Goal: Communication & Community: Answer question/provide support

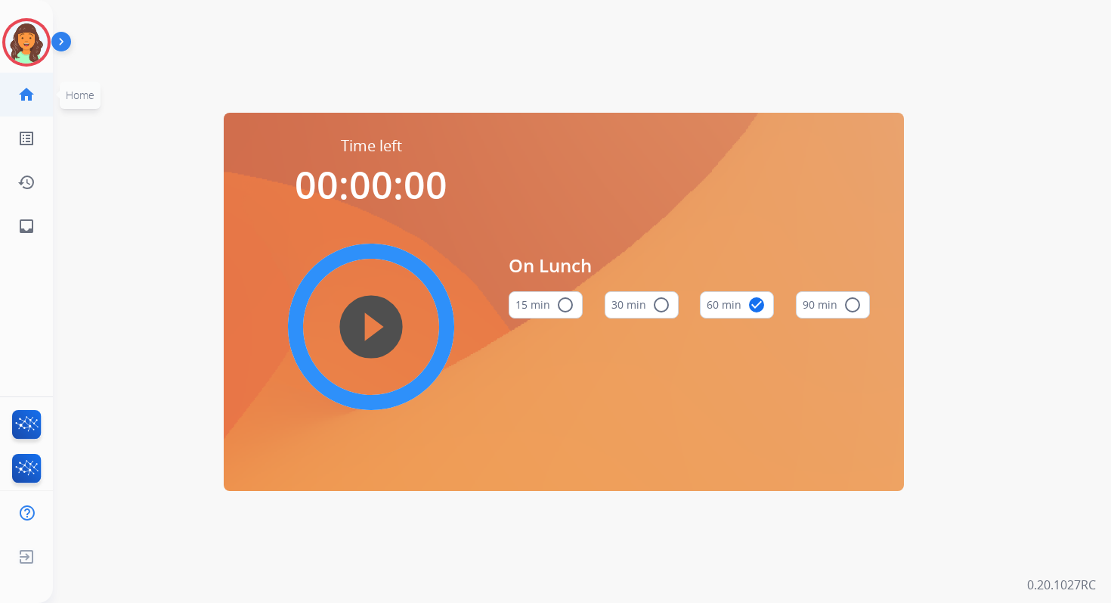
click at [38, 88] on link "home Home" at bounding box center [26, 94] width 42 height 42
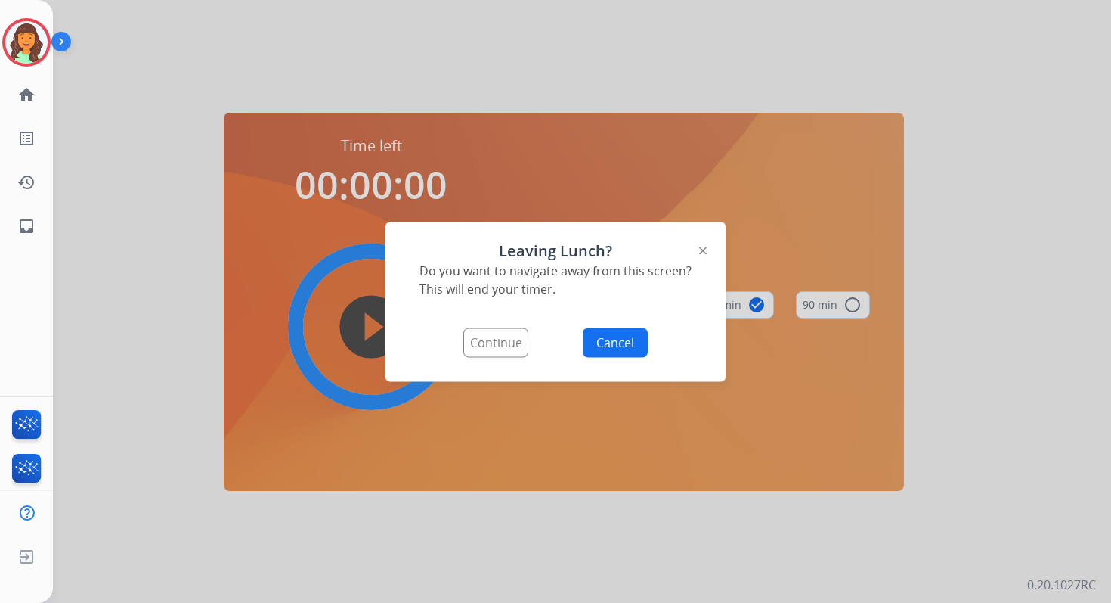
click at [504, 345] on button "Continue" at bounding box center [495, 341] width 65 height 29
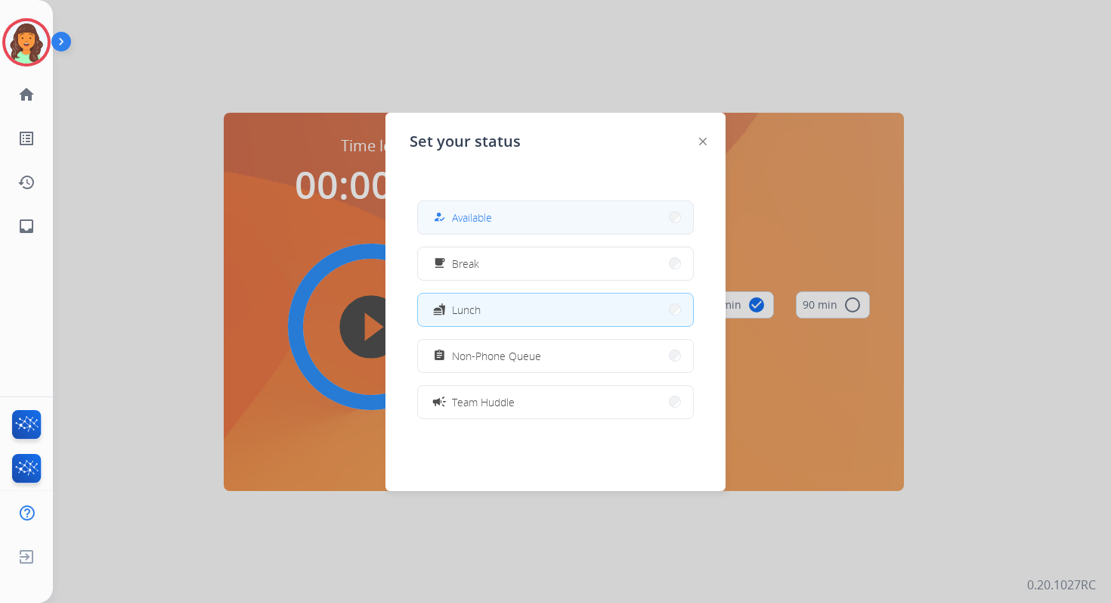
click at [500, 220] on button "how_to_reg Available" at bounding box center [555, 217] width 275 height 33
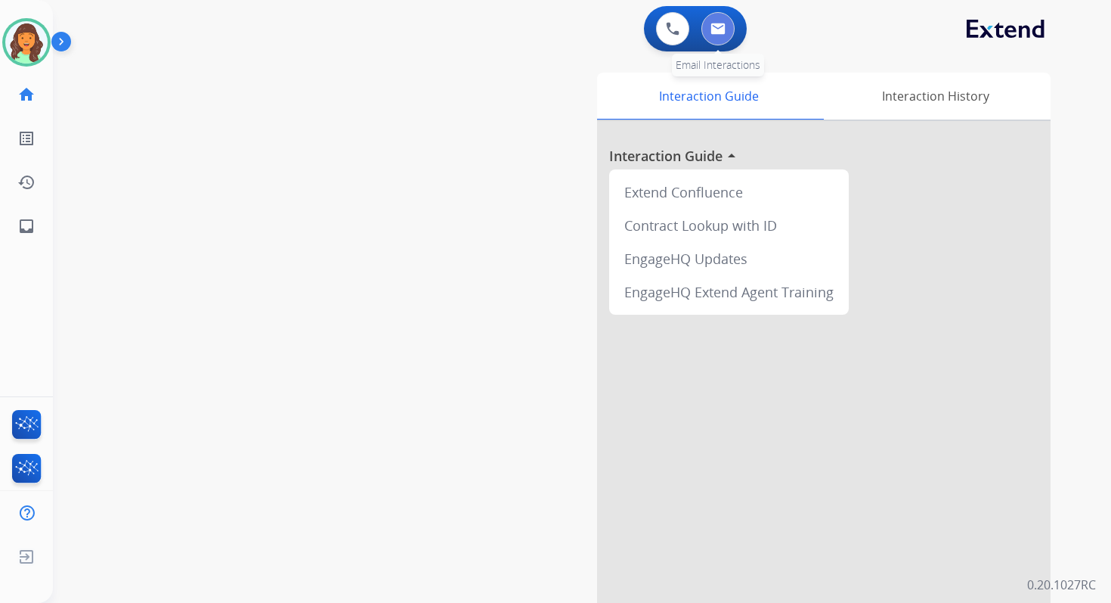
click at [720, 31] on img at bounding box center [718, 29] width 15 height 12
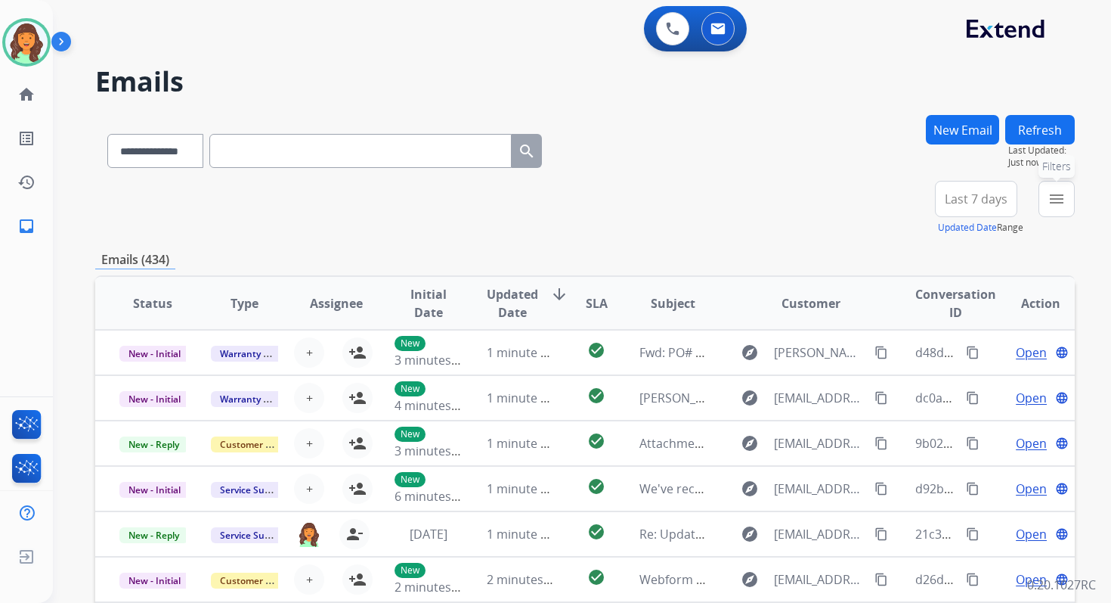
click at [1060, 198] on mat-icon "menu" at bounding box center [1057, 199] width 18 height 18
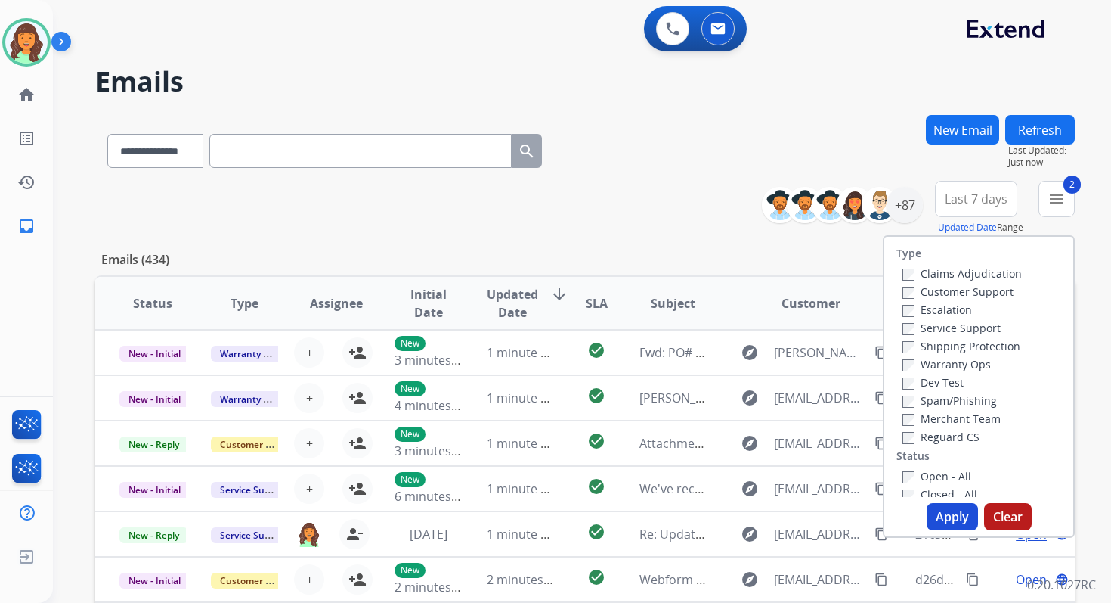
click at [950, 516] on button "Apply" at bounding box center [952, 516] width 51 height 27
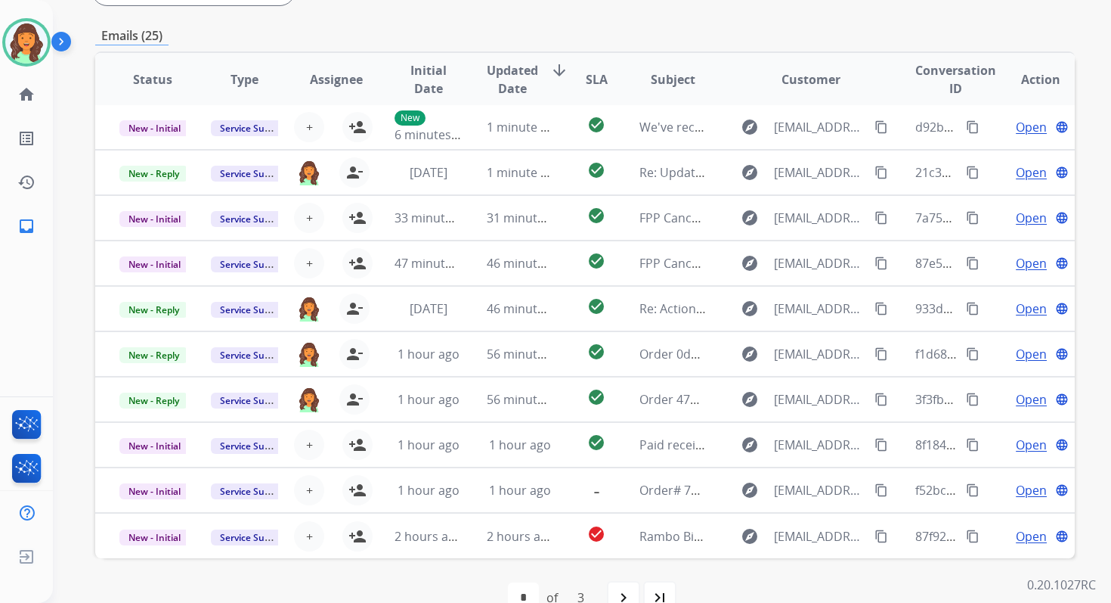
scroll to position [367, 0]
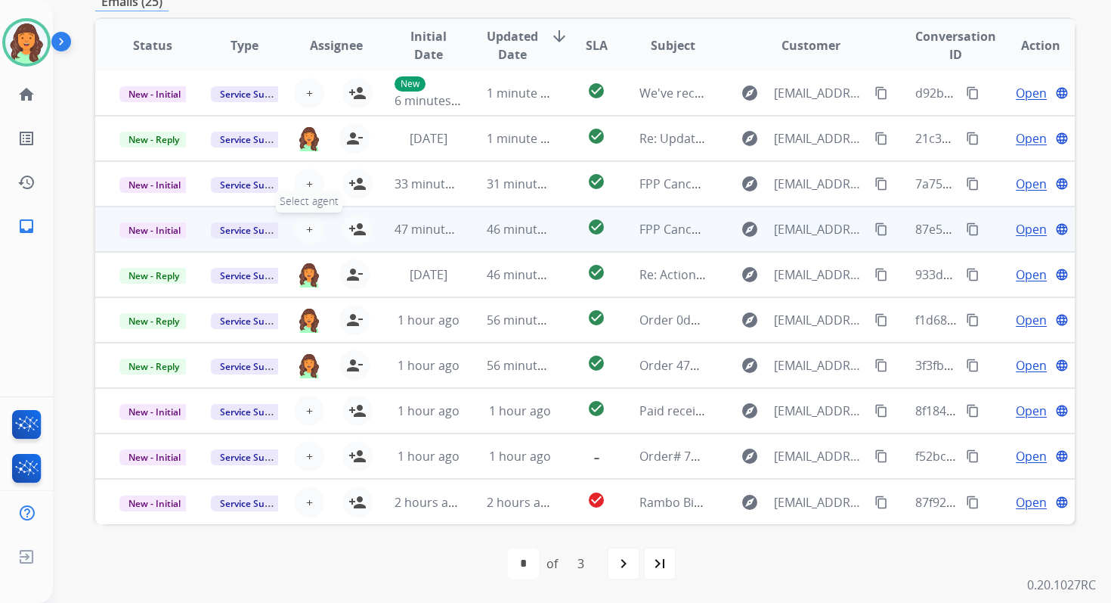
click at [301, 231] on button "+ Select agent" at bounding box center [309, 229] width 30 height 30
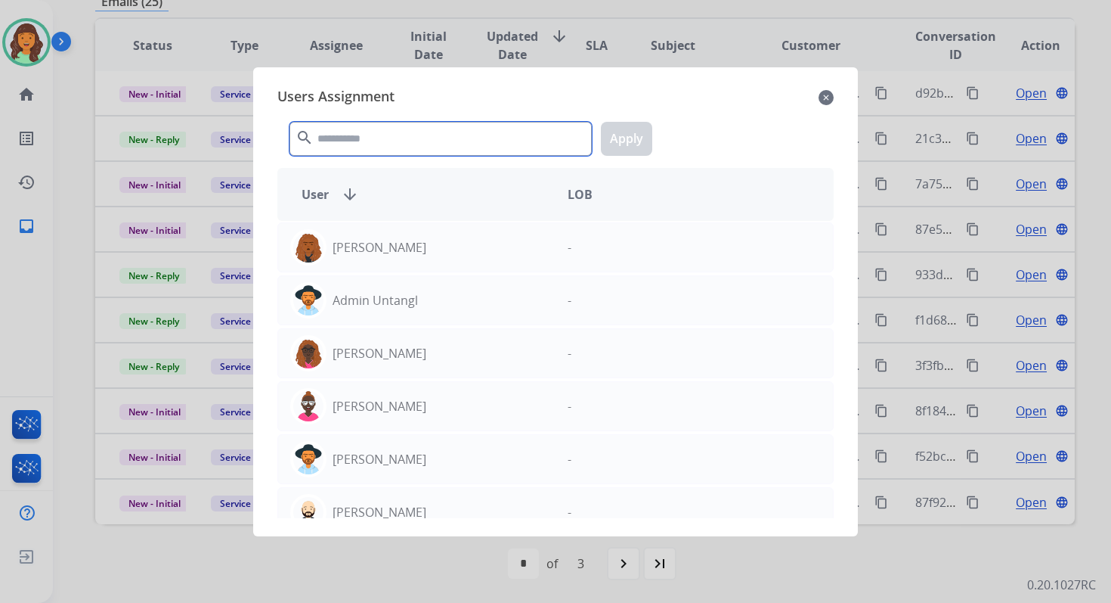
click at [402, 132] on input "text" at bounding box center [441, 139] width 302 height 34
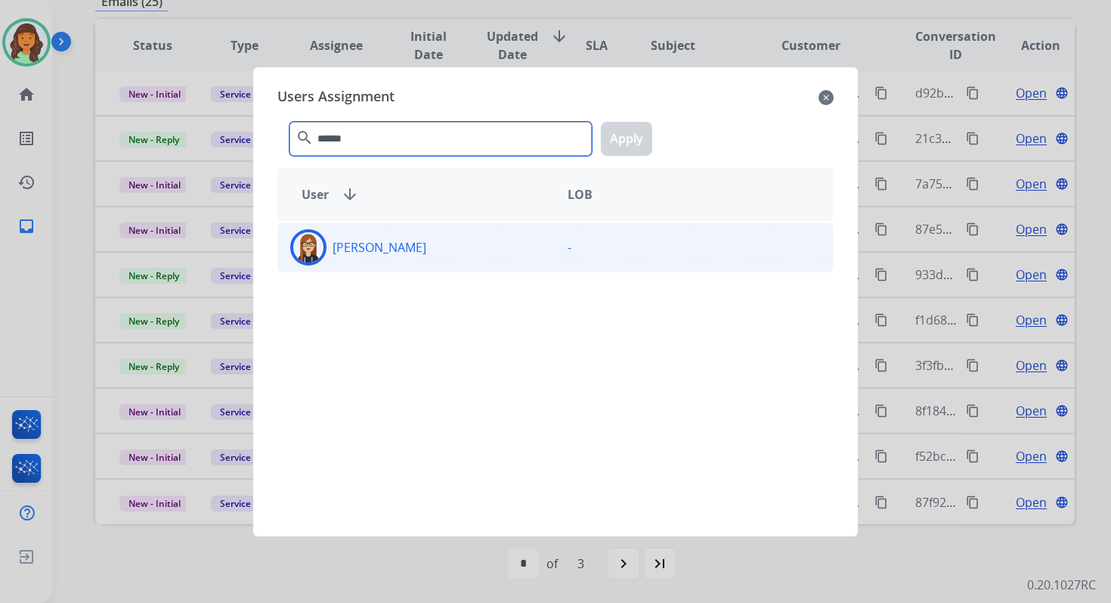
type input "******"
click at [434, 262] on div "[PERSON_NAME]" at bounding box center [416, 247] width 277 height 36
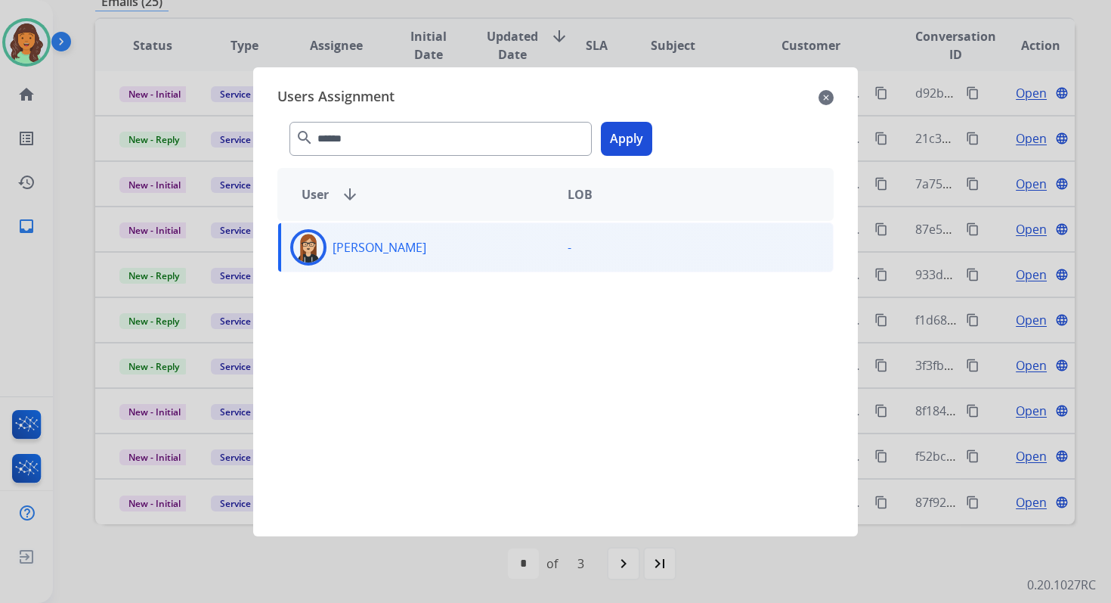
click at [627, 133] on button "Apply" at bounding box center [626, 139] width 51 height 34
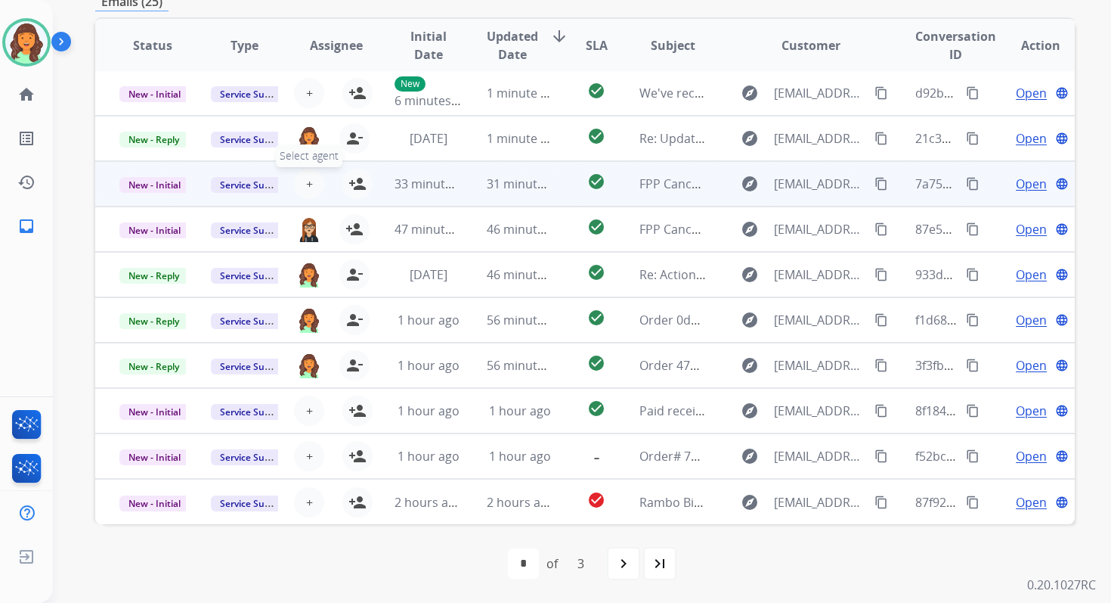
click at [306, 185] on span "+" at bounding box center [309, 184] width 7 height 18
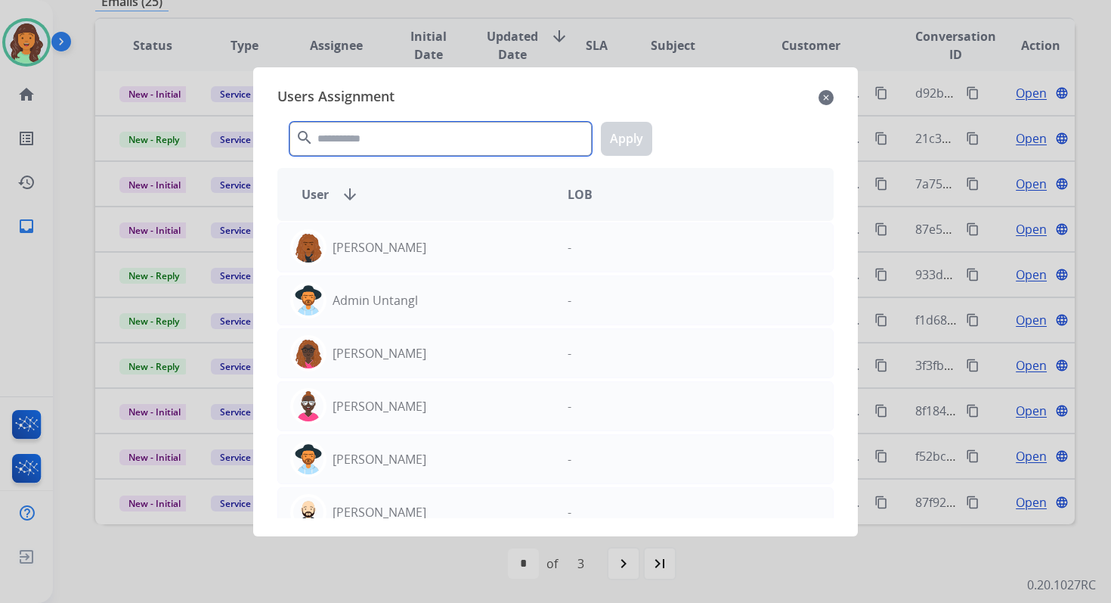
click at [371, 135] on input "text" at bounding box center [441, 139] width 302 height 34
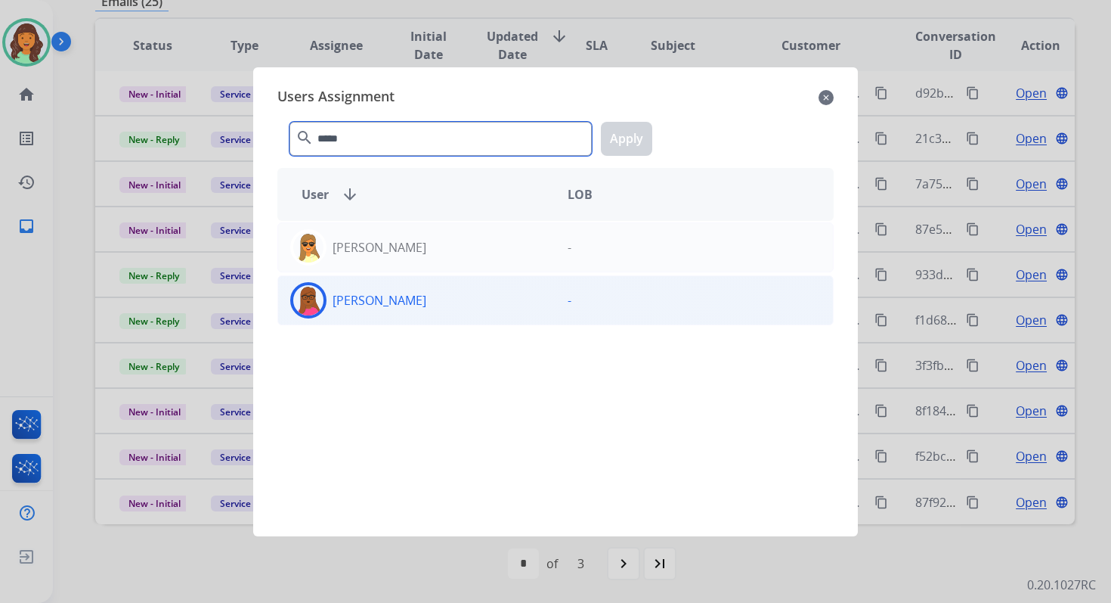
type input "*****"
click at [427, 306] on div "Emily Thurman" at bounding box center [416, 300] width 277 height 36
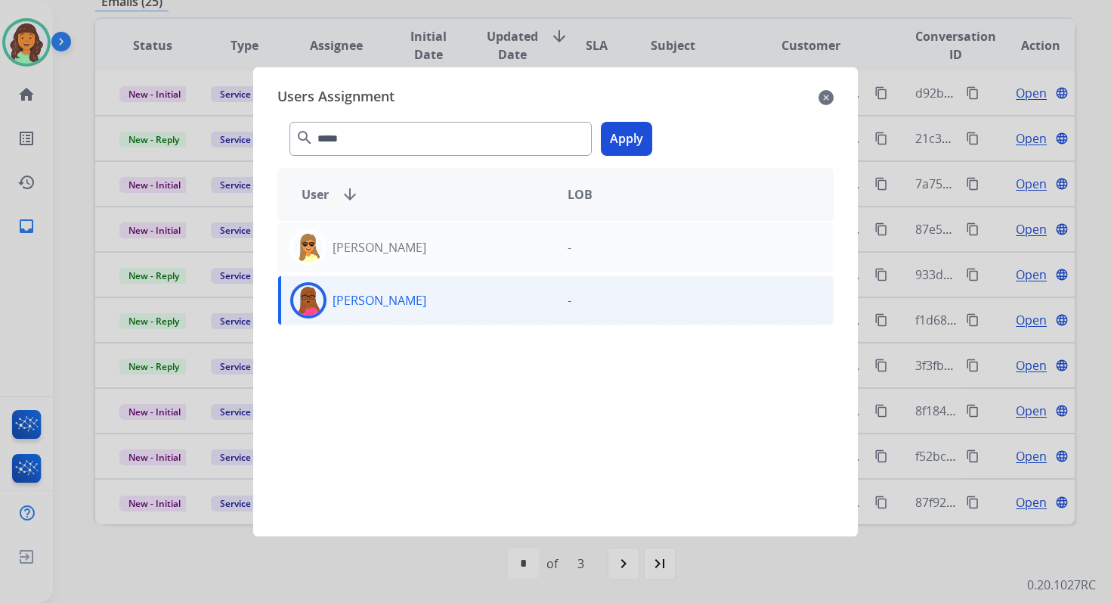
click at [636, 138] on button "Apply" at bounding box center [626, 139] width 51 height 34
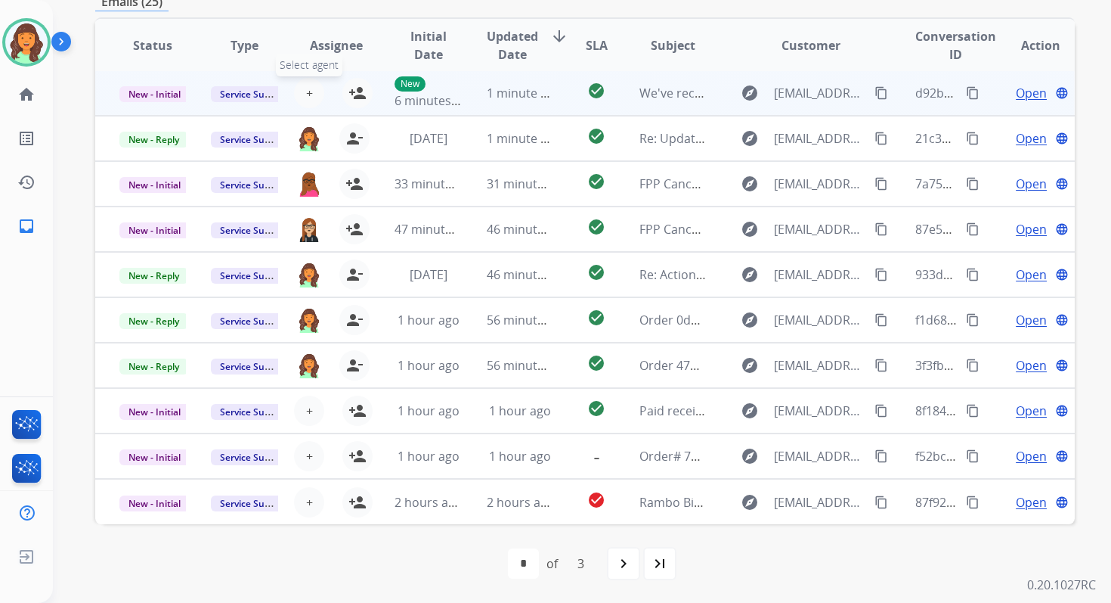
click at [306, 91] on span "+" at bounding box center [309, 93] width 7 height 18
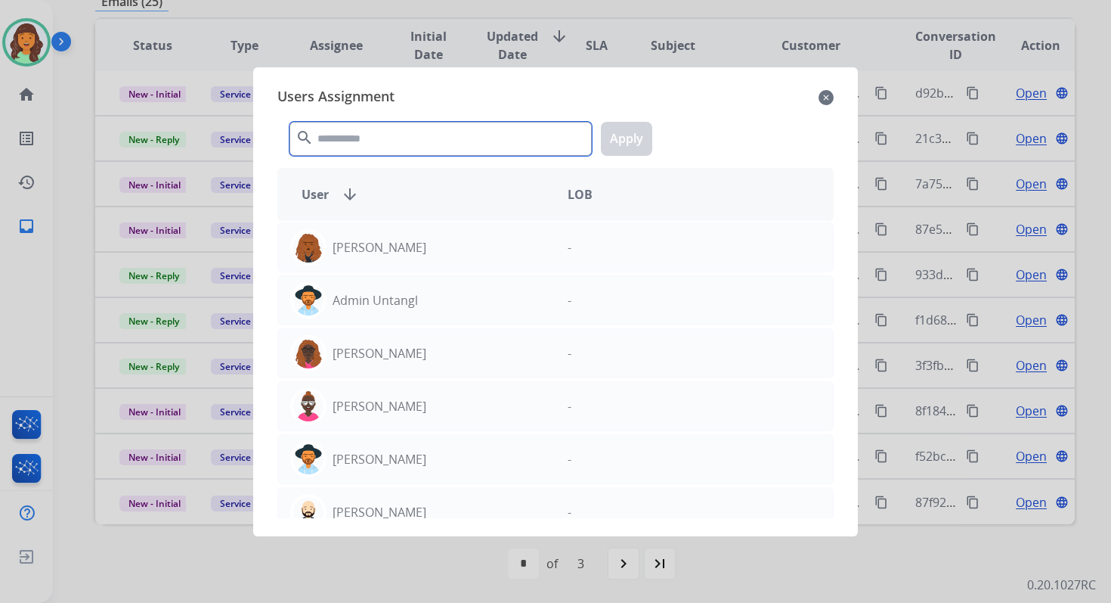
click at [379, 150] on input "text" at bounding box center [441, 139] width 302 height 34
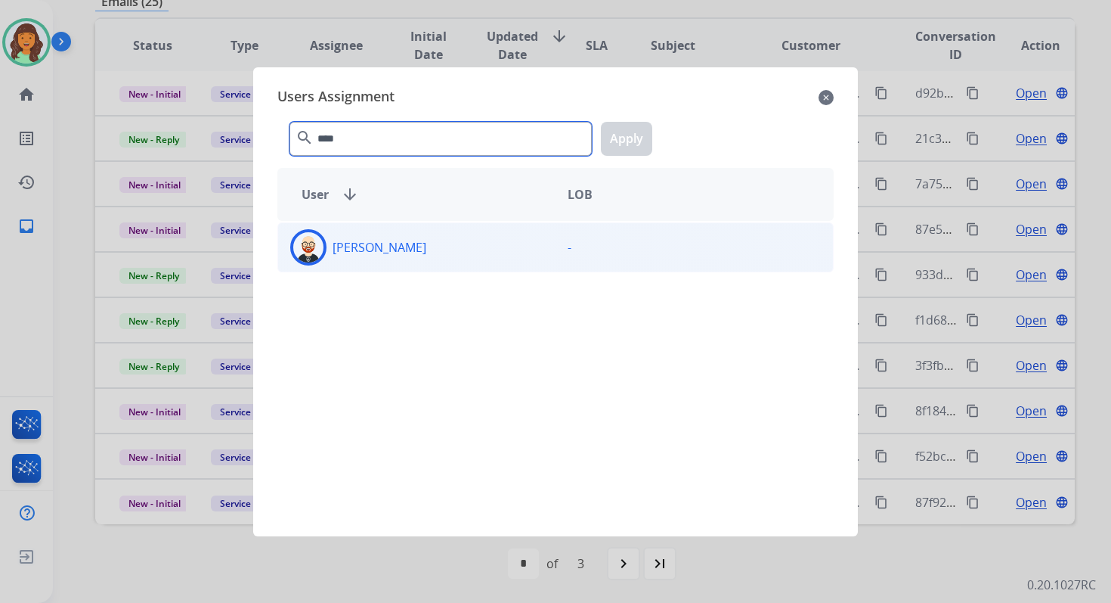
type input "****"
click at [415, 256] on div "Ezra Barnes" at bounding box center [416, 247] width 277 height 36
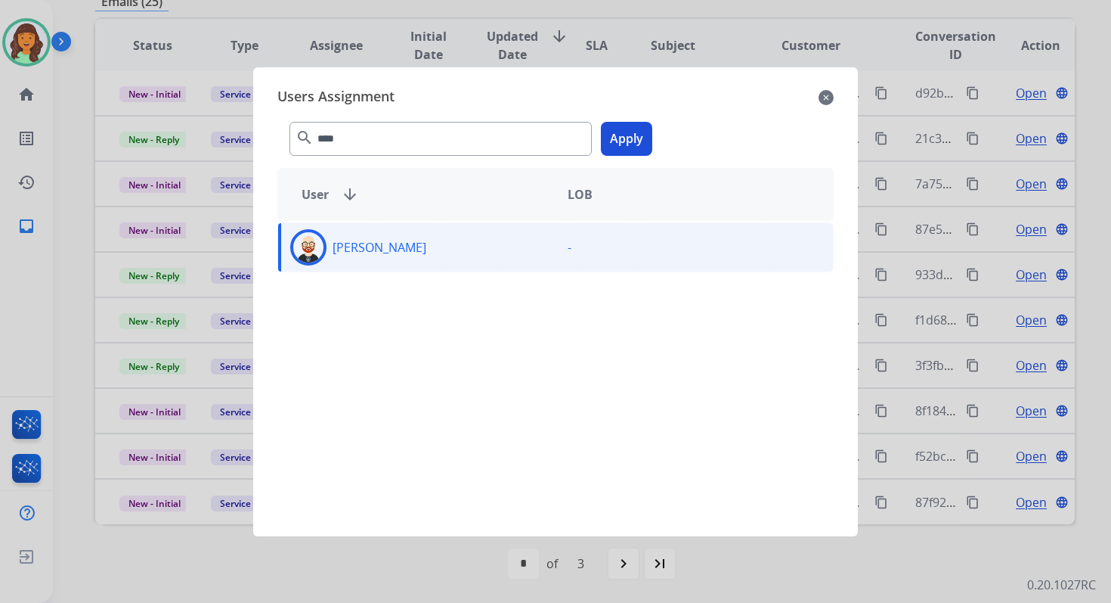
click at [634, 125] on button "Apply" at bounding box center [626, 139] width 51 height 34
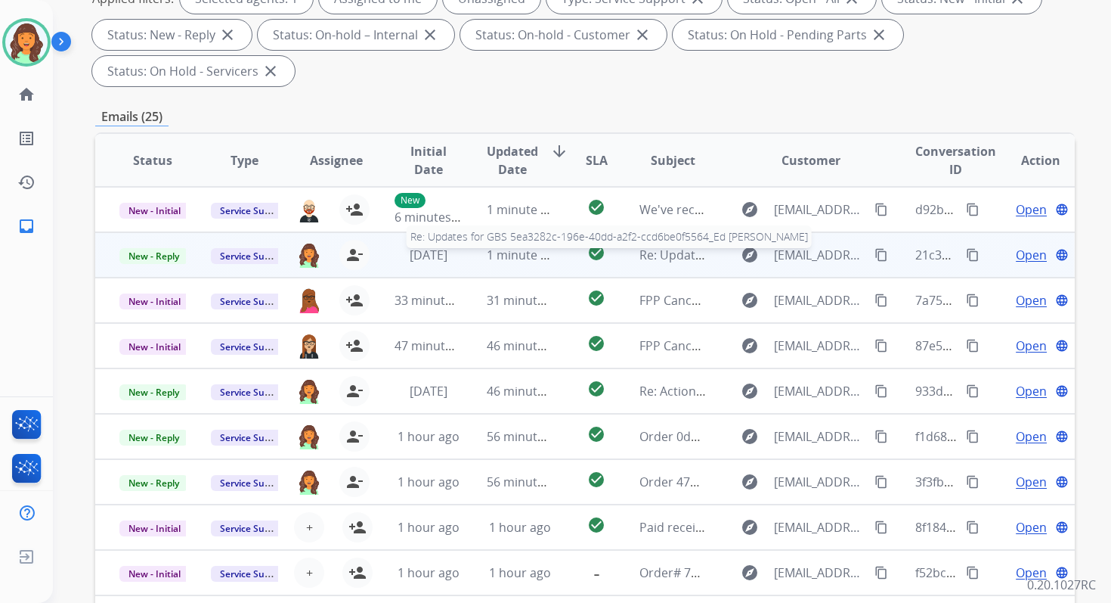
scroll to position [85, 0]
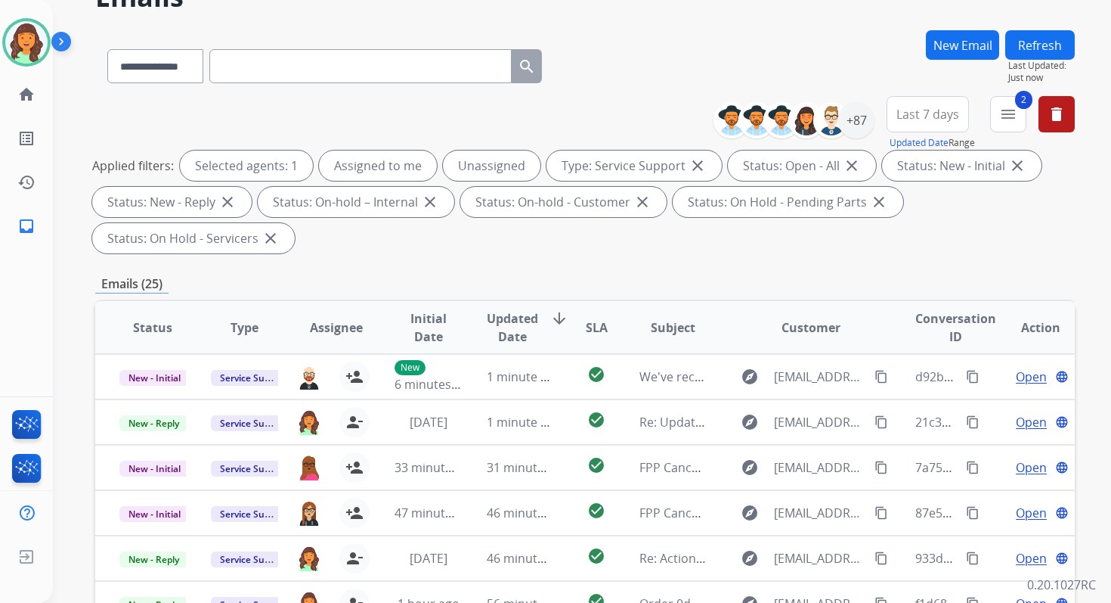
click at [1031, 42] on button "Refresh" at bounding box center [1040, 44] width 70 height 29
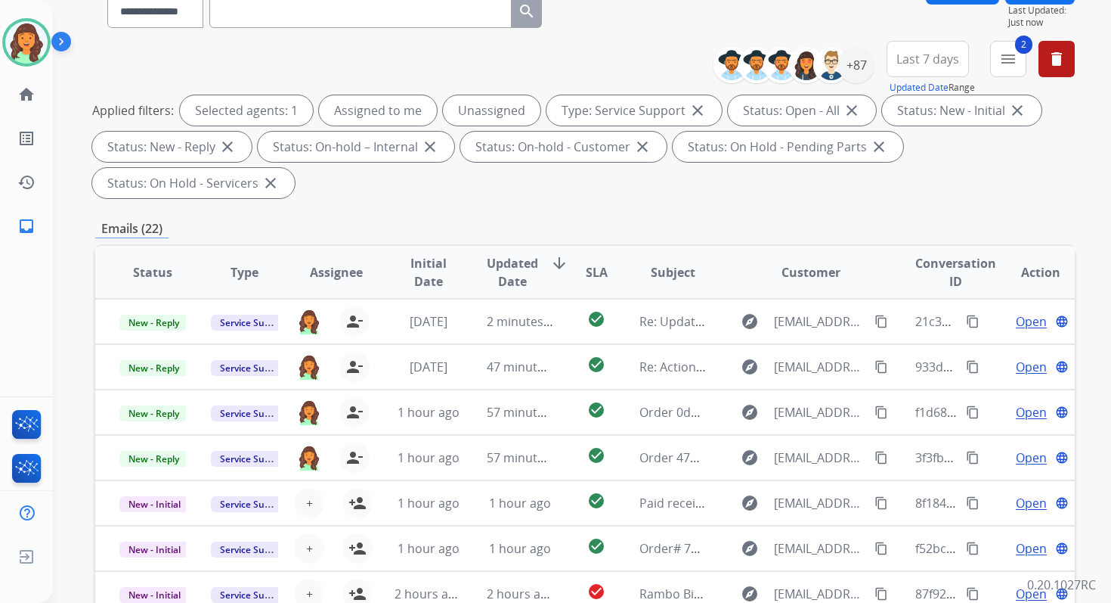
scroll to position [367, 0]
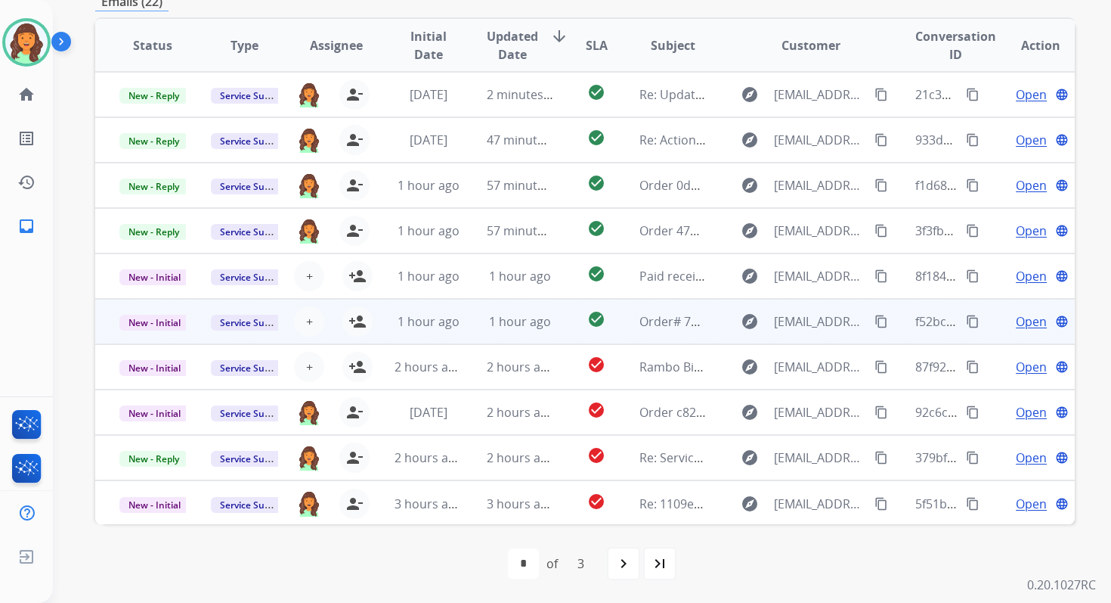
click at [480, 306] on td "1 hour ago" at bounding box center [508, 321] width 91 height 45
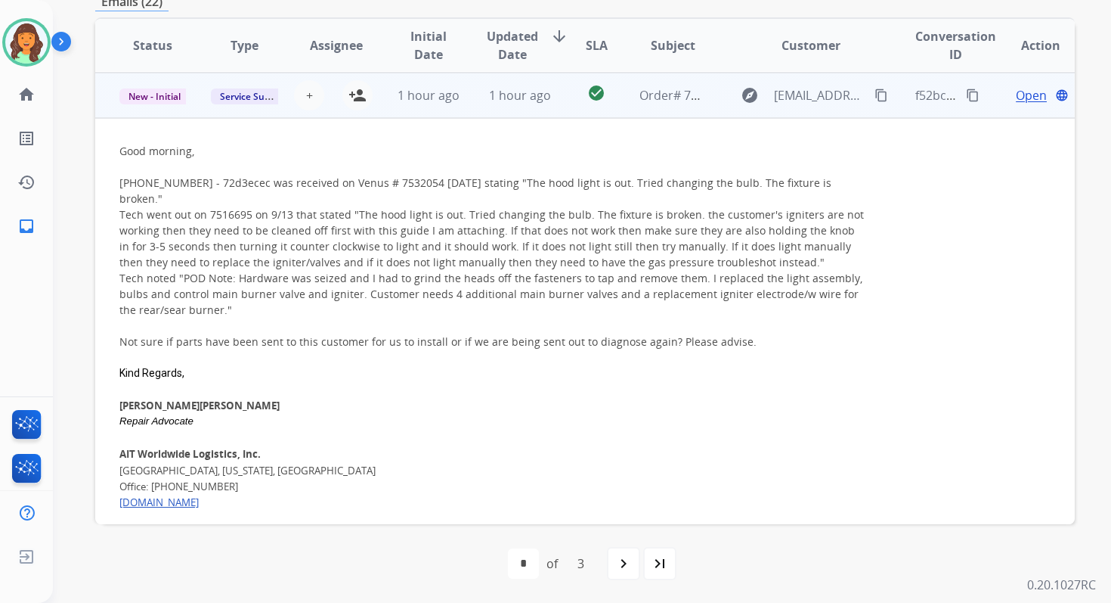
scroll to position [227, 0]
click at [493, 92] on span "1 hour ago" at bounding box center [520, 94] width 62 height 17
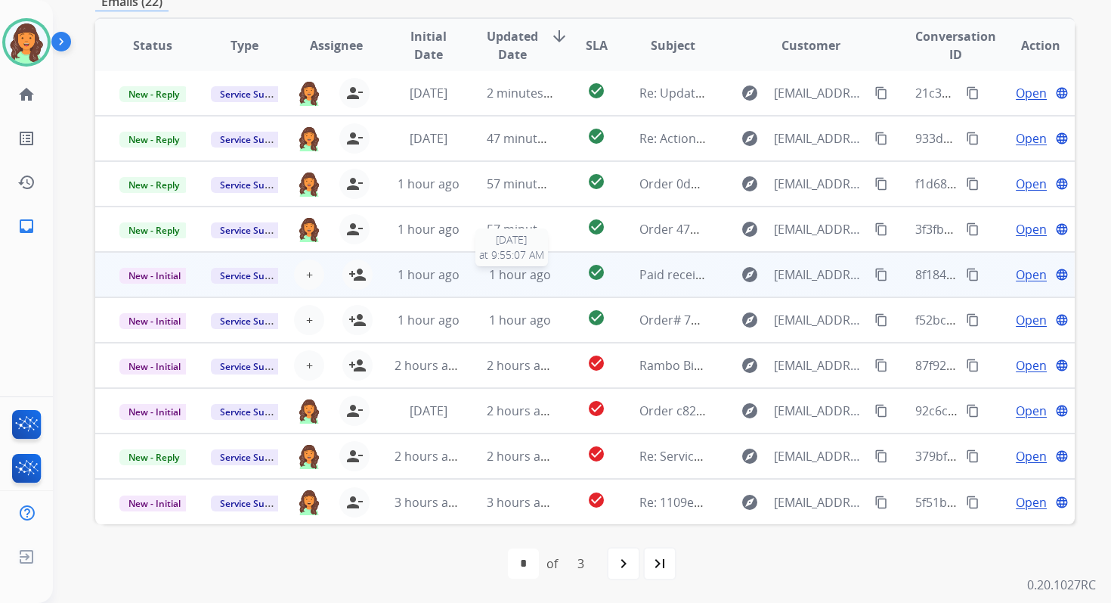
click at [506, 269] on span "1 hour ago" at bounding box center [520, 274] width 62 height 17
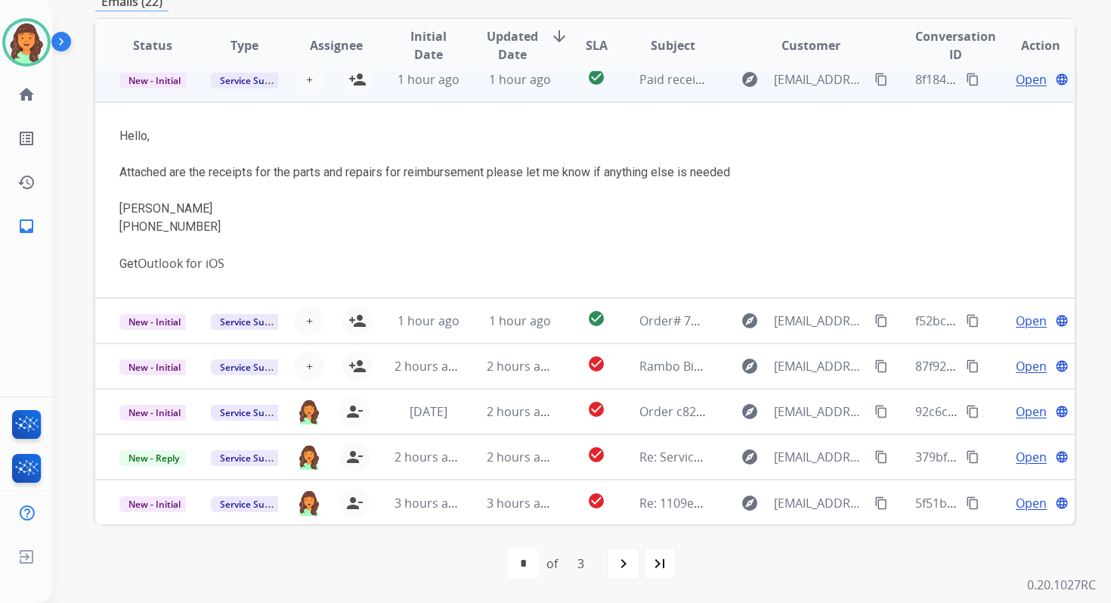
scroll to position [181, 0]
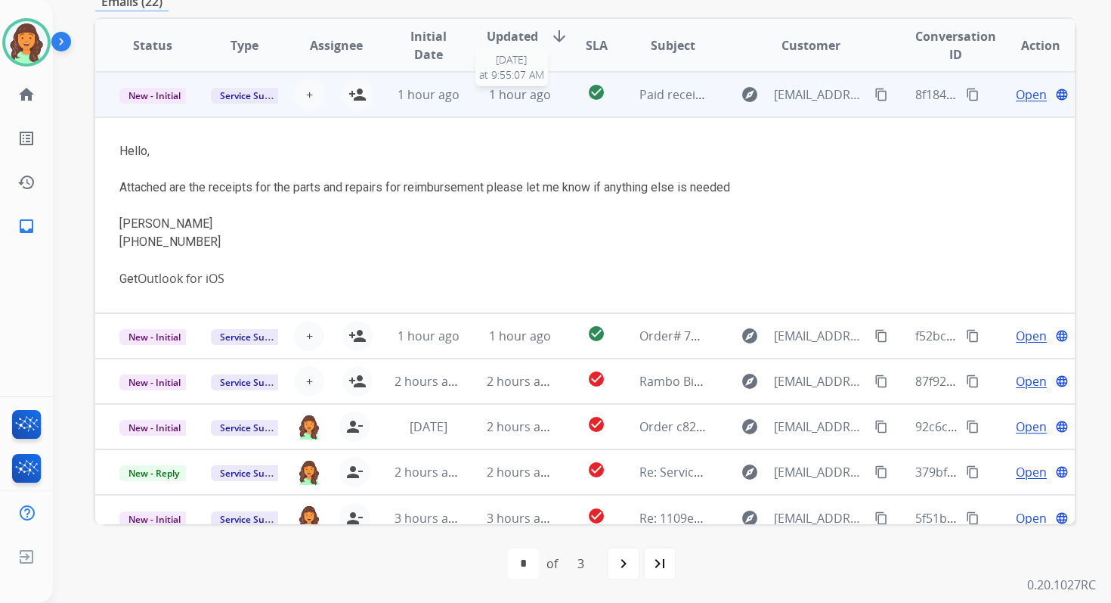
click at [504, 96] on span "1 hour ago" at bounding box center [520, 94] width 62 height 17
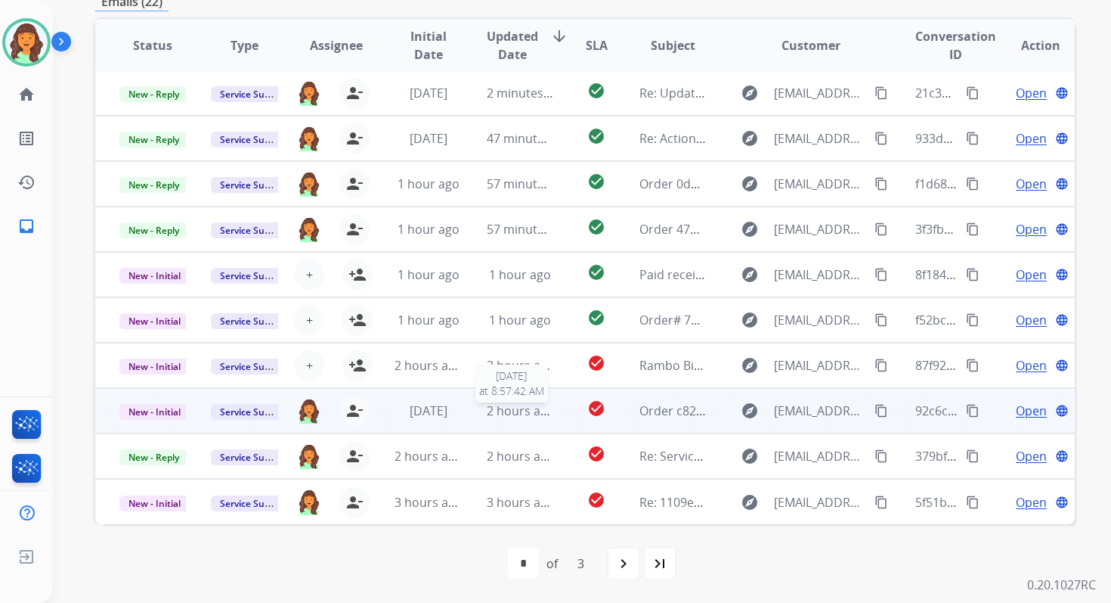
click at [544, 415] on span "2 hours ago" at bounding box center [521, 410] width 68 height 17
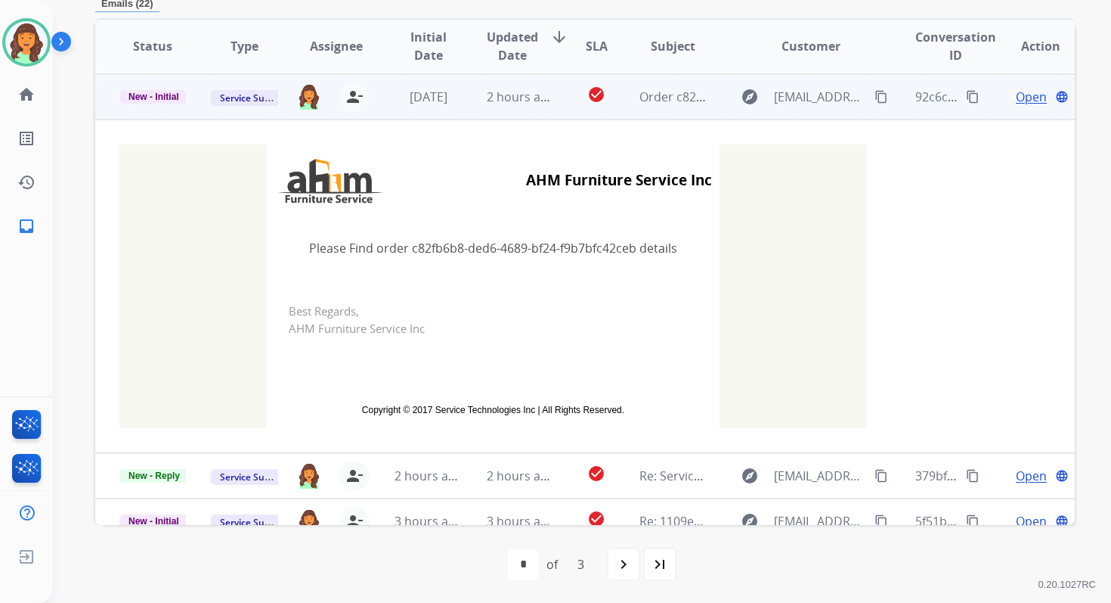
scroll to position [318, 0]
click at [507, 88] on span "2 hours ago" at bounding box center [521, 95] width 68 height 17
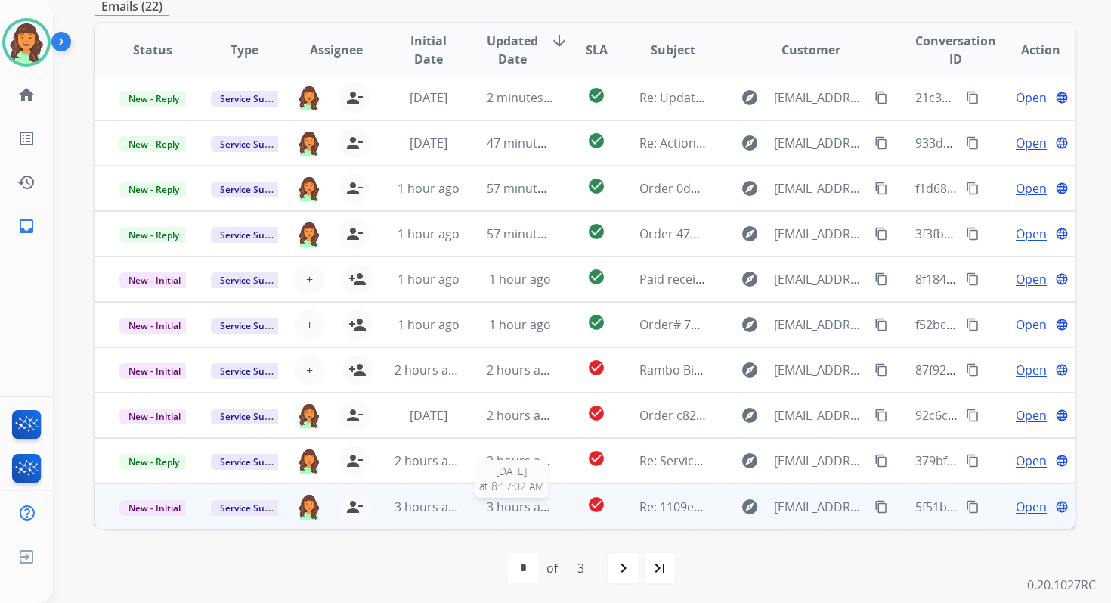
click at [502, 498] on span "3 hours ago" at bounding box center [521, 506] width 68 height 17
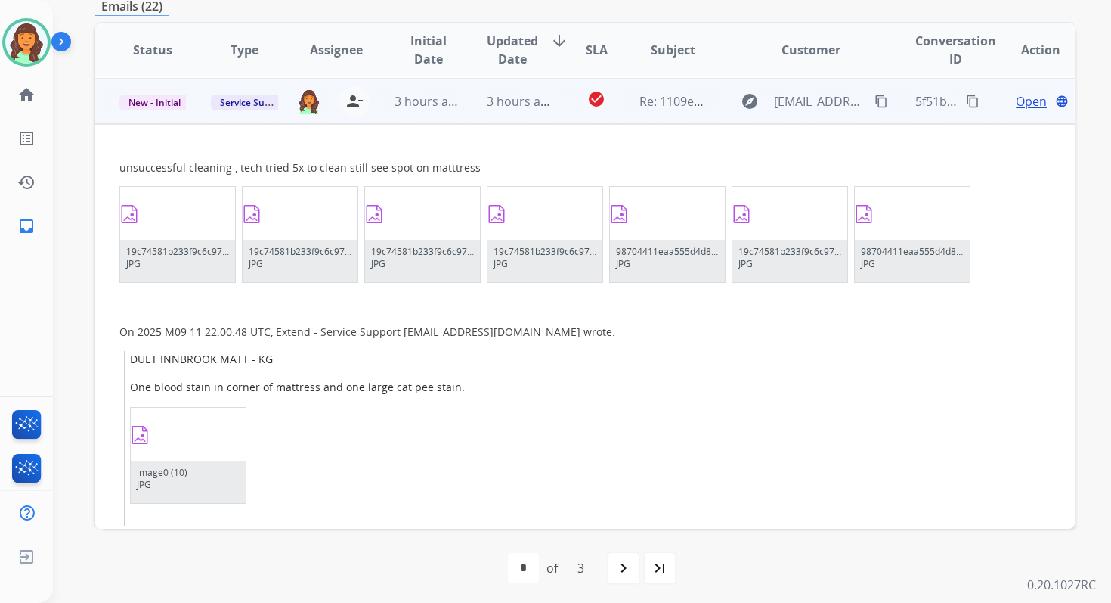
scroll to position [408, 0]
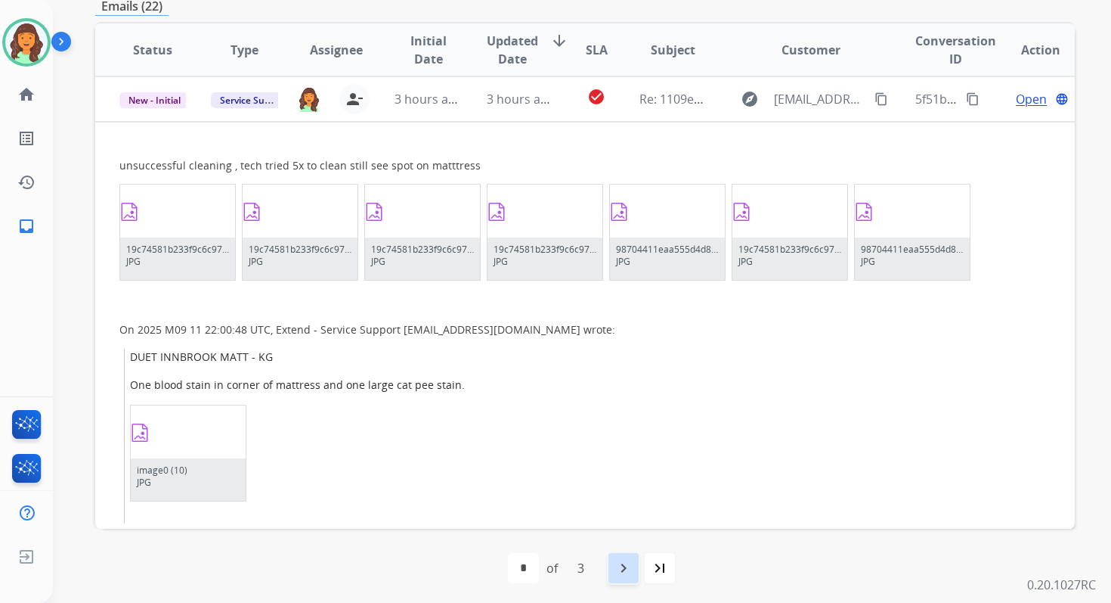
click at [619, 569] on mat-icon "navigate_next" at bounding box center [624, 568] width 18 height 18
select select "*"
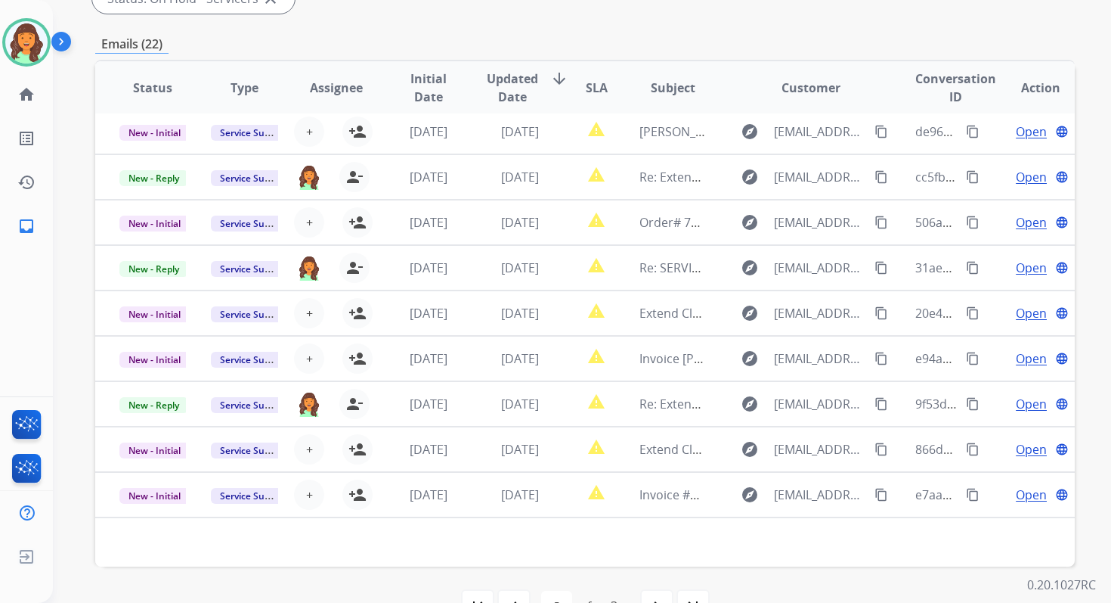
scroll to position [367, 0]
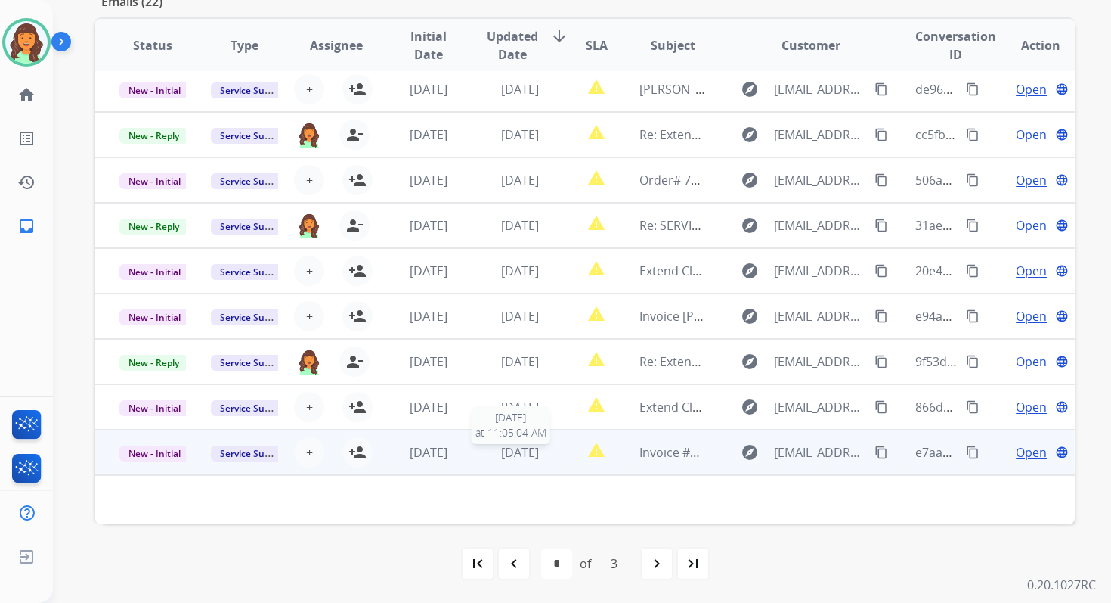
click at [522, 445] on span "[DATE]" at bounding box center [520, 452] width 38 height 17
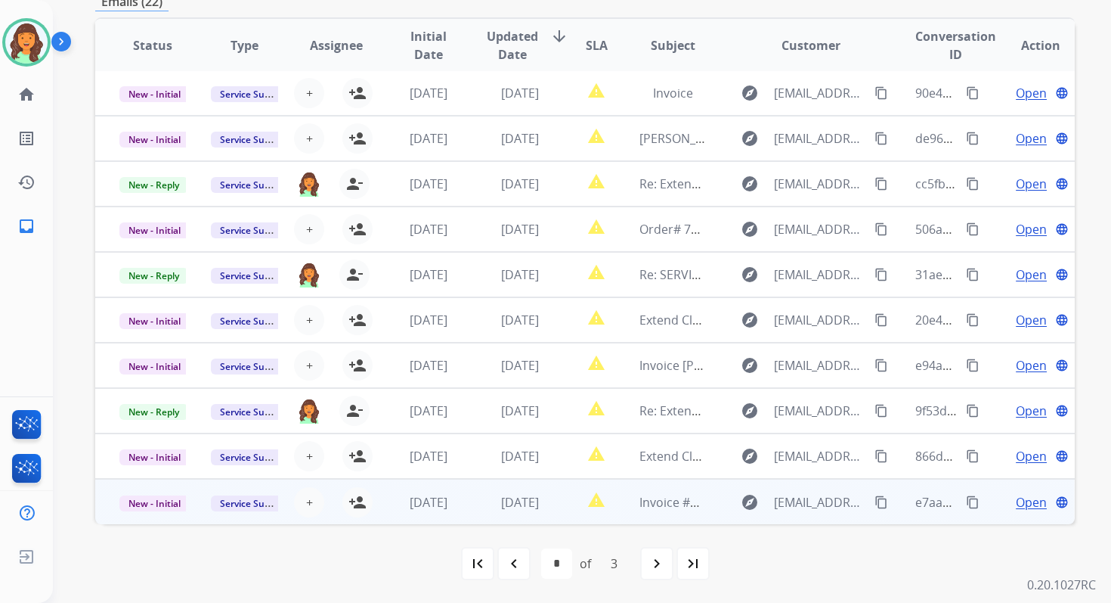
scroll to position [2, 0]
click at [518, 500] on span "[DATE]" at bounding box center [520, 502] width 38 height 17
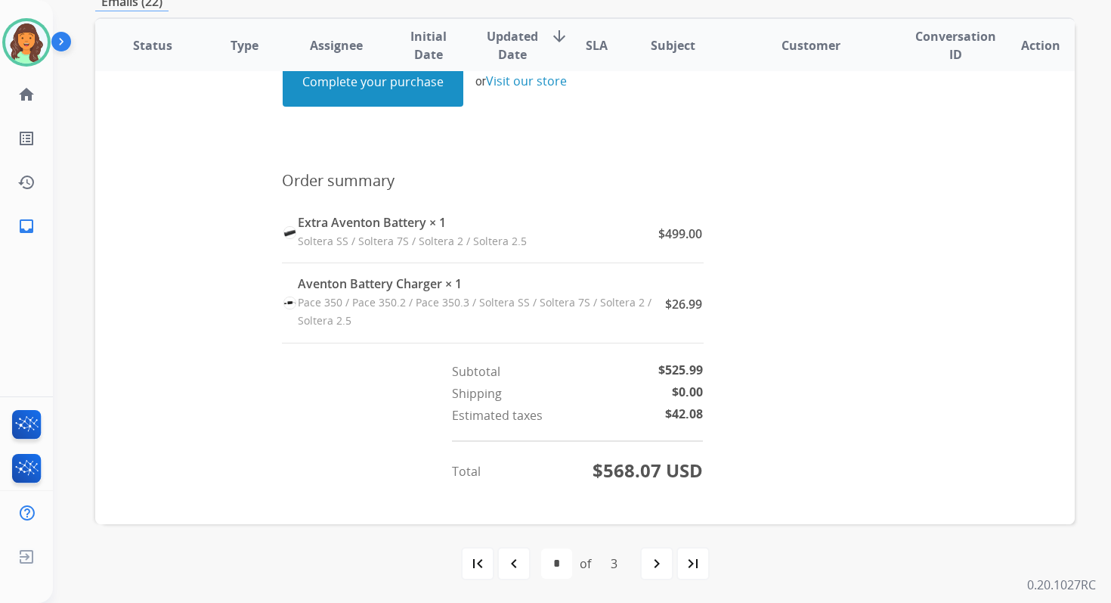
scroll to position [631, 0]
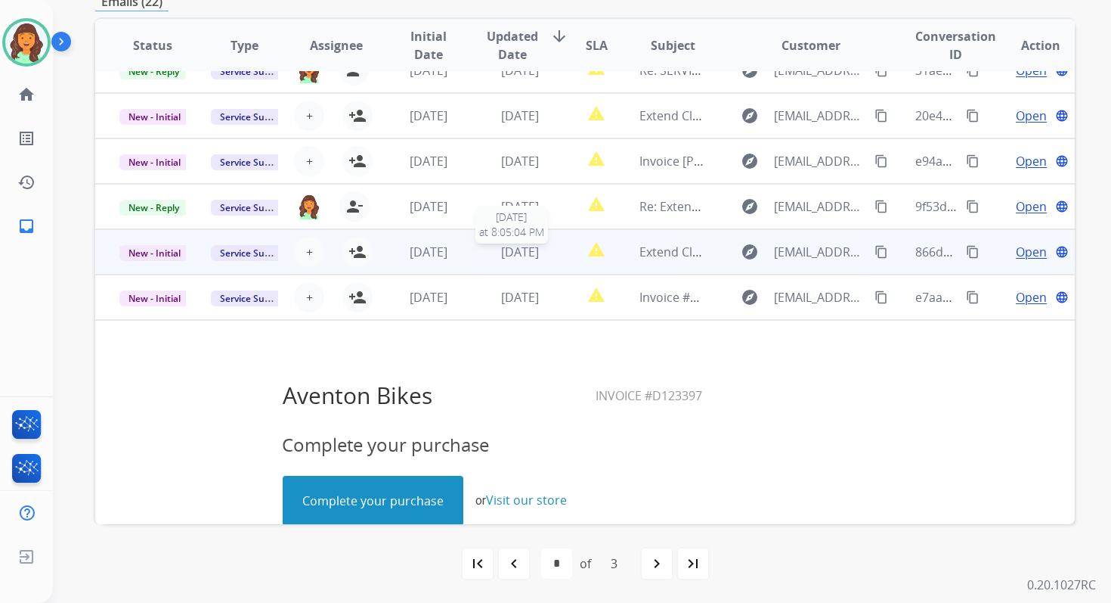
click at [511, 256] on span "[DATE]" at bounding box center [520, 251] width 38 height 17
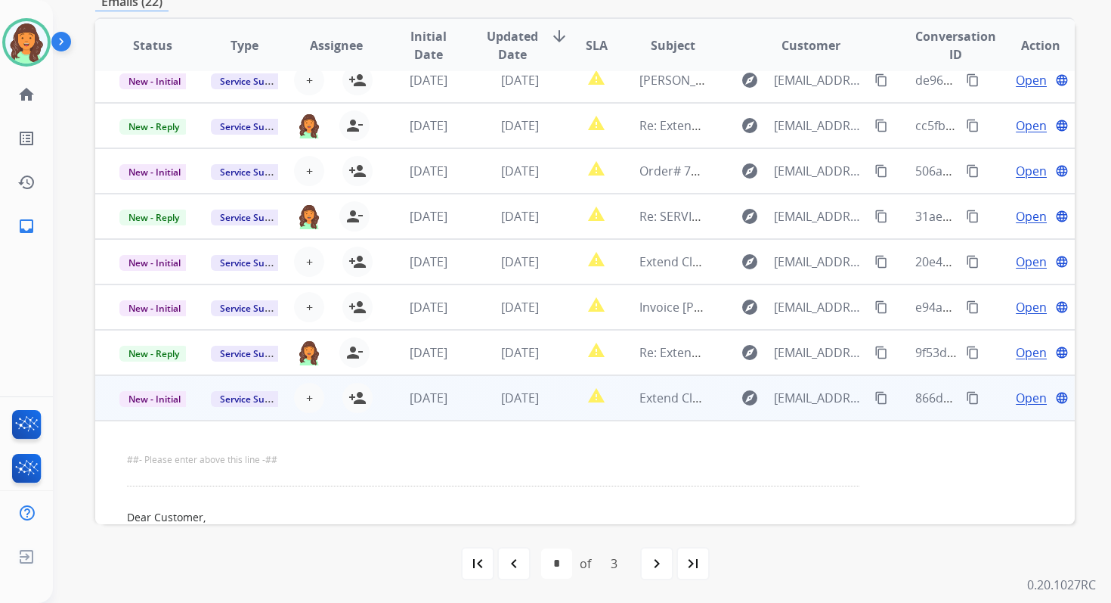
scroll to position [0, 0]
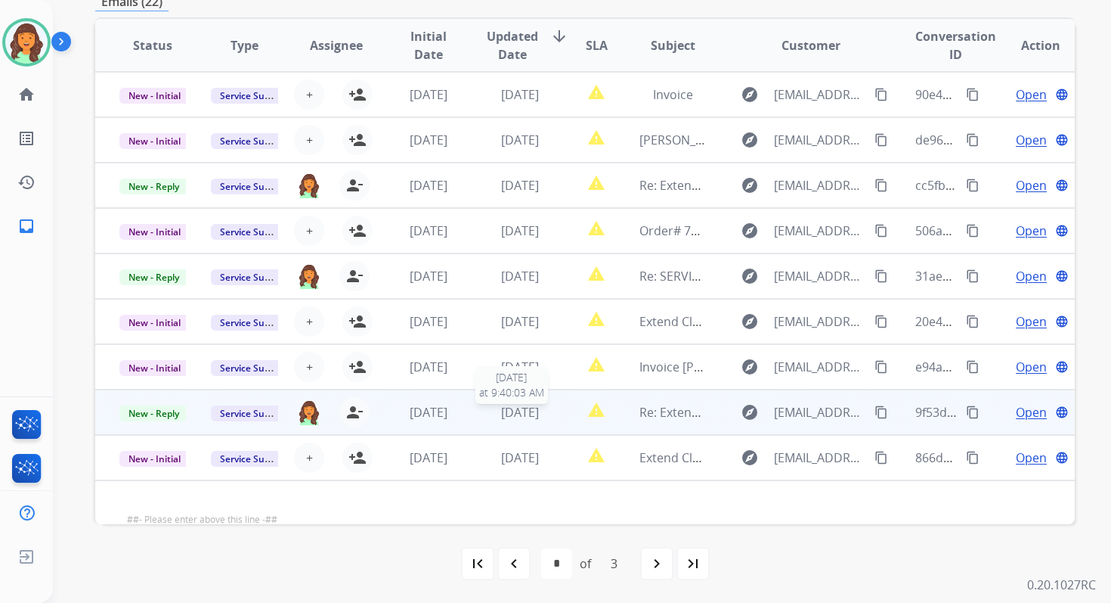
click at [522, 409] on span "[DATE]" at bounding box center [520, 412] width 38 height 17
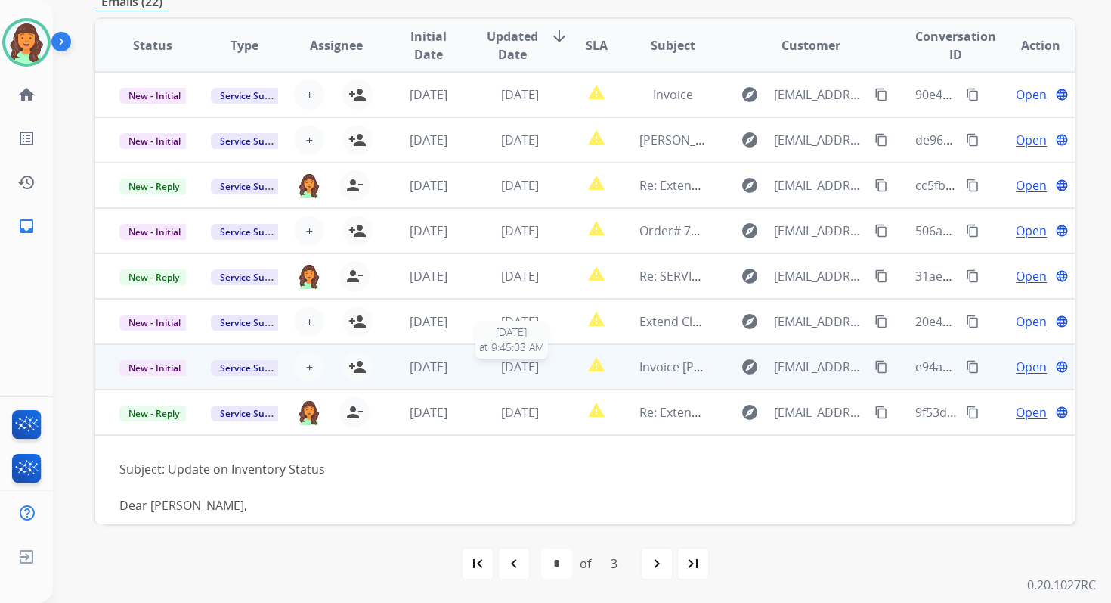
click at [537, 373] on span "[DATE]" at bounding box center [520, 366] width 38 height 17
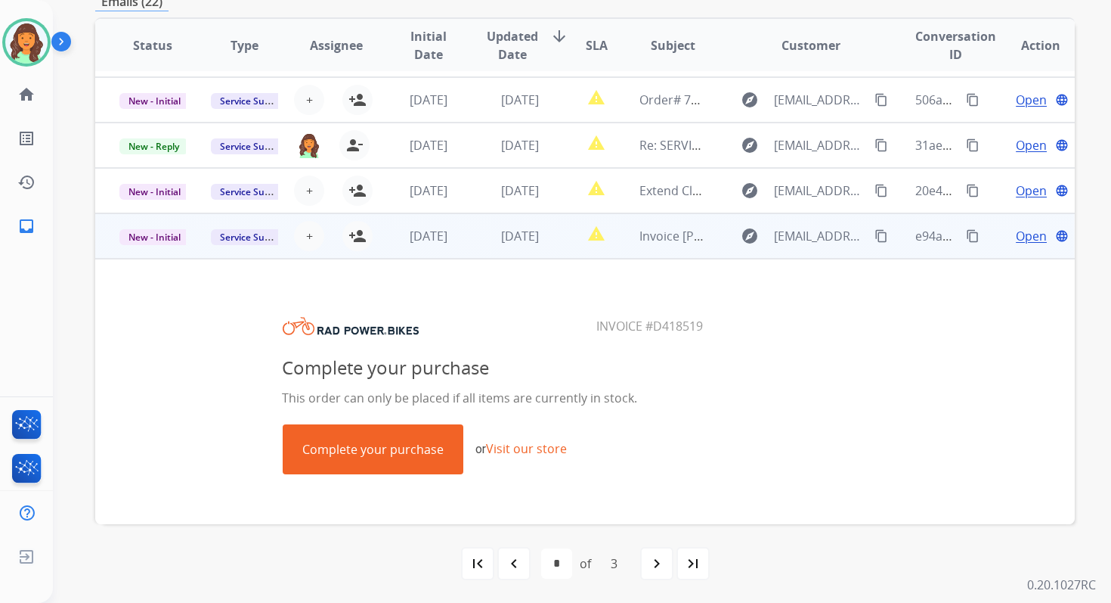
scroll to position [67, 0]
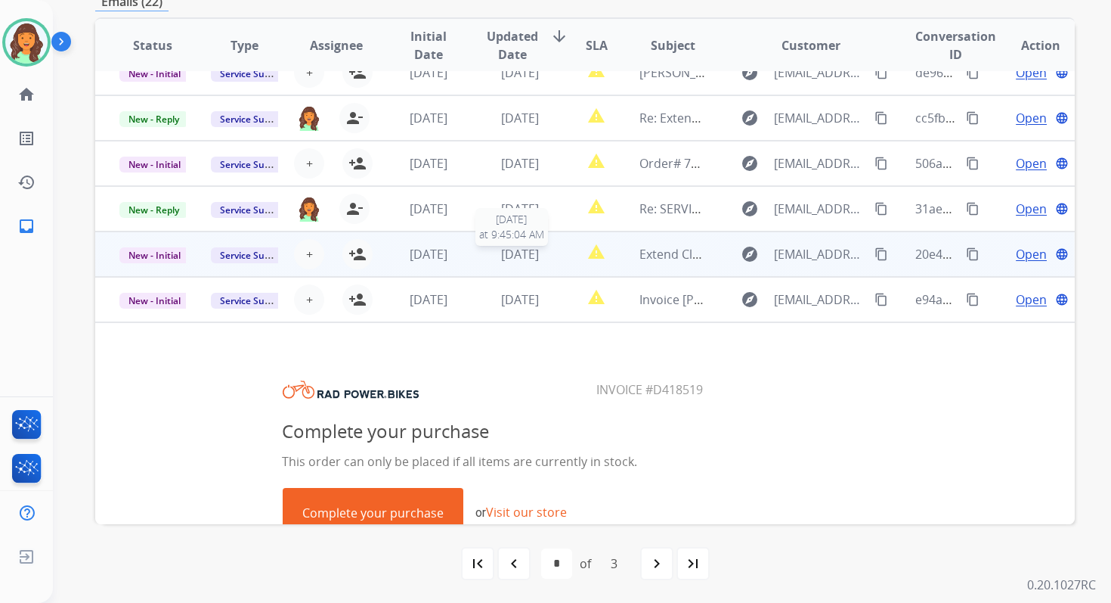
click at [519, 255] on span "[DATE]" at bounding box center [520, 254] width 38 height 17
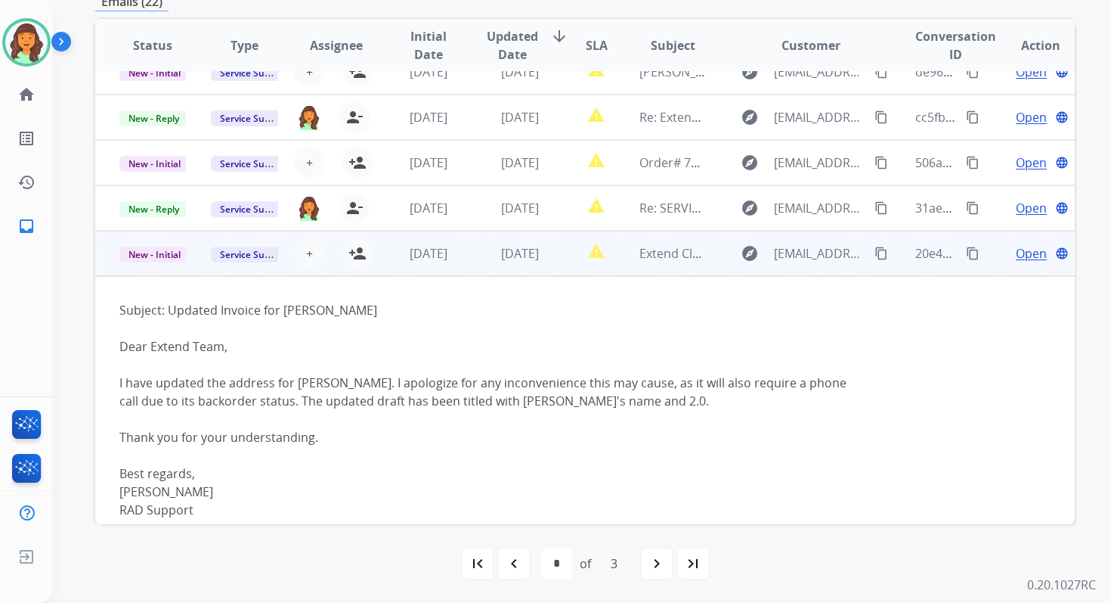
scroll to position [18, 0]
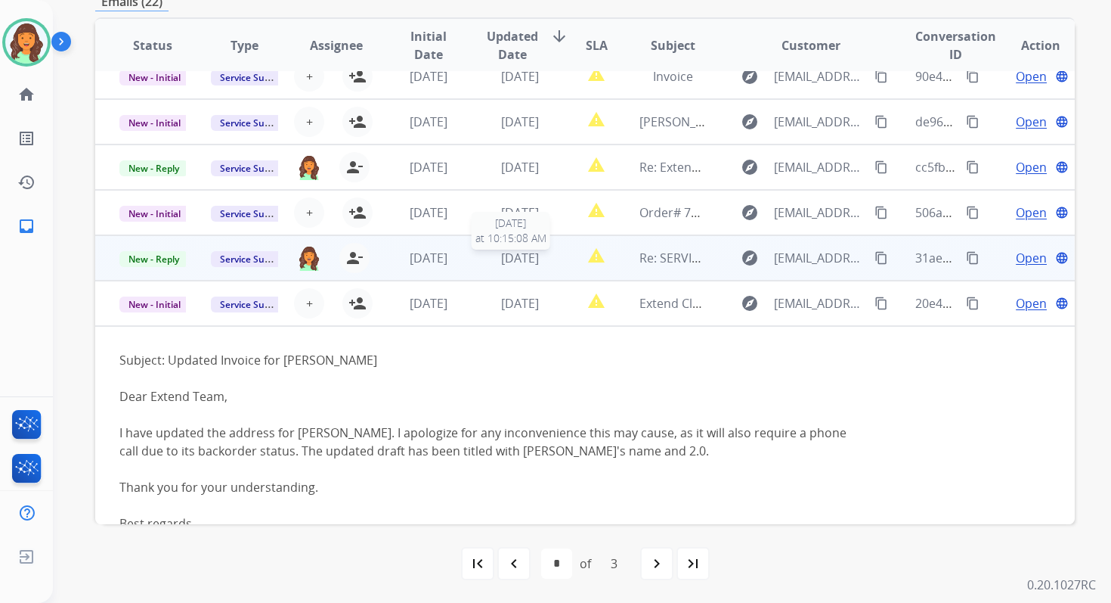
click at [510, 255] on span "[DATE]" at bounding box center [520, 257] width 38 height 17
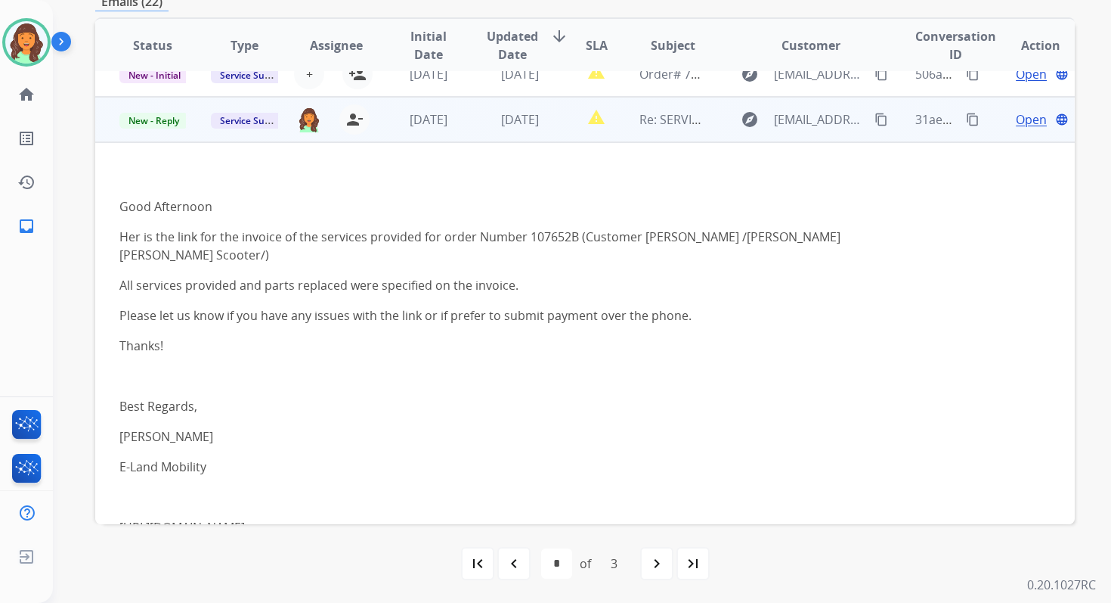
scroll to position [181, 0]
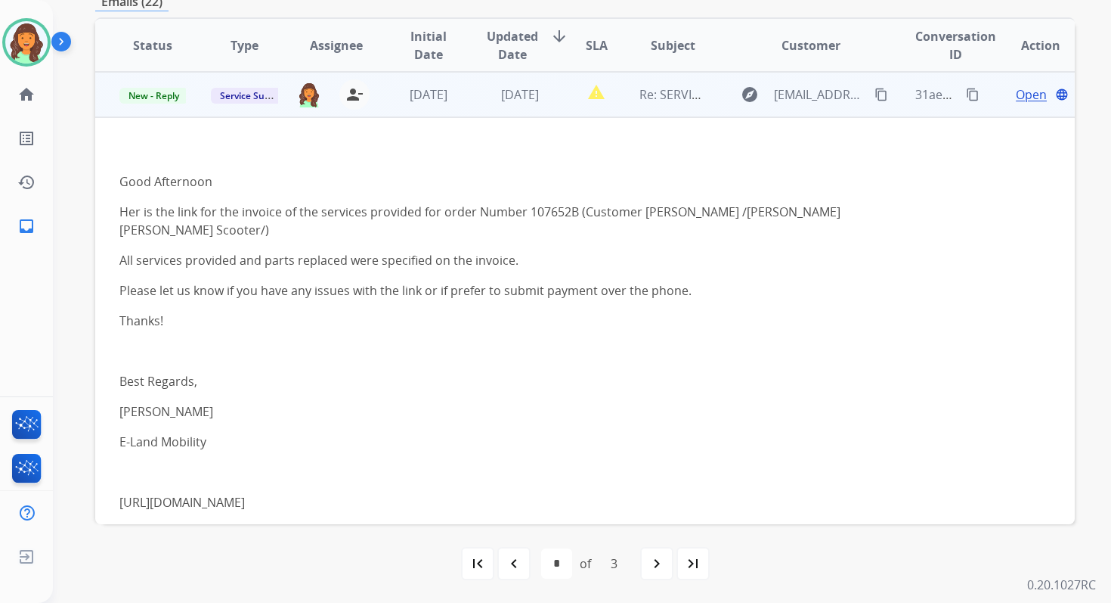
click at [1017, 91] on span "Open" at bounding box center [1031, 94] width 31 height 18
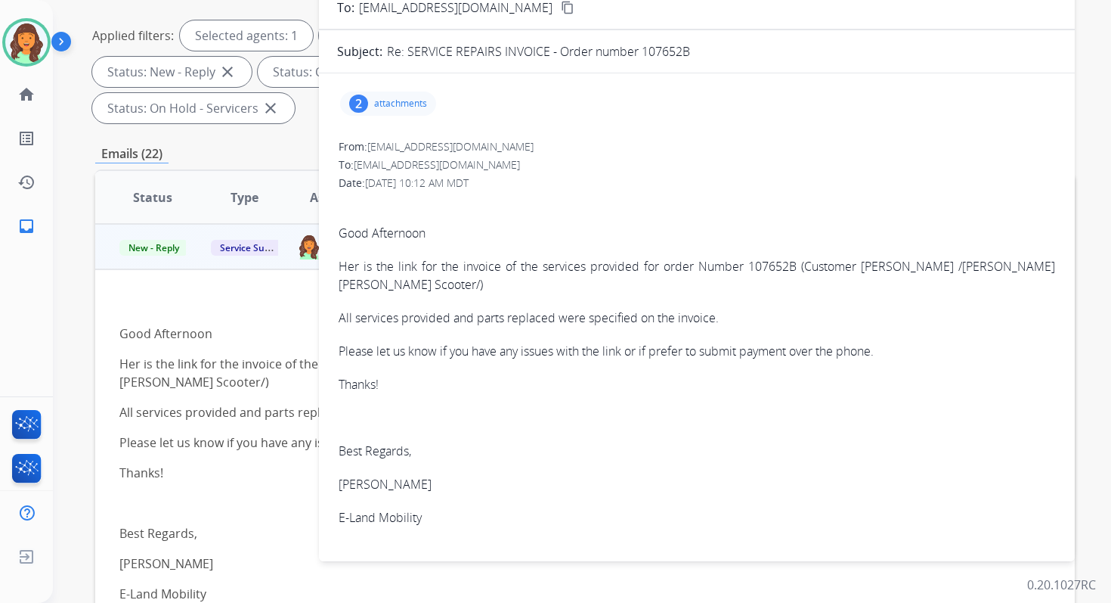
scroll to position [150, 0]
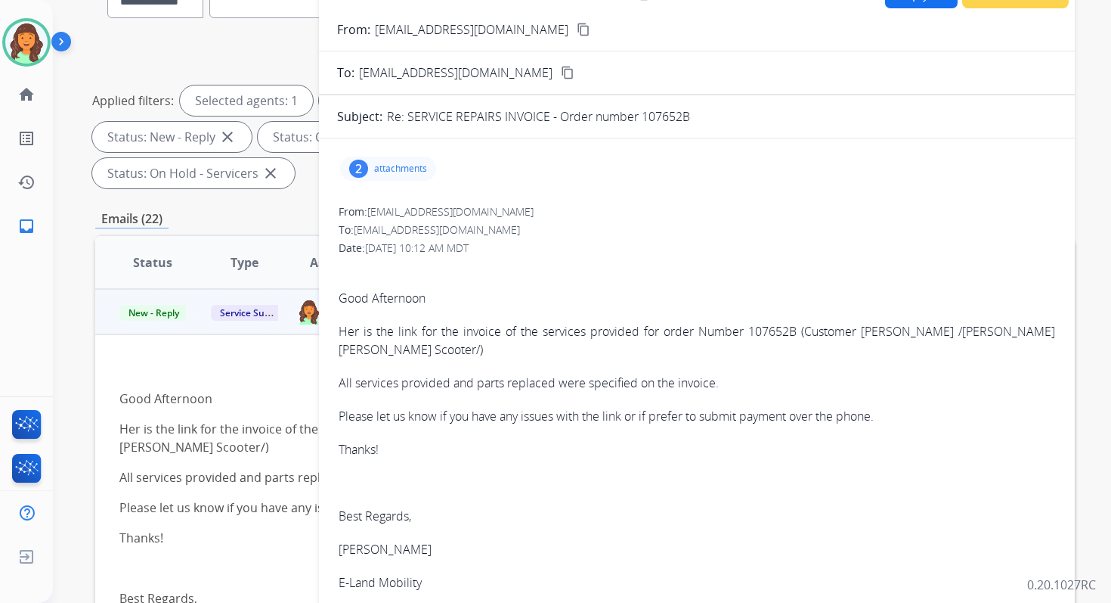
click at [399, 163] on p "attachments" at bounding box center [400, 169] width 53 height 12
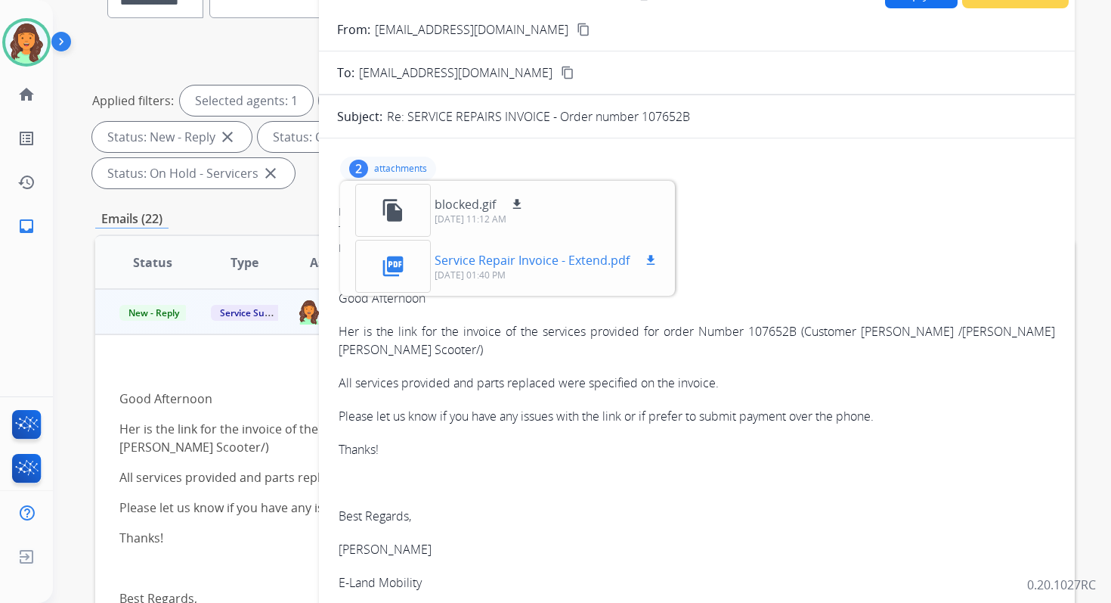
click at [654, 260] on mat-icon "download" at bounding box center [651, 260] width 14 height 14
click at [654, 261] on mat-icon "download" at bounding box center [651, 260] width 14 height 14
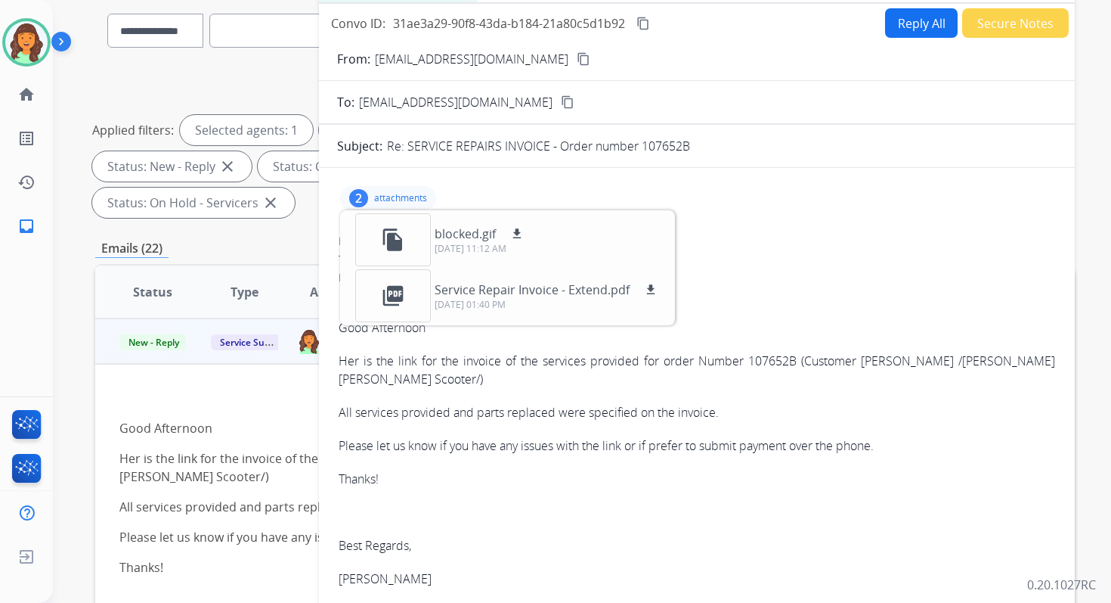
scroll to position [101, 0]
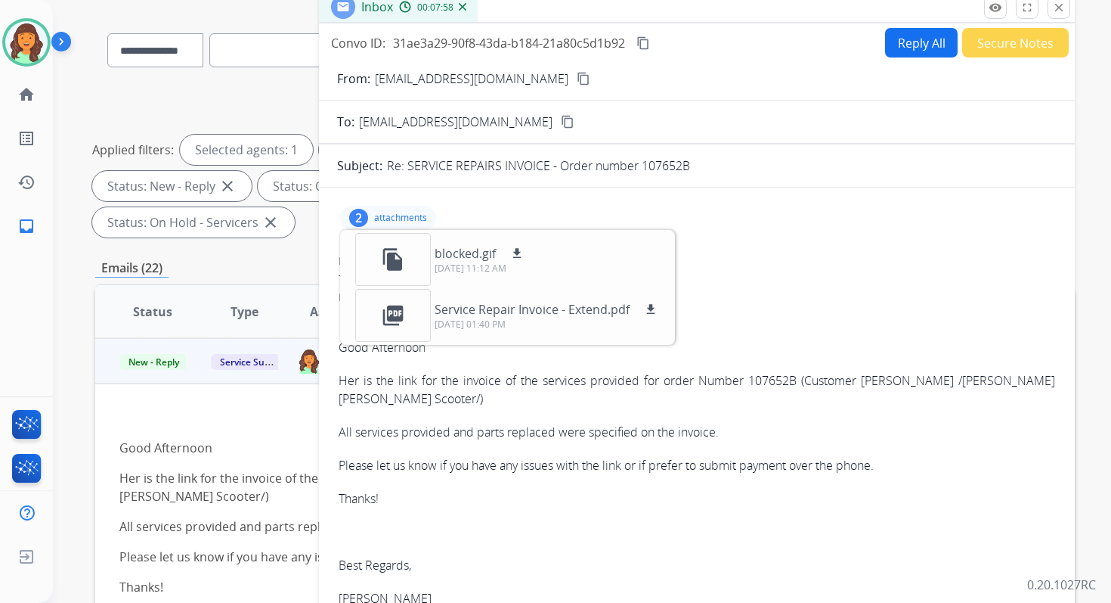
click at [395, 215] on p "attachments" at bounding box center [400, 218] width 53 height 12
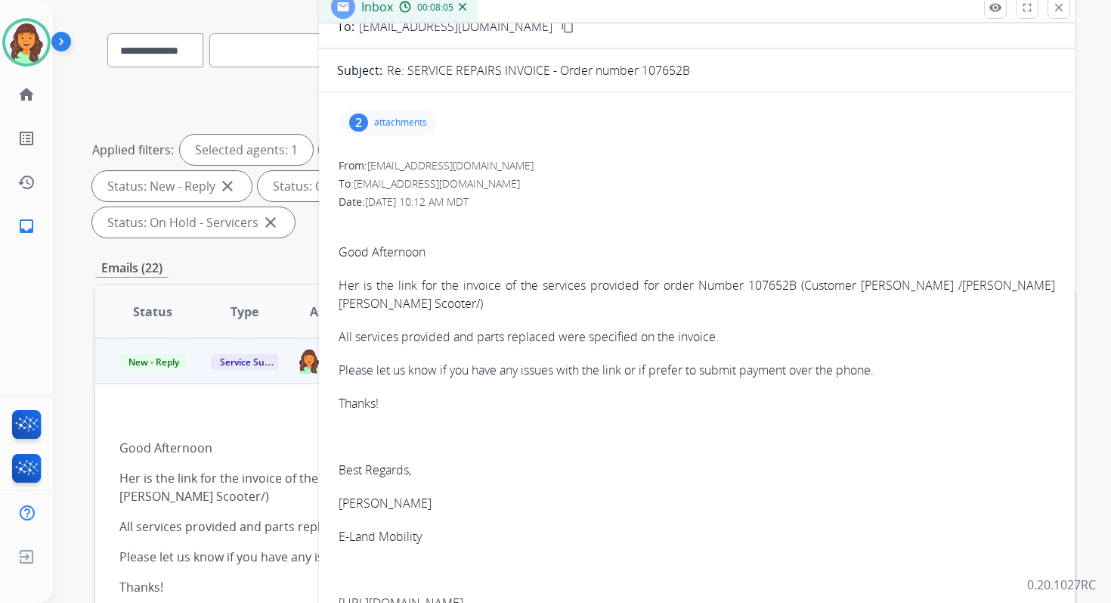
scroll to position [88, 0]
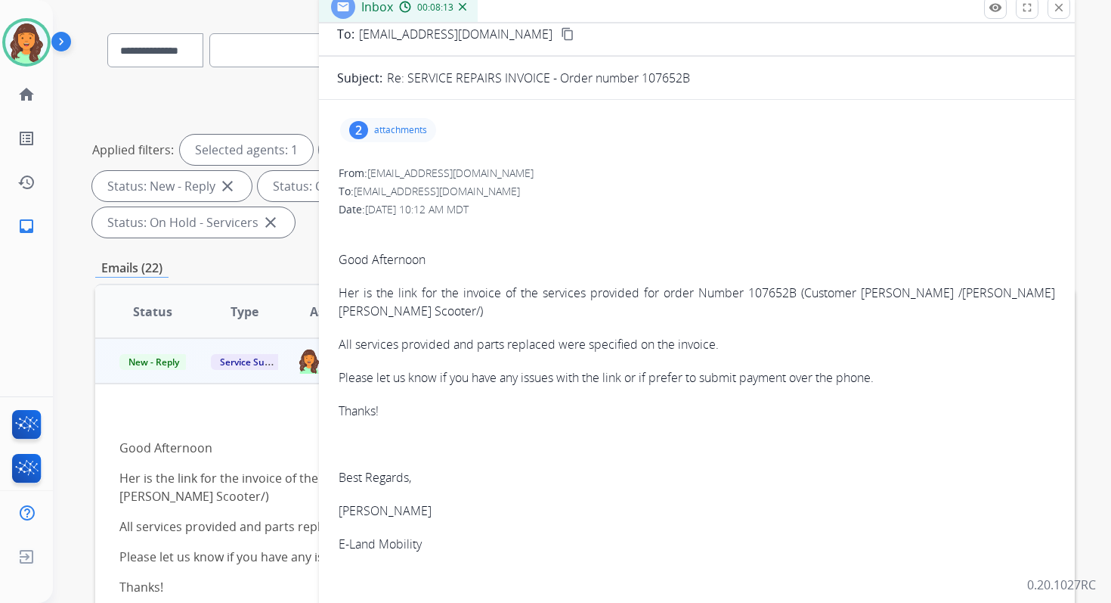
click at [391, 119] on div "2 attachments" at bounding box center [388, 130] width 96 height 24
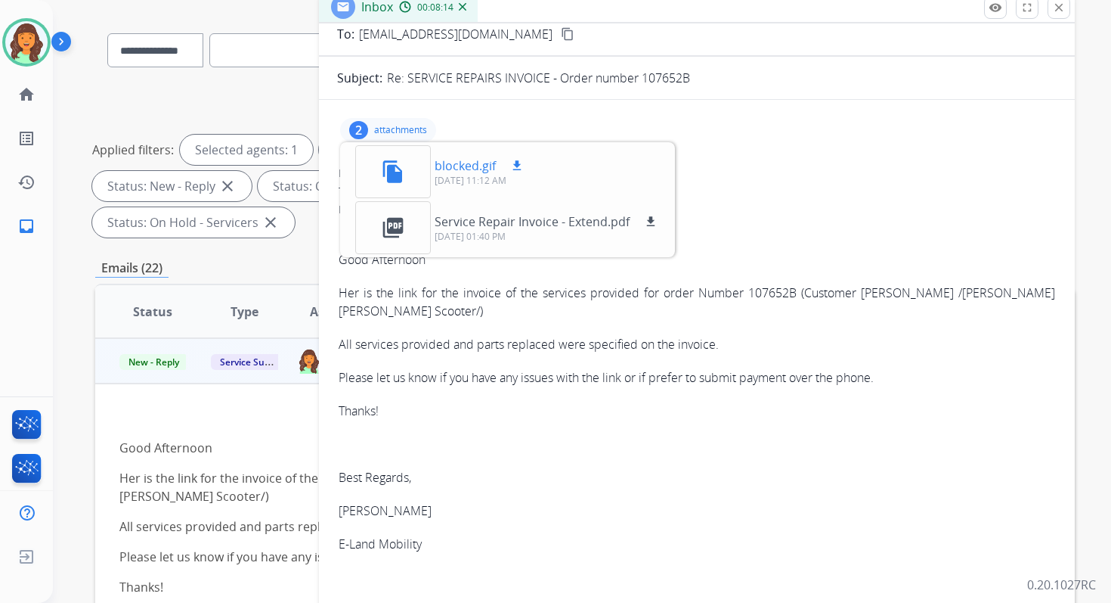
click at [519, 163] on mat-icon "download" at bounding box center [517, 166] width 14 height 14
click at [651, 326] on span "Good Afternoon Her is the link for the invoice of the services provided for ord…" at bounding box center [697, 501] width 717 height 569
click at [786, 293] on p "Her is the link for the invoice of the services provided for order Number 10765…" at bounding box center [697, 302] width 717 height 36
click at [351, 294] on p "Her is the link for the invoice of the services provided for order Number 10765…" at bounding box center [697, 302] width 717 height 36
click at [395, 129] on p "attachments" at bounding box center [400, 130] width 53 height 12
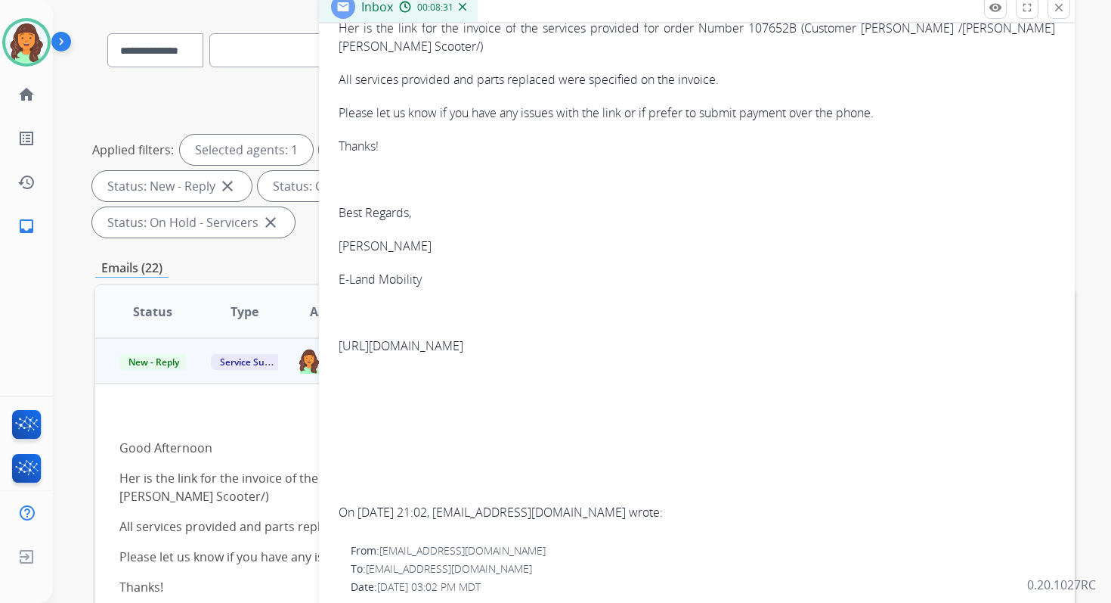
scroll to position [392, 0]
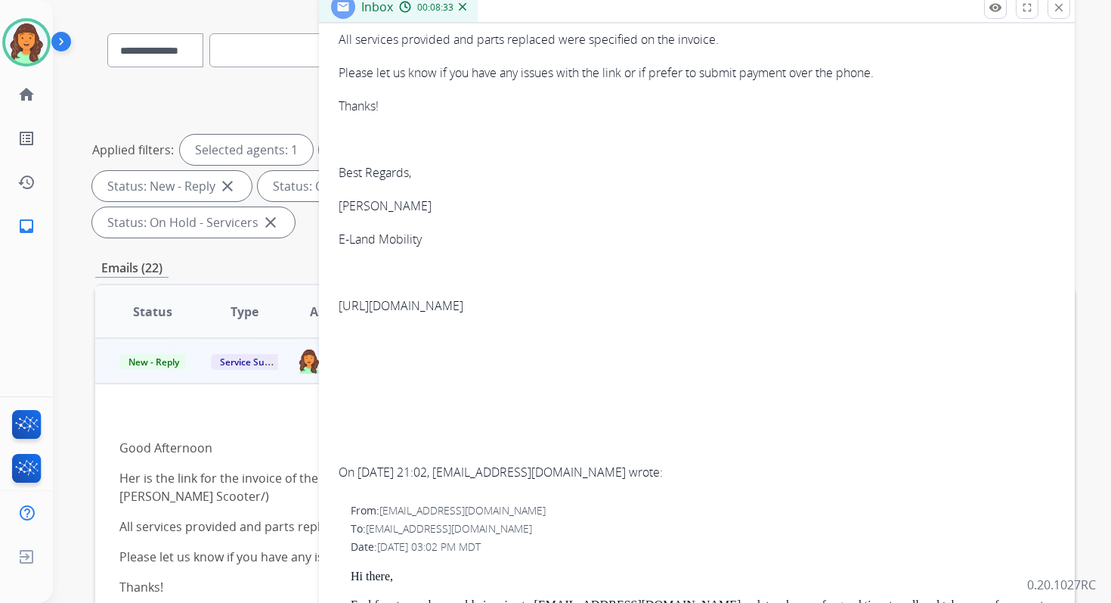
click at [463, 308] on p "https://www.paypal.com/invoice/p/#YHS3UW9Q3KGYYXWH" at bounding box center [697, 305] width 717 height 18
click at [452, 305] on p "https://www.paypal.com/invoice/p/#YHS3UW9Q3KGYYXWH" at bounding box center [697, 305] width 717 height 18
copy span "https://www.paypal.com/invoice/p/#YHS3UW9Q3KGYYXWH"
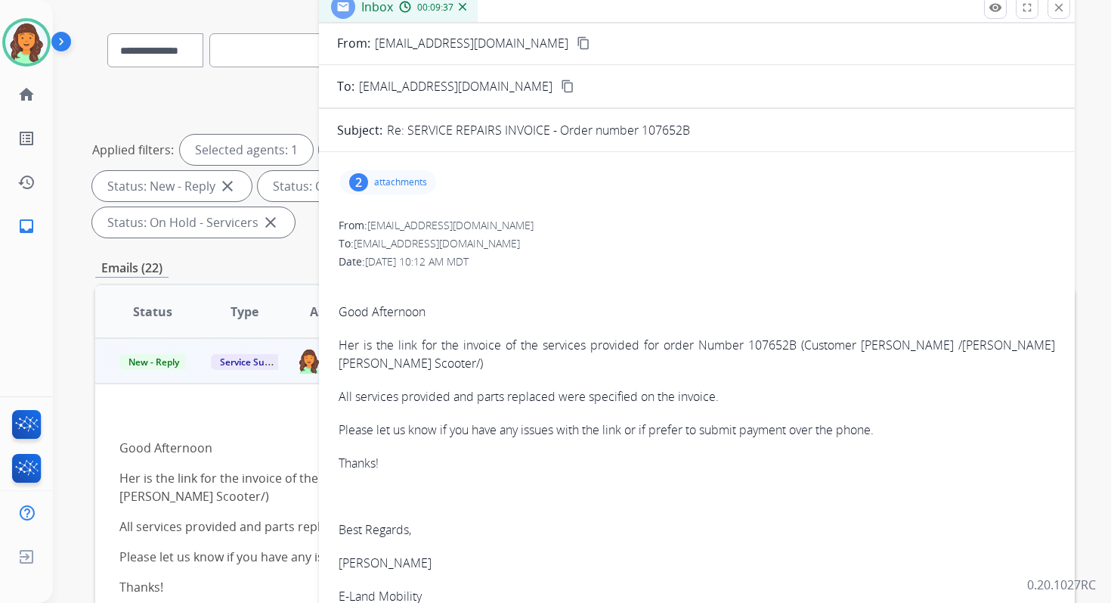
scroll to position [0, 0]
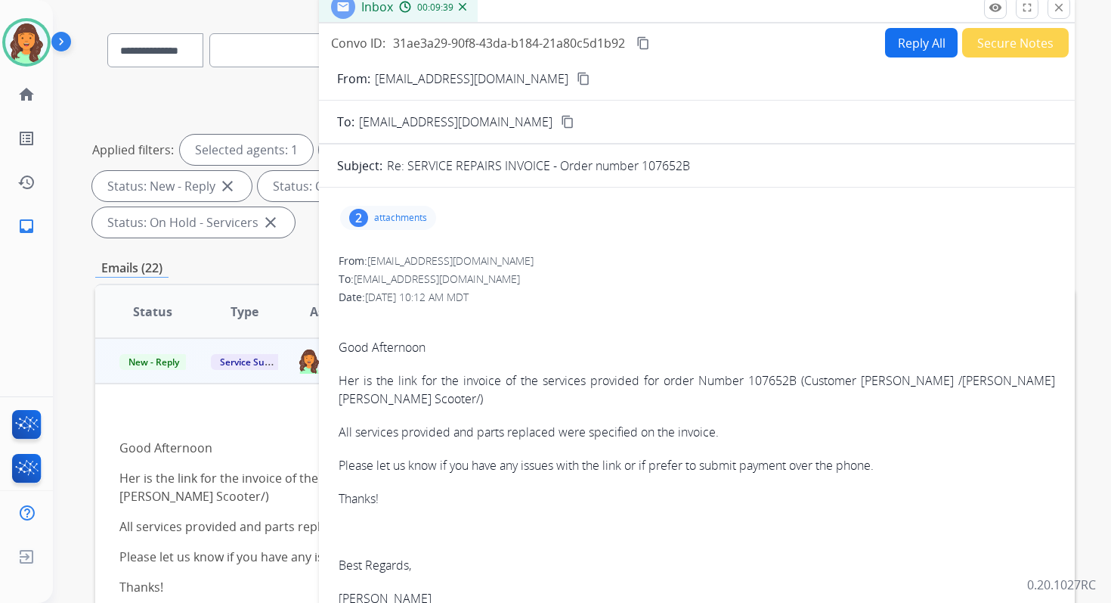
click at [639, 47] on mat-icon "content_copy" at bounding box center [644, 43] width 14 height 14
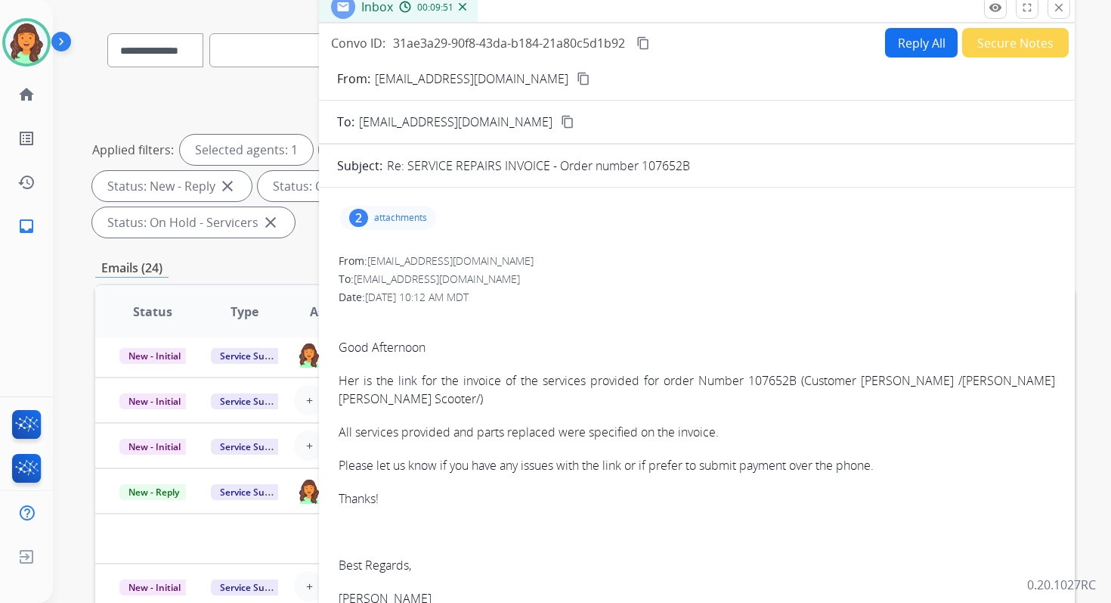
scroll to position [51, 0]
click at [912, 49] on button "Reply All" at bounding box center [921, 42] width 73 height 29
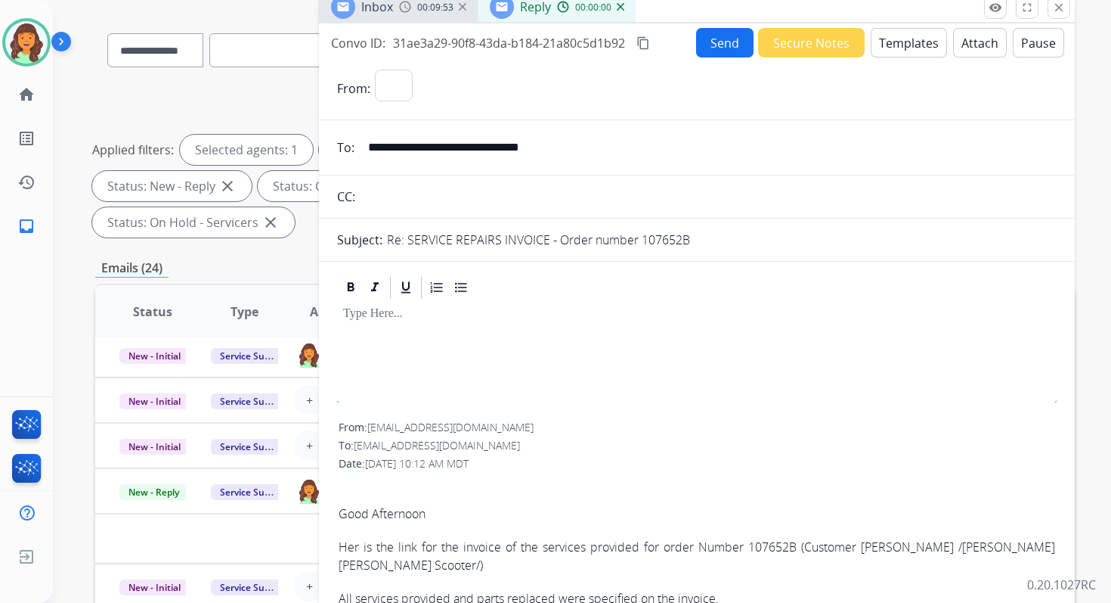
click at [909, 46] on button "Templates" at bounding box center [909, 42] width 76 height 29
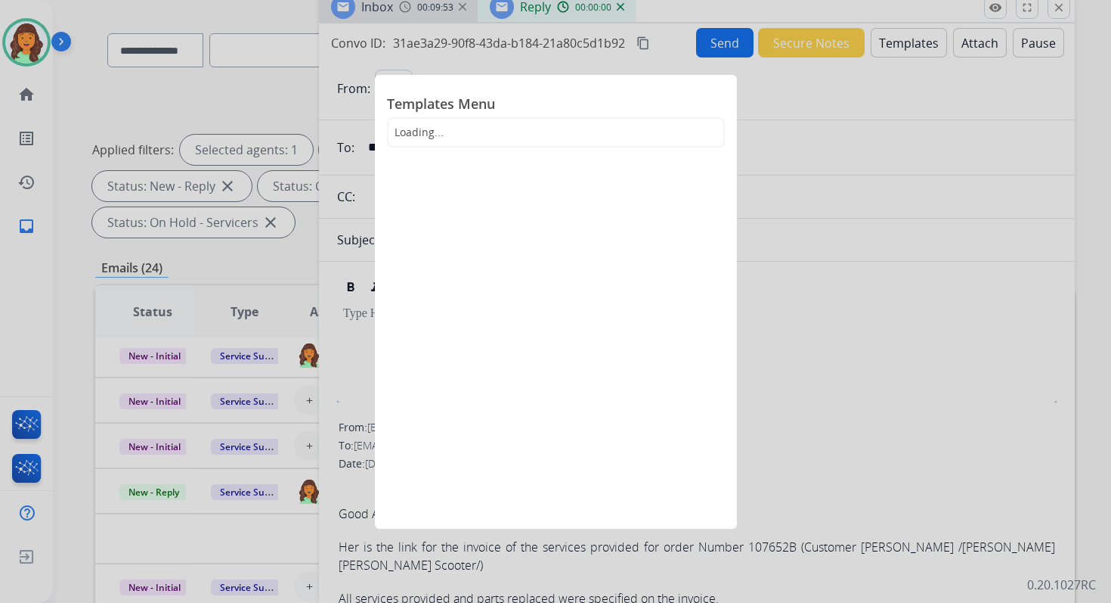
select select "**********"
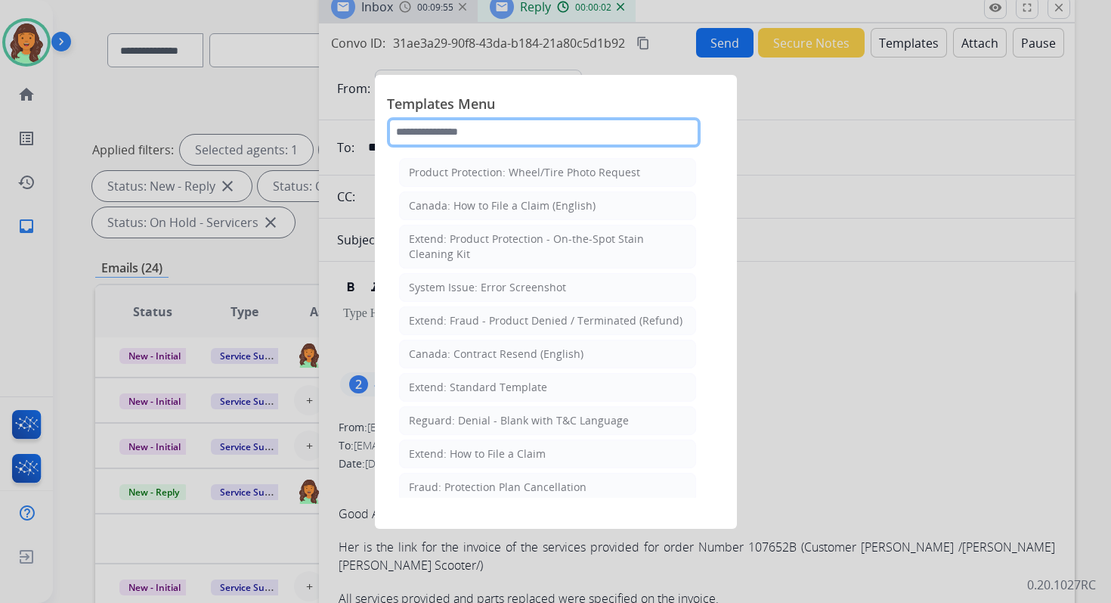
click at [489, 135] on input "text" at bounding box center [544, 132] width 314 height 30
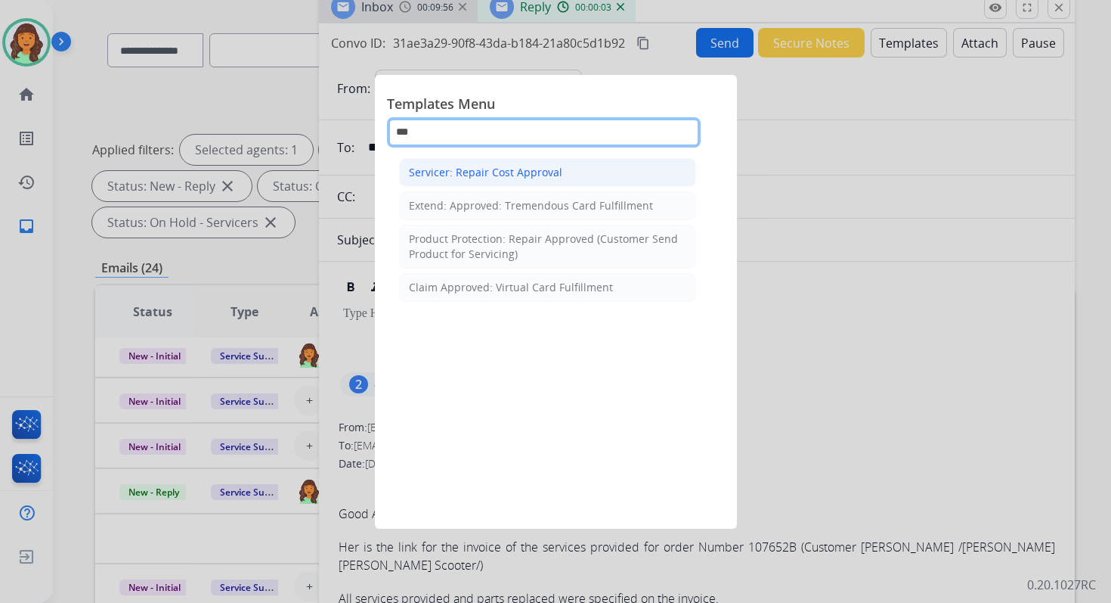
type input "***"
click at [538, 172] on div "Servicer: Repair Cost Approval" at bounding box center [485, 172] width 153 height 15
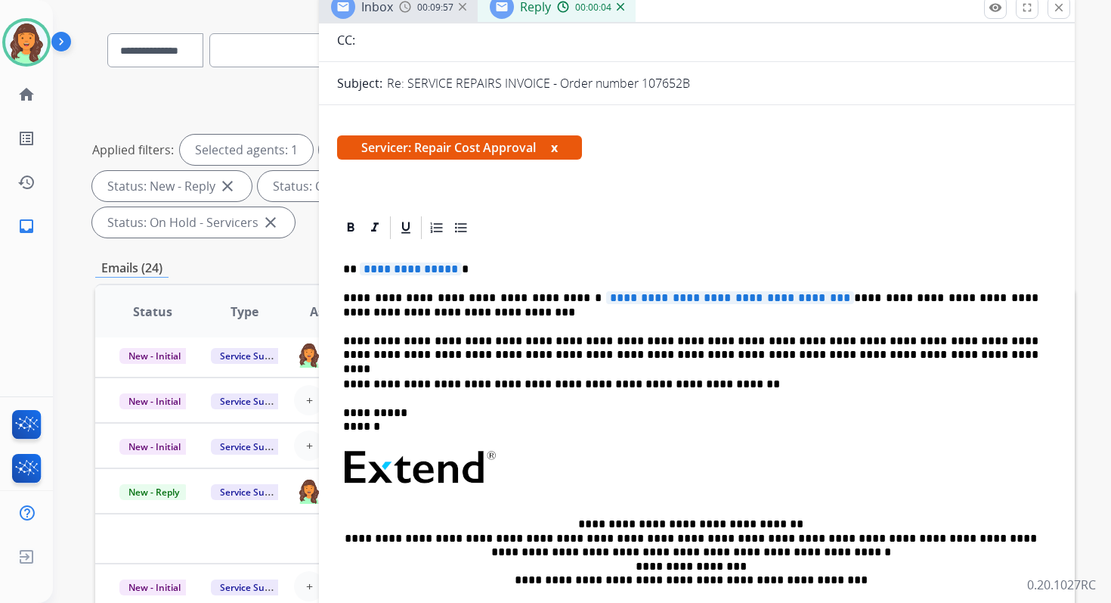
scroll to position [166, 0]
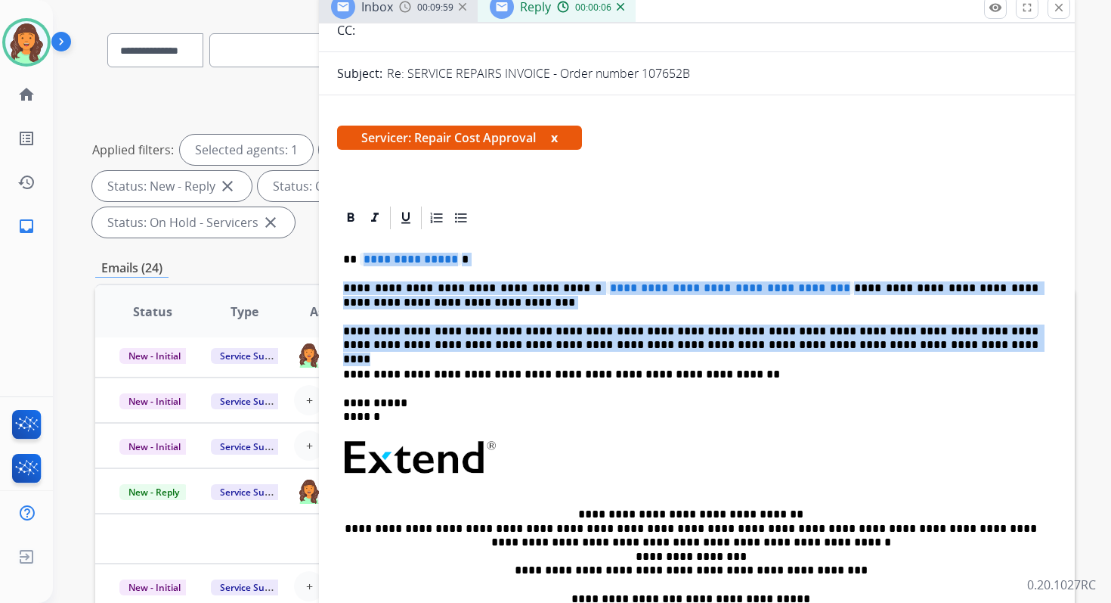
drag, startPoint x: 362, startPoint y: 258, endPoint x: 856, endPoint y: 340, distance: 500.5
click at [856, 340] on div "**********" at bounding box center [697, 449] width 720 height 437
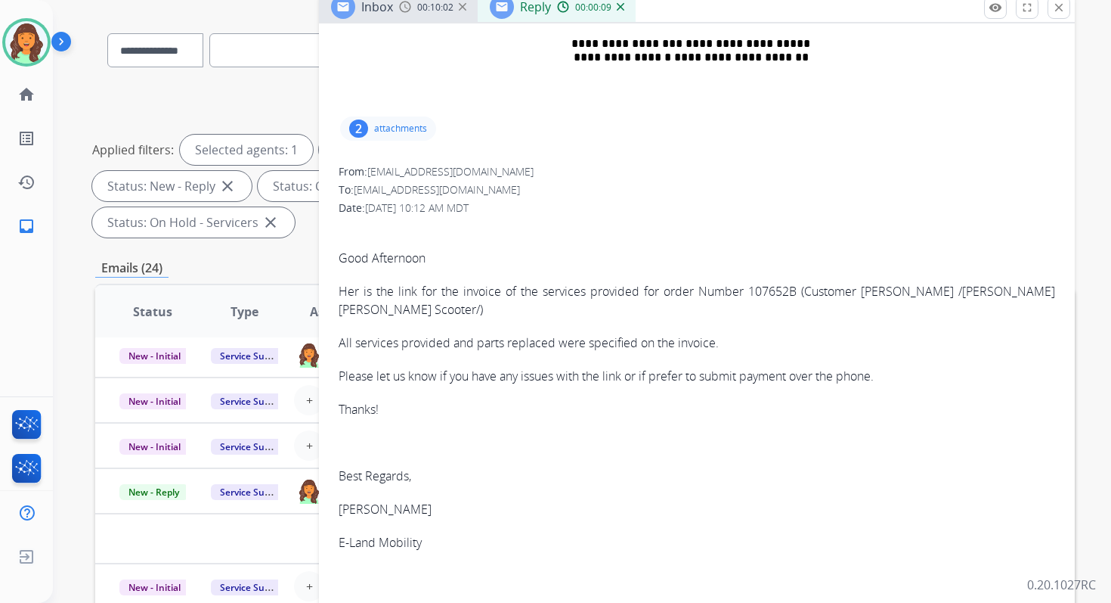
scroll to position [632, 0]
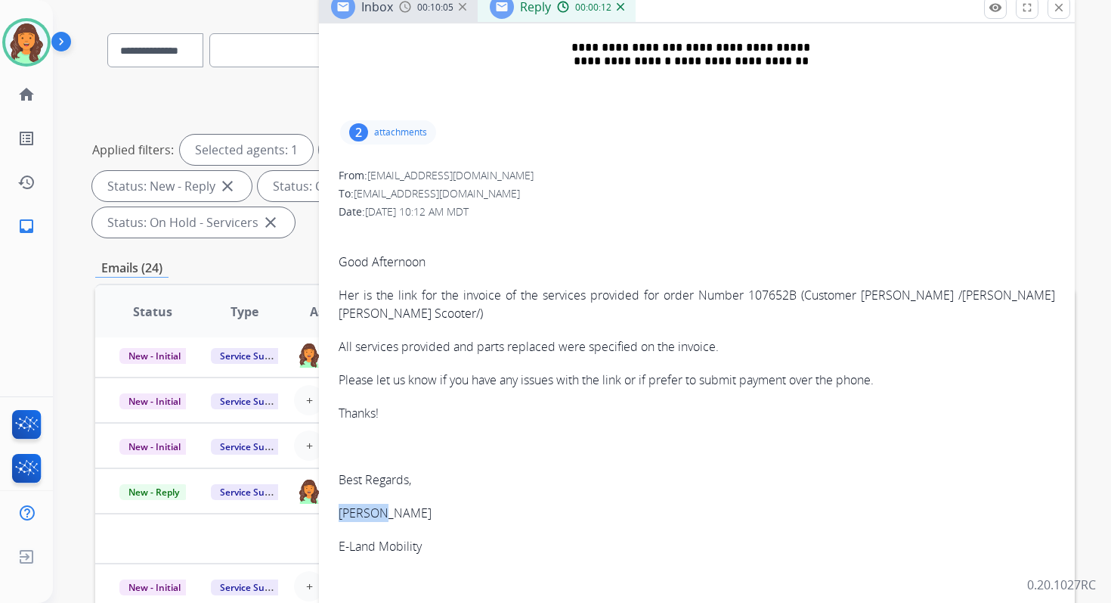
copy p "Jhojan"
drag, startPoint x: 337, startPoint y: 511, endPoint x: 373, endPoint y: 514, distance: 36.4
click at [373, 514] on div "From: customersupport@elandmobility.com To: servicesupport@extend.com Date: 10/…" at bounding box center [697, 485] width 720 height 638
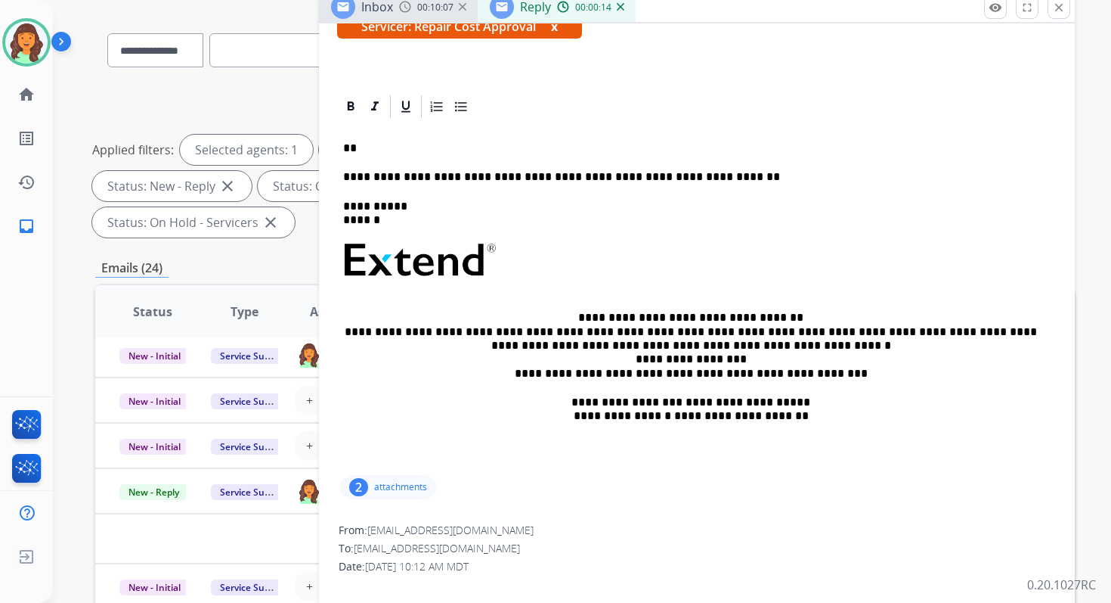
scroll to position [268, 0]
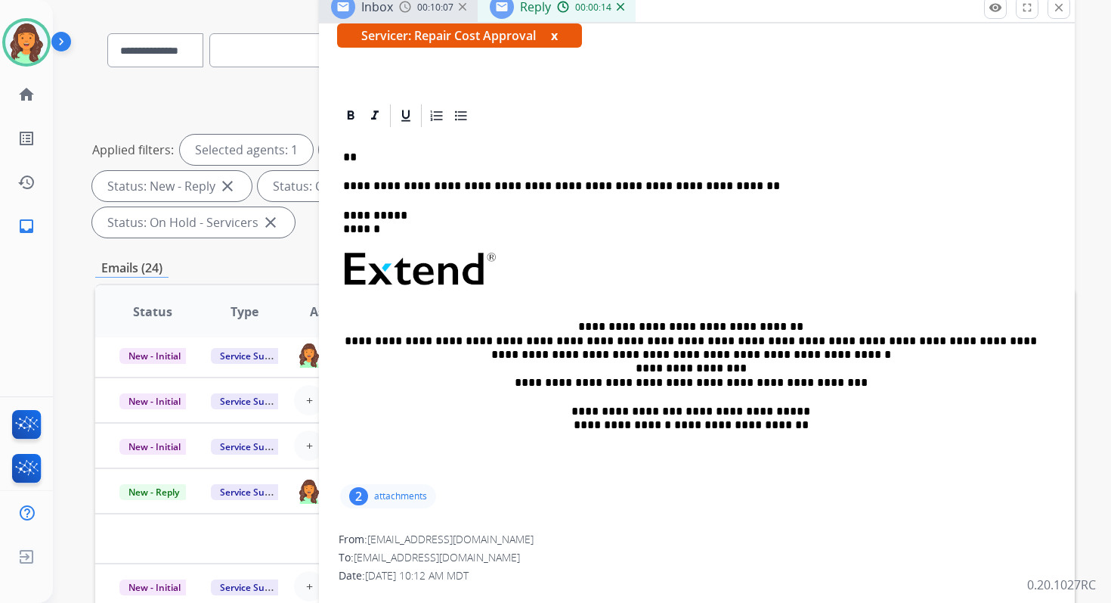
click at [401, 160] on p "**" at bounding box center [691, 157] width 696 height 14
paste div
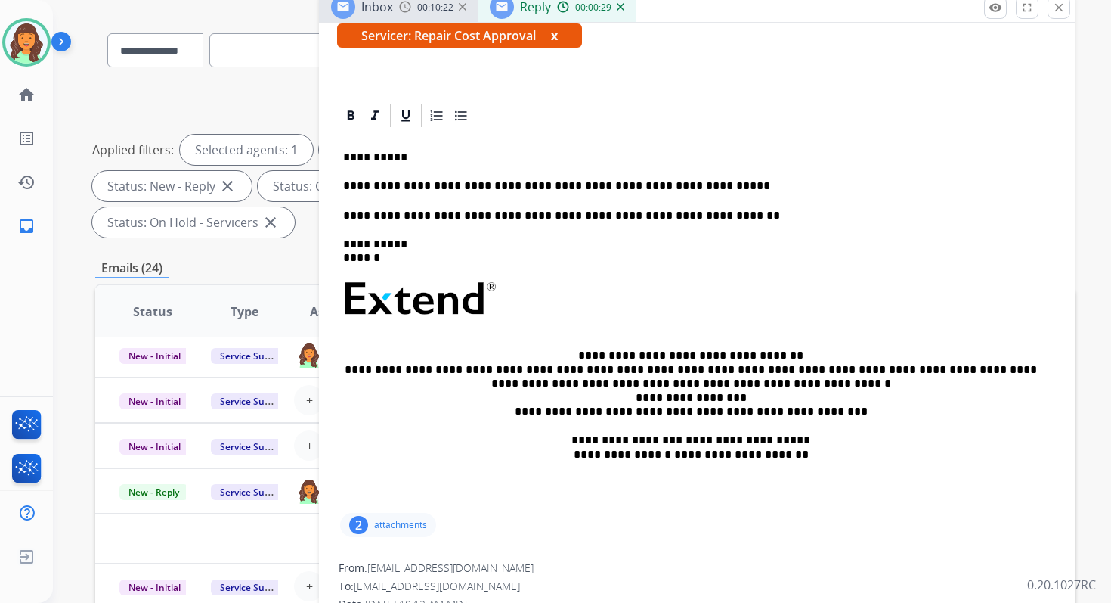
click at [593, 187] on p "**********" at bounding box center [691, 186] width 696 height 14
click at [522, 187] on p "**********" at bounding box center [691, 186] width 696 height 14
click at [721, 185] on p "**********" at bounding box center [691, 186] width 696 height 14
click at [345, 215] on p "**********" at bounding box center [691, 216] width 696 height 14
click at [721, 185] on p "**********" at bounding box center [691, 186] width 696 height 14
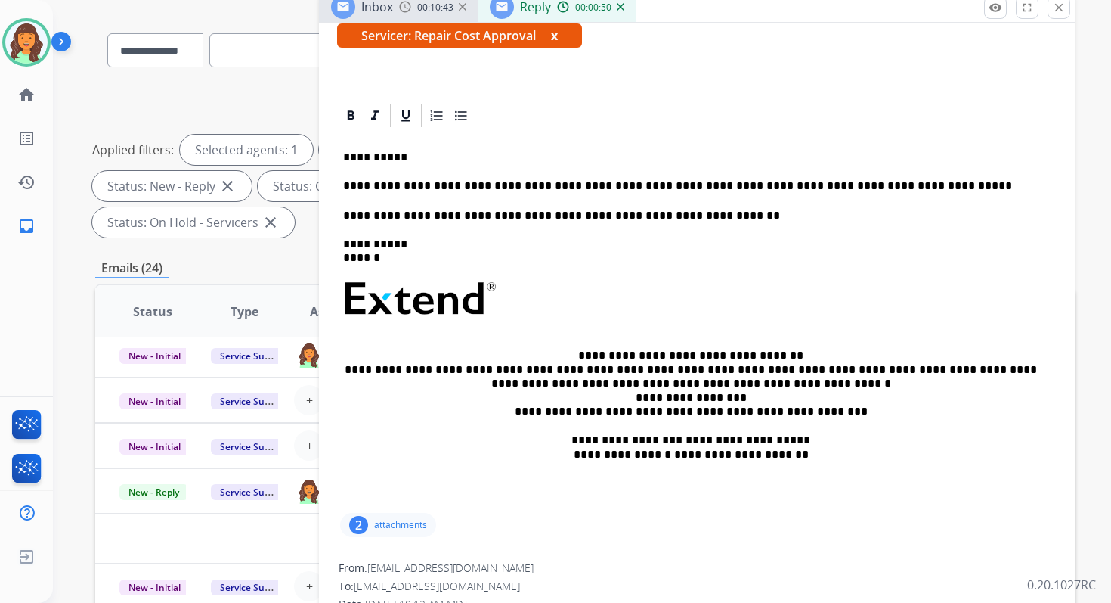
click at [907, 191] on p "**********" at bounding box center [691, 186] width 696 height 14
click at [579, 187] on p "**********" at bounding box center [691, 186] width 696 height 14
click at [933, 180] on p "**********" at bounding box center [691, 186] width 696 height 14
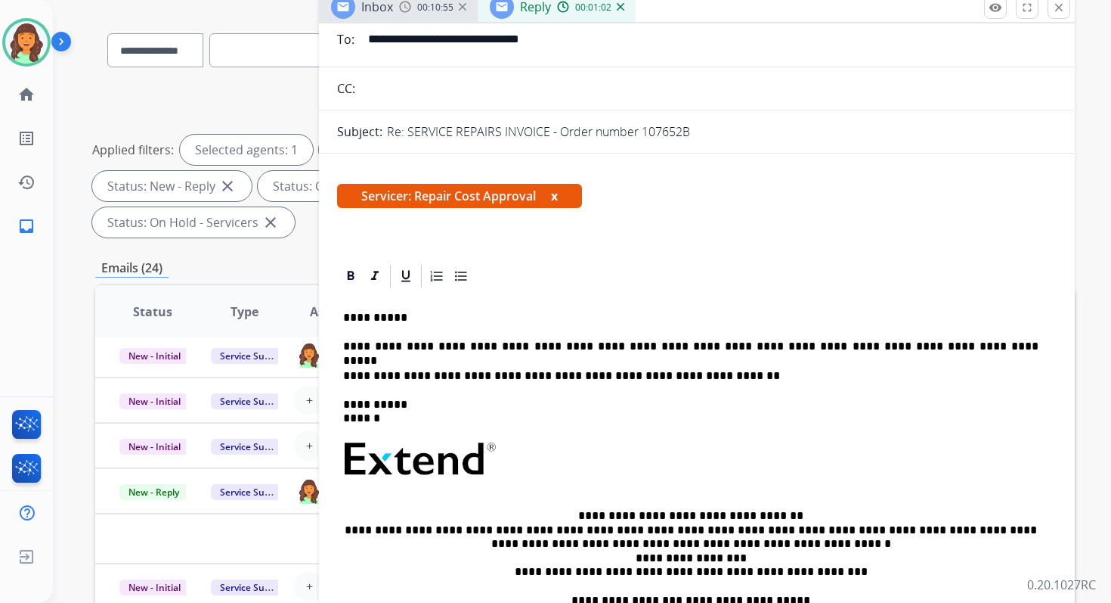
scroll to position [0, 0]
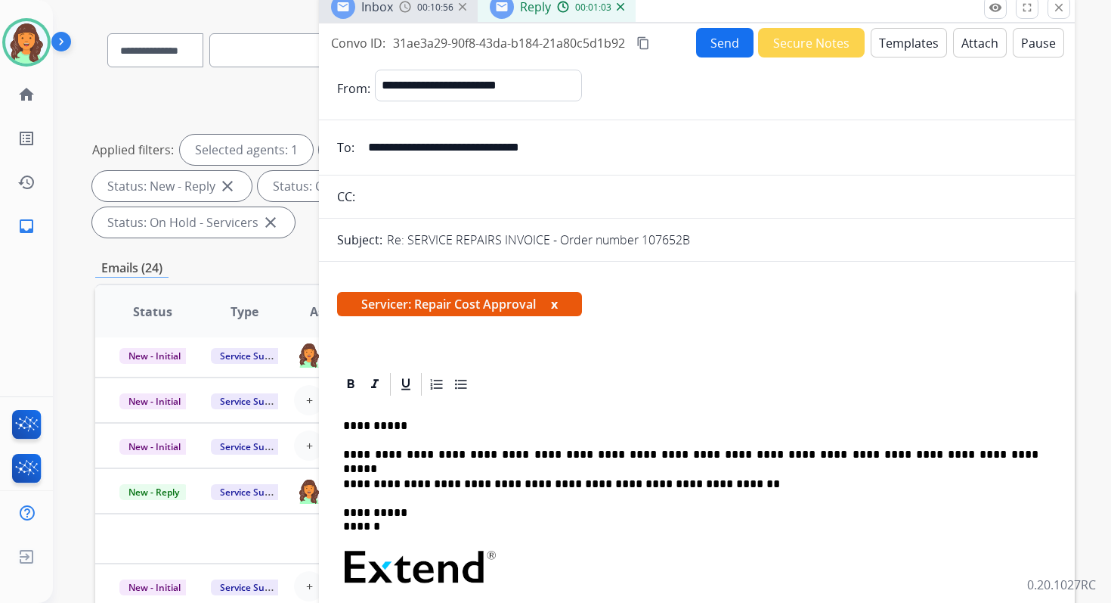
click at [711, 31] on button "Send" at bounding box center [724, 42] width 57 height 29
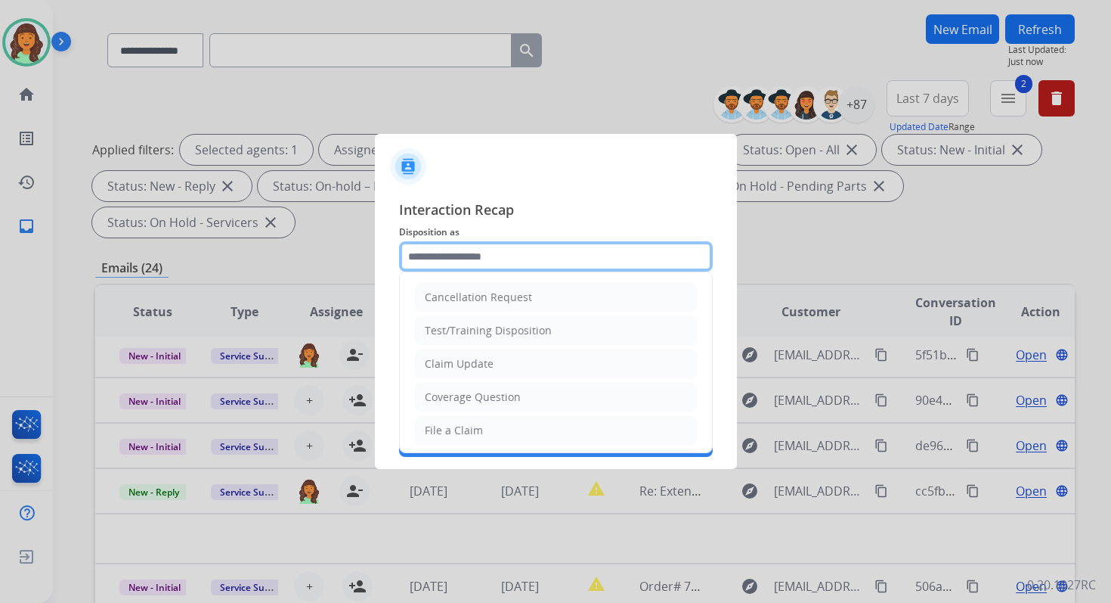
click at [473, 257] on input "text" at bounding box center [556, 256] width 314 height 30
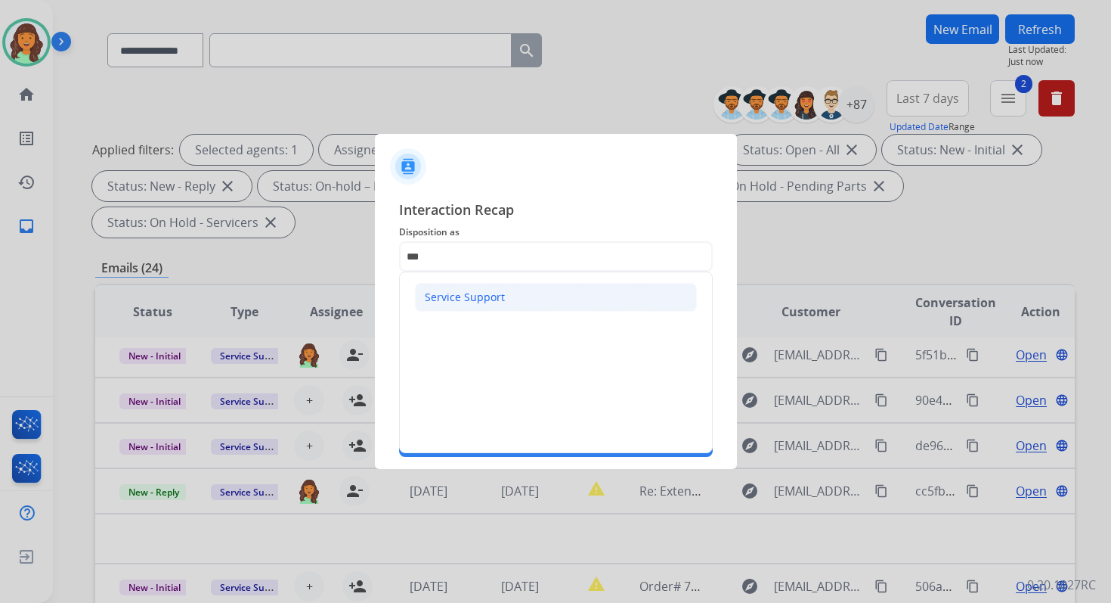
click at [458, 299] on div "Service Support" at bounding box center [465, 297] width 80 height 15
type input "**********"
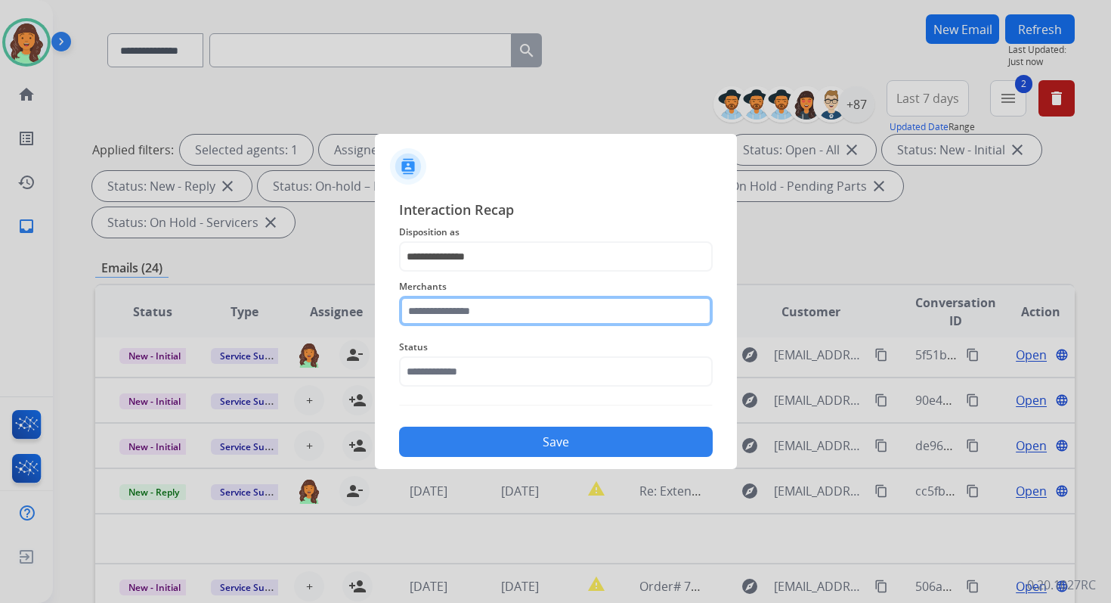
click at [458, 308] on input "text" at bounding box center [556, 311] width 314 height 30
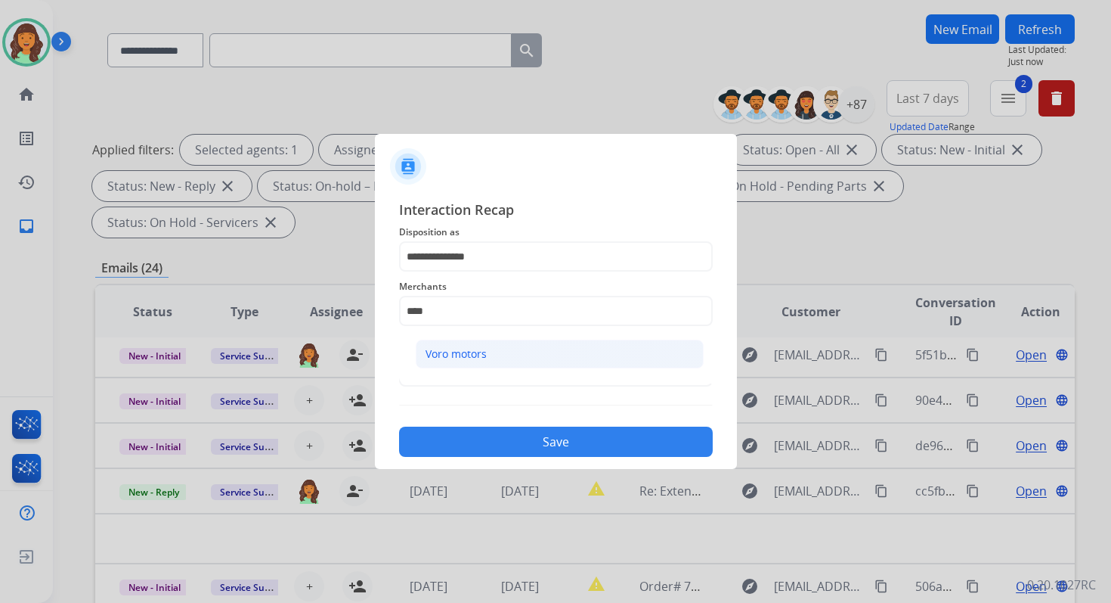
click at [471, 355] on div "Voro motors" at bounding box center [456, 353] width 61 height 15
type input "**********"
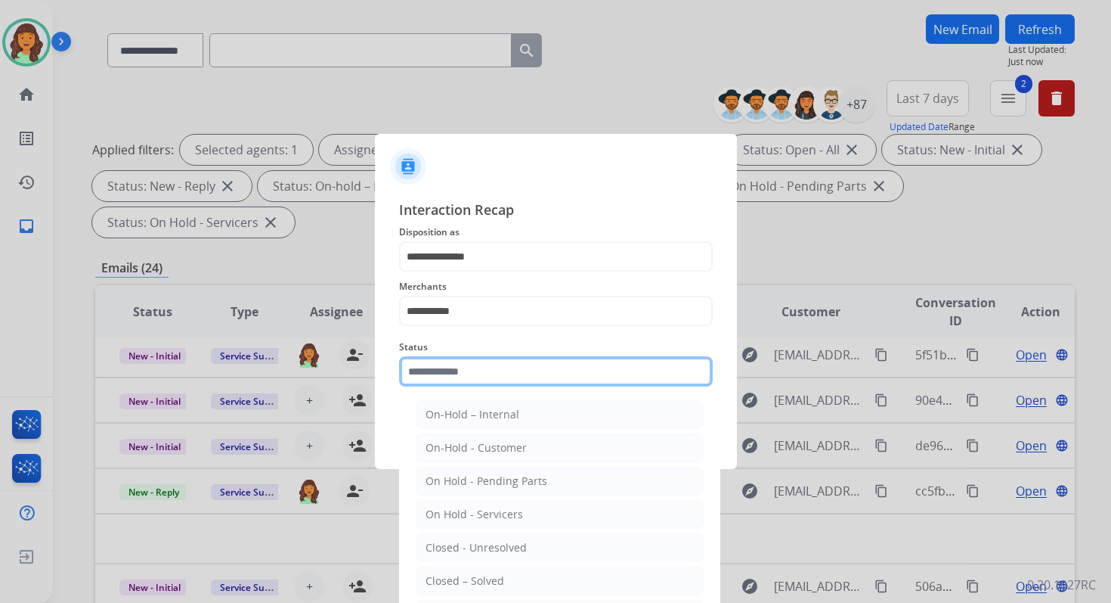
click at [466, 367] on input "text" at bounding box center [556, 371] width 314 height 30
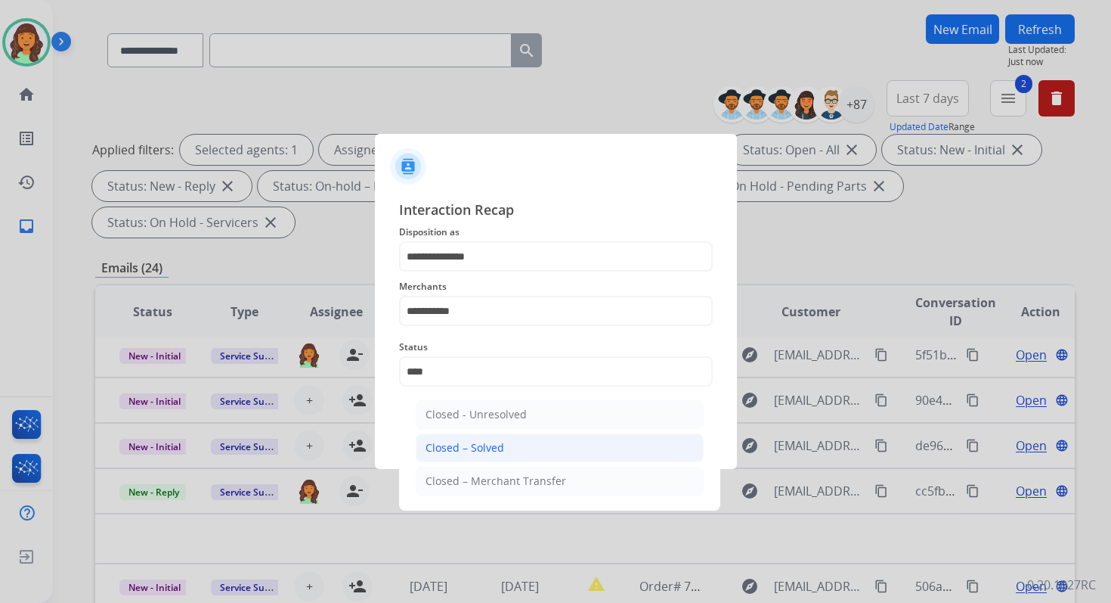
click at [485, 456] on li "Closed – Solved" at bounding box center [560, 447] width 288 height 29
type input "**********"
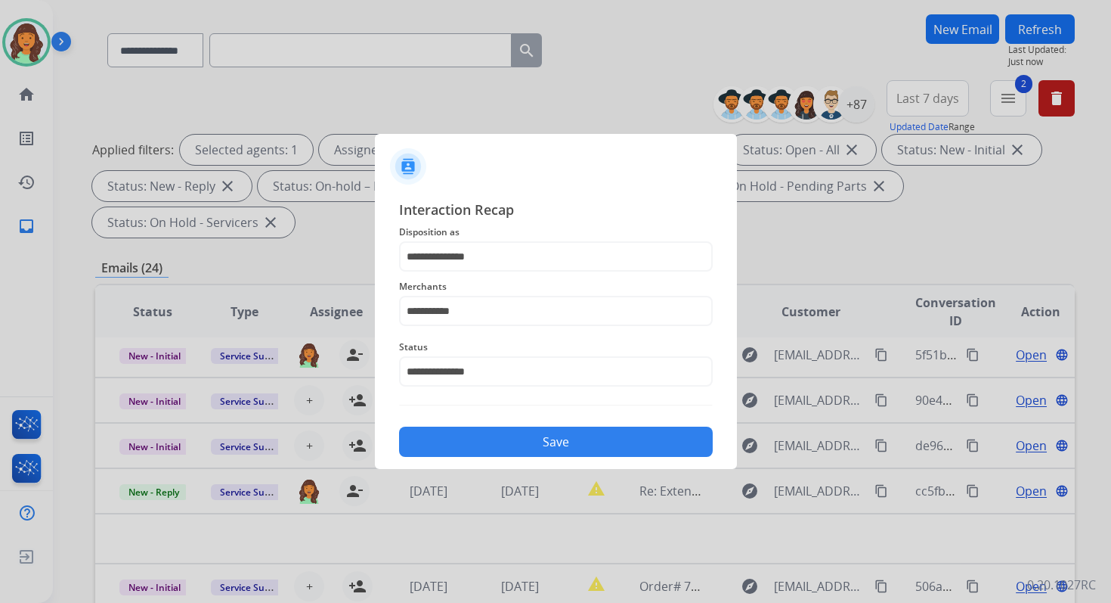
click at [507, 435] on button "Save" at bounding box center [556, 441] width 314 height 30
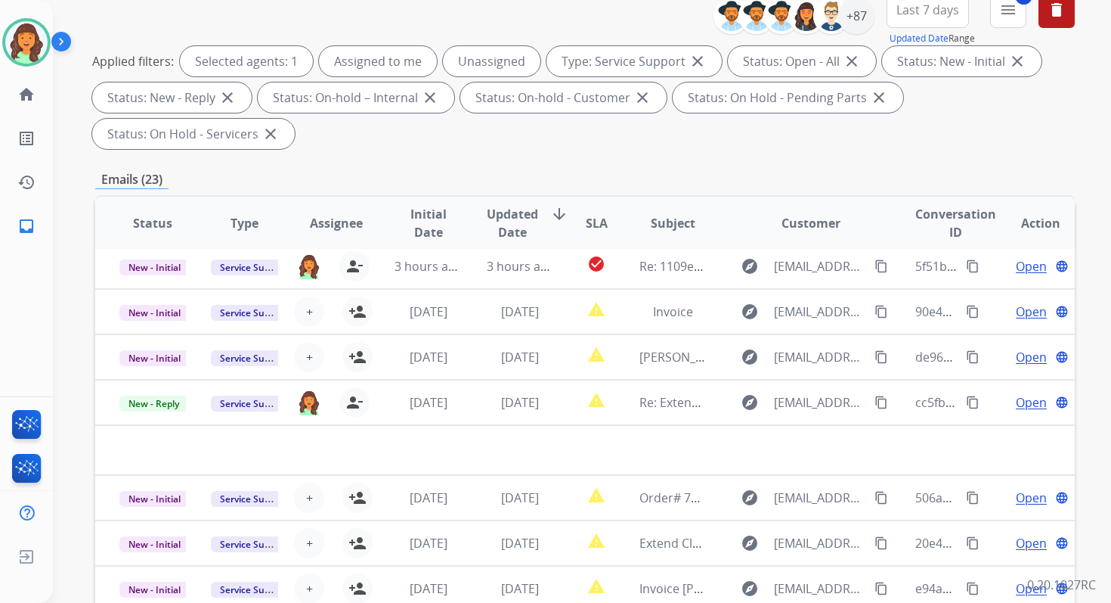
scroll to position [367, 0]
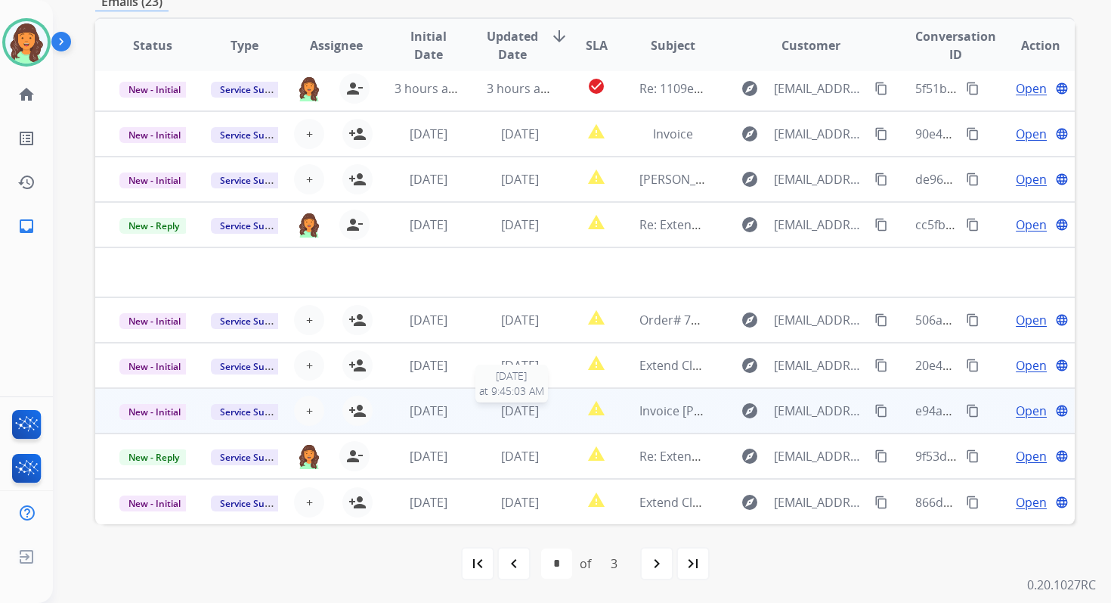
click at [511, 417] on span "[DATE]" at bounding box center [520, 410] width 38 height 17
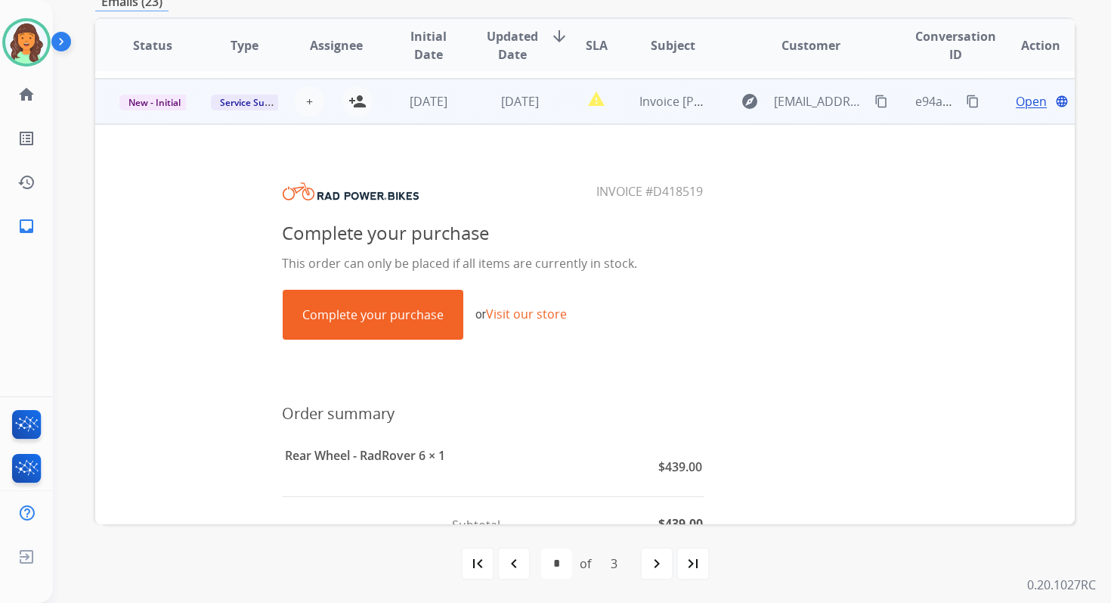
scroll to position [318, 0]
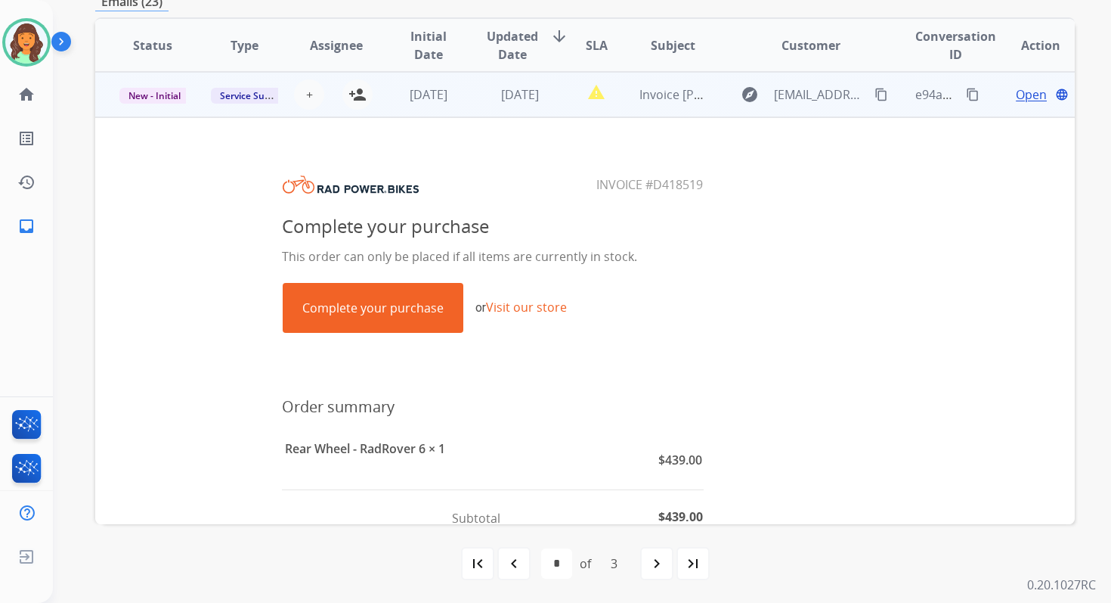
click at [392, 302] on link "Complete your purchase" at bounding box center [373, 308] width 179 height 48
click at [966, 90] on mat-icon "content_copy" at bounding box center [973, 95] width 14 height 14
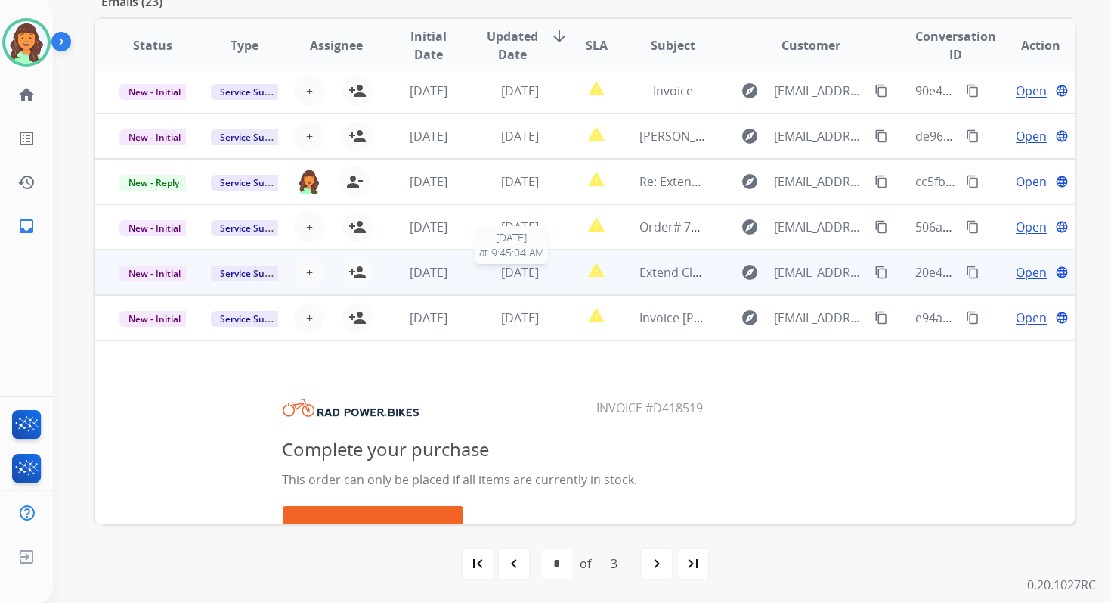
click at [501, 274] on span "[DATE]" at bounding box center [520, 272] width 38 height 17
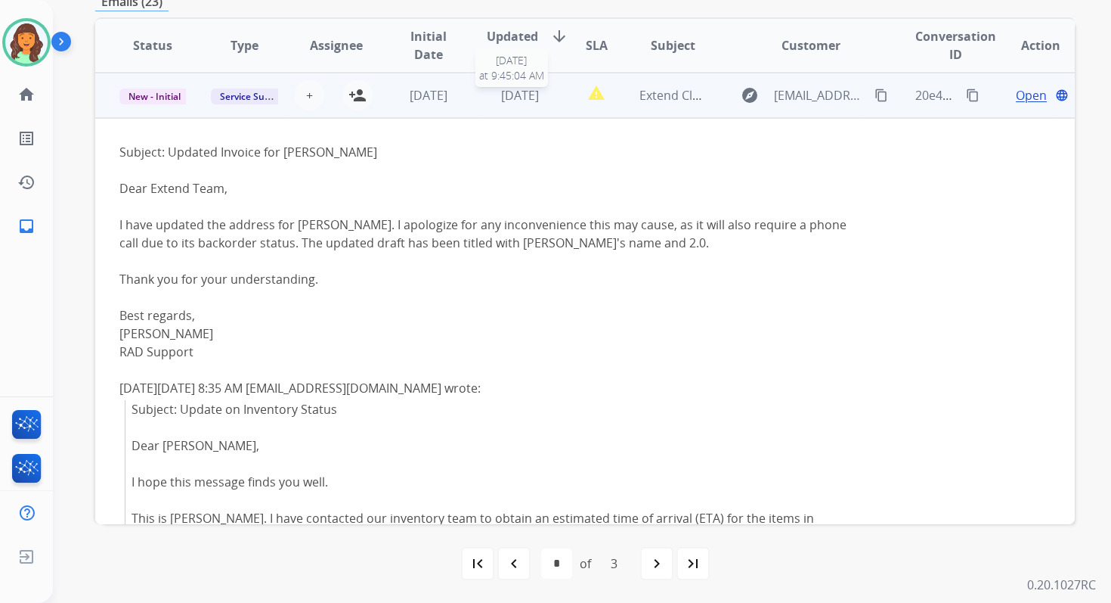
scroll to position [272, 0]
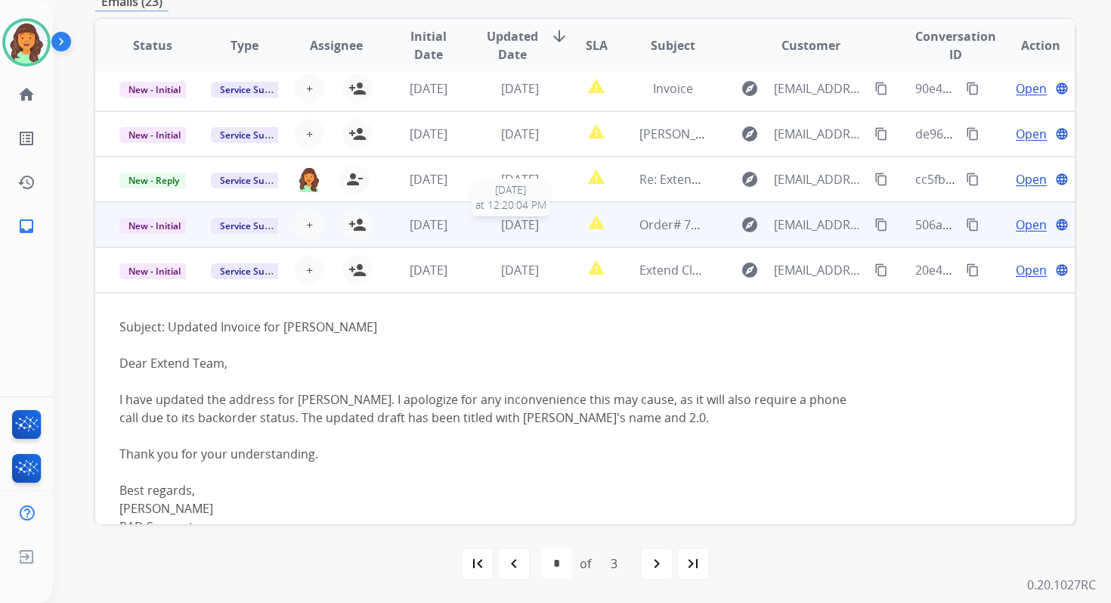
click at [501, 224] on span "[DATE]" at bounding box center [520, 224] width 38 height 17
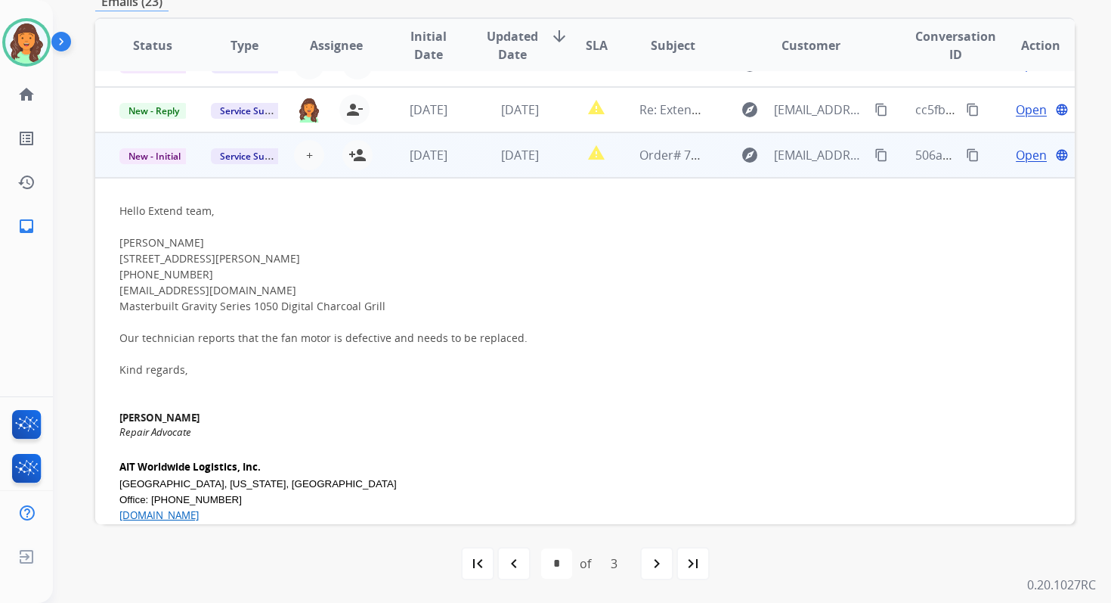
scroll to position [59, 0]
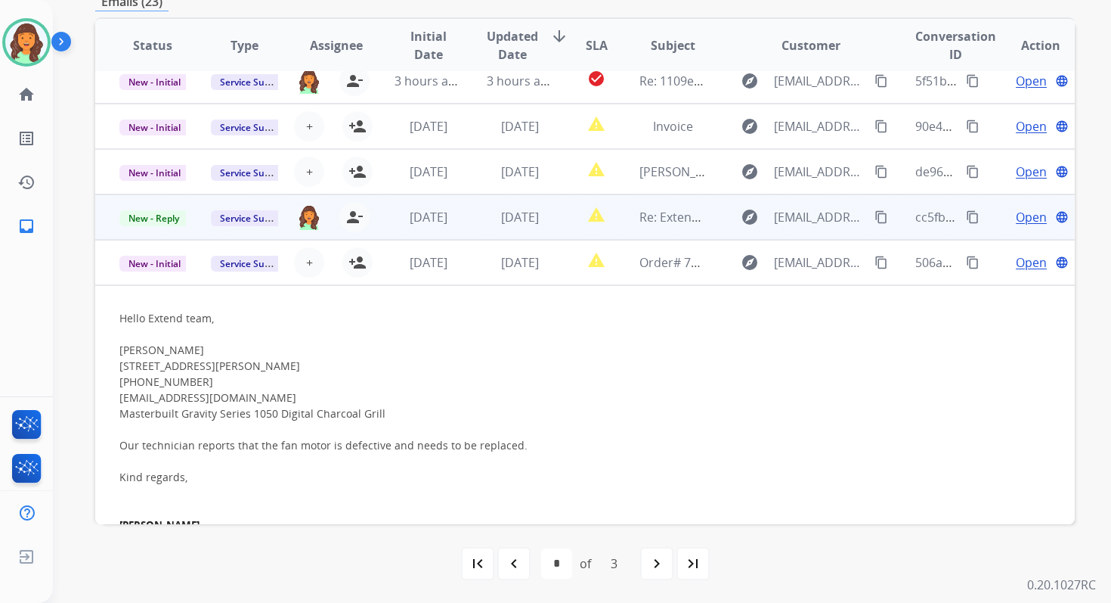
click at [501, 209] on span "[DATE]" at bounding box center [520, 217] width 38 height 17
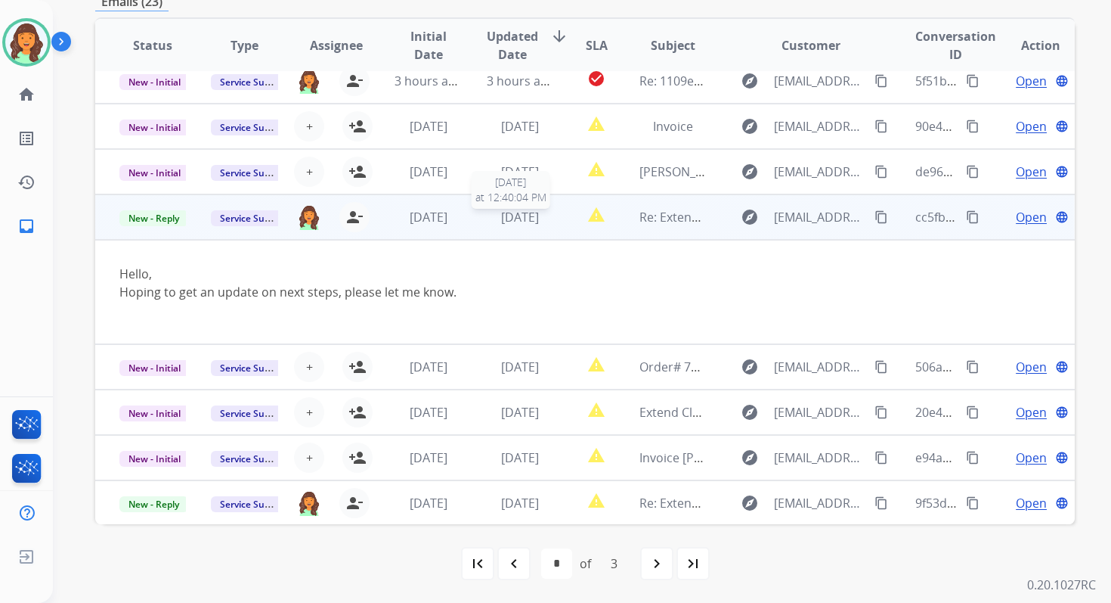
scroll to position [106, 0]
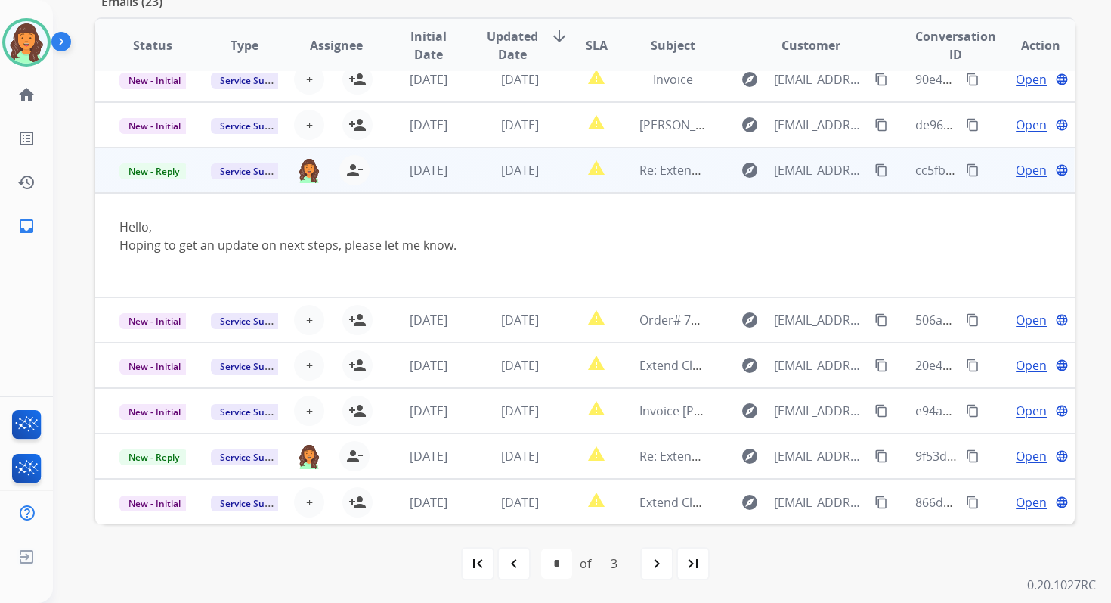
click at [1030, 166] on span "Open" at bounding box center [1031, 170] width 31 height 18
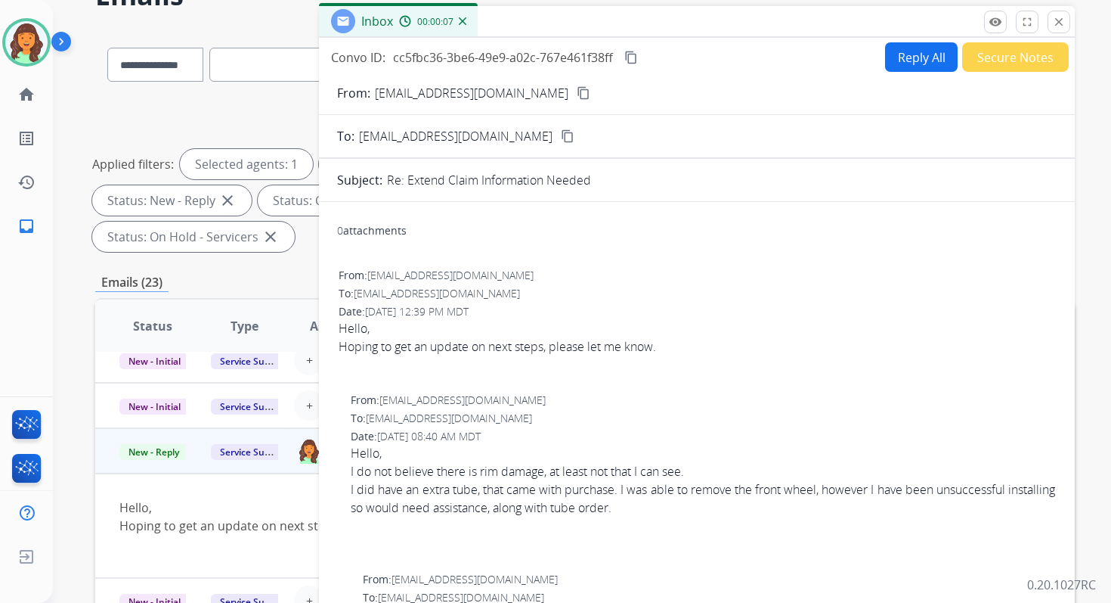
scroll to position [59, 0]
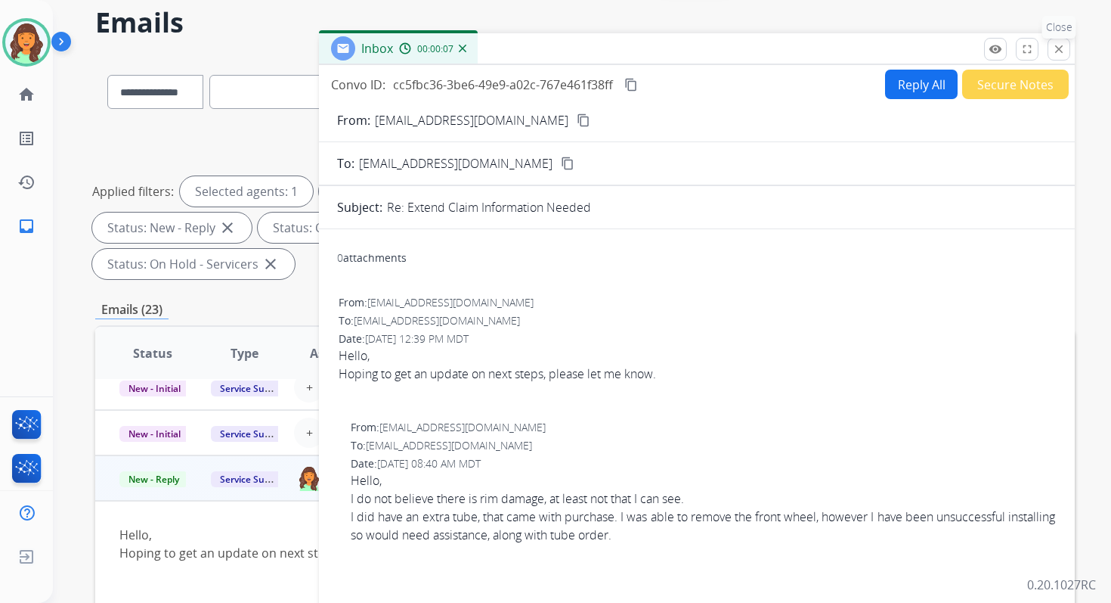
click at [1065, 39] on button "close Close" at bounding box center [1059, 49] width 23 height 23
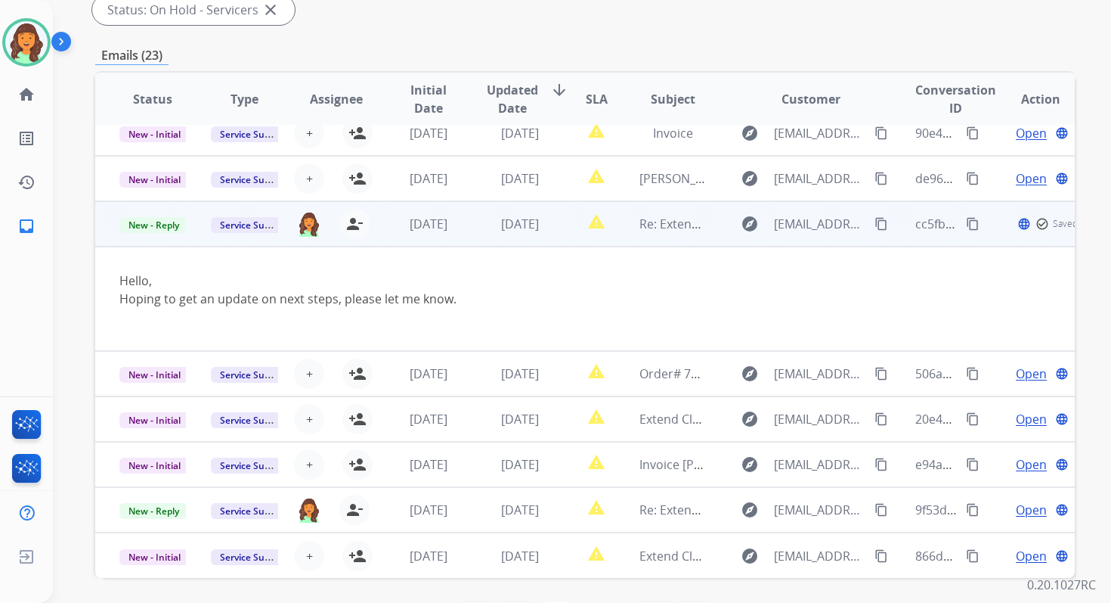
scroll to position [336, 0]
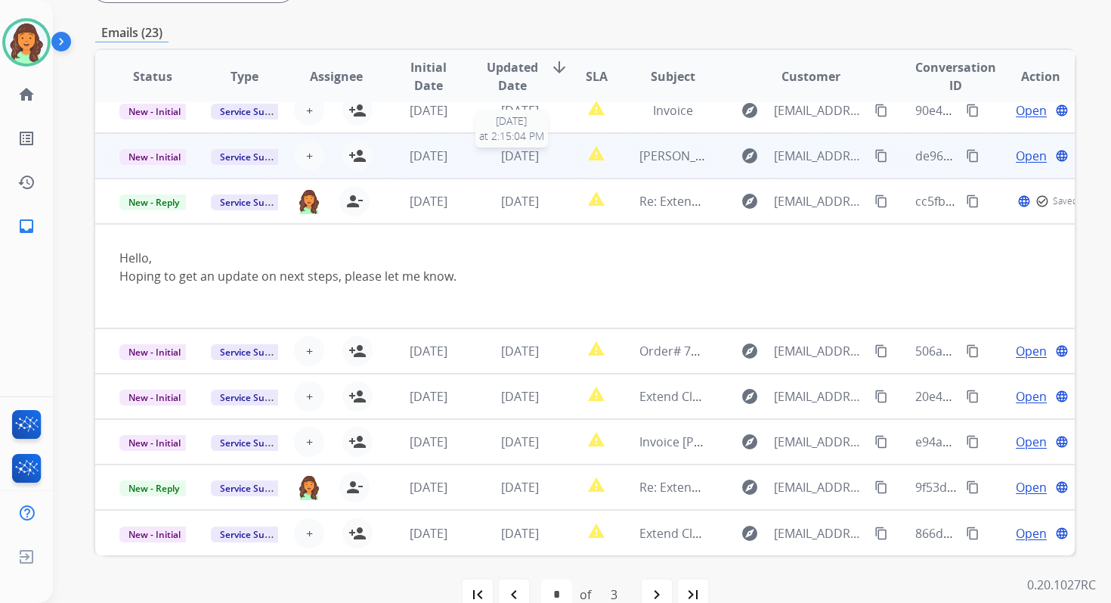
click at [501, 151] on span "[DATE]" at bounding box center [520, 155] width 38 height 17
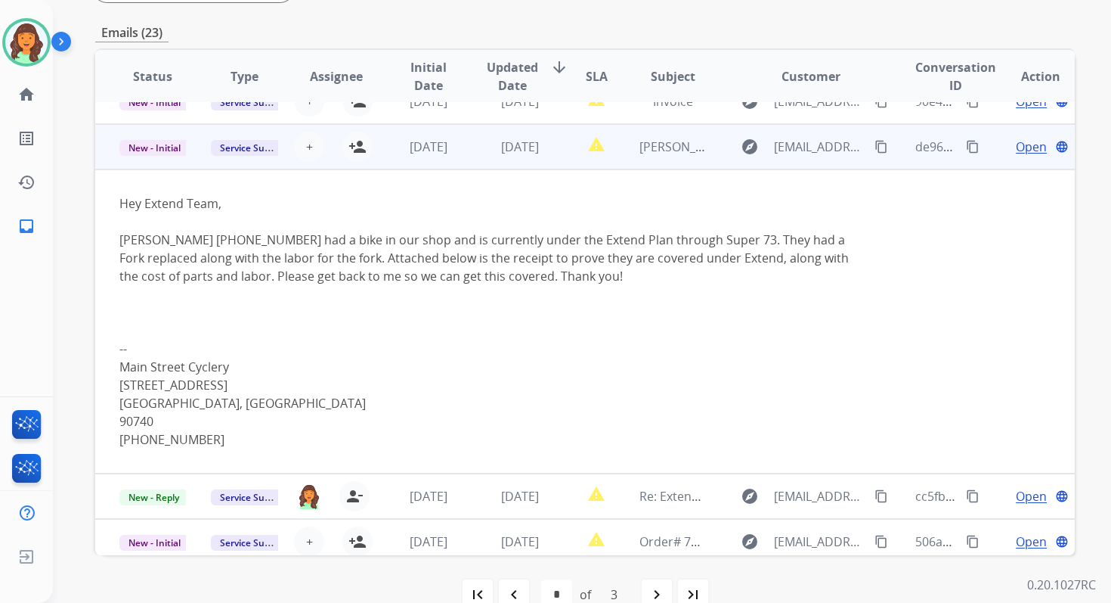
scroll to position [136, 0]
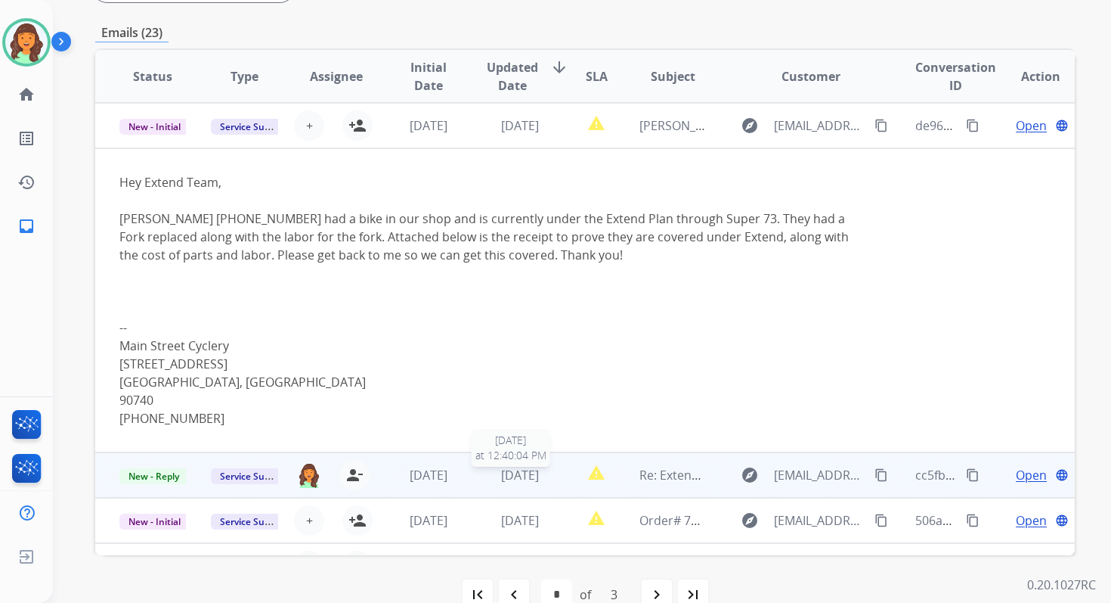
click at [527, 481] on span "[DATE]" at bounding box center [520, 474] width 38 height 17
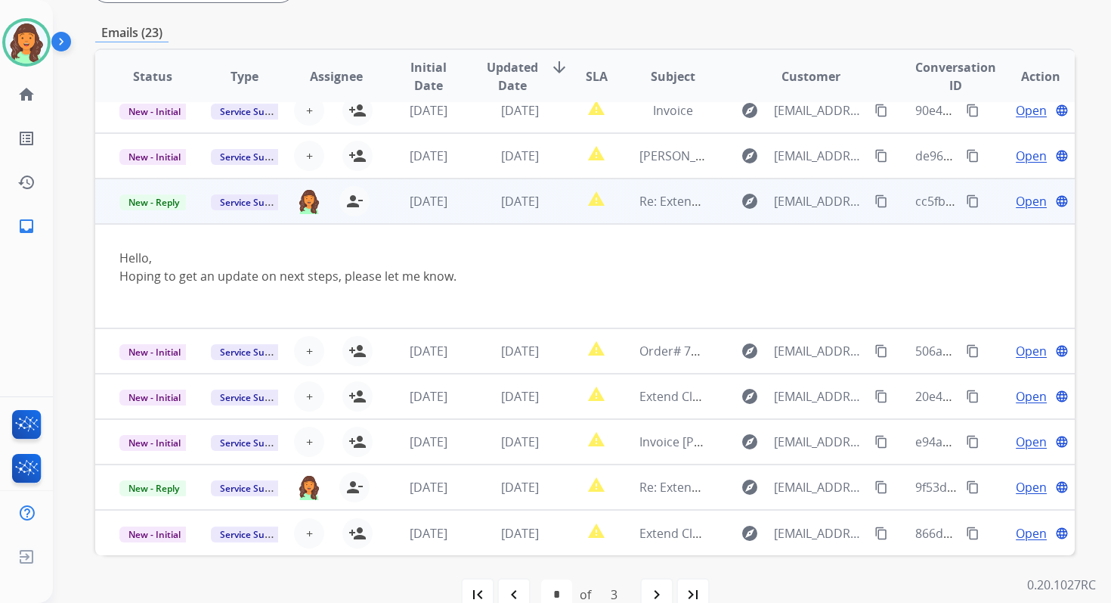
click at [1024, 205] on span "Open" at bounding box center [1031, 201] width 31 height 18
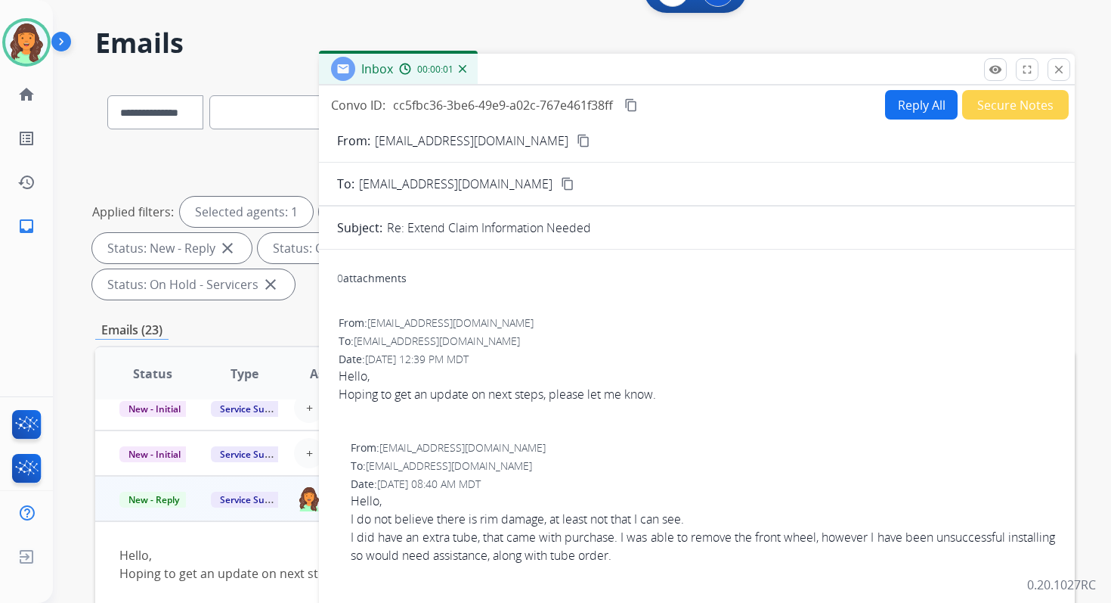
scroll to position [23, 0]
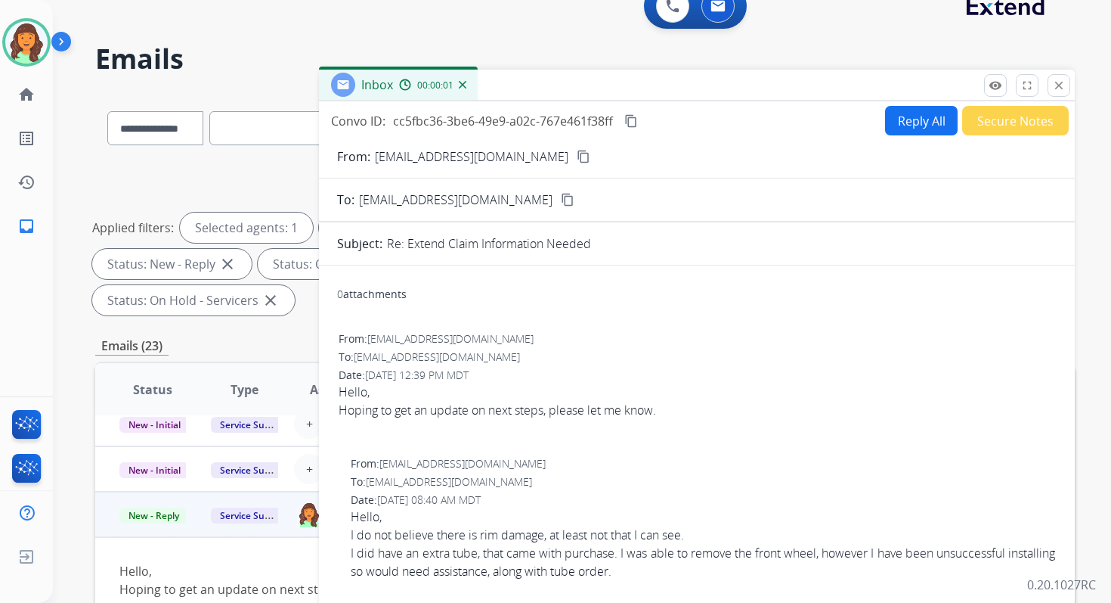
click at [907, 107] on button "Reply All" at bounding box center [921, 120] width 73 height 29
select select "**********"
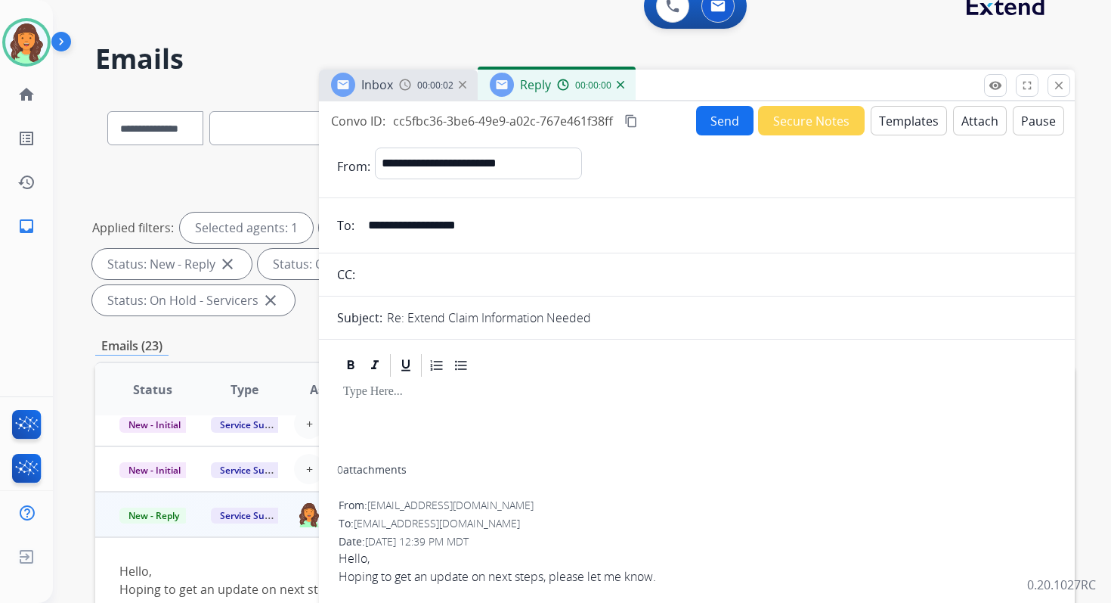
click at [911, 119] on button "Templates" at bounding box center [909, 120] width 76 height 29
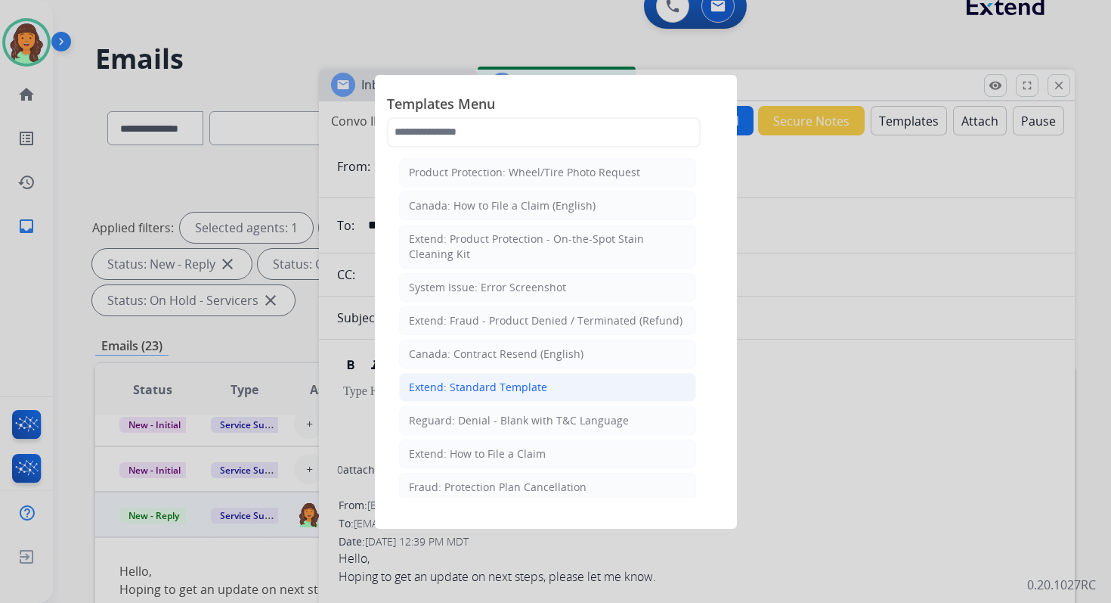
click at [481, 386] on div "Extend: Standard Template" at bounding box center [478, 387] width 138 height 15
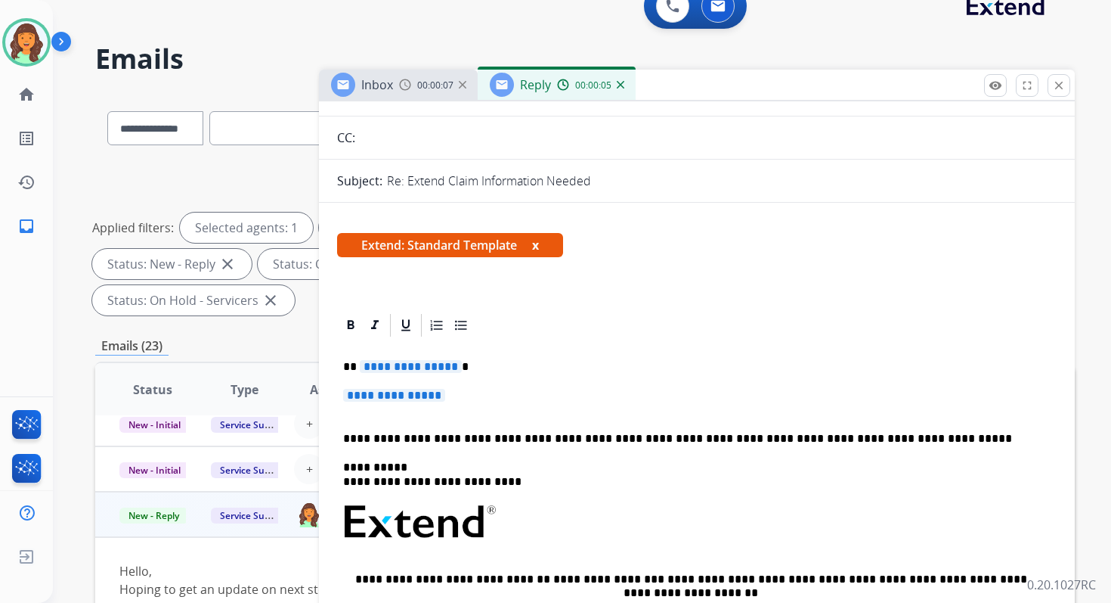
scroll to position [201, 0]
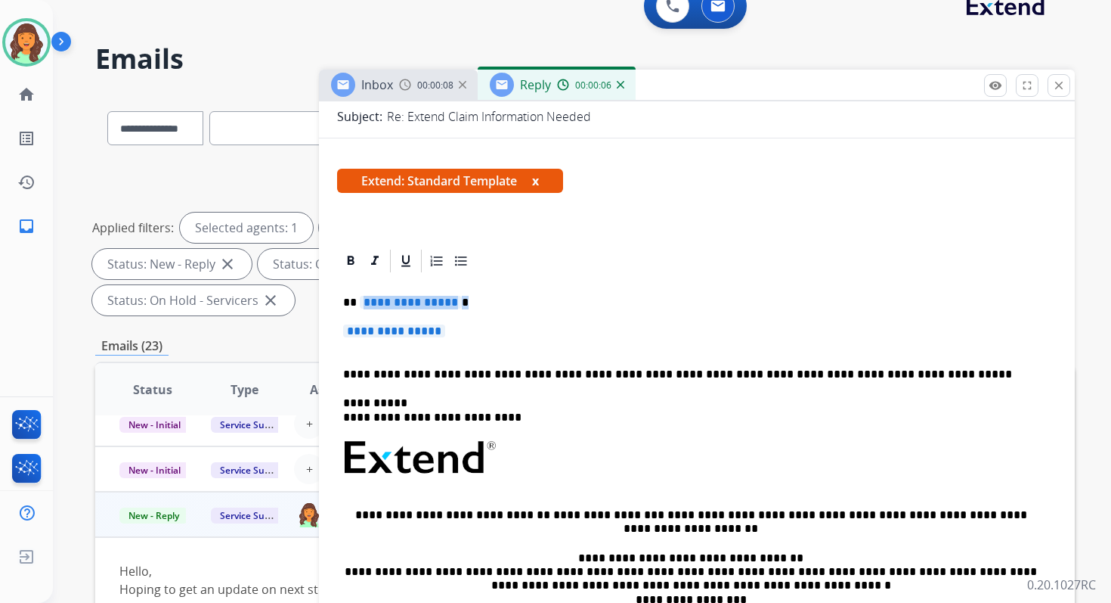
drag, startPoint x: 360, startPoint y: 305, endPoint x: 471, endPoint y: 335, distance: 115.2
click at [471, 335] on div "**********" at bounding box center [697, 501] width 720 height 455
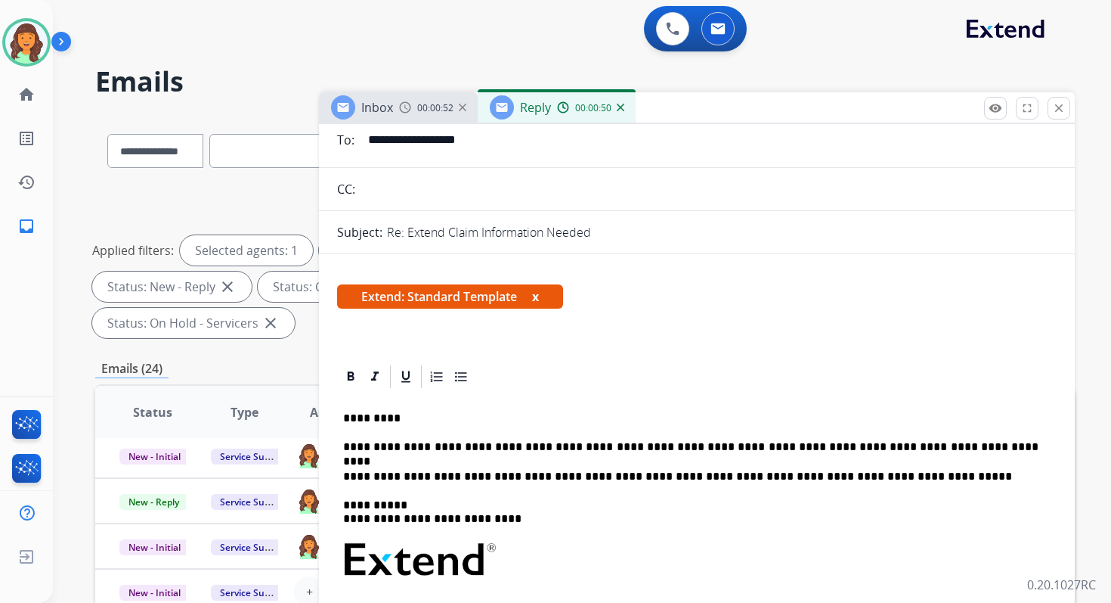
scroll to position [0, 0]
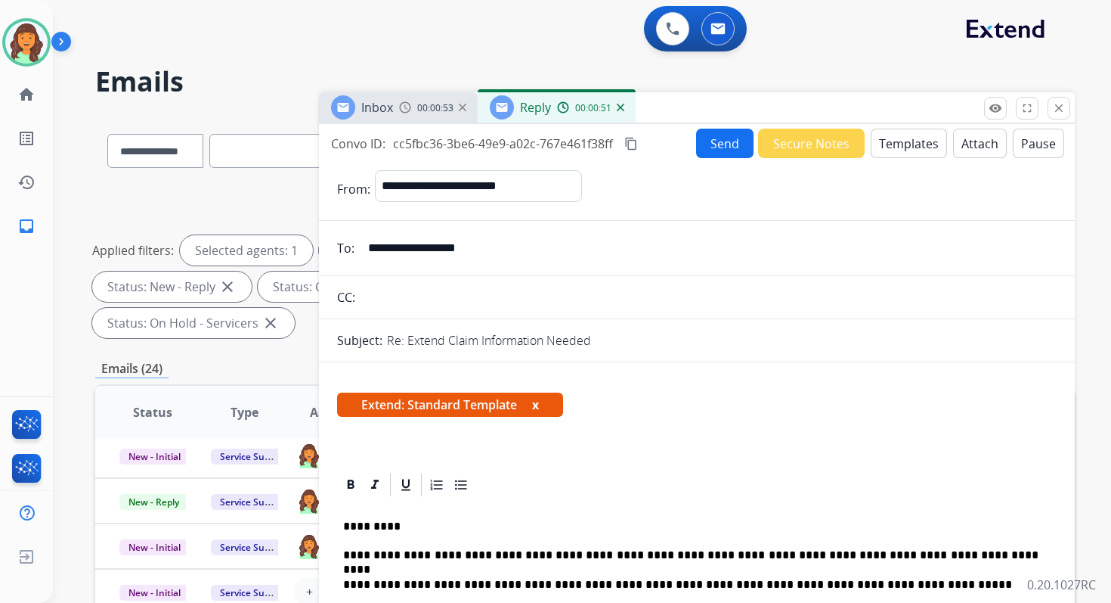
click at [457, 253] on input "**********" at bounding box center [708, 248] width 698 height 30
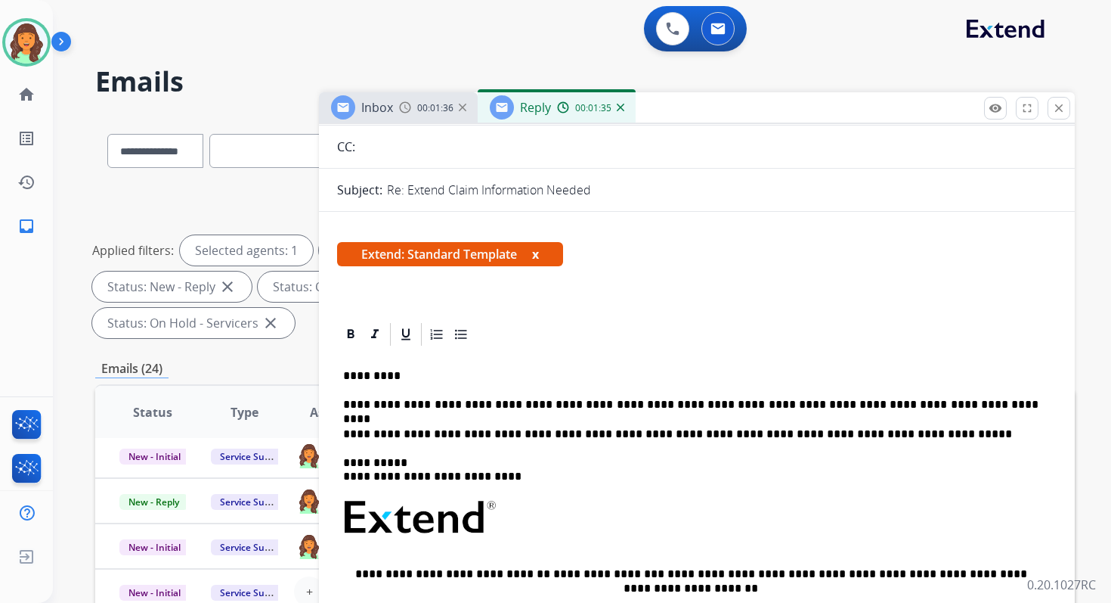
scroll to position [234, 0]
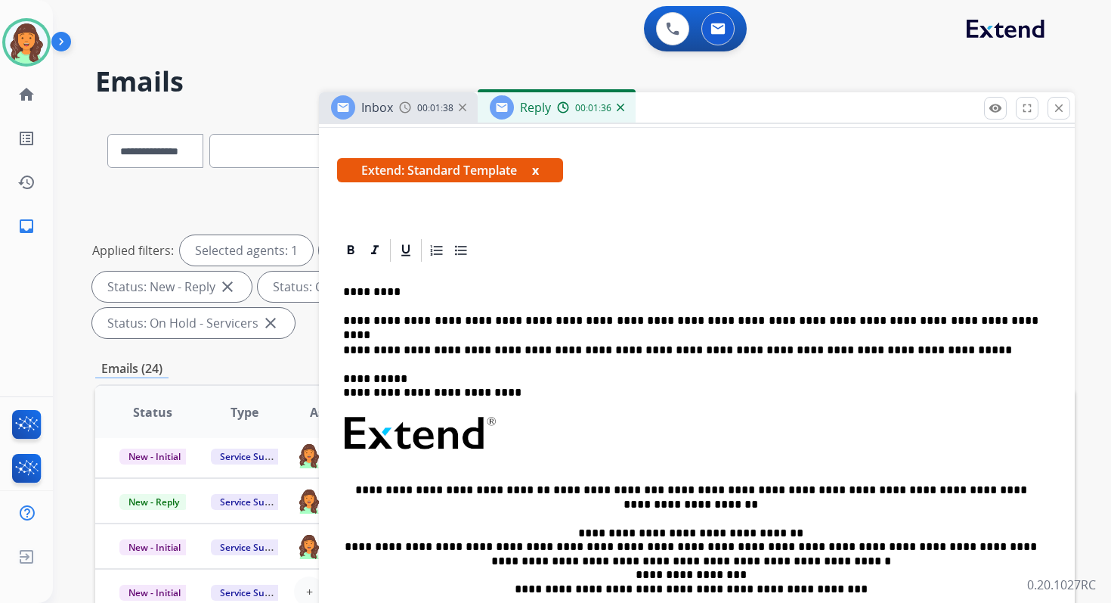
click at [931, 321] on p "**********" at bounding box center [691, 321] width 696 height 14
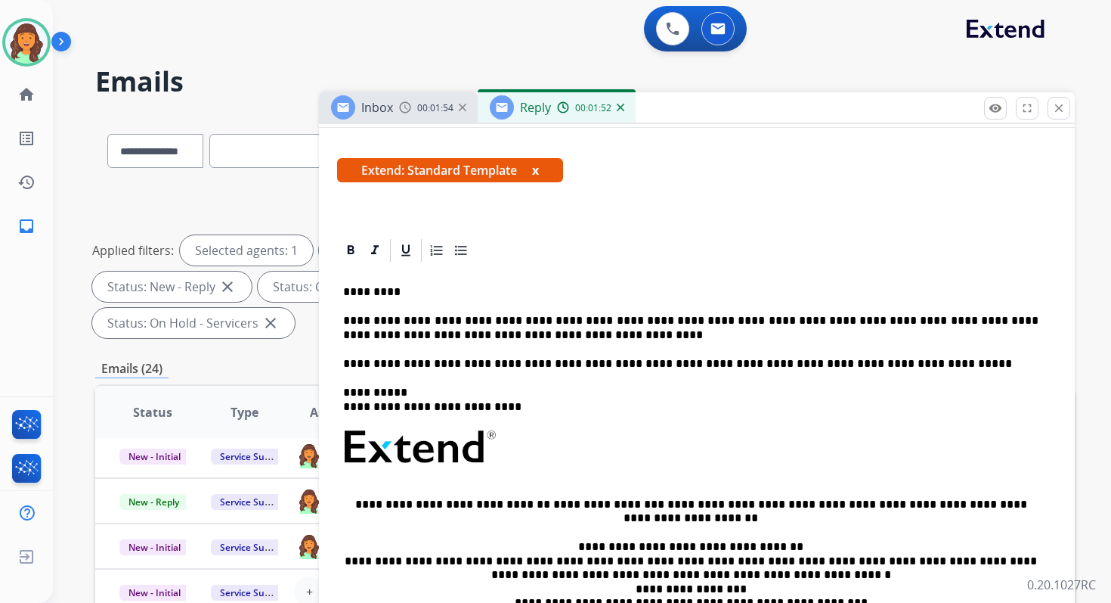
click at [370, 337] on p "**********" at bounding box center [691, 328] width 696 height 28
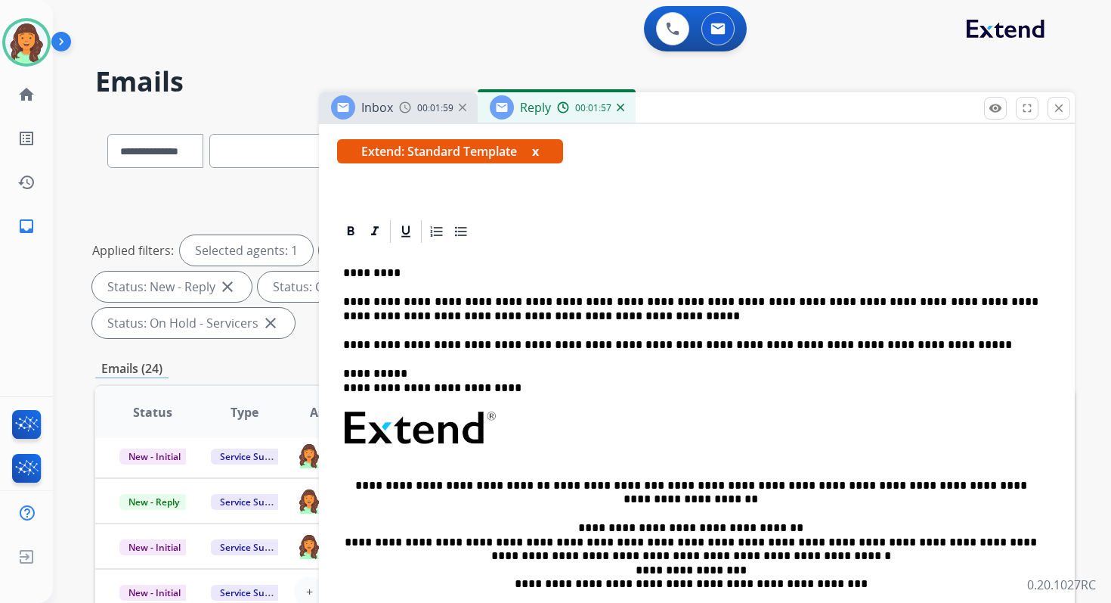
scroll to position [264, 0]
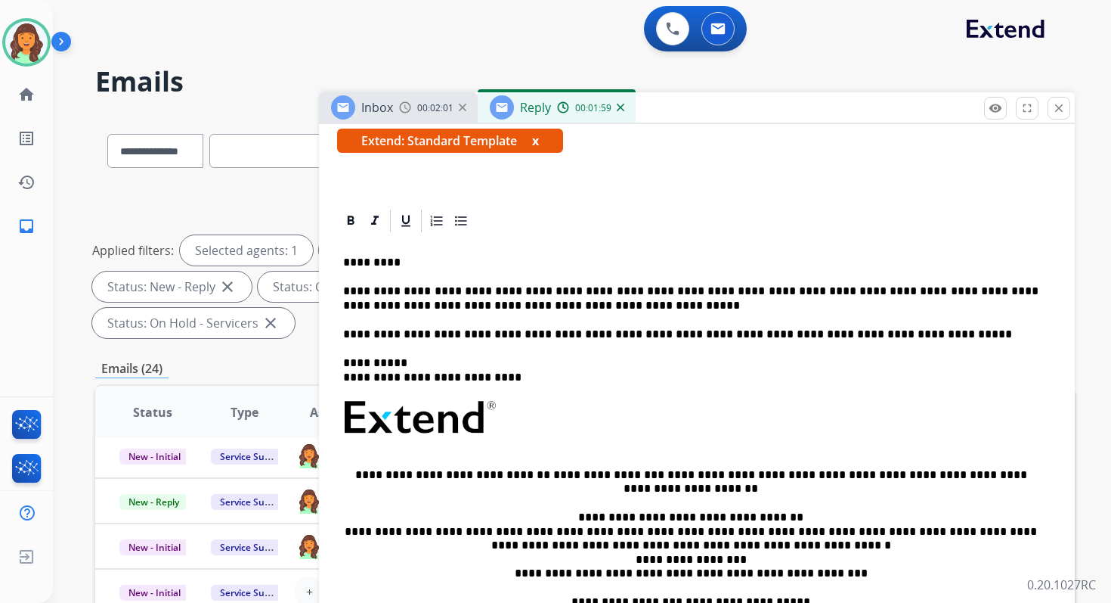
click at [343, 292] on p "**********" at bounding box center [691, 298] width 696 height 28
click at [557, 292] on p "**********" at bounding box center [691, 298] width 696 height 28
drag, startPoint x: 786, startPoint y: 293, endPoint x: 726, endPoint y: 296, distance: 60.6
click at [726, 296] on p "**********" at bounding box center [691, 298] width 696 height 28
click at [790, 290] on p "**********" at bounding box center [691, 298] width 696 height 28
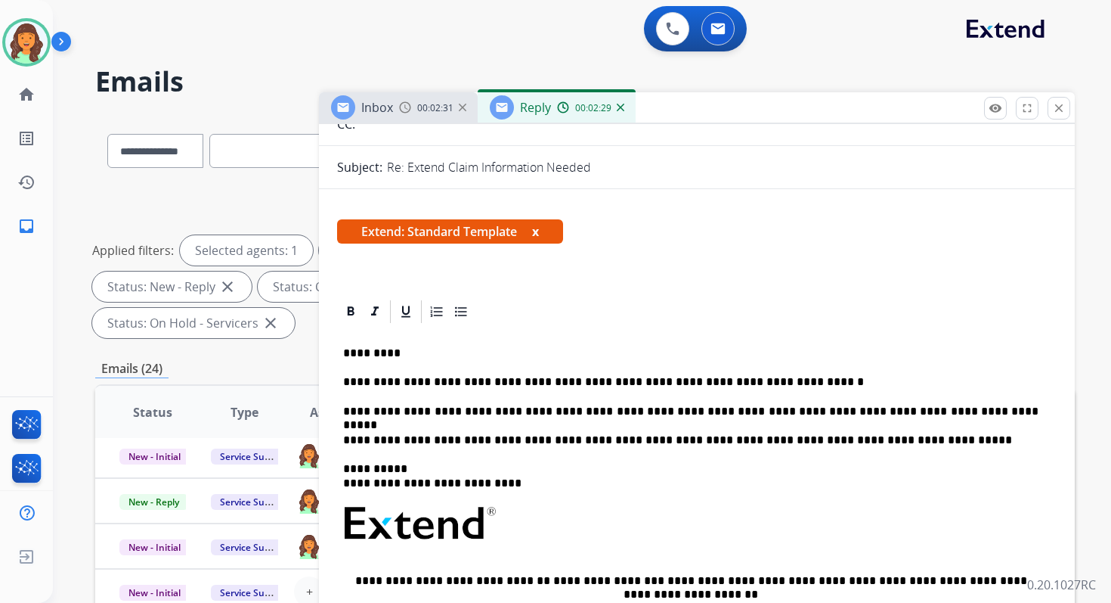
scroll to position [0, 0]
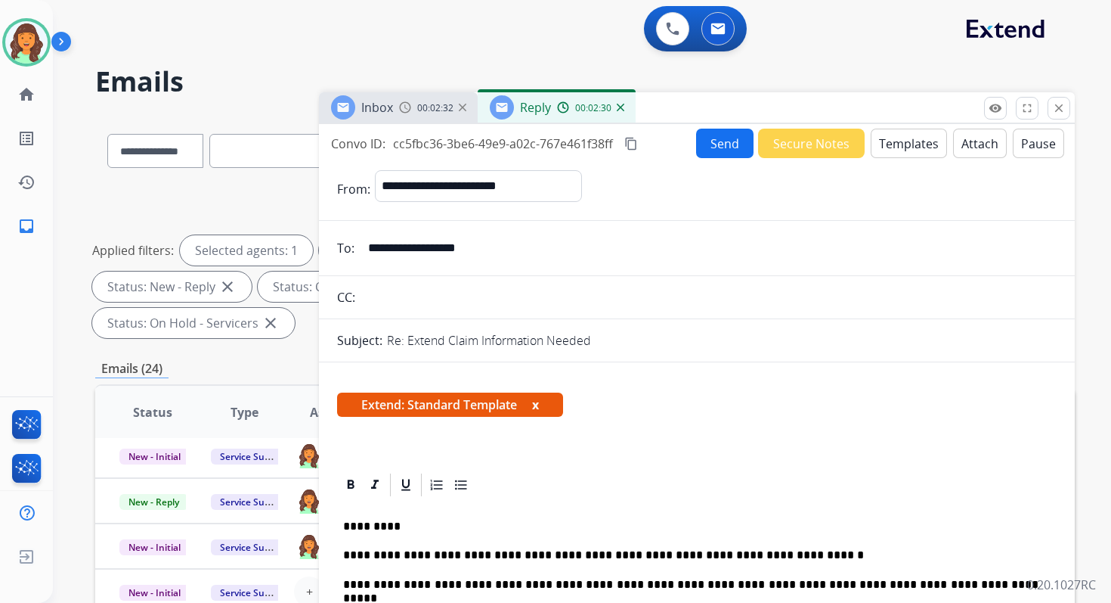
click at [714, 145] on button "Send" at bounding box center [724, 143] width 57 height 29
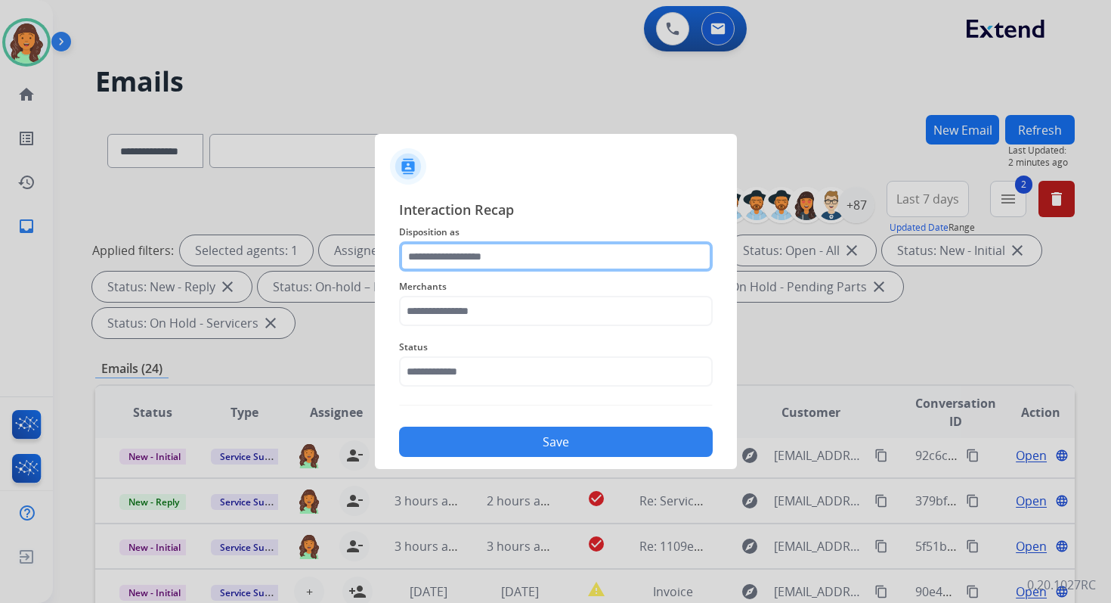
click at [500, 245] on input "text" at bounding box center [556, 256] width 314 height 30
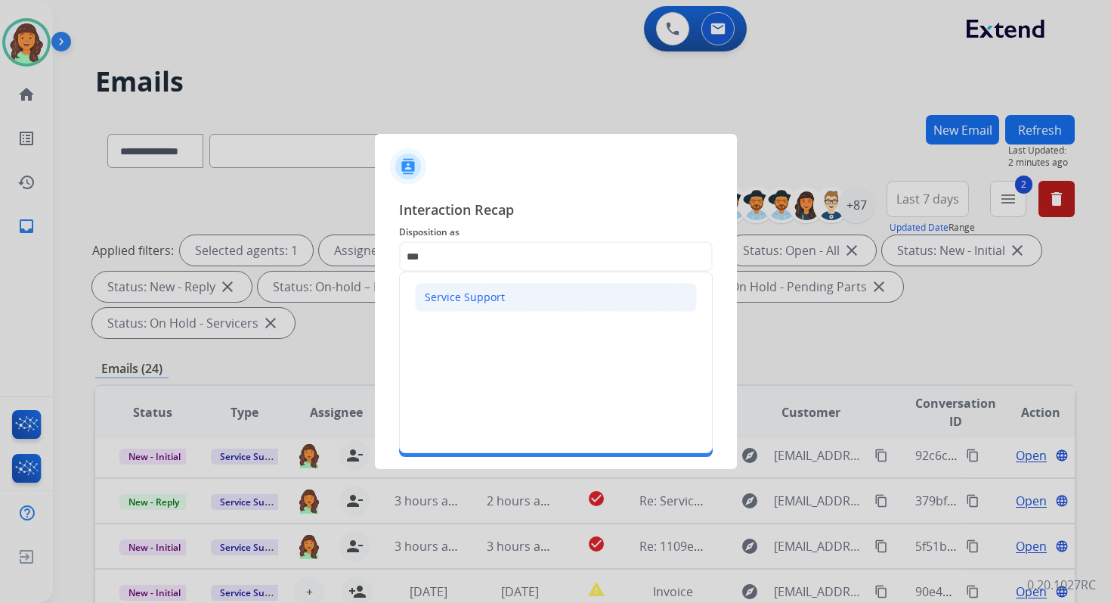
click at [502, 305] on li "Service Support" at bounding box center [556, 297] width 282 height 29
type input "**********"
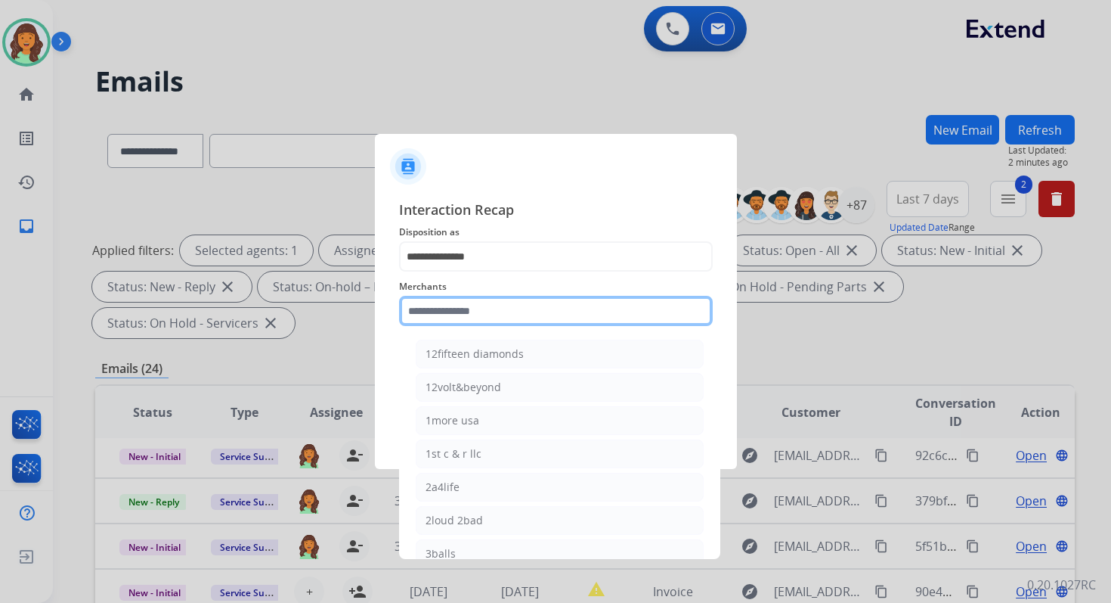
click at [492, 320] on input "text" at bounding box center [556, 311] width 314 height 30
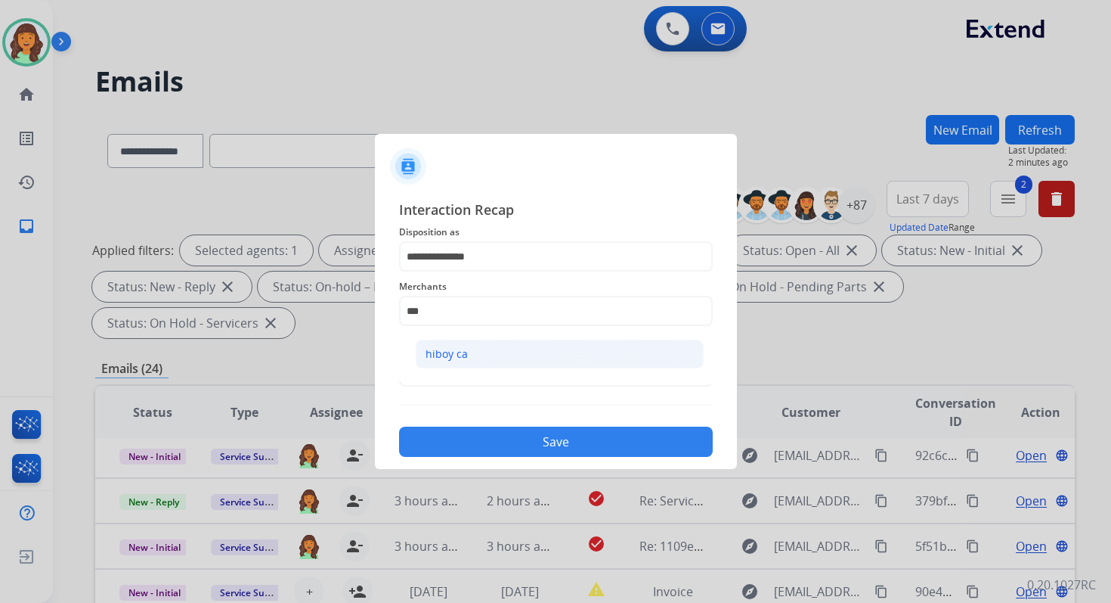
click at [494, 345] on li "hiboy ca" at bounding box center [560, 353] width 288 height 29
type input "********"
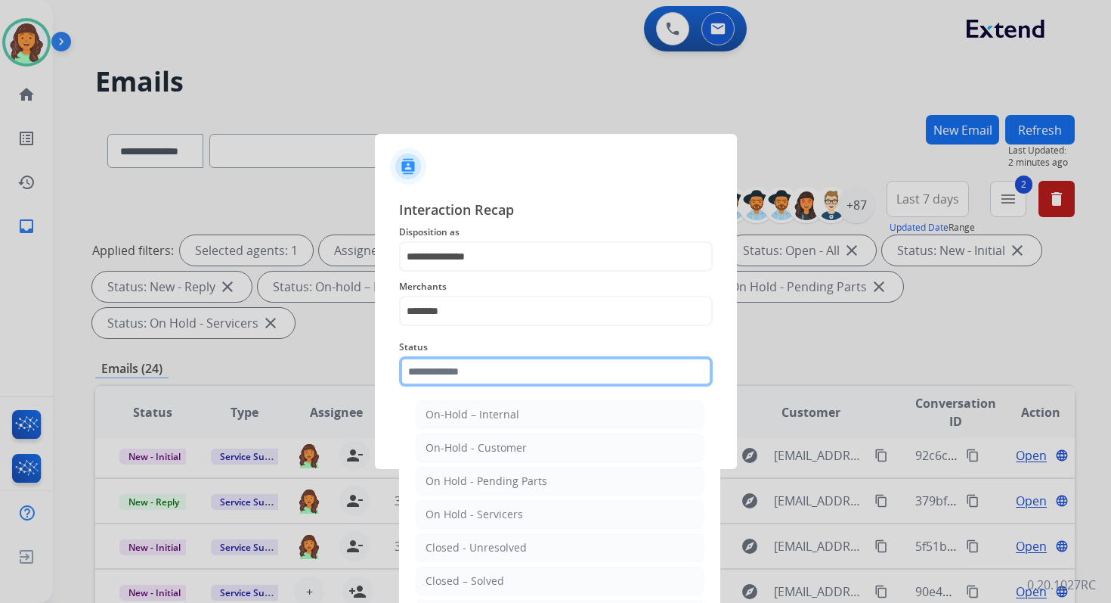
click at [480, 370] on input "text" at bounding box center [556, 371] width 314 height 30
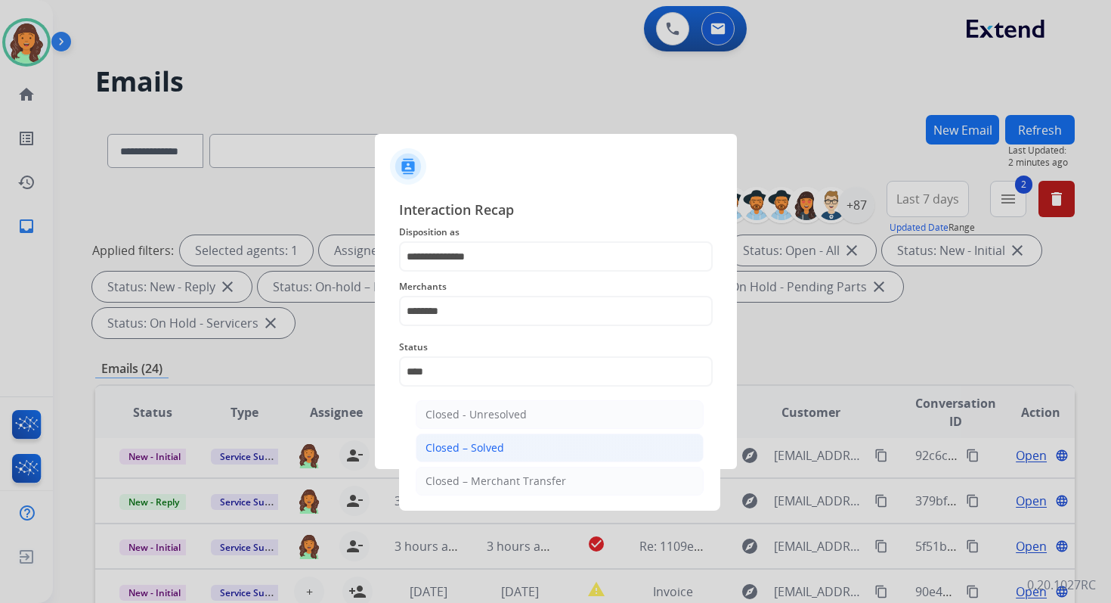
click at [497, 435] on li "Closed – Solved" at bounding box center [560, 447] width 288 height 29
type input "**********"
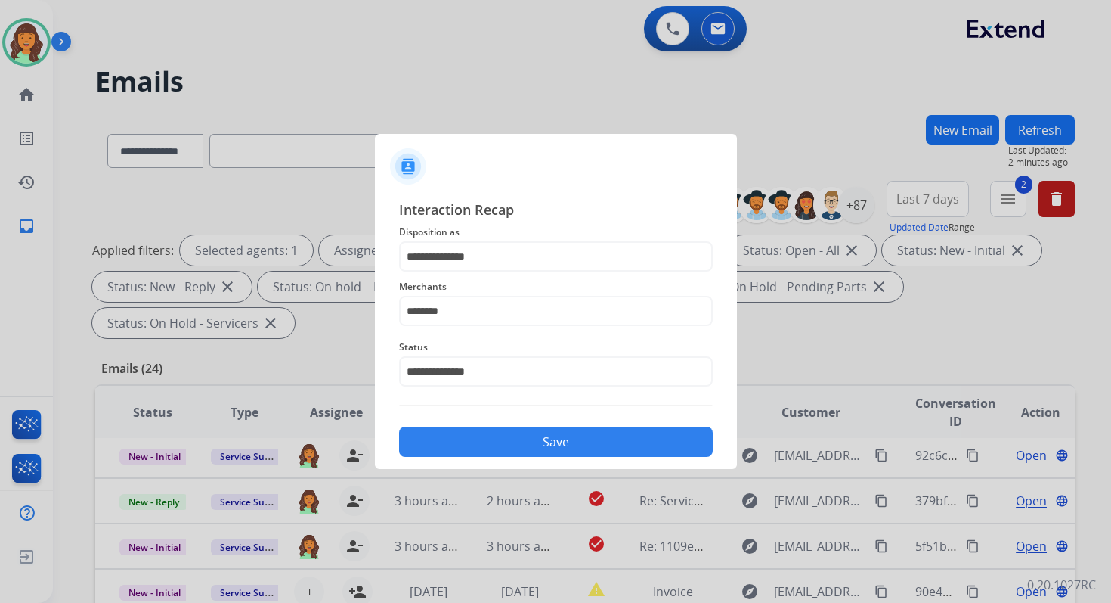
click at [497, 435] on button "Save" at bounding box center [556, 441] width 314 height 30
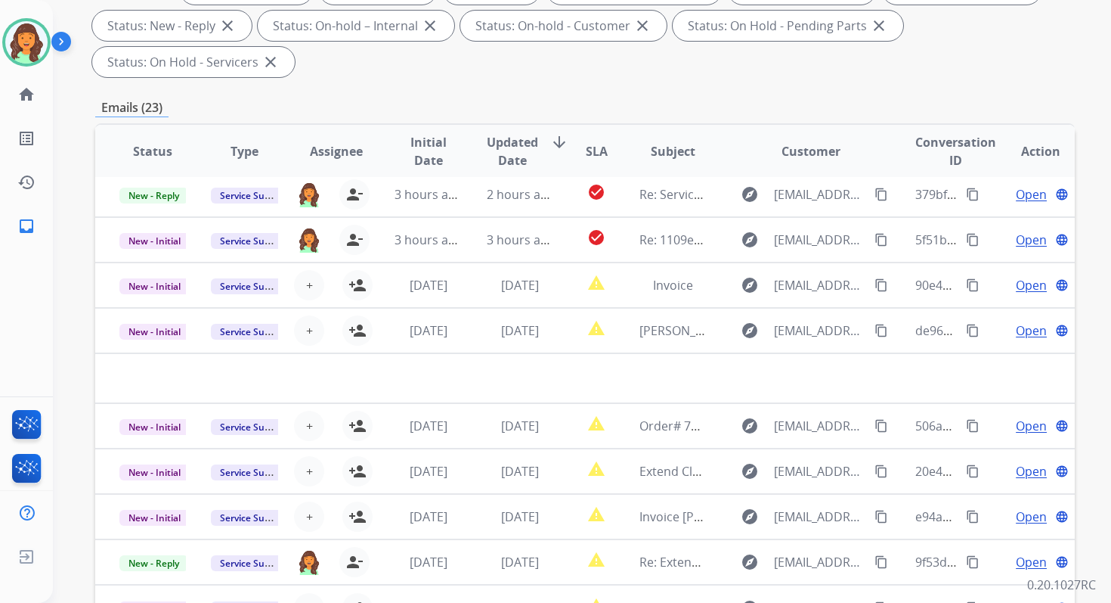
scroll to position [265, 0]
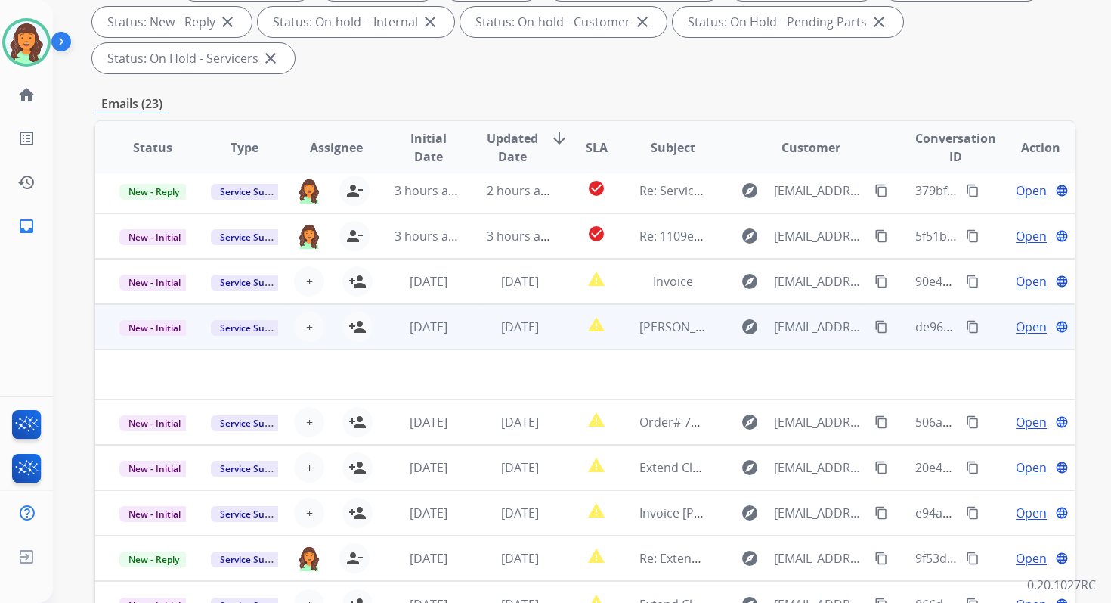
click at [544, 333] on div "[DATE]" at bounding box center [520, 327] width 67 height 18
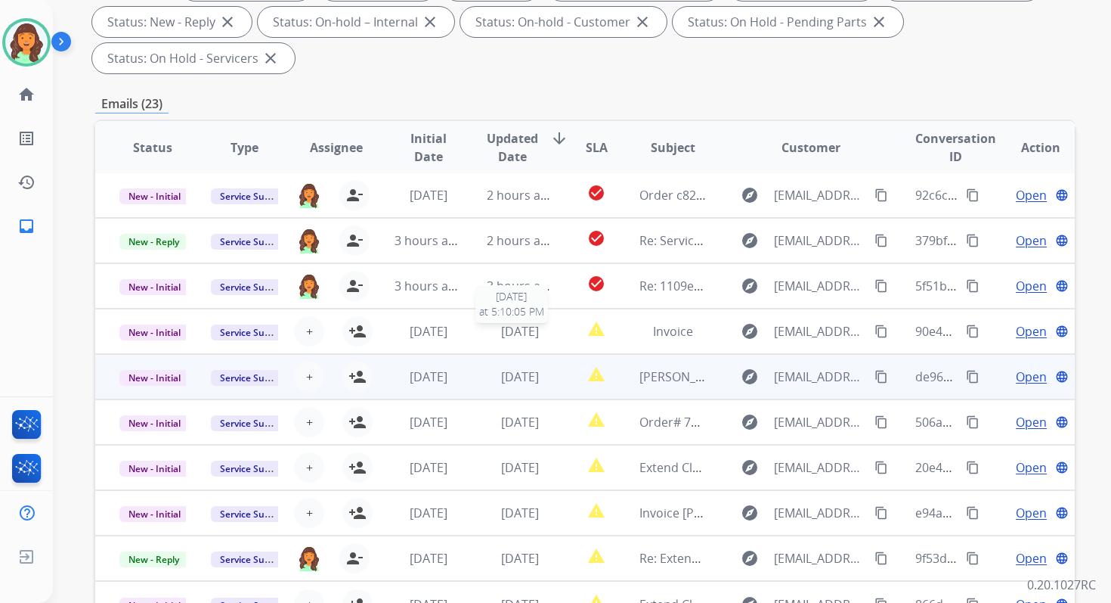
scroll to position [2, 0]
click at [523, 376] on span "[DATE]" at bounding box center [520, 376] width 38 height 17
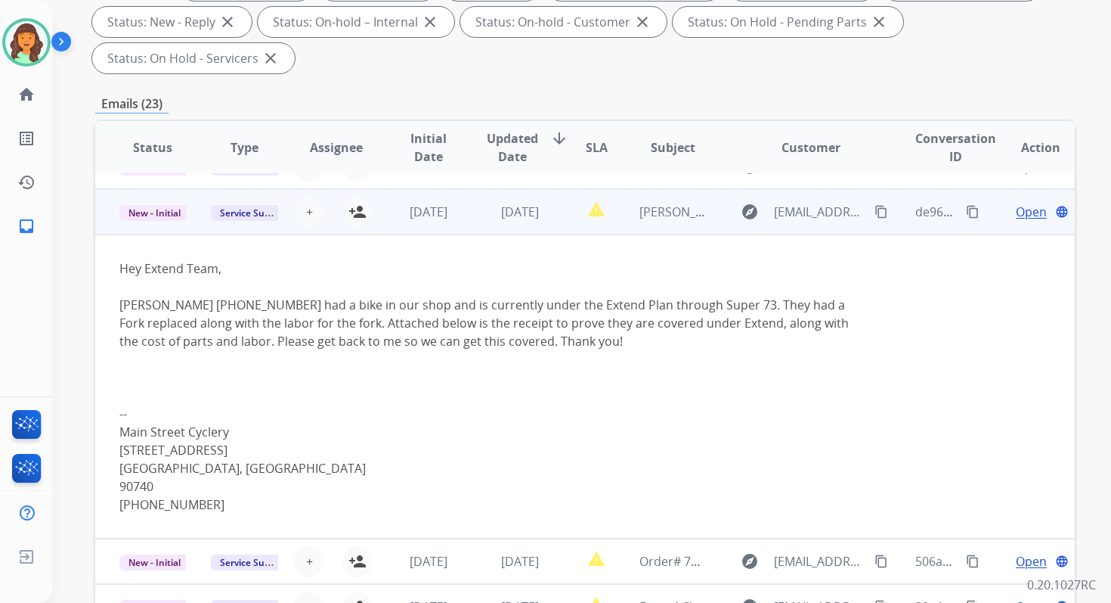
scroll to position [181, 0]
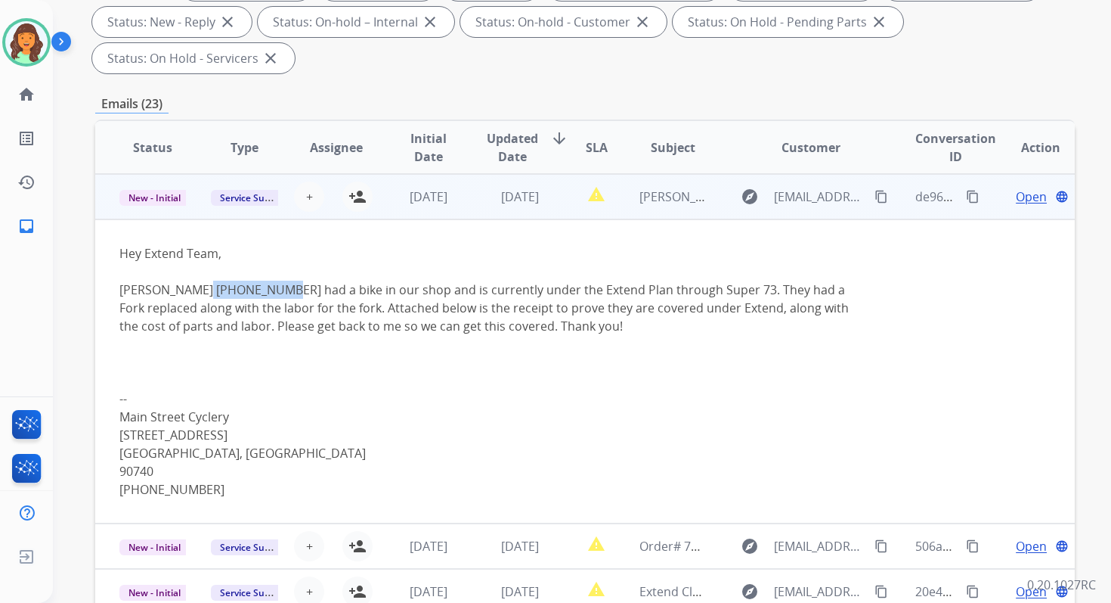
drag, startPoint x: 204, startPoint y: 290, endPoint x: 280, endPoint y: 286, distance: 75.7
click at [280, 286] on div "Erin Chapman 714-745-1897 had a bike in our shop and is currently under the Ext…" at bounding box center [493, 307] width 748 height 54
copy div "714-745-1897"
click at [1016, 197] on span "Open" at bounding box center [1031, 196] width 31 height 18
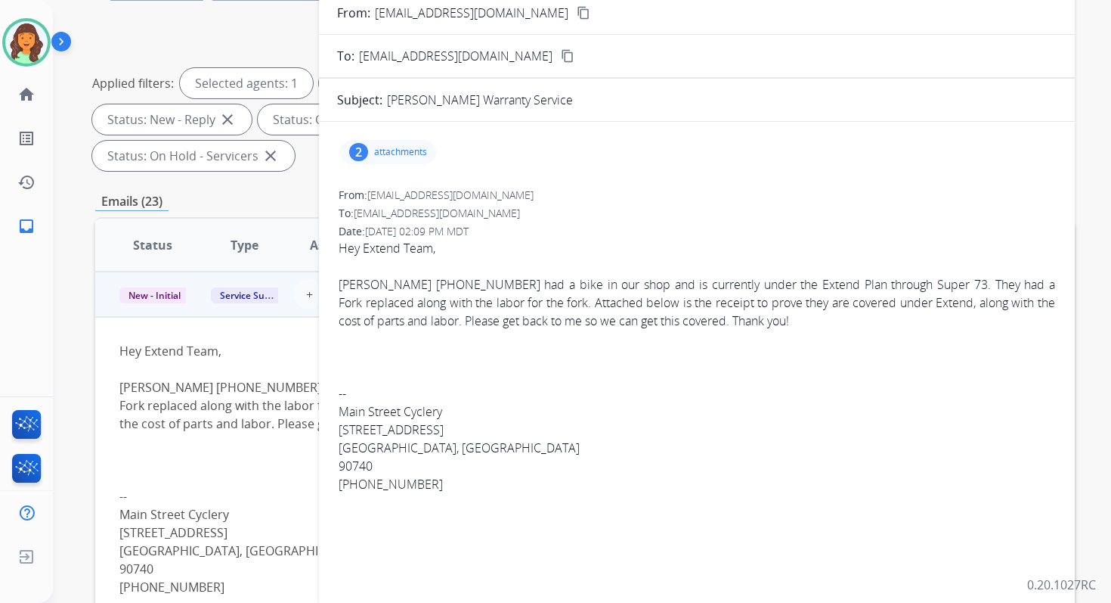
scroll to position [0, 0]
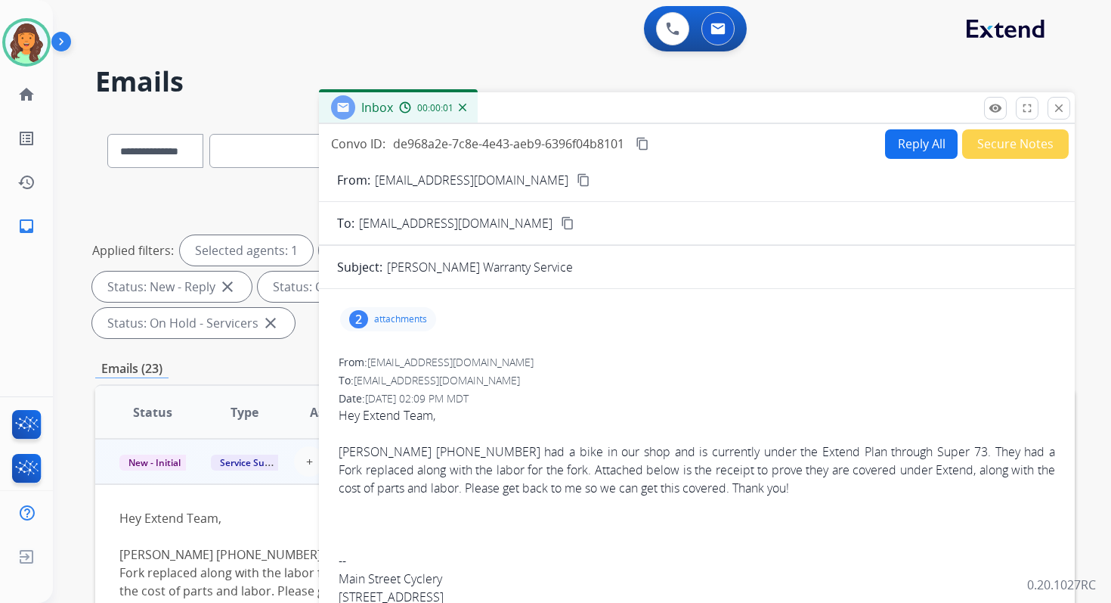
click at [915, 141] on button "Reply All" at bounding box center [921, 143] width 73 height 29
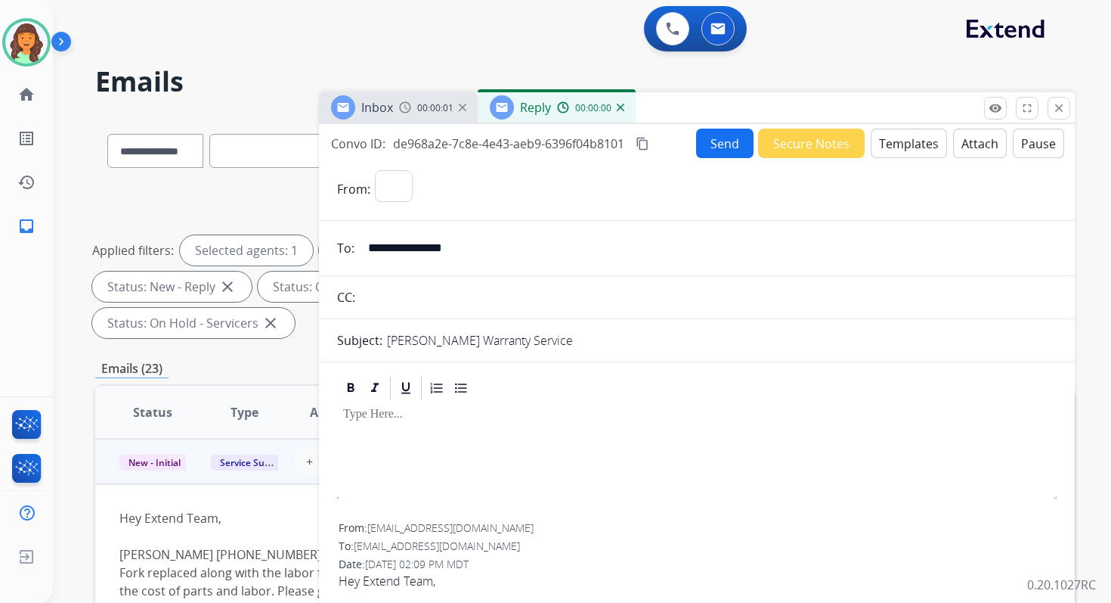
select select "**********"
click at [889, 153] on button "Templates" at bounding box center [909, 143] width 76 height 29
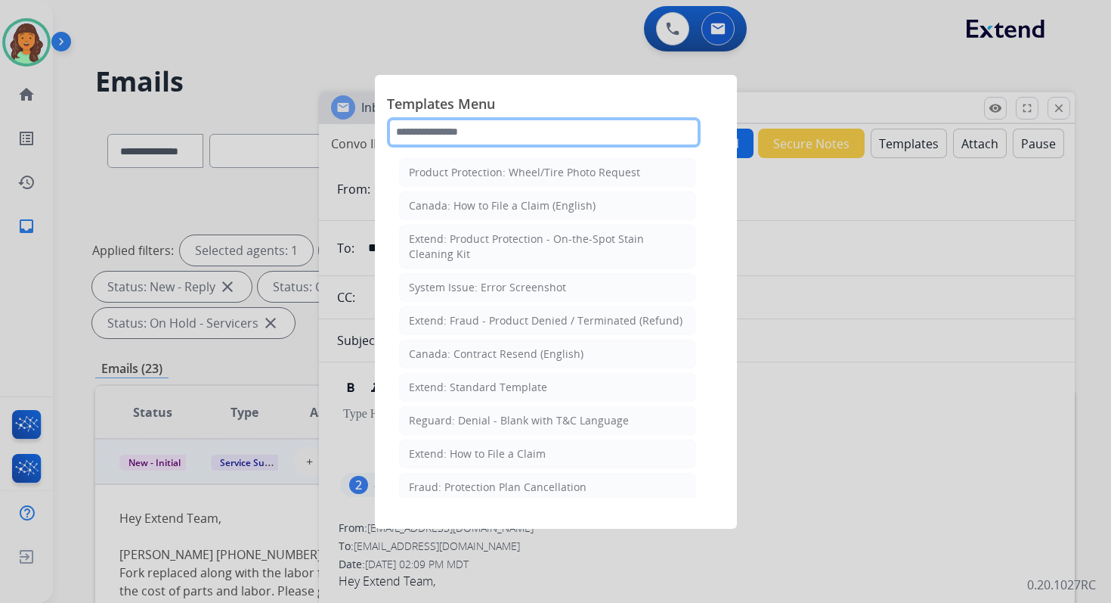
click at [452, 131] on input "text" at bounding box center [544, 132] width 314 height 30
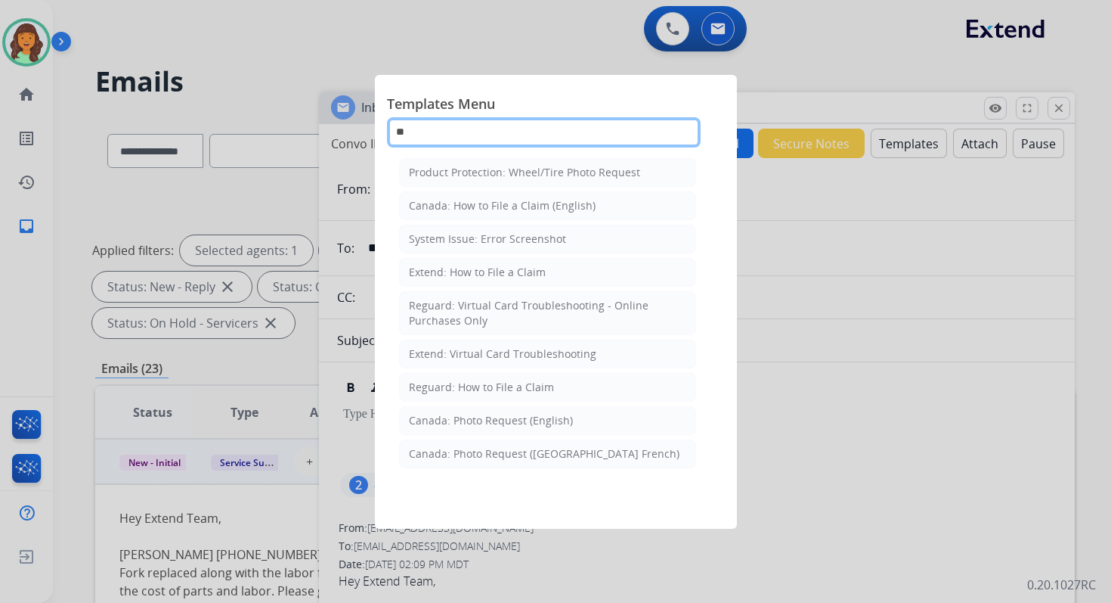
type input "***"
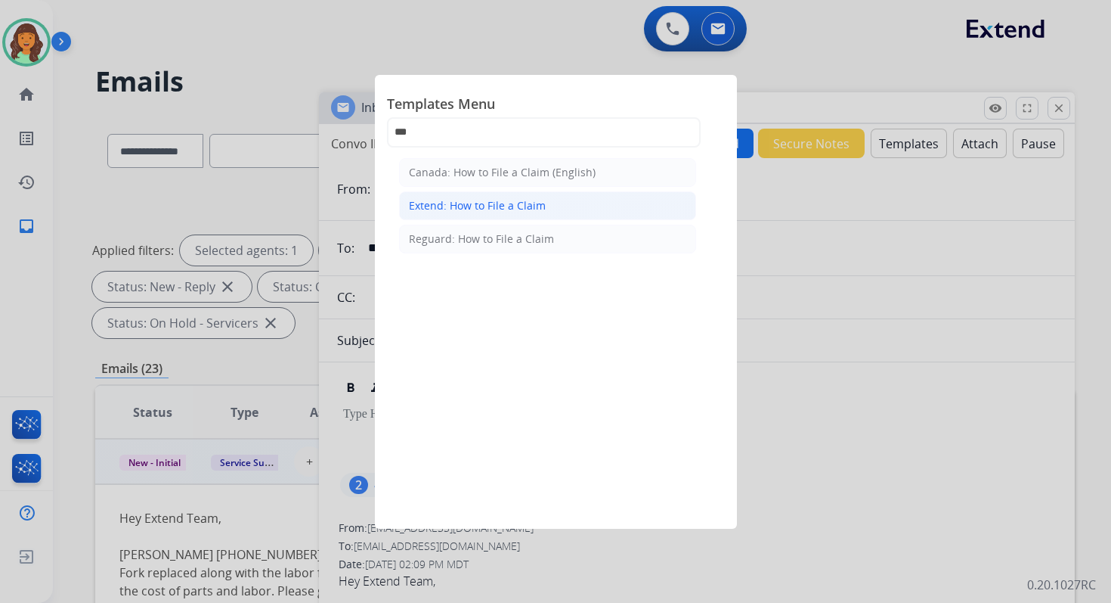
click at [501, 207] on div "Extend: How to File a Claim" at bounding box center [477, 205] width 137 height 15
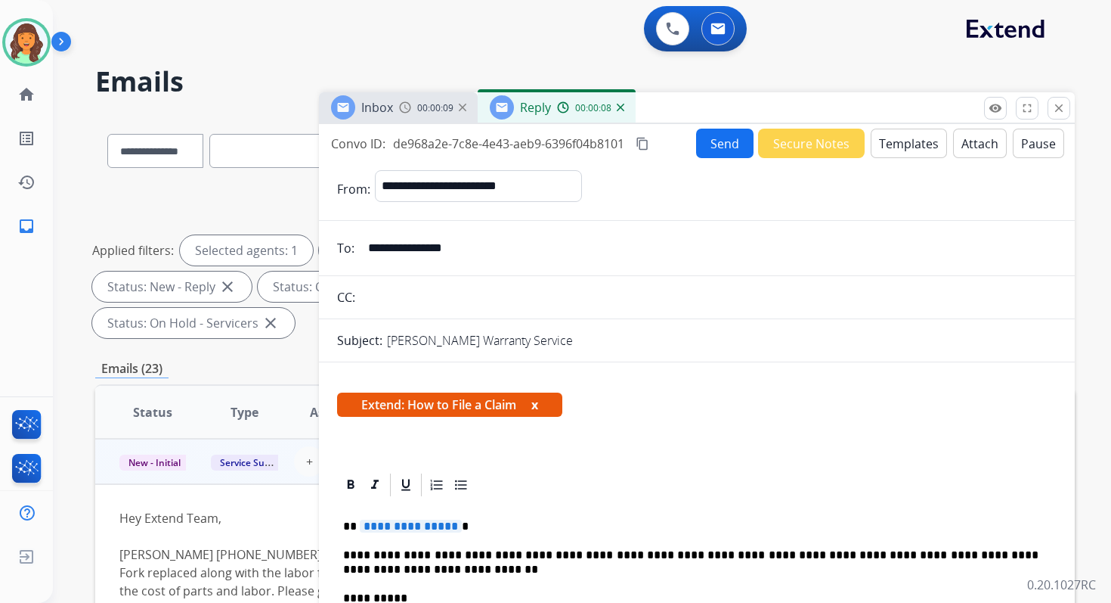
click at [454, 525] on p "**********" at bounding box center [691, 526] width 696 height 14
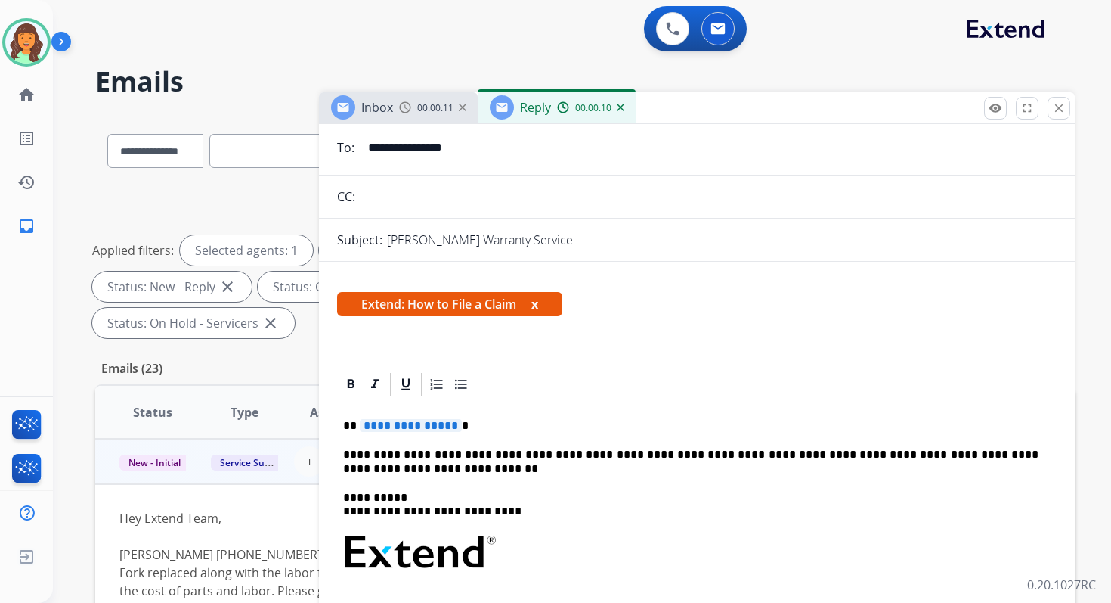
scroll to position [104, 0]
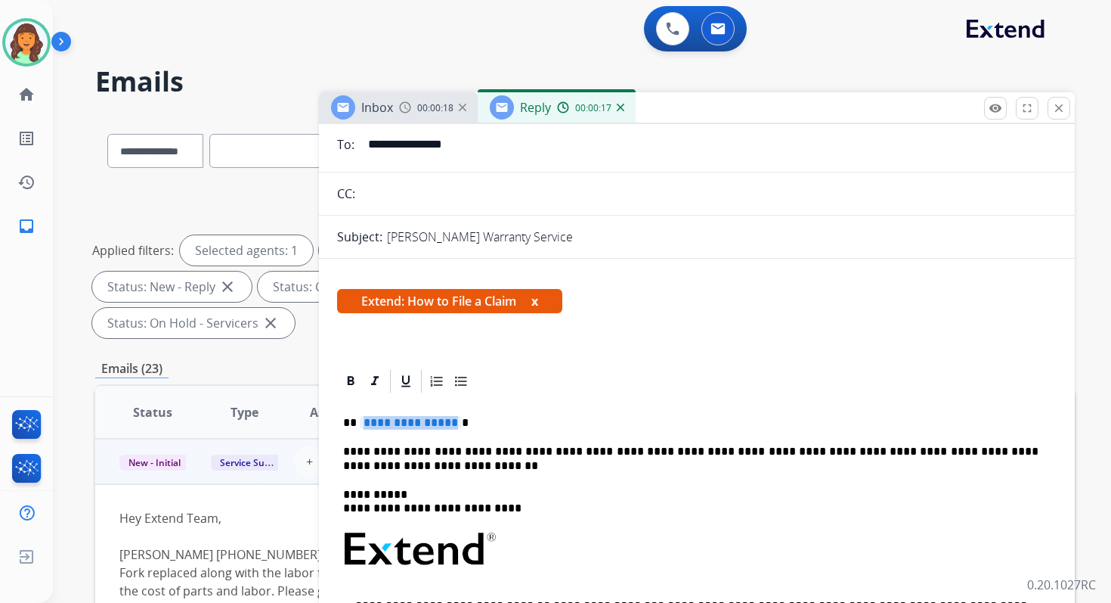
drag, startPoint x: 449, startPoint y: 422, endPoint x: 367, endPoint y: 423, distance: 82.4
click at [367, 423] on span "**********" at bounding box center [411, 422] width 102 height 13
click at [402, 423] on p "*********" at bounding box center [691, 423] width 696 height 14
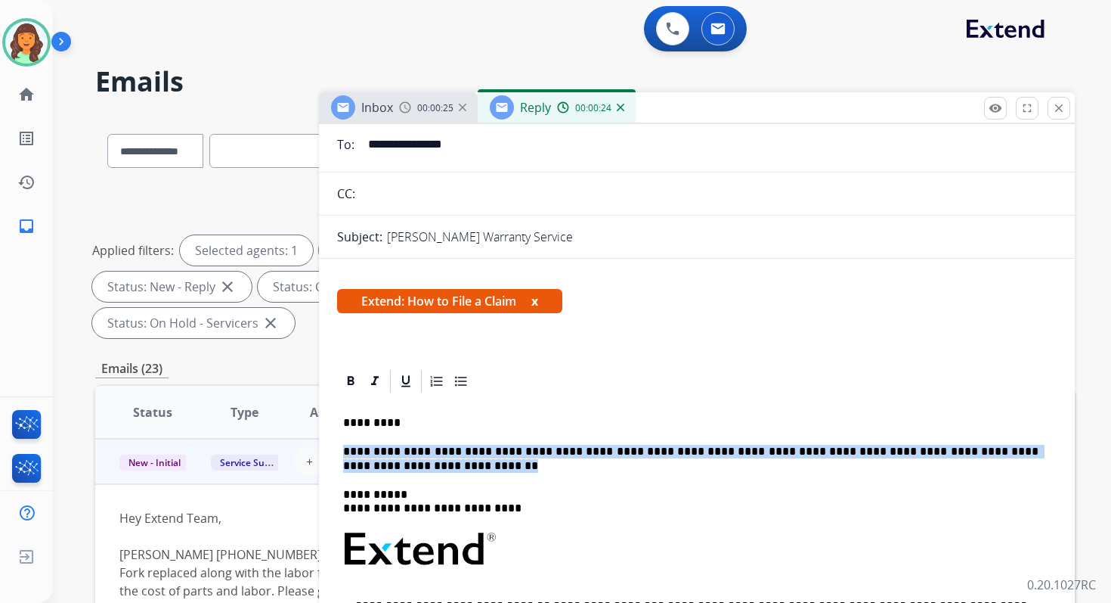
drag, startPoint x: 384, startPoint y: 468, endPoint x: 343, endPoint y: 454, distance: 43.3
click at [343, 454] on p "**********" at bounding box center [691, 459] width 696 height 28
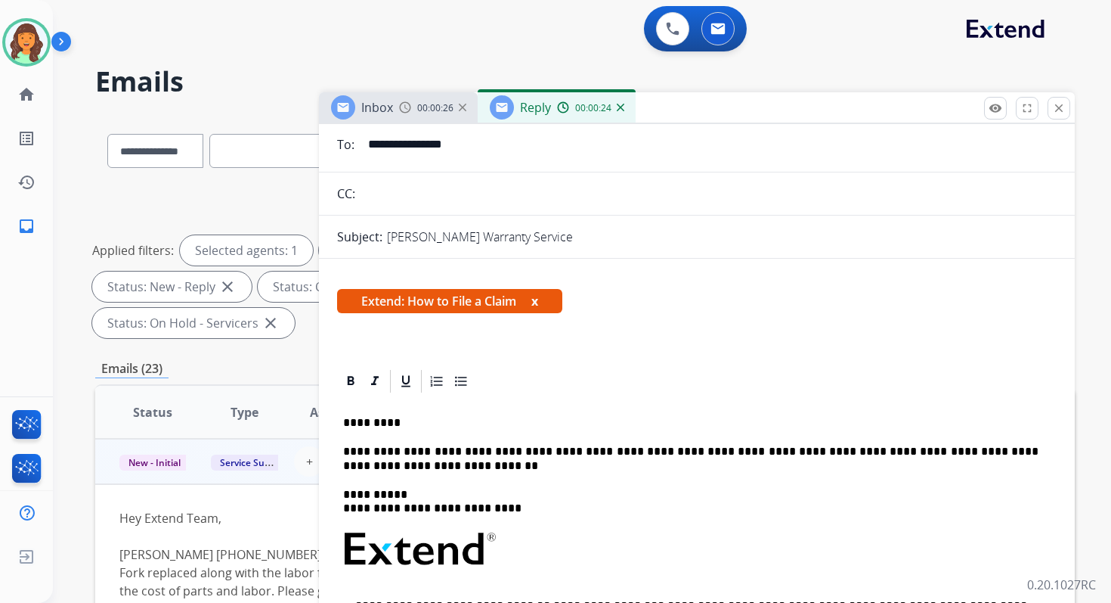
click at [398, 423] on p "*********" at bounding box center [691, 423] width 696 height 14
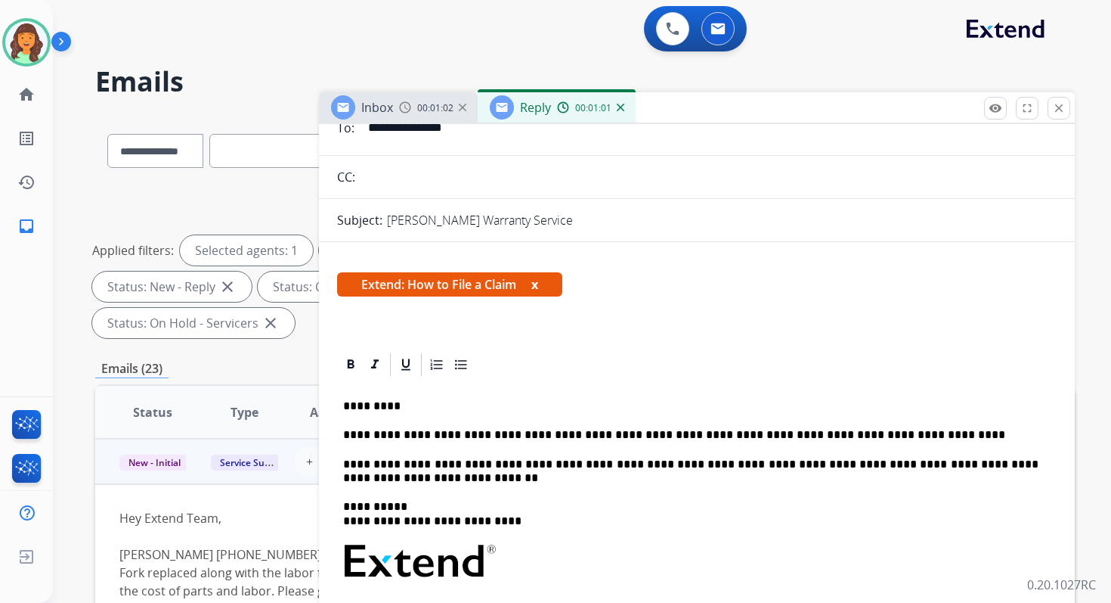
scroll to position [127, 0]
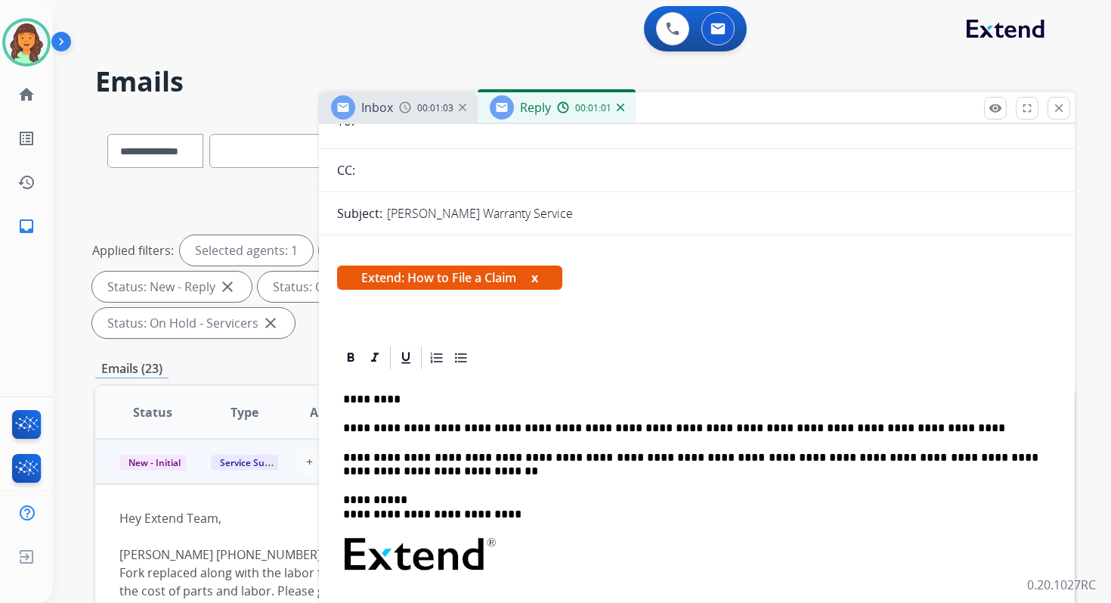
click at [346, 426] on p "**********" at bounding box center [691, 428] width 696 height 14
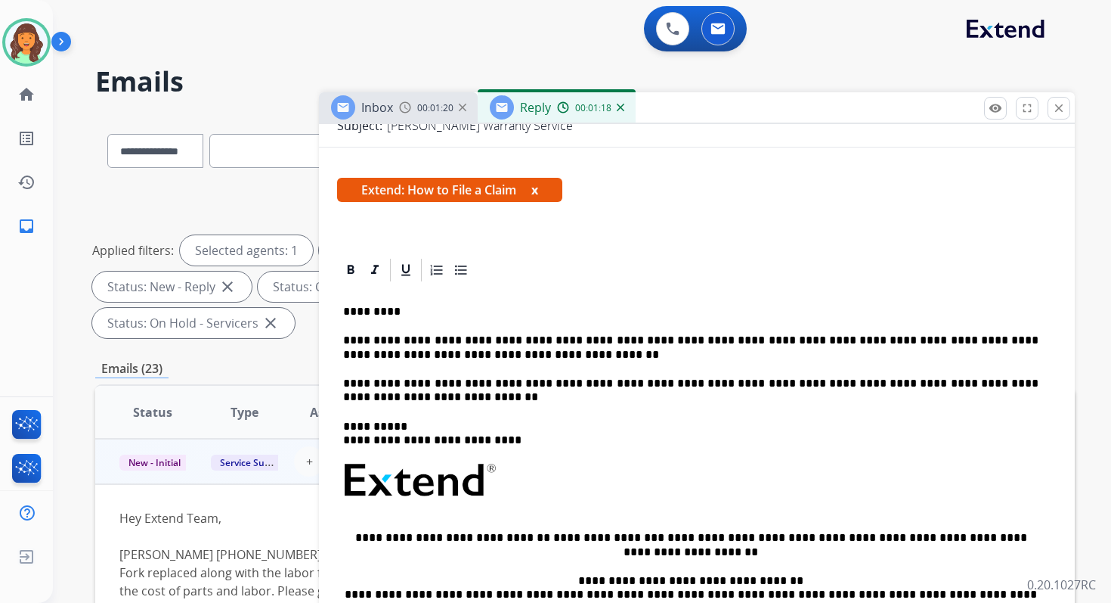
scroll to position [216, 0]
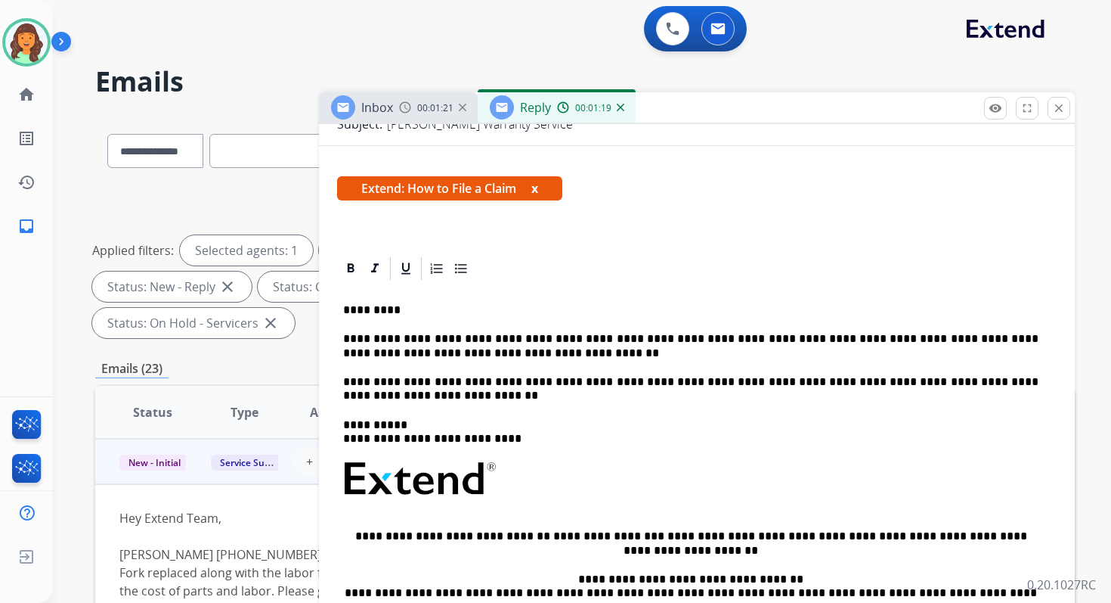
click at [461, 355] on p "**********" at bounding box center [691, 346] width 696 height 28
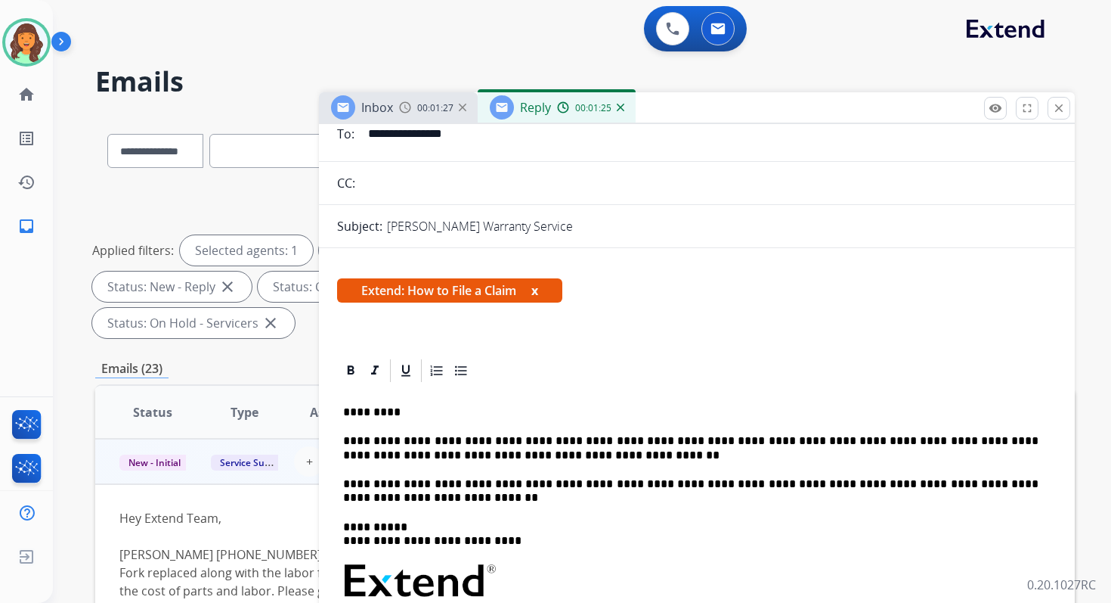
scroll to position [0, 0]
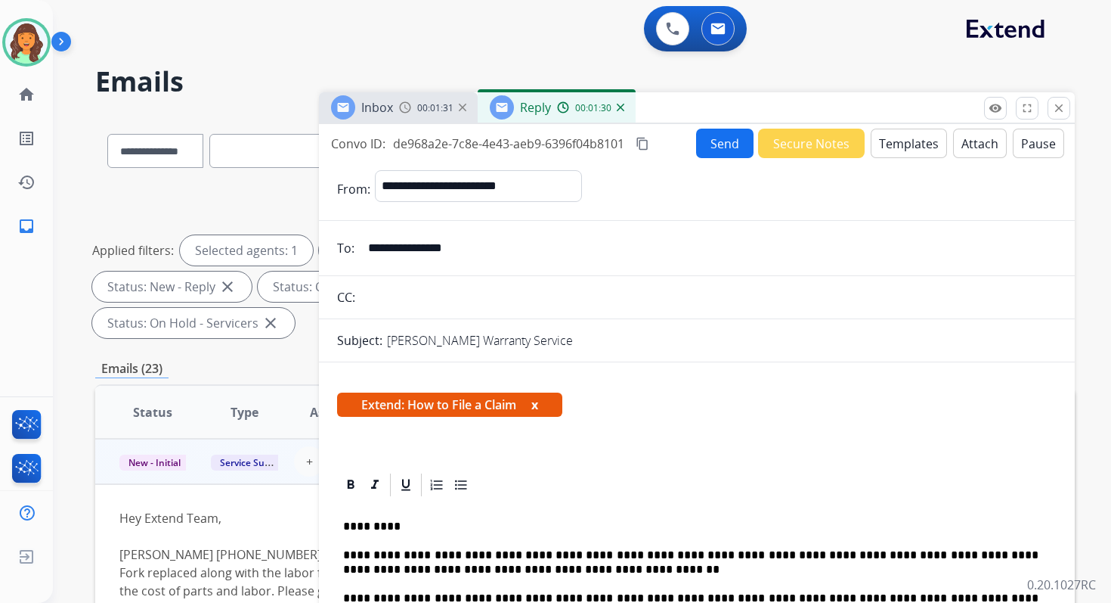
click at [715, 141] on button "Send" at bounding box center [724, 143] width 57 height 29
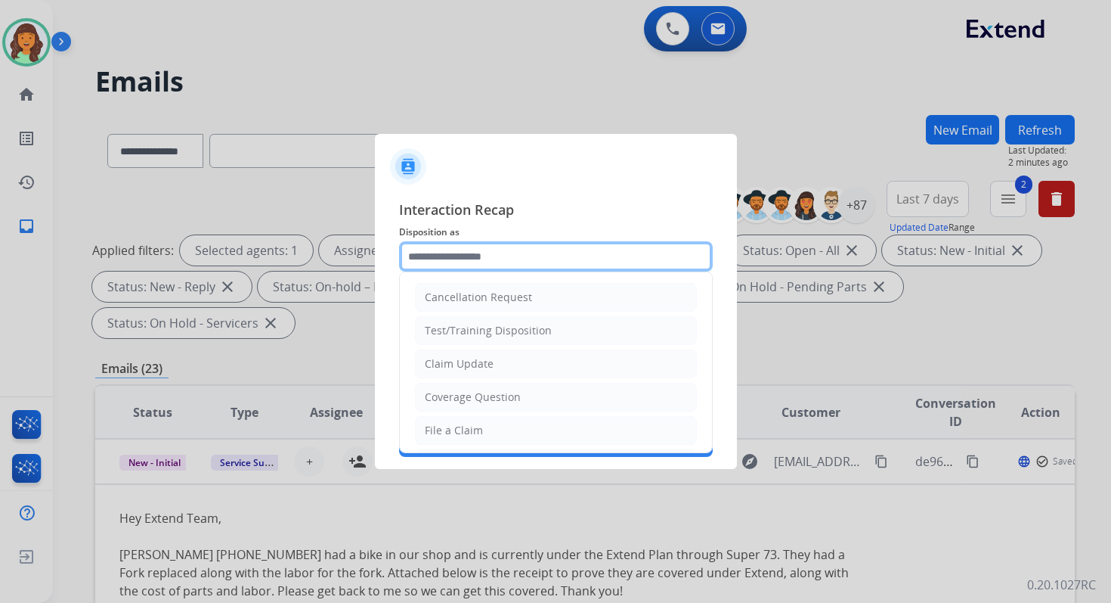
click at [497, 252] on input "text" at bounding box center [556, 256] width 314 height 30
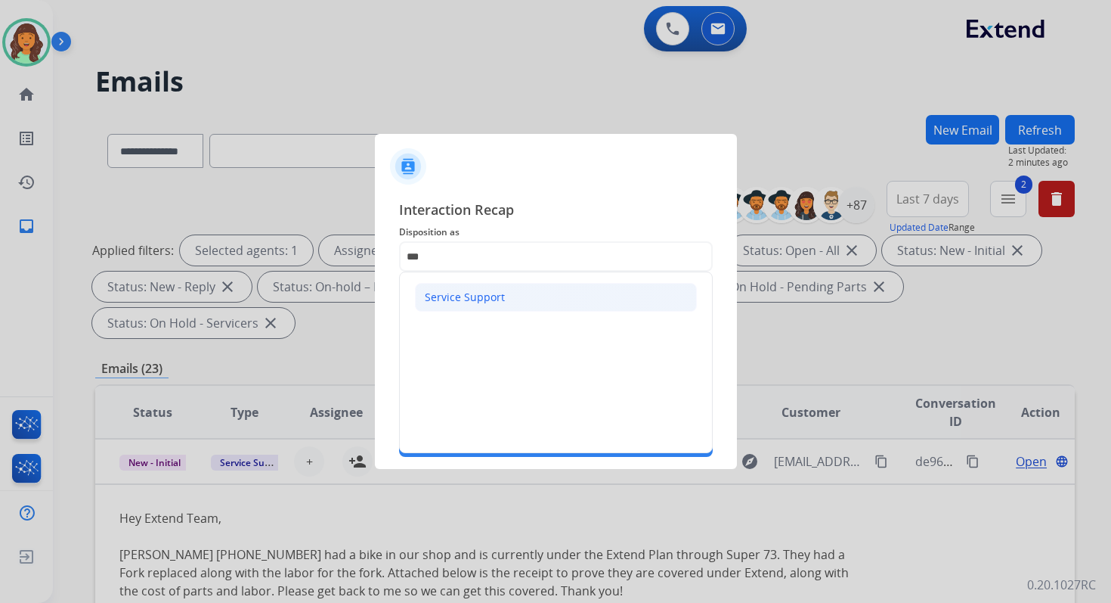
click at [479, 310] on li "Service Support" at bounding box center [556, 297] width 282 height 29
type input "**********"
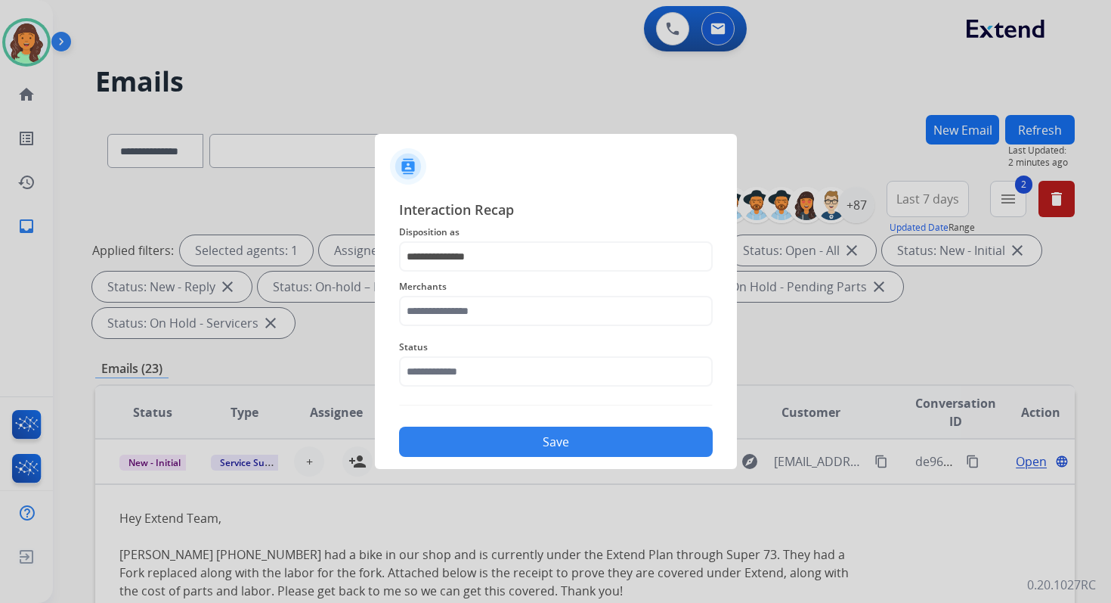
click at [476, 326] on div "Merchants" at bounding box center [556, 301] width 314 height 60
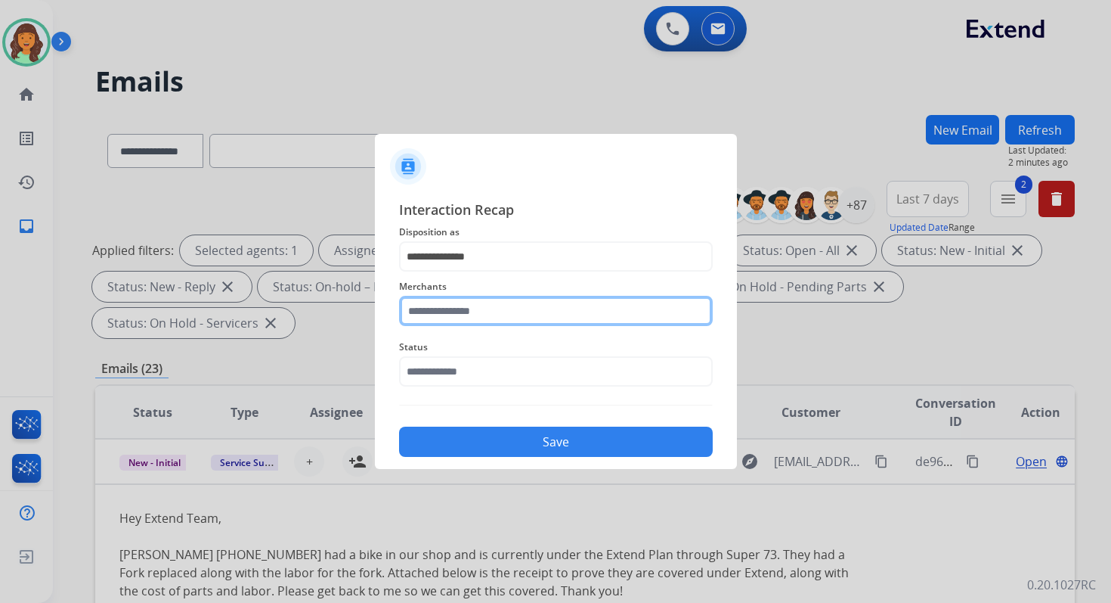
click at [472, 321] on input "text" at bounding box center [556, 311] width 314 height 30
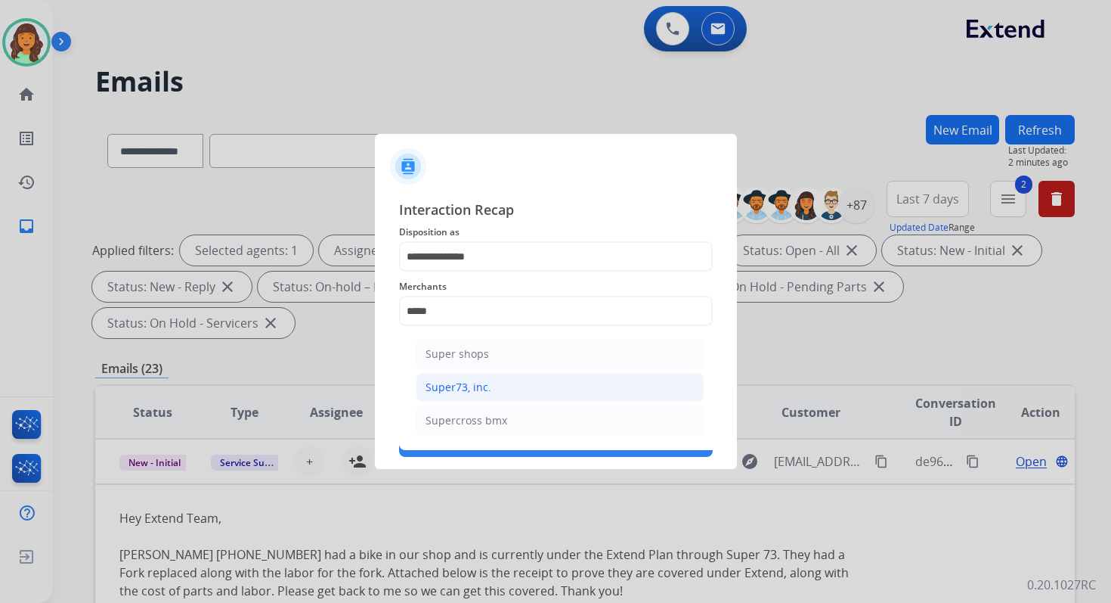
click at [488, 392] on li "Super73, inc." at bounding box center [560, 387] width 288 height 29
type input "**********"
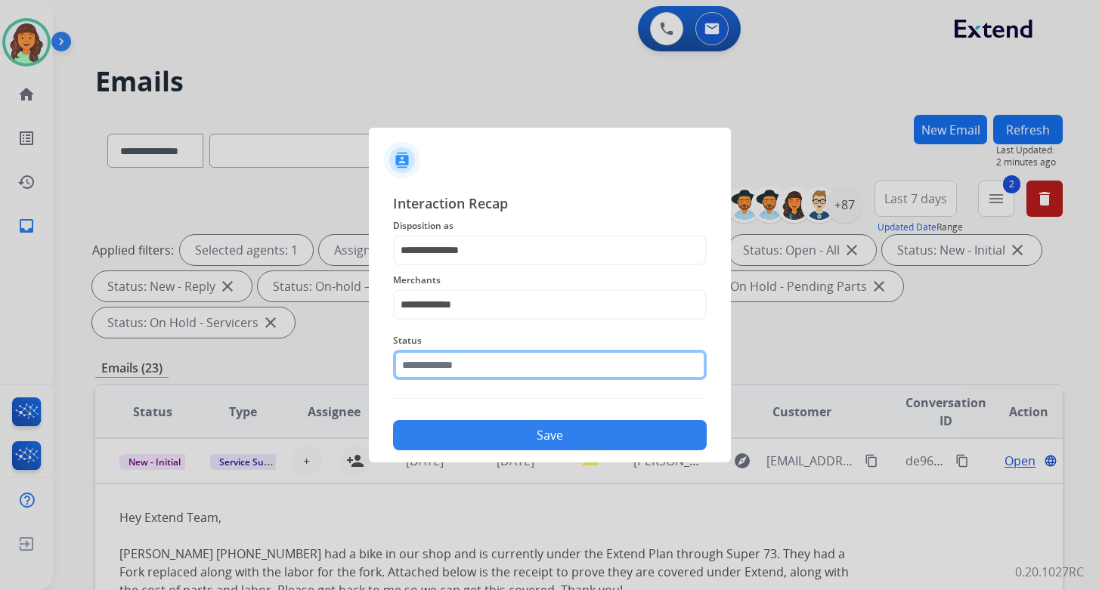
click at [498, 380] on div "Status" at bounding box center [550, 356] width 314 height 60
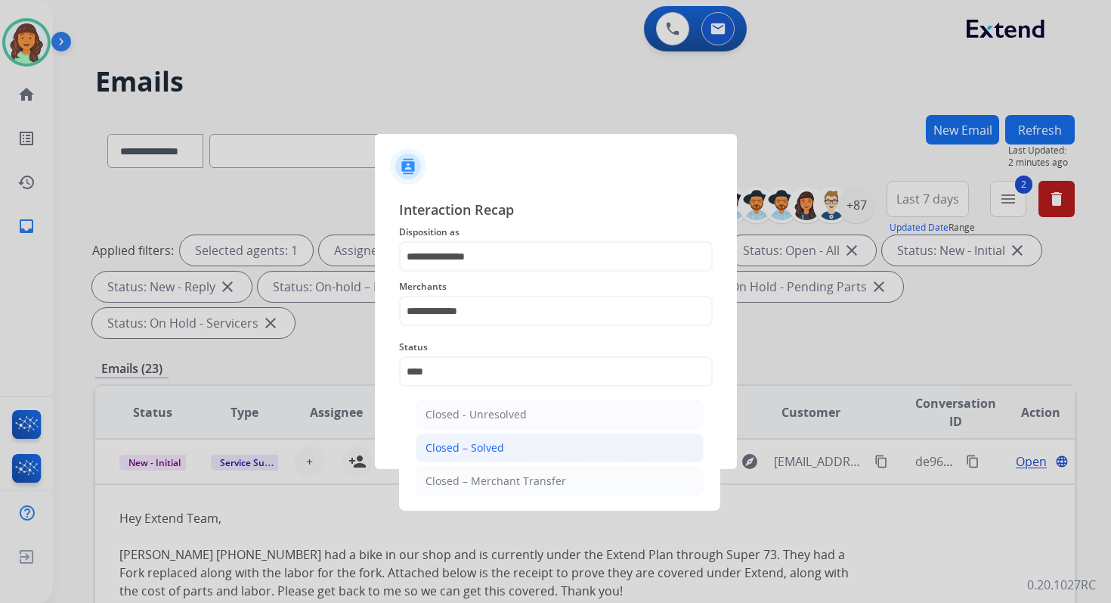
click at [519, 451] on li "Closed – Solved" at bounding box center [560, 447] width 288 height 29
type input "**********"
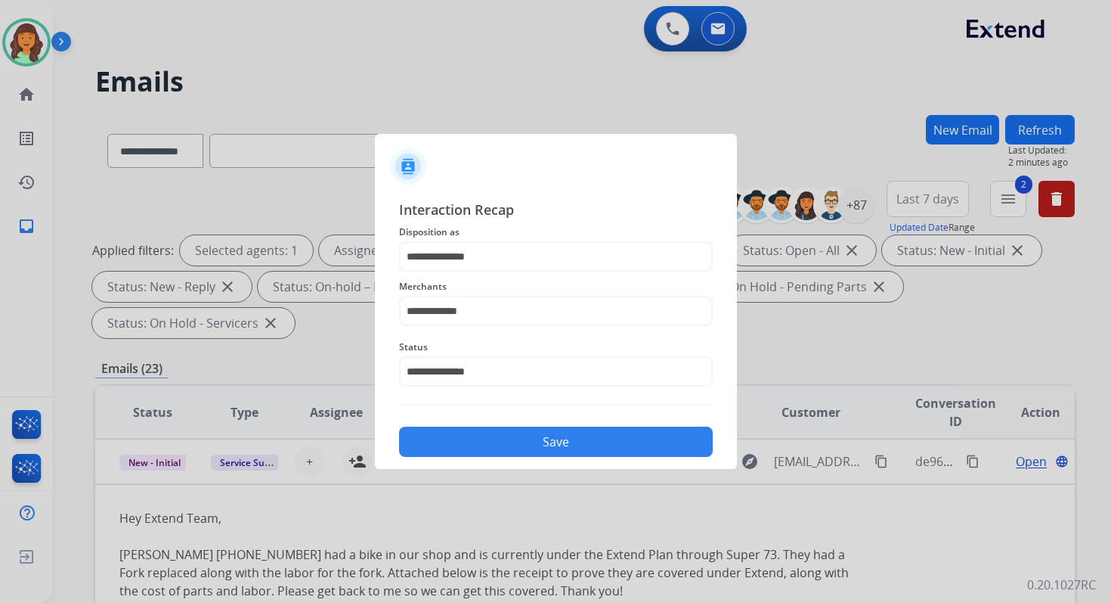
click at [519, 451] on button "Save" at bounding box center [556, 441] width 314 height 30
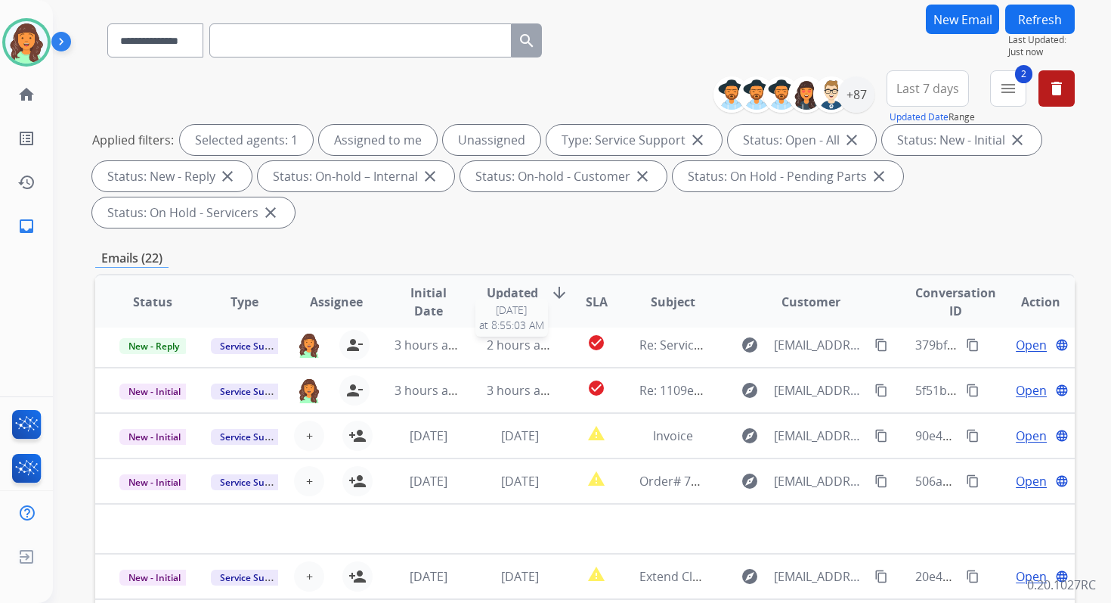
scroll to position [367, 0]
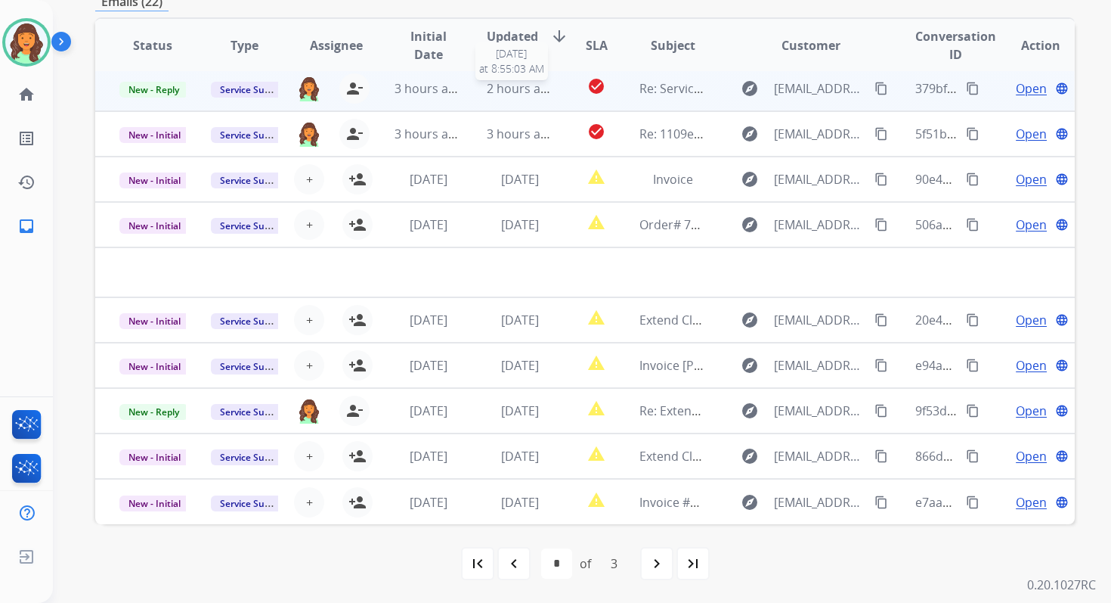
click at [504, 88] on span "2 hours ago" at bounding box center [521, 88] width 68 height 17
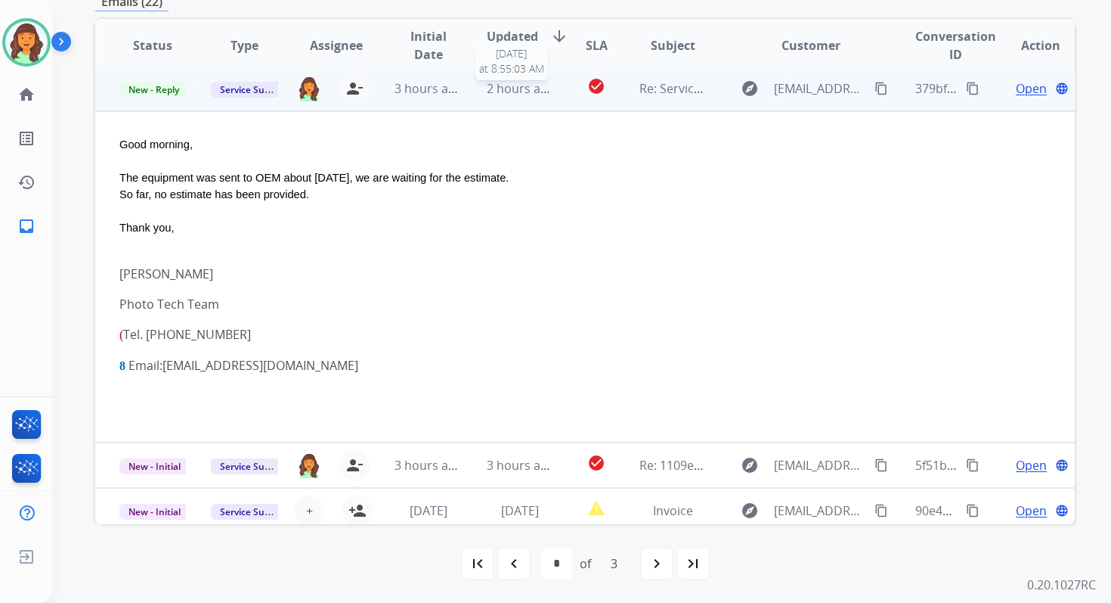
scroll to position [45, 0]
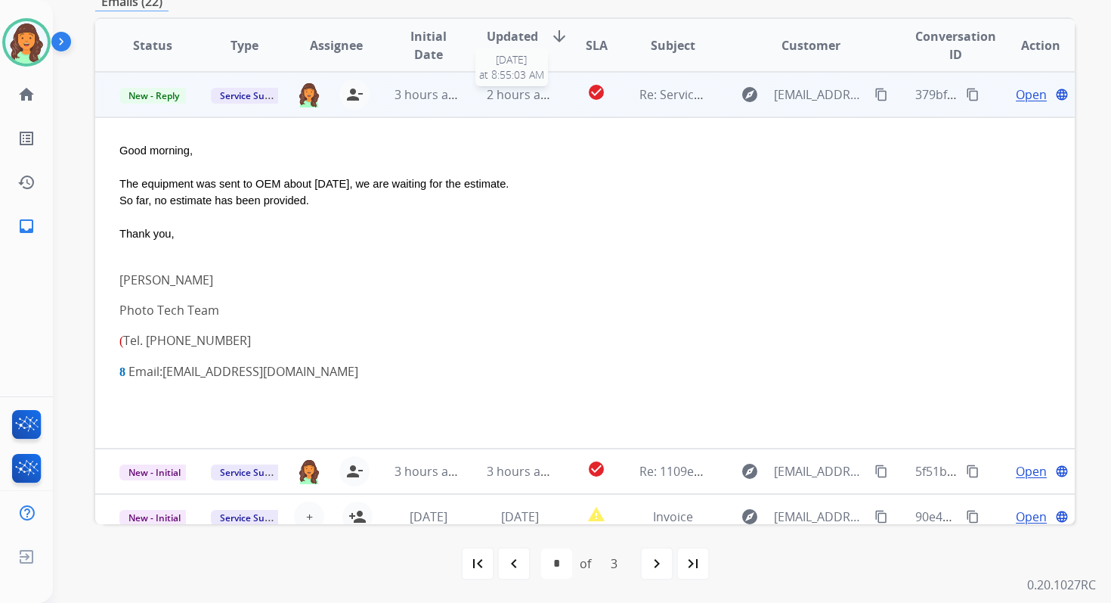
click at [504, 88] on span "2 hours ago" at bounding box center [521, 94] width 68 height 17
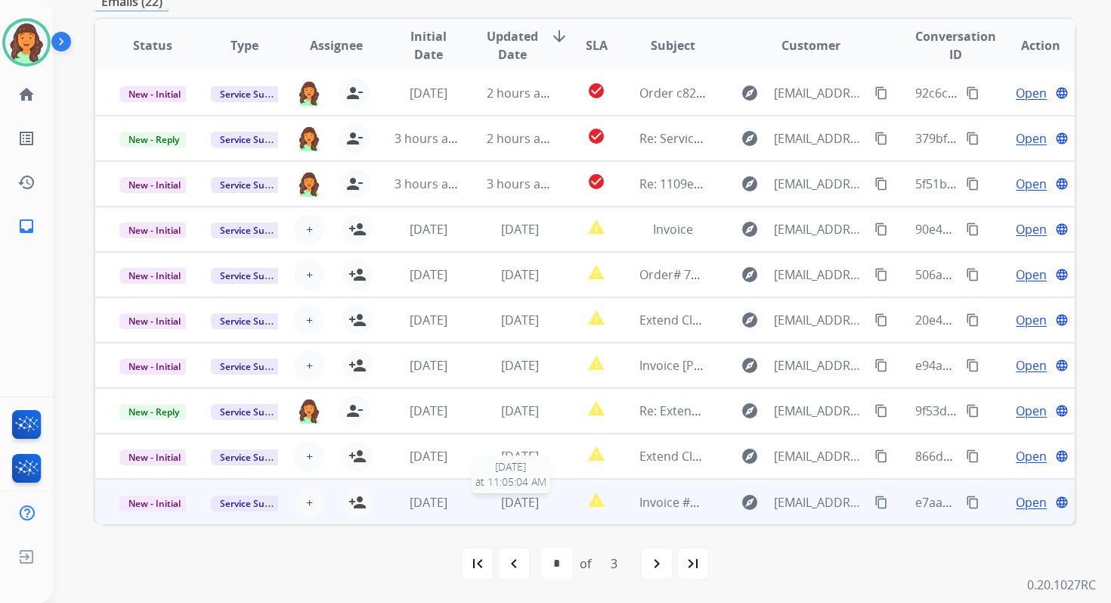
click at [529, 503] on span "3 days ago" at bounding box center [520, 502] width 38 height 17
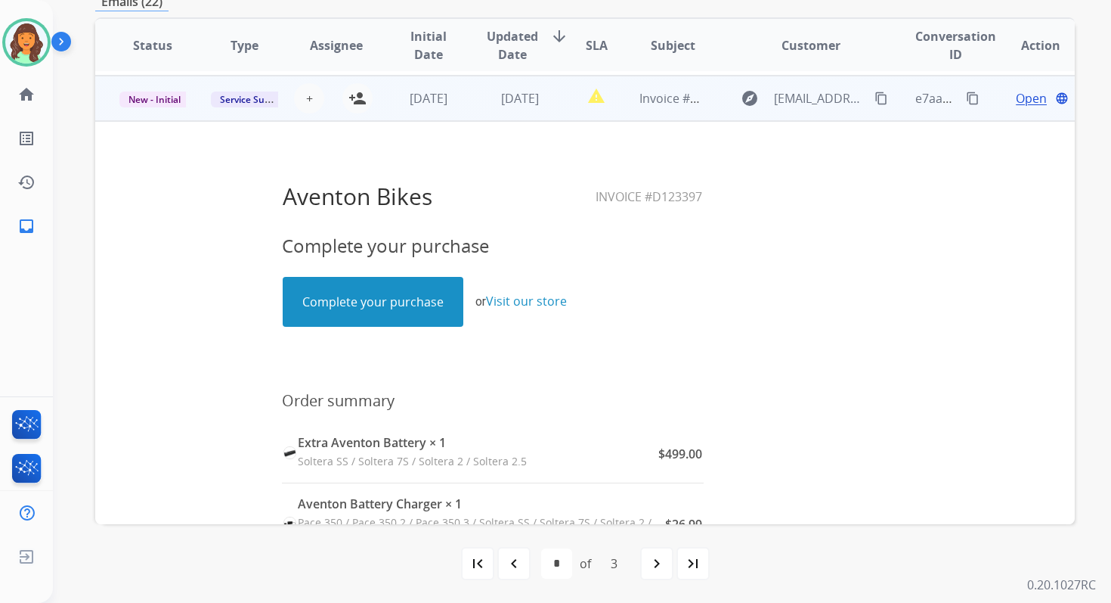
scroll to position [408, 0]
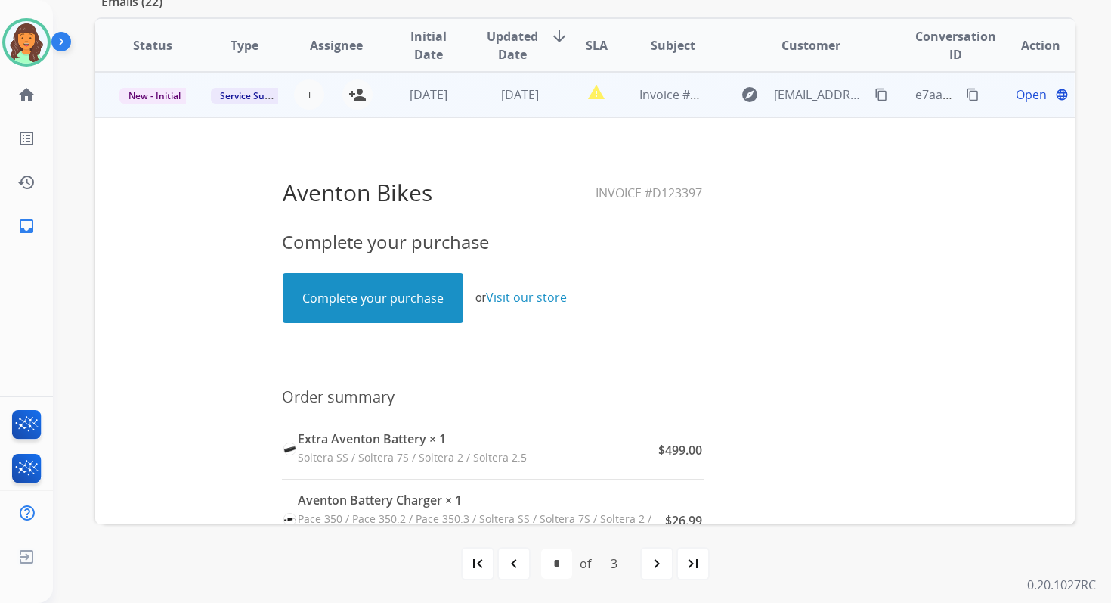
click at [393, 310] on link "Complete your purchase" at bounding box center [373, 298] width 179 height 48
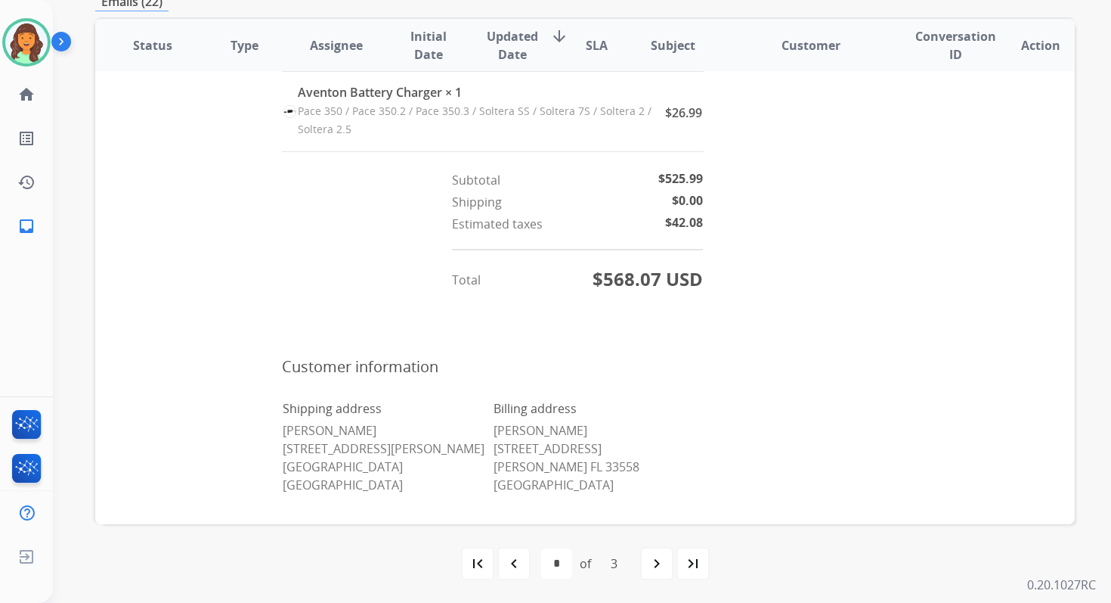
scroll to position [857, 0]
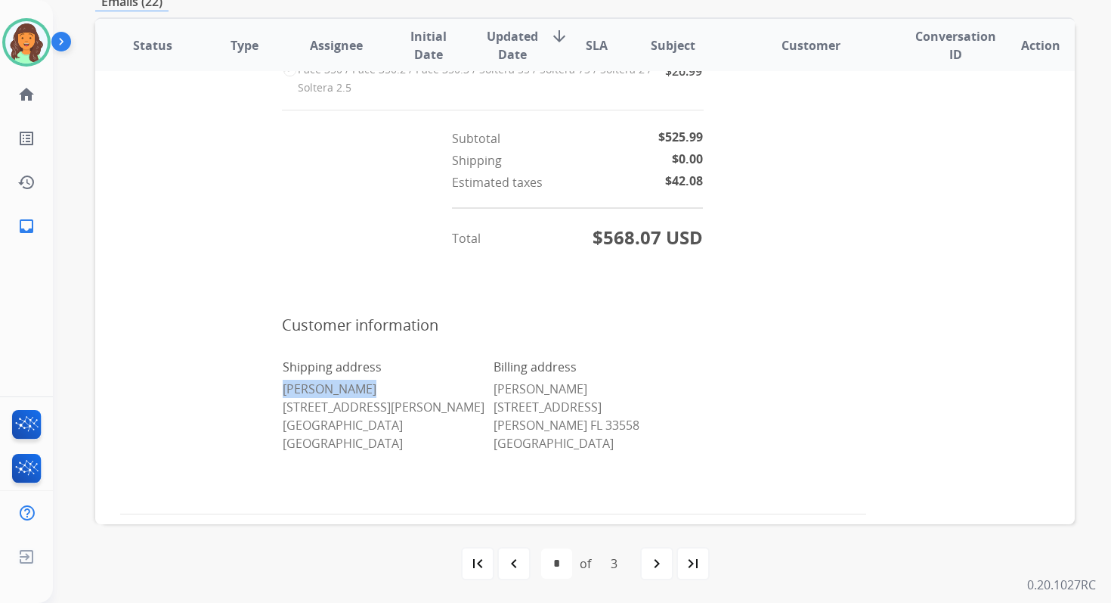
drag, startPoint x: 277, startPoint y: 389, endPoint x: 404, endPoint y: 389, distance: 126.3
click at [404, 389] on p "Laura Camacho 4110 Prosper Lane Austin TX 78731 United States" at bounding box center [387, 416] width 209 height 73
copy p "Laura Camacho"
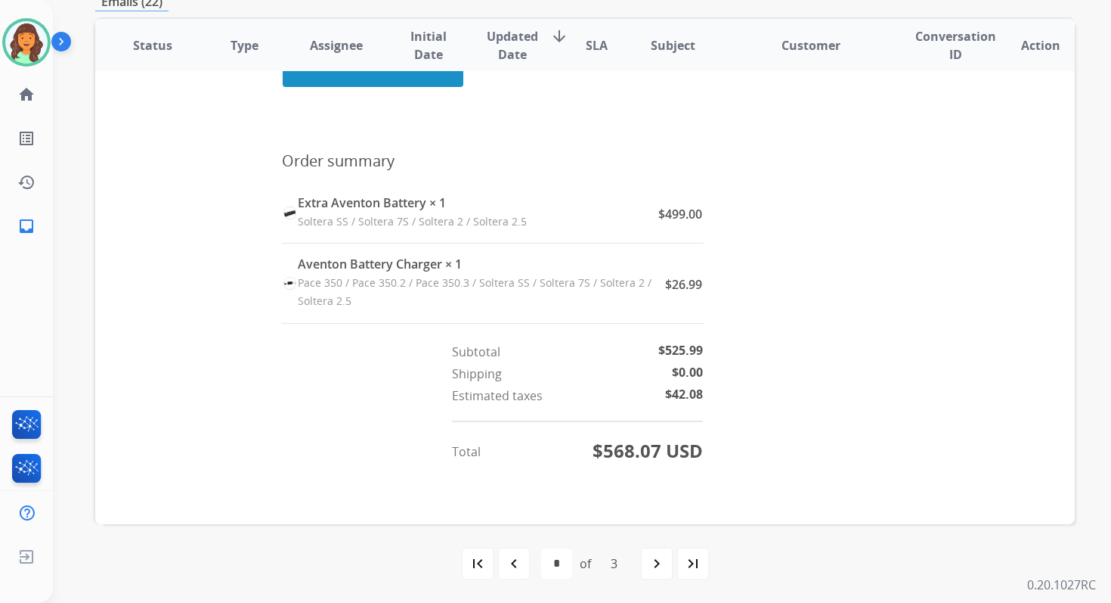
scroll to position [815, 0]
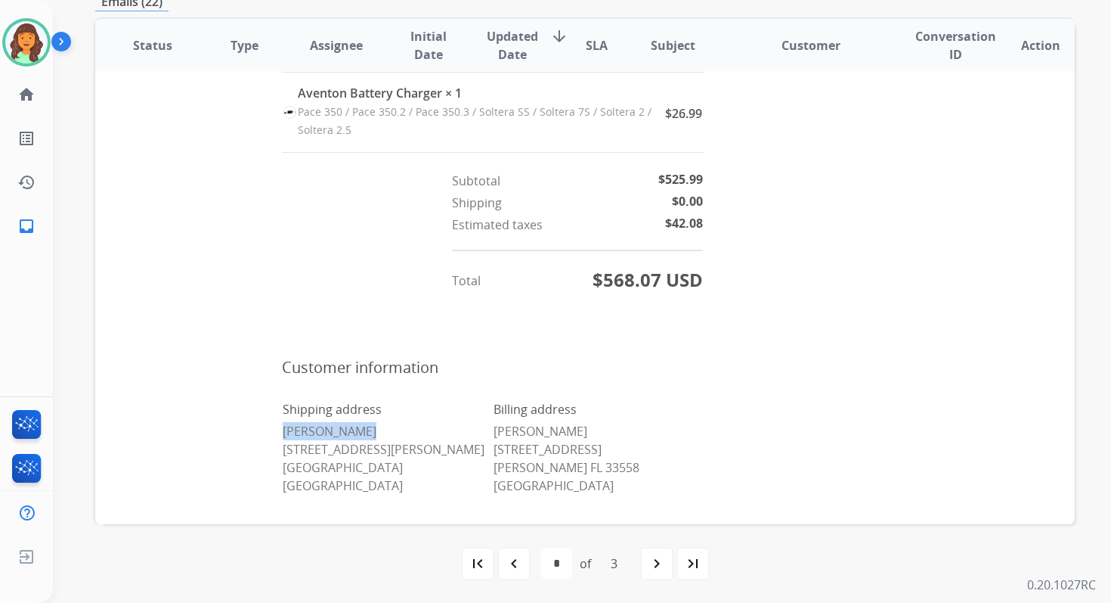
copy p "Laura Camacho"
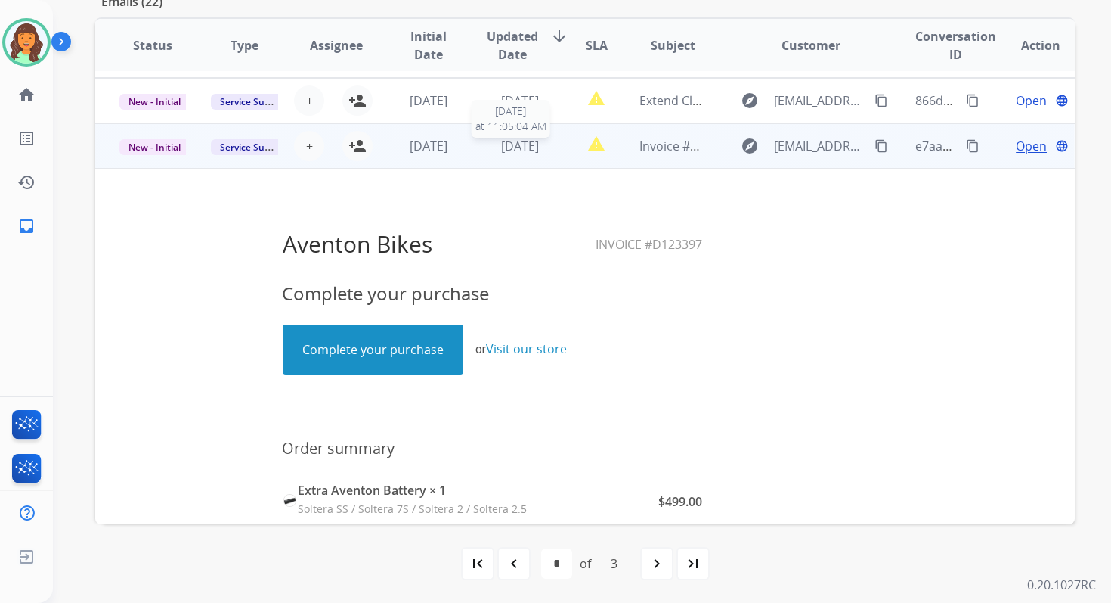
click at [501, 146] on span "3 days ago" at bounding box center [520, 146] width 38 height 17
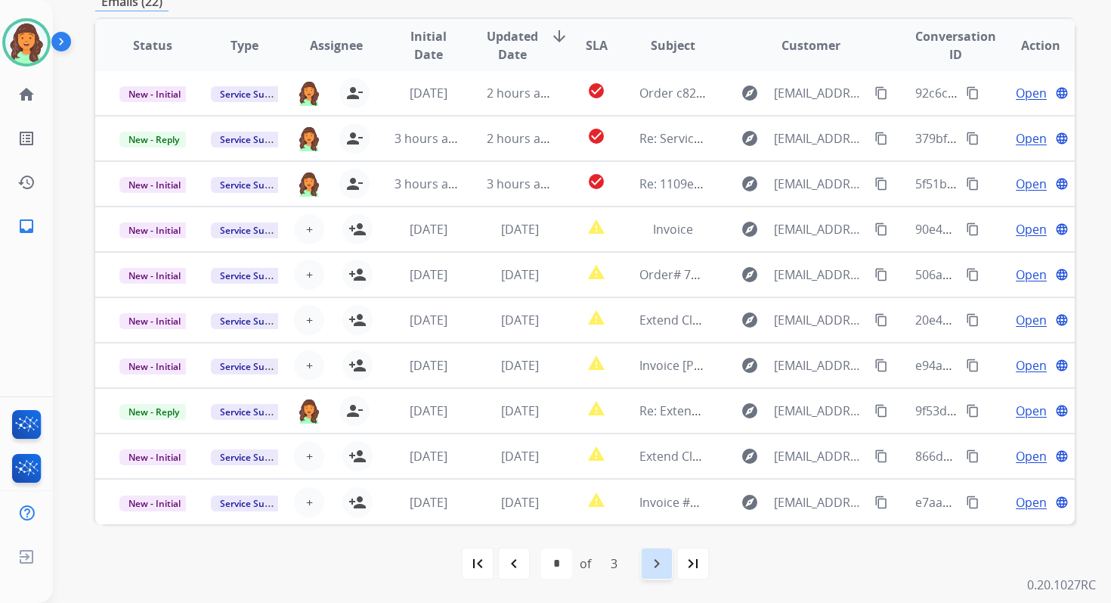
click at [655, 562] on mat-icon "navigate_next" at bounding box center [657, 563] width 18 height 18
select select "*"
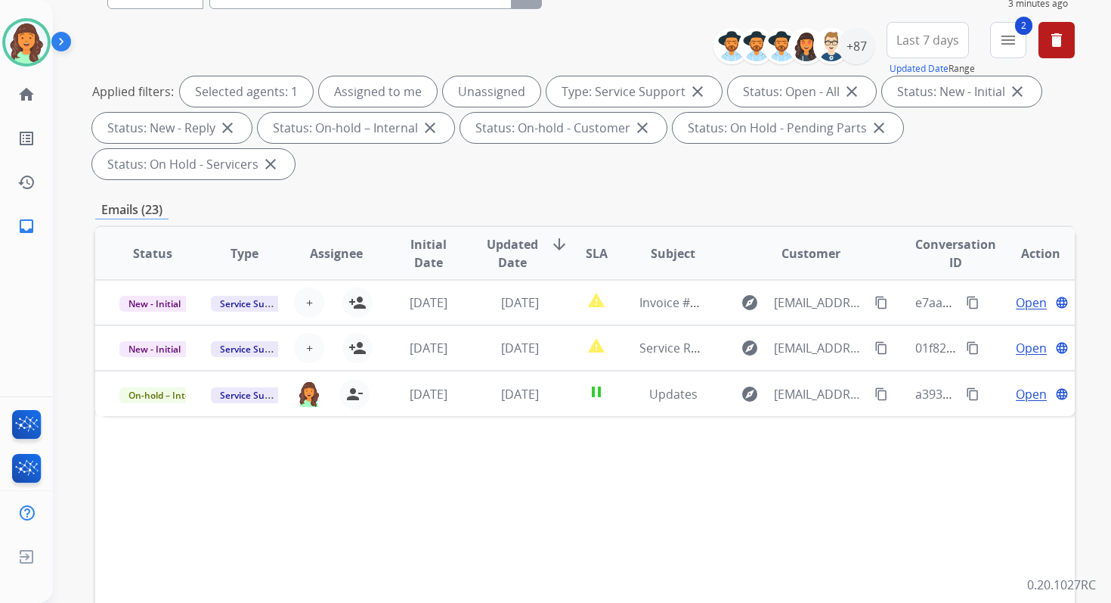
scroll to position [367, 0]
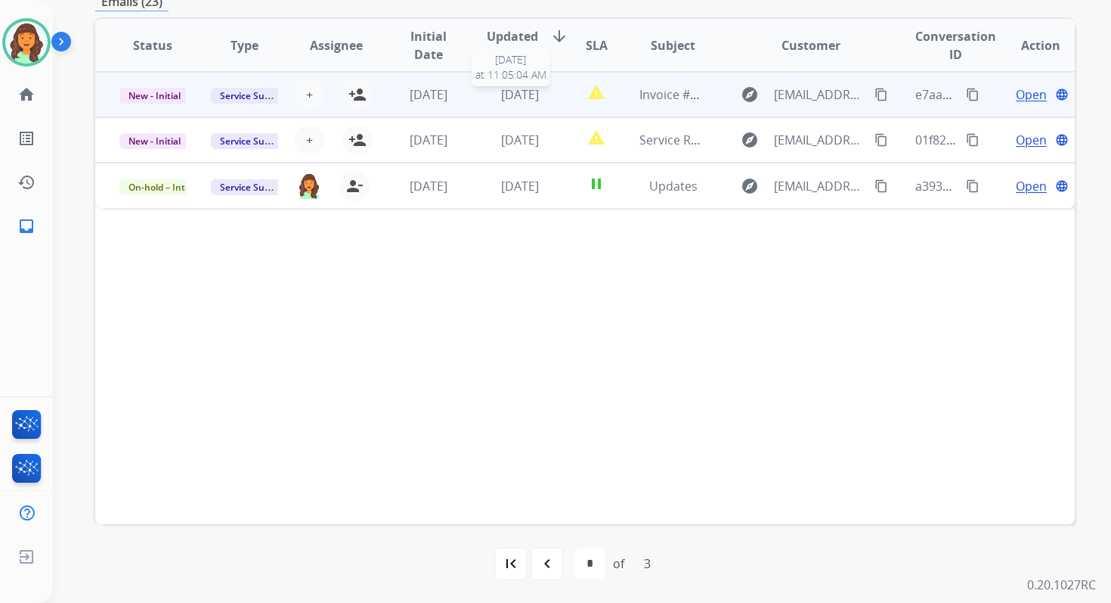
click at [513, 86] on span "3 days ago" at bounding box center [520, 94] width 38 height 17
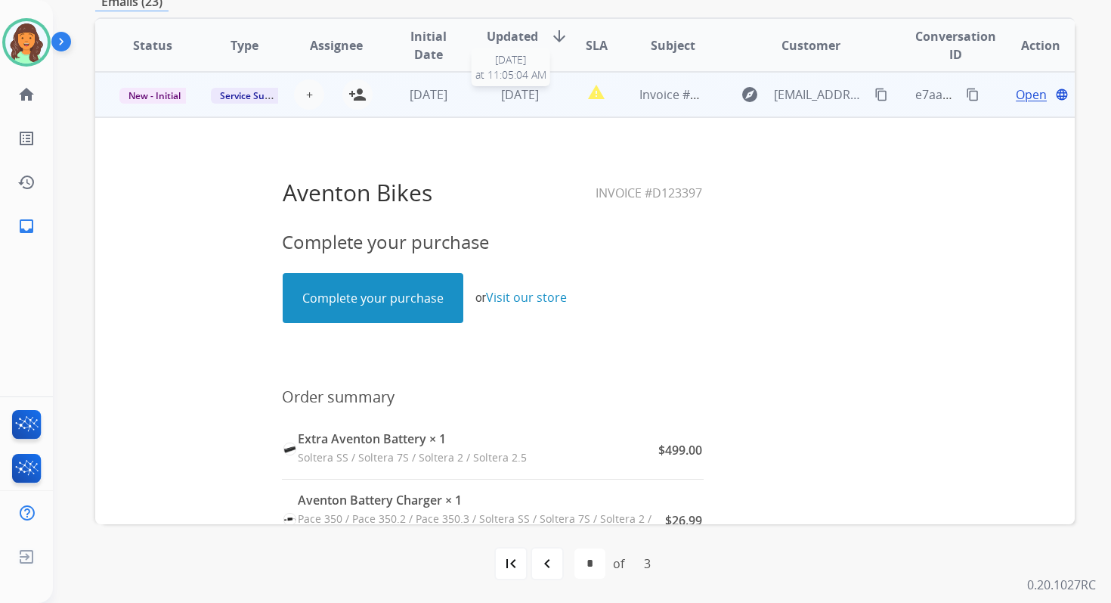
click at [501, 95] on span "3 days ago" at bounding box center [520, 94] width 38 height 17
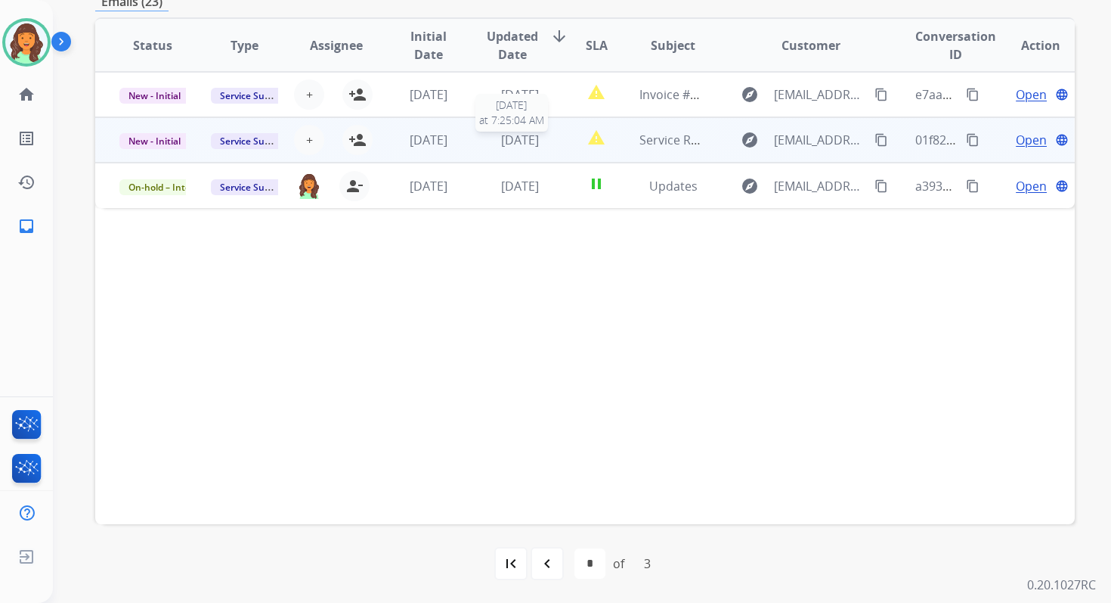
click at [502, 145] on span "3 days ago" at bounding box center [520, 140] width 38 height 17
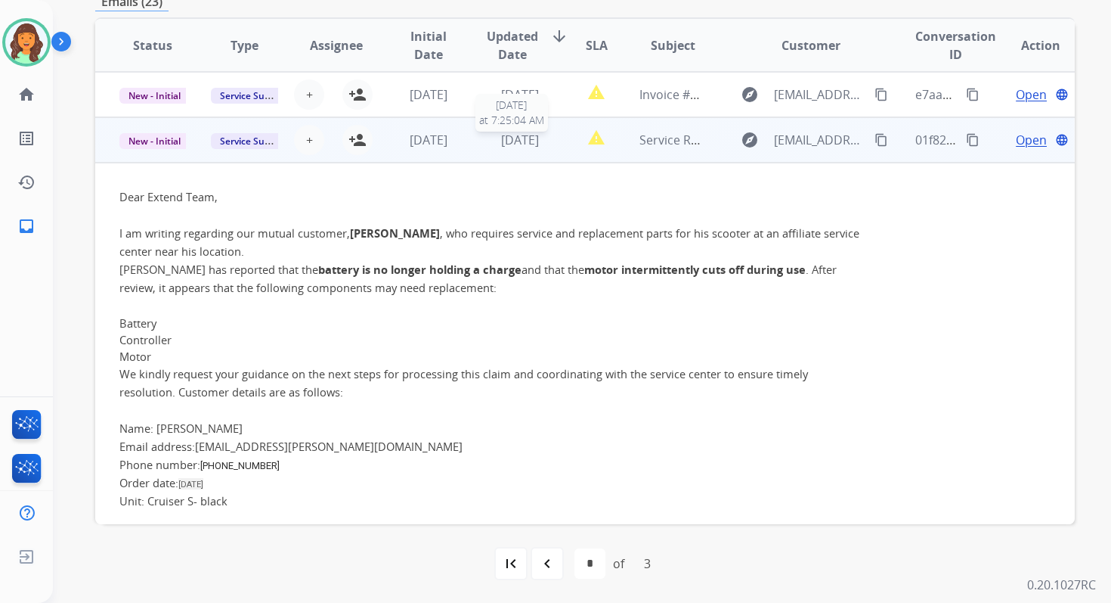
scroll to position [45, 0]
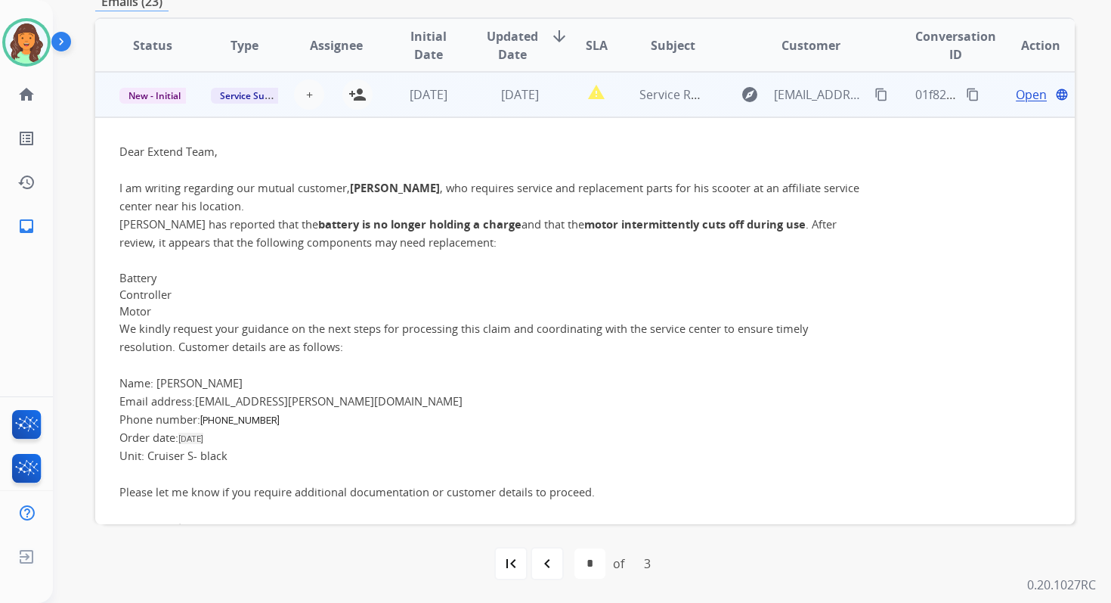
click at [501, 100] on span "3 days ago" at bounding box center [520, 94] width 38 height 17
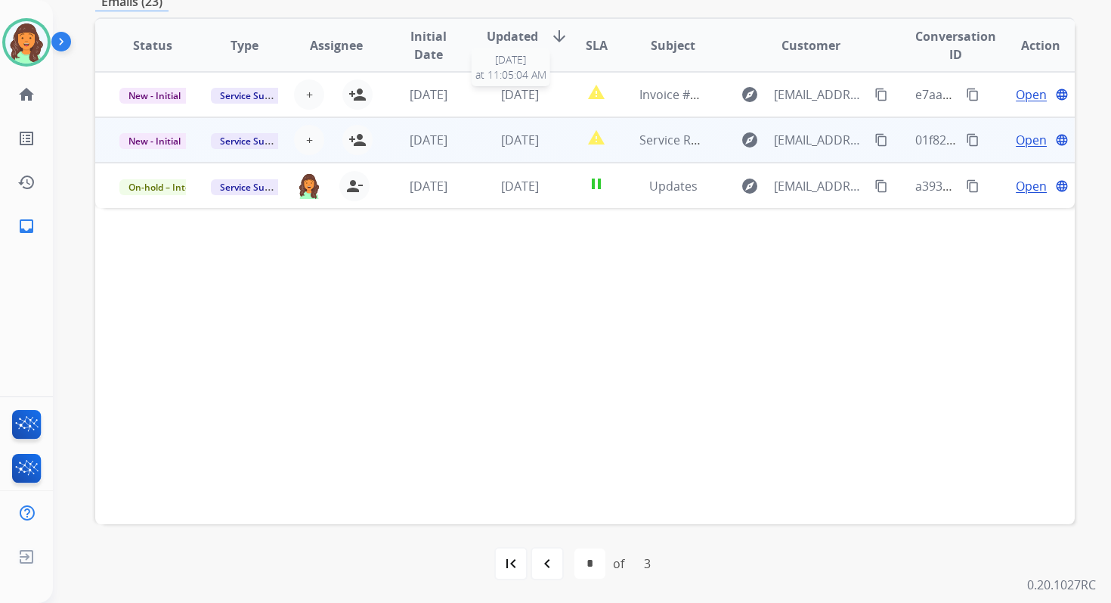
scroll to position [0, 0]
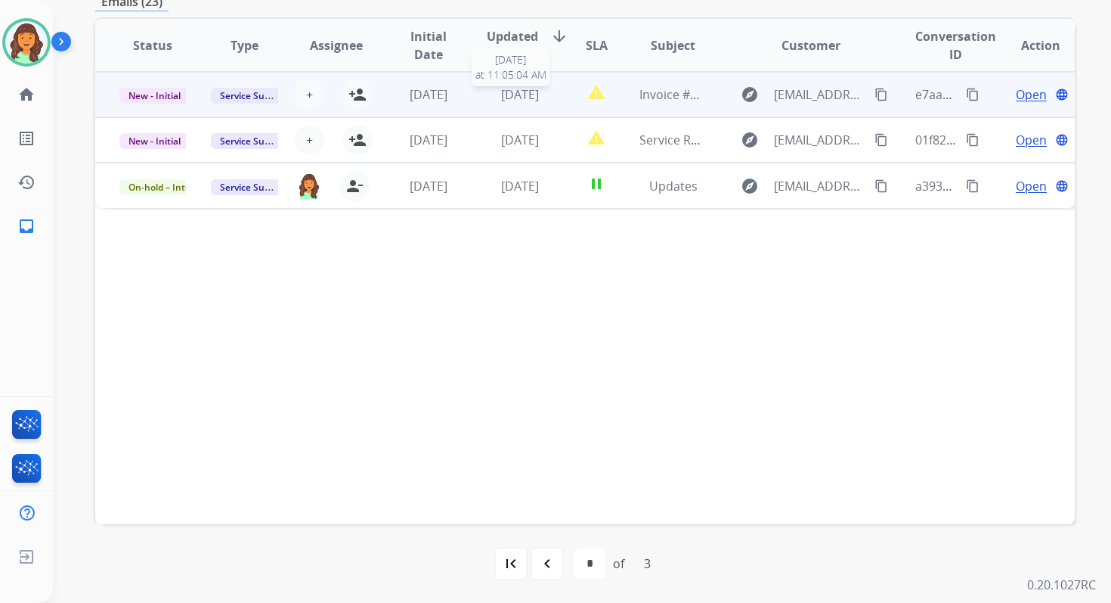
click at [517, 97] on span "3 days ago" at bounding box center [520, 94] width 38 height 17
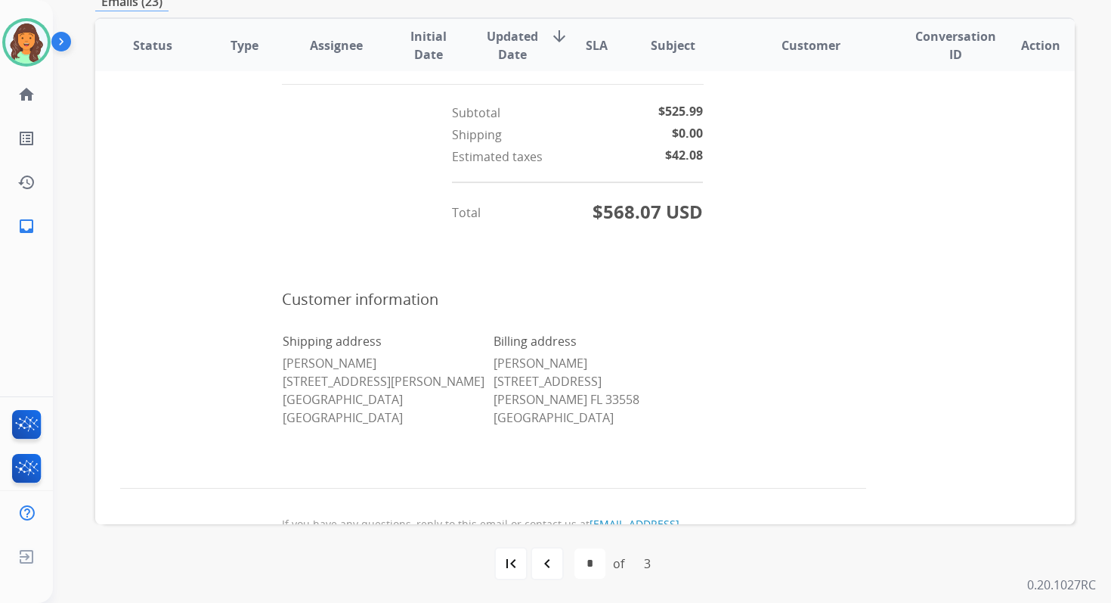
scroll to position [457, 0]
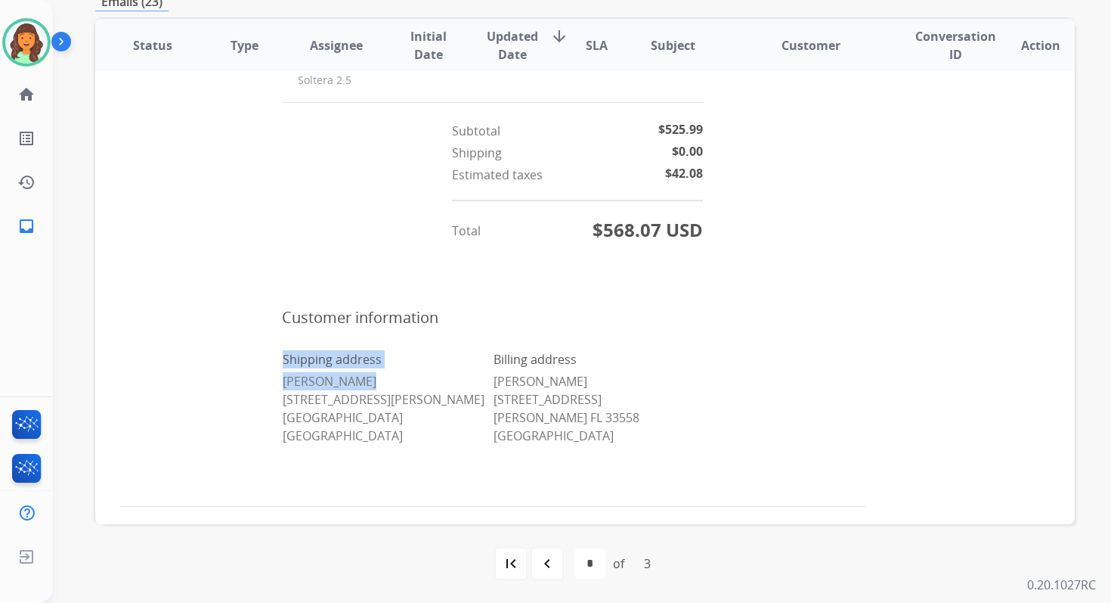
drag, startPoint x: 277, startPoint y: 380, endPoint x: 377, endPoint y: 381, distance: 100.6
click at [377, 381] on td "Shipping address Laura Camacho 4110 Prosper Lane Austin TX 78731 United States …" at bounding box center [492, 412] width 423 height 127
click at [377, 381] on p "Laura Camacho 4110 Prosper Lane Austin TX 78731 United States" at bounding box center [387, 408] width 209 height 73
click at [342, 381] on p "Laura Camacho 4110 Prosper Lane Austin TX 78731 United States" at bounding box center [387, 408] width 209 height 73
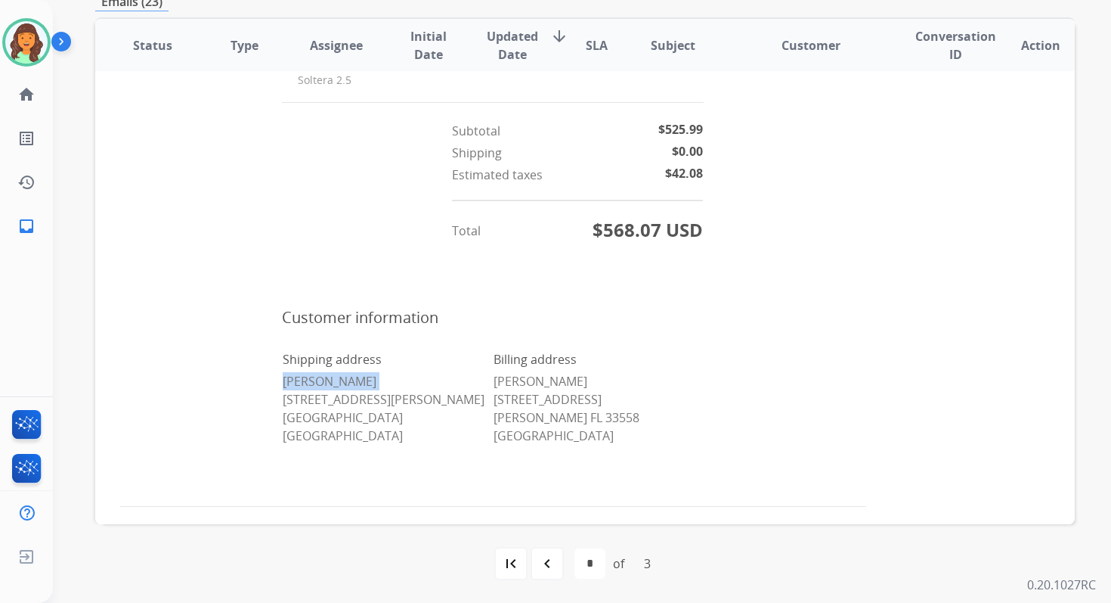
click at [342, 381] on p "Laura Camacho 4110 Prosper Lane Austin TX 78731 United States" at bounding box center [387, 408] width 209 height 73
copy p "Laura Camacho"
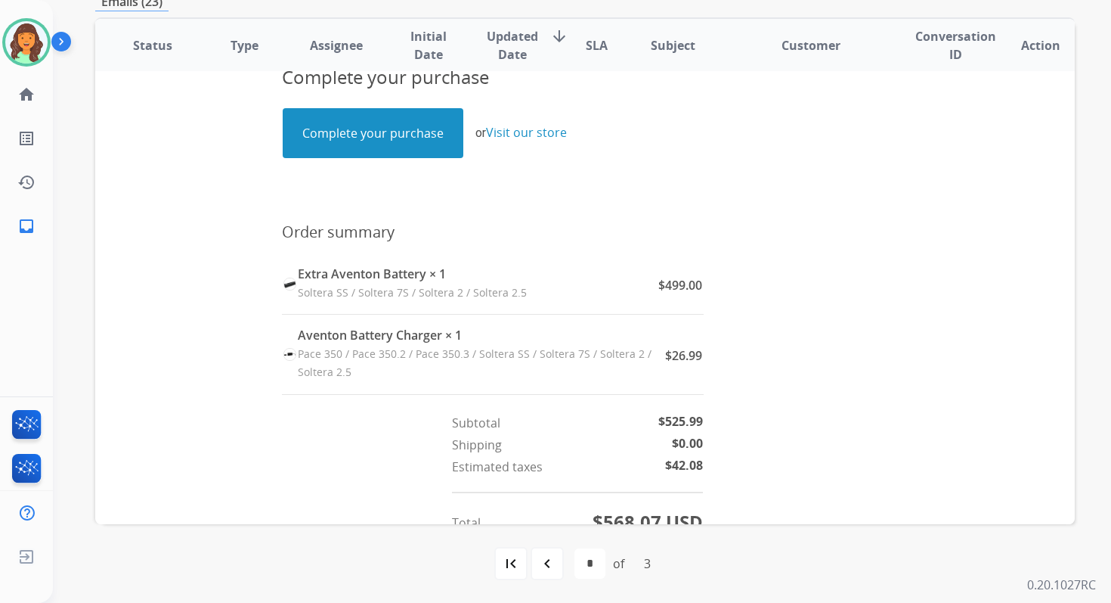
scroll to position [0, 0]
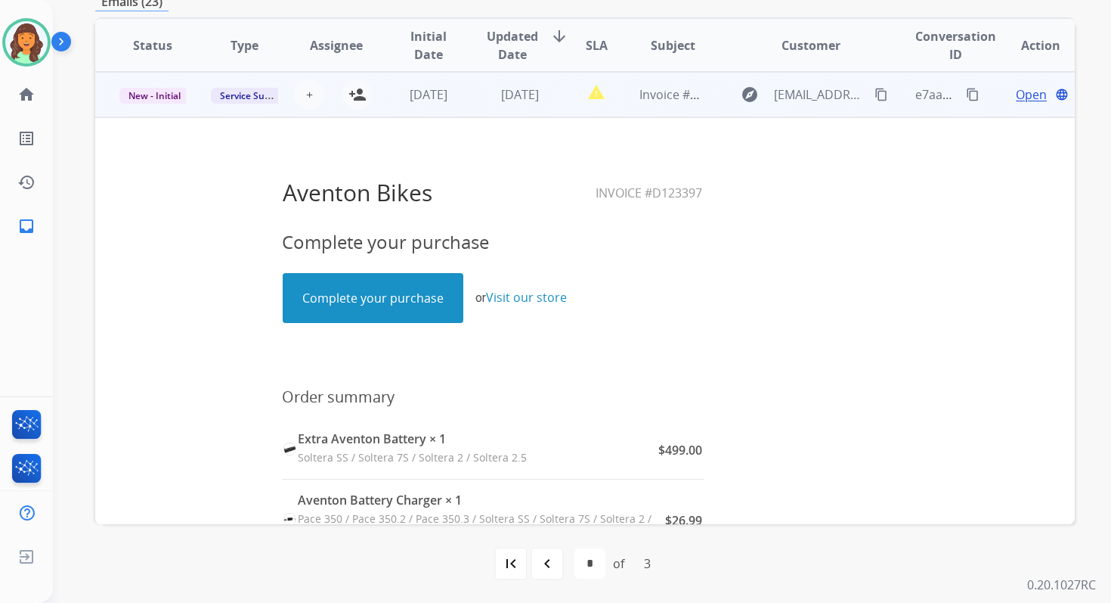
click at [365, 293] on link "Complete your purchase" at bounding box center [373, 298] width 179 height 48
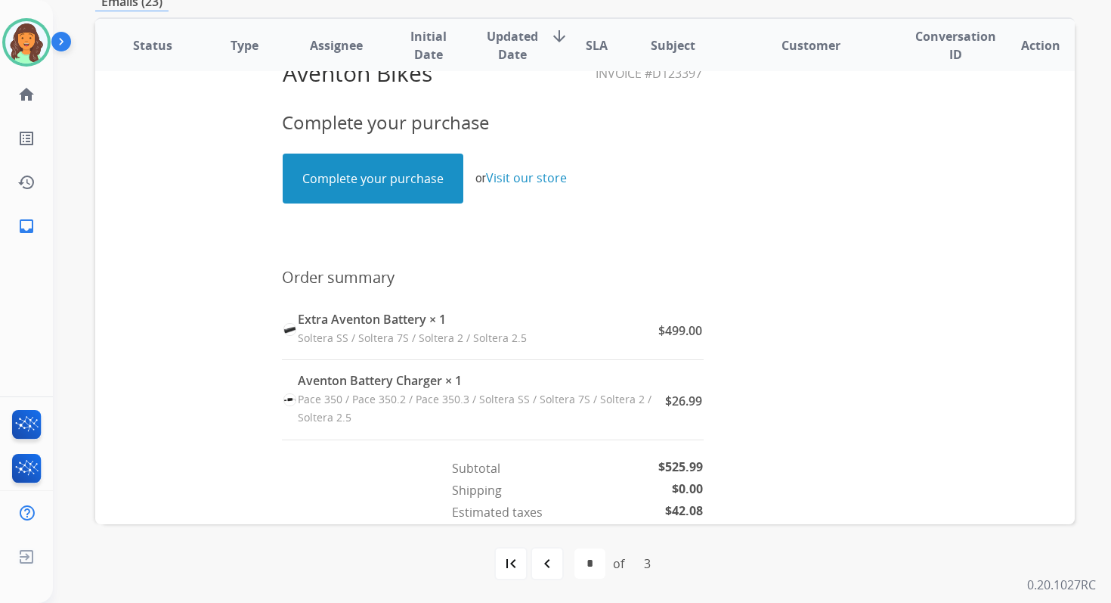
scroll to position [120, 0]
click at [396, 180] on link "Complete your purchase" at bounding box center [373, 177] width 179 height 48
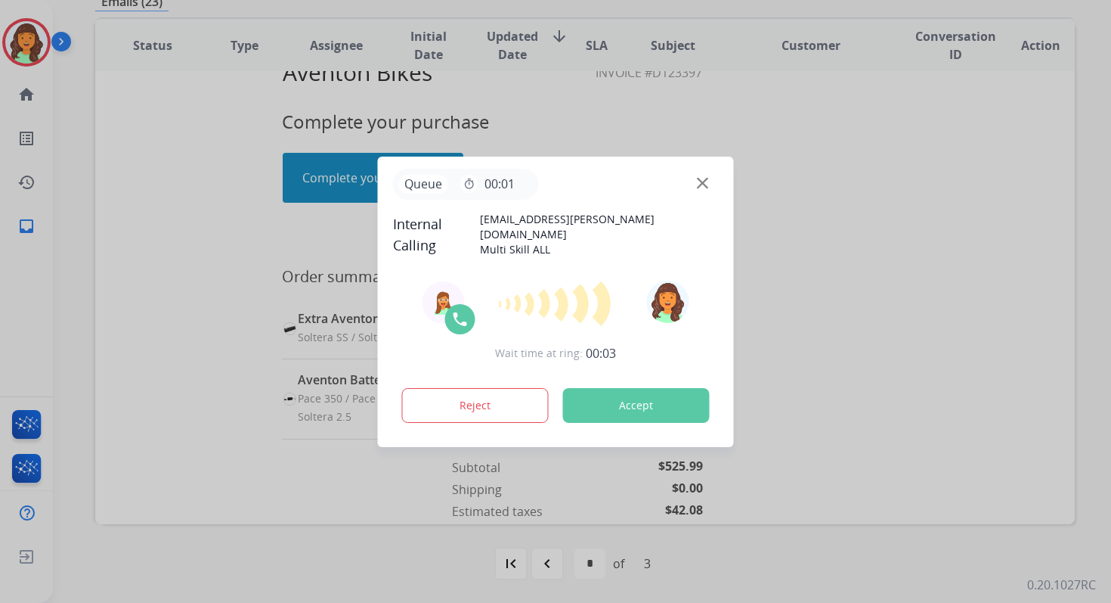
click at [642, 401] on button "Accept" at bounding box center [636, 405] width 147 height 35
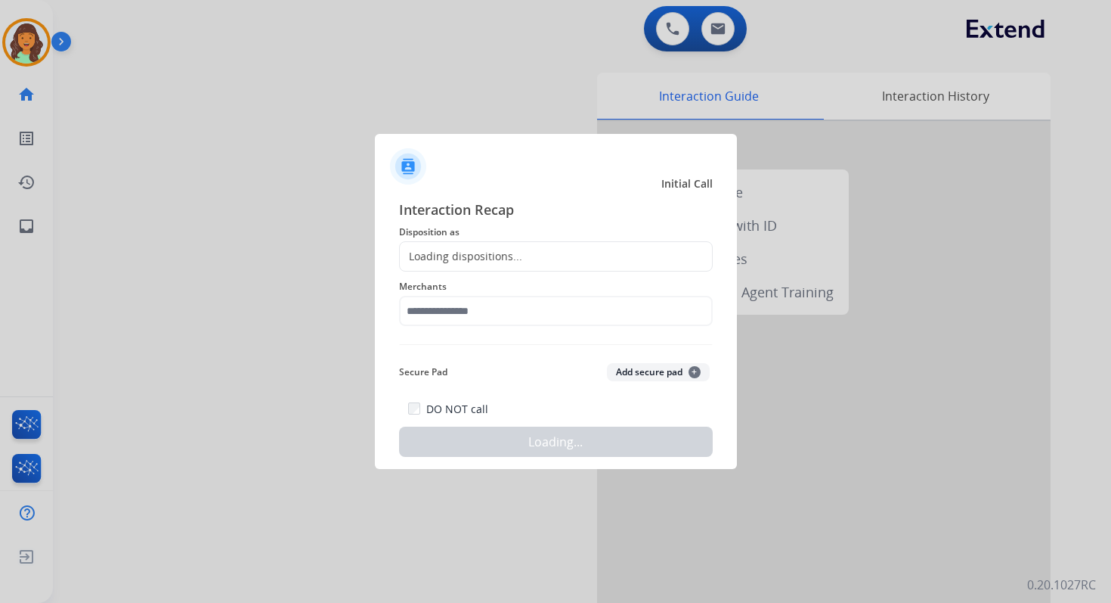
click at [289, 127] on div at bounding box center [555, 301] width 1111 height 603
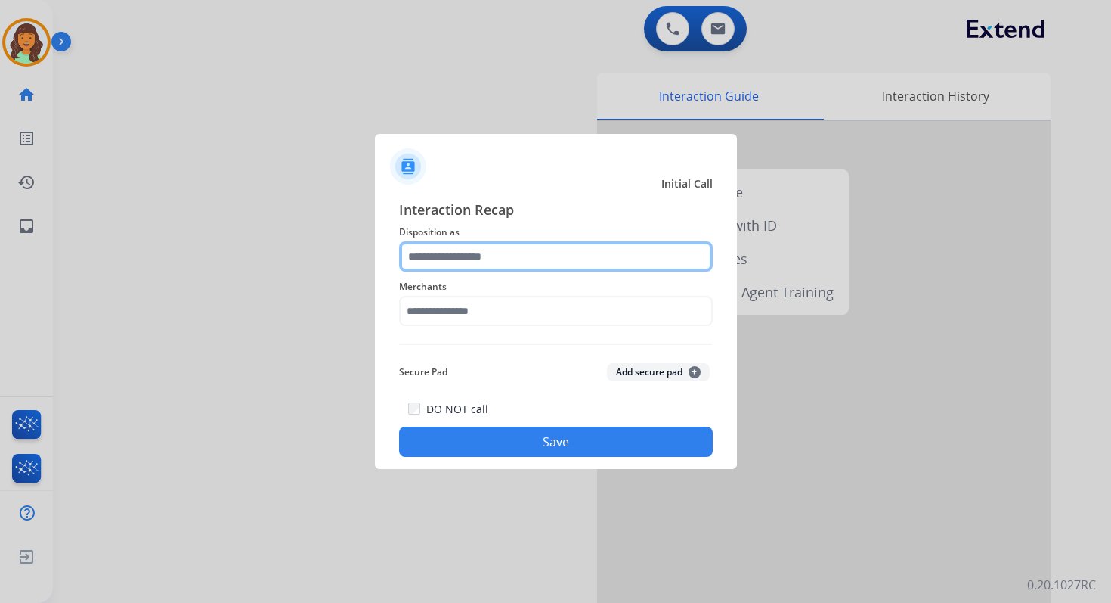
click at [509, 268] on input "text" at bounding box center [556, 256] width 314 height 30
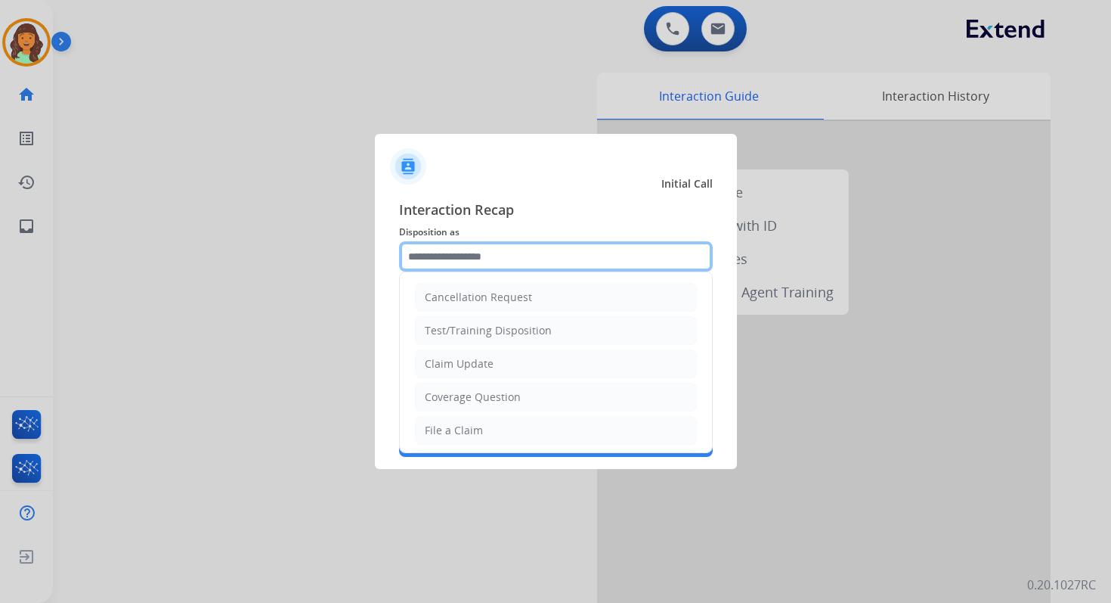
type input "*"
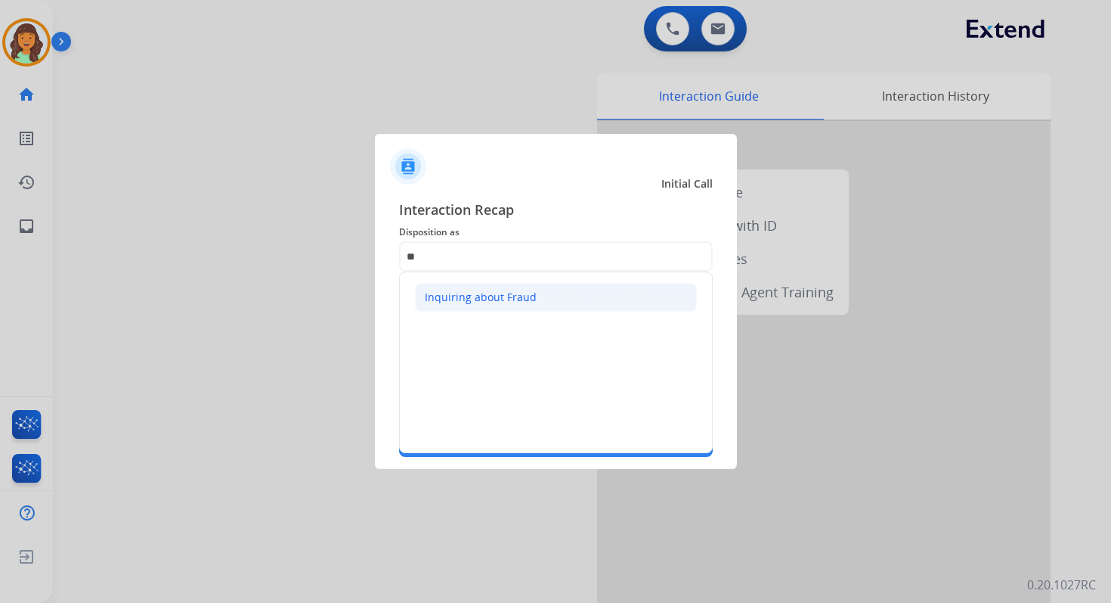
click at [519, 301] on div "Inquiring about Fraud" at bounding box center [481, 297] width 112 height 15
type input "**********"
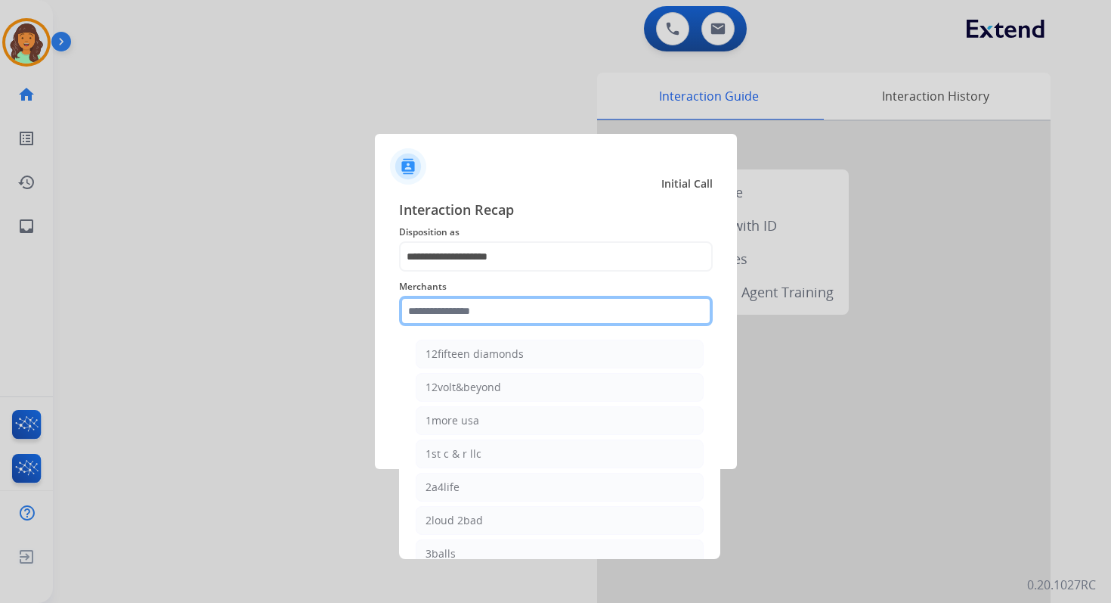
click at [479, 324] on input "text" at bounding box center [556, 311] width 314 height 30
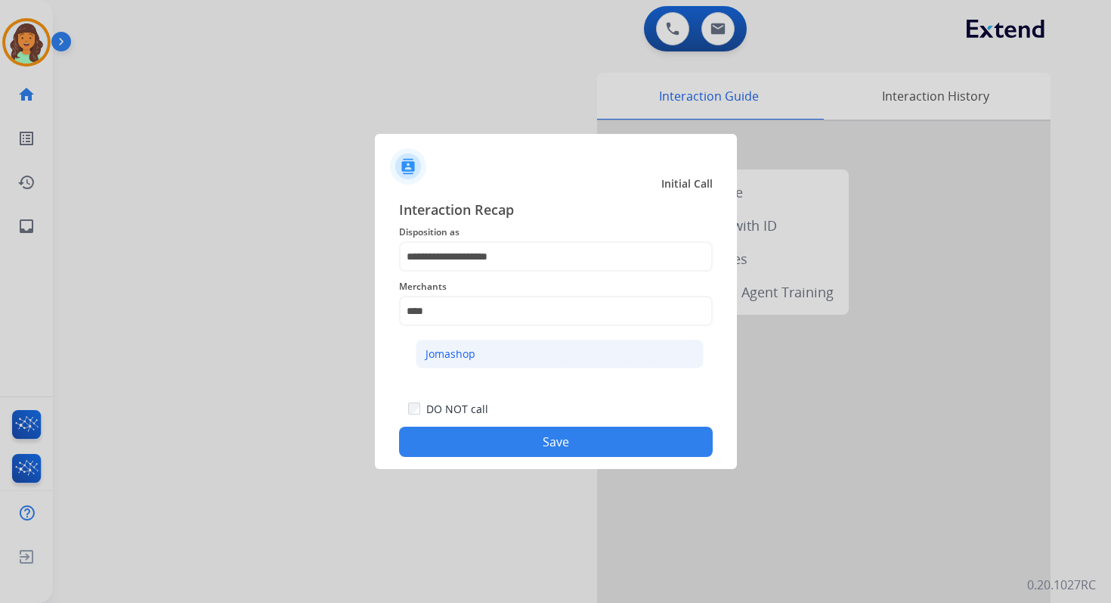
click at [491, 349] on li "Jomashop" at bounding box center [560, 353] width 288 height 29
type input "********"
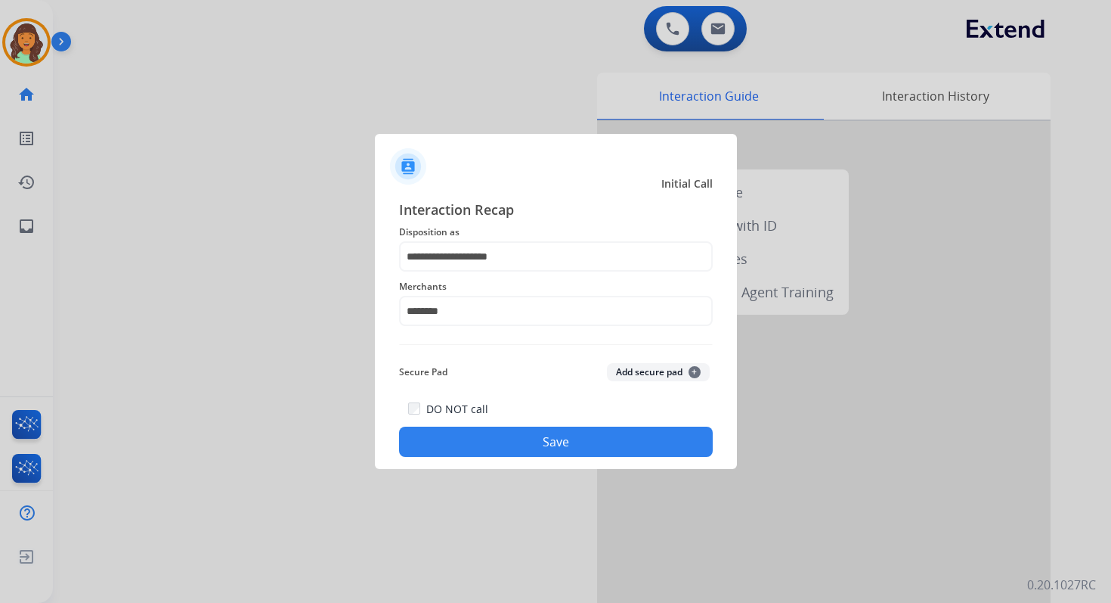
click at [540, 430] on button "Save" at bounding box center [556, 441] width 314 height 30
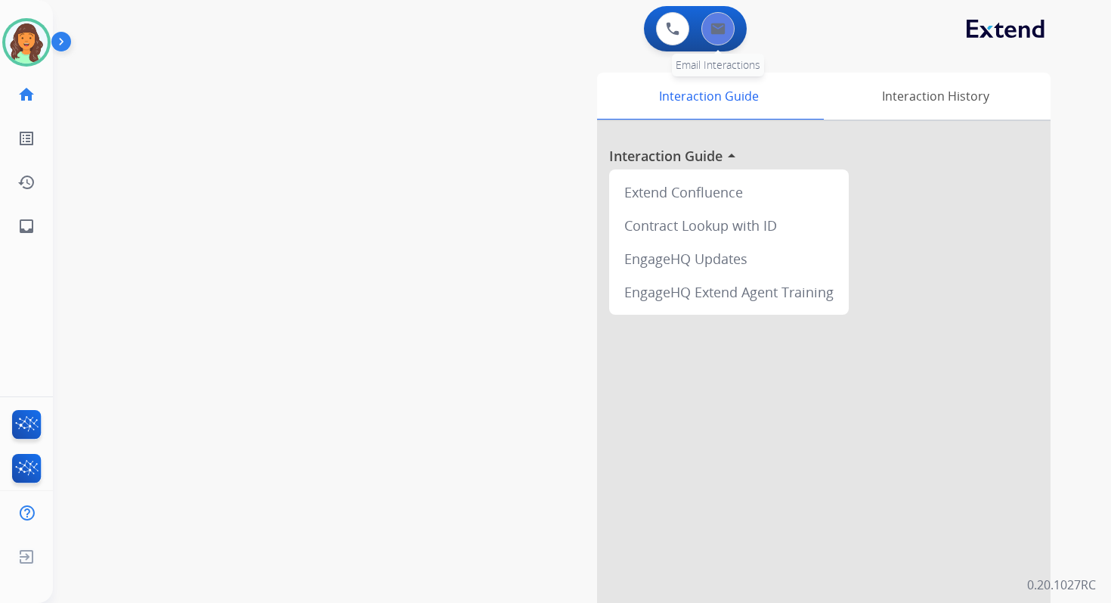
click at [727, 40] on button at bounding box center [718, 28] width 33 height 33
select select "**********"
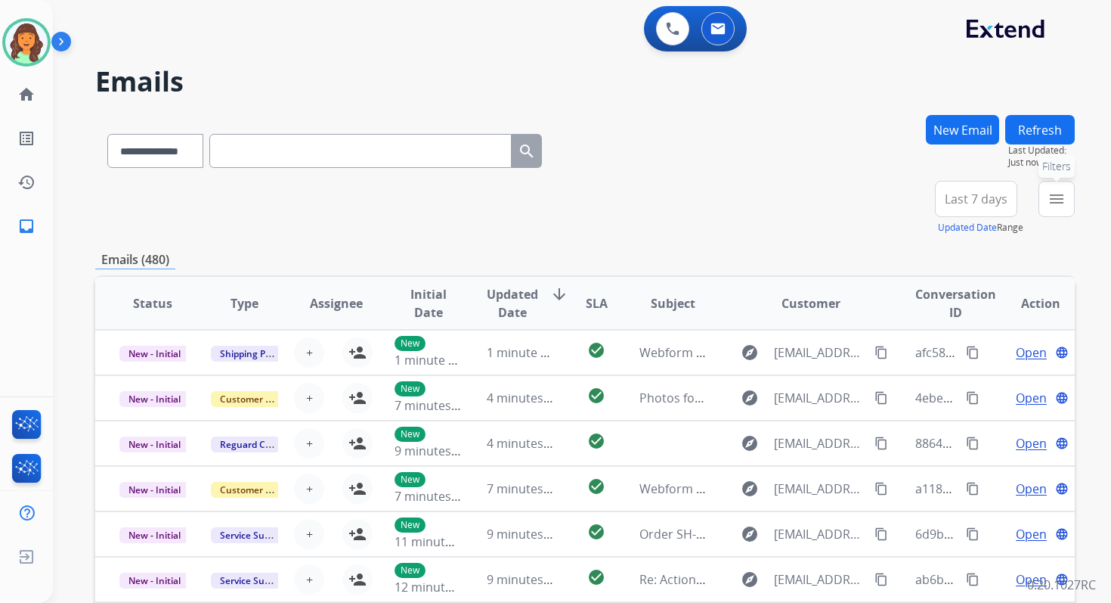
click at [1064, 200] on mat-icon "menu" at bounding box center [1057, 199] width 18 height 18
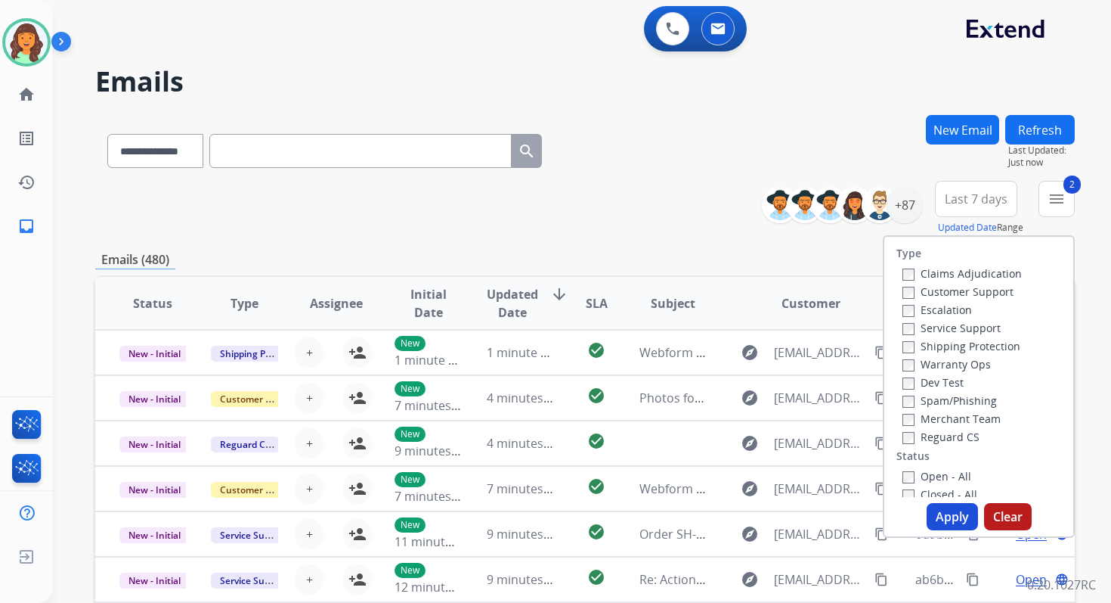
click at [939, 514] on button "Apply" at bounding box center [952, 516] width 51 height 27
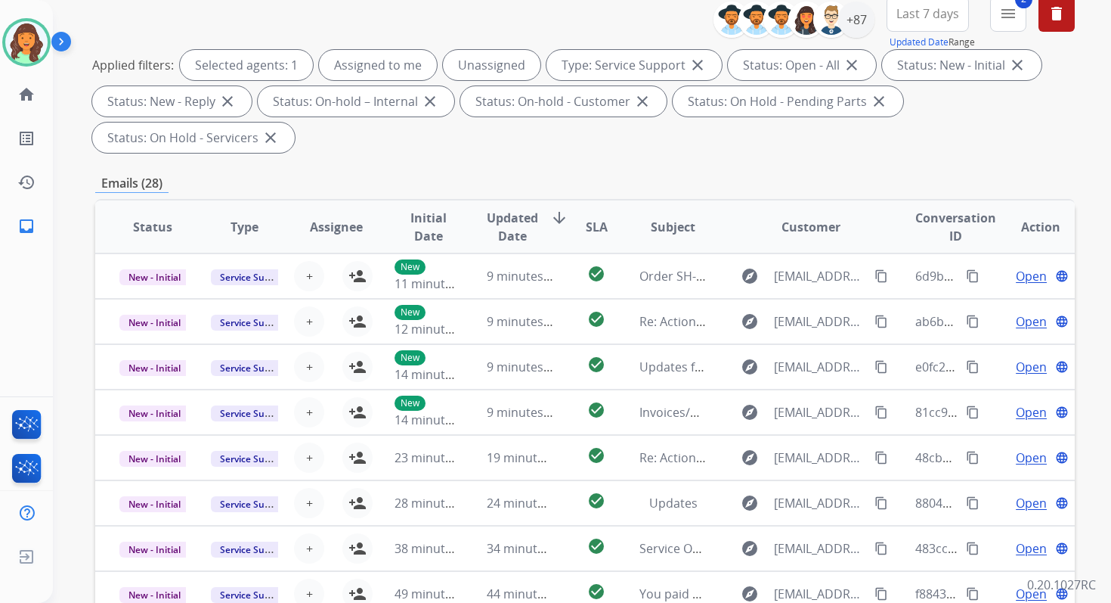
scroll to position [367, 0]
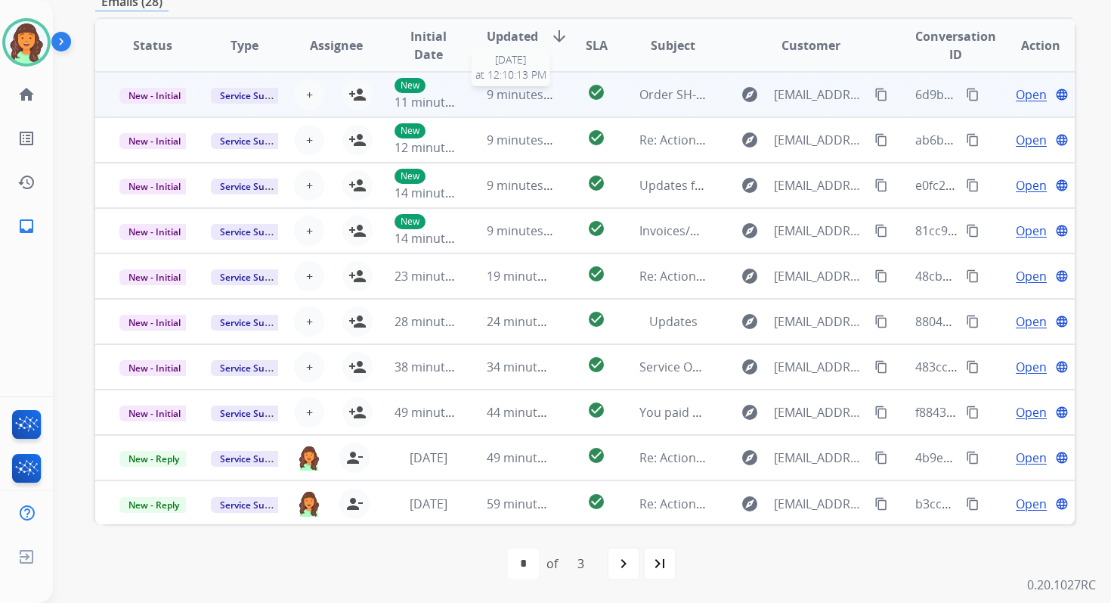
click at [538, 91] on span "9 minutes ago" at bounding box center [527, 94] width 81 height 17
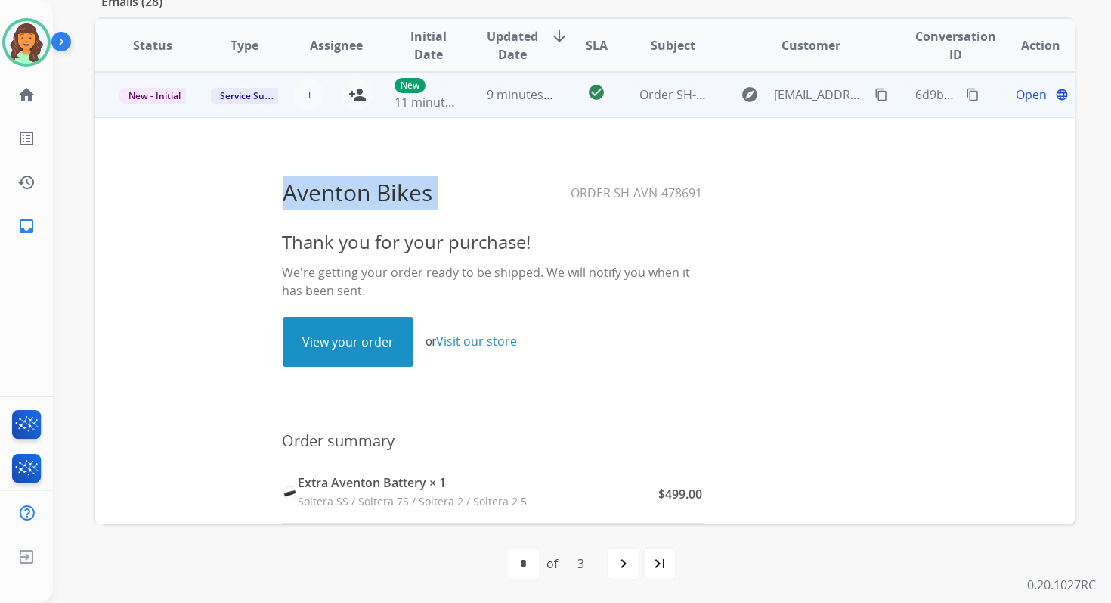
drag, startPoint x: 561, startPoint y: 196, endPoint x: 713, endPoint y: 203, distance: 152.1
click at [713, 203] on center "Aventon Bikes Order SH-AVN-478691" at bounding box center [493, 192] width 745 height 37
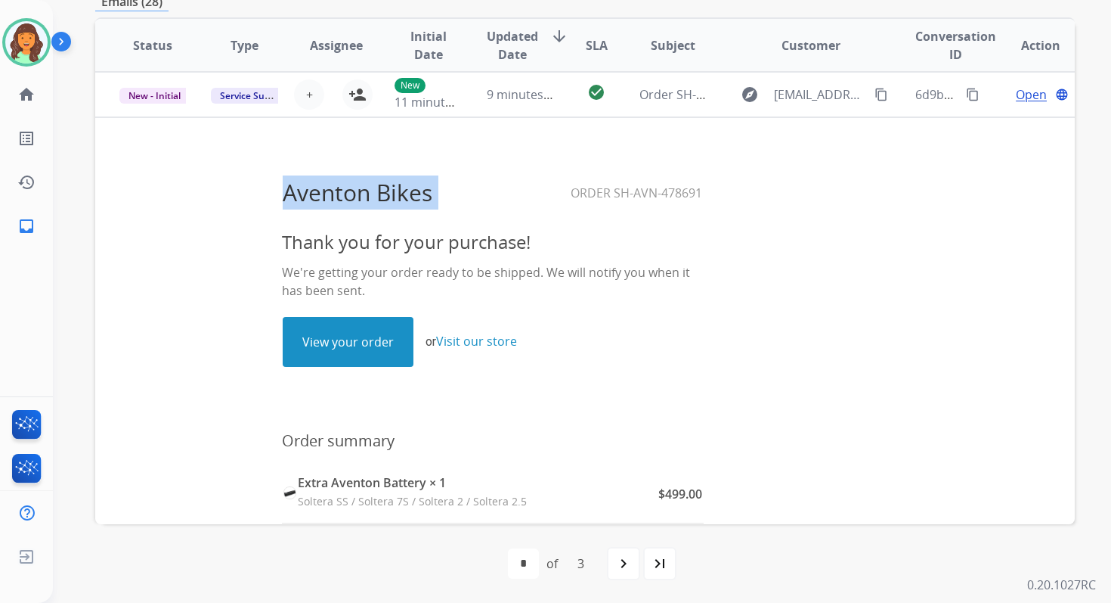
copy table "Aventon Bikes"
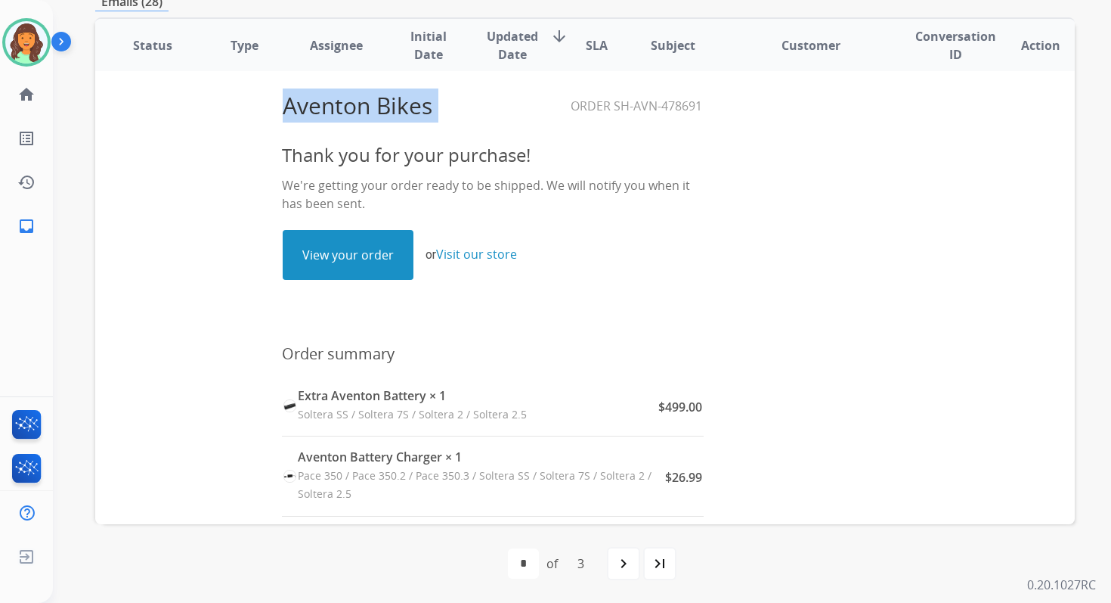
scroll to position [0, 0]
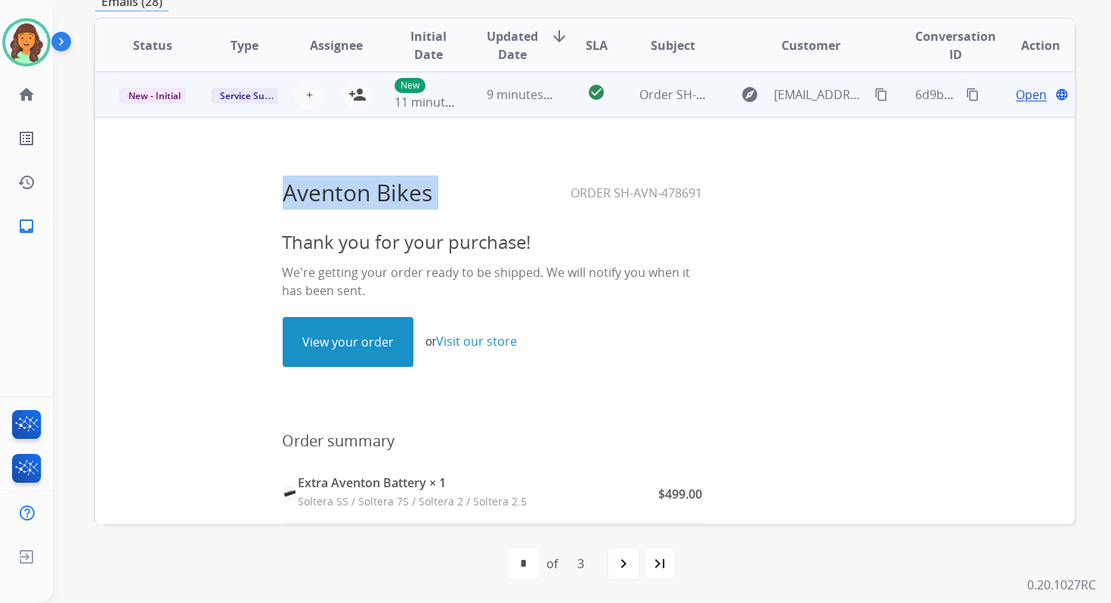
click at [966, 91] on mat-icon "content_copy" at bounding box center [973, 95] width 14 height 14
click at [359, 93] on mat-icon "person_add" at bounding box center [358, 94] width 18 height 18
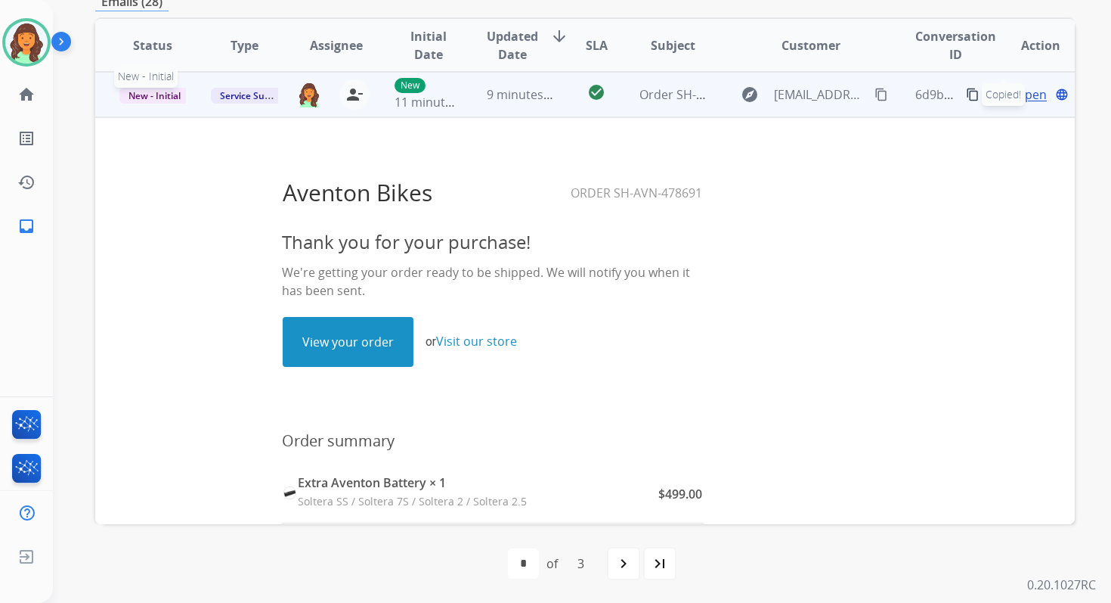
click at [158, 95] on span "New - Initial" at bounding box center [154, 96] width 70 height 16
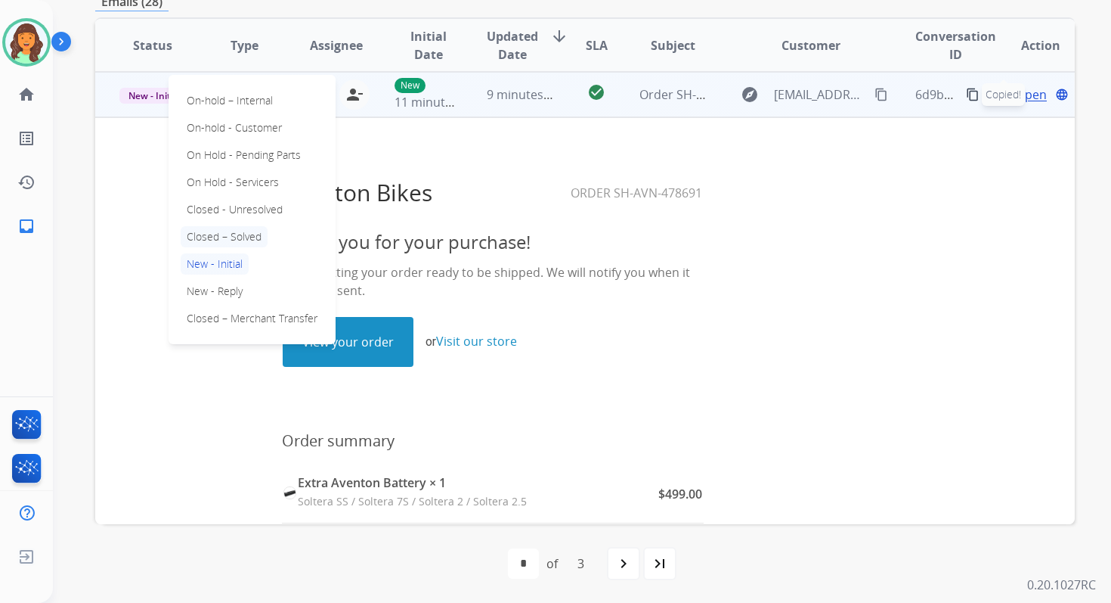
click at [230, 238] on p "Closed – Solved" at bounding box center [224, 236] width 87 height 21
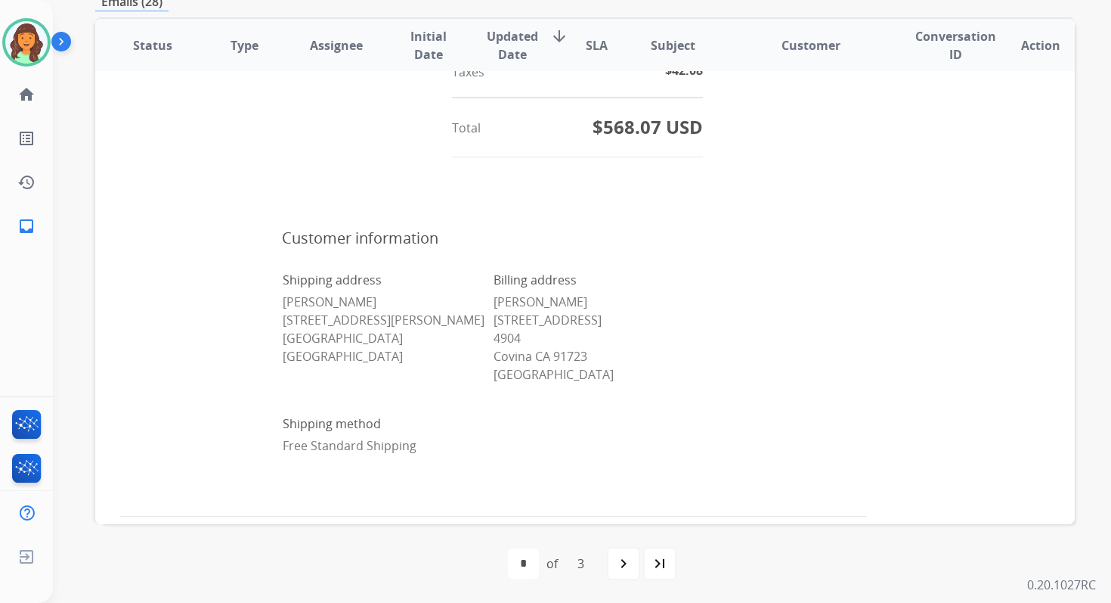
scroll to position [1098, 0]
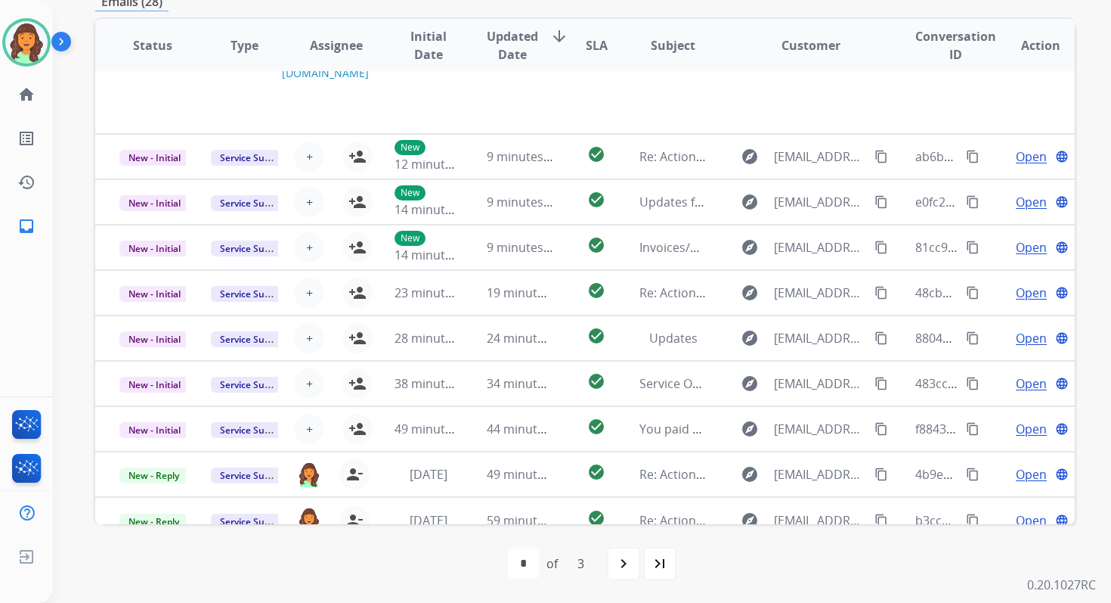
click at [640, 570] on div "first_page navigate_before * * * of 3 navigate_next last_page" at bounding box center [585, 563] width 980 height 30
click at [618, 561] on mat-icon "navigate_next" at bounding box center [624, 563] width 18 height 18
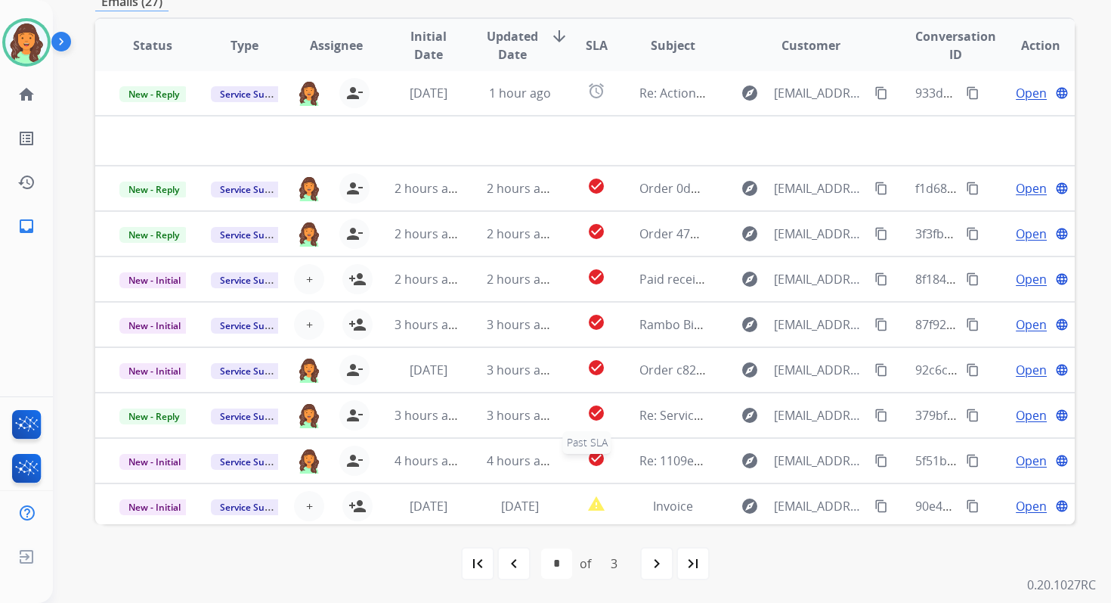
scroll to position [0, 0]
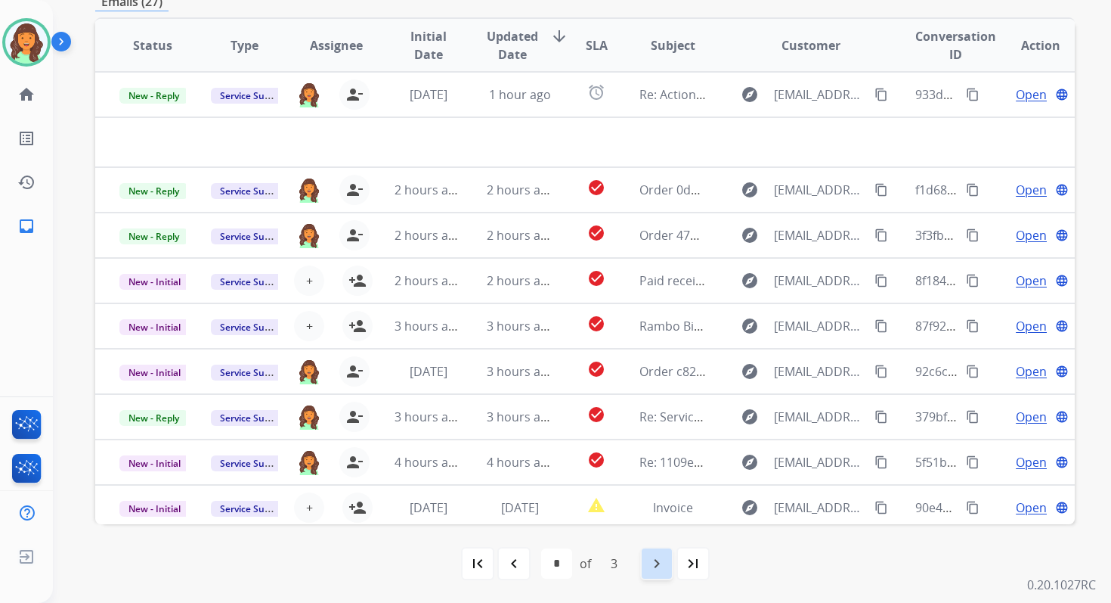
click at [664, 554] on mat-icon "navigate_next" at bounding box center [657, 563] width 18 height 18
select select "*"
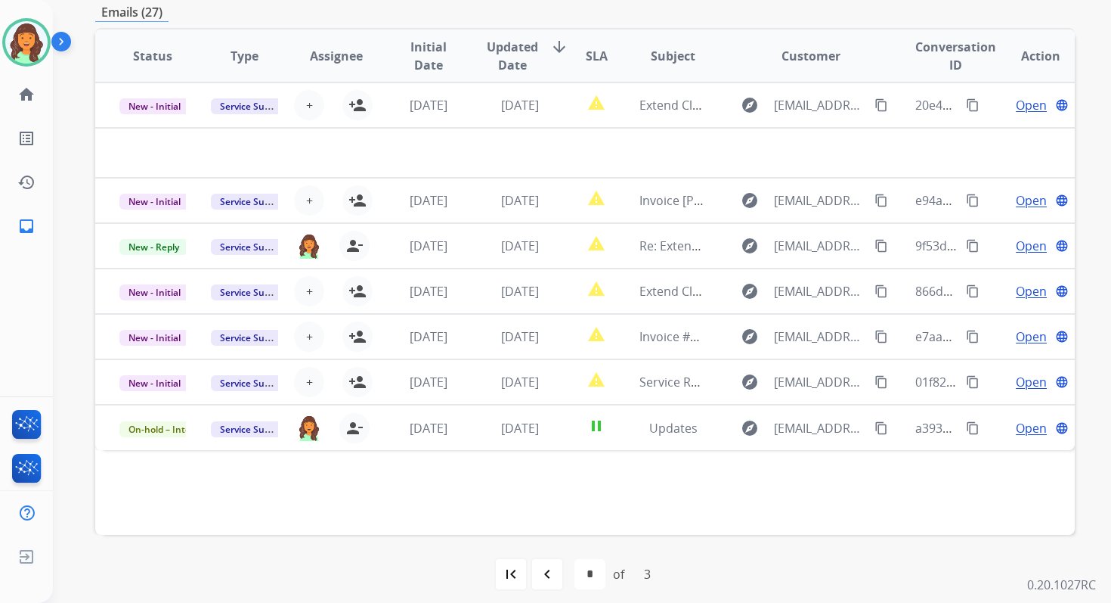
scroll to position [367, 0]
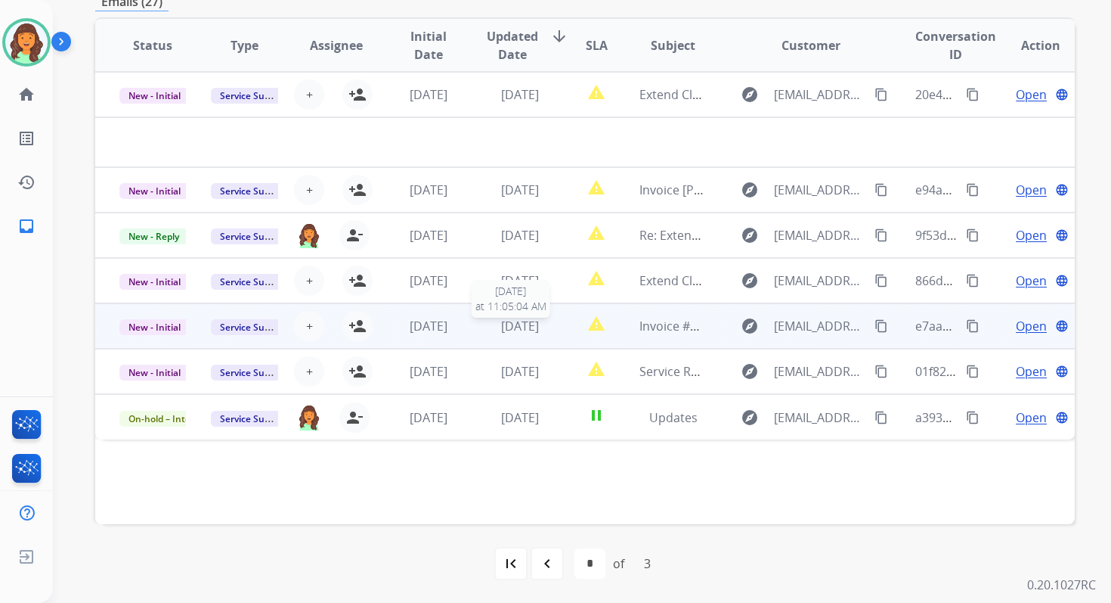
click at [532, 330] on span "3 days ago" at bounding box center [520, 326] width 38 height 17
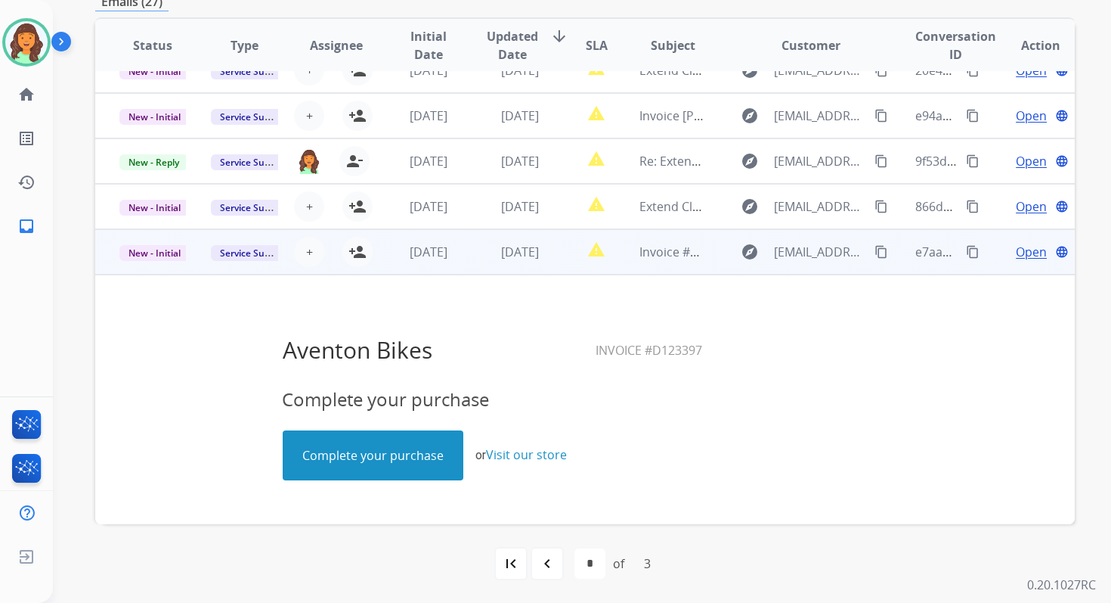
scroll to position [0, 0]
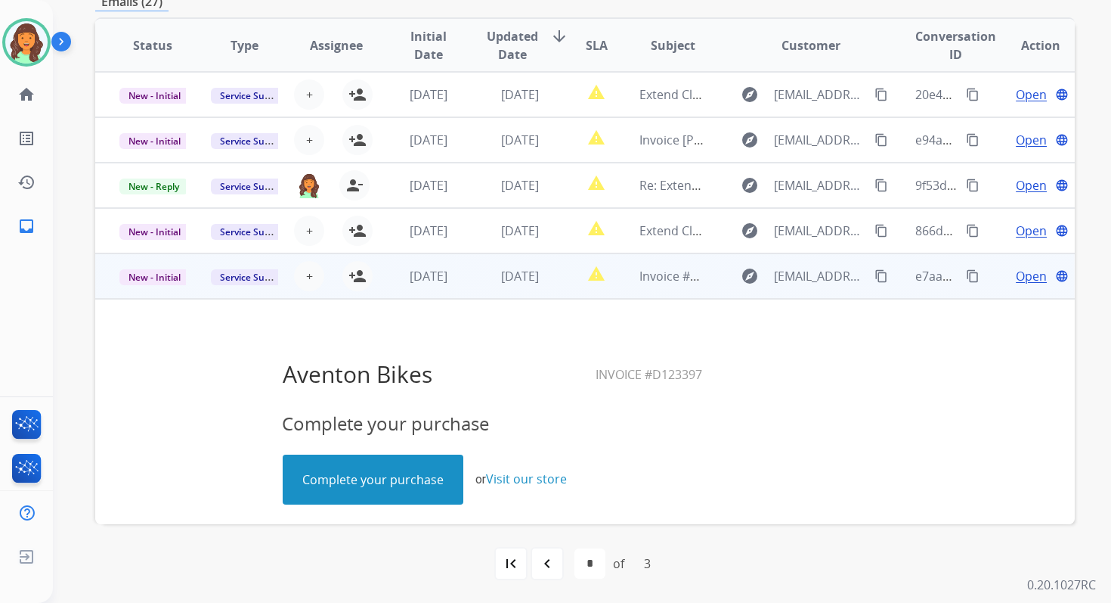
click at [966, 273] on mat-icon "content_copy" at bounding box center [973, 276] width 14 height 14
click at [150, 278] on span "New - Initial" at bounding box center [154, 277] width 70 height 16
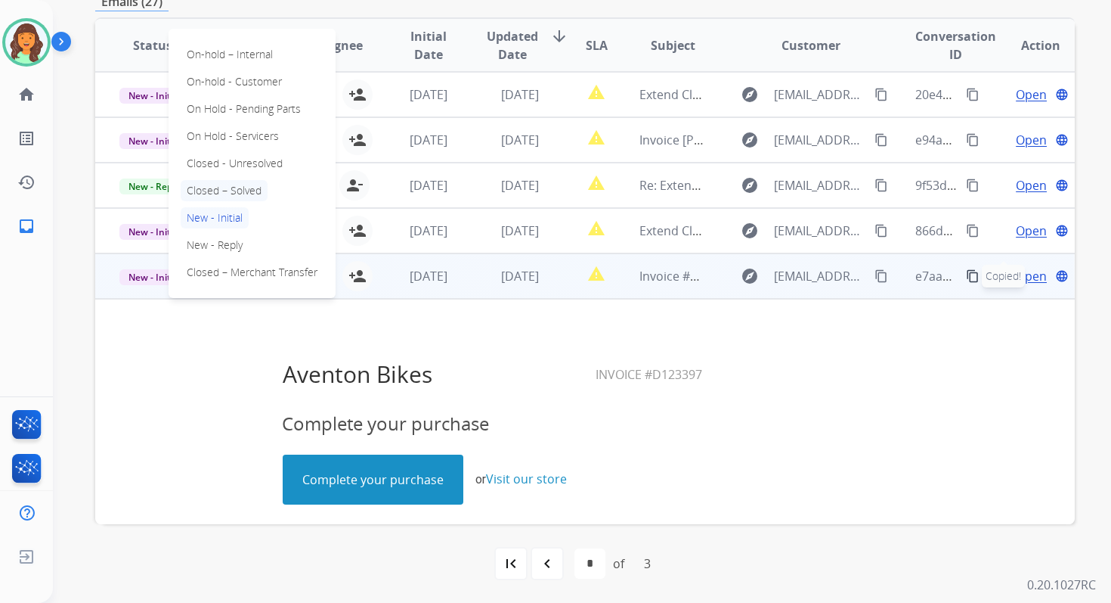
click at [220, 190] on p "Closed – Solved" at bounding box center [224, 190] width 87 height 21
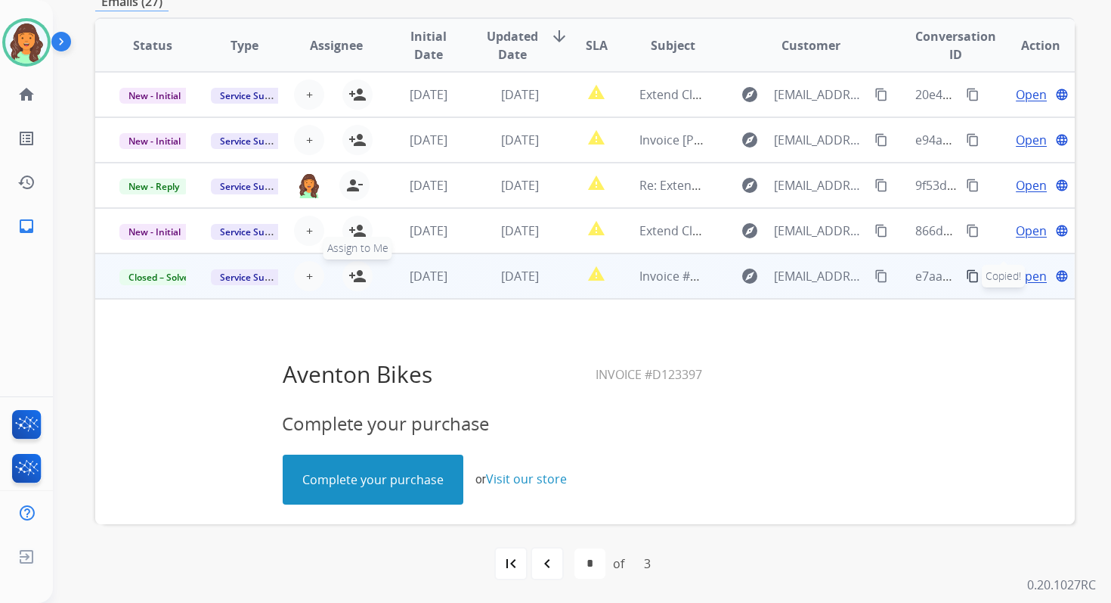
click at [358, 277] on mat-icon "person_add" at bounding box center [358, 276] width 18 height 18
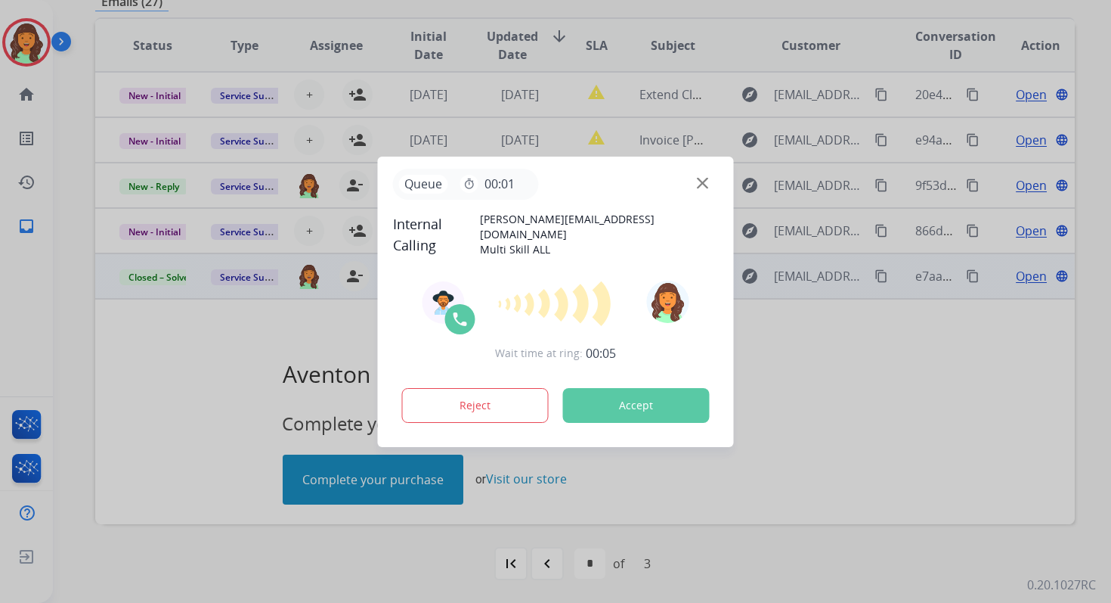
click at [655, 396] on button "Accept" at bounding box center [636, 405] width 147 height 35
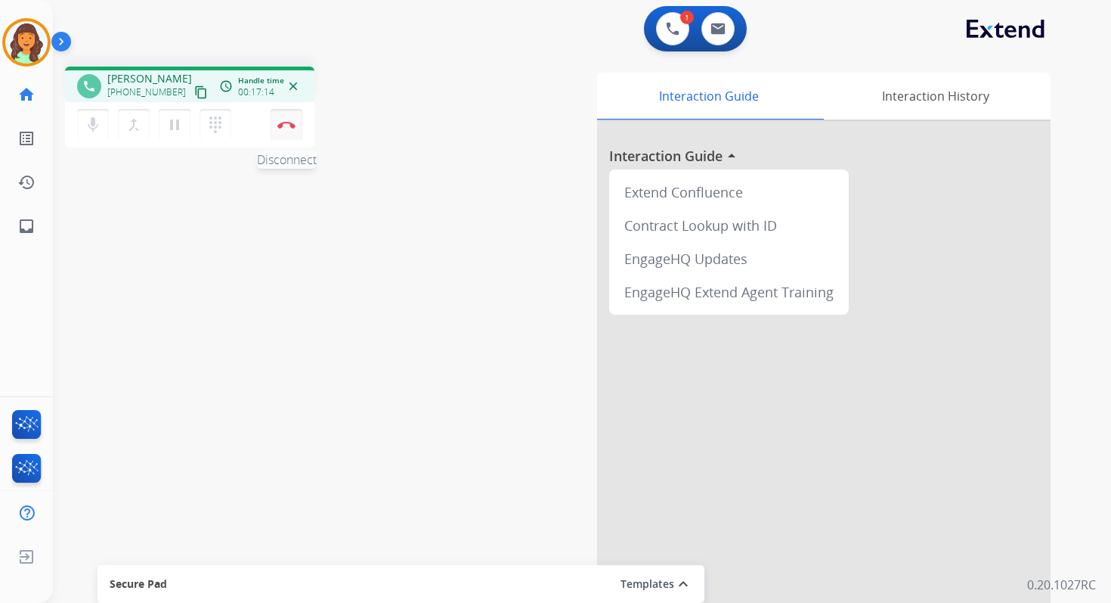
click at [287, 128] on img at bounding box center [286, 125] width 18 height 8
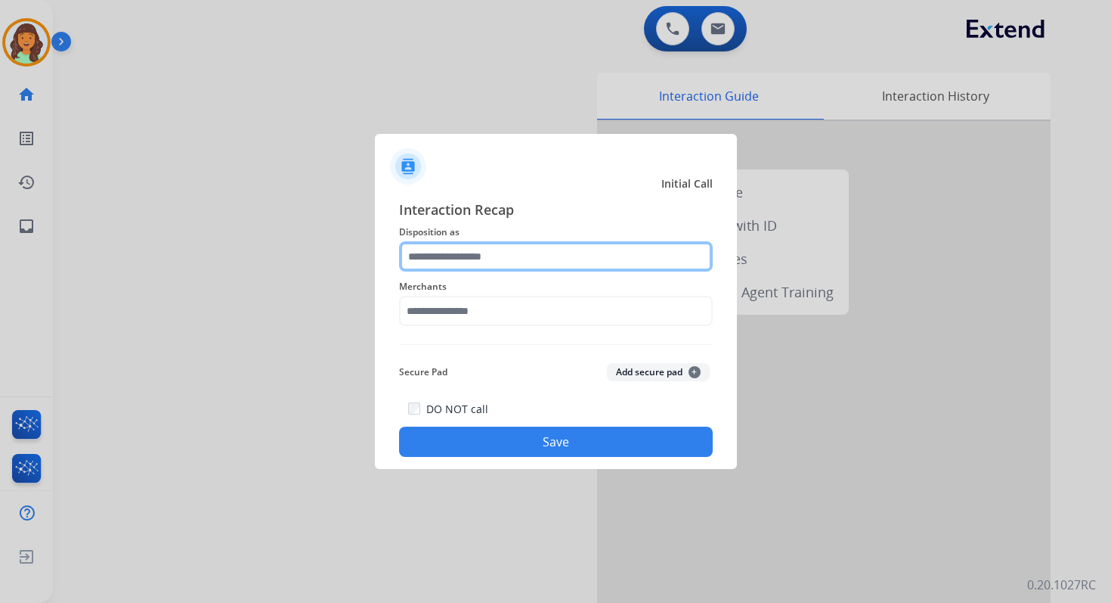
click at [497, 260] on input "text" at bounding box center [556, 256] width 314 height 30
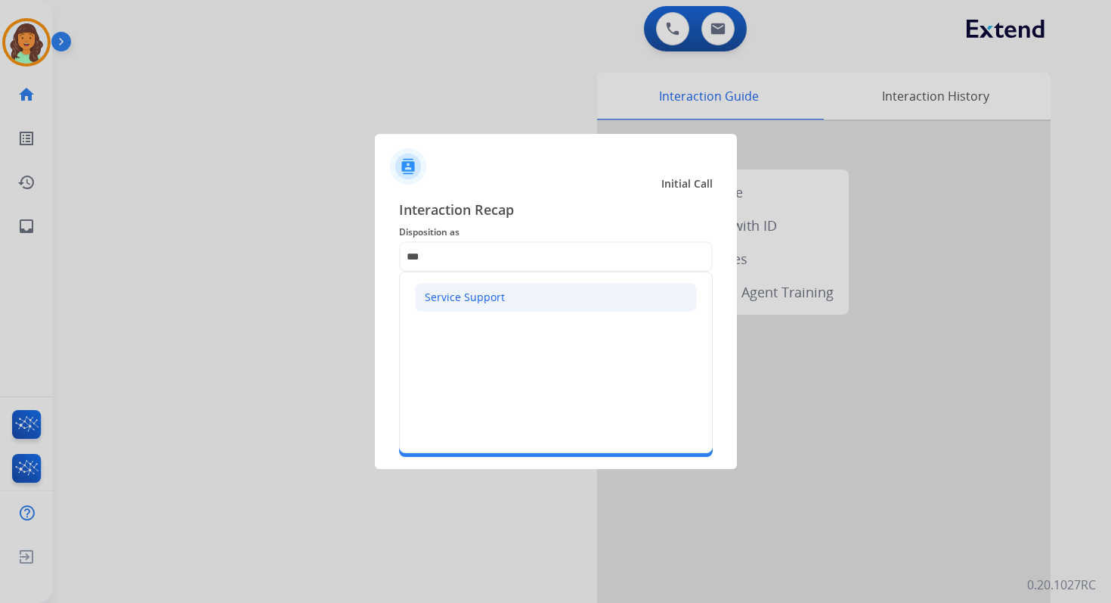
click at [473, 301] on div "Service Support" at bounding box center [465, 297] width 80 height 15
type input "**********"
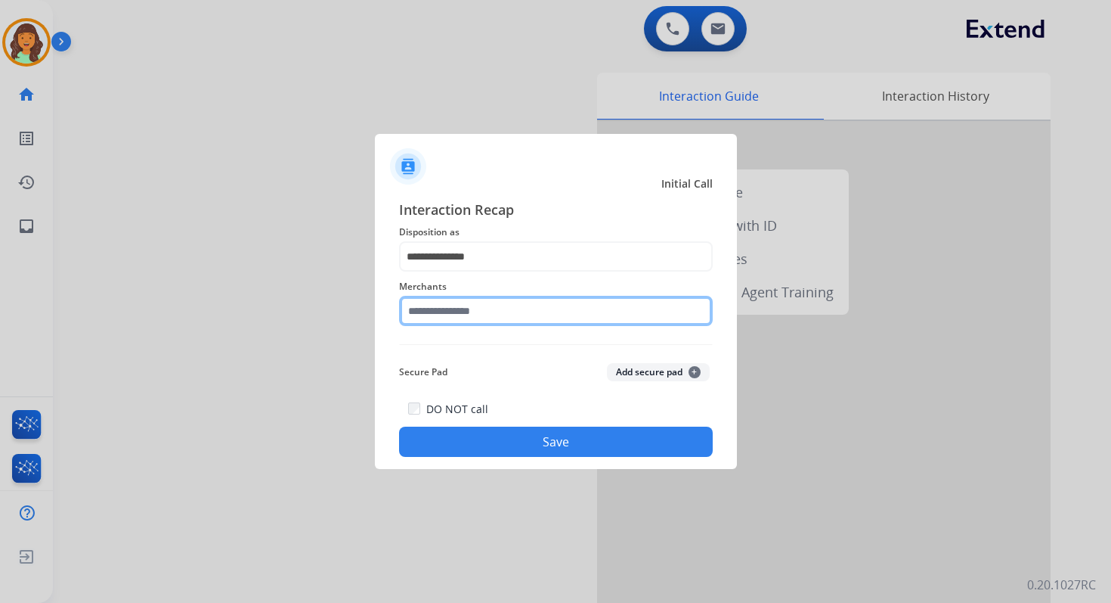
click at [482, 323] on input "text" at bounding box center [556, 311] width 314 height 30
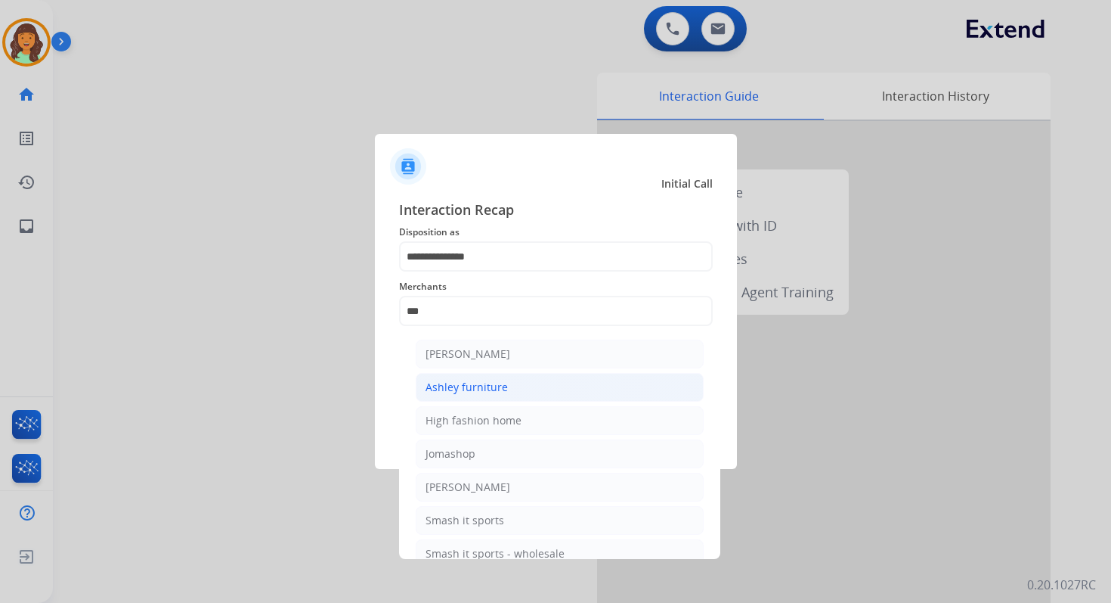
click at [506, 380] on li "Ashley furniture" at bounding box center [560, 387] width 288 height 29
type input "**********"
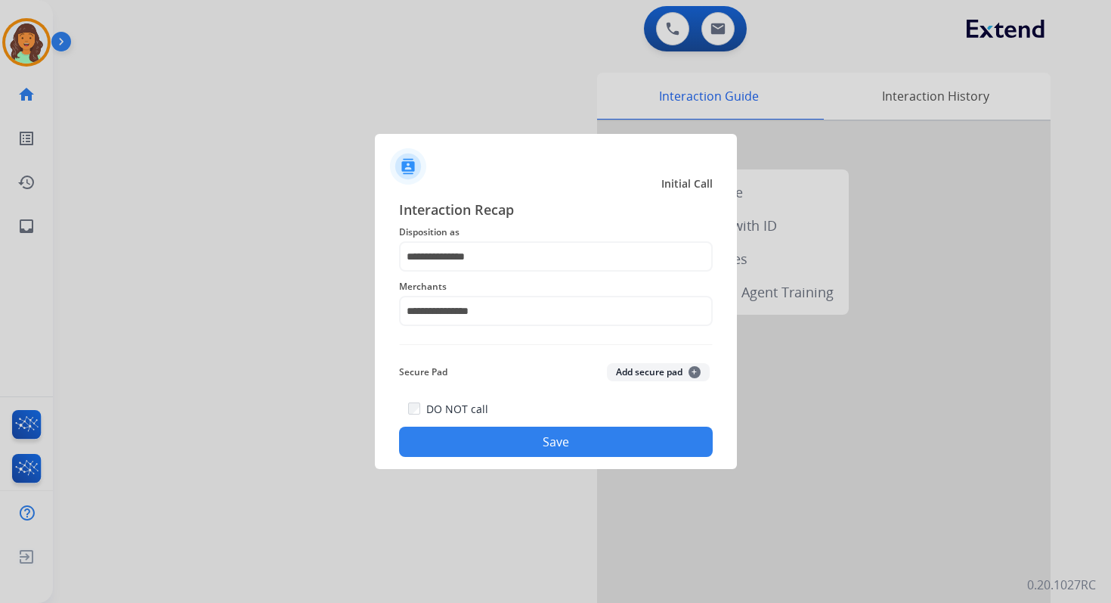
click at [562, 440] on button "Save" at bounding box center [556, 441] width 314 height 30
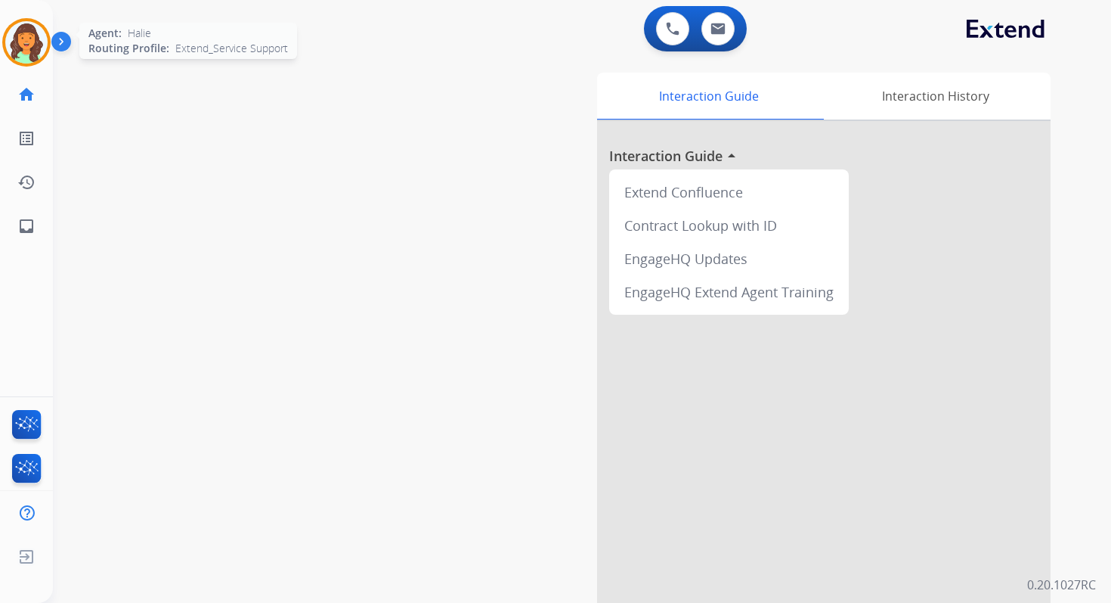
click at [32, 43] on img at bounding box center [26, 42] width 42 height 42
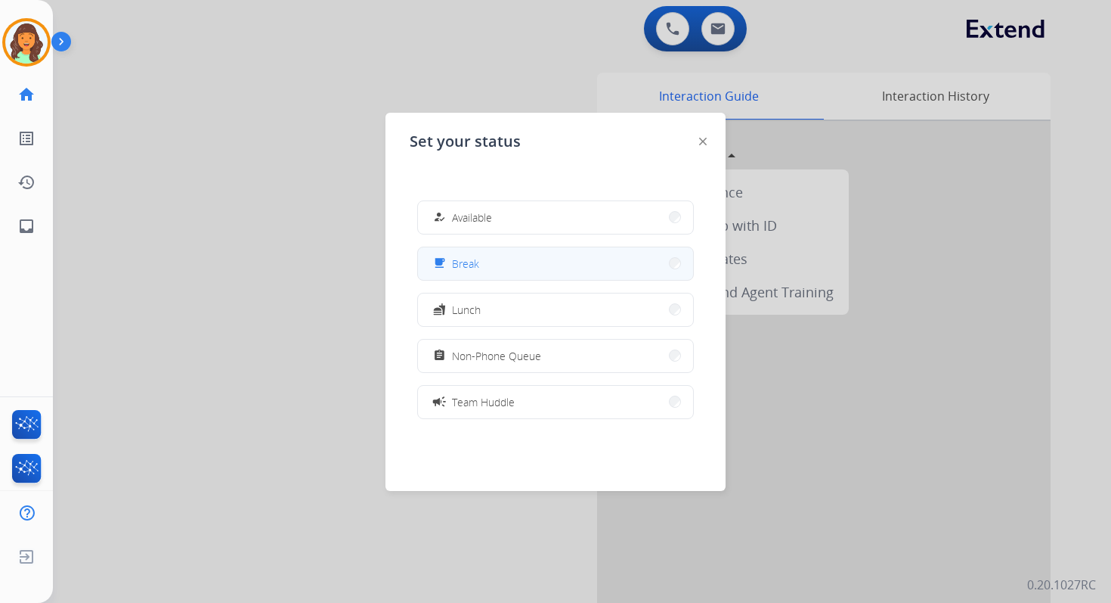
click at [518, 260] on button "free_breakfast Break" at bounding box center [555, 263] width 275 height 33
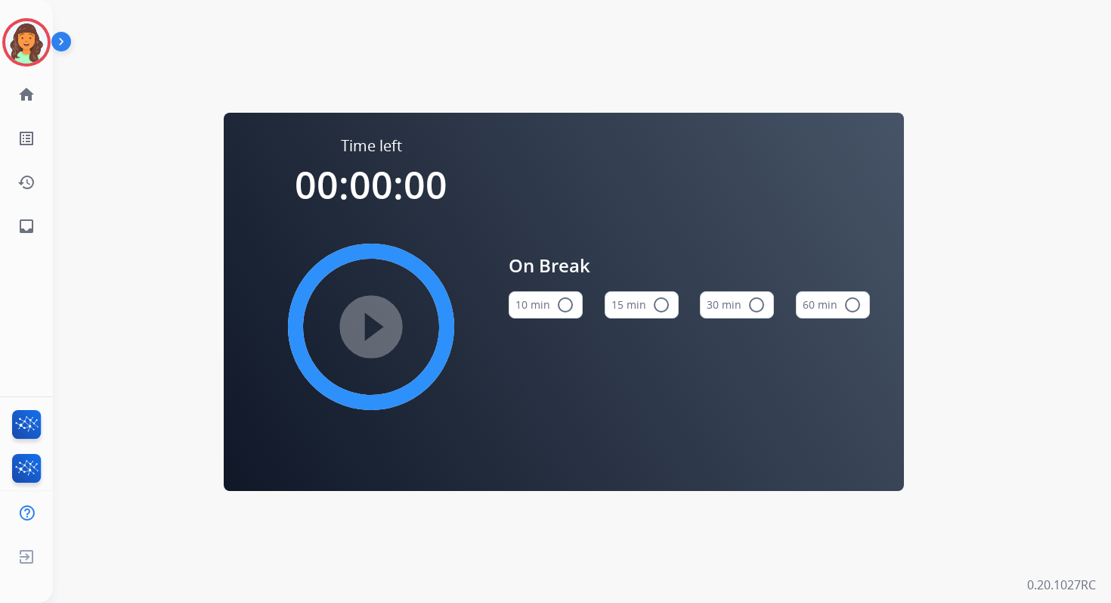
click at [570, 299] on mat-icon "radio_button_unchecked" at bounding box center [565, 305] width 18 height 18
click at [380, 319] on mat-icon "play_circle_filled" at bounding box center [371, 327] width 18 height 18
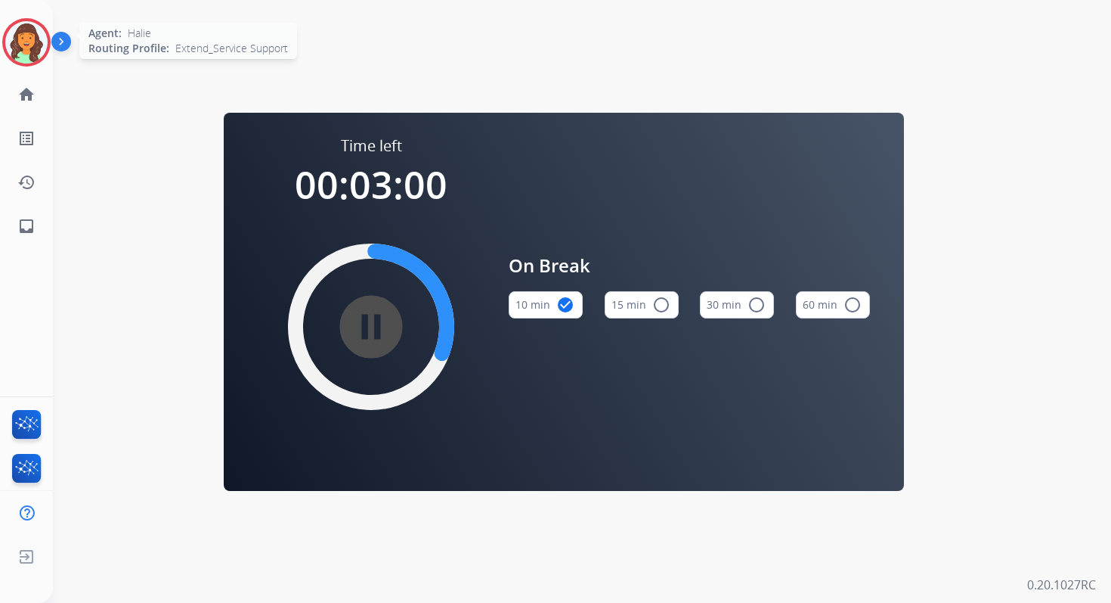
click at [32, 48] on img at bounding box center [26, 42] width 42 height 42
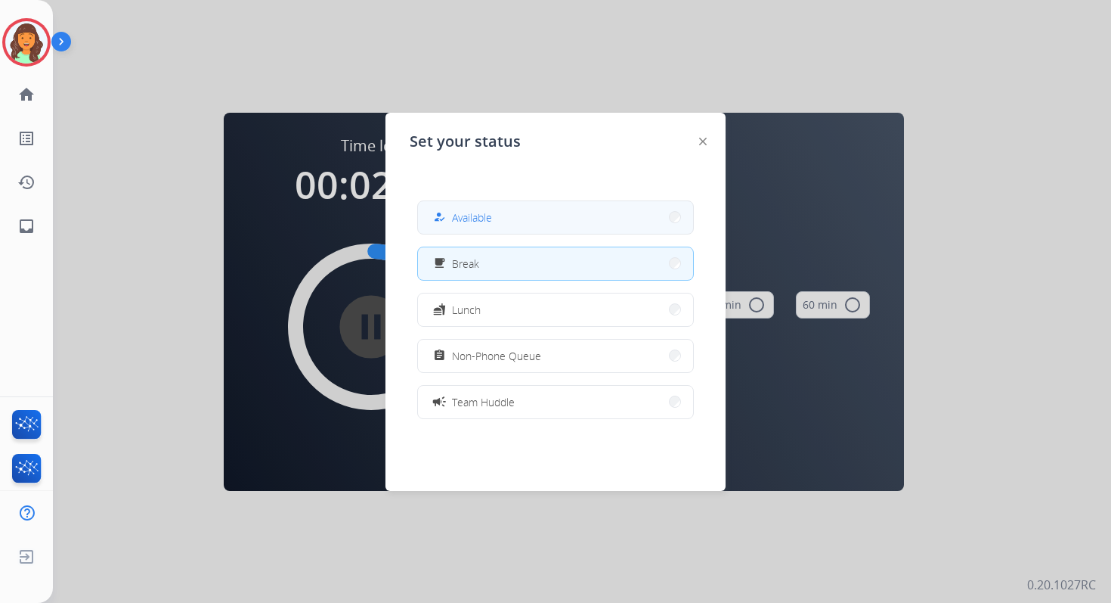
click at [470, 214] on span "Available" at bounding box center [472, 217] width 40 height 16
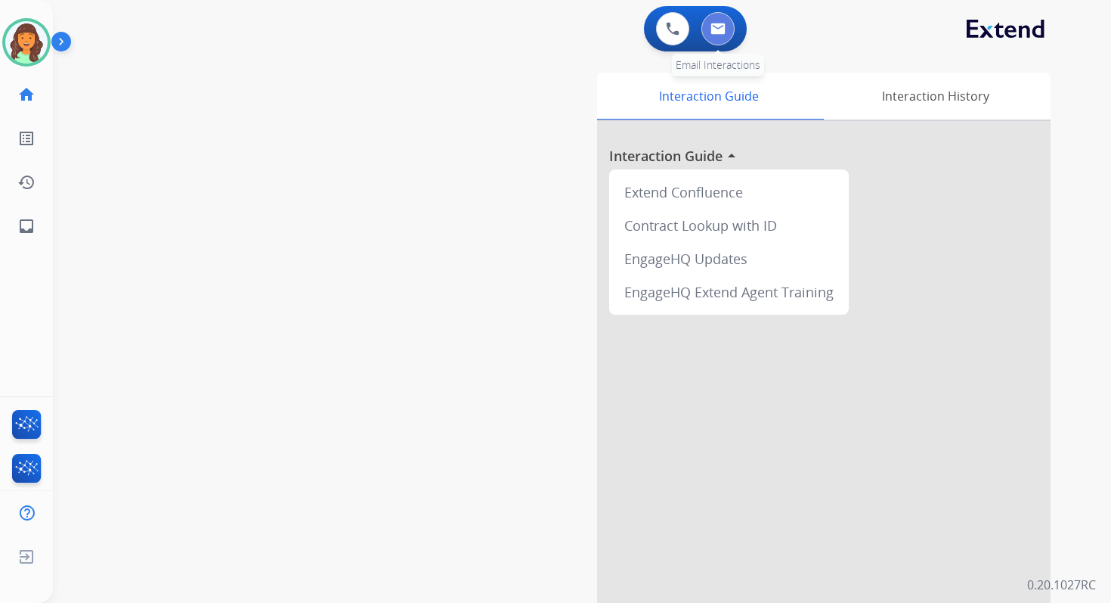
click at [716, 26] on img at bounding box center [718, 29] width 15 height 12
select select "**********"
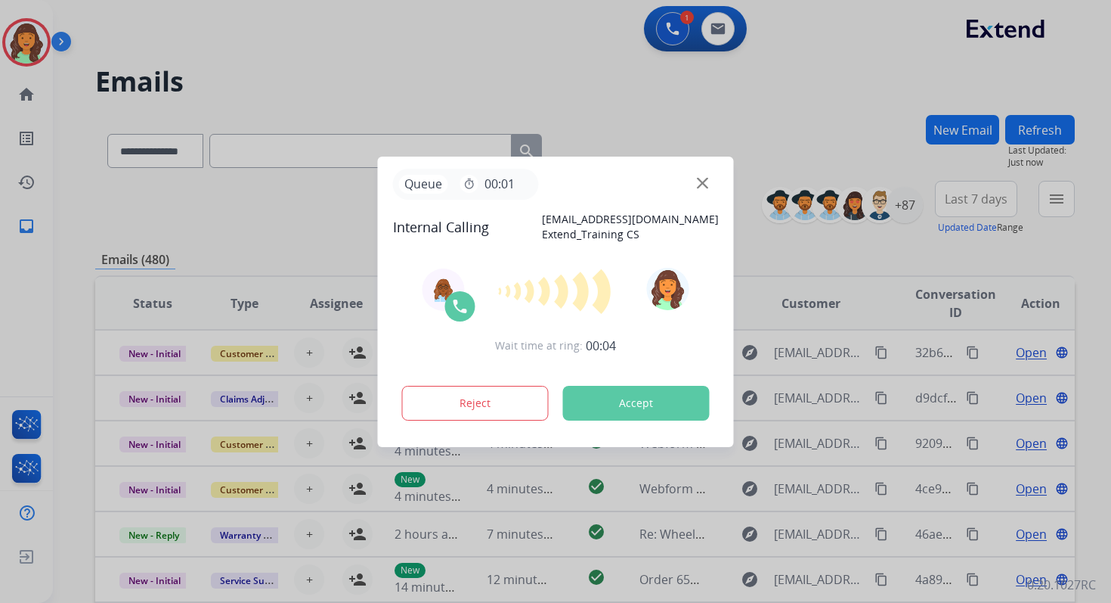
click at [634, 398] on button "Accept" at bounding box center [636, 403] width 147 height 35
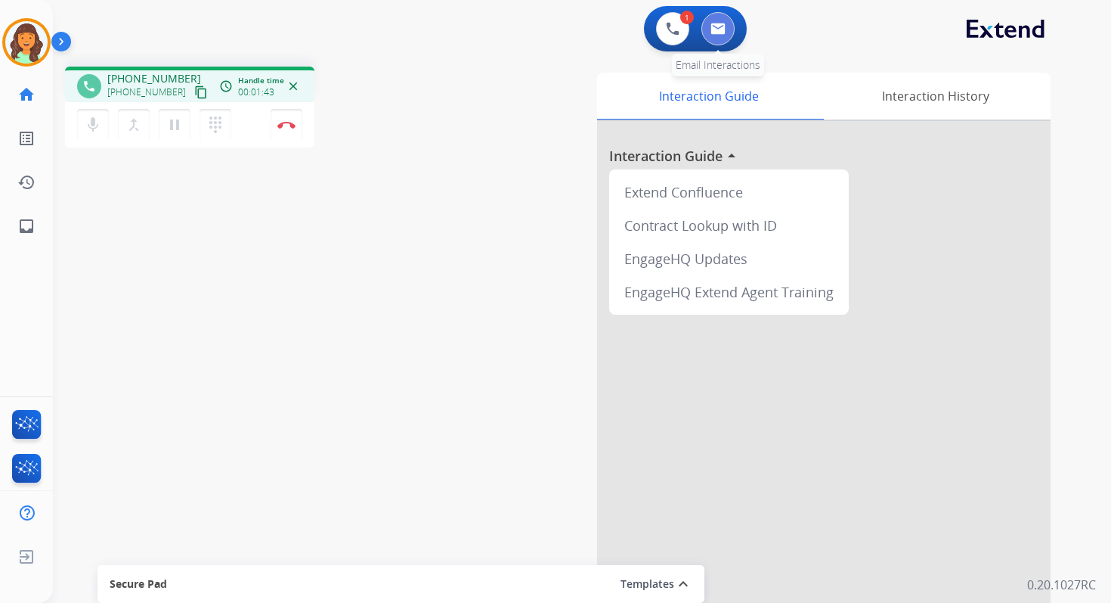
click at [723, 21] on button at bounding box center [718, 28] width 33 height 33
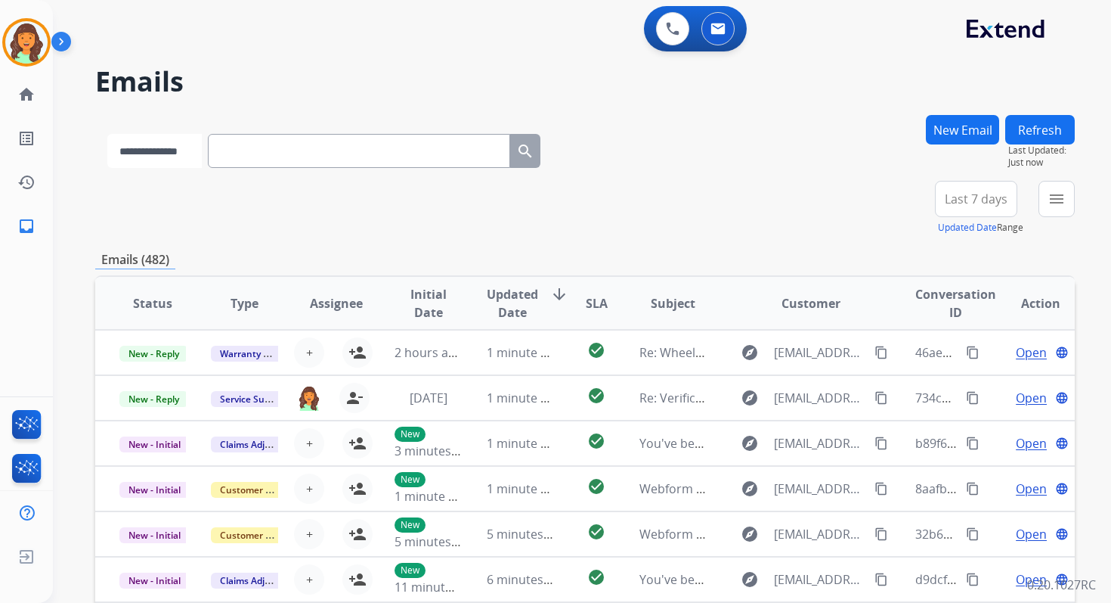
click at [191, 155] on select "**********" at bounding box center [154, 151] width 95 height 34
select select "*******"
click at [107, 134] on select "**********" at bounding box center [154, 151] width 95 height 34
click at [244, 149] on input "text" at bounding box center [360, 151] width 302 height 34
paste input "**********"
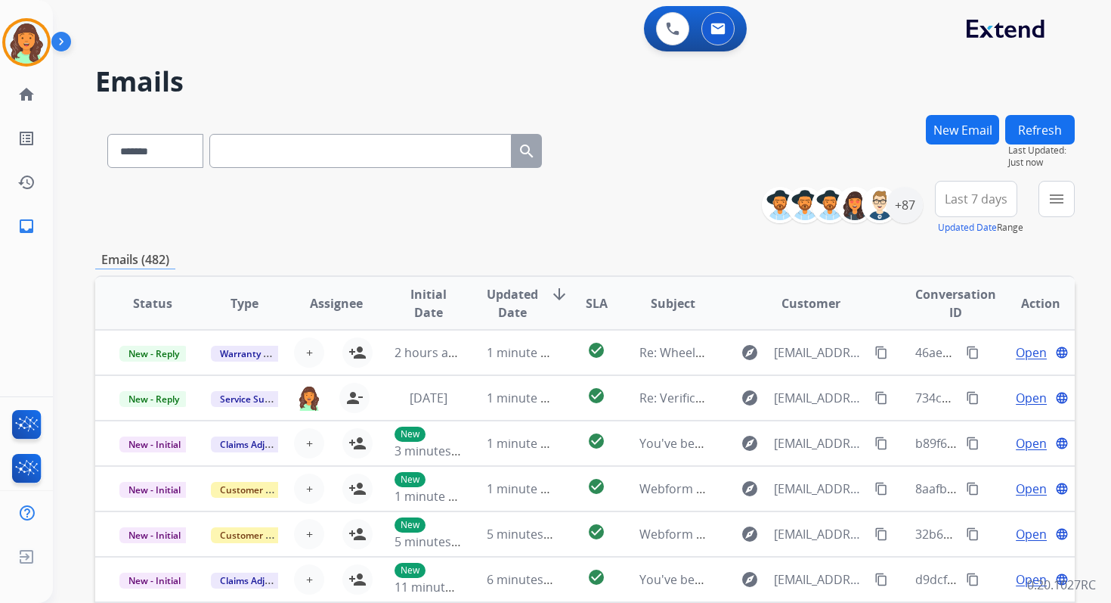
type input "**********"
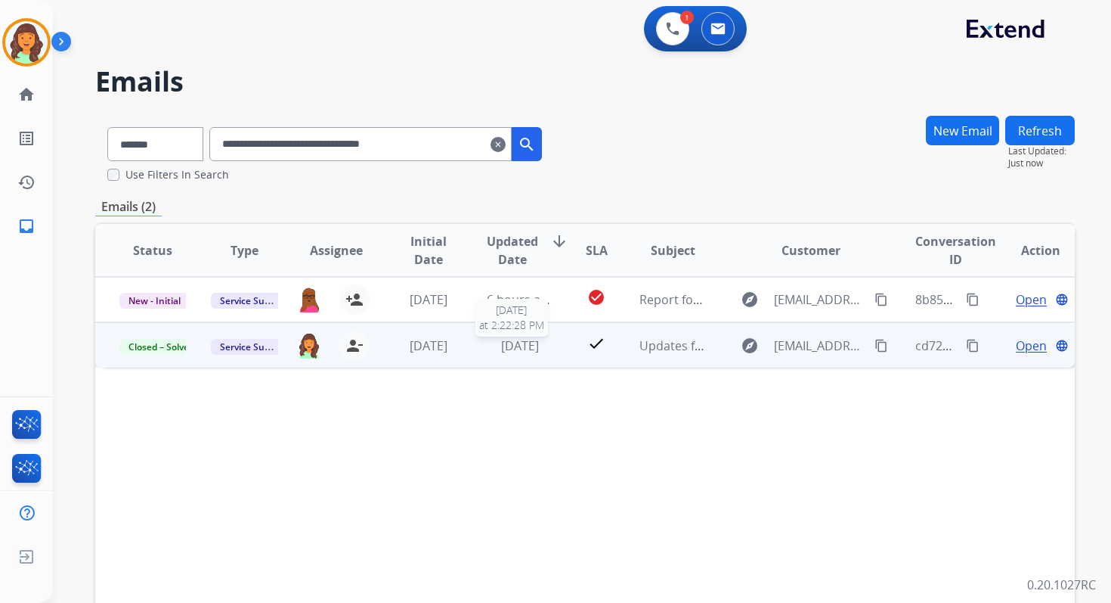
click at [524, 342] on span "6 days ago" at bounding box center [520, 345] width 38 height 17
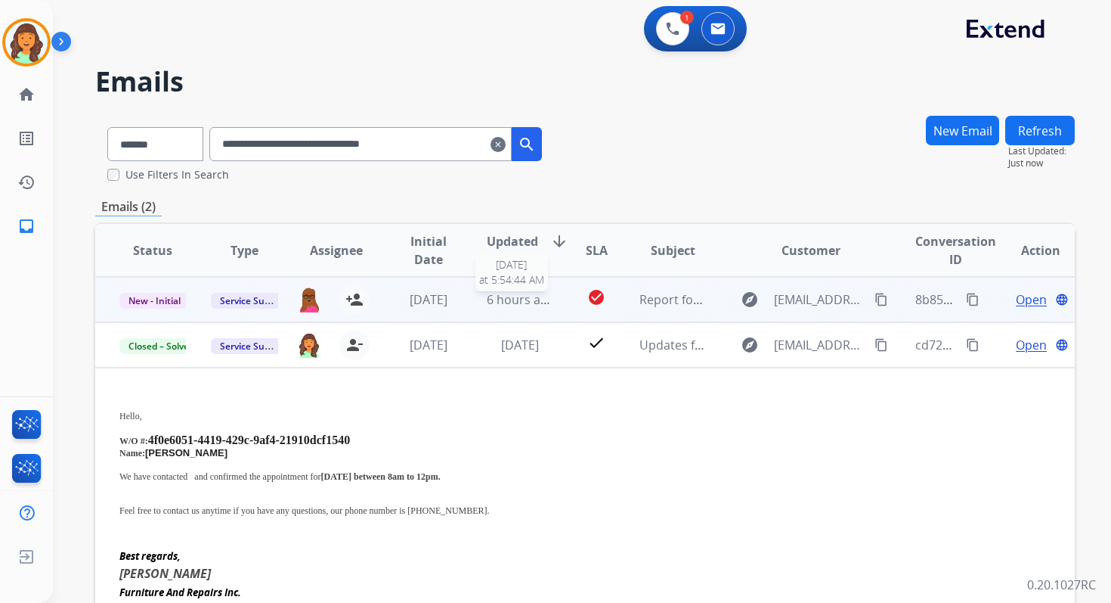
click at [523, 303] on span "6 hours ago" at bounding box center [521, 299] width 68 height 17
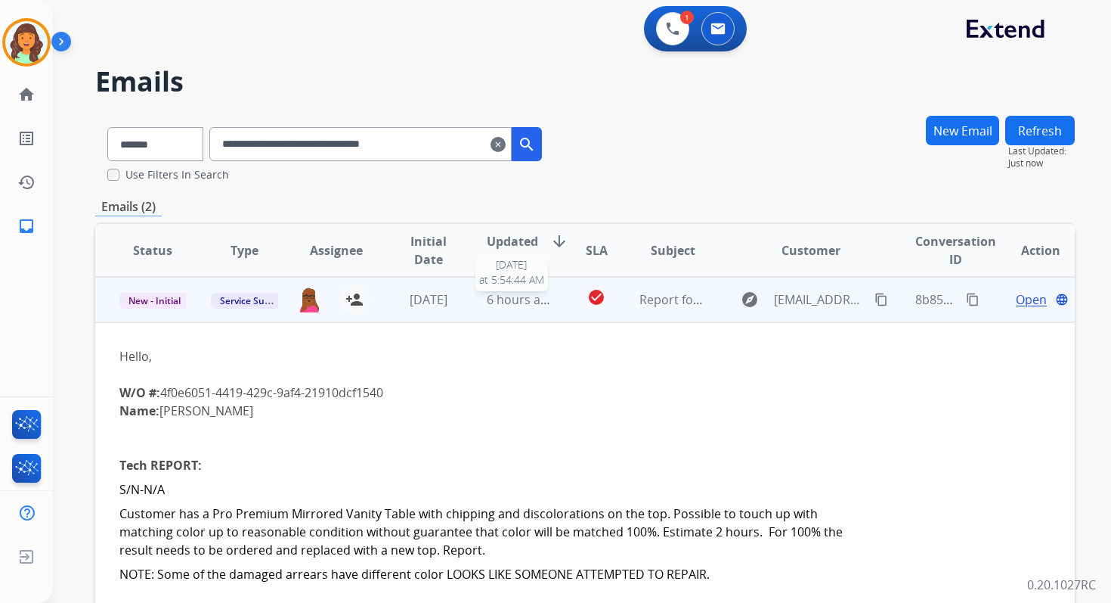
click at [521, 291] on span "6 hours ago" at bounding box center [521, 299] width 68 height 17
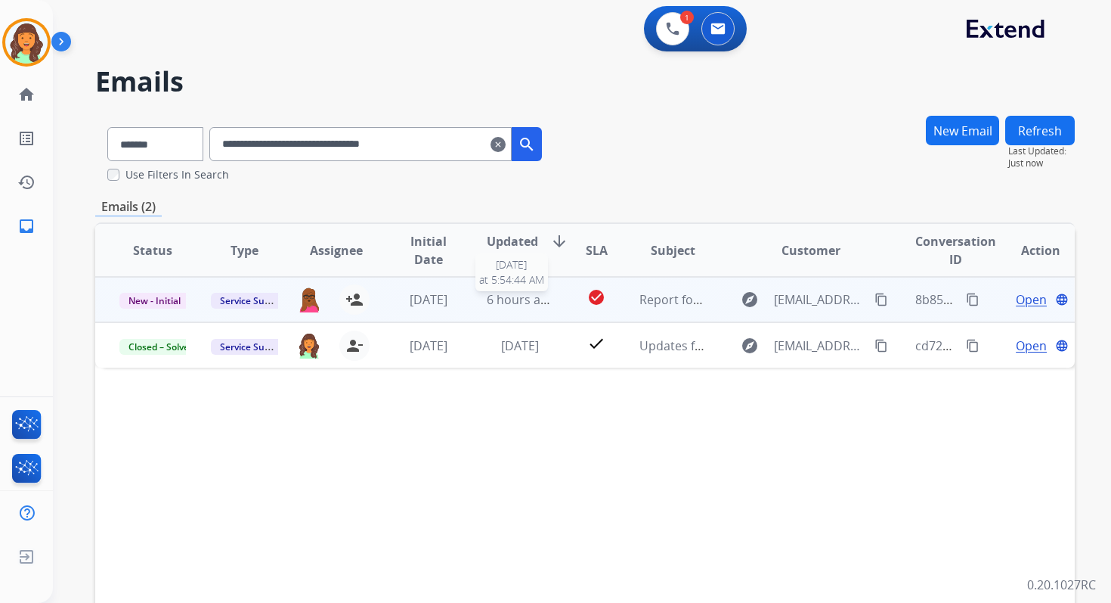
click at [500, 305] on span "6 hours ago" at bounding box center [521, 299] width 68 height 17
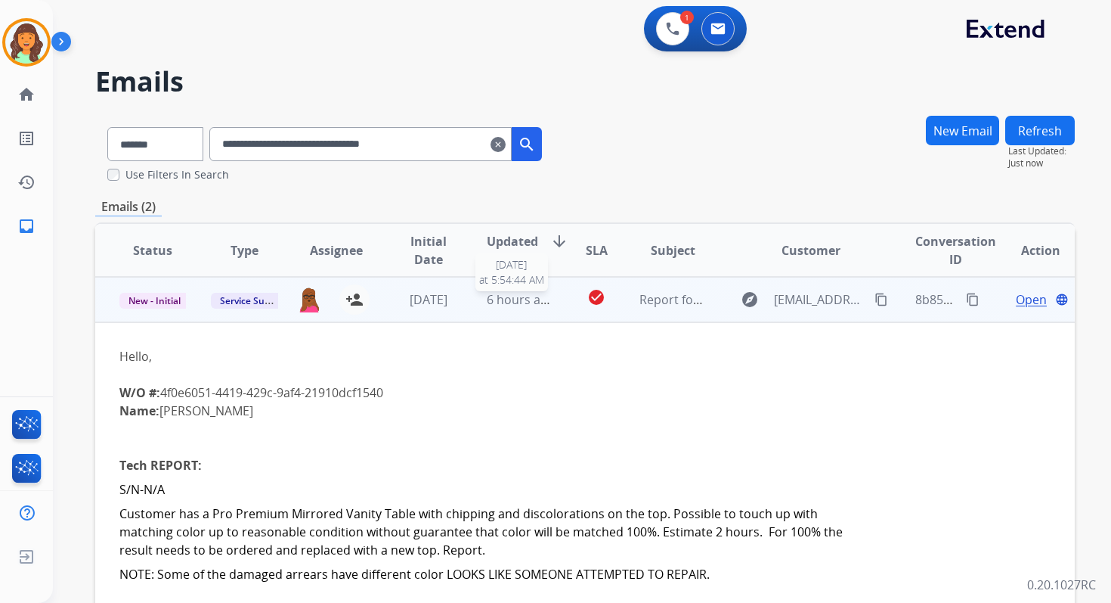
click at [511, 293] on span "6 hours ago" at bounding box center [521, 299] width 68 height 17
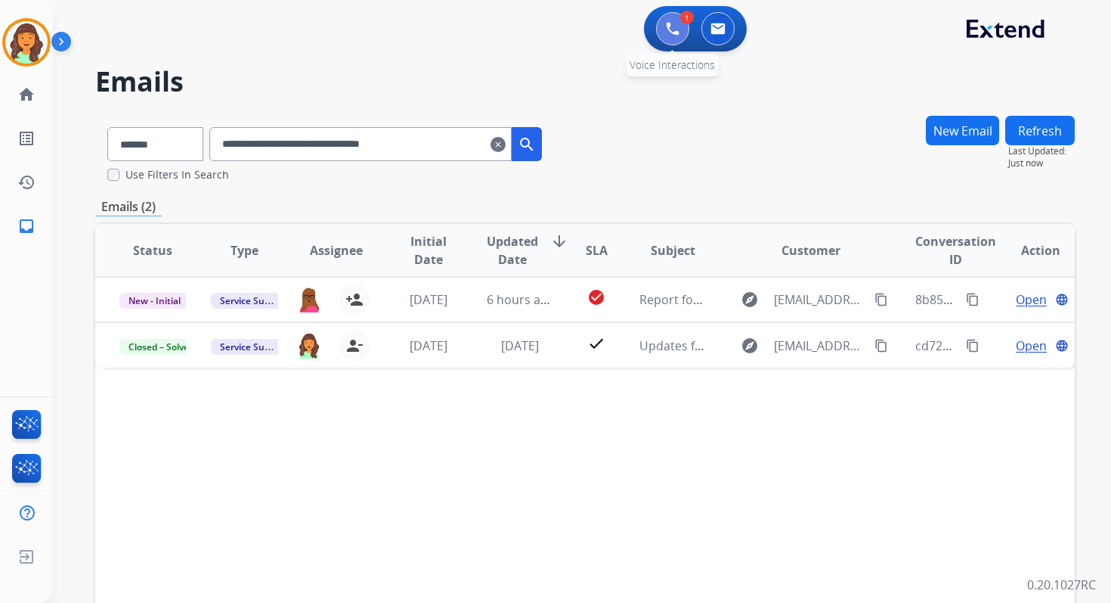
click at [671, 31] on img at bounding box center [673, 29] width 14 height 14
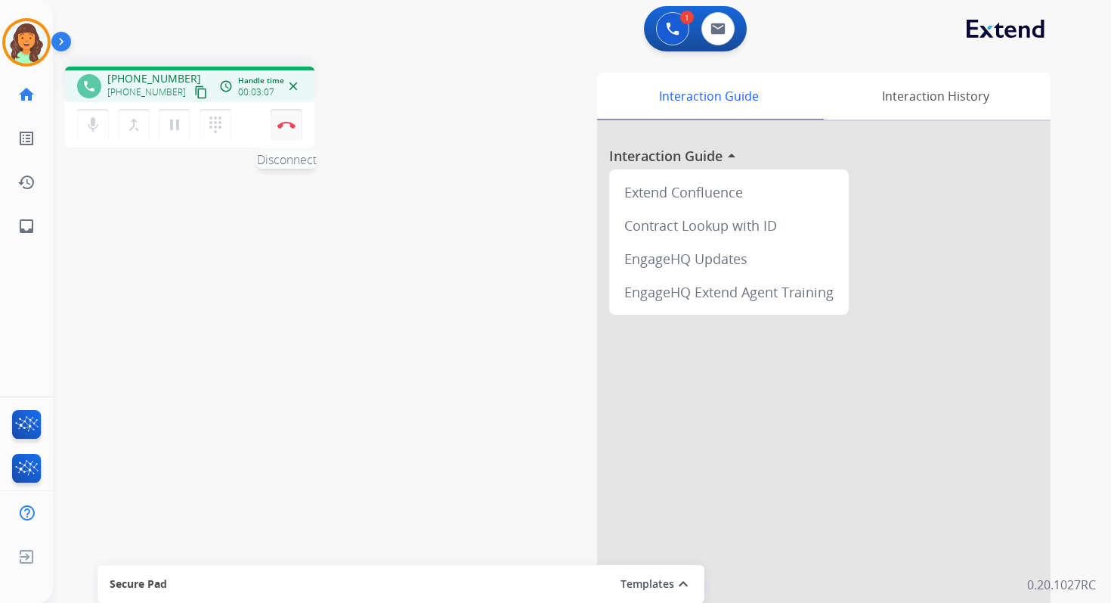
click at [295, 121] on button "Disconnect" at bounding box center [287, 125] width 32 height 32
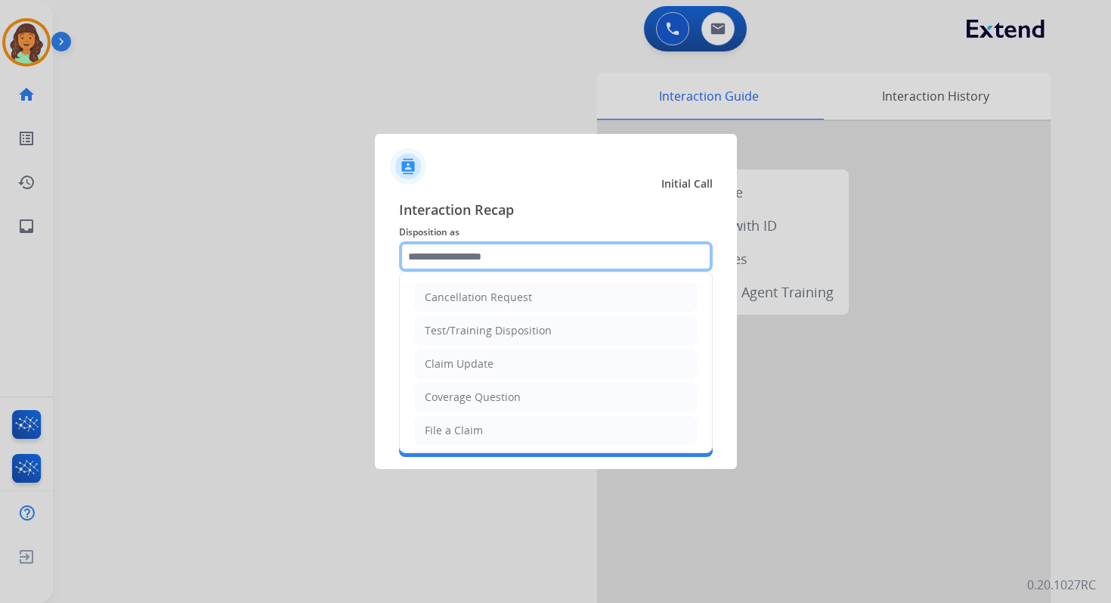
click at [490, 250] on input "text" at bounding box center [556, 256] width 314 height 30
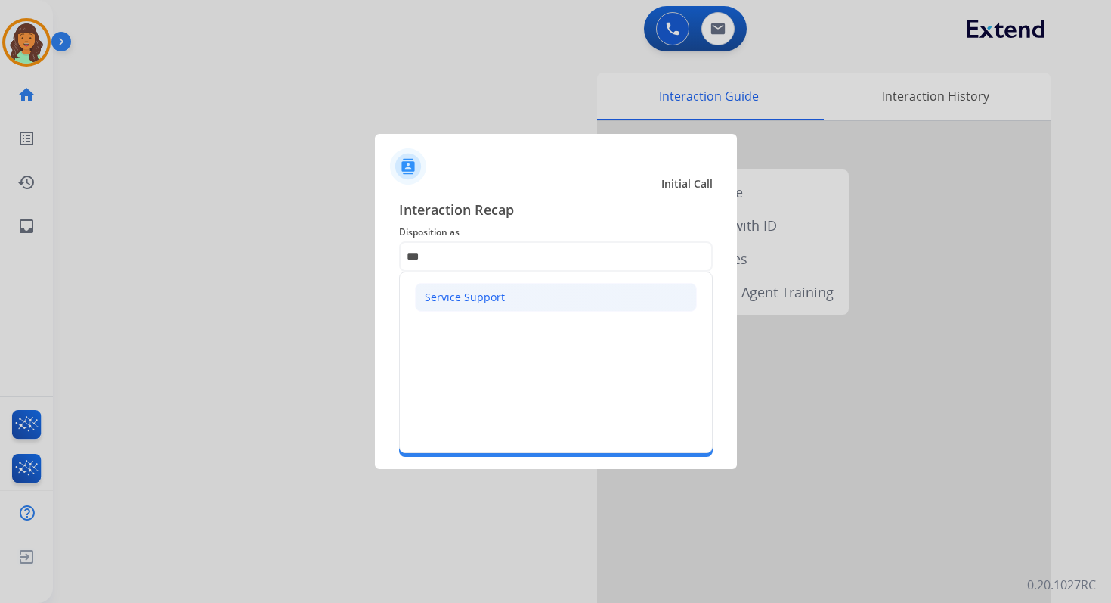
click at [462, 302] on div "Service Support" at bounding box center [465, 297] width 80 height 15
type input "**********"
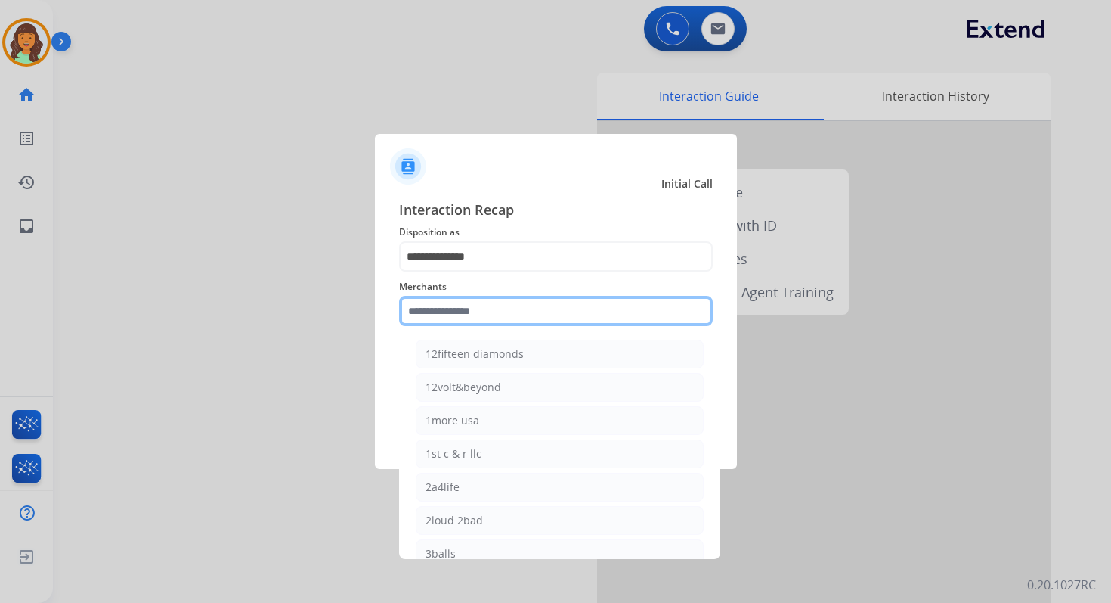
click at [464, 315] on input "text" at bounding box center [556, 311] width 314 height 30
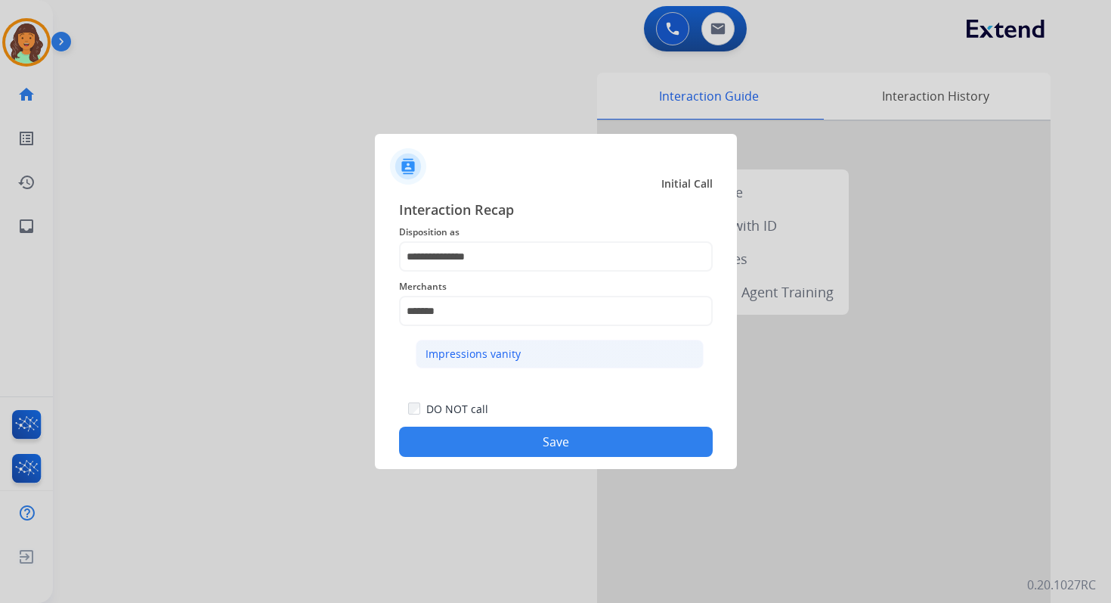
click at [451, 363] on li "Impressions vanity" at bounding box center [560, 353] width 288 height 29
type input "**********"
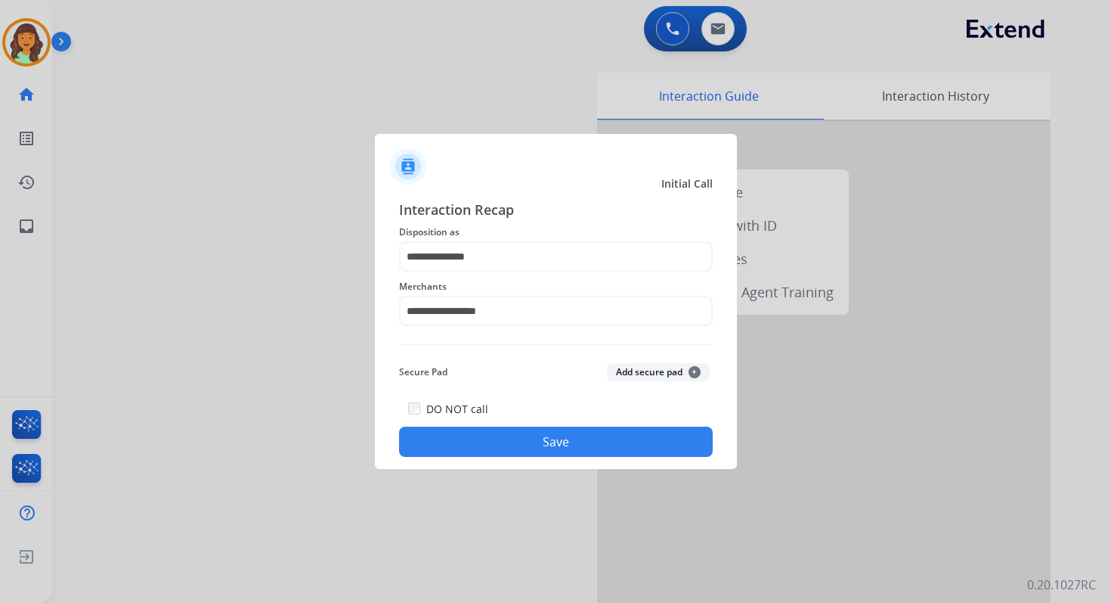
click at [543, 438] on button "Save" at bounding box center [556, 441] width 314 height 30
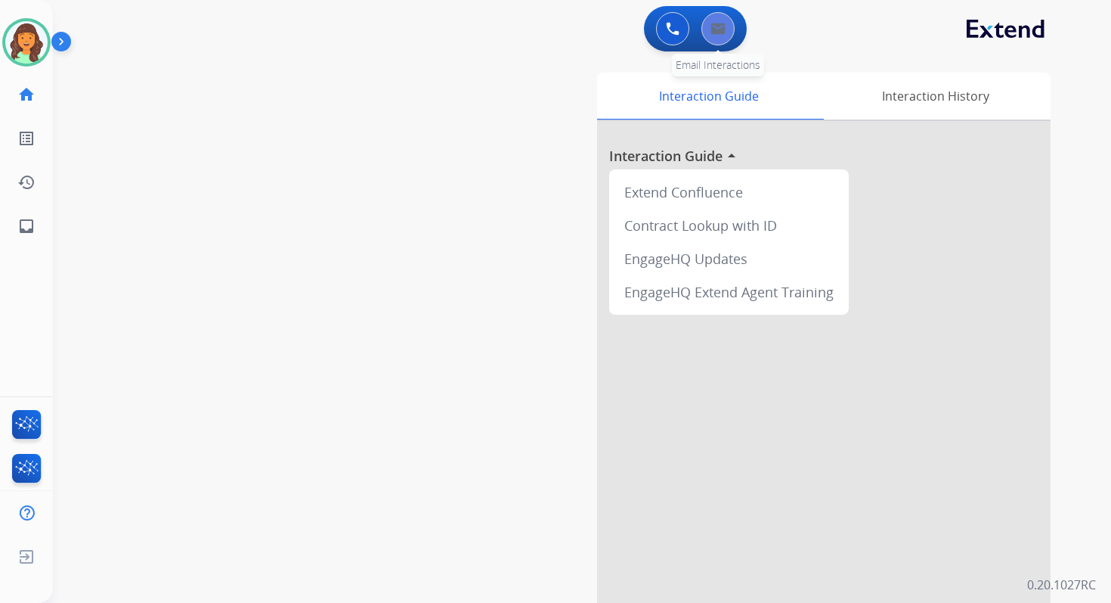
click at [713, 38] on button at bounding box center [718, 28] width 33 height 33
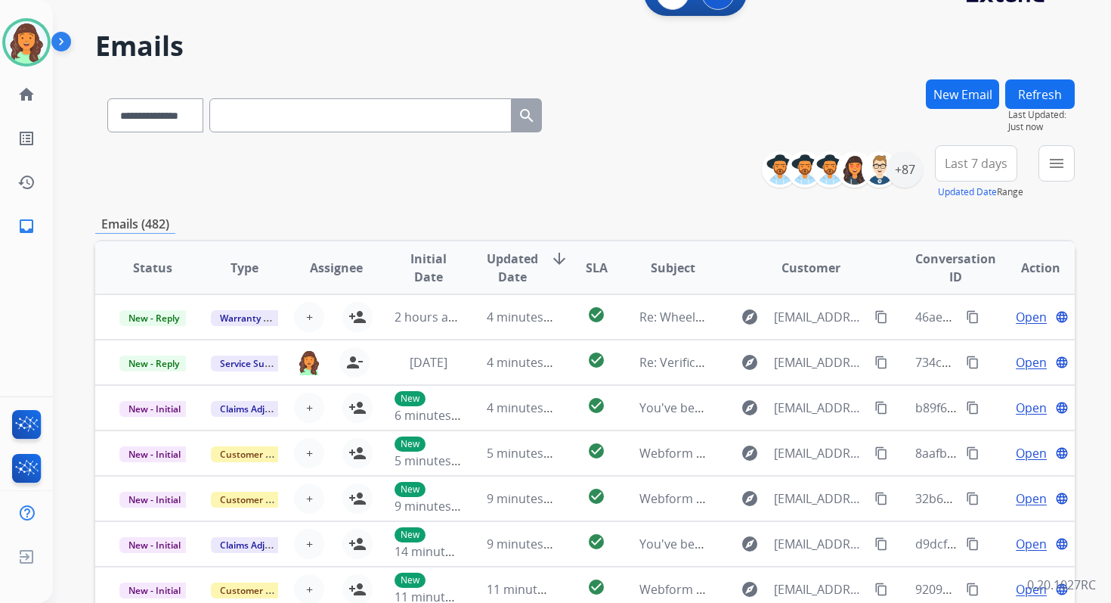
scroll to position [29, 0]
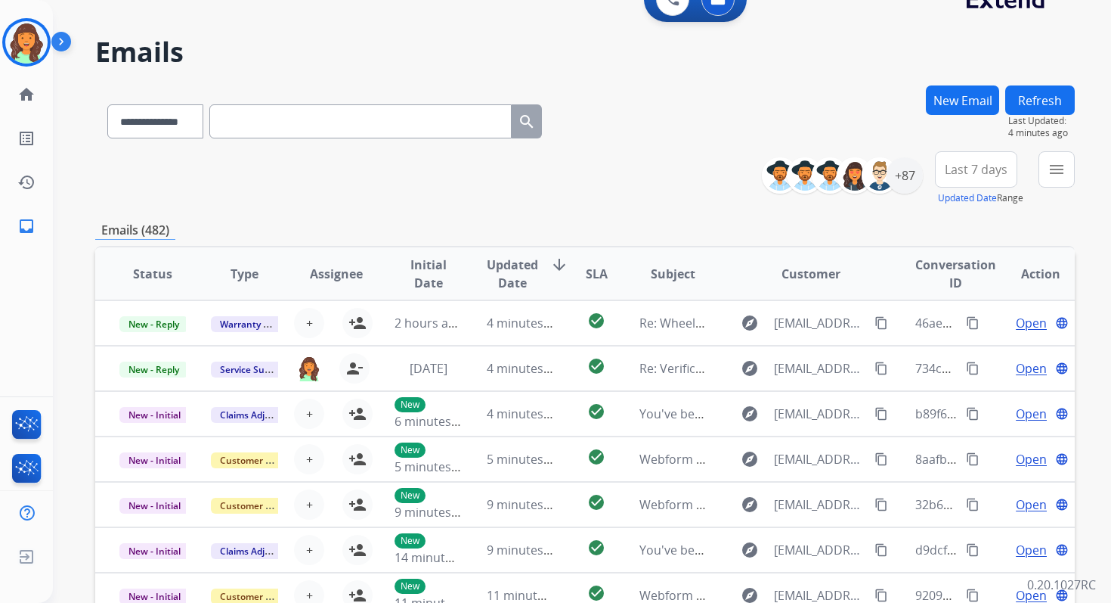
click at [959, 96] on button "New Email" at bounding box center [962, 99] width 73 height 29
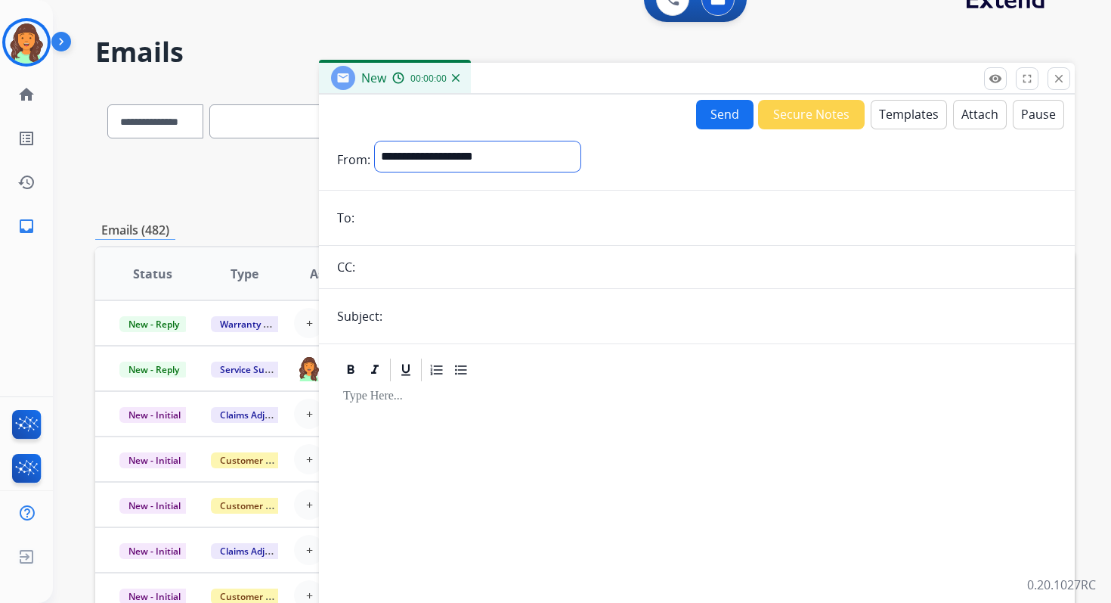
click at [424, 150] on select "**********" at bounding box center [478, 156] width 206 height 30
select select "**********"
click at [375, 141] on select "**********" at bounding box center [478, 156] width 206 height 30
click at [435, 308] on input "text" at bounding box center [722, 317] width 670 height 30
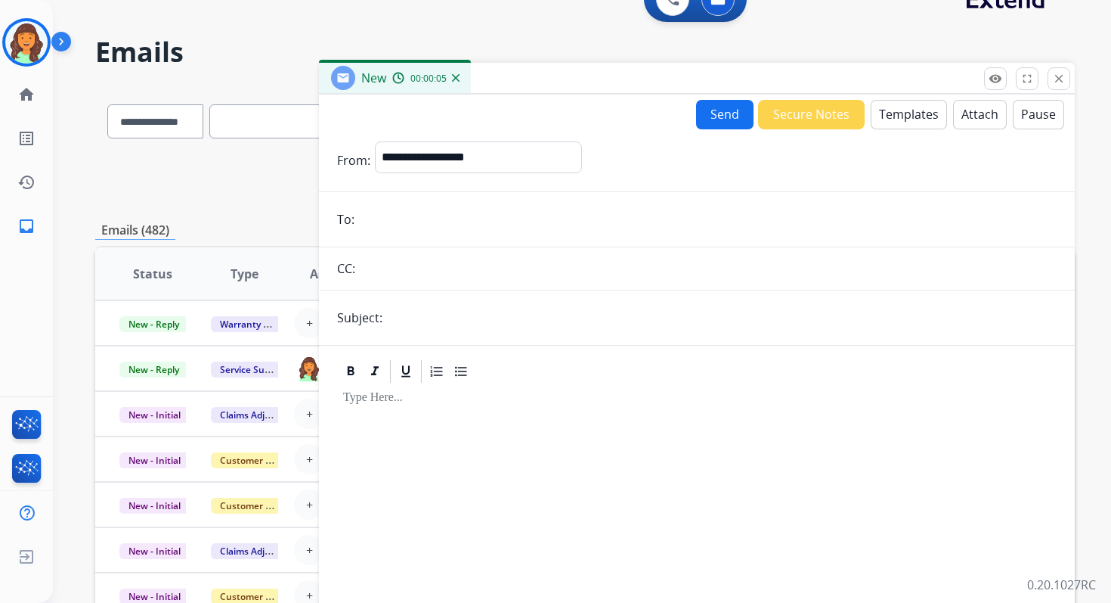
type input "**********"
click at [894, 113] on button "Templates" at bounding box center [909, 114] width 76 height 29
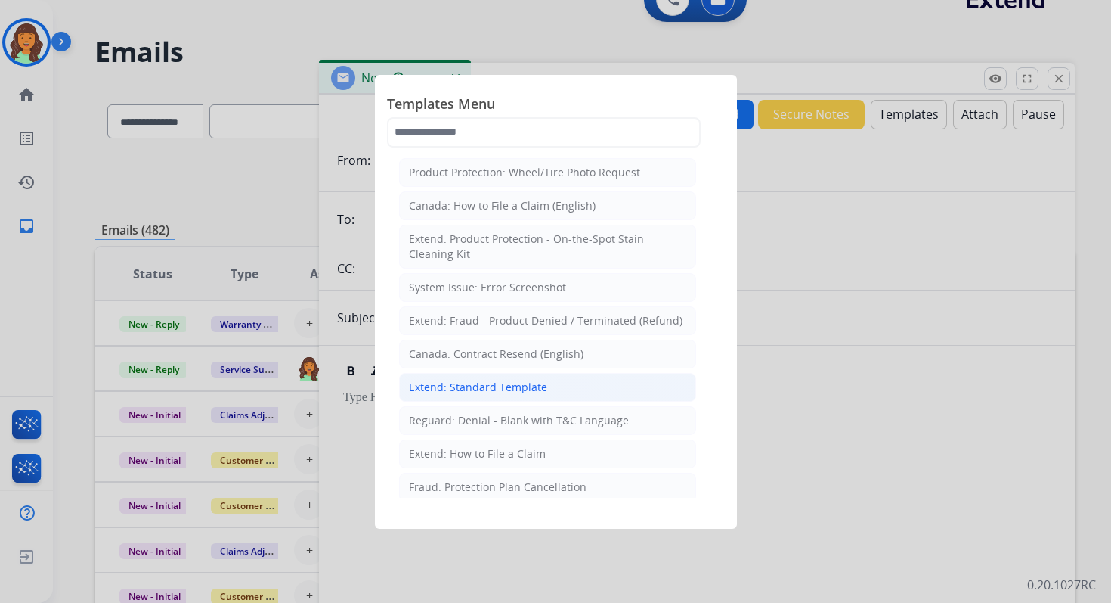
click at [498, 387] on div "Extend: Standard Template" at bounding box center [478, 387] width 138 height 15
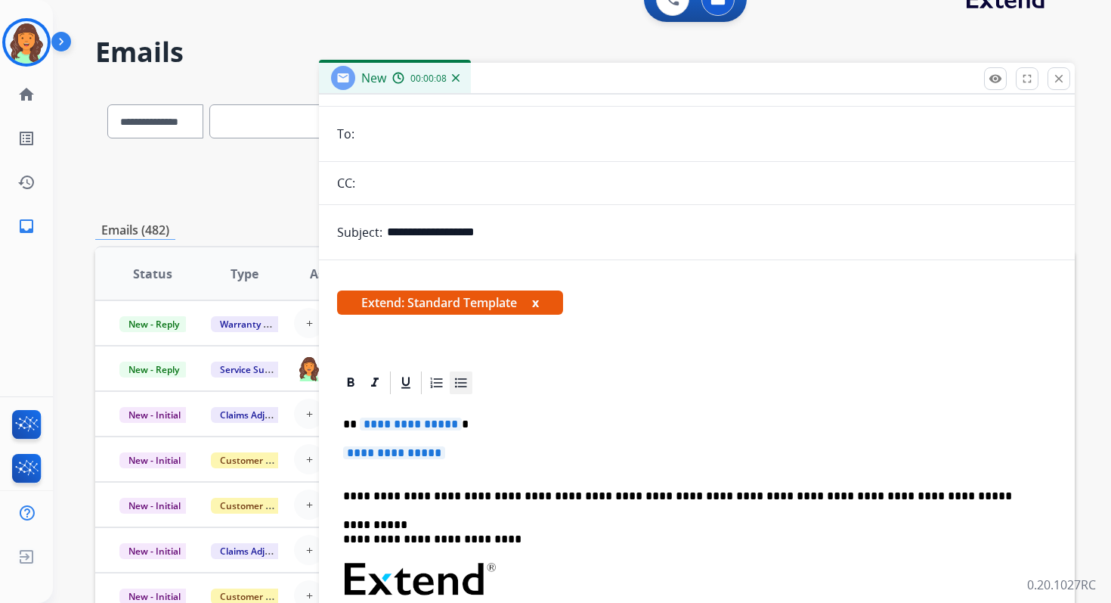
scroll to position [162, 0]
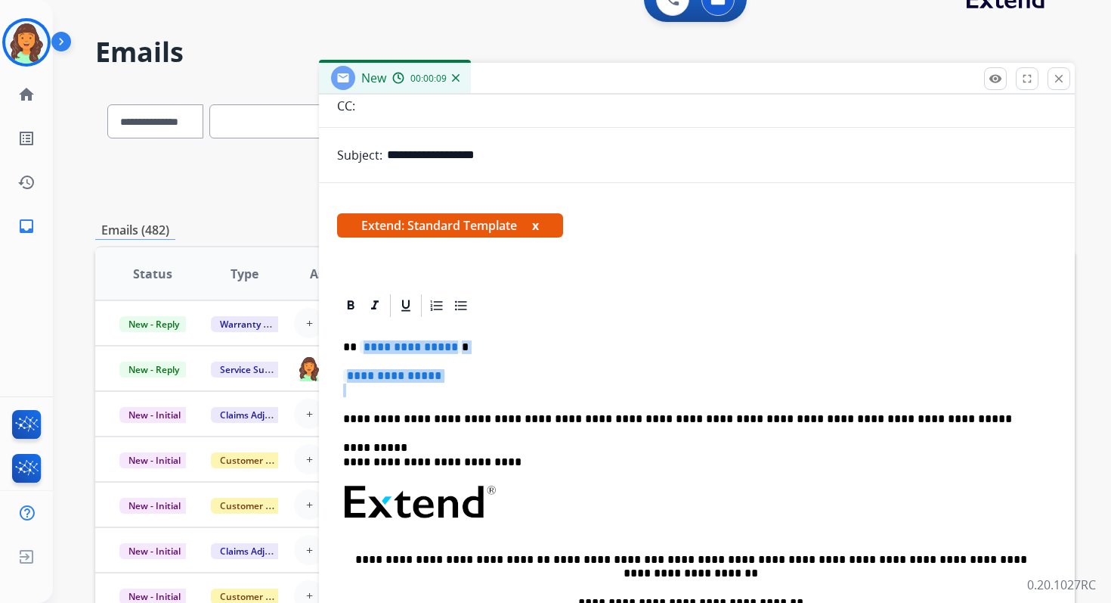
drag, startPoint x: 358, startPoint y: 348, endPoint x: 459, endPoint y: 399, distance: 113.6
click at [459, 399] on div "**********" at bounding box center [697, 537] width 720 height 437
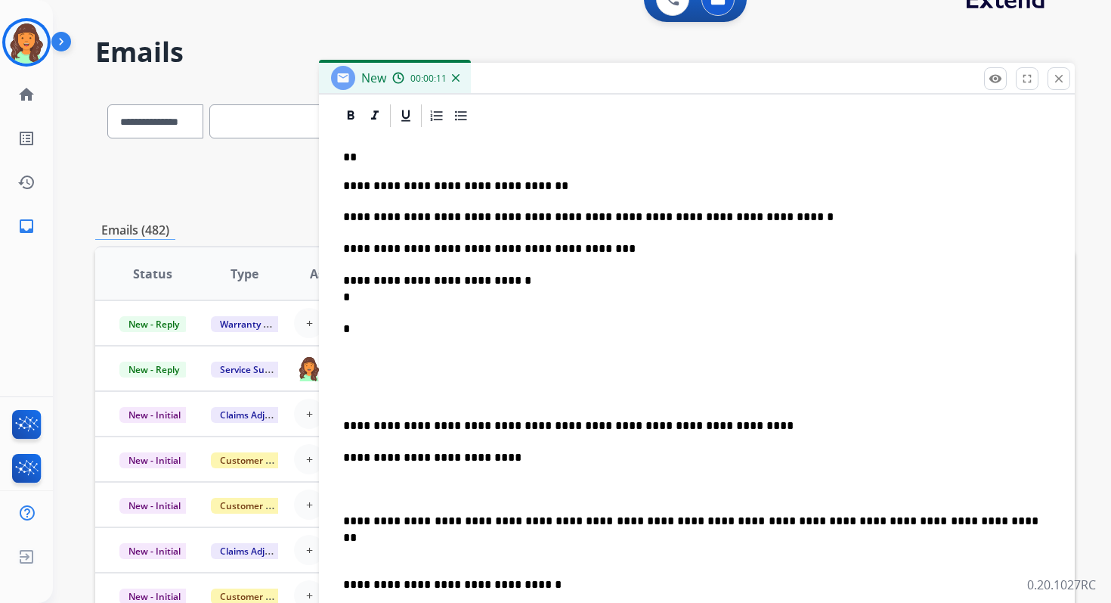
scroll to position [86, 0]
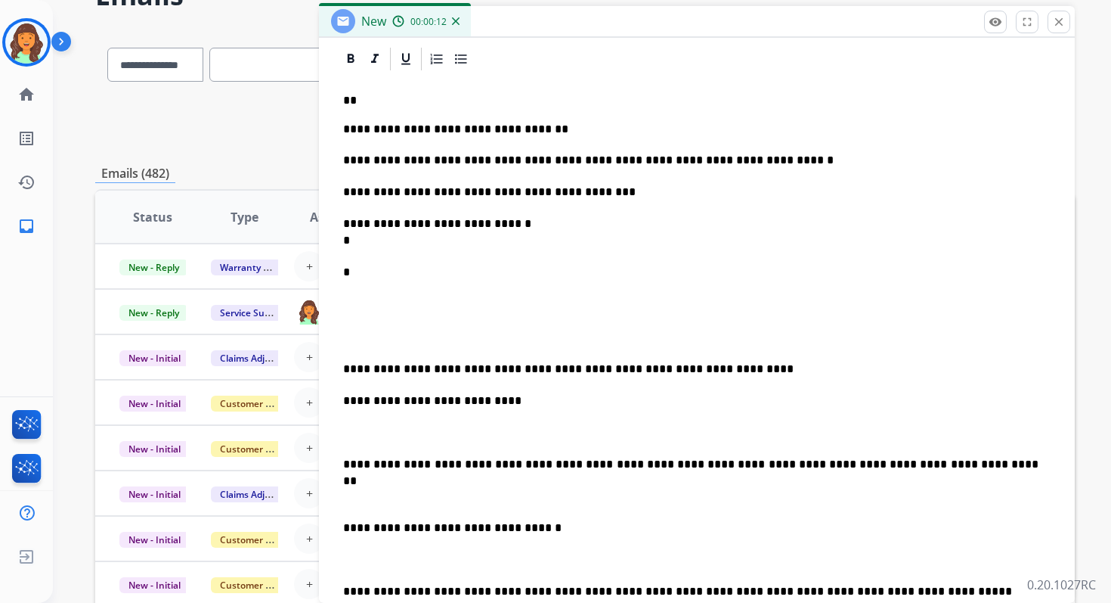
click at [413, 104] on p "**" at bounding box center [691, 101] width 696 height 14
drag, startPoint x: 475, startPoint y: 162, endPoint x: 436, endPoint y: 165, distance: 38.7
click at [436, 165] on p "**********" at bounding box center [691, 160] width 696 height 17
click at [370, 248] on p "**********" at bounding box center [691, 231] width 696 height 33
click at [361, 284] on p "*" at bounding box center [691, 289] width 696 height 50
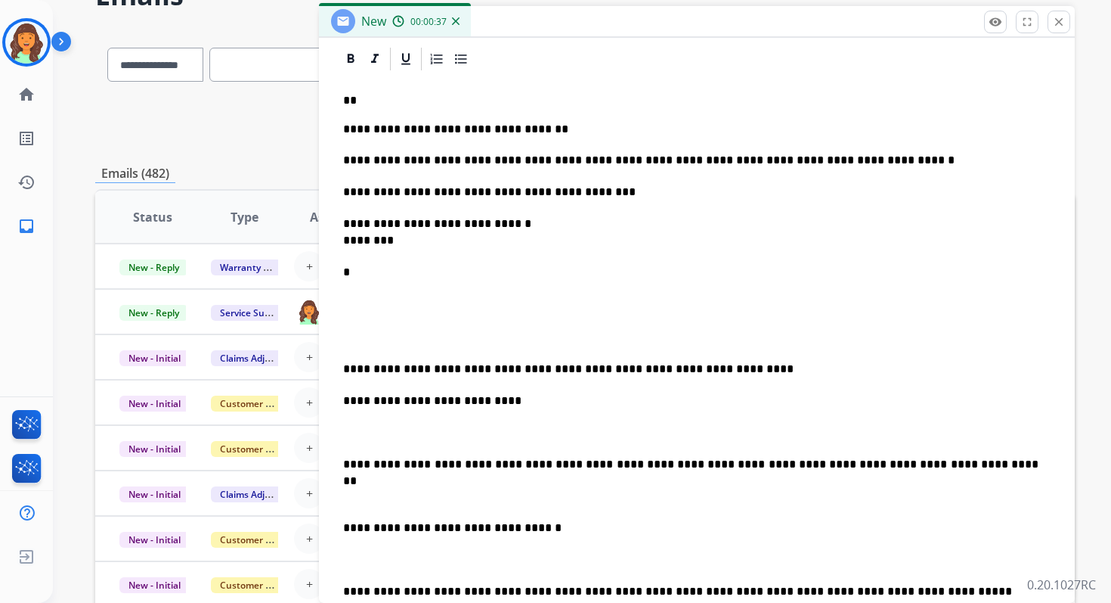
click at [374, 268] on p "*" at bounding box center [691, 289] width 696 height 50
click at [342, 373] on div "**********" at bounding box center [697, 501] width 720 height 857
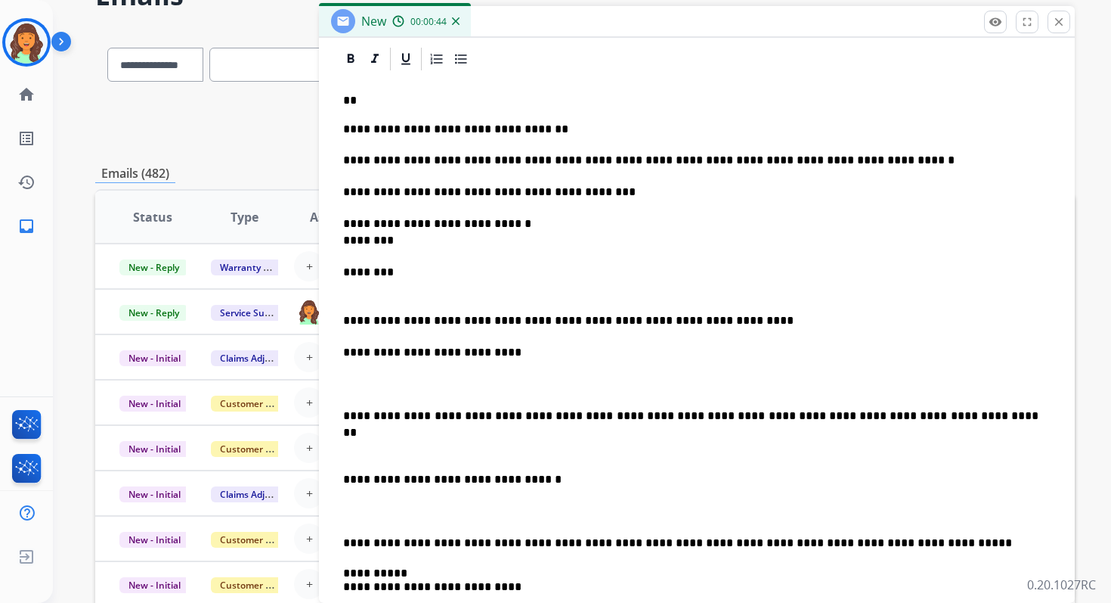
click at [358, 285] on p "********" at bounding box center [691, 280] width 696 height 33
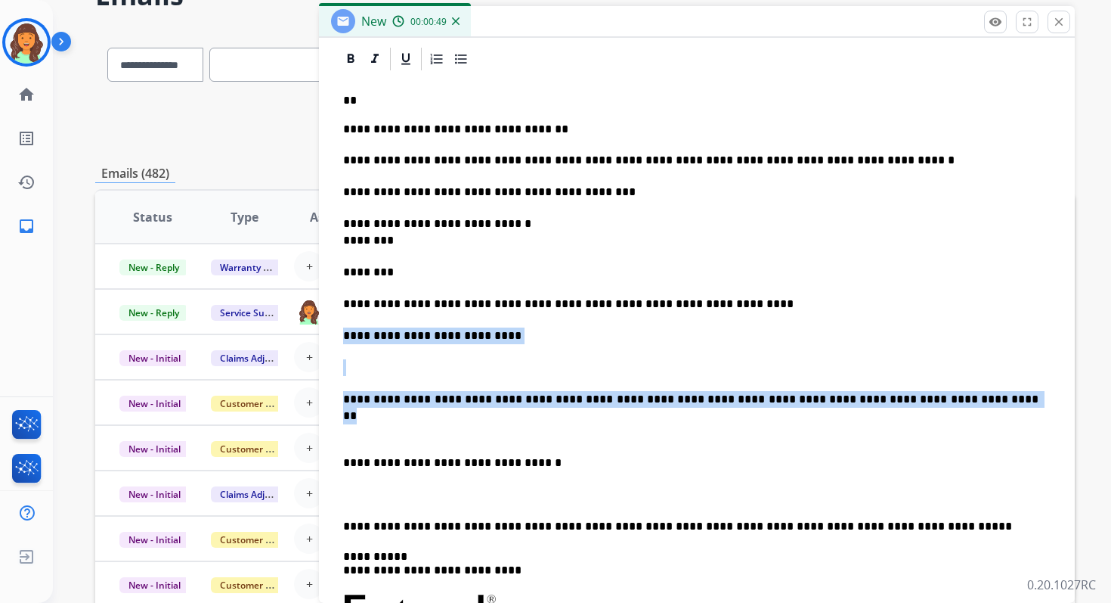
drag, startPoint x: 916, startPoint y: 395, endPoint x: 335, endPoint y: 337, distance: 583.5
click at [335, 337] on div "**********" at bounding box center [697, 453] width 756 height 816
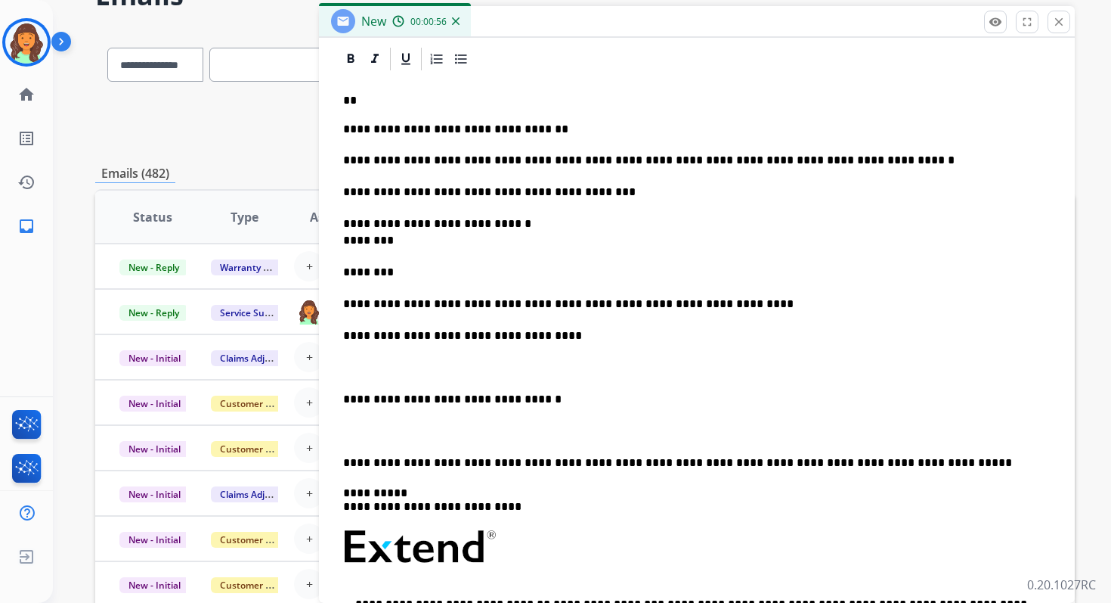
click at [343, 401] on p "**********" at bounding box center [691, 399] width 696 height 17
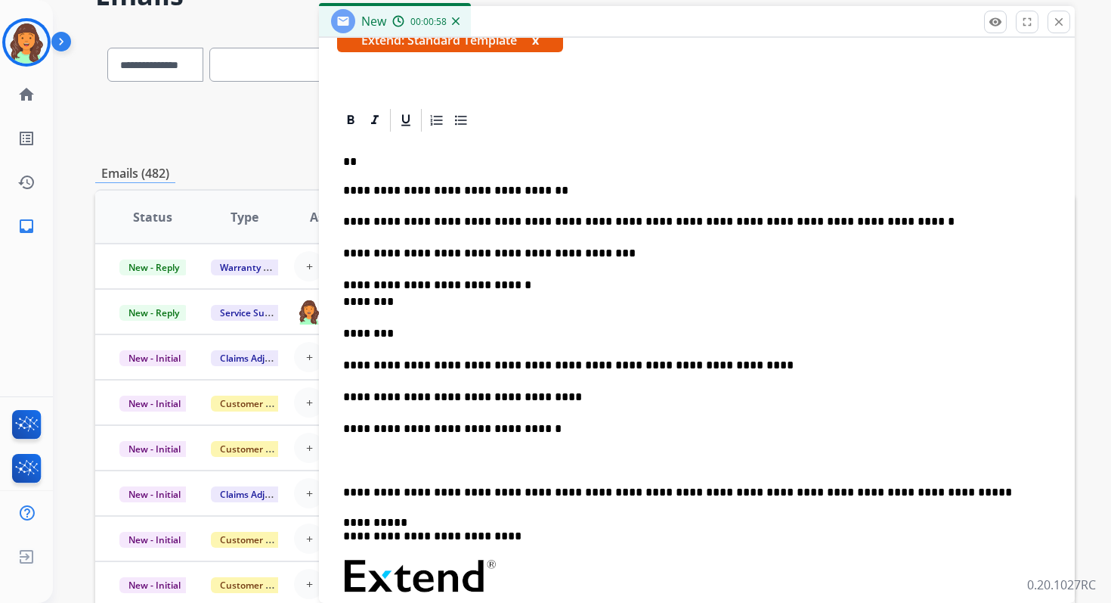
scroll to position [211, 0]
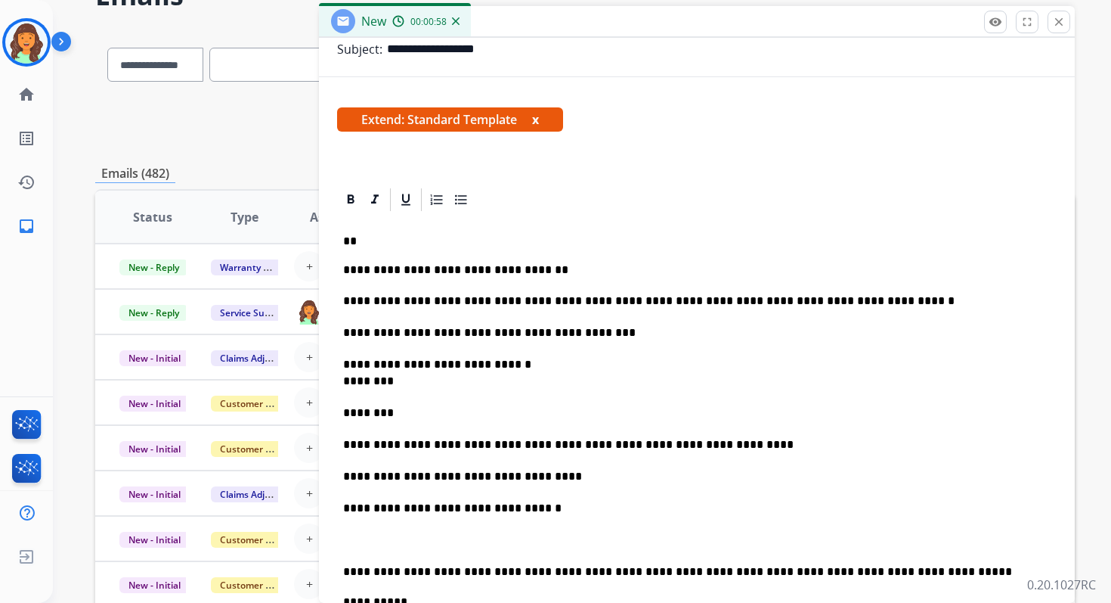
click at [404, 242] on p "**" at bounding box center [691, 241] width 696 height 14
click at [527, 361] on p "**********" at bounding box center [691, 372] width 696 height 33
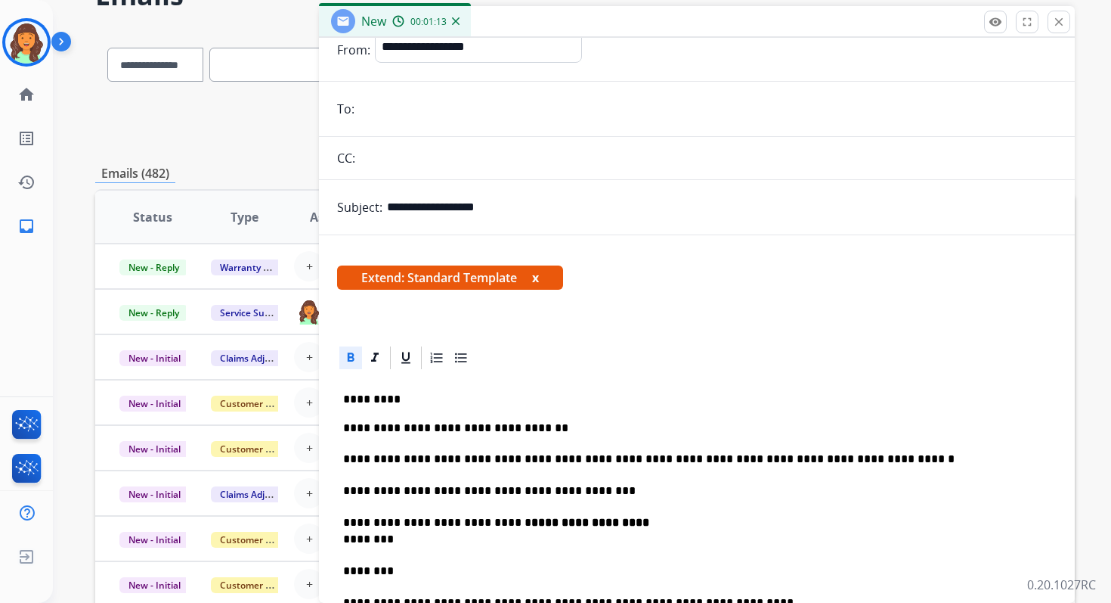
scroll to position [0, 0]
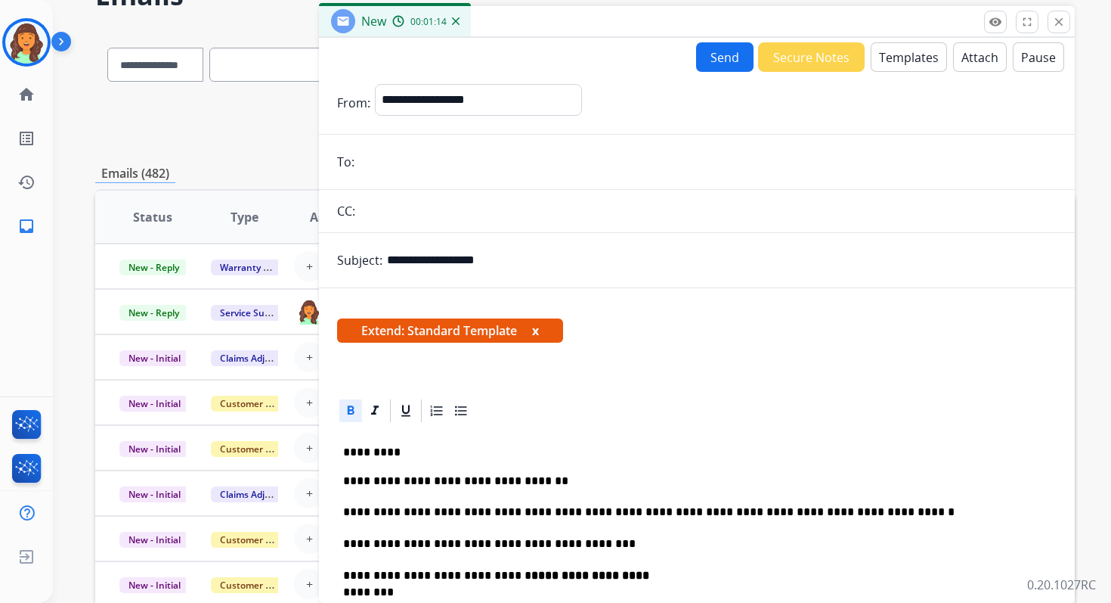
click at [707, 58] on button "Send" at bounding box center [724, 56] width 57 height 29
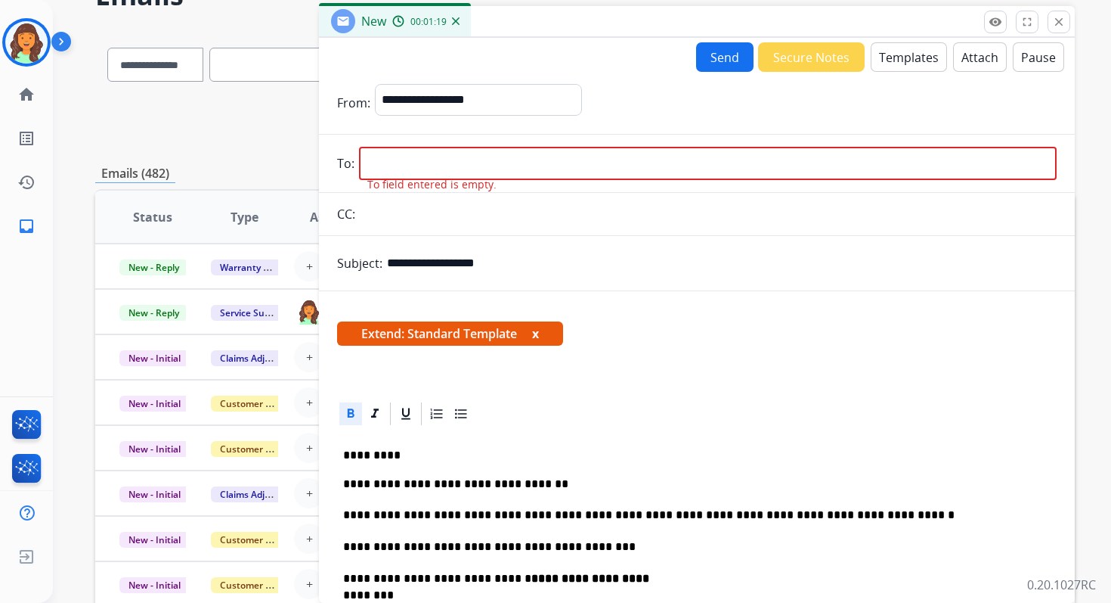
click at [515, 167] on input "email" at bounding box center [708, 163] width 698 height 33
paste input "**********"
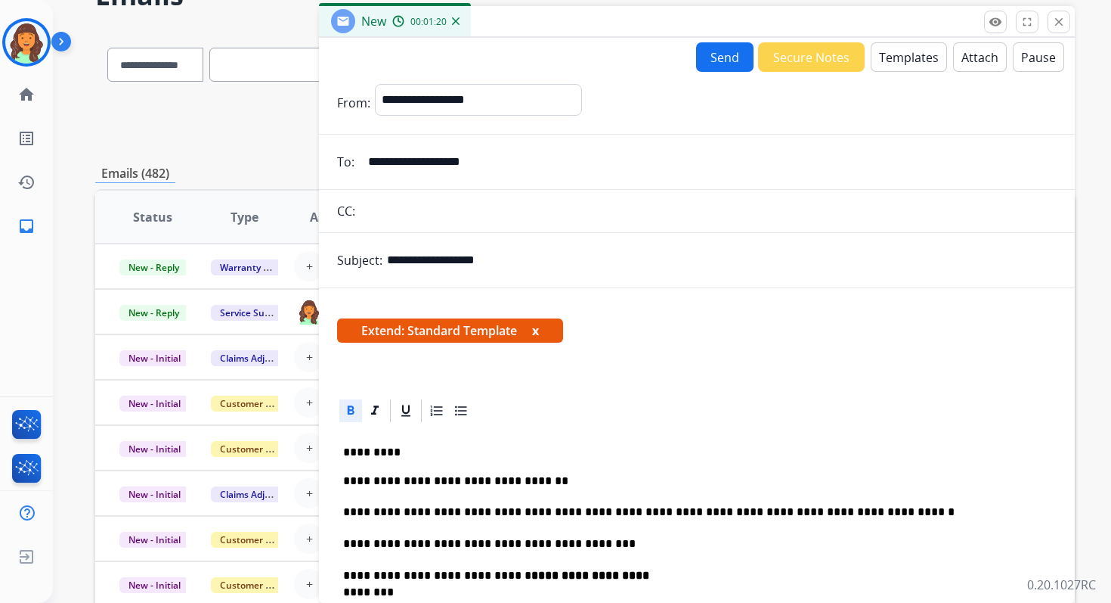
type input "**********"
click at [721, 56] on button "Send" at bounding box center [724, 56] width 57 height 29
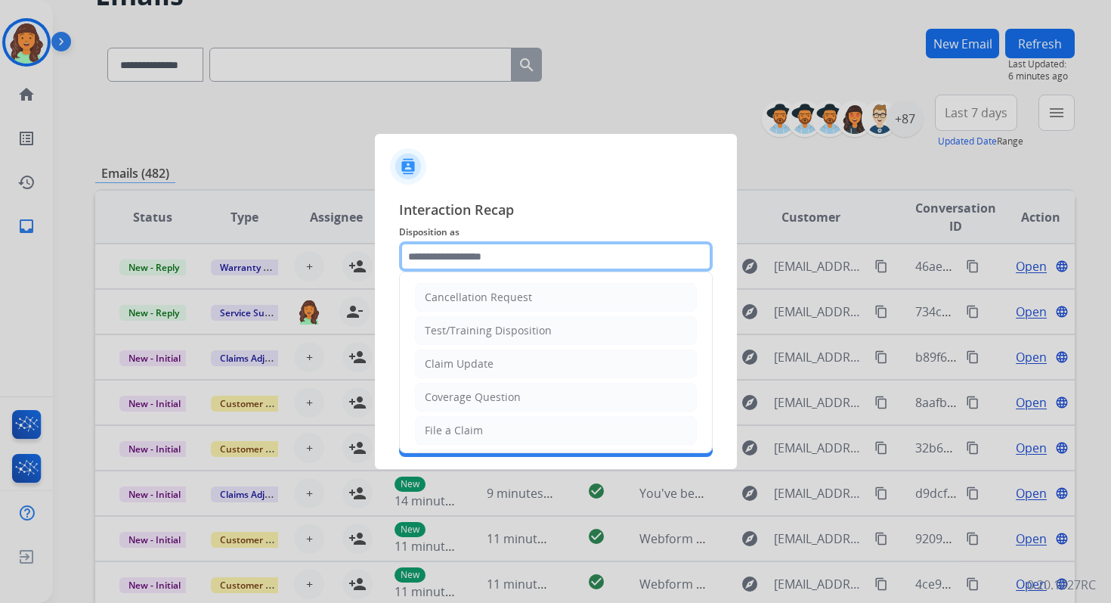
click at [502, 254] on input "text" at bounding box center [556, 256] width 314 height 30
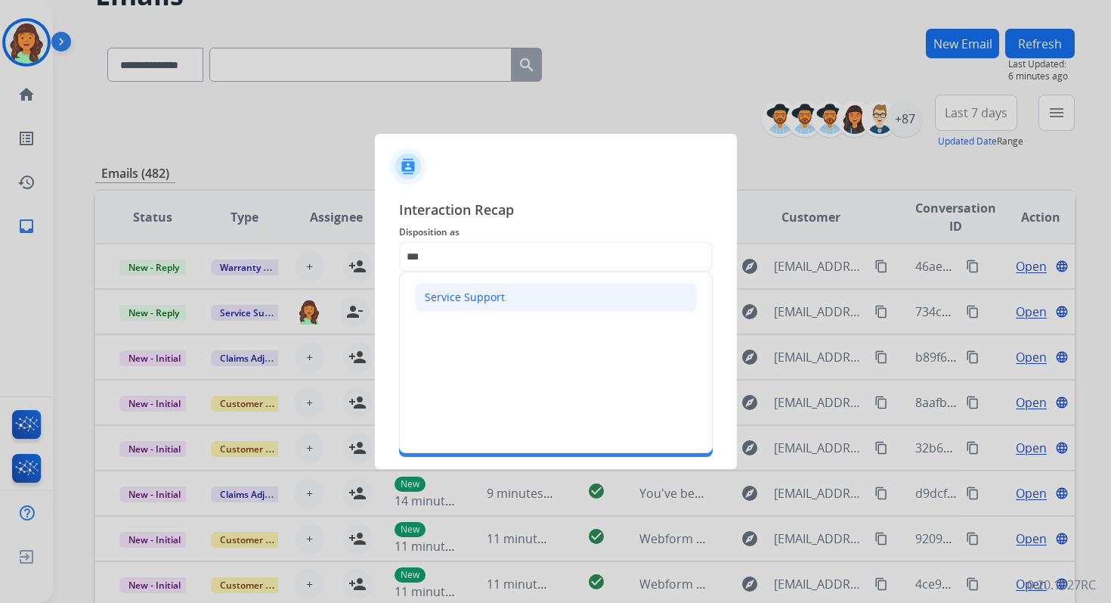
click at [503, 296] on li "Service Support" at bounding box center [556, 297] width 282 height 29
type input "**********"
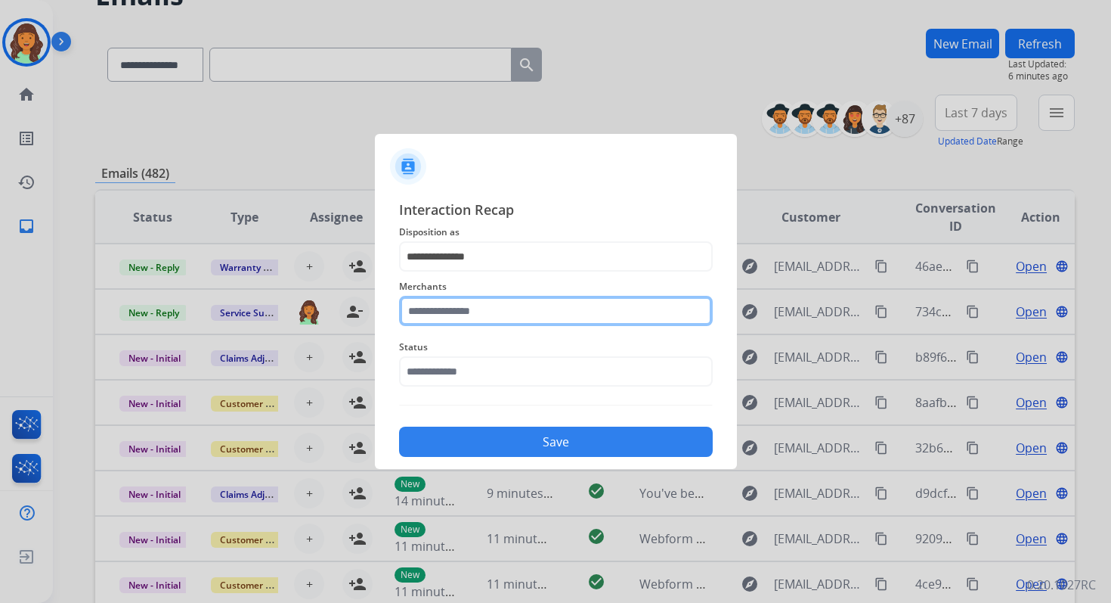
click at [503, 308] on input "text" at bounding box center [556, 311] width 314 height 30
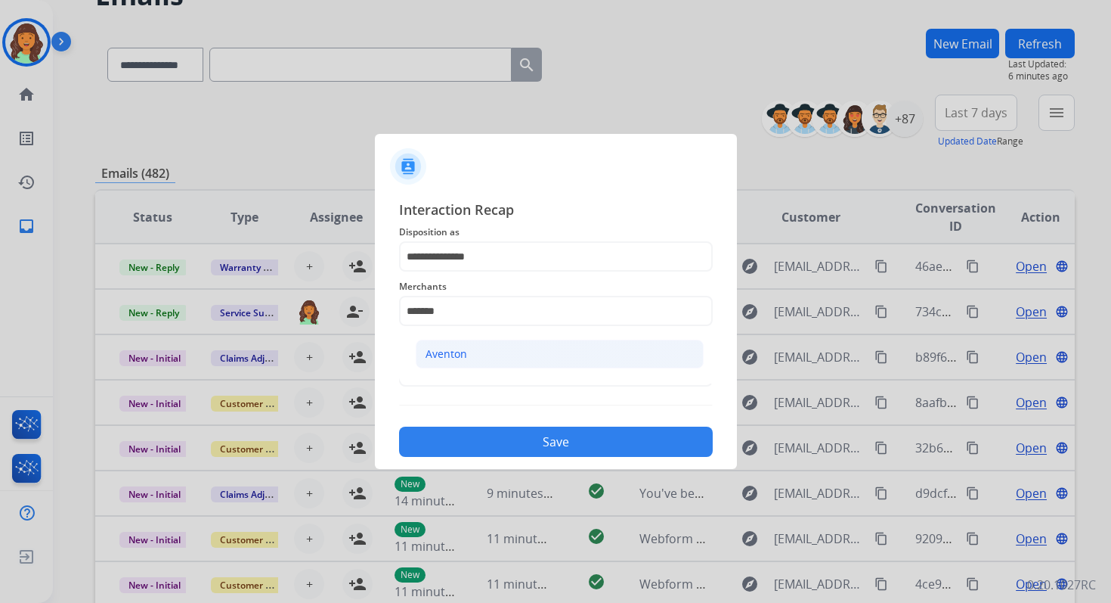
click at [488, 353] on li "Aventon" at bounding box center [560, 353] width 288 height 29
type input "*******"
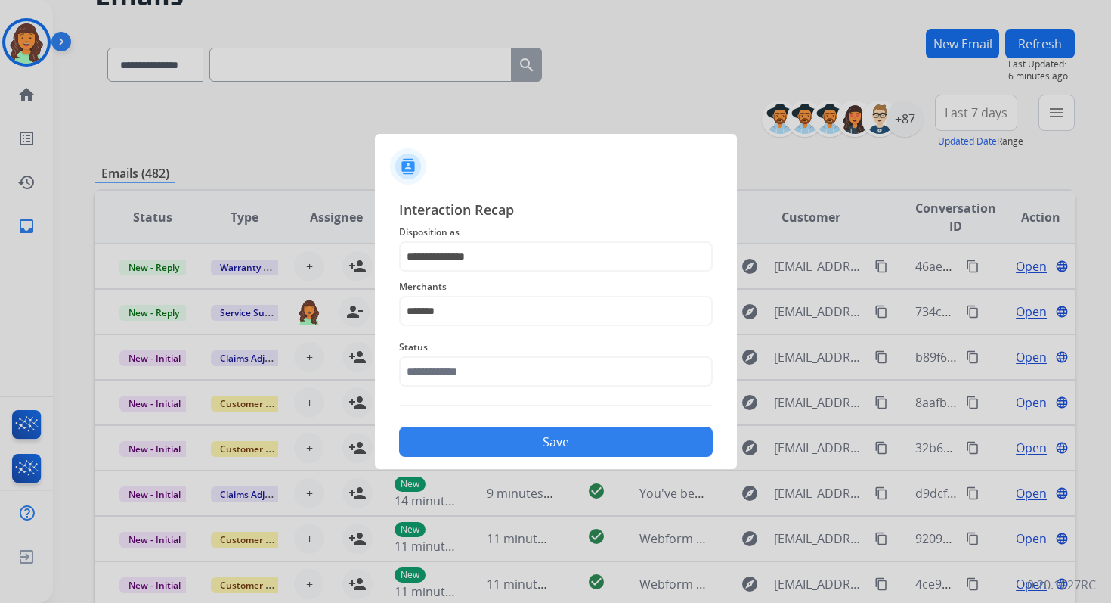
click at [486, 355] on span "Status" at bounding box center [556, 347] width 314 height 18
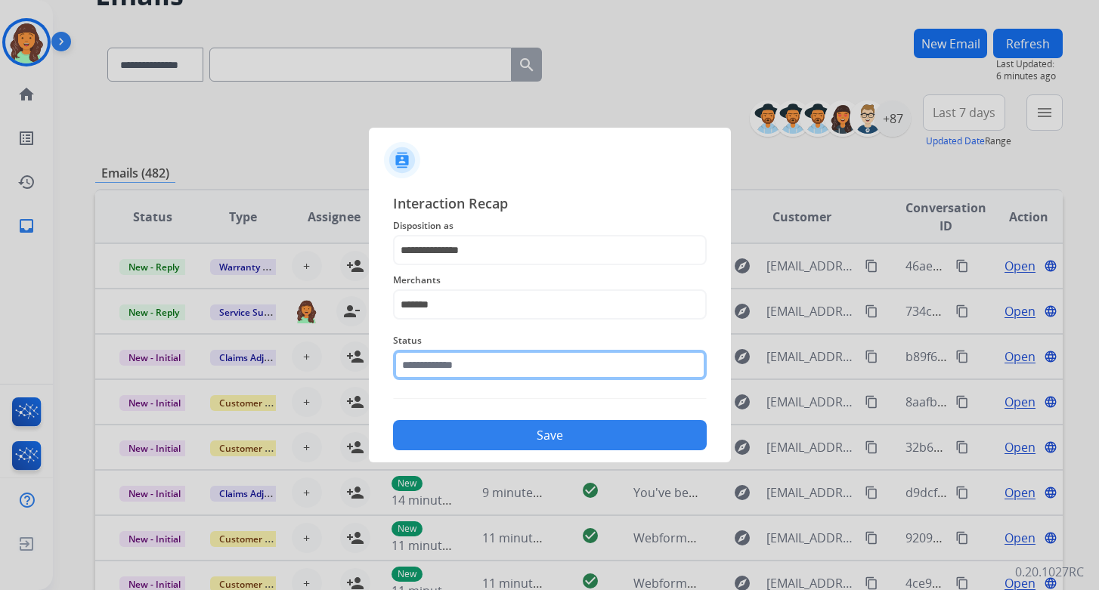
click at [485, 368] on input "text" at bounding box center [550, 365] width 314 height 30
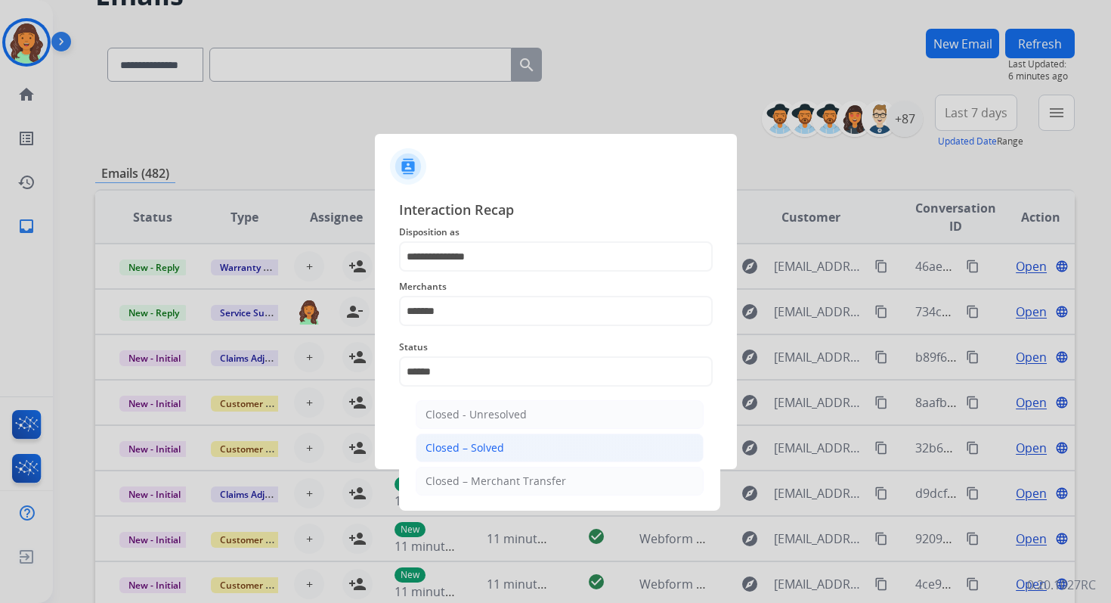
click at [494, 448] on div "Closed – Solved" at bounding box center [465, 447] width 79 height 15
type input "**********"
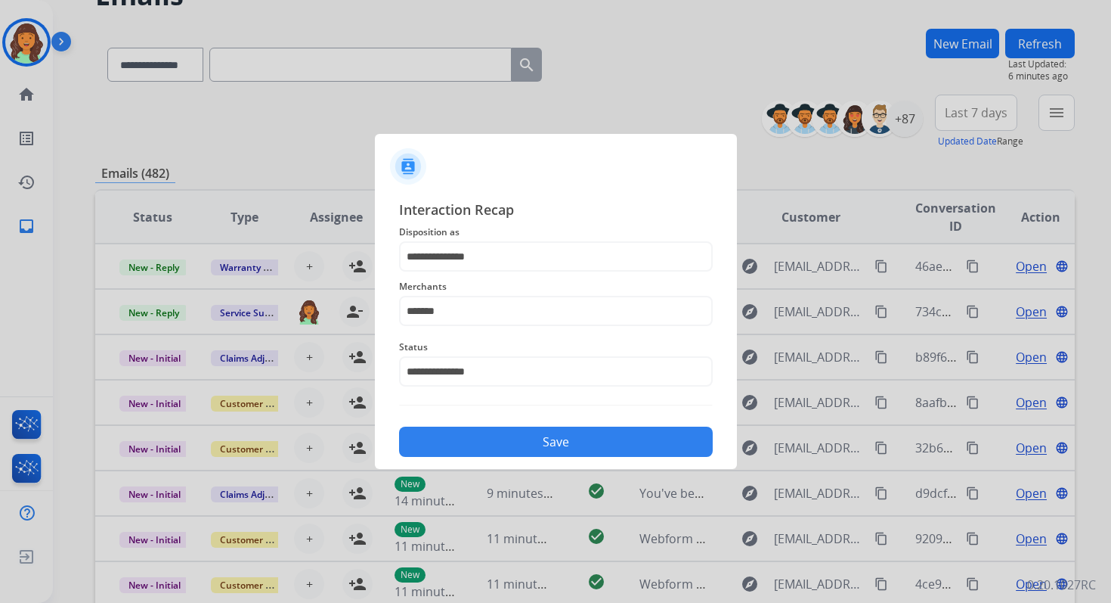
click at [494, 448] on button "Save" at bounding box center [556, 441] width 314 height 30
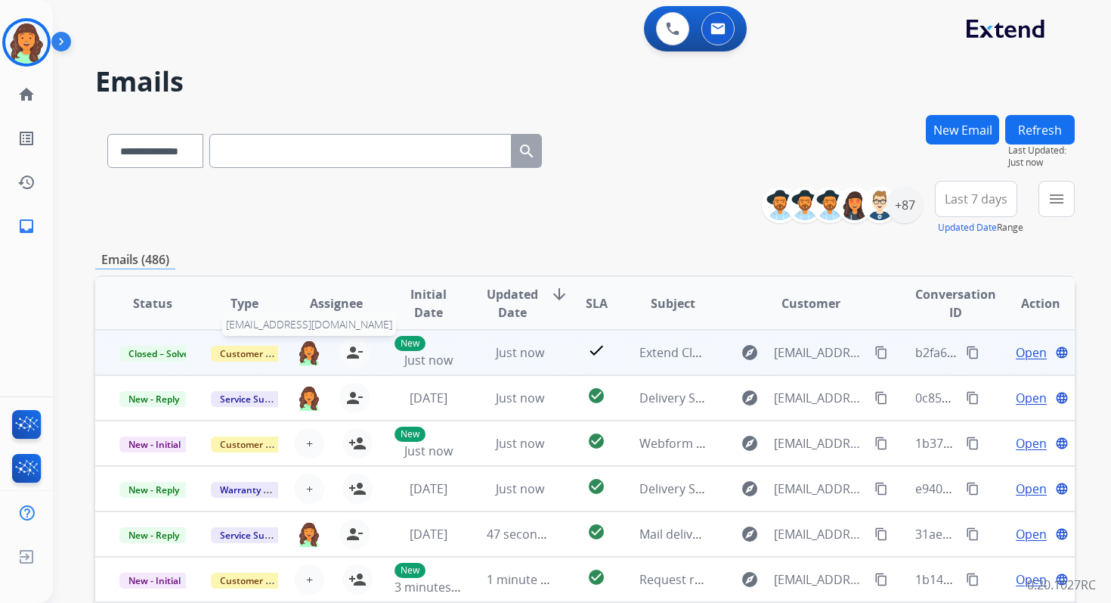
click at [311, 352] on img at bounding box center [309, 352] width 24 height 26
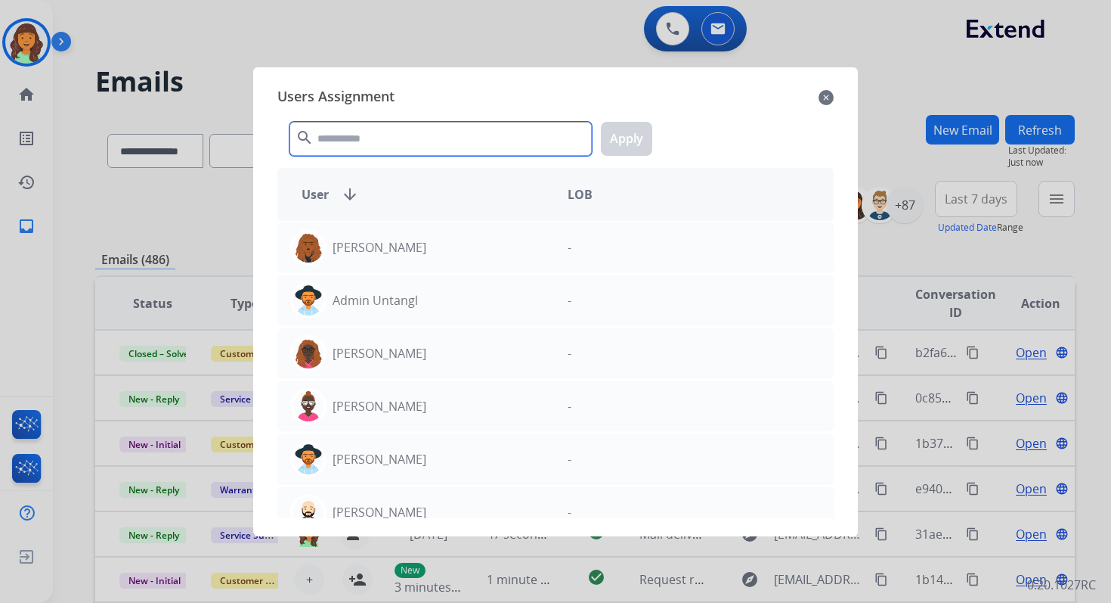
click at [415, 141] on input "text" at bounding box center [441, 139] width 302 height 34
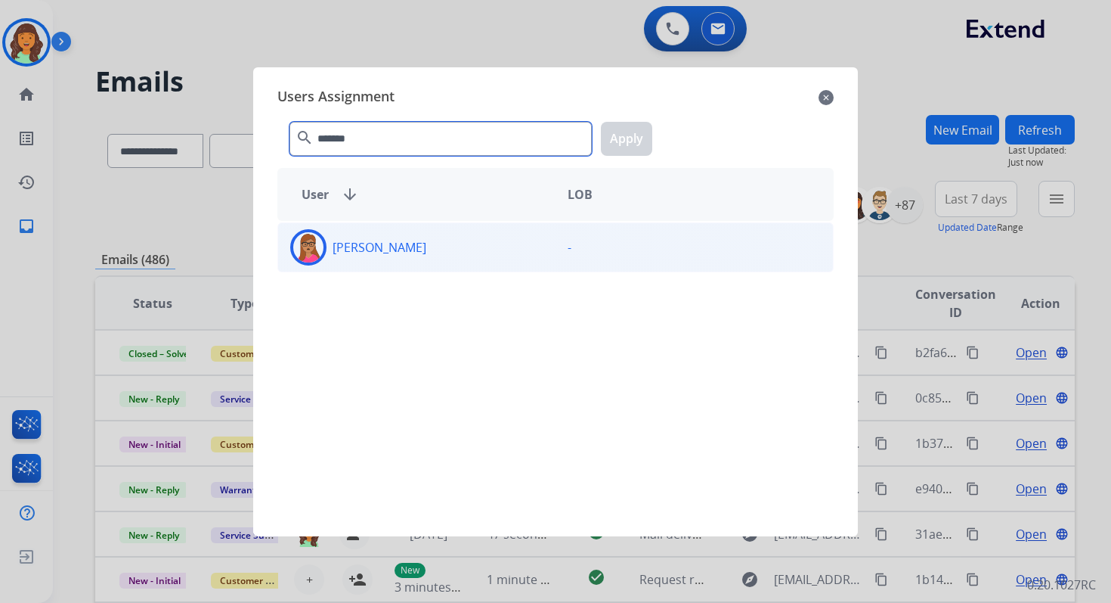
type input "*******"
click at [411, 259] on div "Latisha Williams" at bounding box center [416, 247] width 277 height 36
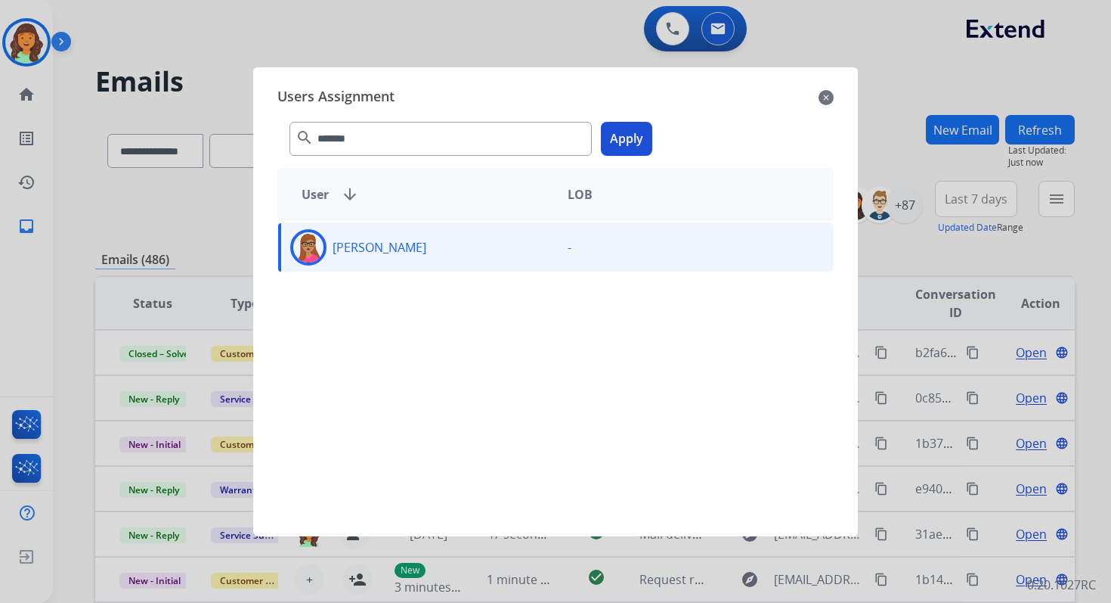
click at [662, 110] on div "******* search Apply" at bounding box center [555, 136] width 556 height 52
click at [623, 143] on button "Apply" at bounding box center [626, 139] width 51 height 34
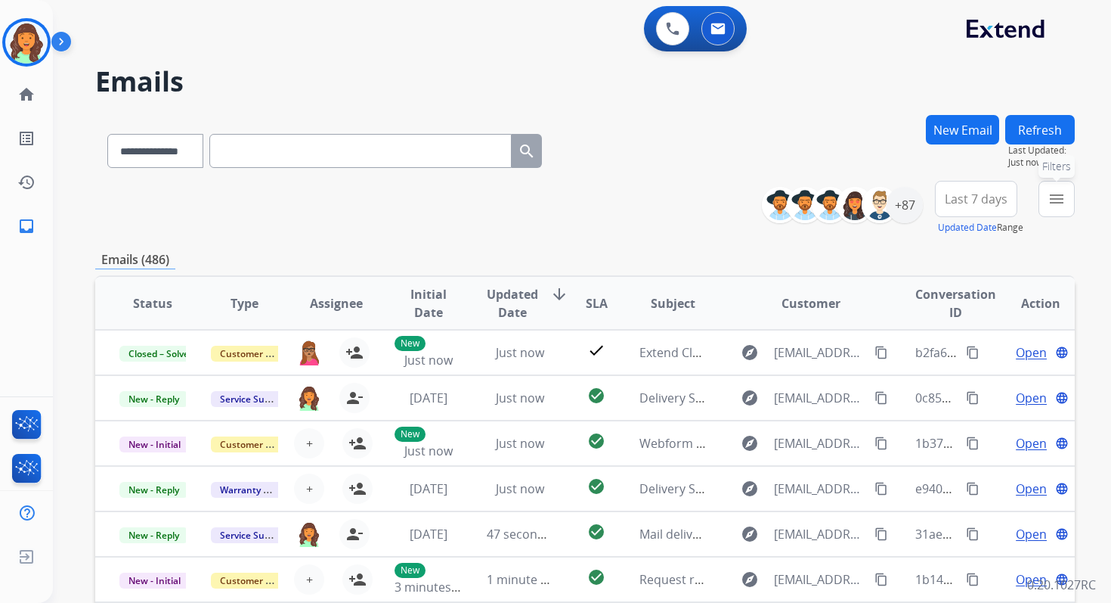
click at [1042, 193] on button "menu Filters" at bounding box center [1057, 199] width 36 height 36
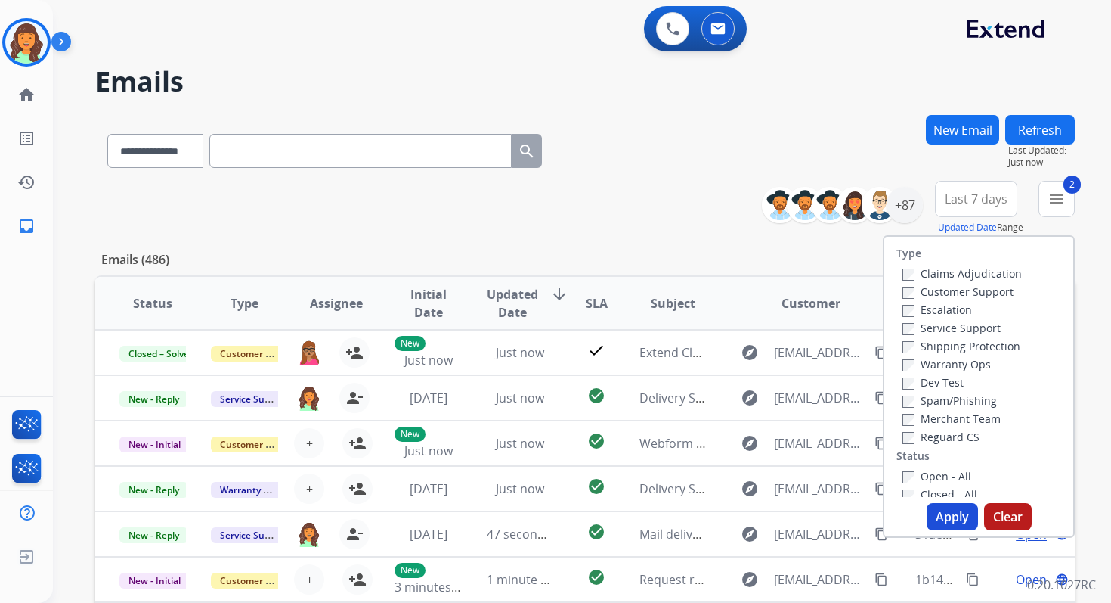
click at [946, 522] on button "Apply" at bounding box center [952, 516] width 51 height 27
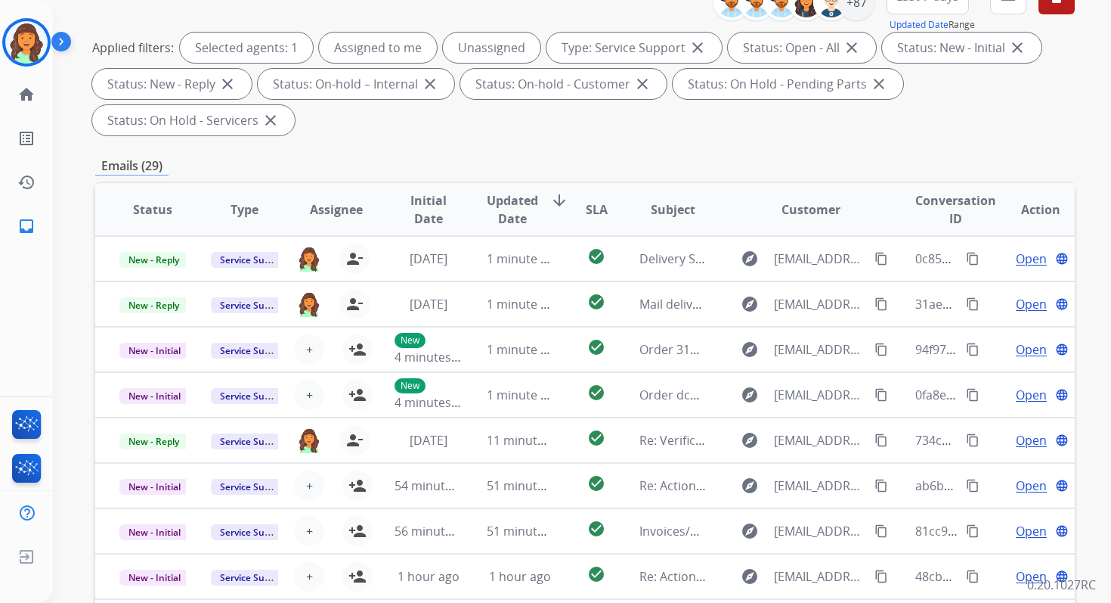
scroll to position [367, 0]
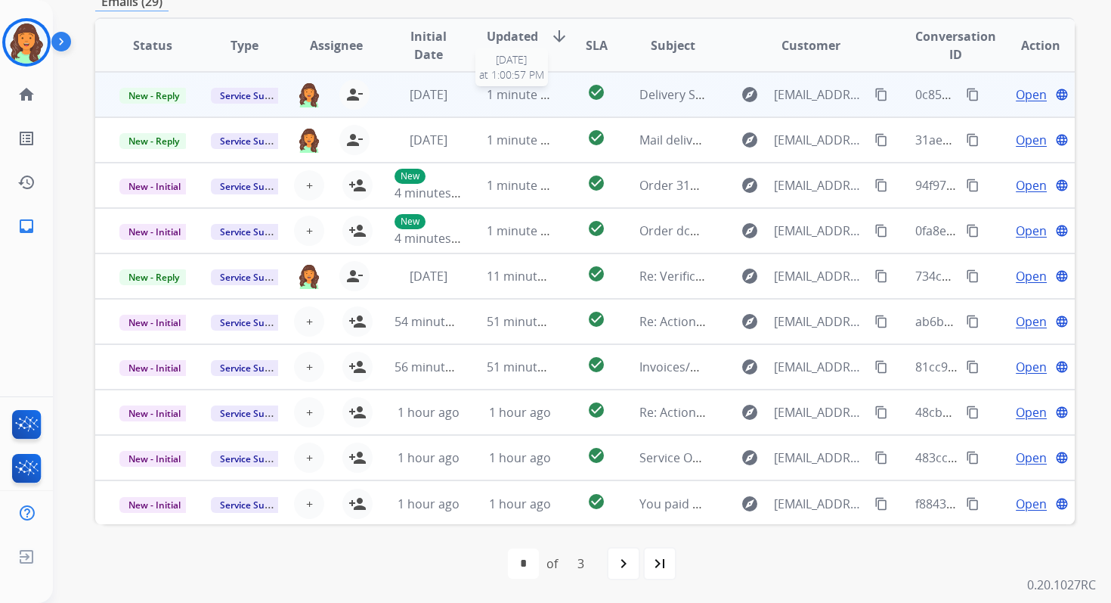
click at [496, 87] on span "1 minute ago" at bounding box center [524, 94] width 75 height 17
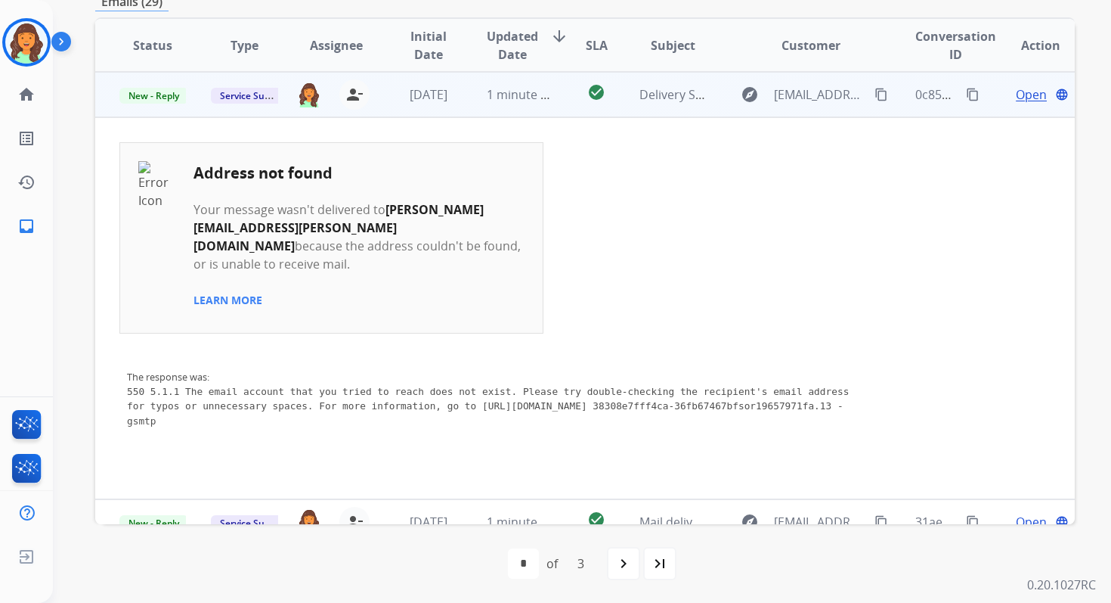
click at [1028, 101] on span "Open" at bounding box center [1031, 94] width 31 height 18
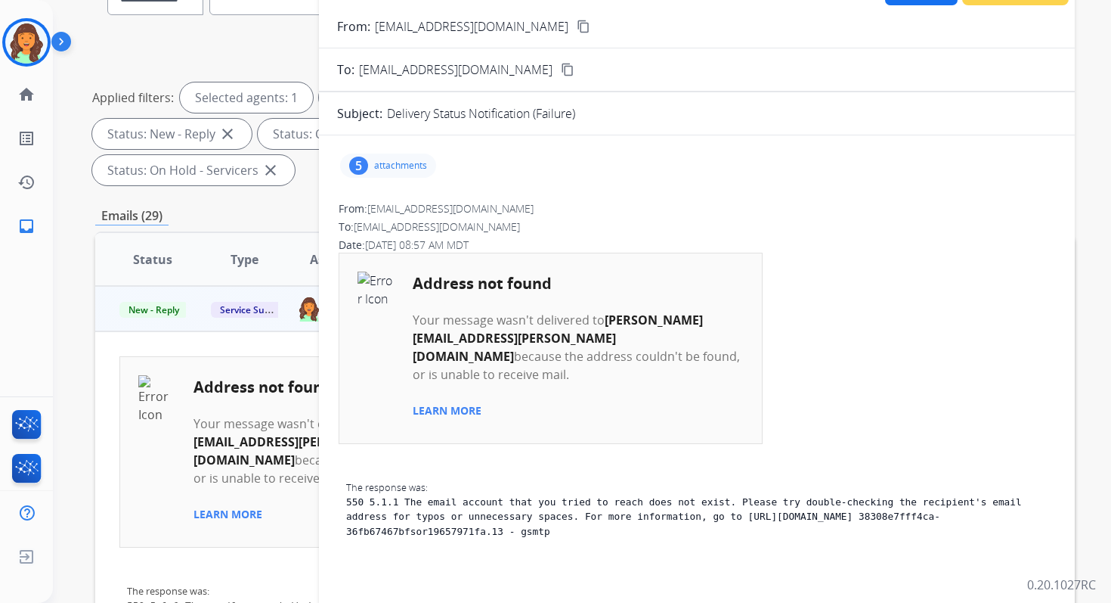
scroll to position [0, 0]
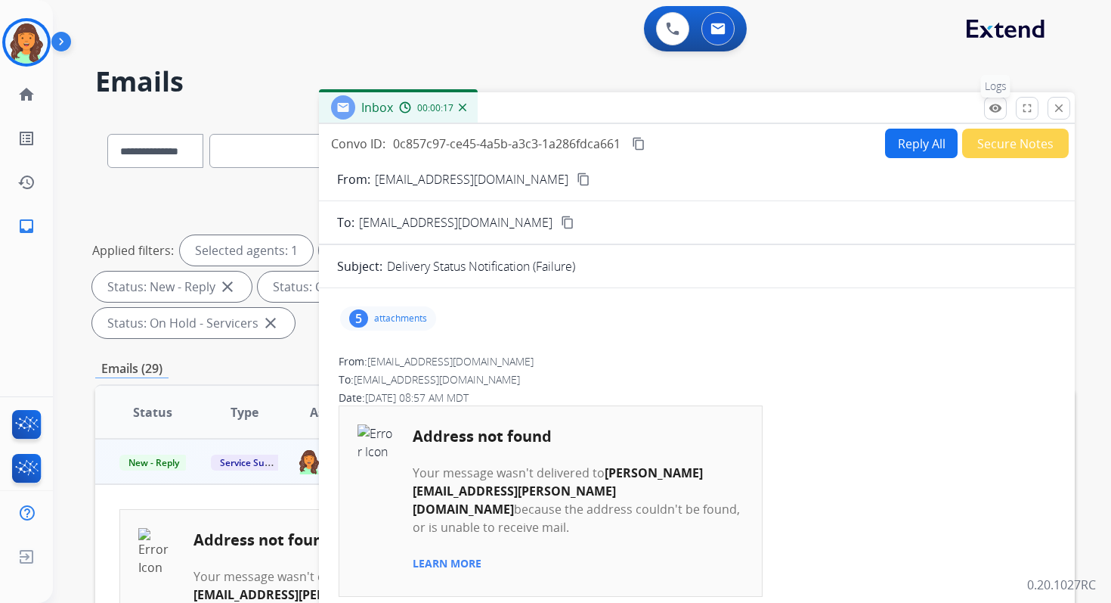
click at [999, 104] on mat-icon "remove_red_eye" at bounding box center [996, 108] width 14 height 14
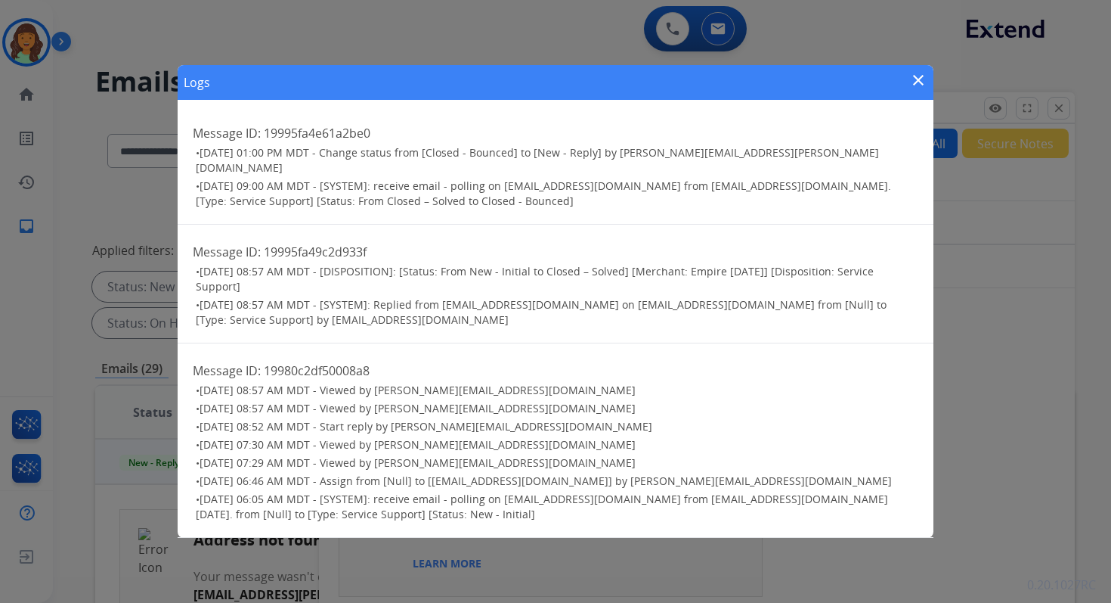
click at [918, 86] on mat-icon "close" at bounding box center [918, 80] width 18 height 18
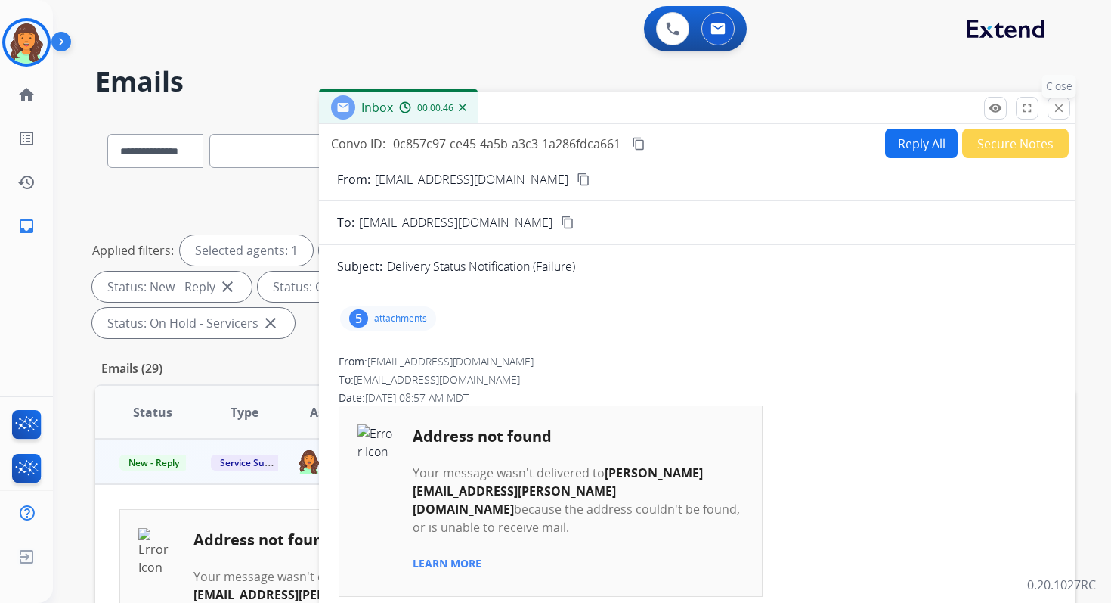
click at [1057, 109] on mat-icon "close" at bounding box center [1059, 108] width 14 height 14
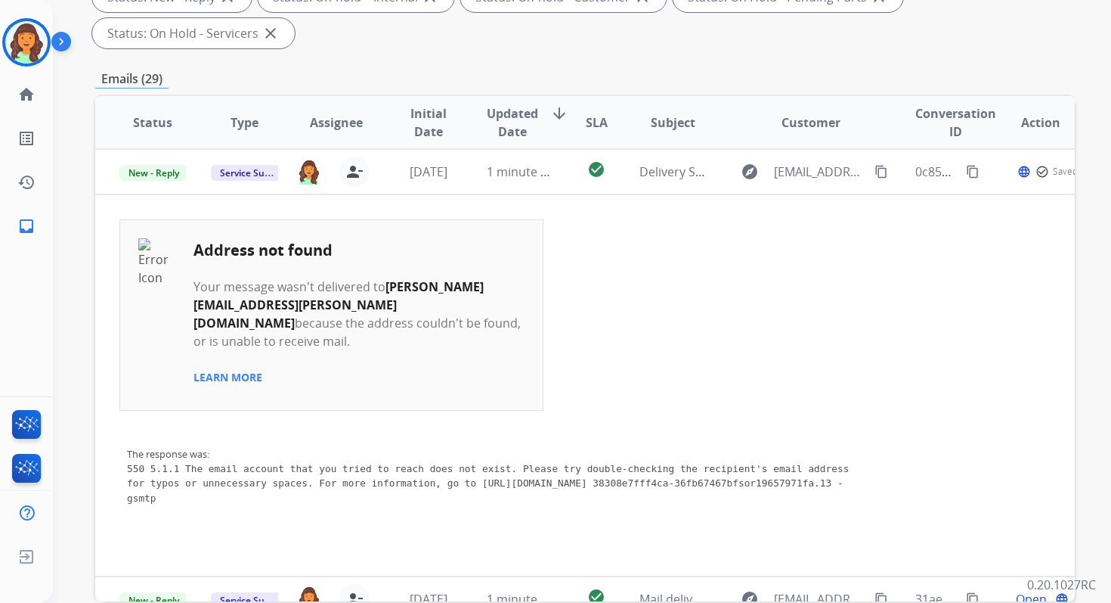
scroll to position [367, 0]
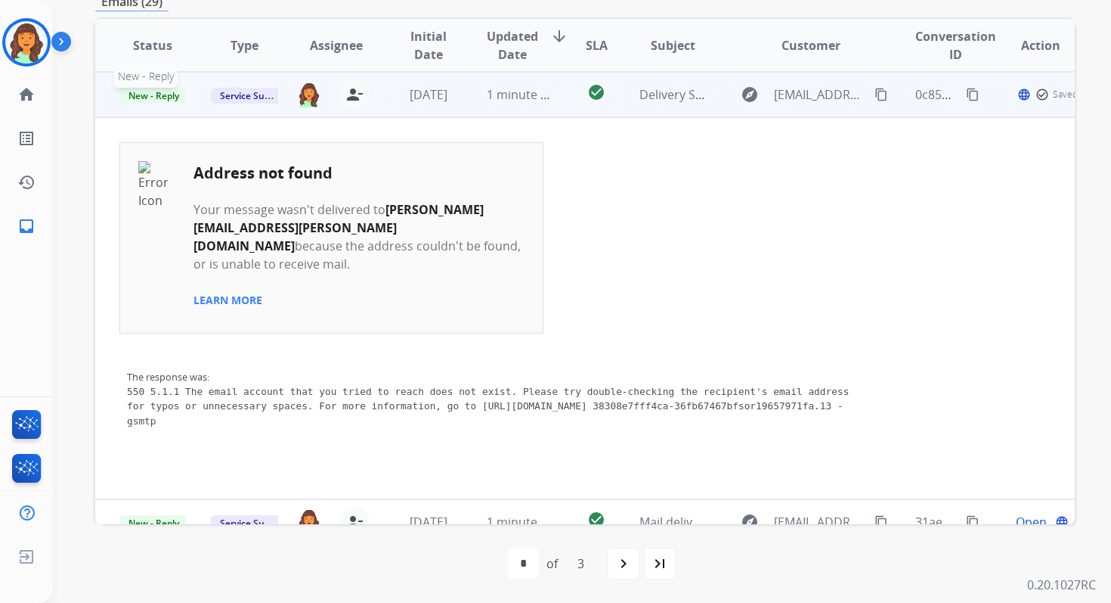
click at [144, 95] on span "New - Reply" at bounding box center [153, 96] width 69 height 16
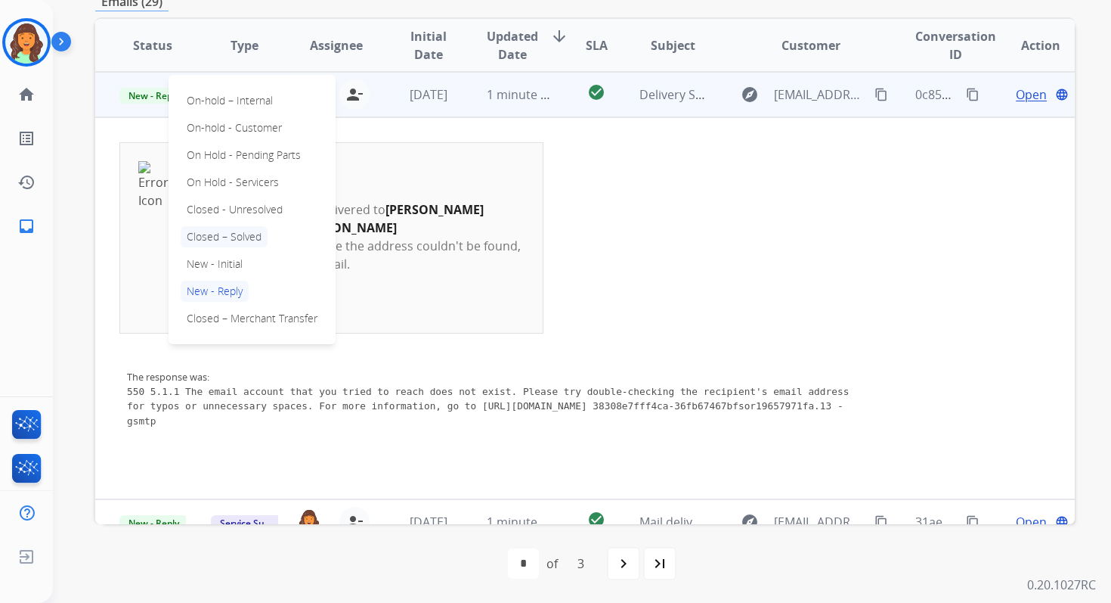
click at [216, 239] on p "Closed – Solved" at bounding box center [224, 236] width 87 height 21
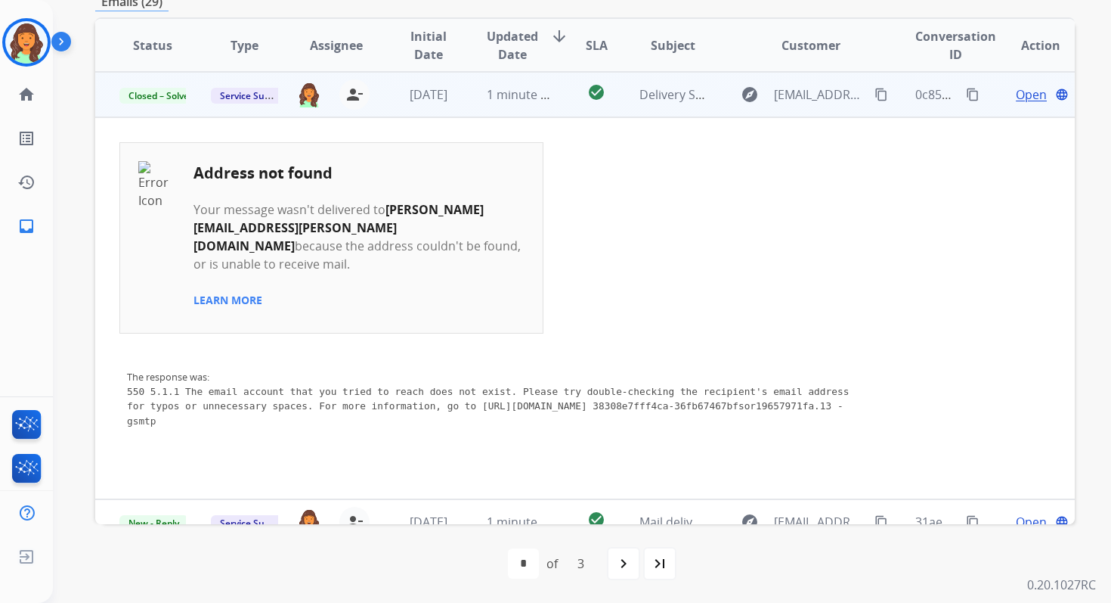
click at [479, 94] on td "1 minute ago" at bounding box center [508, 94] width 91 height 45
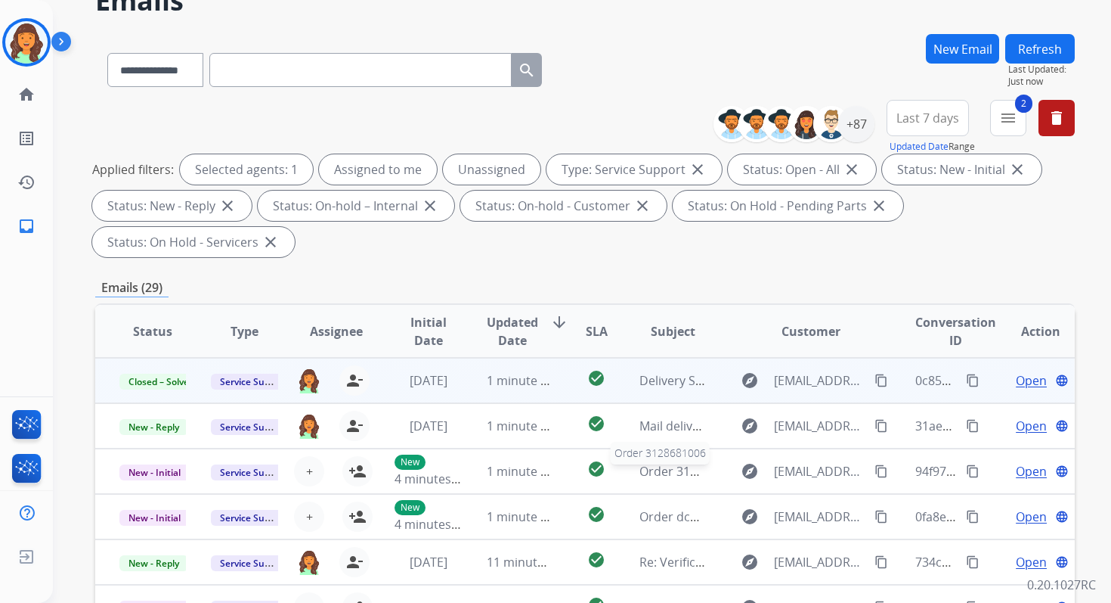
scroll to position [0, 0]
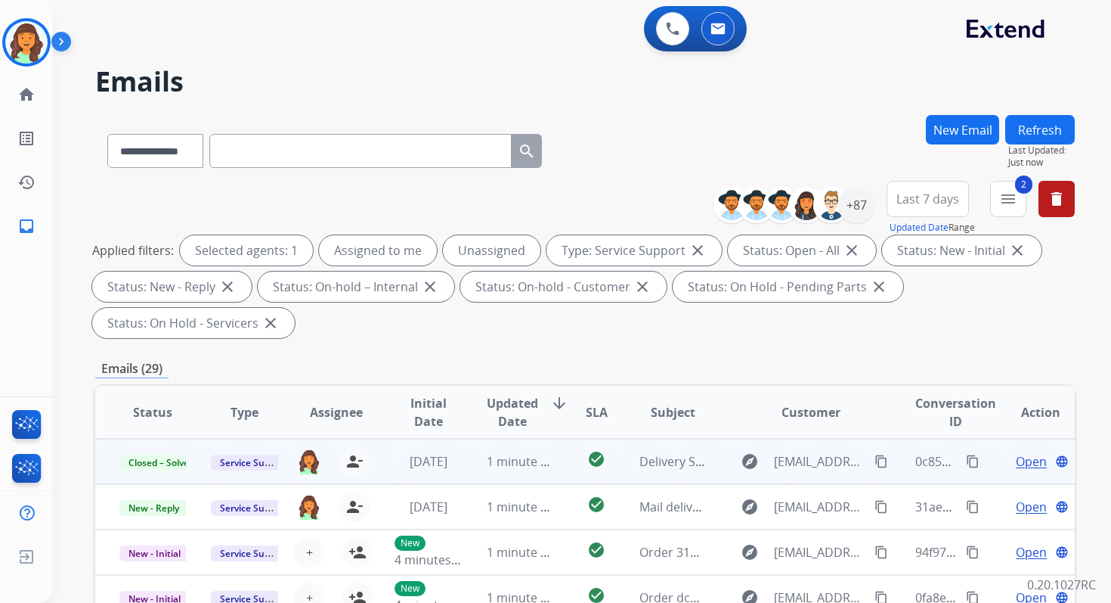
click at [1039, 127] on button "Refresh" at bounding box center [1040, 129] width 70 height 29
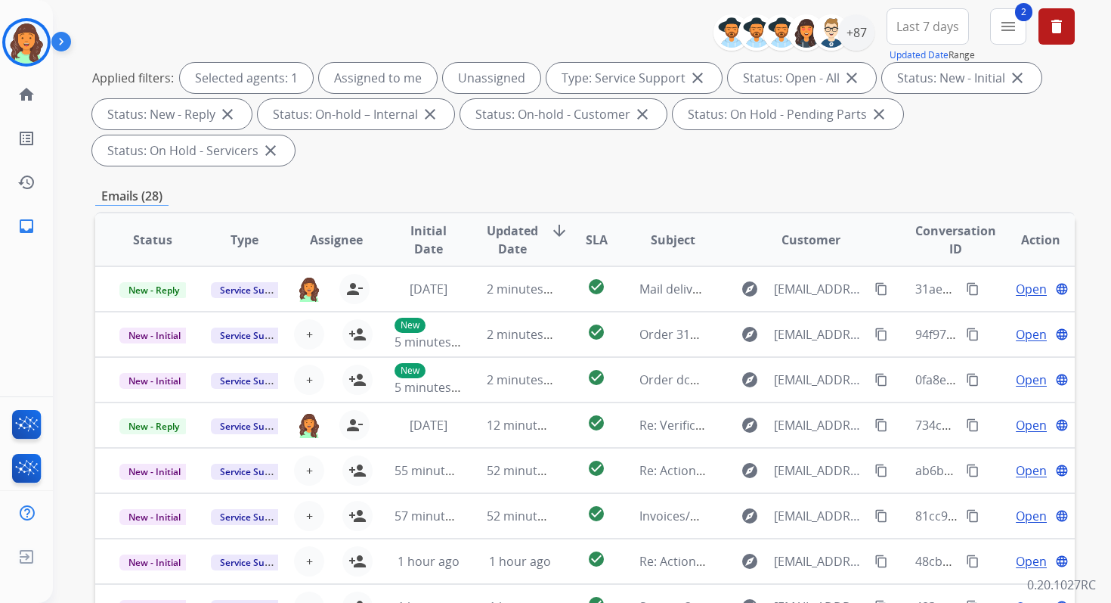
scroll to position [367, 0]
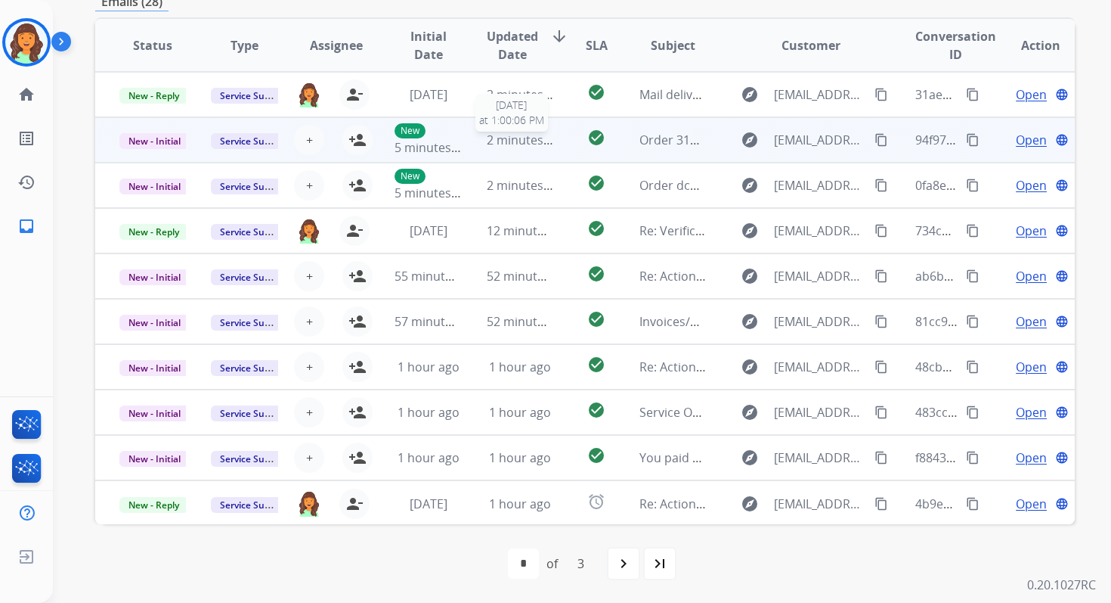
click at [511, 144] on span "2 minutes ago" at bounding box center [527, 140] width 81 height 17
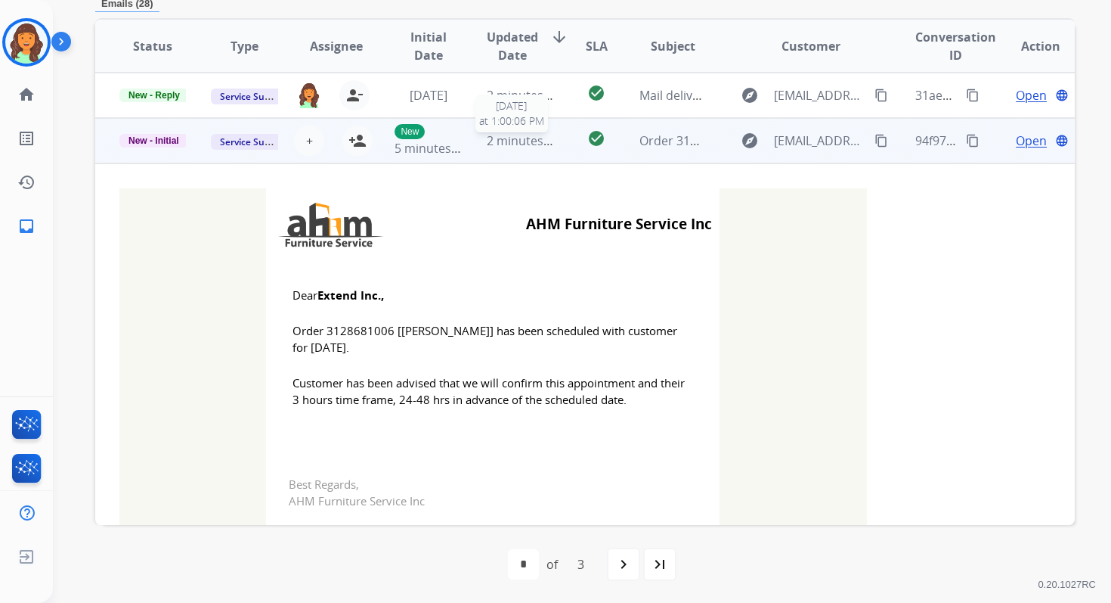
scroll to position [45, 0]
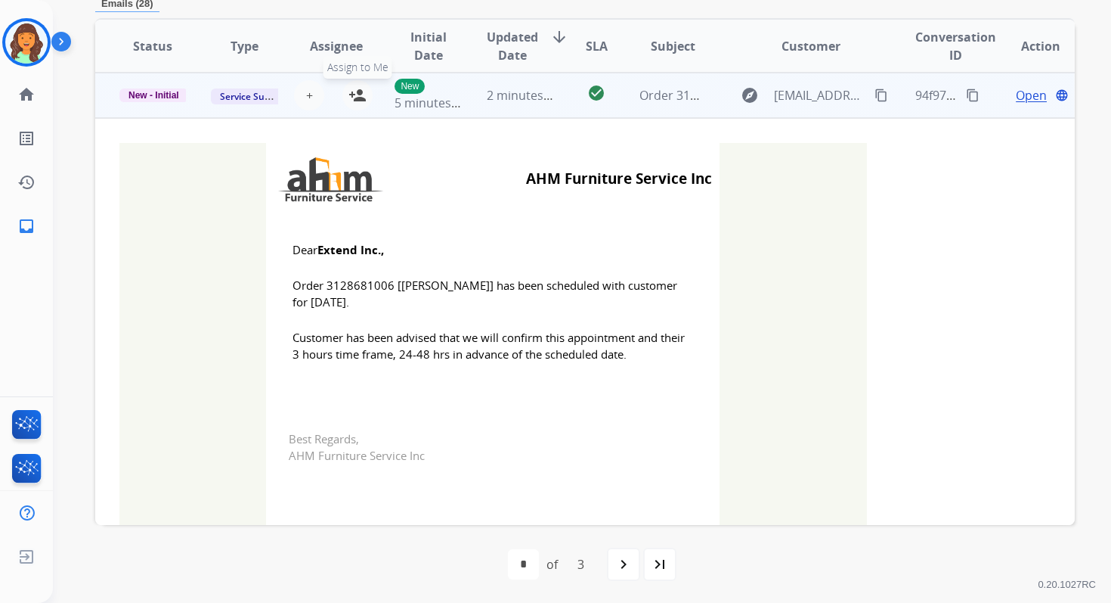
click at [356, 95] on mat-icon "person_add" at bounding box center [358, 95] width 18 height 18
click at [163, 98] on span "New - Initial" at bounding box center [153, 95] width 69 height 14
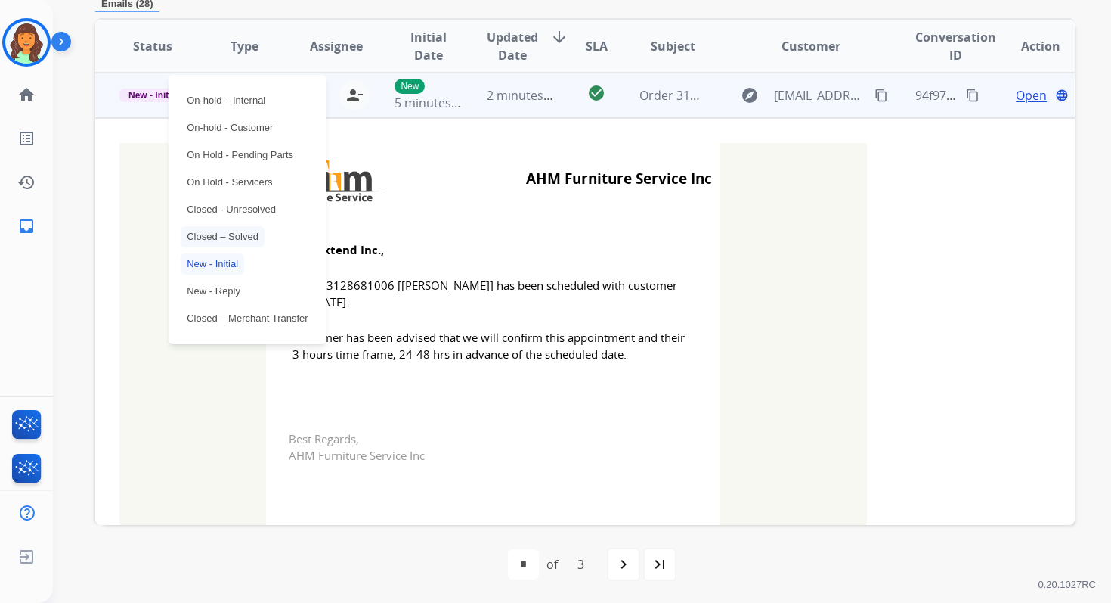
click at [219, 236] on p "Closed – Solved" at bounding box center [223, 236] width 84 height 21
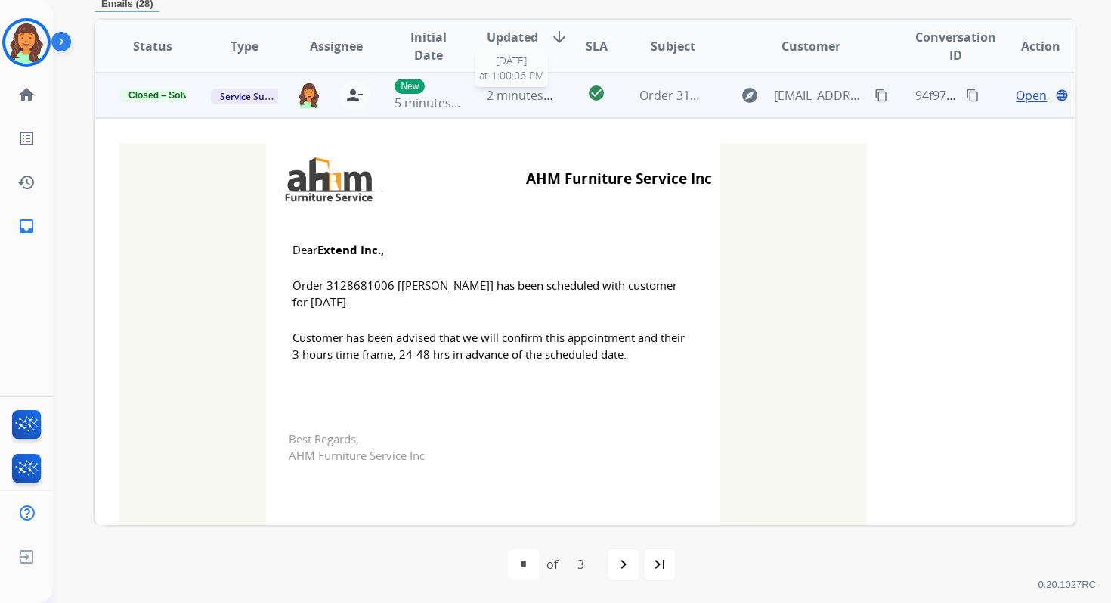
click at [514, 102] on div "2 minutes ago" at bounding box center [520, 95] width 67 height 18
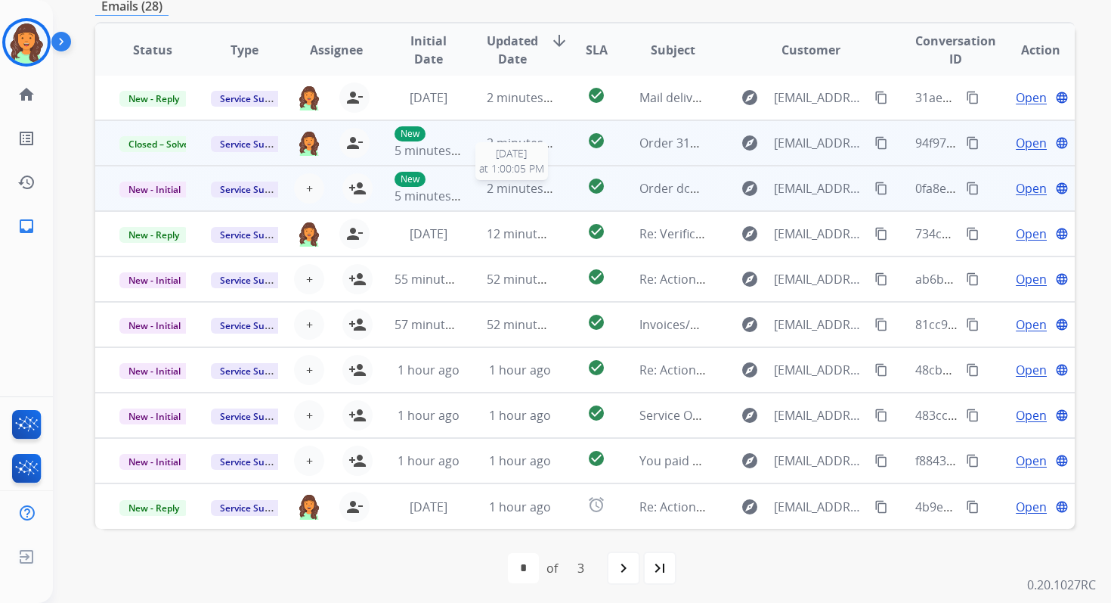
click at [491, 192] on span "2 minutes ago" at bounding box center [527, 188] width 81 height 17
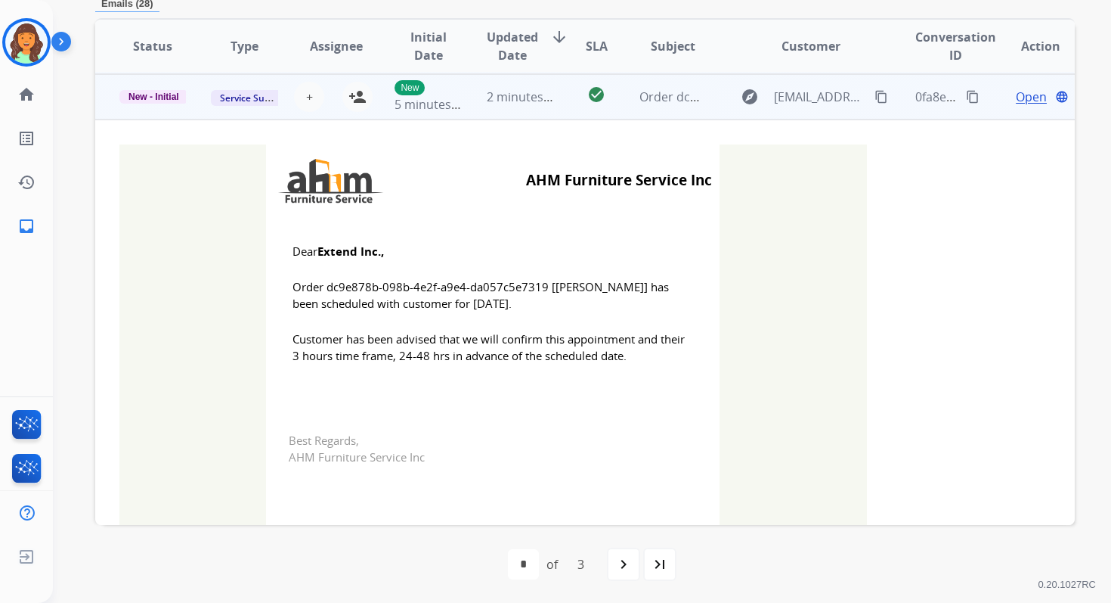
scroll to position [91, 0]
click at [361, 93] on mat-icon "person_add" at bounding box center [358, 95] width 18 height 18
click at [152, 95] on span "New - Initial" at bounding box center [153, 95] width 69 height 14
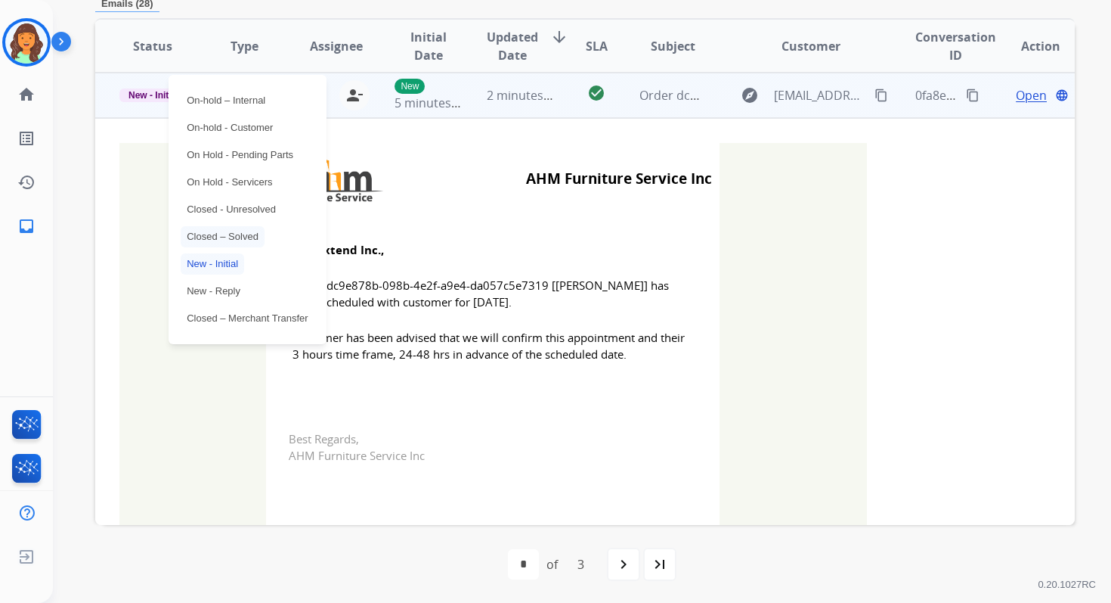
click at [215, 236] on p "Closed – Solved" at bounding box center [223, 236] width 84 height 21
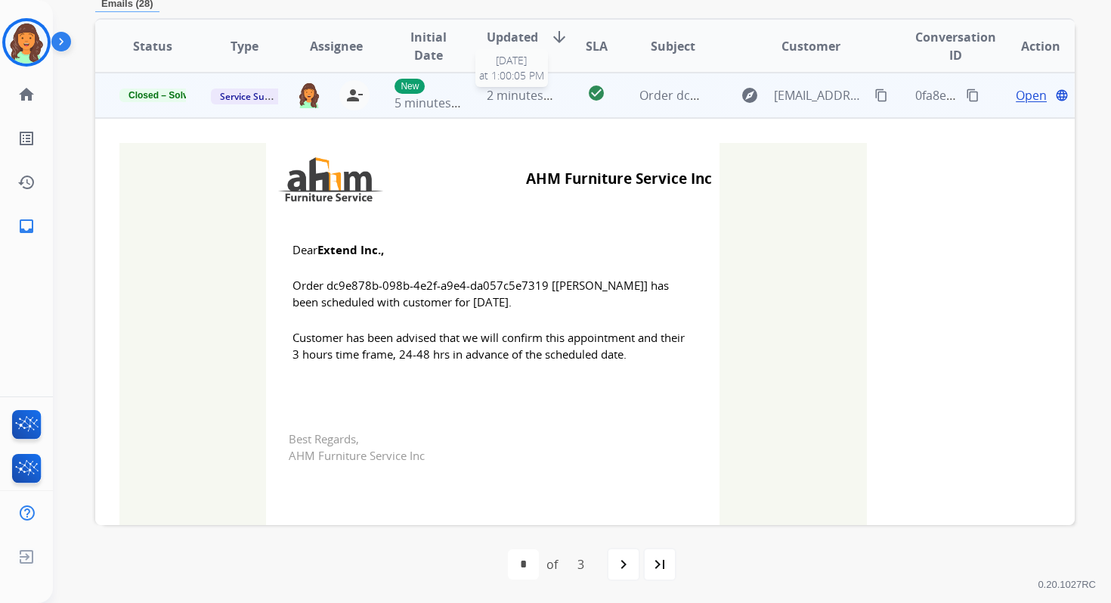
click at [530, 97] on span "2 minutes ago" at bounding box center [527, 95] width 81 height 17
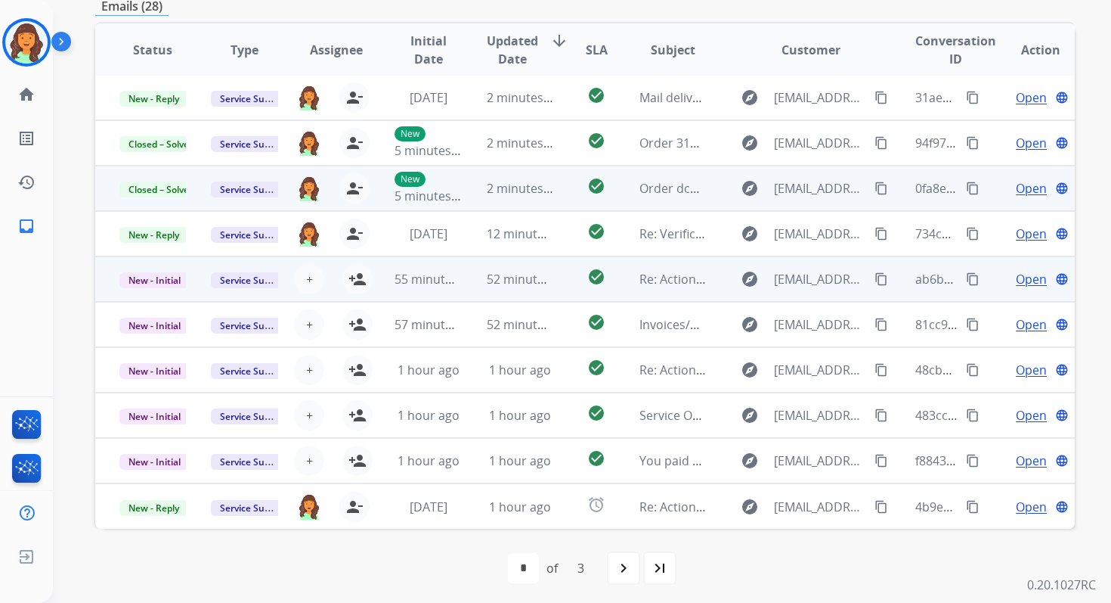
scroll to position [367, 0]
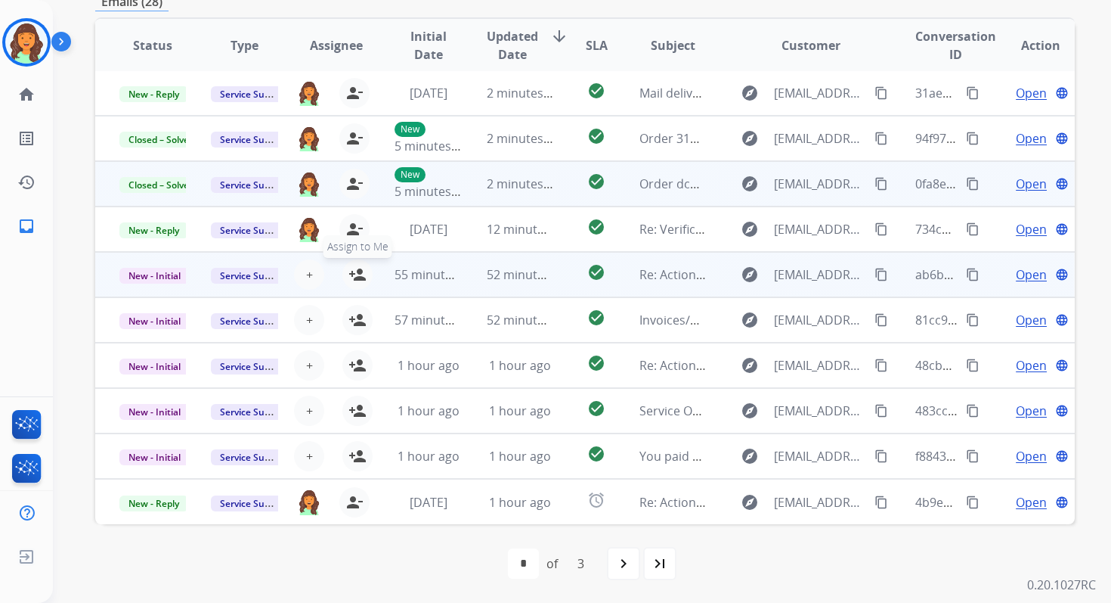
click at [357, 277] on mat-icon "person_add" at bounding box center [358, 274] width 18 height 18
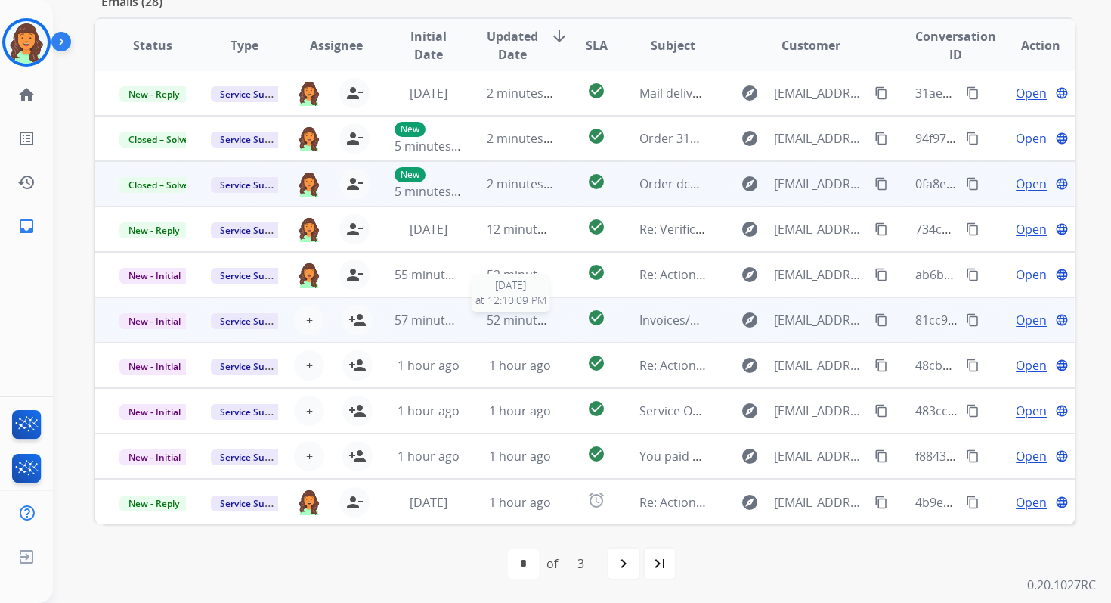
click at [539, 313] on span "52 minutes ago" at bounding box center [531, 319] width 88 height 17
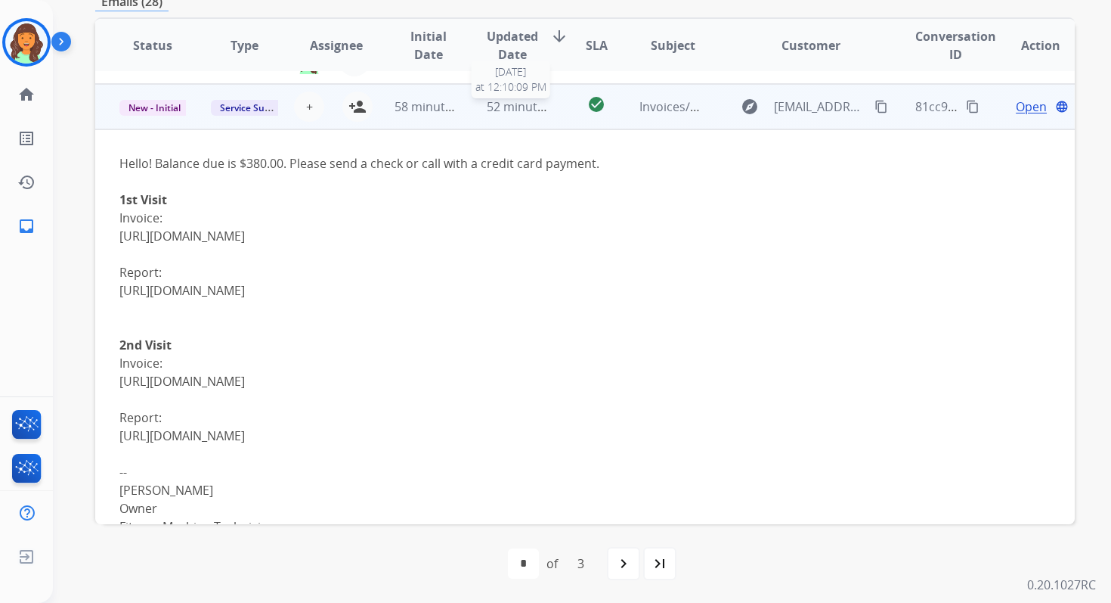
scroll to position [227, 0]
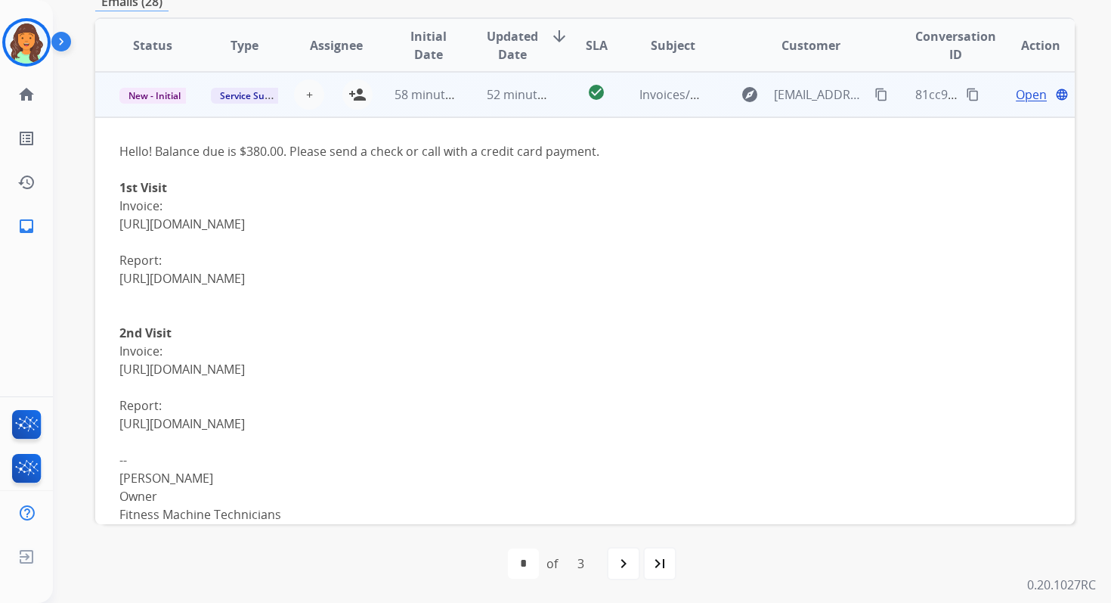
click at [1018, 98] on span "Open" at bounding box center [1031, 94] width 31 height 18
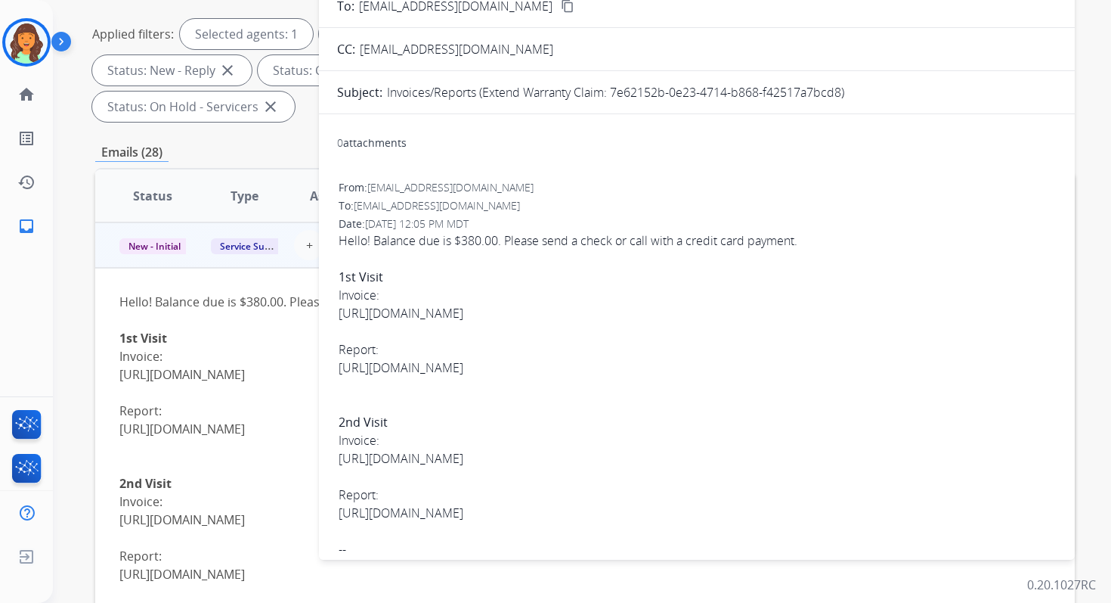
scroll to position [0, 0]
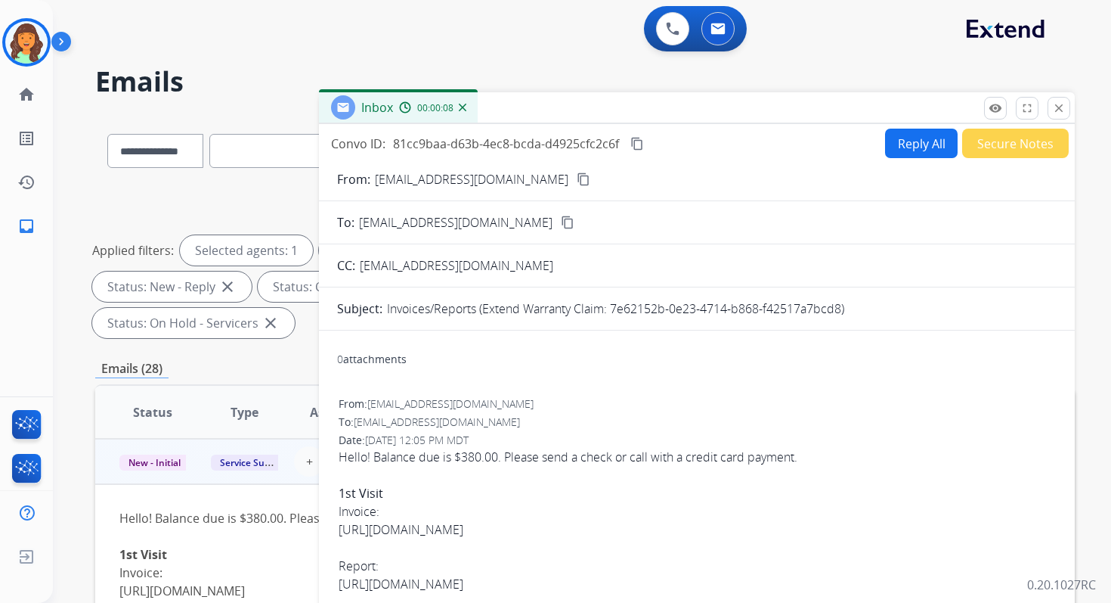
click at [900, 148] on button "Reply All" at bounding box center [921, 143] width 73 height 29
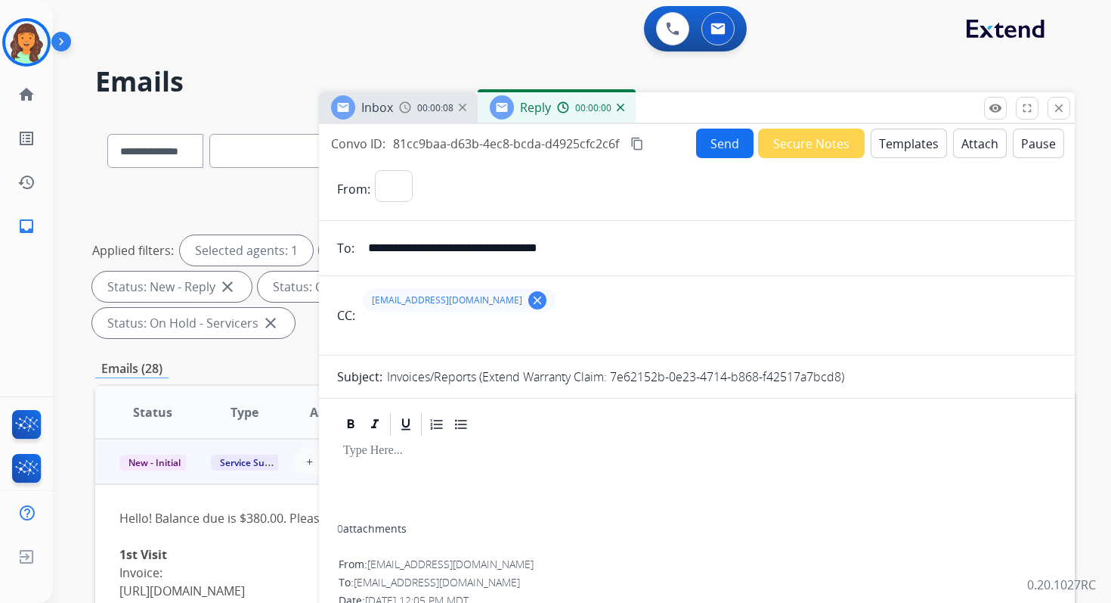
select select "**********"
click at [442, 466] on div at bounding box center [697, 481] width 720 height 86
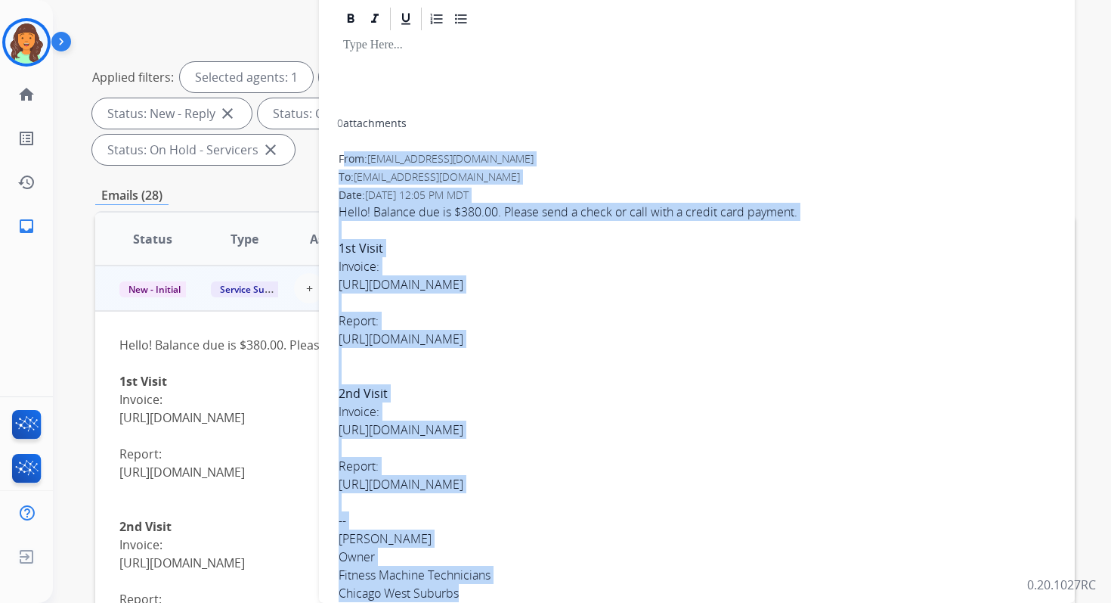
scroll to position [233, 0]
drag, startPoint x: 339, startPoint y: 355, endPoint x: 555, endPoint y: 587, distance: 317.2
click at [555, 587] on div "From: khammel@fitnessmachinetechnicians.com To: servicesupport@extend.com Date:…" at bounding box center [697, 409] width 720 height 520
copy div "From: khammel@fitnessmachinetechnicians.com To: servicesupport@extend.com Date:…"
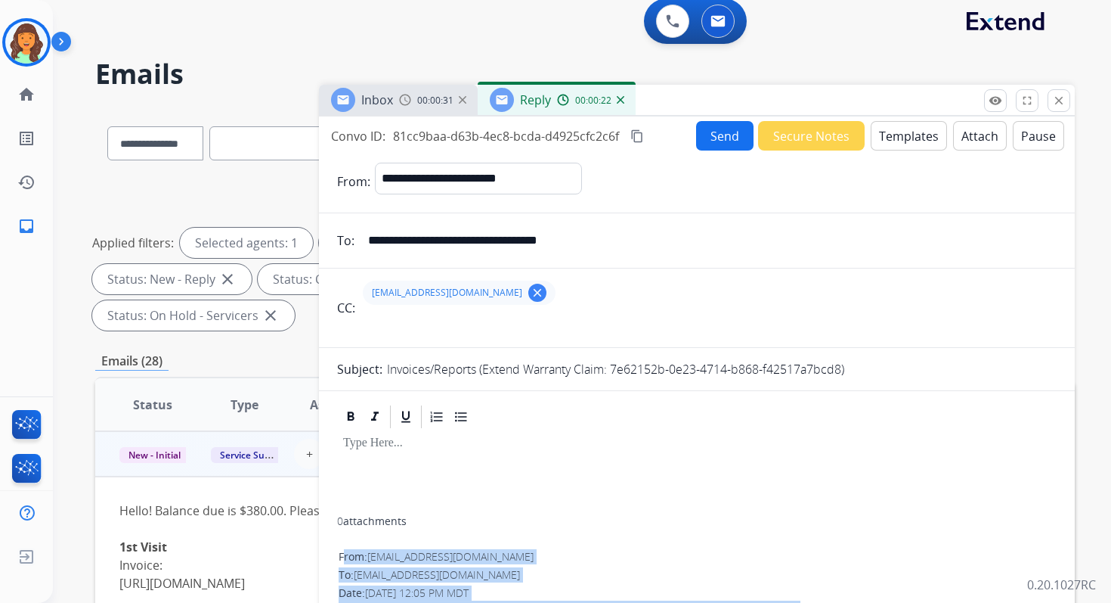
scroll to position [0, 0]
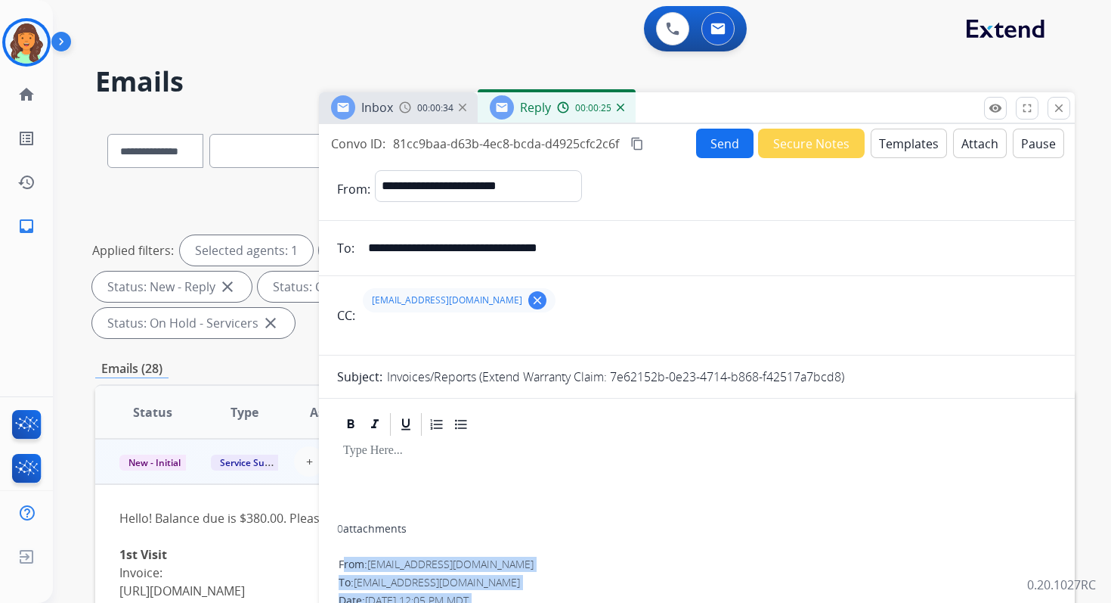
click at [893, 147] on button "Templates" at bounding box center [909, 143] width 76 height 29
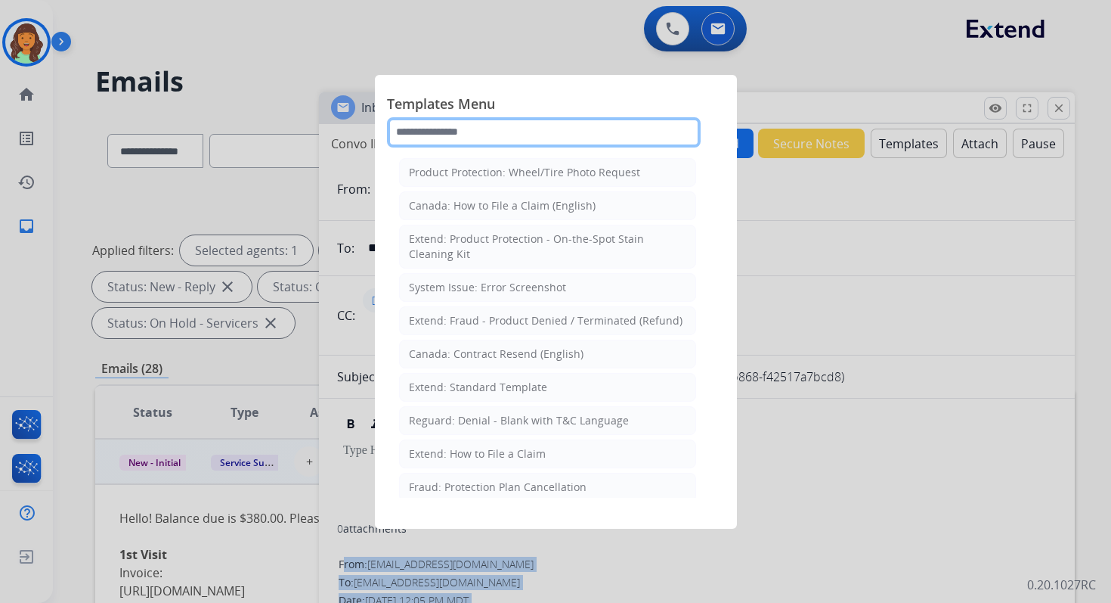
click at [511, 133] on input "text" at bounding box center [544, 132] width 314 height 30
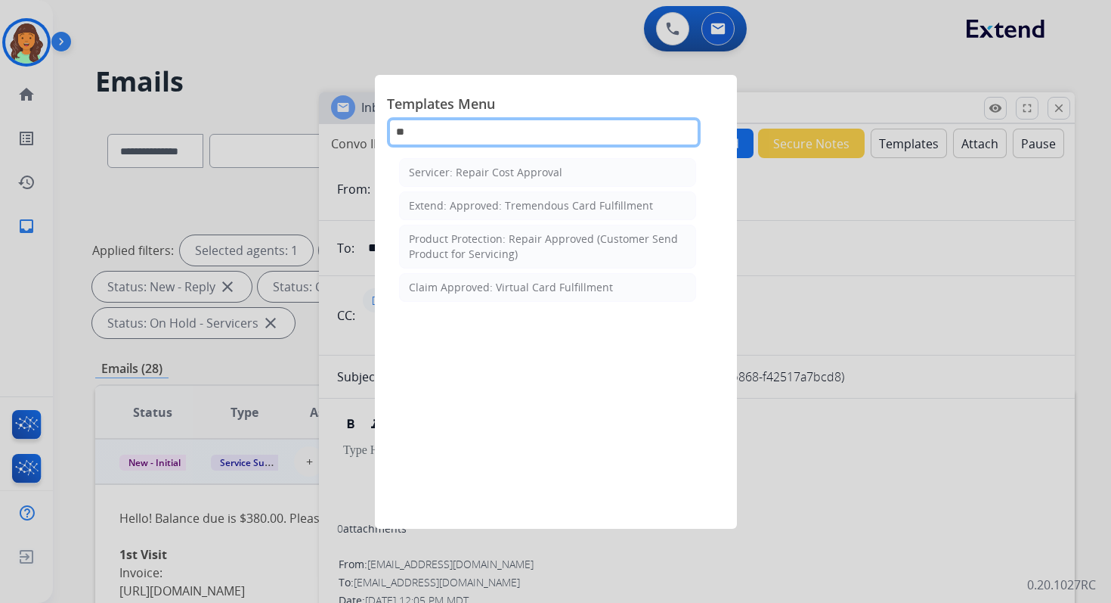
type input "***"
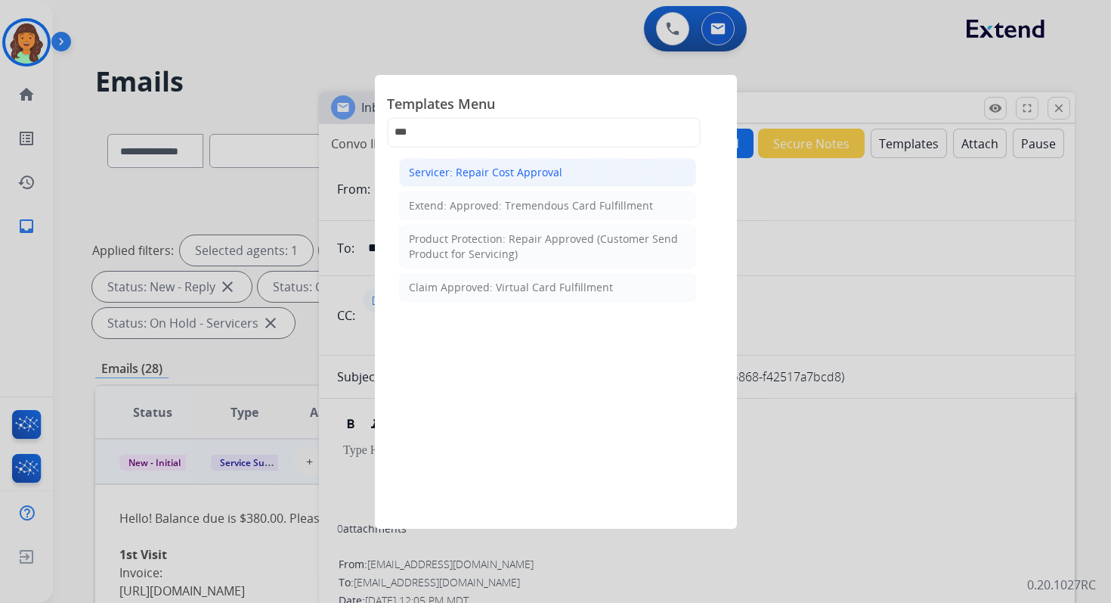
click at [535, 173] on div "Servicer: Repair Cost Approval" at bounding box center [485, 172] width 153 height 15
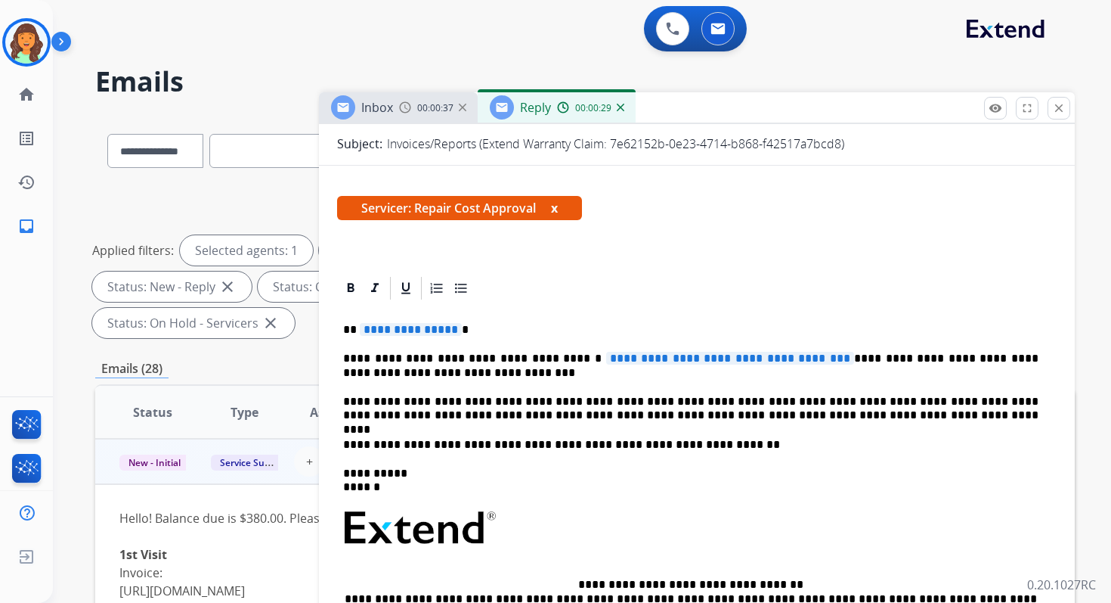
scroll to position [253, 0]
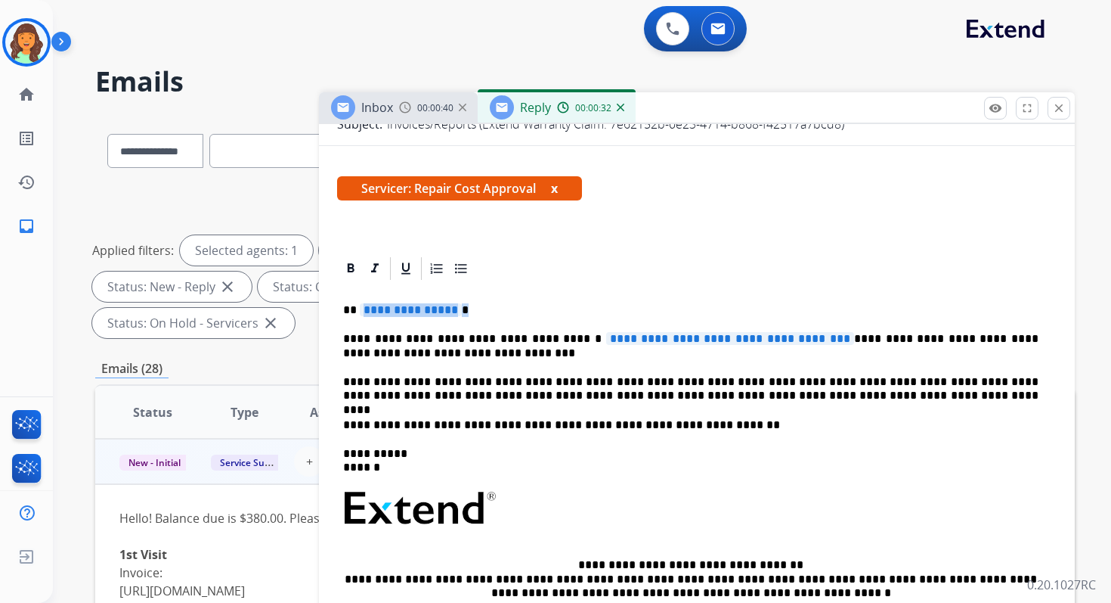
drag, startPoint x: 358, startPoint y: 308, endPoint x: 452, endPoint y: 312, distance: 94.6
click at [452, 312] on p "**********" at bounding box center [691, 310] width 696 height 14
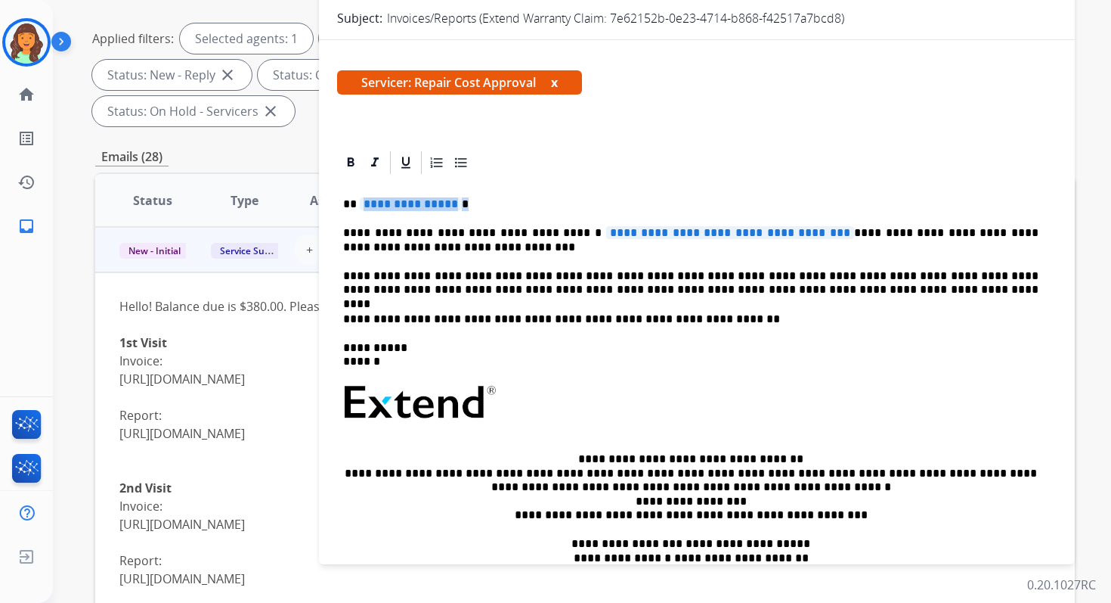
scroll to position [143, 0]
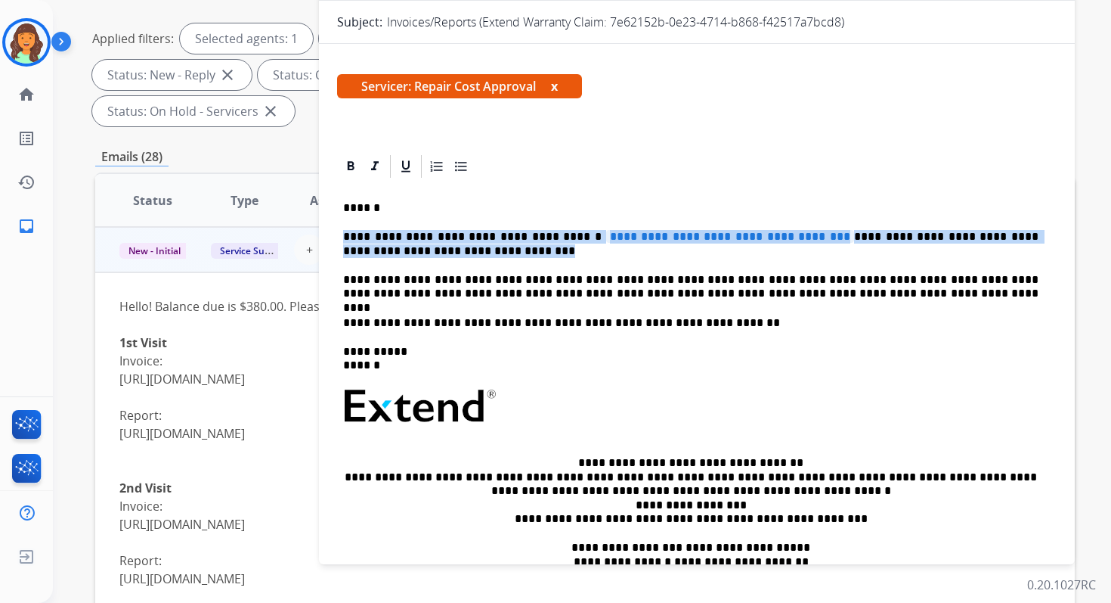
drag, startPoint x: 467, startPoint y: 254, endPoint x: 315, endPoint y: 234, distance: 154.0
click at [315, 234] on div "**********" at bounding box center [585, 330] width 980 height 854
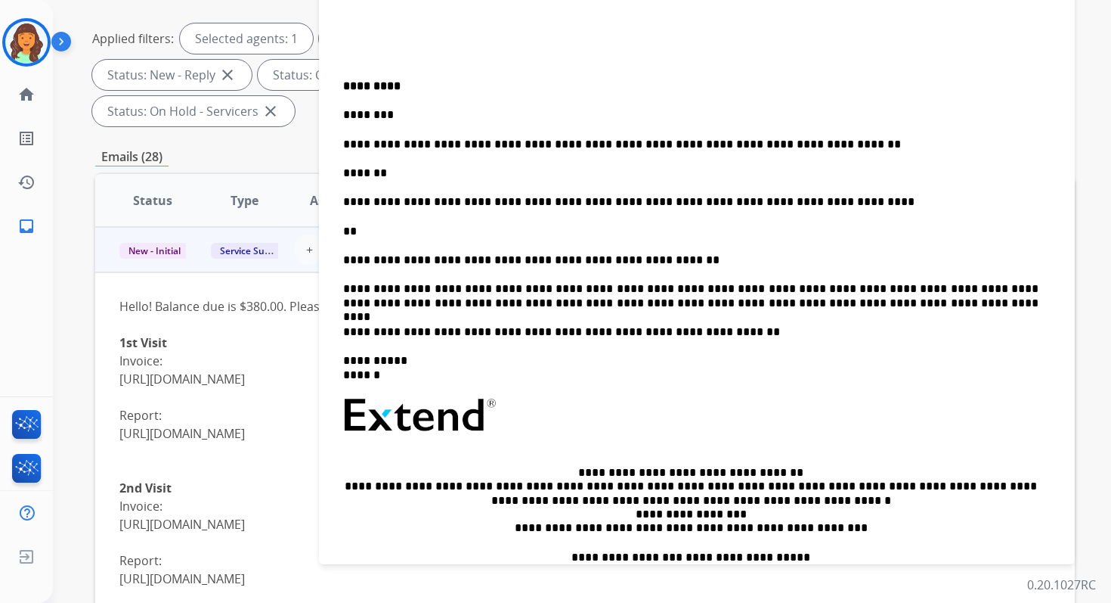
scroll to position [0, 0]
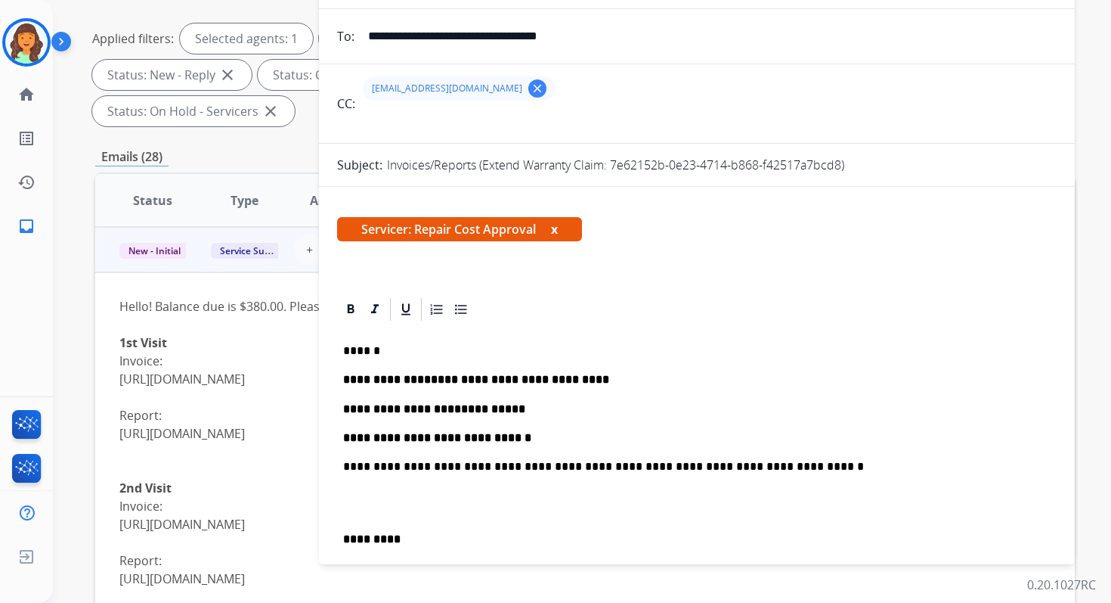
click at [399, 112] on input "text" at bounding box center [708, 122] width 697 height 30
type input "**********"
click at [609, 88] on div "bmcguire@fitnessmachinetechnicians.com clear" at bounding box center [708, 88] width 697 height 36
click at [447, 119] on input "text" at bounding box center [708, 122] width 697 height 30
type input "**********"
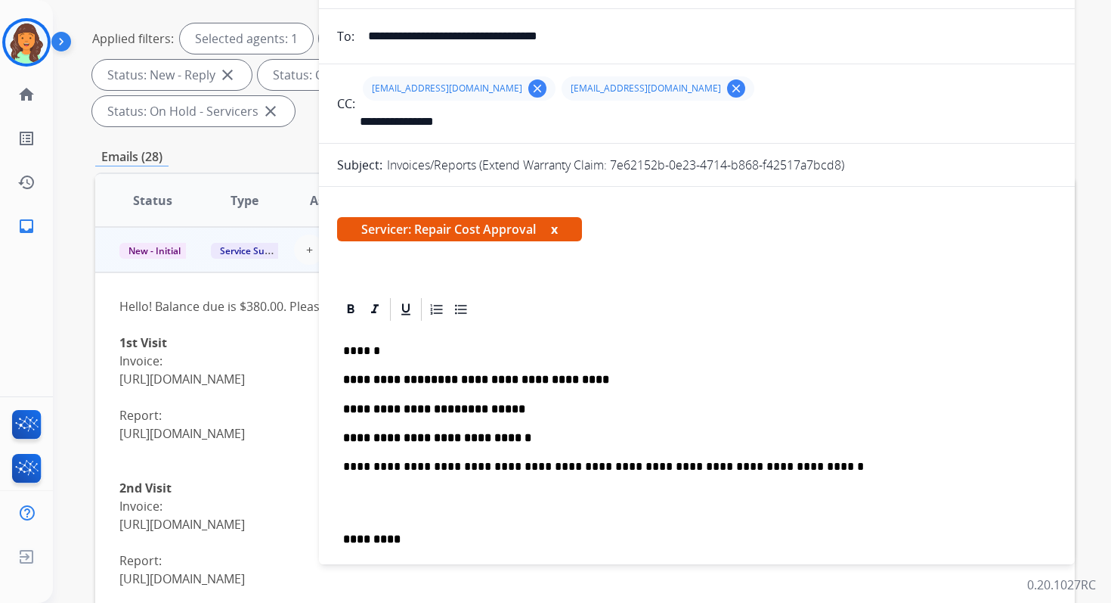
click at [508, 121] on input "**********" at bounding box center [708, 122] width 697 height 30
click at [755, 70] on div "bmcguire@fitnessmachinetechnicians.com clear ap@extend.com clear kelly@extend.c…" at bounding box center [708, 88] width 697 height 36
click at [418, 119] on input "text" at bounding box center [708, 122] width 697 height 30
click at [666, 385] on p "**********" at bounding box center [691, 380] width 696 height 14
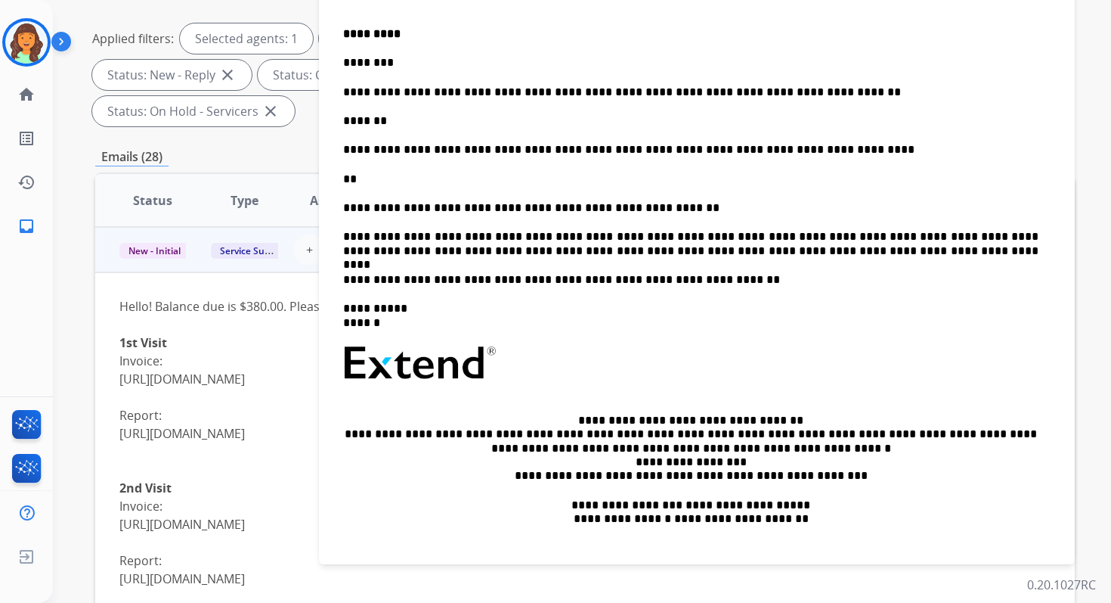
scroll to position [771, 0]
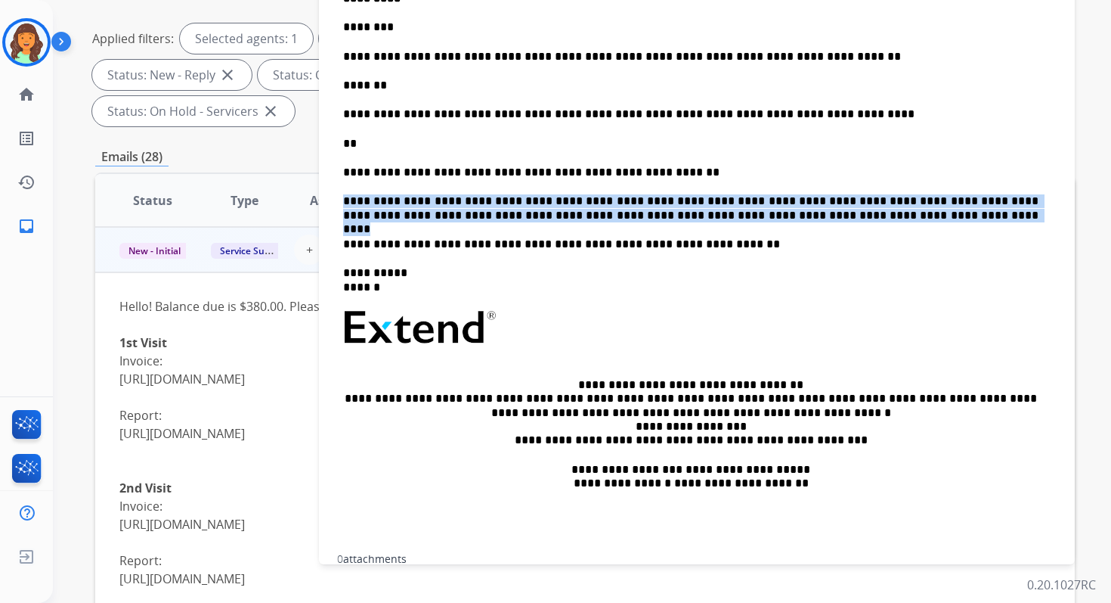
drag, startPoint x: 340, startPoint y: 200, endPoint x: 855, endPoint y: 209, distance: 514.9
click at [855, 209] on div "**********" at bounding box center [697, 52] width 720 height 1000
copy p "**********"
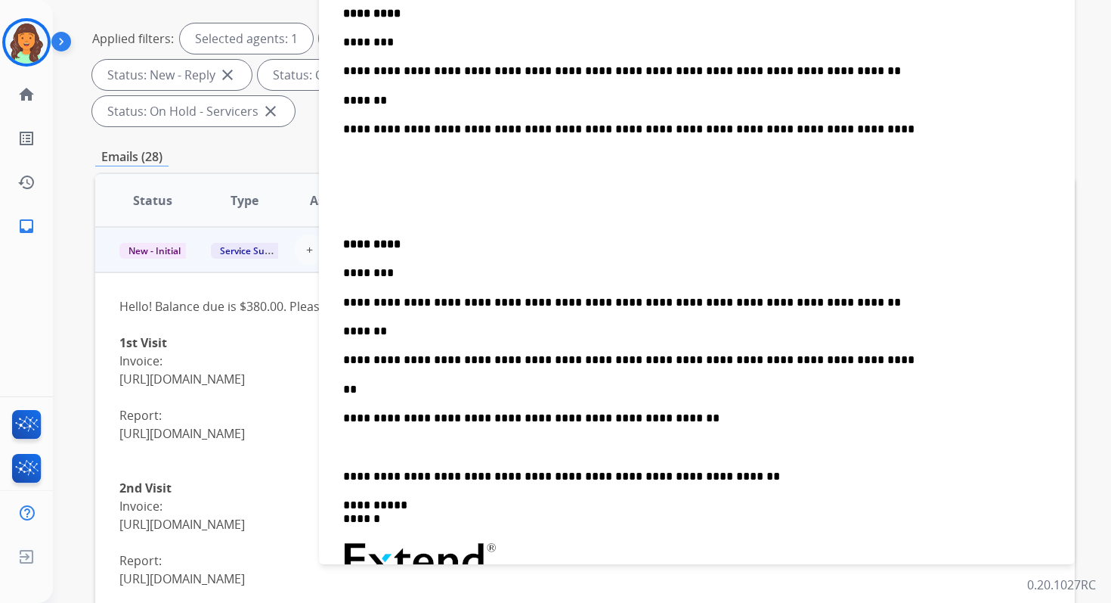
scroll to position [0, 0]
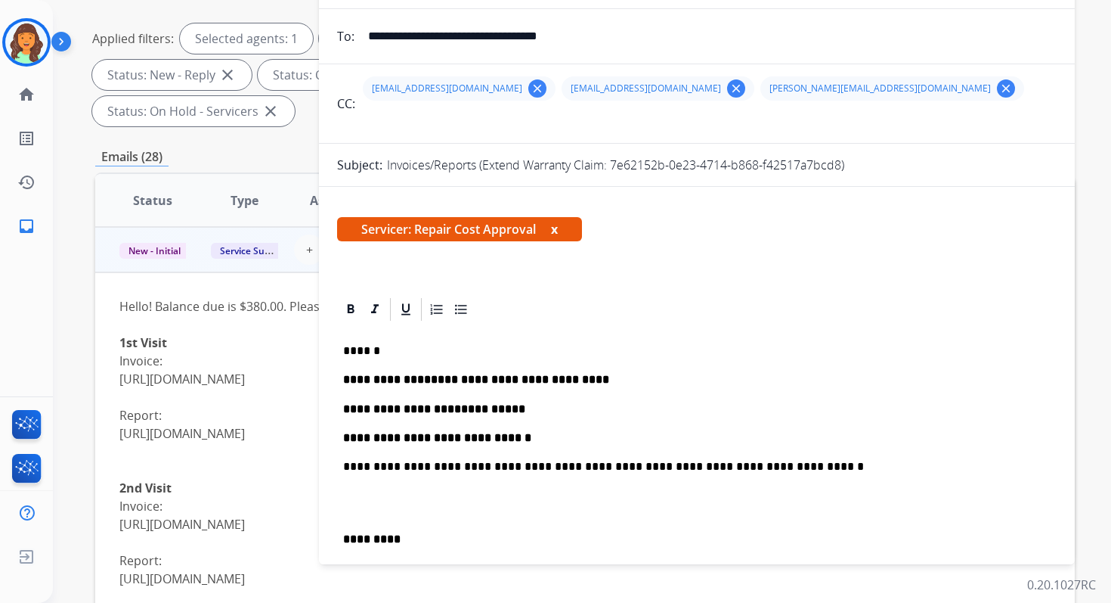
click at [417, 350] on p "******" at bounding box center [691, 351] width 696 height 14
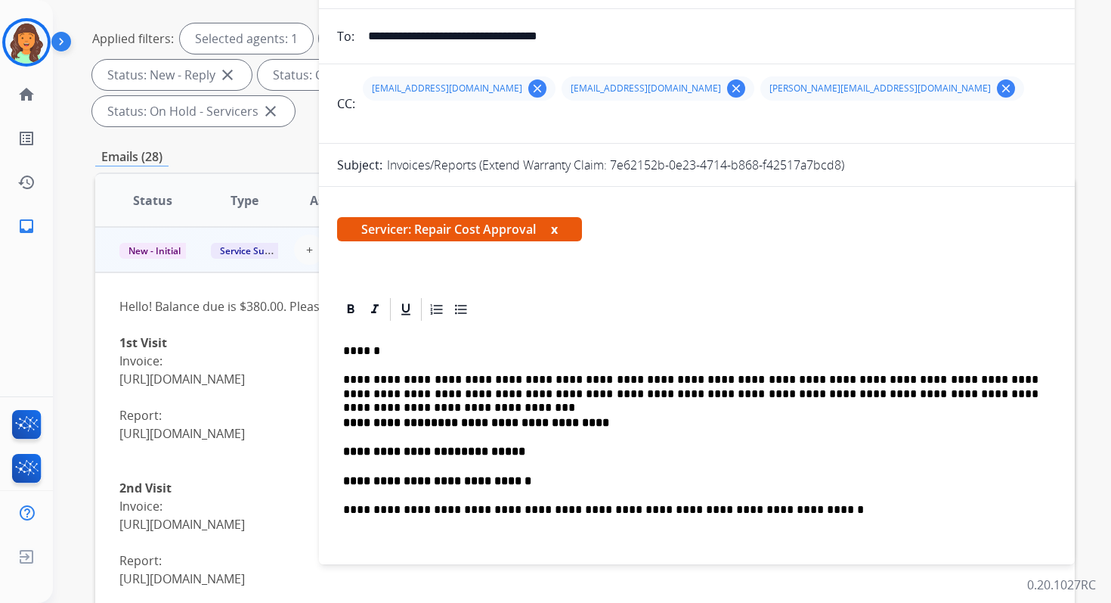
click at [833, 399] on p "**********" at bounding box center [691, 387] width 696 height 28
drag, startPoint x: 612, startPoint y: 163, endPoint x: 848, endPoint y: 176, distance: 237.0
copy p "7e62152b-0e23-4714-b868-f42517a7bcd8)"
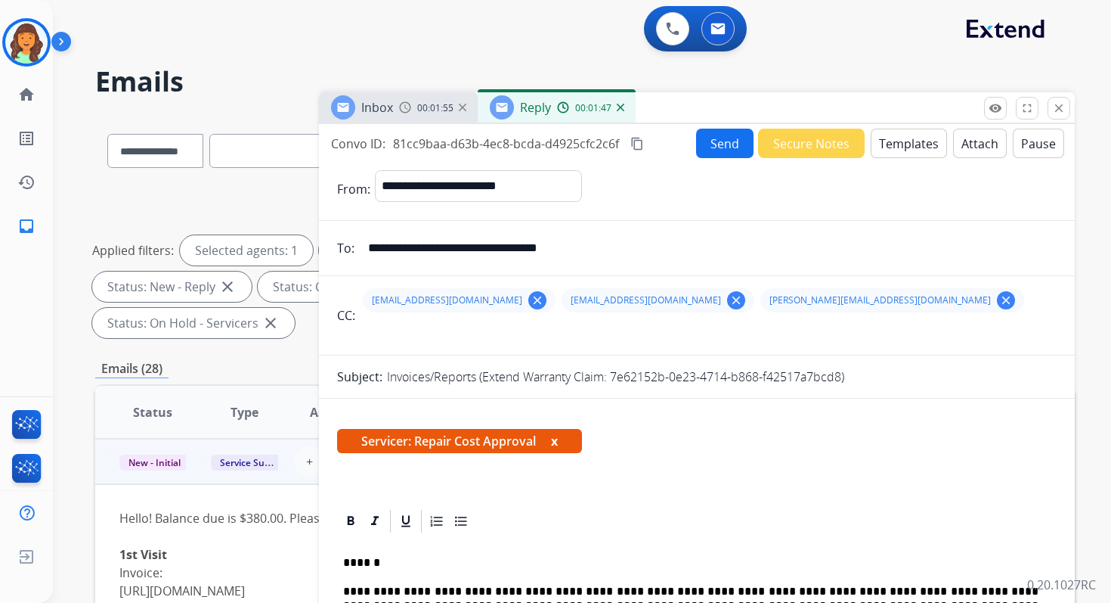
click at [730, 144] on button "Send" at bounding box center [724, 143] width 57 height 29
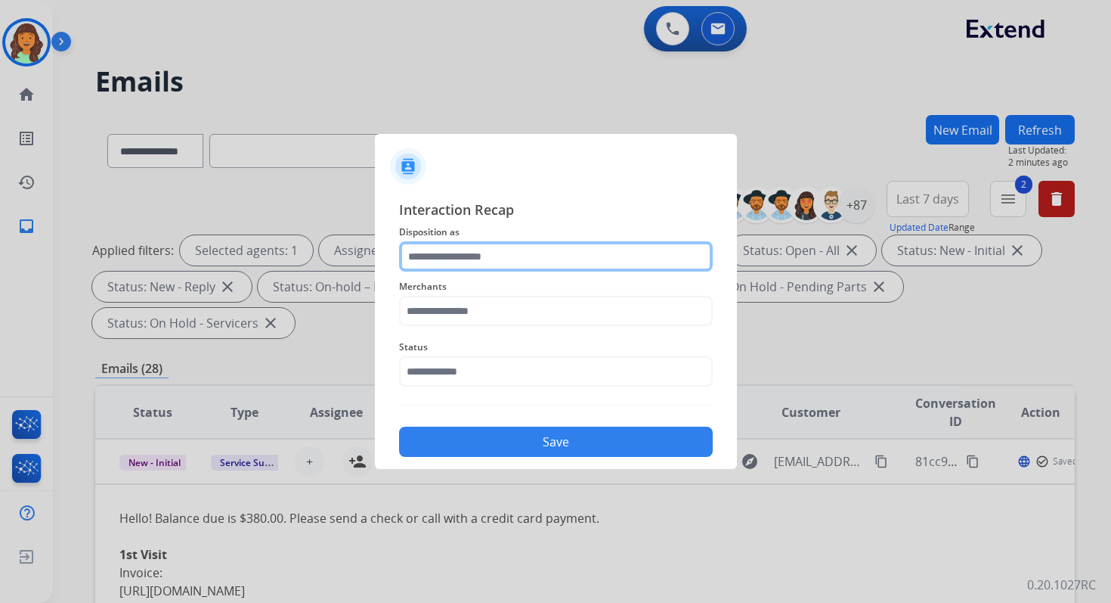
click at [460, 251] on input "text" at bounding box center [556, 256] width 314 height 30
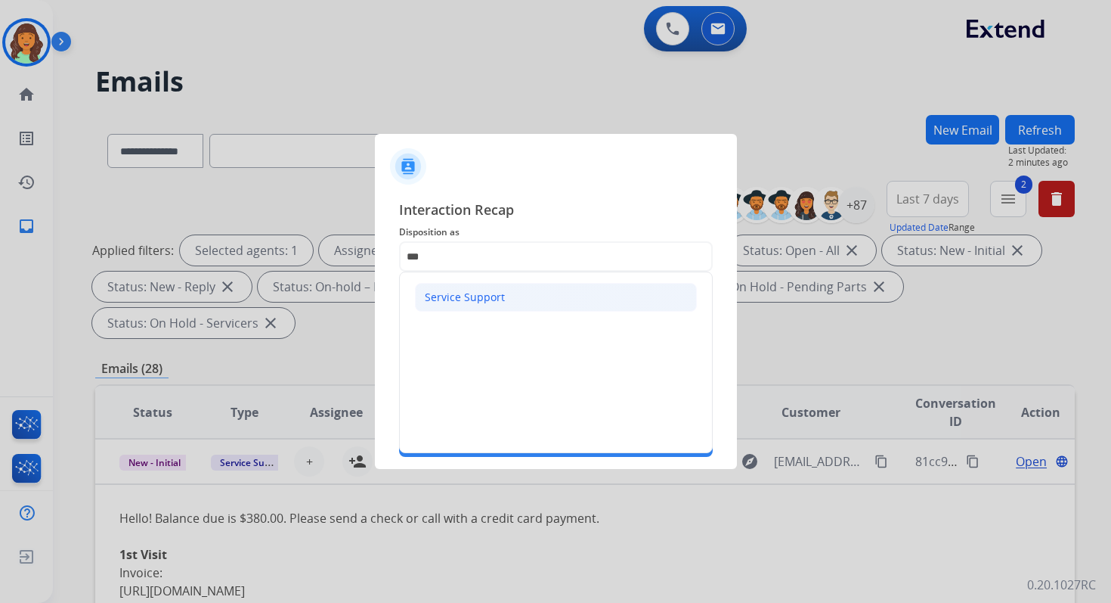
click at [468, 302] on div "Service Support" at bounding box center [465, 297] width 80 height 15
type input "**********"
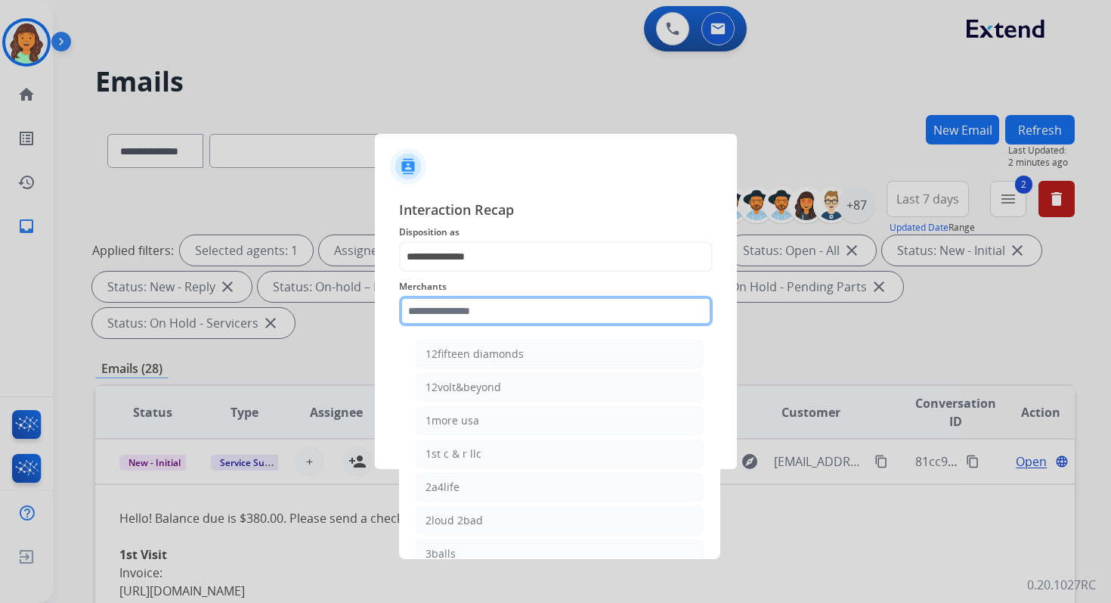
click at [468, 303] on input "text" at bounding box center [556, 311] width 314 height 30
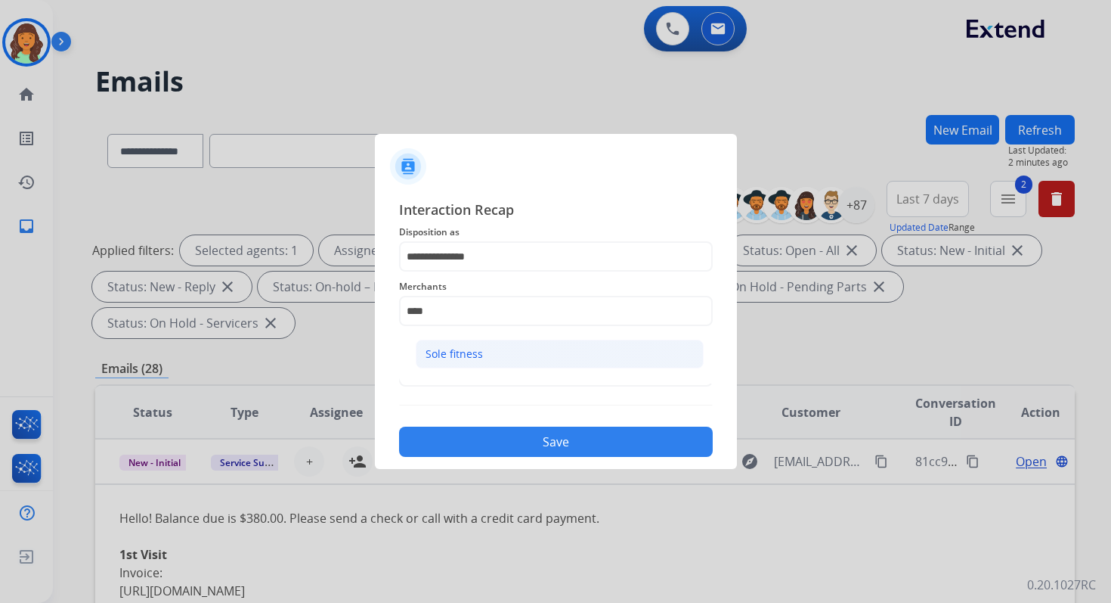
click at [491, 355] on li "Sole fitness" at bounding box center [560, 353] width 288 height 29
type input "**********"
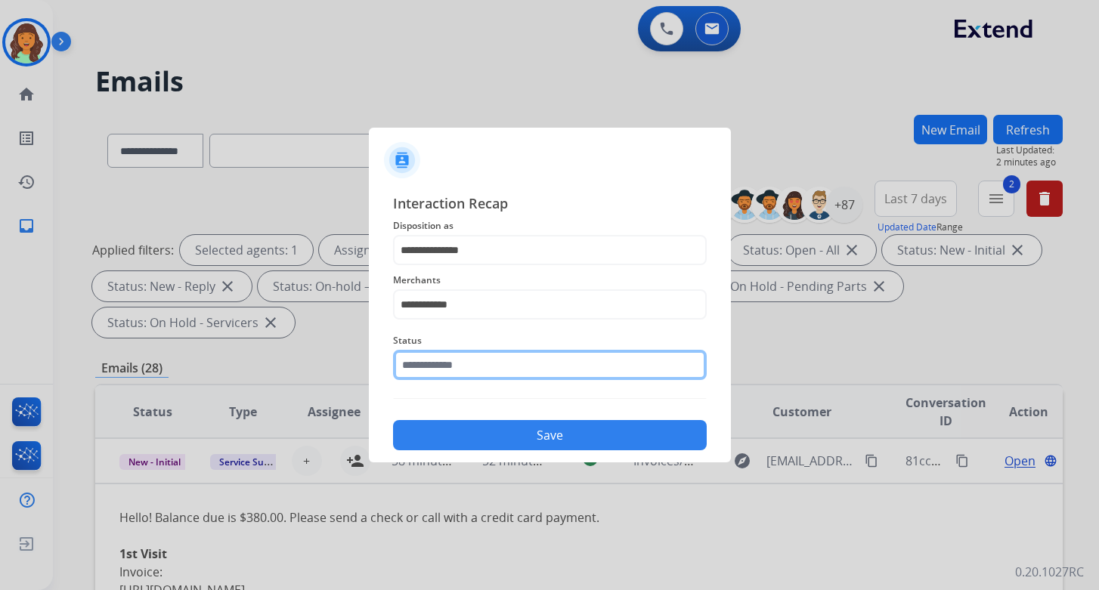
click at [491, 361] on input "text" at bounding box center [550, 365] width 314 height 30
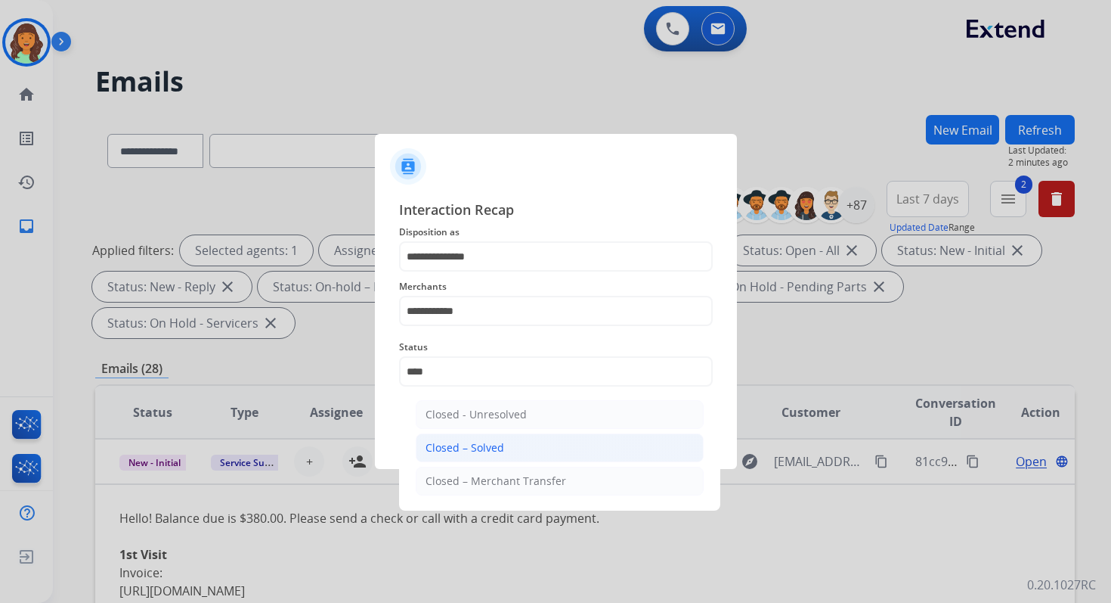
click at [490, 451] on div "Closed – Solved" at bounding box center [465, 447] width 79 height 15
type input "**********"
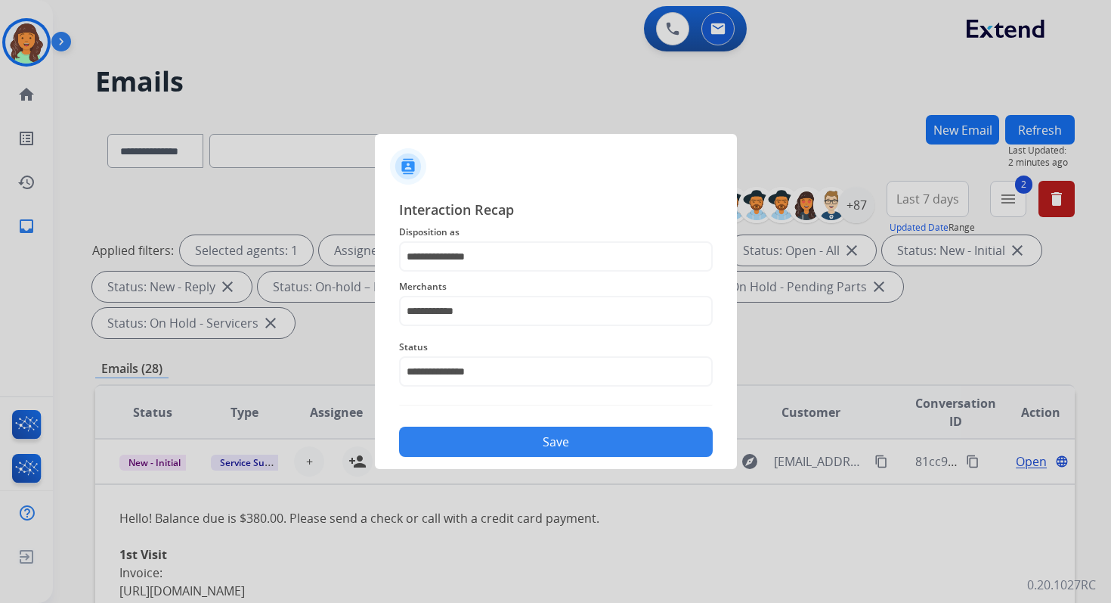
click at [490, 451] on button "Save" at bounding box center [556, 441] width 314 height 30
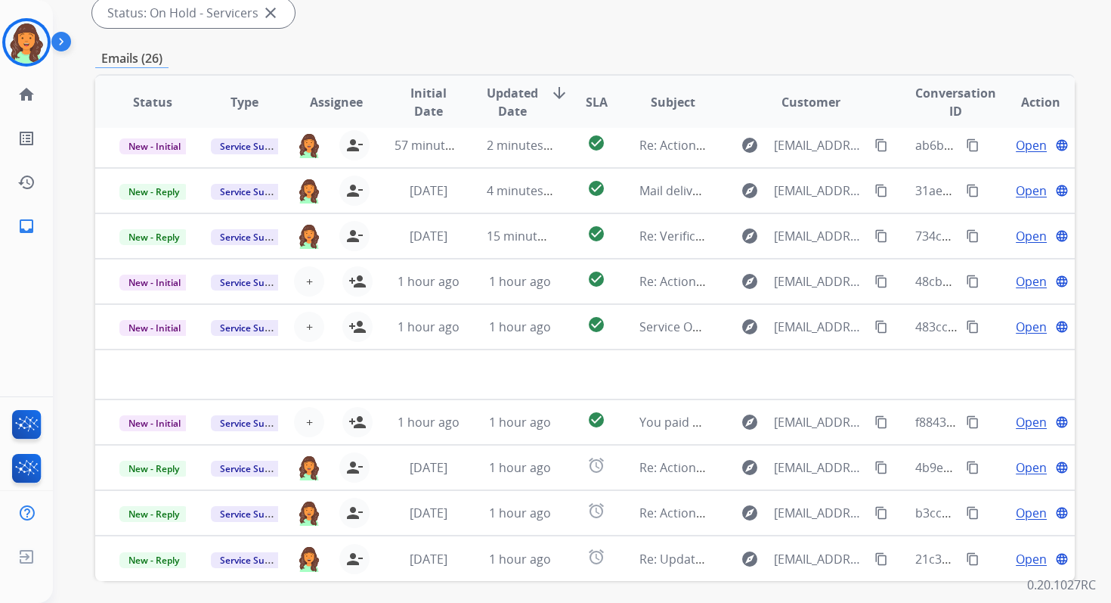
scroll to position [367, 0]
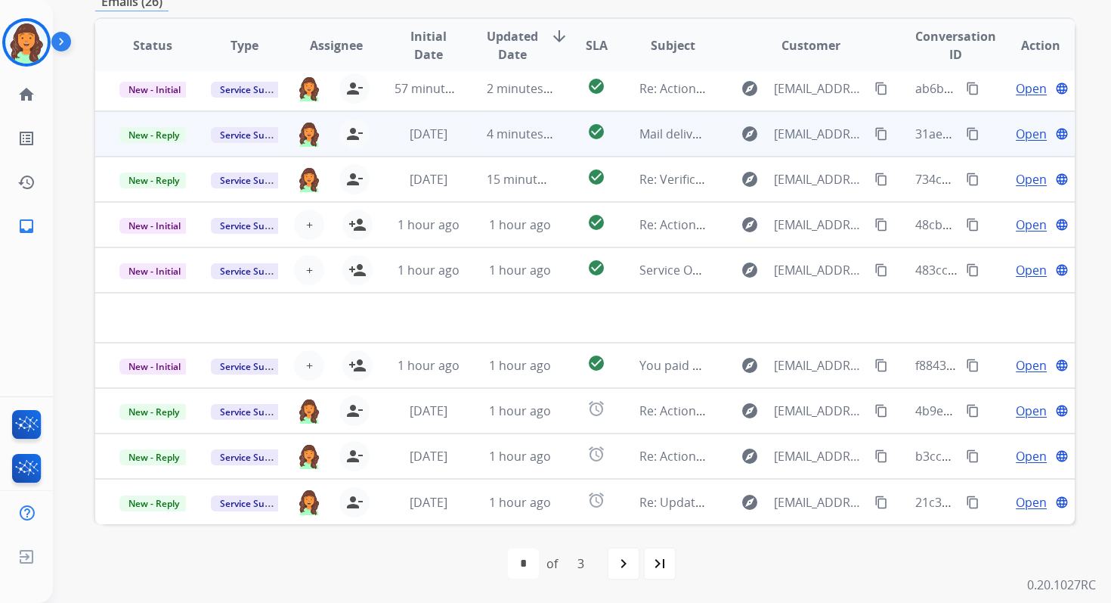
click at [487, 132] on span "4 minutes ago" at bounding box center [527, 133] width 81 height 17
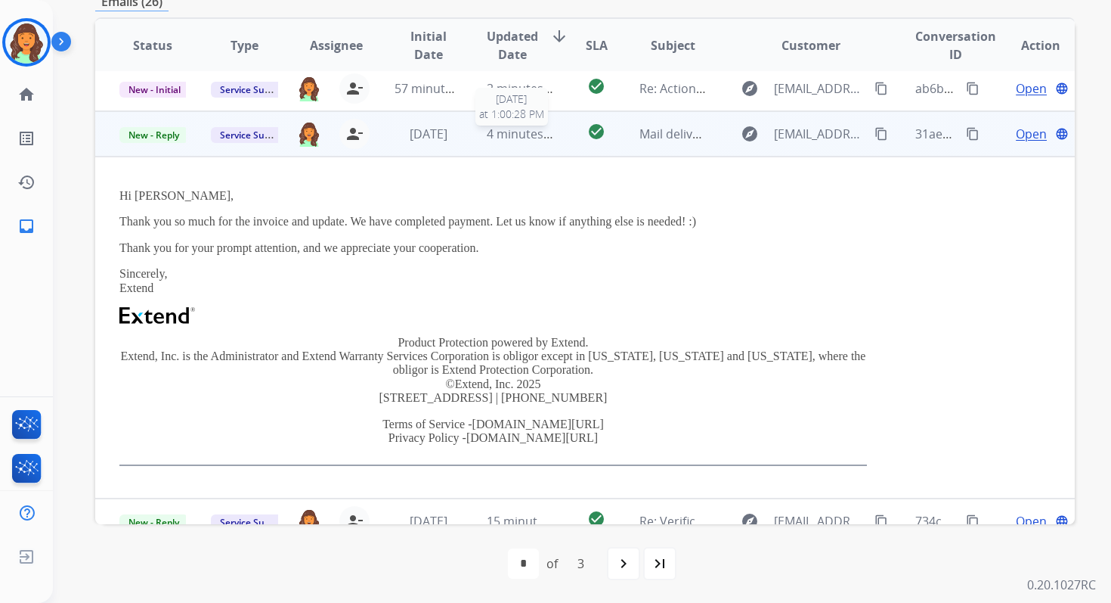
scroll to position [91, 0]
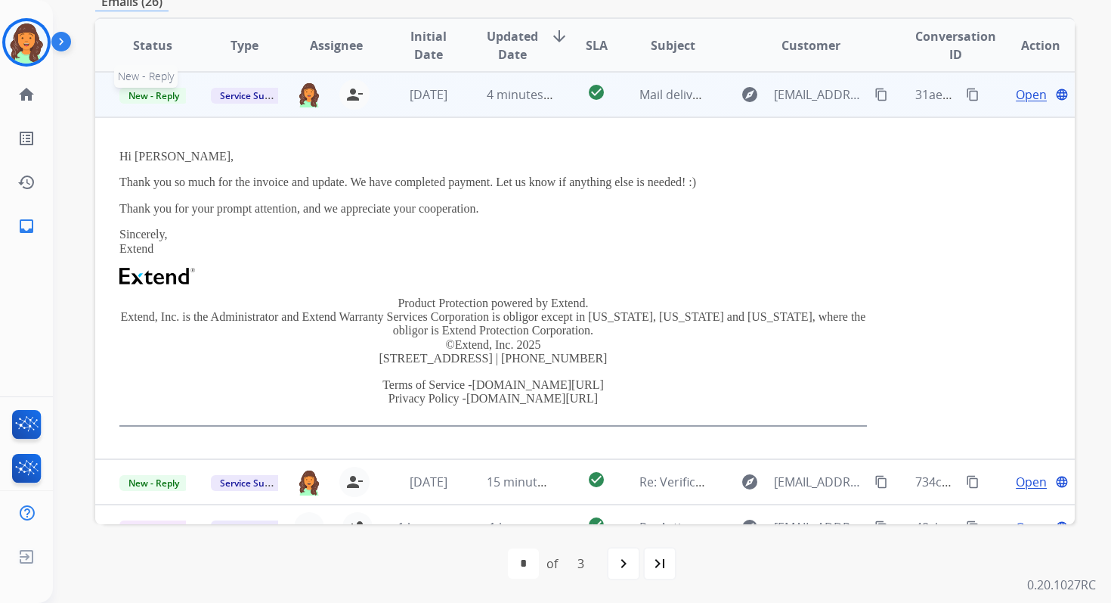
click at [168, 96] on span "New - Reply" at bounding box center [153, 96] width 69 height 16
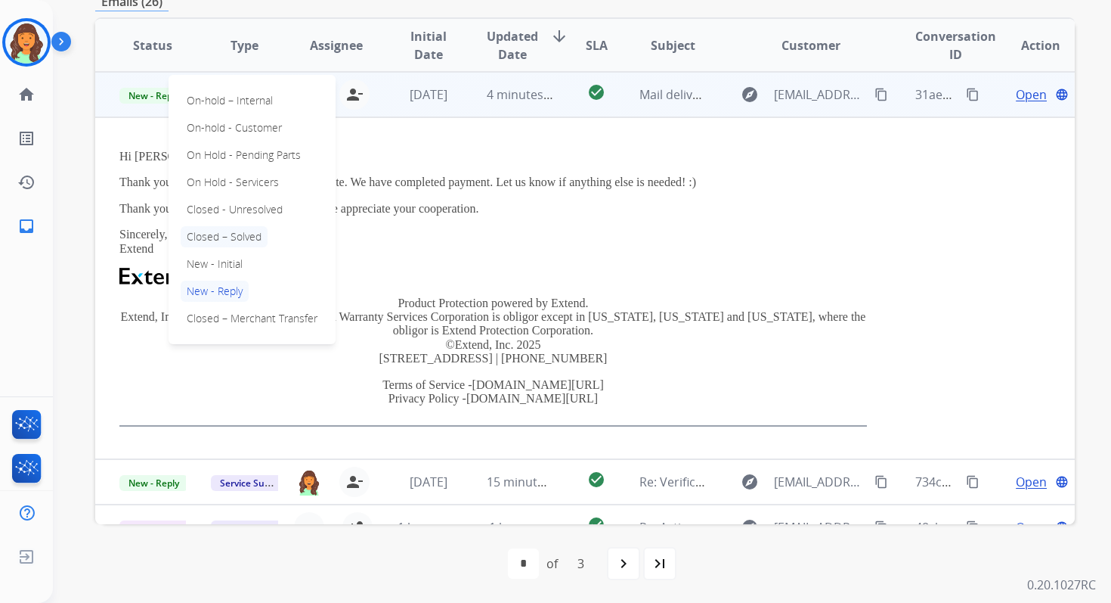
click at [225, 234] on p "Closed – Solved" at bounding box center [224, 236] width 87 height 21
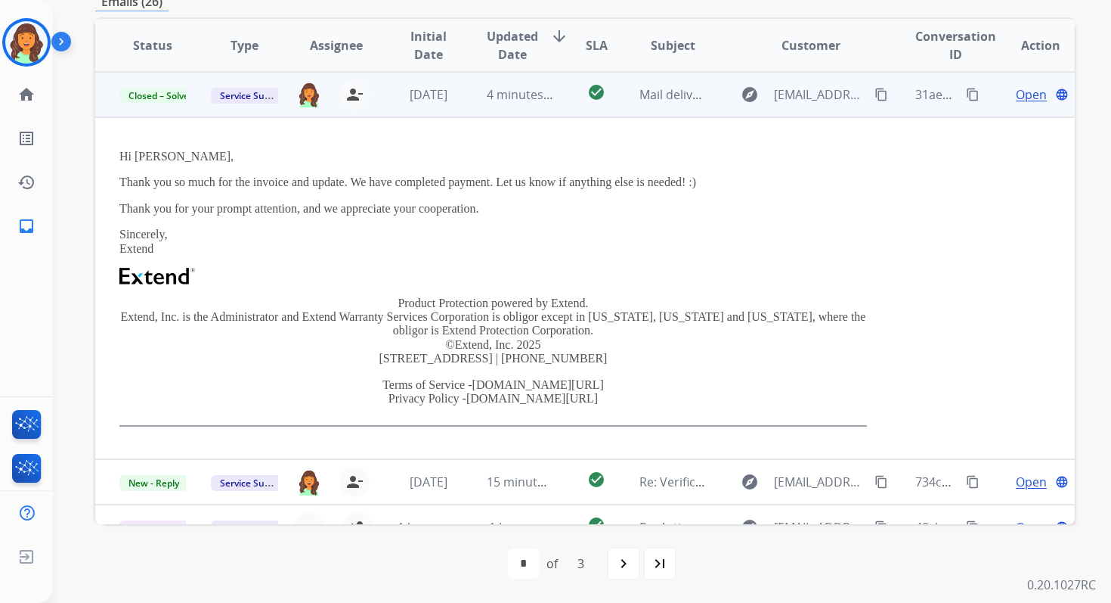
click at [1022, 92] on span "Open" at bounding box center [1031, 94] width 31 height 18
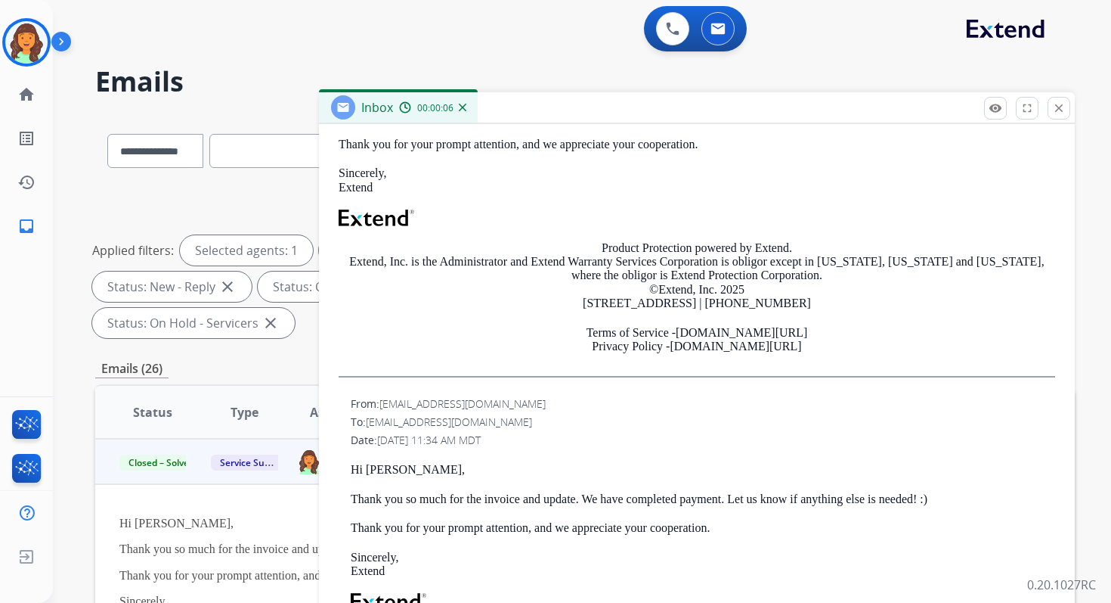
scroll to position [102, 0]
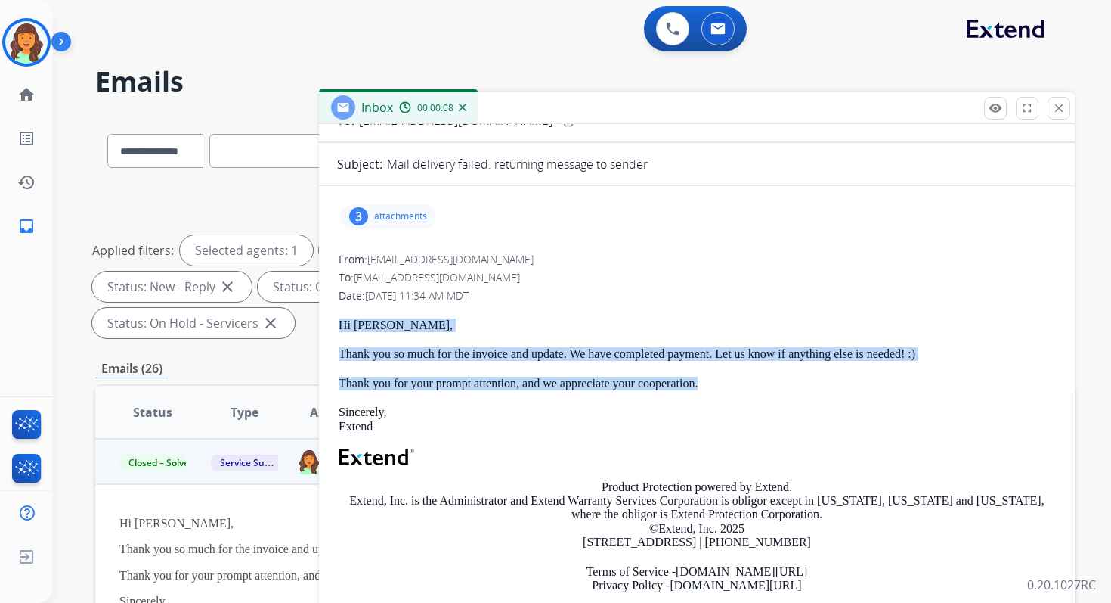
drag, startPoint x: 336, startPoint y: 323, endPoint x: 712, endPoint y: 381, distance: 380.2
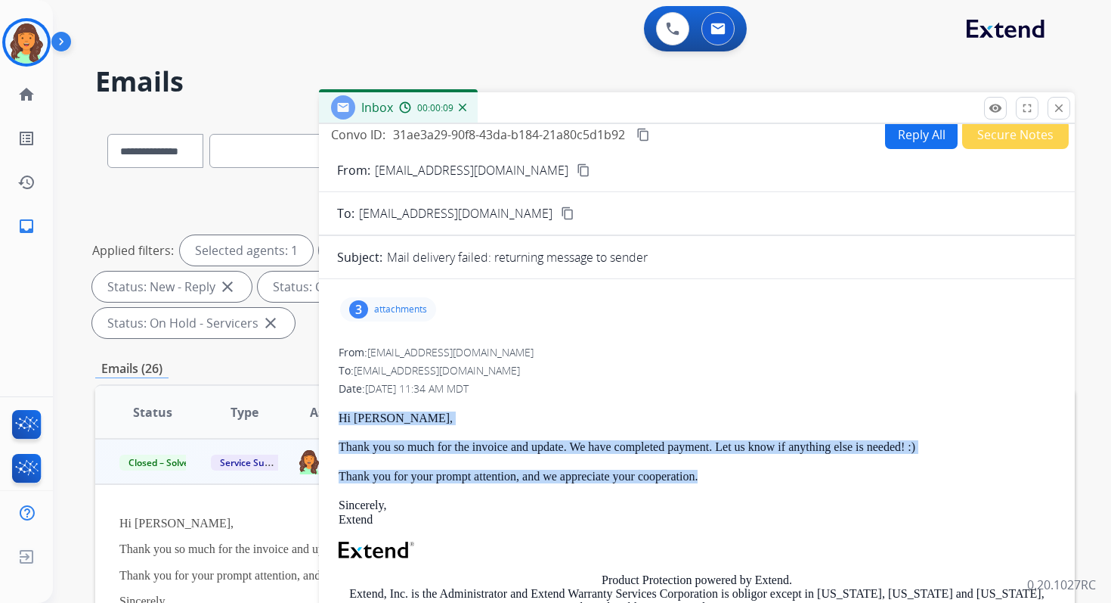
scroll to position [0, 0]
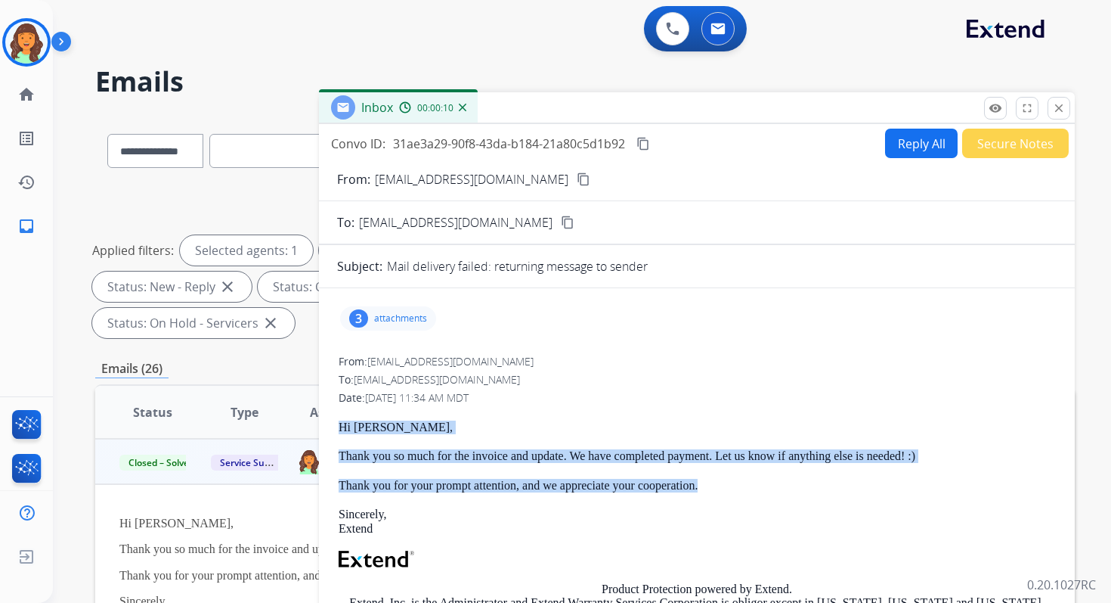
click at [888, 150] on button "Reply All" at bounding box center [921, 143] width 73 height 29
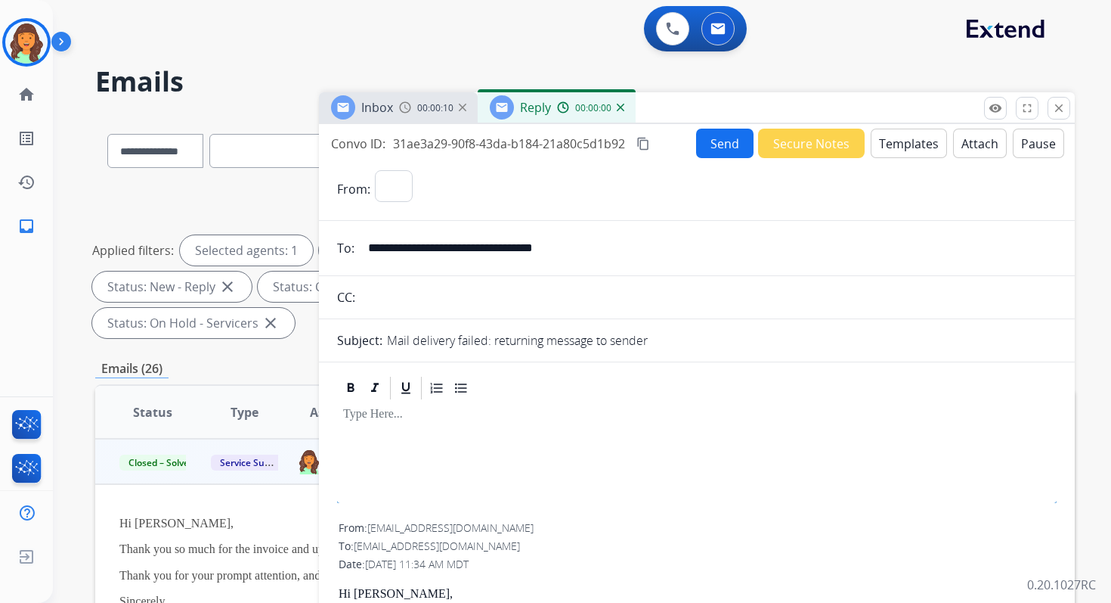
select select "**********"
click at [896, 141] on button "Templates" at bounding box center [909, 143] width 76 height 29
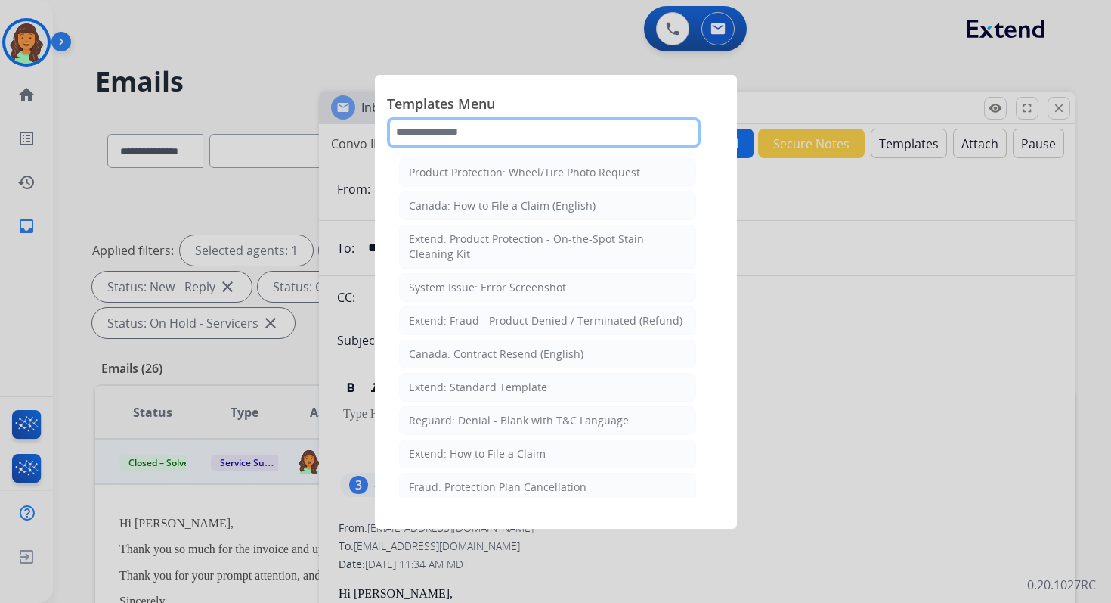
click at [559, 130] on input "text" at bounding box center [544, 132] width 314 height 30
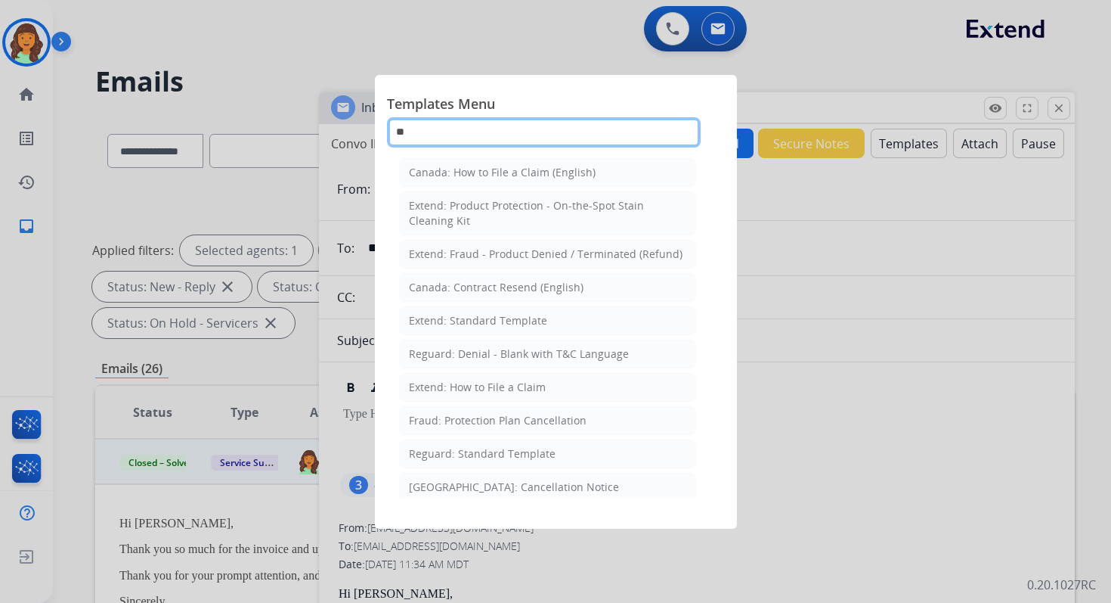
type input "***"
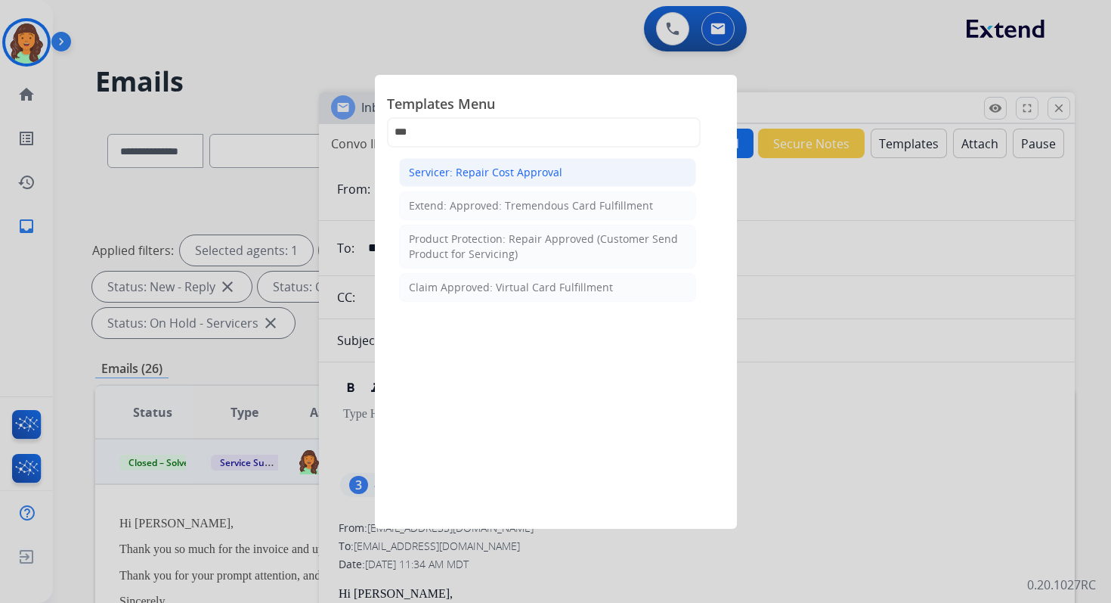
click at [553, 173] on div "Servicer: Repair Cost Approval" at bounding box center [485, 172] width 153 height 15
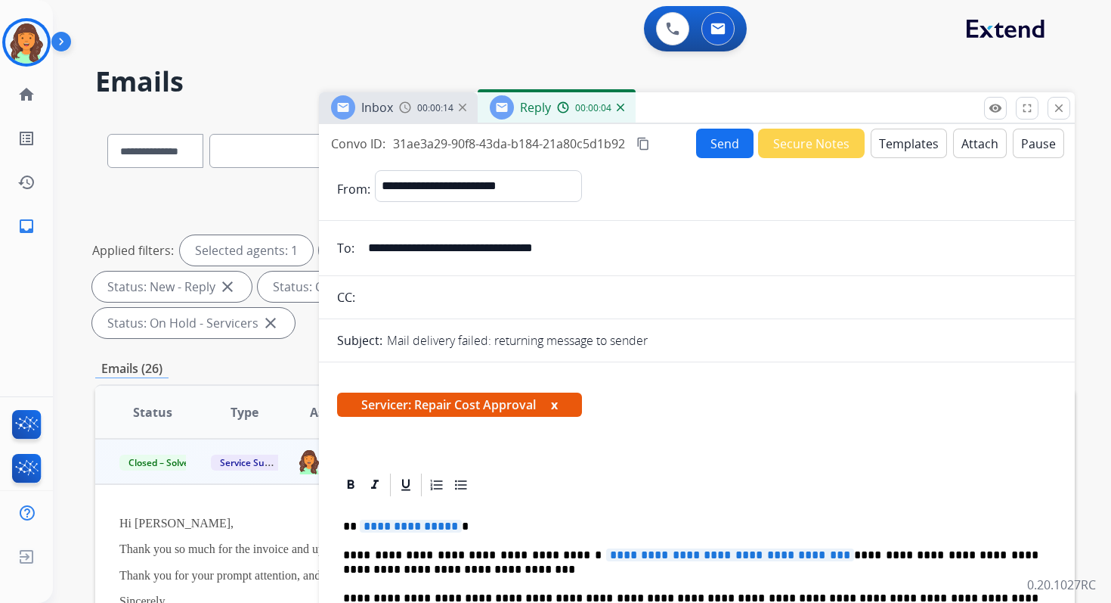
scroll to position [143, 0]
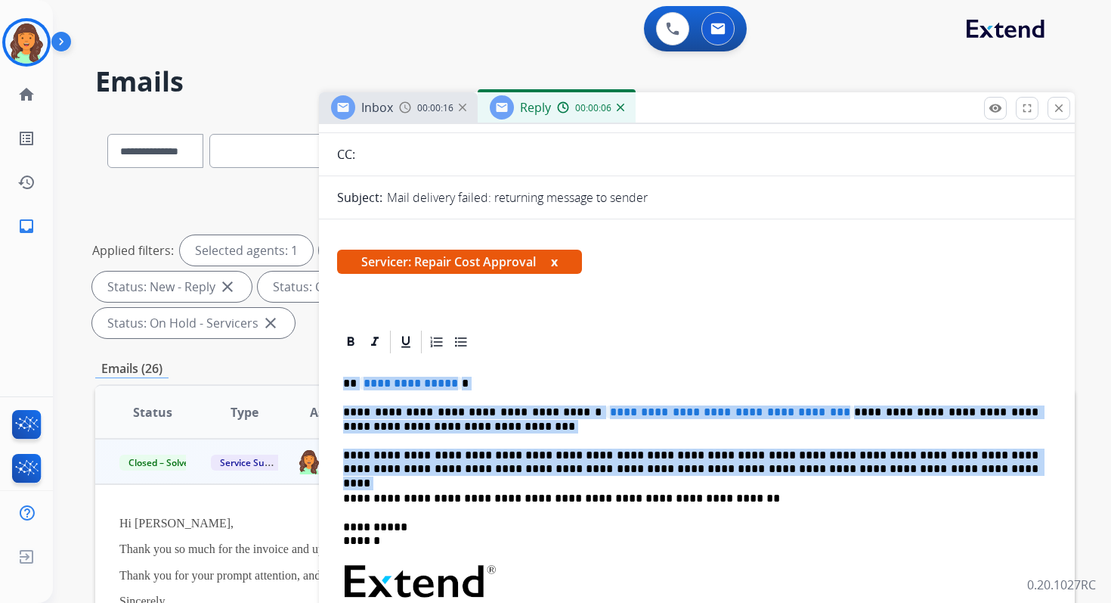
drag, startPoint x: 345, startPoint y: 383, endPoint x: 804, endPoint y: 482, distance: 469.6
click at [804, 482] on div "**********" at bounding box center [697, 573] width 720 height 437
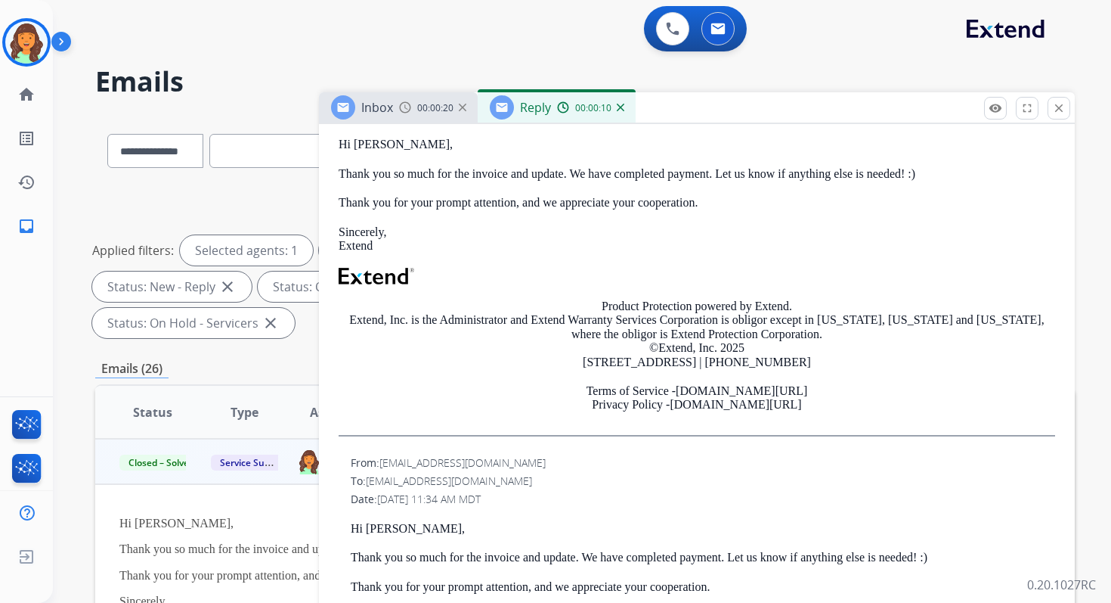
scroll to position [900, 0]
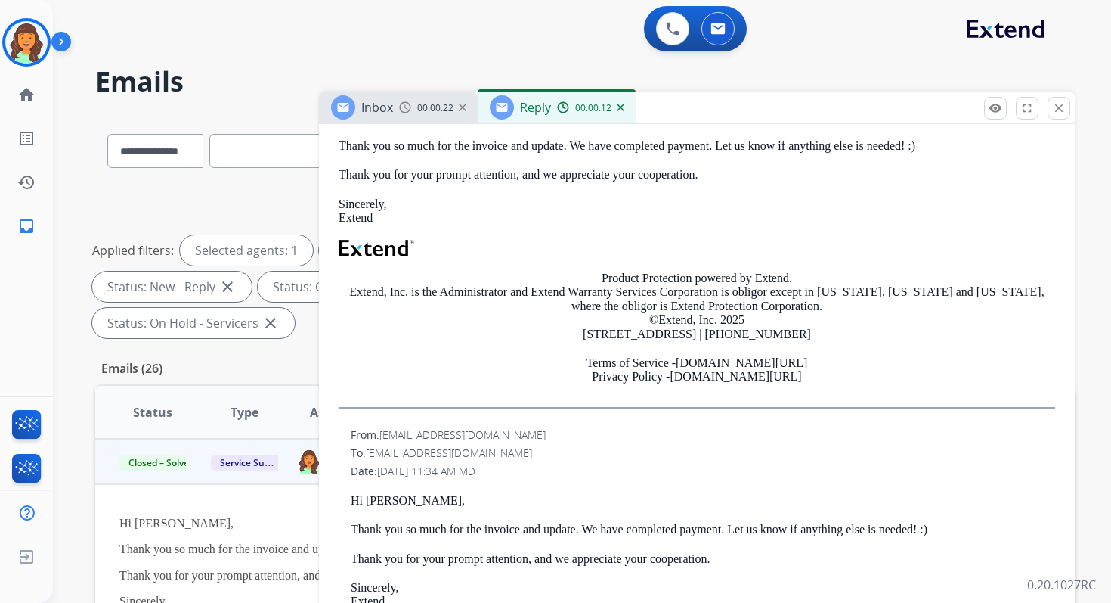
drag, startPoint x: 368, startPoint y: 454, endPoint x: 582, endPoint y: 454, distance: 214.0
click at [582, 454] on div "To: customersupport@elandmobility.com" at bounding box center [703, 452] width 705 height 15
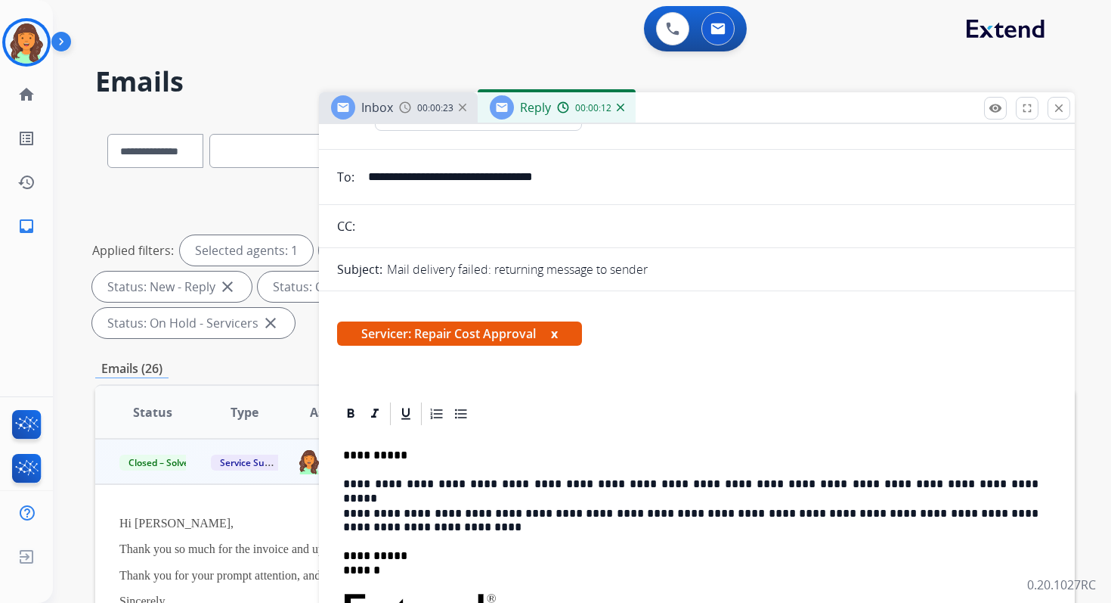
scroll to position [33, 0]
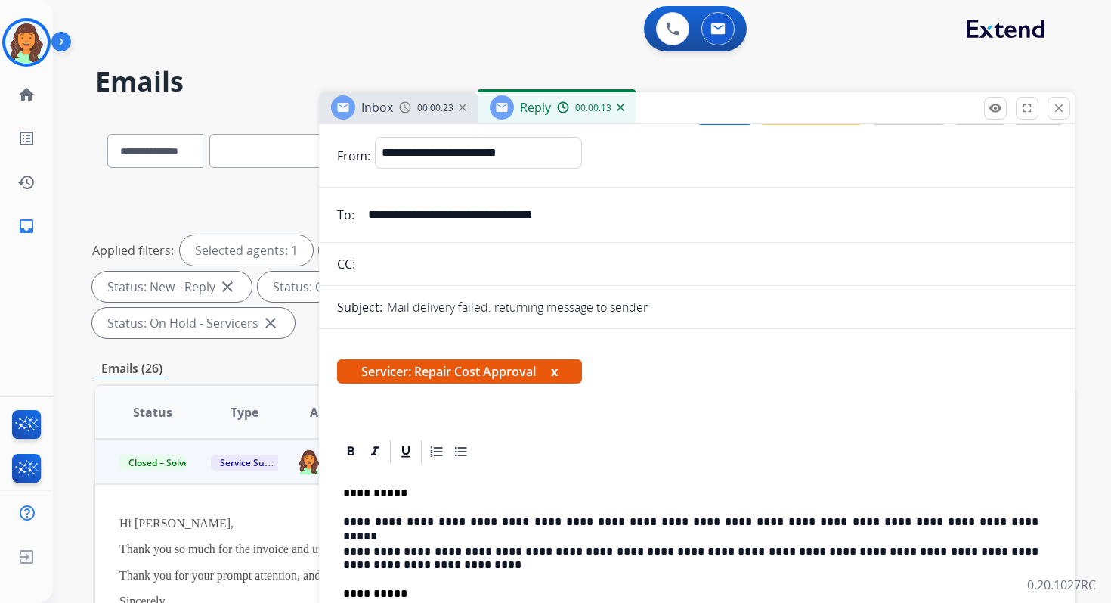
click at [473, 213] on input "**********" at bounding box center [708, 215] width 698 height 30
paste input "email"
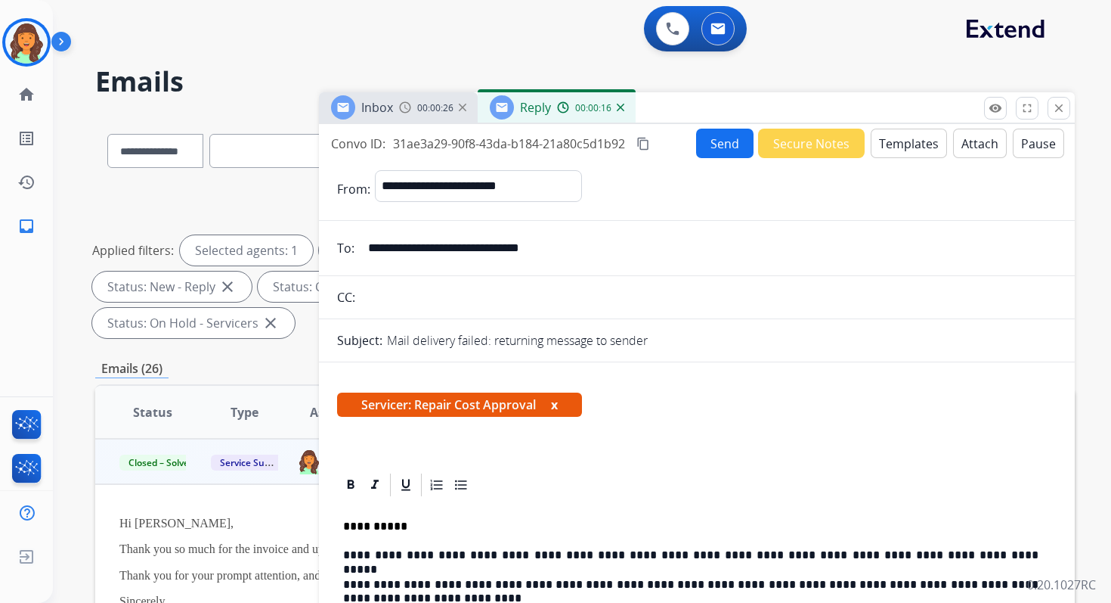
type input "**********"
click at [616, 302] on input "text" at bounding box center [708, 297] width 697 height 30
click at [713, 136] on button "Send" at bounding box center [724, 143] width 57 height 29
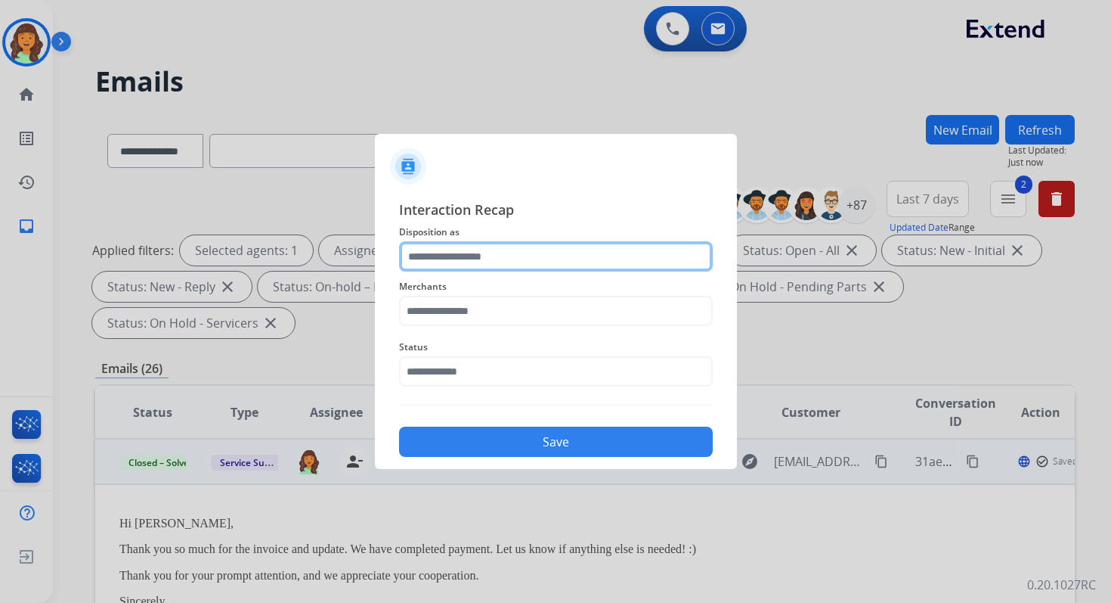
click at [522, 259] on input "text" at bounding box center [556, 256] width 314 height 30
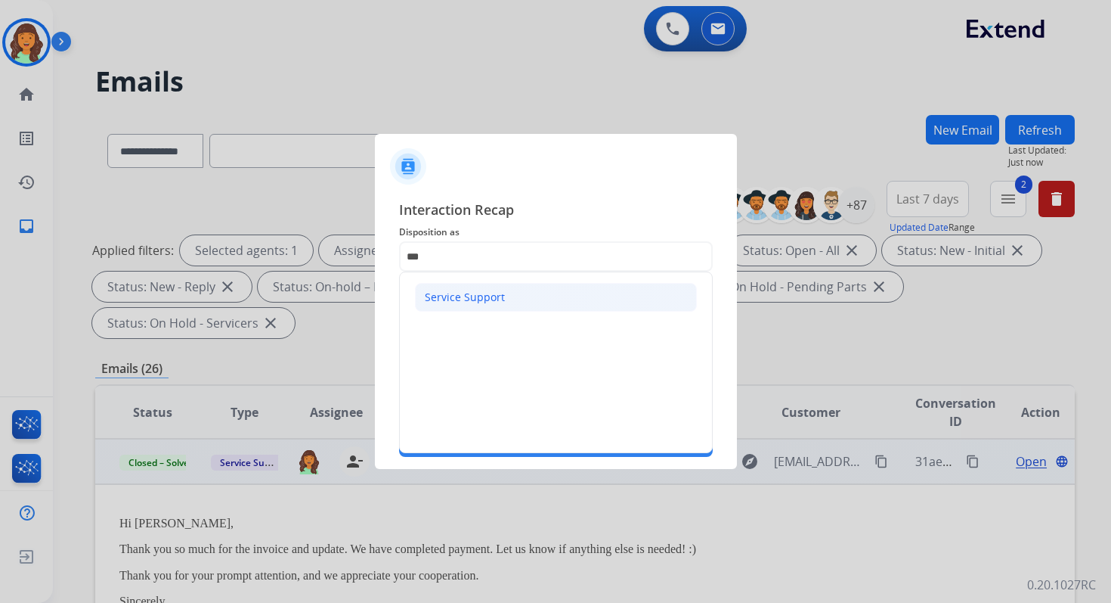
click at [482, 296] on div "Service Support" at bounding box center [465, 297] width 80 height 15
type input "**********"
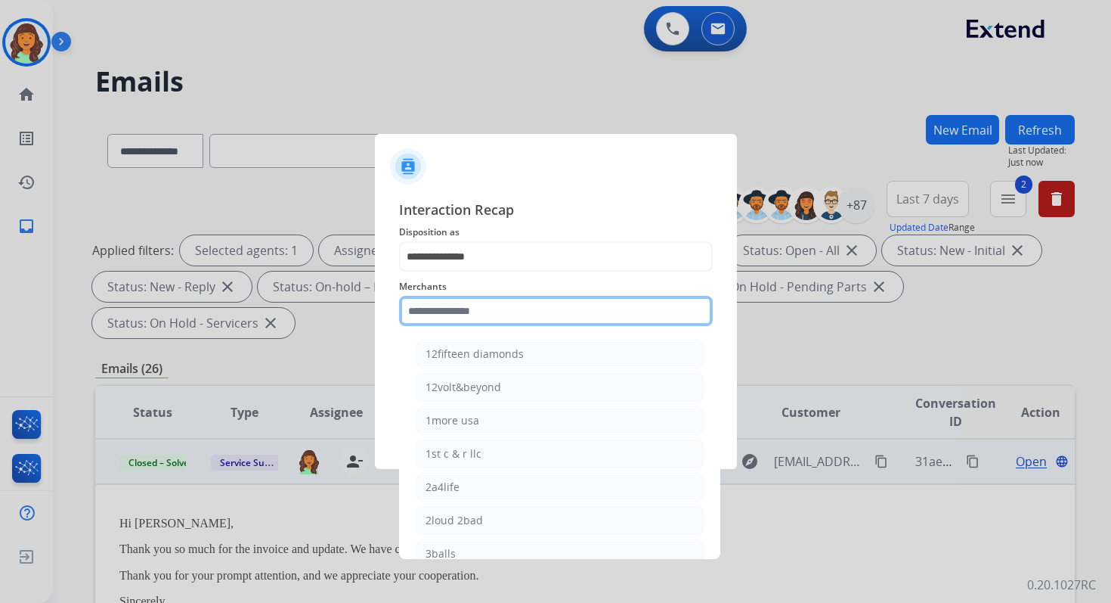
click at [474, 315] on input "text" at bounding box center [556, 311] width 314 height 30
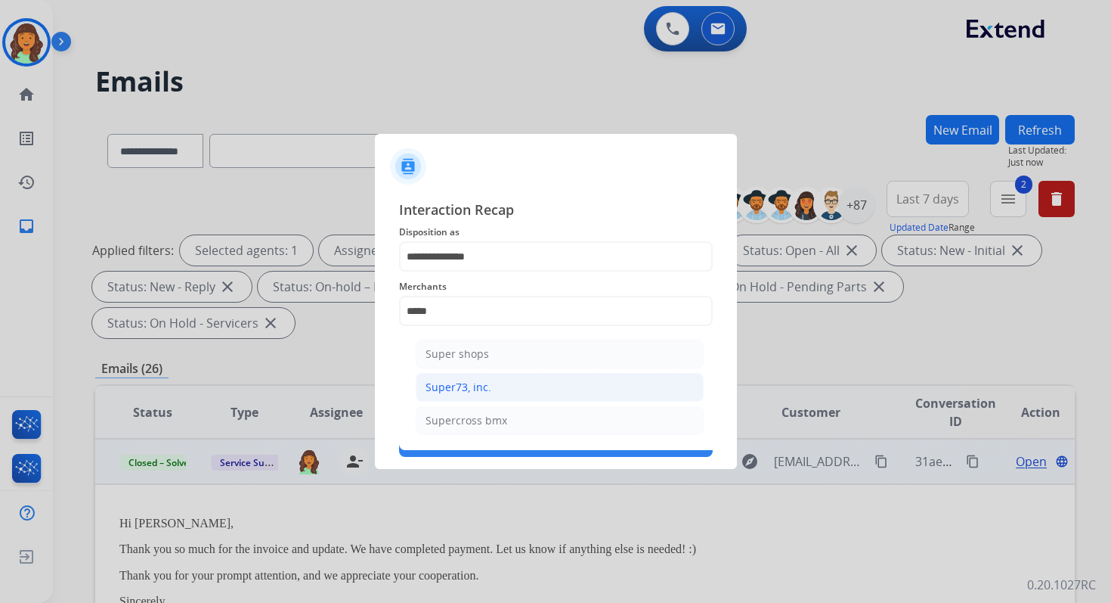
click at [489, 386] on li "Super73, inc." at bounding box center [560, 387] width 288 height 29
type input "**********"
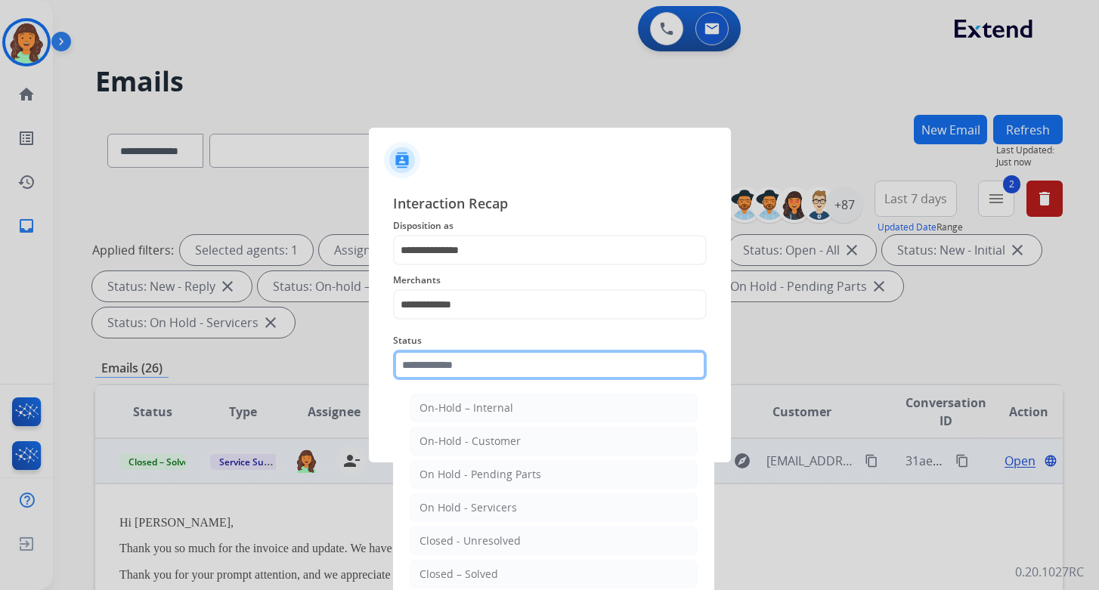
click at [489, 386] on div "Status On-Hold – Internal On-Hold - Customer On Hold - Pending Parts On Hold - …" at bounding box center [550, 356] width 314 height 60
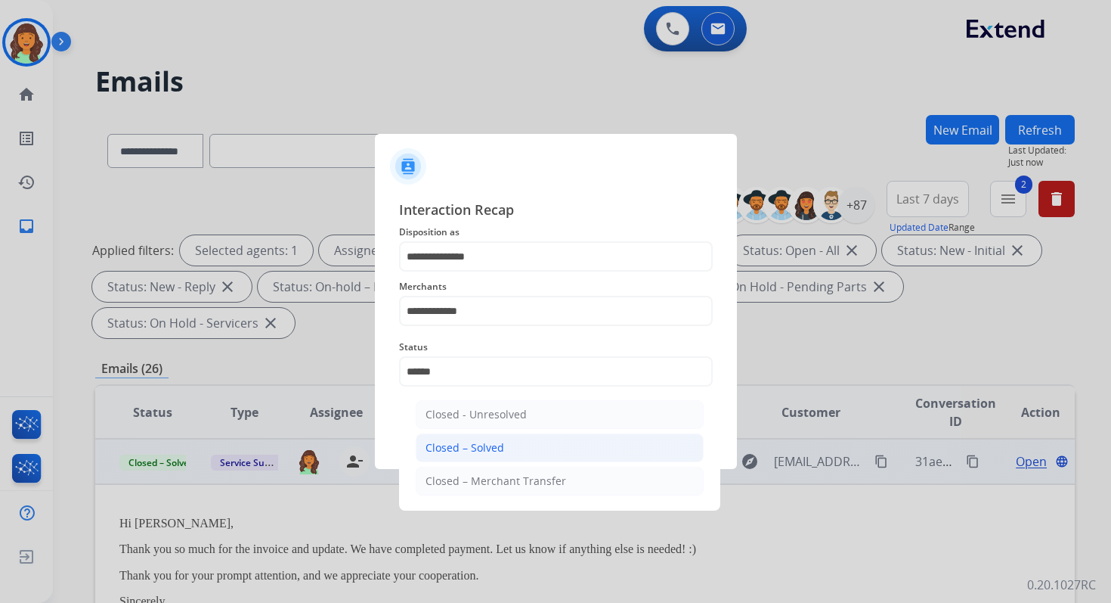
click at [506, 445] on li "Closed – Solved" at bounding box center [560, 447] width 288 height 29
type input "**********"
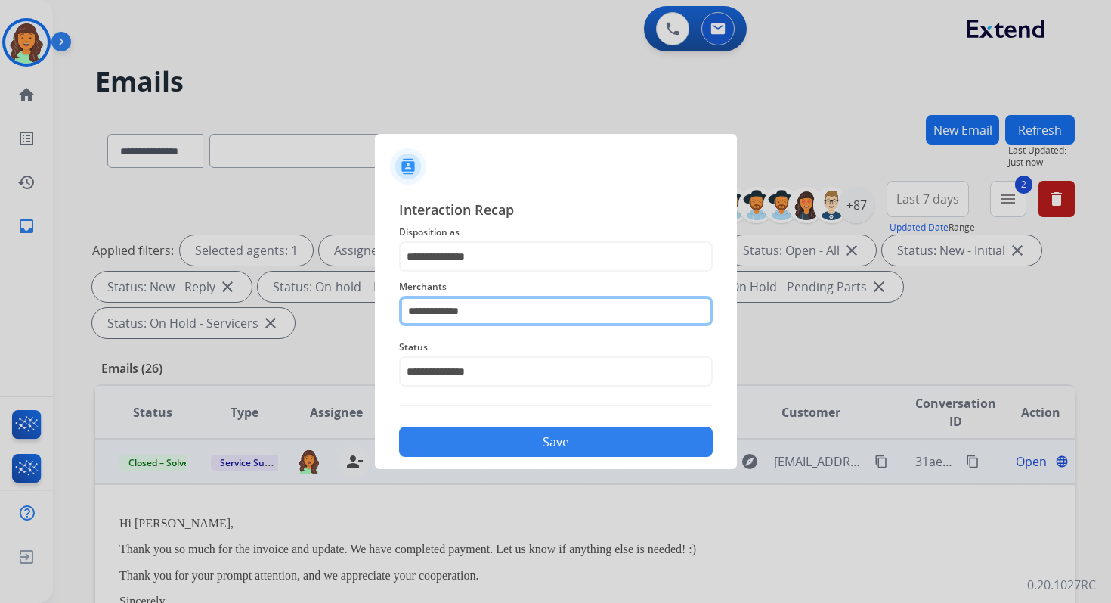
click at [499, 309] on input "**********" at bounding box center [556, 311] width 314 height 30
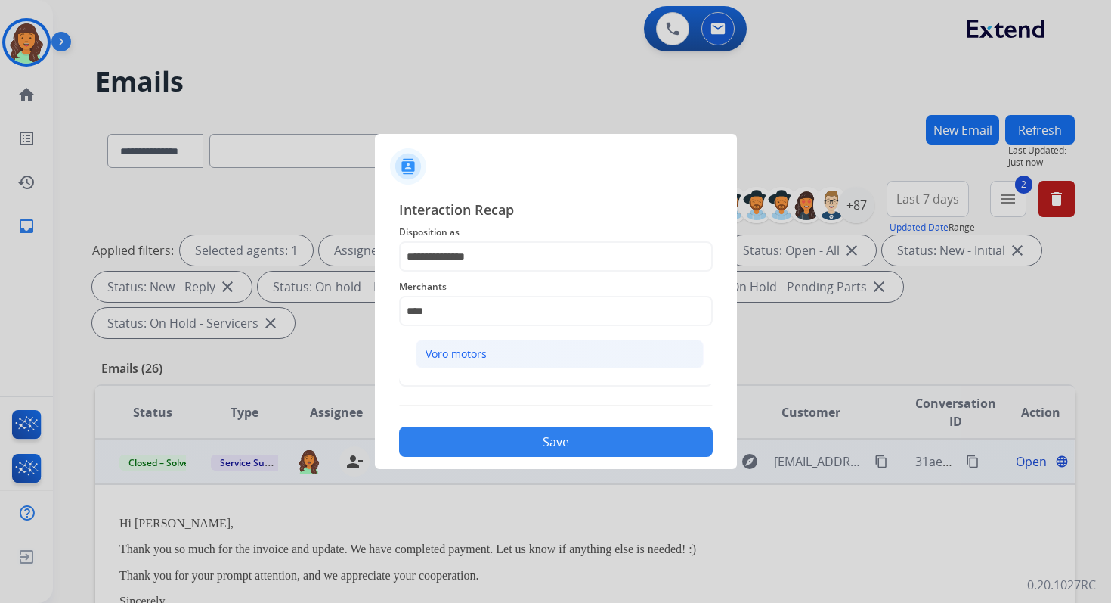
click at [507, 366] on li "Voro motors" at bounding box center [560, 353] width 288 height 29
type input "**********"
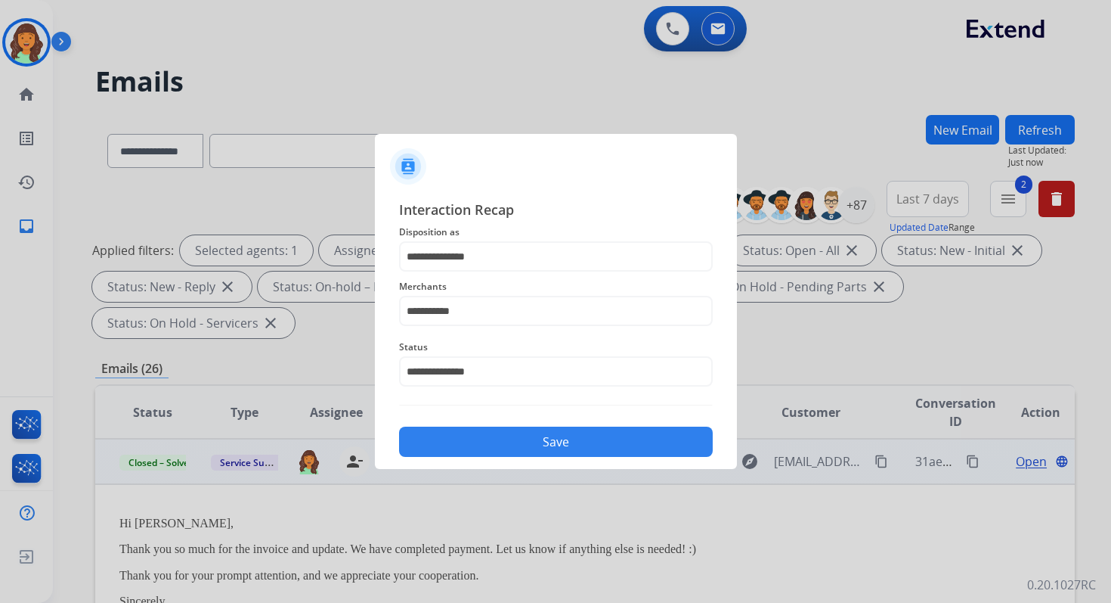
click at [544, 448] on button "Save" at bounding box center [556, 441] width 314 height 30
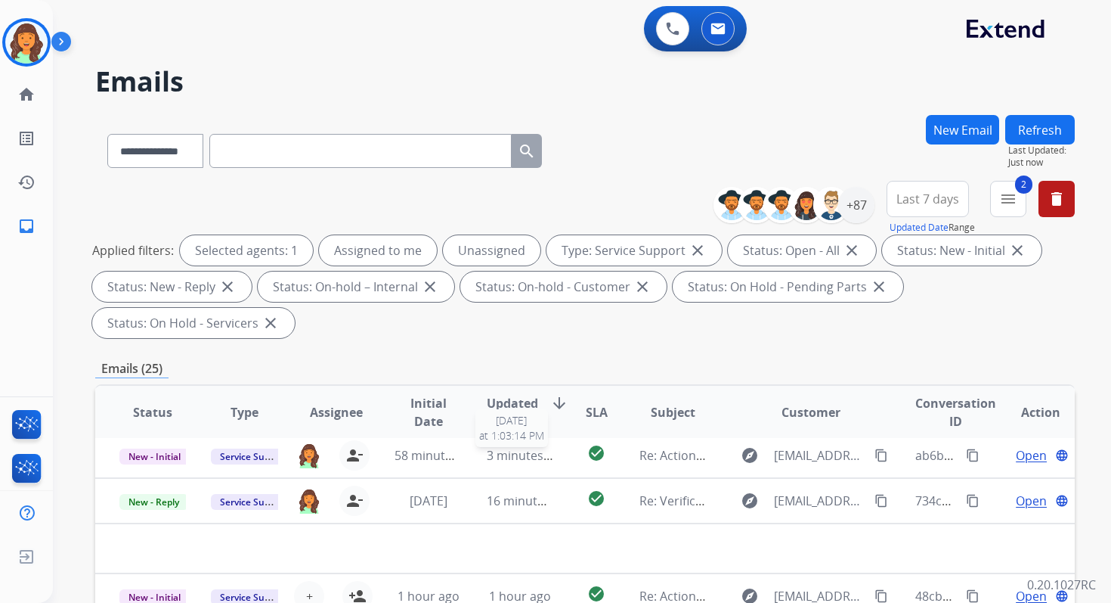
scroll to position [51, 0]
click at [567, 345] on div "**********" at bounding box center [585, 542] width 980 height 854
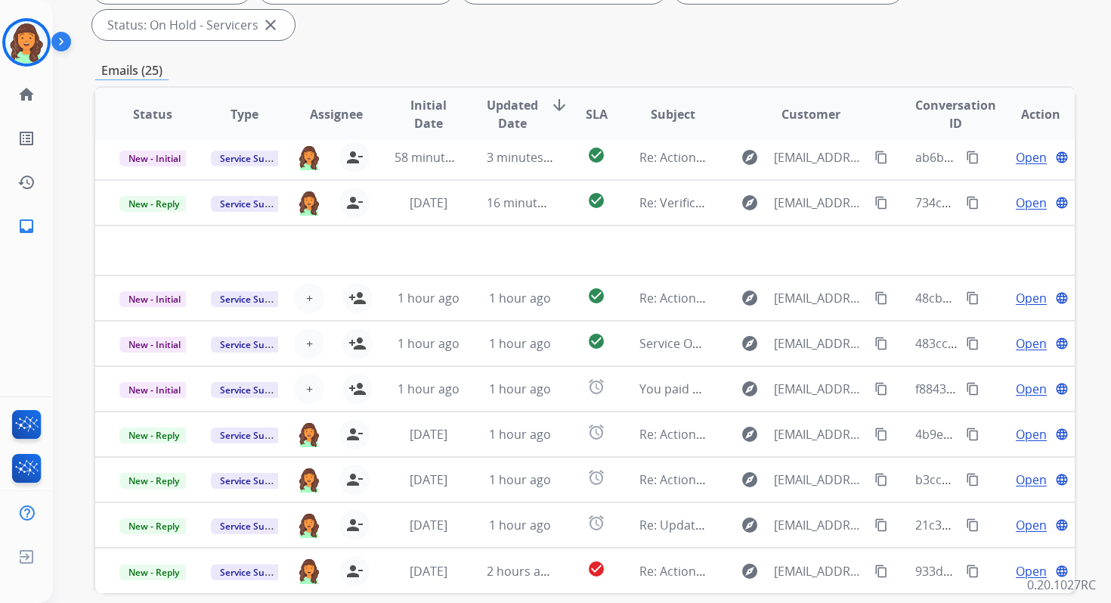
scroll to position [367, 0]
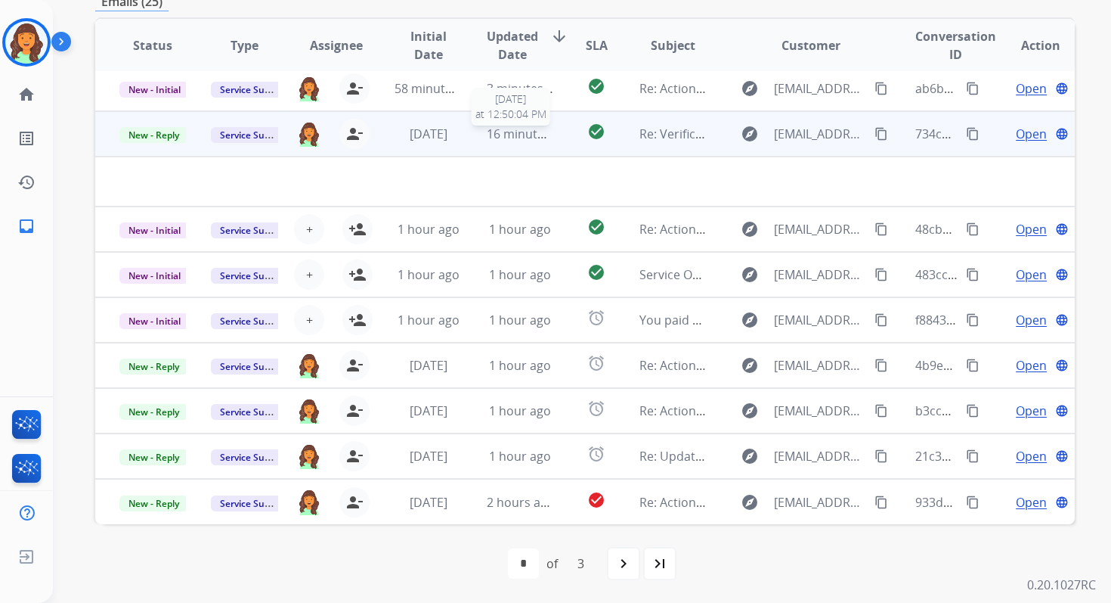
click at [516, 130] on span "16 minutes ago" at bounding box center [531, 133] width 88 height 17
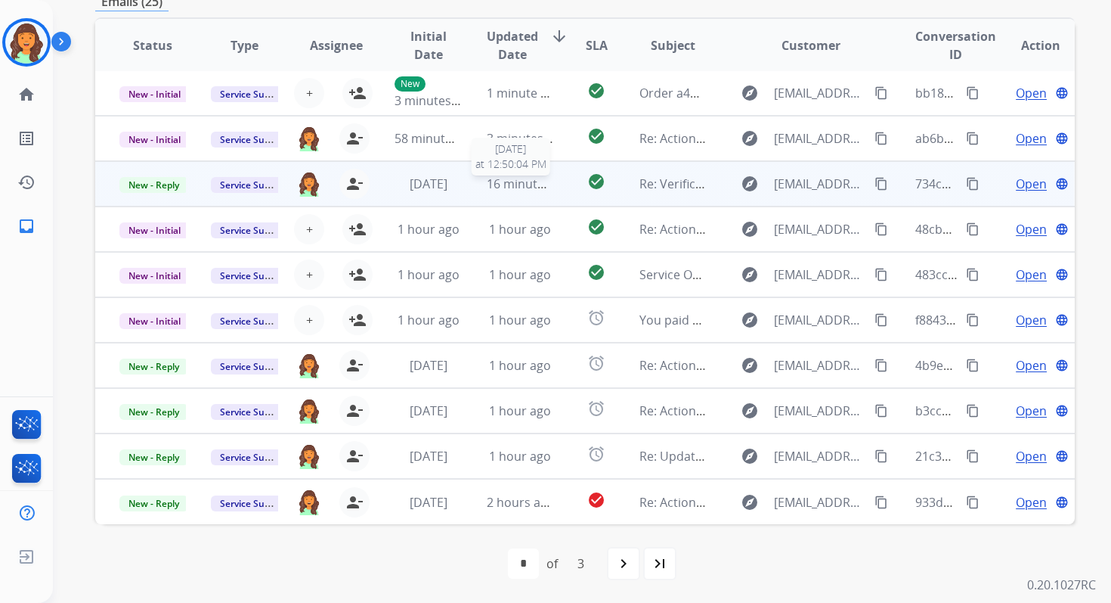
click at [512, 179] on span "16 minutes ago" at bounding box center [531, 183] width 88 height 17
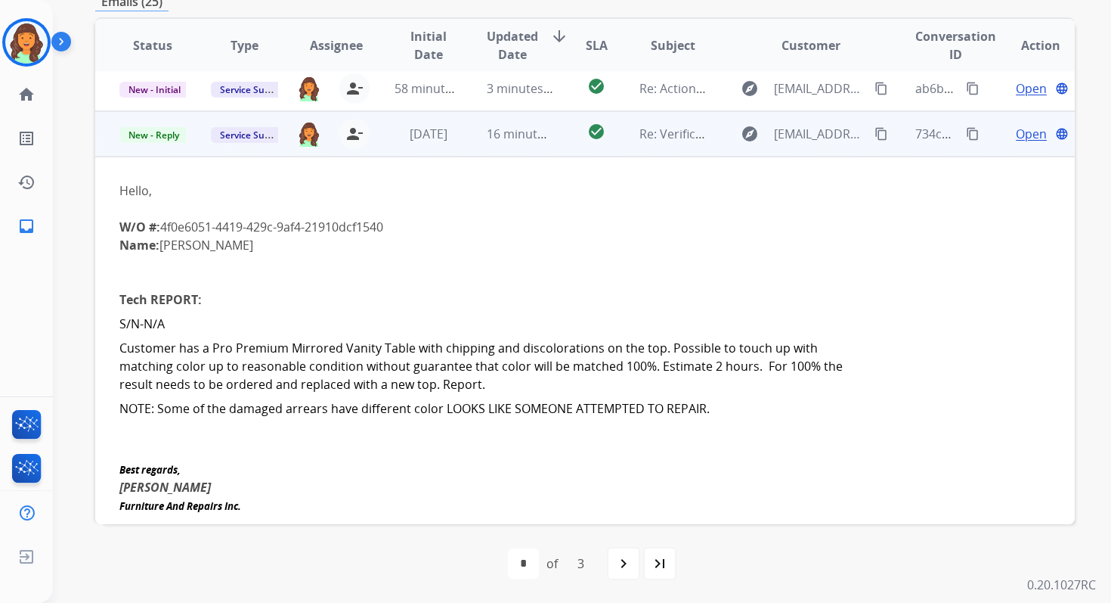
scroll to position [91, 0]
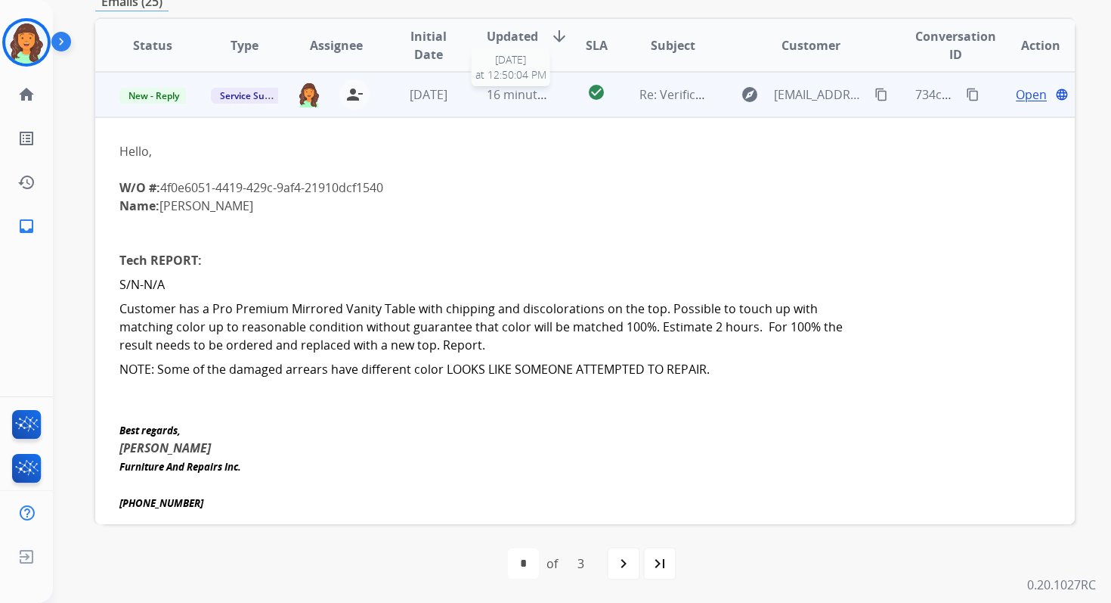
click at [494, 89] on span "16 minutes ago" at bounding box center [531, 94] width 88 height 17
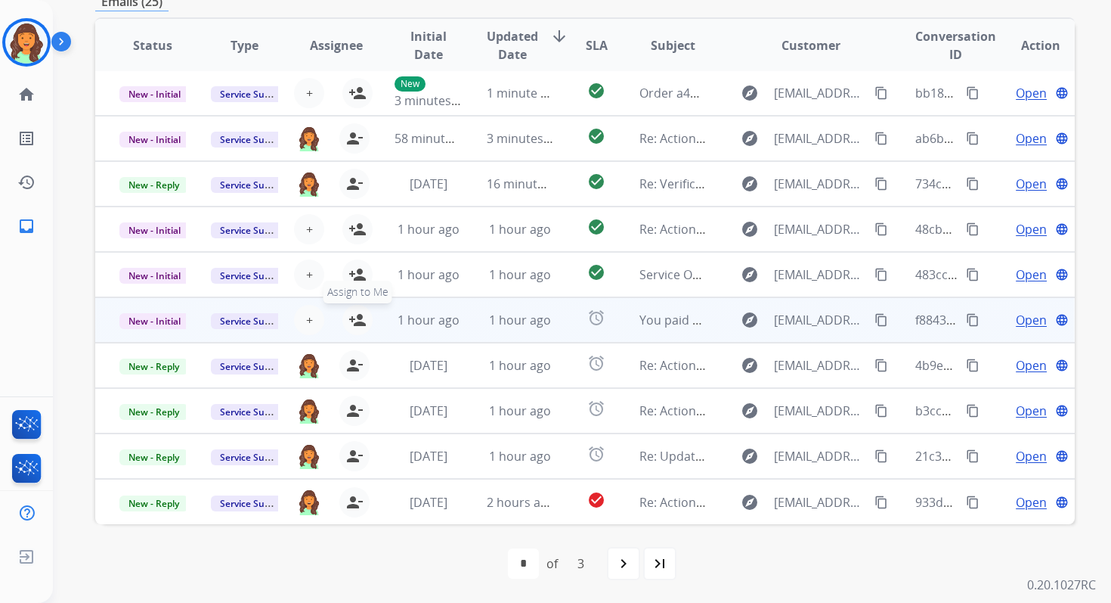
click at [358, 318] on mat-icon "person_add" at bounding box center [358, 320] width 18 height 18
click at [172, 321] on span "New - Initial" at bounding box center [154, 321] width 70 height 16
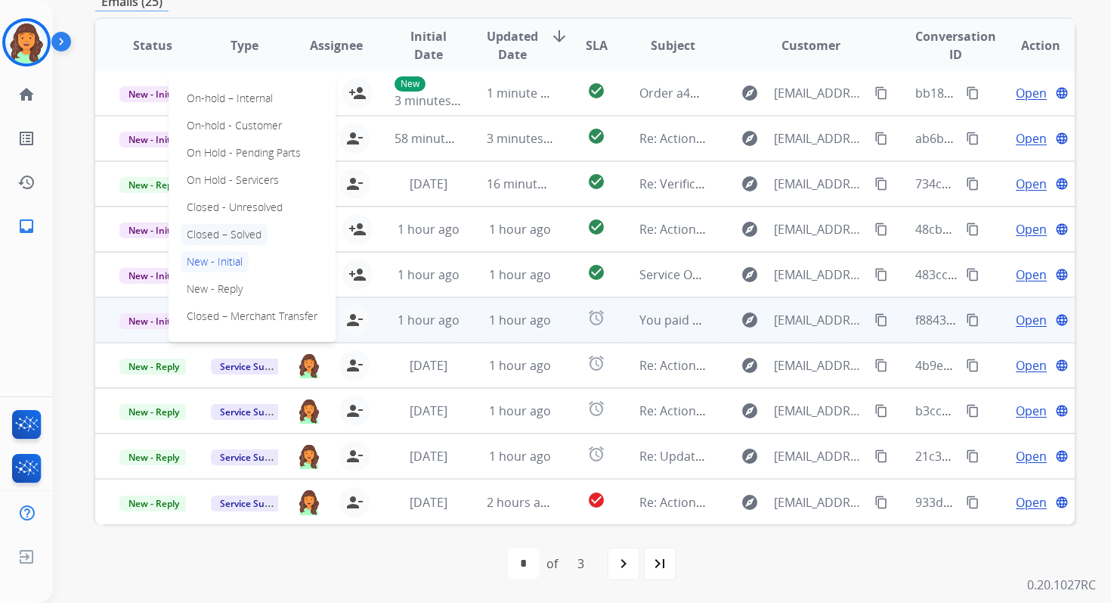
click at [218, 230] on p "Closed – Solved" at bounding box center [224, 234] width 87 height 21
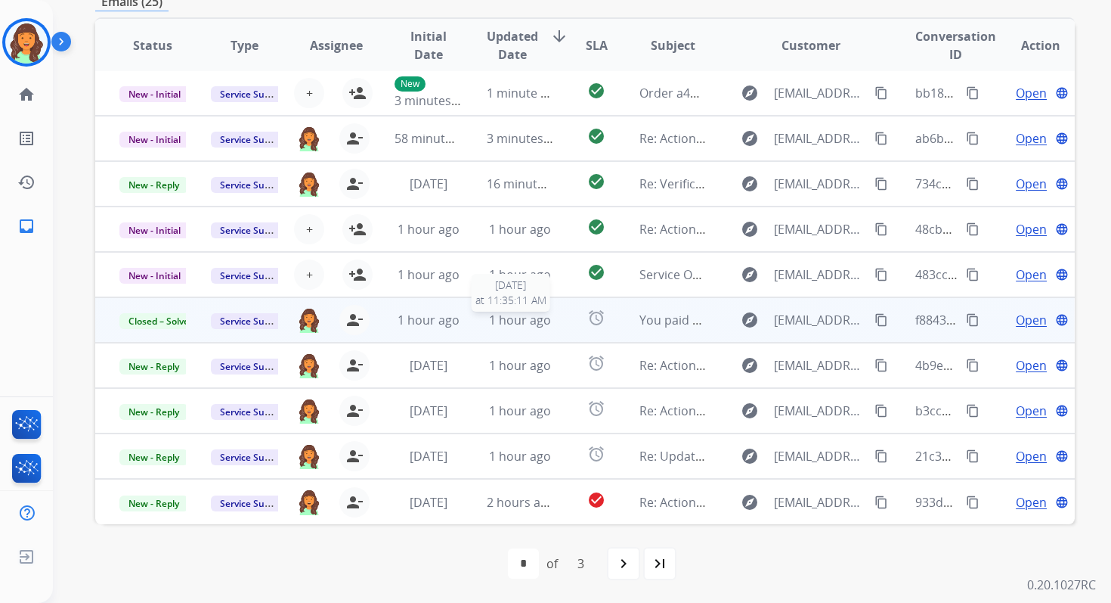
click at [508, 324] on span "1 hour ago" at bounding box center [520, 319] width 62 height 17
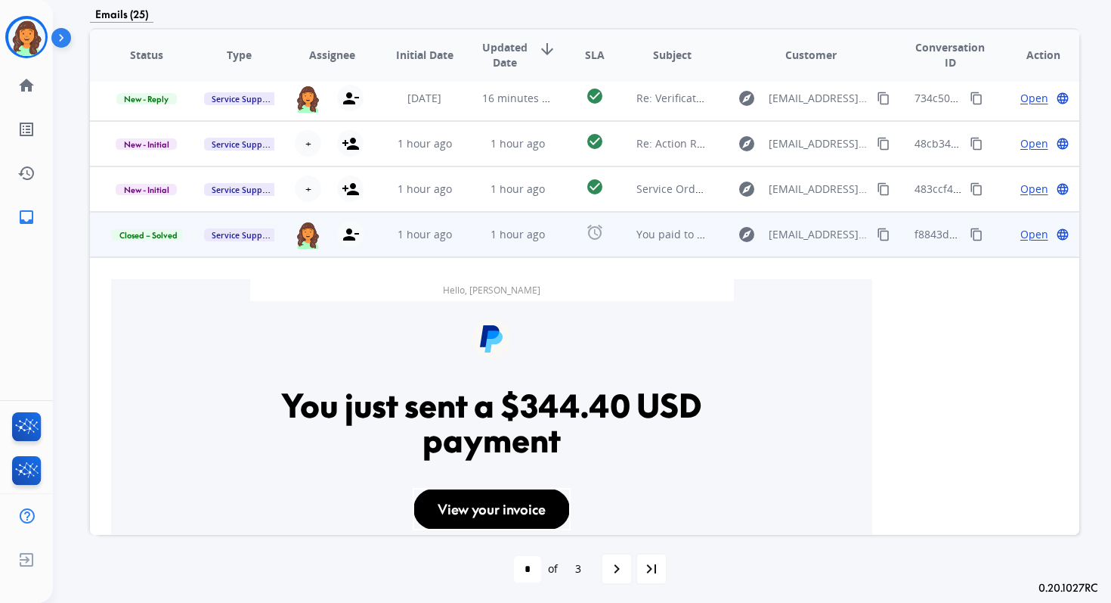
scroll to position [82, 0]
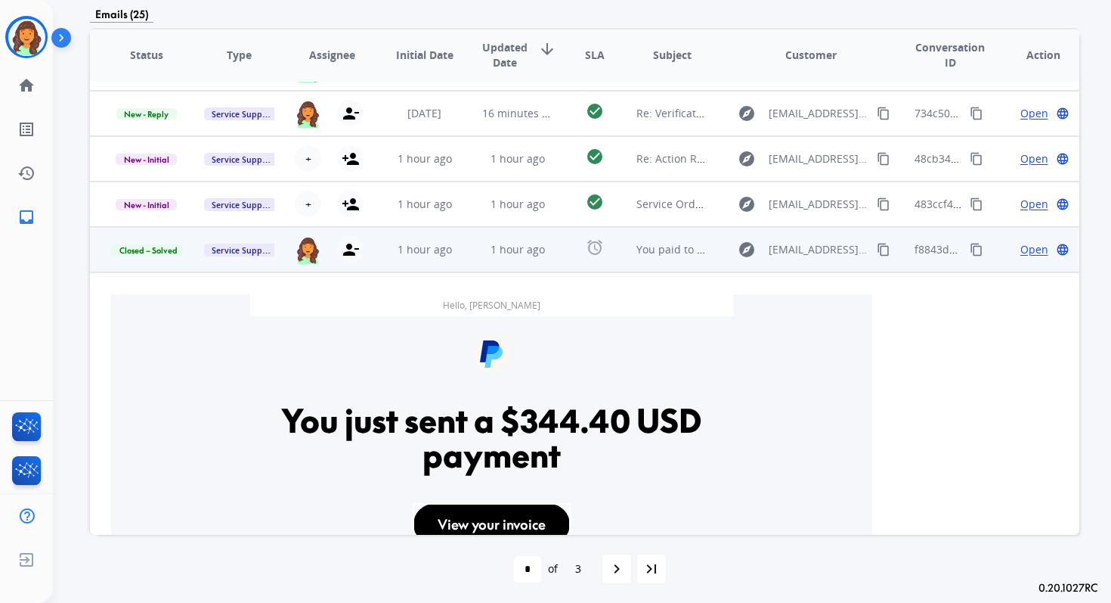
click at [970, 244] on mat-icon "content_copy" at bounding box center [977, 250] width 14 height 14
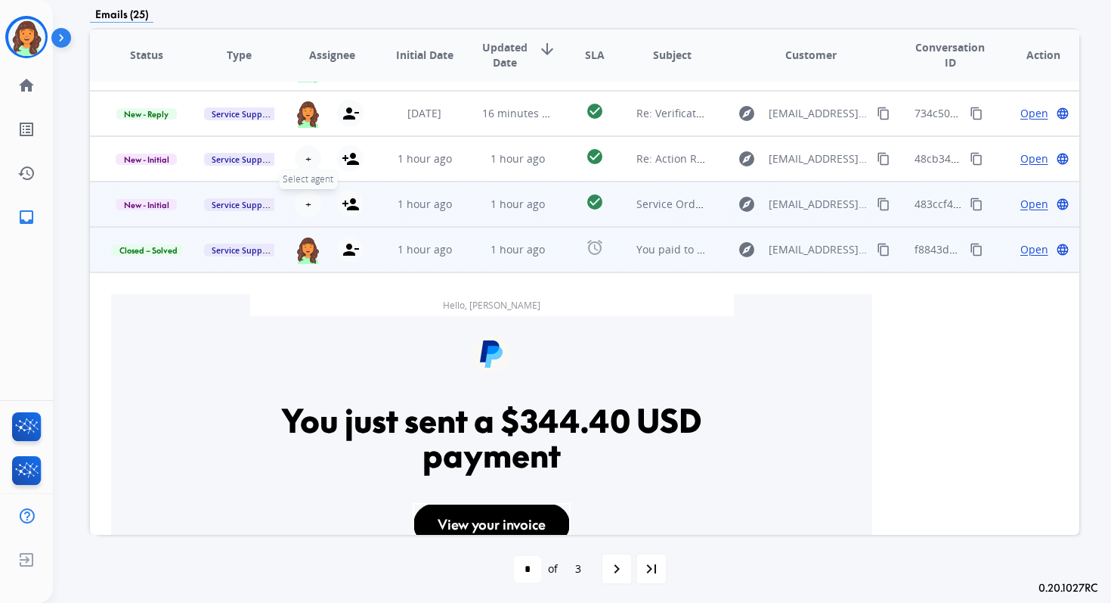
click at [305, 202] on span "+" at bounding box center [308, 204] width 6 height 15
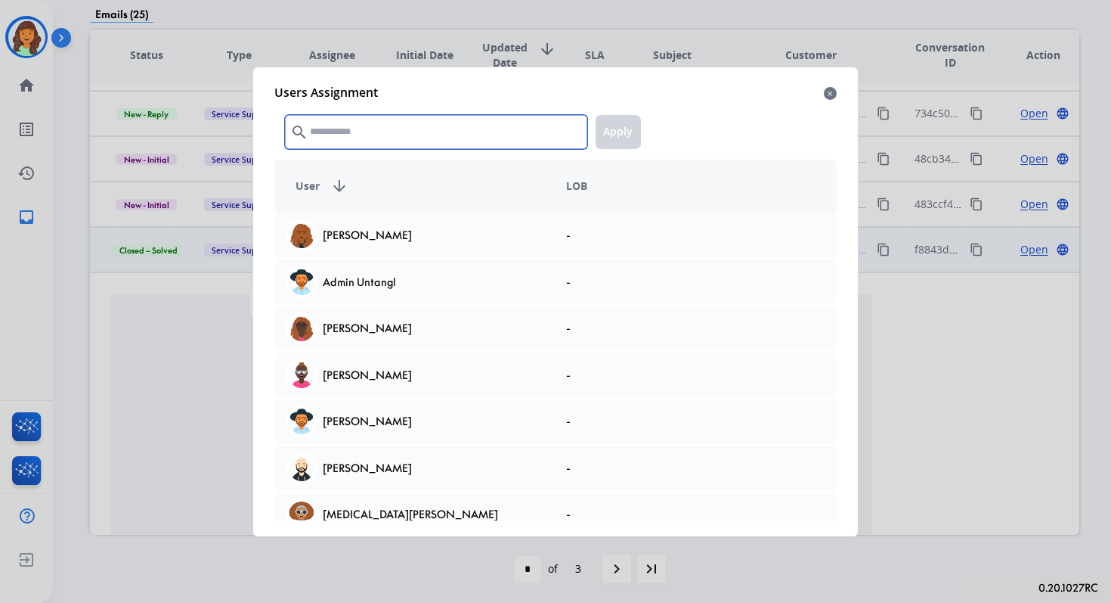
click at [420, 122] on input "text" at bounding box center [436, 132] width 302 height 34
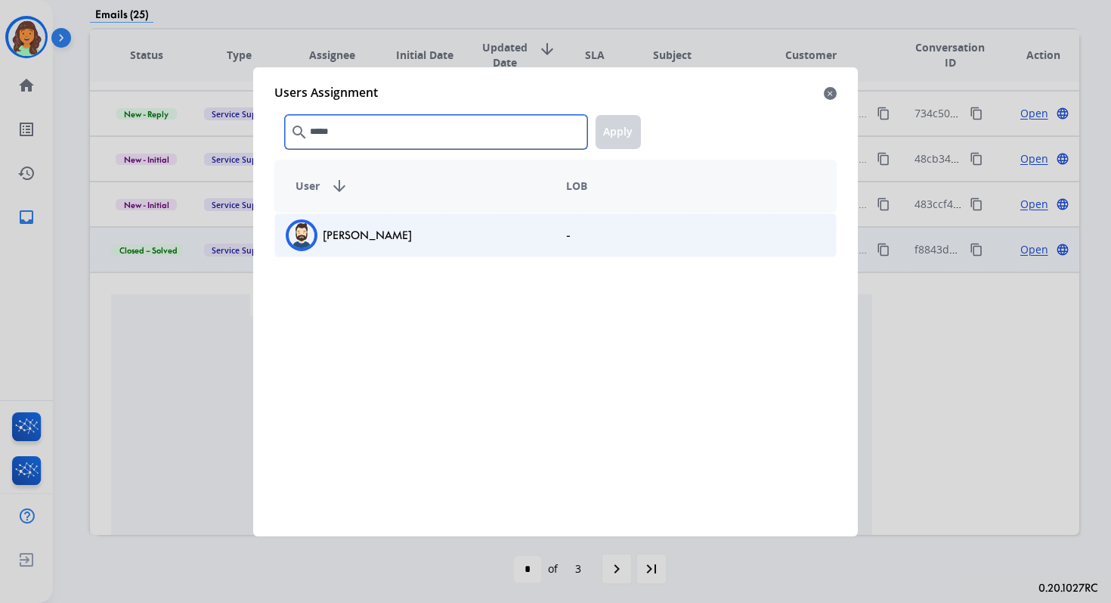
type input "*****"
click at [449, 243] on div "Jared Holt" at bounding box center [415, 235] width 280 height 32
click at [609, 129] on button "Apply" at bounding box center [618, 132] width 45 height 34
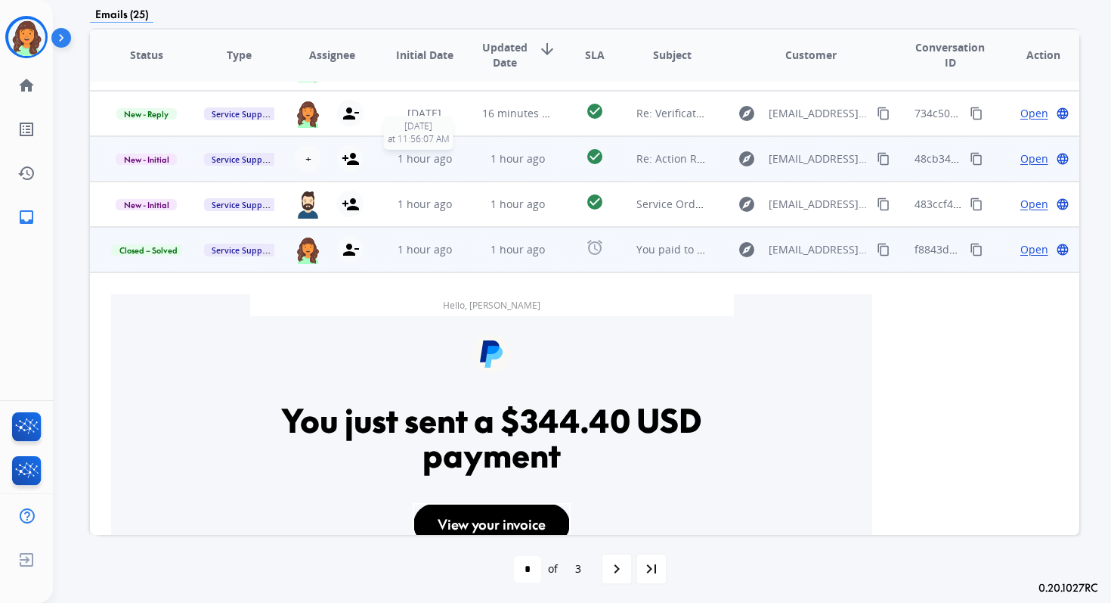
click at [436, 158] on span "1 hour ago" at bounding box center [425, 158] width 54 height 14
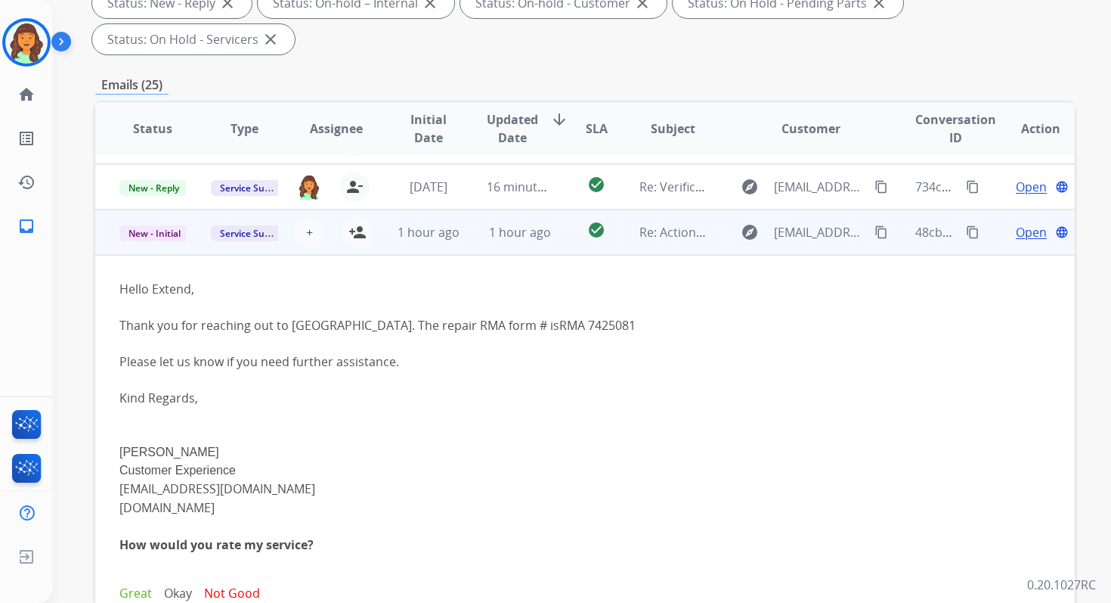
scroll to position [136, 0]
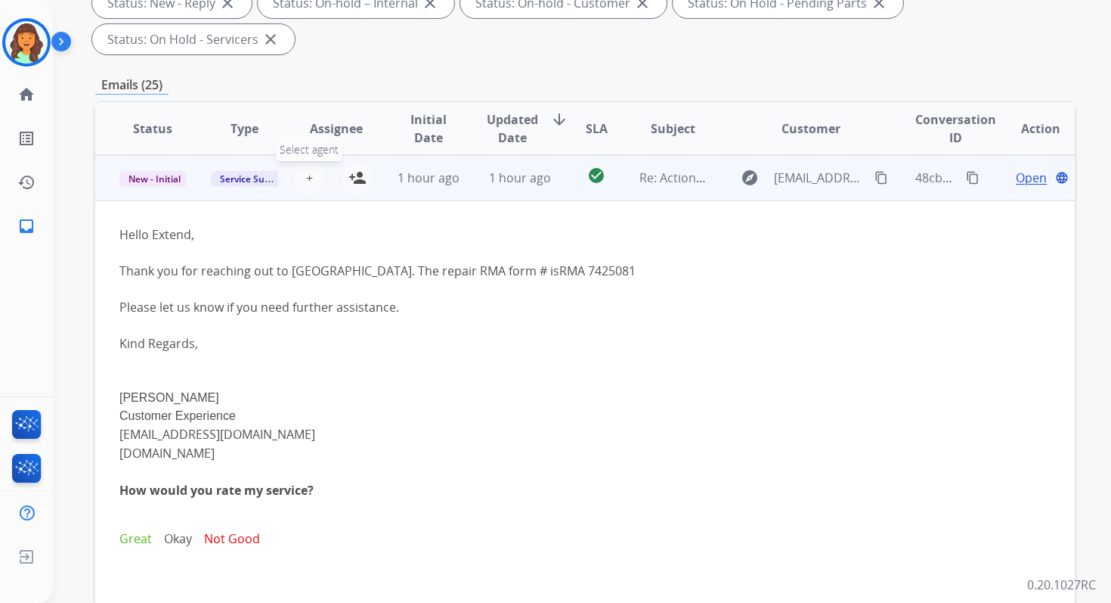
click at [306, 174] on span "+" at bounding box center [309, 178] width 7 height 18
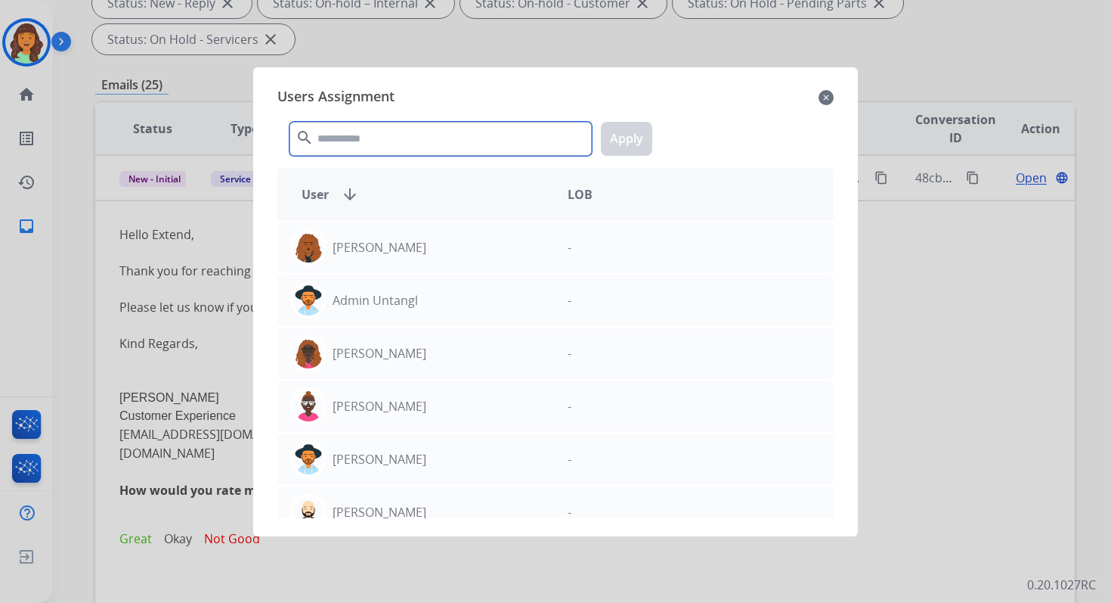
click at [364, 144] on input "text" at bounding box center [441, 139] width 302 height 34
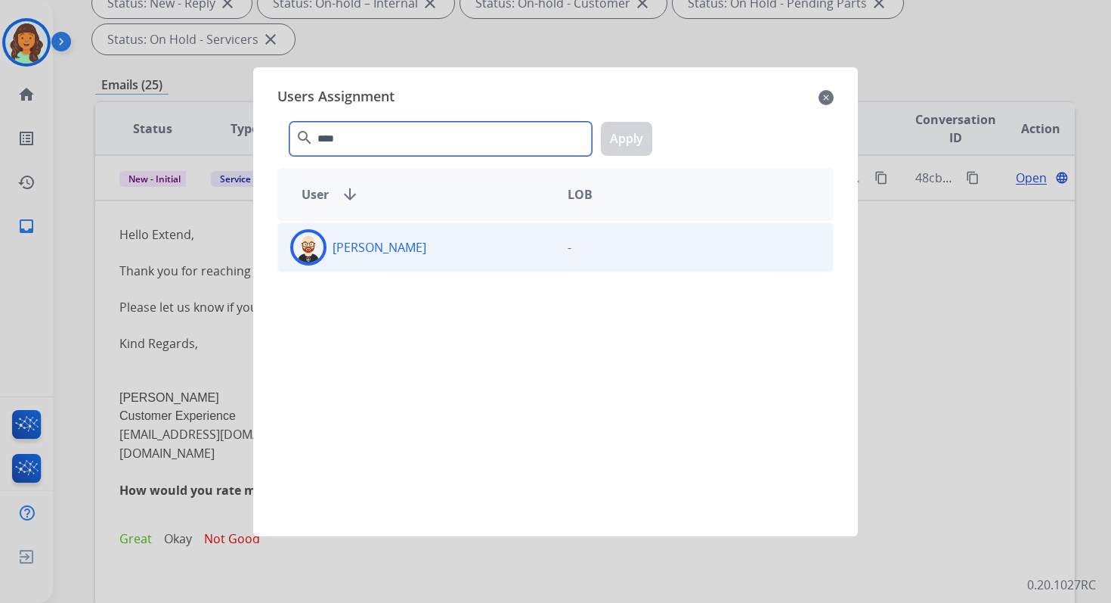
type input "****"
click at [392, 264] on div "Ezra Barnes" at bounding box center [416, 247] width 277 height 36
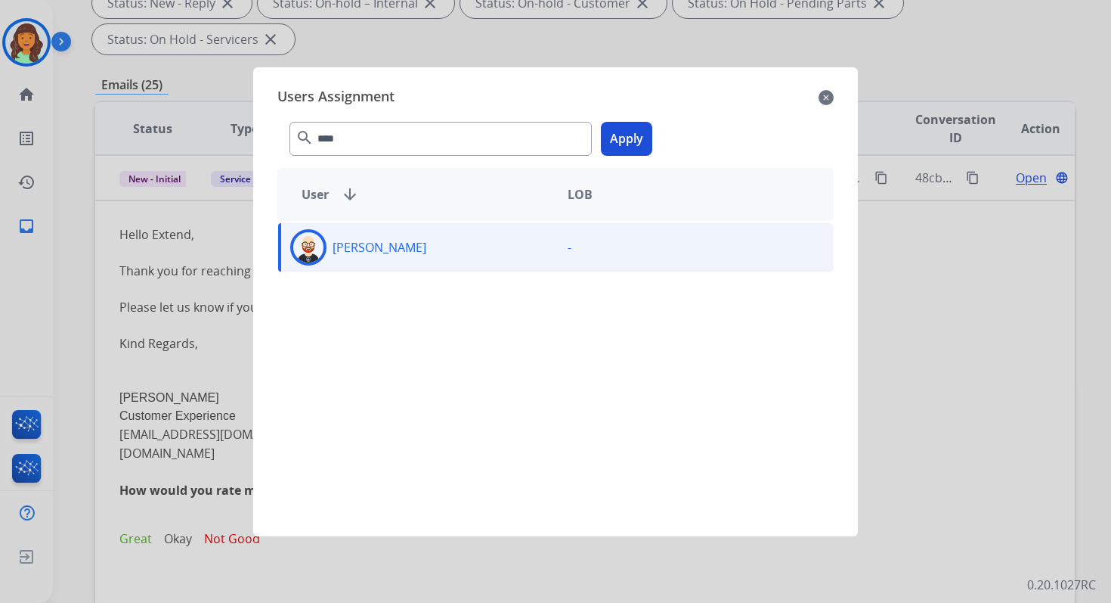
click at [615, 151] on button "Apply" at bounding box center [626, 139] width 51 height 34
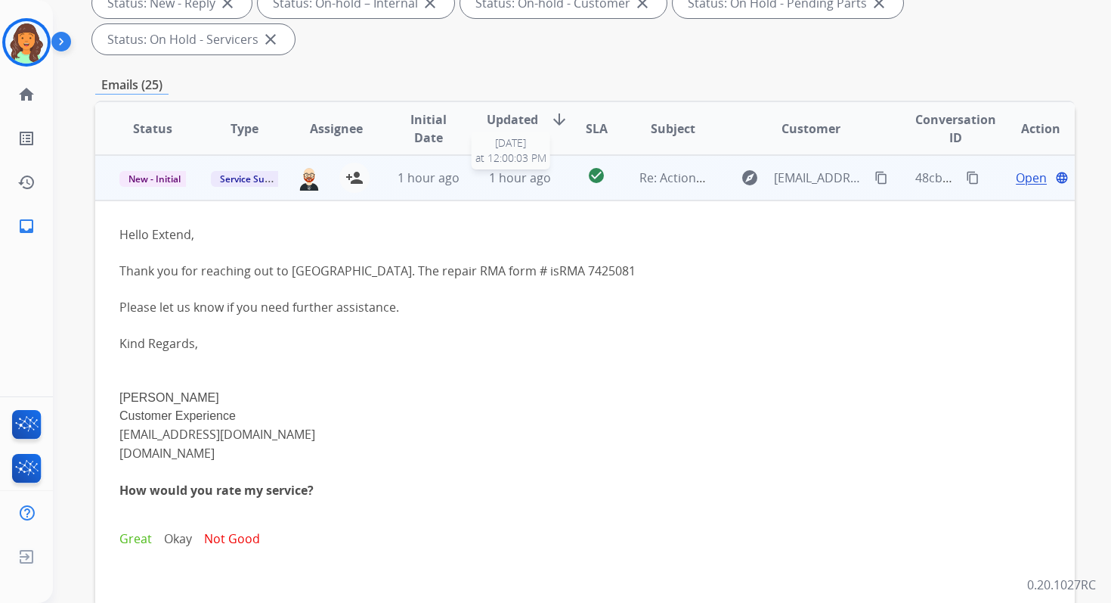
click at [526, 177] on span "1 hour ago" at bounding box center [520, 177] width 62 height 17
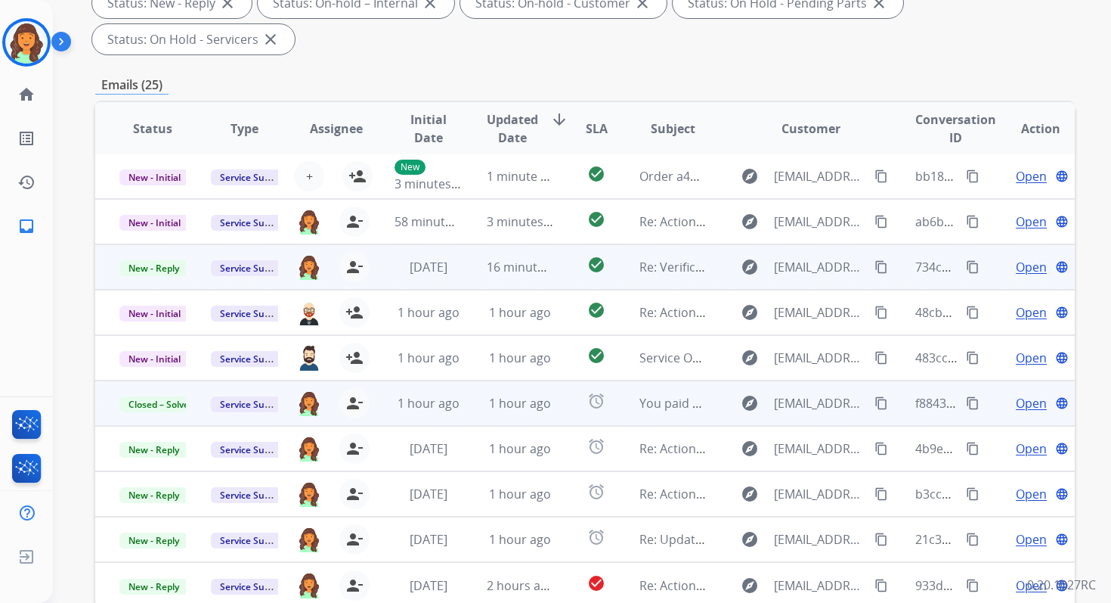
scroll to position [0, 0]
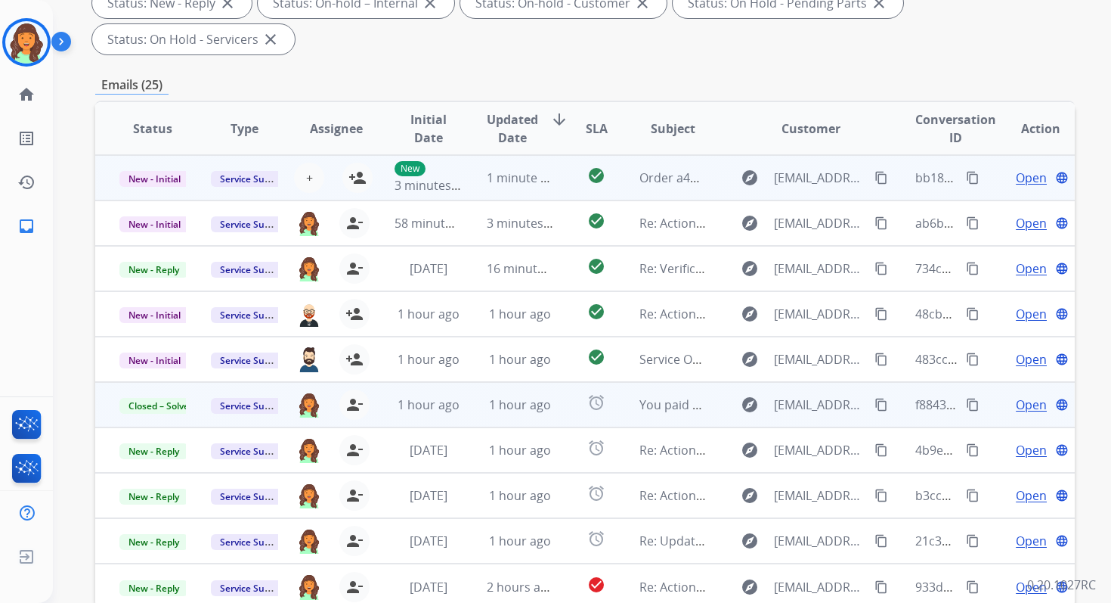
click at [520, 179] on span "1 minute ago" at bounding box center [524, 177] width 75 height 17
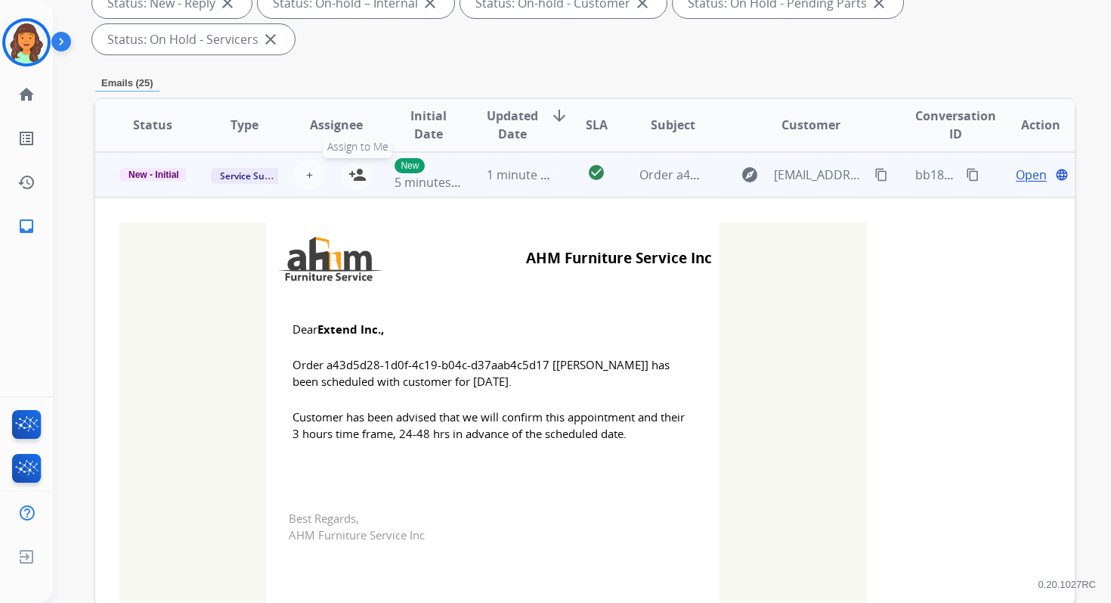
click at [355, 173] on mat-icon "person_add" at bounding box center [358, 175] width 18 height 18
click at [155, 174] on span "New - Initial" at bounding box center [153, 175] width 69 height 14
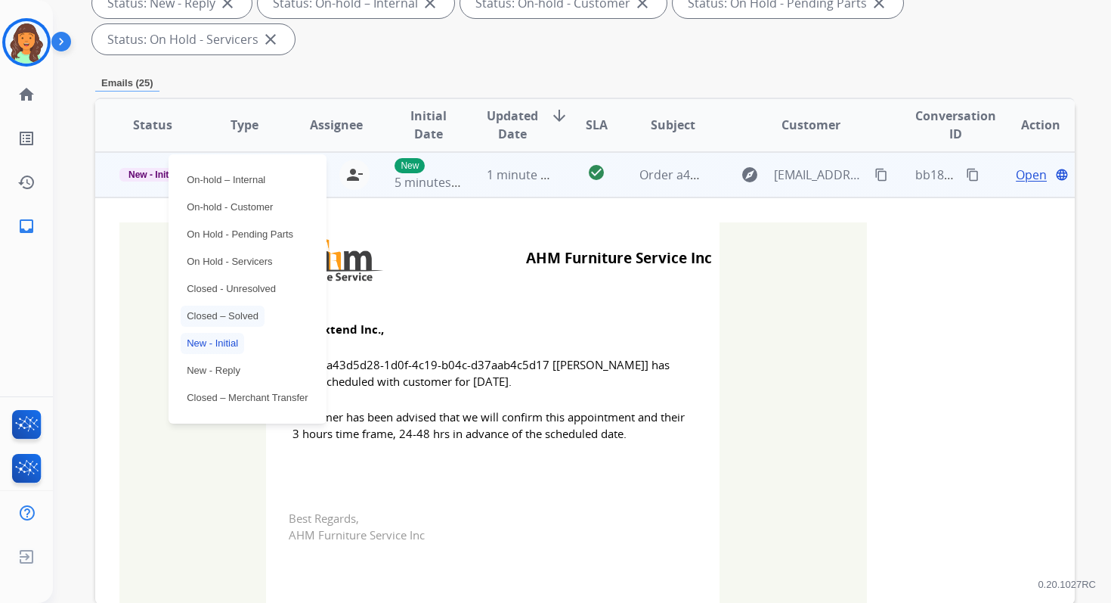
click at [222, 318] on p "Closed – Solved" at bounding box center [223, 315] width 84 height 21
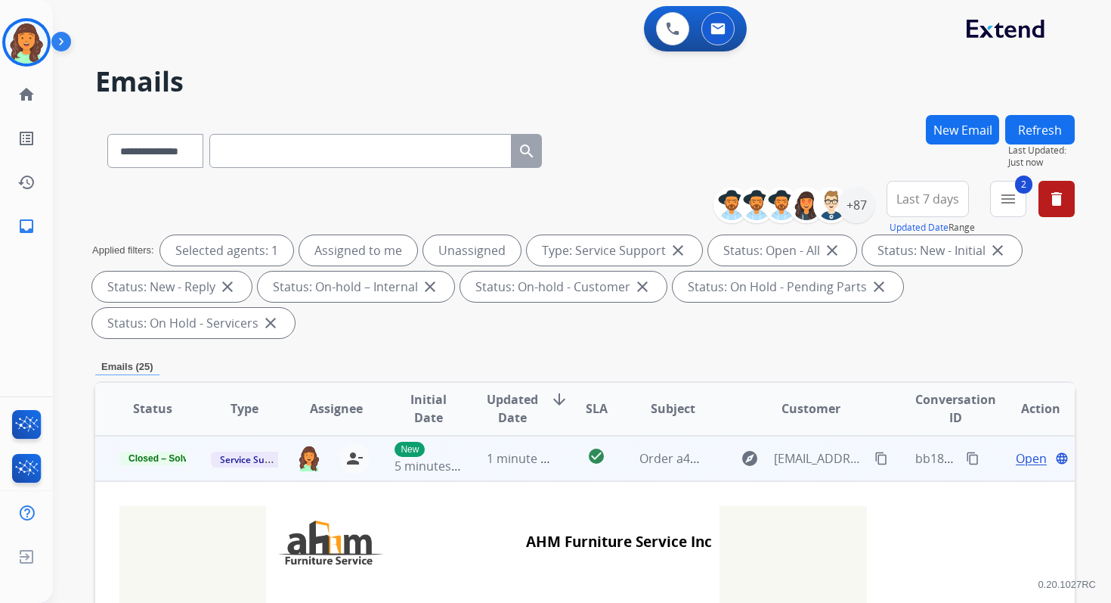
click at [1048, 127] on button "Refresh" at bounding box center [1040, 129] width 70 height 29
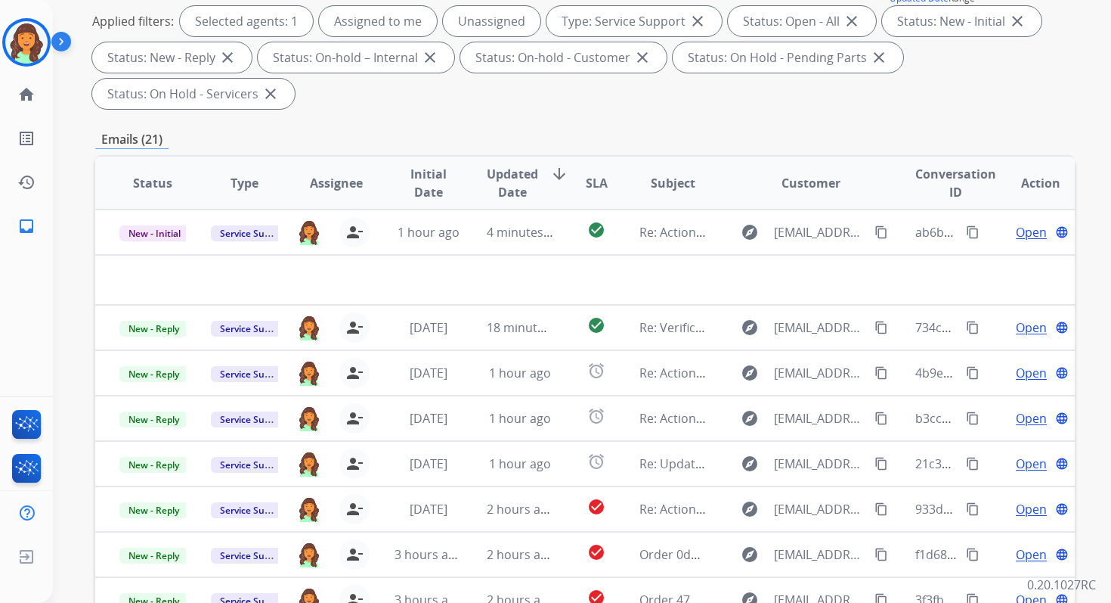
scroll to position [367, 0]
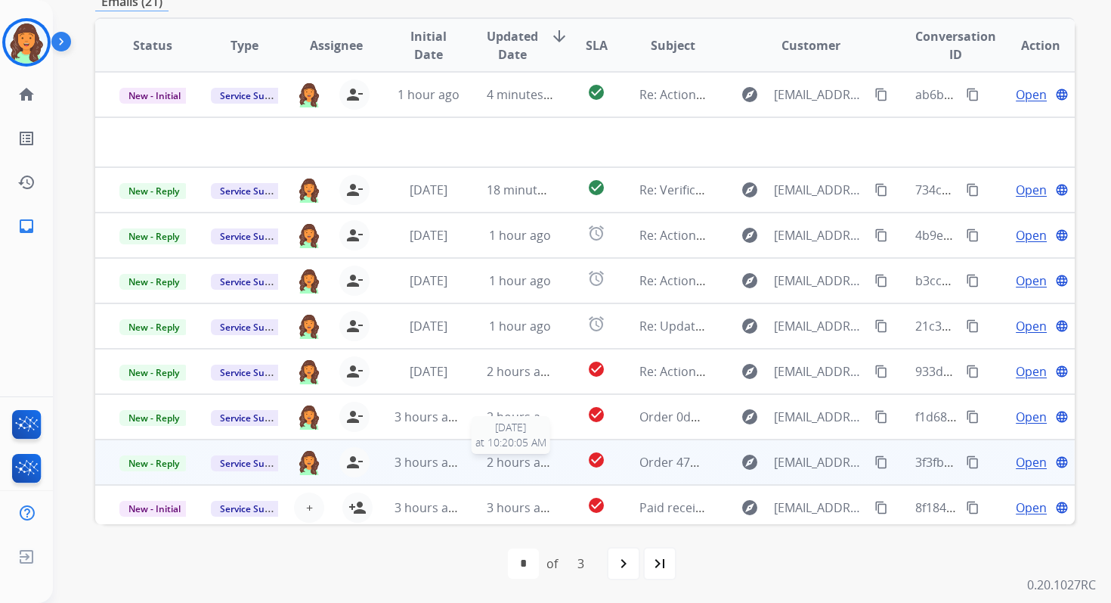
click at [522, 467] on span "2 hours ago" at bounding box center [521, 462] width 68 height 17
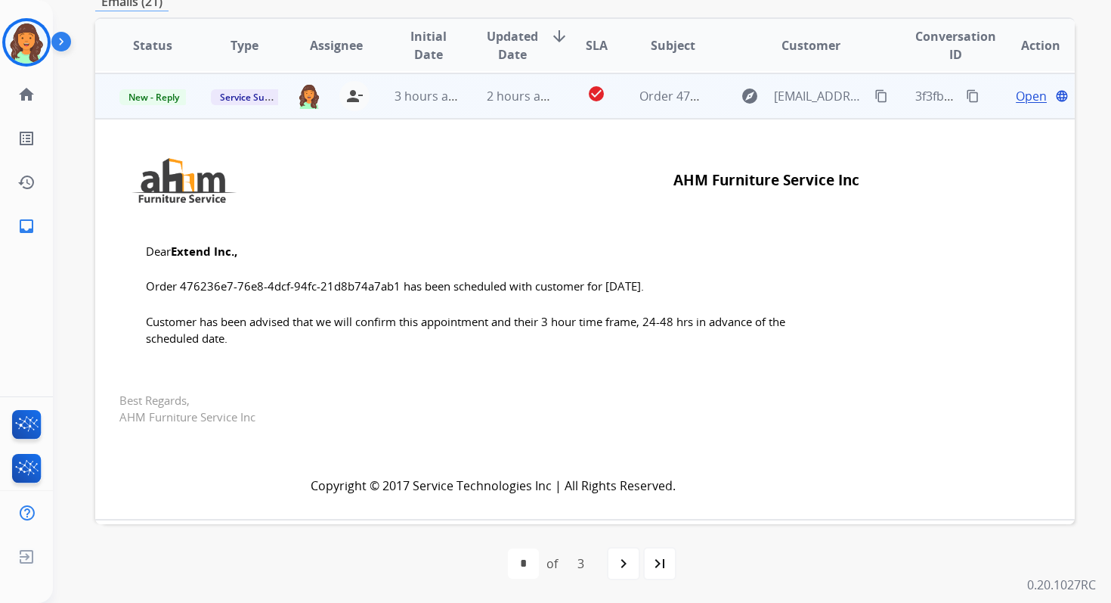
scroll to position [318, 0]
click at [171, 101] on span "New - Reply" at bounding box center [153, 96] width 69 height 16
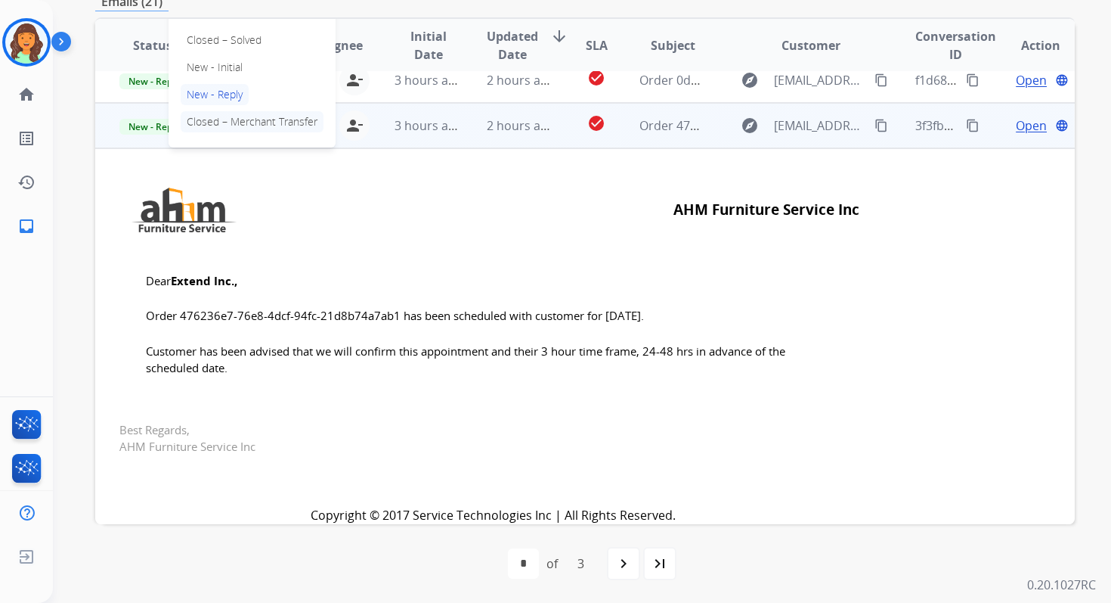
scroll to position [265, 0]
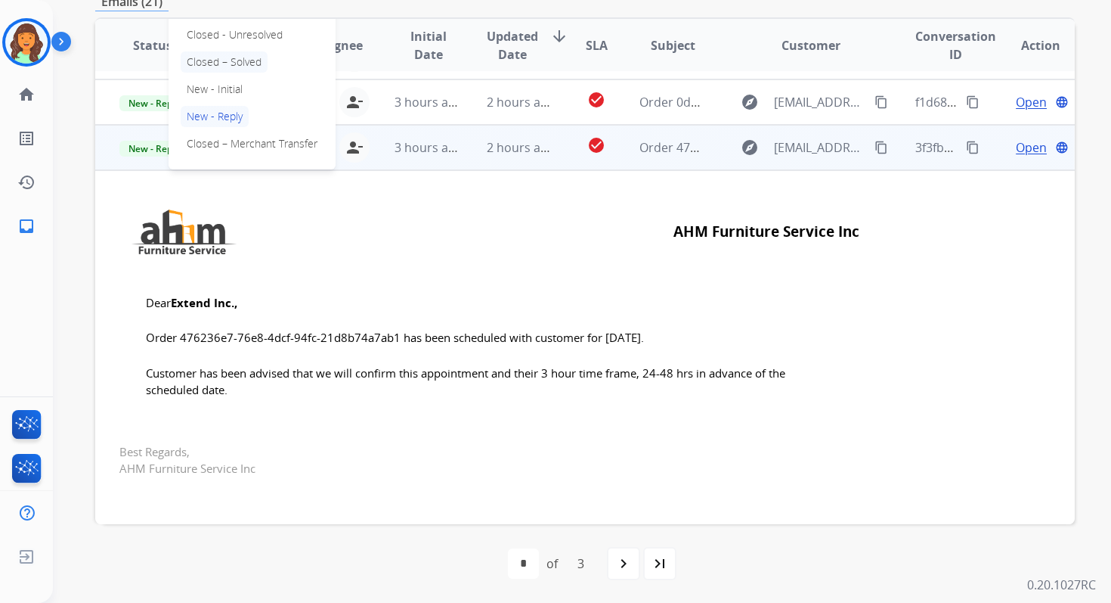
click at [210, 57] on p "Closed – Solved" at bounding box center [224, 61] width 87 height 21
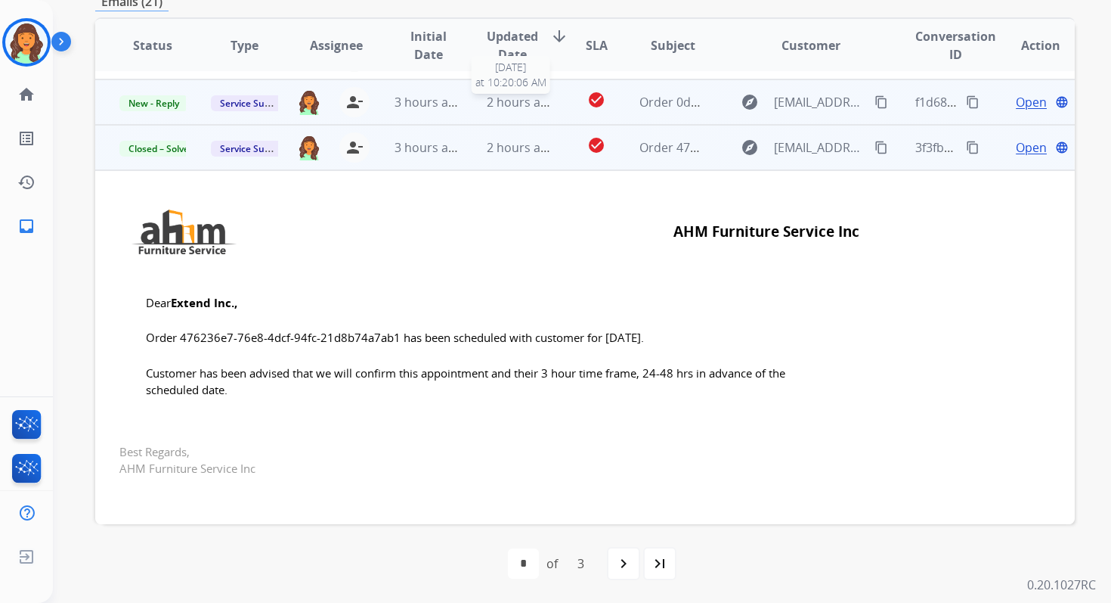
click at [487, 107] on span "2 hours ago" at bounding box center [521, 102] width 68 height 17
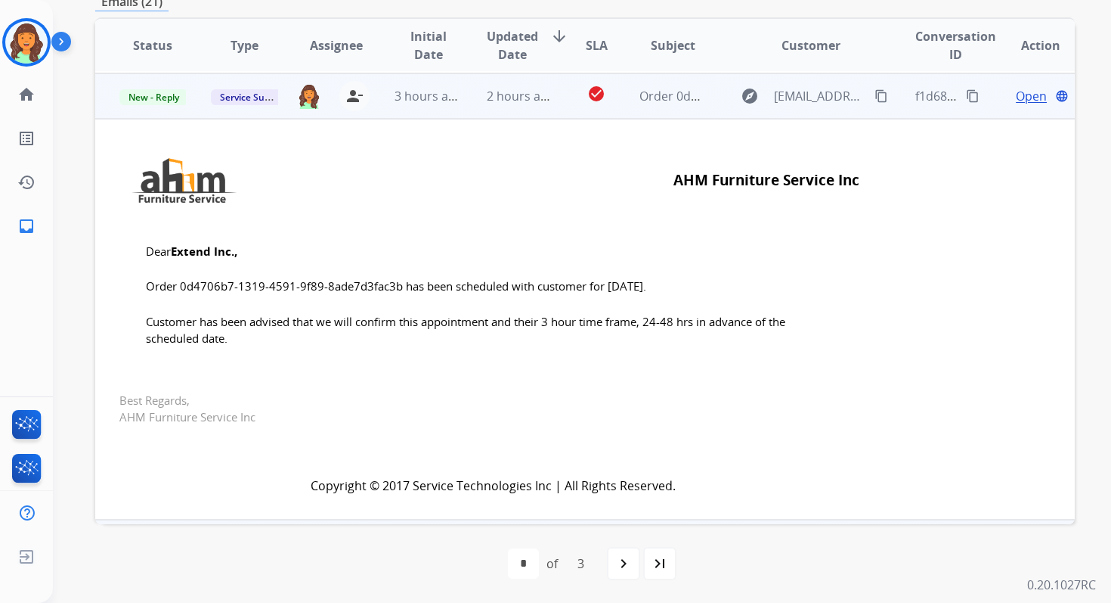
scroll to position [272, 0]
click at [160, 97] on span "New - Reply" at bounding box center [153, 96] width 69 height 16
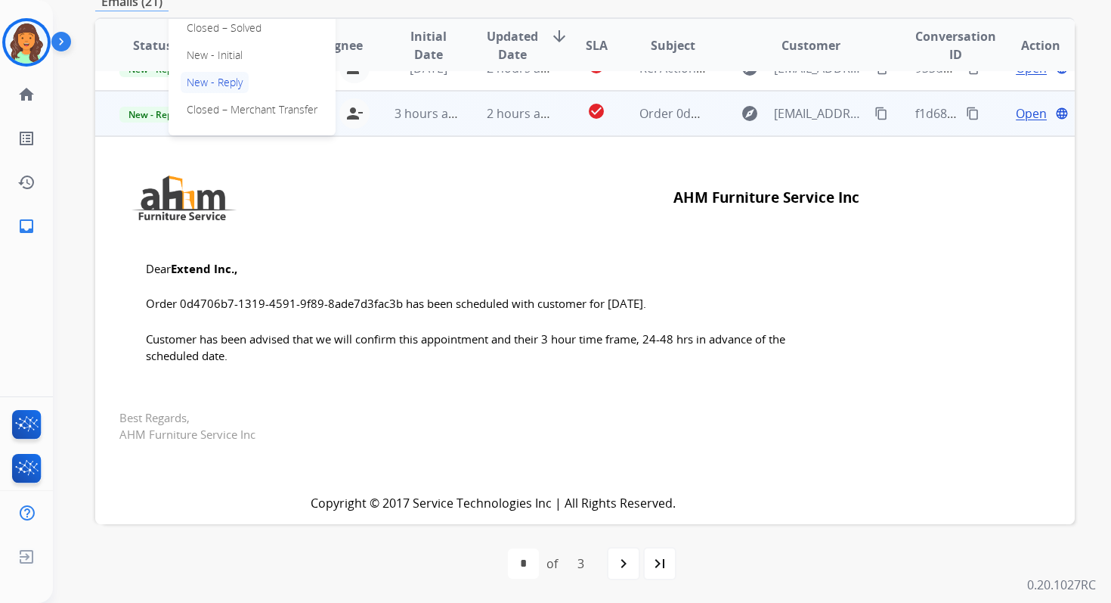
scroll to position [232, 0]
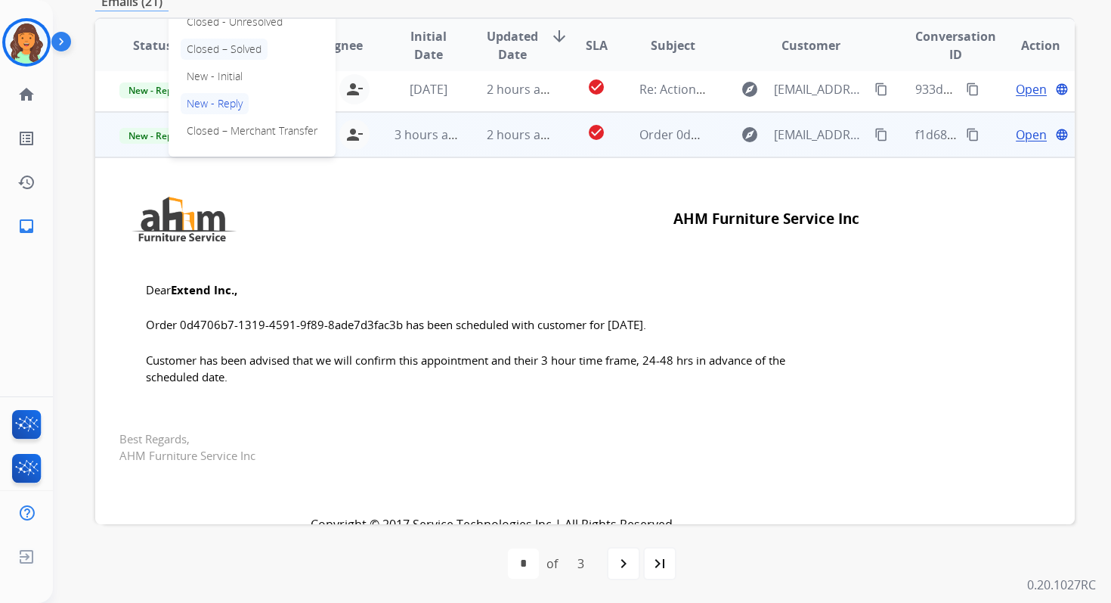
click at [220, 52] on p "Closed – Solved" at bounding box center [224, 49] width 87 height 21
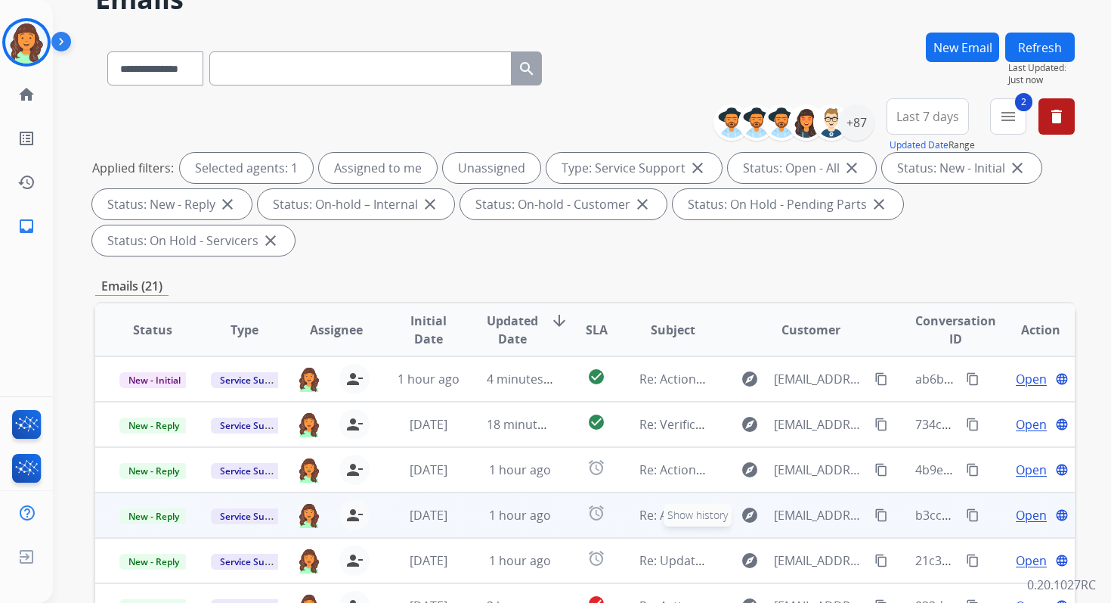
scroll to position [0, 0]
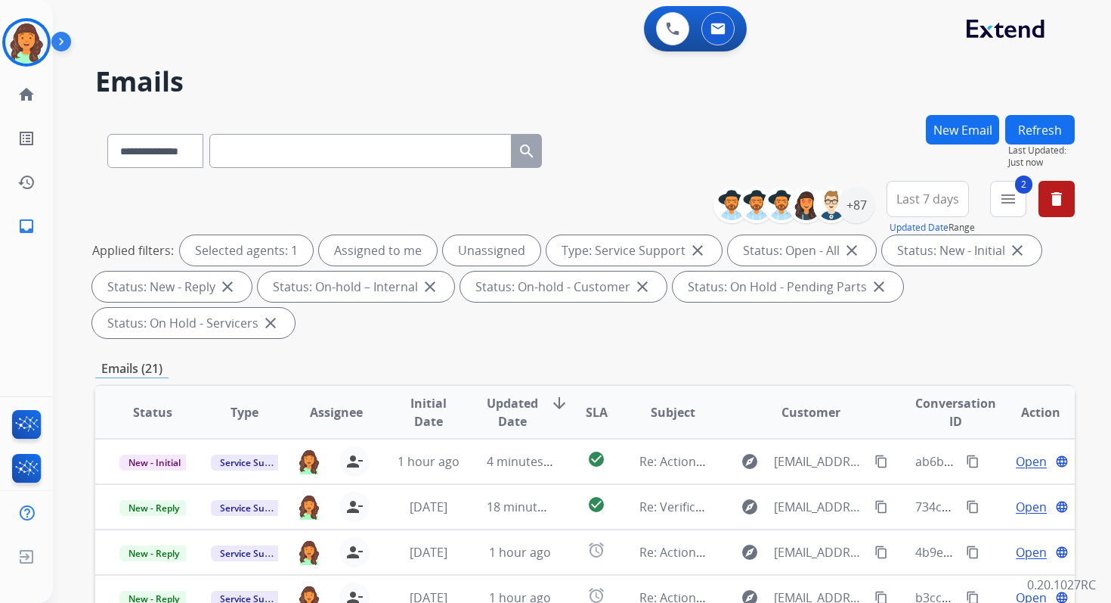
click at [1052, 119] on button "Refresh" at bounding box center [1040, 129] width 70 height 29
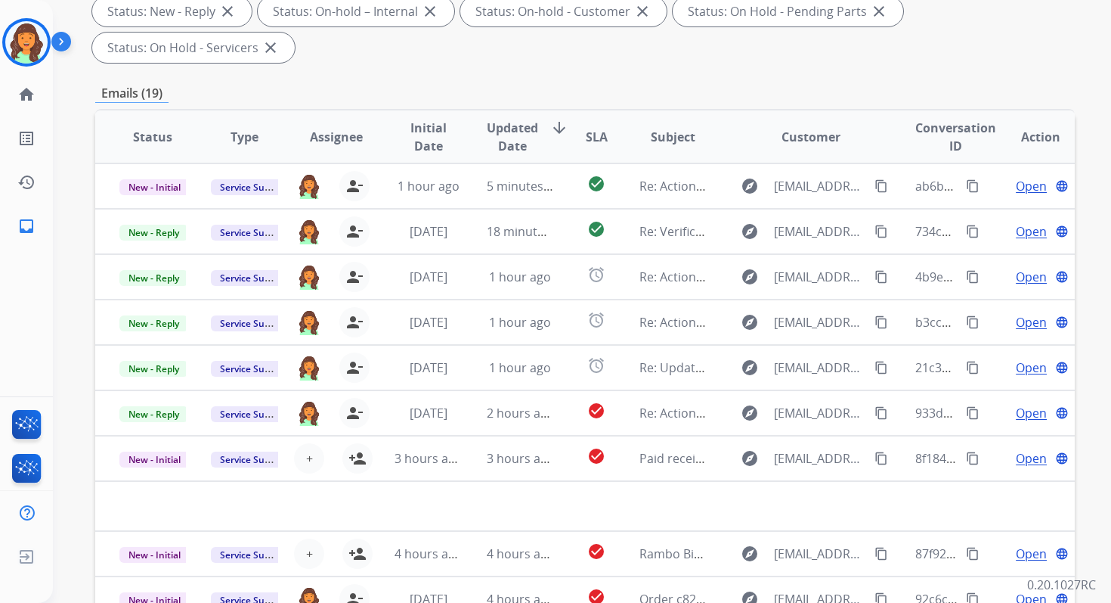
scroll to position [367, 0]
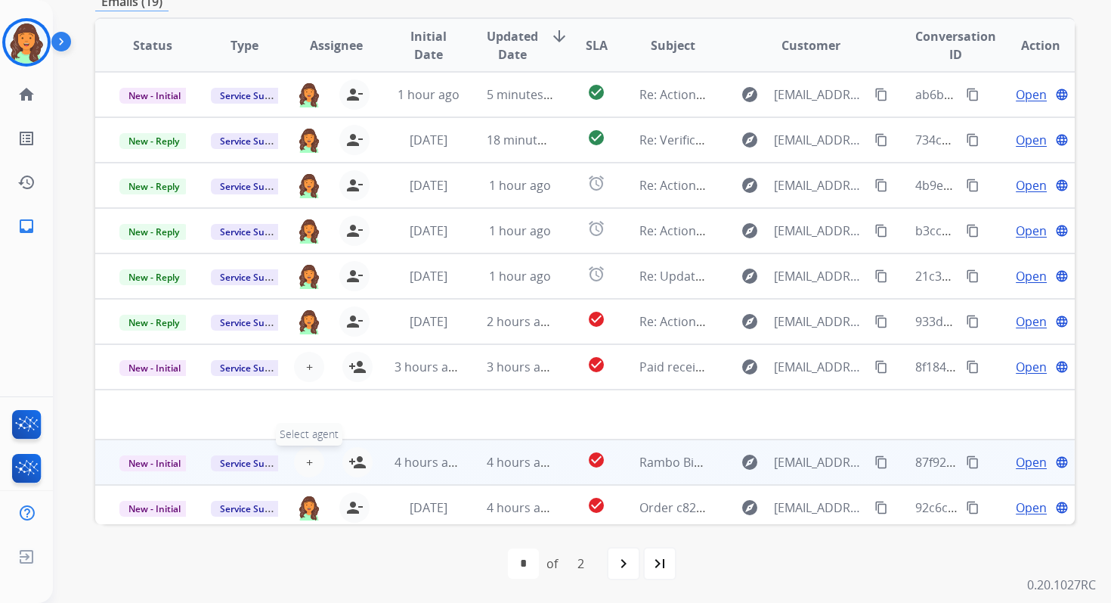
click at [306, 466] on span "+" at bounding box center [309, 462] width 7 height 18
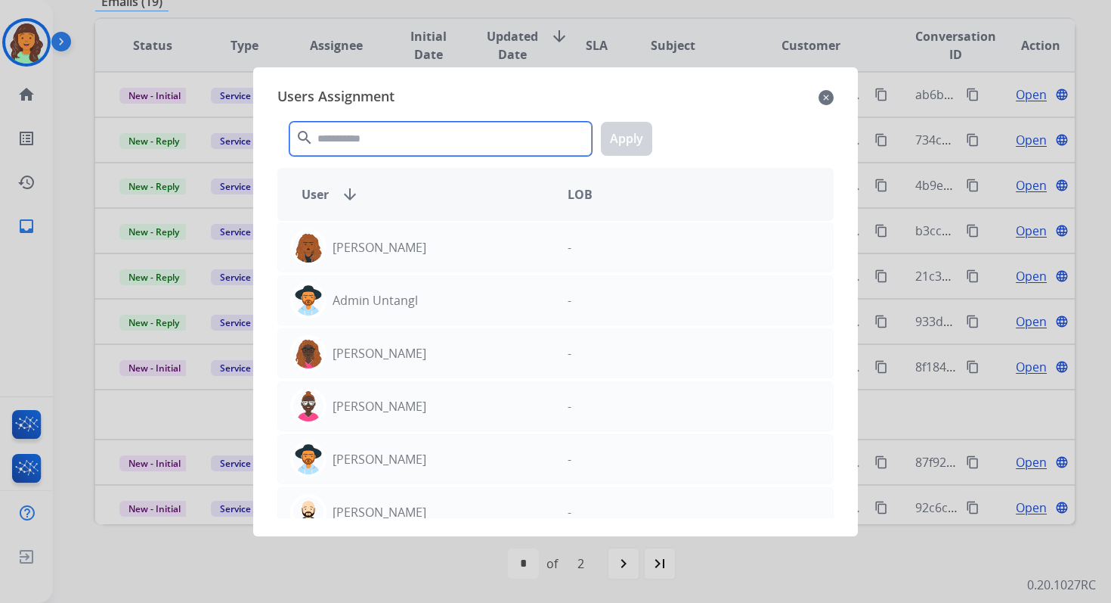
click at [441, 141] on input "text" at bounding box center [441, 139] width 302 height 34
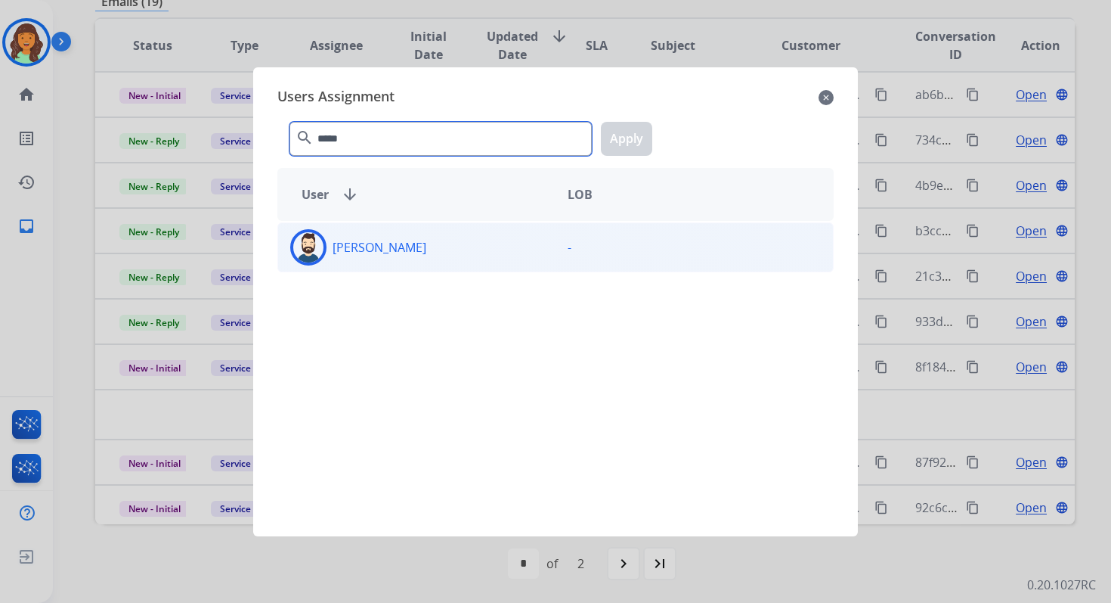
type input "*****"
click at [448, 246] on div "Jared Holt" at bounding box center [416, 247] width 277 height 36
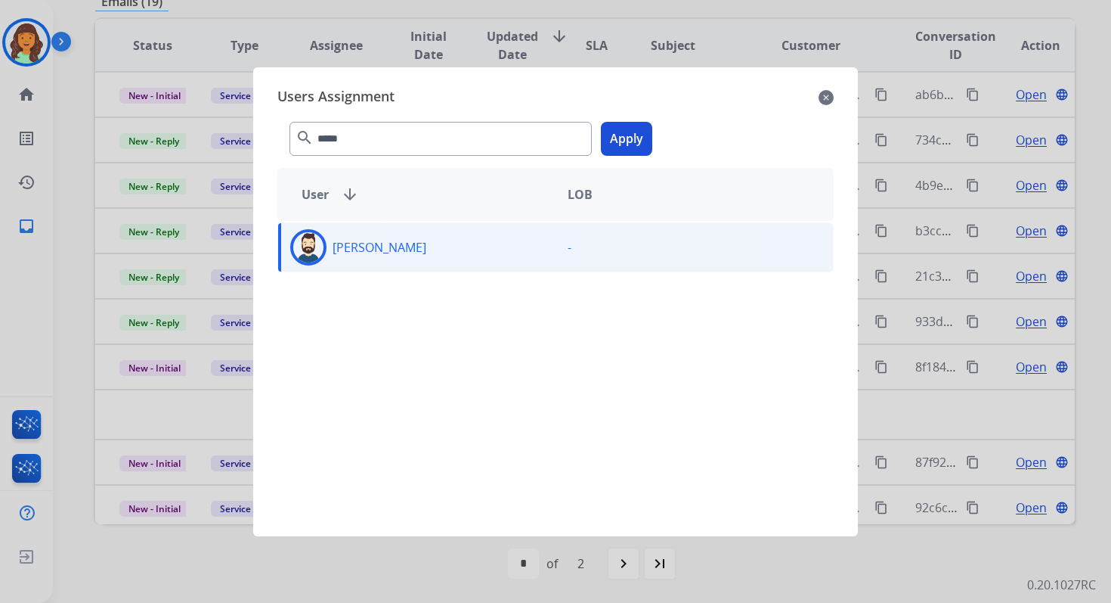
click at [643, 135] on button "Apply" at bounding box center [626, 139] width 51 height 34
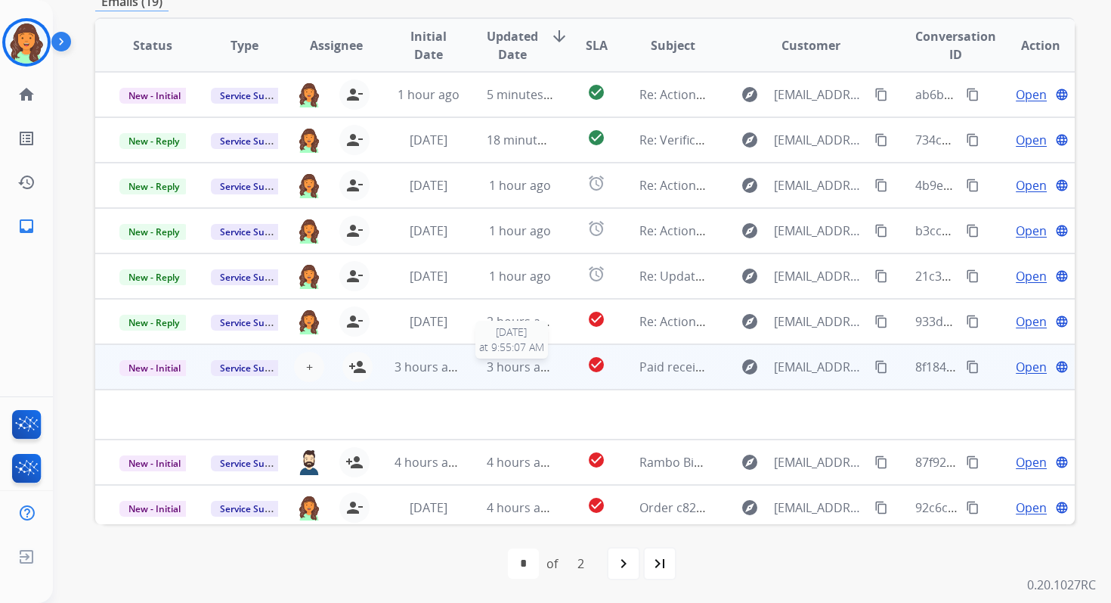
click at [505, 370] on span "3 hours ago" at bounding box center [521, 366] width 68 height 17
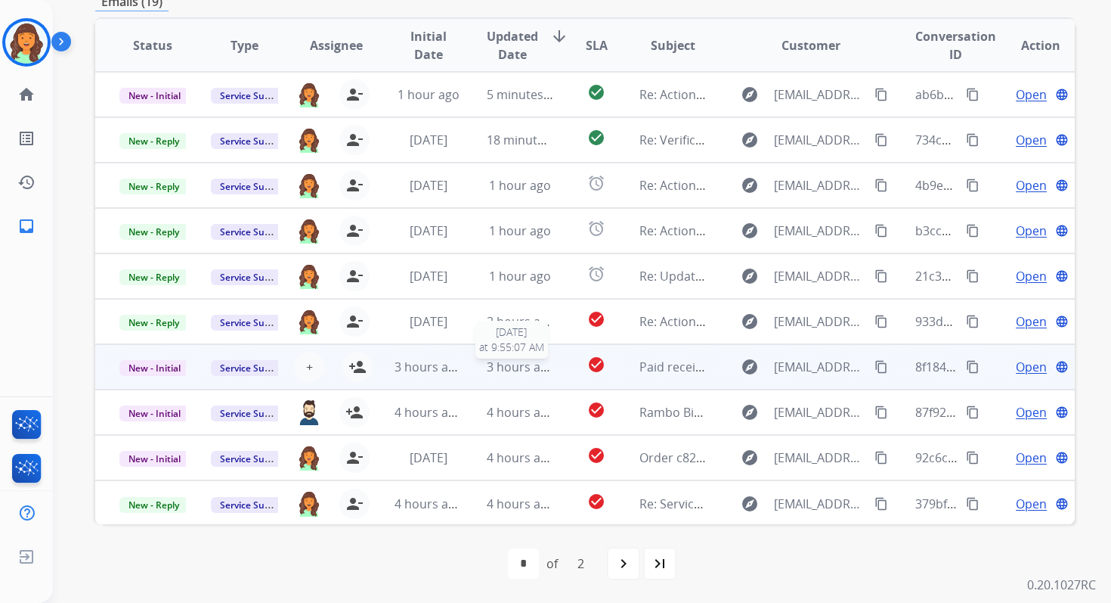
click at [505, 370] on span "3 hours ago" at bounding box center [521, 366] width 68 height 17
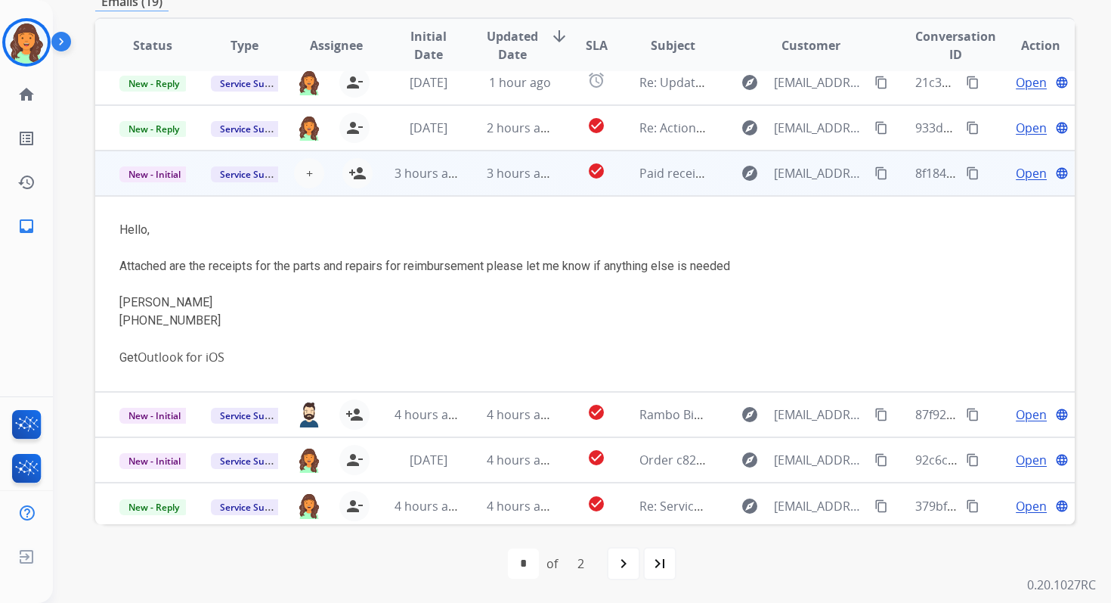
scroll to position [197, 0]
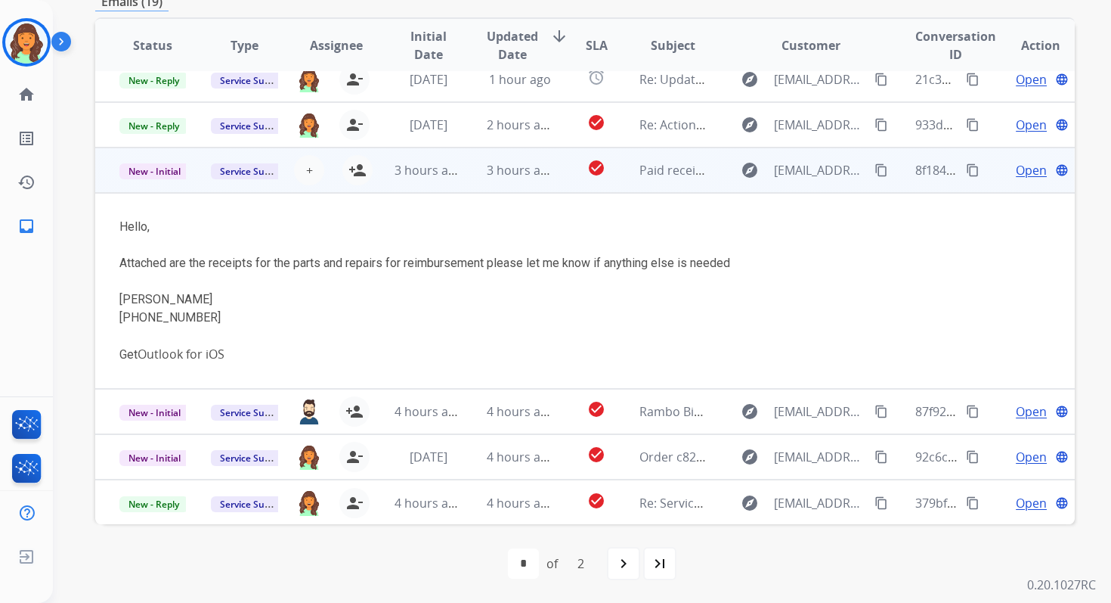
click at [1018, 171] on span "Open" at bounding box center [1031, 170] width 31 height 18
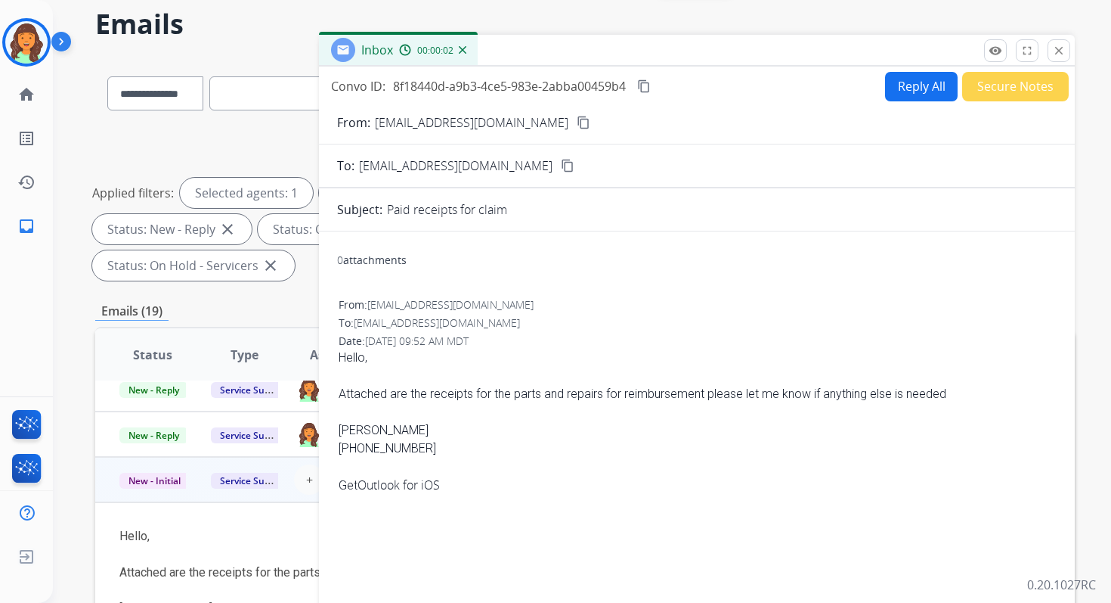
scroll to position [0, 0]
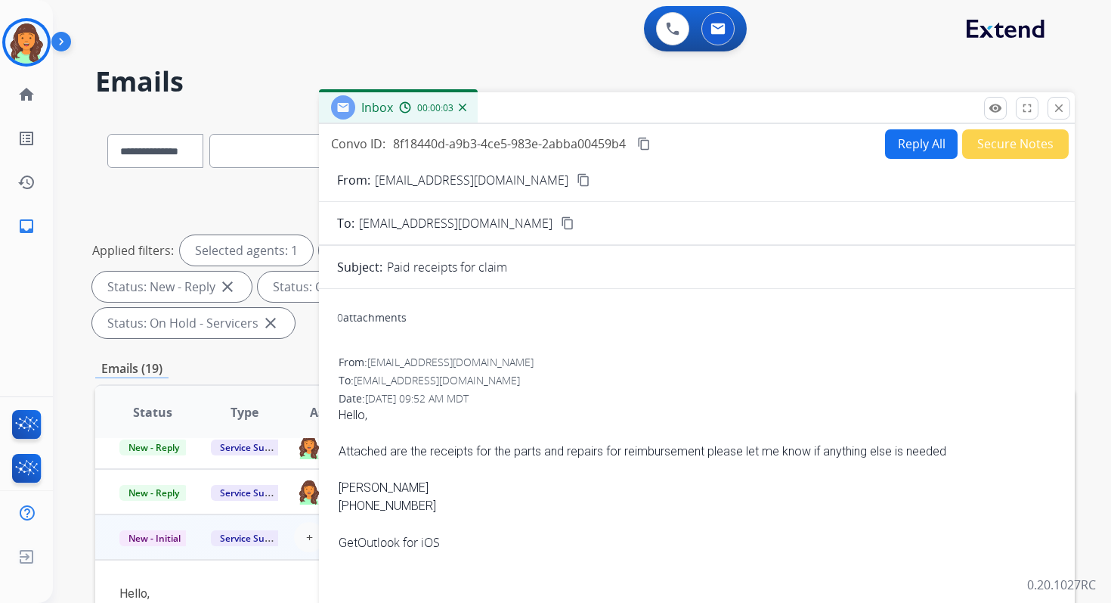
click at [575, 178] on button "content_copy" at bounding box center [584, 180] width 18 height 18
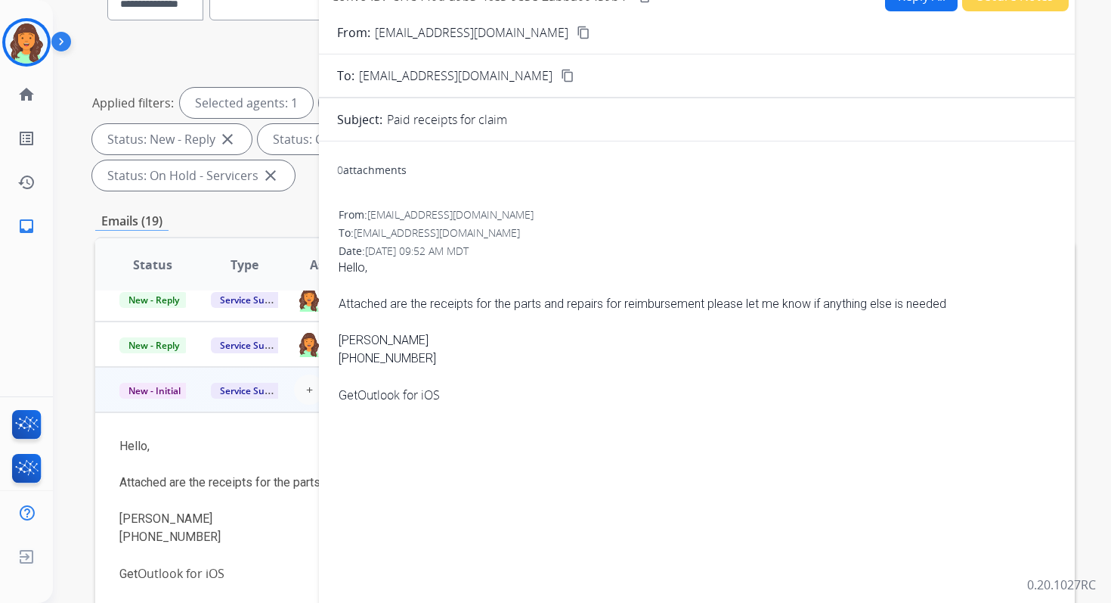
scroll to position [137, 0]
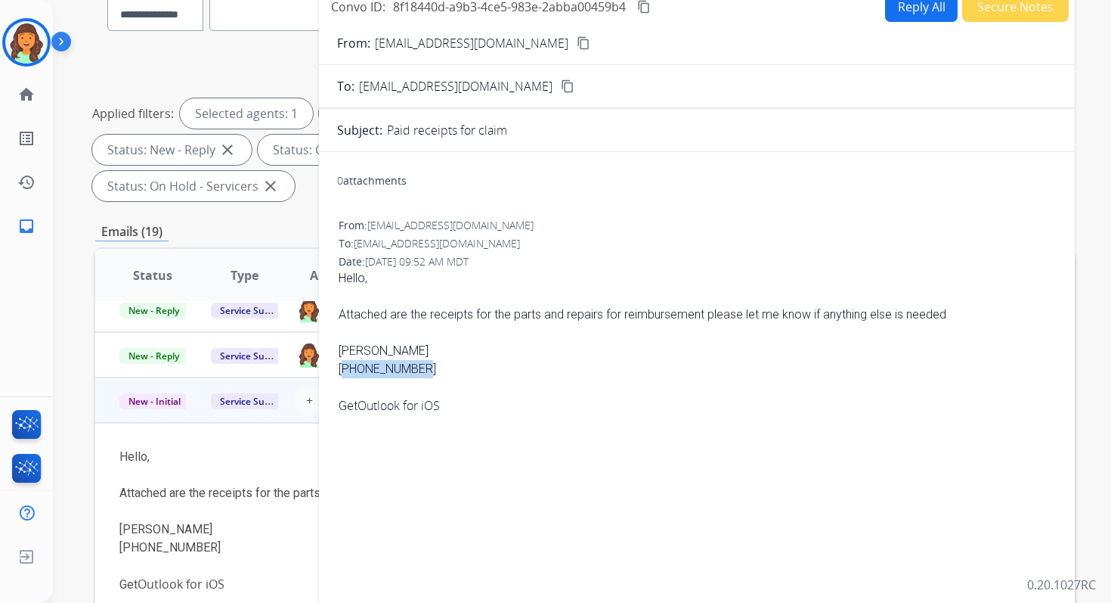
drag, startPoint x: 338, startPoint y: 366, endPoint x: 419, endPoint y: 367, distance: 80.9
click at [419, 367] on div "From: sacosta@farmersagent.com To: servicesupport@extend.com Date: 10/06/2025 -…" at bounding box center [697, 322] width 720 height 212
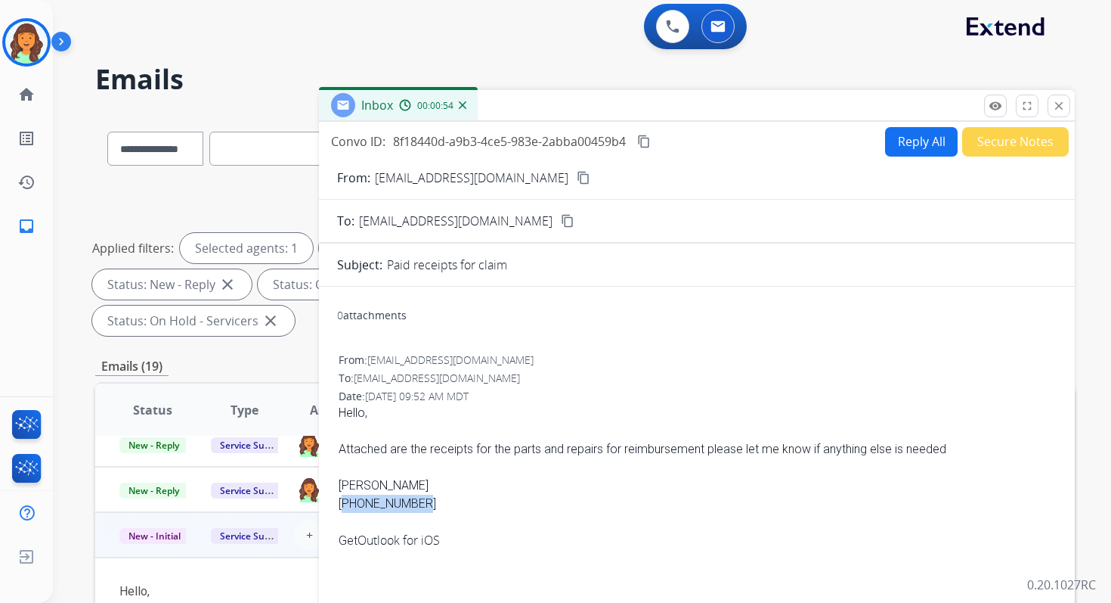
scroll to position [0, 0]
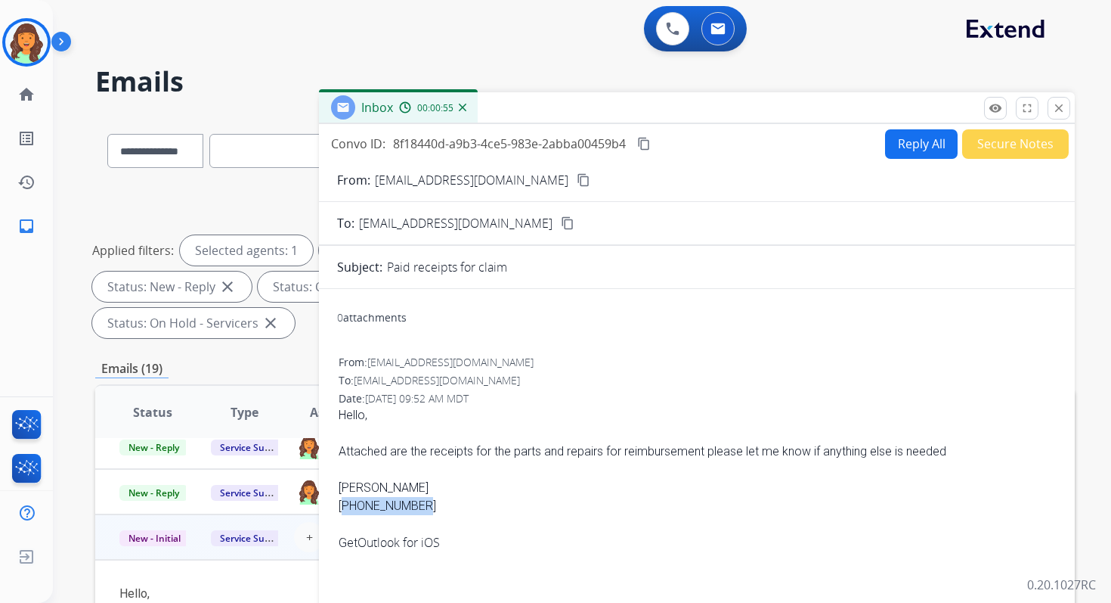
click at [905, 140] on button "Reply All" at bounding box center [921, 143] width 73 height 29
select select "**********"
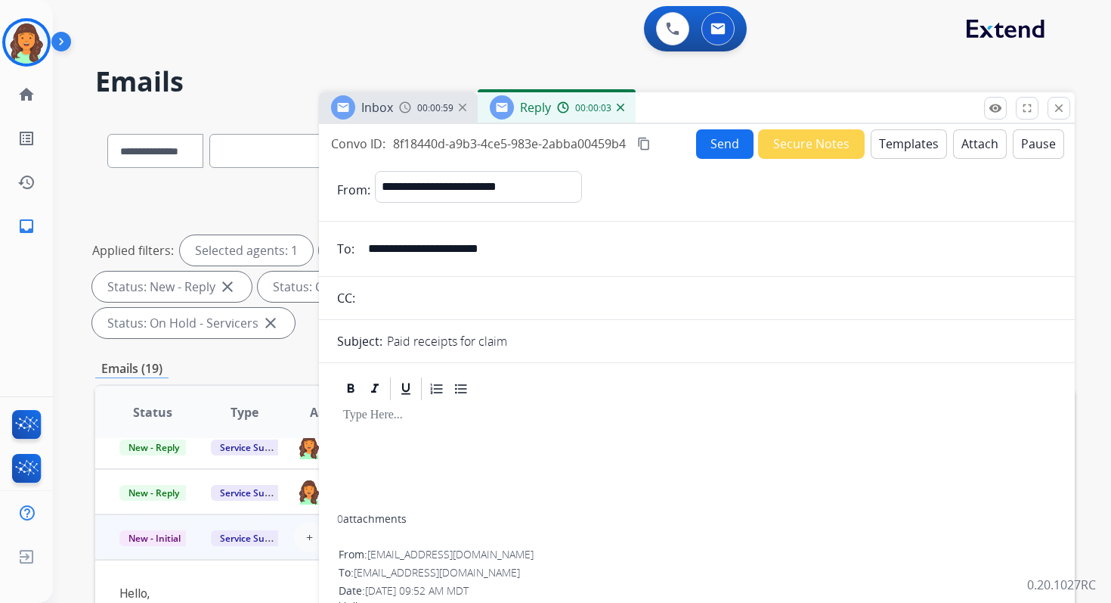
click at [906, 135] on button "Templates" at bounding box center [909, 143] width 76 height 29
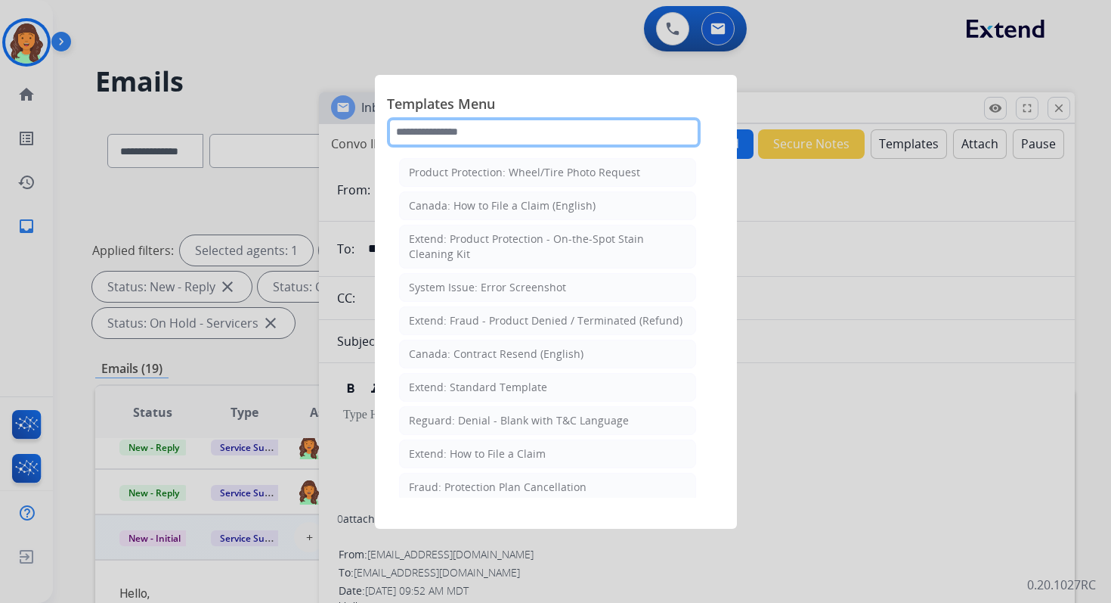
click at [486, 136] on input "text" at bounding box center [544, 132] width 314 height 30
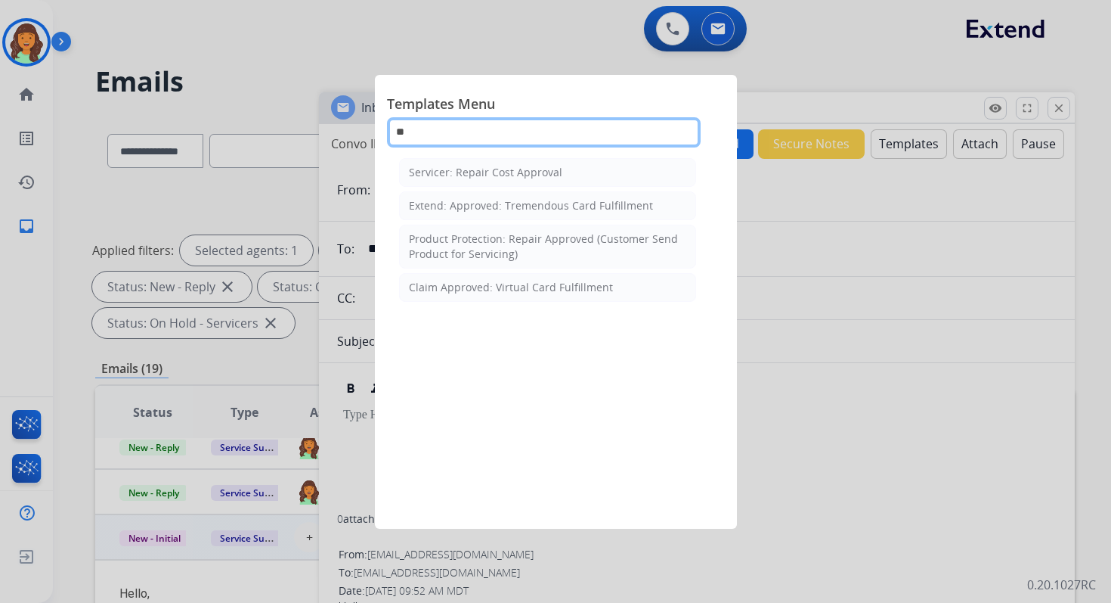
type input "***"
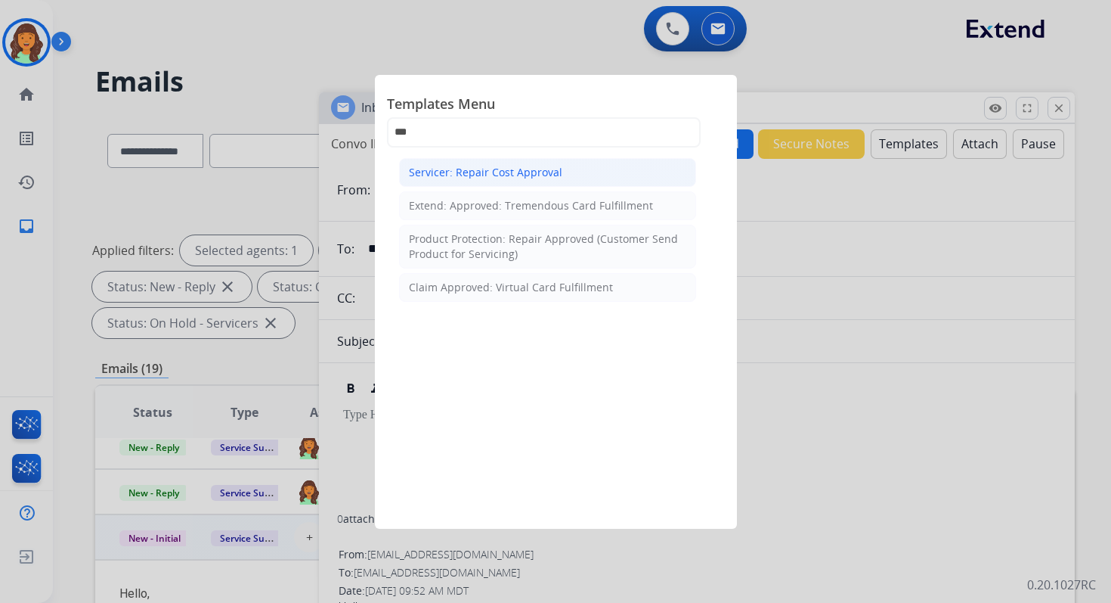
click at [522, 173] on div "Servicer: Repair Cost Approval" at bounding box center [485, 172] width 153 height 15
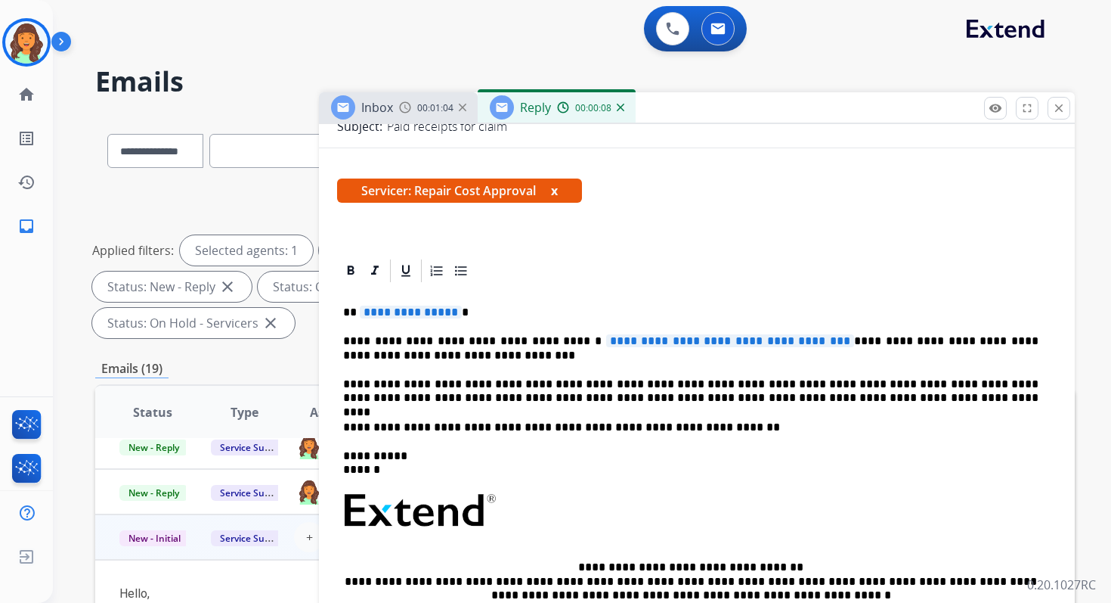
scroll to position [253, 0]
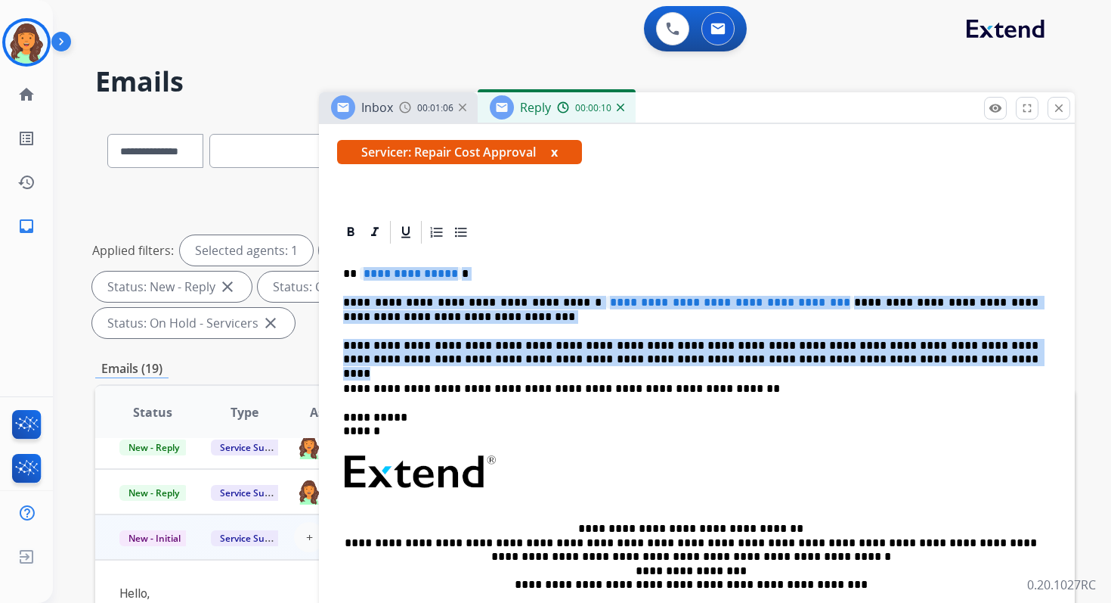
drag, startPoint x: 358, startPoint y: 273, endPoint x: 854, endPoint y: 361, distance: 503.6
click at [854, 361] on div "**********" at bounding box center [697, 471] width 720 height 451
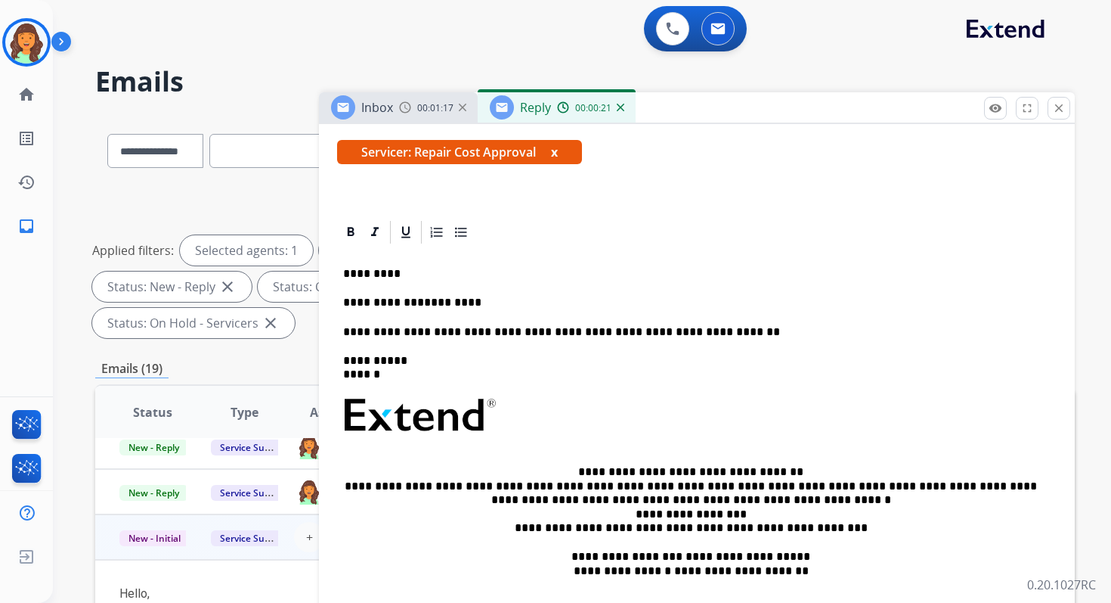
click at [342, 305] on div "**********" at bounding box center [697, 443] width 720 height 395
click at [582, 304] on p "**********" at bounding box center [691, 303] width 696 height 14
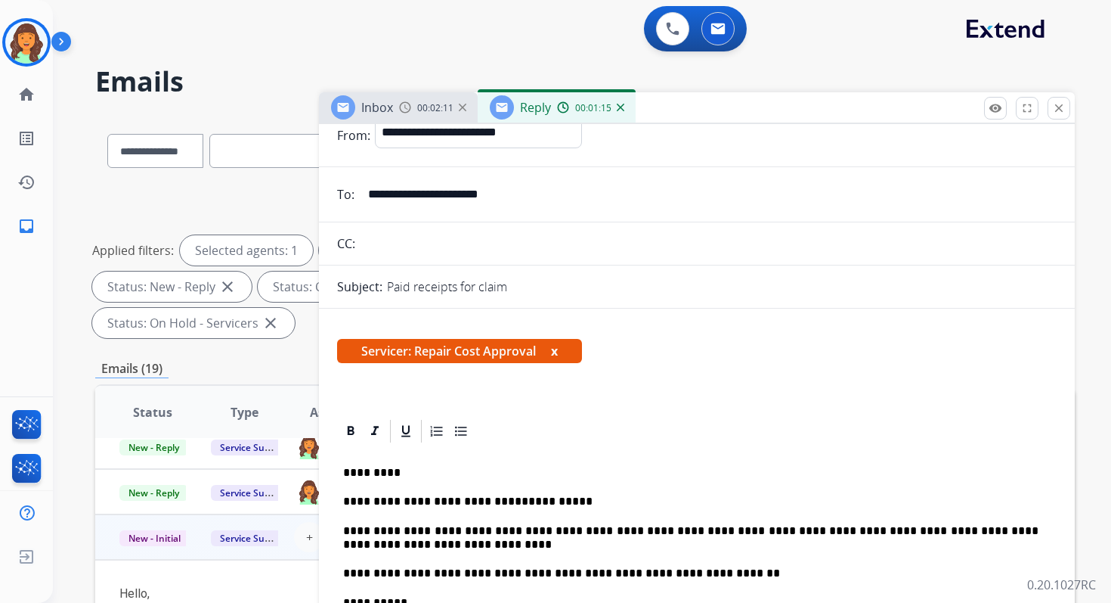
scroll to position [0, 0]
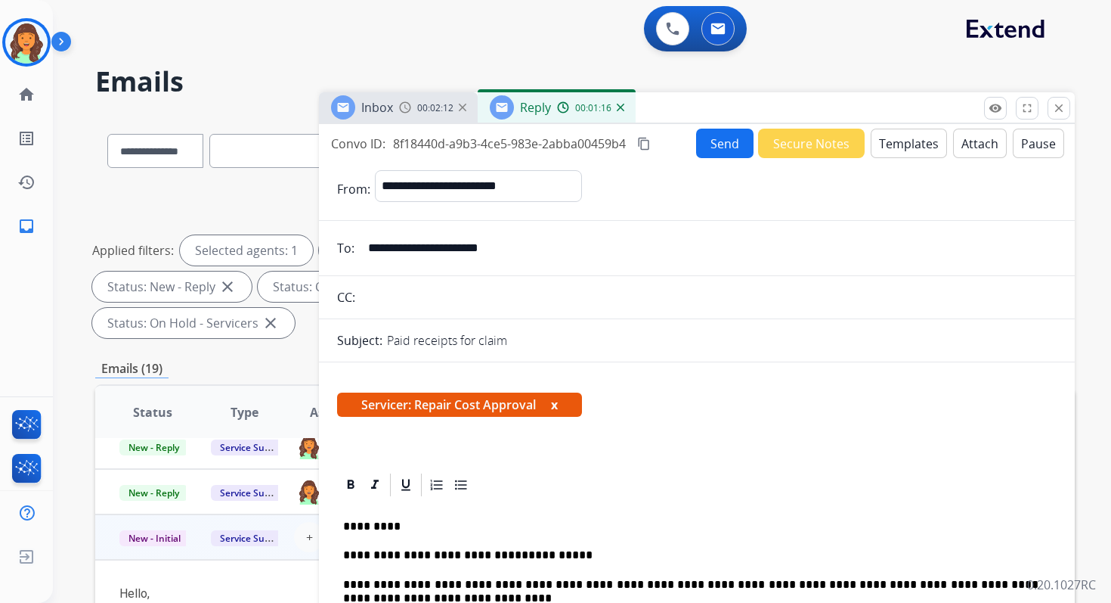
click at [705, 139] on button "Send" at bounding box center [724, 143] width 57 height 29
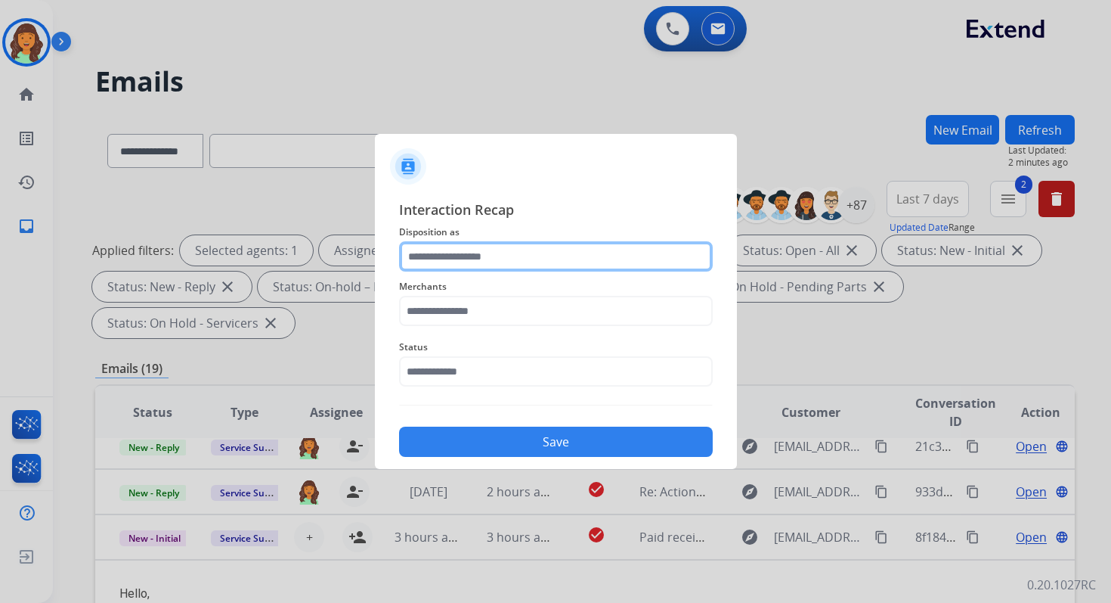
click at [495, 256] on input "text" at bounding box center [556, 256] width 314 height 30
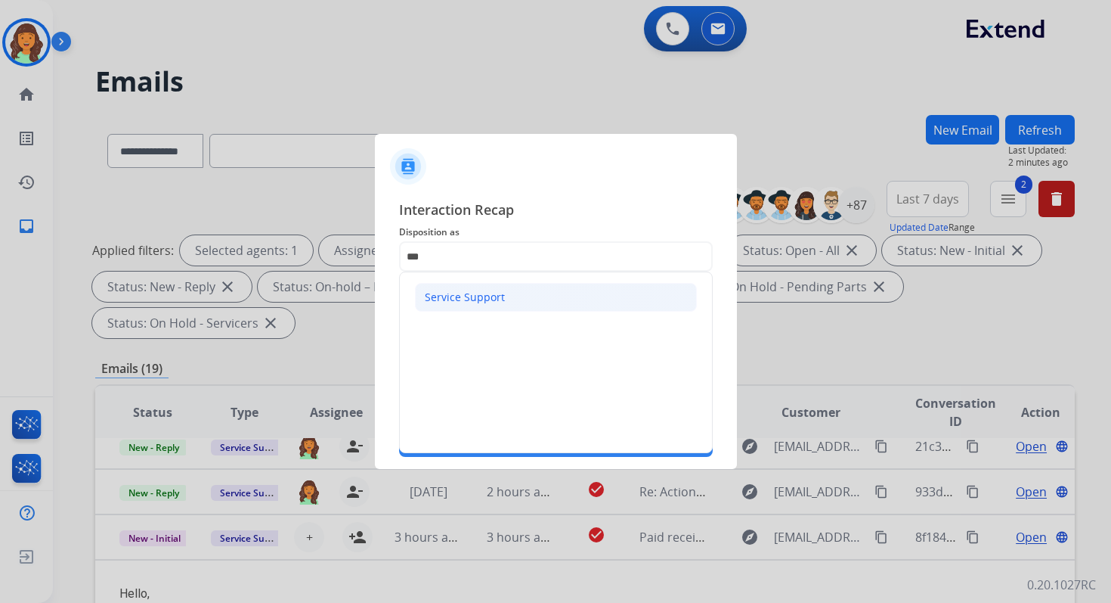
click at [491, 296] on div "Service Support" at bounding box center [465, 297] width 80 height 15
type input "**********"
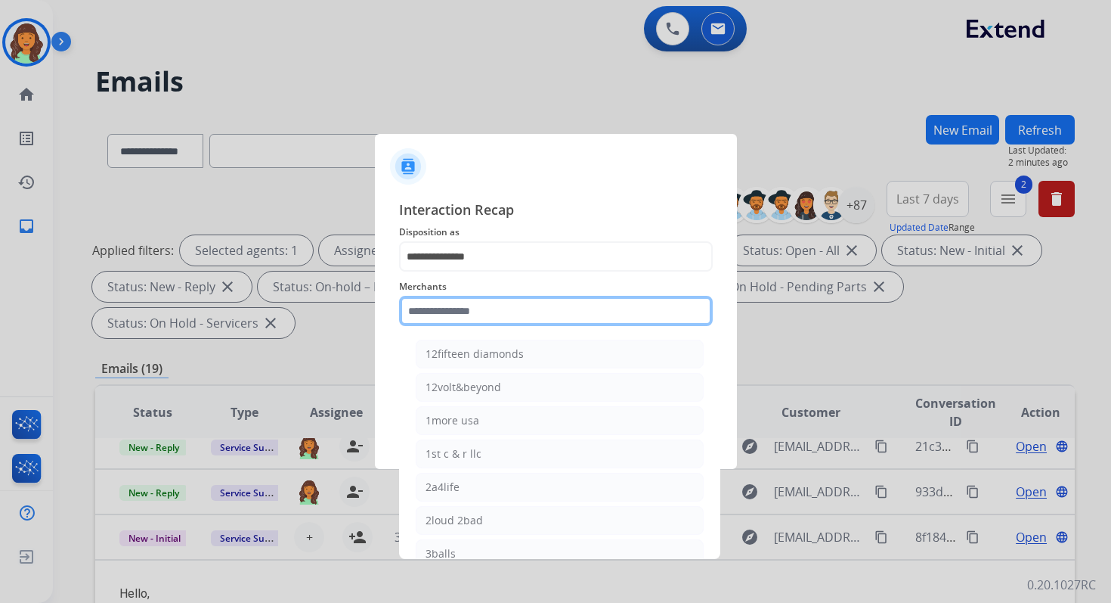
click at [494, 318] on input "text" at bounding box center [556, 311] width 314 height 30
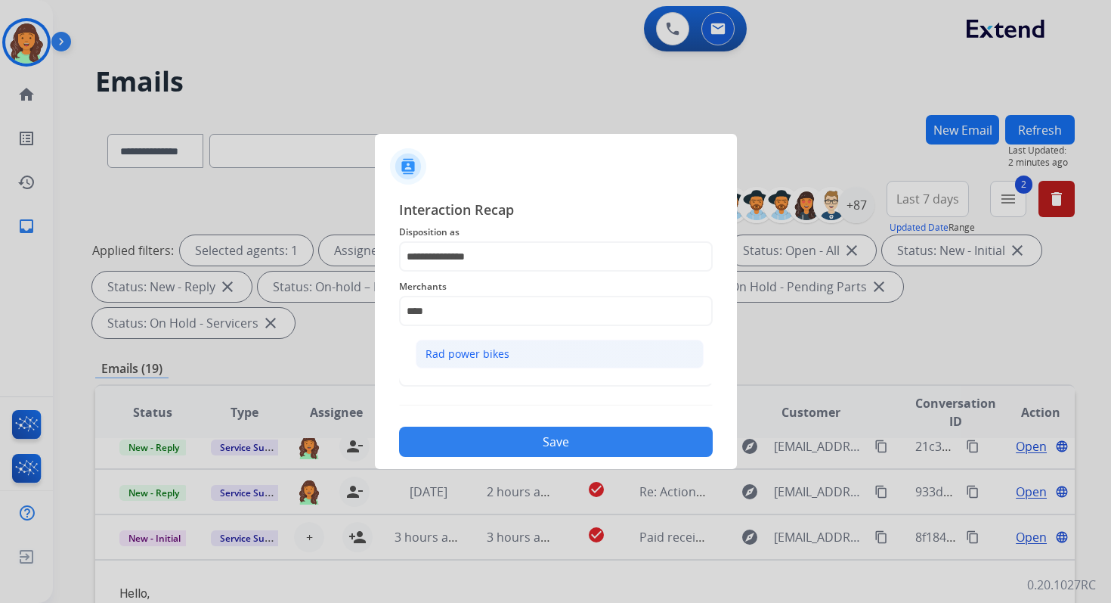
click at [505, 353] on div "Rad power bikes" at bounding box center [468, 353] width 84 height 15
type input "**********"
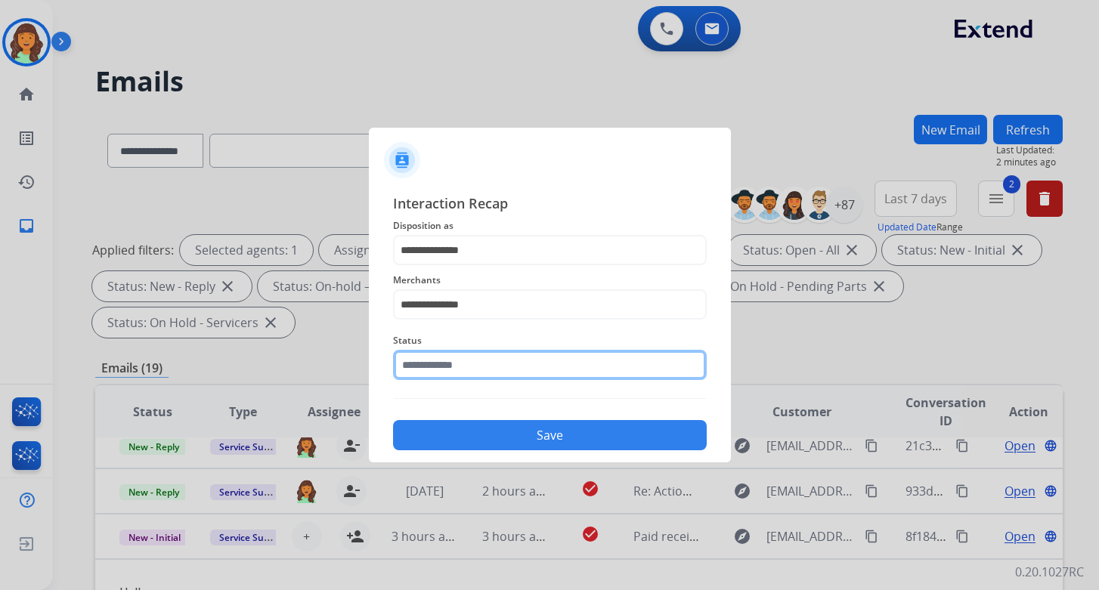
click at [479, 373] on input "text" at bounding box center [550, 365] width 314 height 30
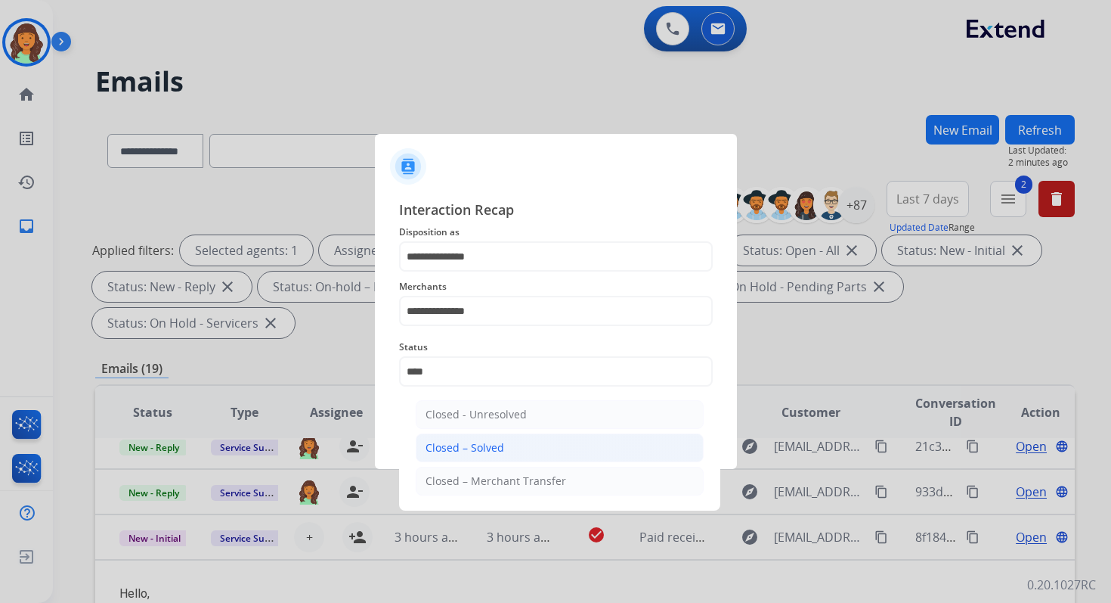
click at [501, 443] on div "Closed – Solved" at bounding box center [465, 447] width 79 height 15
type input "**********"
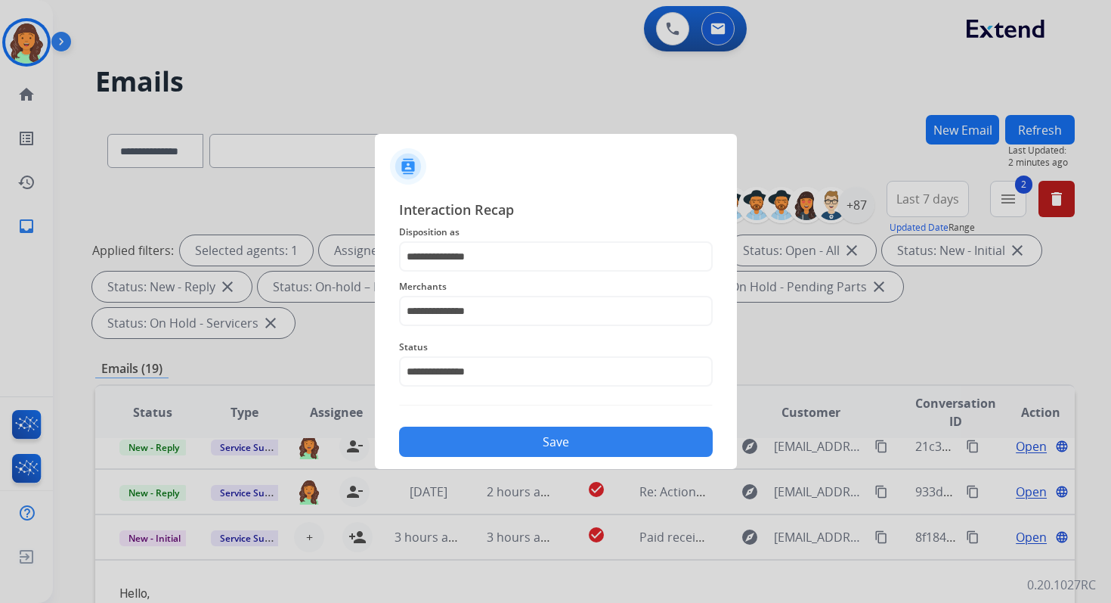
click at [501, 443] on button "Save" at bounding box center [556, 441] width 314 height 30
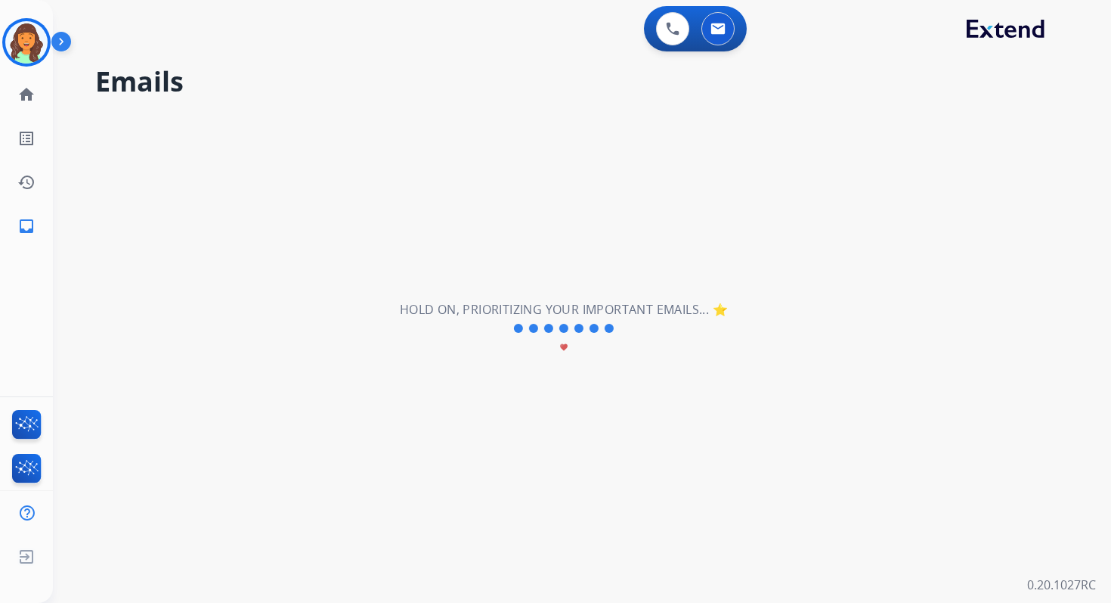
scroll to position [51, 0]
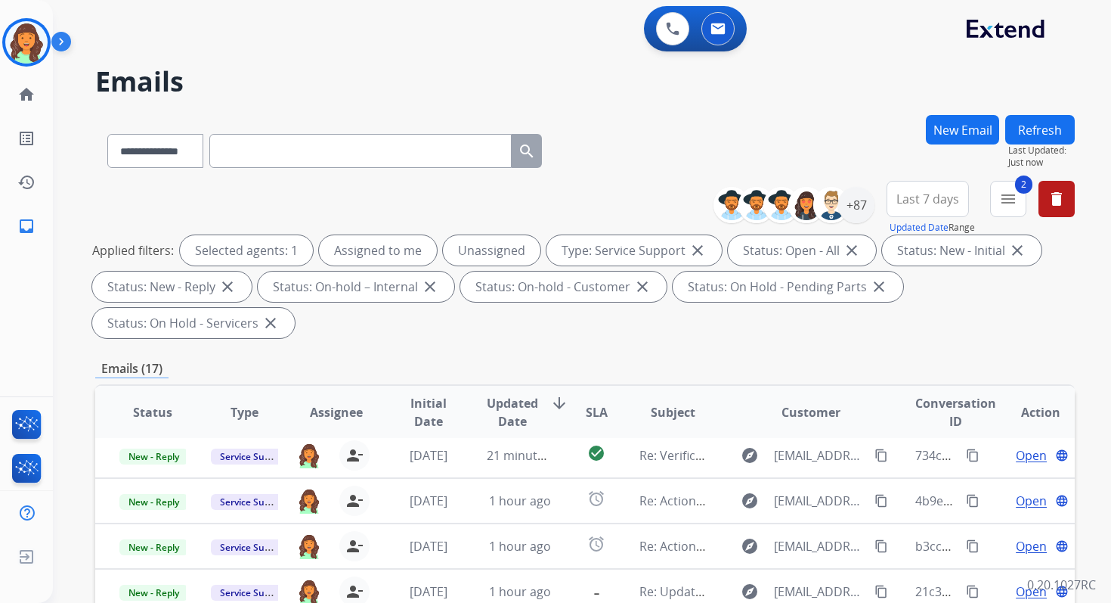
click at [553, 379] on div "**********" at bounding box center [585, 542] width 980 height 854
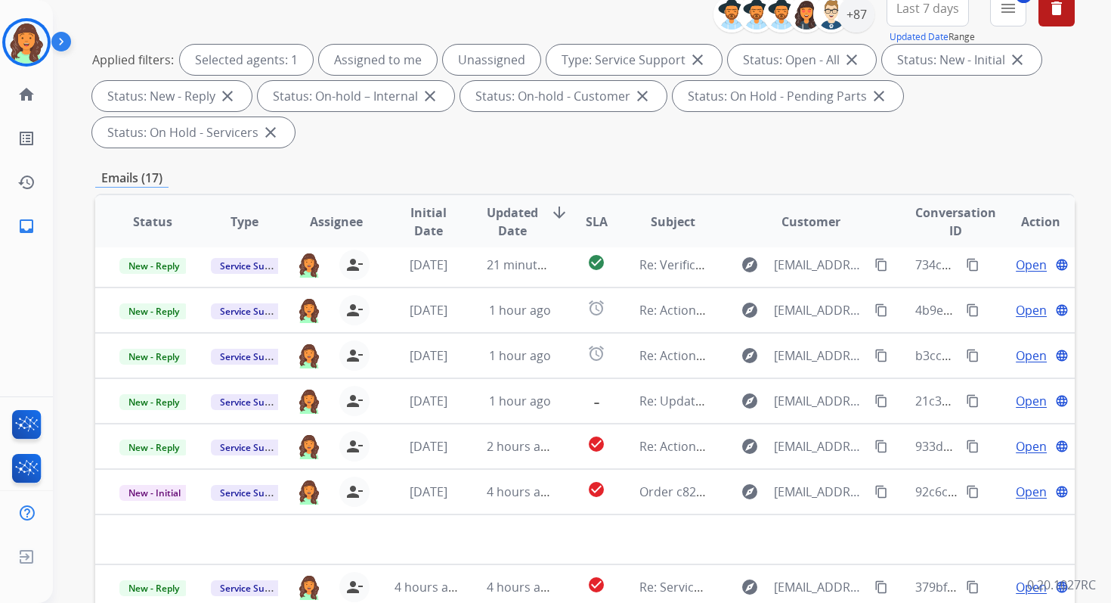
scroll to position [367, 0]
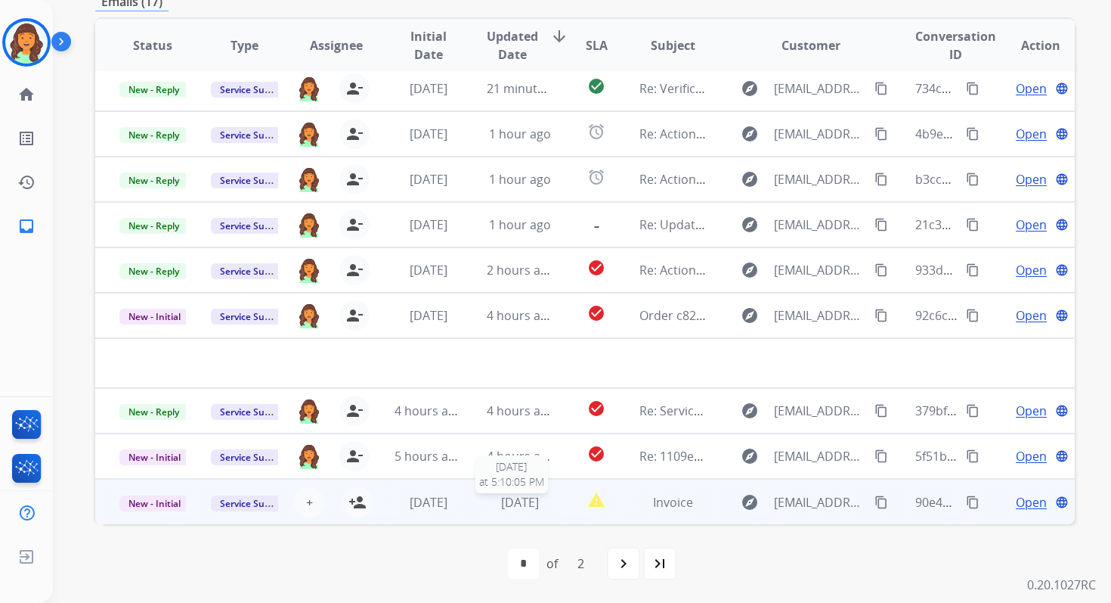
click at [545, 503] on div "1 day ago" at bounding box center [520, 502] width 67 height 18
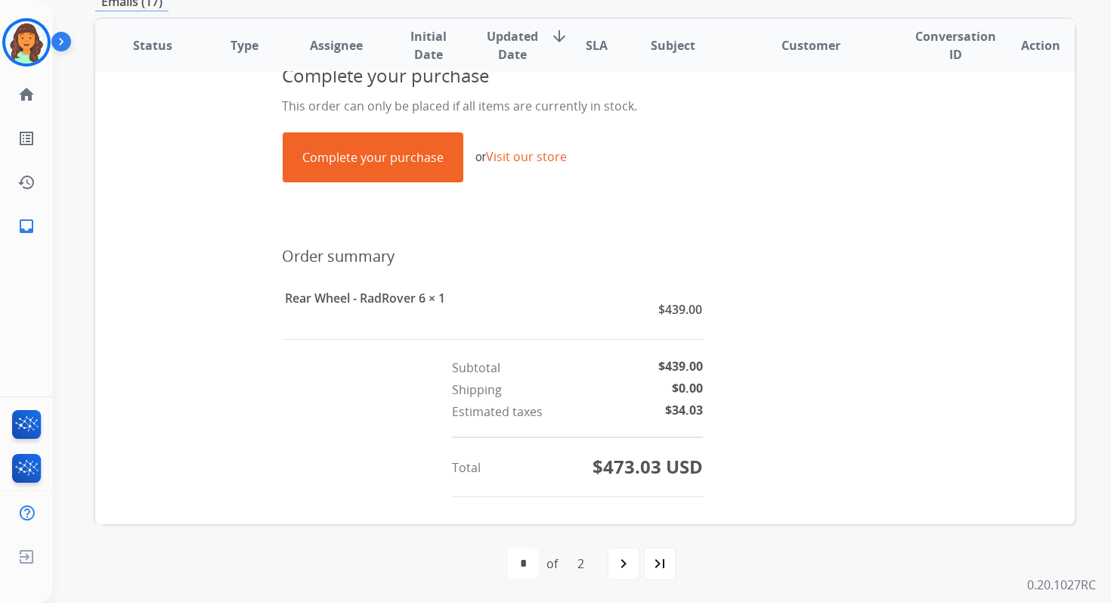
scroll to position [534, 0]
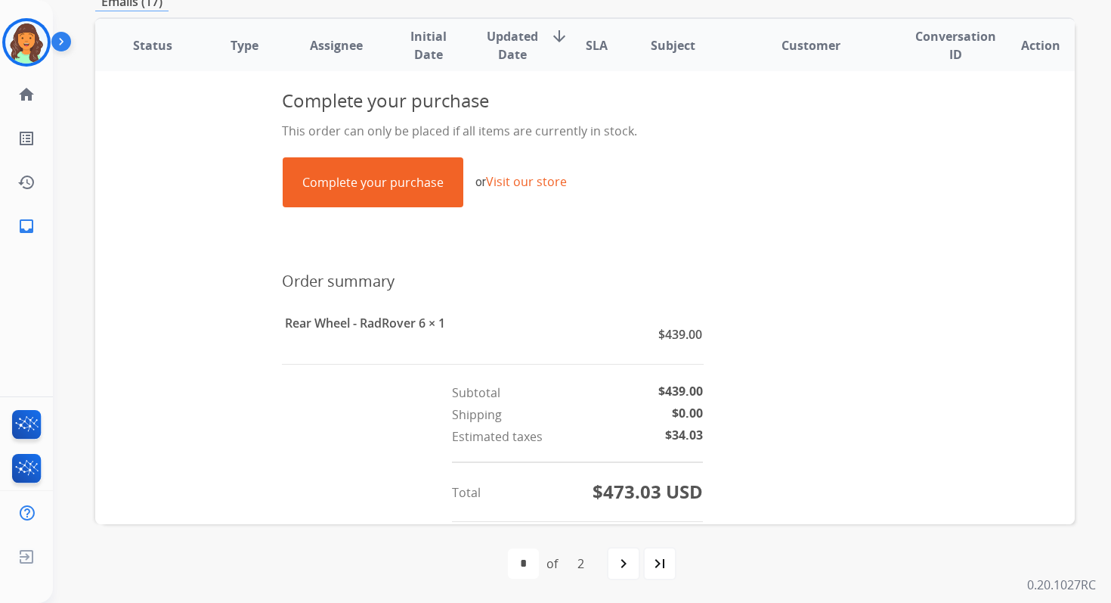
click at [382, 177] on link "Complete your purchase" at bounding box center [373, 182] width 179 height 48
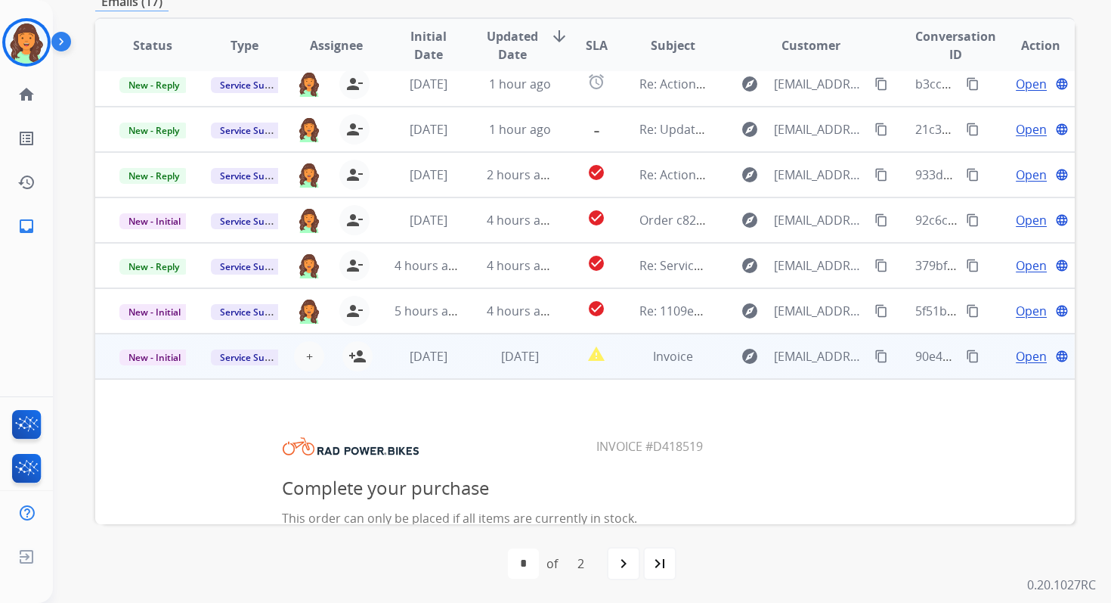
scroll to position [0, 0]
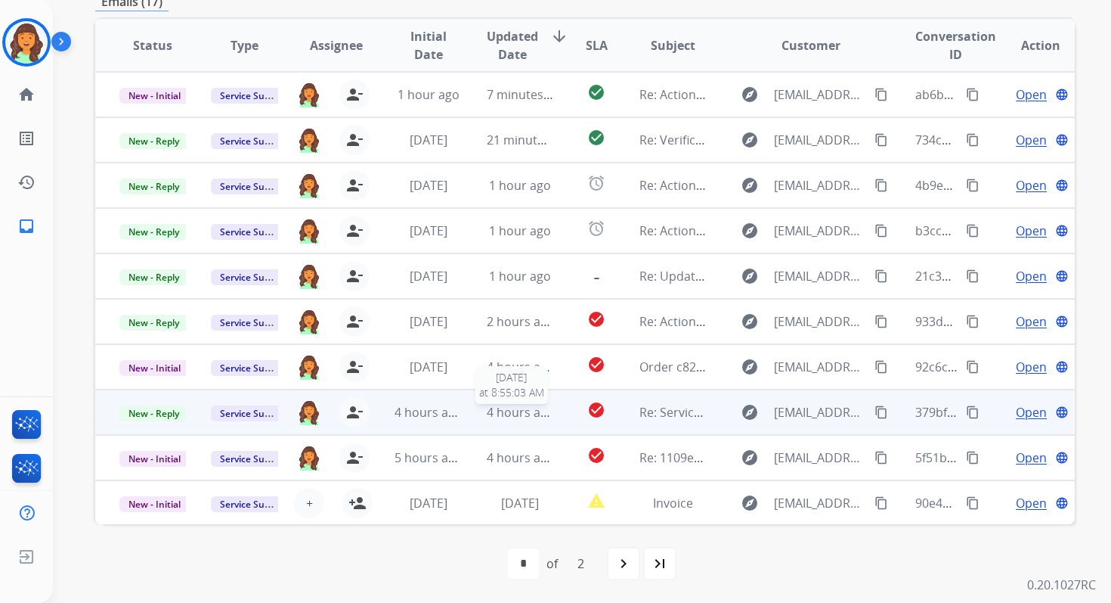
click at [507, 409] on span "4 hours ago" at bounding box center [521, 412] width 68 height 17
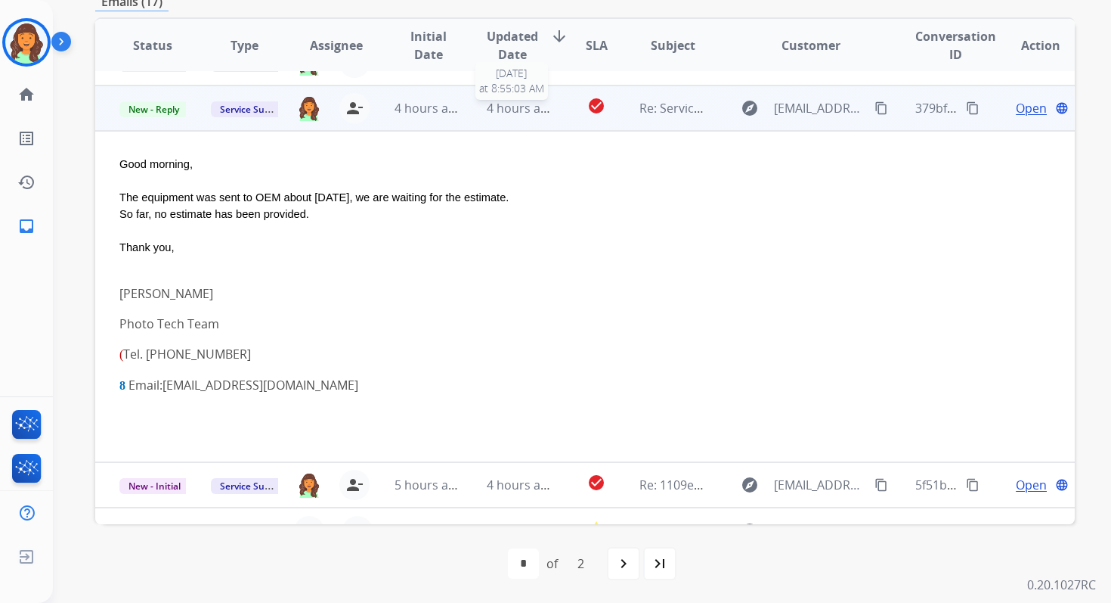
scroll to position [318, 0]
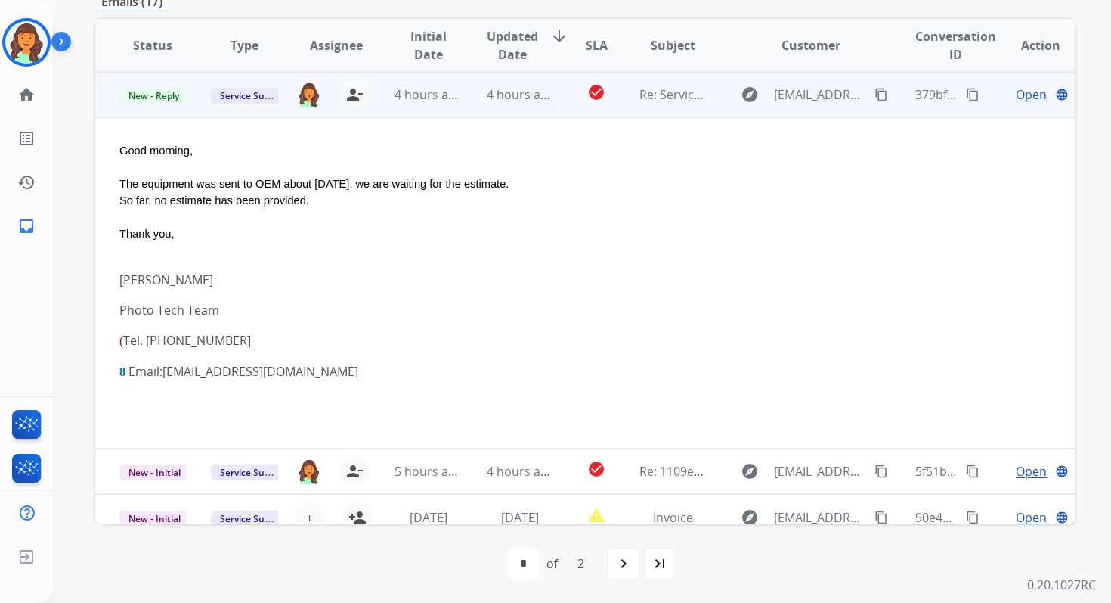
click at [1016, 94] on span "Open" at bounding box center [1031, 94] width 31 height 18
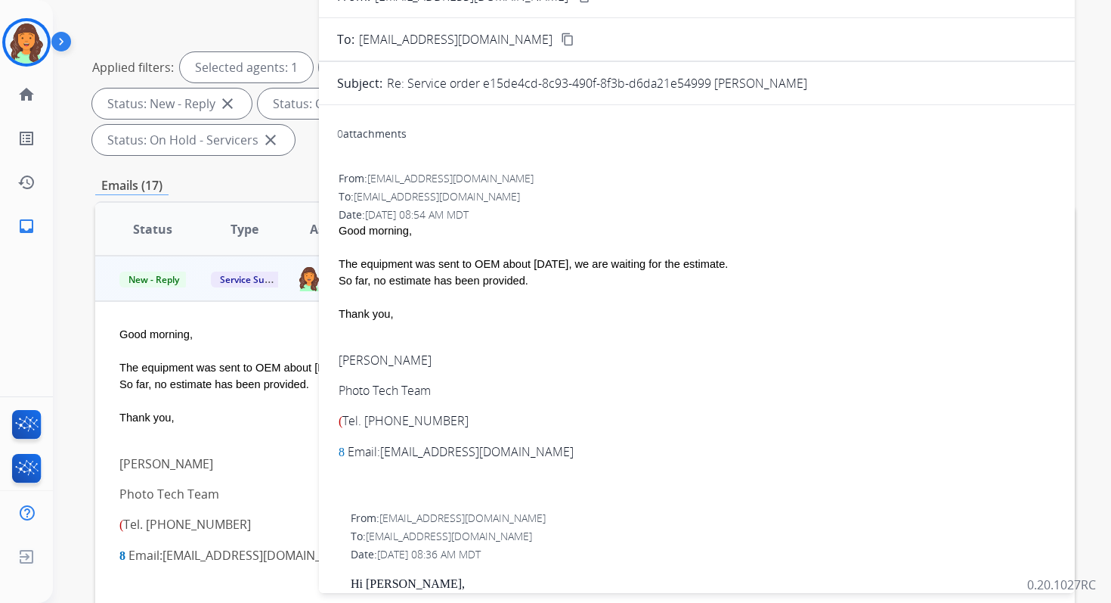
scroll to position [9, 0]
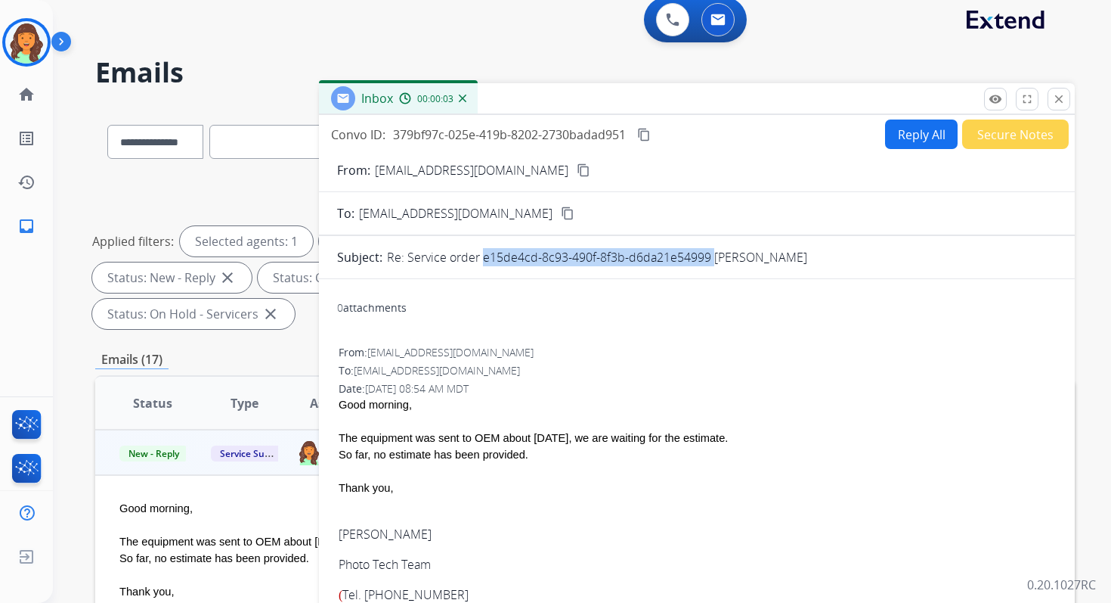
drag, startPoint x: 479, startPoint y: 258, endPoint x: 709, endPoint y: 257, distance: 229.8
click at [709, 257] on p "Re: Service order e15de4cd-8c93-490f-8f3b-d6da21e54999 DAVIS IBALANKY" at bounding box center [597, 257] width 420 height 18
drag, startPoint x: 340, startPoint y: 435, endPoint x: 538, endPoint y: 453, distance: 198.2
click at [538, 453] on span "Good morning, The equipment was sent to OEM about 2 weeks ago, we are waiting f…" at bounding box center [697, 530] width 717 height 269
click at [639, 137] on mat-icon "content_copy" at bounding box center [644, 135] width 14 height 14
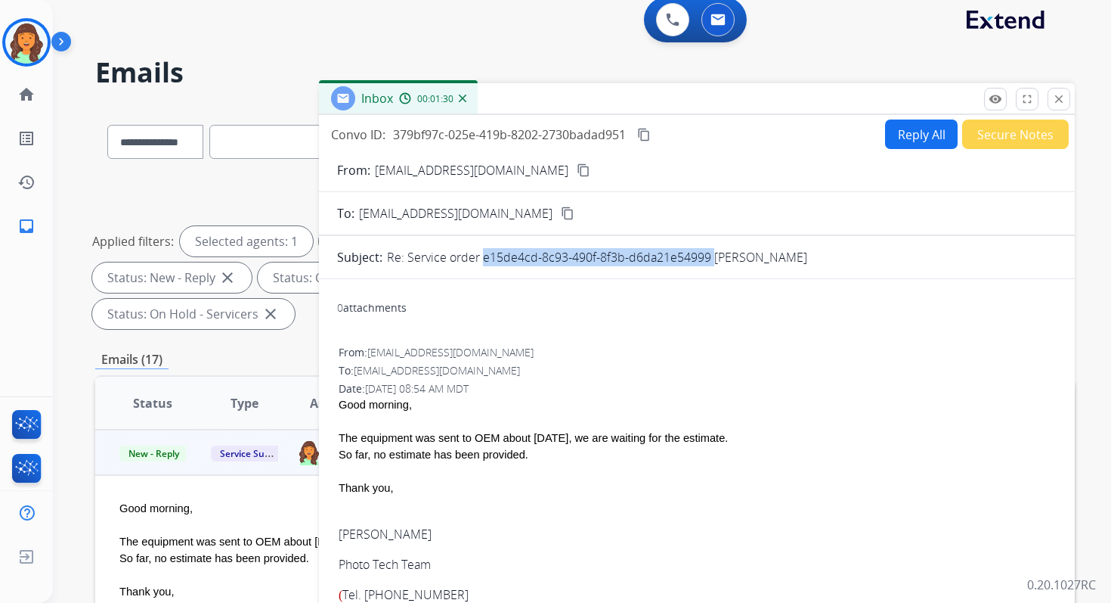
click at [889, 135] on button "Reply All" at bounding box center [921, 133] width 73 height 29
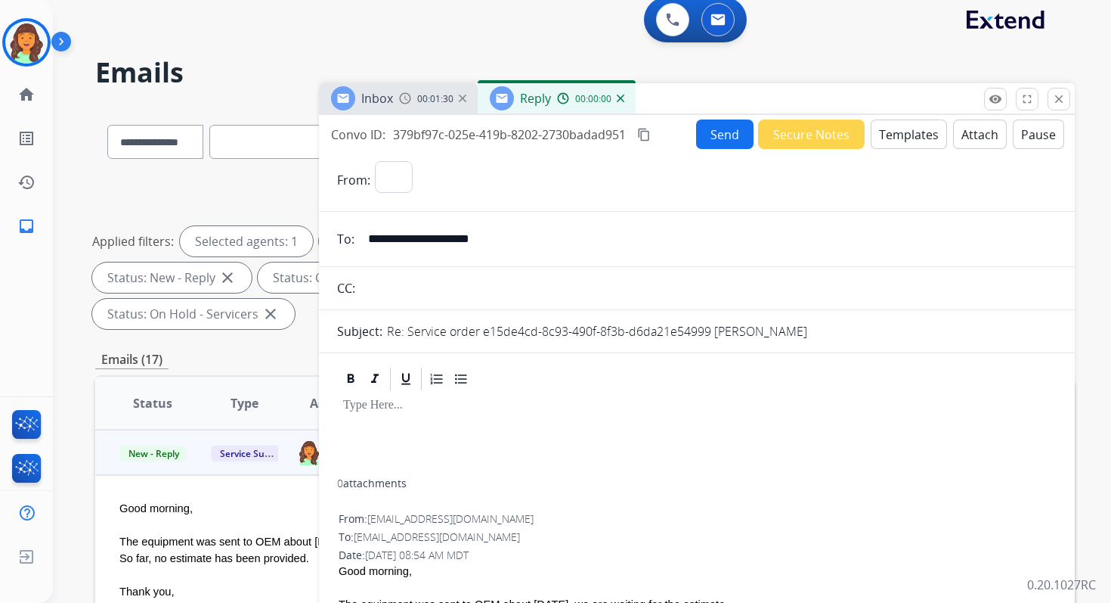
select select "**********"
click at [889, 135] on button "Templates" at bounding box center [909, 133] width 76 height 29
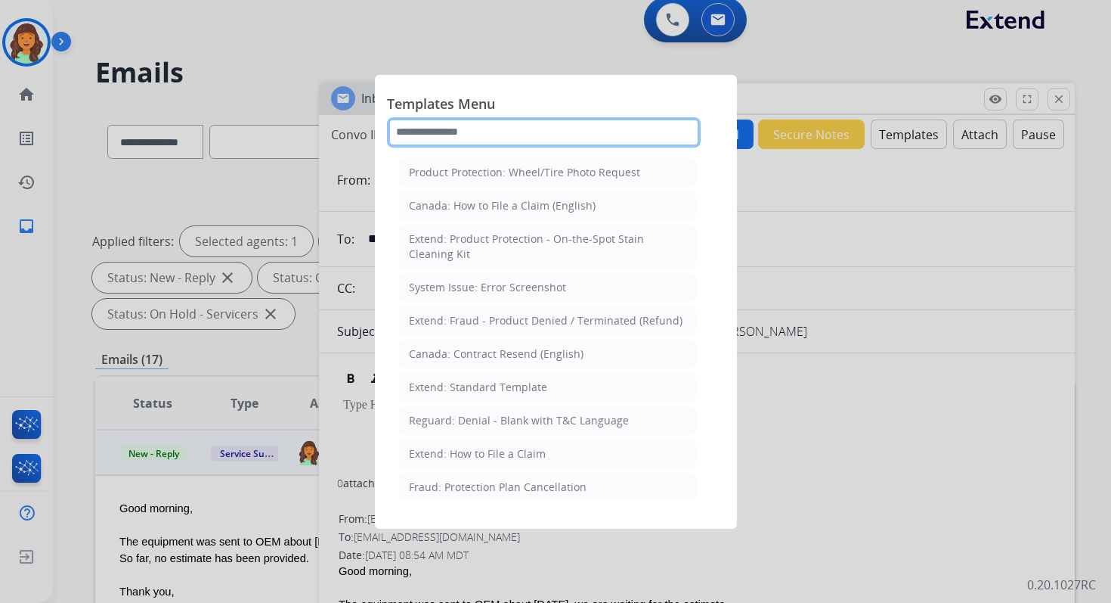
click at [519, 126] on input "text" at bounding box center [544, 132] width 314 height 30
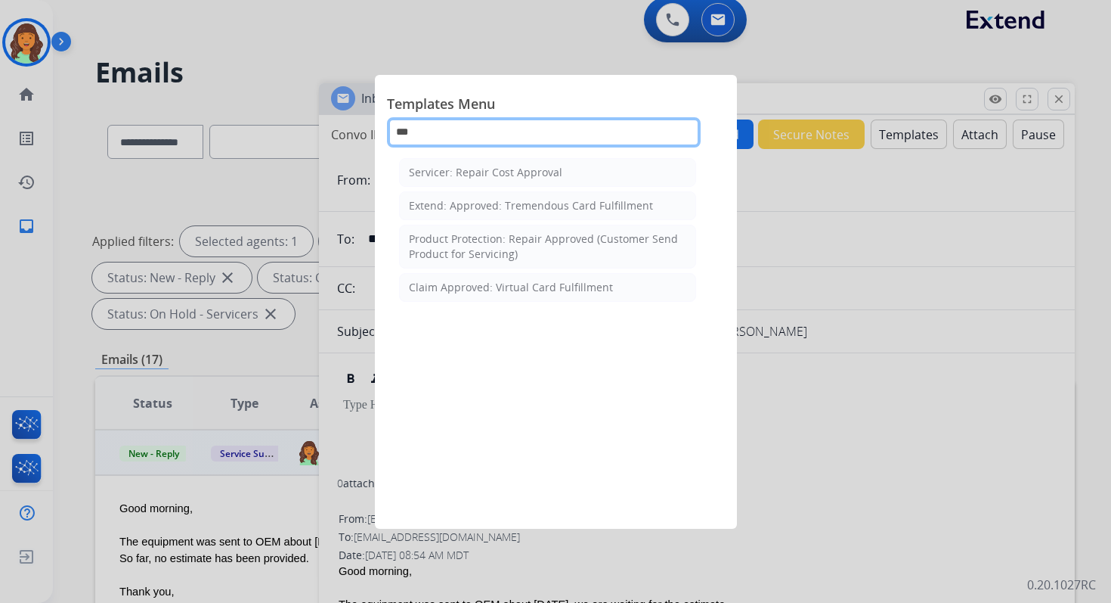
type input "****"
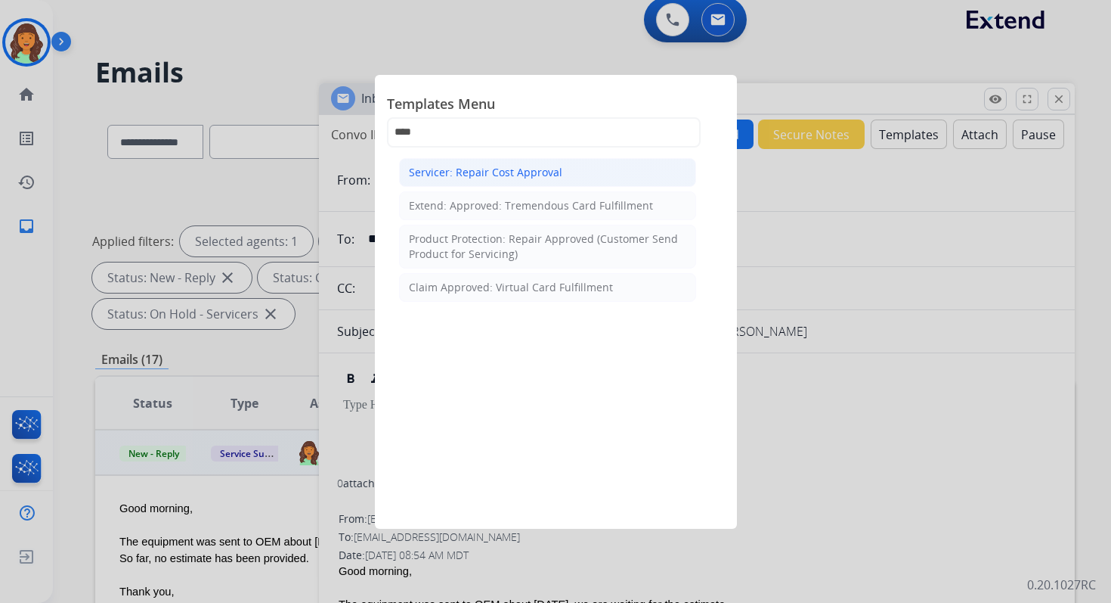
click at [518, 165] on div "Servicer: Repair Cost Approval" at bounding box center [485, 172] width 153 height 15
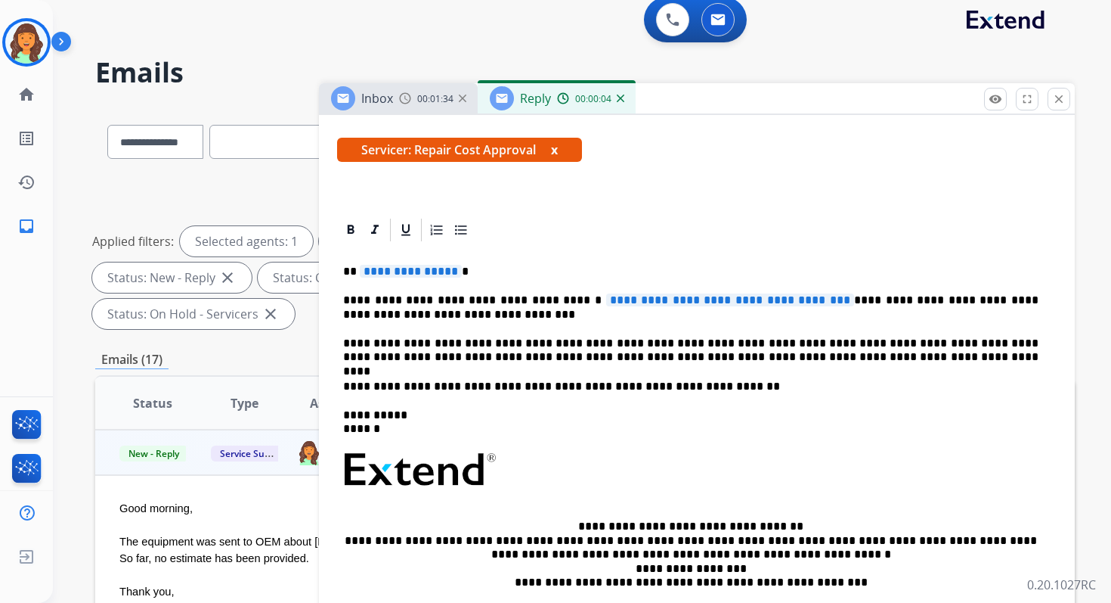
scroll to position [266, 0]
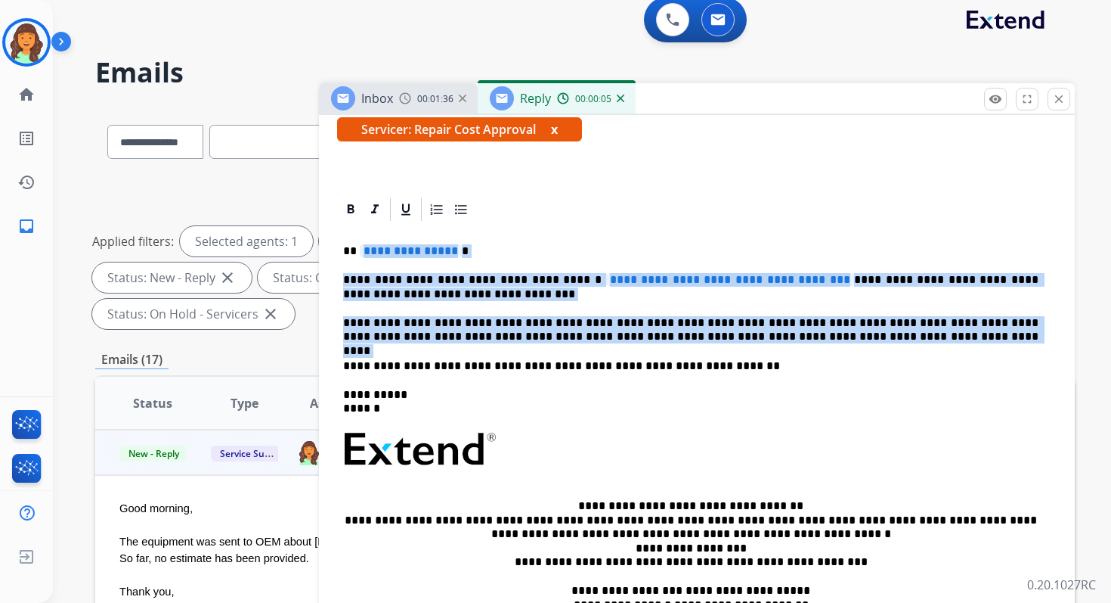
drag, startPoint x: 358, startPoint y: 253, endPoint x: 864, endPoint y: 354, distance: 515.7
click at [864, 354] on div "**********" at bounding box center [697, 450] width 720 height 455
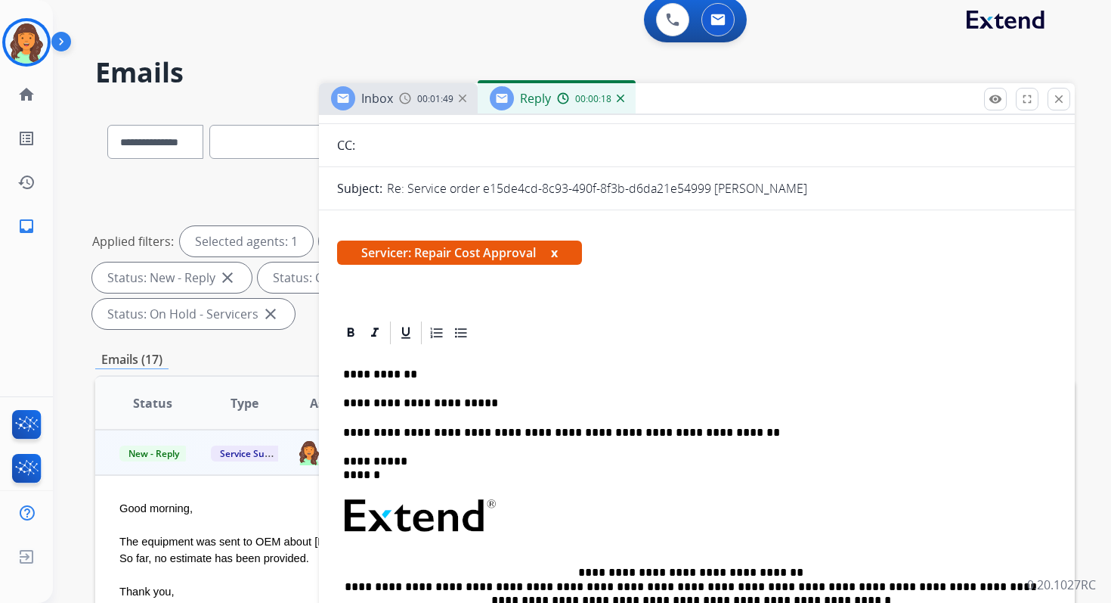
scroll to position [0, 0]
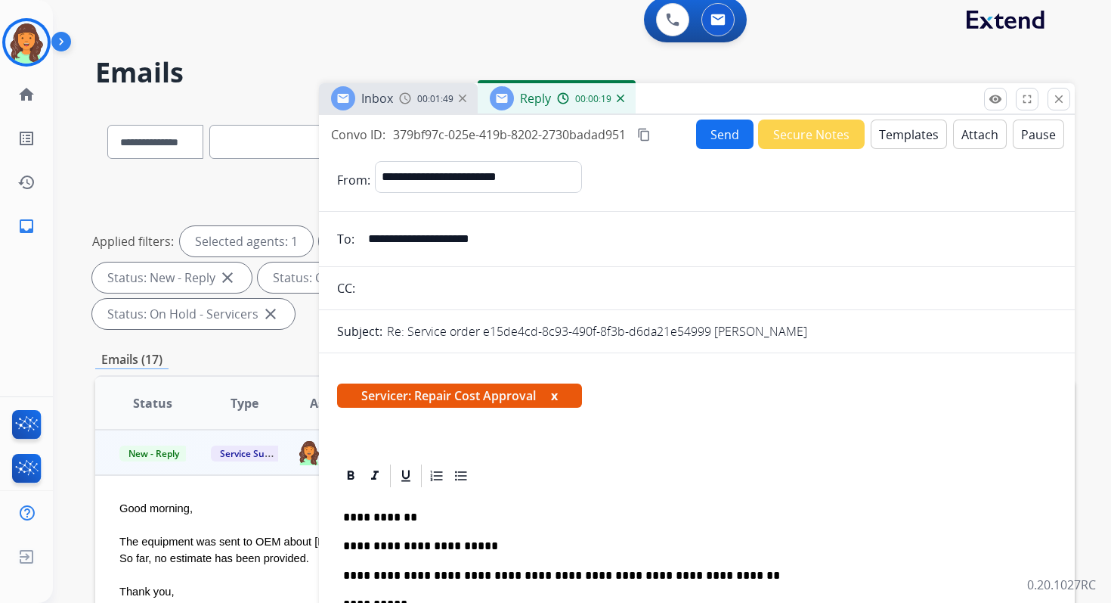
click at [714, 126] on button "Send" at bounding box center [724, 133] width 57 height 29
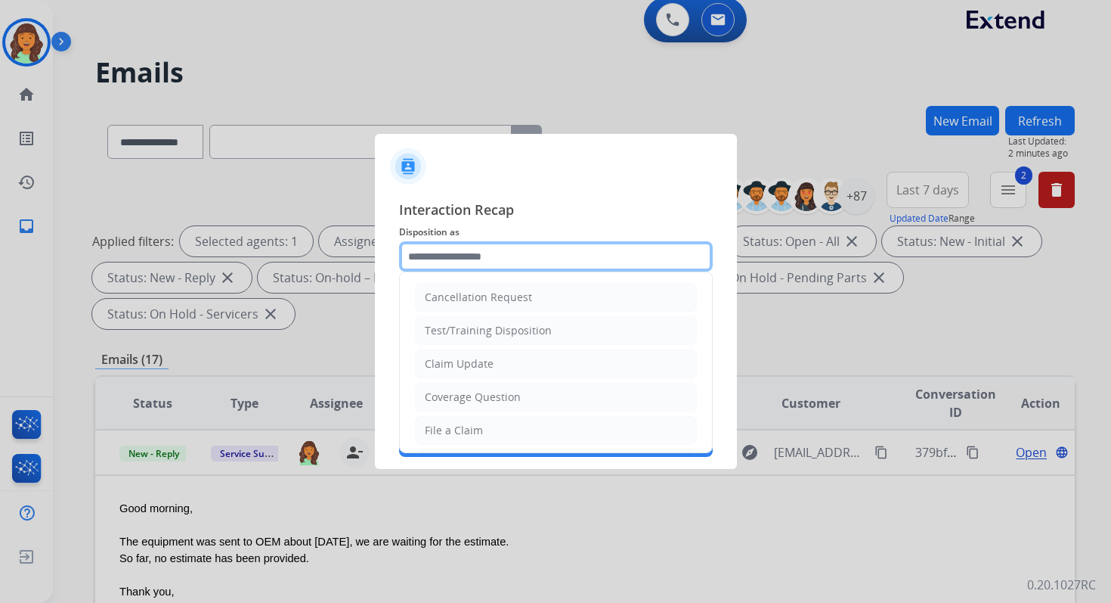
click at [504, 260] on input "text" at bounding box center [556, 256] width 314 height 30
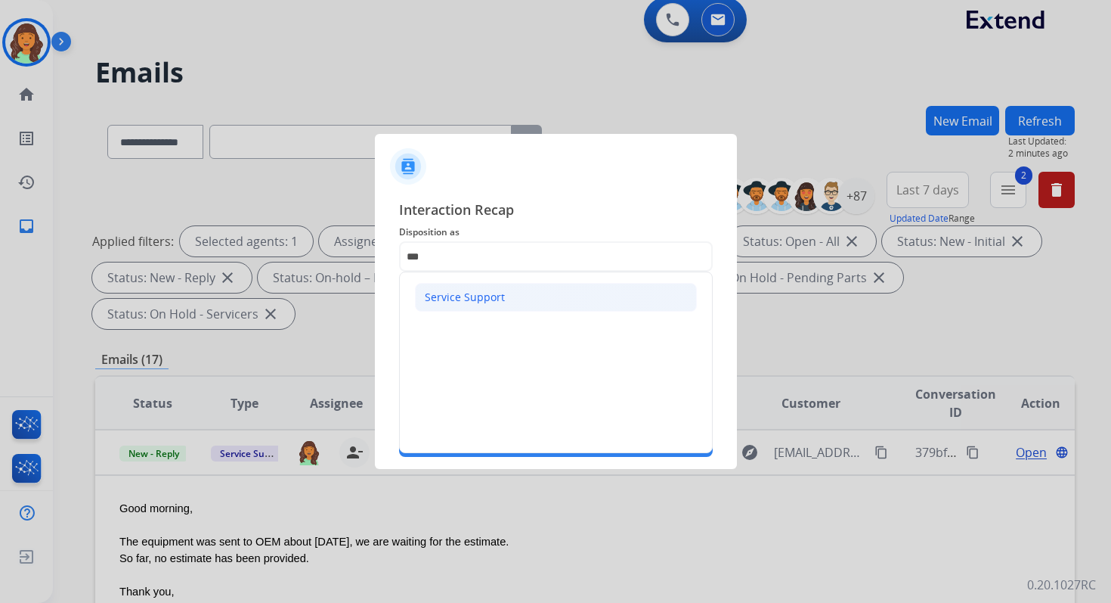
click at [462, 291] on div "Service Support" at bounding box center [465, 297] width 80 height 15
type input "**********"
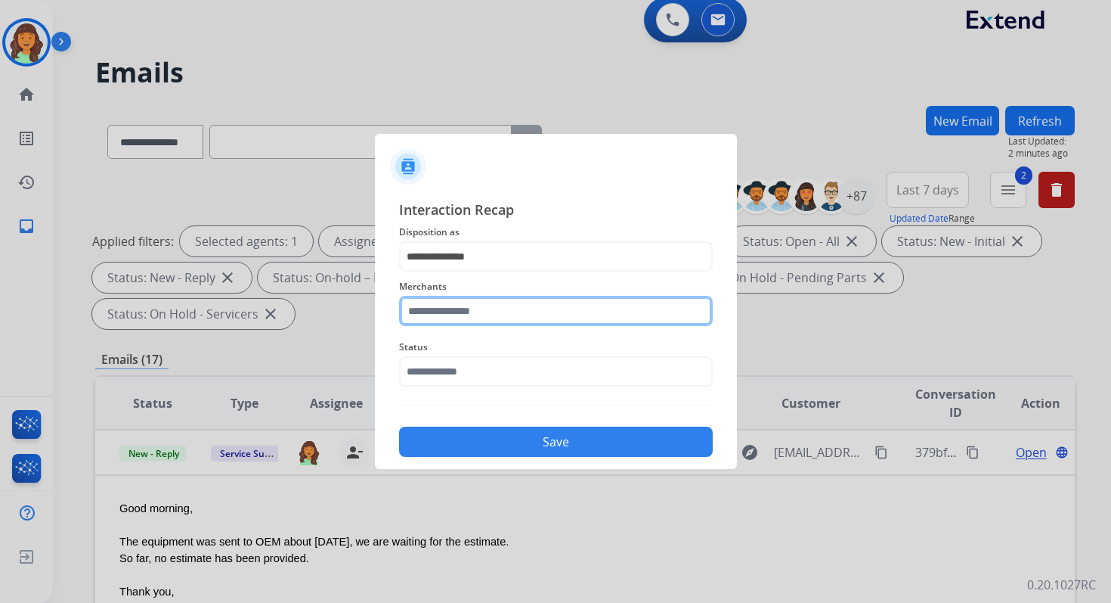
click at [466, 318] on input "text" at bounding box center [556, 311] width 314 height 30
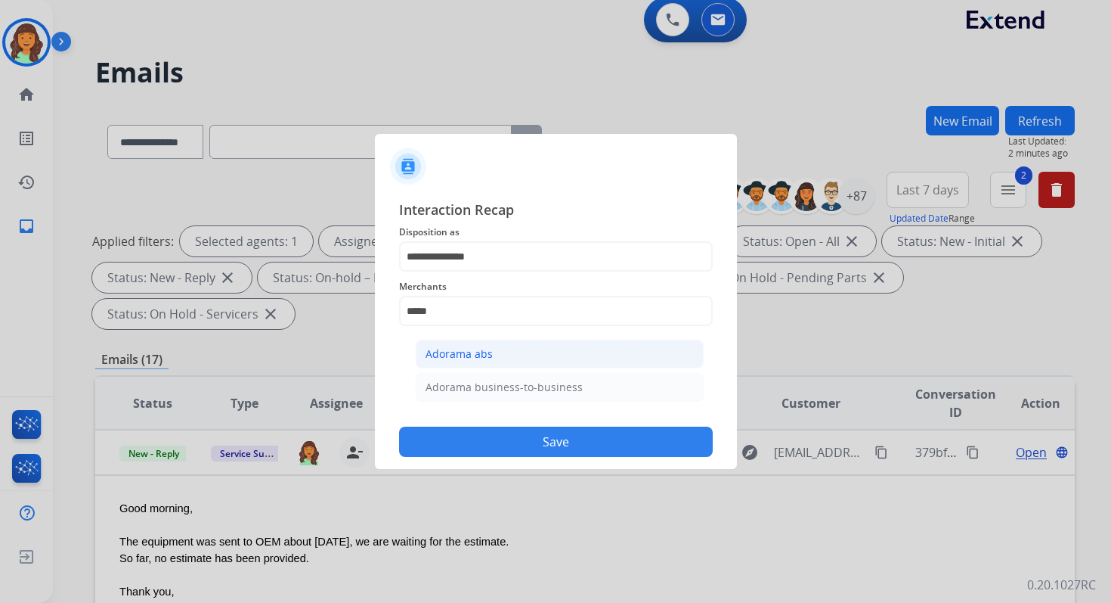
click at [488, 362] on li "Adorama abs" at bounding box center [560, 353] width 288 height 29
type input "**********"
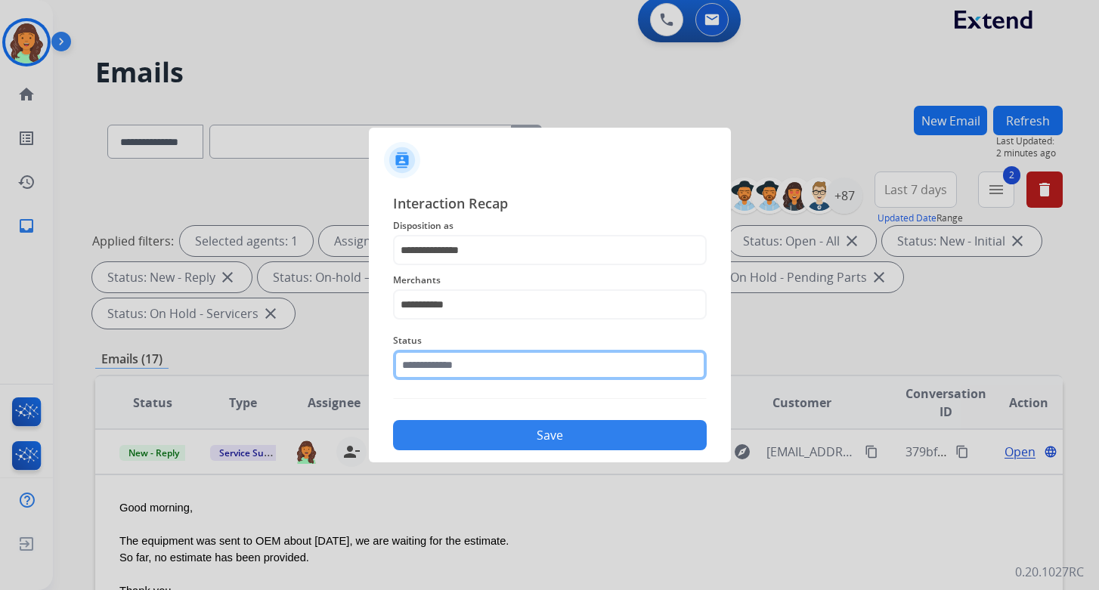
click at [488, 371] on input "text" at bounding box center [550, 365] width 314 height 30
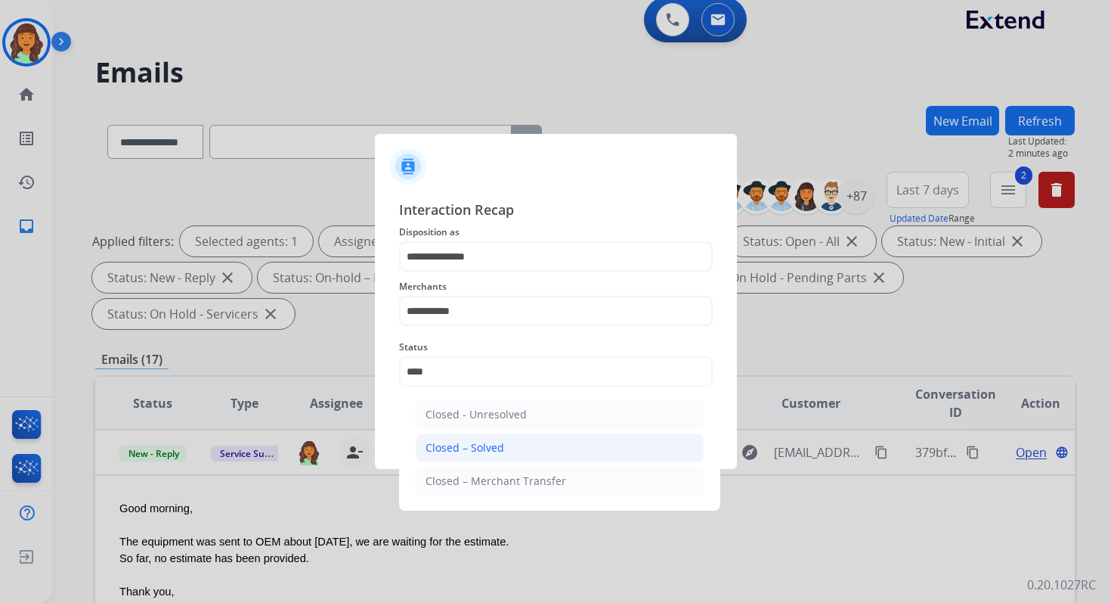
click at [497, 444] on div "Closed – Solved" at bounding box center [465, 447] width 79 height 15
type input "**********"
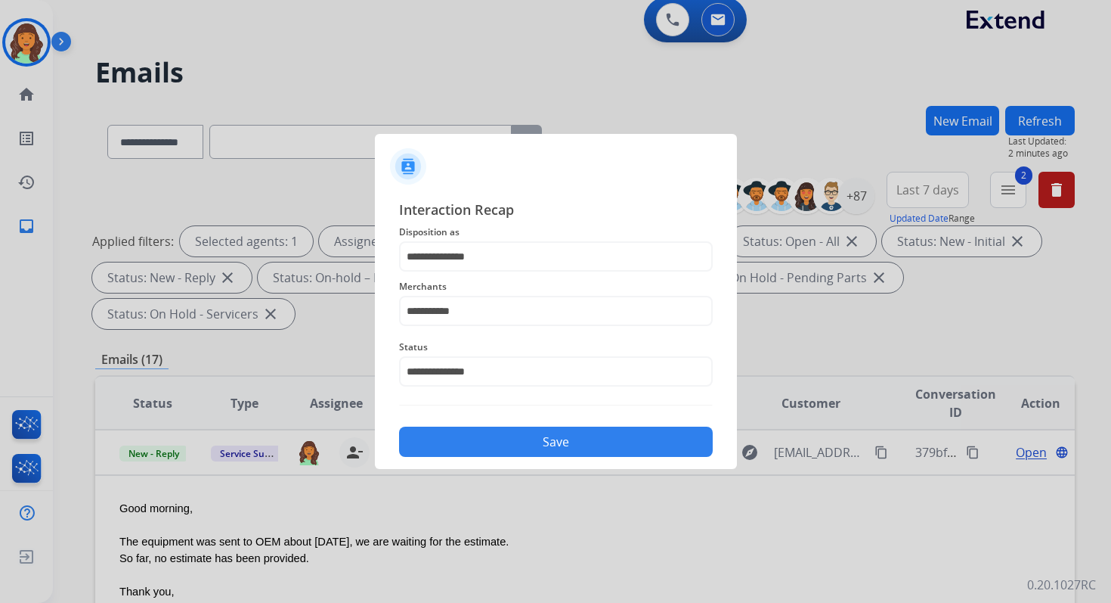
click at [497, 444] on button "Save" at bounding box center [556, 441] width 314 height 30
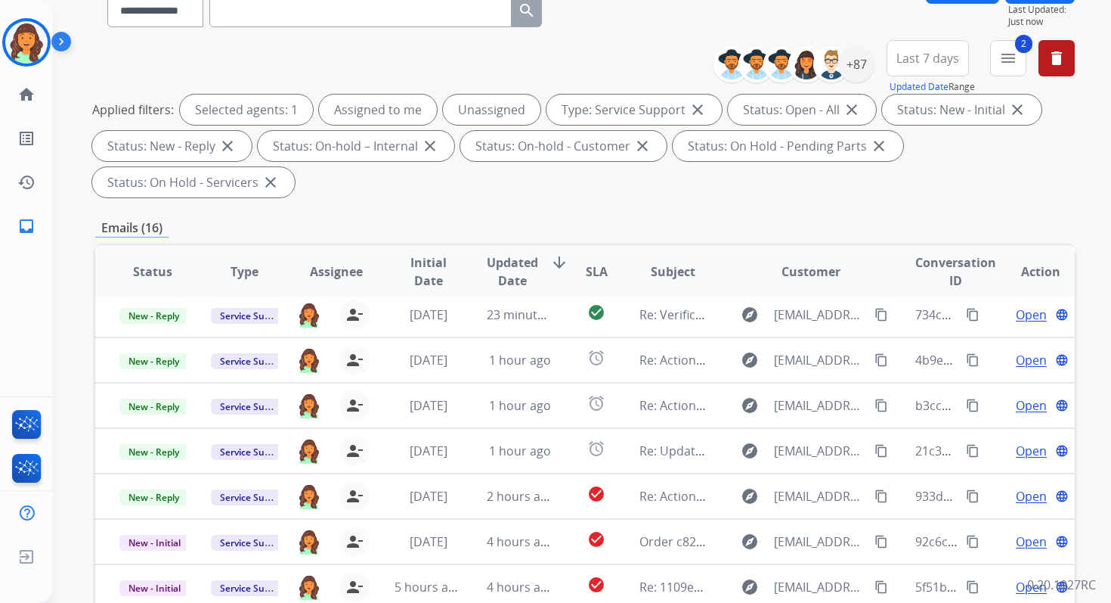
scroll to position [367, 0]
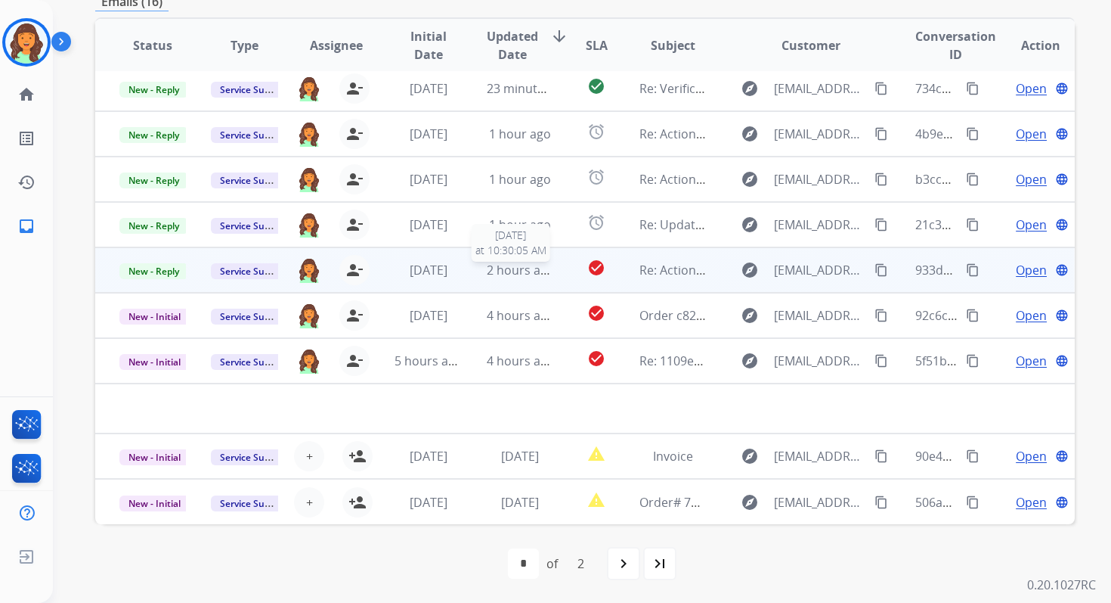
click at [543, 266] on span "2 hours ago" at bounding box center [521, 270] width 68 height 17
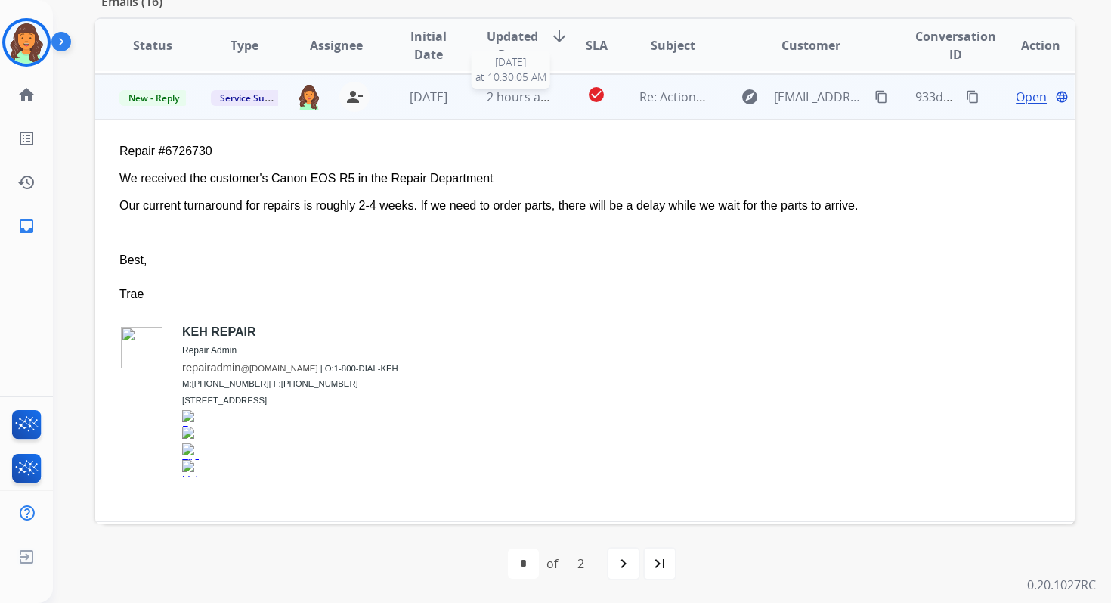
scroll to position [227, 0]
click at [1033, 95] on span "Open" at bounding box center [1031, 94] width 31 height 18
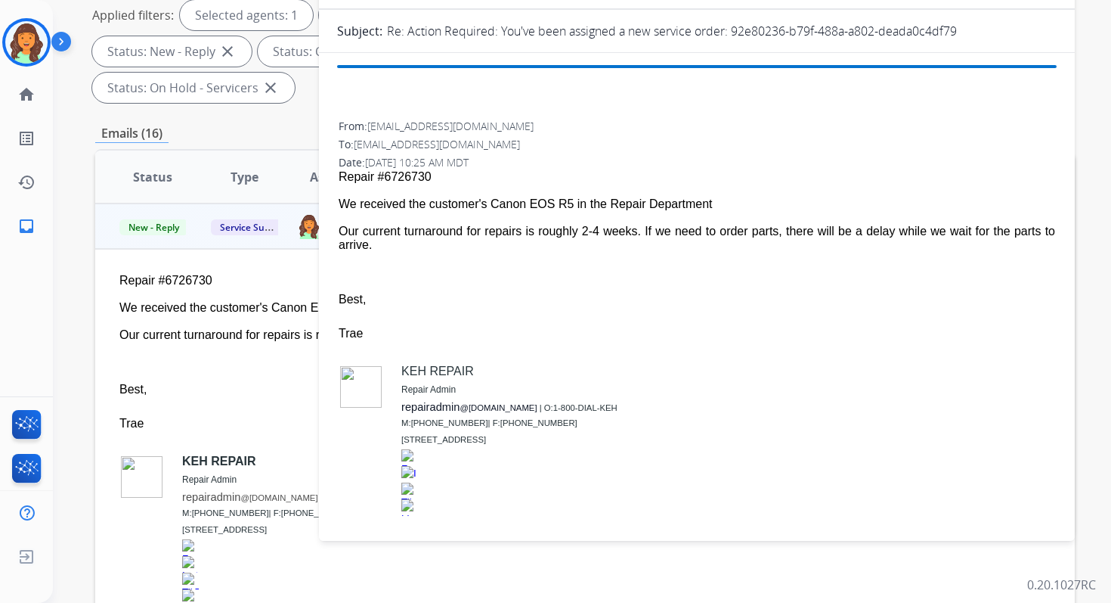
scroll to position [107, 0]
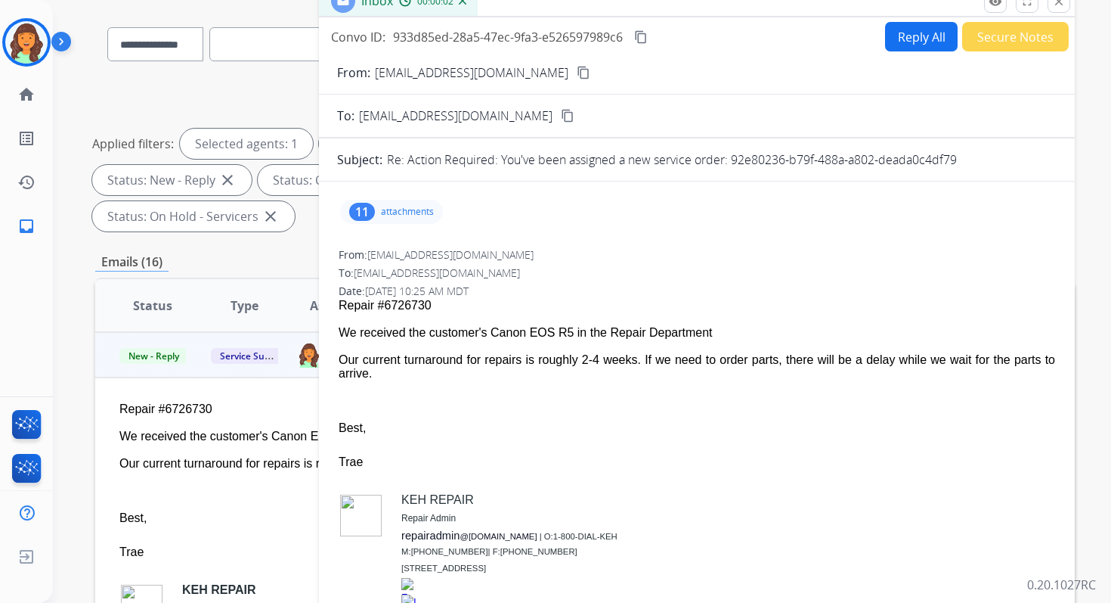
drag, startPoint x: 732, startPoint y: 160, endPoint x: 962, endPoint y: 157, distance: 229.8
click at [962, 157] on div "Re: Action Required: You've been assigned a new service order: 92e80236-b79f-48…" at bounding box center [722, 159] width 670 height 18
drag, startPoint x: 337, startPoint y: 330, endPoint x: 393, endPoint y: 370, distance: 69.3
click at [393, 370] on div "From: repairadmin@keh.com To: servicesupport@extend.com Date: 10/06/2025 - 10:2…" at bounding box center [697, 462] width 720 height 432
click at [642, 30] on mat-icon "content_copy" at bounding box center [641, 37] width 14 height 14
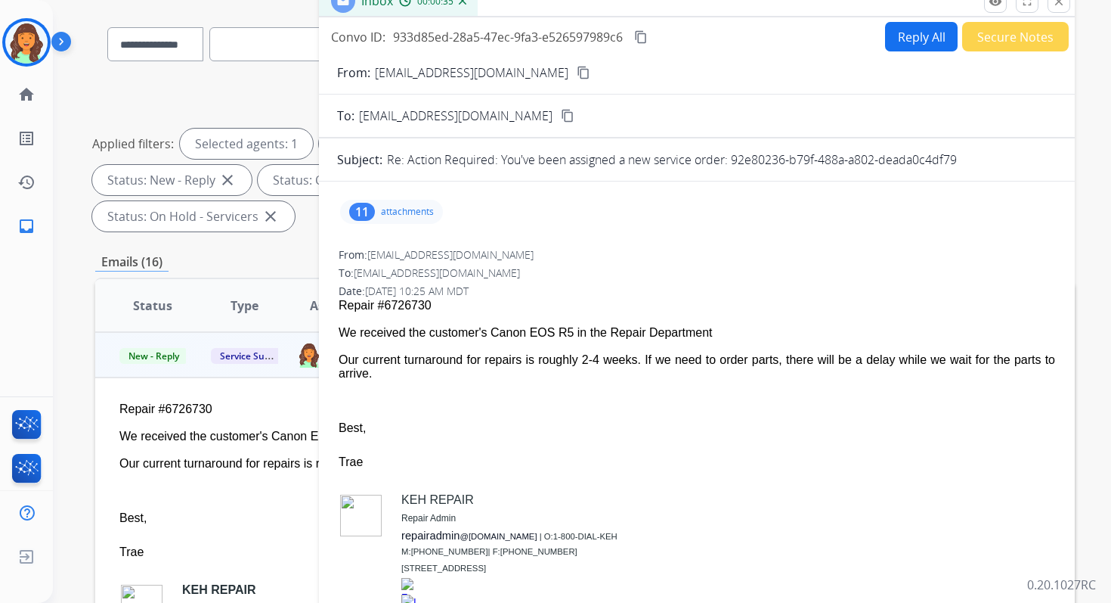
click at [1058, 4] on mat-icon "close" at bounding box center [1059, 2] width 14 height 14
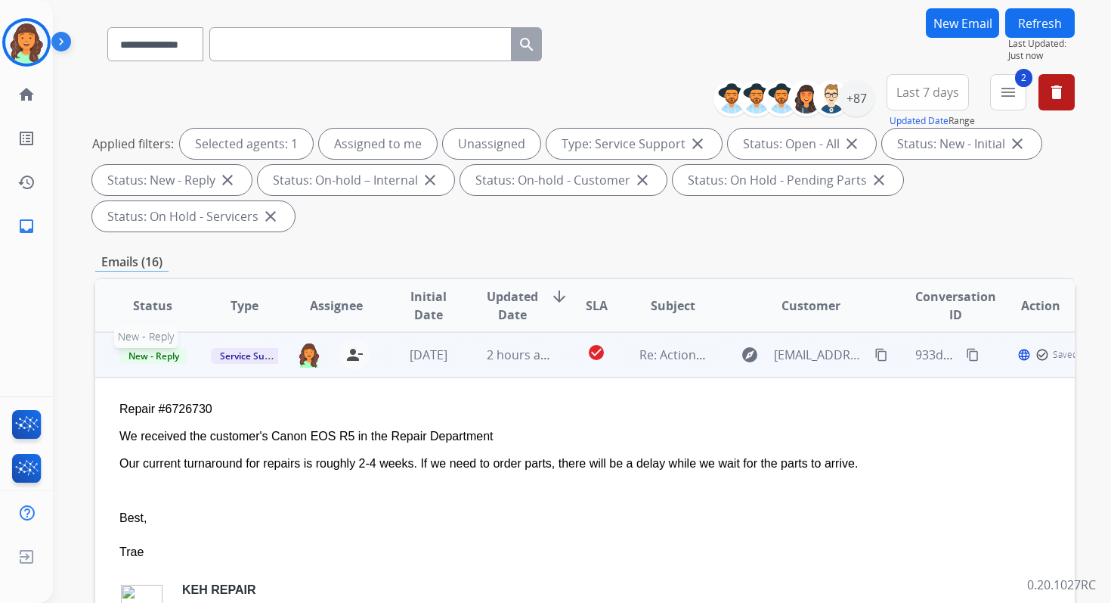
click at [164, 356] on span "New - Reply" at bounding box center [153, 356] width 69 height 16
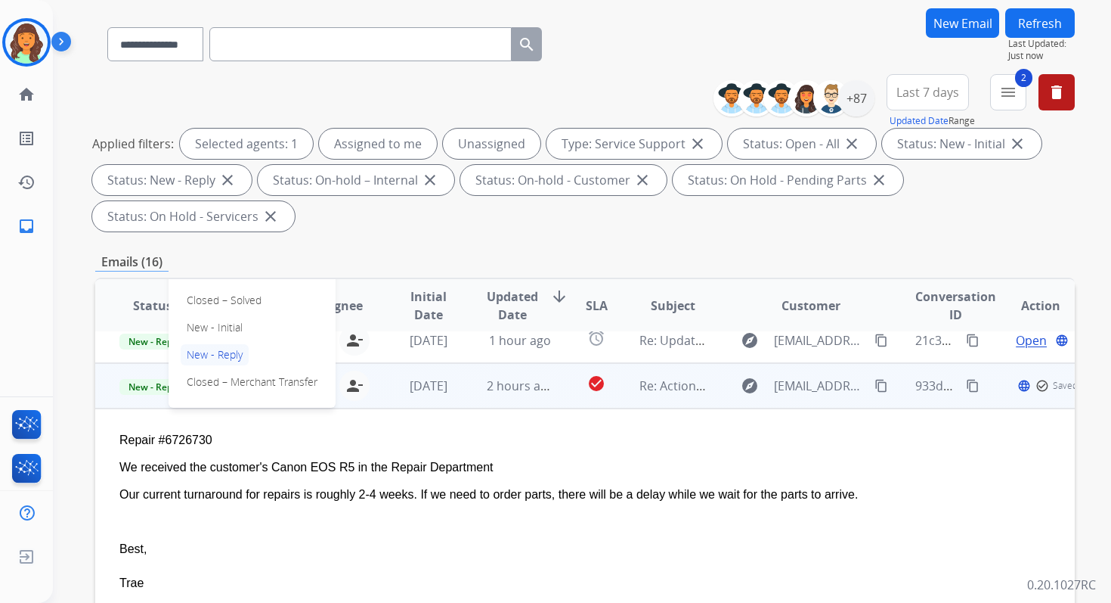
scroll to position [187, 0]
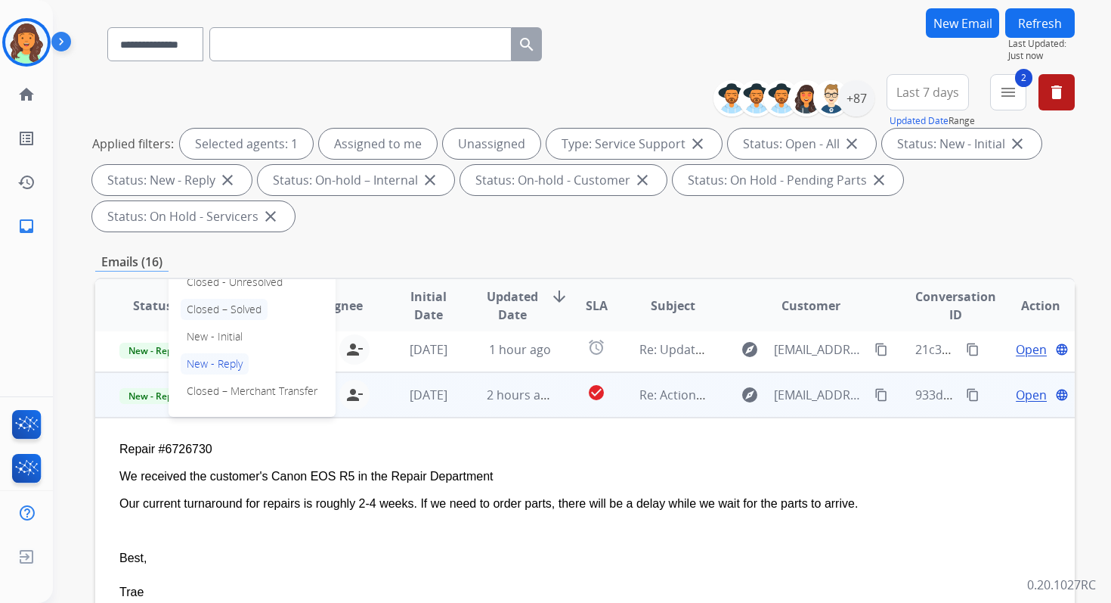
click at [235, 308] on p "Closed – Solved" at bounding box center [224, 309] width 87 height 21
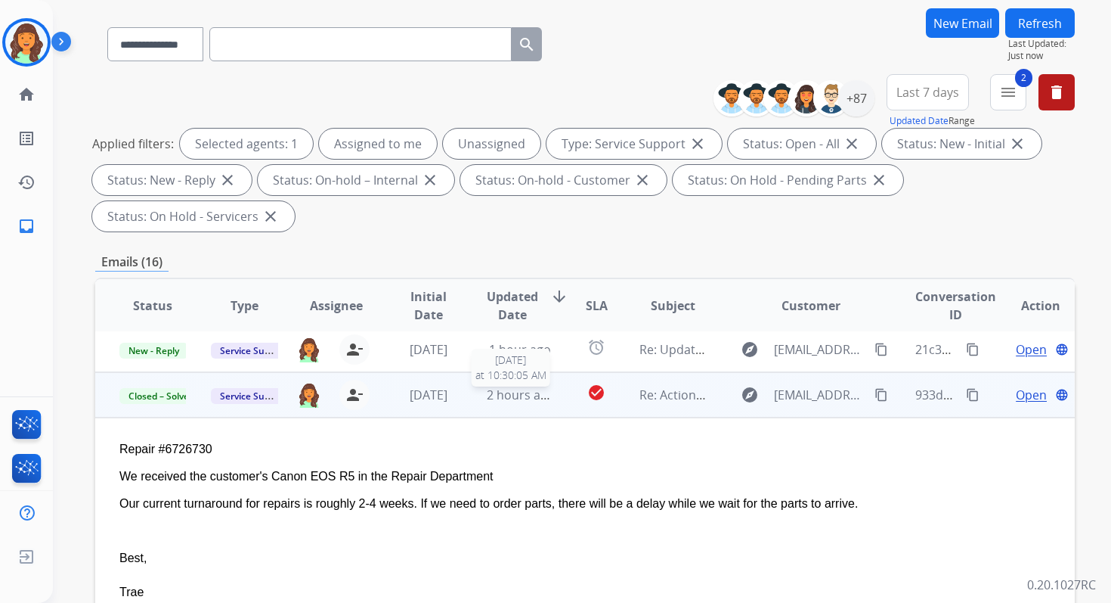
click at [517, 389] on span "2 hours ago" at bounding box center [521, 394] width 68 height 17
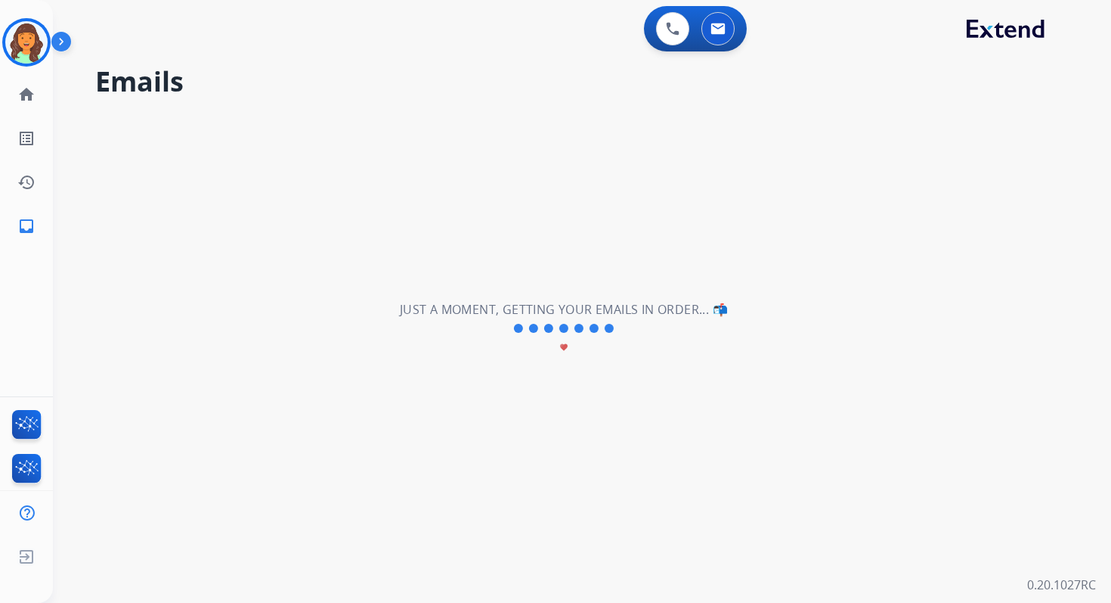
scroll to position [0, 0]
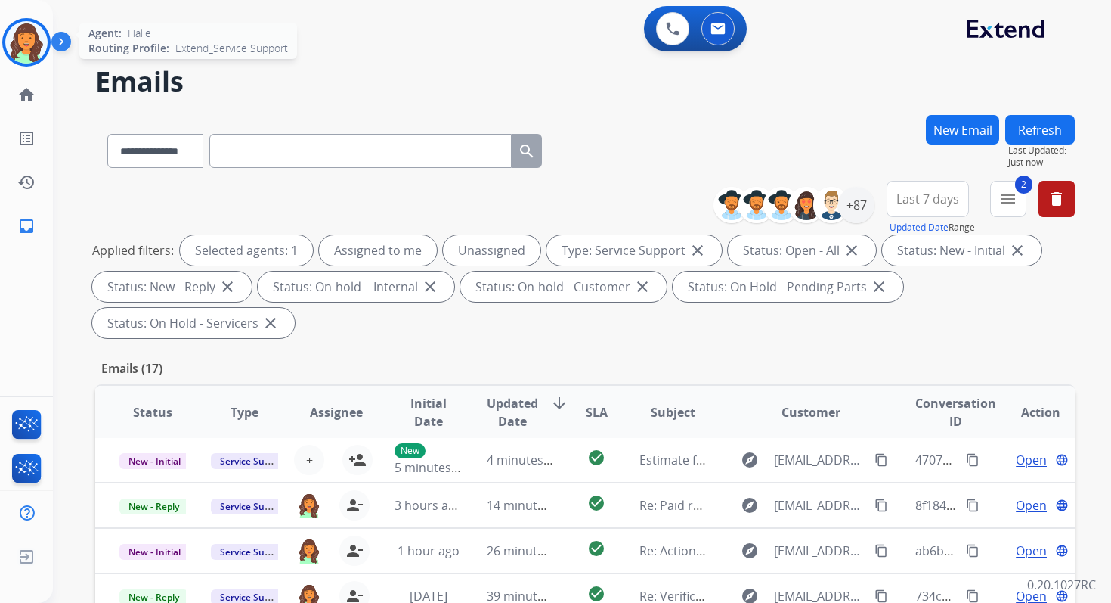
click at [32, 39] on img at bounding box center [26, 42] width 42 height 42
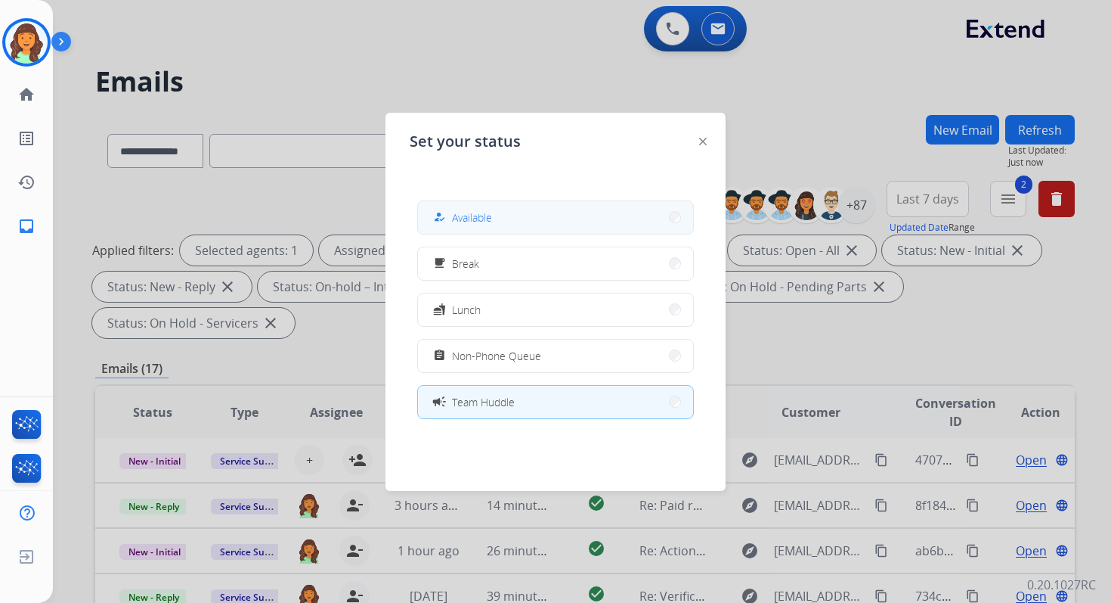
click at [486, 206] on button "how_to_reg Available" at bounding box center [555, 217] width 275 height 33
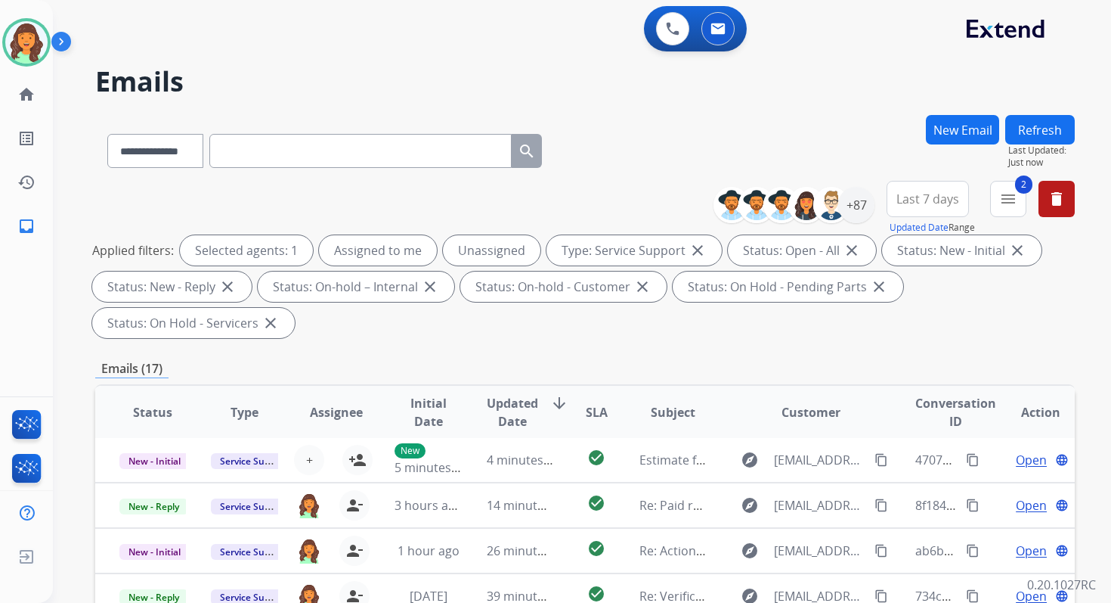
click at [578, 355] on div "**********" at bounding box center [585, 542] width 980 height 854
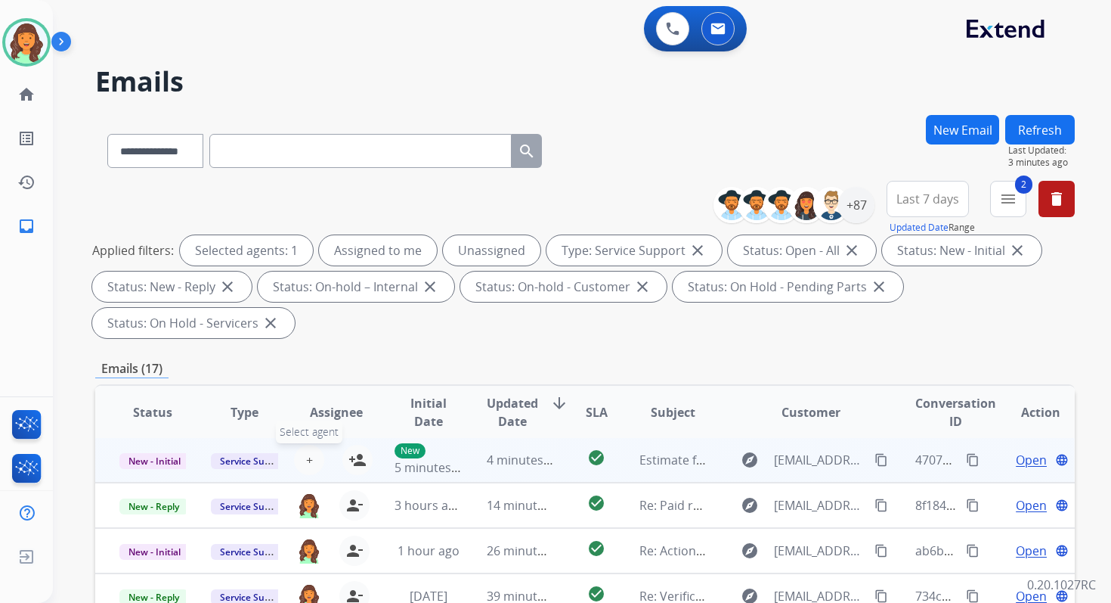
click at [310, 459] on button "+ Select agent" at bounding box center [309, 460] width 30 height 30
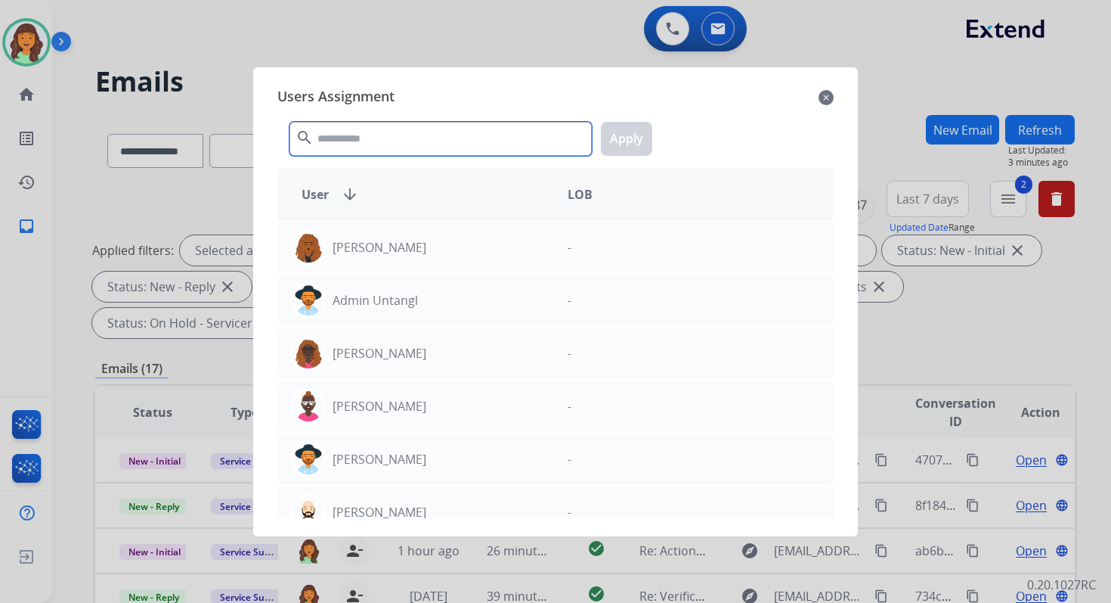
click at [380, 145] on input "text" at bounding box center [441, 139] width 302 height 34
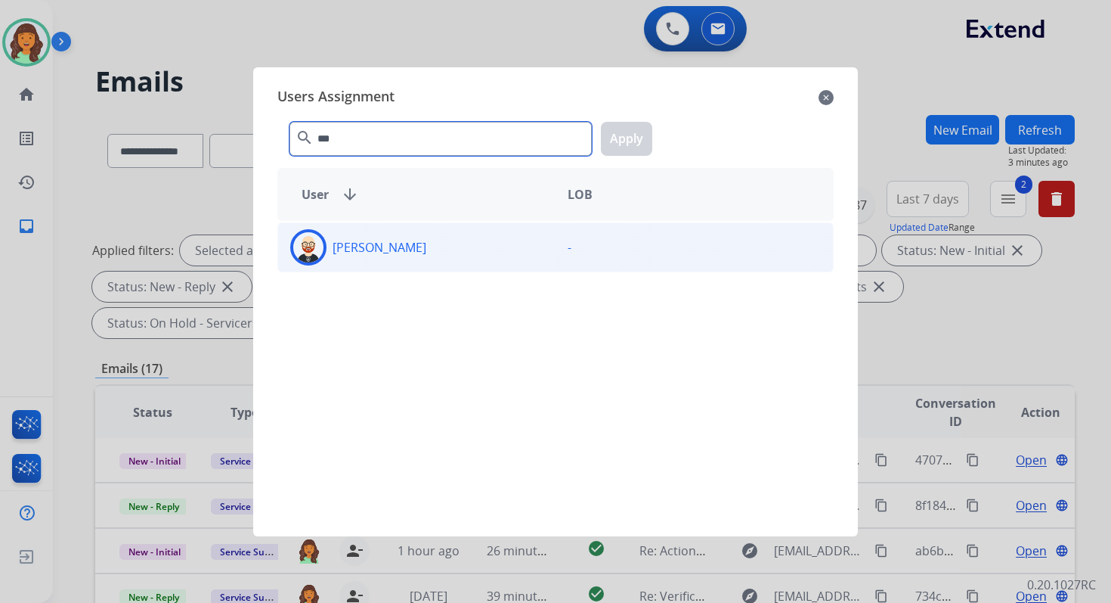
type input "***"
click at [415, 253] on div "Ezra Barnes" at bounding box center [416, 247] width 277 height 36
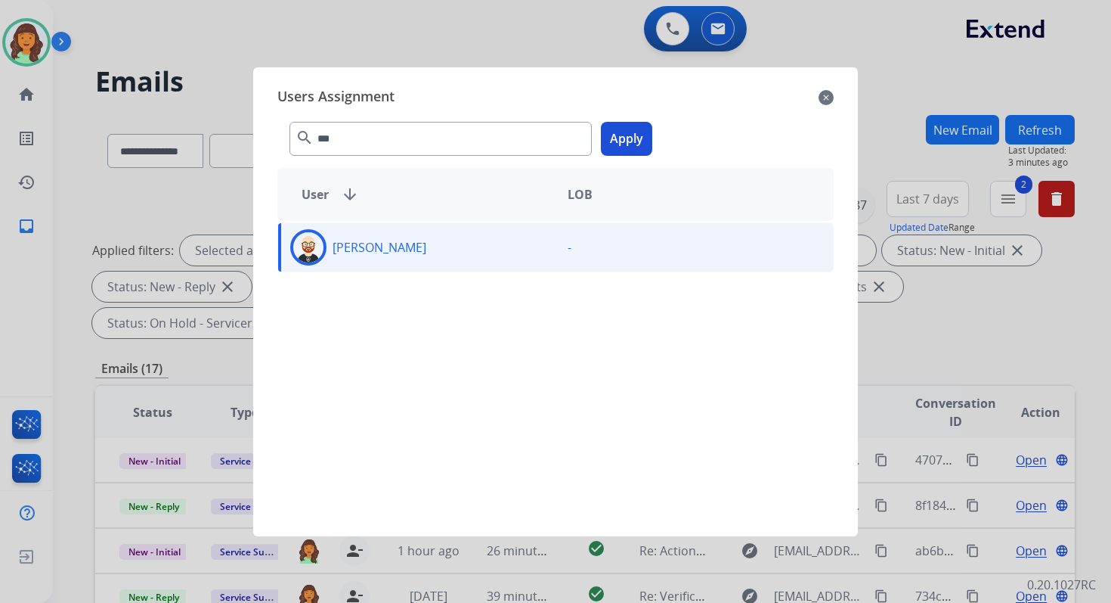
click at [649, 142] on button "Apply" at bounding box center [626, 139] width 51 height 34
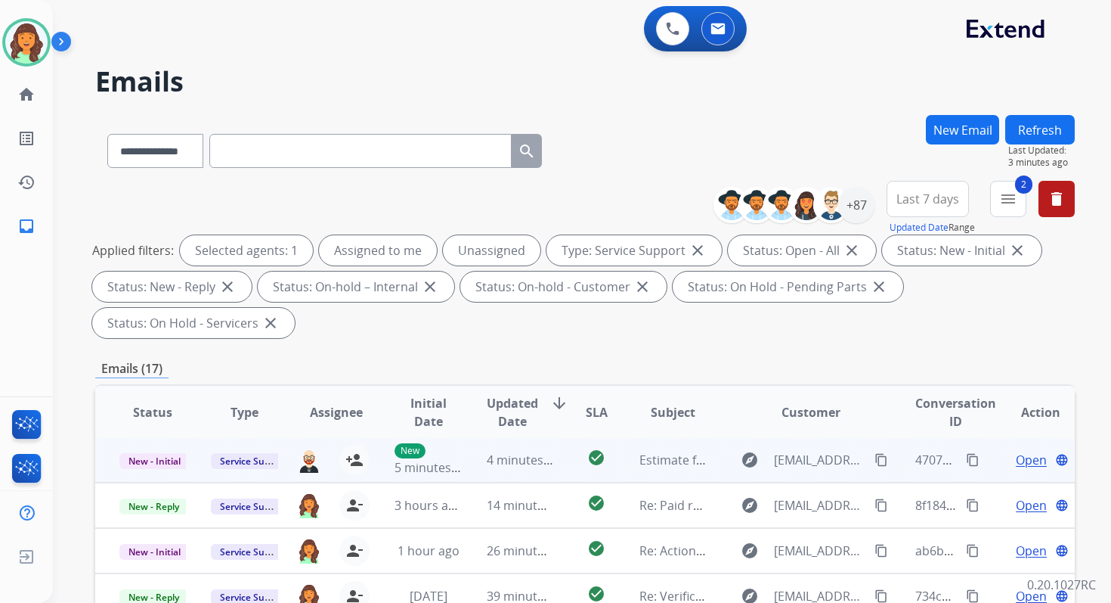
click at [554, 463] on td "check_circle" at bounding box center [584, 459] width 61 height 45
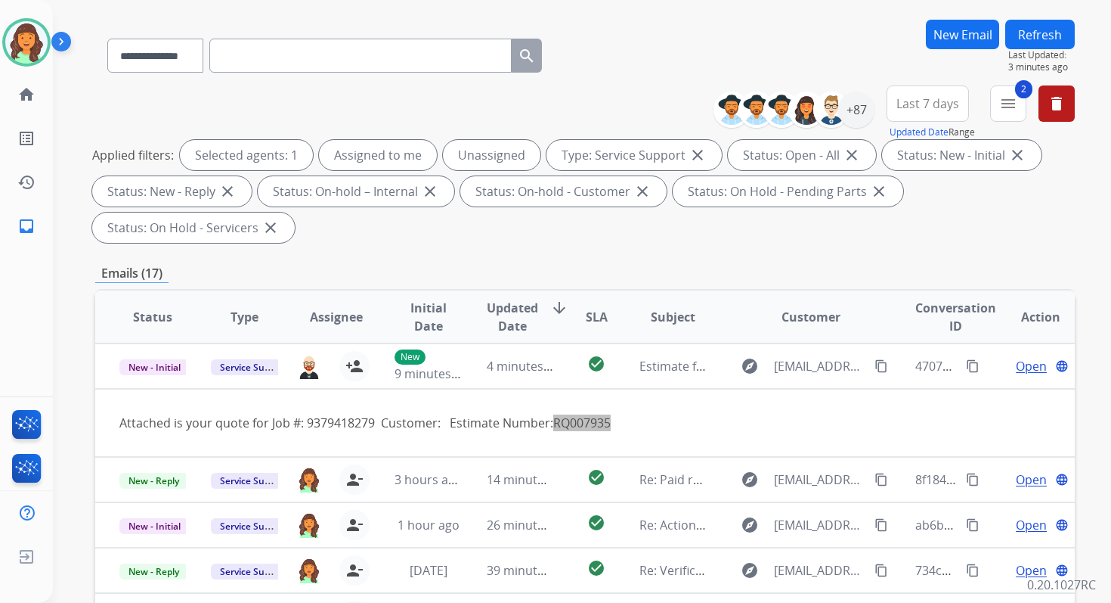
scroll to position [367, 0]
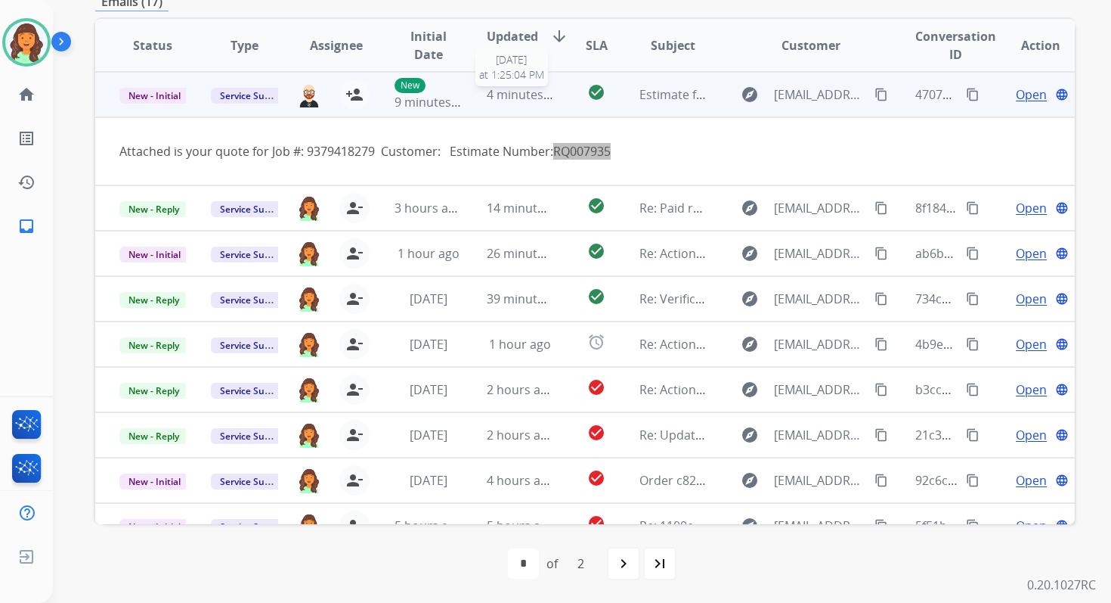
click at [496, 95] on span "4 minutes ago" at bounding box center [527, 94] width 81 height 17
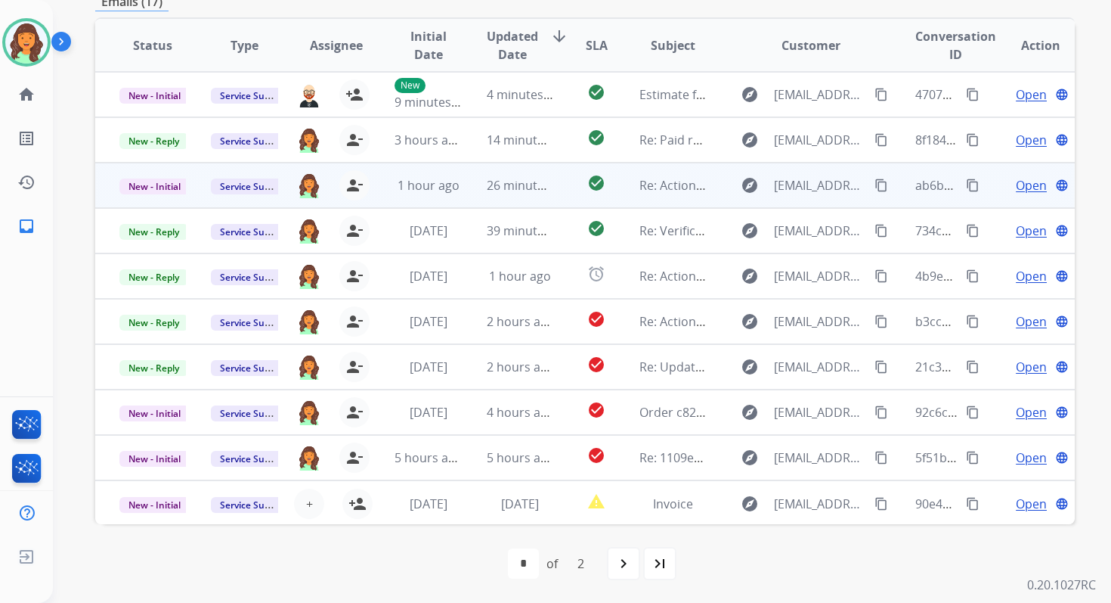
click at [510, 197] on td "26 minutes ago" at bounding box center [508, 185] width 91 height 45
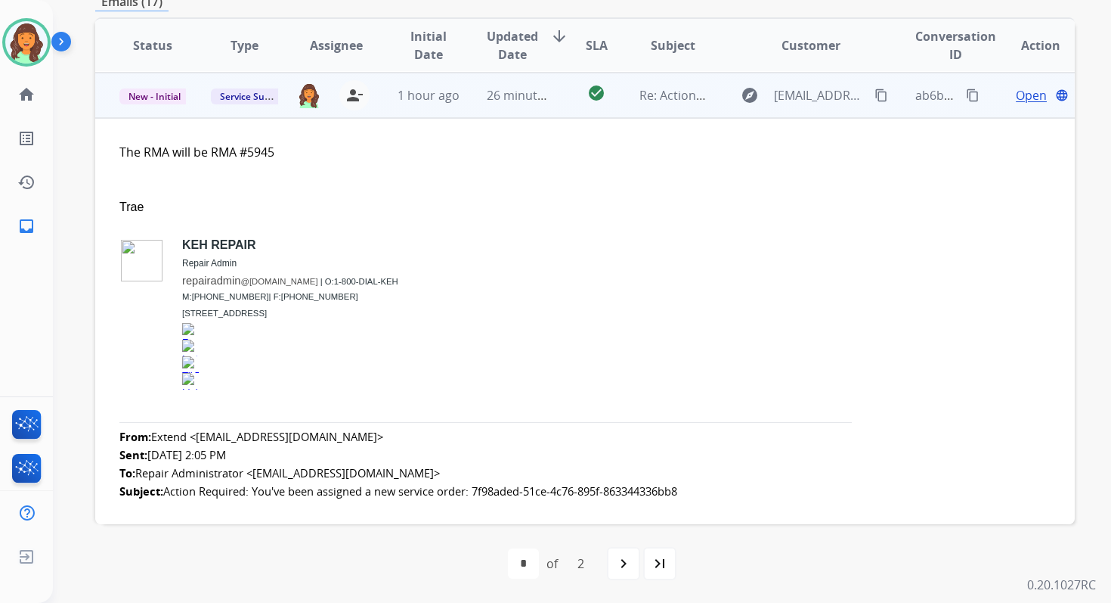
scroll to position [91, 0]
click at [1023, 95] on span "Open" at bounding box center [1031, 94] width 31 height 18
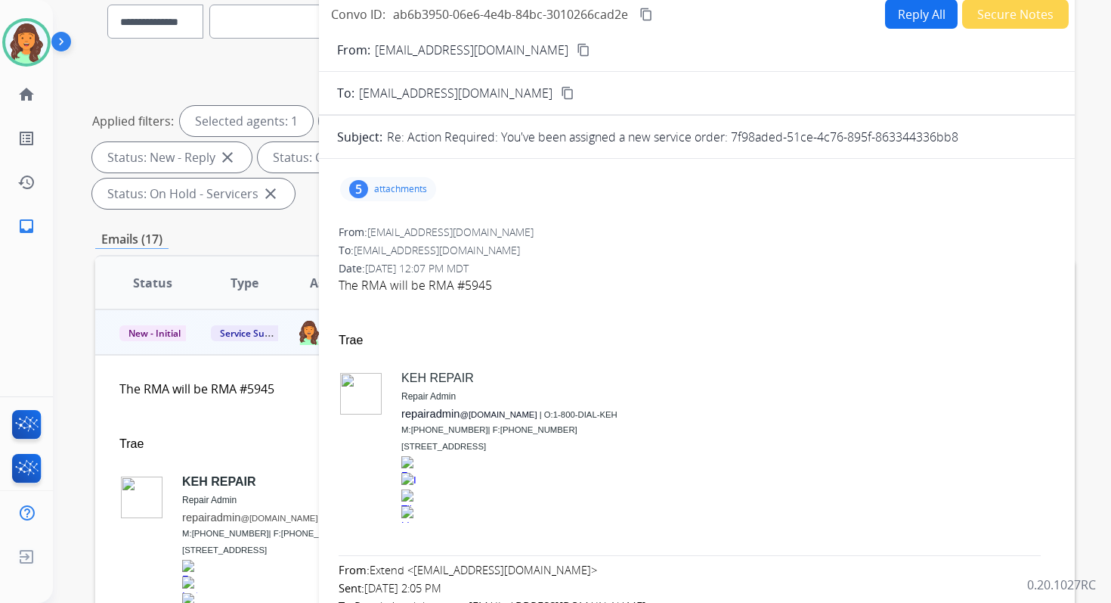
scroll to position [0, 0]
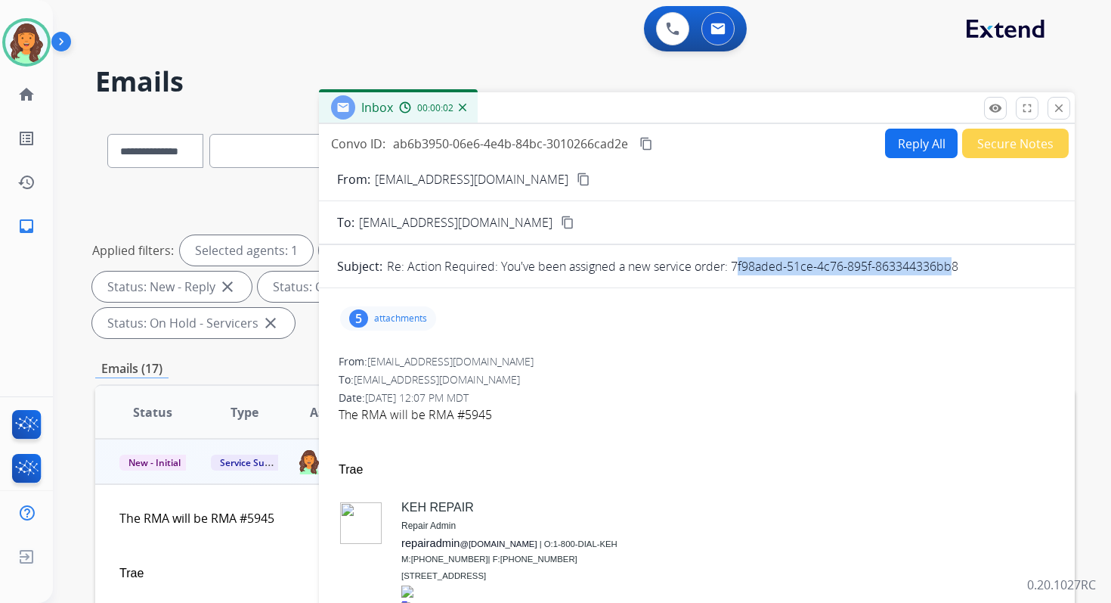
drag, startPoint x: 733, startPoint y: 267, endPoint x: 947, endPoint y: 273, distance: 214.8
click at [947, 273] on p "Re: Action Required: You've been assigned a new service order: 7f98aded-51ce-4c…" at bounding box center [673, 266] width 572 height 18
click at [1056, 106] on mat-icon "close" at bounding box center [1059, 108] width 14 height 14
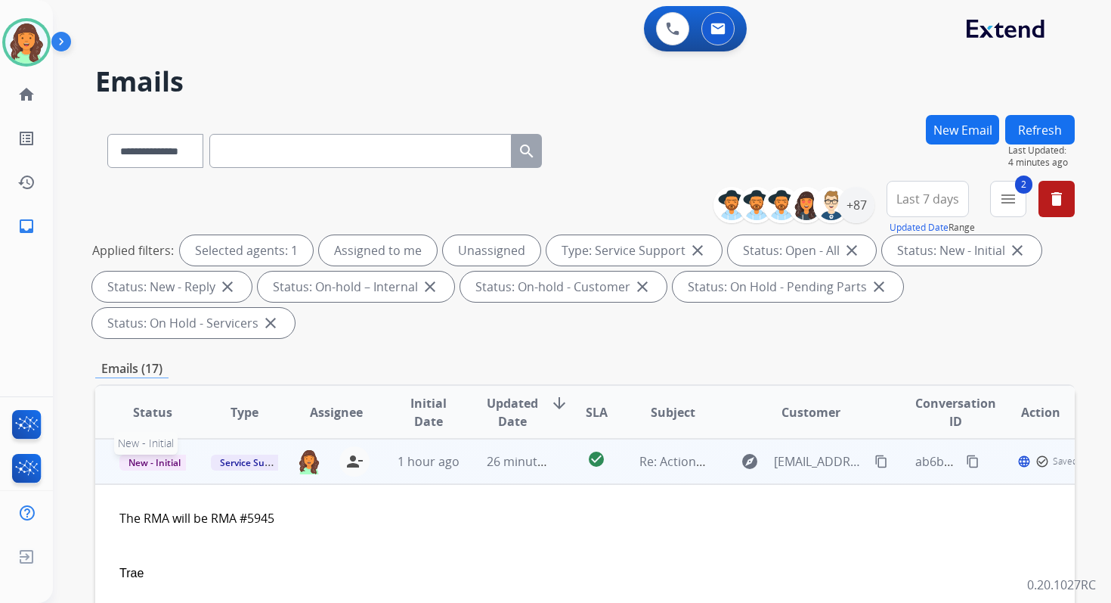
click at [167, 458] on span "New - Initial" at bounding box center [154, 462] width 70 height 16
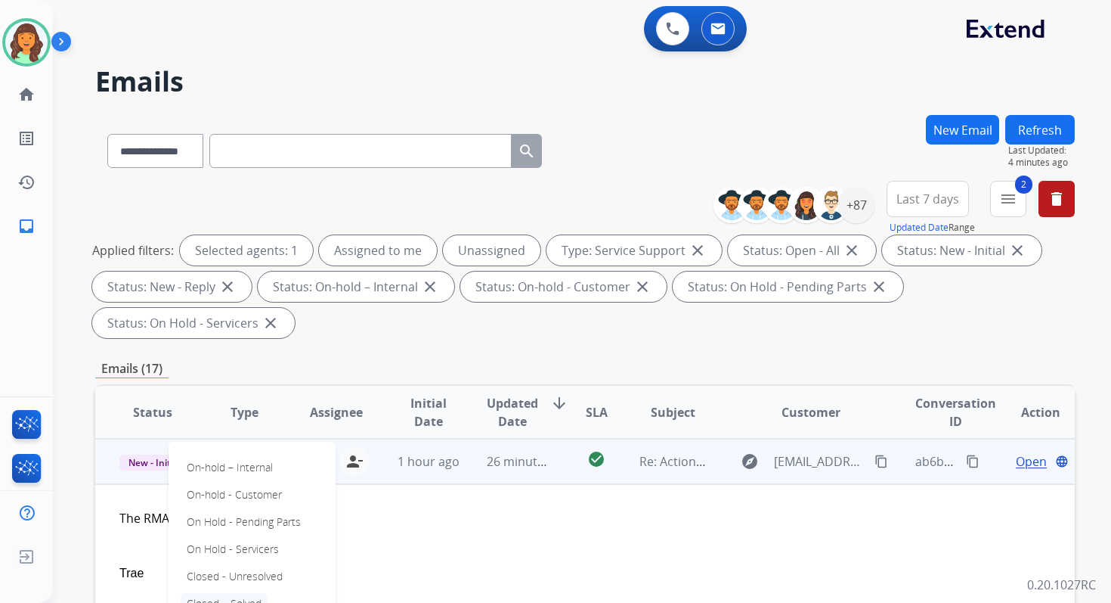
click at [220, 602] on p "Closed – Solved" at bounding box center [224, 603] width 87 height 21
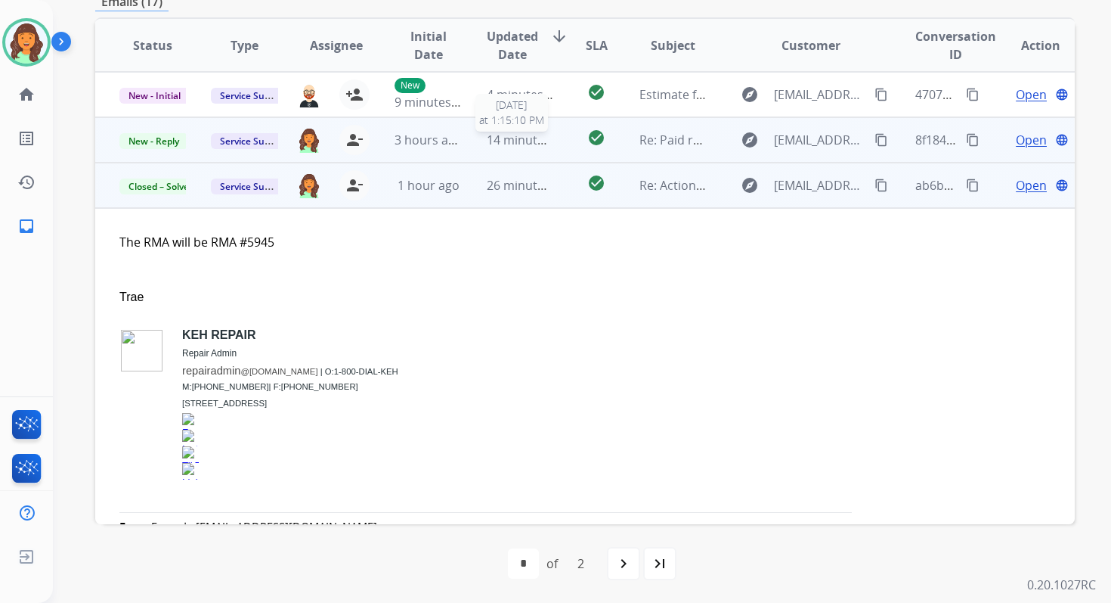
click at [545, 140] on span "14 minutes ago" at bounding box center [531, 140] width 88 height 17
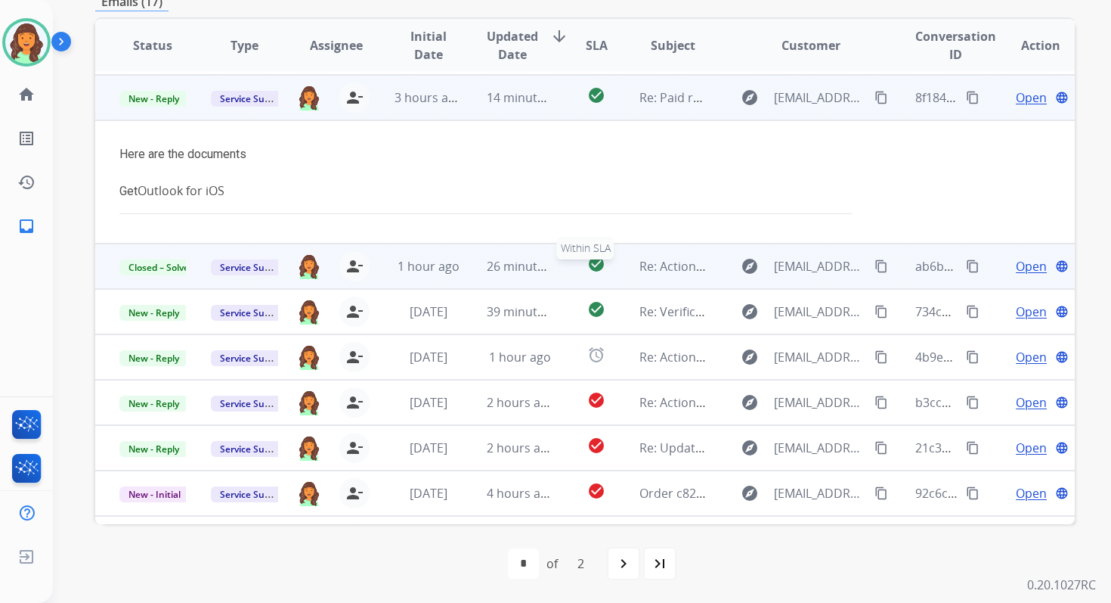
scroll to position [45, 0]
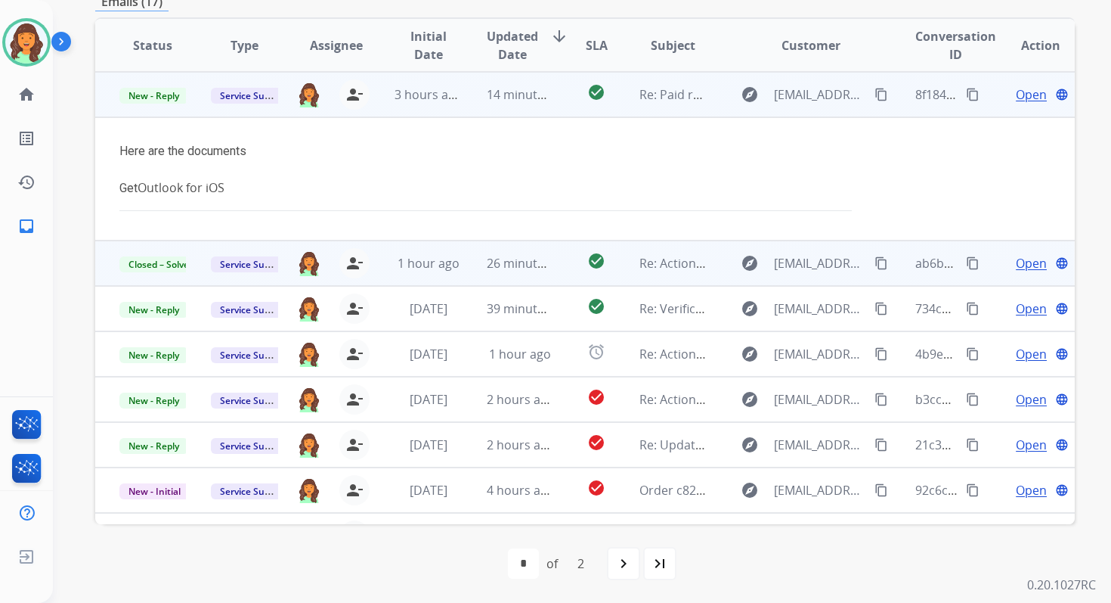
click at [1016, 89] on span "Open" at bounding box center [1031, 94] width 31 height 18
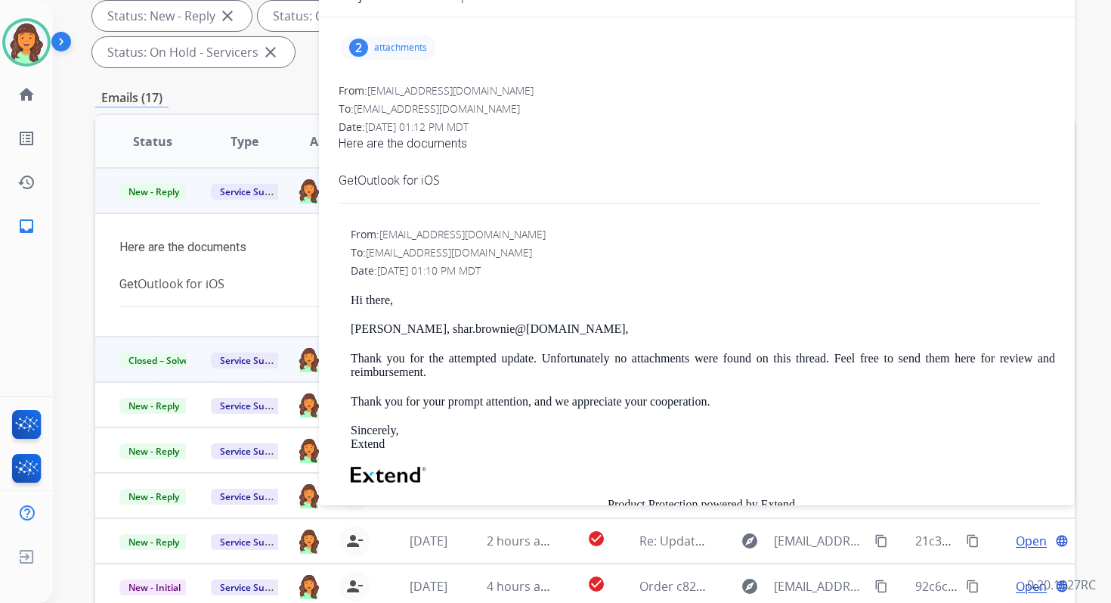
scroll to position [209, 0]
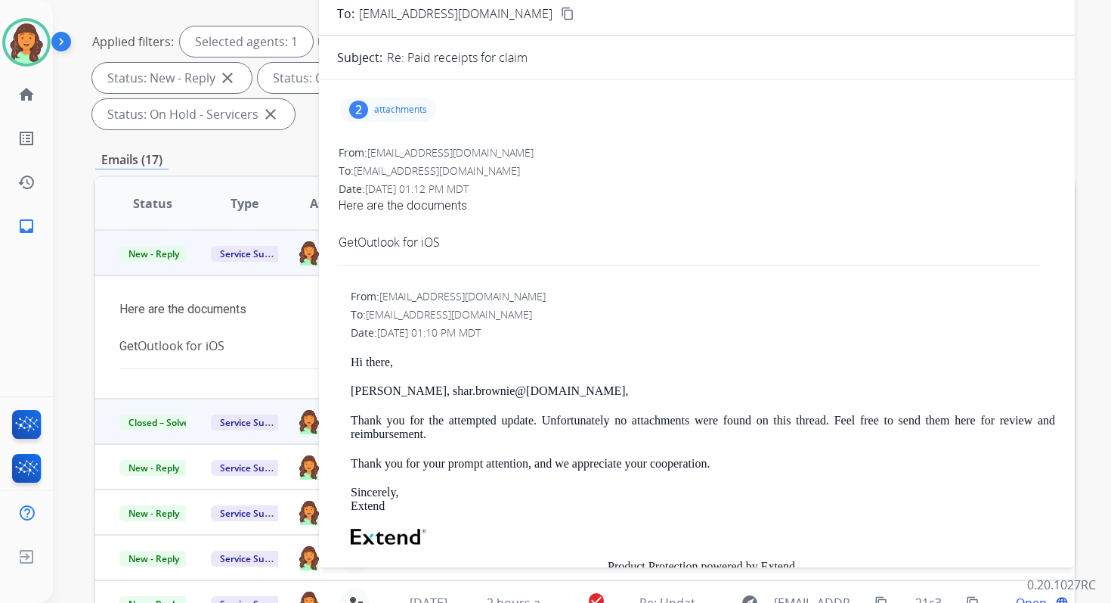
click at [399, 100] on div "2 attachments" at bounding box center [388, 110] width 96 height 24
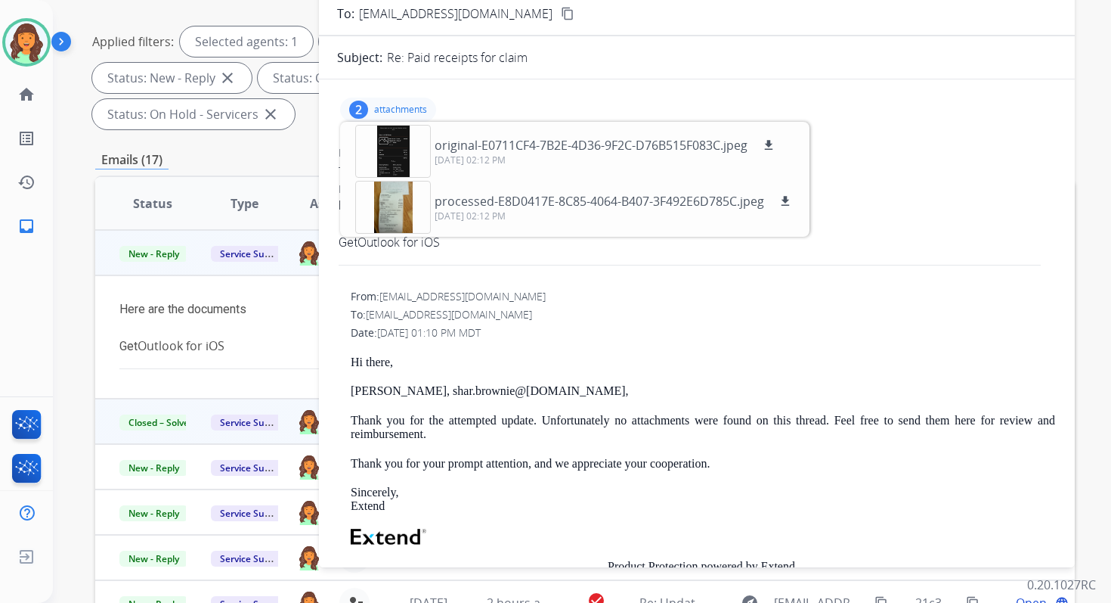
click at [420, 114] on p "attachments" at bounding box center [400, 110] width 53 height 12
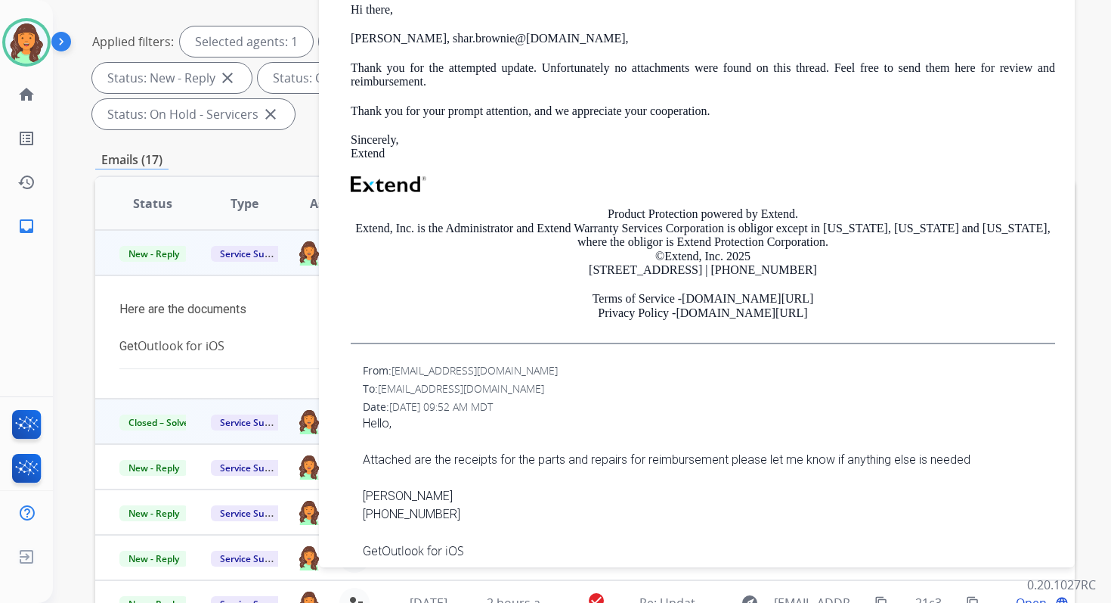
scroll to position [370, 0]
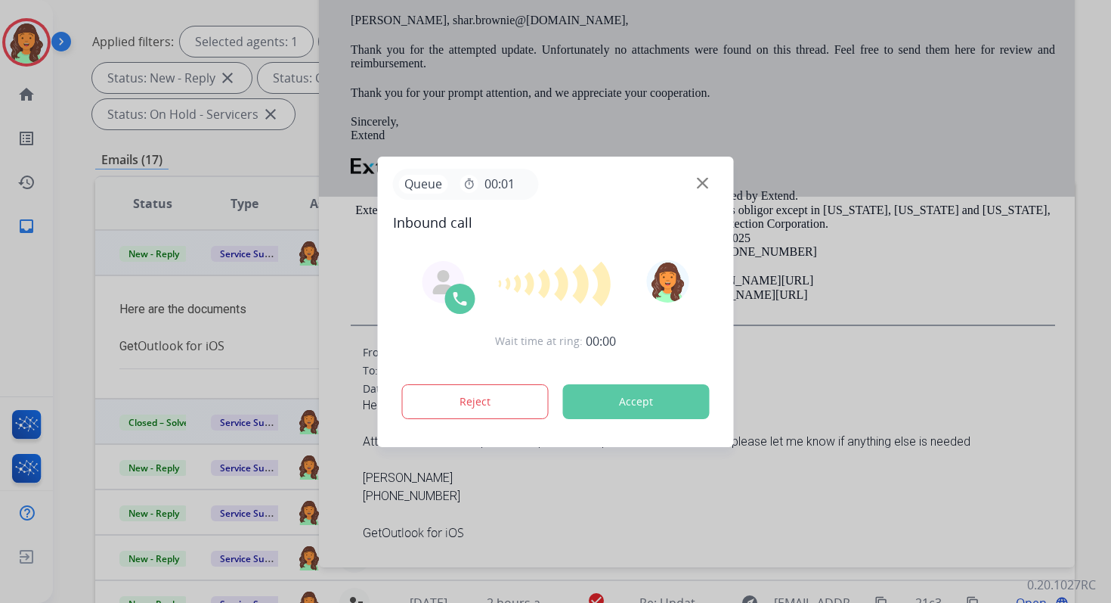
click at [612, 396] on button "Accept" at bounding box center [636, 401] width 147 height 35
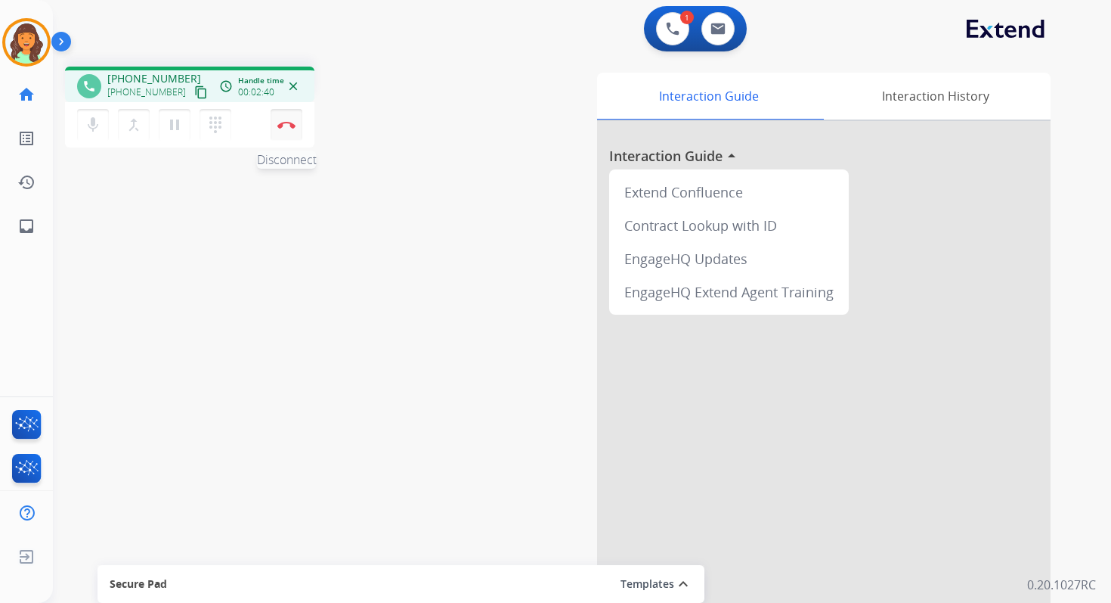
click at [292, 125] on img at bounding box center [286, 125] width 18 height 8
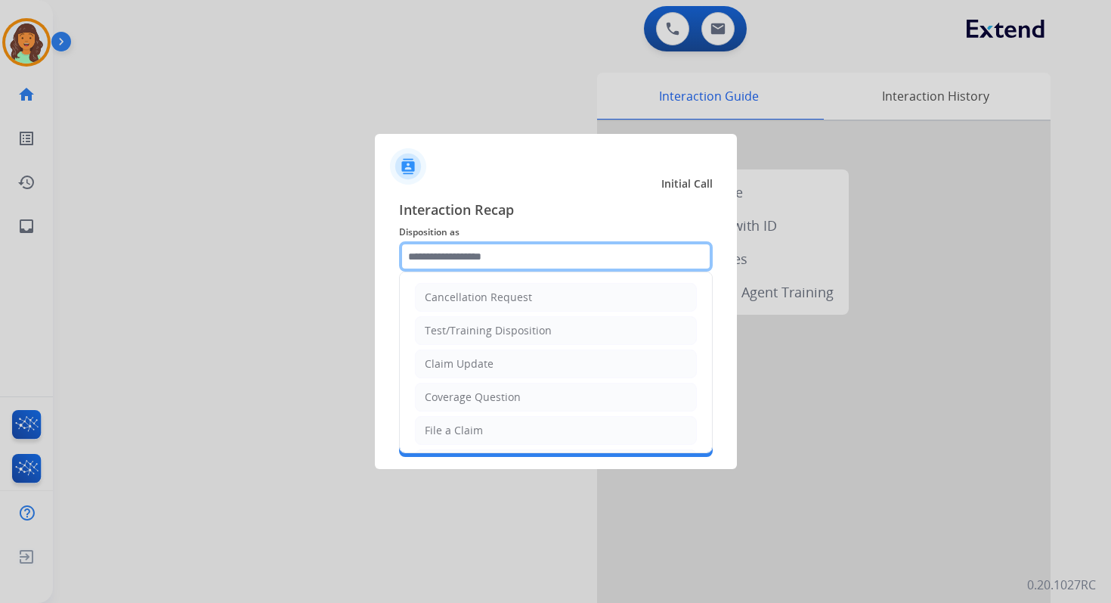
click at [467, 266] on input "text" at bounding box center [556, 256] width 314 height 30
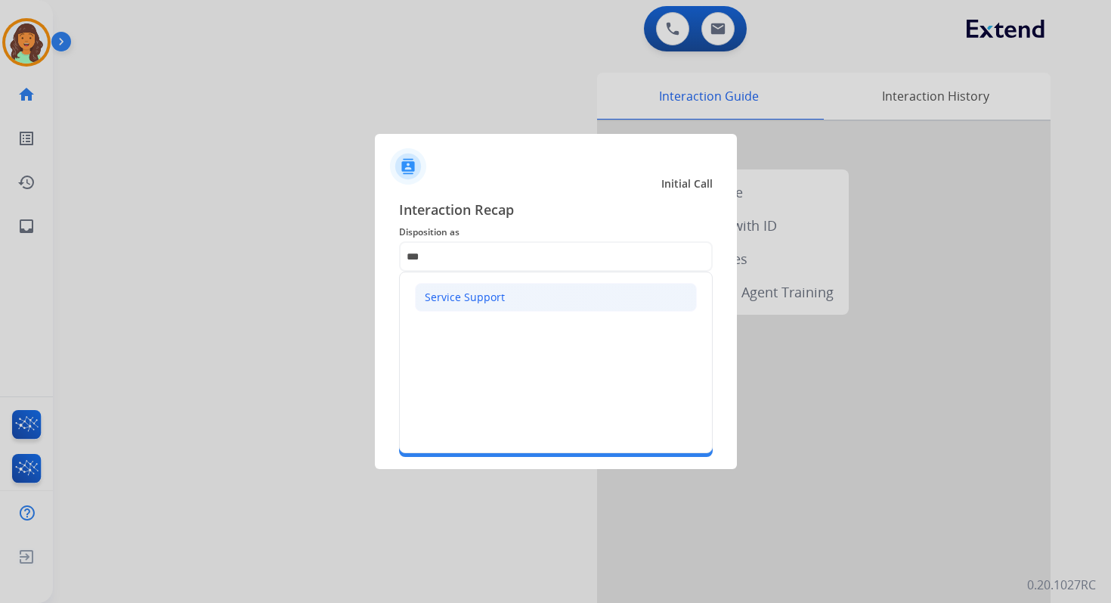
click at [472, 293] on div "Service Support" at bounding box center [465, 297] width 80 height 15
type input "**********"
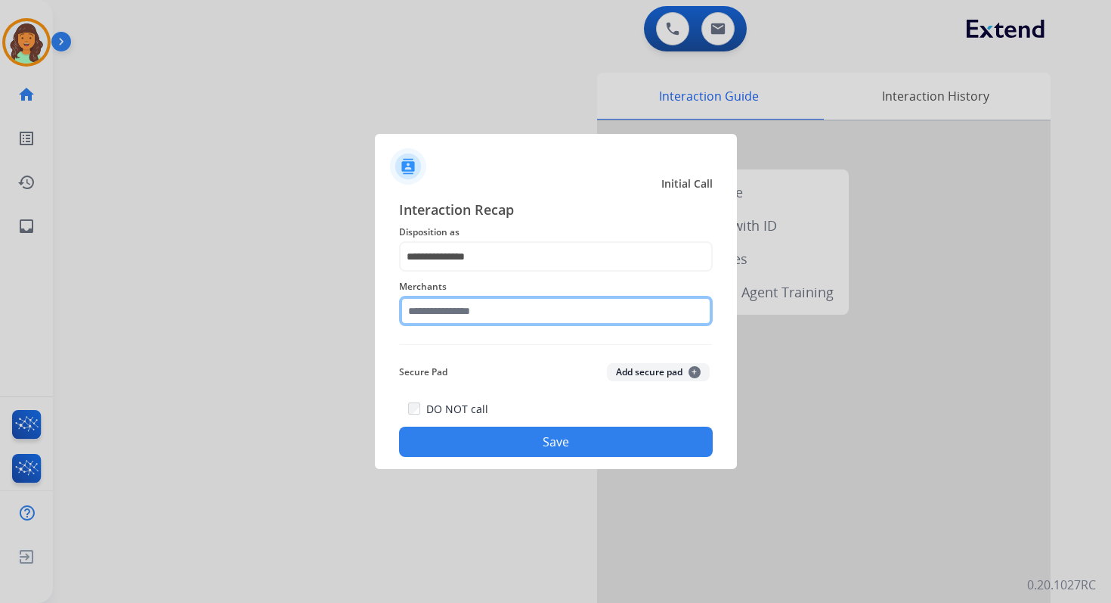
click at [472, 311] on input "text" at bounding box center [556, 311] width 314 height 30
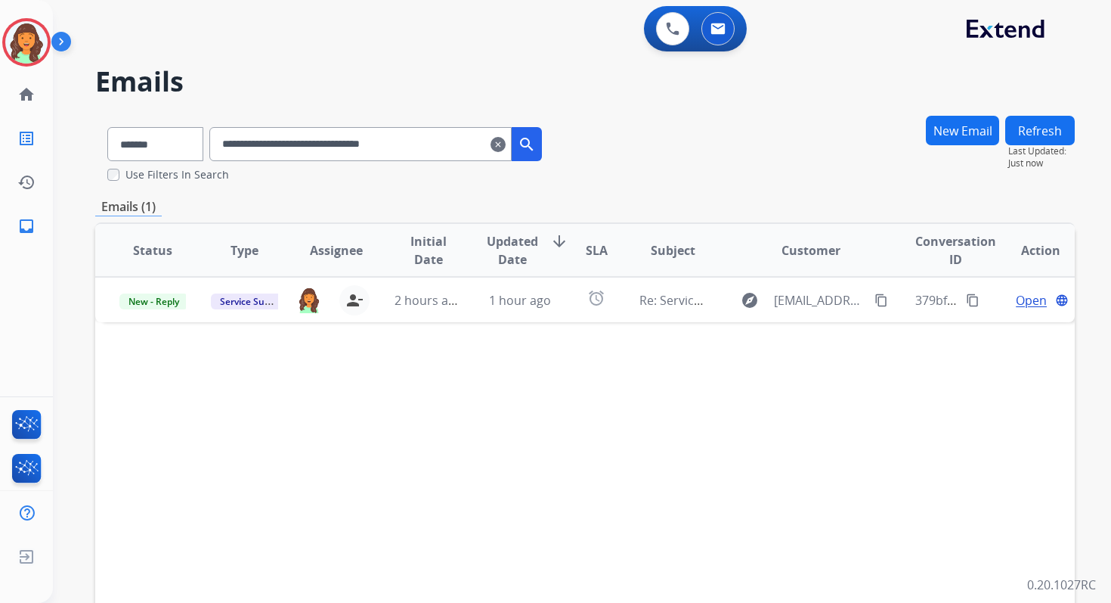
select select "*******"
click at [27, 97] on mat-icon "home" at bounding box center [26, 94] width 18 height 18
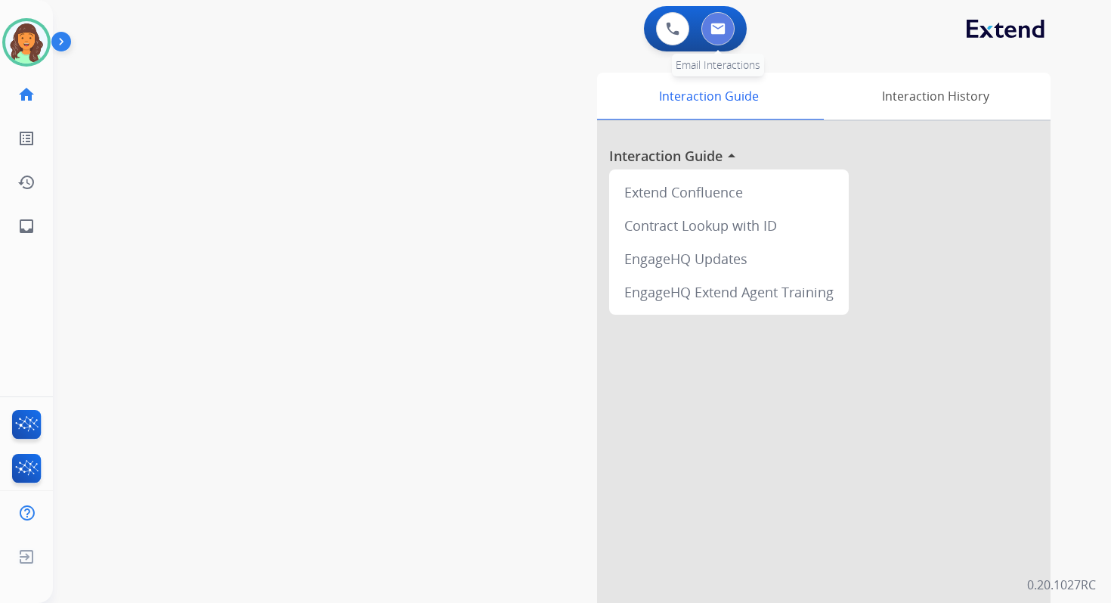
click at [723, 23] on img at bounding box center [718, 29] width 15 height 12
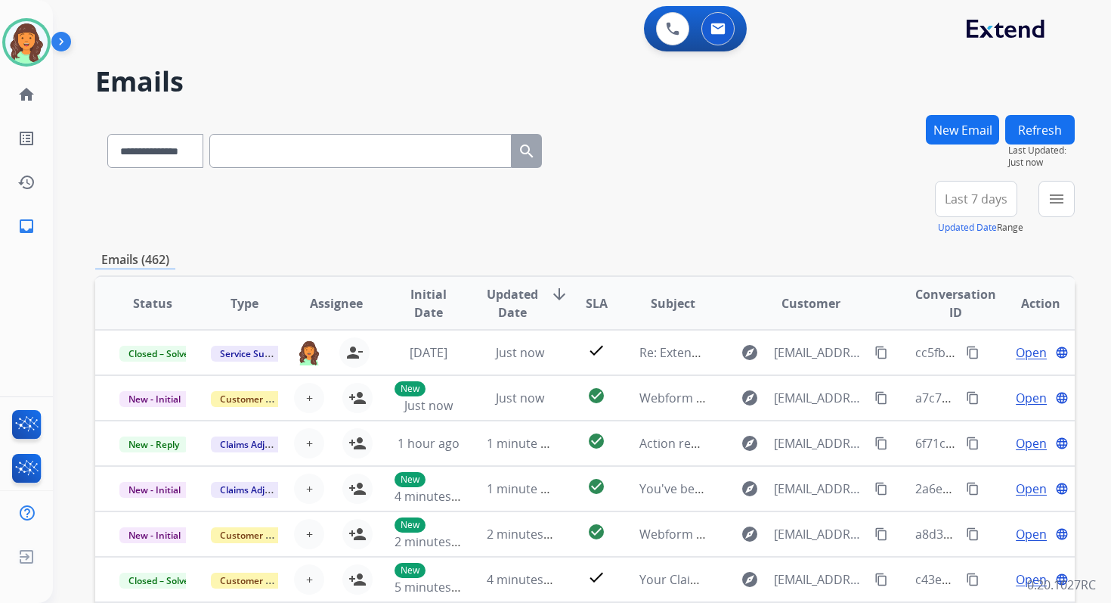
click at [277, 157] on input "text" at bounding box center [360, 151] width 302 height 34
click at [172, 149] on select "**********" at bounding box center [154, 151] width 95 height 34
select select "**********"
click at [107, 134] on select "**********" at bounding box center [154, 151] width 95 height 34
click at [253, 146] on input "text" at bounding box center [360, 151] width 302 height 34
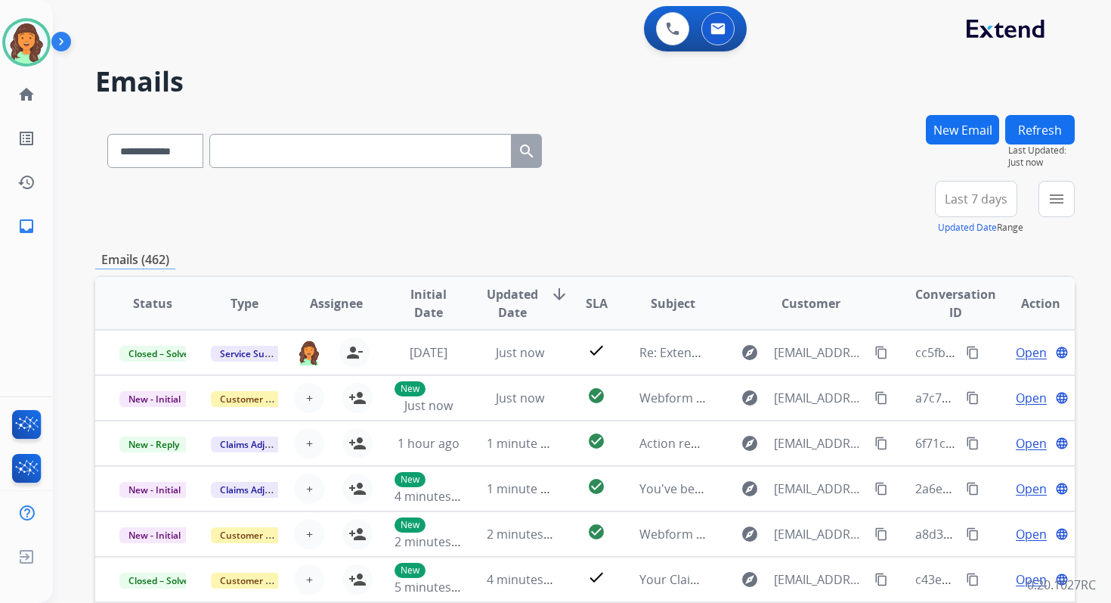
paste input "**********"
type input "**********"
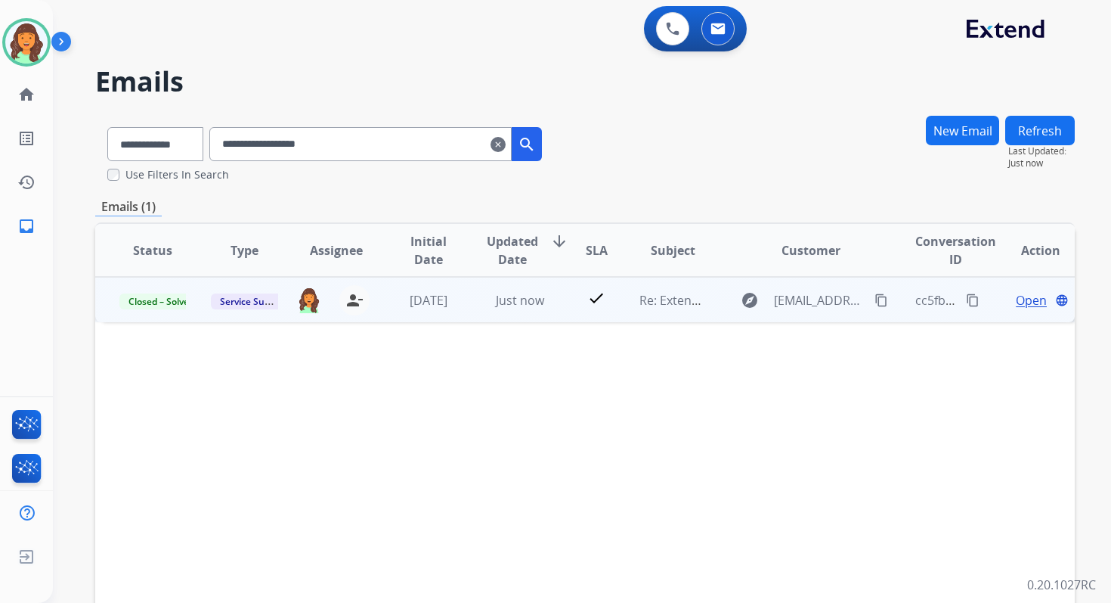
click at [1022, 304] on span "Open" at bounding box center [1031, 300] width 31 height 18
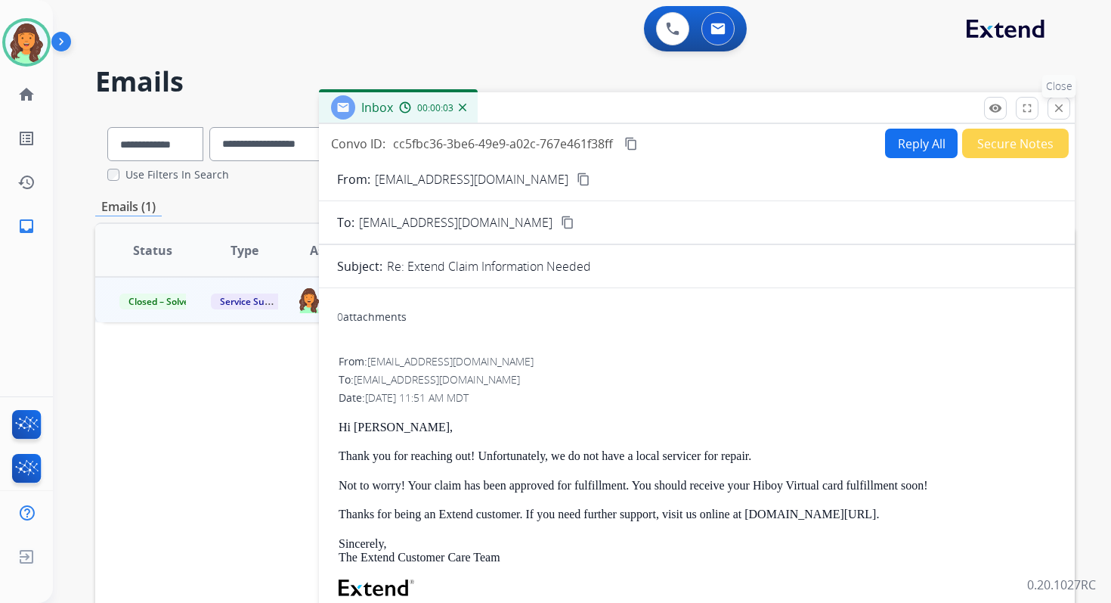
click at [1058, 114] on button "close Close" at bounding box center [1059, 108] width 23 height 23
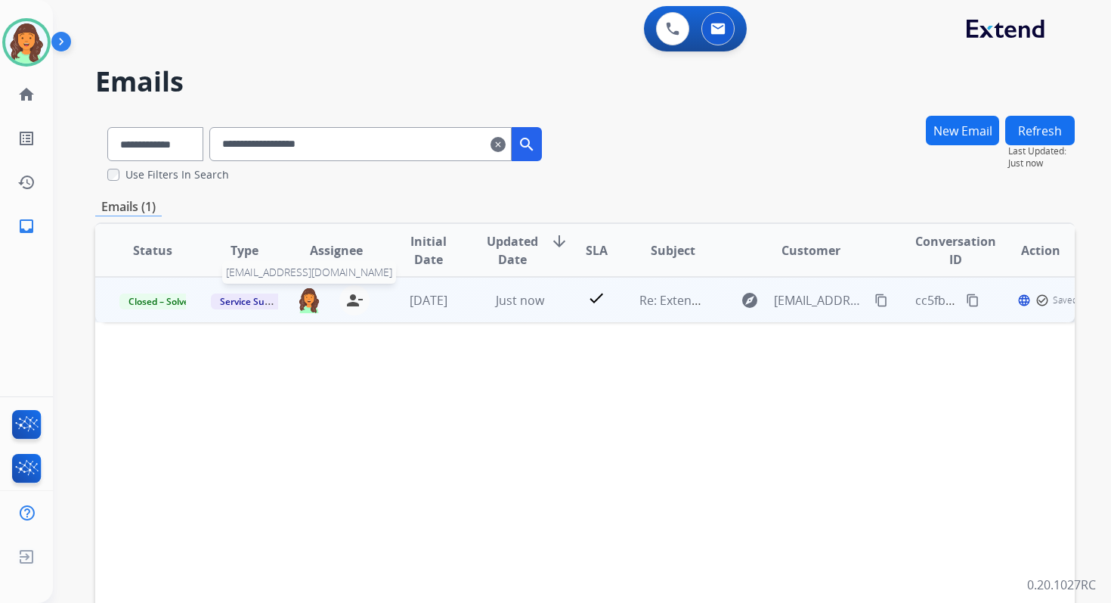
click at [311, 300] on img at bounding box center [309, 300] width 24 height 26
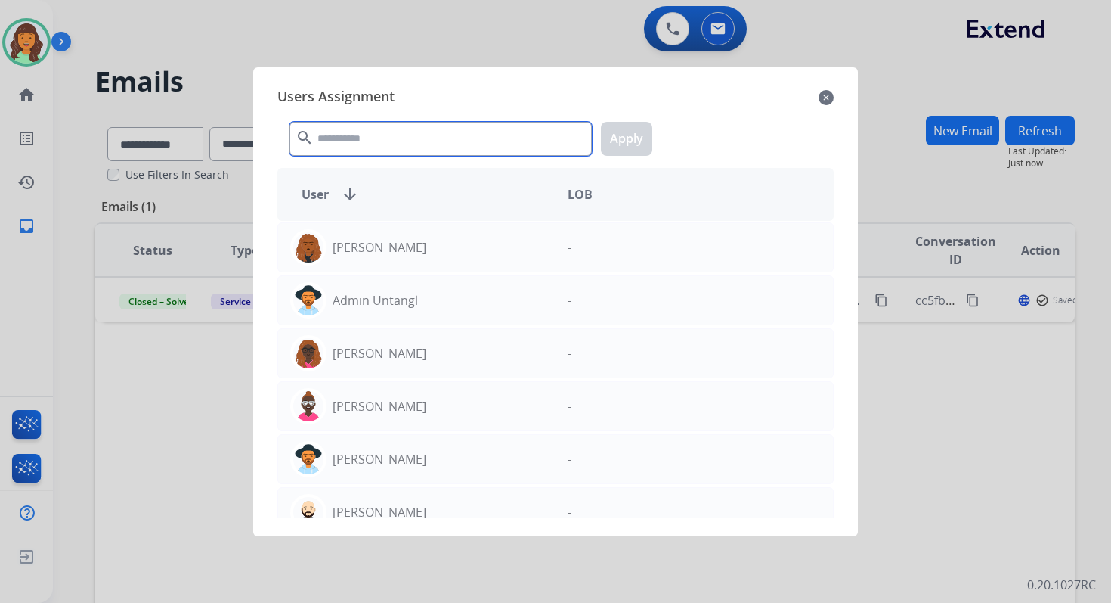
click at [336, 136] on input "text" at bounding box center [441, 139] width 302 height 34
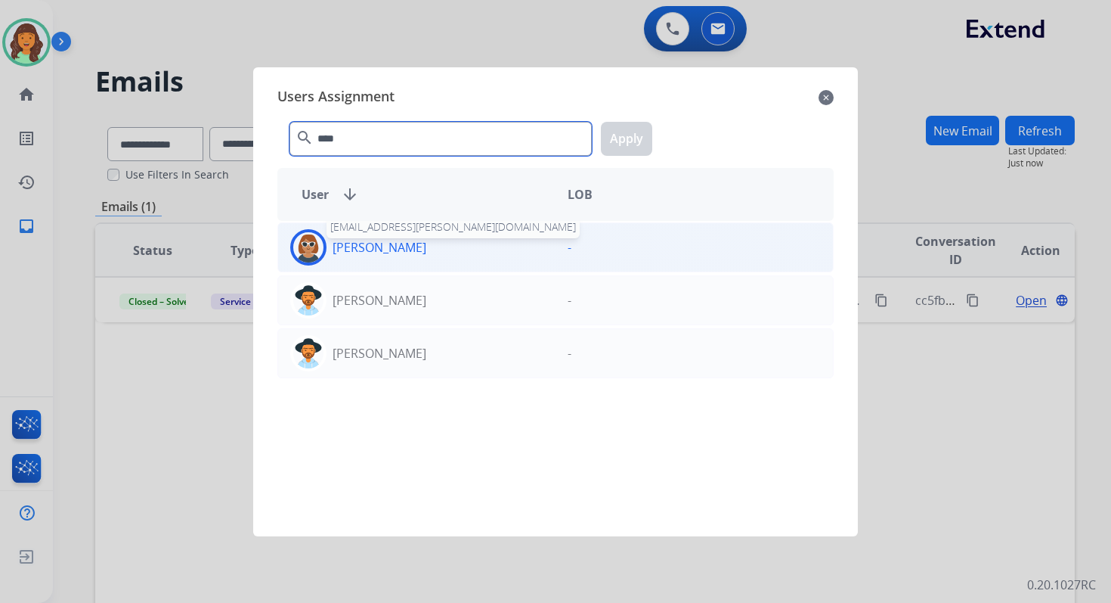
type input "****"
click at [373, 246] on p "Valencia Williams" at bounding box center [380, 247] width 94 height 18
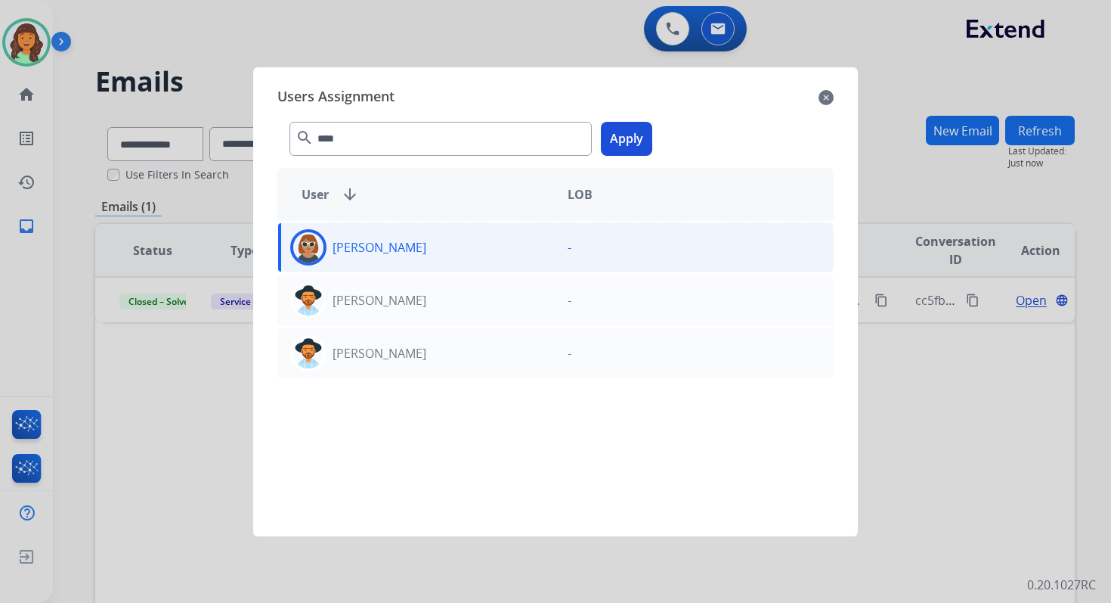
click at [631, 127] on button "Apply" at bounding box center [626, 139] width 51 height 34
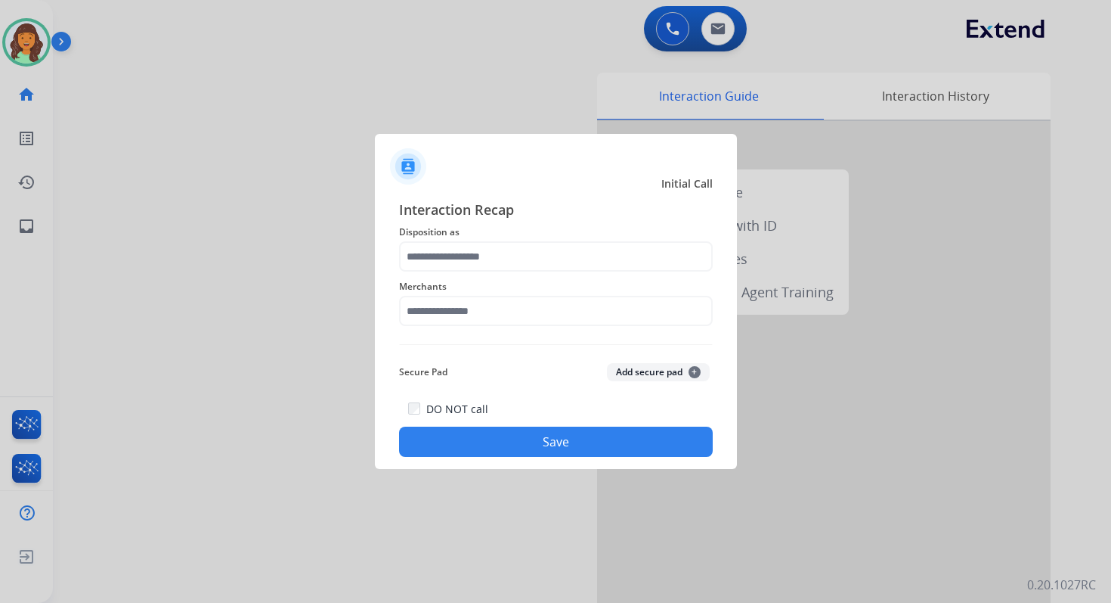
click at [488, 273] on div "Merchants" at bounding box center [556, 301] width 314 height 60
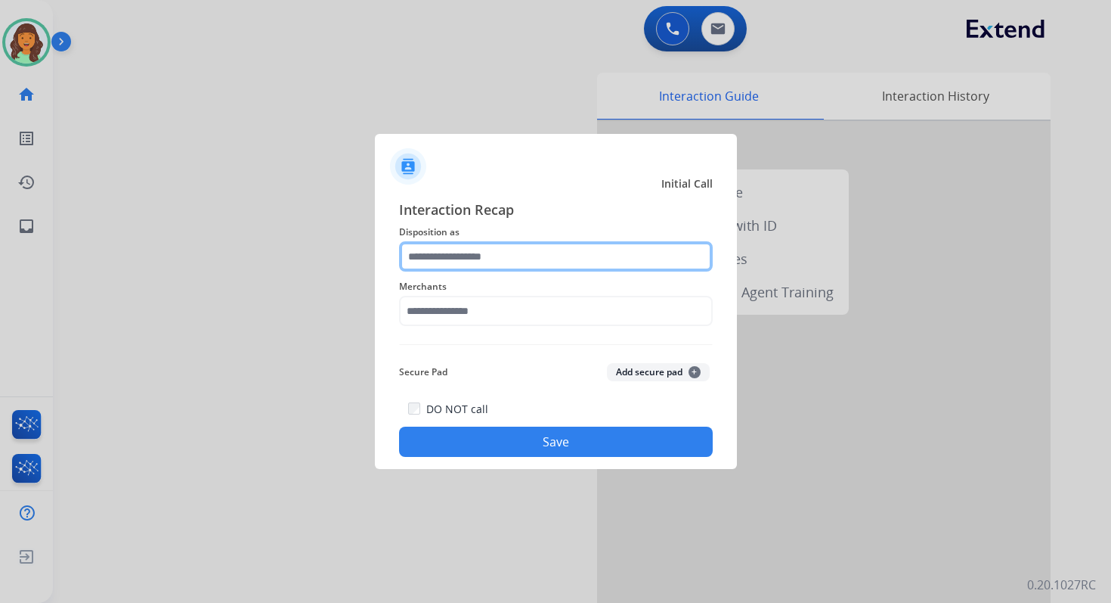
click at [479, 251] on input "text" at bounding box center [556, 256] width 314 height 30
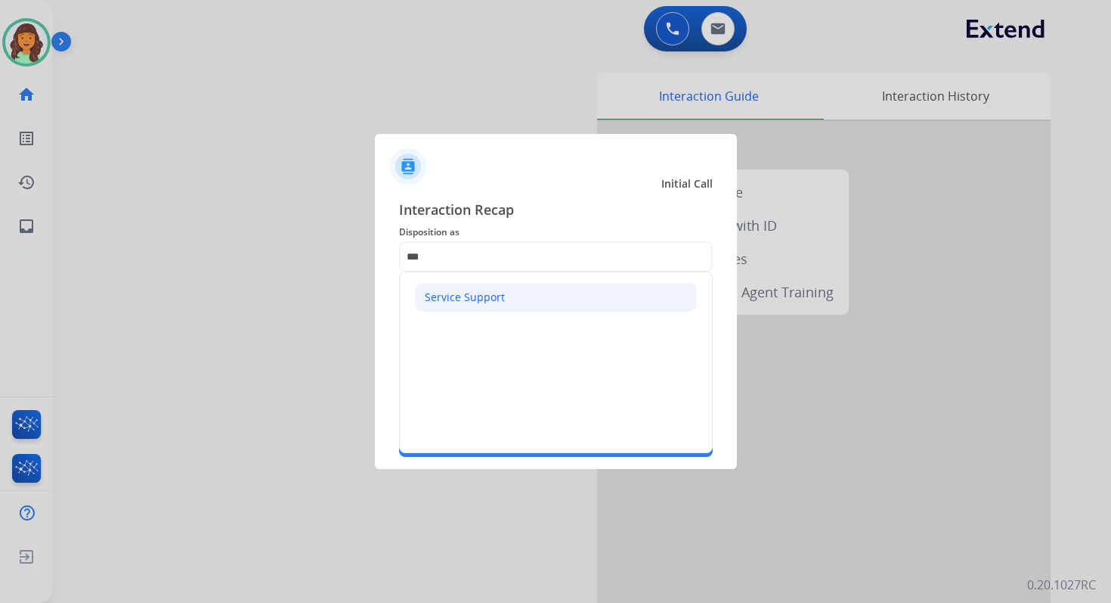
click at [478, 297] on div "Service Support" at bounding box center [465, 297] width 80 height 15
type input "**********"
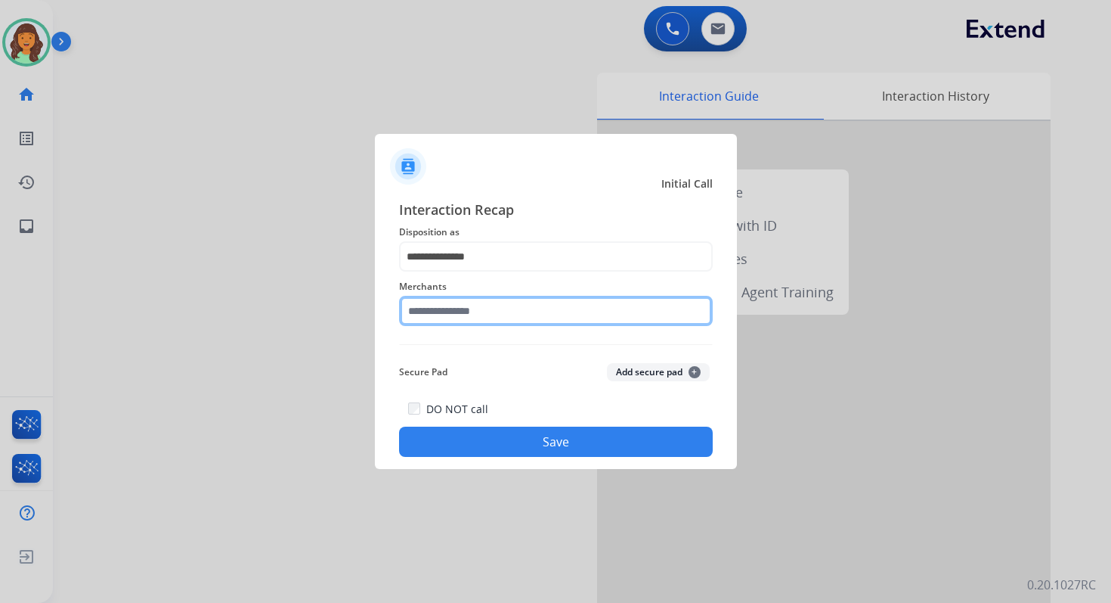
click at [478, 316] on input "text" at bounding box center [556, 311] width 314 height 30
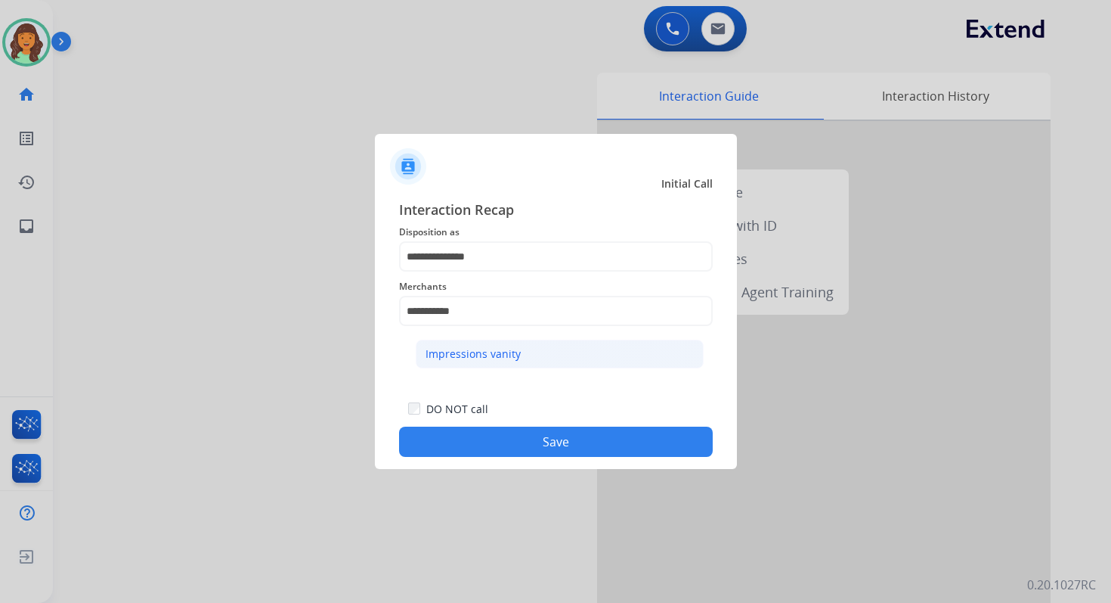
click at [479, 361] on li "Impressions vanity" at bounding box center [560, 353] width 288 height 29
type input "**********"
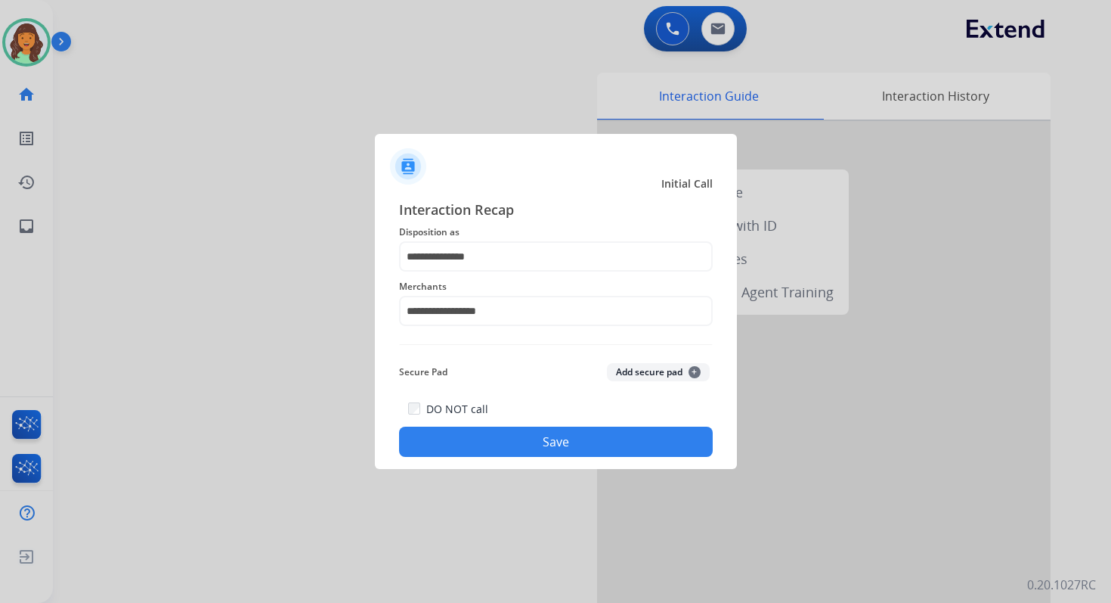
click at [490, 443] on button "Save" at bounding box center [556, 441] width 314 height 30
click at [577, 440] on button "Save" at bounding box center [556, 441] width 314 height 30
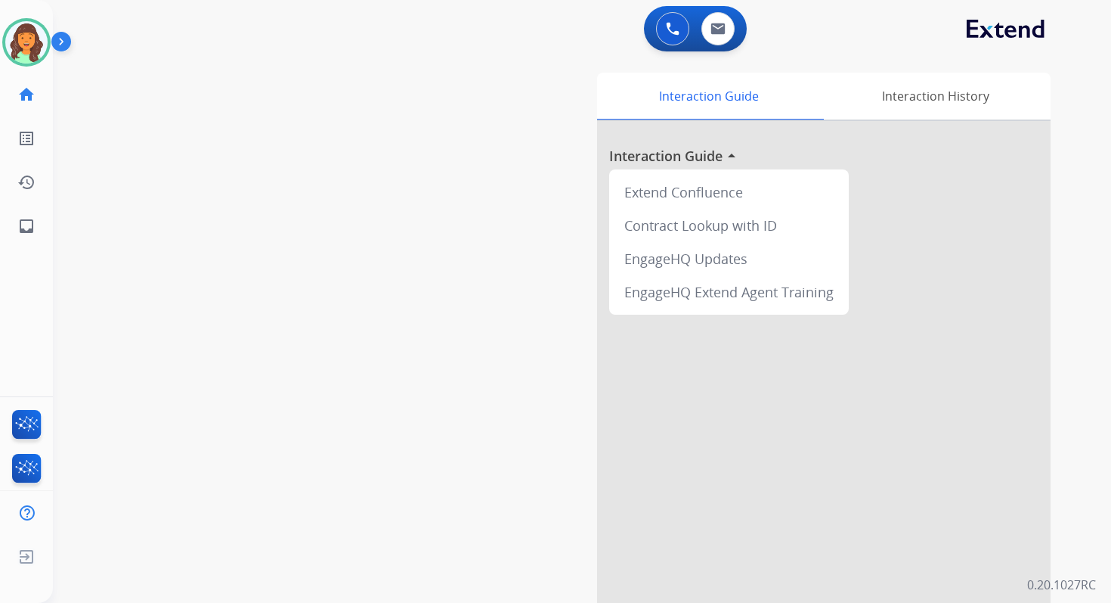
click at [553, 363] on div "Interaction Guide Interaction History Interaction Guide arrow_drop_up Extend Co…" at bounding box center [753, 379] width 593 height 612
click at [711, 33] on img at bounding box center [718, 29] width 15 height 12
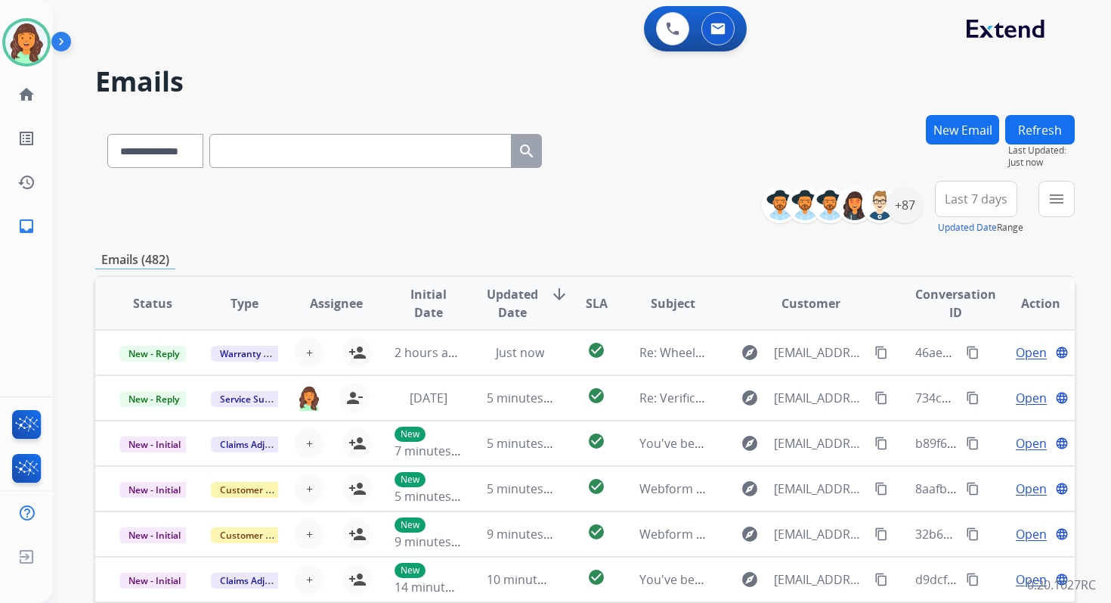
scroll to position [258, 0]
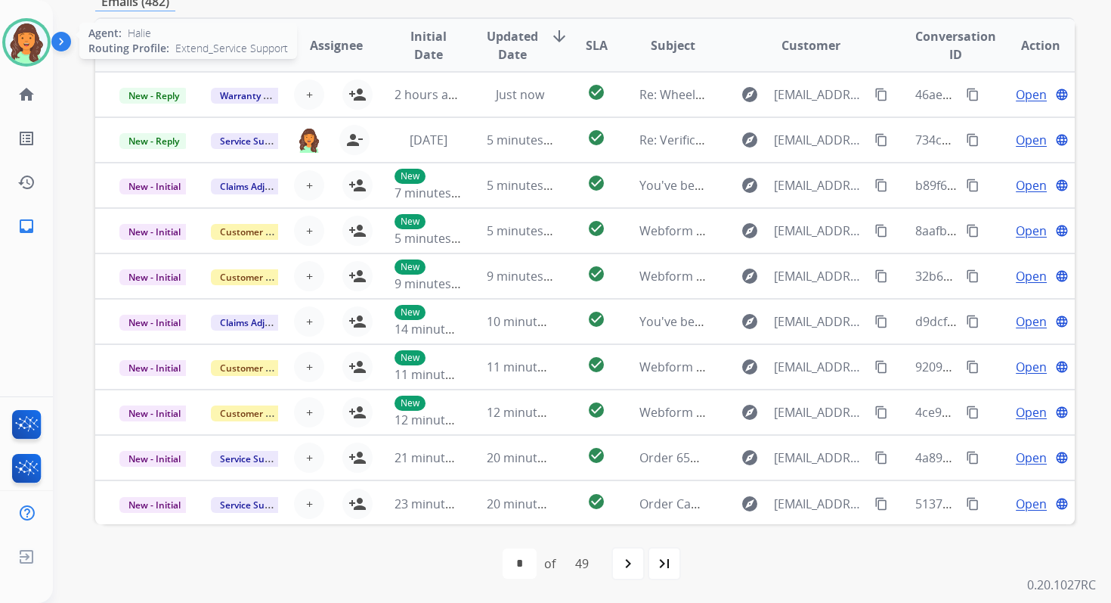
click at [23, 40] on img at bounding box center [26, 42] width 42 height 42
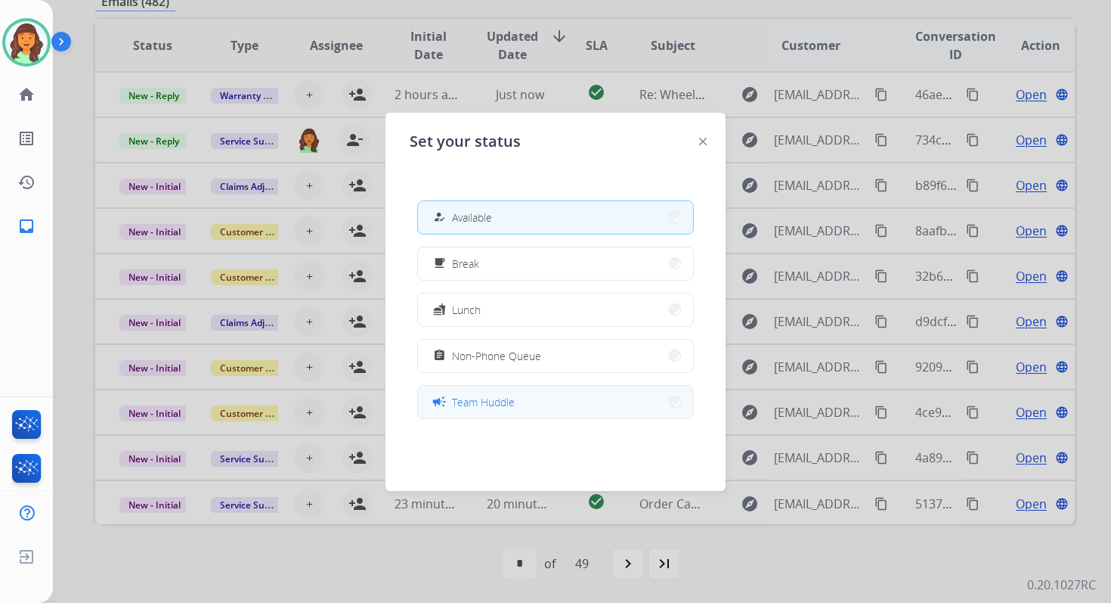
click at [492, 412] on button "campaign Team Huddle" at bounding box center [555, 402] width 275 height 33
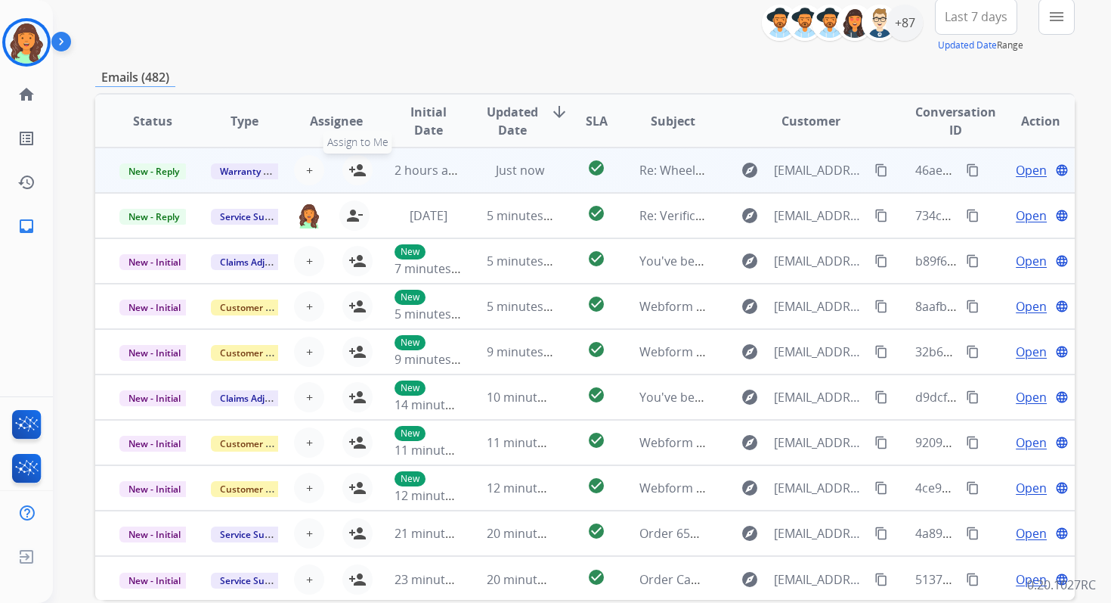
scroll to position [0, 0]
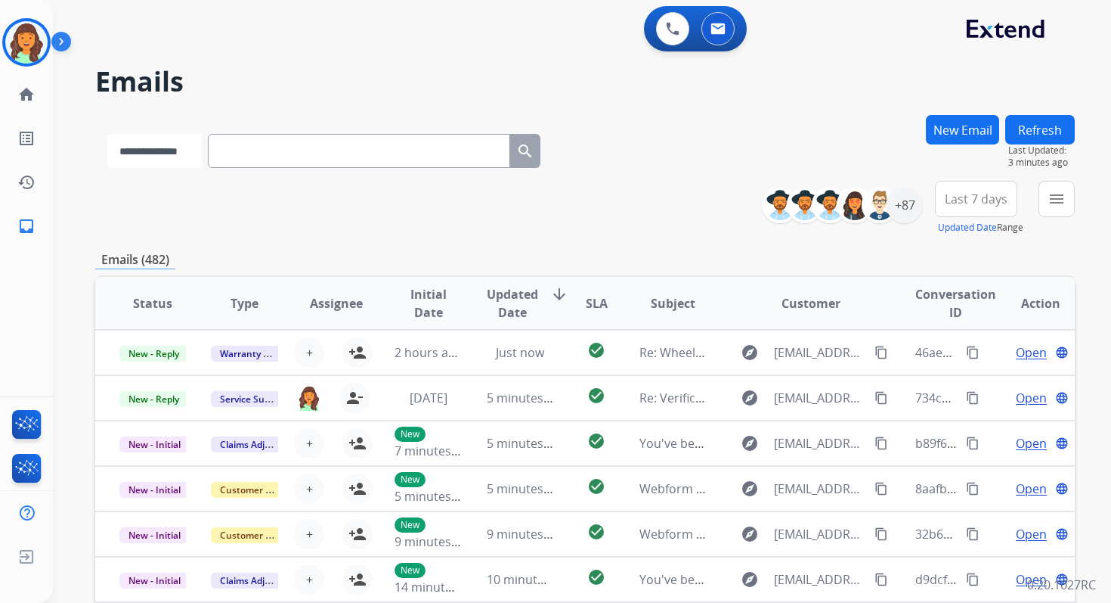
click at [162, 159] on select "**********" at bounding box center [154, 151] width 95 height 34
select select "**********"
click at [107, 134] on select "**********" at bounding box center [154, 151] width 95 height 34
click at [256, 147] on input "text" at bounding box center [360, 151] width 302 height 34
paste input "**********"
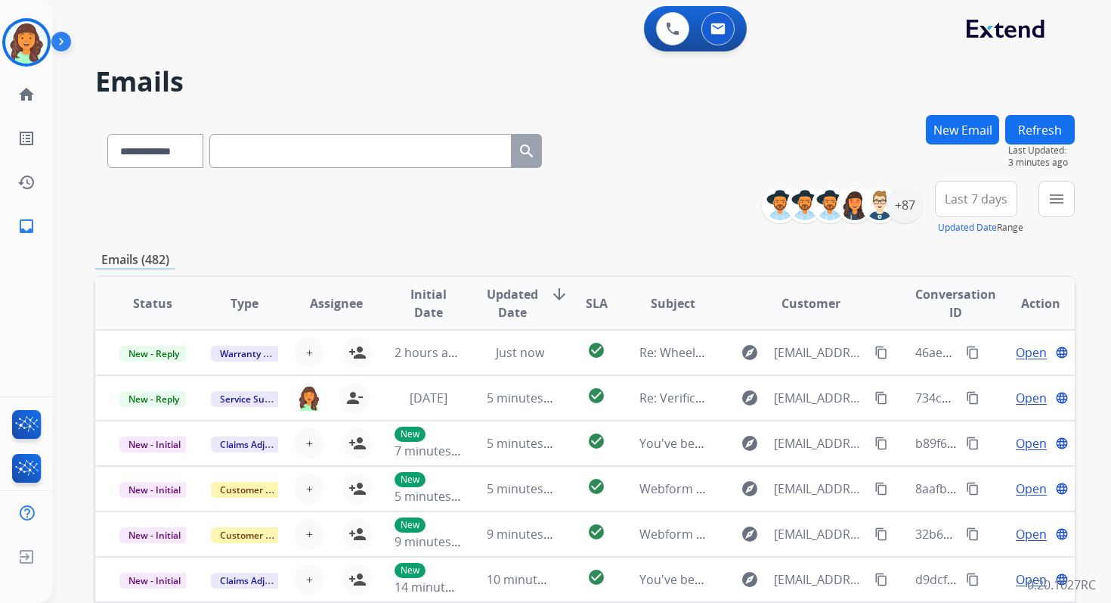
type input "**********"
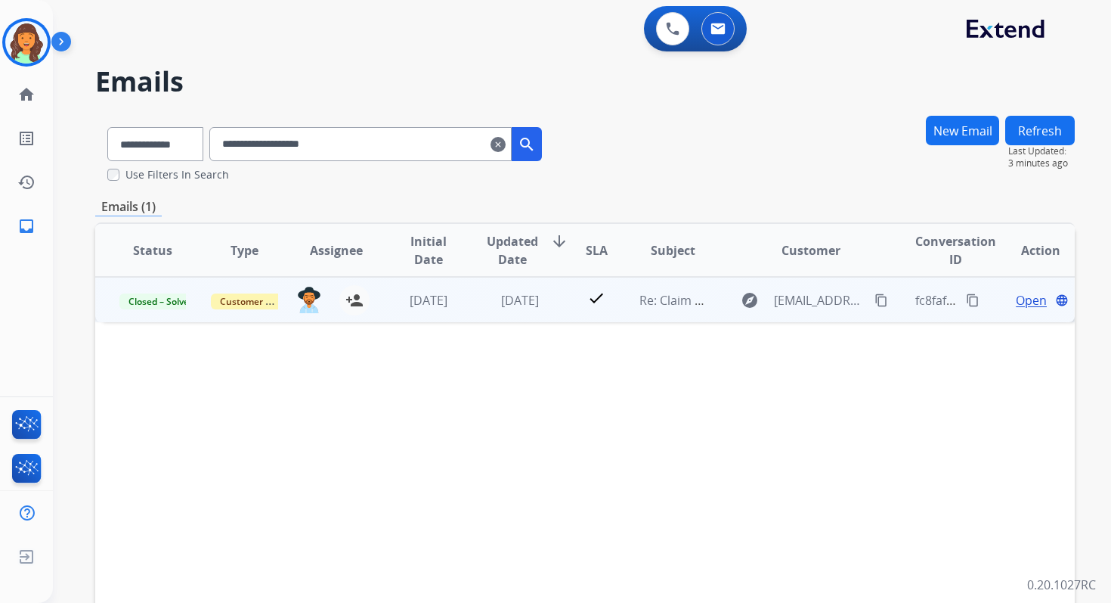
click at [1026, 303] on span "Open" at bounding box center [1031, 300] width 31 height 18
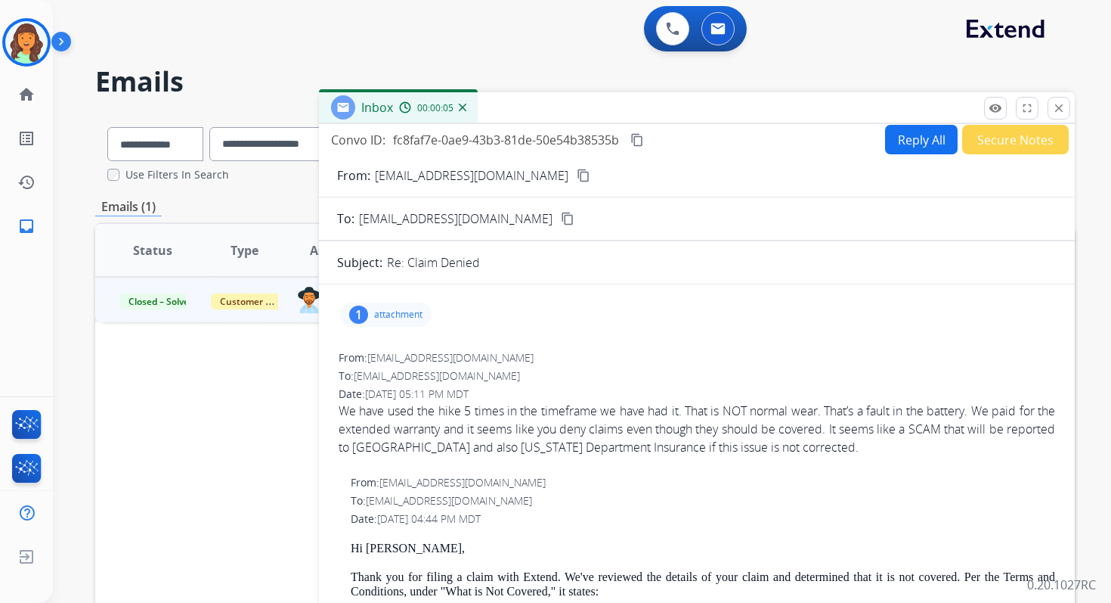
scroll to position [2, 0]
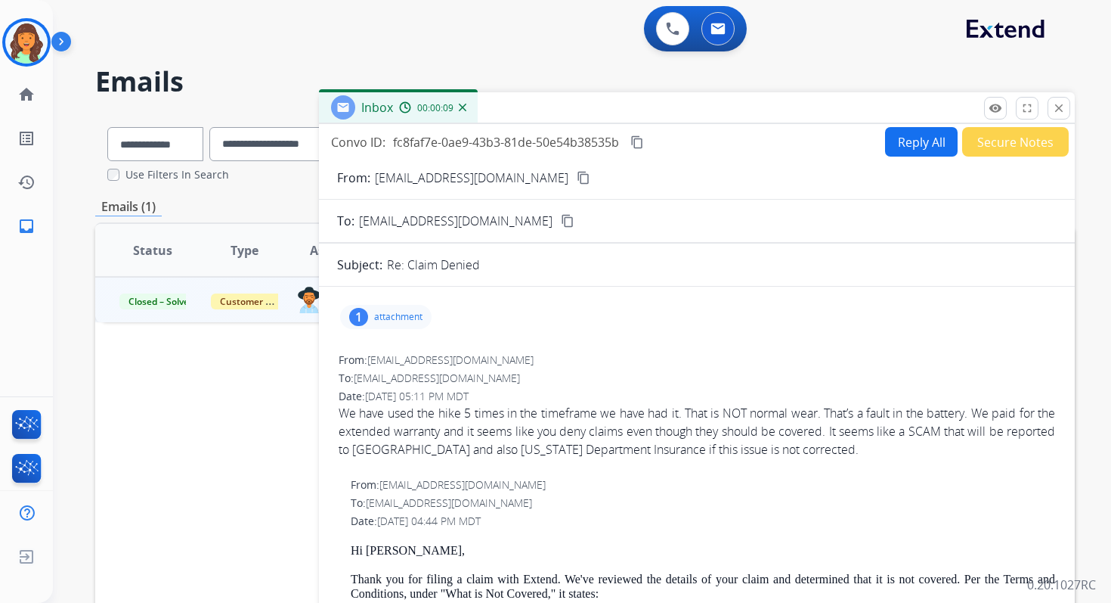
click at [890, 139] on button "Reply All" at bounding box center [921, 141] width 73 height 29
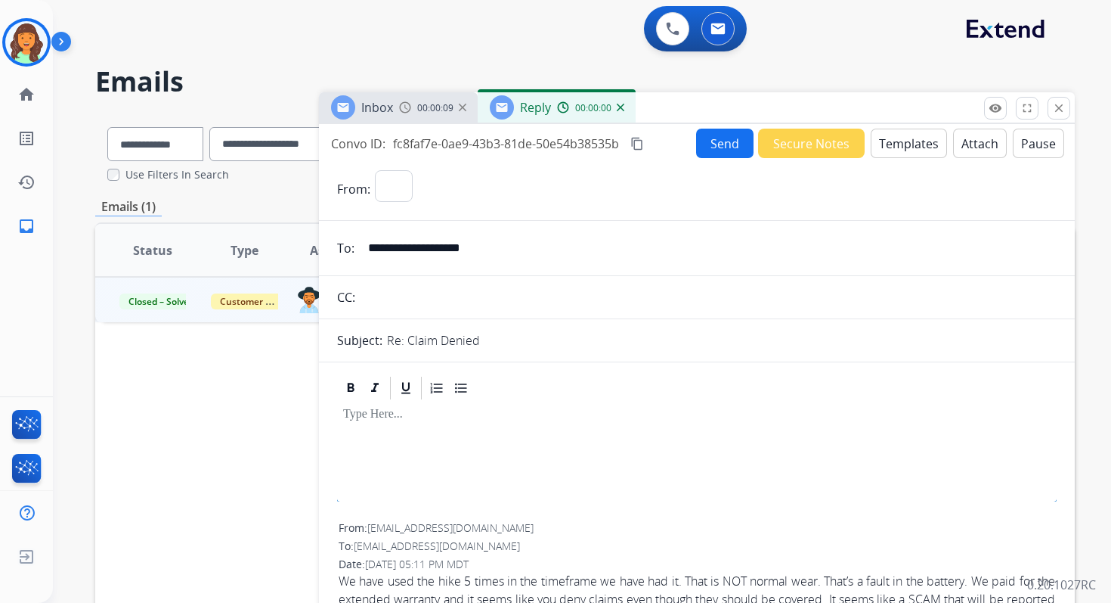
click at [890, 139] on button "Templates" at bounding box center [909, 143] width 76 height 29
select select "**********"
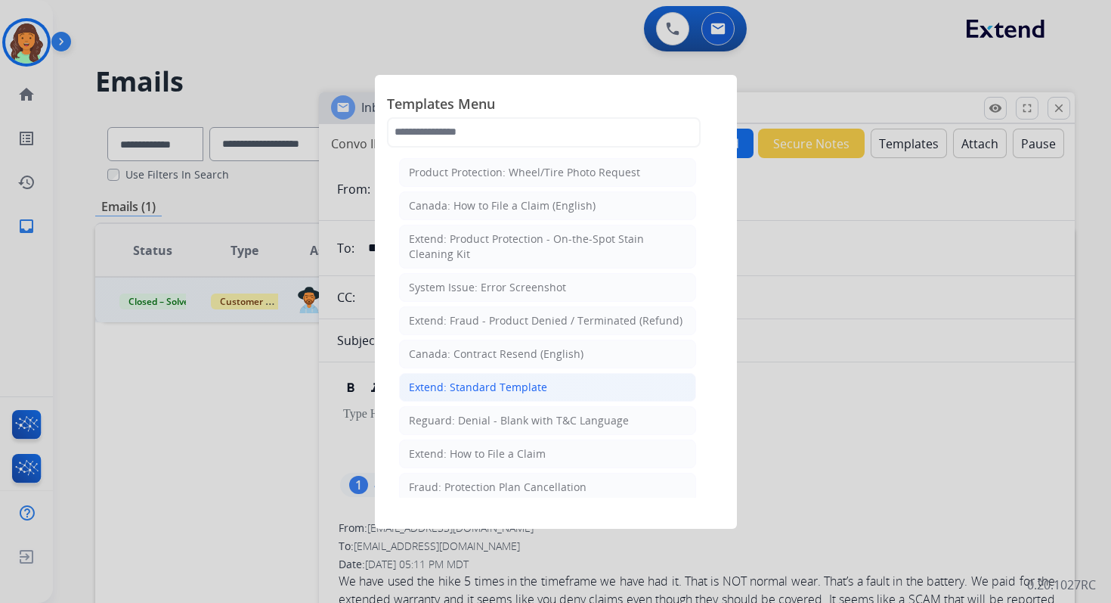
click at [507, 380] on div "Extend: Standard Template" at bounding box center [478, 387] width 138 height 15
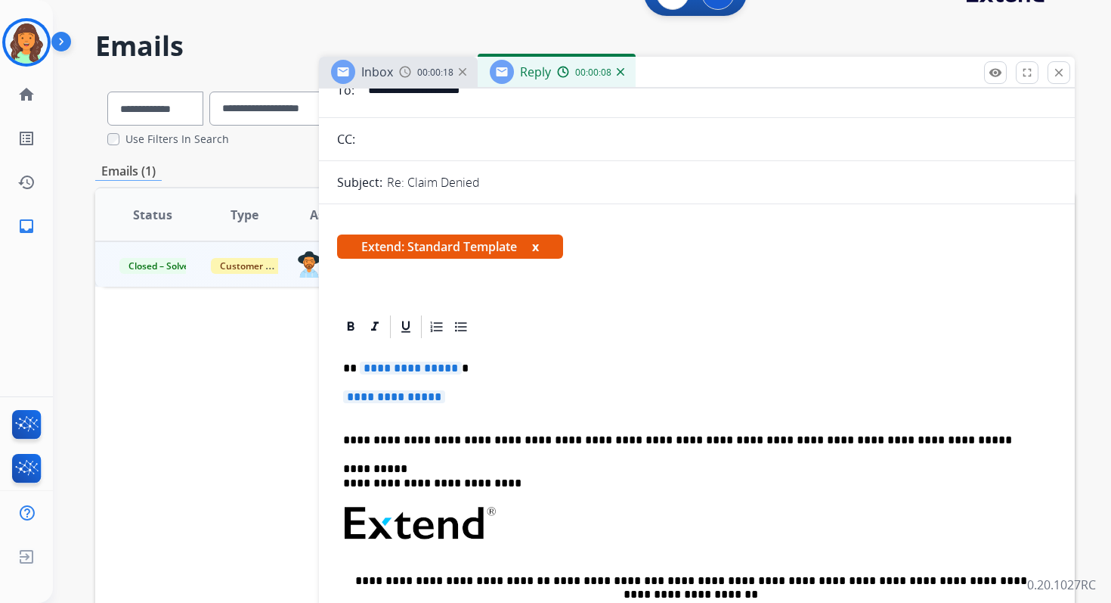
scroll to position [116, 0]
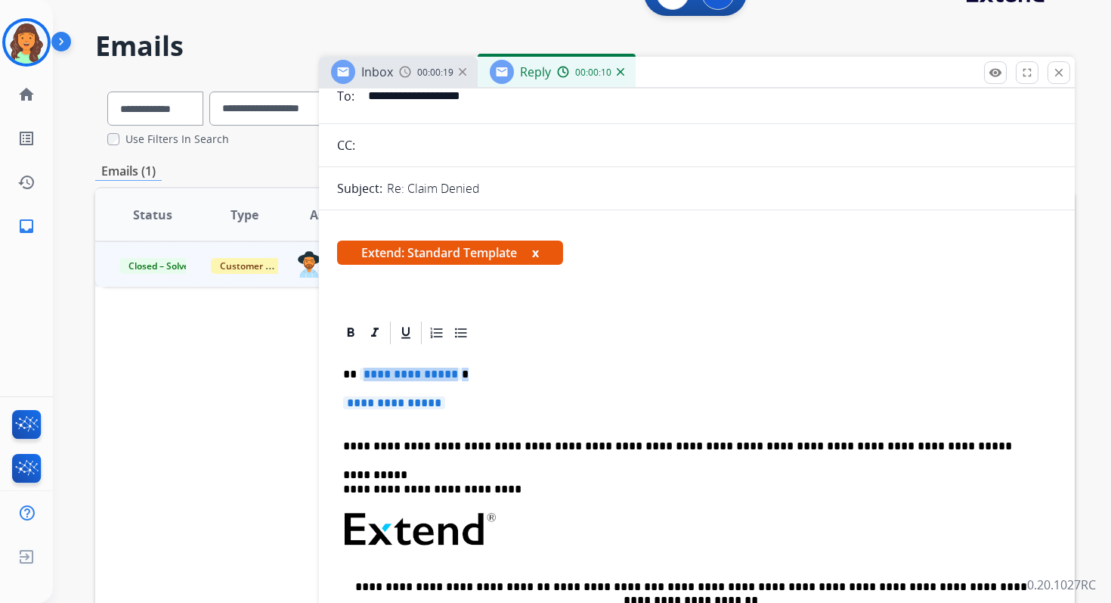
drag, startPoint x: 358, startPoint y: 375, endPoint x: 461, endPoint y: 406, distance: 108.1
click at [461, 406] on div "**********" at bounding box center [697, 564] width 720 height 437
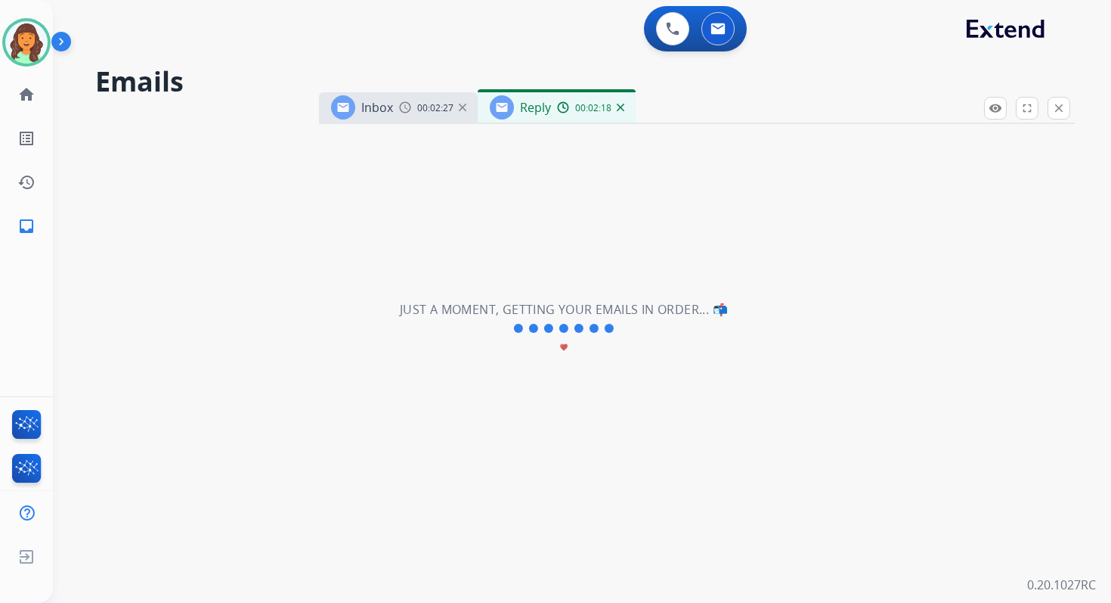
select select "**********"
click at [1060, 101] on mat-icon "close" at bounding box center [1059, 108] width 14 height 14
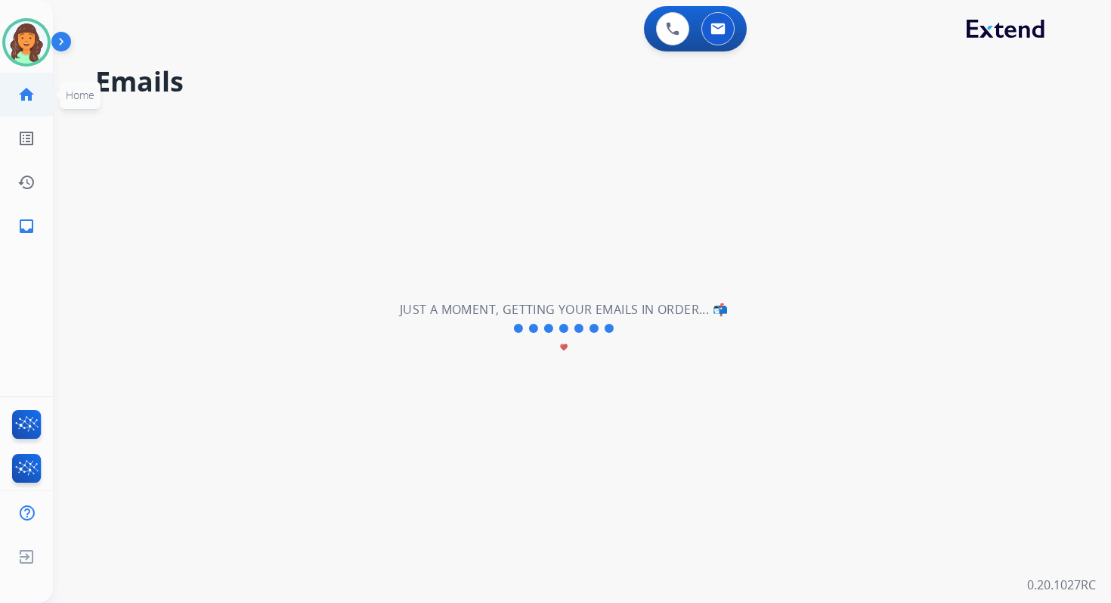
click at [20, 97] on mat-icon "home" at bounding box center [26, 94] width 18 height 18
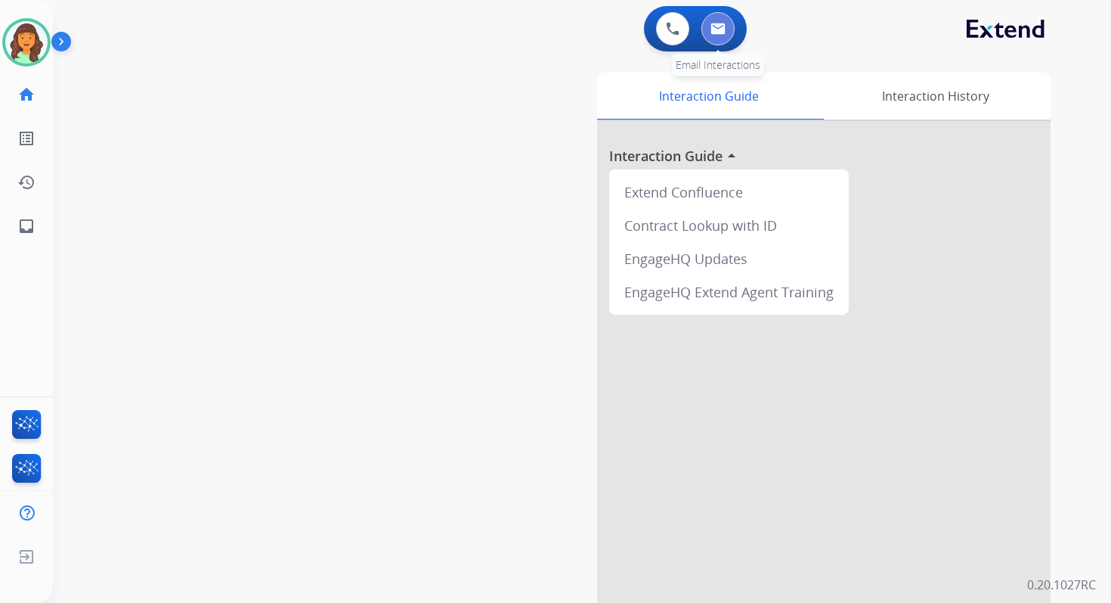
click at [730, 20] on button at bounding box center [718, 28] width 33 height 33
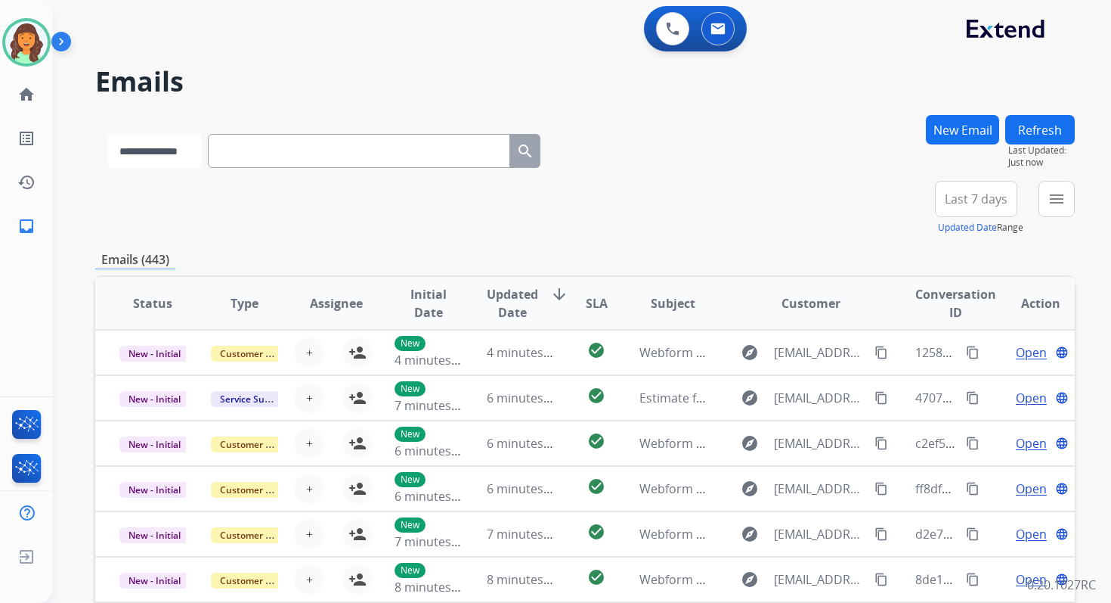
click at [163, 147] on select "**********" at bounding box center [154, 151] width 95 height 34
select select "*******"
click at [107, 134] on select "**********" at bounding box center [154, 151] width 95 height 34
click at [281, 152] on input "text" at bounding box center [360, 151] width 302 height 34
paste input "**********"
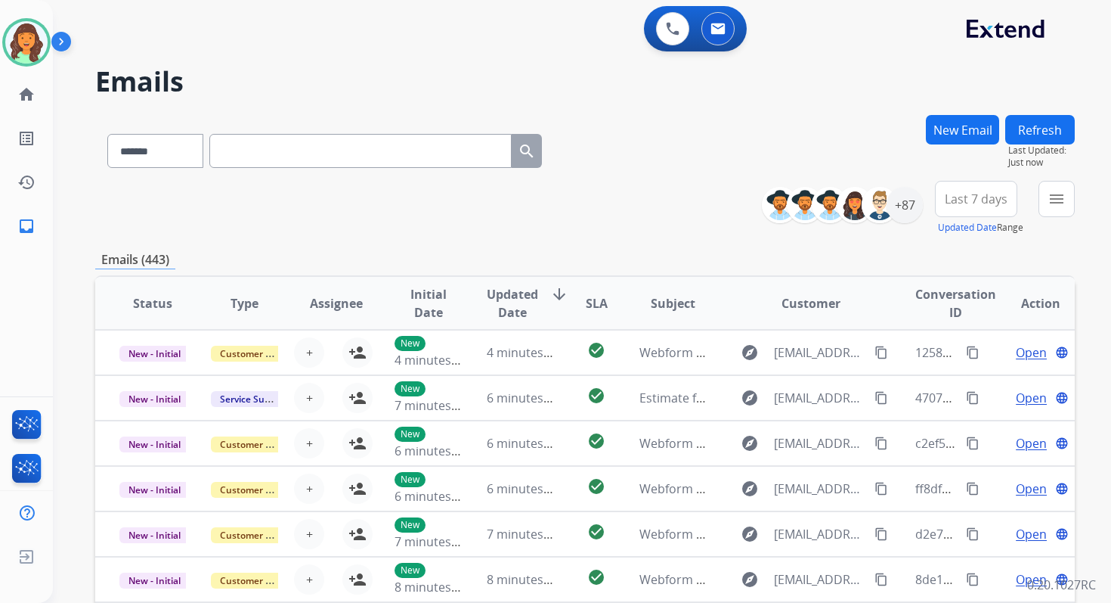
type input "**********"
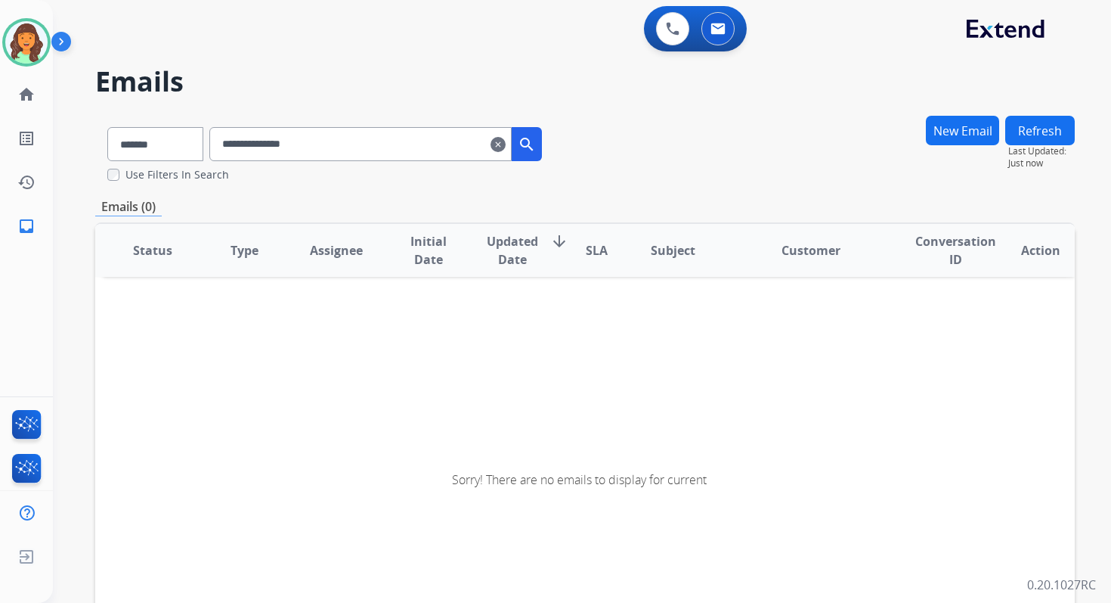
click at [366, 148] on input "**********" at bounding box center [360, 144] width 302 height 34
click at [183, 137] on select "**********" at bounding box center [154, 144] width 95 height 34
select select "**********"
click at [107, 127] on select "**********" at bounding box center [154, 144] width 95 height 34
click at [290, 141] on input "**********" at bounding box center [360, 144] width 302 height 34
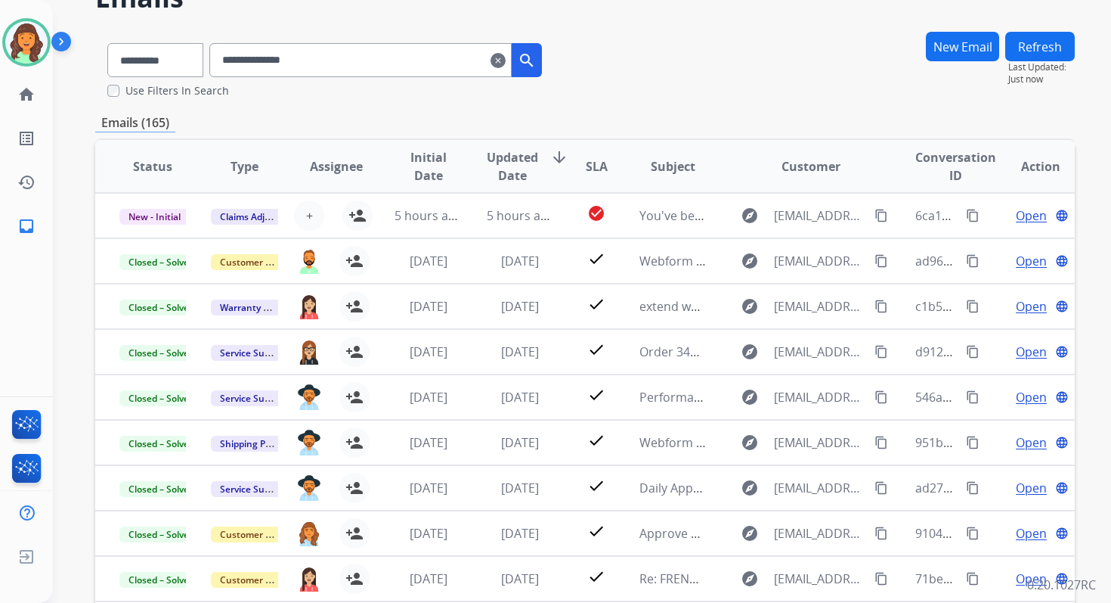
scroll to position [129, 0]
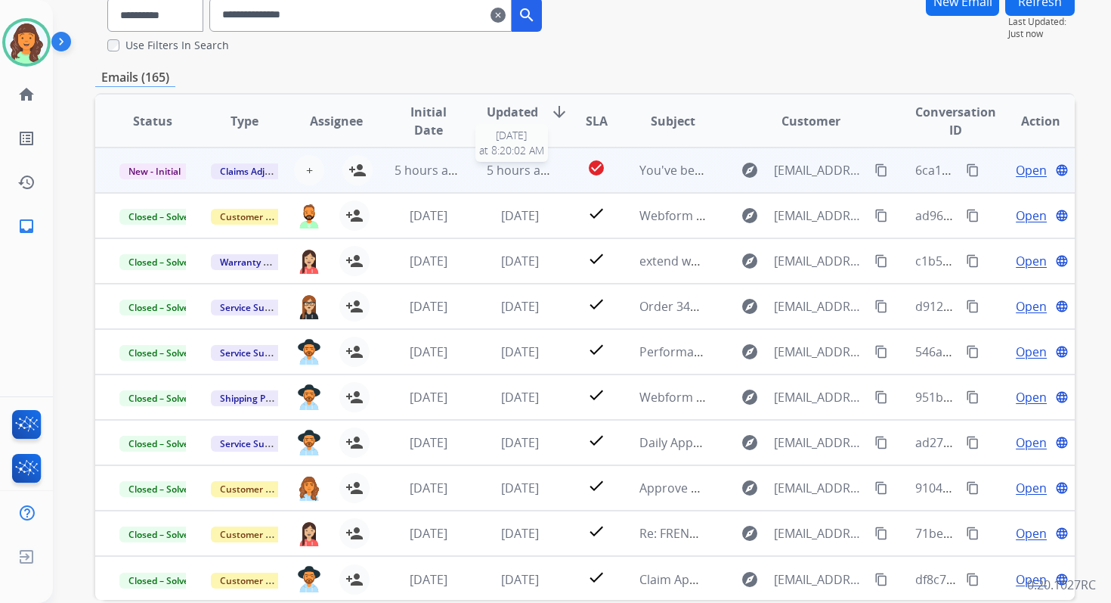
click at [508, 170] on span "5 hours ago" at bounding box center [521, 170] width 68 height 17
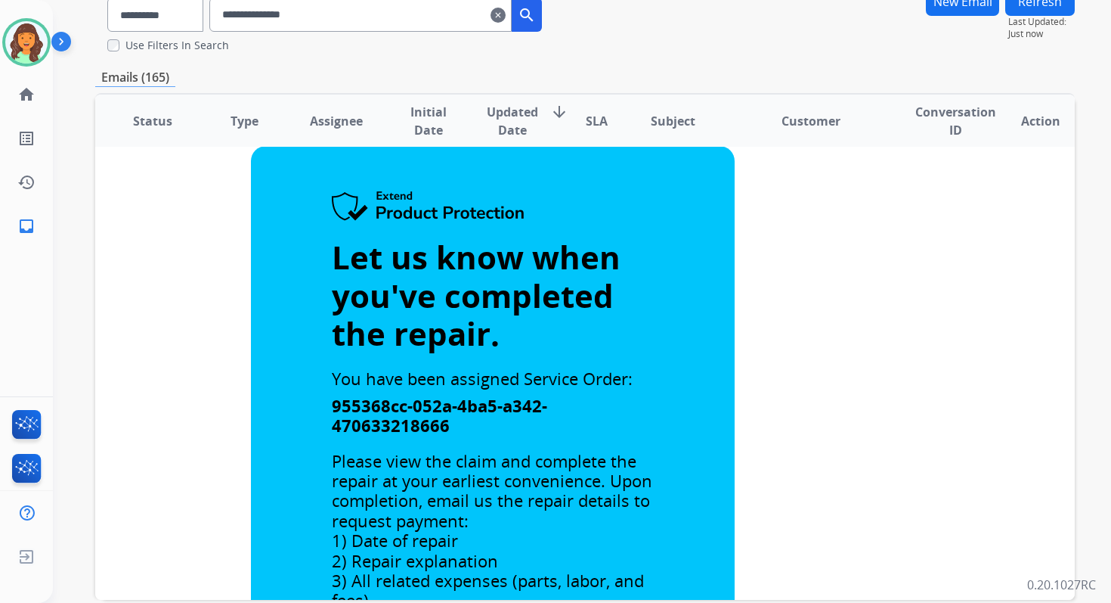
scroll to position [0, 0]
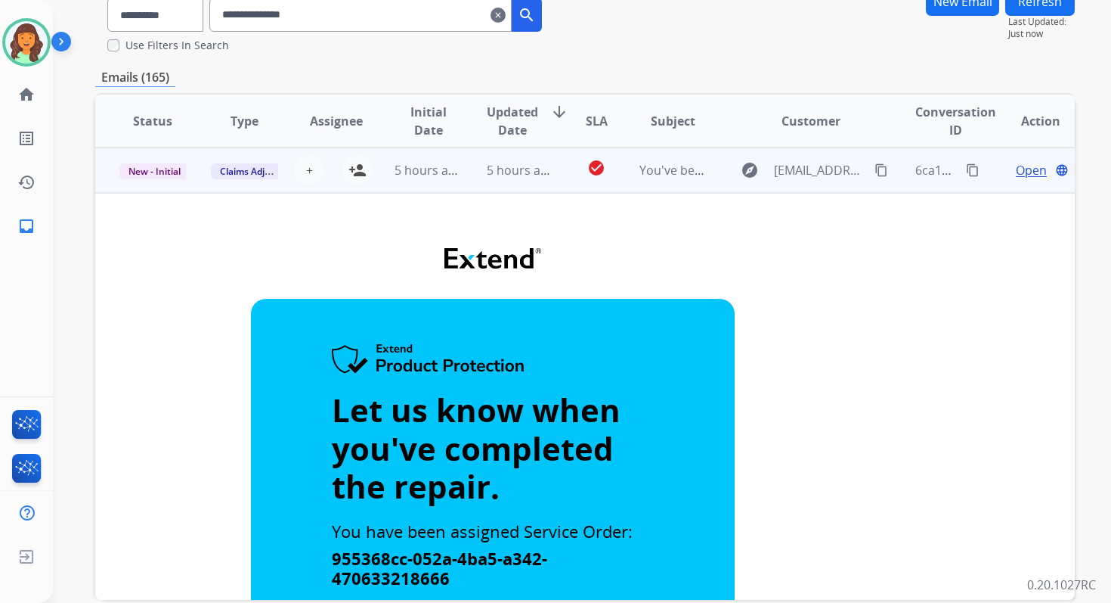
click at [513, 160] on td "5 hours ago" at bounding box center [508, 169] width 91 height 45
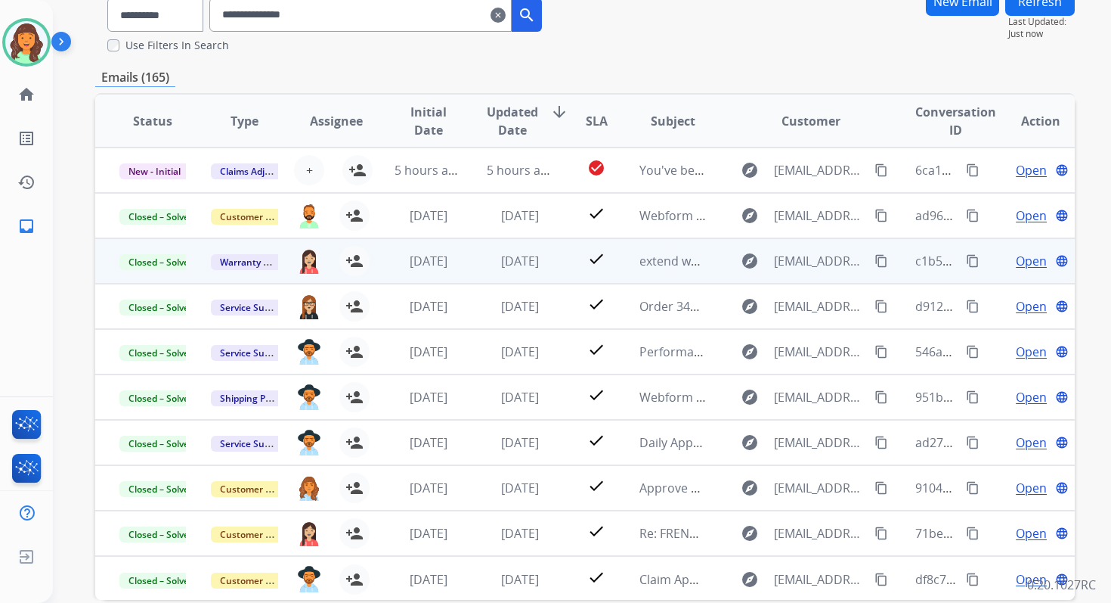
scroll to position [2, 0]
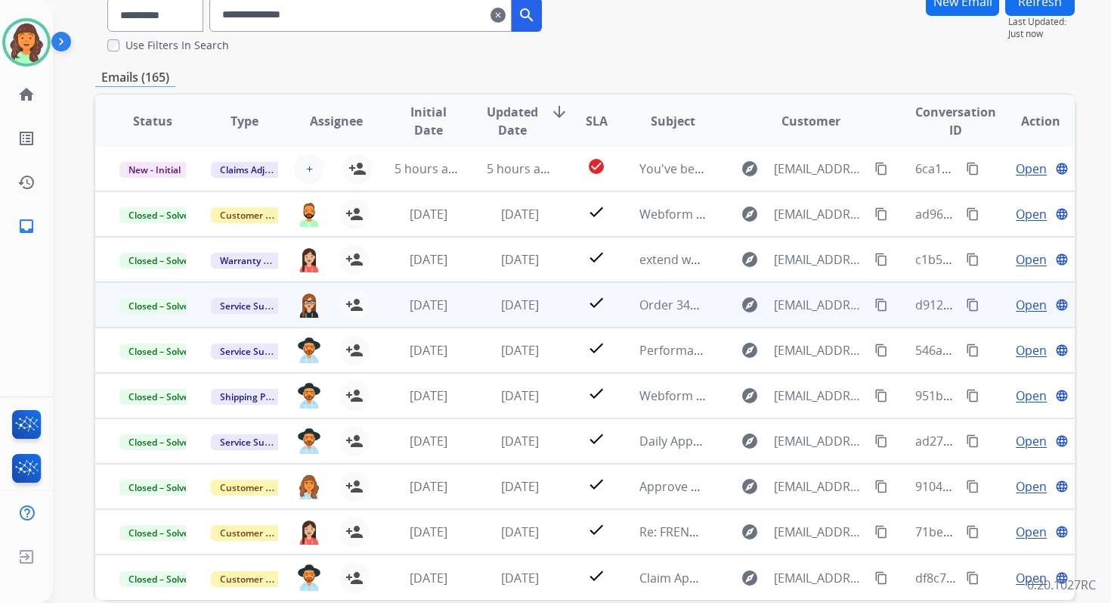
click at [539, 285] on td "[DATE]" at bounding box center [508, 304] width 91 height 45
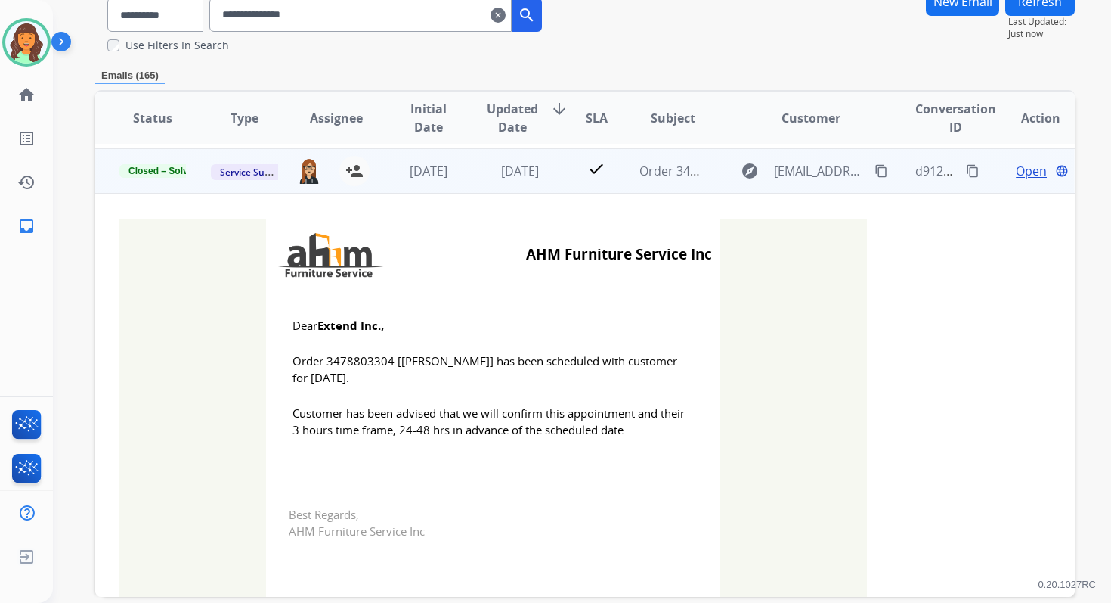
scroll to position [136, 0]
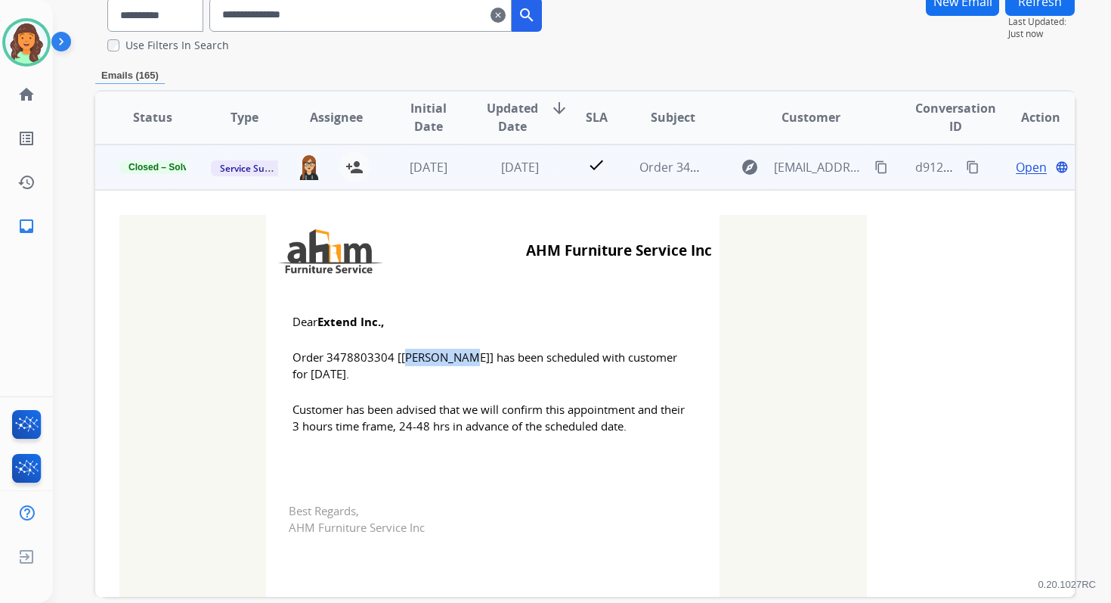
drag, startPoint x: 324, startPoint y: 358, endPoint x: 387, endPoint y: 355, distance: 63.5
click at [387, 355] on span "Order 3478803304 [Tanya Roachford] has been scheduled with customer for 09/29/2…" at bounding box center [493, 366] width 401 height 34
copy span "3478803304"
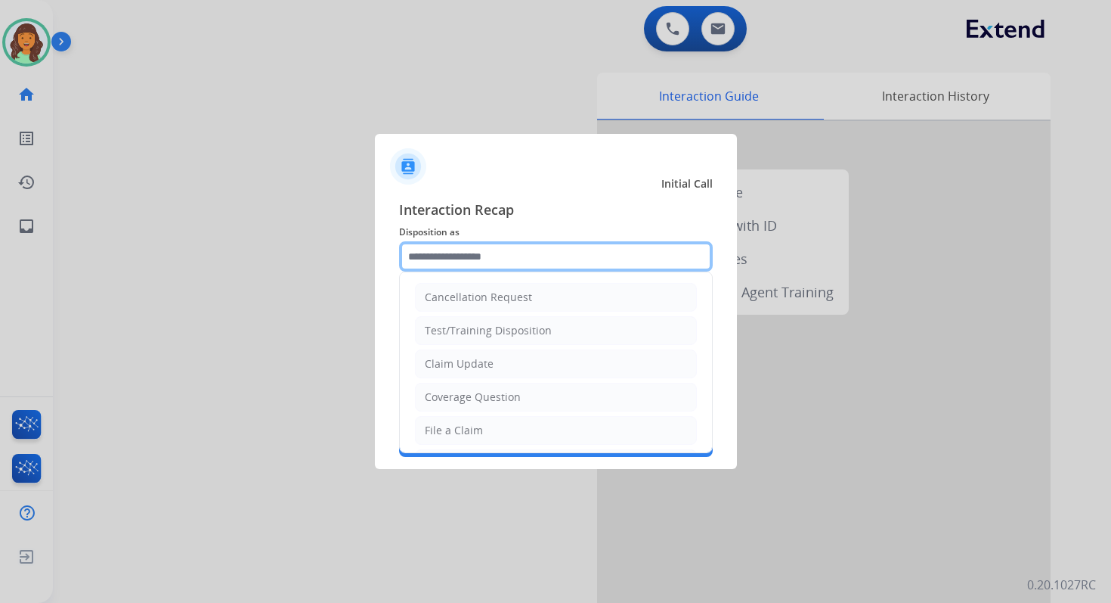
click at [450, 261] on input "text" at bounding box center [556, 256] width 314 height 30
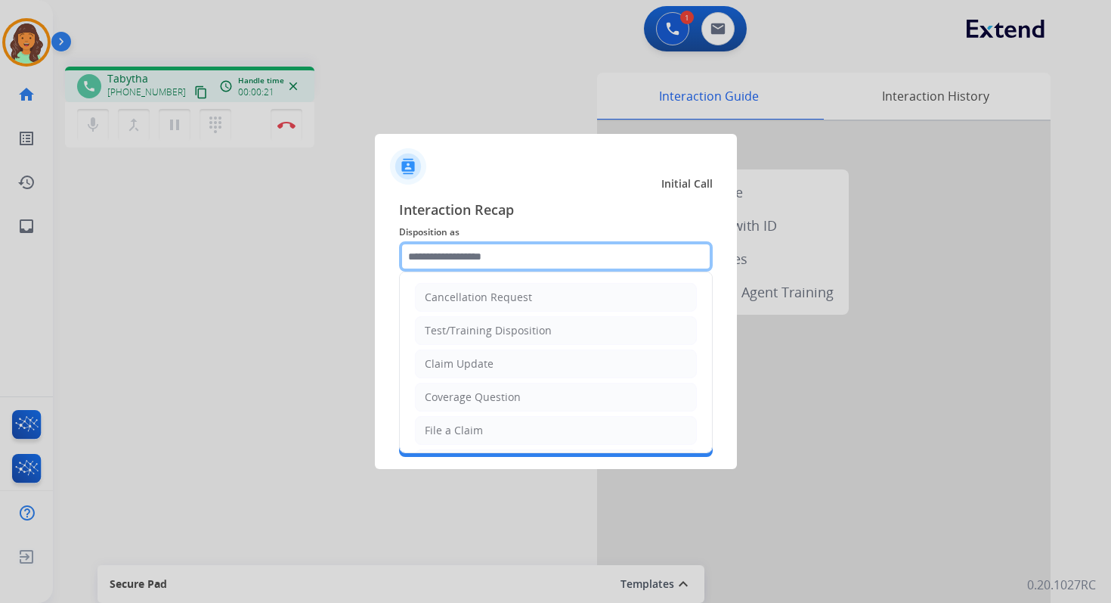
click at [460, 263] on input "text" at bounding box center [556, 256] width 314 height 30
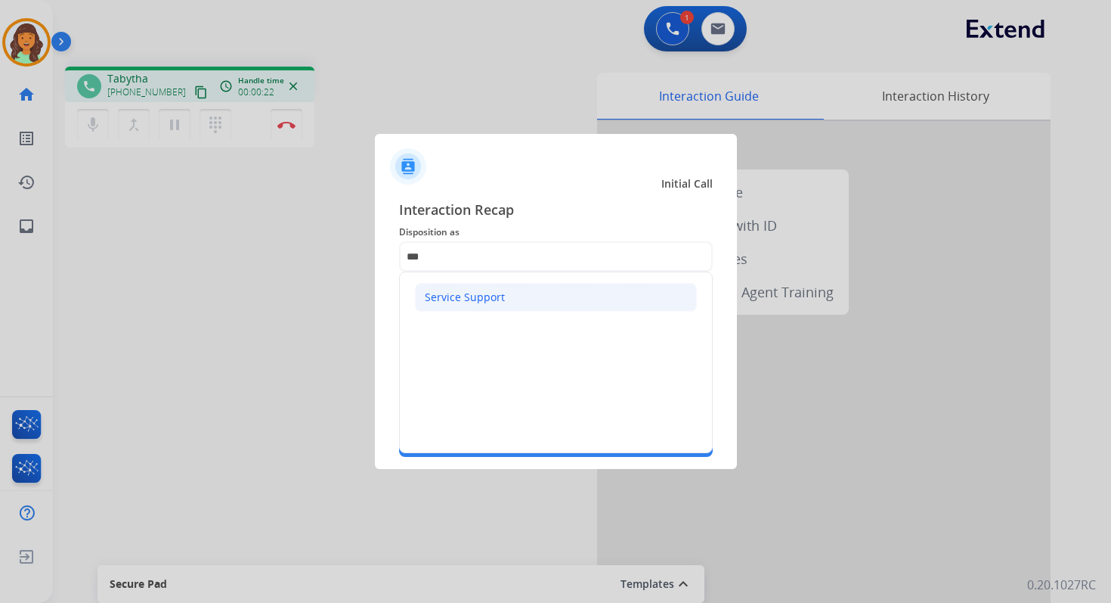
click at [464, 299] on div "Service Support" at bounding box center [465, 297] width 80 height 15
type input "**********"
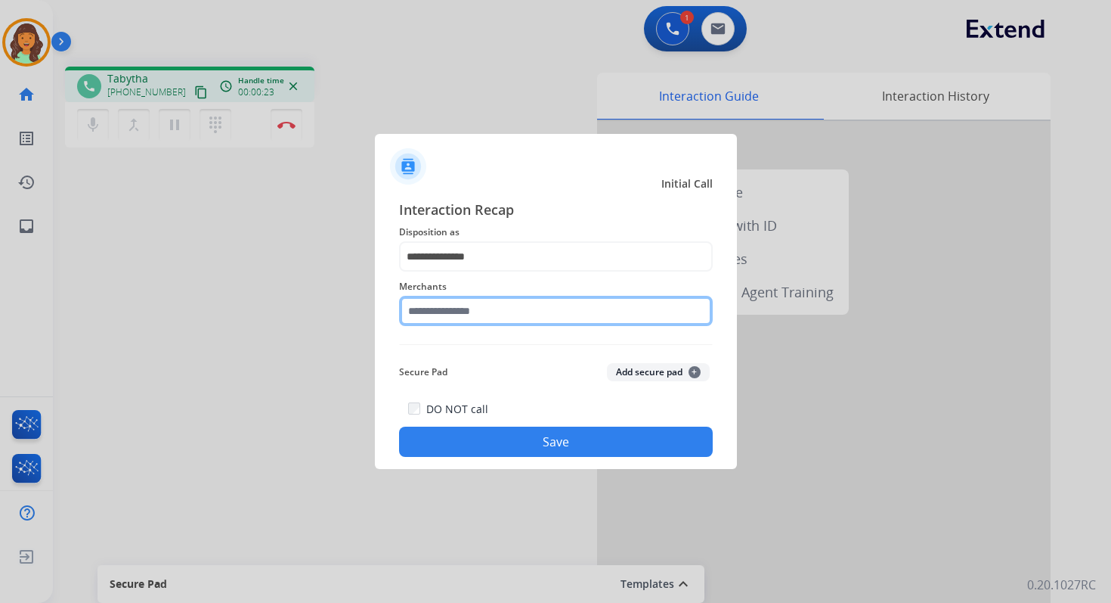
click at [472, 308] on input "text" at bounding box center [556, 311] width 314 height 30
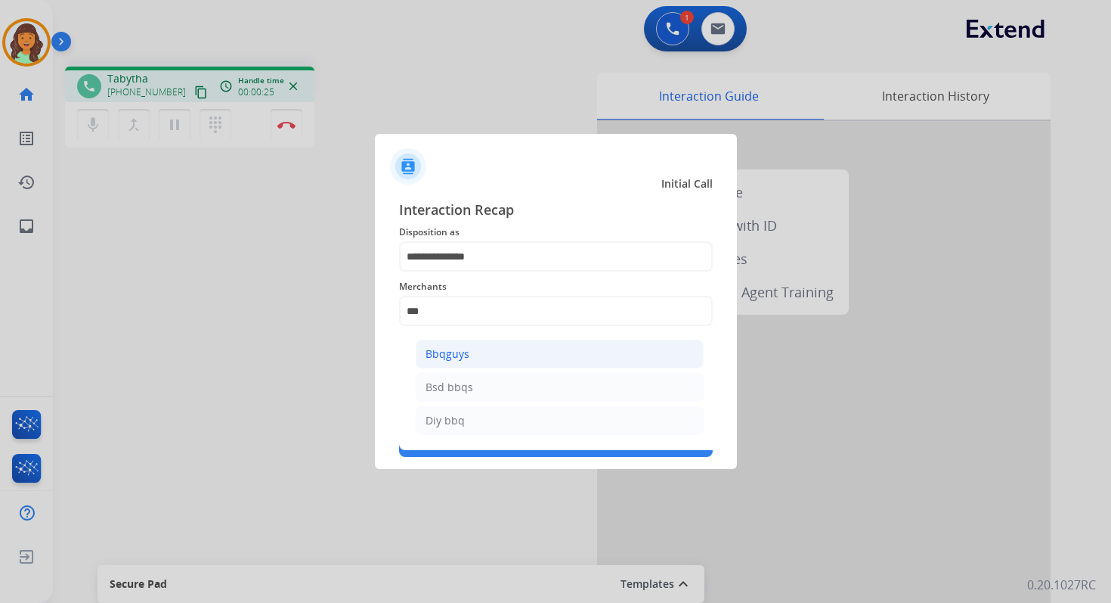
click at [492, 363] on li "Bbqguys" at bounding box center [560, 353] width 288 height 29
type input "*******"
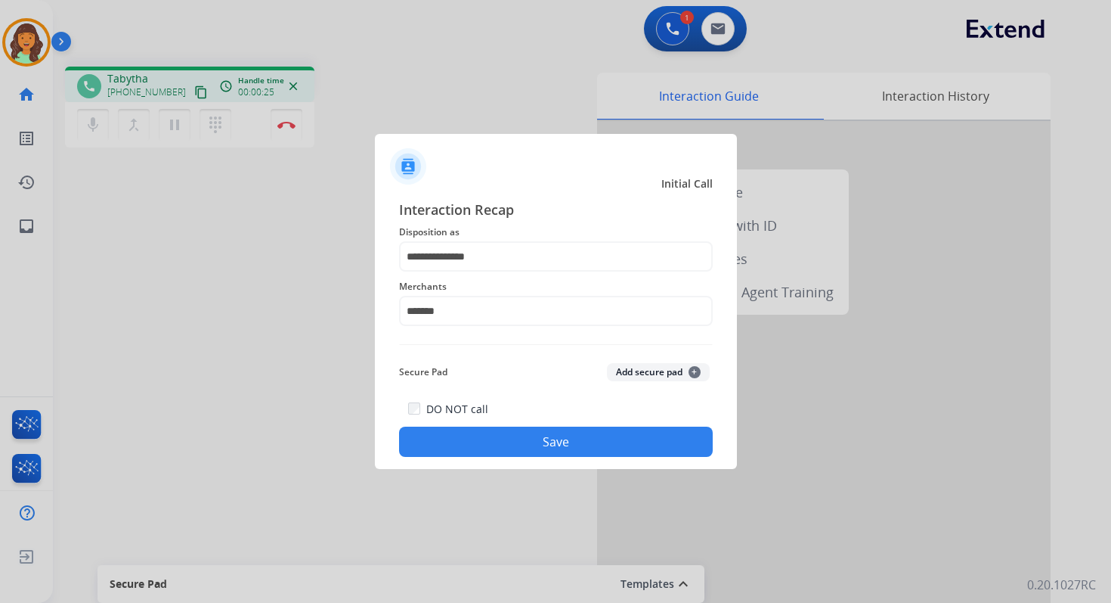
click at [531, 441] on button "Save" at bounding box center [556, 441] width 314 height 30
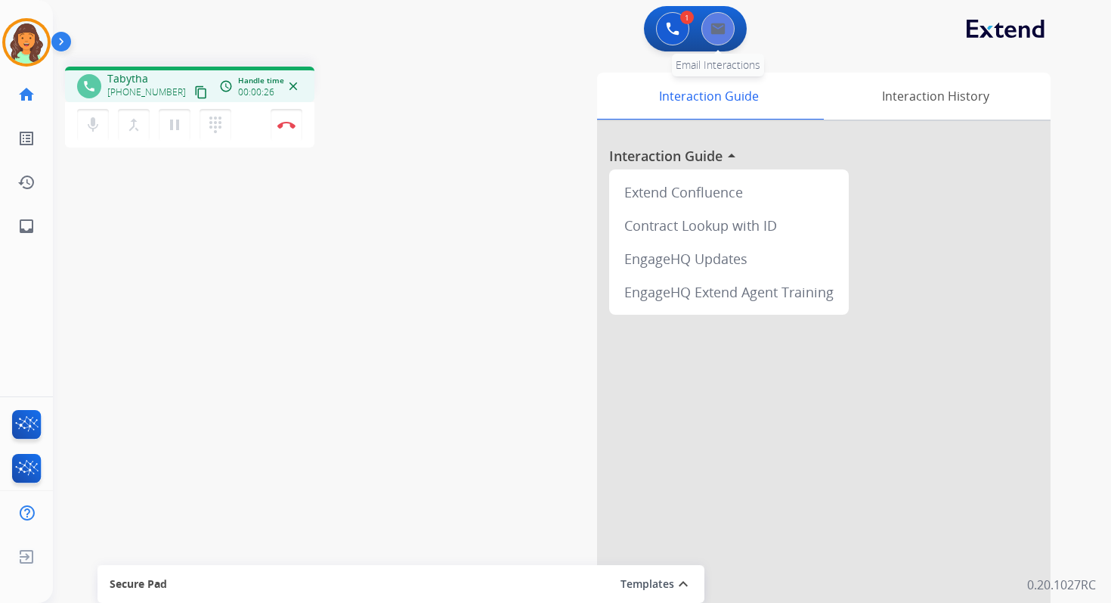
click at [712, 26] on img at bounding box center [718, 29] width 15 height 12
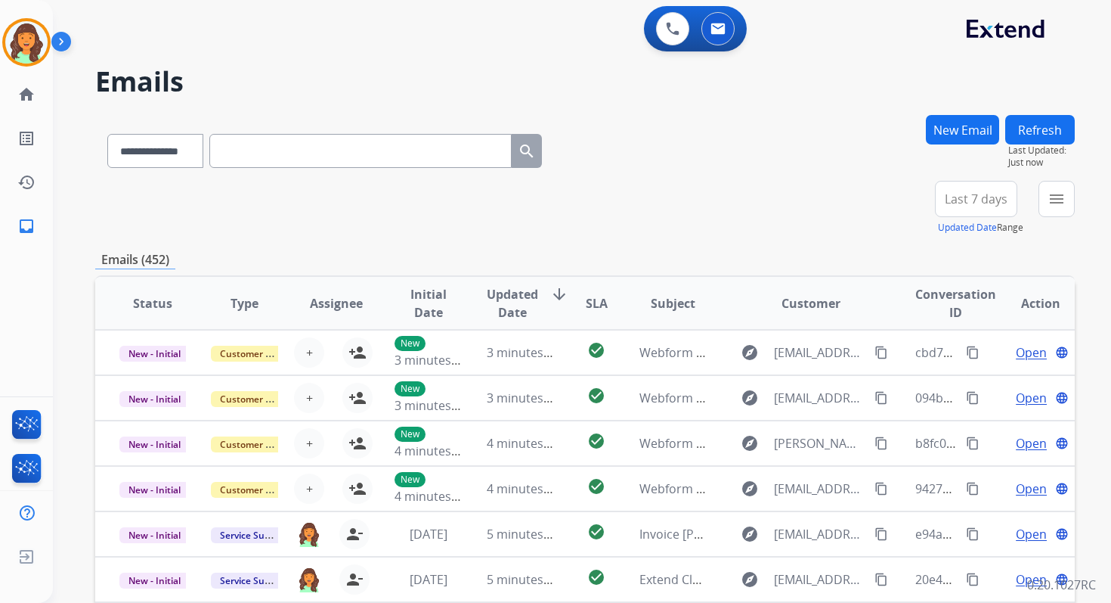
click at [253, 151] on input "text" at bounding box center [360, 151] width 302 height 34
paste input "**********"
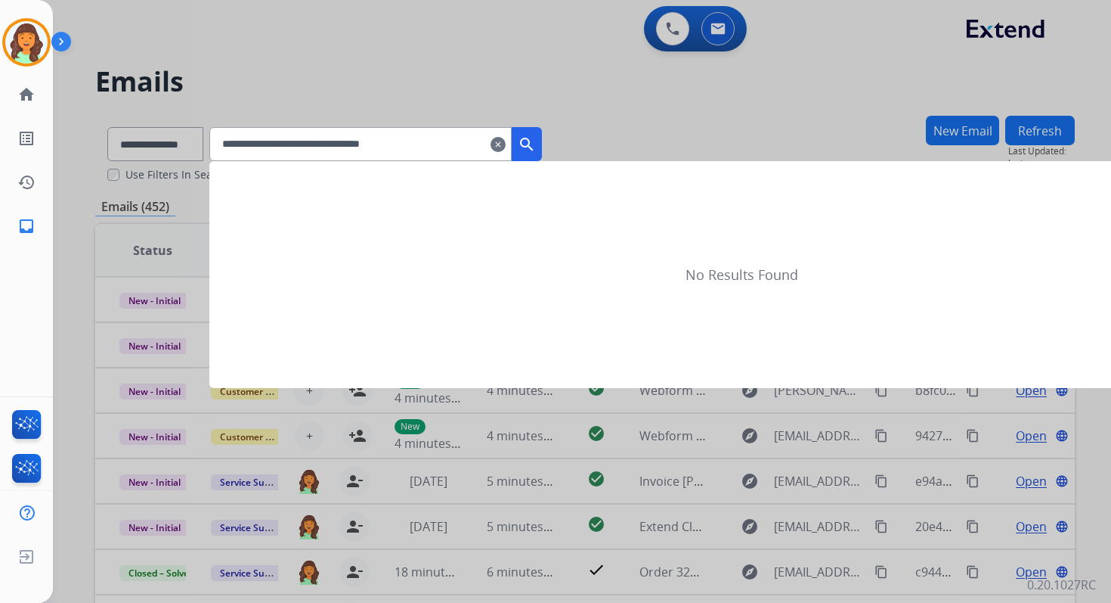
type input "**********"
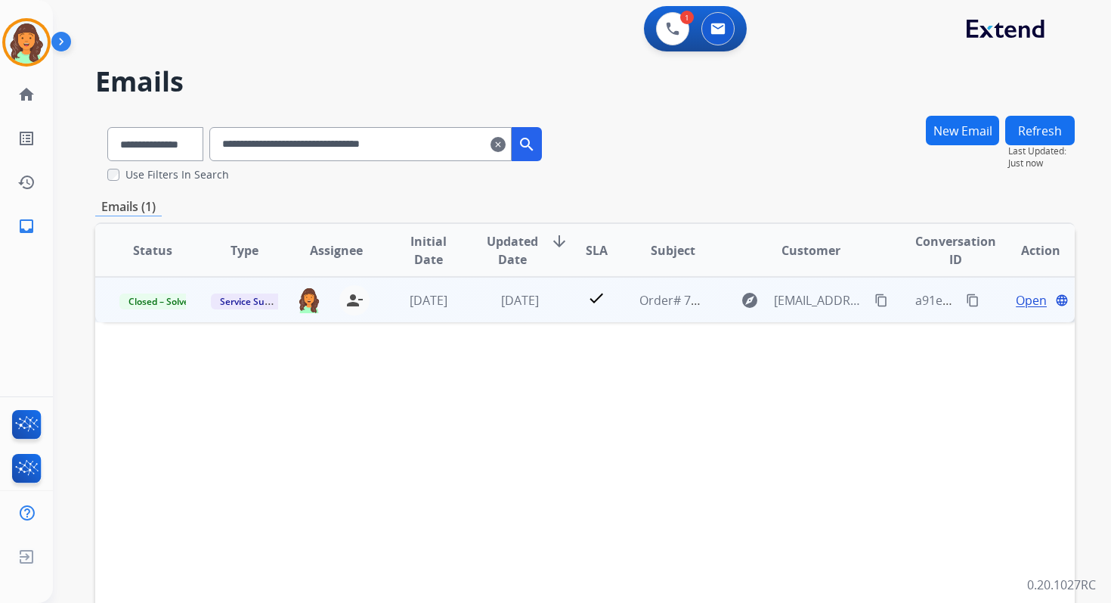
click at [1019, 299] on span "Open" at bounding box center [1031, 300] width 31 height 18
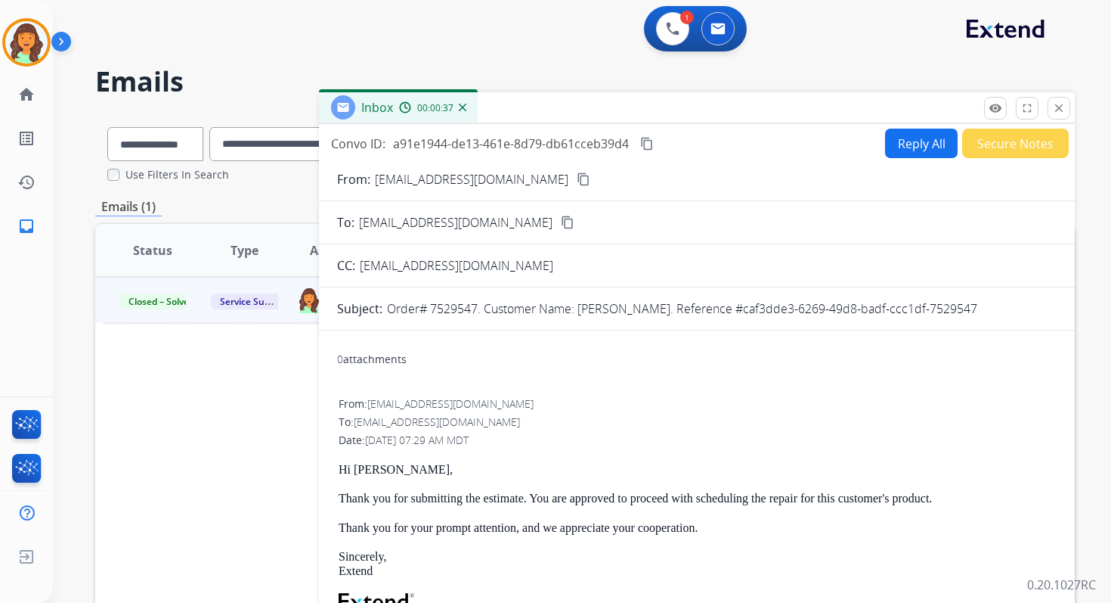
click at [924, 134] on button "Reply All" at bounding box center [921, 143] width 73 height 29
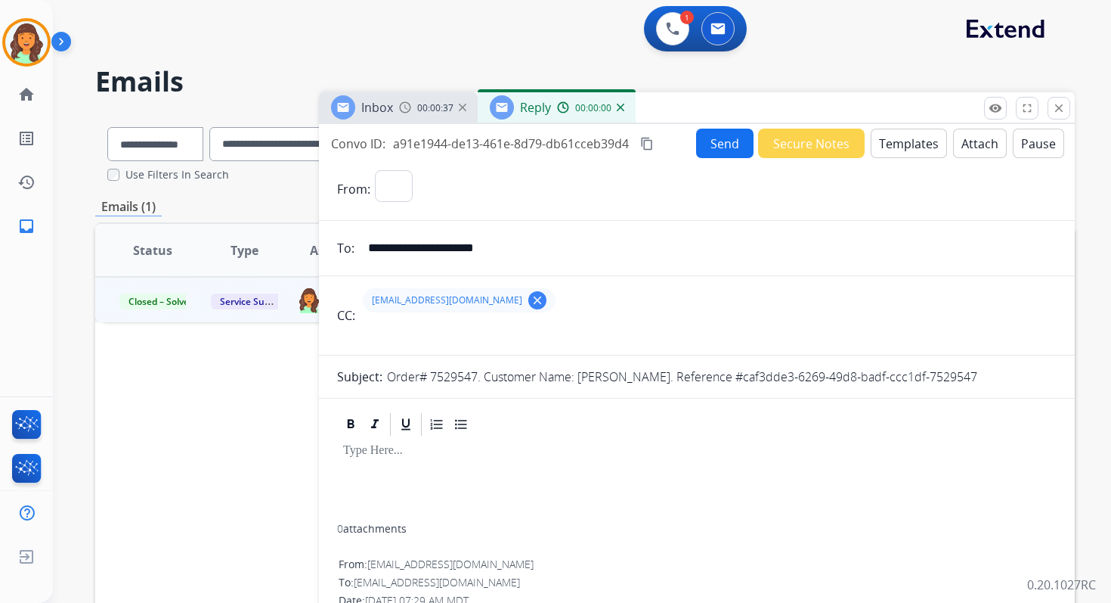
select select "**********"
click at [909, 146] on button "Templates" at bounding box center [909, 143] width 76 height 29
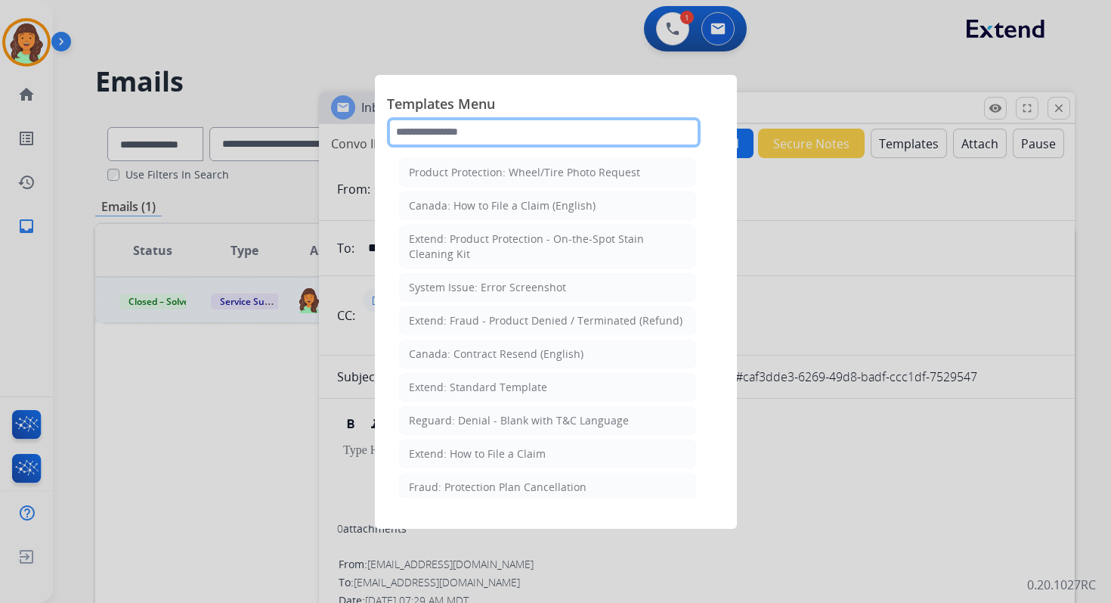
click at [490, 135] on input "text" at bounding box center [544, 132] width 314 height 30
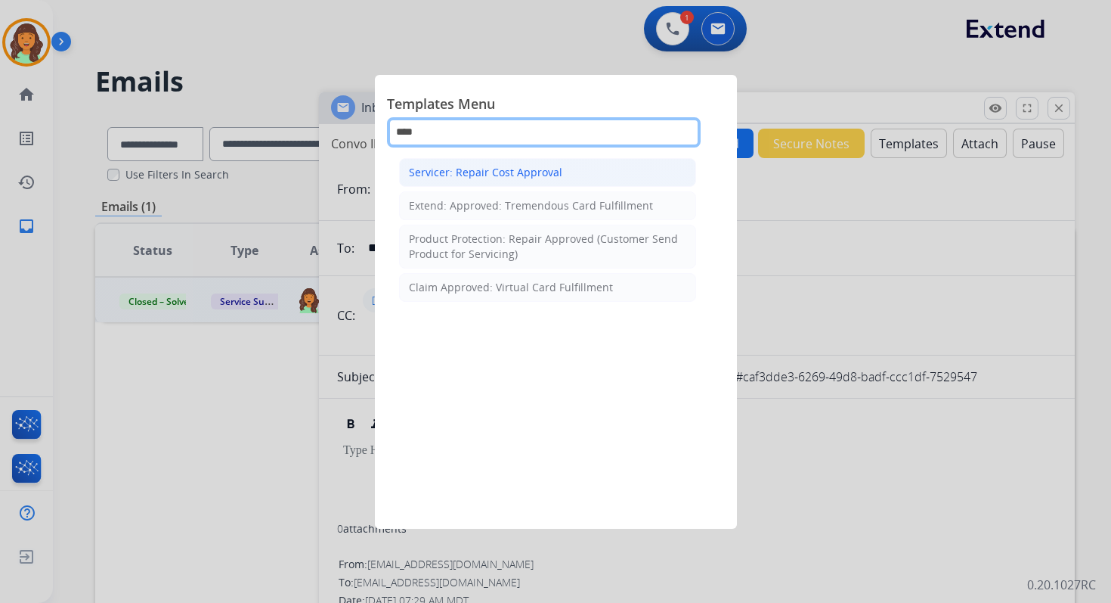
type input "****"
click at [505, 176] on div "Servicer: Repair Cost Approval" at bounding box center [485, 172] width 153 height 15
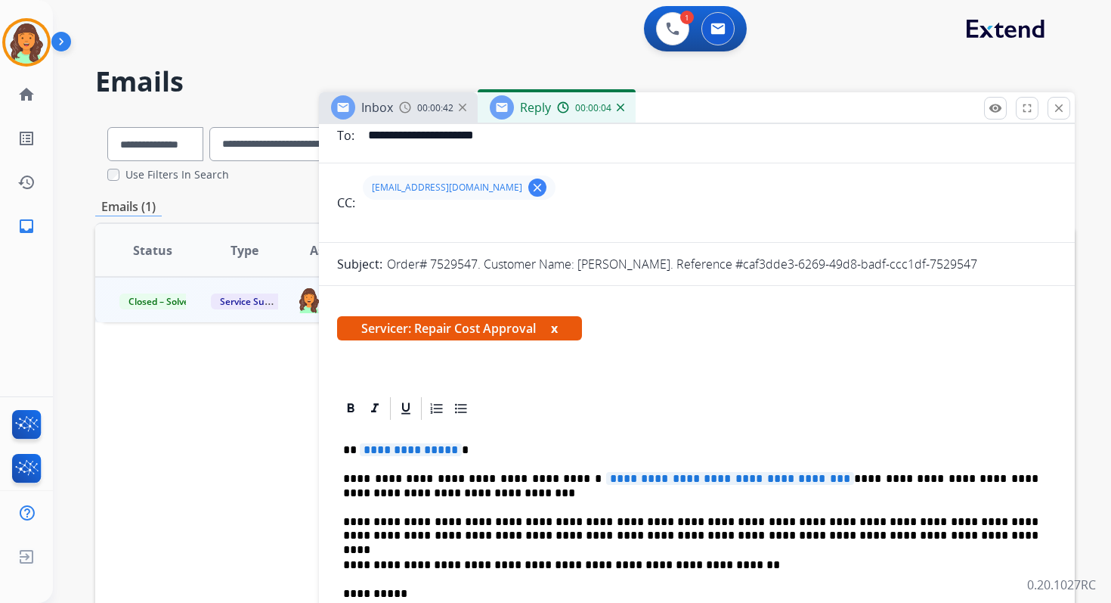
scroll to position [166, 0]
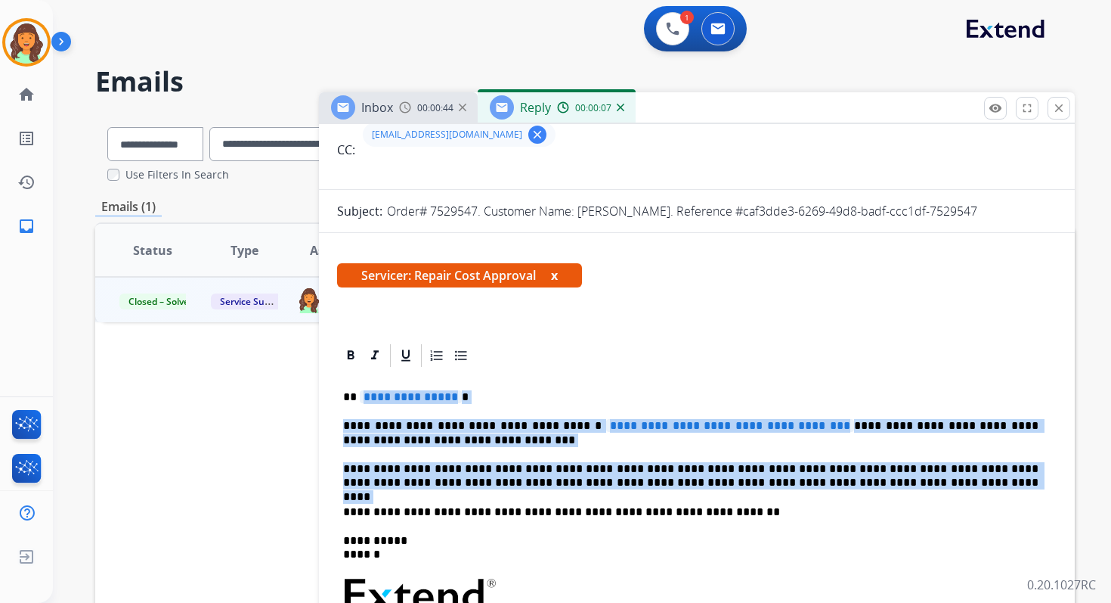
drag, startPoint x: 361, startPoint y: 397, endPoint x: 842, endPoint y: 490, distance: 490.5
click at [842, 490] on div "**********" at bounding box center [697, 596] width 720 height 455
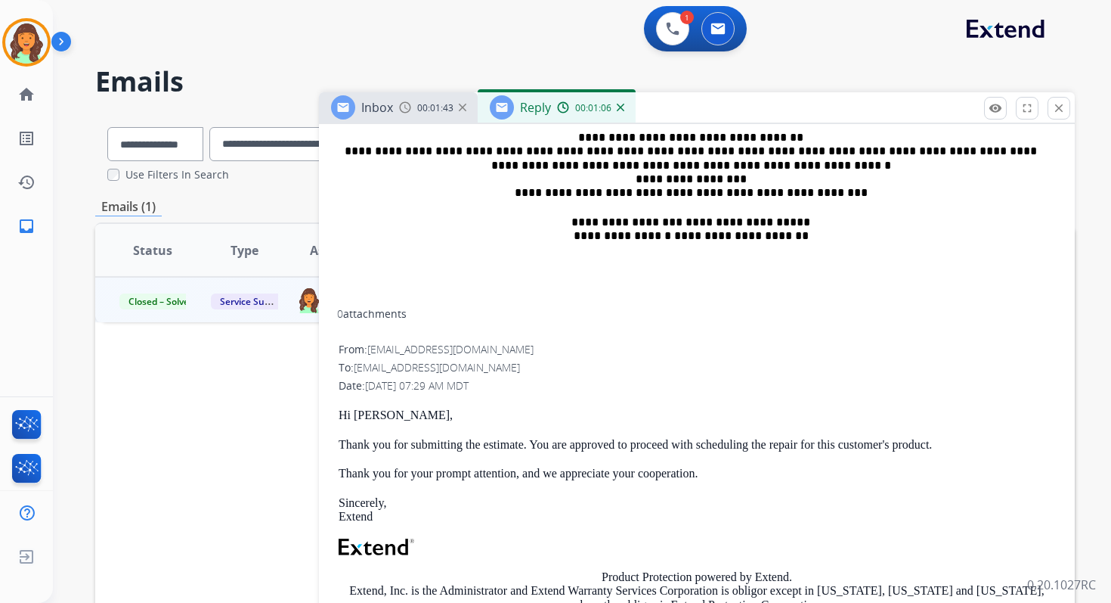
scroll to position [201, 0]
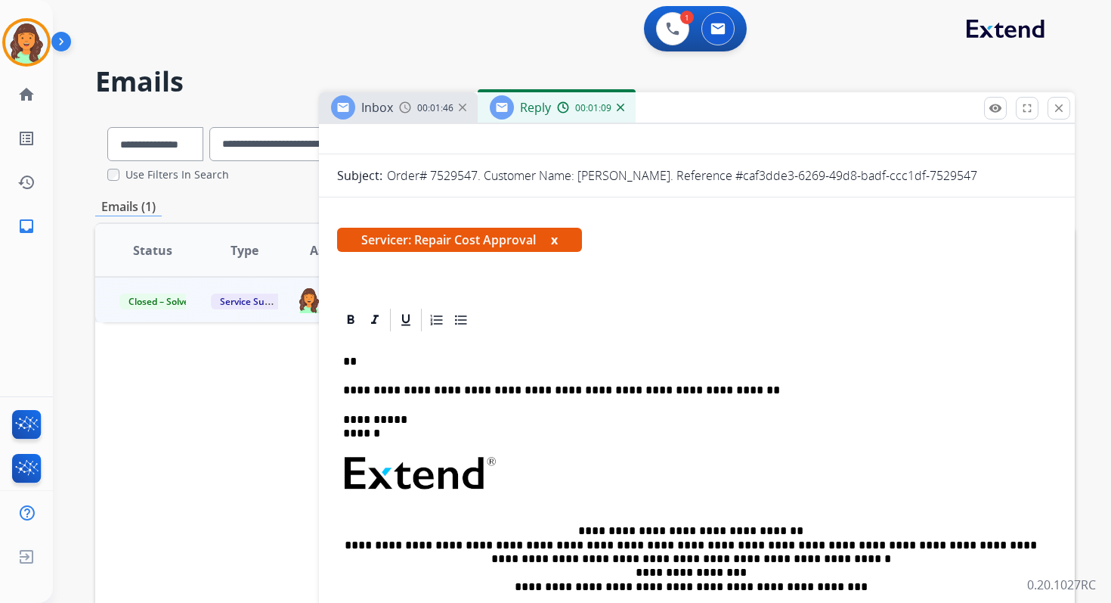
click at [412, 364] on p "**" at bounding box center [691, 362] width 696 height 14
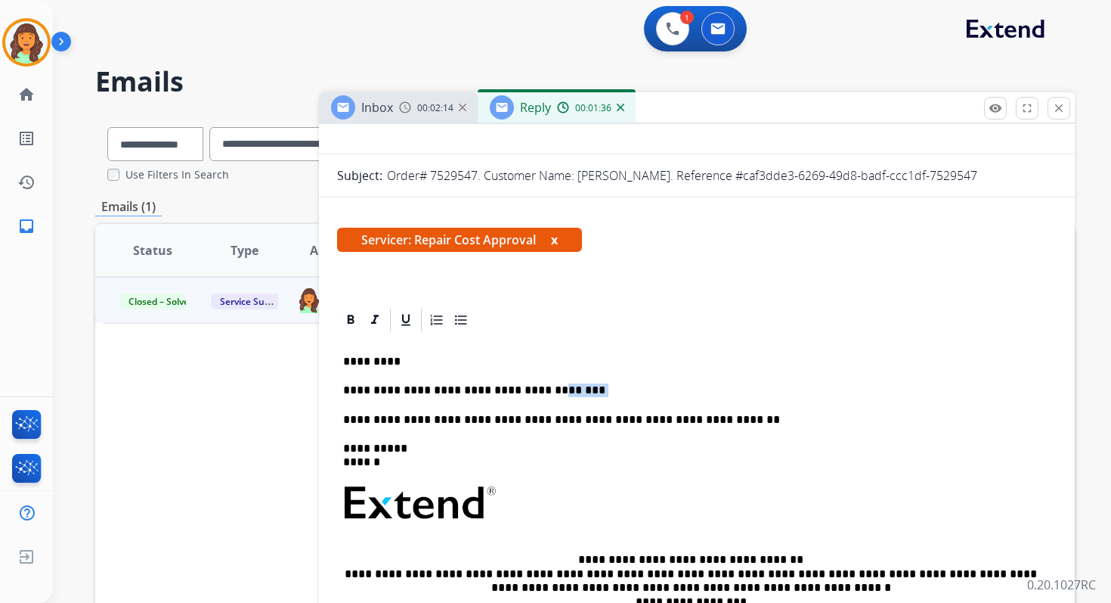
drag, startPoint x: 556, startPoint y: 394, endPoint x: 523, endPoint y: 393, distance: 32.5
click at [523, 393] on p "**********" at bounding box center [691, 390] width 696 height 14
click at [720, 390] on p "**********" at bounding box center [691, 390] width 696 height 14
click at [779, 389] on p "**********" at bounding box center [691, 390] width 696 height 14
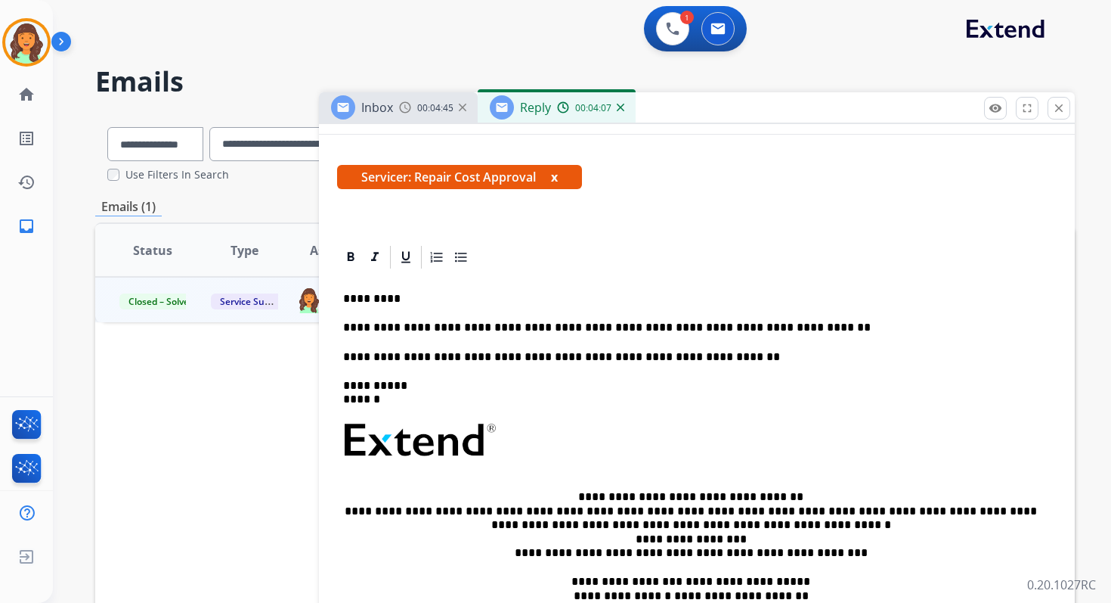
scroll to position [279, 0]
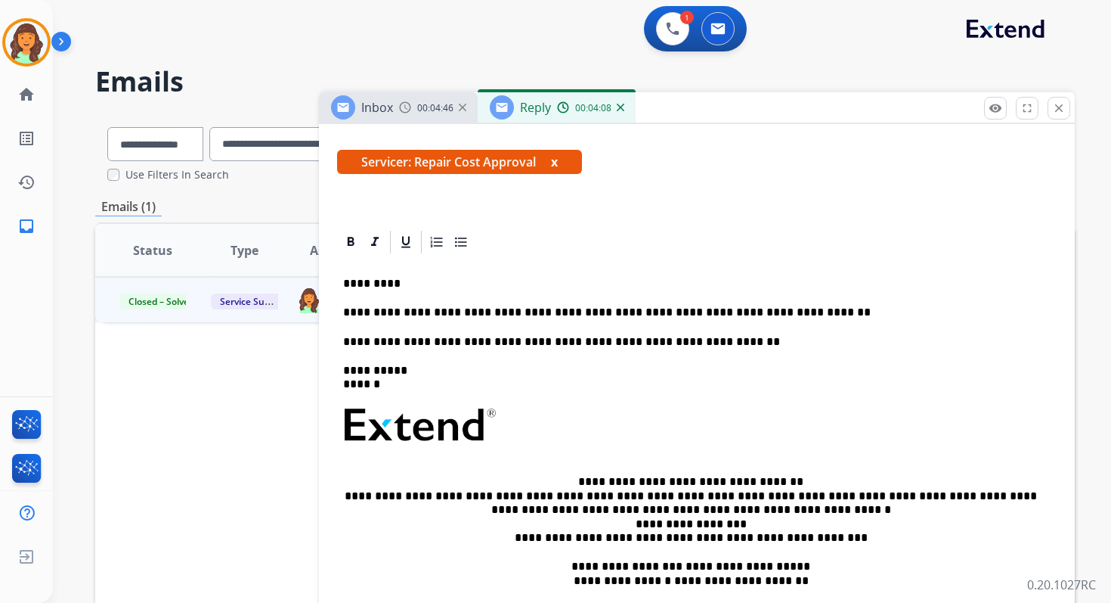
click at [789, 312] on p "**********" at bounding box center [691, 312] width 696 height 14
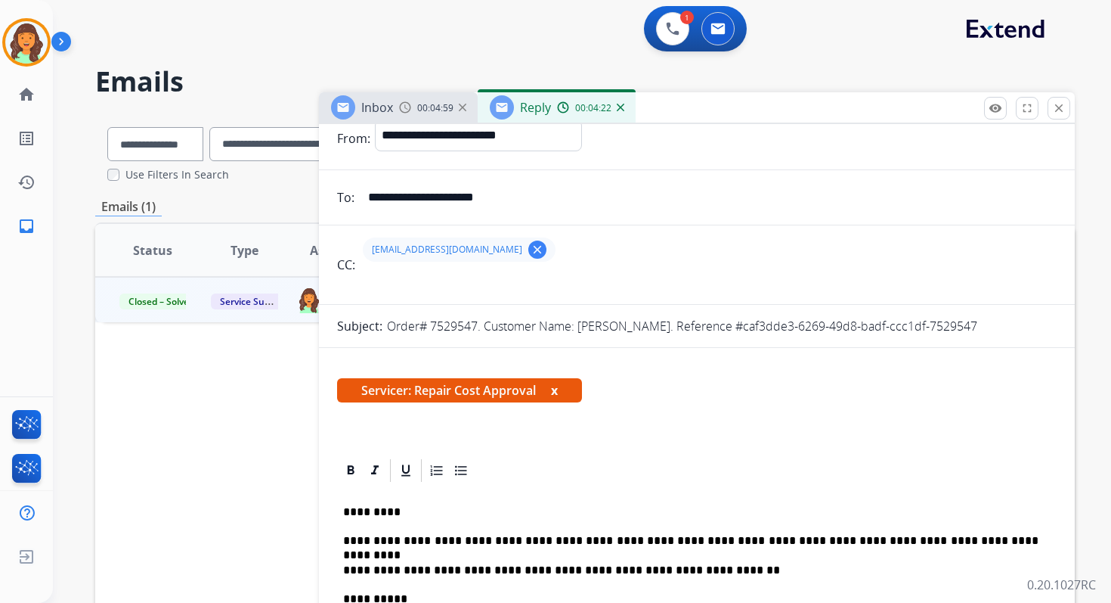
scroll to position [0, 0]
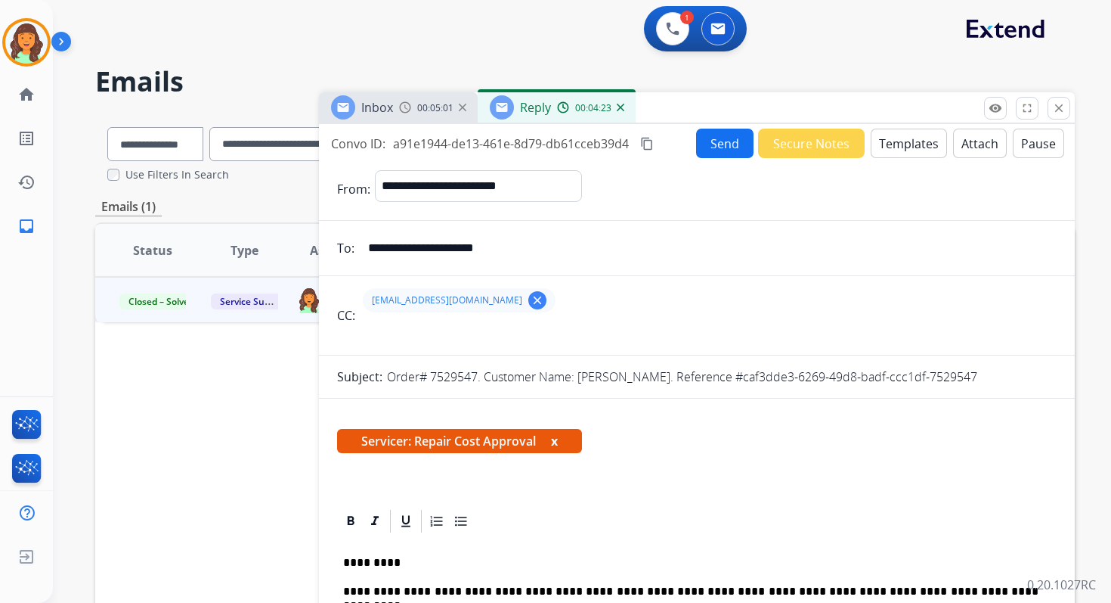
click at [445, 593] on p "**********" at bounding box center [691, 591] width 696 height 14
click at [720, 149] on button "Send" at bounding box center [724, 143] width 57 height 29
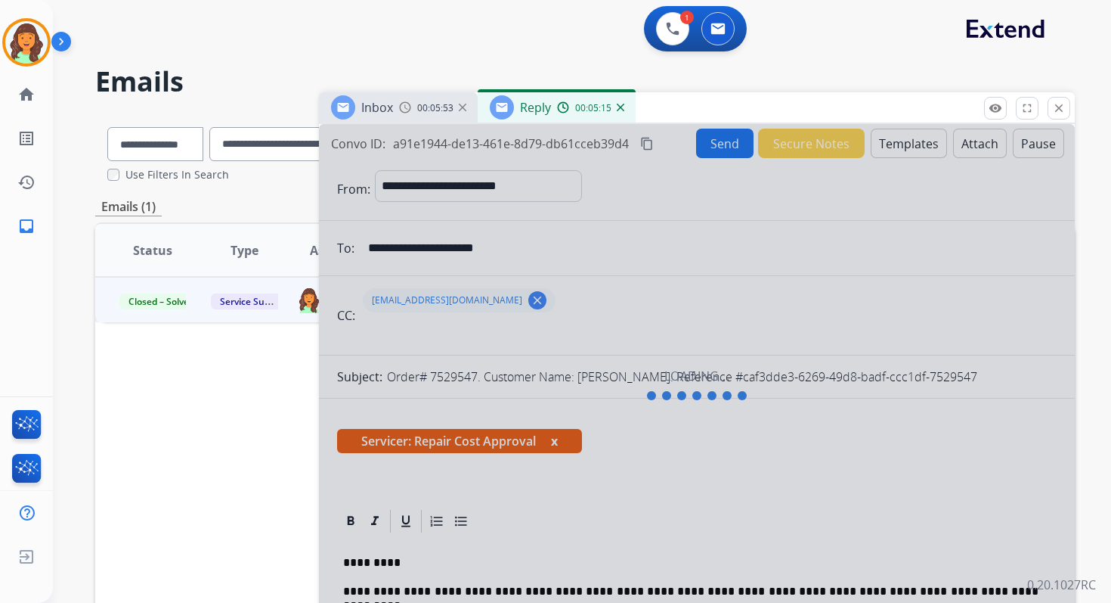
click at [649, 144] on div at bounding box center [697, 385] width 756 height 522
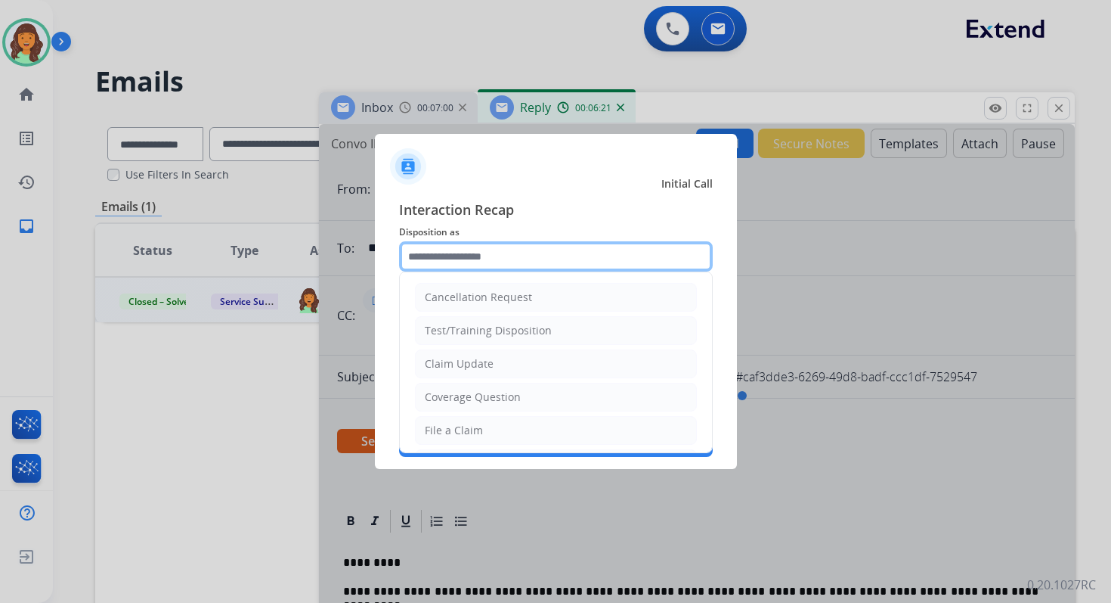
click at [491, 253] on input "text" at bounding box center [556, 256] width 314 height 30
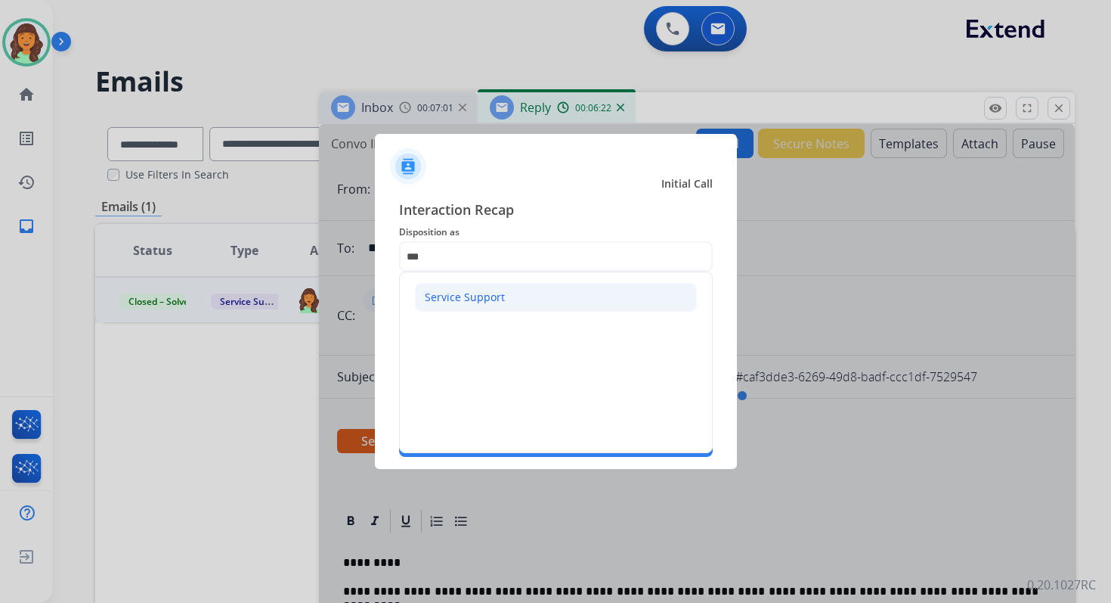
click at [474, 287] on li "Service Support" at bounding box center [556, 297] width 282 height 29
type input "**********"
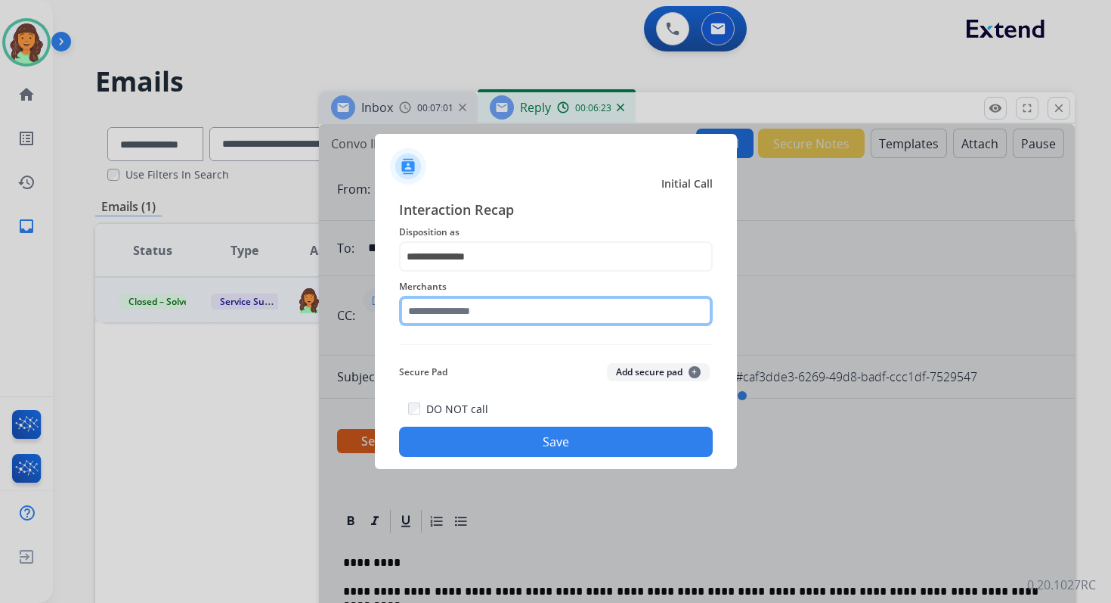
click at [473, 319] on input "text" at bounding box center [556, 311] width 314 height 30
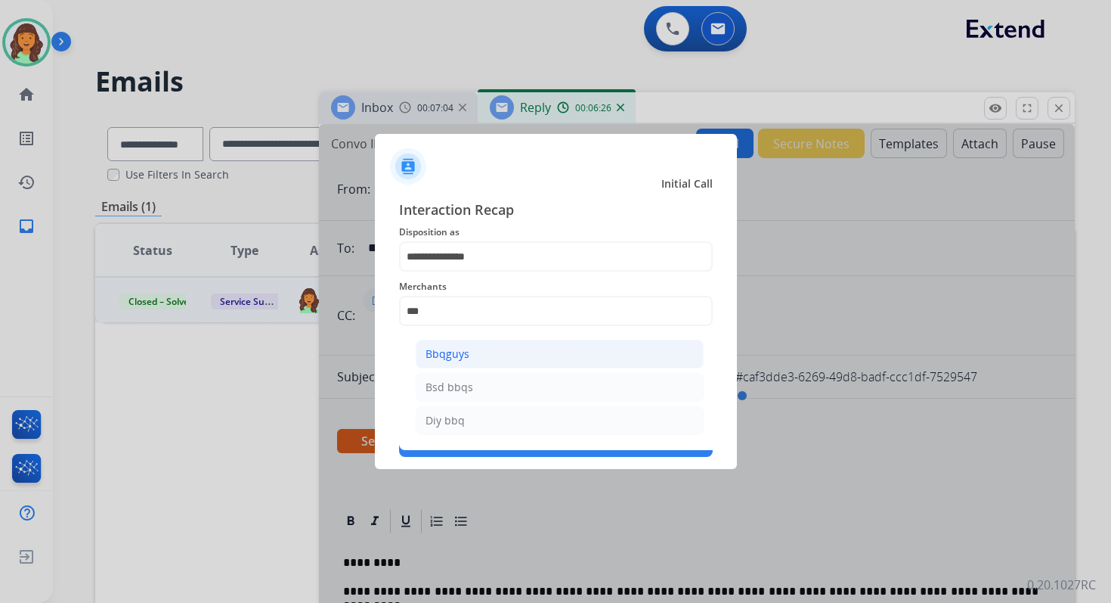
click at [466, 349] on div "Bbqguys" at bounding box center [448, 353] width 44 height 15
type input "*******"
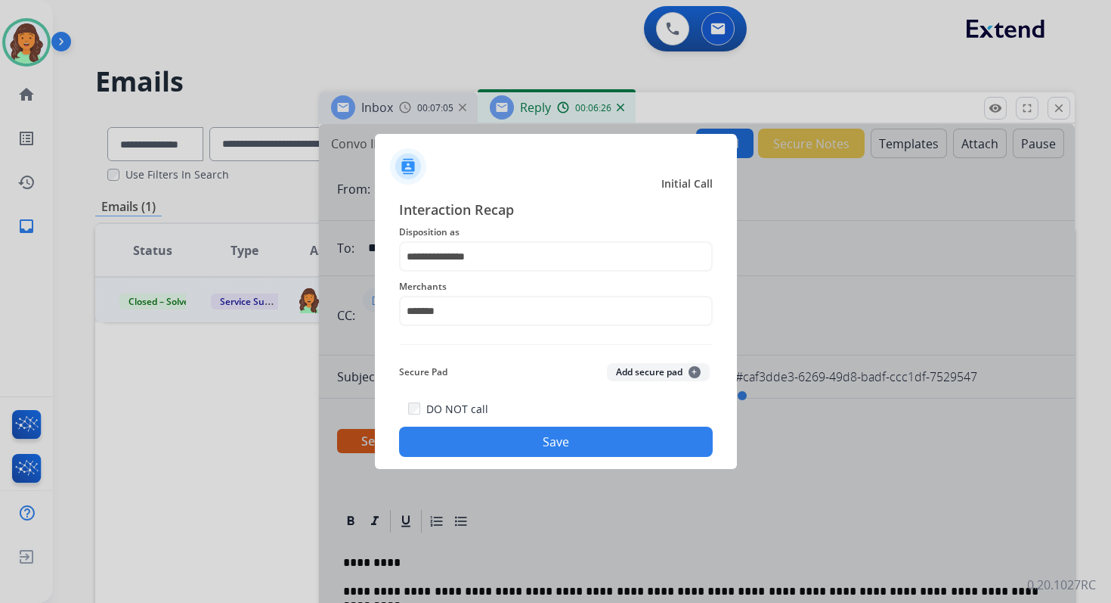
click at [541, 442] on button "Save" at bounding box center [556, 441] width 314 height 30
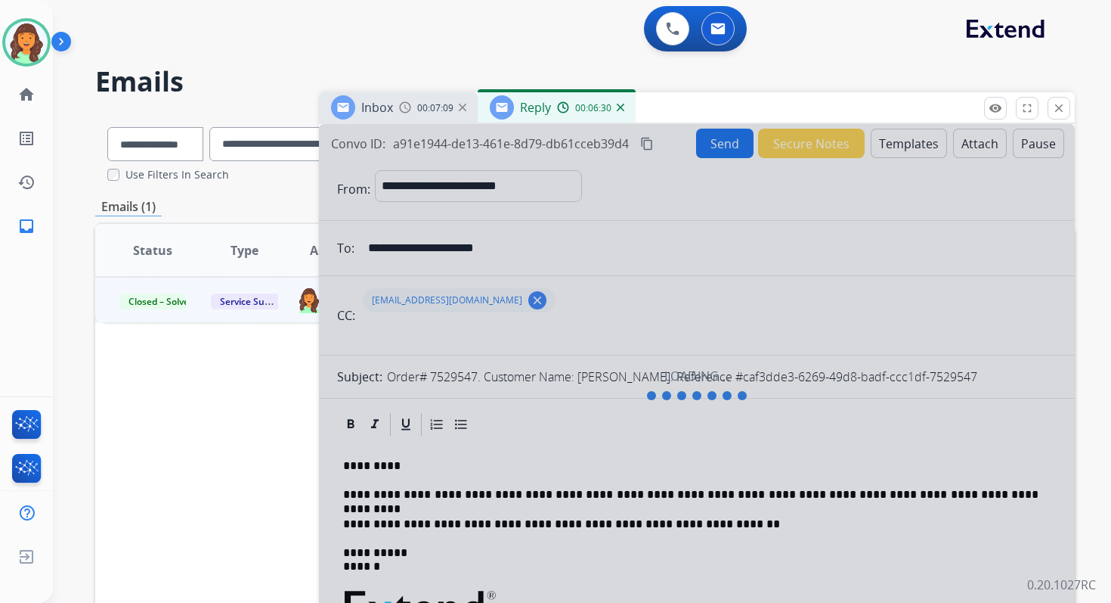
click at [647, 138] on div at bounding box center [697, 385] width 756 height 522
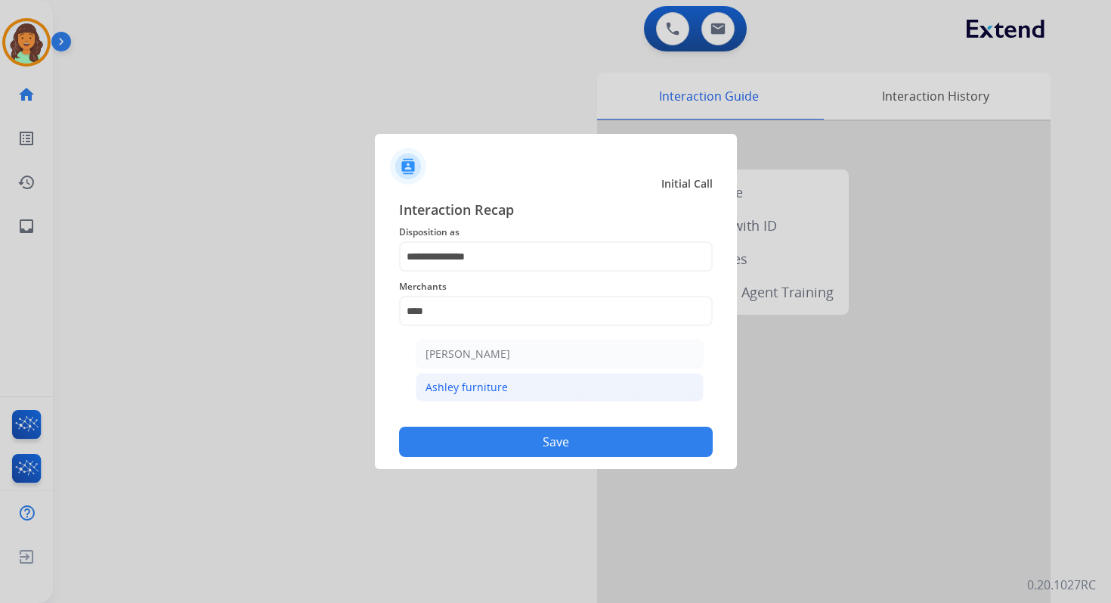
click at [509, 388] on li "Ashley furniture" at bounding box center [560, 387] width 288 height 29
type input "**********"
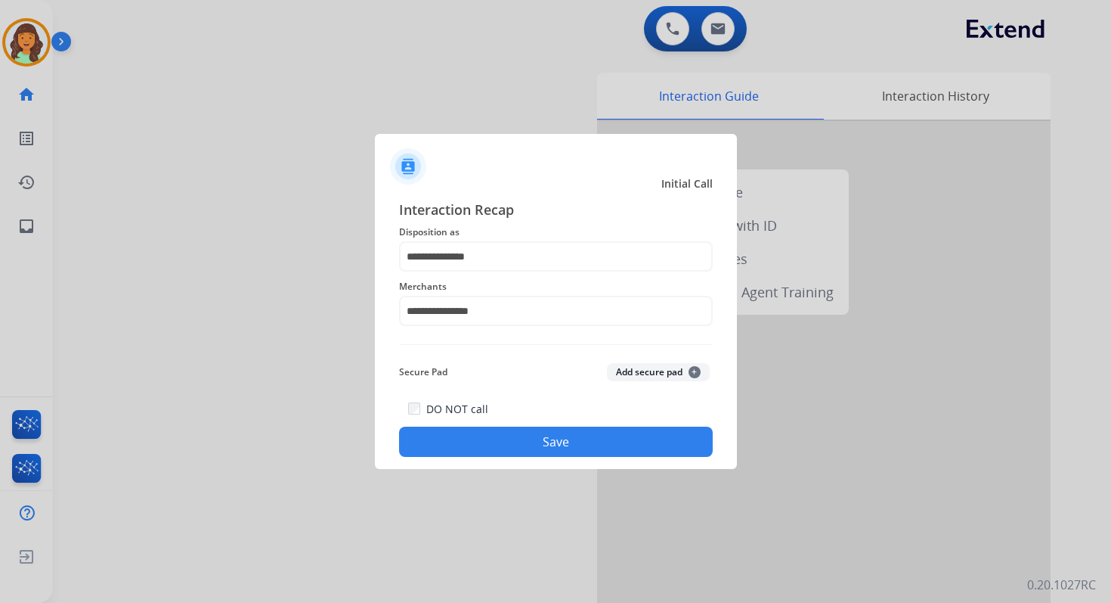
click at [573, 436] on button "Save" at bounding box center [556, 441] width 314 height 30
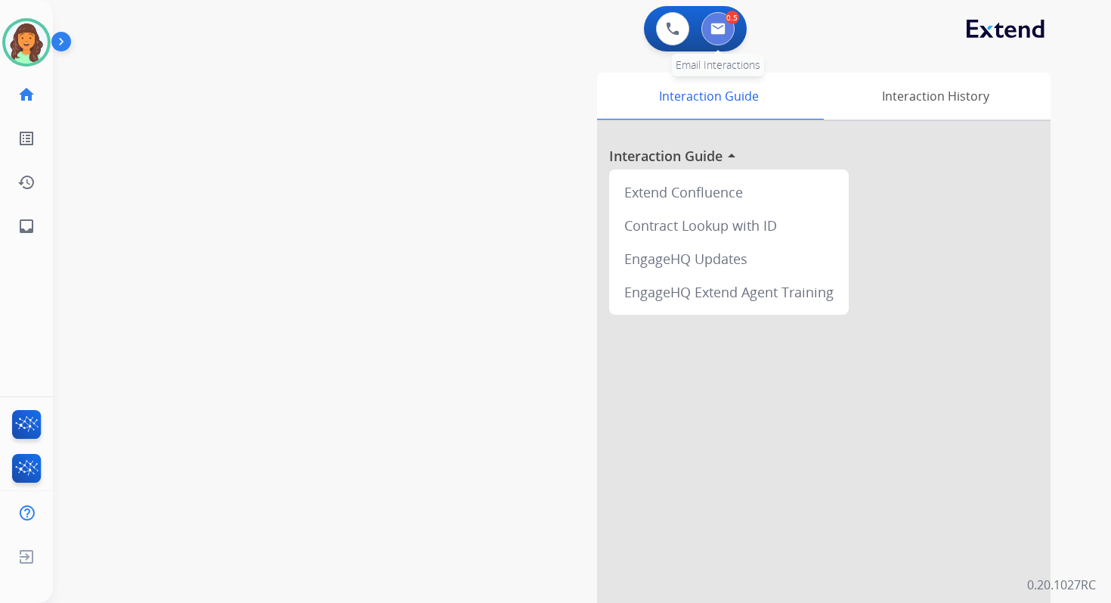
click at [709, 24] on button at bounding box center [718, 28] width 33 height 33
select select "**********"
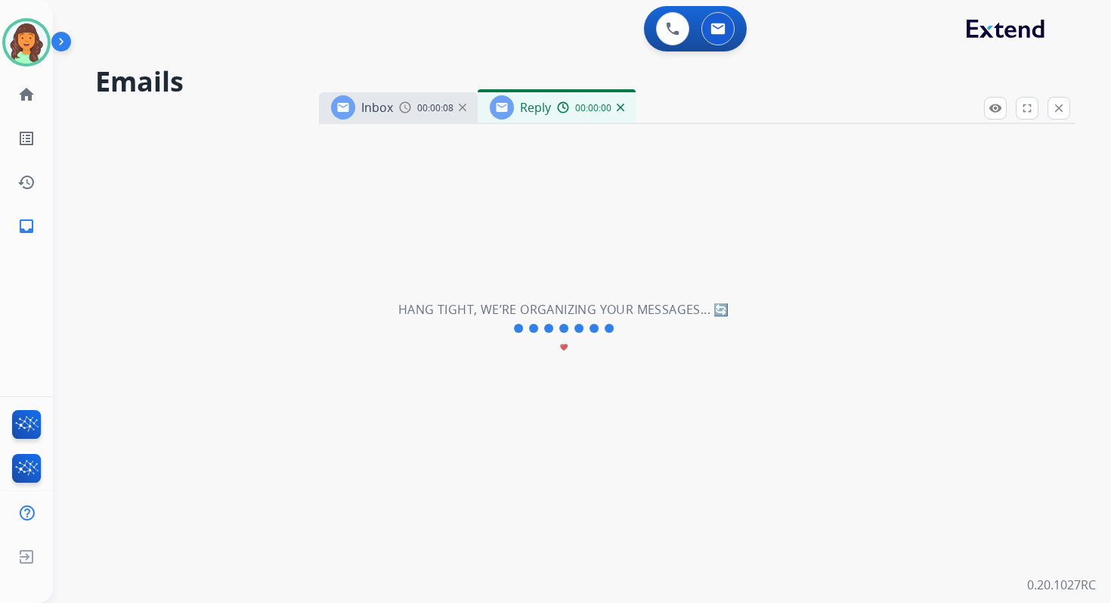
select select "**********"
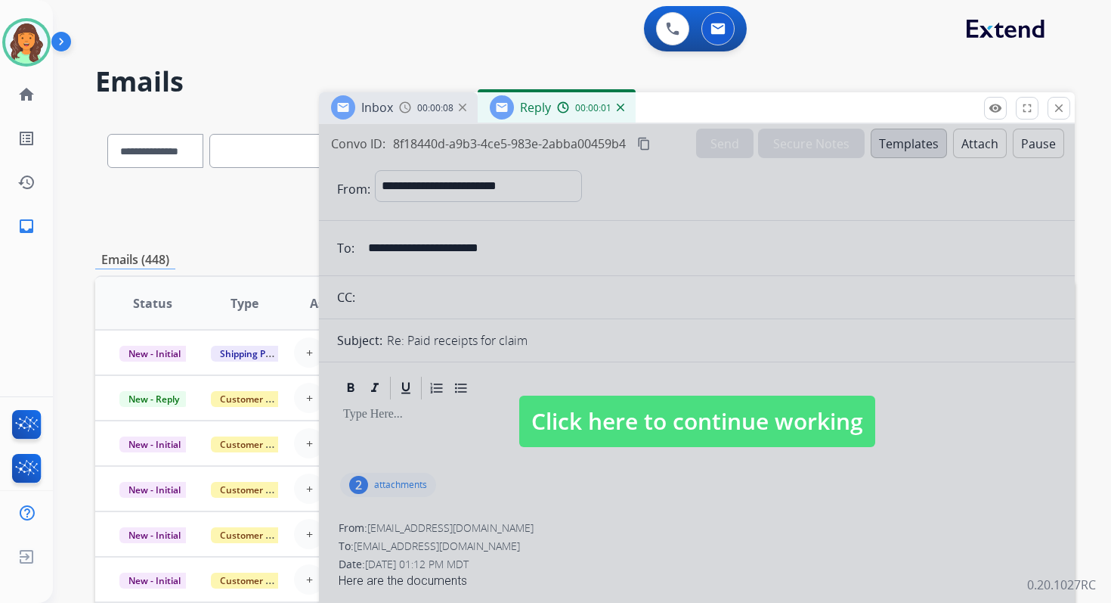
click at [686, 425] on span "Click here to continue working" at bounding box center [697, 420] width 356 height 51
select select
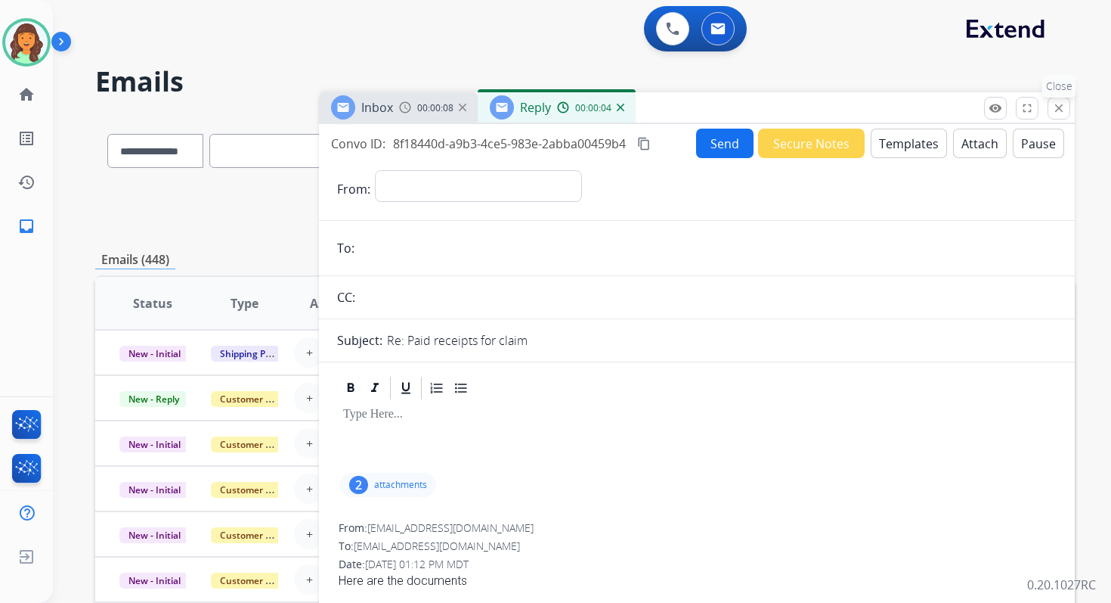
click at [1058, 98] on button "close Close" at bounding box center [1059, 108] width 23 height 23
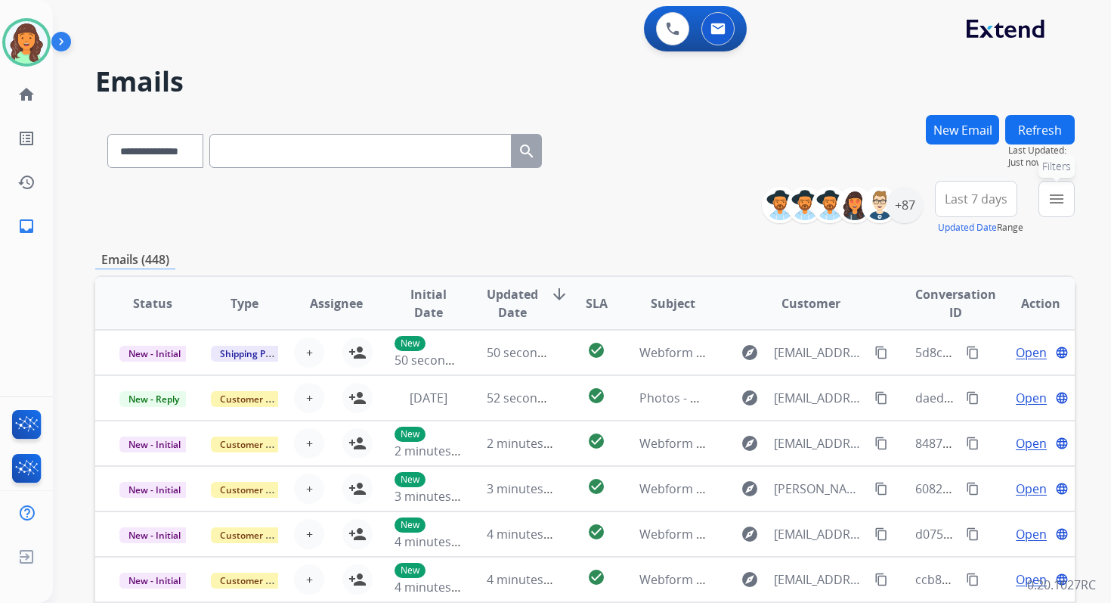
click at [1049, 195] on mat-icon "menu" at bounding box center [1057, 199] width 18 height 18
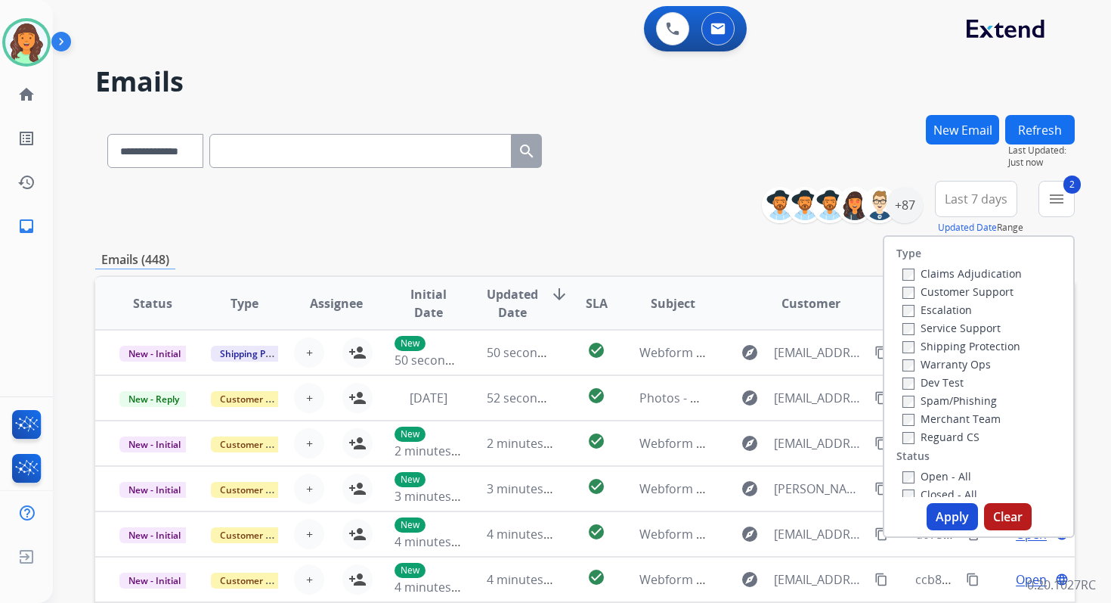
click at [946, 513] on button "Apply" at bounding box center [952, 516] width 51 height 27
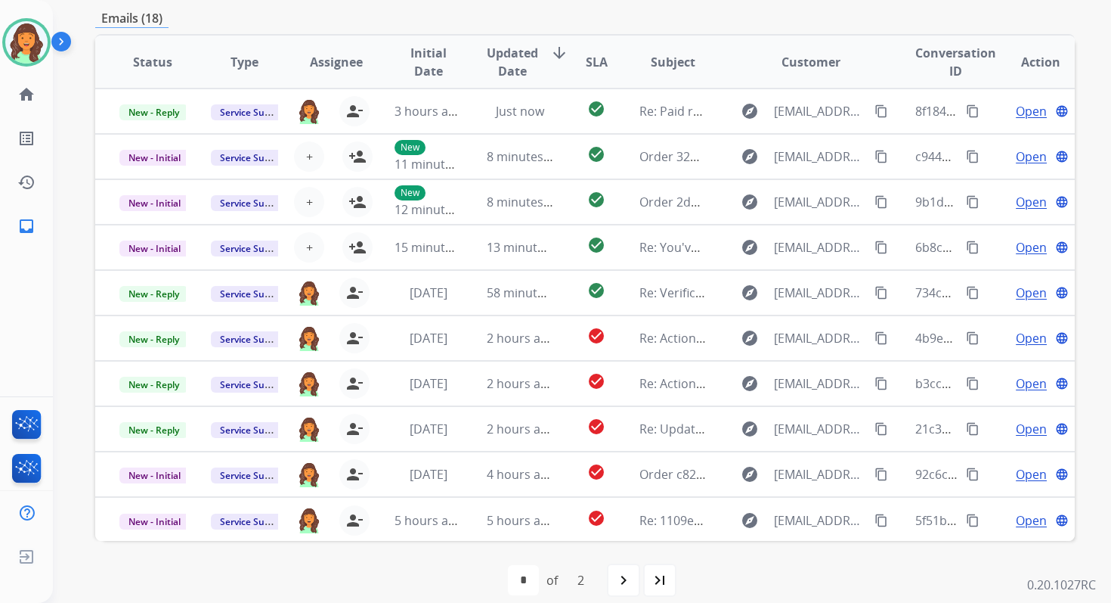
scroll to position [367, 0]
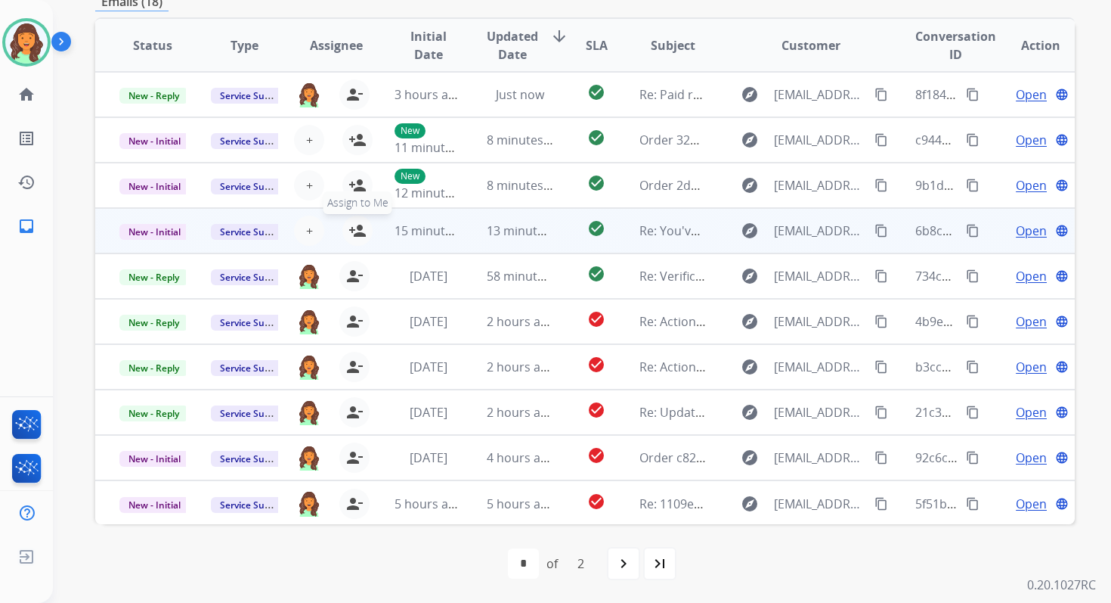
click at [361, 234] on mat-icon "person_add" at bounding box center [358, 231] width 18 height 18
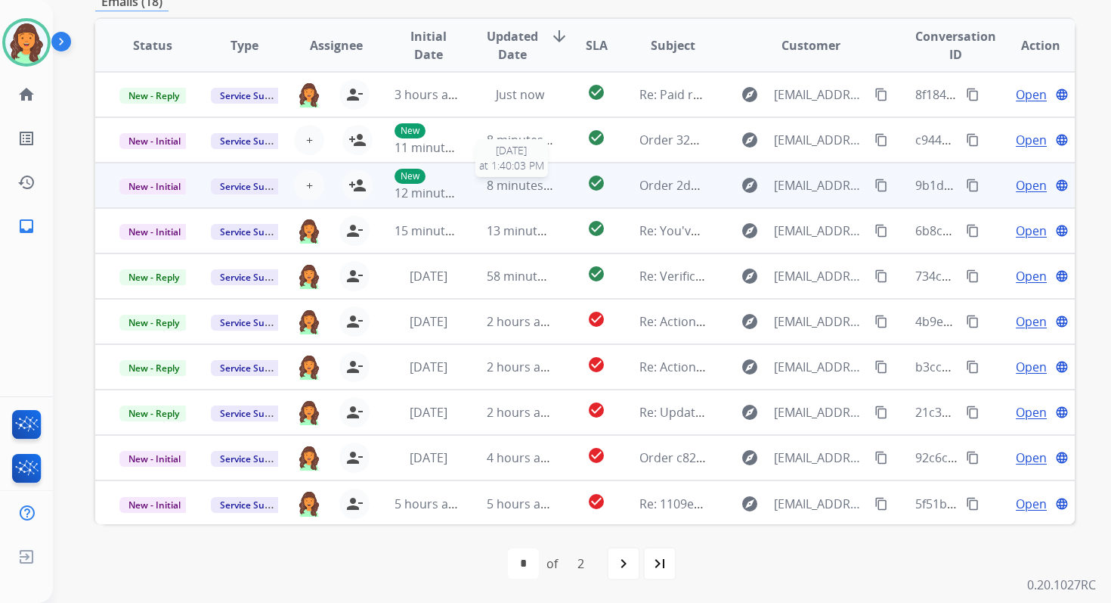
click at [487, 191] on span "8 minutes ago" at bounding box center [527, 185] width 81 height 17
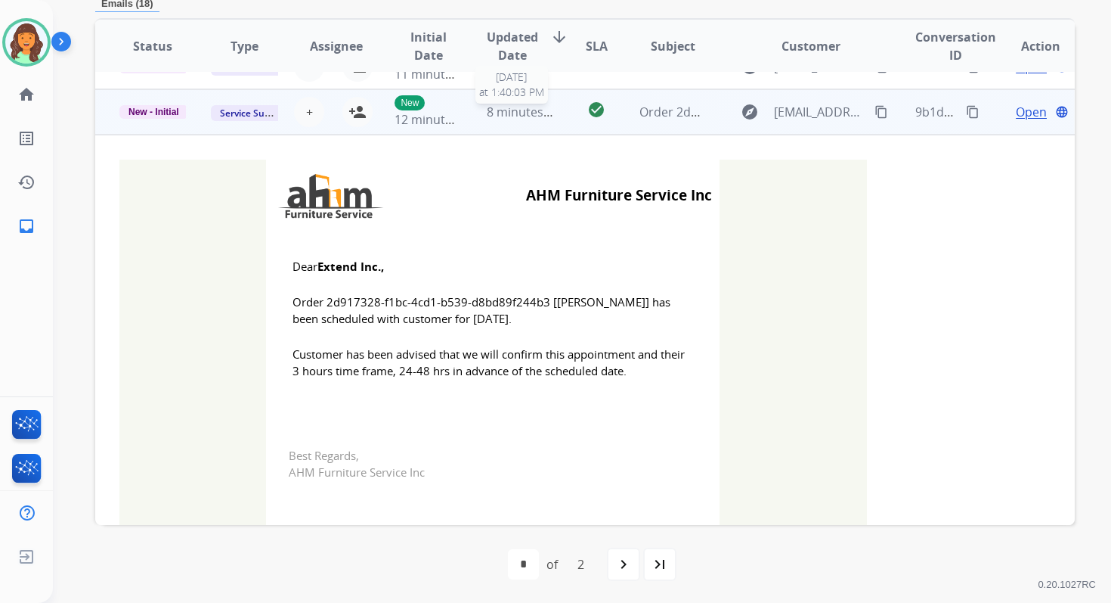
scroll to position [91, 0]
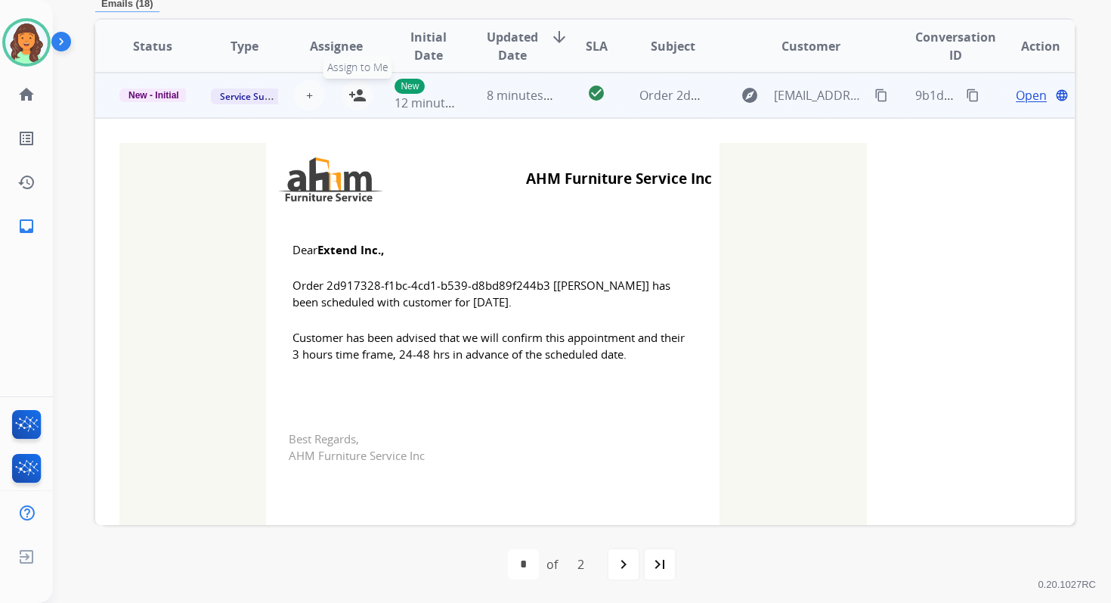
click at [357, 97] on mat-icon "person_add" at bounding box center [358, 95] width 18 height 18
click at [149, 93] on span "New - Initial" at bounding box center [153, 95] width 69 height 14
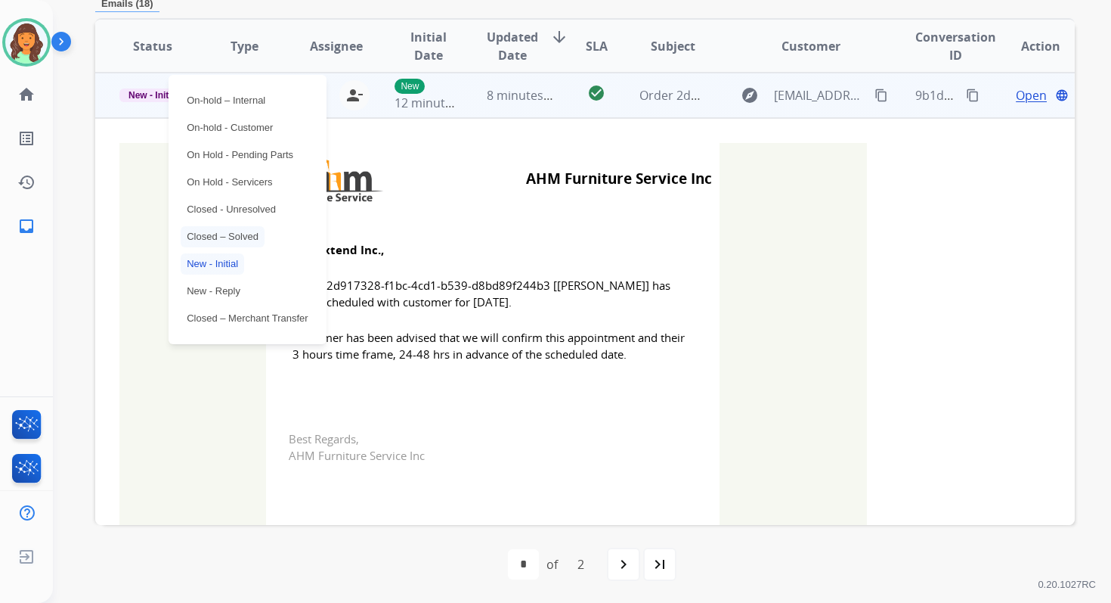
click at [199, 231] on p "Closed – Solved" at bounding box center [223, 236] width 84 height 21
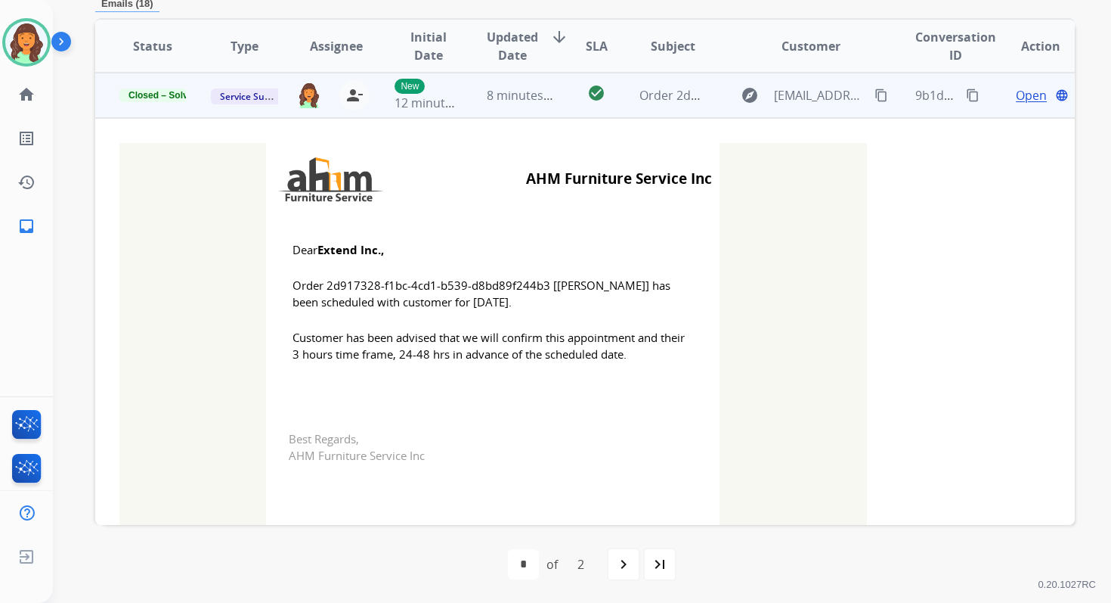
scroll to position [0, 0]
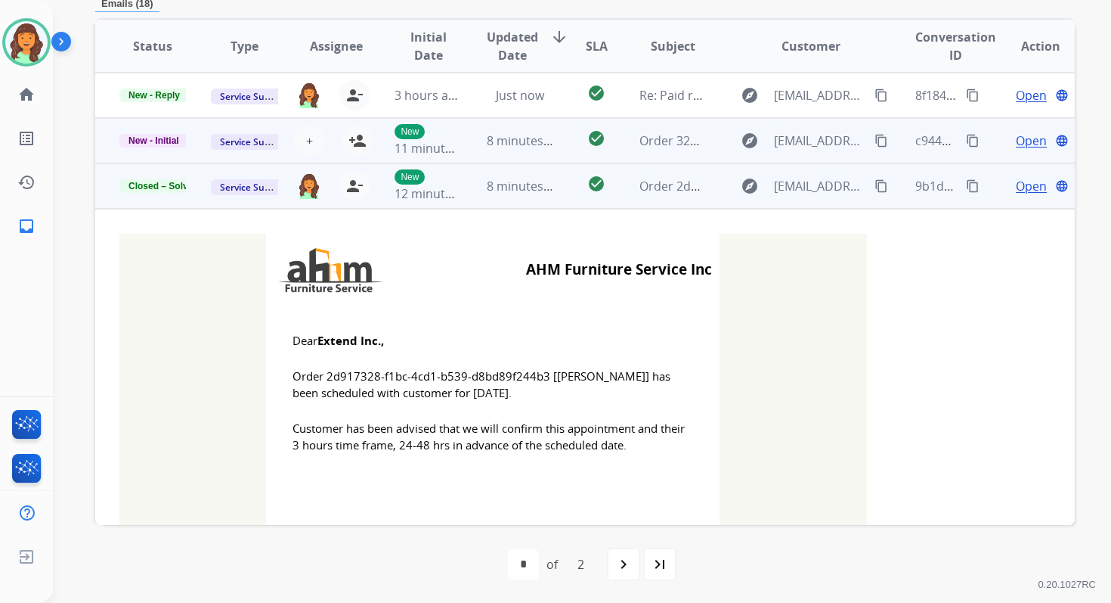
click at [562, 131] on td "check_circle" at bounding box center [584, 140] width 61 height 45
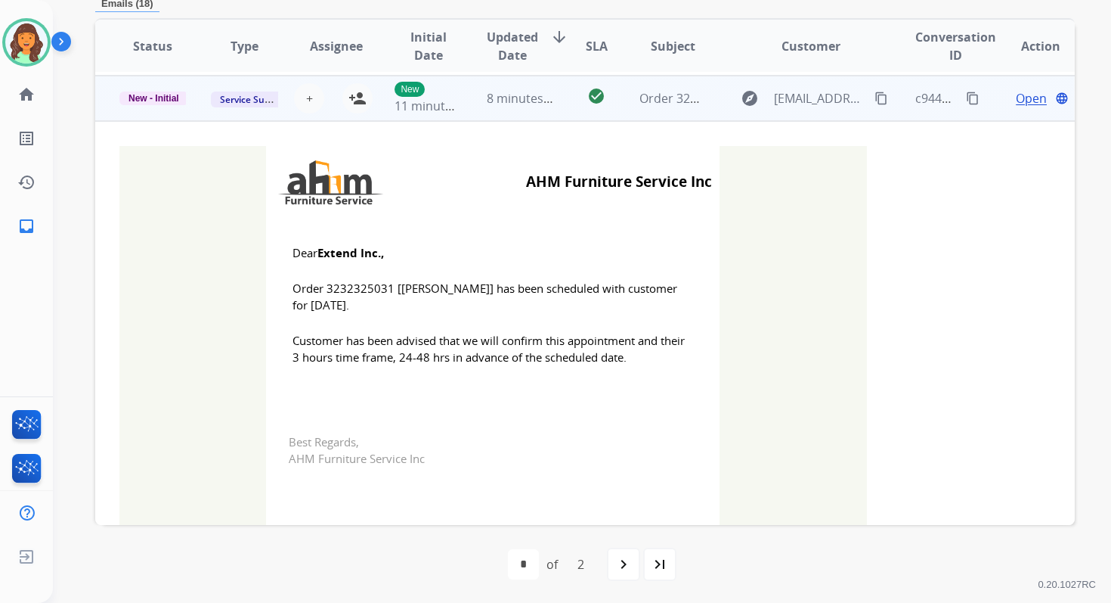
scroll to position [45, 0]
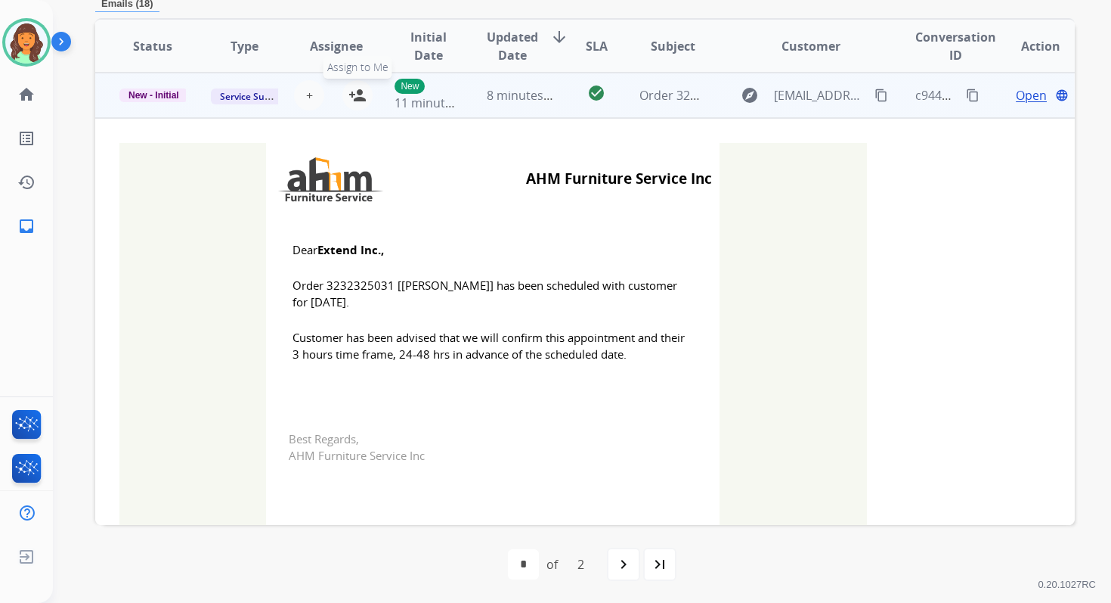
click at [361, 94] on mat-icon "person_add" at bounding box center [358, 95] width 18 height 18
click at [166, 97] on span "New - Initial" at bounding box center [153, 95] width 69 height 14
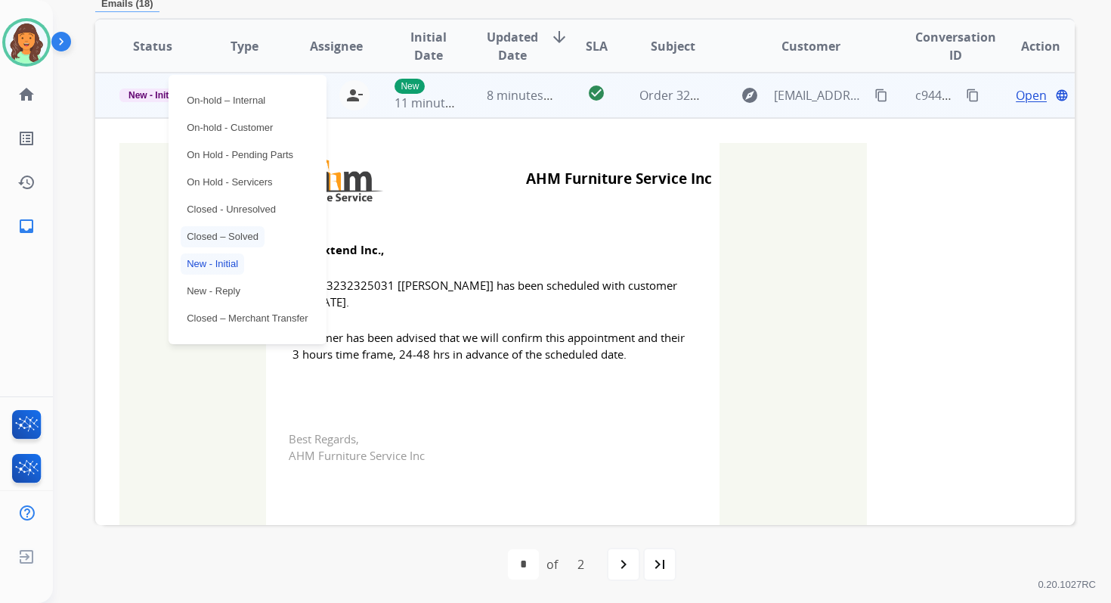
click at [218, 235] on p "Closed – Solved" at bounding box center [223, 236] width 84 height 21
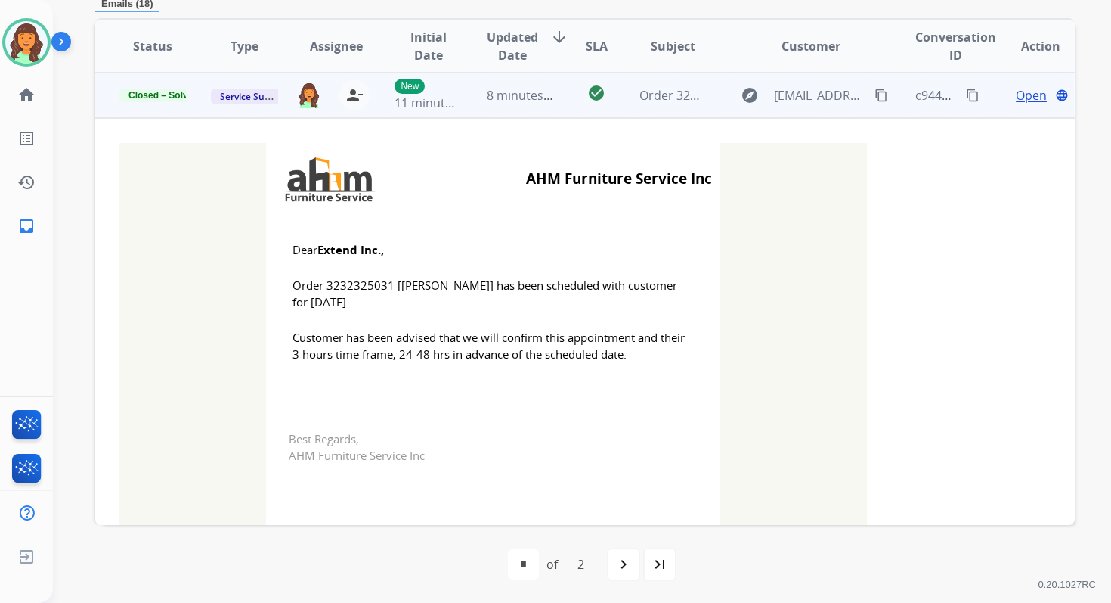
click at [530, 107] on td "8 minutes ago" at bounding box center [508, 95] width 91 height 45
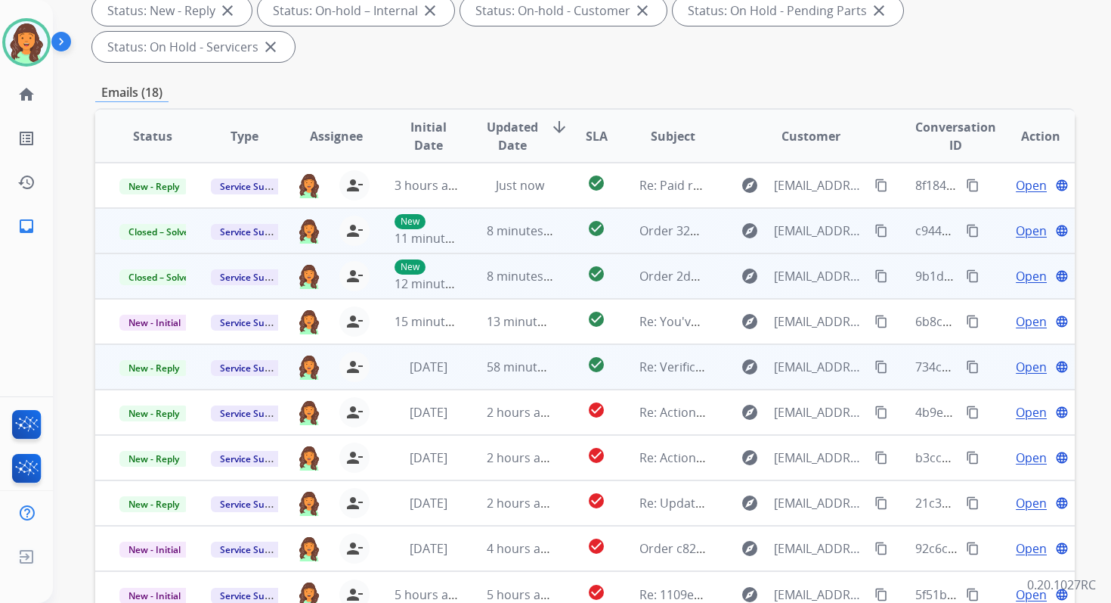
scroll to position [0, 0]
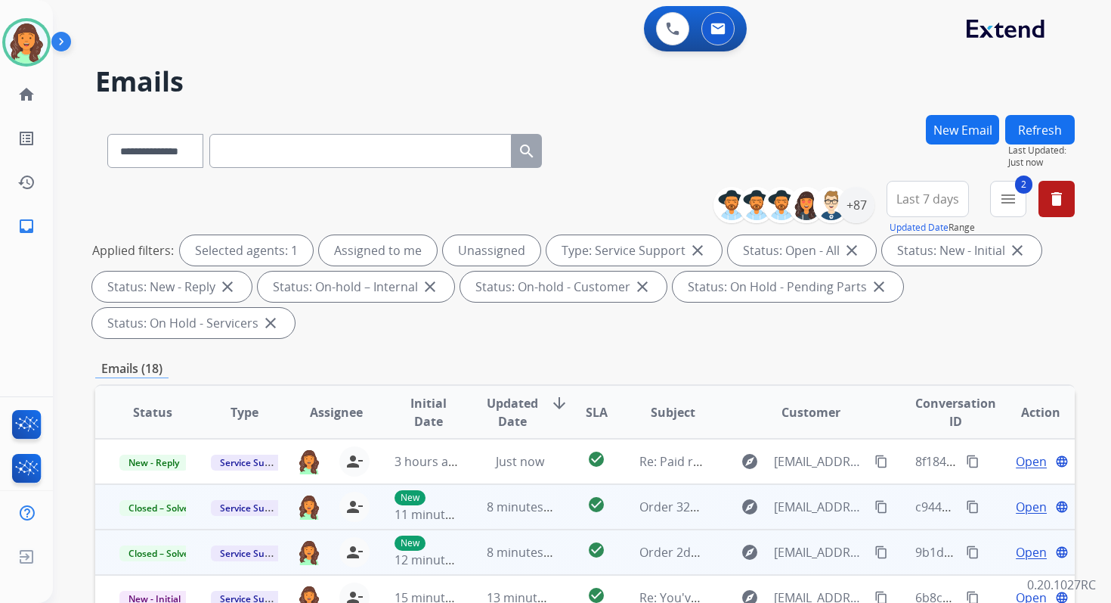
click at [1049, 124] on button "Refresh" at bounding box center [1040, 129] width 70 height 29
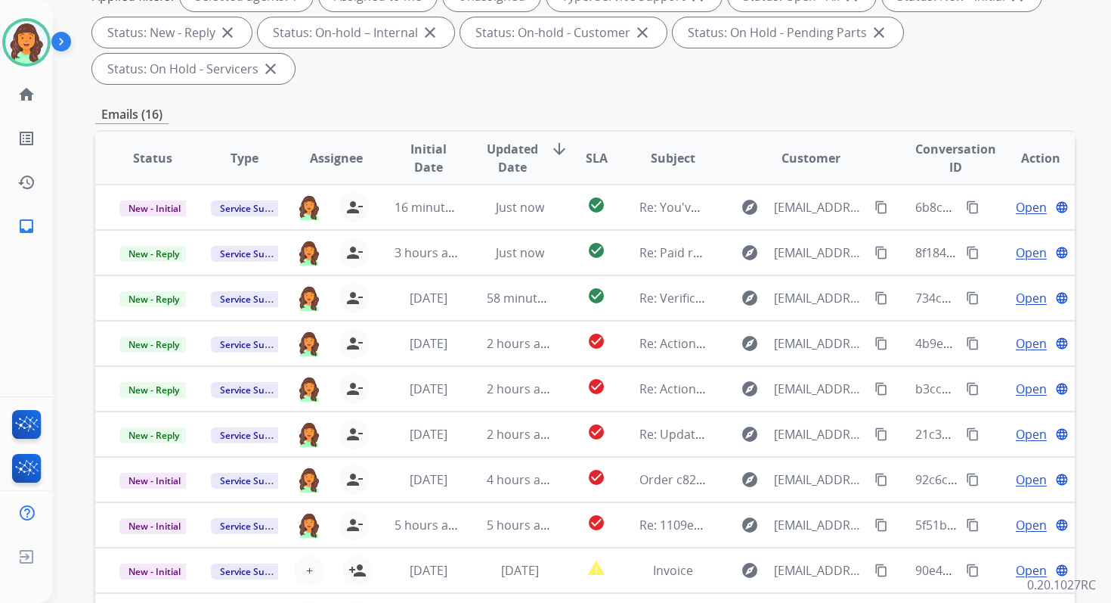
scroll to position [367, 0]
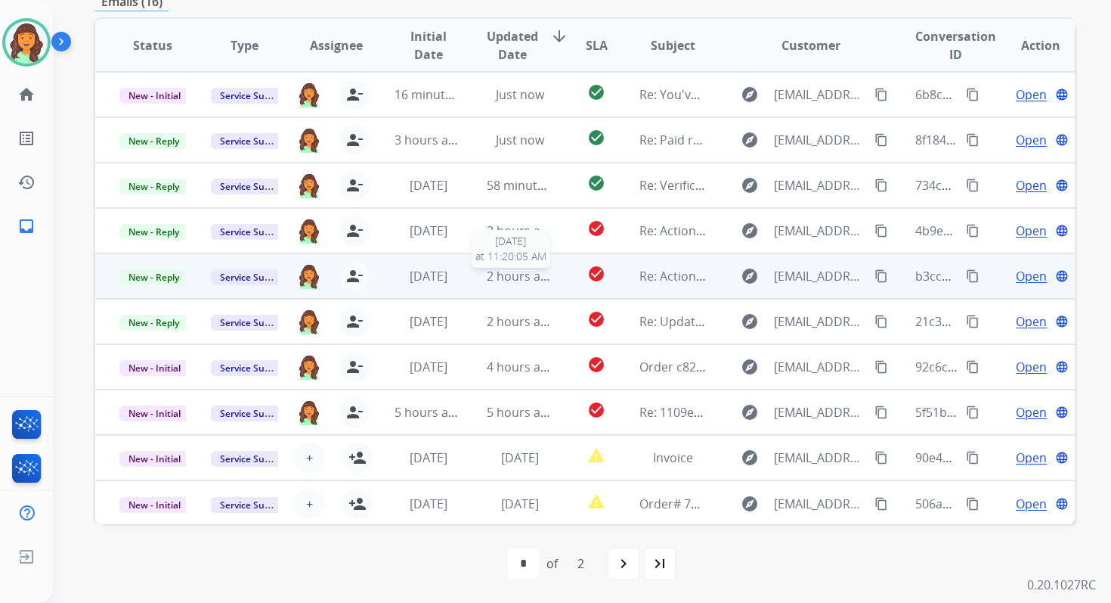
click at [541, 268] on span "2 hours ago" at bounding box center [521, 276] width 68 height 17
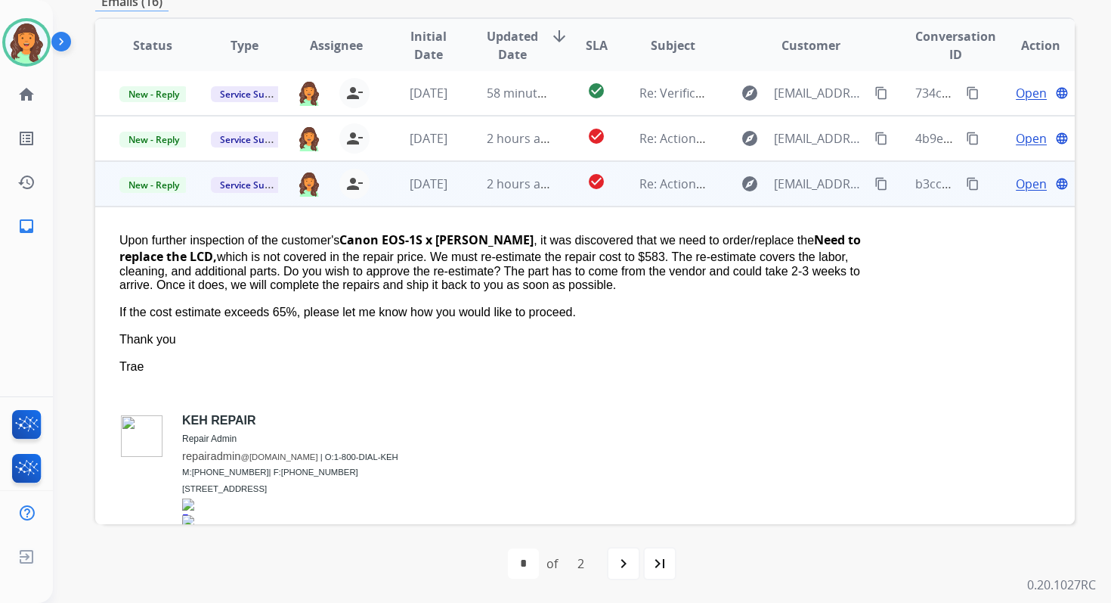
scroll to position [52, 0]
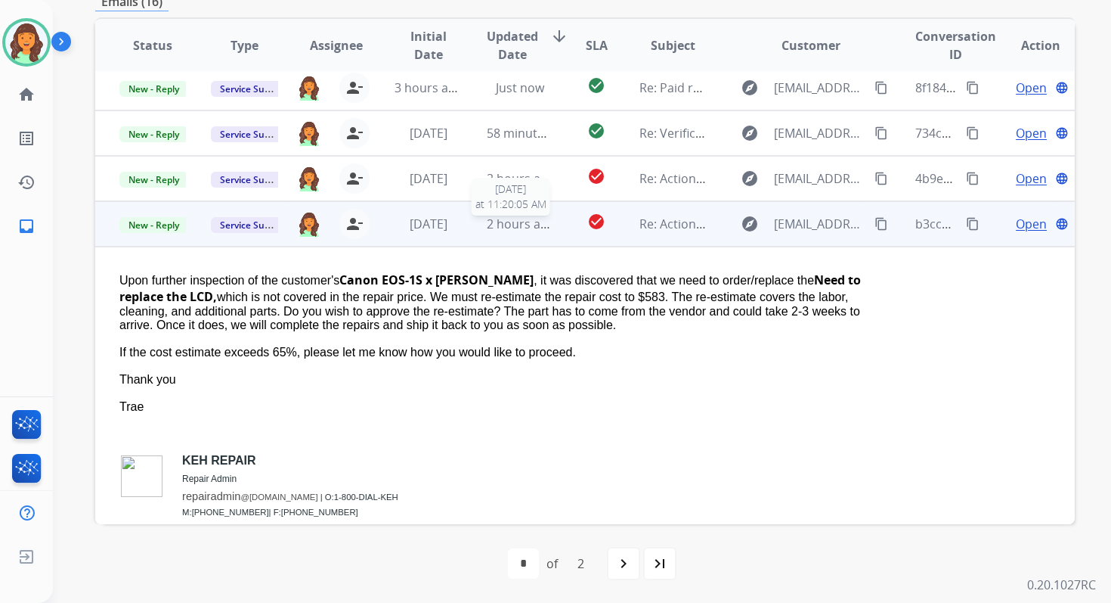
click at [527, 223] on span "2 hours ago" at bounding box center [521, 223] width 68 height 17
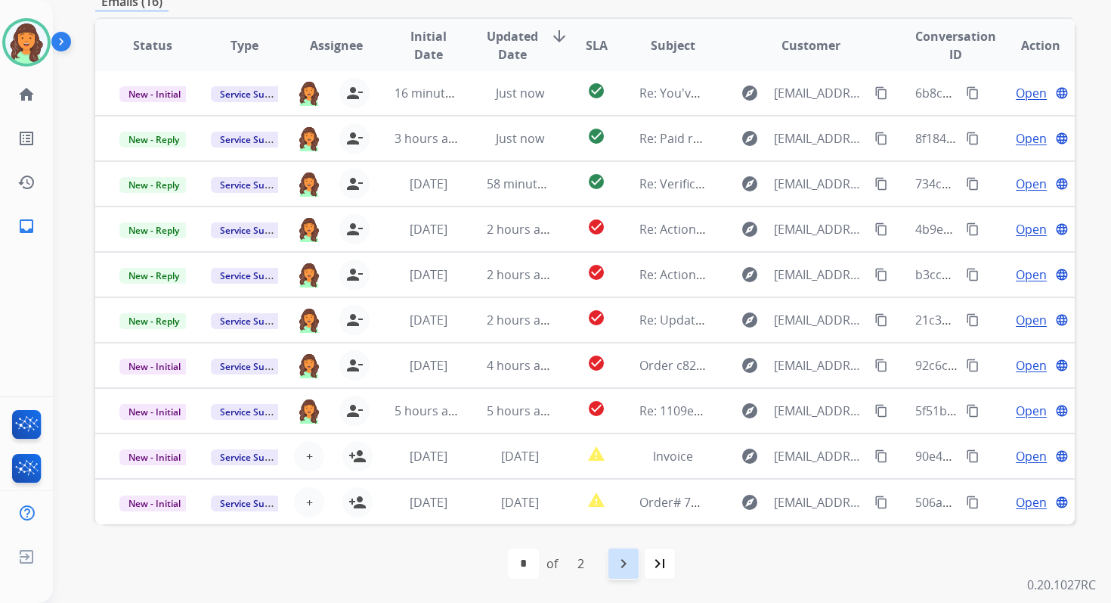
click at [634, 553] on div "navigate_next" at bounding box center [623, 563] width 33 height 33
select select "*"
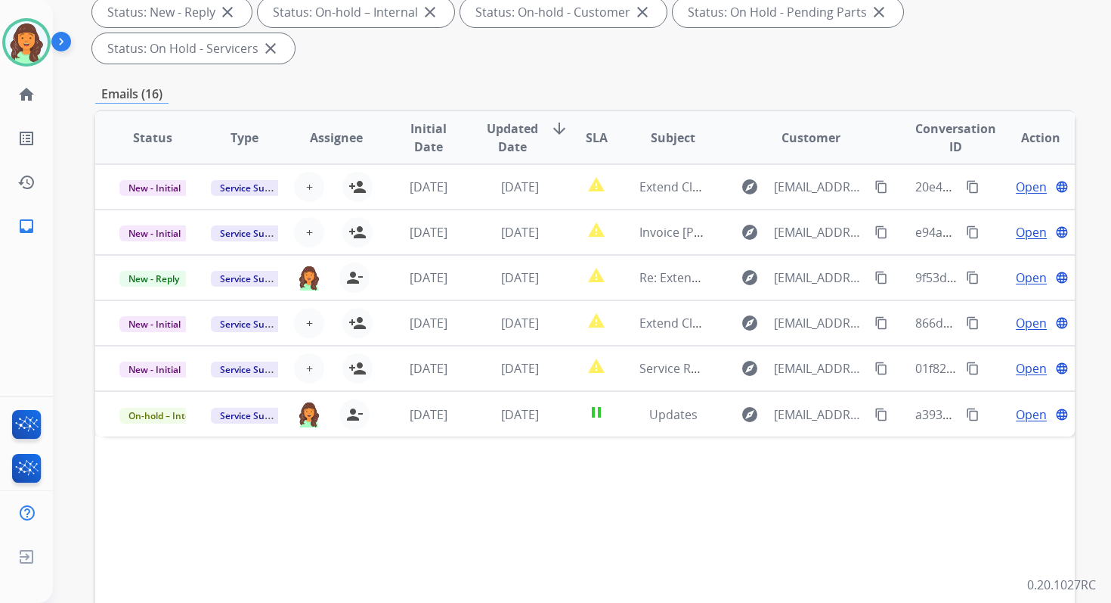
scroll to position [367, 0]
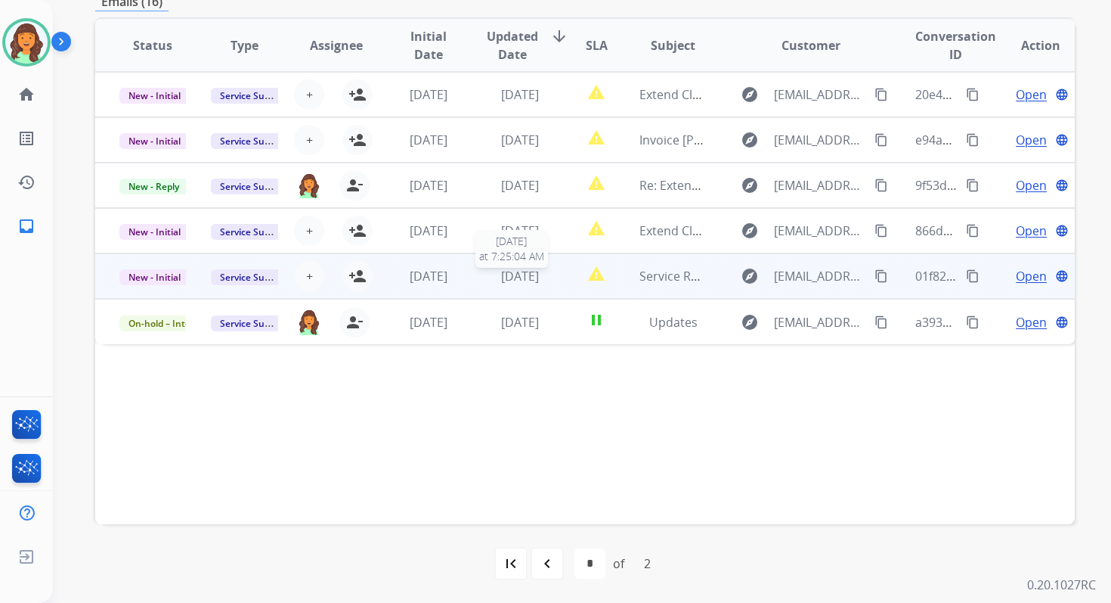
click at [528, 272] on span "[DATE]" at bounding box center [520, 276] width 38 height 17
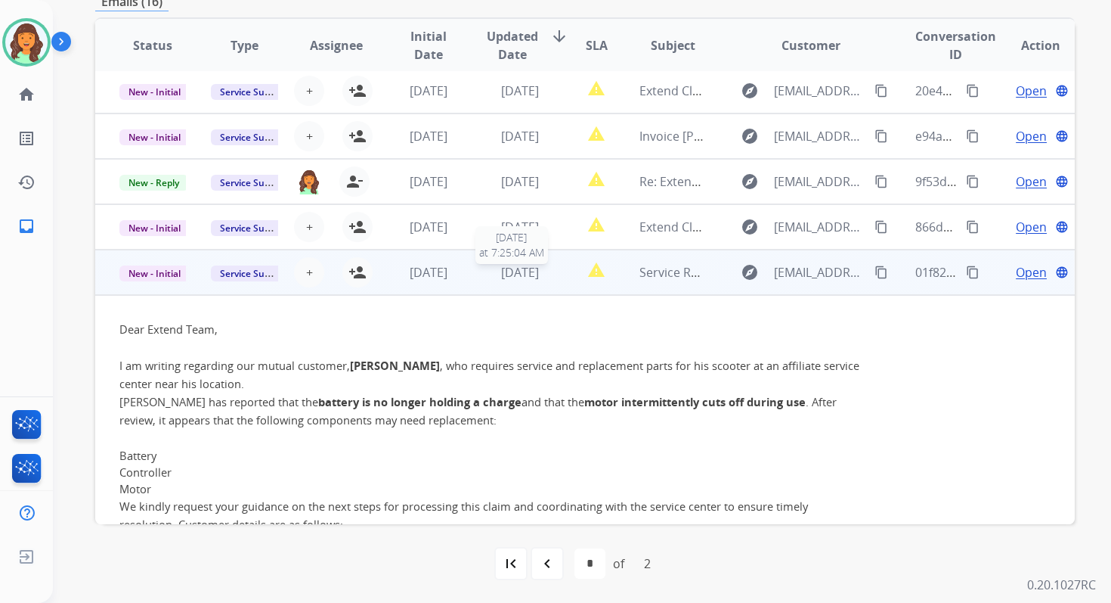
scroll to position [0, 0]
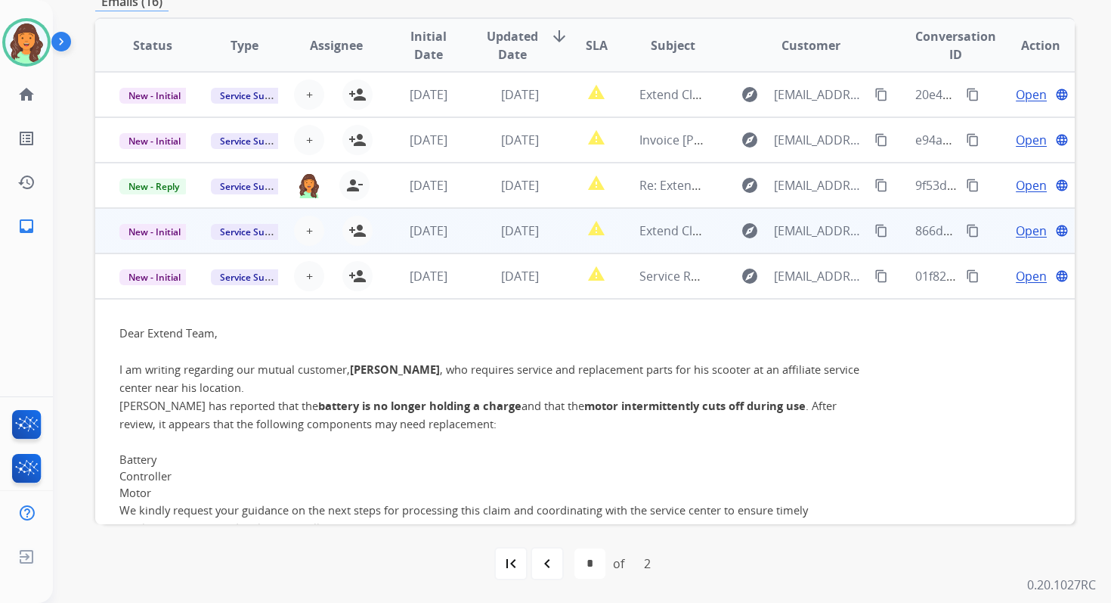
click at [527, 212] on td "[DATE]" at bounding box center [508, 230] width 91 height 45
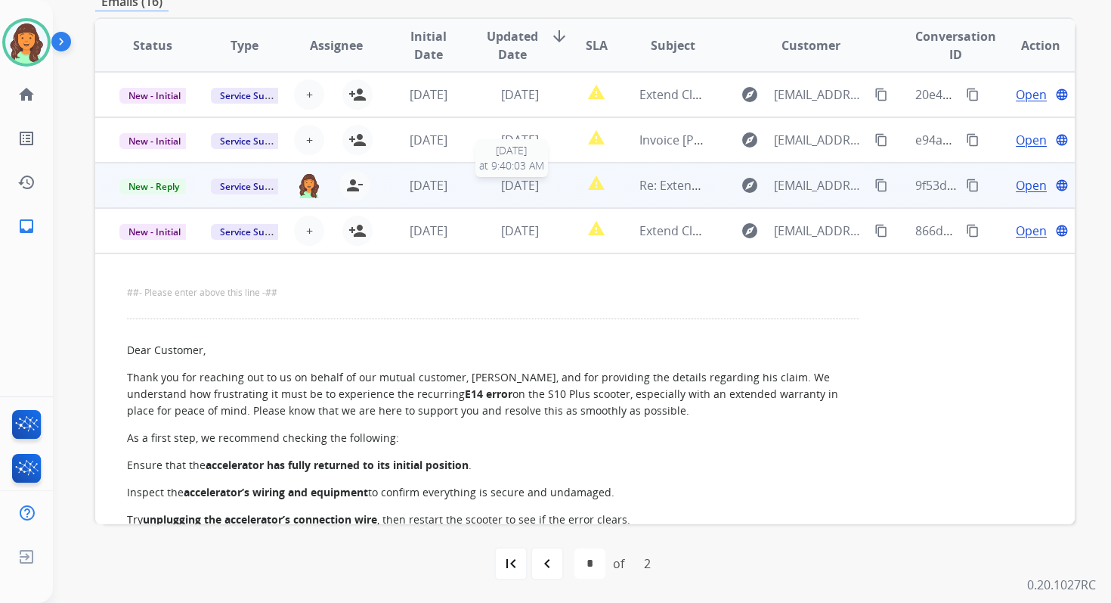
click at [525, 187] on span "[DATE]" at bounding box center [520, 185] width 38 height 17
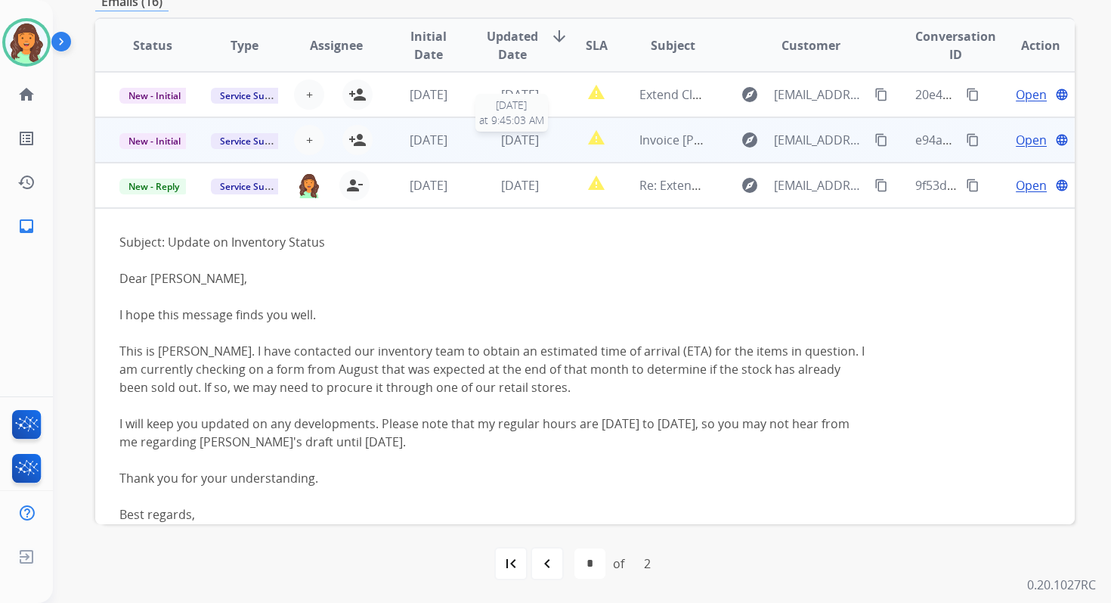
click at [519, 140] on span "[DATE]" at bounding box center [520, 140] width 38 height 17
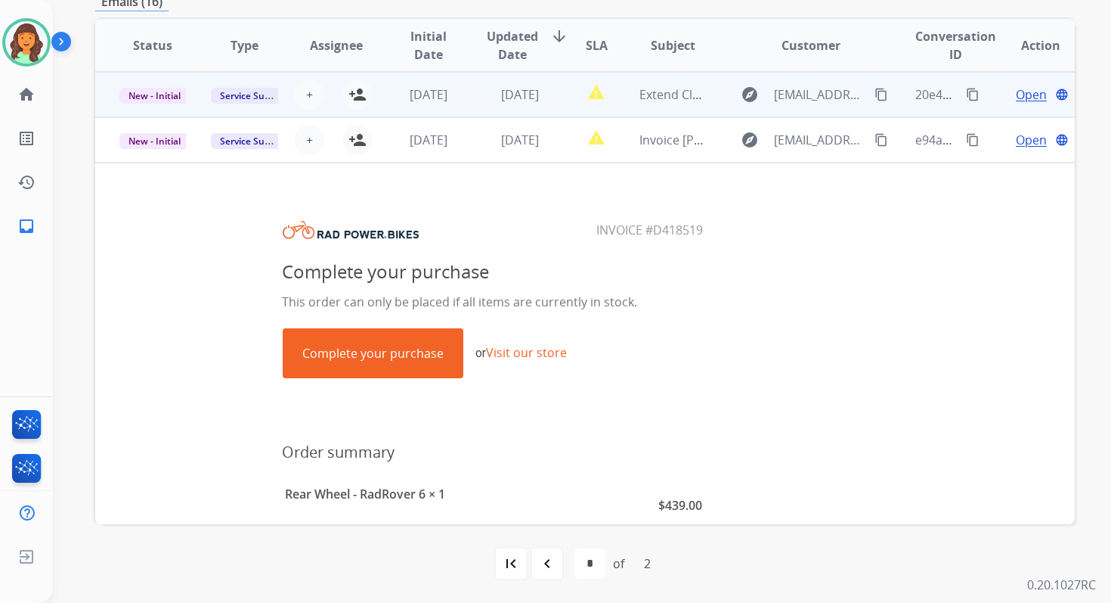
click at [523, 79] on td "[DATE]" at bounding box center [508, 94] width 91 height 45
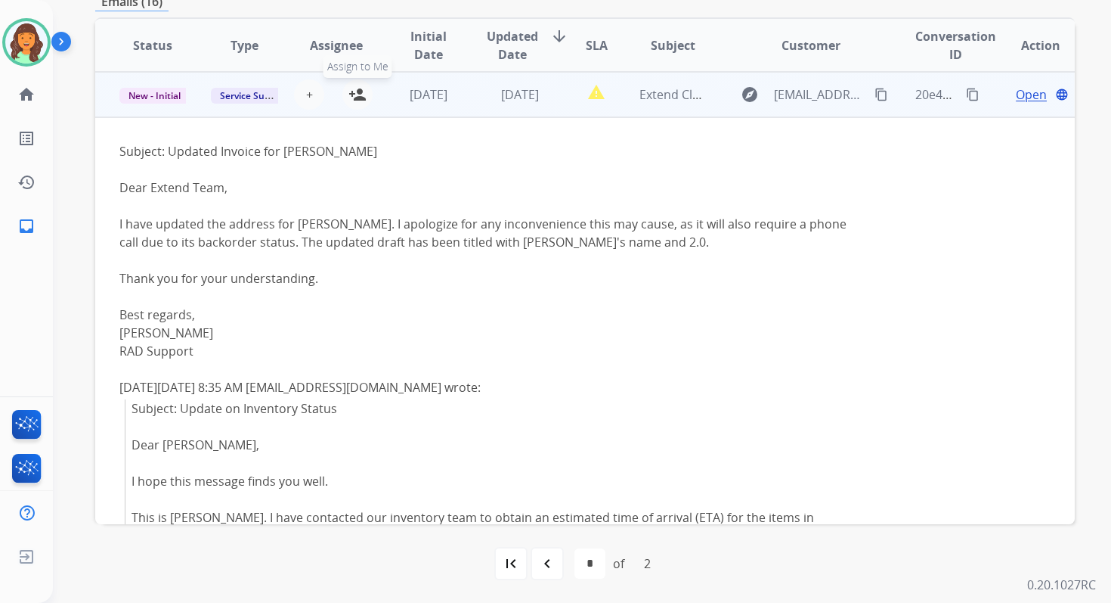
click at [358, 89] on mat-icon "person_add" at bounding box center [358, 94] width 18 height 18
click at [456, 95] on div "[DATE]" at bounding box center [428, 94] width 67 height 18
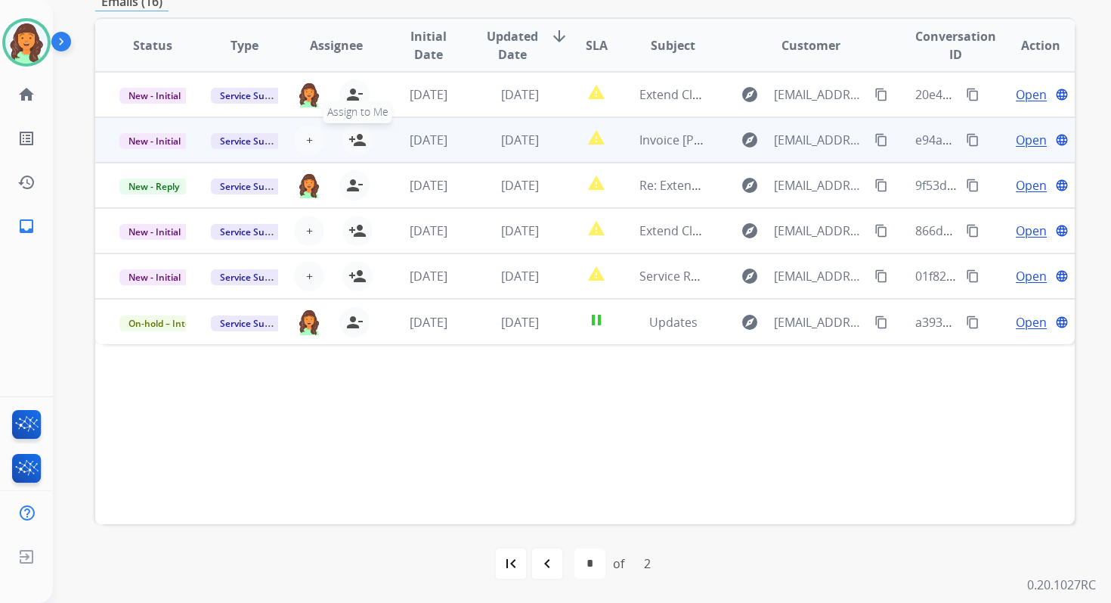
click at [358, 141] on mat-icon "person_add" at bounding box center [358, 140] width 18 height 18
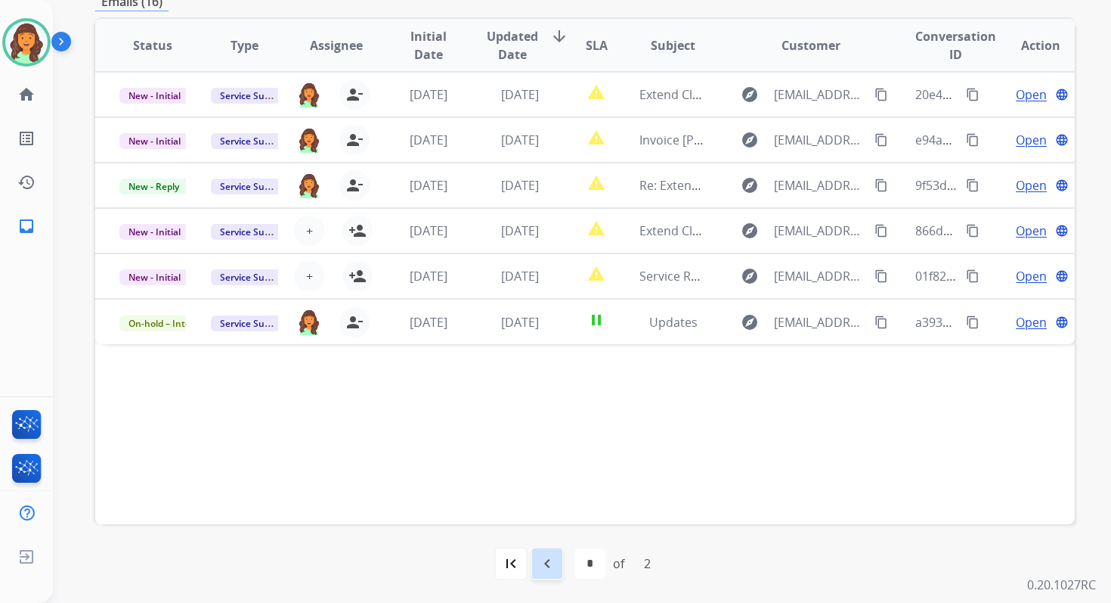
click at [549, 564] on mat-icon "navigate_before" at bounding box center [547, 563] width 18 height 18
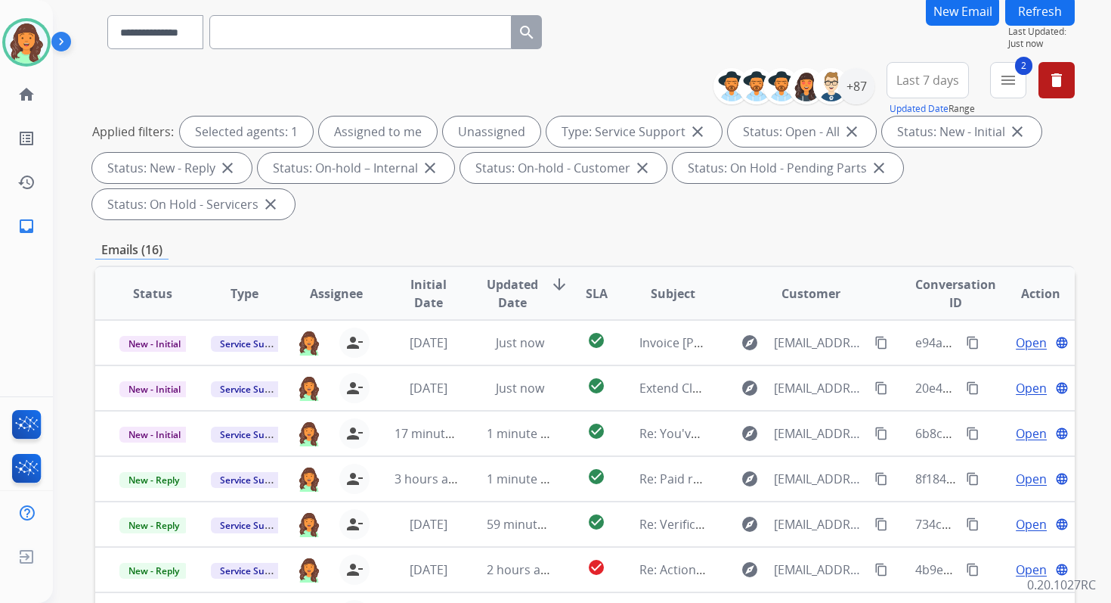
scroll to position [367, 0]
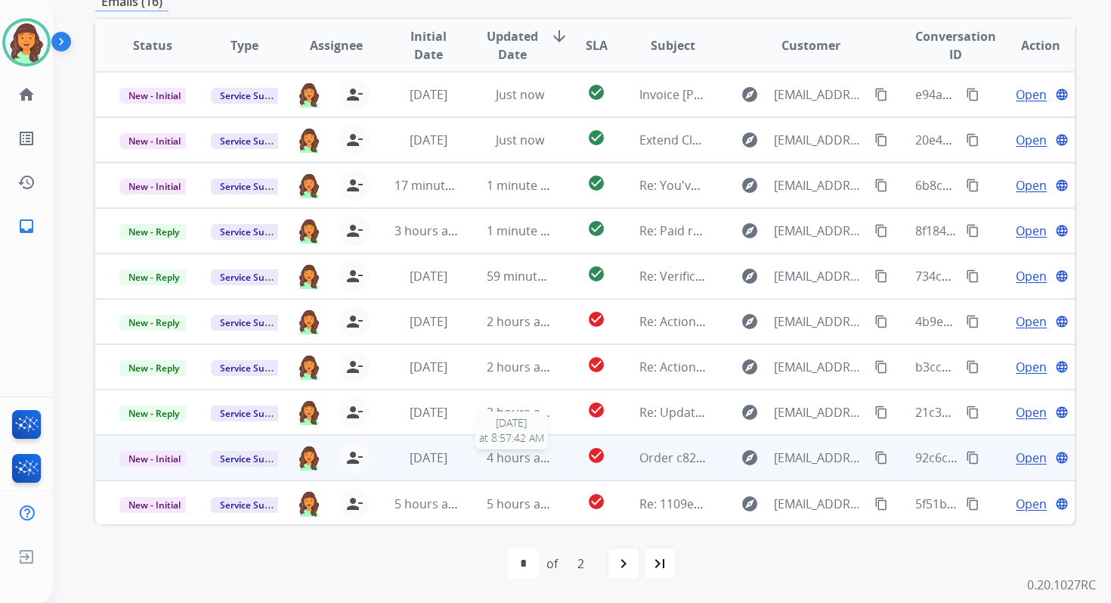
click at [519, 463] on span "4 hours ago" at bounding box center [521, 457] width 68 height 17
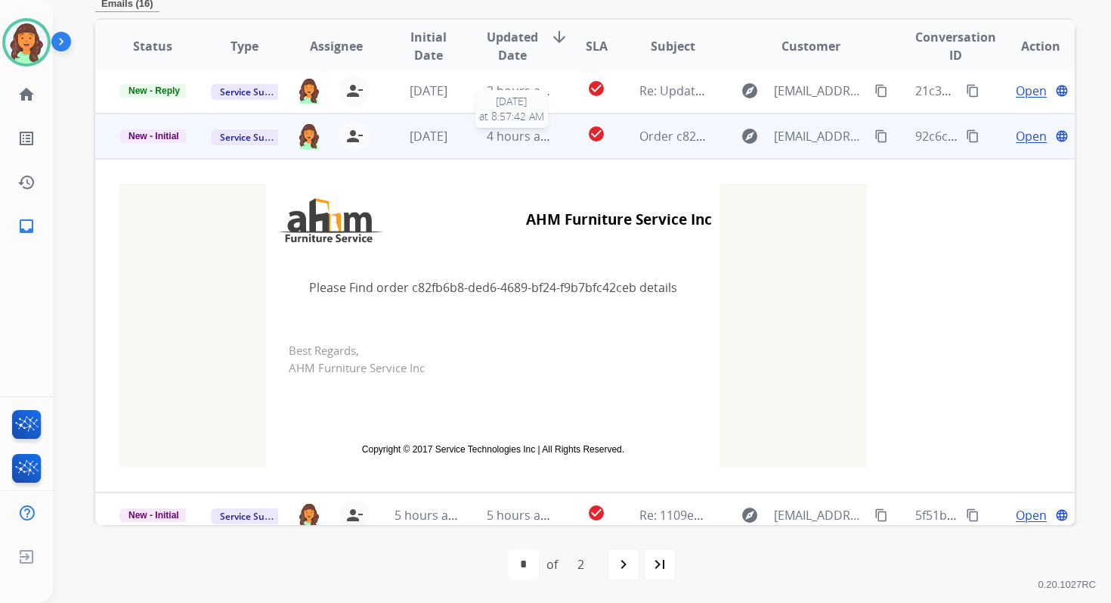
scroll to position [335, 0]
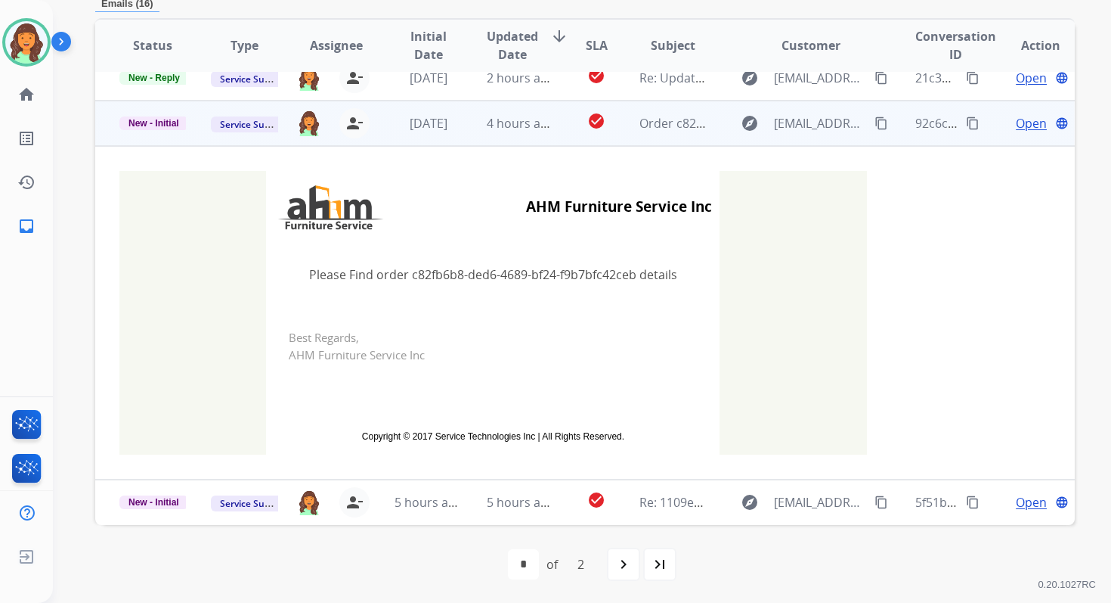
click at [518, 134] on td "4 hours ago" at bounding box center [508, 123] width 91 height 45
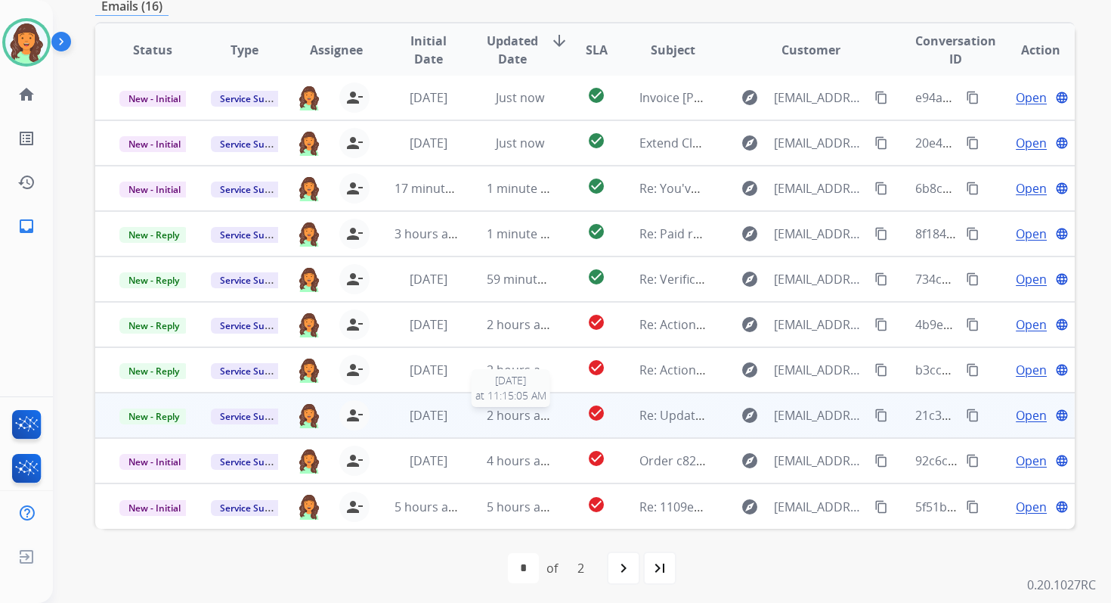
click at [519, 413] on span "2 hours ago" at bounding box center [521, 415] width 68 height 17
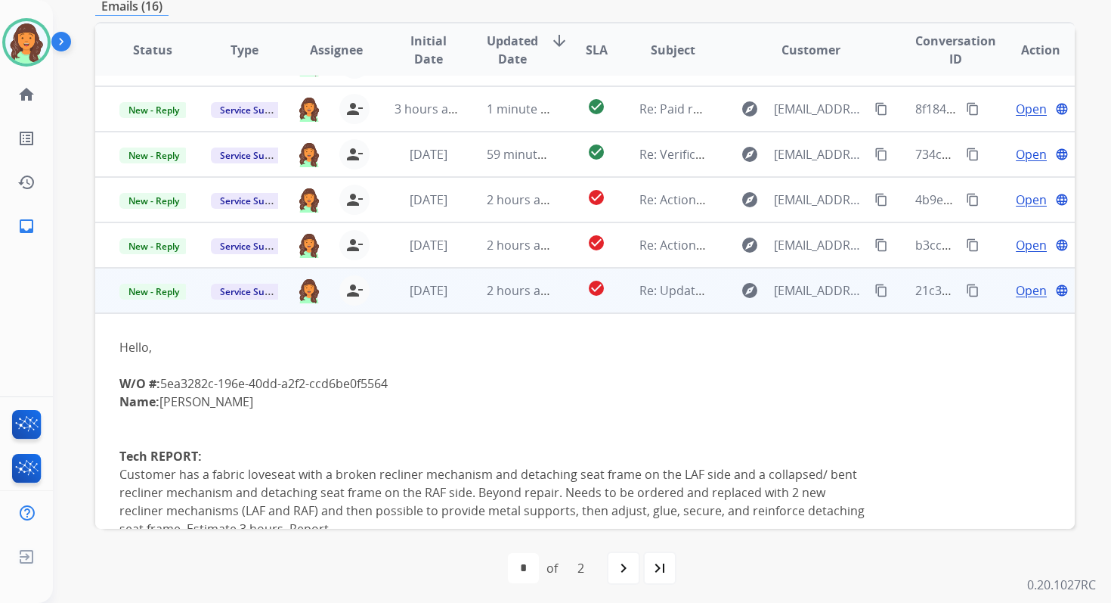
scroll to position [116, 0]
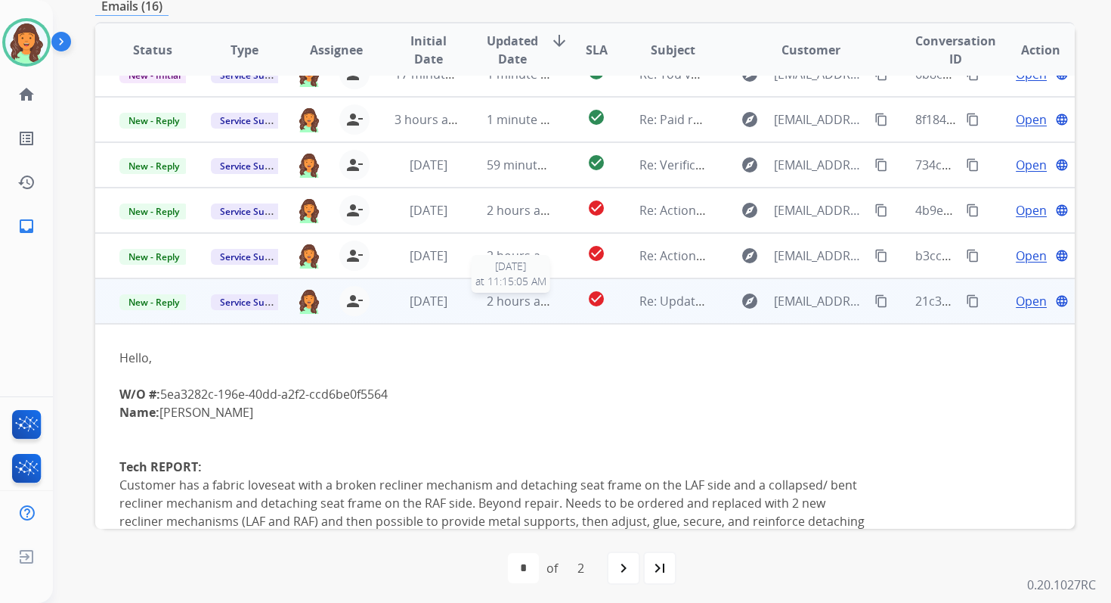
click at [513, 304] on span "2 hours ago" at bounding box center [521, 301] width 68 height 17
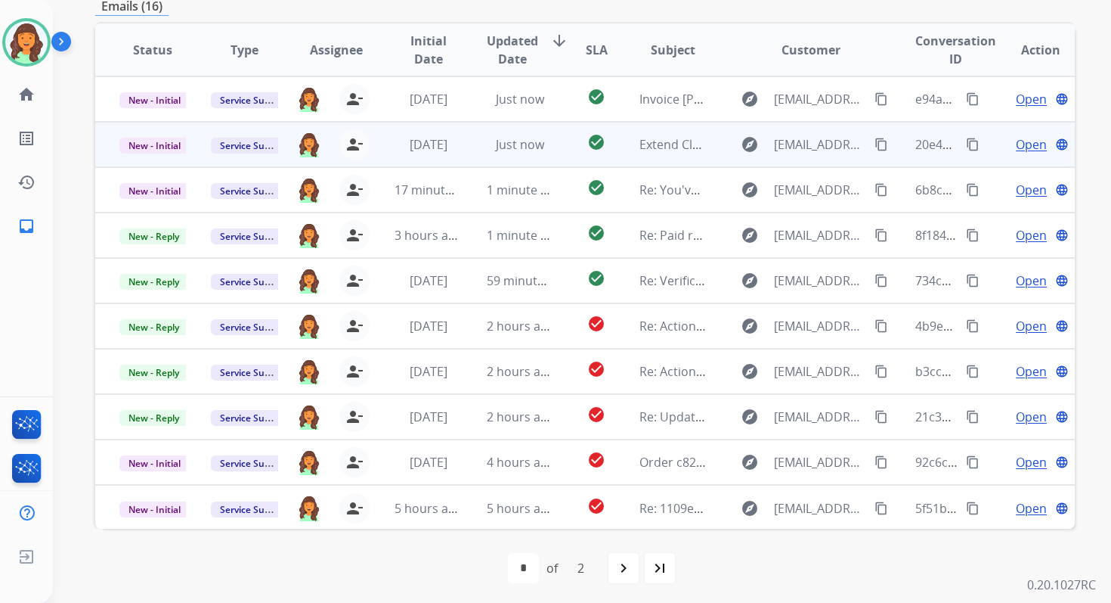
scroll to position [0, 0]
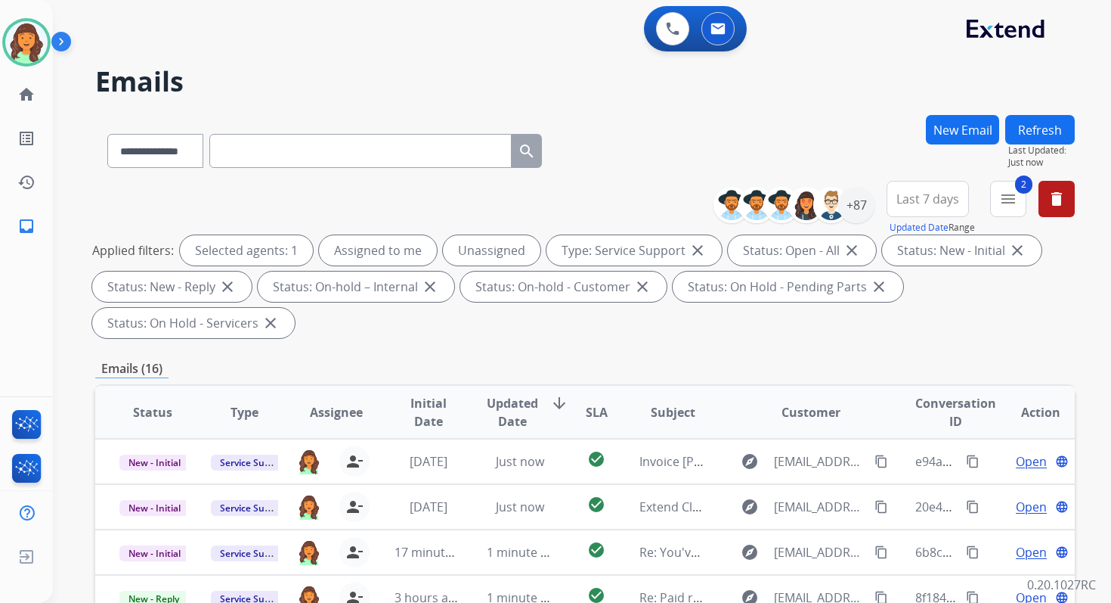
click at [562, 351] on div "**********" at bounding box center [585, 542] width 980 height 854
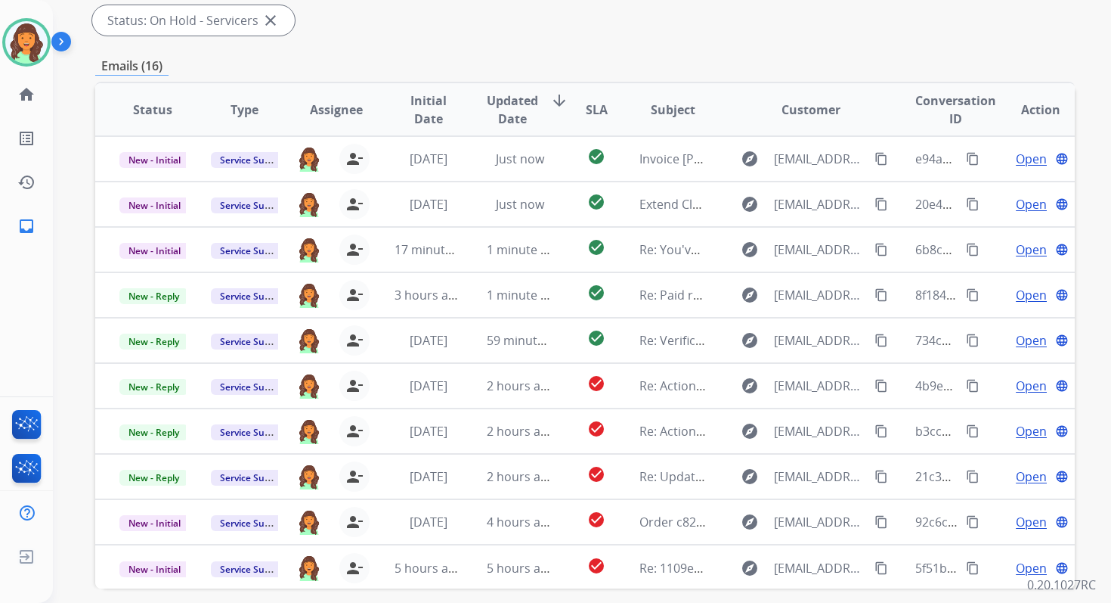
scroll to position [367, 0]
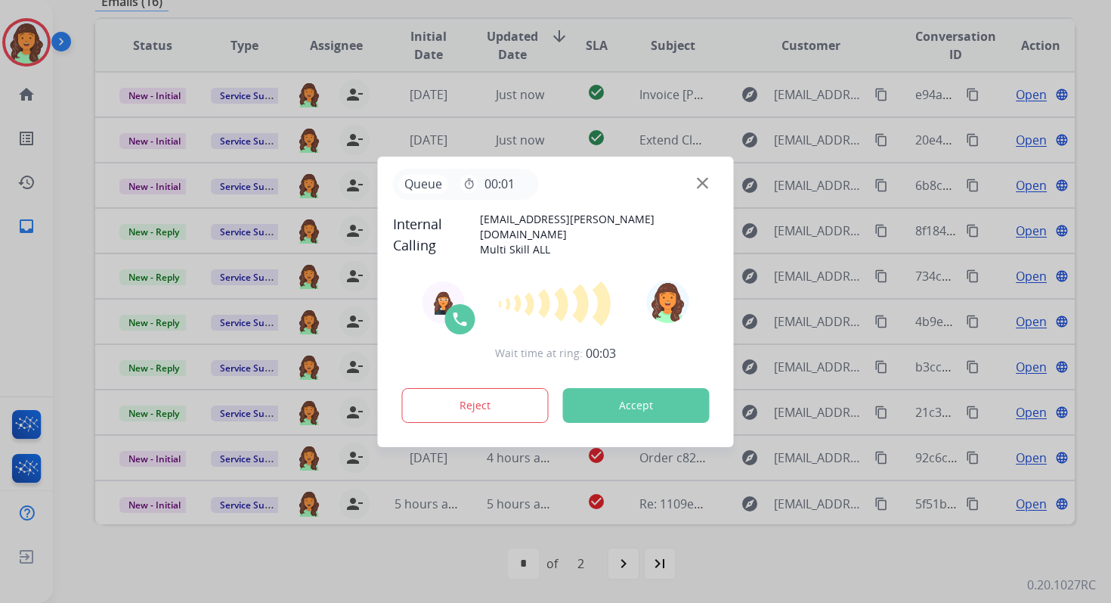
click at [634, 399] on button "Accept" at bounding box center [636, 405] width 147 height 35
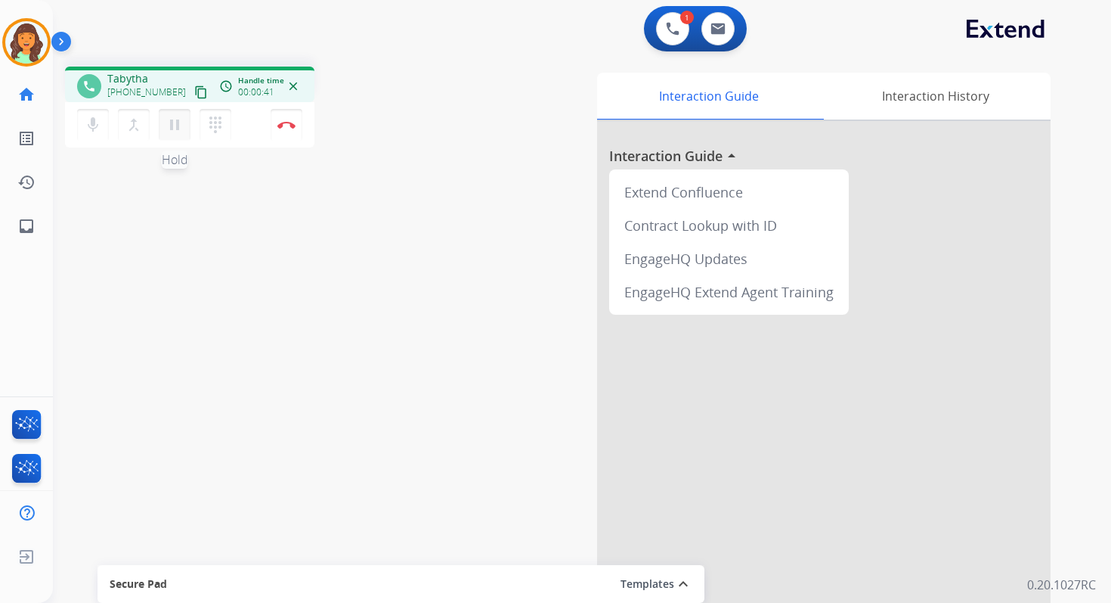
click at [173, 123] on mat-icon "pause" at bounding box center [175, 125] width 18 height 18
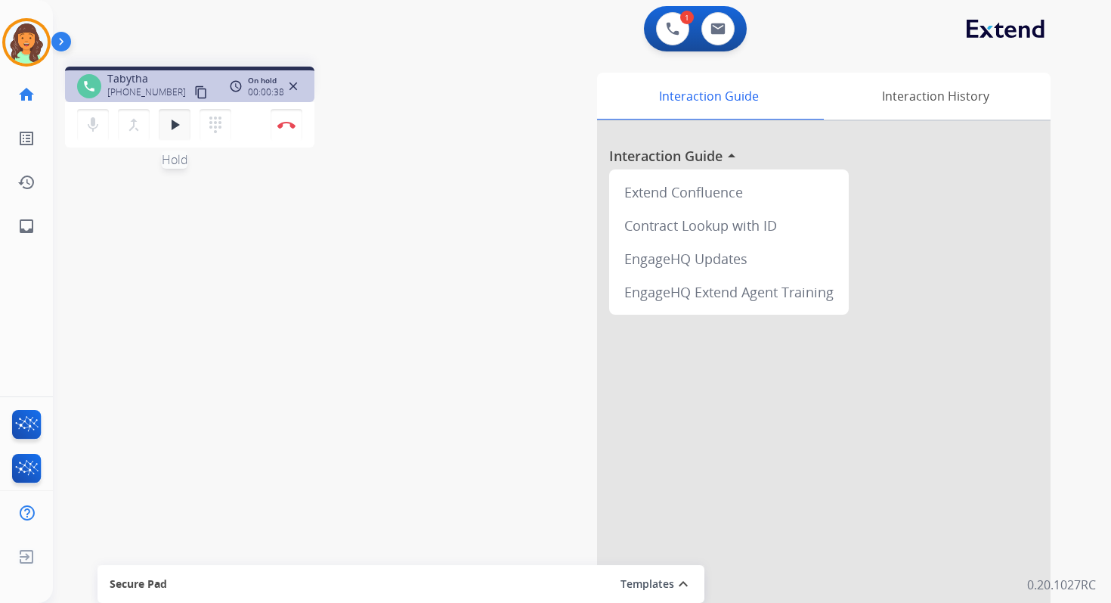
click at [174, 128] on mat-icon "play_arrow" at bounding box center [175, 125] width 18 height 18
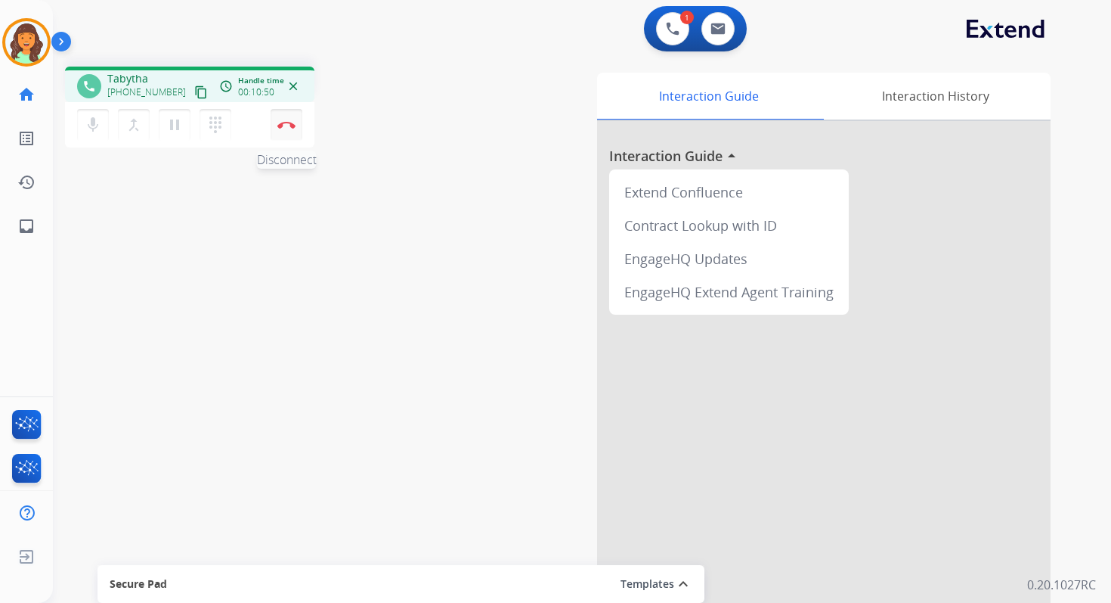
click at [293, 124] on img at bounding box center [286, 125] width 18 height 8
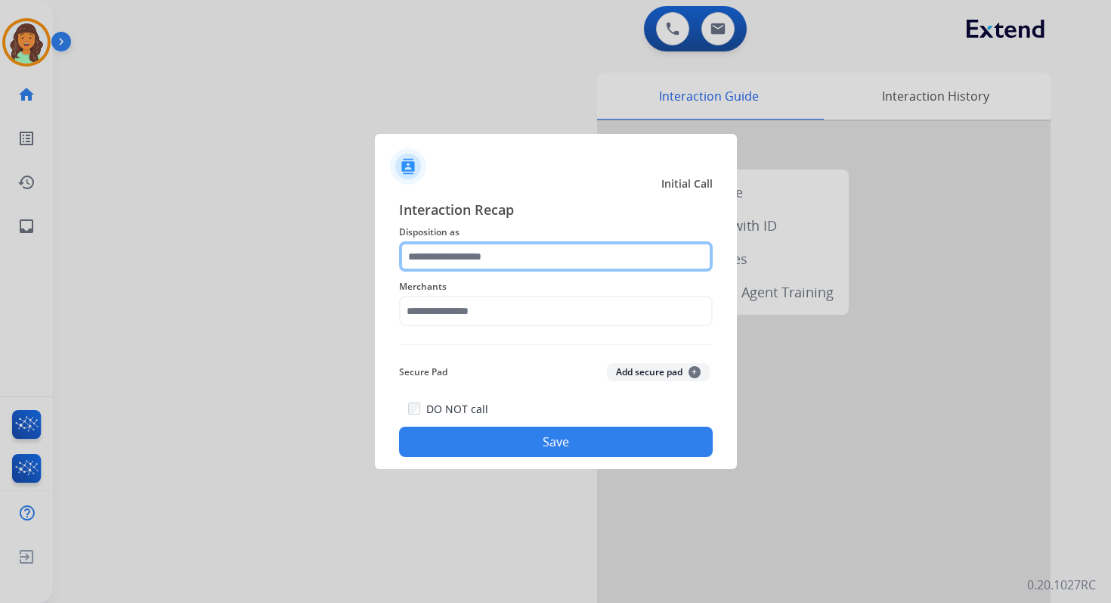
click at [467, 248] on input "text" at bounding box center [556, 256] width 314 height 30
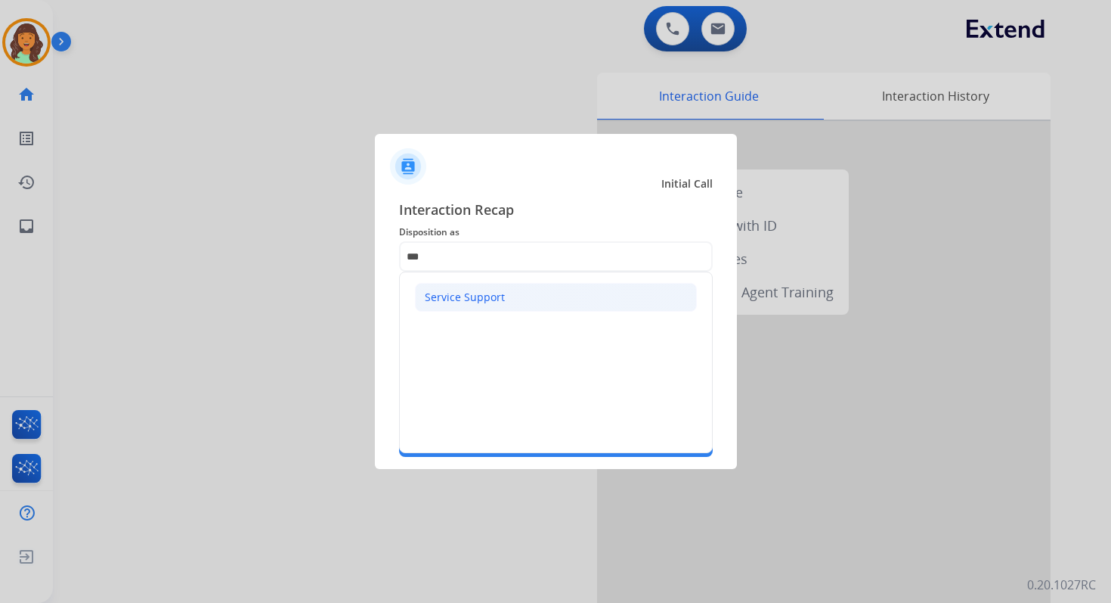
click at [474, 291] on div "Service Support" at bounding box center [465, 297] width 80 height 15
type input "**********"
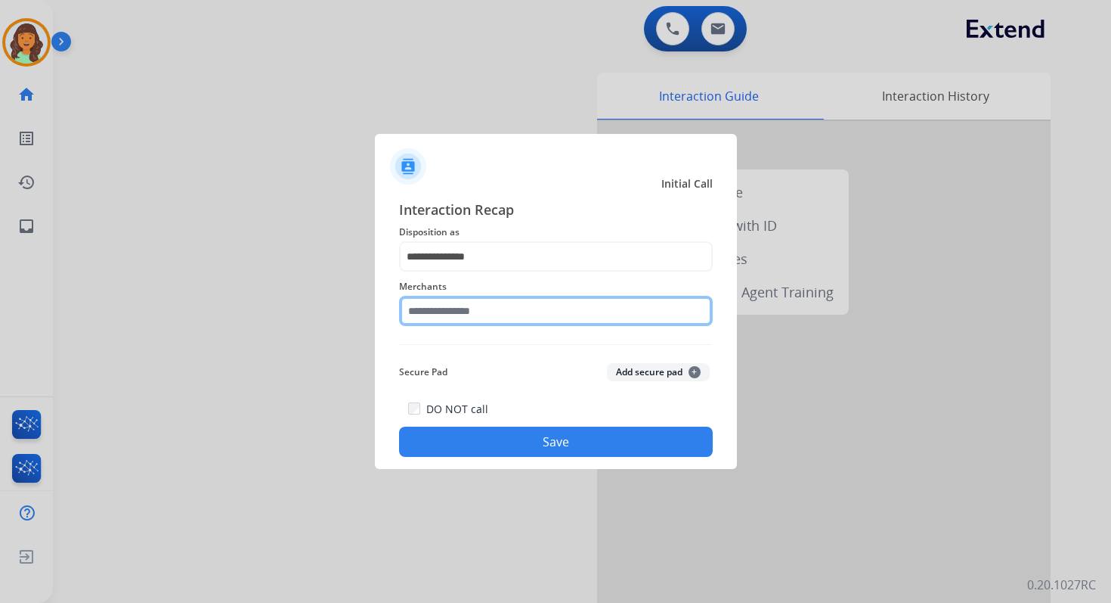
click at [474, 306] on input "text" at bounding box center [556, 311] width 314 height 30
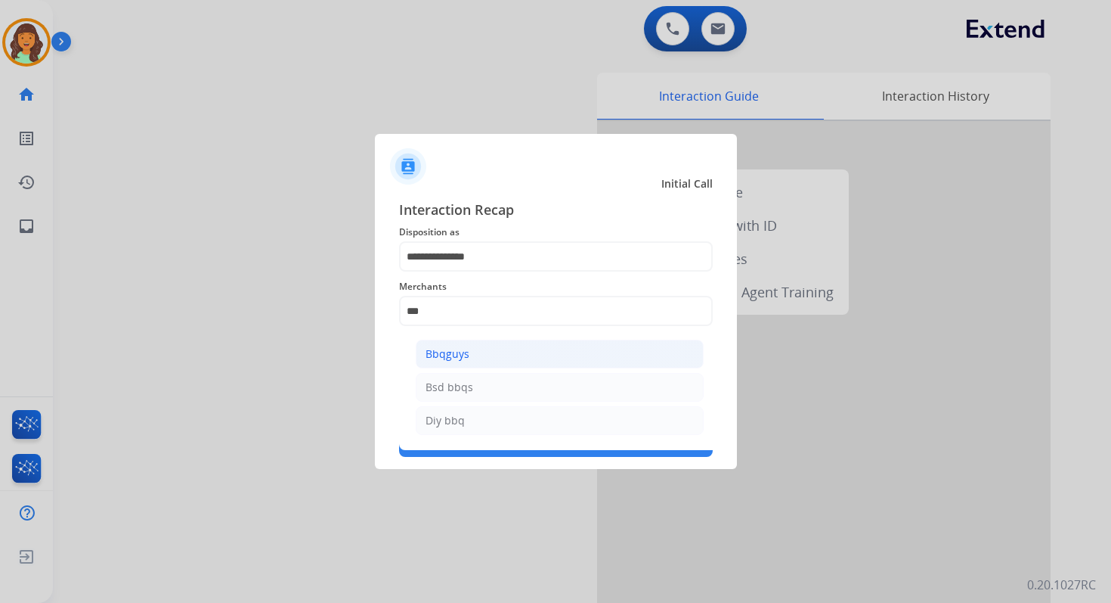
click at [476, 350] on li "Bbqguys" at bounding box center [560, 353] width 288 height 29
type input "*******"
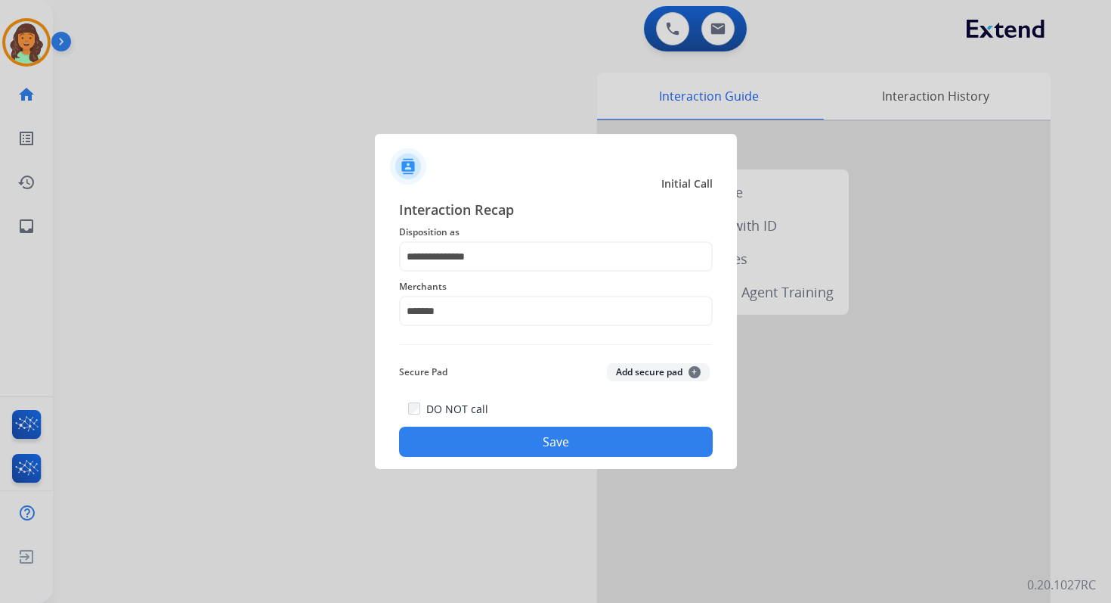
click at [536, 449] on button "Save" at bounding box center [556, 441] width 314 height 30
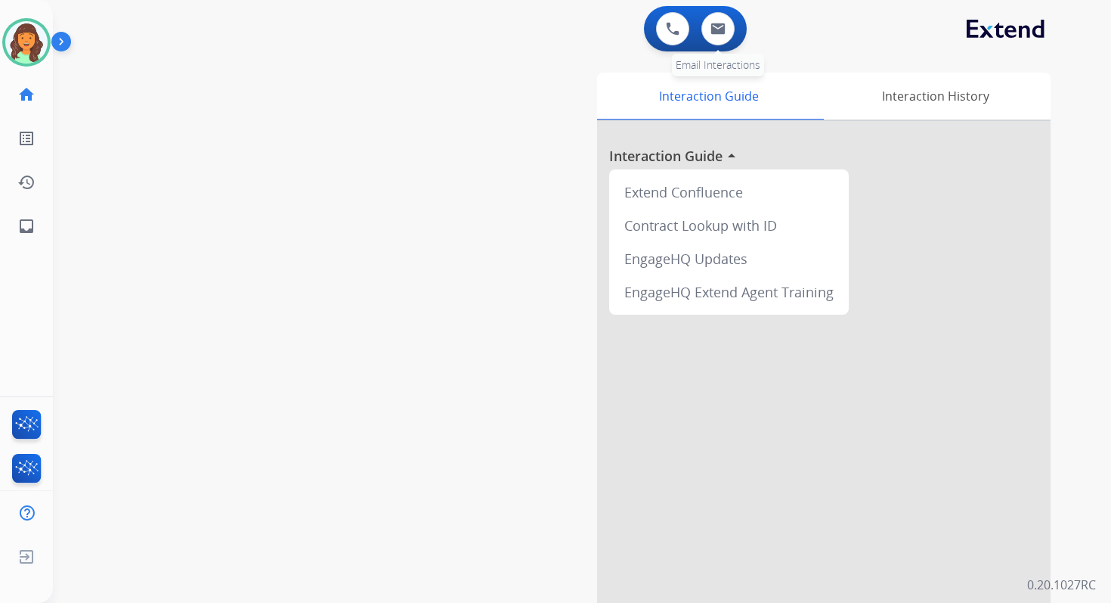
click at [739, 14] on div "0 Email Interactions" at bounding box center [718, 28] width 45 height 33
click at [731, 22] on button at bounding box center [718, 28] width 33 height 33
select select "**********"
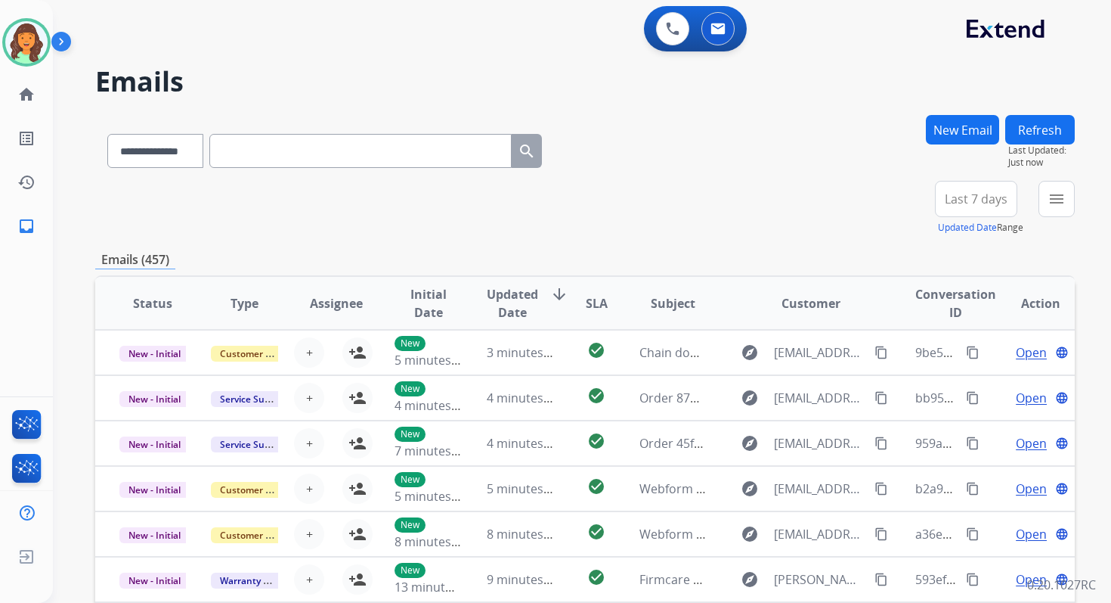
click at [246, 153] on input "text" at bounding box center [360, 151] width 302 height 34
paste input "**********"
type input "**********"
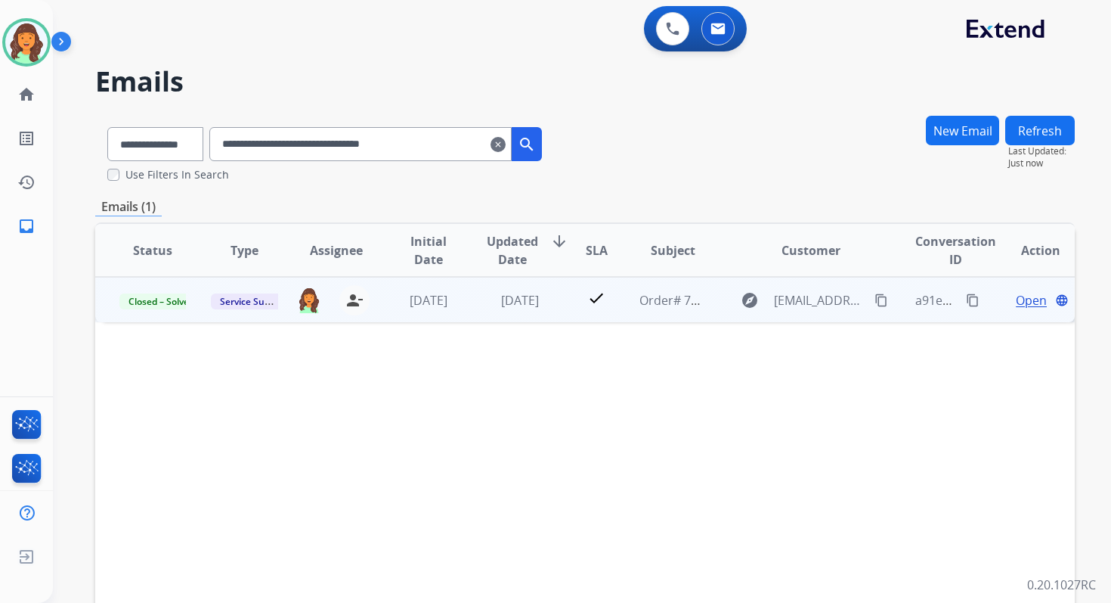
click at [1017, 298] on span "Open" at bounding box center [1031, 300] width 31 height 18
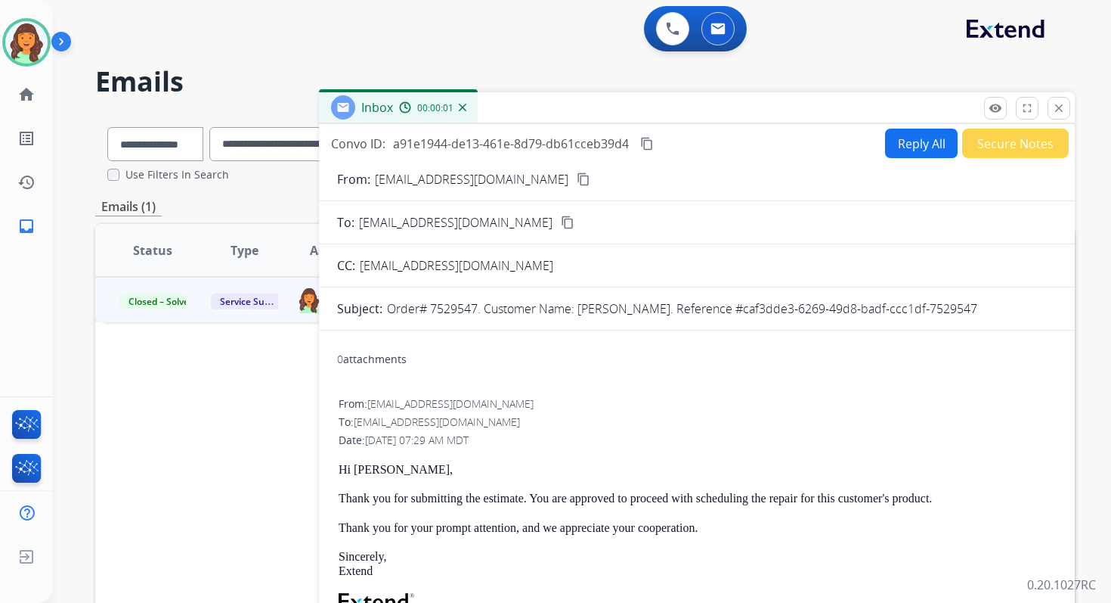
click at [909, 146] on button "Reply All" at bounding box center [921, 143] width 73 height 29
select select "**********"
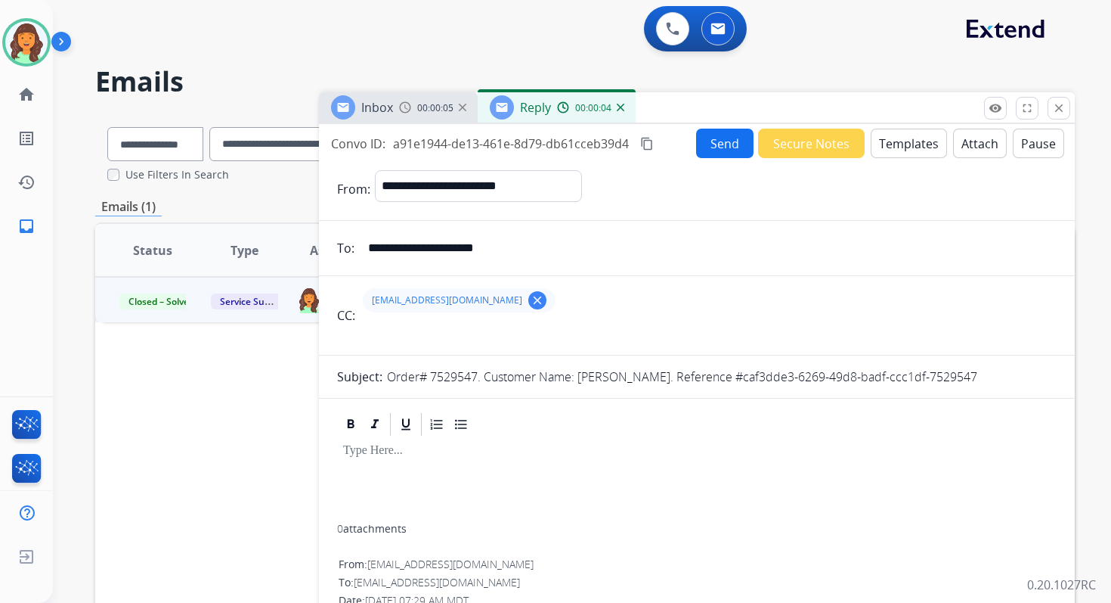
click at [890, 136] on button "Templates" at bounding box center [909, 143] width 76 height 29
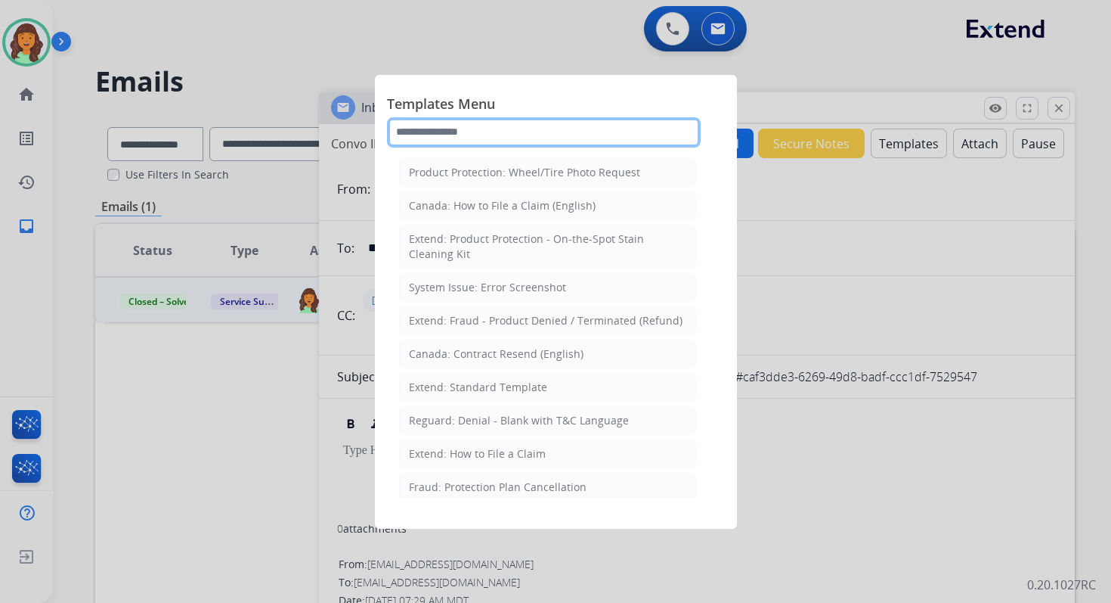
click at [495, 134] on input "text" at bounding box center [544, 132] width 314 height 30
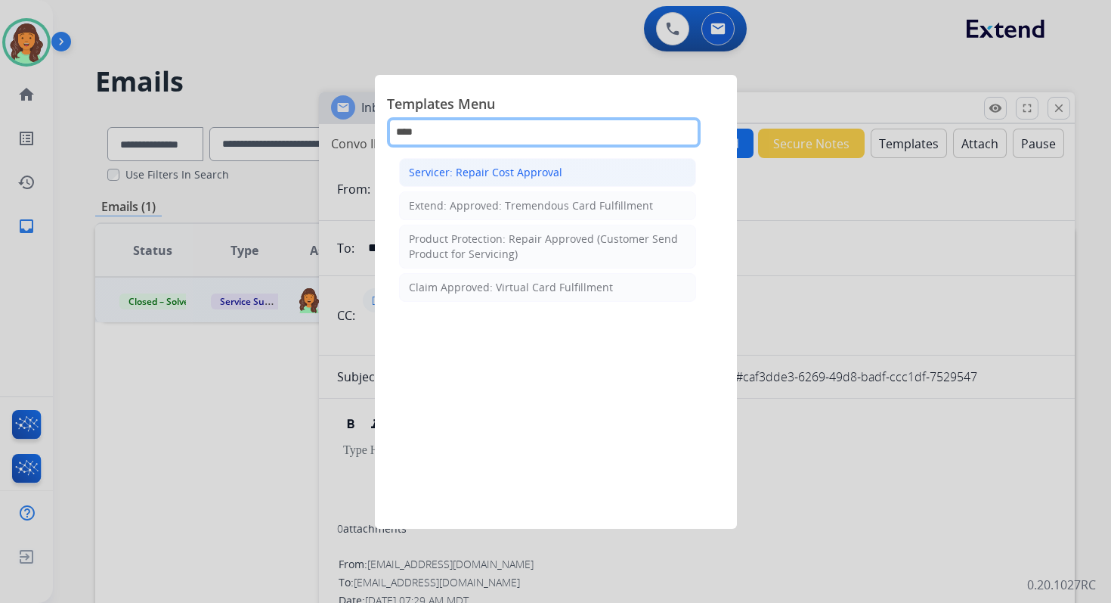
type input "****"
click at [469, 173] on div "Servicer: Repair Cost Approval" at bounding box center [485, 172] width 153 height 15
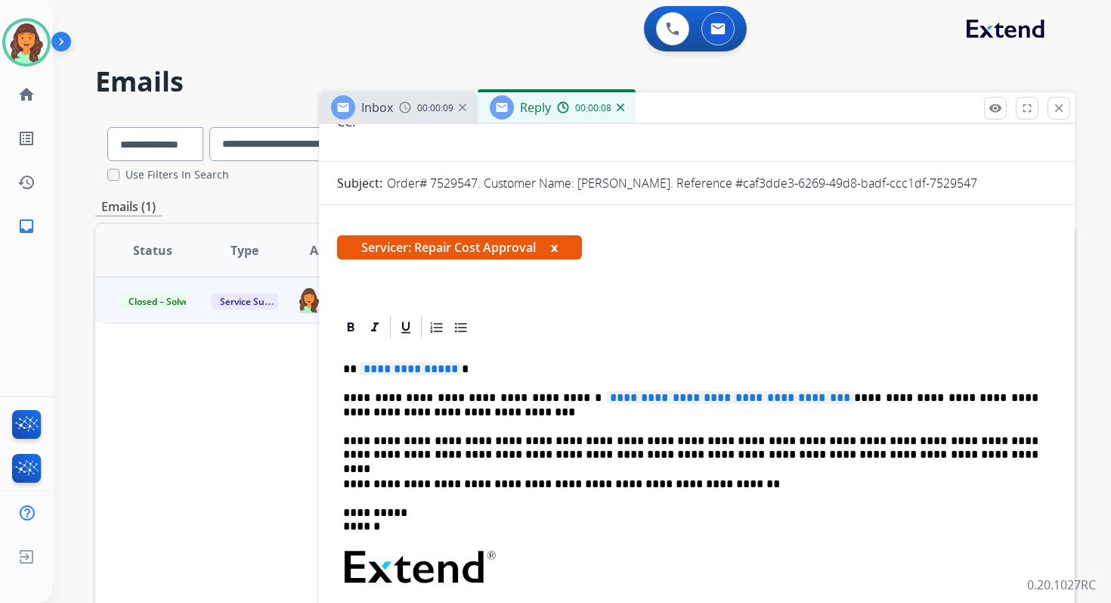
scroll to position [228, 0]
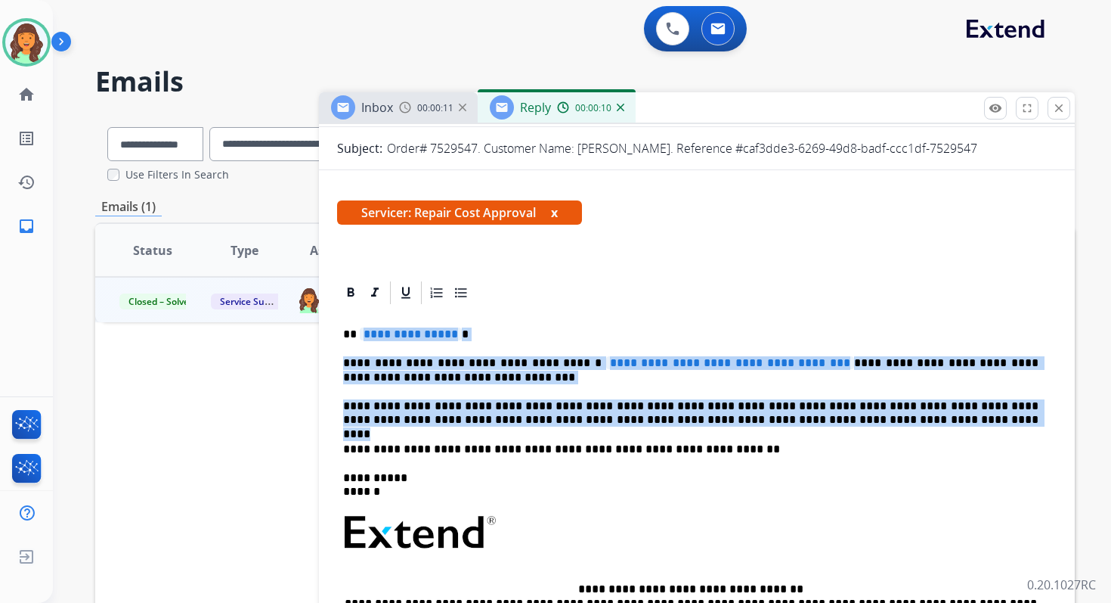
drag, startPoint x: 361, startPoint y: 335, endPoint x: 838, endPoint y: 423, distance: 485.0
click at [838, 423] on div "**********" at bounding box center [697, 533] width 720 height 455
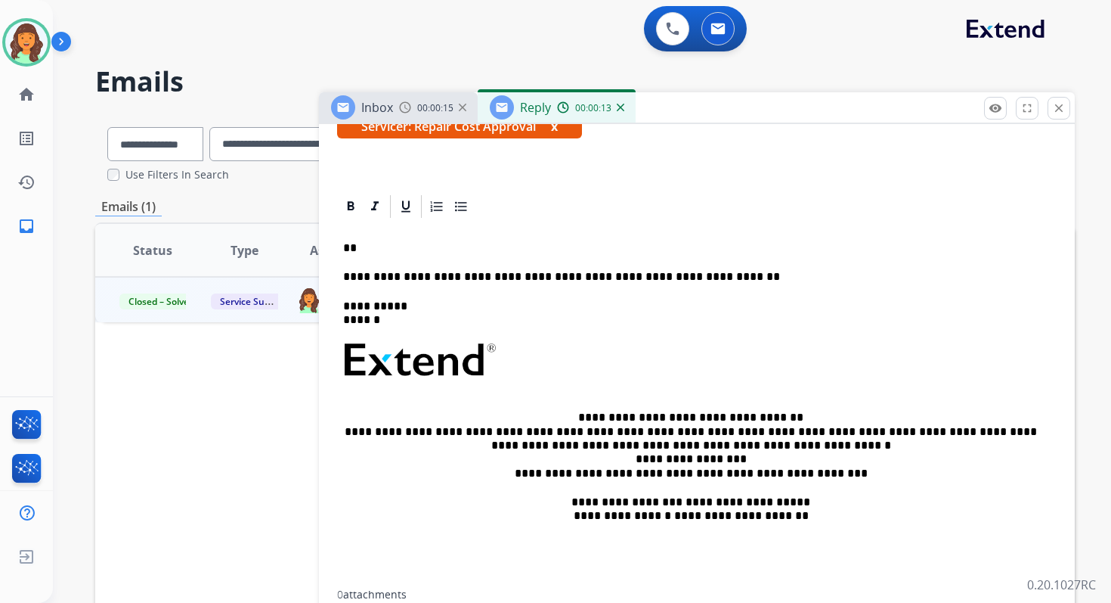
scroll to position [311, 0]
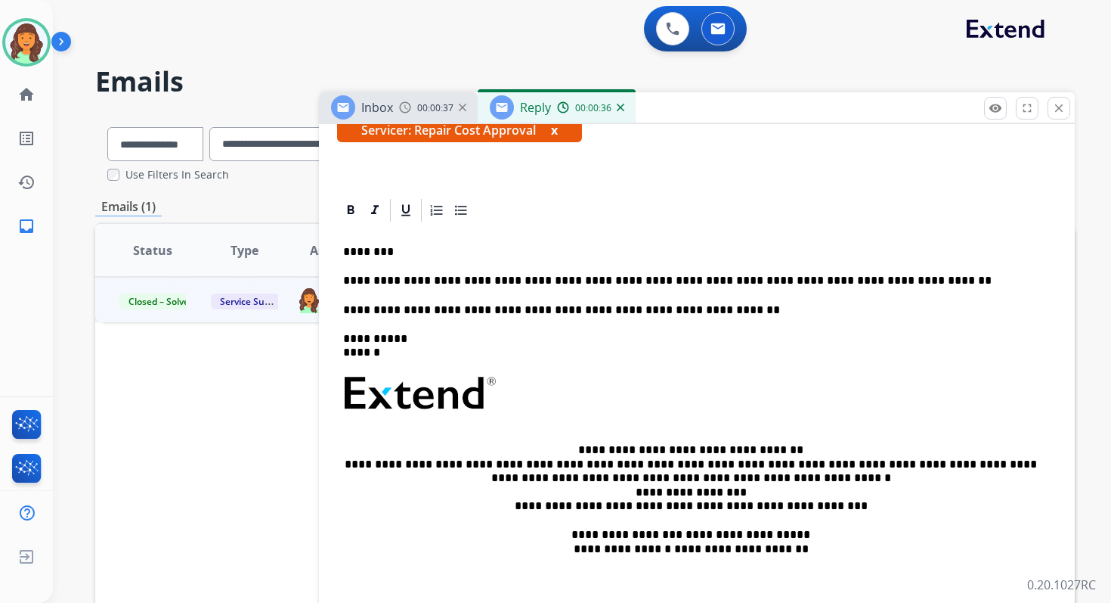
click at [701, 283] on p "**********" at bounding box center [691, 281] width 696 height 14
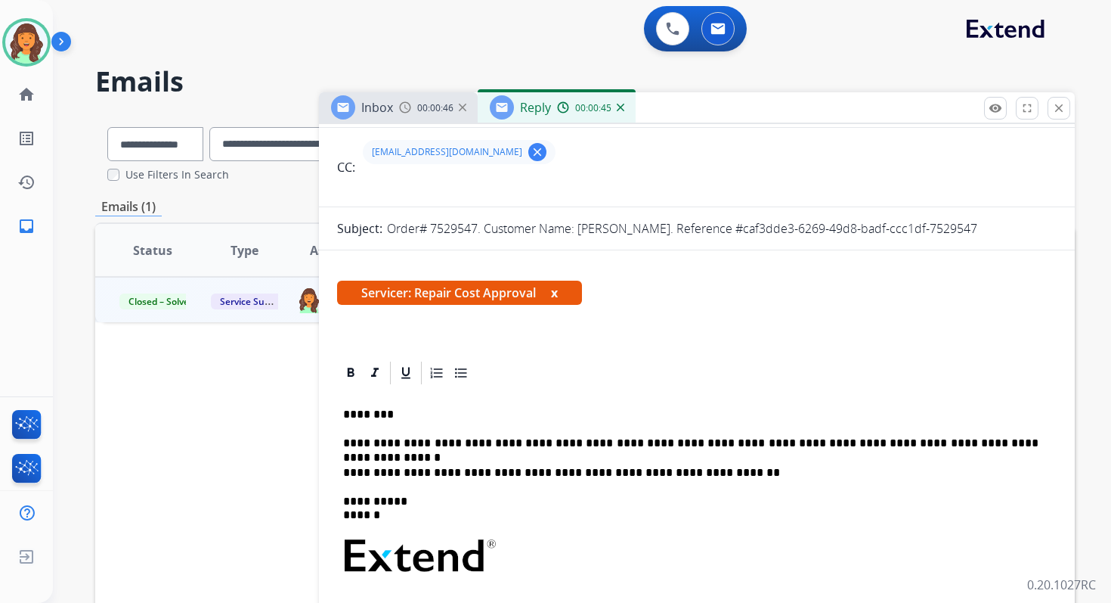
scroll to position [0, 0]
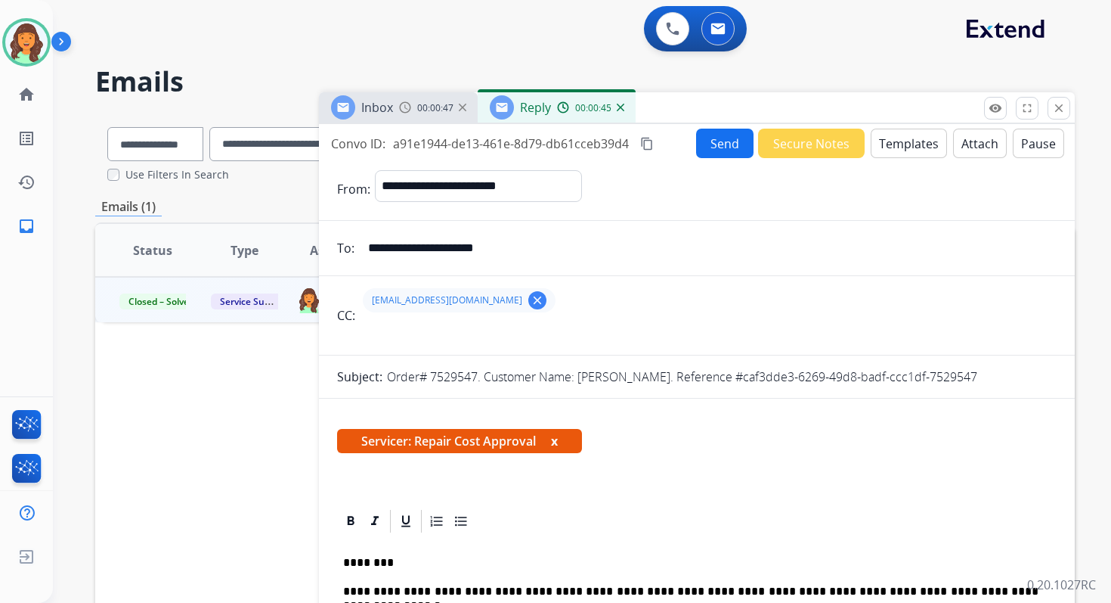
click at [717, 150] on button "Send" at bounding box center [724, 143] width 57 height 29
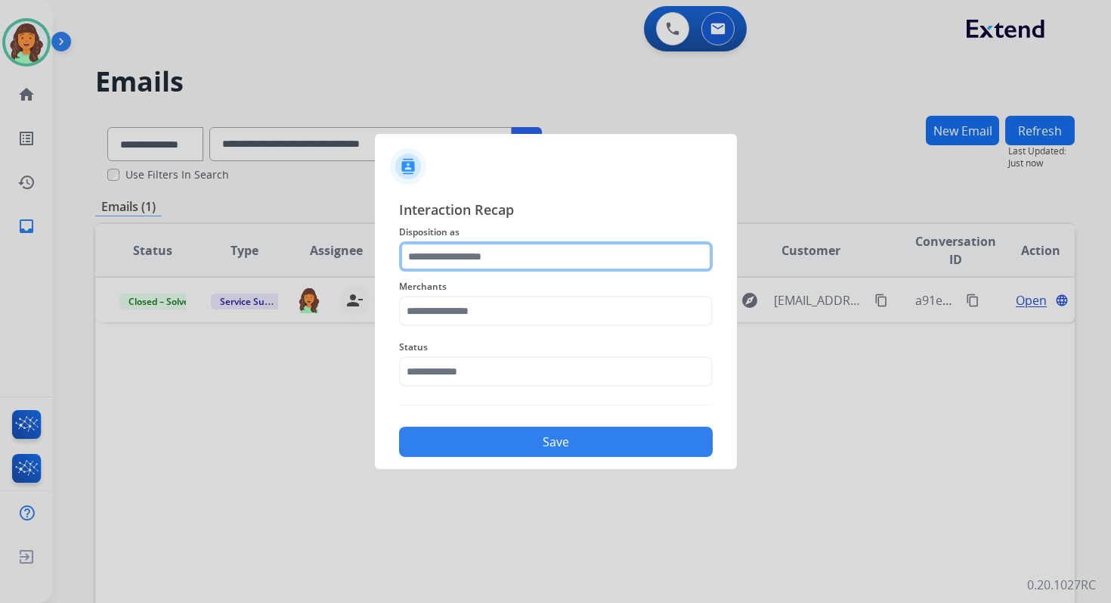
click at [461, 256] on input "text" at bounding box center [556, 256] width 314 height 30
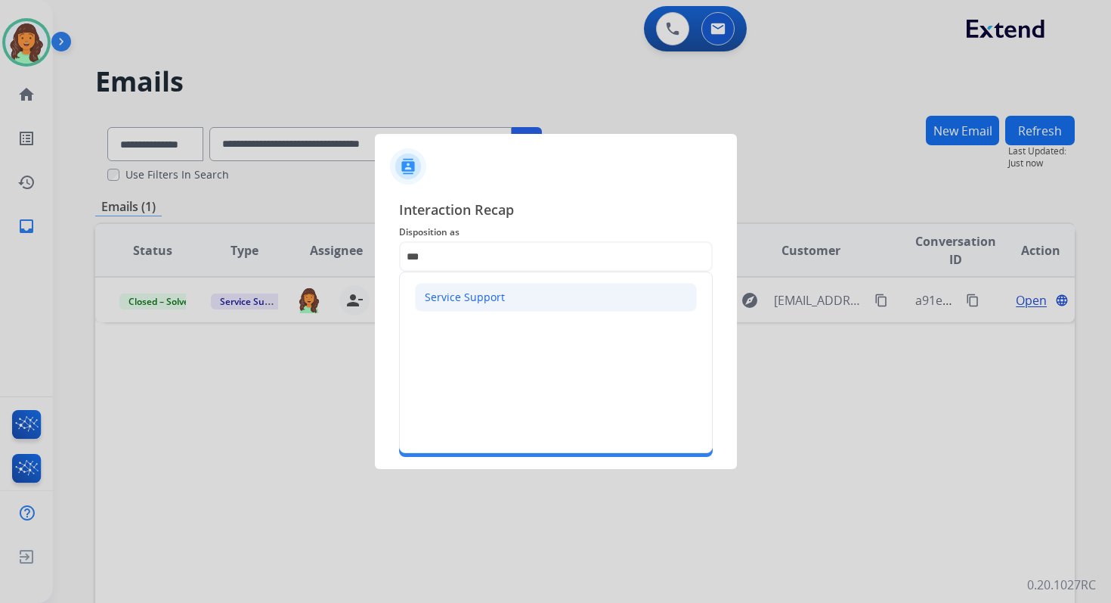
click at [465, 299] on div "Service Support" at bounding box center [465, 297] width 80 height 15
type input "**********"
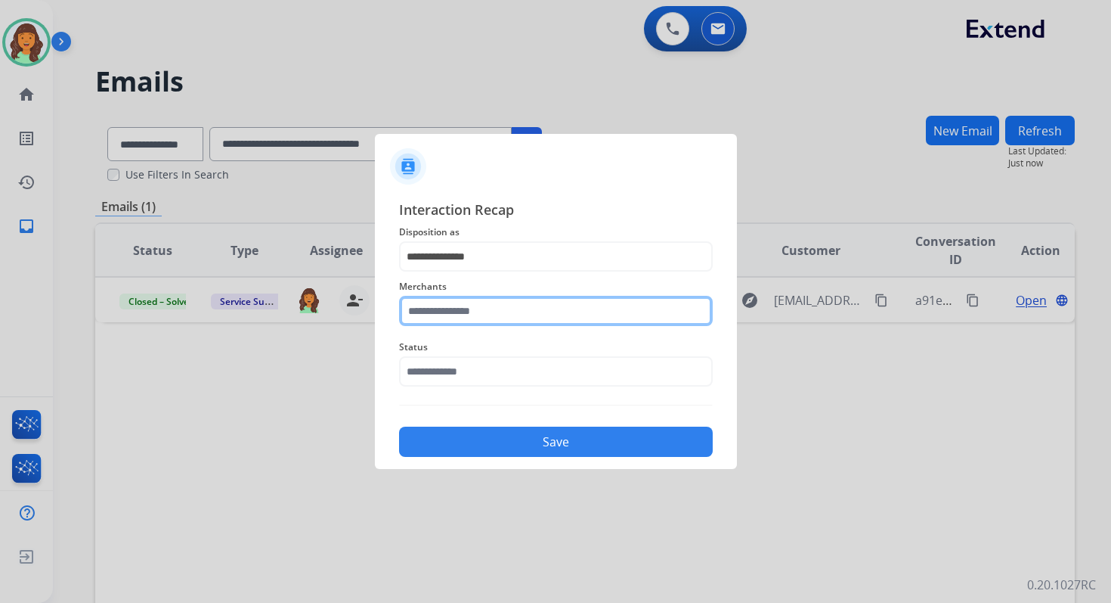
click at [466, 311] on input "text" at bounding box center [556, 311] width 314 height 30
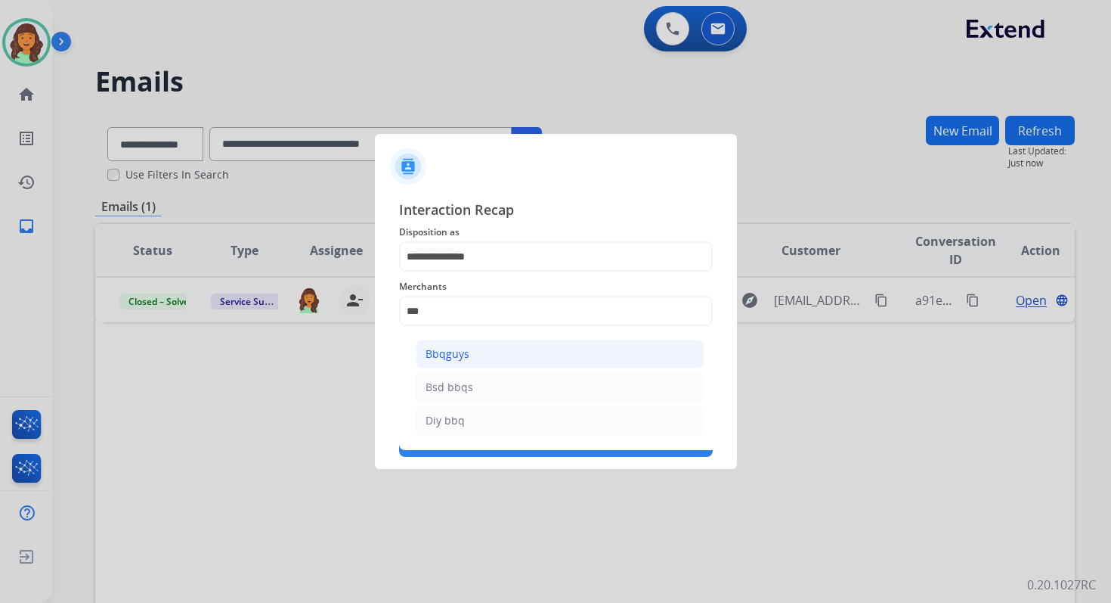
click at [476, 354] on li "Bbqguys" at bounding box center [560, 353] width 288 height 29
type input "*******"
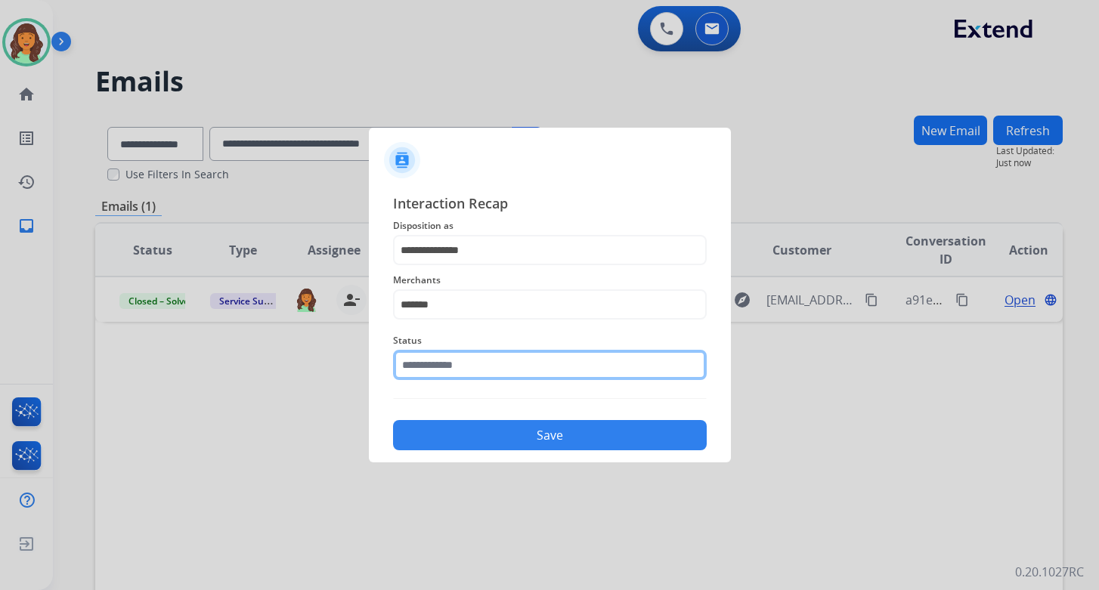
click at [476, 362] on input "text" at bounding box center [550, 365] width 314 height 30
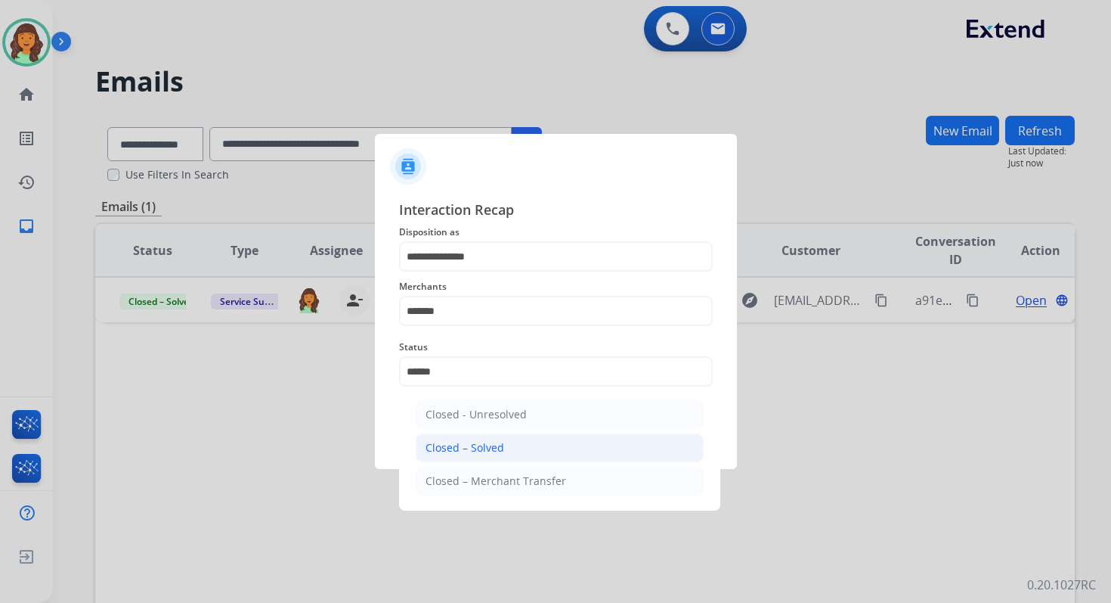
click at [499, 450] on div "Closed – Solved" at bounding box center [465, 447] width 79 height 15
type input "**********"
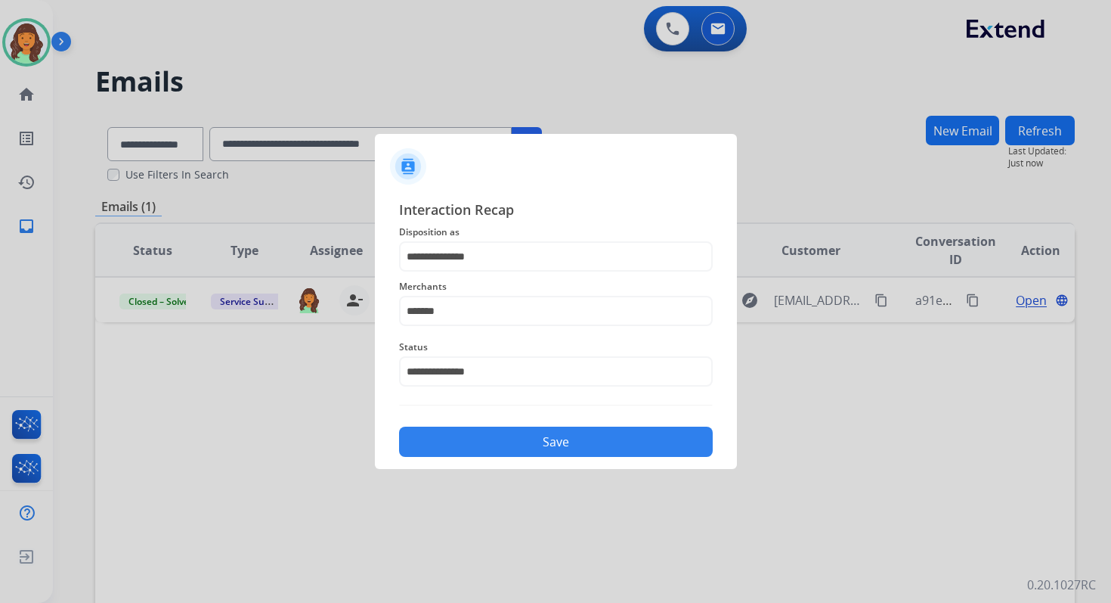
click at [499, 450] on button "Save" at bounding box center [556, 441] width 314 height 30
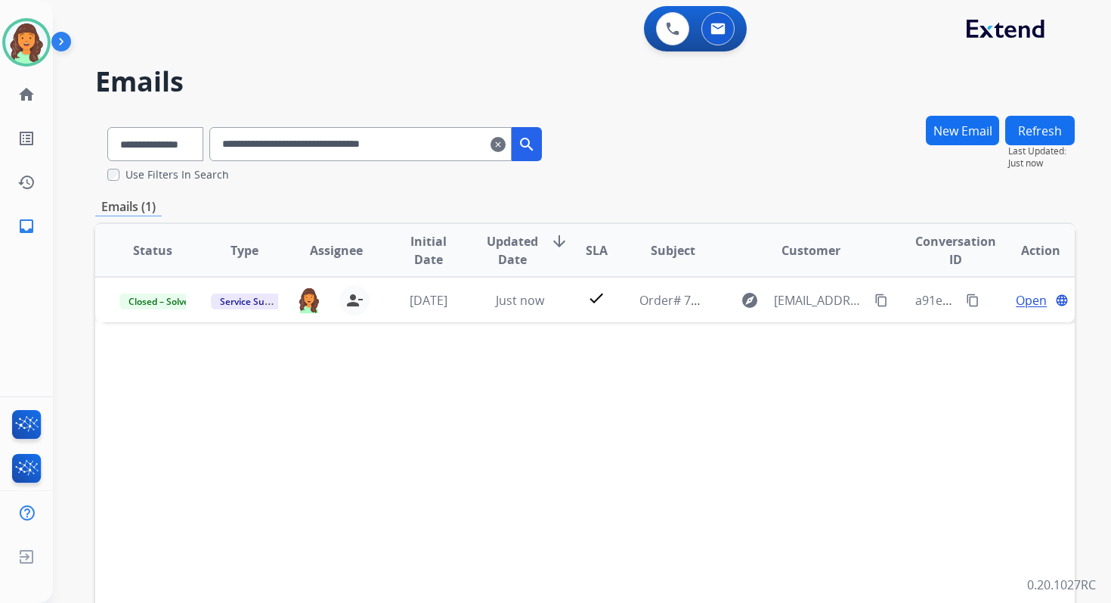
click at [506, 141] on mat-icon "clear" at bounding box center [498, 144] width 15 height 18
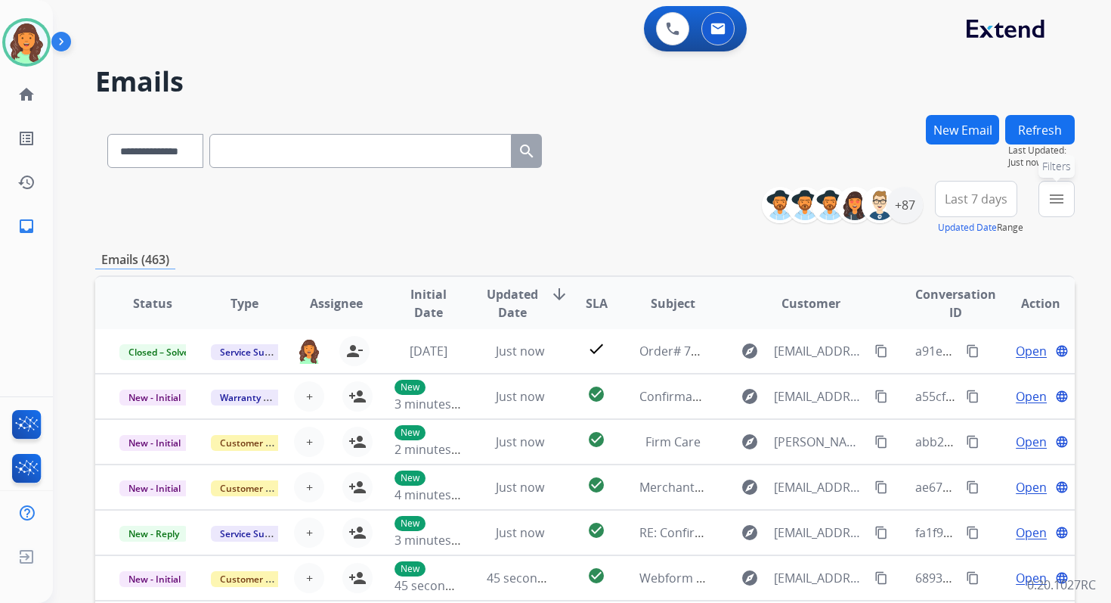
click at [1055, 200] on mat-icon "menu" at bounding box center [1057, 199] width 18 height 18
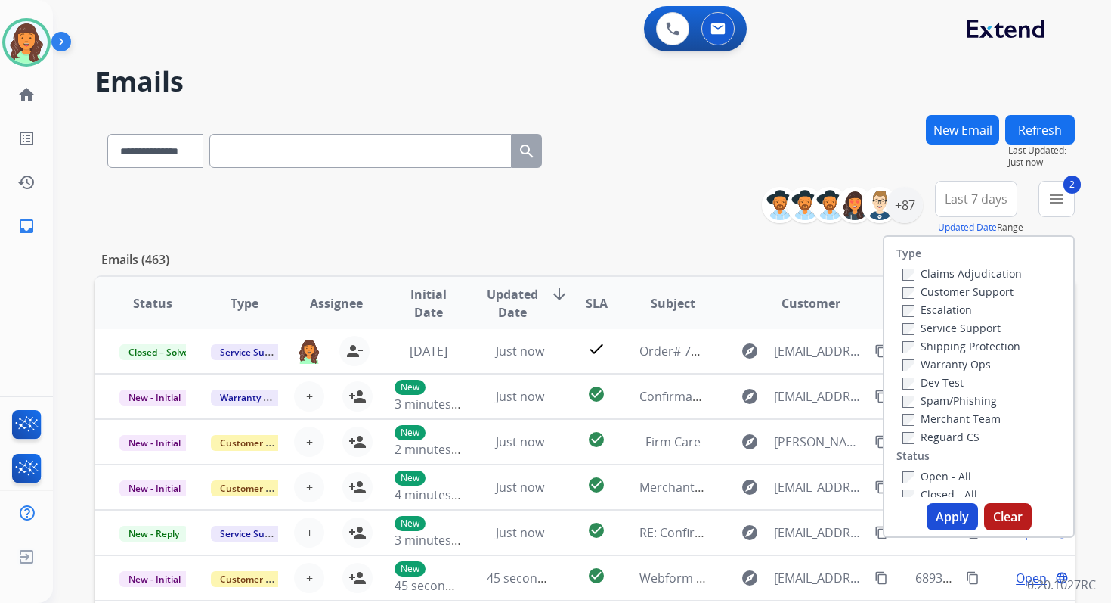
click at [940, 512] on button "Apply" at bounding box center [952, 516] width 51 height 27
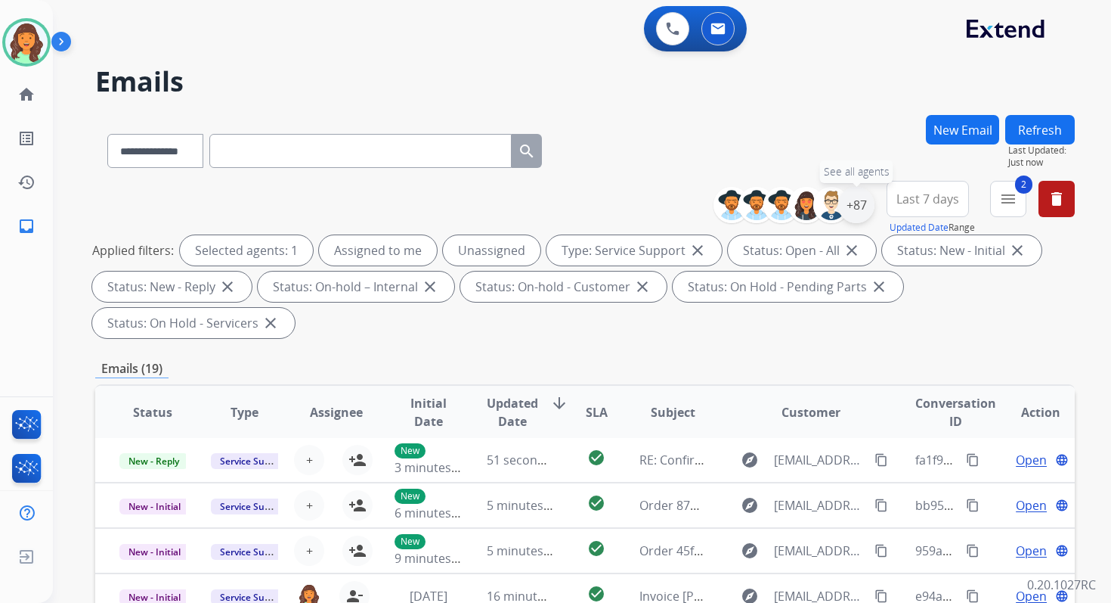
click at [853, 198] on div "+87" at bounding box center [856, 205] width 36 height 36
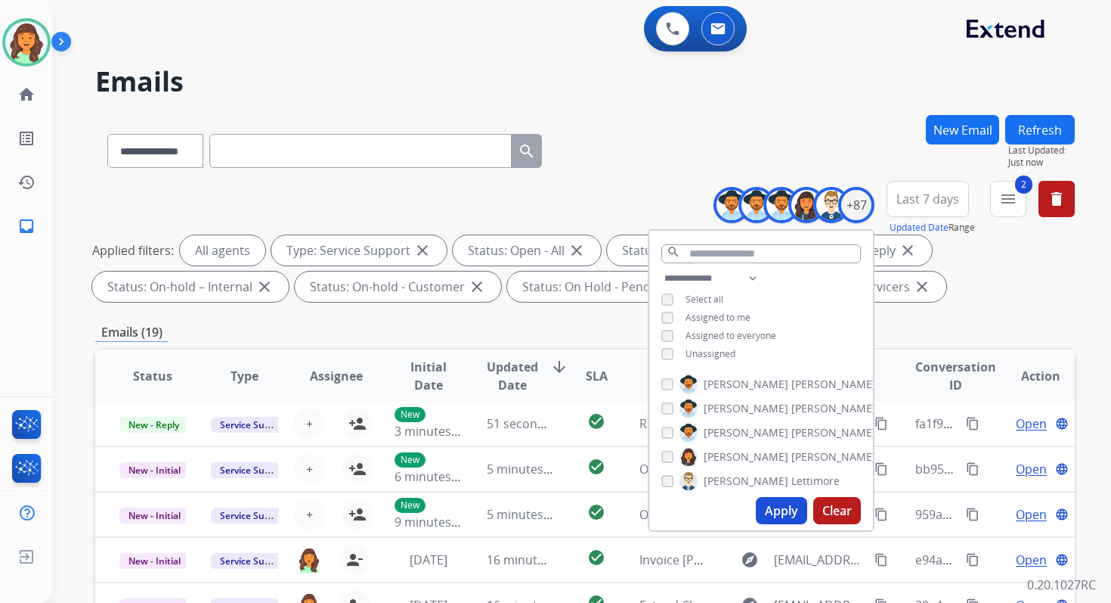
click at [766, 504] on button "Apply" at bounding box center [781, 510] width 51 height 27
click at [772, 511] on button "Apply" at bounding box center [781, 510] width 51 height 27
click at [594, 330] on div "Emails (127)" at bounding box center [585, 332] width 980 height 19
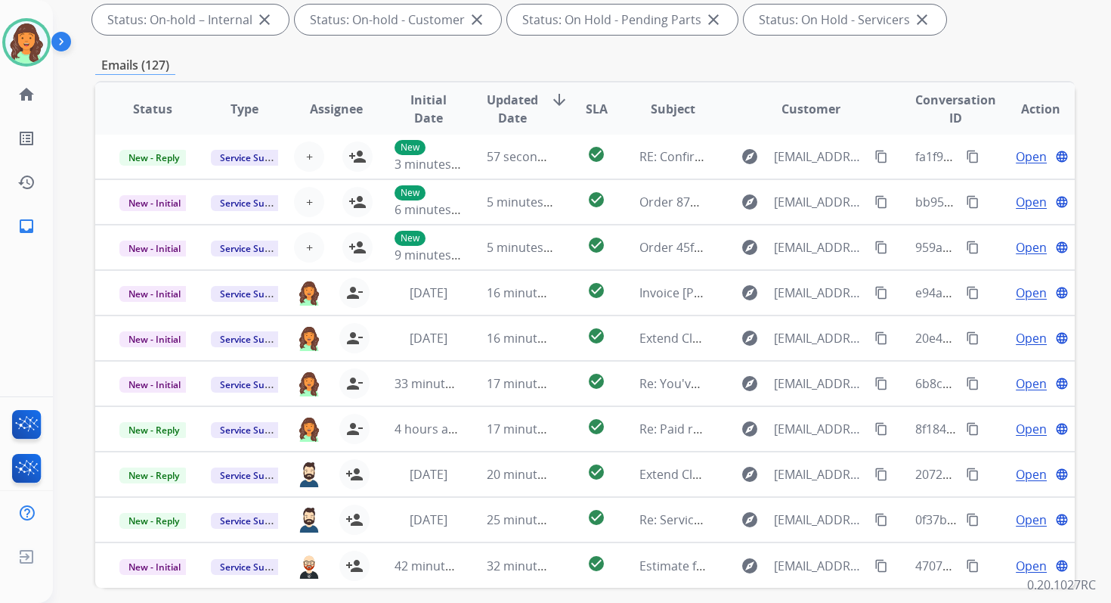
scroll to position [330, 0]
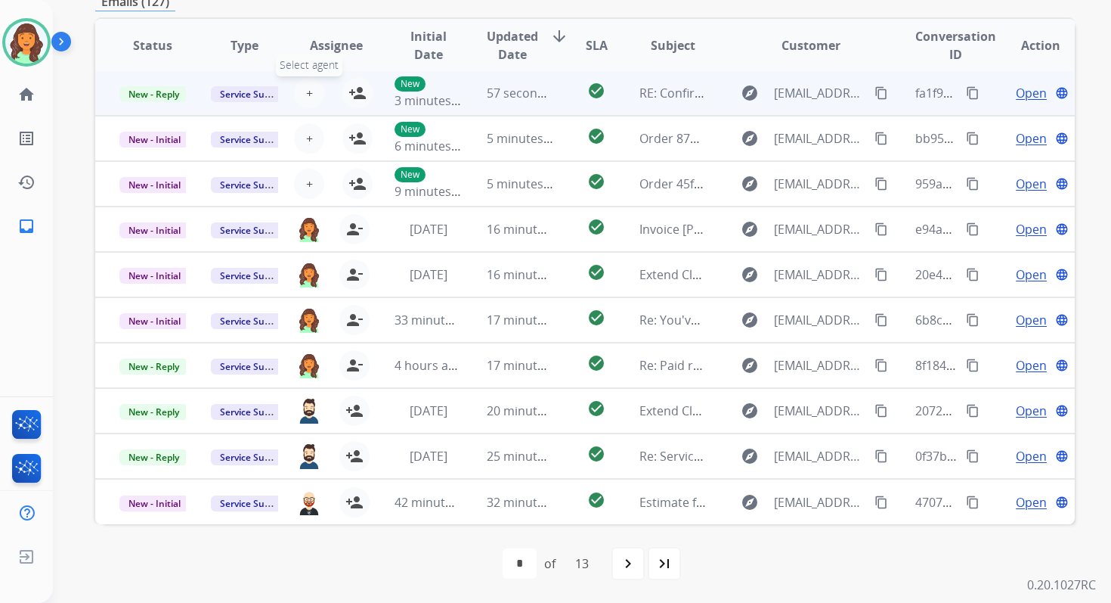
click at [306, 92] on span "+" at bounding box center [309, 93] width 7 height 18
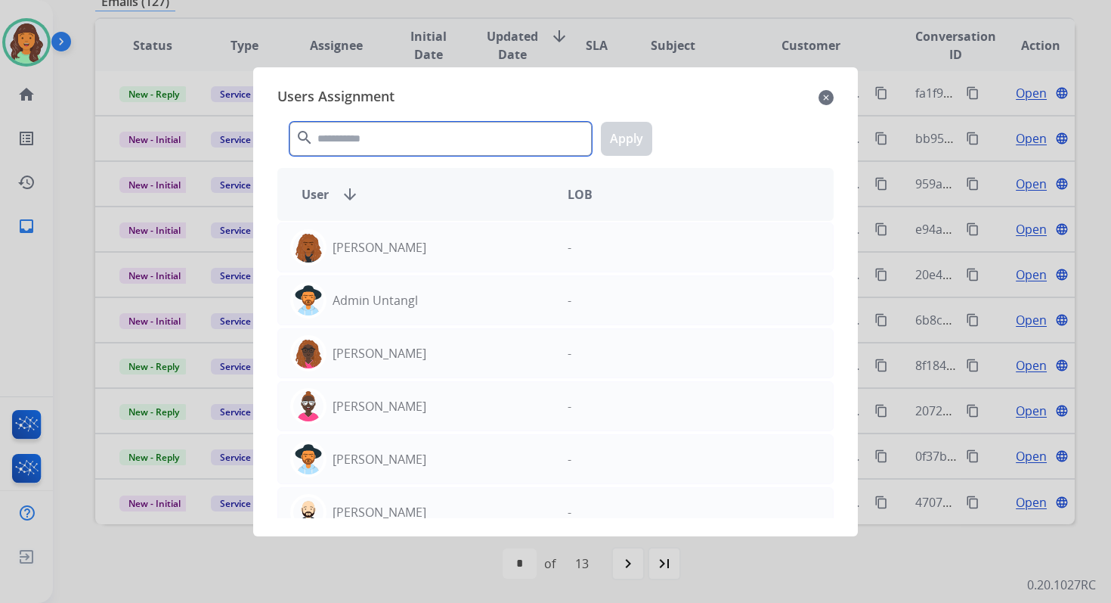
click at [375, 141] on input "text" at bounding box center [441, 139] width 302 height 34
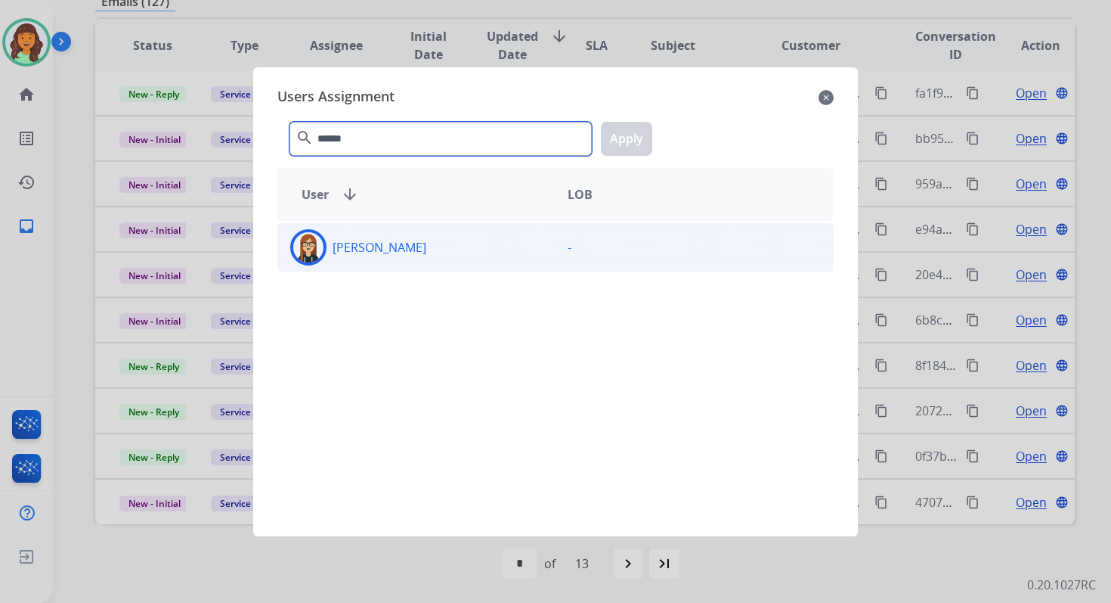
type input "******"
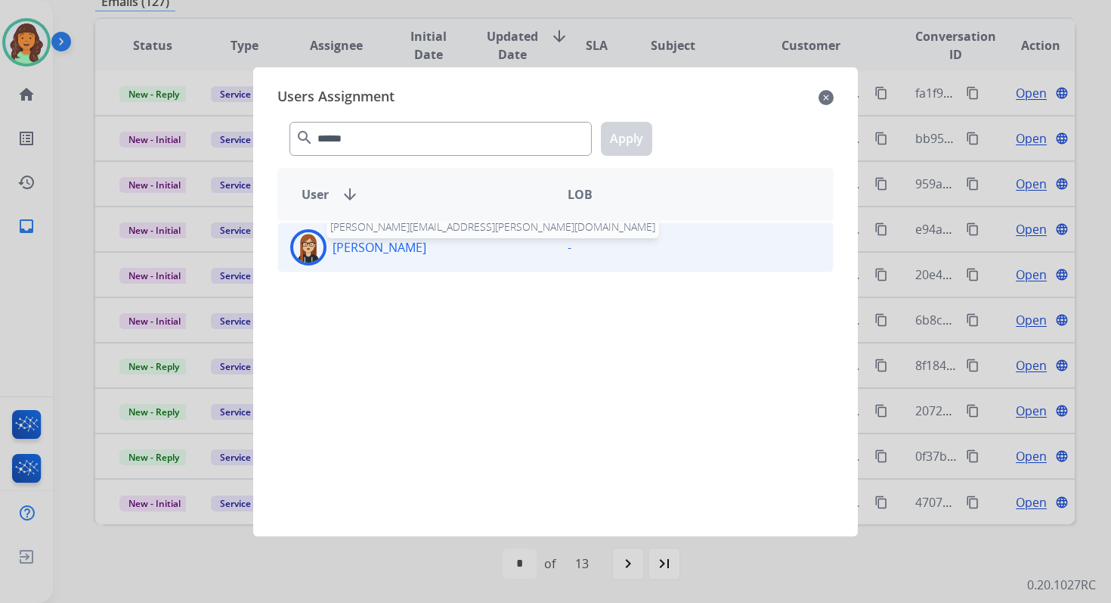
click at [410, 243] on p "[PERSON_NAME]" at bounding box center [380, 247] width 94 height 18
click at [614, 139] on button "Apply" at bounding box center [626, 139] width 51 height 34
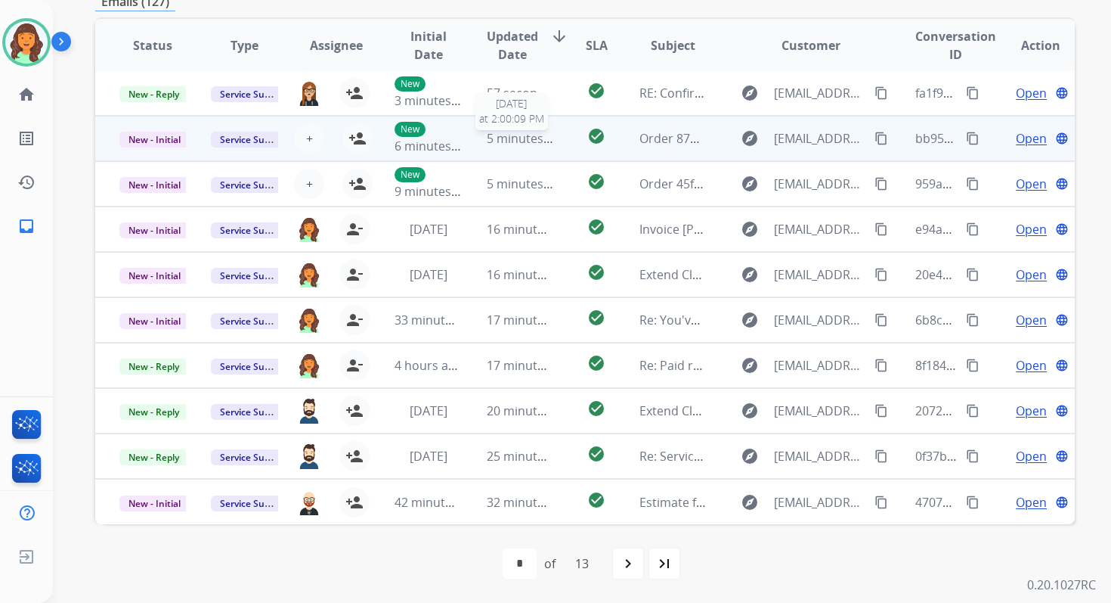
click at [540, 143] on span "5 minutes ago" at bounding box center [527, 138] width 81 height 17
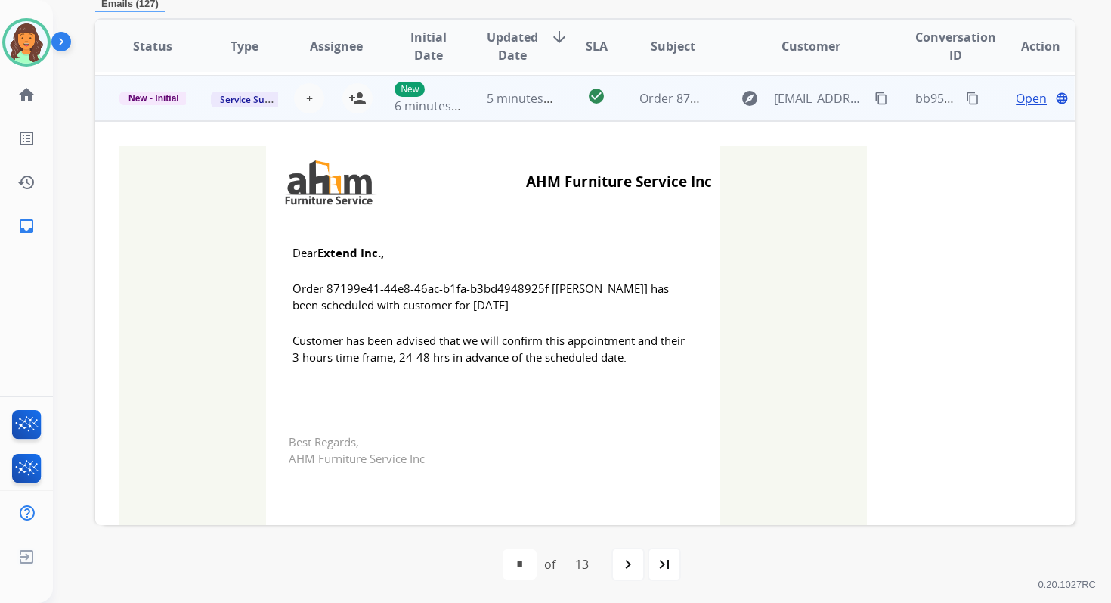
scroll to position [45, 0]
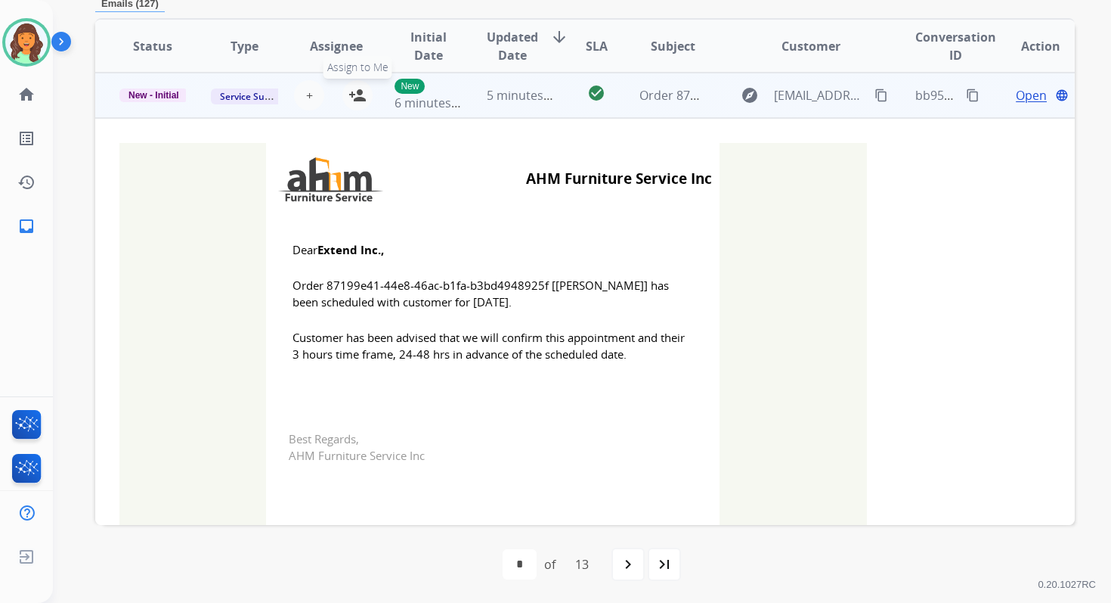
click at [352, 88] on mat-icon "person_add" at bounding box center [358, 95] width 18 height 18
click at [156, 85] on td "New - Initial" at bounding box center [140, 95] width 91 height 45
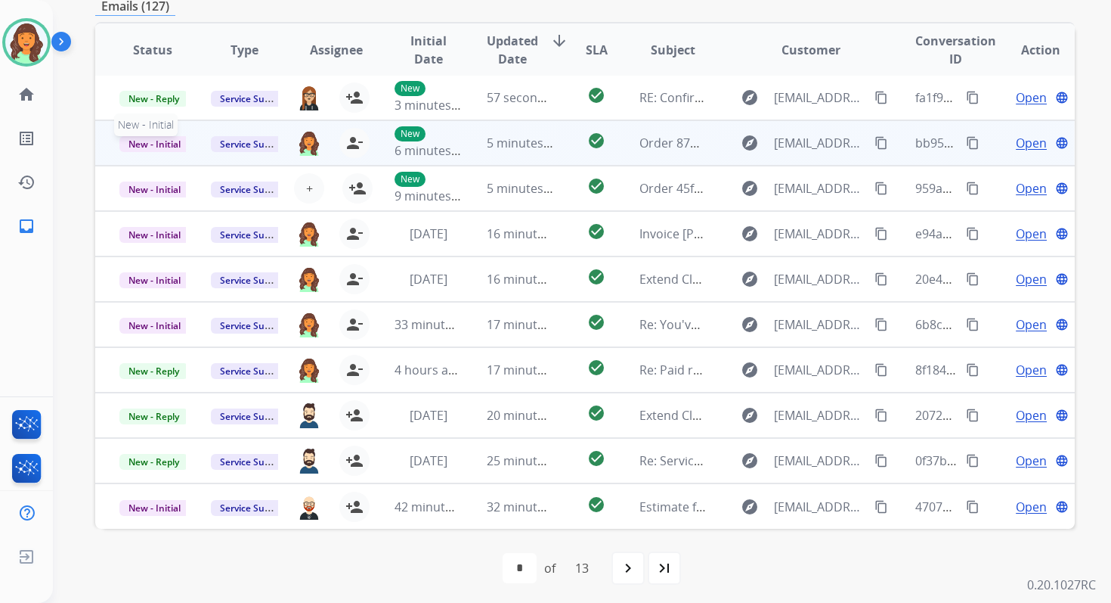
click at [163, 140] on span "New - Initial" at bounding box center [154, 144] width 70 height 16
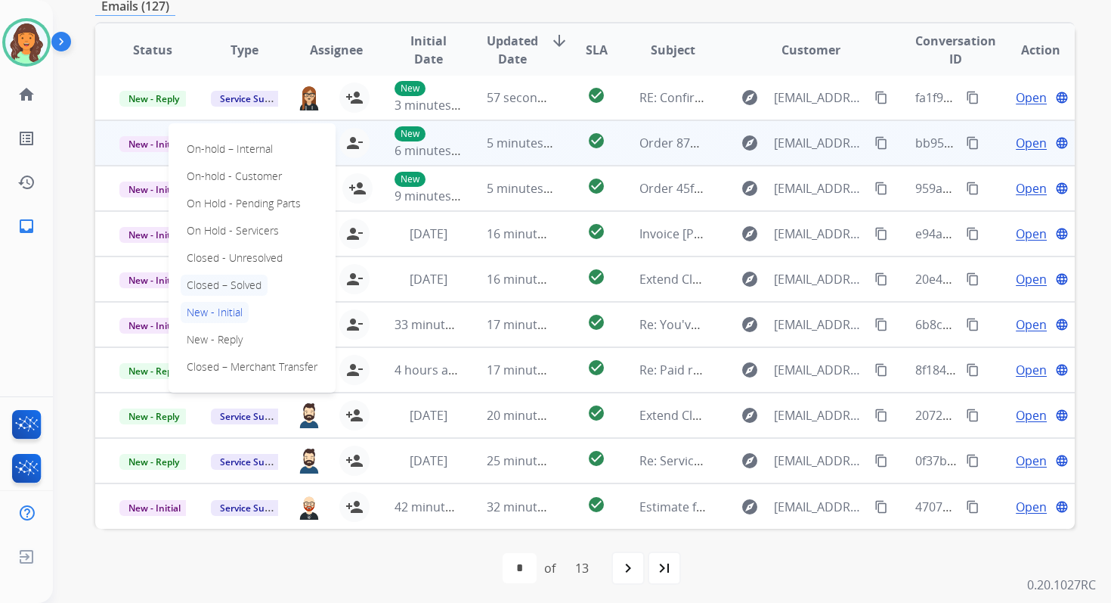
click at [212, 287] on p "Closed – Solved" at bounding box center [224, 284] width 87 height 21
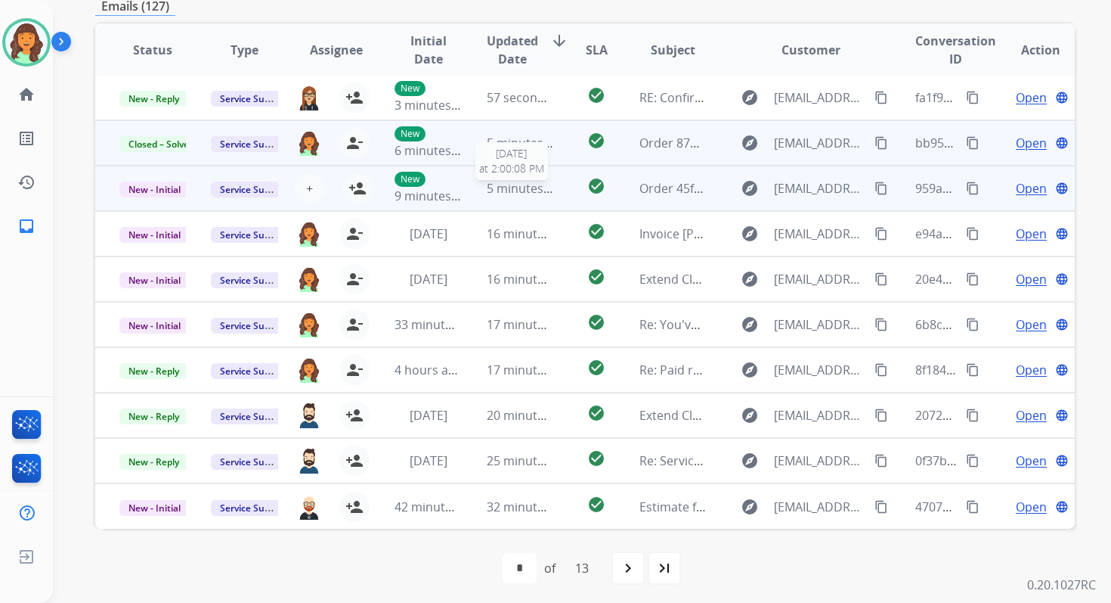
click at [542, 190] on span "5 minutes ago" at bounding box center [527, 188] width 81 height 17
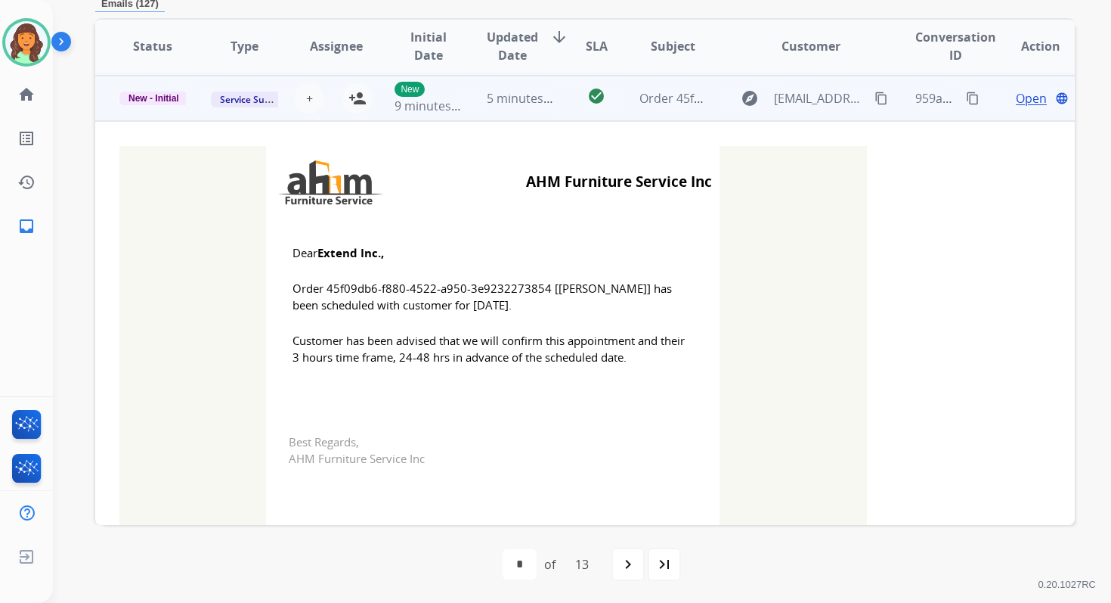
scroll to position [91, 0]
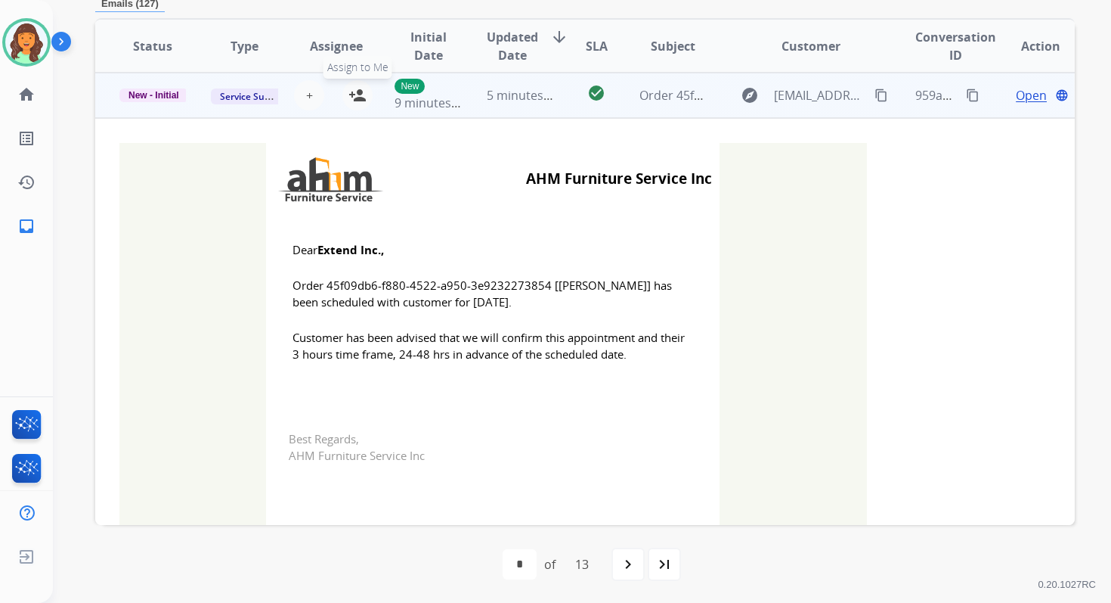
click at [355, 94] on mat-icon "person_add" at bounding box center [358, 95] width 18 height 18
click at [164, 93] on span "New - Initial" at bounding box center [153, 95] width 69 height 14
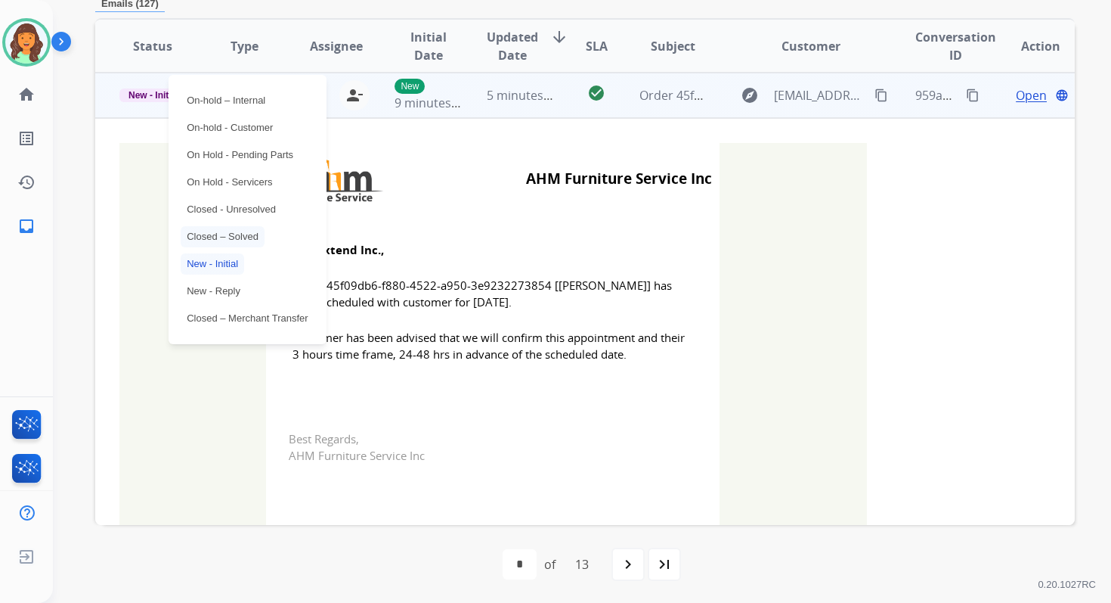
click at [219, 236] on p "Closed – Solved" at bounding box center [223, 236] width 84 height 21
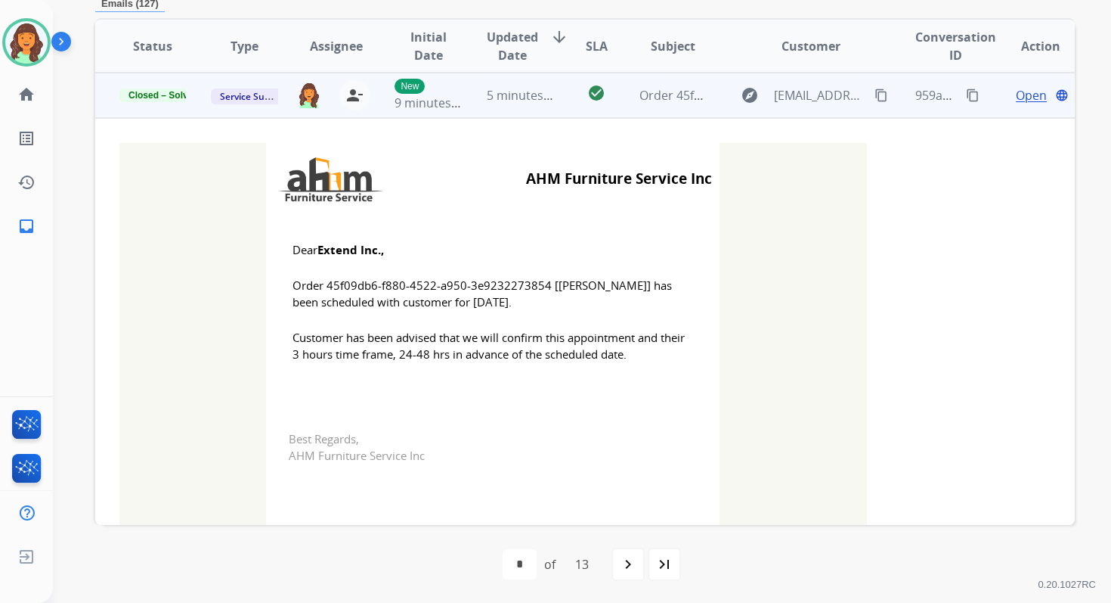
click at [494, 107] on td "5 minutes ago" at bounding box center [508, 95] width 91 height 45
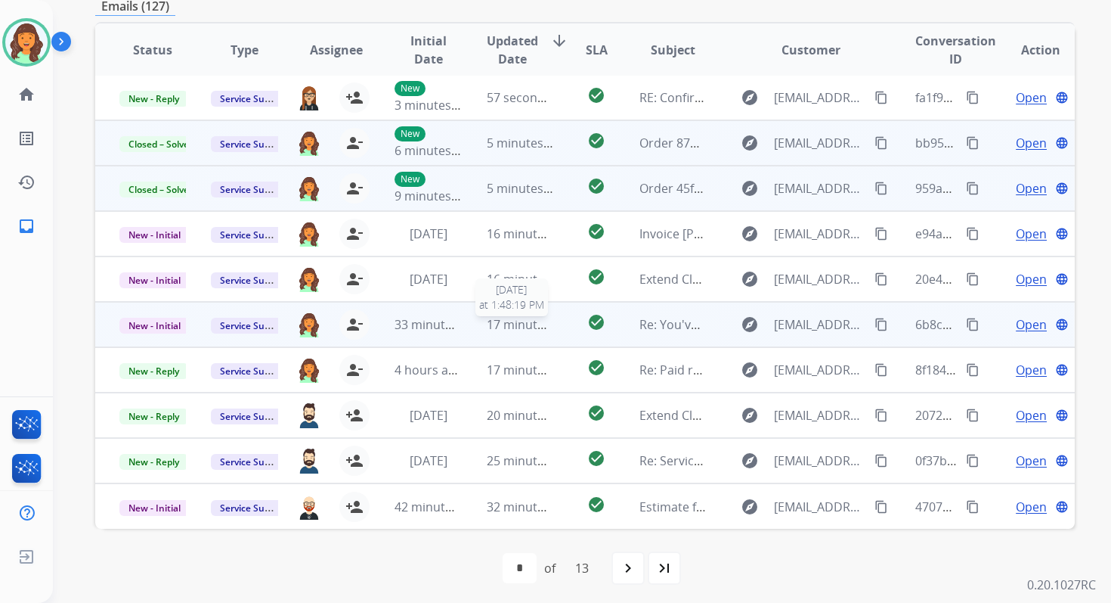
click at [541, 331] on span "17 minutes ago" at bounding box center [531, 324] width 88 height 17
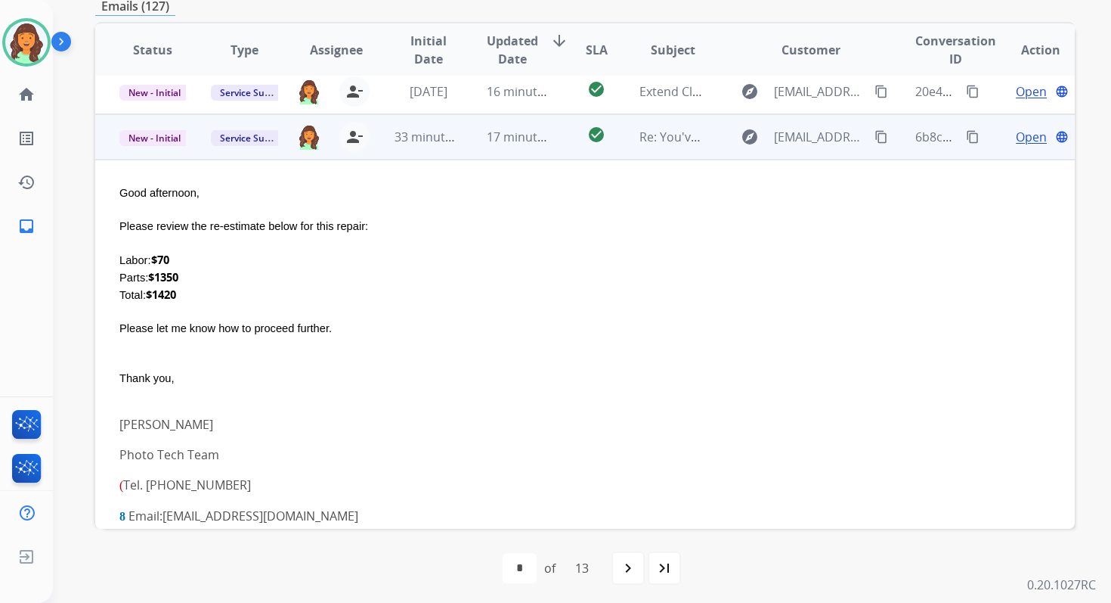
scroll to position [227, 0]
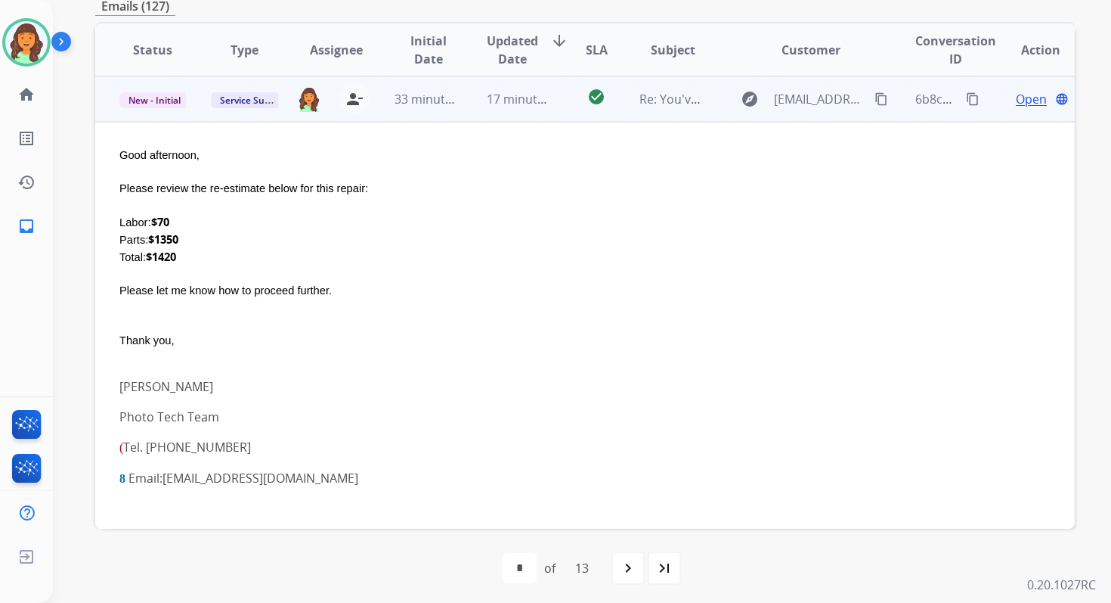
click at [1021, 93] on span "Open" at bounding box center [1031, 99] width 31 height 18
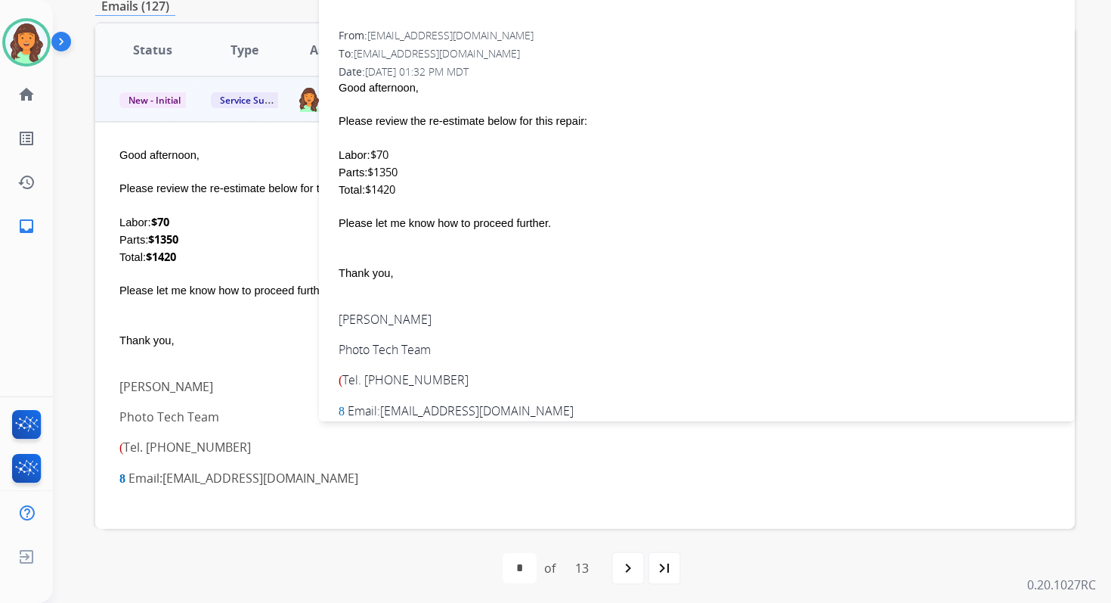
scroll to position [0, 0]
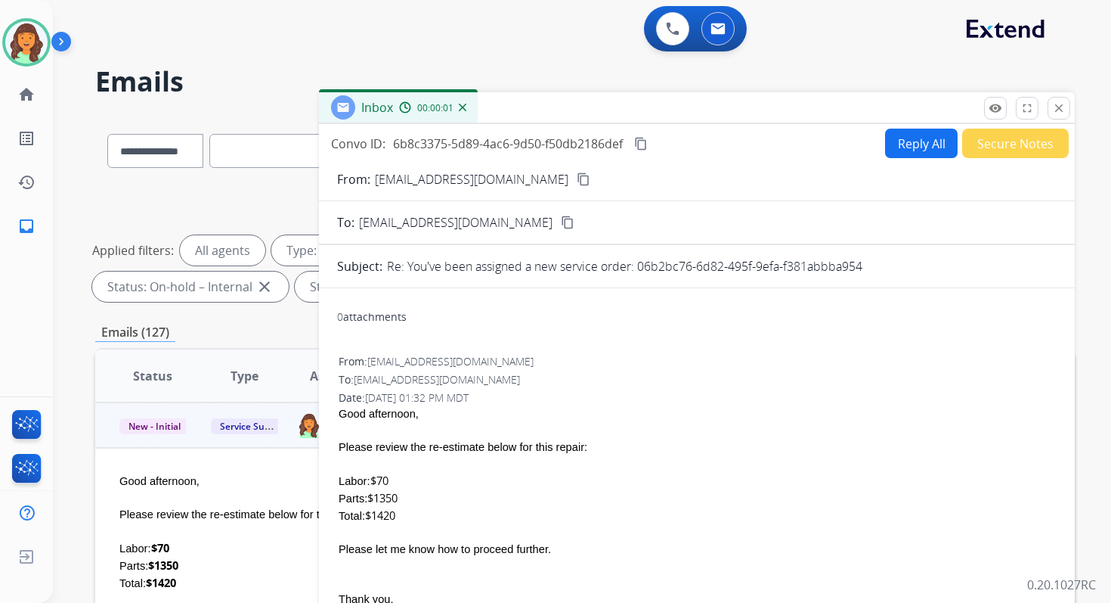
drag, startPoint x: 637, startPoint y: 262, endPoint x: 952, endPoint y: 261, distance: 314.5
click at [951, 261] on div "Re: You've been assigned a new service order: 06b2bc76-6d82-495f-9efa-f381abbba…" at bounding box center [722, 266] width 670 height 18
copy p "06b2bc76-6d82-495f-9efa-f381abbba954"
click at [639, 140] on mat-icon "content_copy" at bounding box center [641, 144] width 14 height 14
click at [903, 140] on button "Reply All" at bounding box center [921, 143] width 73 height 29
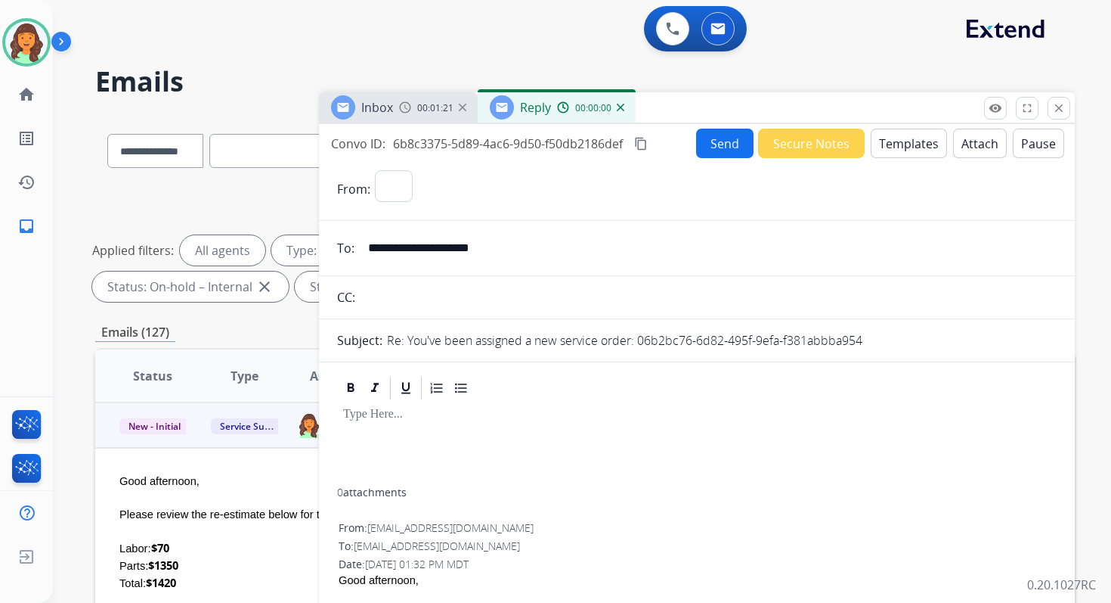
click at [903, 140] on button "Templates" at bounding box center [909, 143] width 76 height 29
select select "**********"
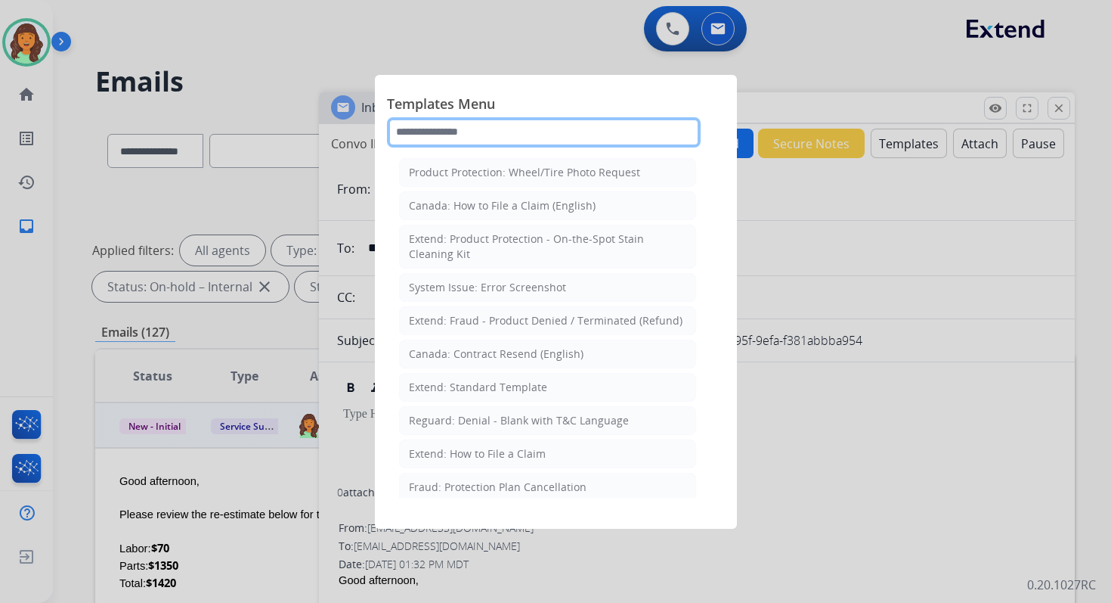
click at [516, 121] on input "text" at bounding box center [544, 132] width 314 height 30
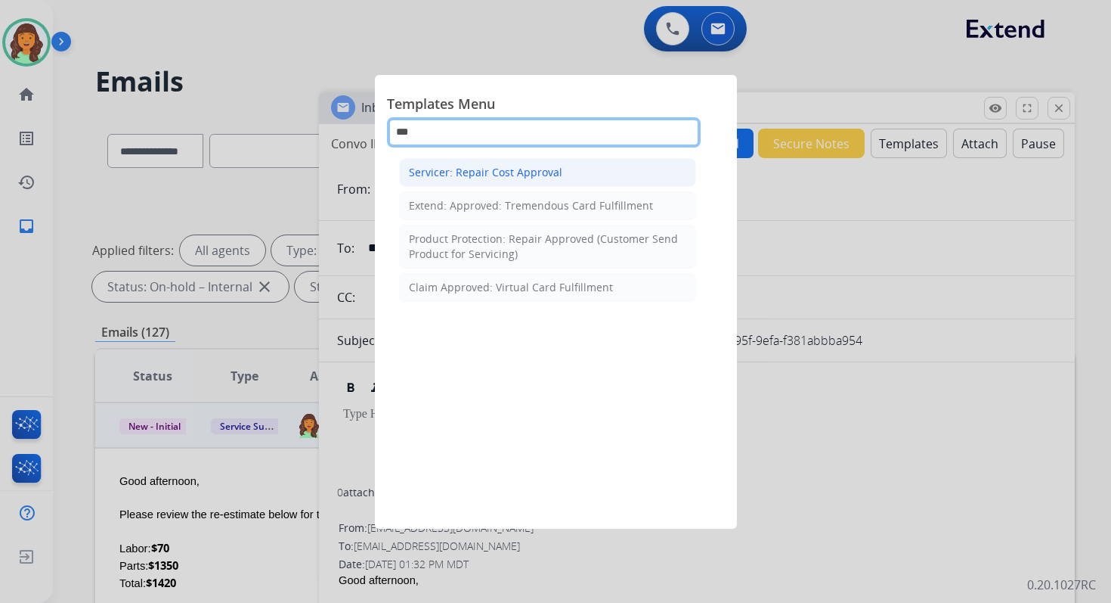
type input "***"
click at [495, 174] on div "Servicer: Repair Cost Approval" at bounding box center [485, 172] width 153 height 15
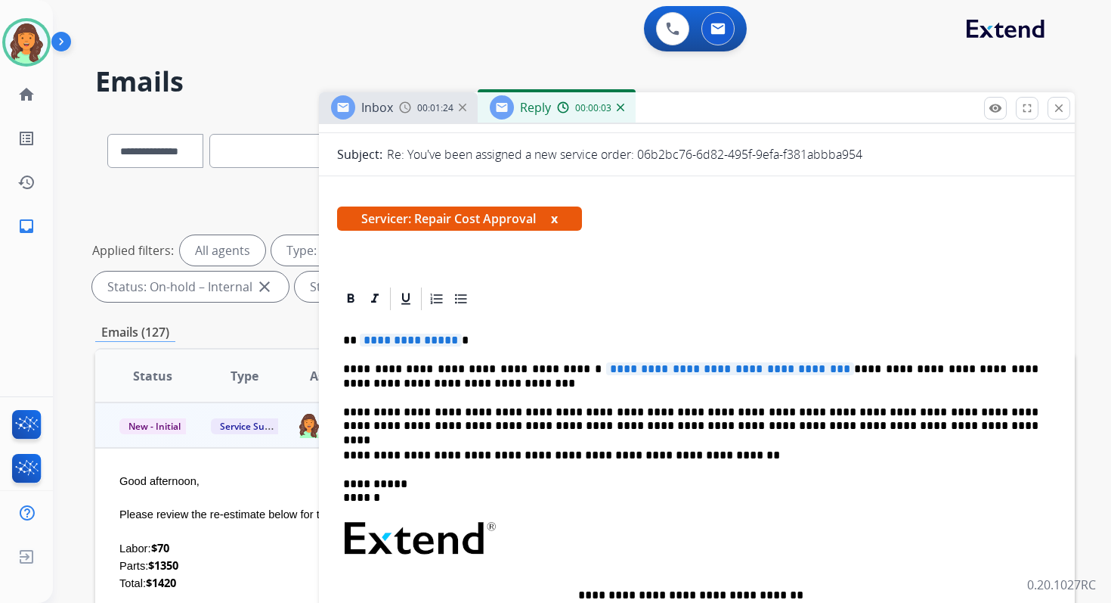
scroll to position [218, 0]
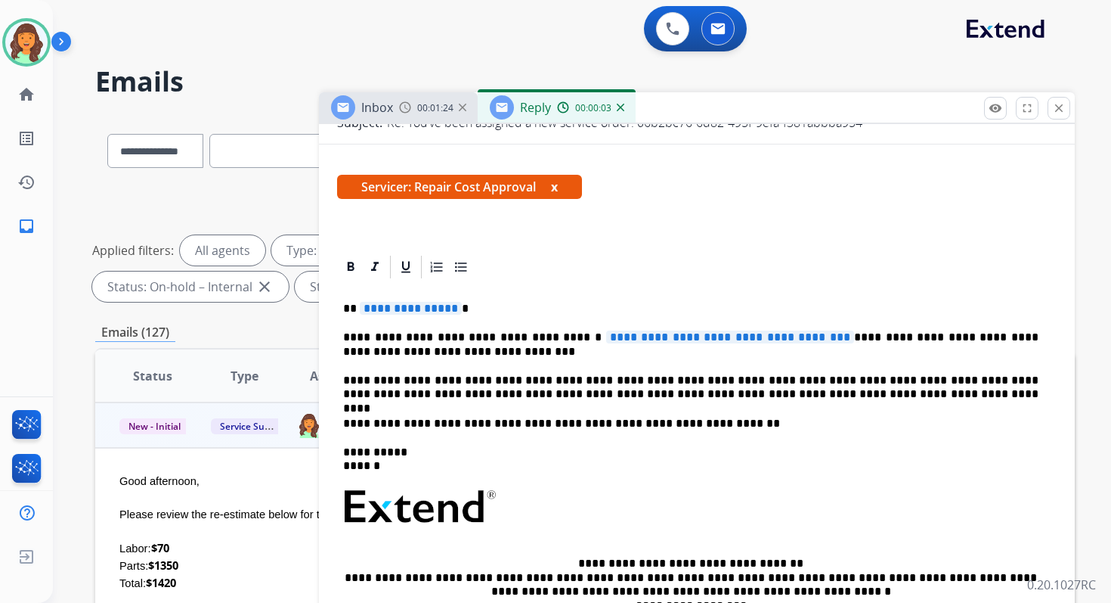
click at [646, 347] on p "**********" at bounding box center [691, 344] width 696 height 28
click at [648, 337] on span "**********" at bounding box center [730, 336] width 248 height 13
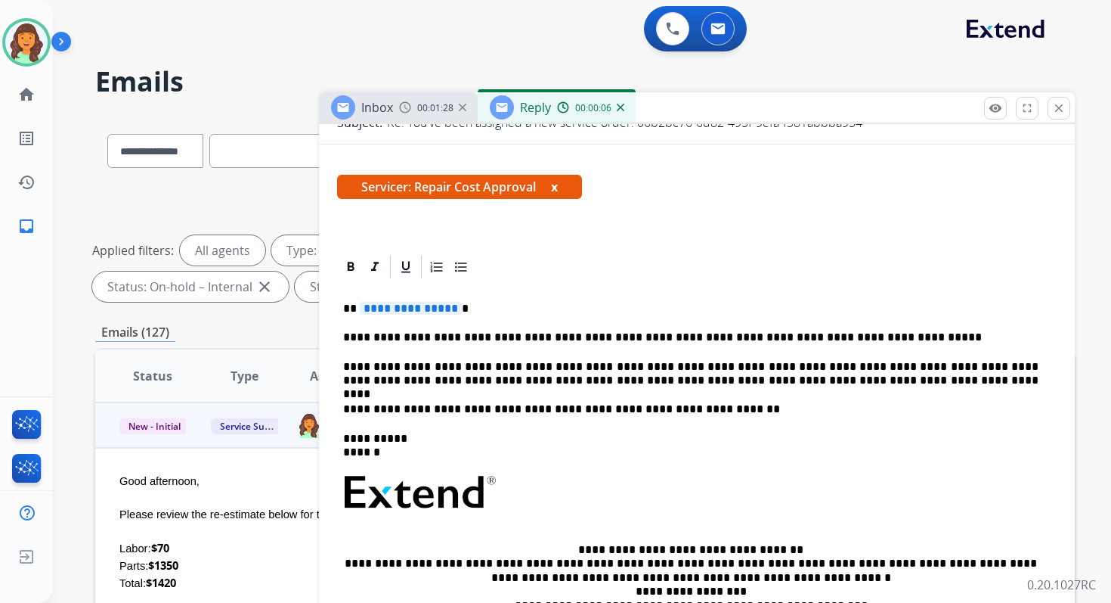
click at [407, 315] on span "**********" at bounding box center [411, 308] width 102 height 13
click at [404, 311] on span "**********" at bounding box center [411, 308] width 102 height 13
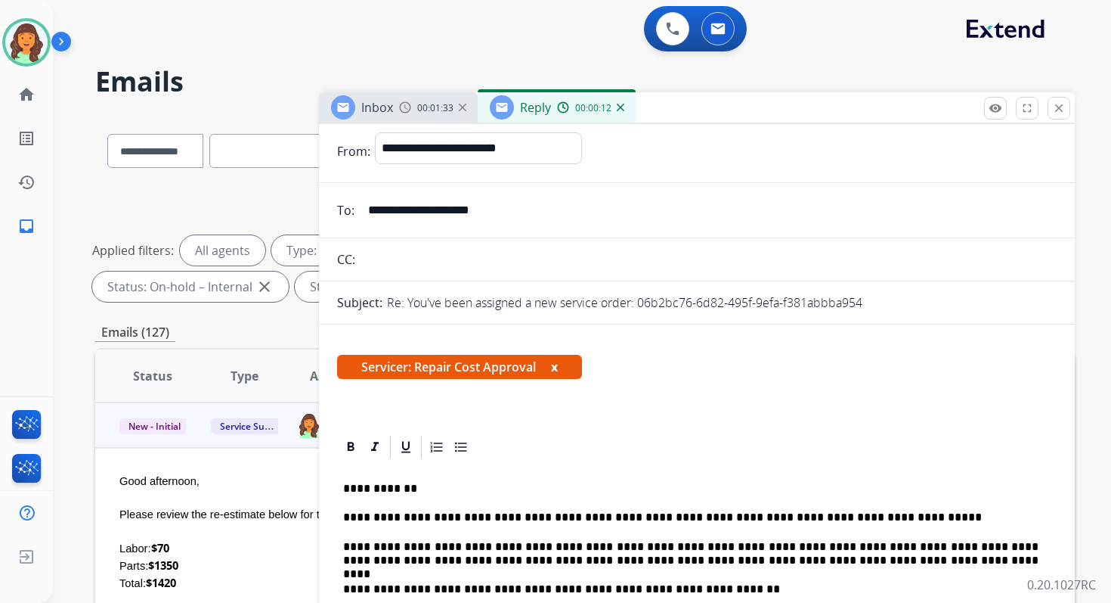
scroll to position [0, 0]
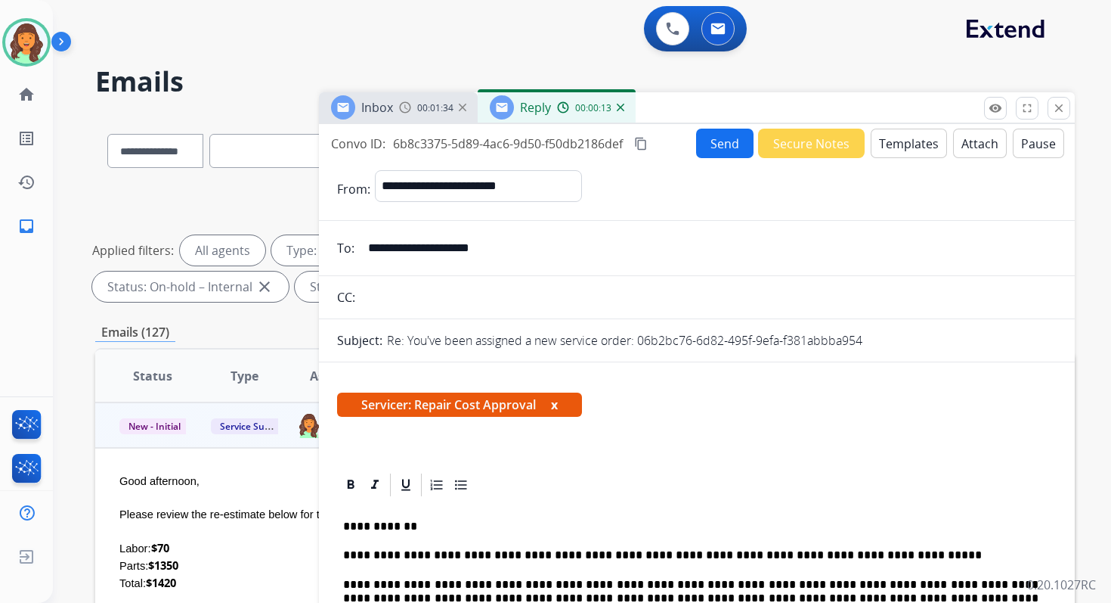
click at [641, 135] on button "content_copy" at bounding box center [641, 144] width 18 height 18
click at [731, 144] on button "Send" at bounding box center [724, 143] width 57 height 29
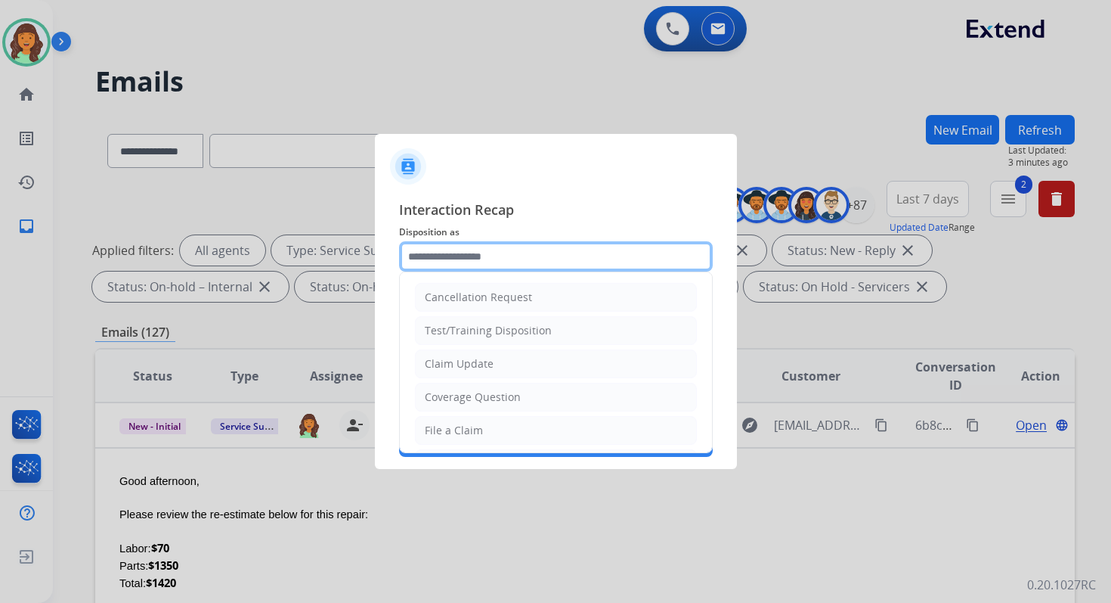
click at [447, 246] on input "text" at bounding box center [556, 256] width 314 height 30
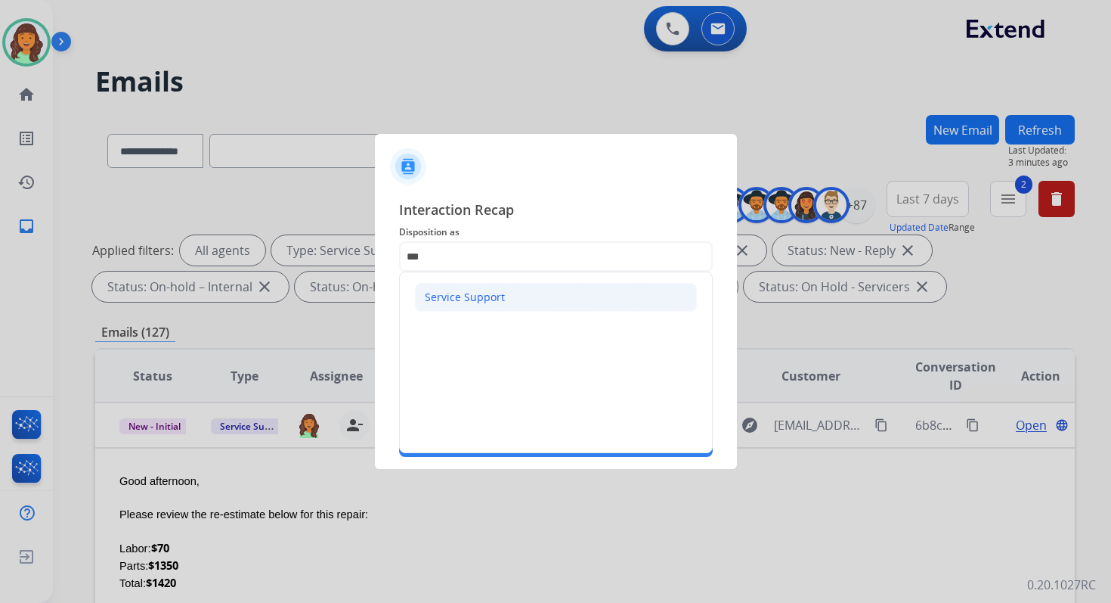
click at [451, 296] on div "Service Support" at bounding box center [465, 297] width 80 height 15
type input "**********"
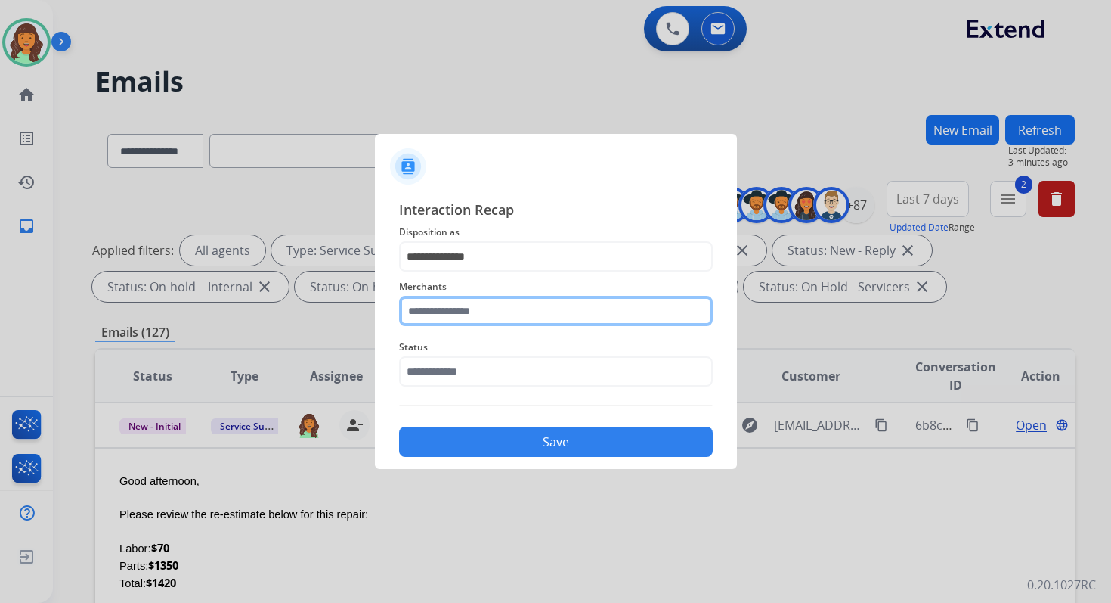
click at [454, 311] on input "text" at bounding box center [556, 311] width 314 height 30
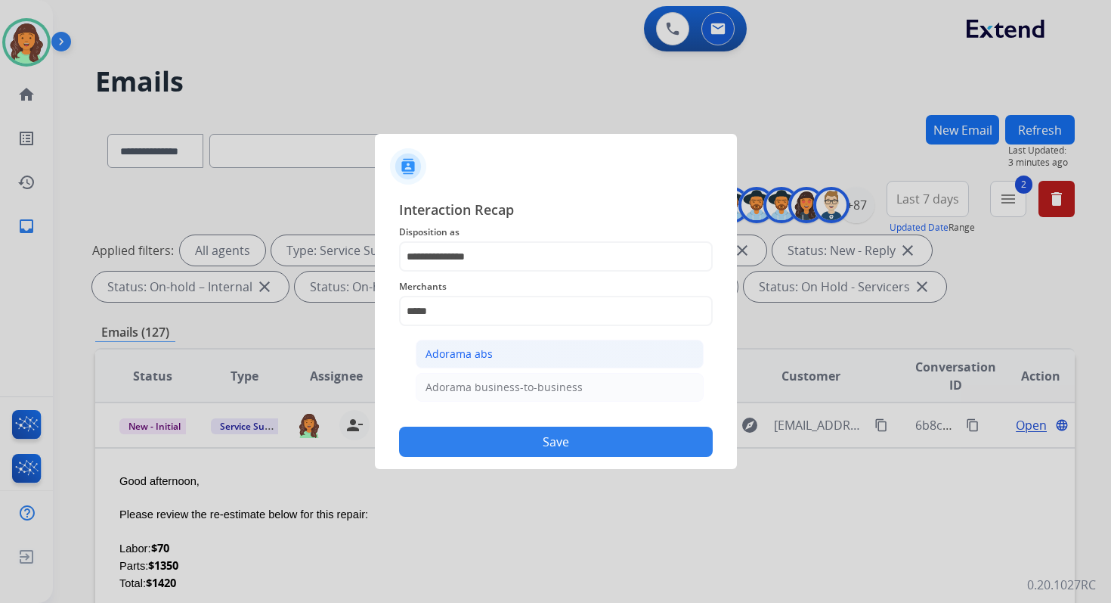
click at [466, 358] on div "Adorama abs" at bounding box center [459, 353] width 67 height 15
type input "**********"
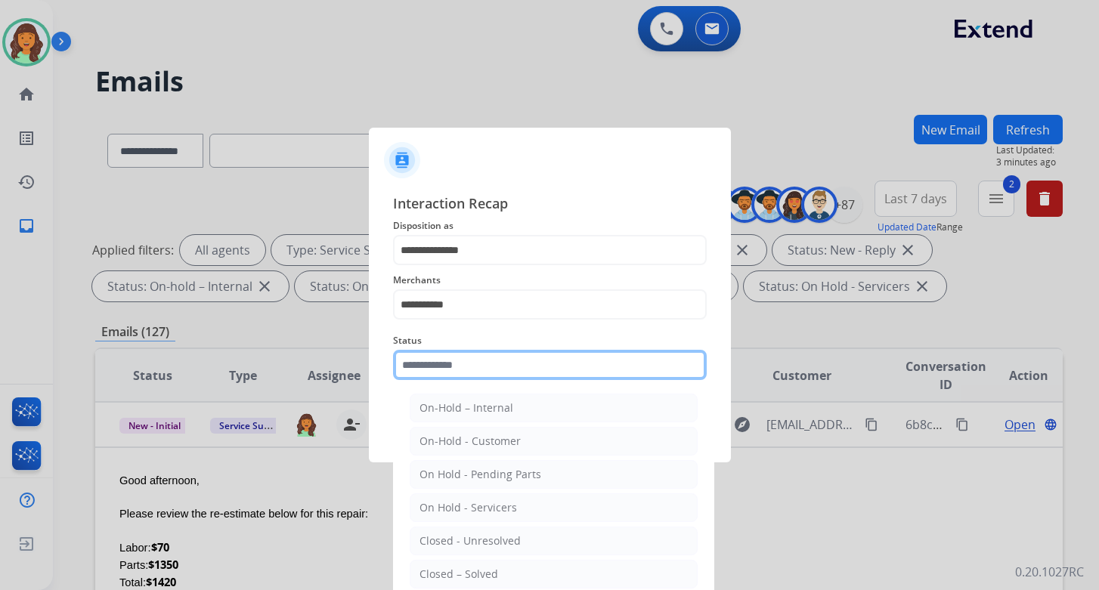
click at [465, 378] on input "text" at bounding box center [550, 365] width 314 height 30
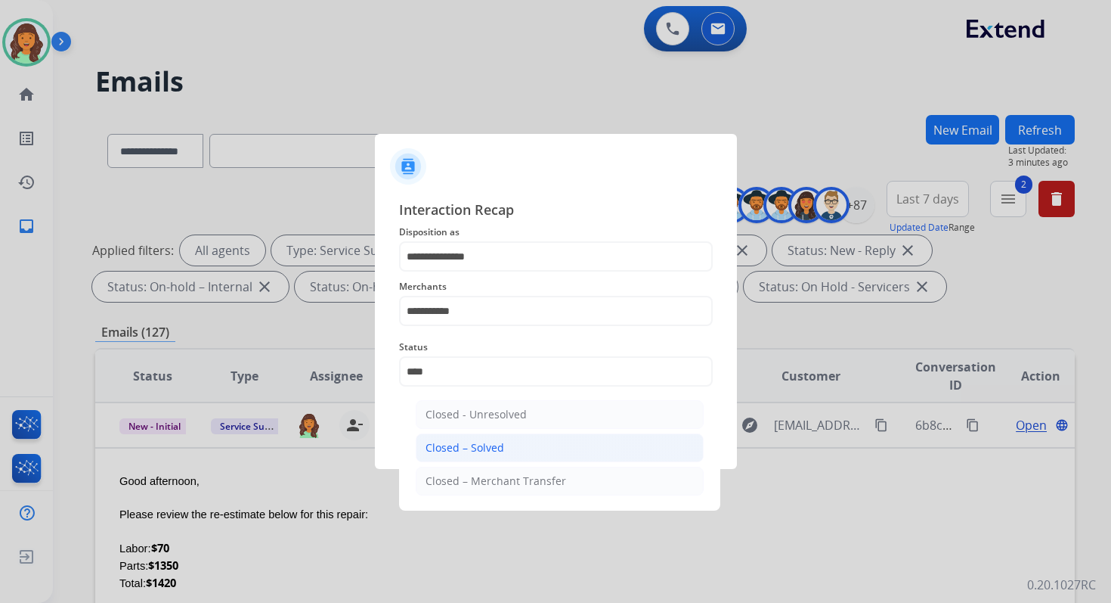
click at [479, 448] on div "Closed – Solved" at bounding box center [465, 447] width 79 height 15
type input "**********"
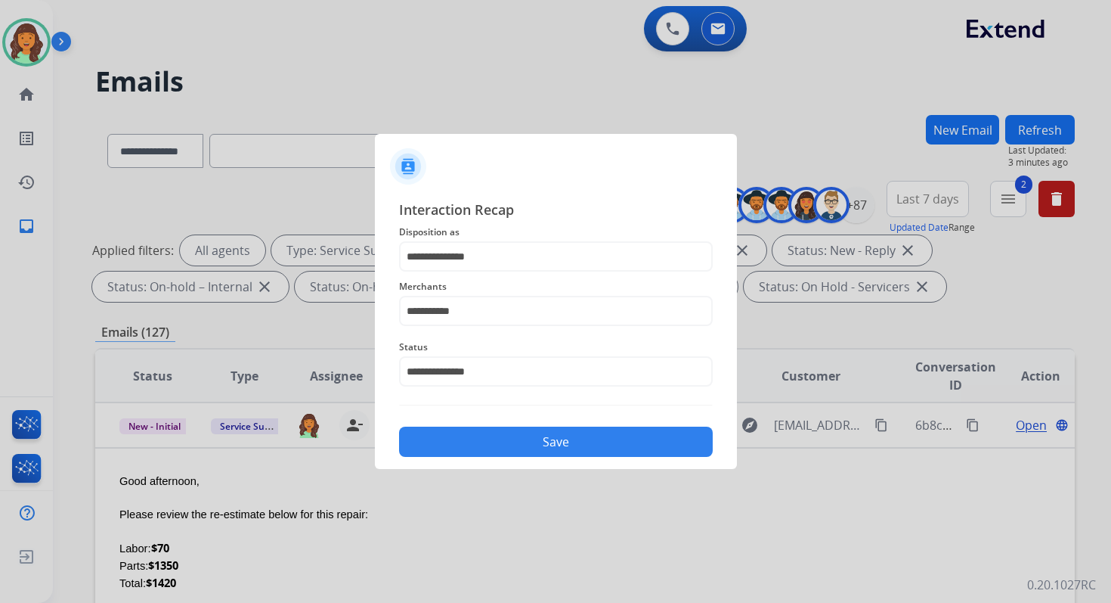
click at [479, 448] on button "Save" at bounding box center [556, 441] width 314 height 30
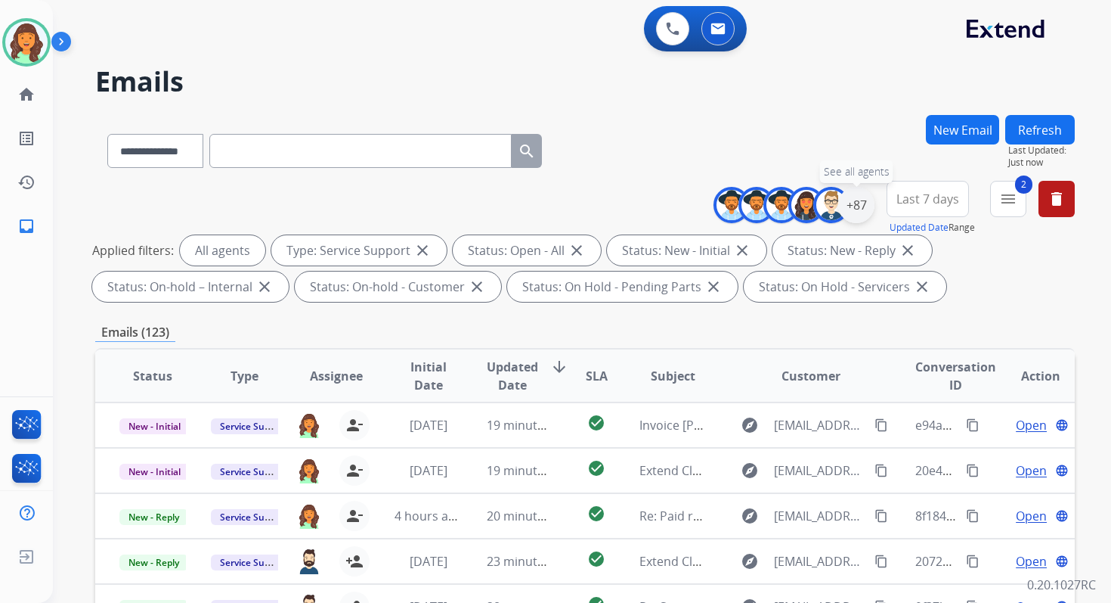
click at [855, 199] on div "+87" at bounding box center [856, 205] width 36 height 36
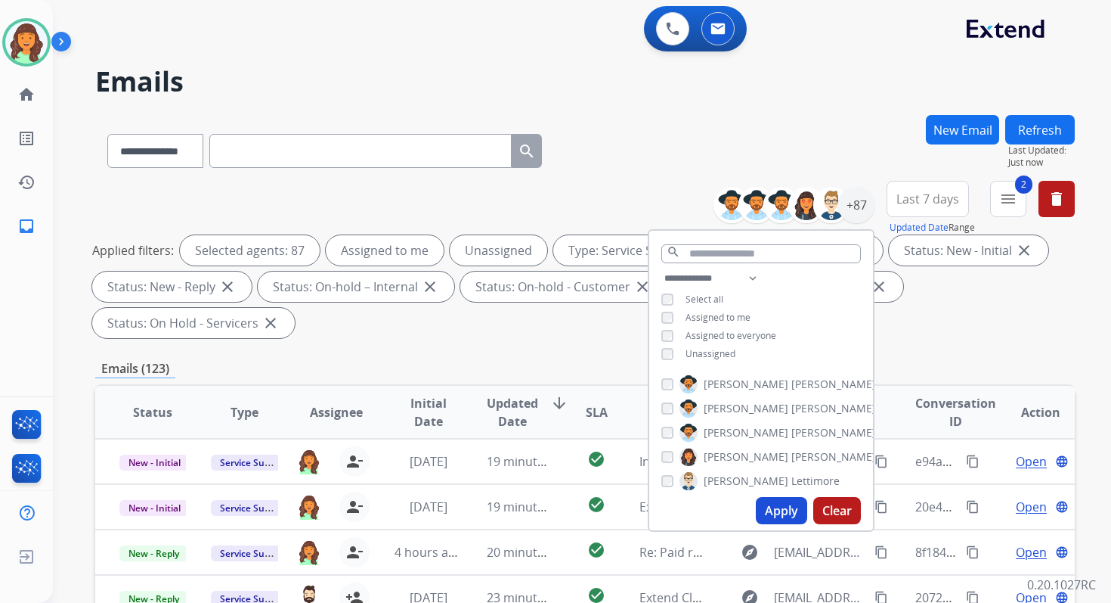
click at [784, 516] on button "Apply" at bounding box center [781, 510] width 51 height 27
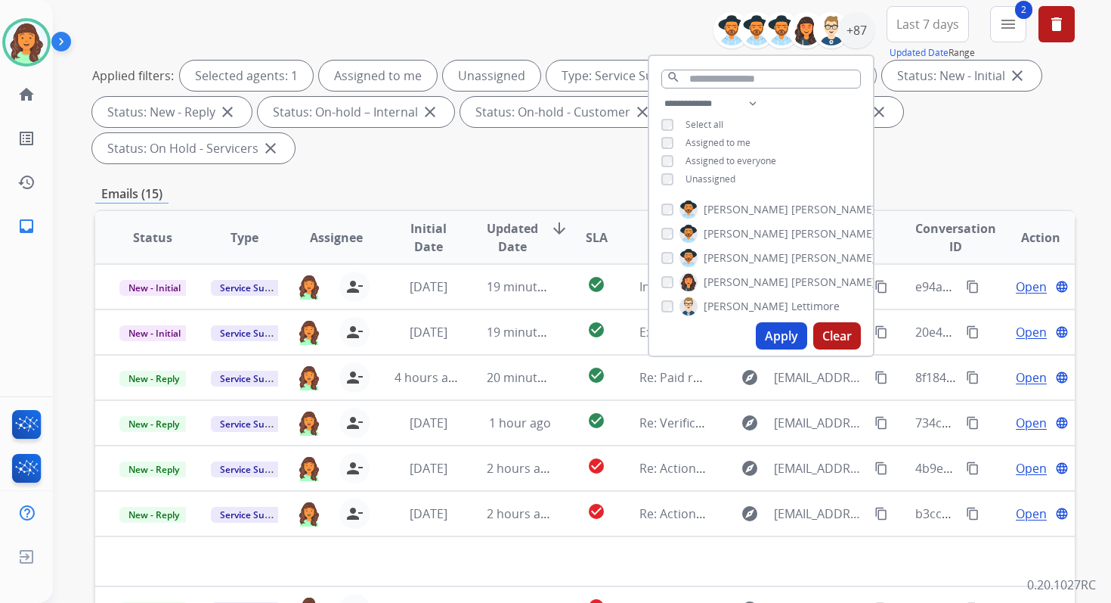
scroll to position [367, 0]
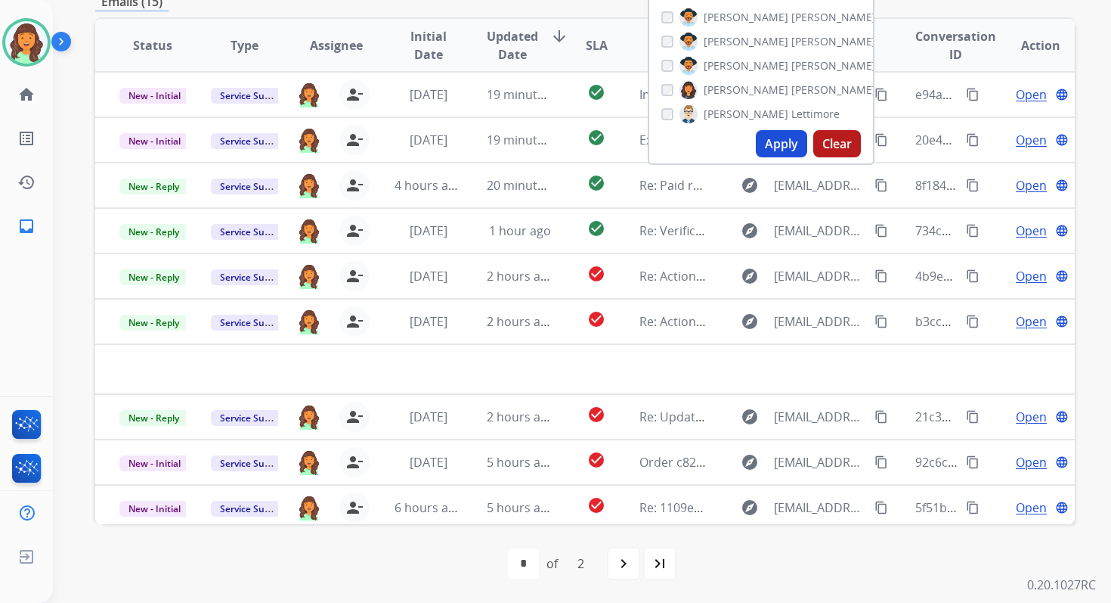
click at [452, 561] on div "first_page navigate_before * * of 2 navigate_next last_page" at bounding box center [585, 563] width 980 height 30
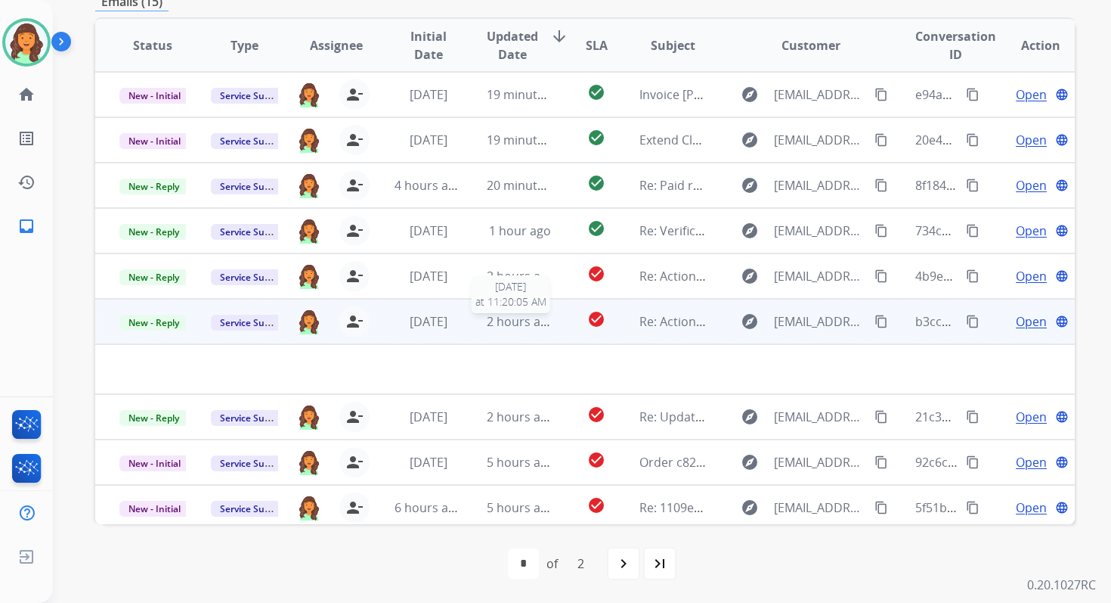
click at [513, 314] on span "2 hours ago" at bounding box center [521, 321] width 68 height 17
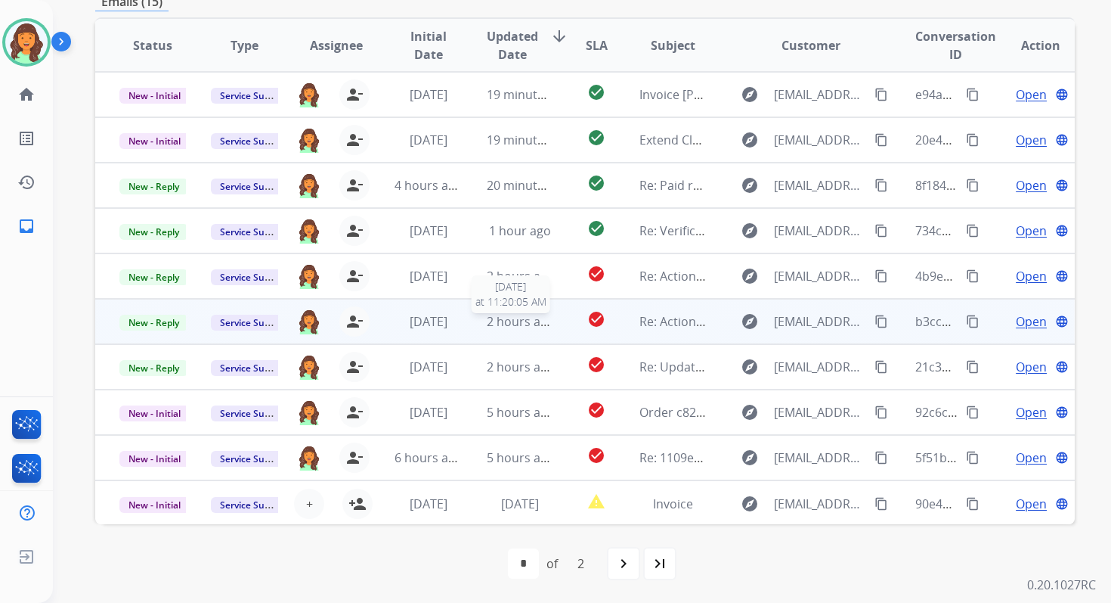
click at [517, 327] on span "2 hours ago" at bounding box center [521, 321] width 68 height 17
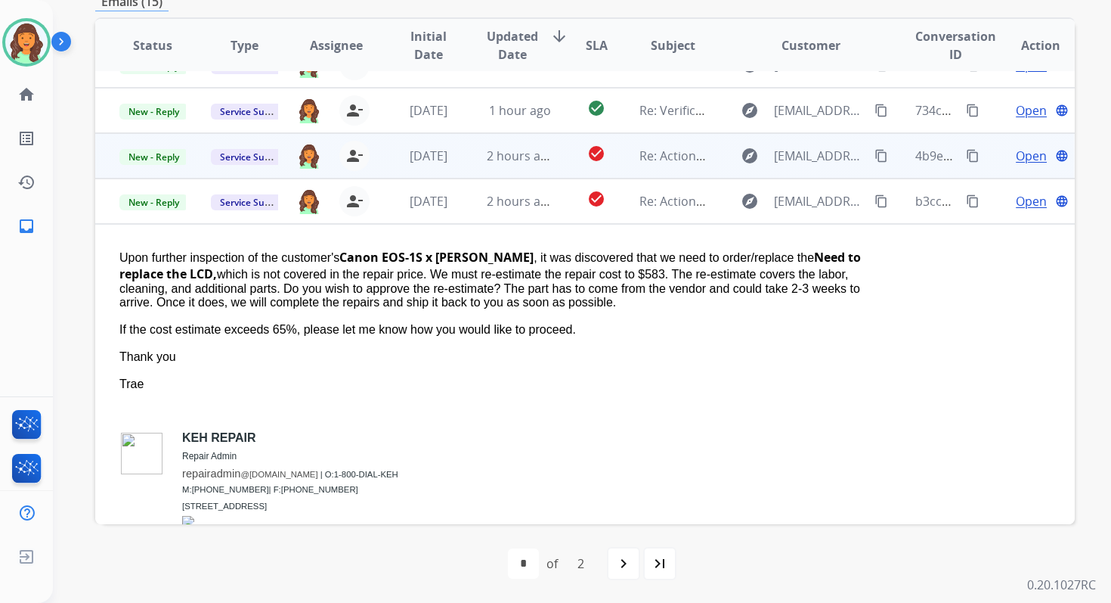
click at [504, 169] on td "2 hours ago" at bounding box center [508, 155] width 91 height 45
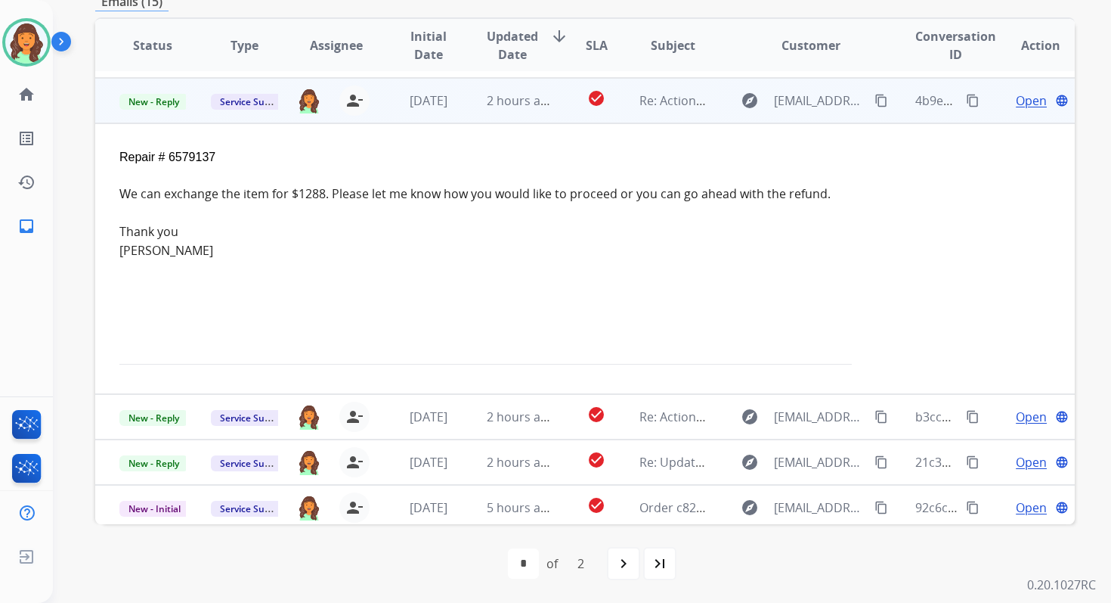
scroll to position [181, 0]
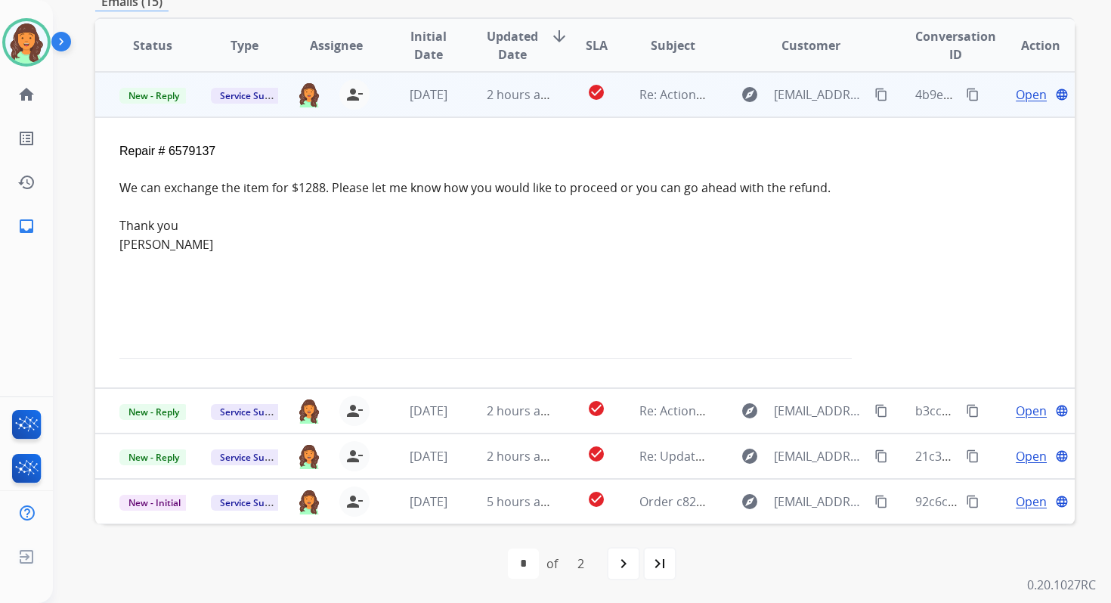
click at [1016, 88] on span "Open" at bounding box center [1031, 94] width 31 height 18
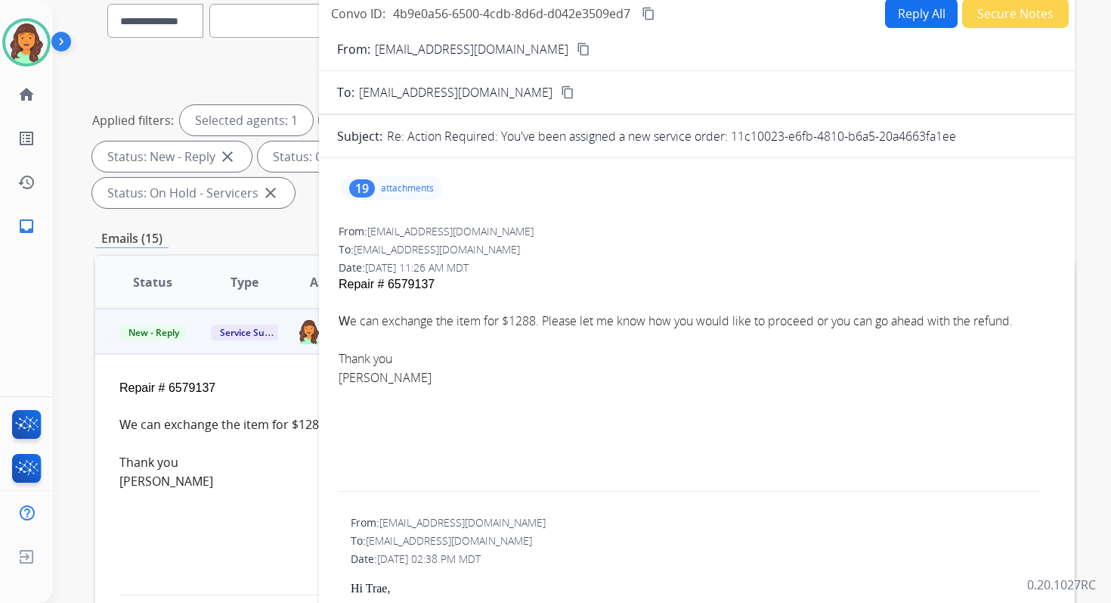
scroll to position [120, 0]
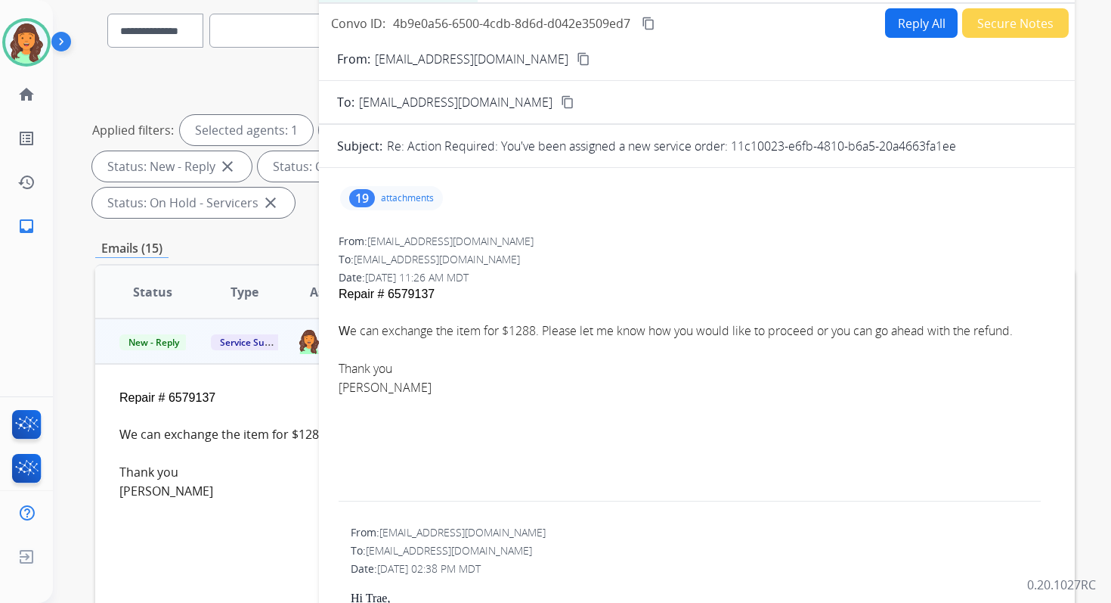
drag, startPoint x: 732, startPoint y: 147, endPoint x: 1010, endPoint y: 156, distance: 278.4
copy p "11c10023-e6fb-4810-b6a5-20a4663fa1ee"
click at [658, 327] on span "e can exchange the item for $1288. Please let me know how you would like to pro…" at bounding box center [681, 330] width 663 height 17
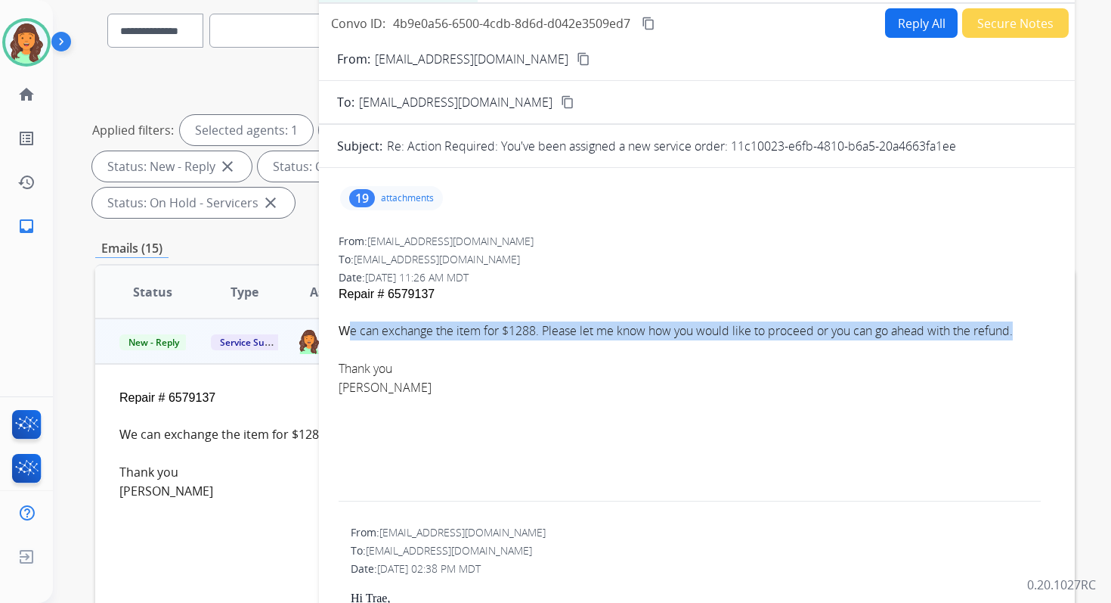
click at [658, 327] on span "e can exchange the item for $1288. Please let me know how you would like to pro…" at bounding box center [681, 330] width 663 height 17
copy span "W e can exchange the item for $1288. Please let me know how you would like to p…"
click at [648, 20] on mat-icon "content_copy" at bounding box center [649, 24] width 14 height 14
click at [886, 17] on button "Reply All" at bounding box center [921, 22] width 73 height 29
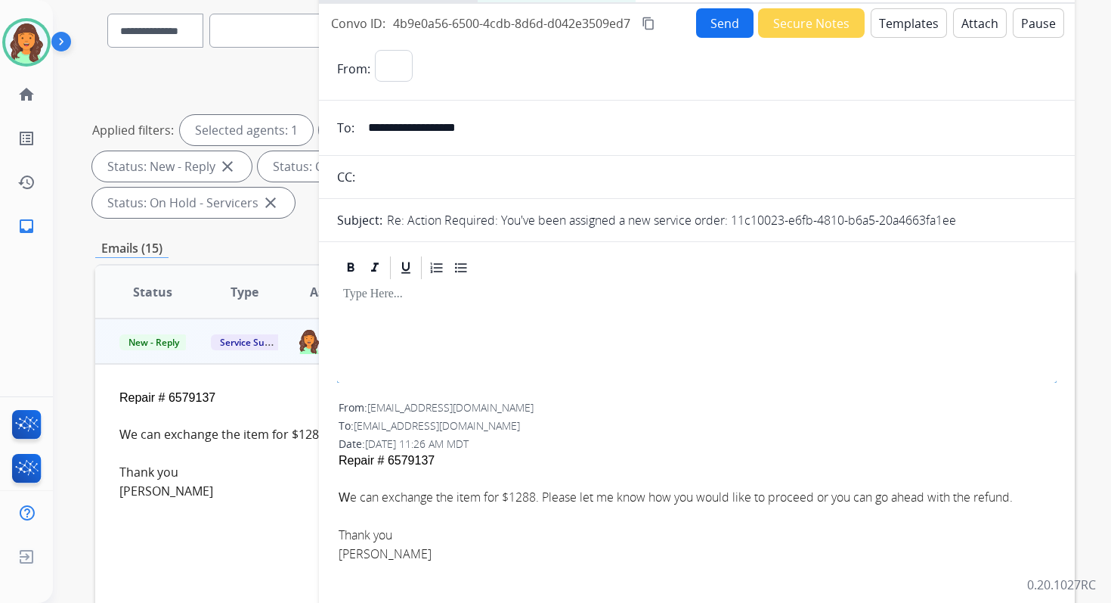
click at [893, 26] on button "Templates" at bounding box center [909, 22] width 76 height 29
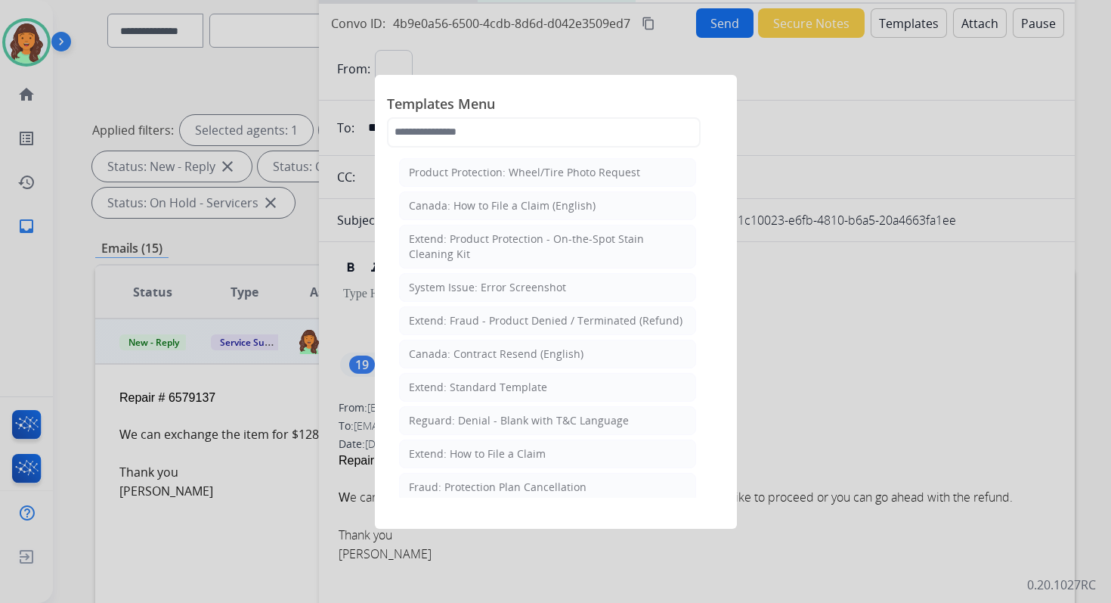
select select "**********"
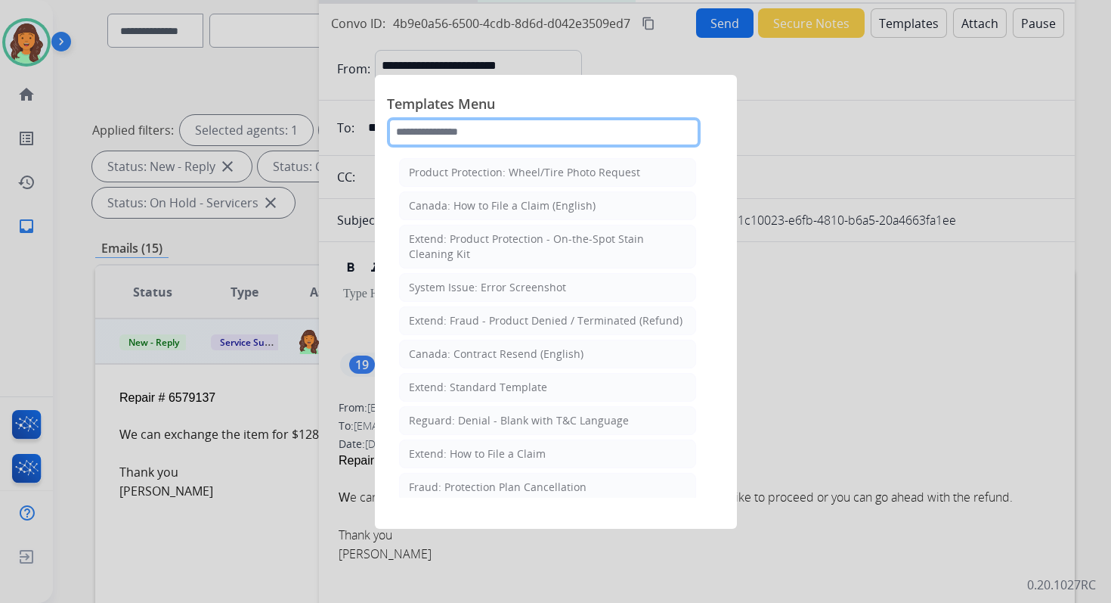
click at [500, 126] on input "text" at bounding box center [544, 132] width 314 height 30
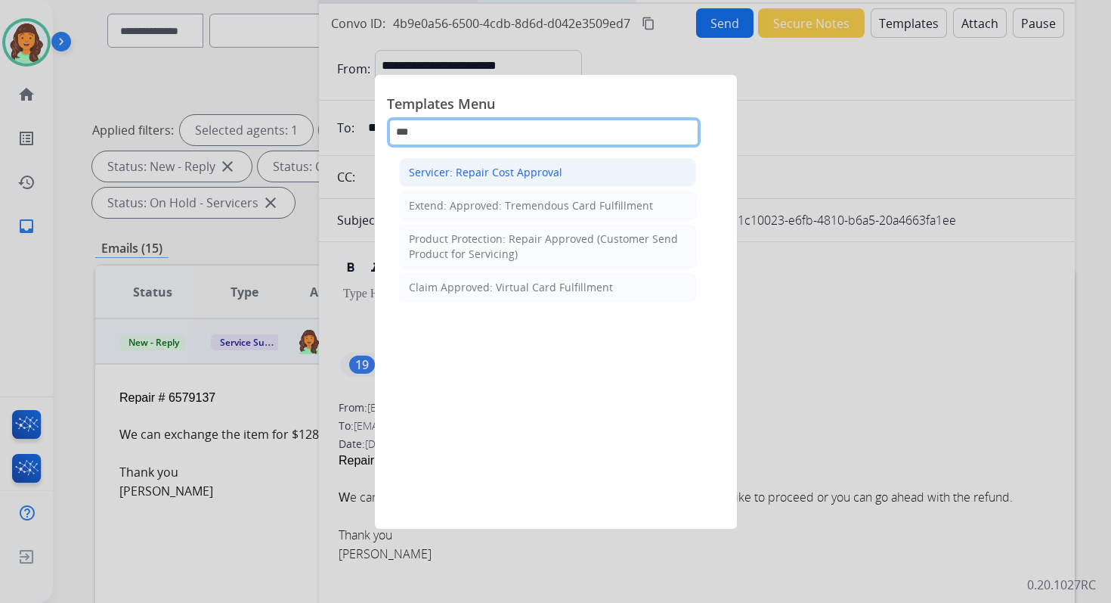
type input "***"
click at [506, 172] on div "Servicer: Repair Cost Approval" at bounding box center [485, 172] width 153 height 15
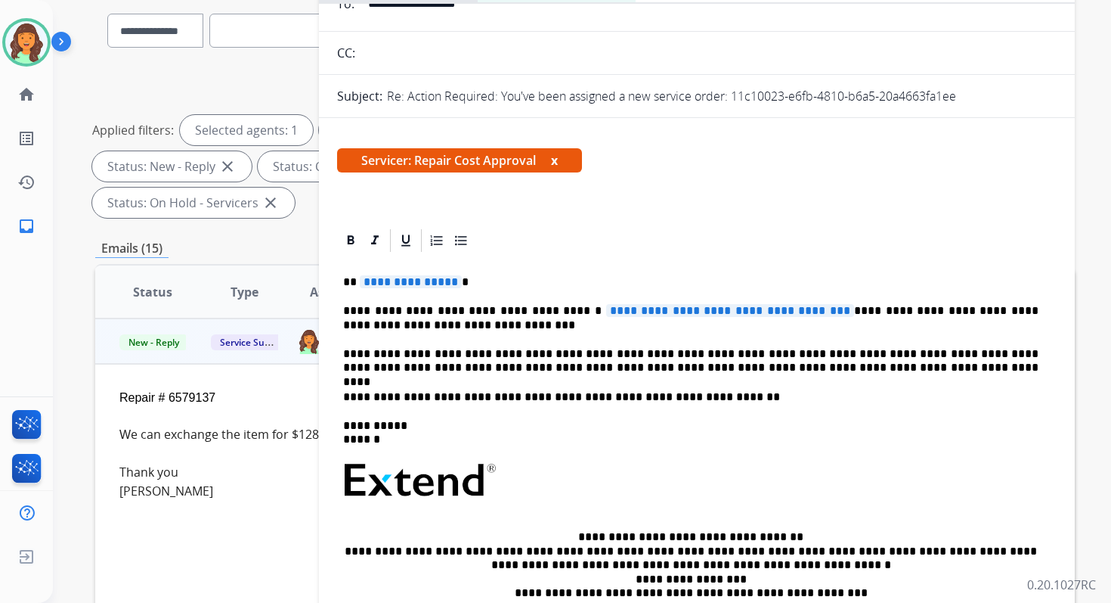
scroll to position [153, 0]
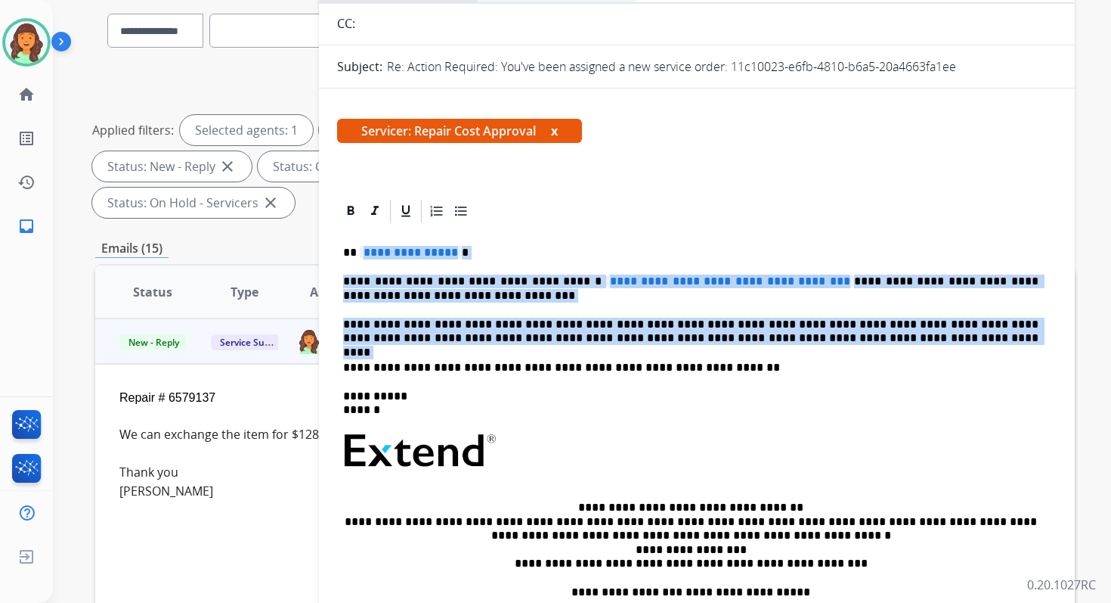
drag, startPoint x: 359, startPoint y: 252, endPoint x: 872, endPoint y: 358, distance: 523.4
click at [872, 358] on div "**********" at bounding box center [697, 443] width 720 height 437
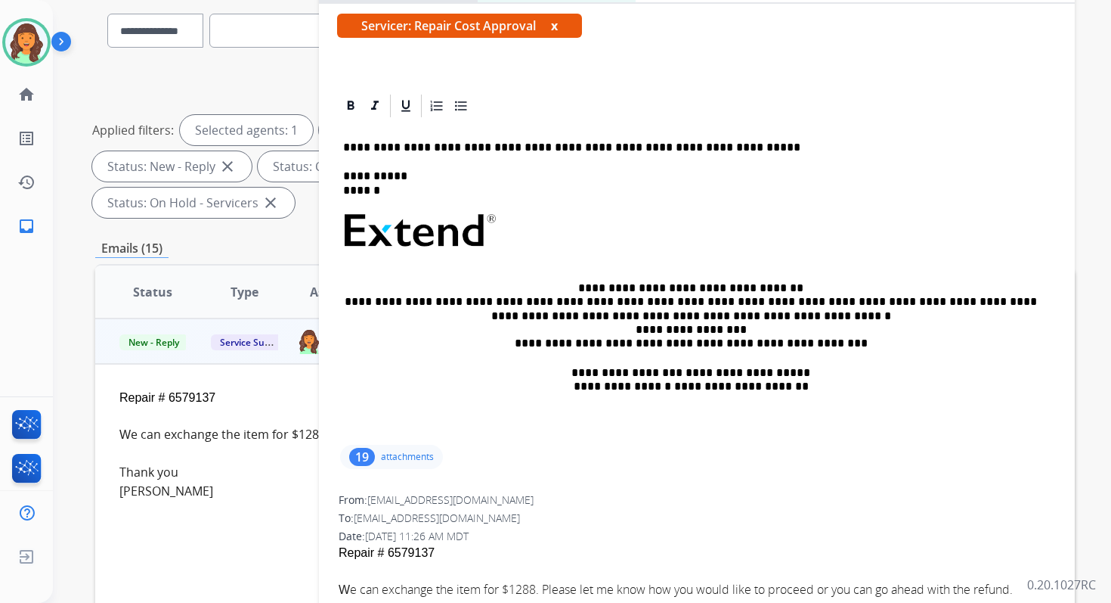
scroll to position [0, 0]
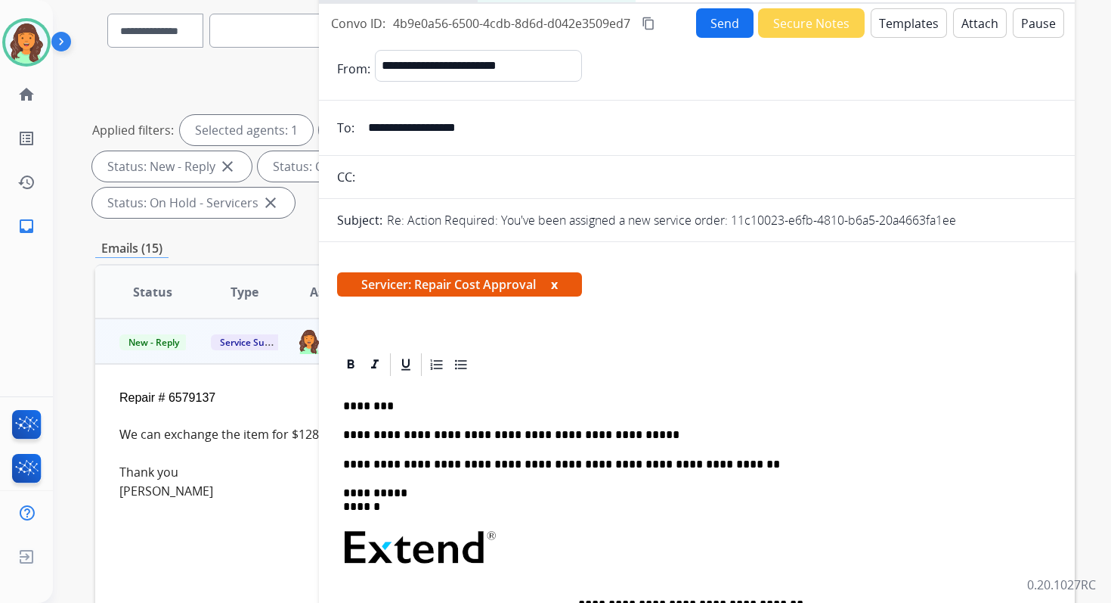
click at [562, 438] on p "**********" at bounding box center [691, 435] width 696 height 14
click at [344, 433] on p "**********" at bounding box center [691, 435] width 696 height 14
click at [653, 23] on mat-icon "content_copy" at bounding box center [649, 24] width 14 height 14
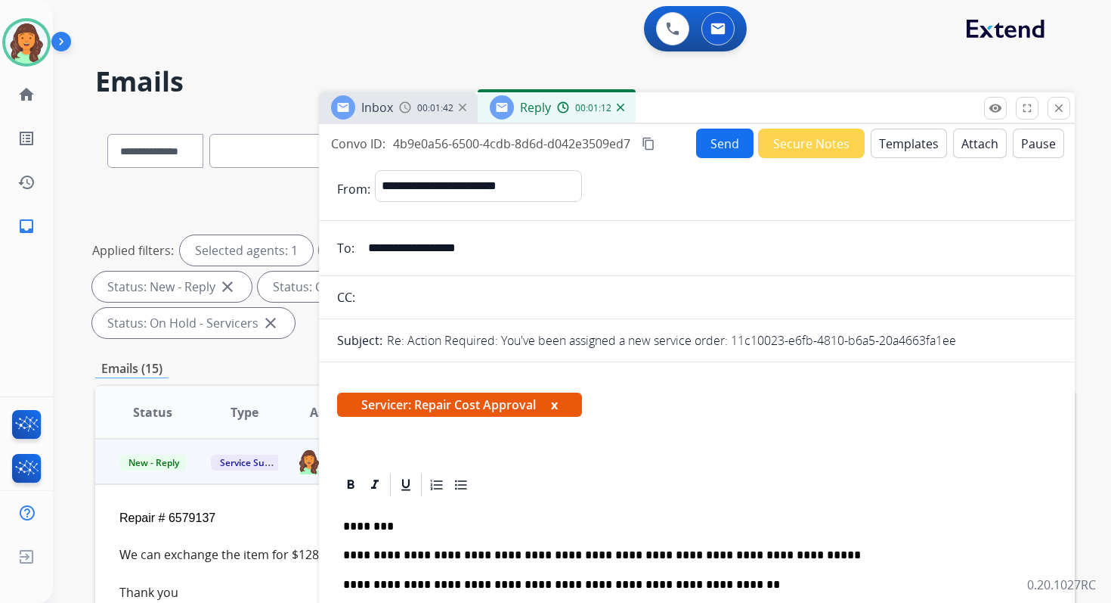
click at [717, 144] on button "Send" at bounding box center [724, 143] width 57 height 29
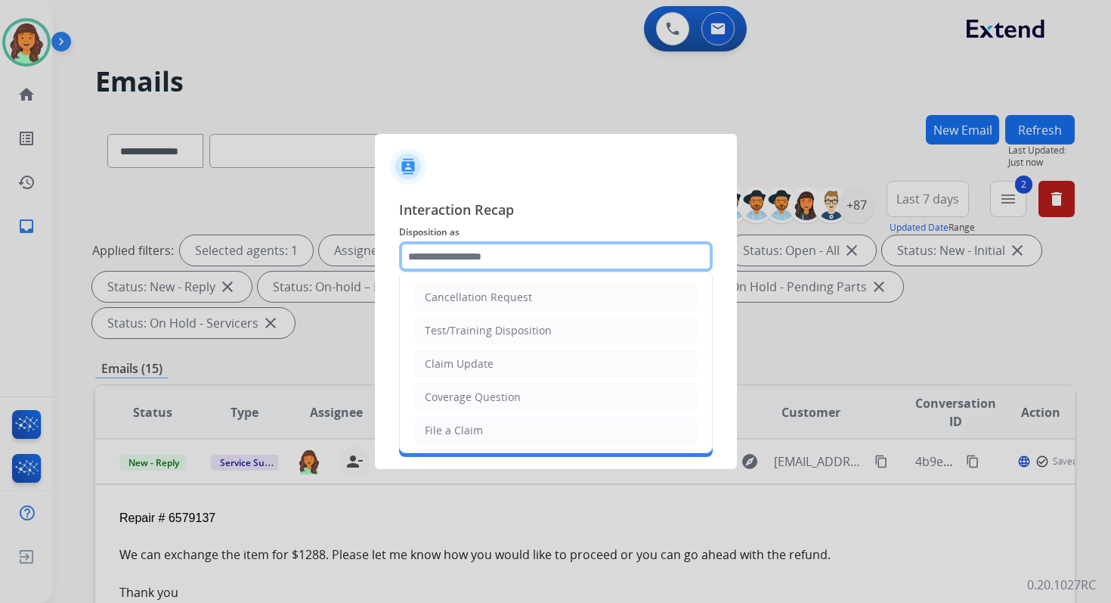
click at [507, 252] on input "text" at bounding box center [556, 256] width 314 height 30
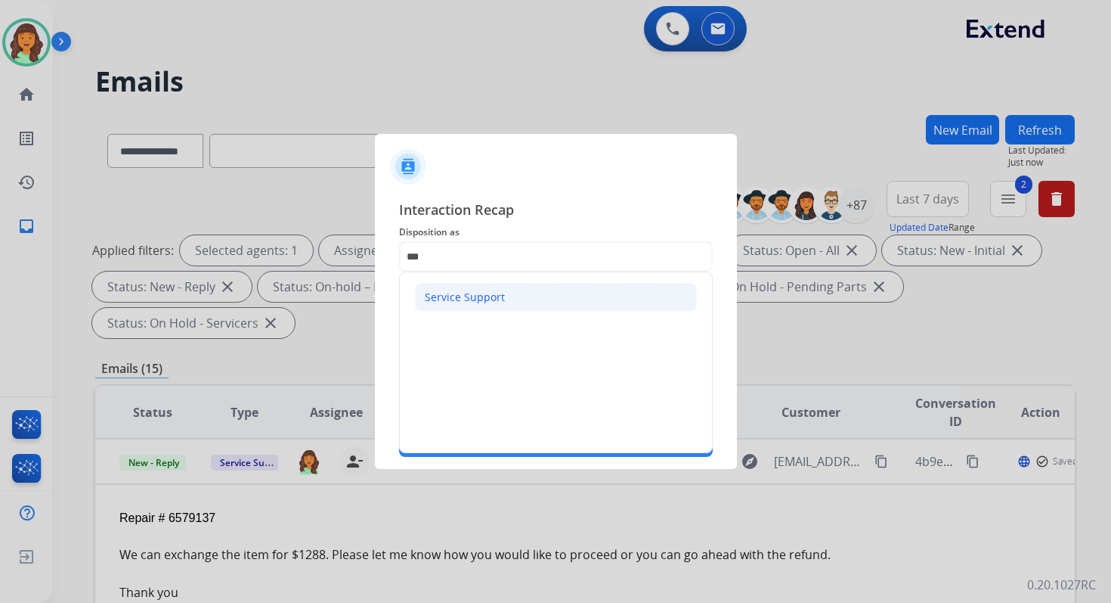
click at [488, 299] on div "Service Support" at bounding box center [465, 297] width 80 height 15
type input "**********"
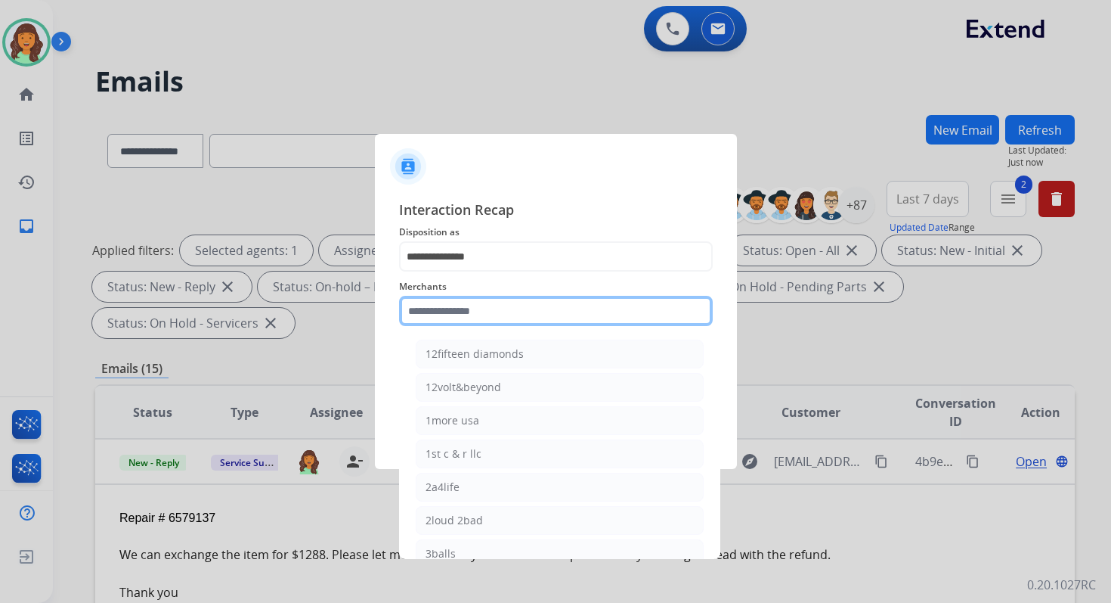
click at [488, 312] on input "text" at bounding box center [556, 311] width 314 height 30
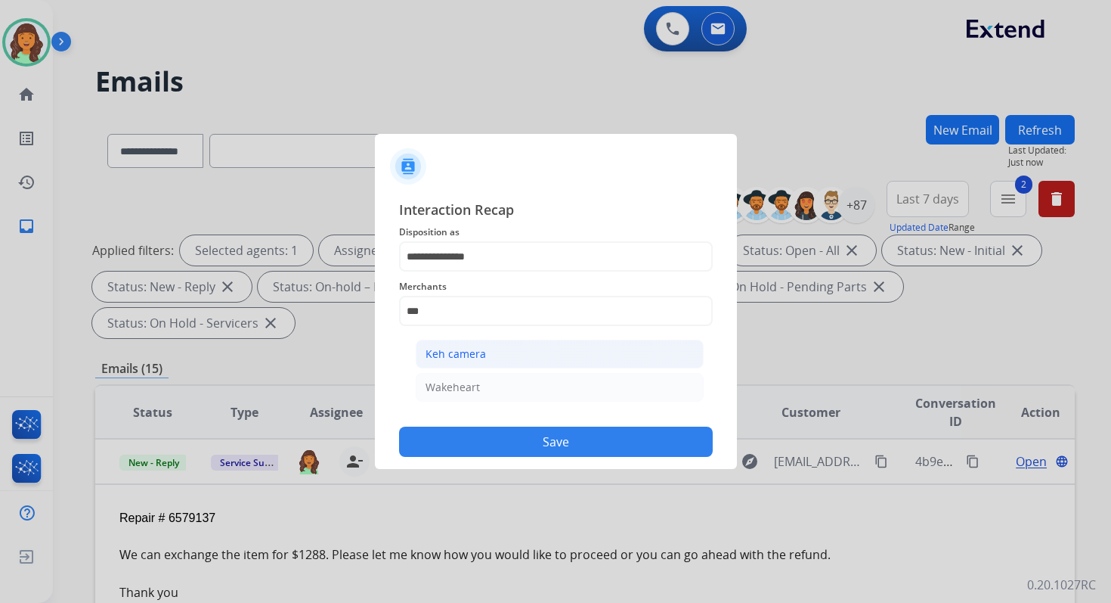
click at [494, 352] on li "Keh camera" at bounding box center [560, 353] width 288 height 29
type input "**********"
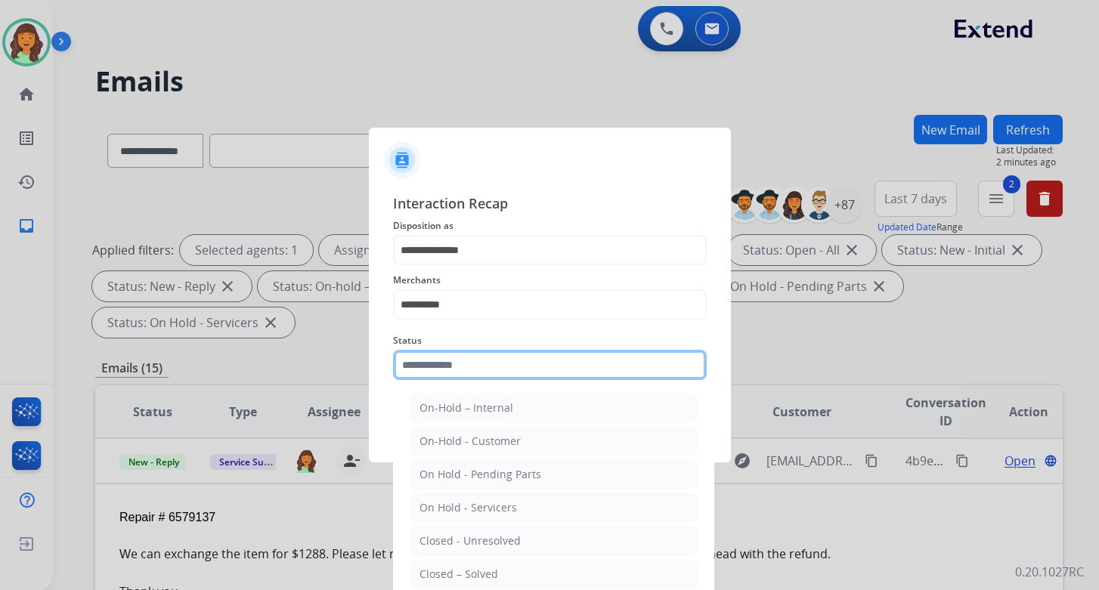
click at [494, 364] on input "text" at bounding box center [550, 365] width 314 height 30
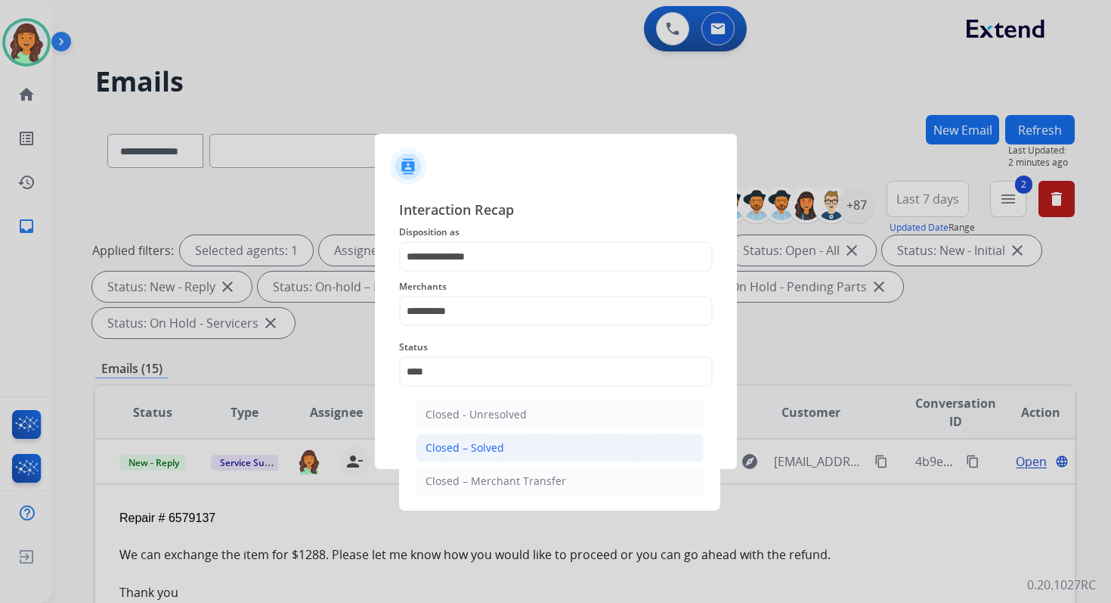
click at [500, 444] on div "Closed – Solved" at bounding box center [465, 447] width 79 height 15
type input "**********"
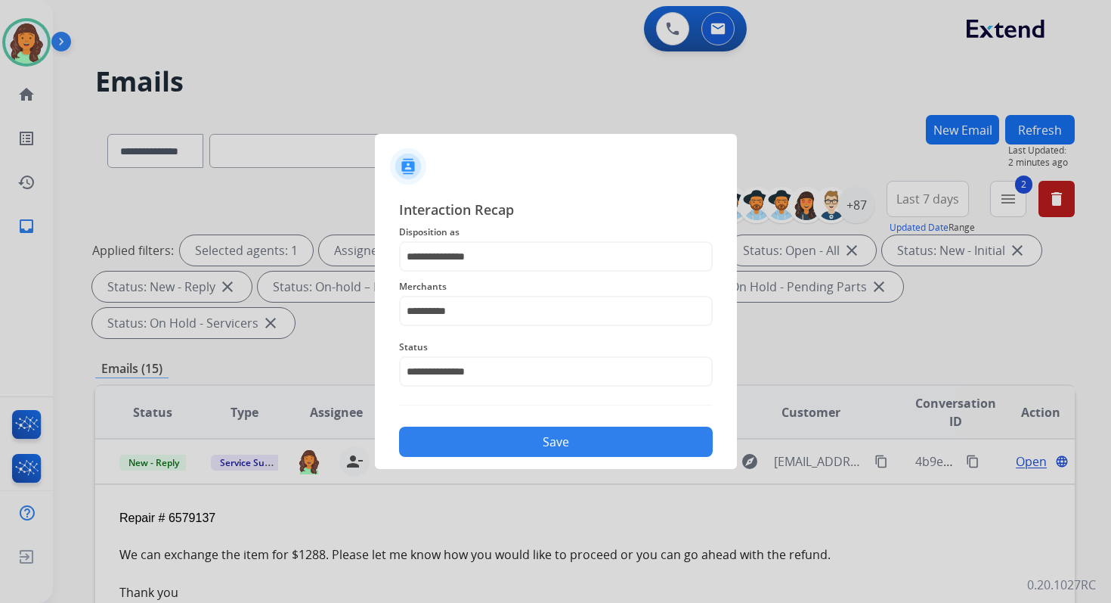
click at [500, 444] on button "Save" at bounding box center [556, 441] width 314 height 30
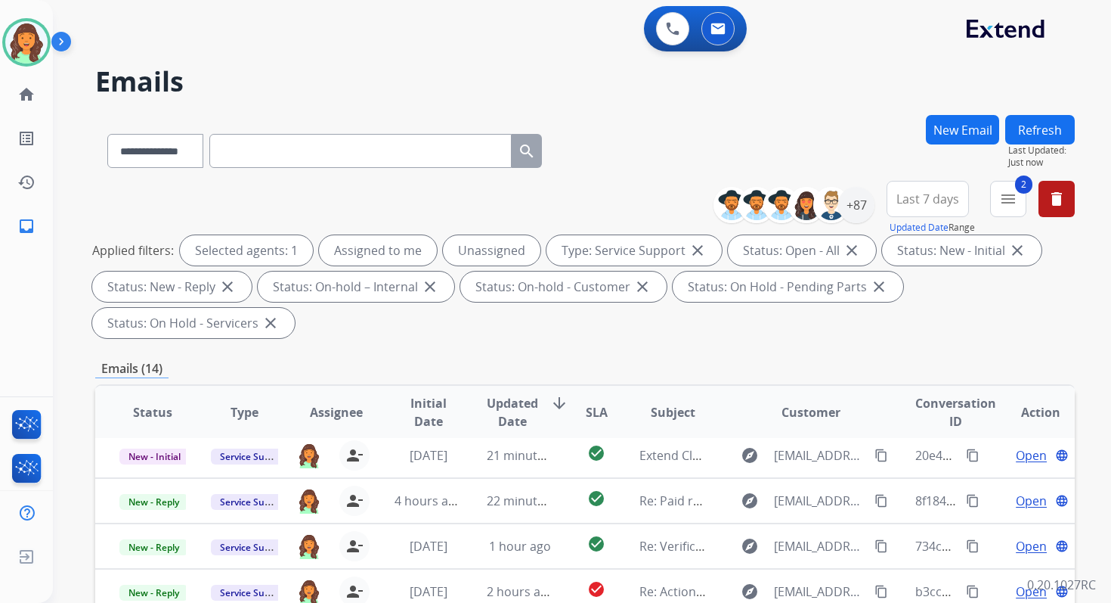
scroll to position [367, 0]
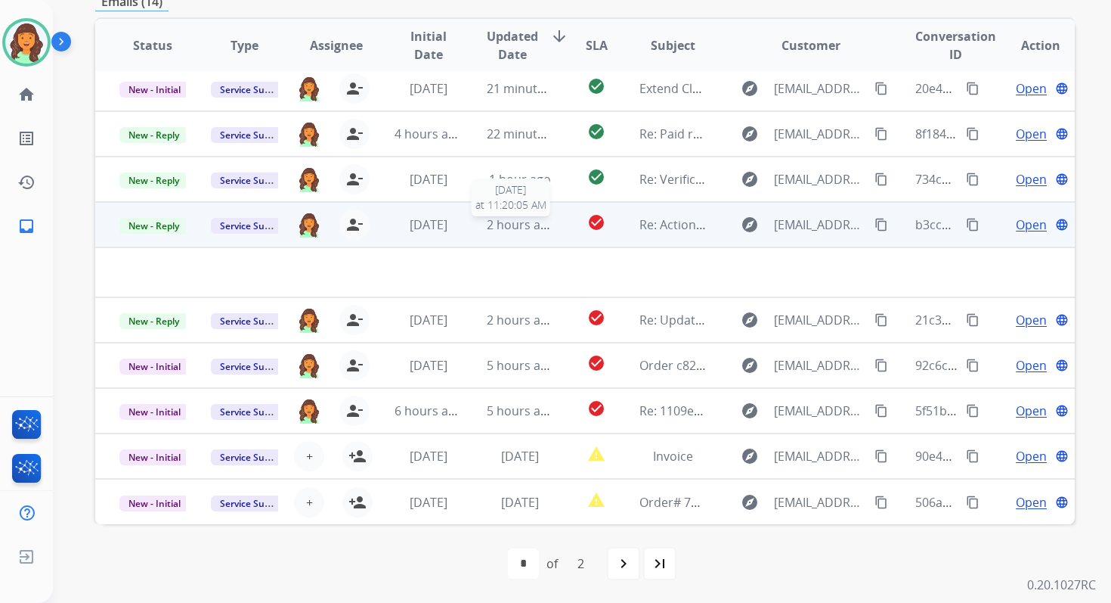
click at [489, 231] on span "2 hours ago" at bounding box center [521, 224] width 68 height 17
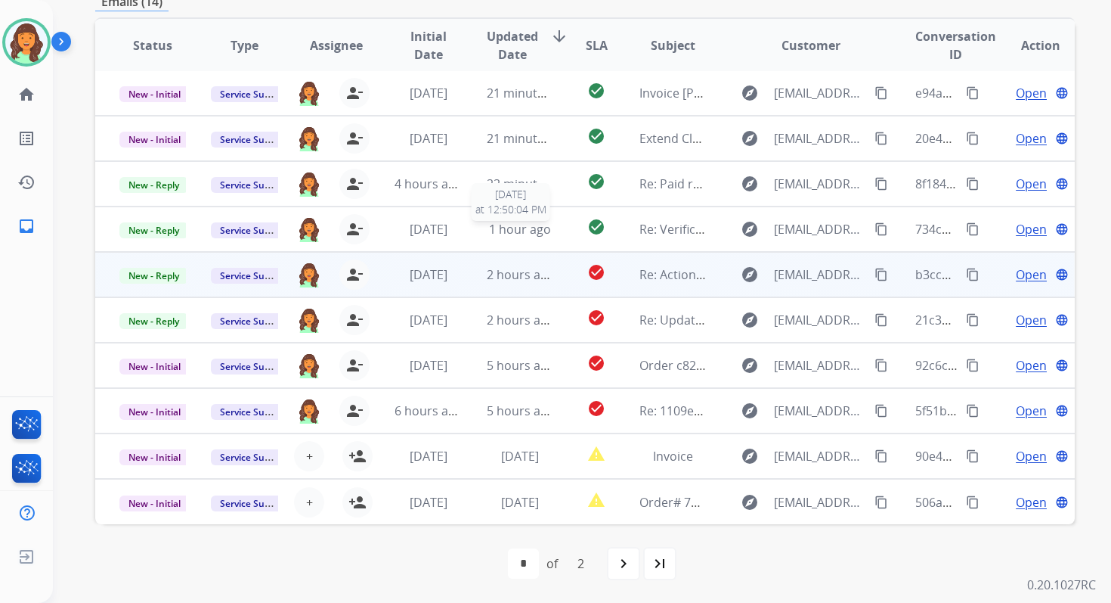
scroll to position [2, 0]
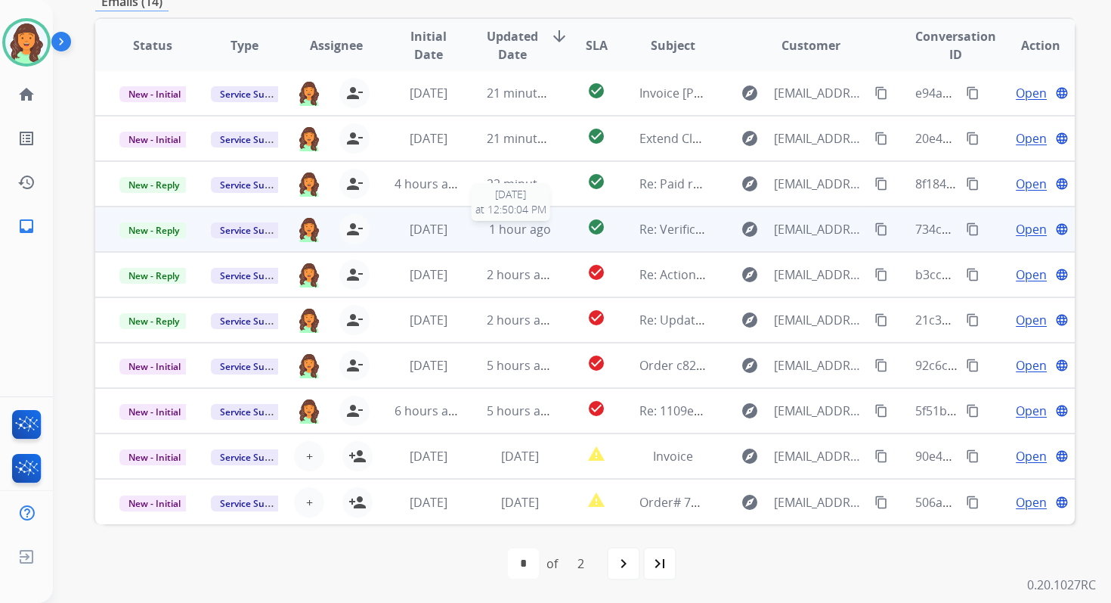
click at [490, 231] on span "1 hour ago" at bounding box center [520, 229] width 62 height 17
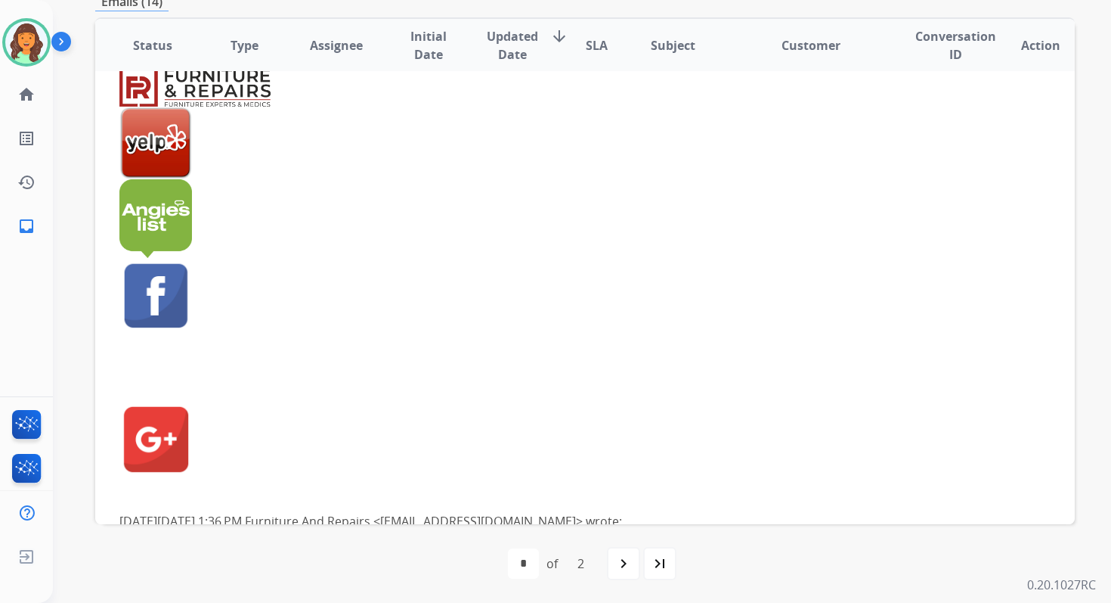
scroll to position [900, 0]
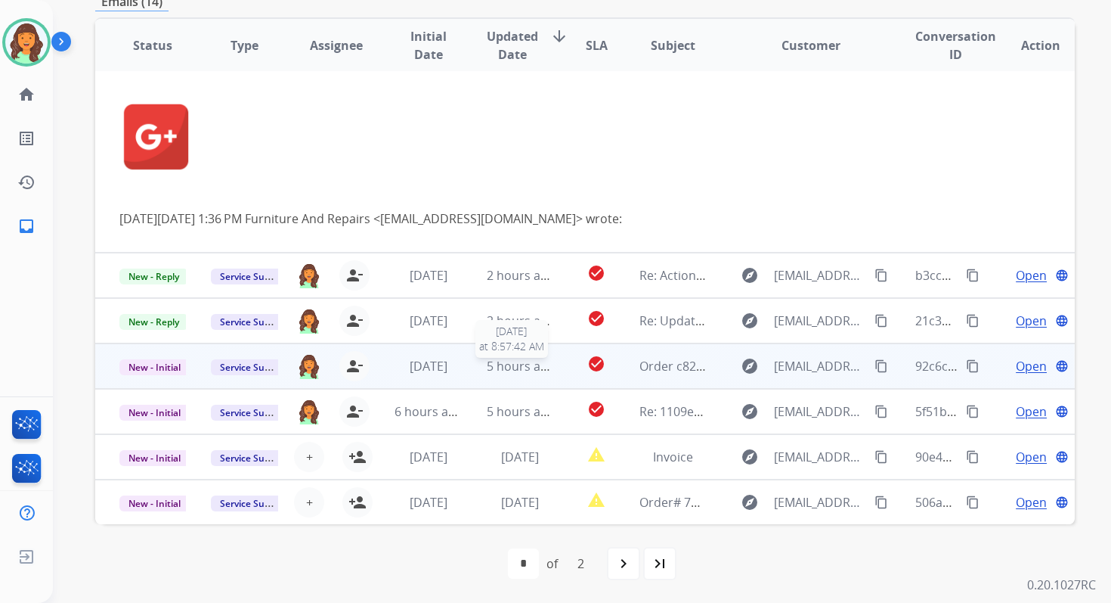
click at [538, 367] on span "5 hours ago" at bounding box center [521, 366] width 68 height 17
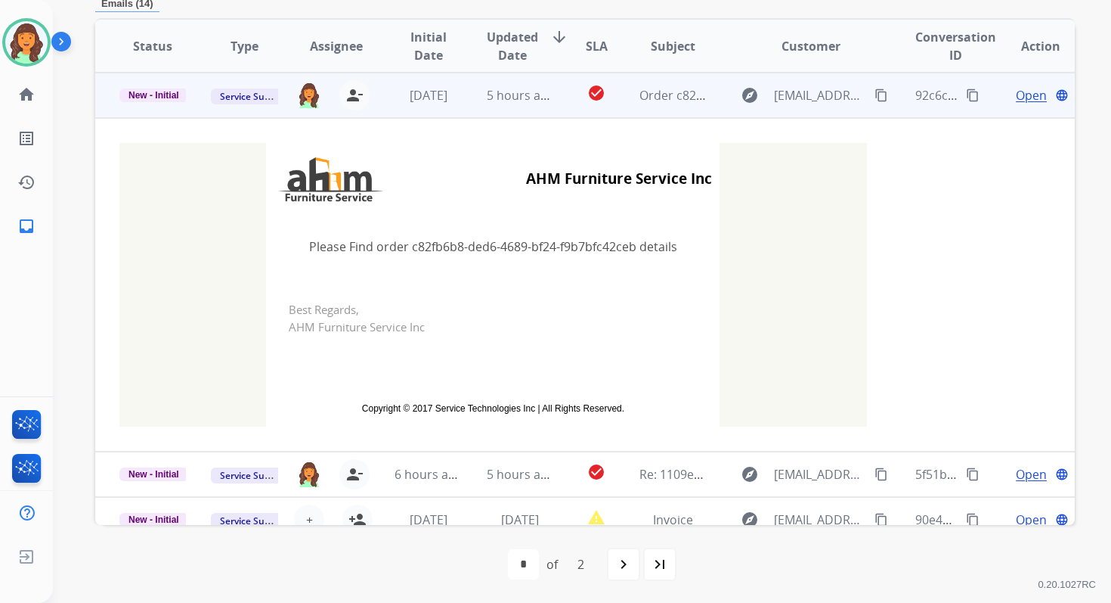
scroll to position [335, 0]
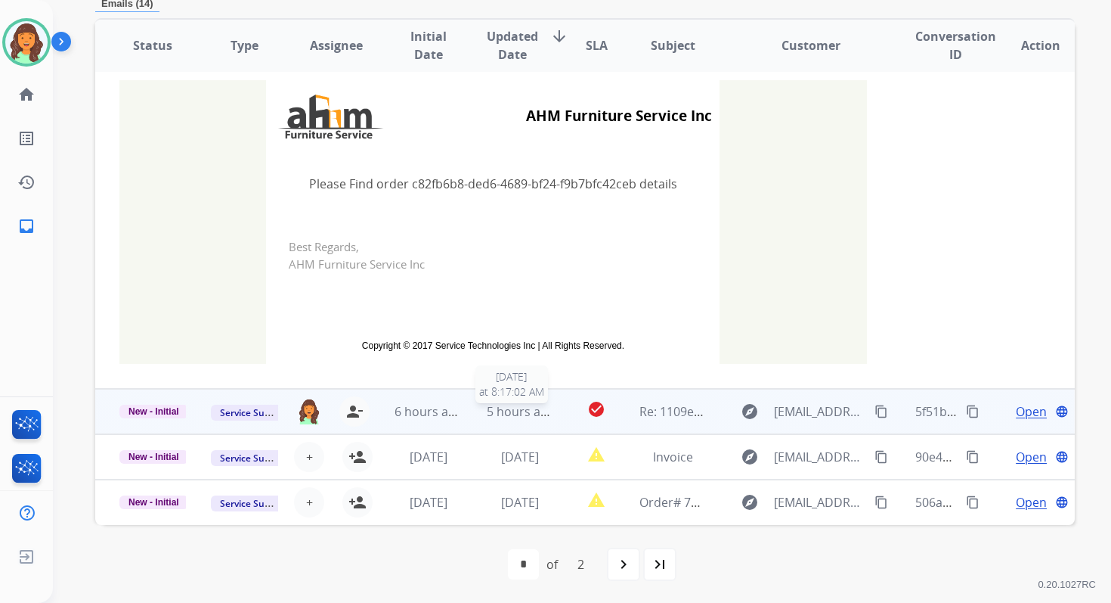
click at [525, 411] on span "5 hours ago" at bounding box center [521, 411] width 68 height 17
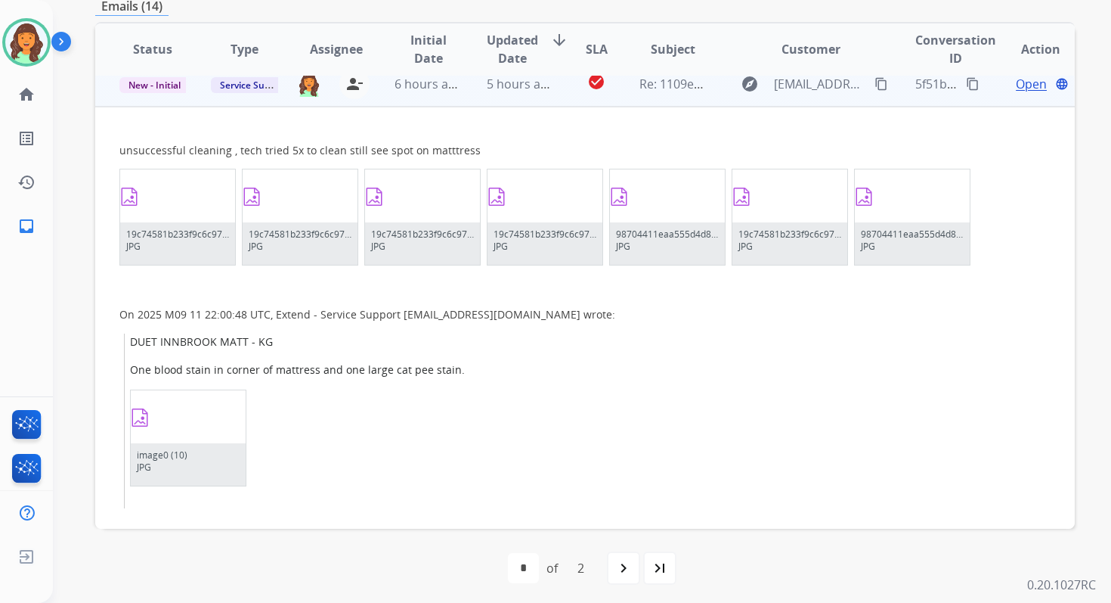
scroll to position [318, 0]
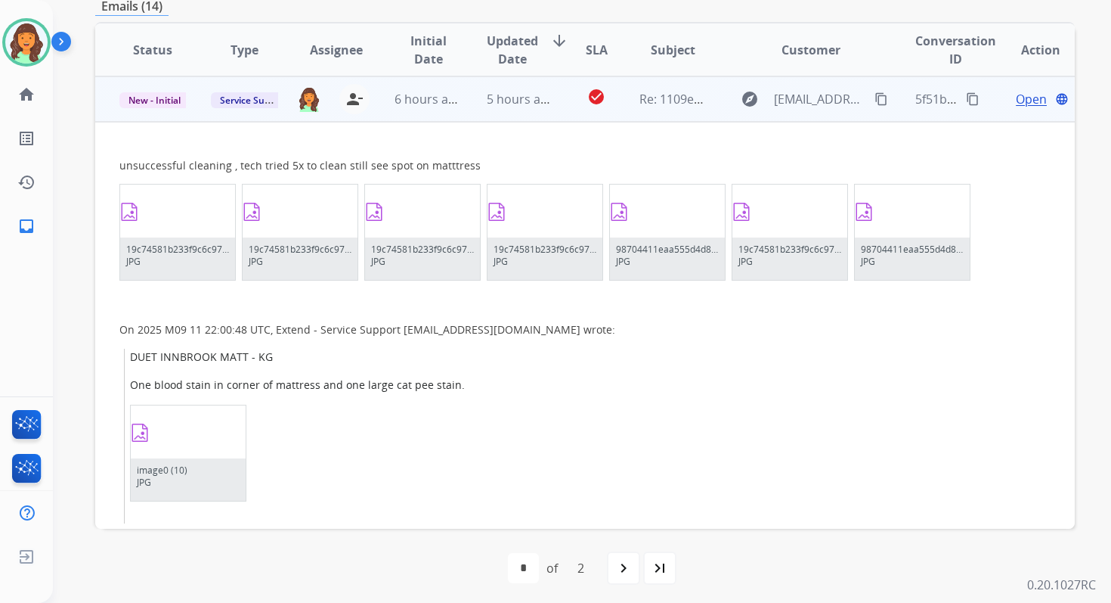
click at [1016, 101] on span "Open" at bounding box center [1031, 99] width 31 height 18
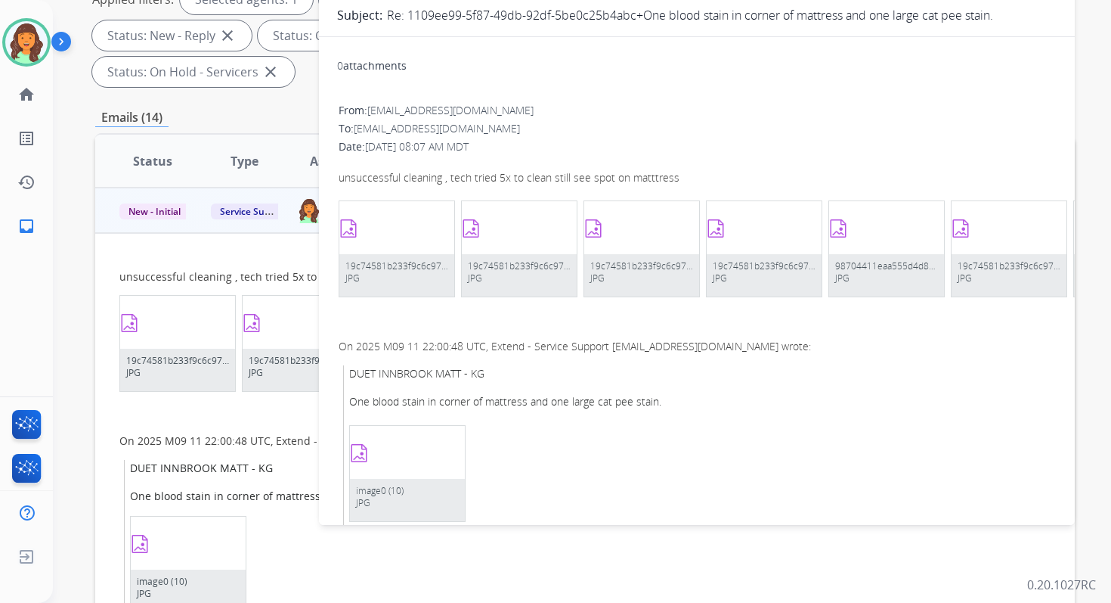
scroll to position [0, 0]
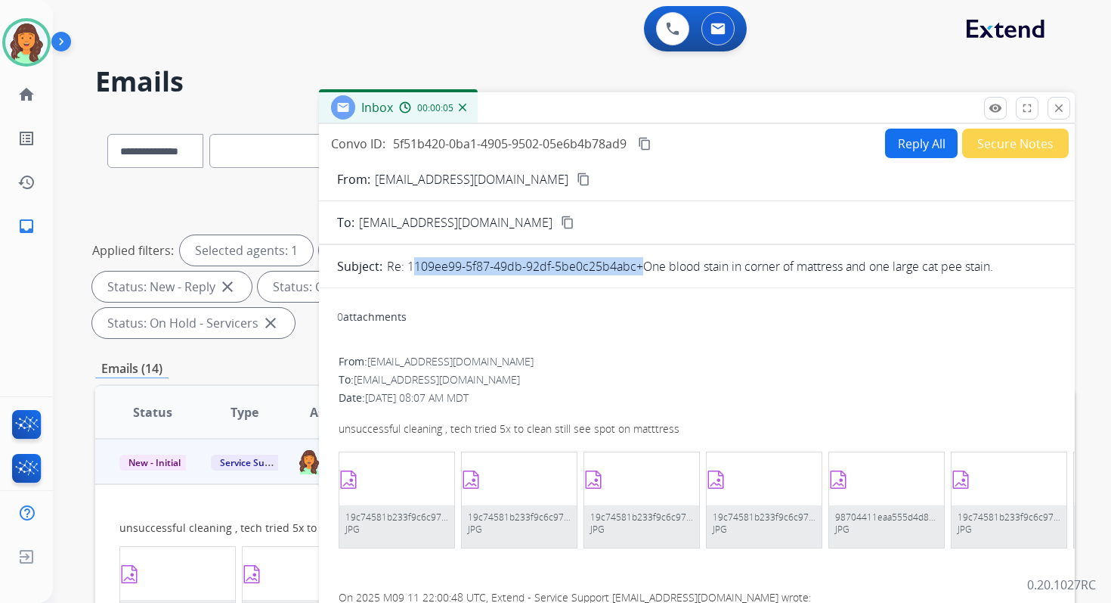
drag, startPoint x: 408, startPoint y: 267, endPoint x: 633, endPoint y: 265, distance: 224.5
click at [633, 265] on p "Re: 1109ee99-5f87-49db-92df-5be0c25b4abc+One blood stain in corner of mattress …" at bounding box center [690, 266] width 606 height 18
copy p "1109ee99-5f87-49db-92df-5be0c25b4abc"
click at [651, 132] on div "Convo ID: 5f51b420-0ba1-4905-9502-05e6b4b78ad9 content_copy Reply All Secure No…" at bounding box center [697, 143] width 756 height 29
click at [646, 151] on button "content_copy" at bounding box center [645, 144] width 18 height 18
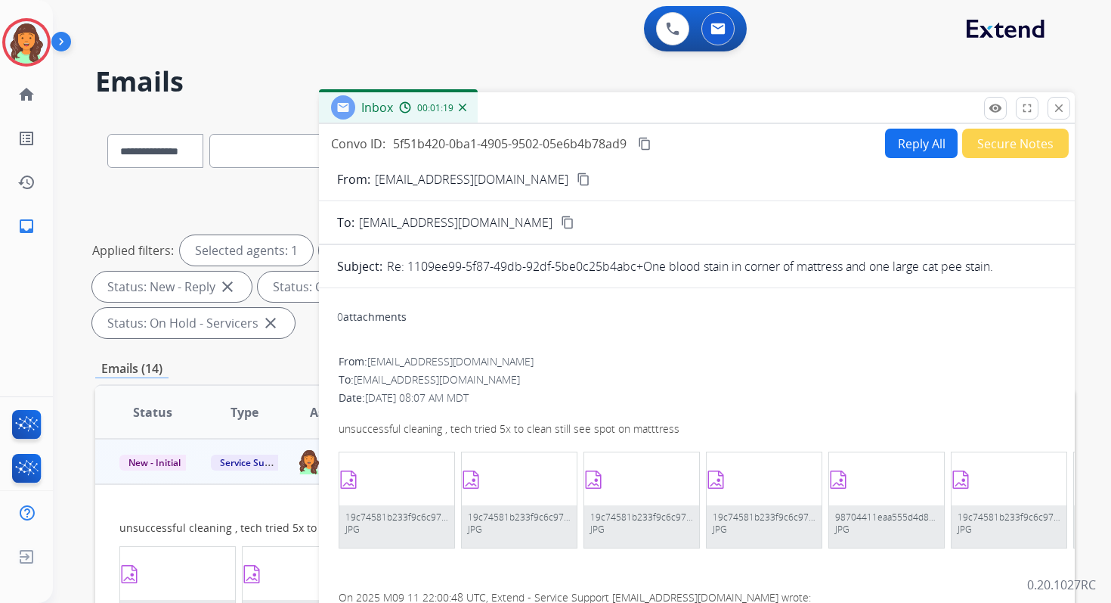
click at [469, 428] on div "unsuccessful cleaning , tech tried 5x to clean still see spot on matttress" at bounding box center [697, 428] width 717 height 16
copy div "unsuccessful cleaning , tech tried 5x to clean still see spot on matttress"
click at [1062, 105] on mat-icon "close" at bounding box center [1059, 108] width 14 height 14
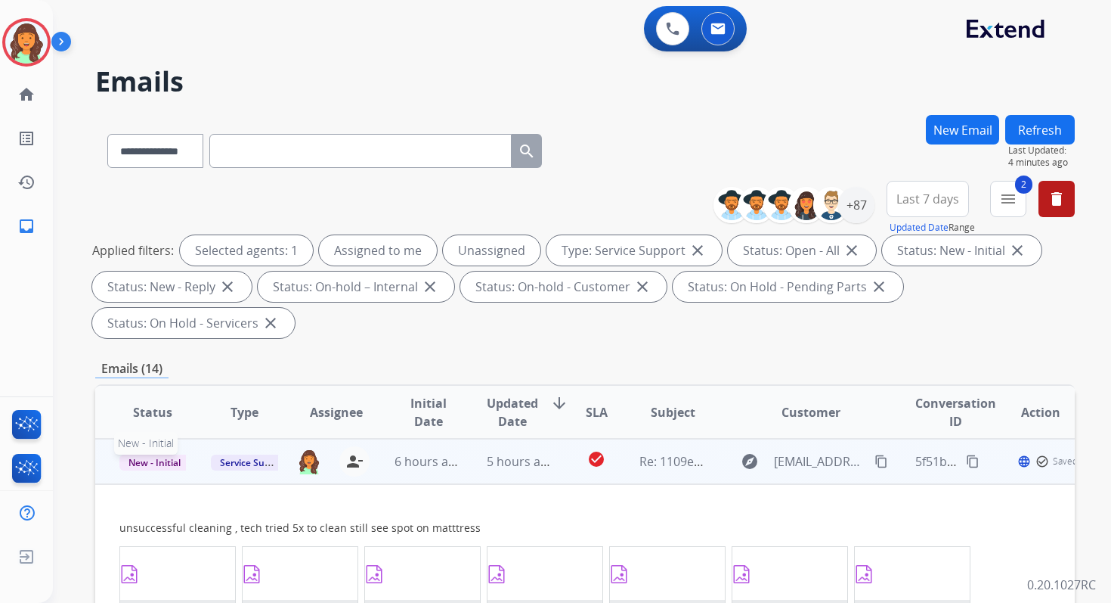
click at [143, 461] on span "New - Initial" at bounding box center [154, 462] width 70 height 16
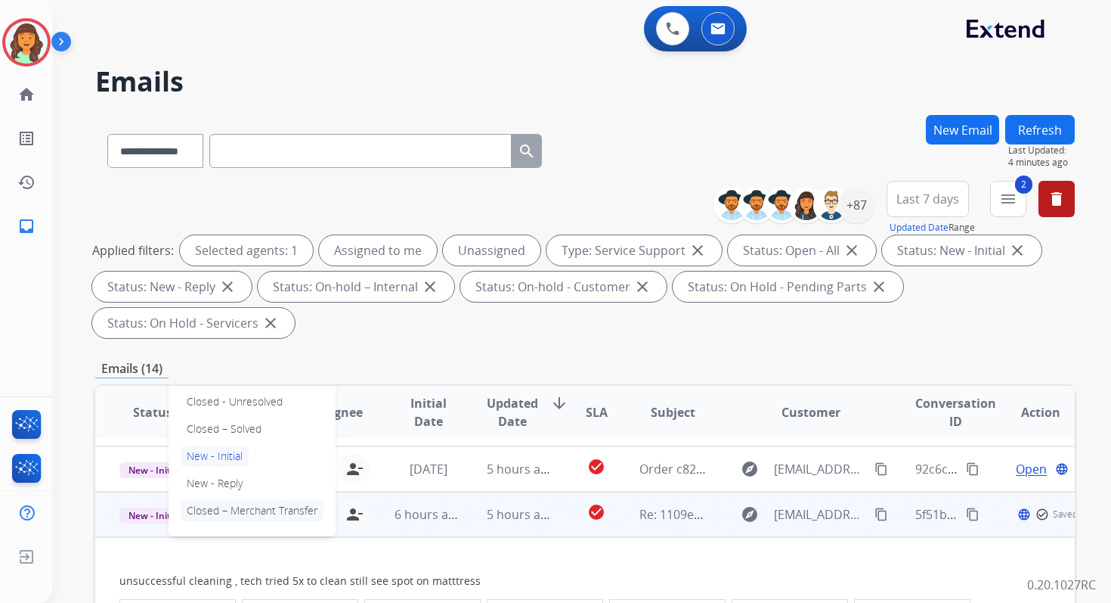
scroll to position [257, 0]
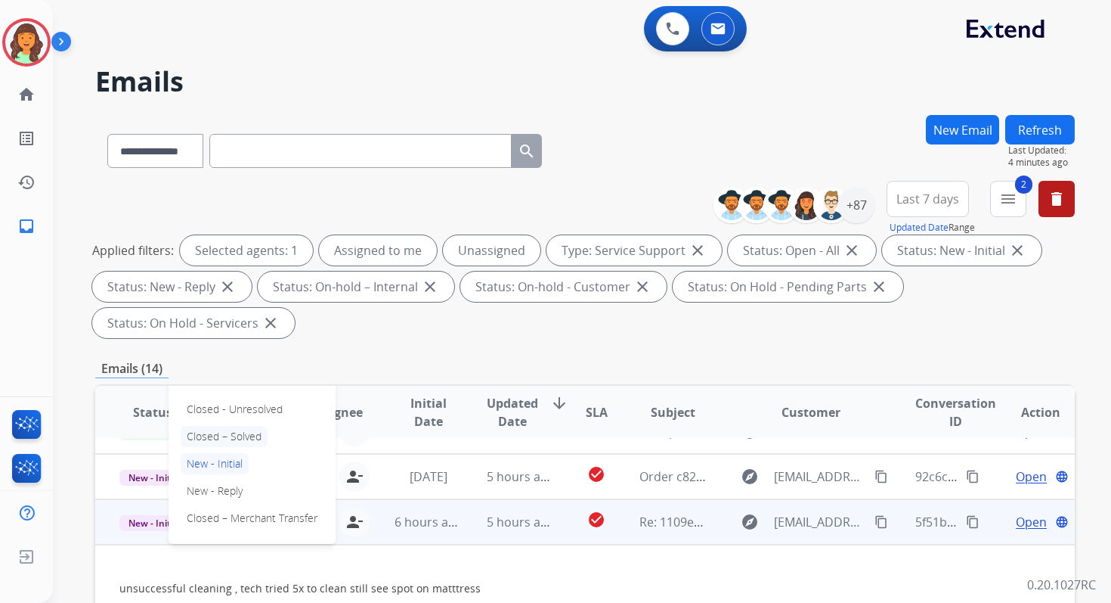
click at [218, 440] on p "Closed – Solved" at bounding box center [224, 436] width 87 height 21
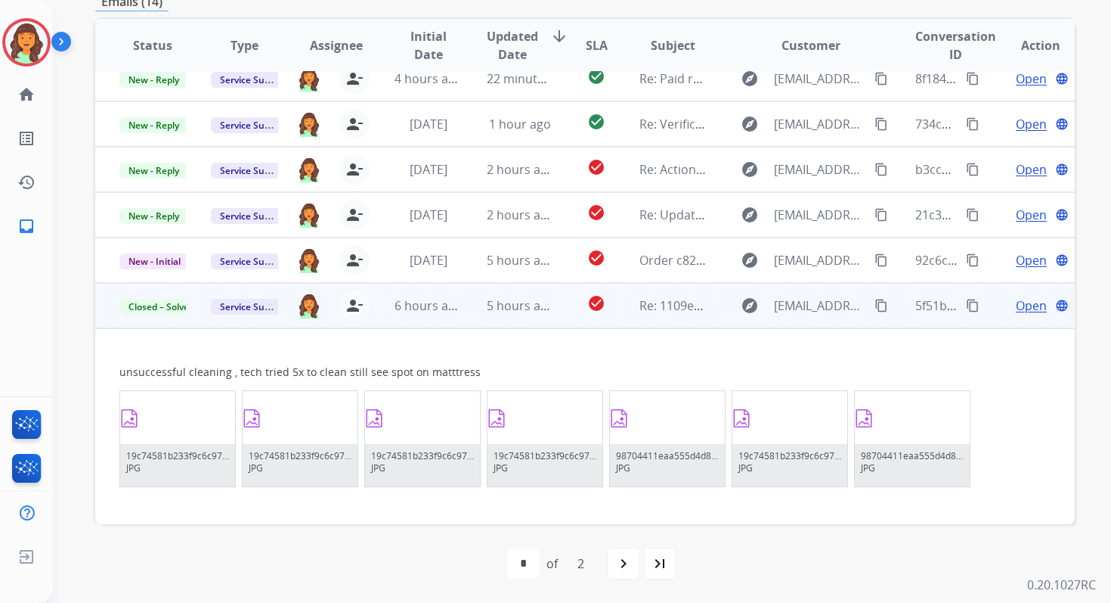
scroll to position [0, 0]
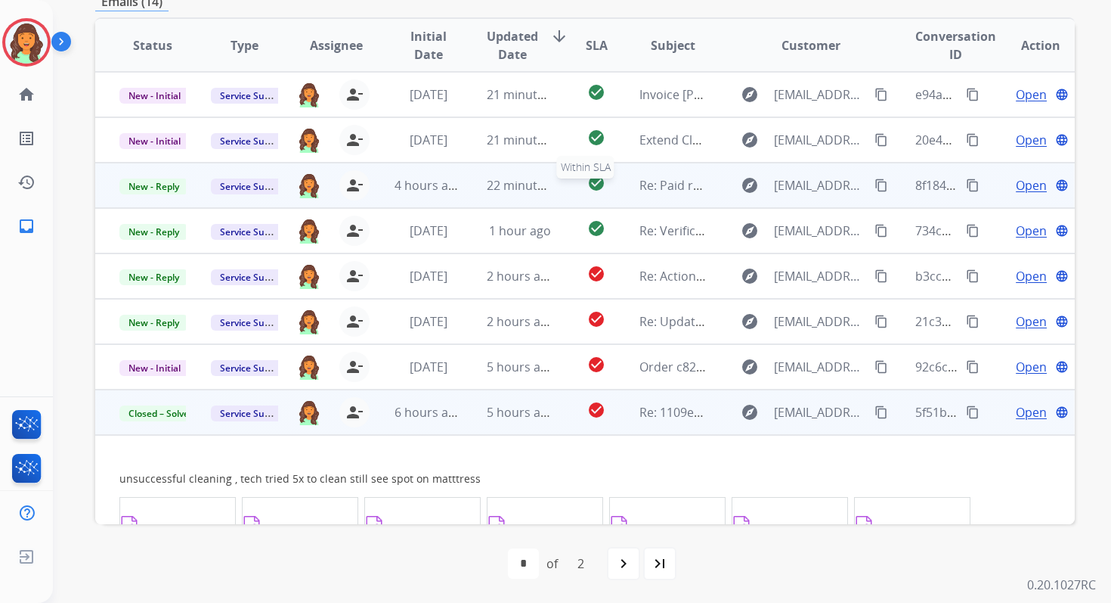
click at [587, 188] on mat-icon "check_circle" at bounding box center [596, 183] width 18 height 18
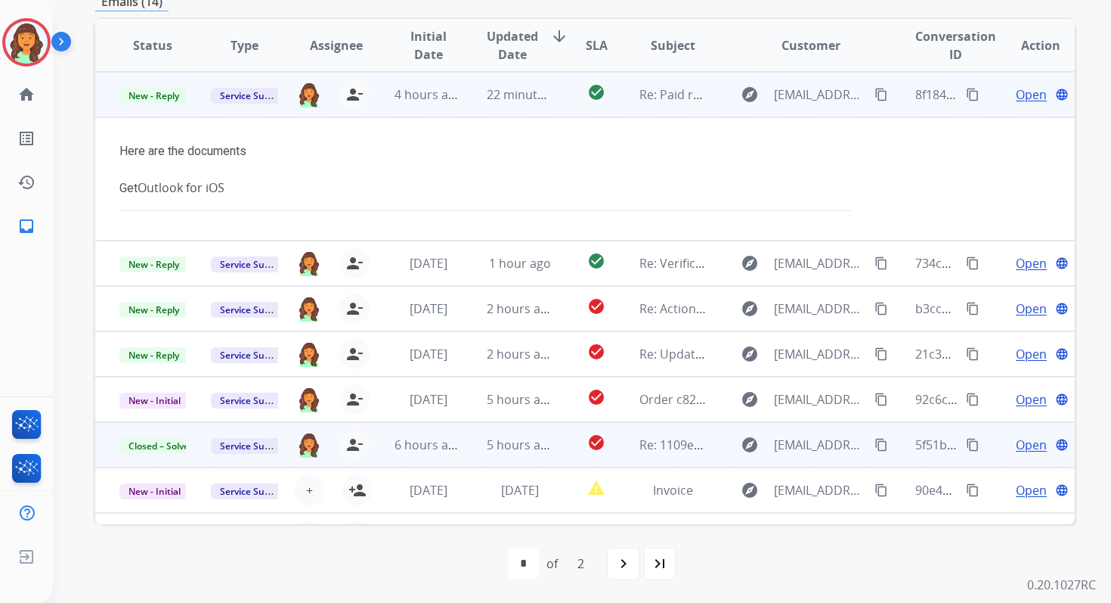
click at [1024, 82] on td "Open language" at bounding box center [1029, 94] width 92 height 45
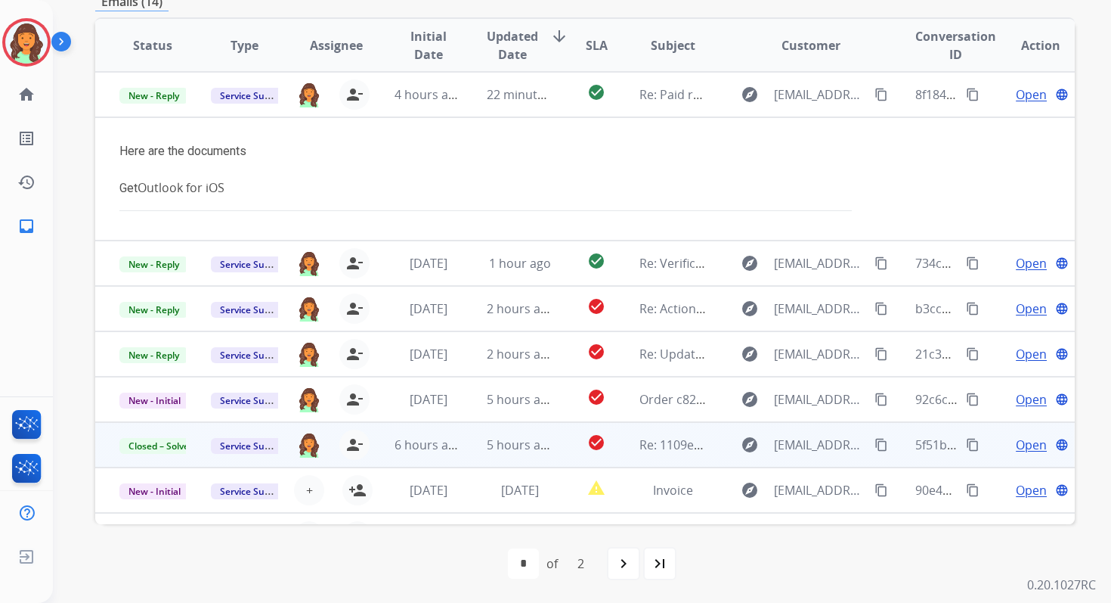
scroll to position [2, 0]
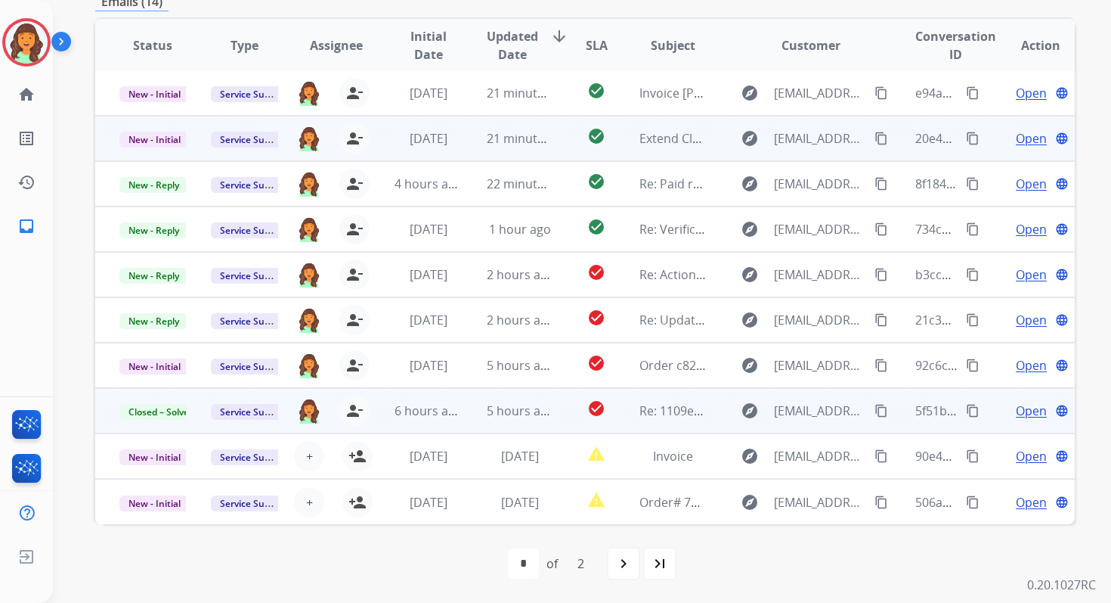
click at [1016, 141] on span "Open" at bounding box center [1031, 138] width 31 height 18
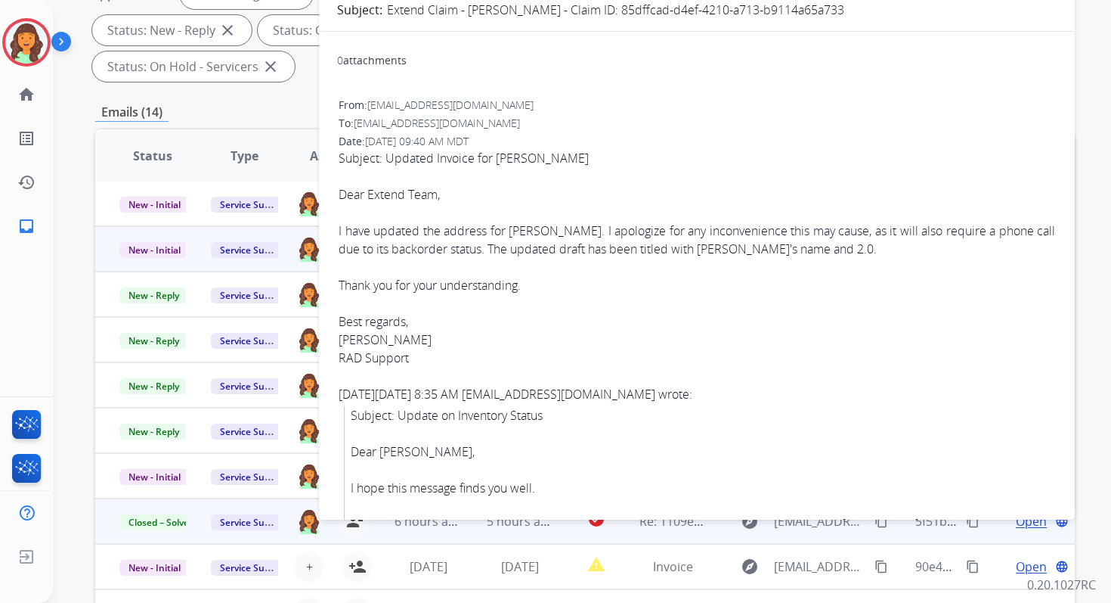
scroll to position [0, 0]
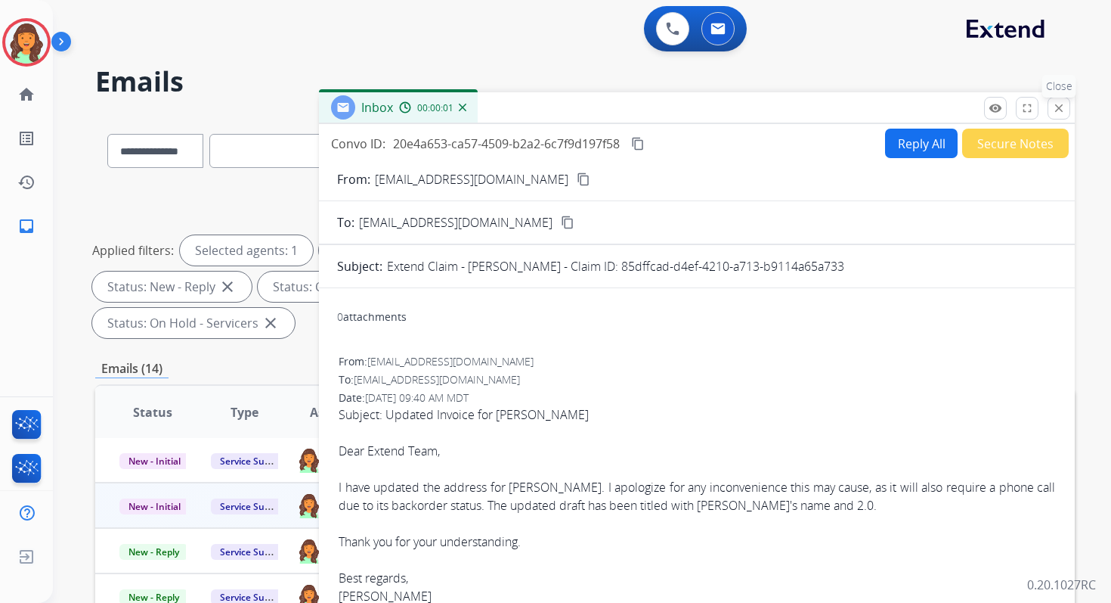
click at [1052, 101] on mat-icon "close" at bounding box center [1059, 108] width 14 height 14
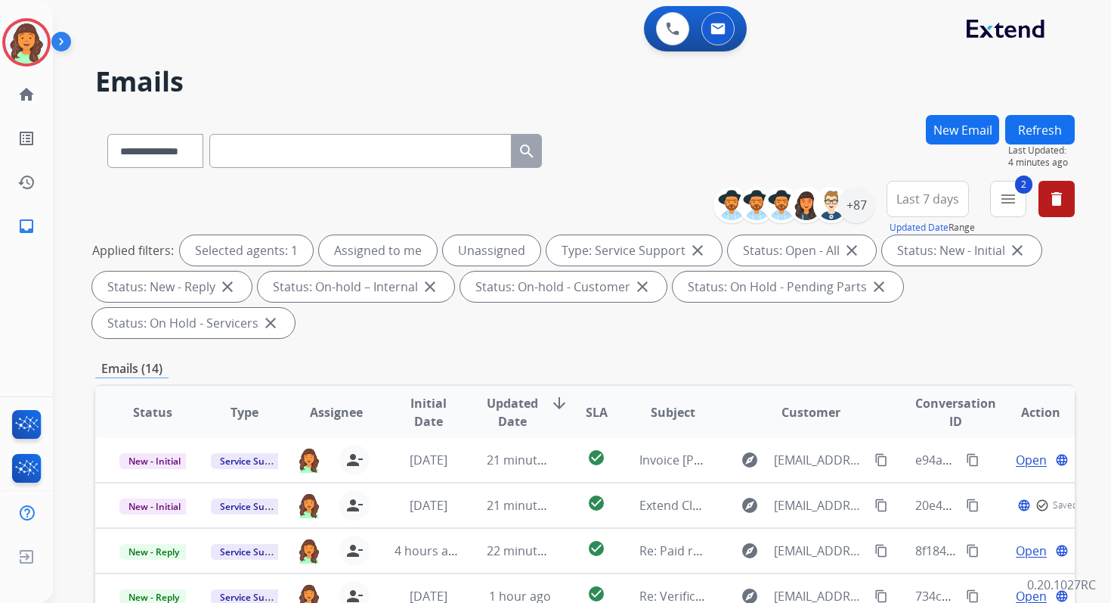
scroll to position [2, 0]
click at [581, 358] on div "**********" at bounding box center [585, 542] width 980 height 854
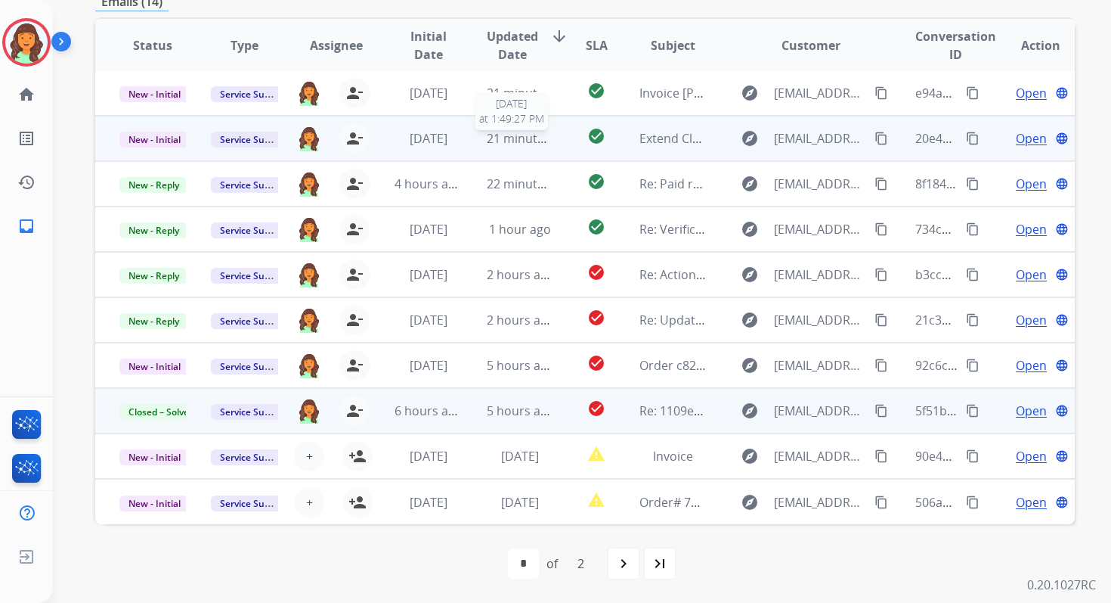
click at [513, 138] on span "21 minutes ago" at bounding box center [531, 138] width 88 height 17
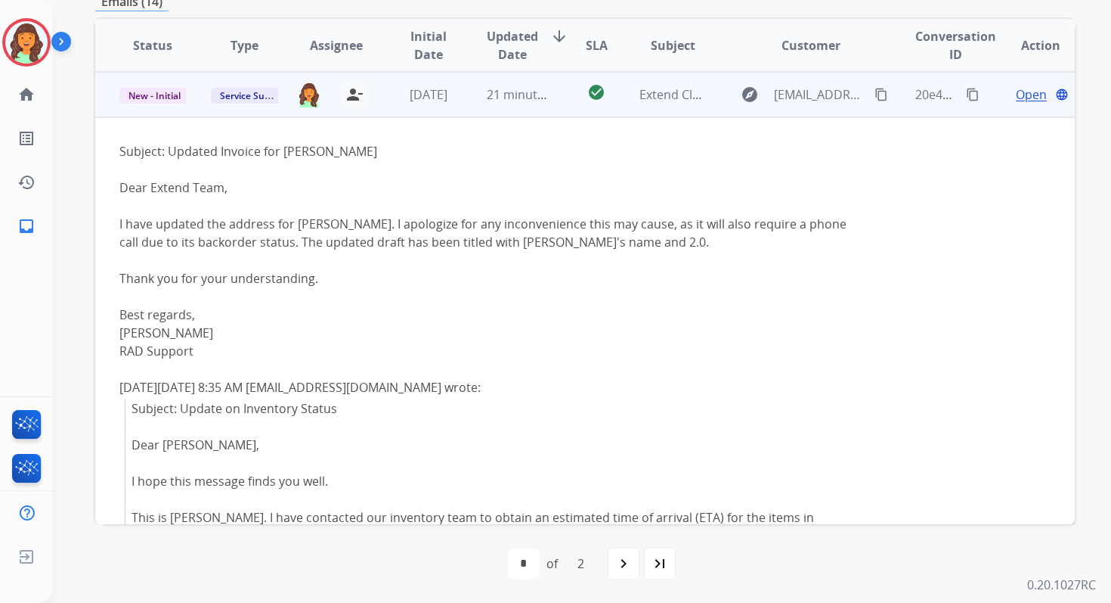
scroll to position [0, 0]
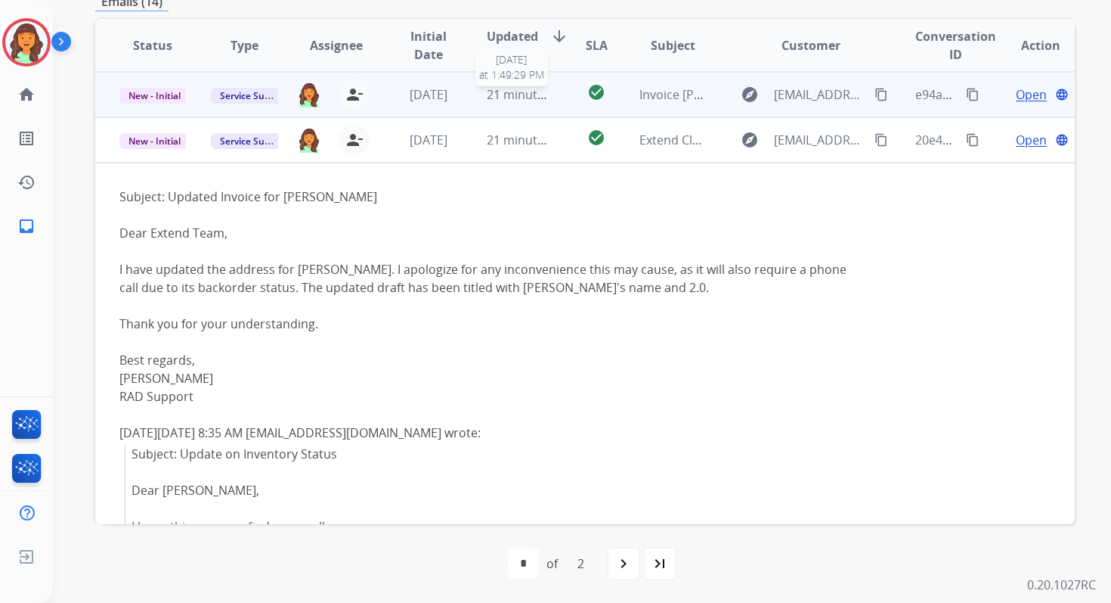
click at [513, 101] on span "21 minutes ago" at bounding box center [531, 94] width 88 height 17
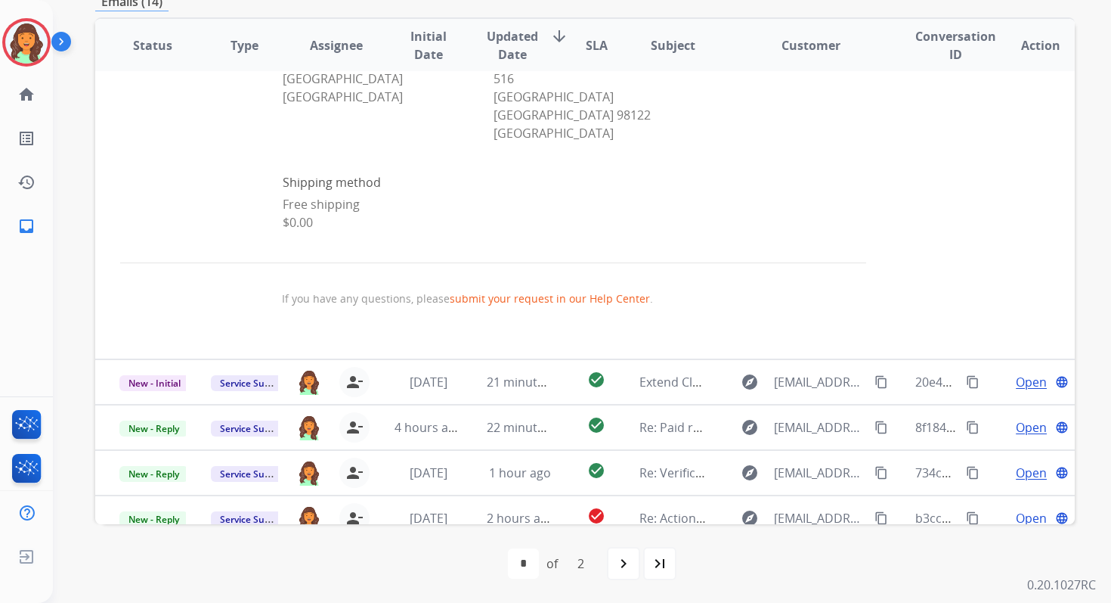
scroll to position [972, 0]
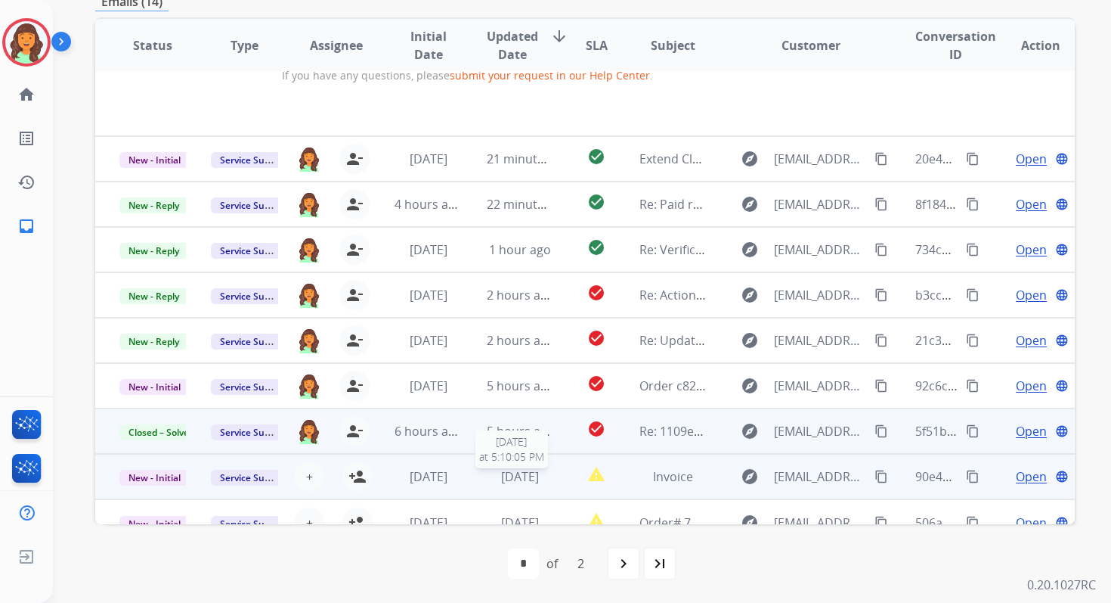
click at [501, 468] on span "[DATE]" at bounding box center [520, 476] width 38 height 17
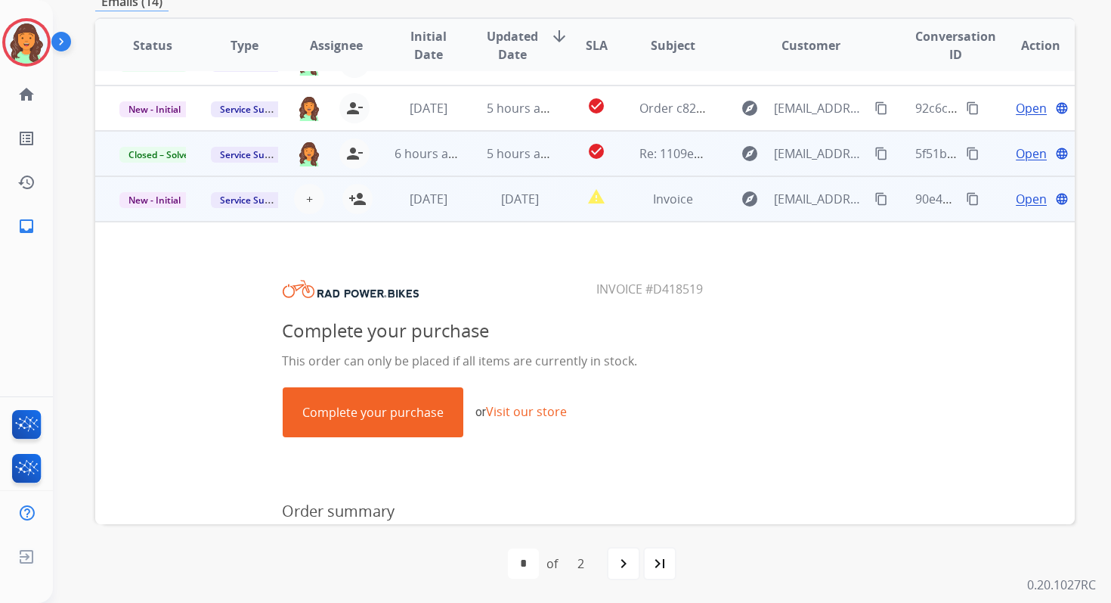
scroll to position [226, 0]
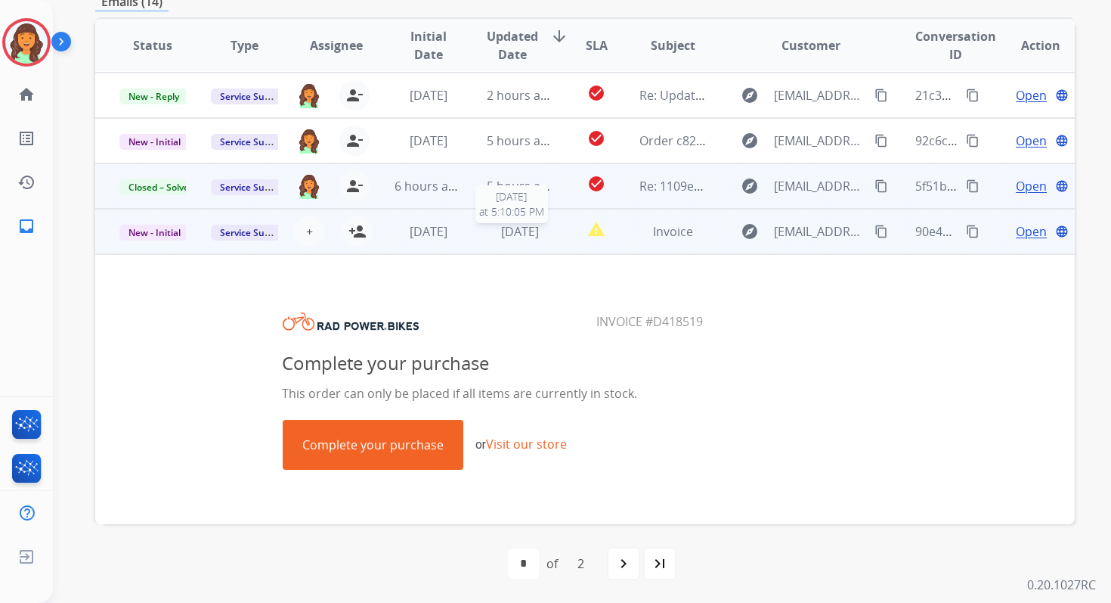
click at [515, 228] on span "[DATE]" at bounding box center [520, 231] width 38 height 17
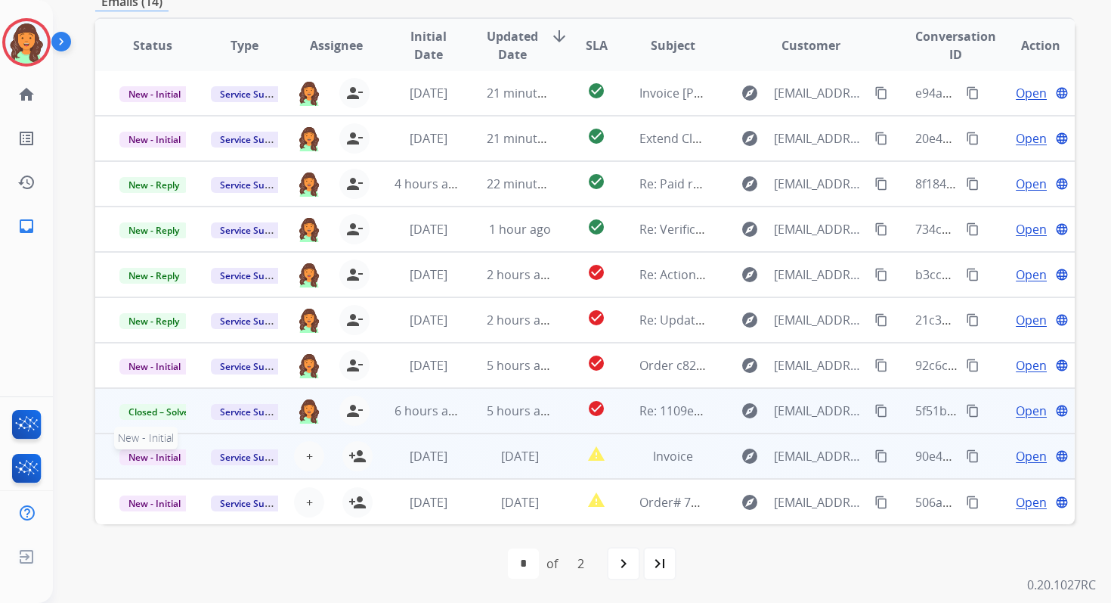
click at [161, 454] on span "New - Initial" at bounding box center [154, 457] width 70 height 16
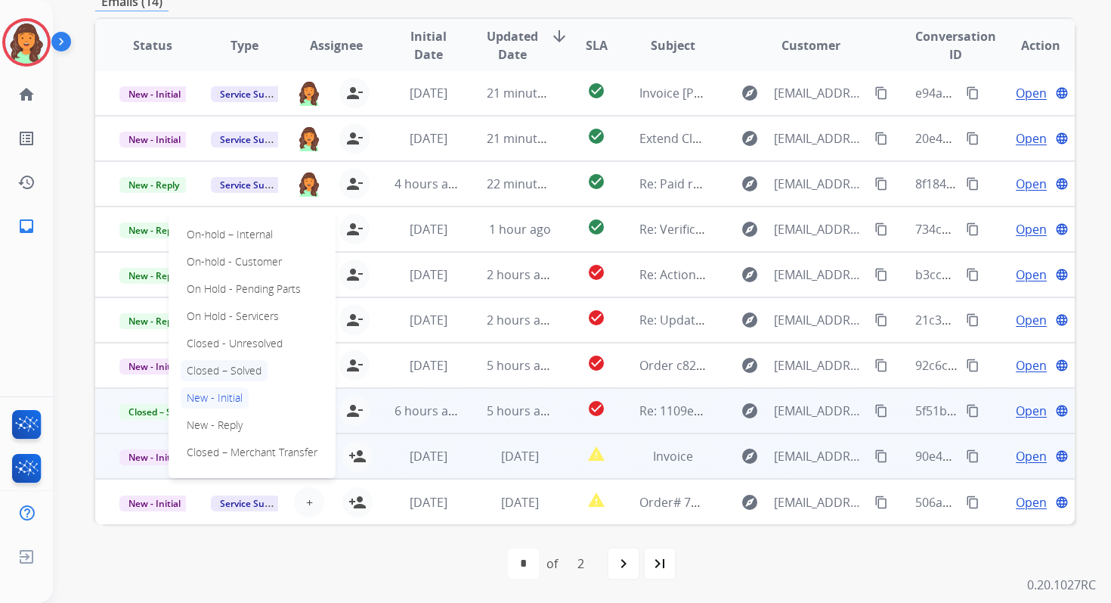
click at [224, 366] on p "Closed – Solved" at bounding box center [224, 370] width 87 height 21
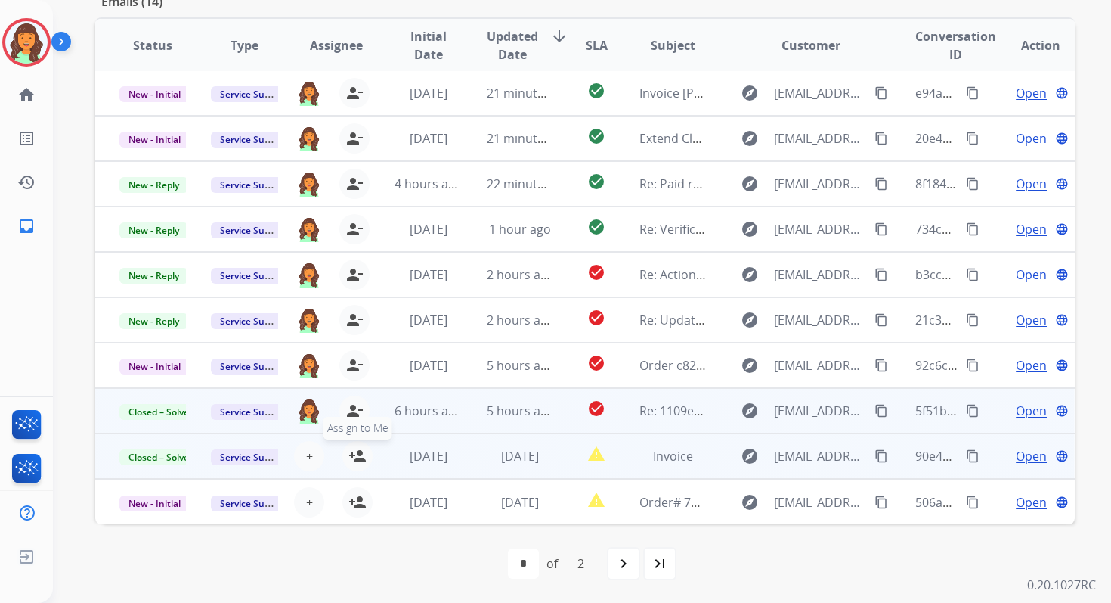
click at [352, 458] on mat-icon "person_add" at bounding box center [358, 456] width 18 height 18
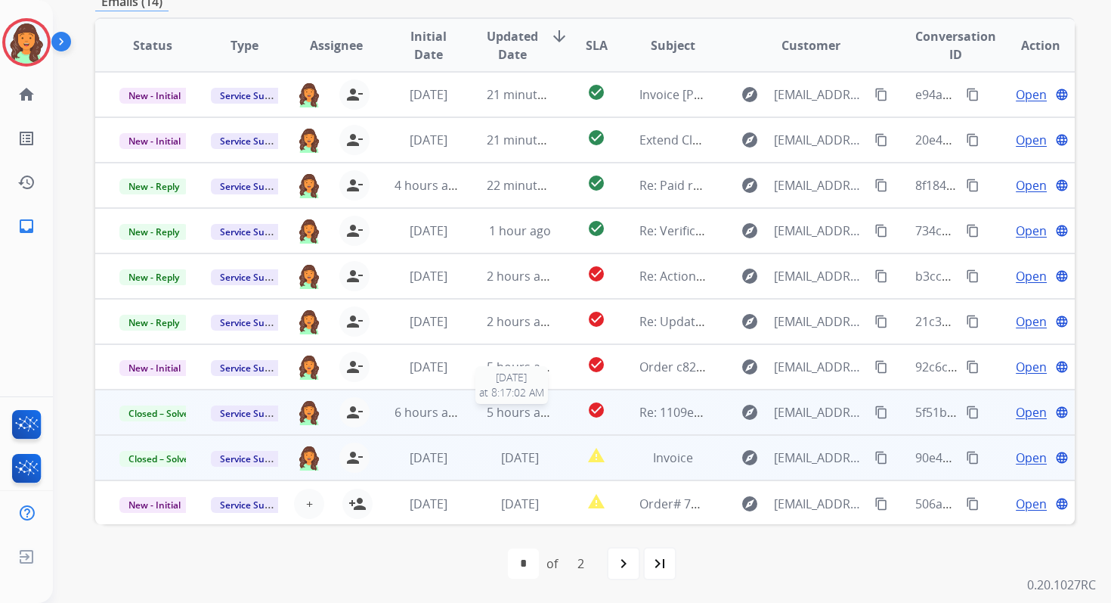
click at [528, 414] on span "5 hours ago" at bounding box center [521, 412] width 68 height 17
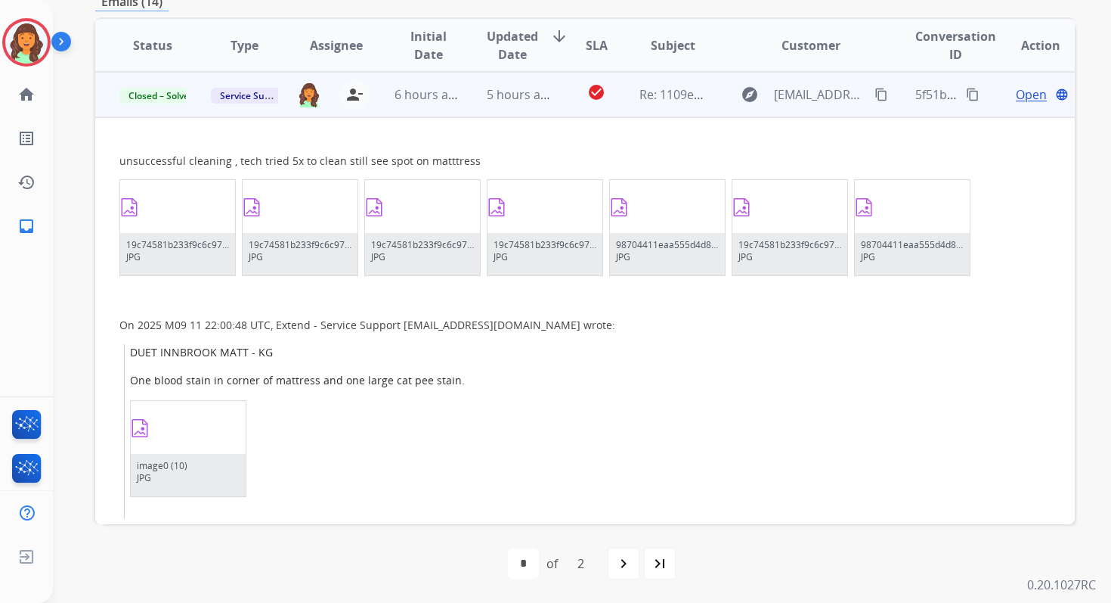
click at [530, 107] on td "5 hours ago" at bounding box center [508, 94] width 91 height 45
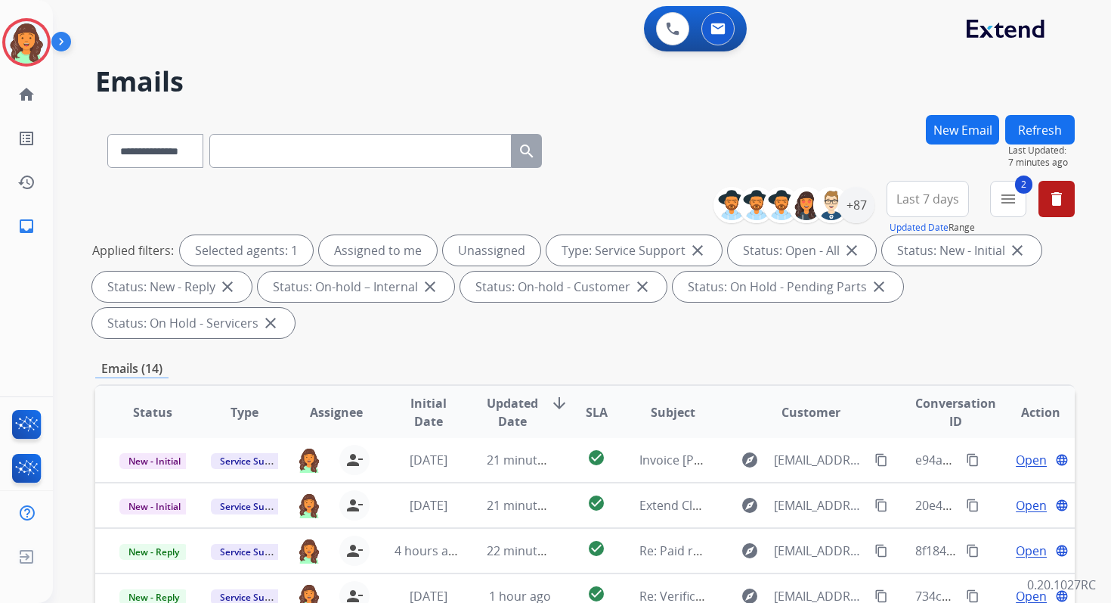
click at [1023, 129] on button "Refresh" at bounding box center [1040, 129] width 70 height 29
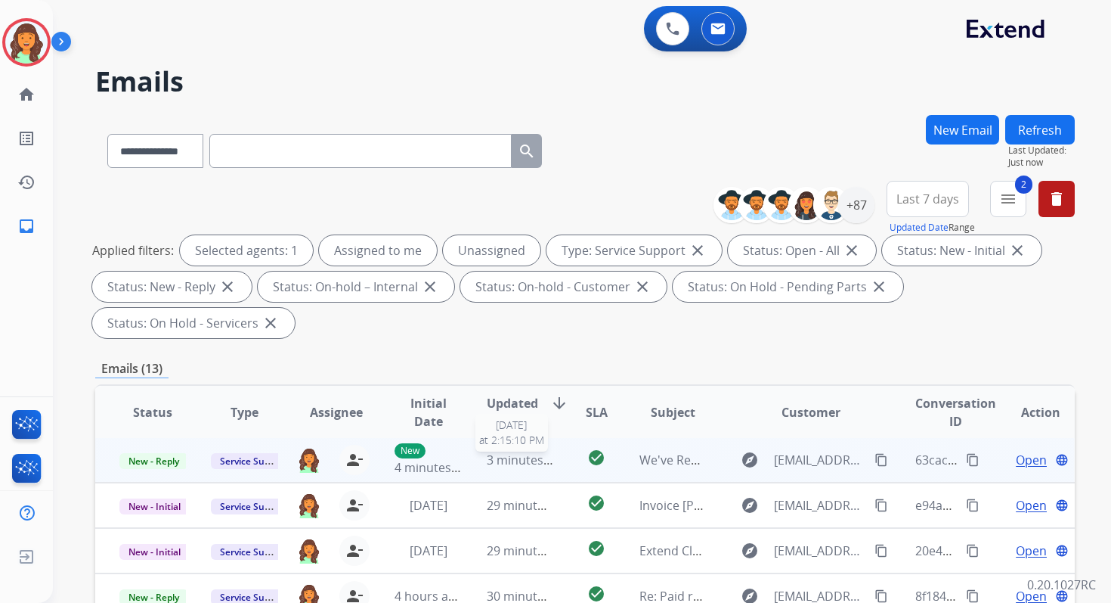
click at [522, 458] on span "3 minutes ago" at bounding box center [527, 459] width 81 height 17
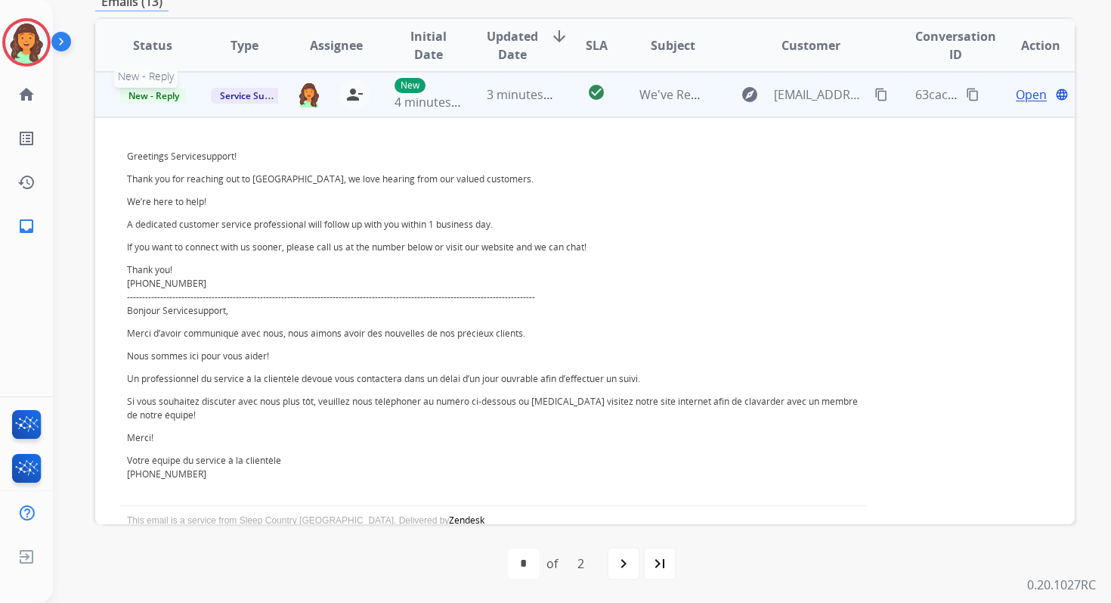
click at [140, 91] on span "New - Reply" at bounding box center [153, 96] width 69 height 16
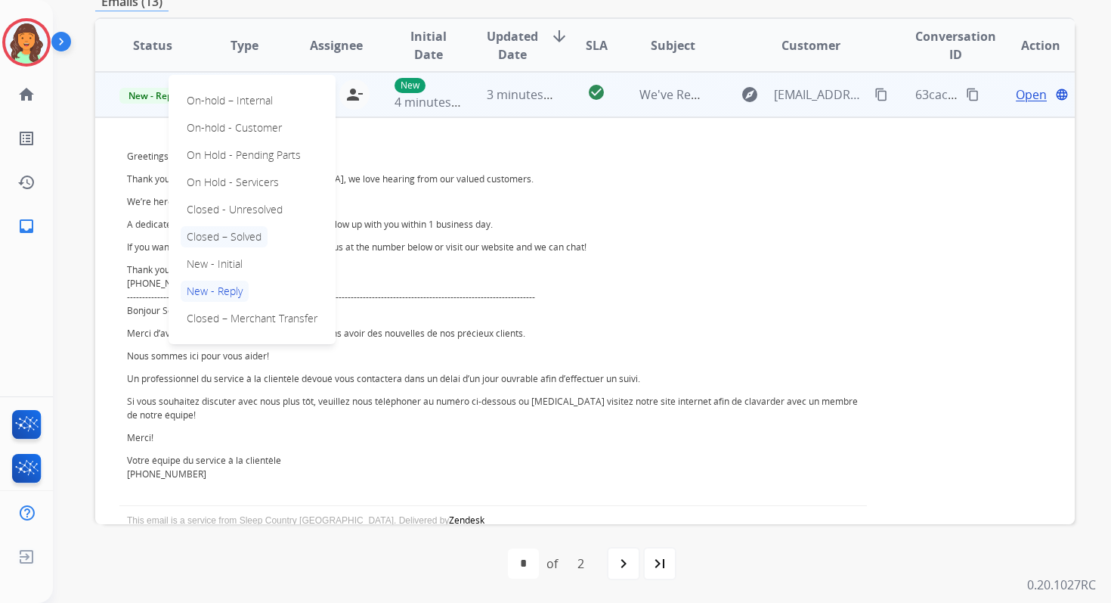
click at [223, 238] on p "Closed – Solved" at bounding box center [224, 236] width 87 height 21
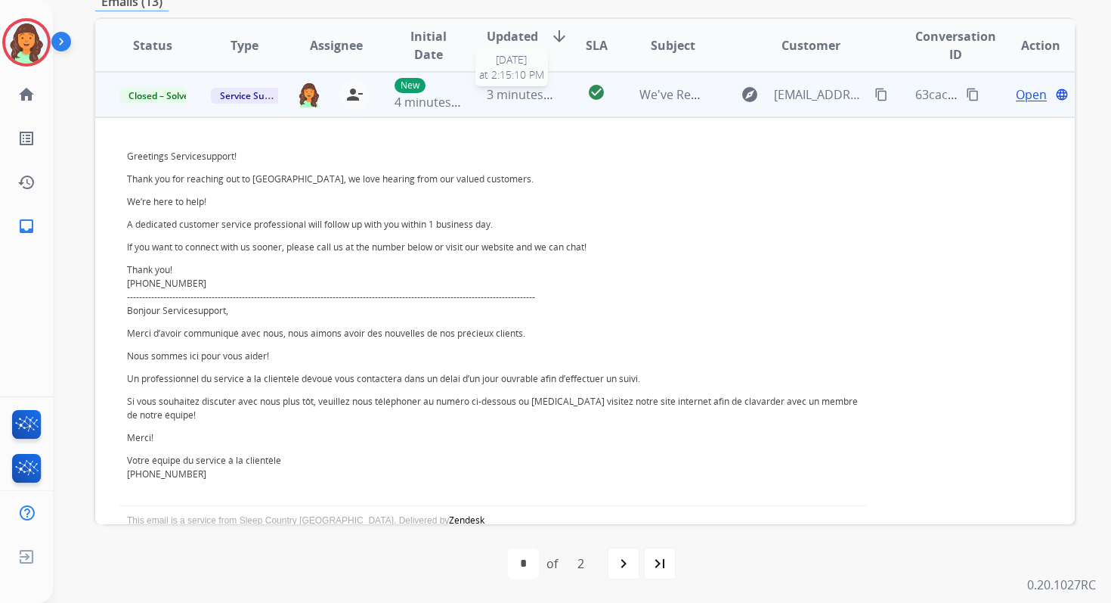
click at [487, 101] on span "3 minutes ago" at bounding box center [527, 94] width 81 height 17
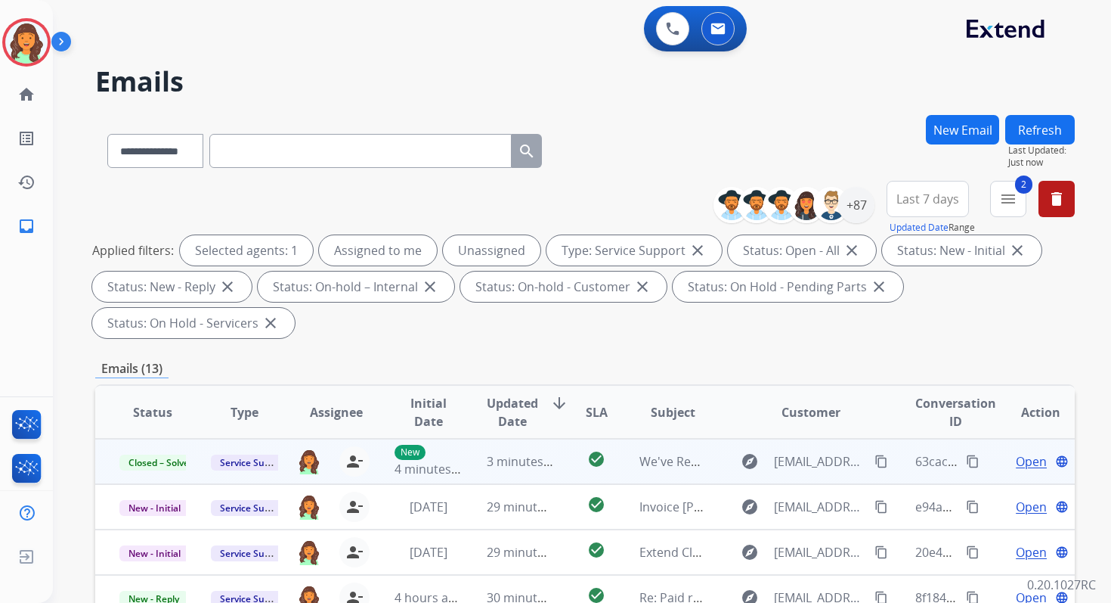
click at [1036, 129] on button "Refresh" at bounding box center [1040, 129] width 70 height 29
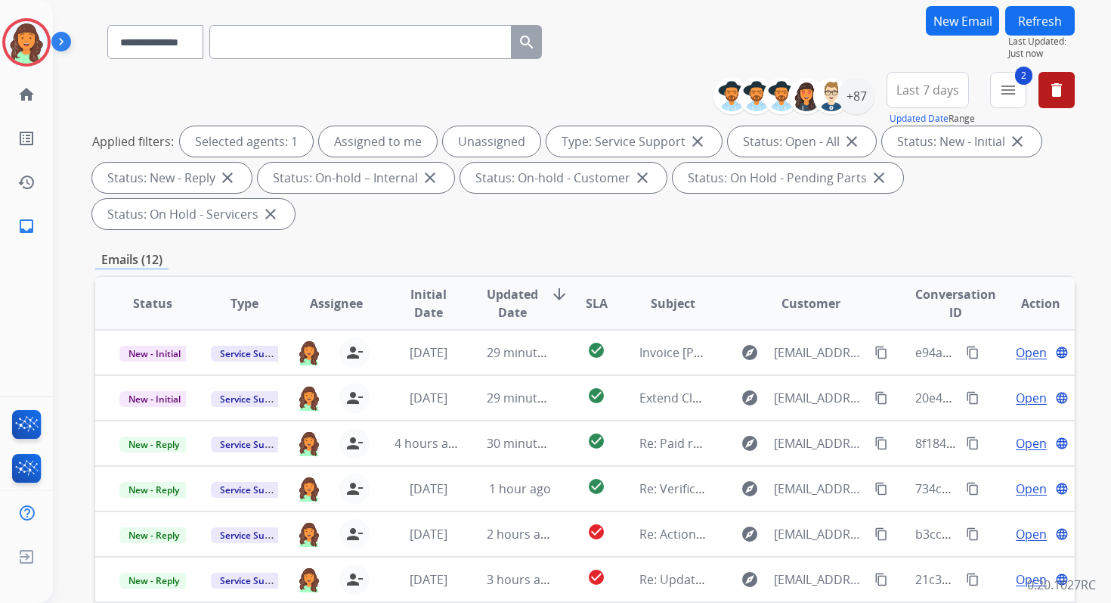
scroll to position [367, 0]
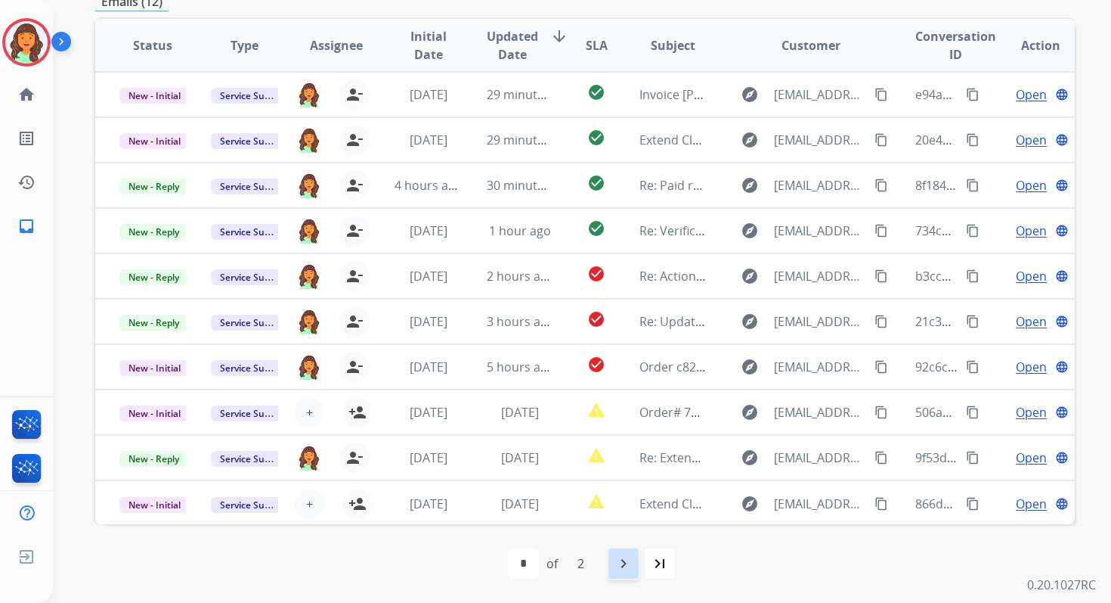
click at [618, 554] on mat-icon "navigate_next" at bounding box center [624, 563] width 18 height 18
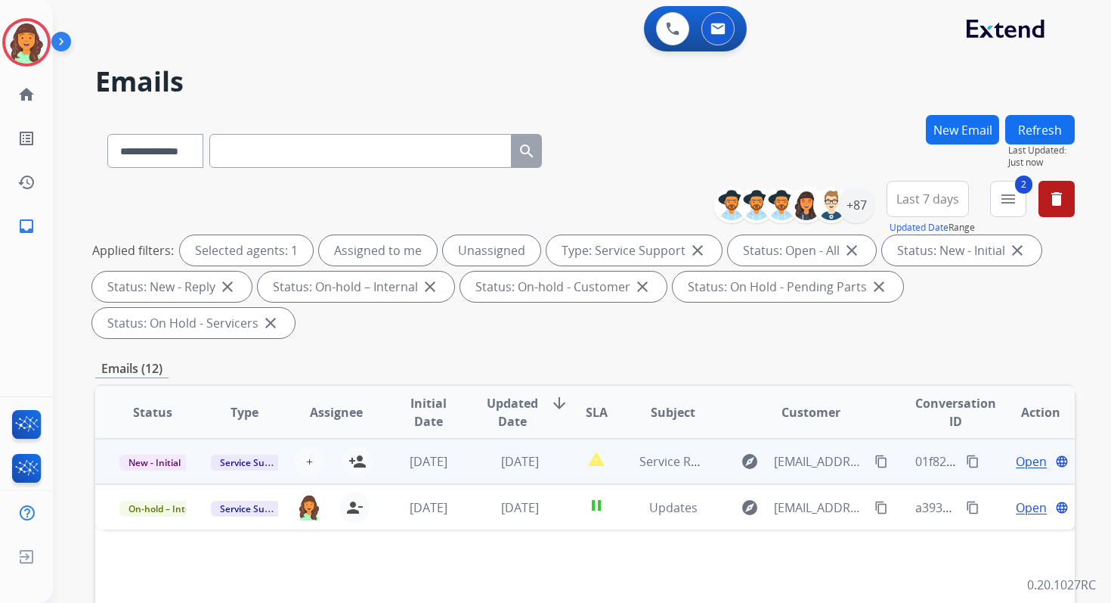
click at [554, 459] on td "report_problem" at bounding box center [584, 460] width 61 height 45
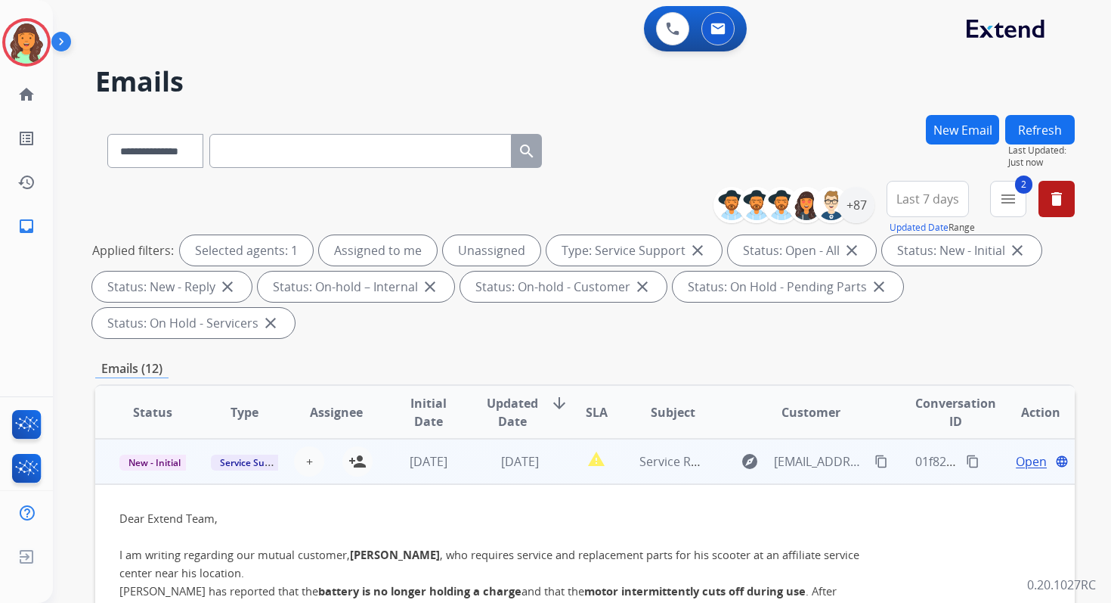
click at [530, 473] on td "[DATE]" at bounding box center [508, 460] width 91 height 45
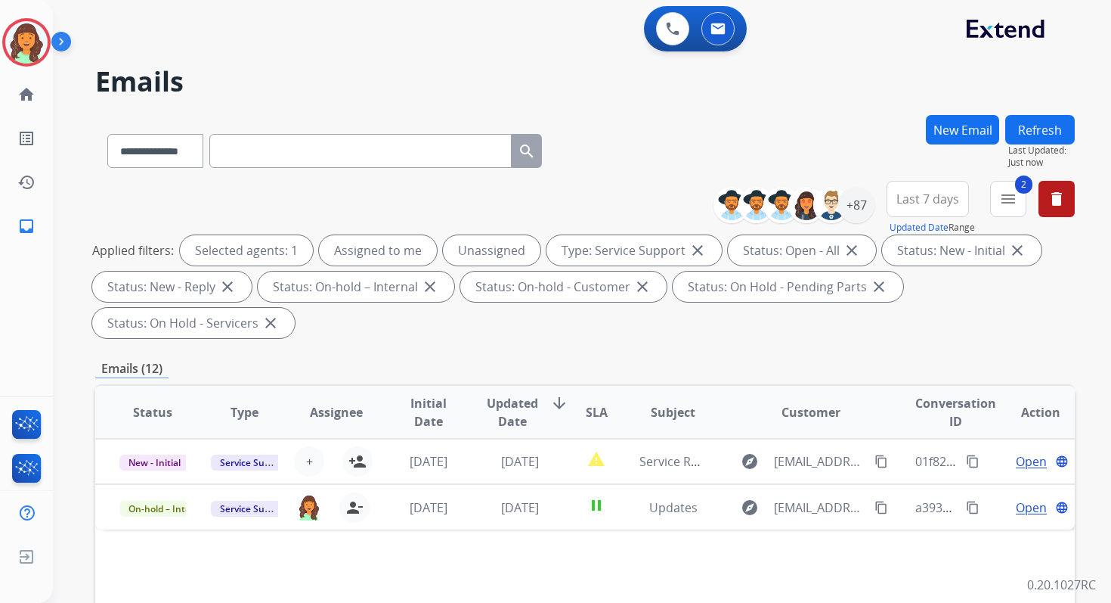
scroll to position [367, 0]
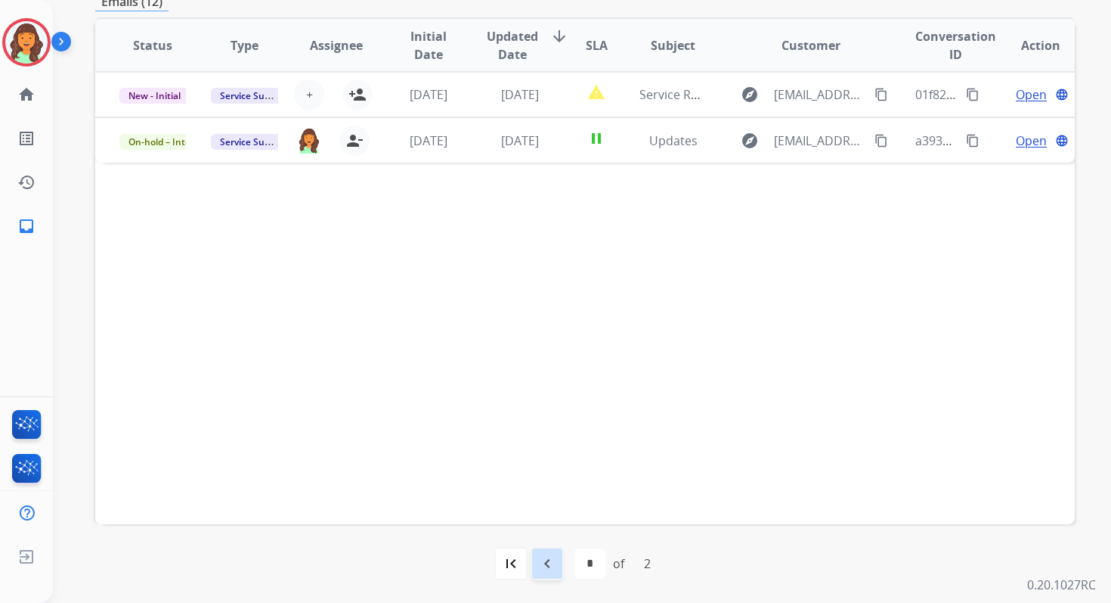
click at [551, 562] on mat-icon "navigate_before" at bounding box center [547, 563] width 18 height 18
select select "*"
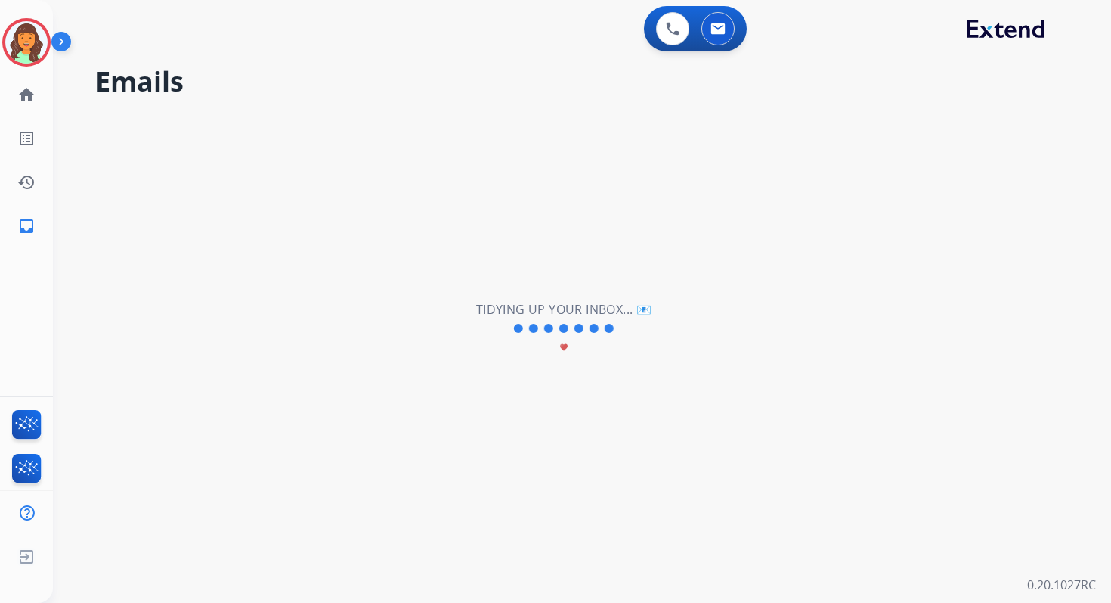
scroll to position [0, 0]
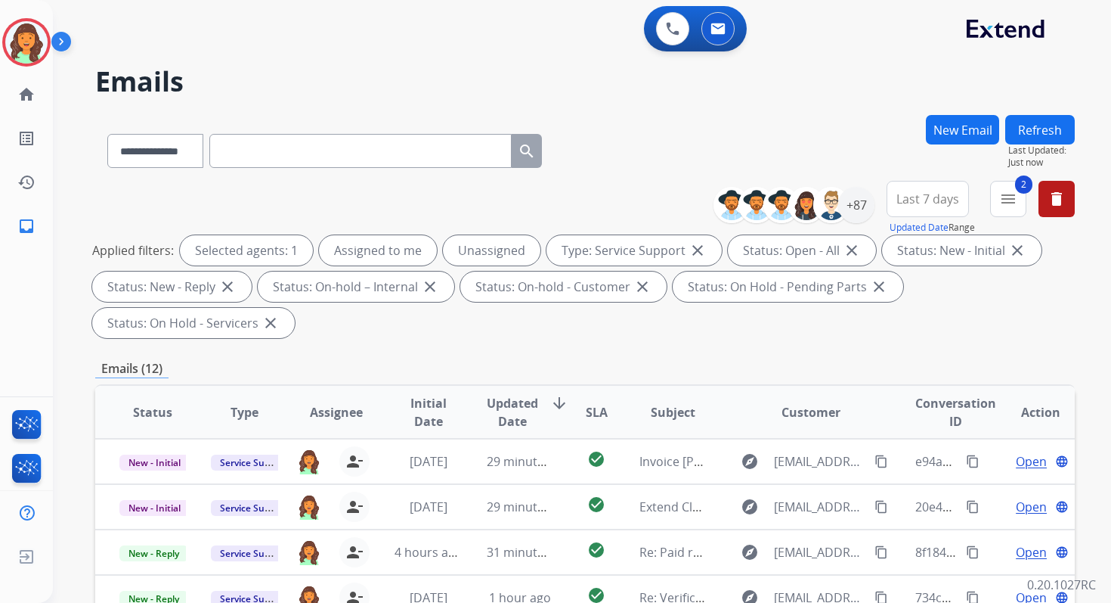
click at [504, 333] on div "Applied filters: Selected agents: 1 Assigned to me Unassigned Type: Service Sup…" at bounding box center [582, 286] width 980 height 103
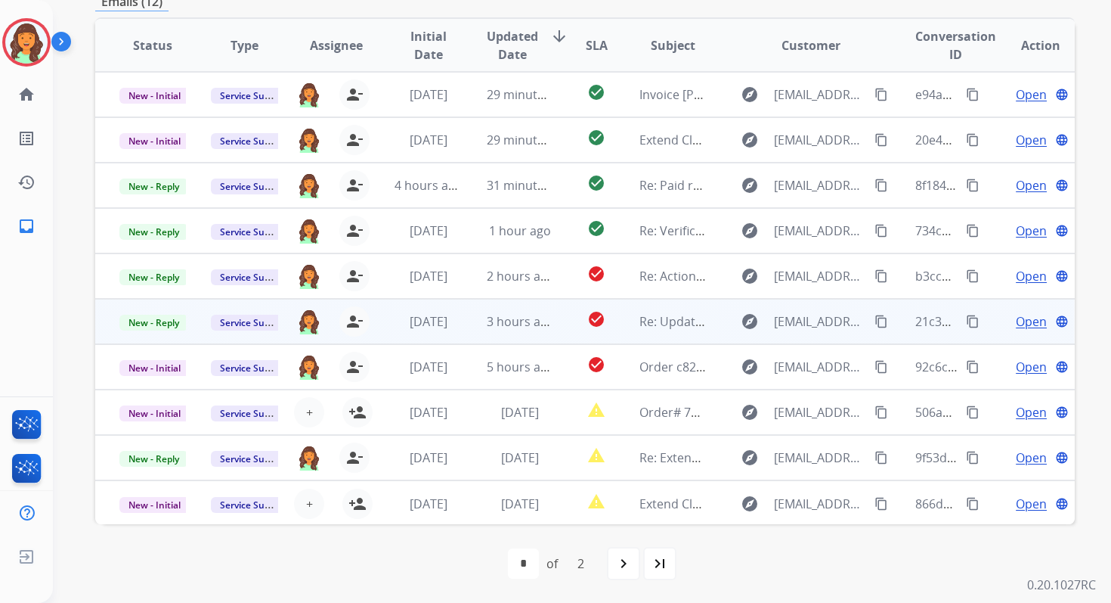
click at [507, 310] on td "3 hours ago" at bounding box center [508, 321] width 91 height 45
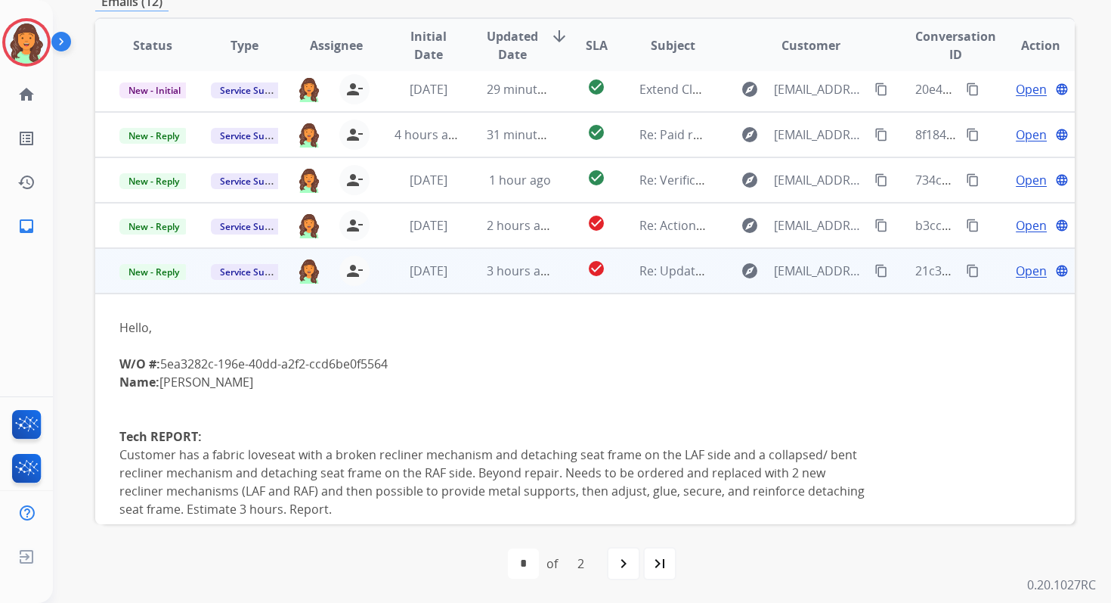
scroll to position [0, 0]
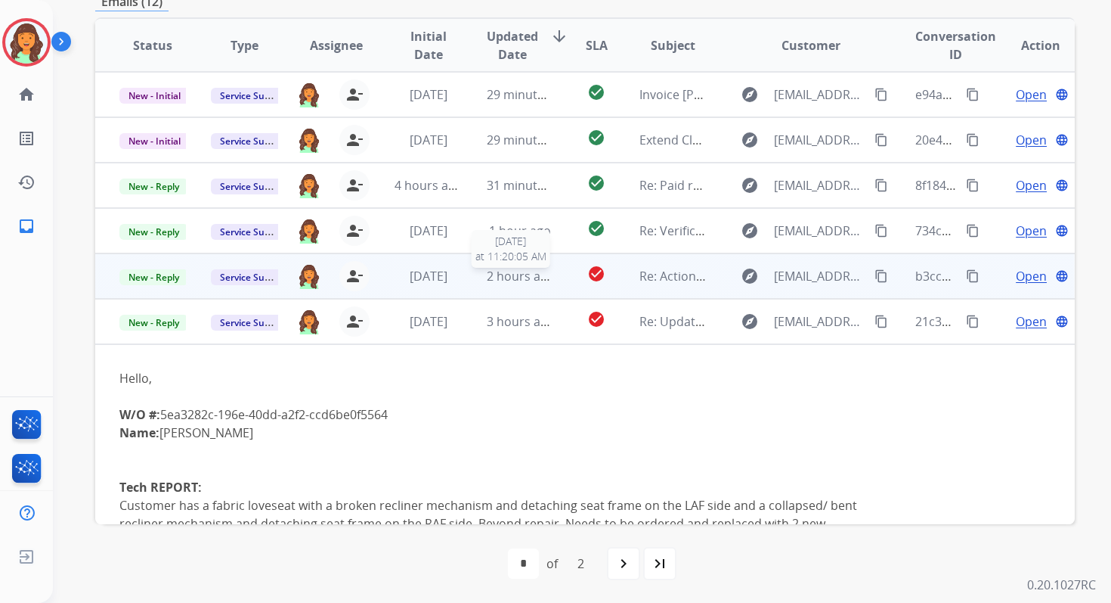
click at [503, 274] on span "2 hours ago" at bounding box center [521, 276] width 68 height 17
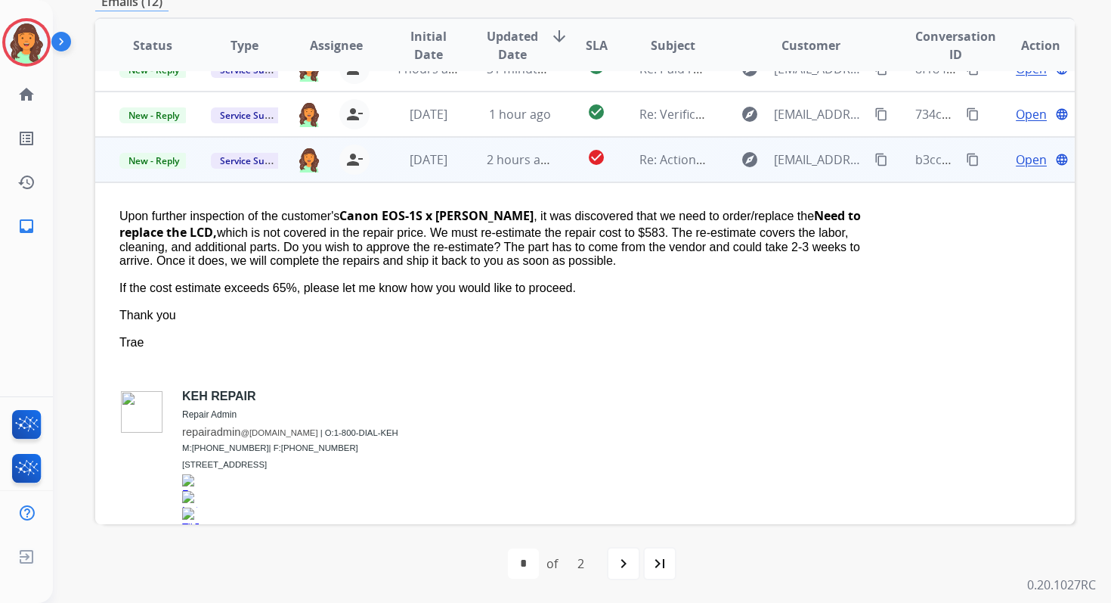
scroll to position [114, 0]
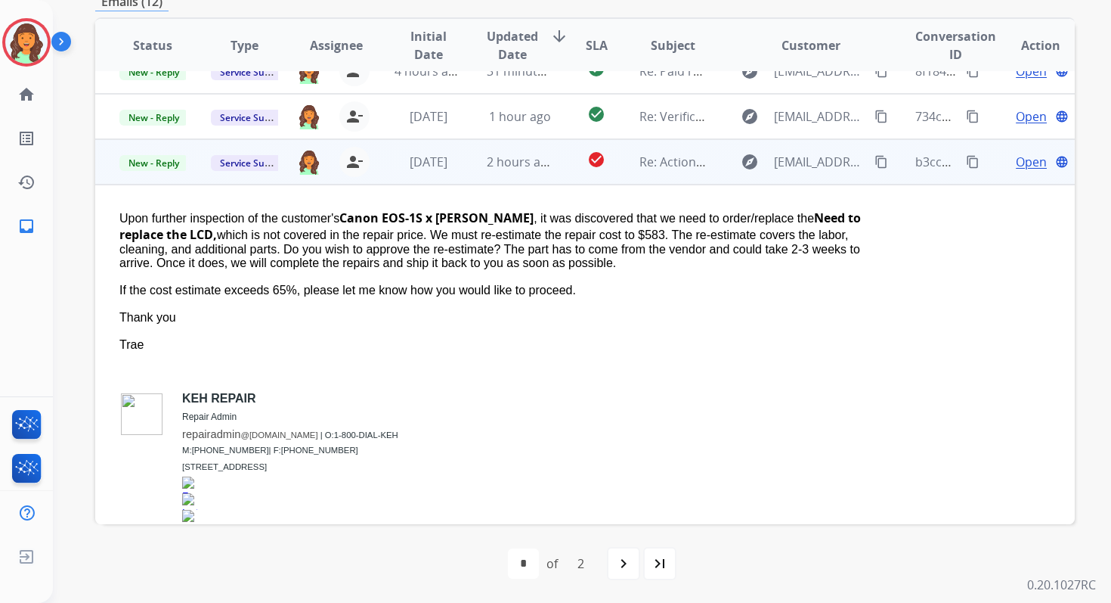
click at [1022, 163] on span "Open" at bounding box center [1031, 162] width 31 height 18
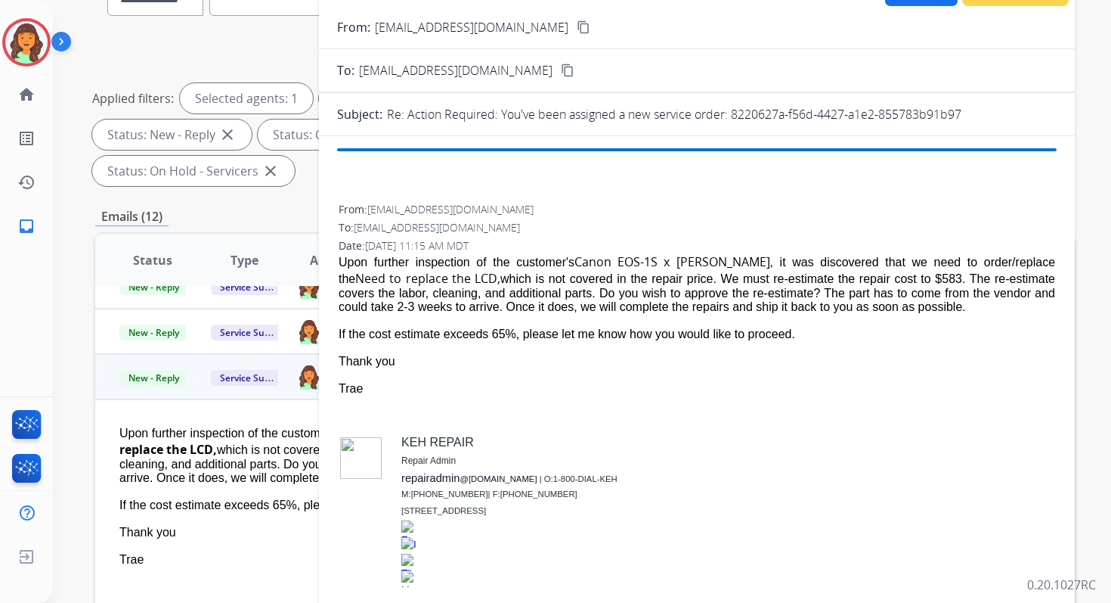
scroll to position [148, 0]
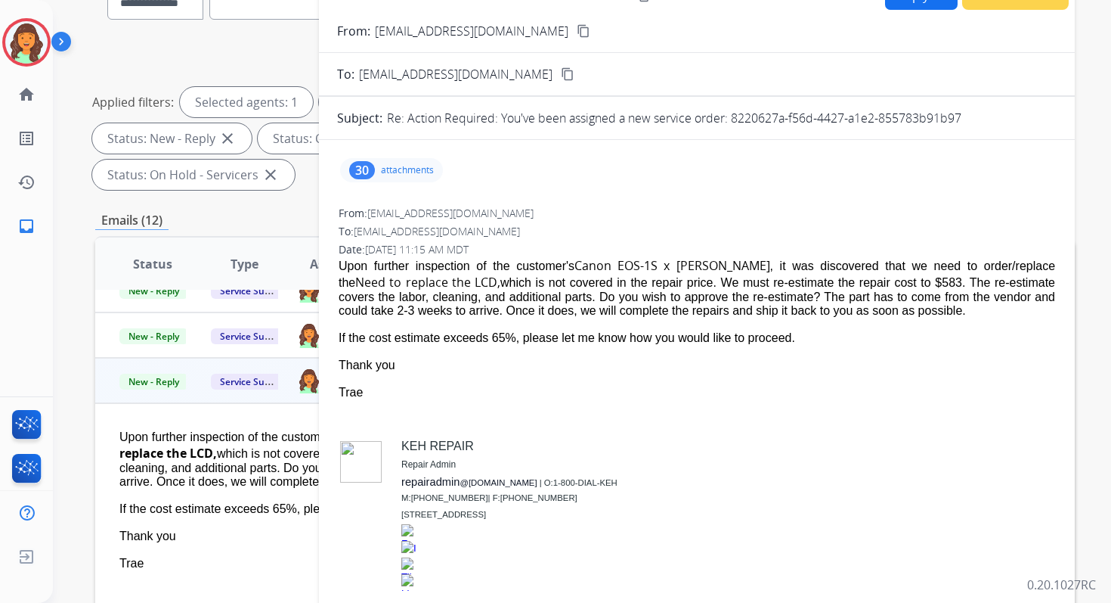
drag, startPoint x: 733, startPoint y: 117, endPoint x: 977, endPoint y: 120, distance: 244.2
click at [977, 120] on div "Re: Action Required: You've been assigned a new service order: 8220627a-f56d-44…" at bounding box center [722, 118] width 670 height 18
copy p "8220627a-f56d-4427-a1e2-855783b91b97"
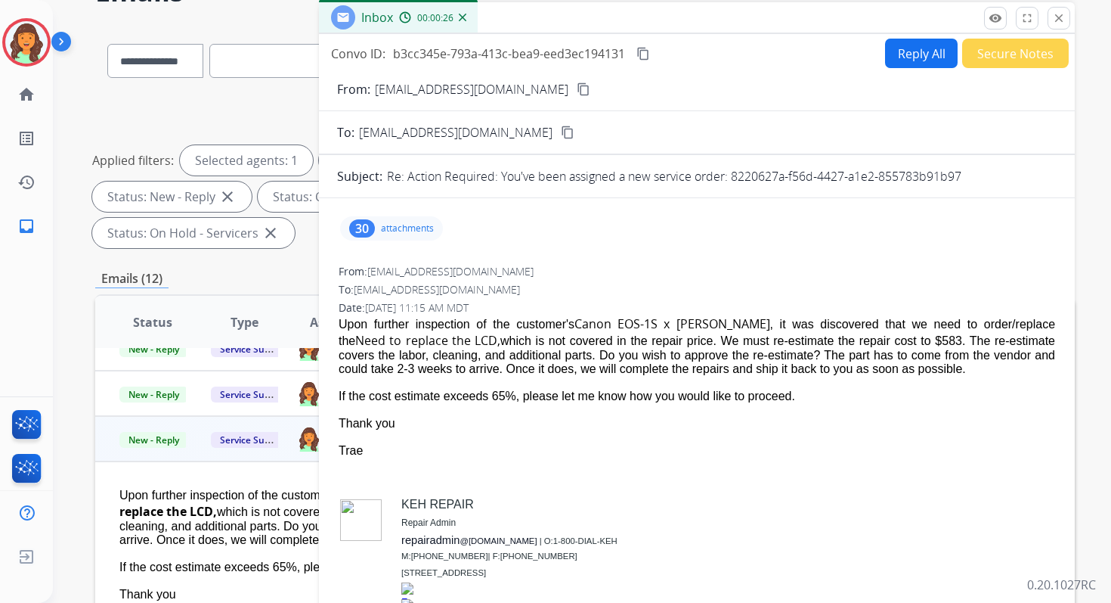
scroll to position [0, 0]
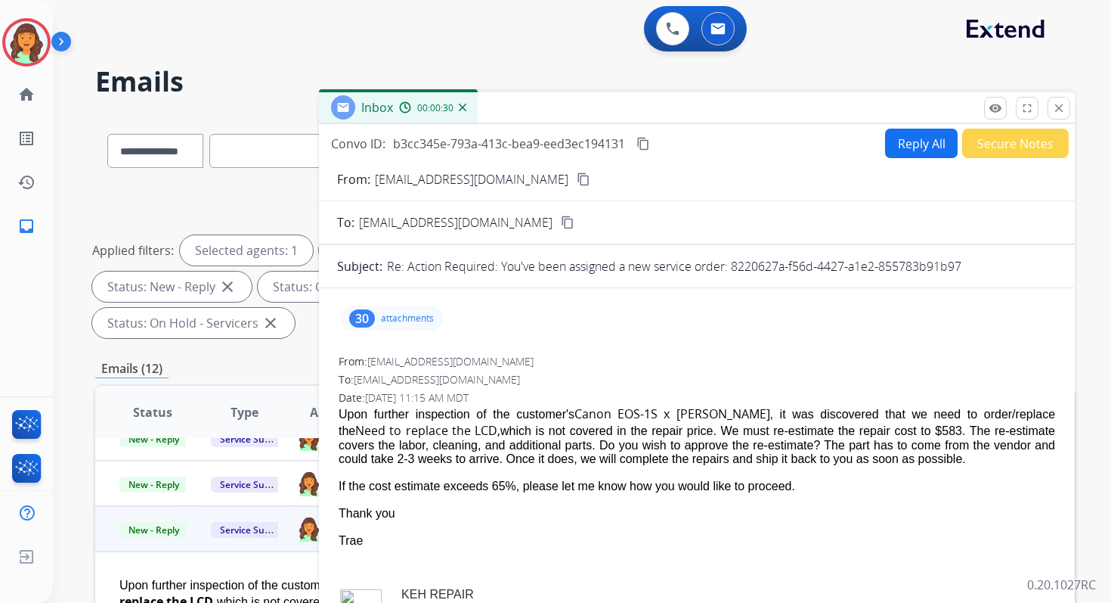
click at [922, 143] on button "Reply All" at bounding box center [921, 143] width 73 height 29
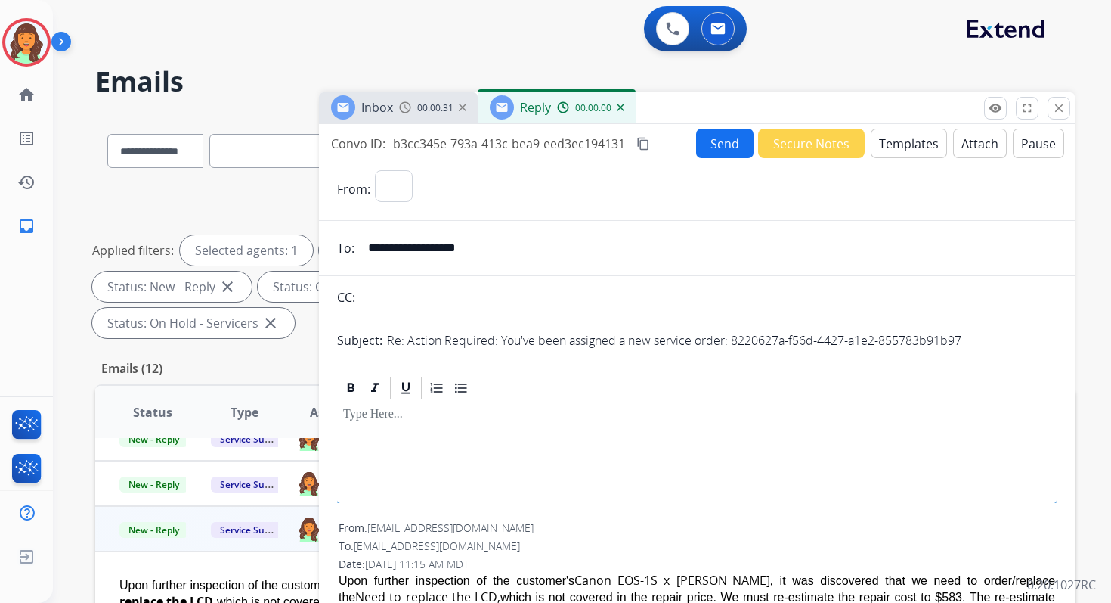
click at [922, 143] on button "Templates" at bounding box center [909, 143] width 76 height 29
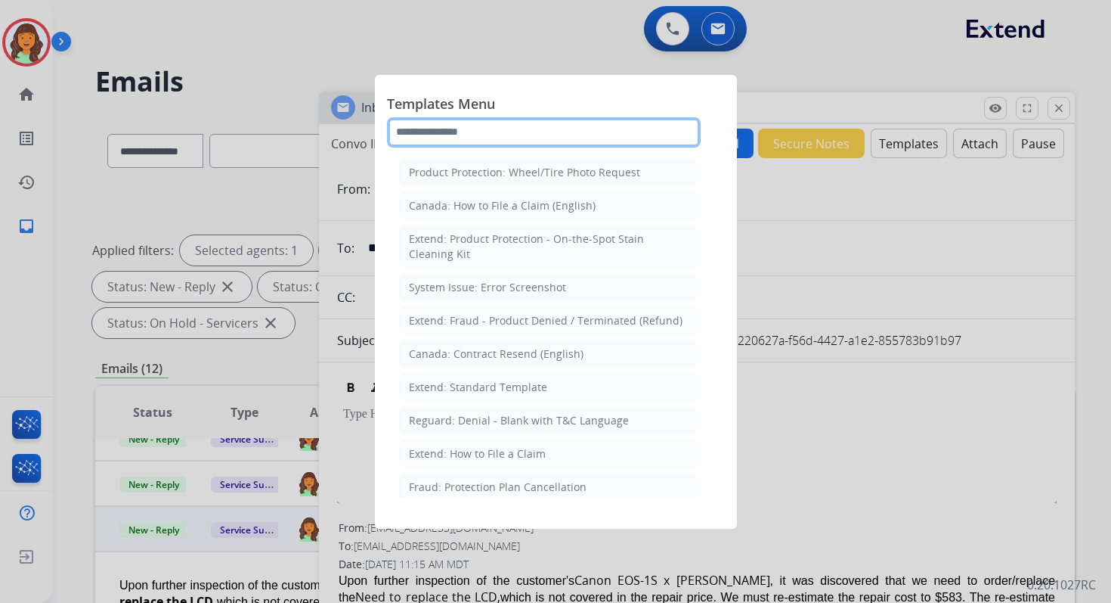
click at [520, 135] on input "text" at bounding box center [544, 132] width 314 height 30
select select "**********"
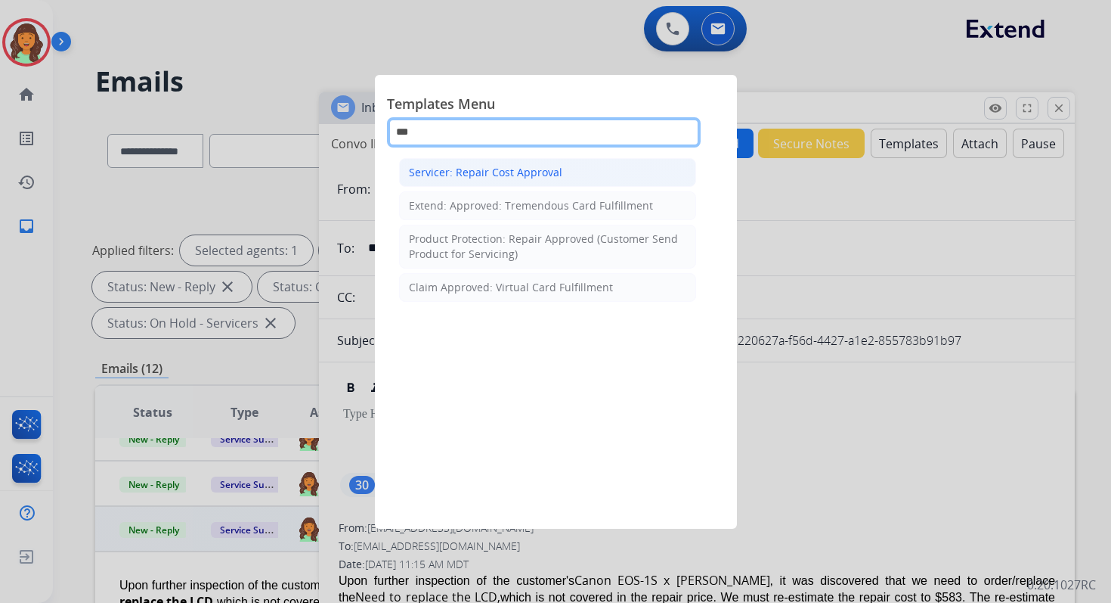
type input "***"
click at [536, 172] on div "Servicer: Repair Cost Approval" at bounding box center [485, 172] width 153 height 15
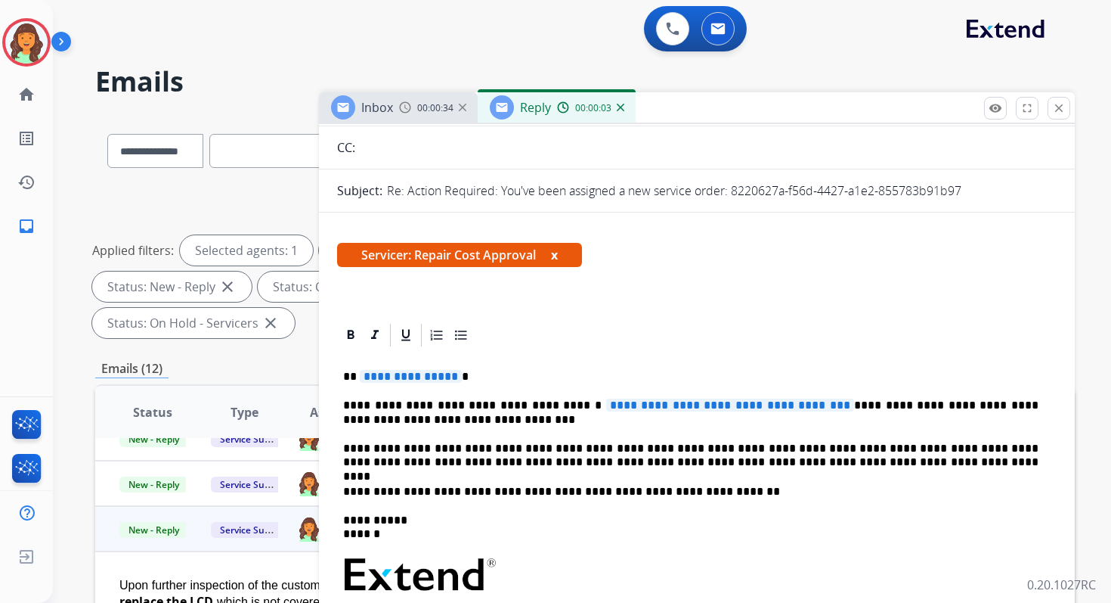
scroll to position [209, 0]
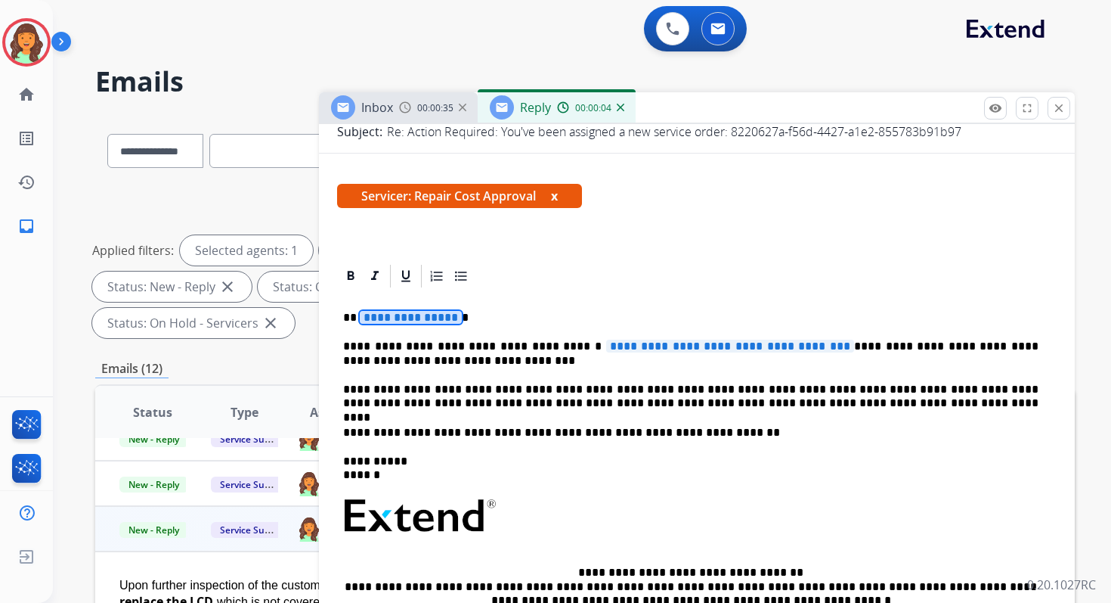
click at [393, 315] on span "**********" at bounding box center [411, 317] width 102 height 13
click at [658, 345] on span "**********" at bounding box center [730, 345] width 248 height 13
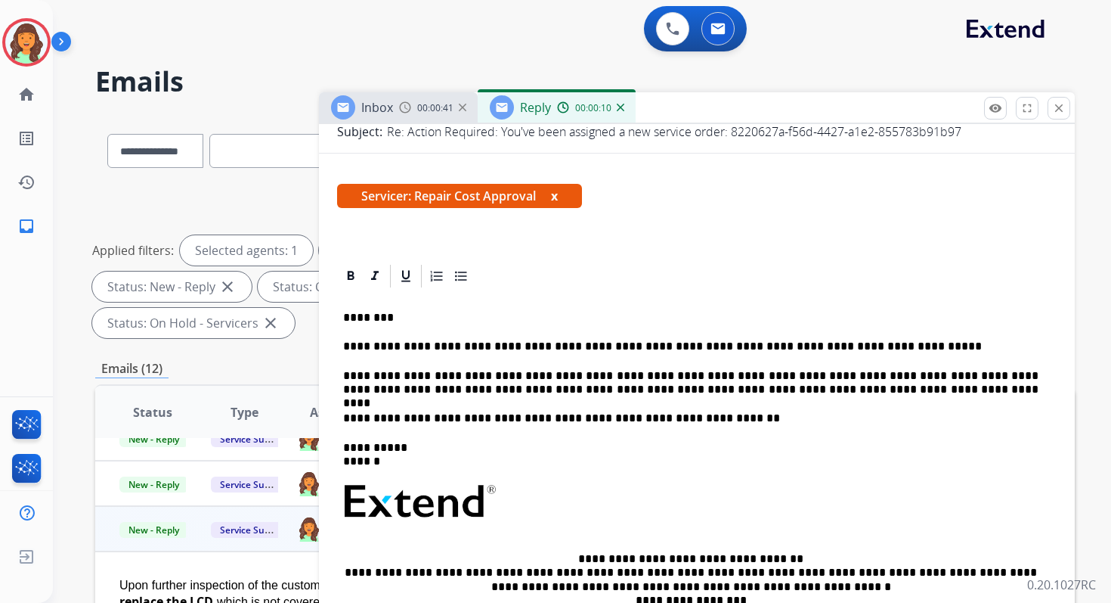
scroll to position [0, 0]
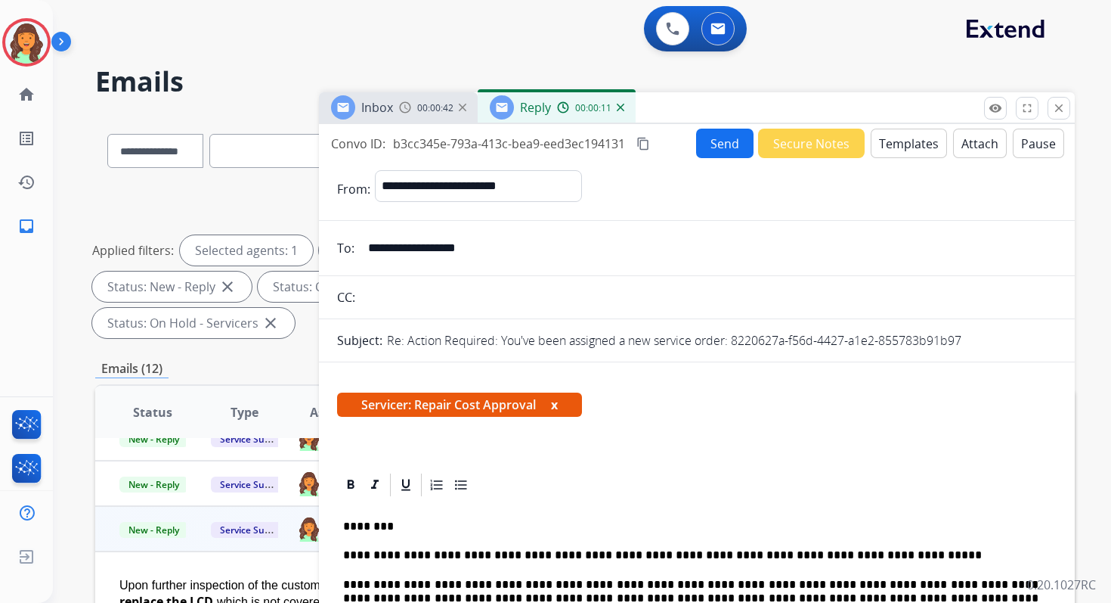
click at [643, 141] on mat-icon "content_copy" at bounding box center [644, 144] width 14 height 14
click at [711, 141] on button "Send" at bounding box center [724, 143] width 57 height 29
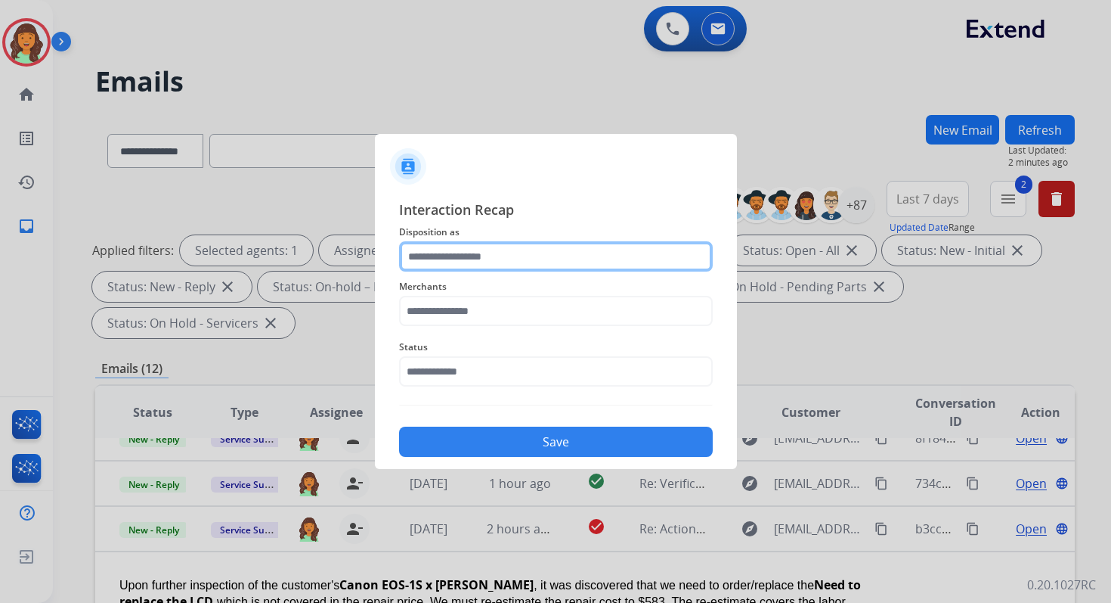
click at [450, 263] on input "text" at bounding box center [556, 256] width 314 height 30
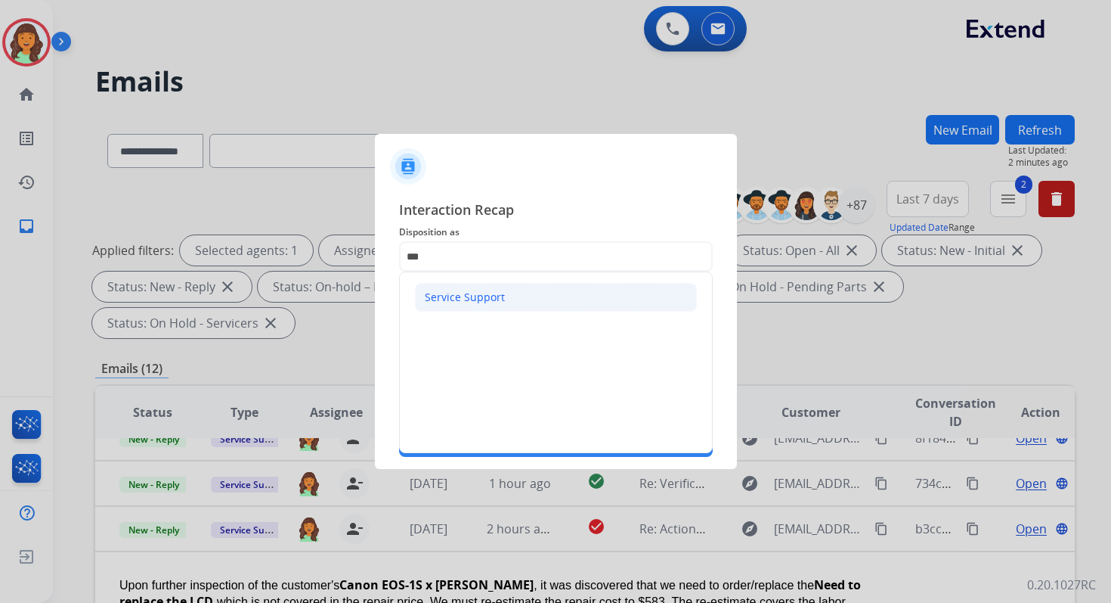
click at [471, 308] on li "Service Support" at bounding box center [556, 297] width 282 height 29
type input "**********"
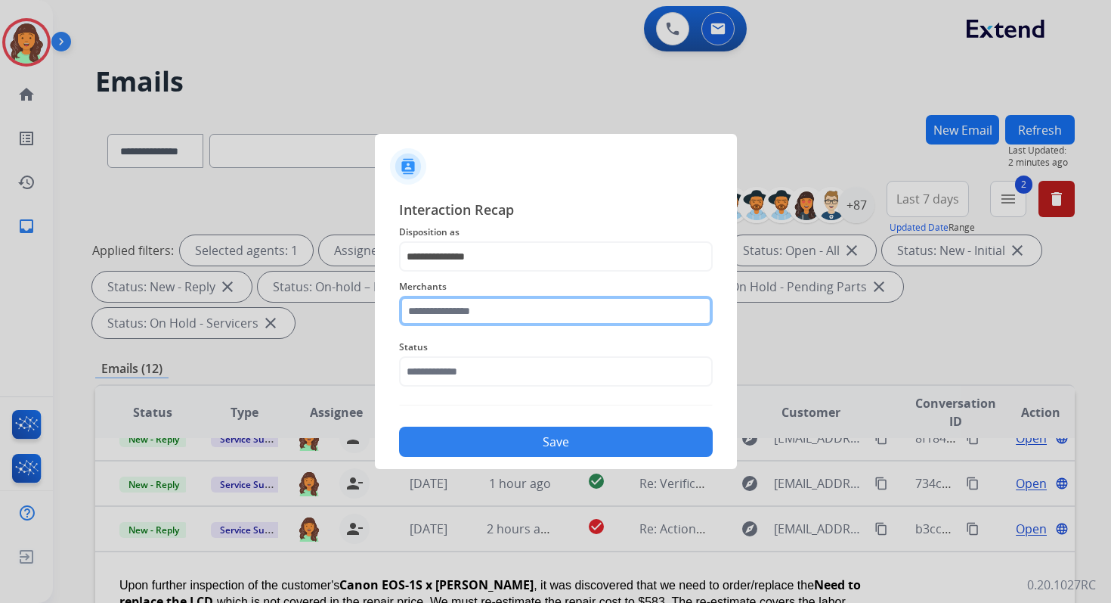
click at [472, 315] on input "text" at bounding box center [556, 311] width 314 height 30
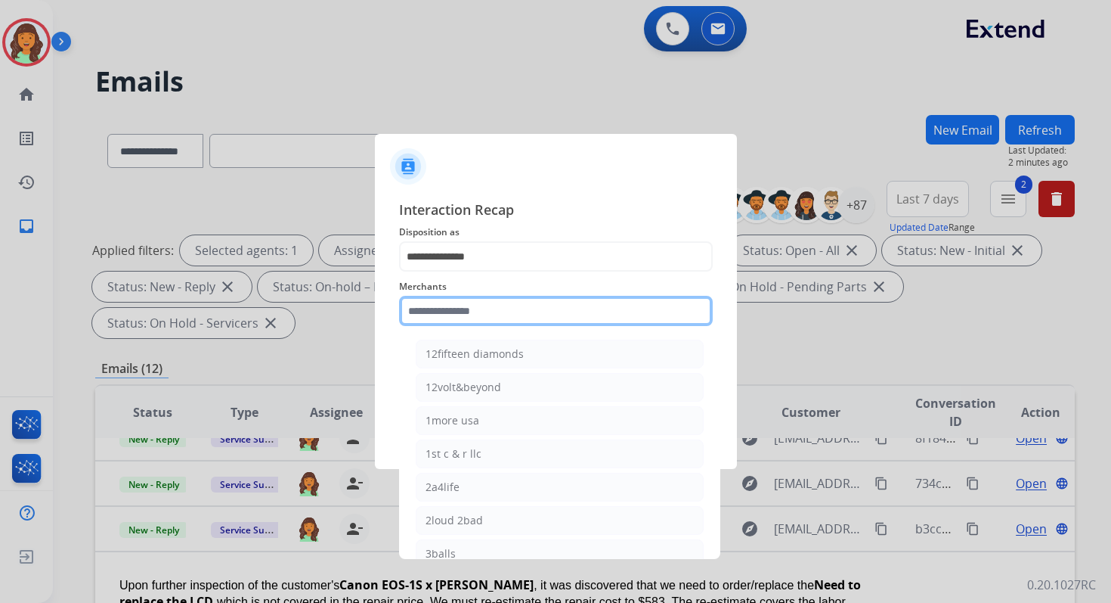
type input "*"
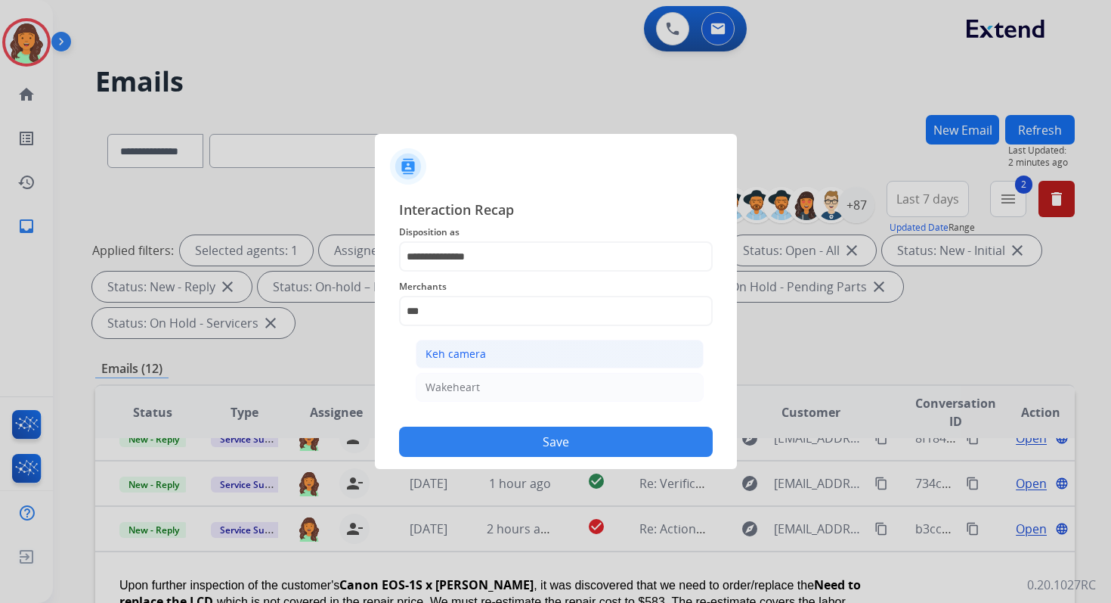
click at [488, 350] on li "Keh camera" at bounding box center [560, 353] width 288 height 29
type input "**********"
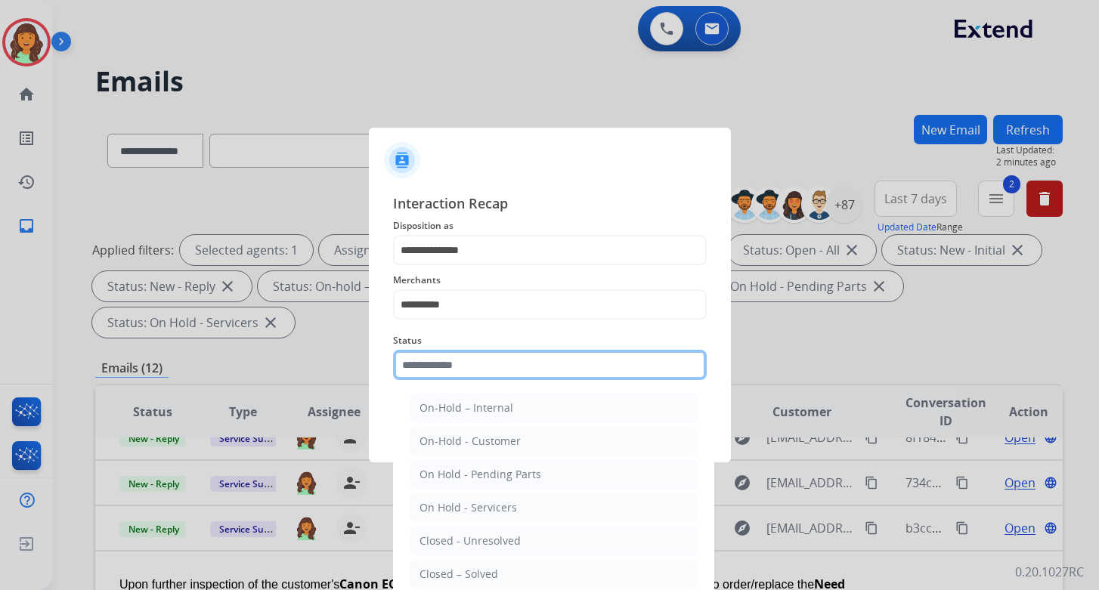
click at [488, 378] on input "text" at bounding box center [550, 365] width 314 height 30
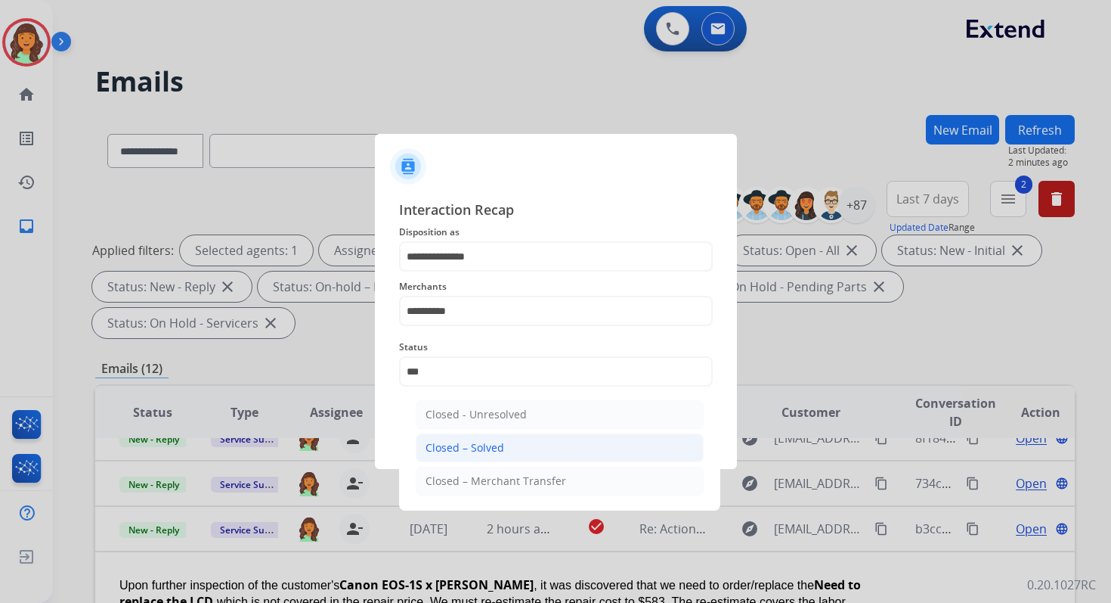
click at [525, 454] on li "Closed – Solved" at bounding box center [560, 447] width 288 height 29
type input "**********"
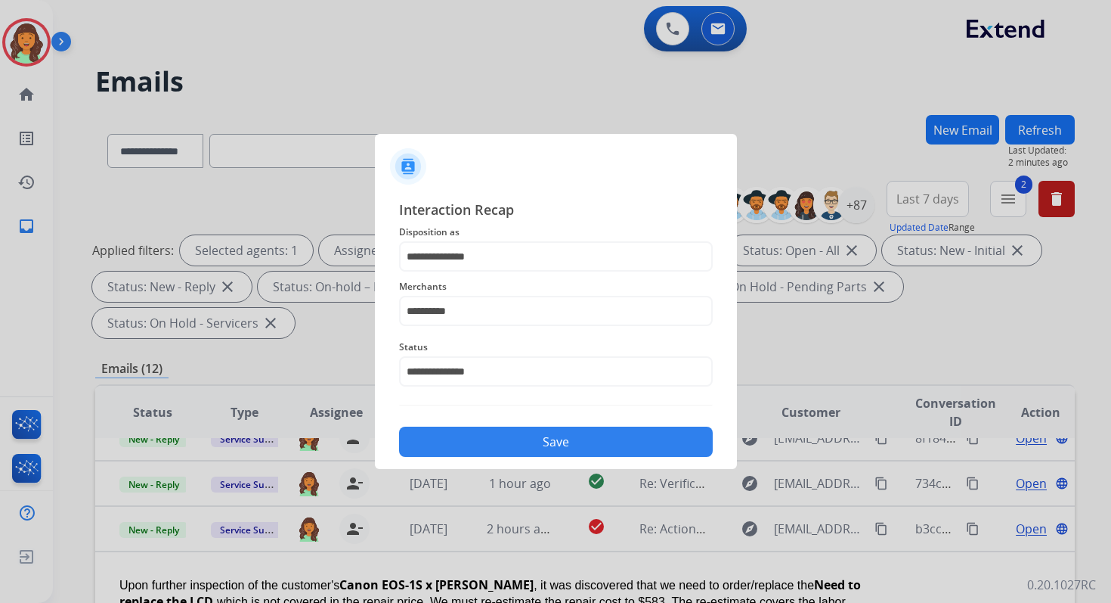
click at [572, 453] on button "Save" at bounding box center [556, 441] width 314 height 30
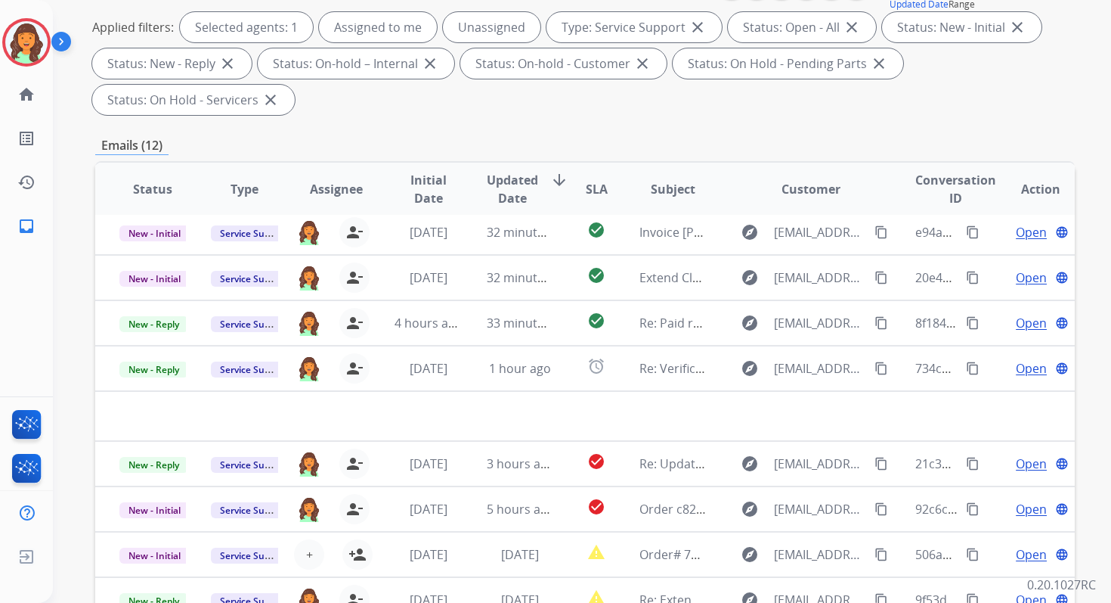
scroll to position [367, 0]
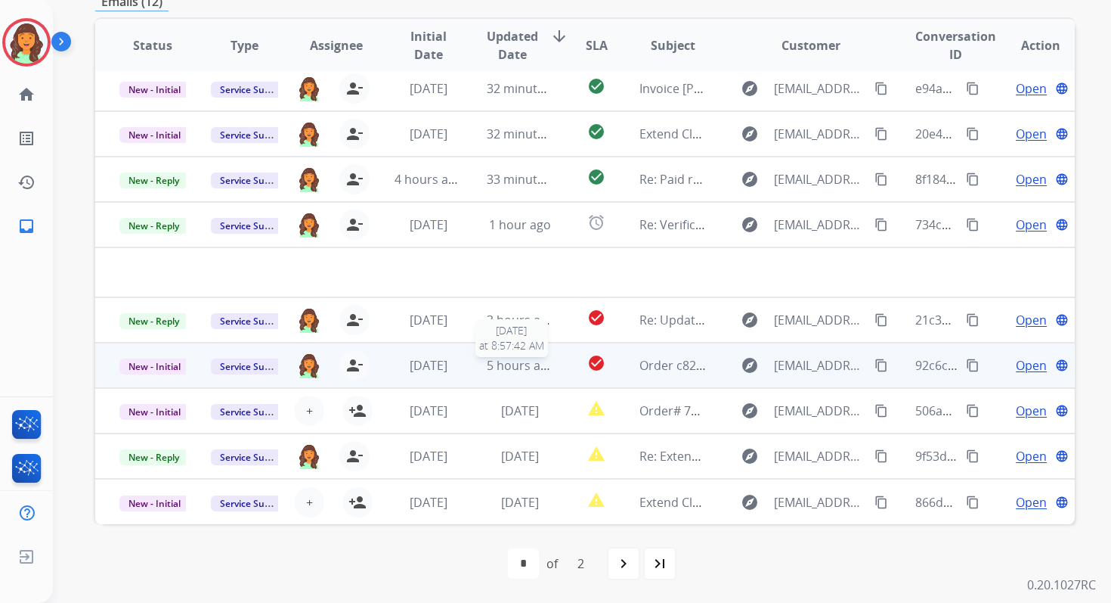
click at [530, 369] on span "5 hours ago" at bounding box center [521, 365] width 68 height 17
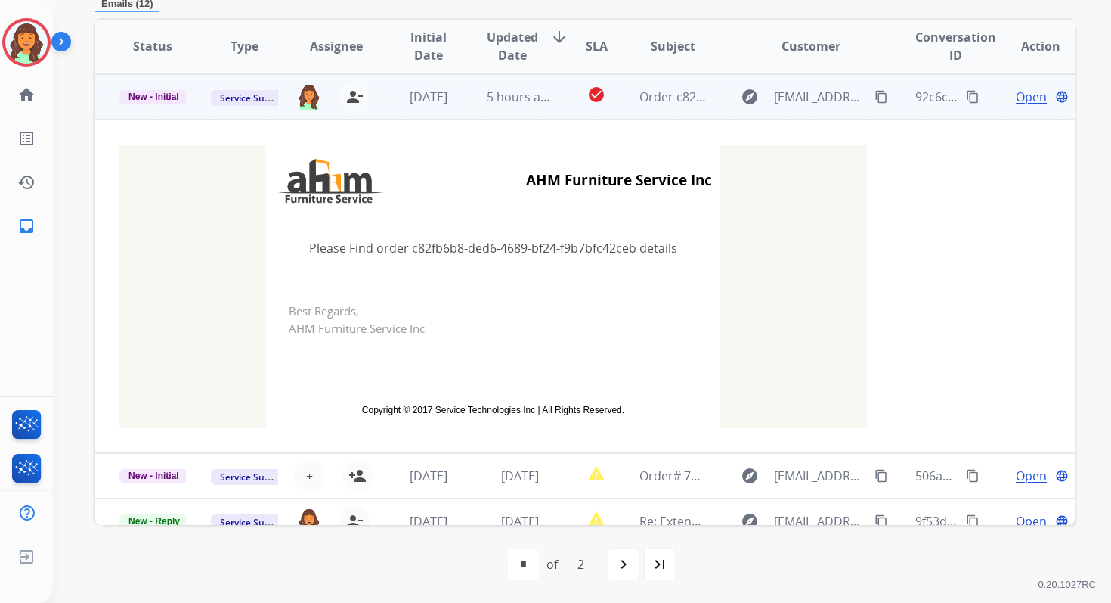
scroll to position [272, 0]
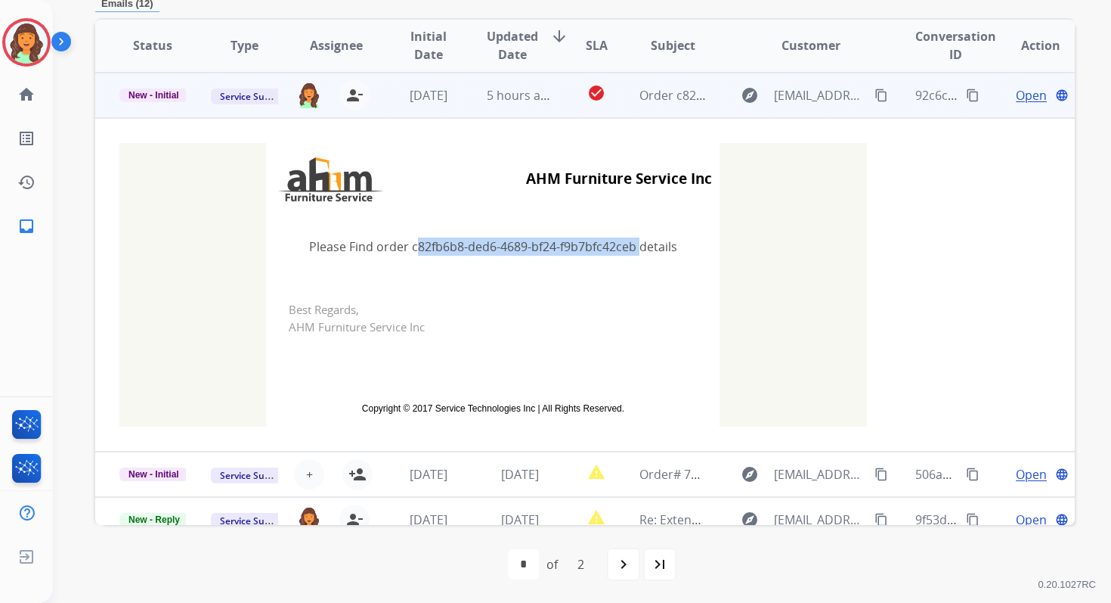
drag, startPoint x: 407, startPoint y: 249, endPoint x: 630, endPoint y: 245, distance: 223.1
click at [630, 245] on td "Please Find order c82fb6b8-ded6-4689-bf24-f9b7bfc42ceb details" at bounding box center [493, 247] width 454 height 64
copy td "c82fb6b8-ded6-4689-bf24-f9b7bfc42ceb"
click at [1028, 99] on span "Open" at bounding box center [1031, 95] width 31 height 18
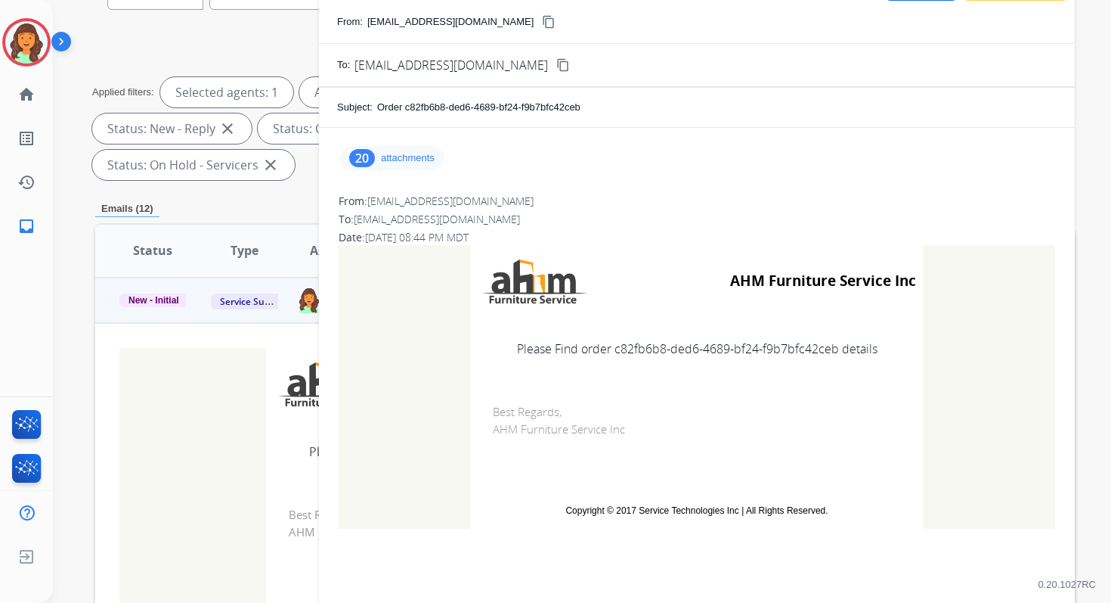
scroll to position [73, 0]
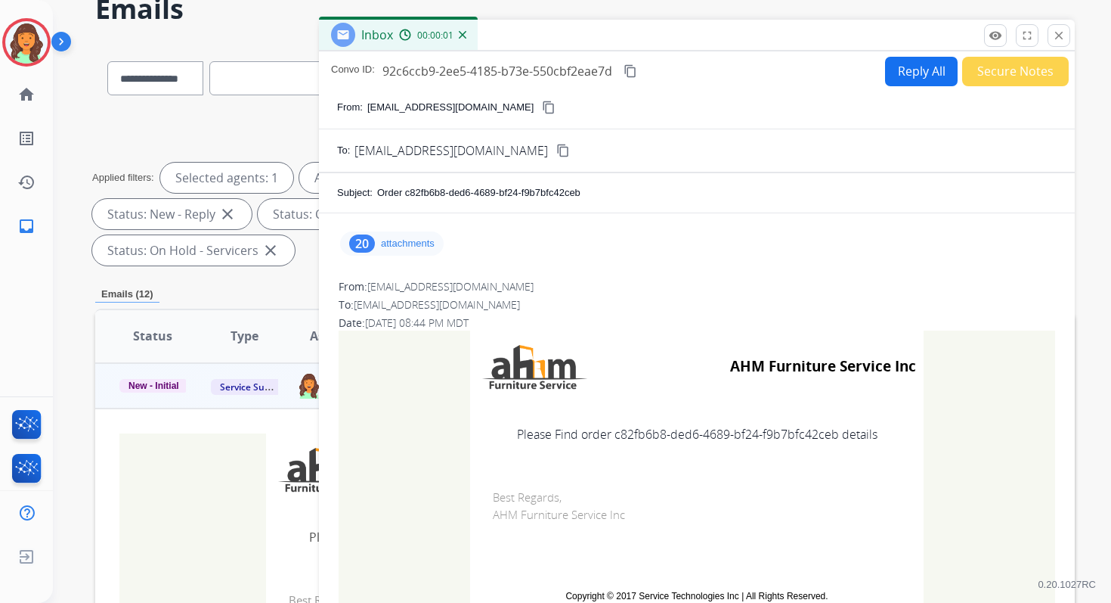
click at [390, 243] on p "attachments" at bounding box center [408, 243] width 54 height 12
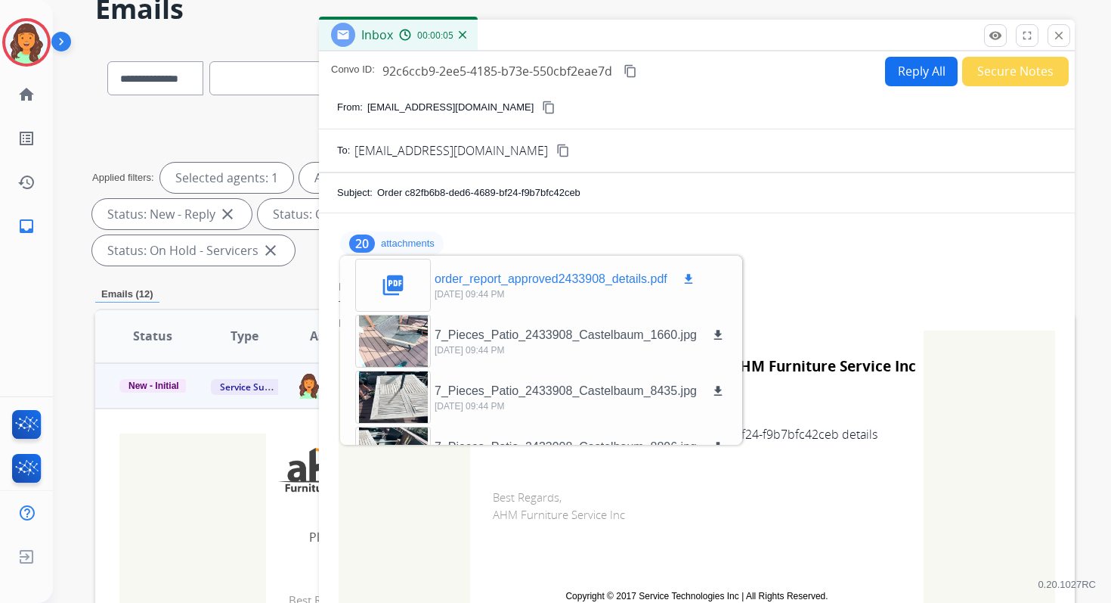
click at [402, 277] on mat-icon "picture_as_pdf" at bounding box center [393, 285] width 24 height 24
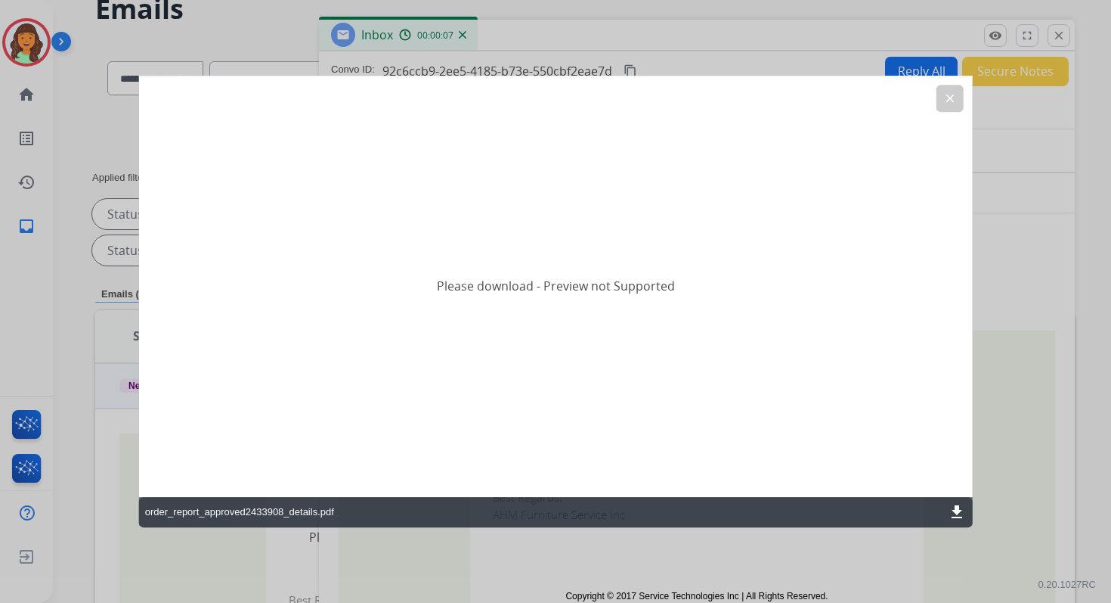
click at [960, 513] on mat-icon "download" at bounding box center [957, 512] width 18 height 18
click at [953, 85] on div "clear" at bounding box center [949, 98] width 27 height 27
click at [952, 90] on button "clear" at bounding box center [949, 98] width 27 height 27
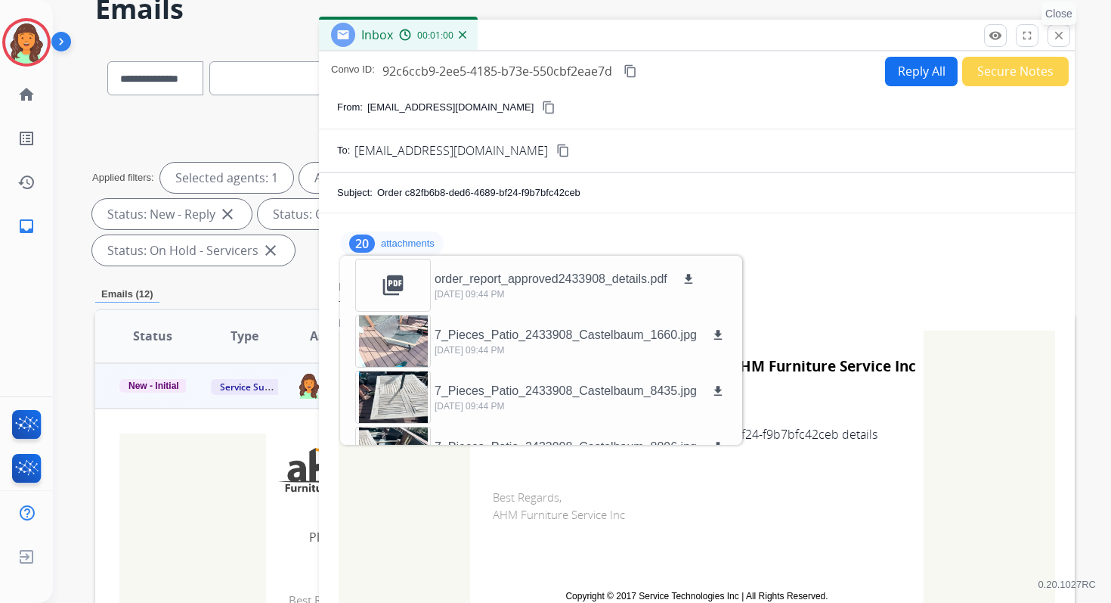
click at [1063, 36] on mat-icon "close" at bounding box center [1059, 36] width 14 height 14
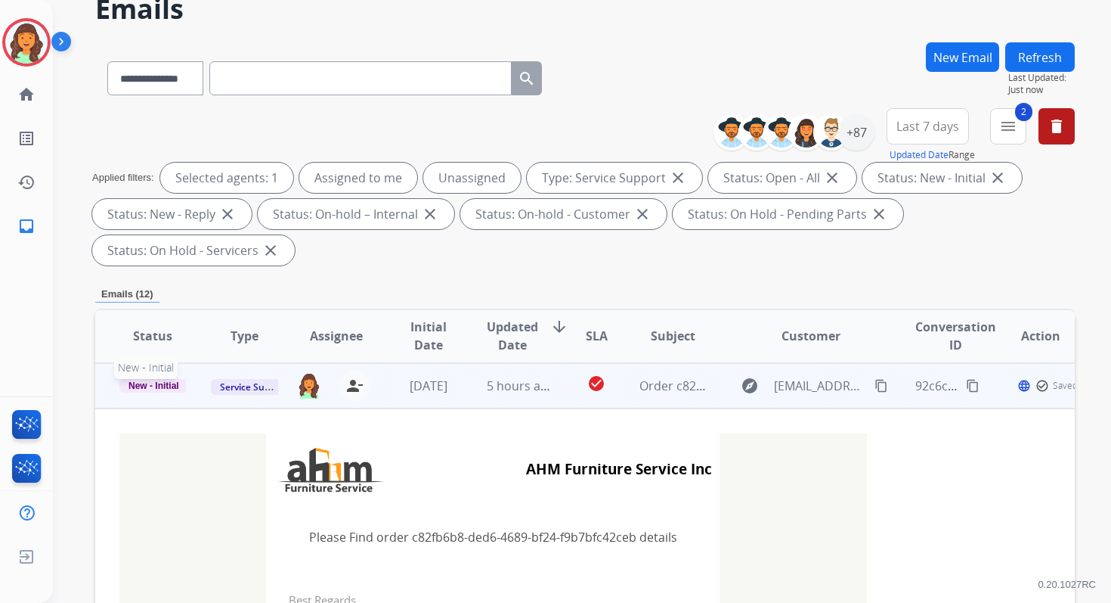
click at [165, 386] on span "New - Initial" at bounding box center [153, 386] width 69 height 14
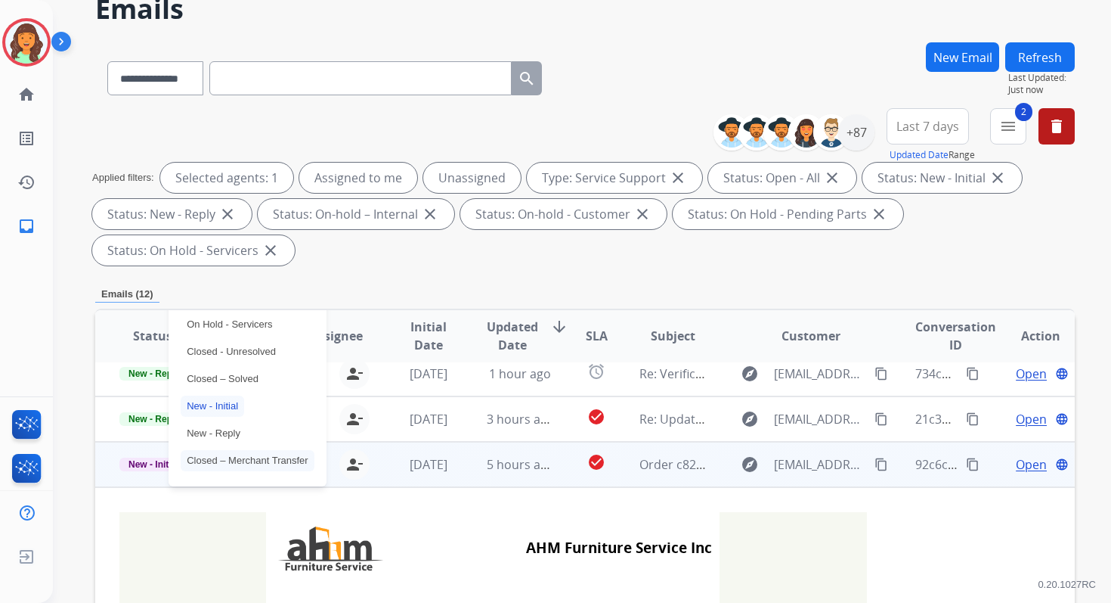
scroll to position [188, 0]
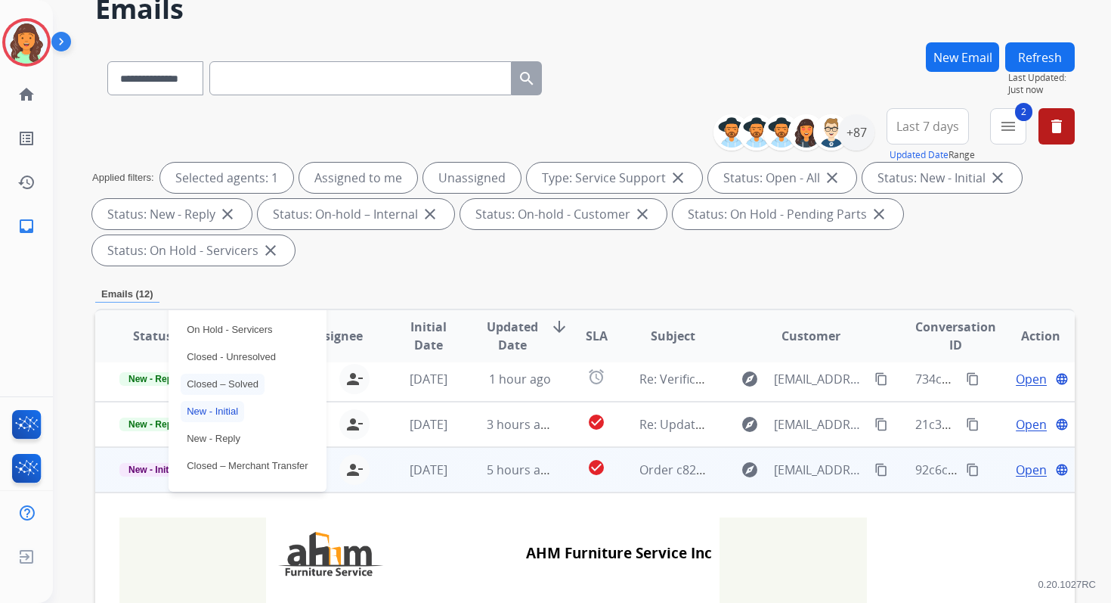
click at [223, 382] on p "Closed – Solved" at bounding box center [223, 383] width 84 height 21
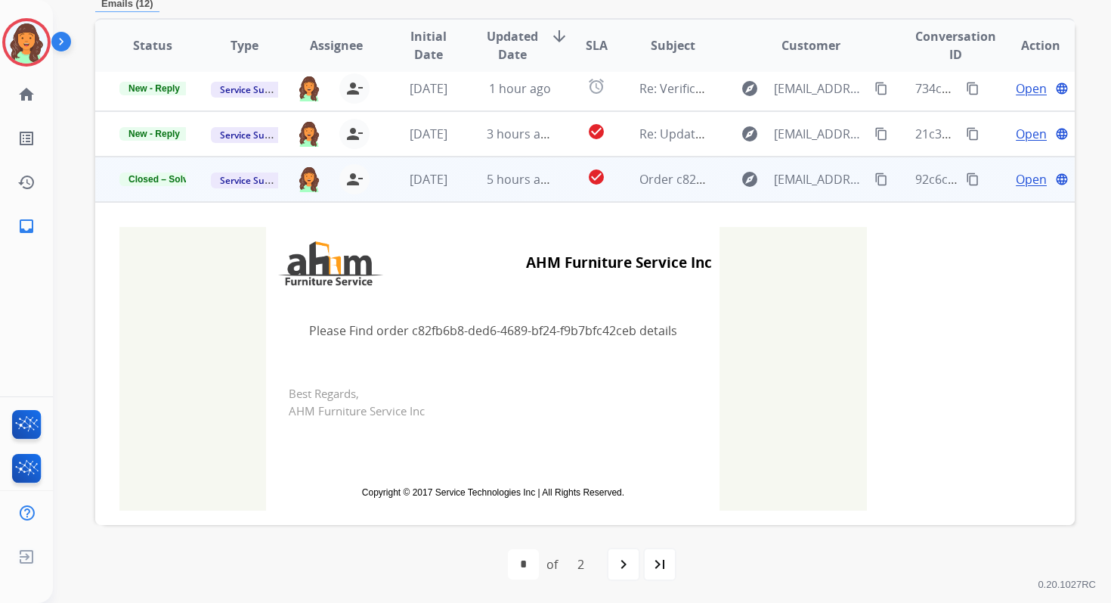
scroll to position [0, 0]
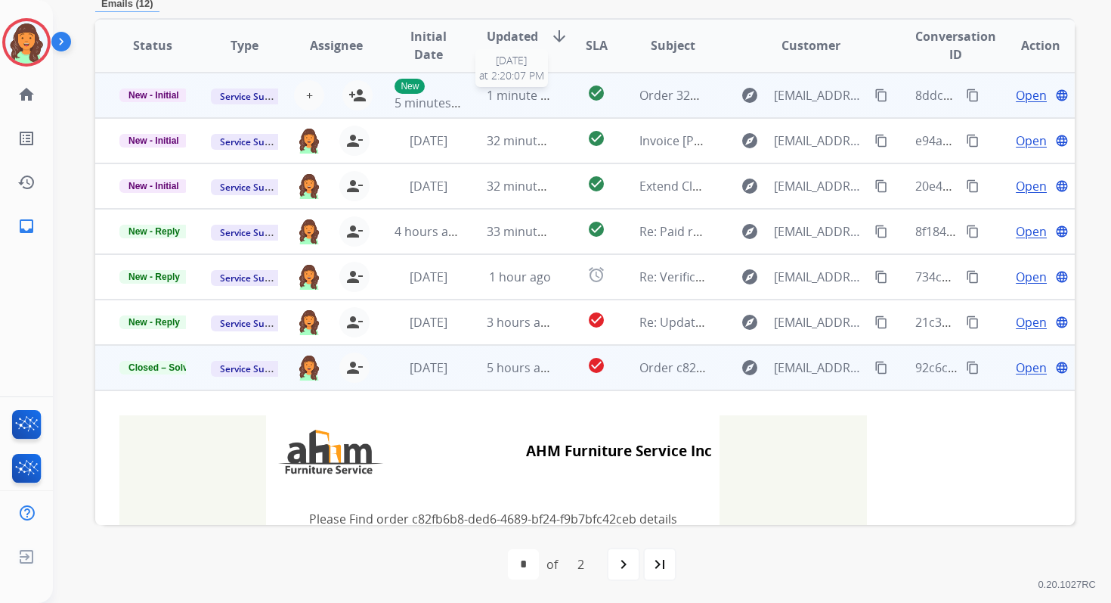
click at [536, 95] on span "1 minute ago" at bounding box center [524, 95] width 75 height 17
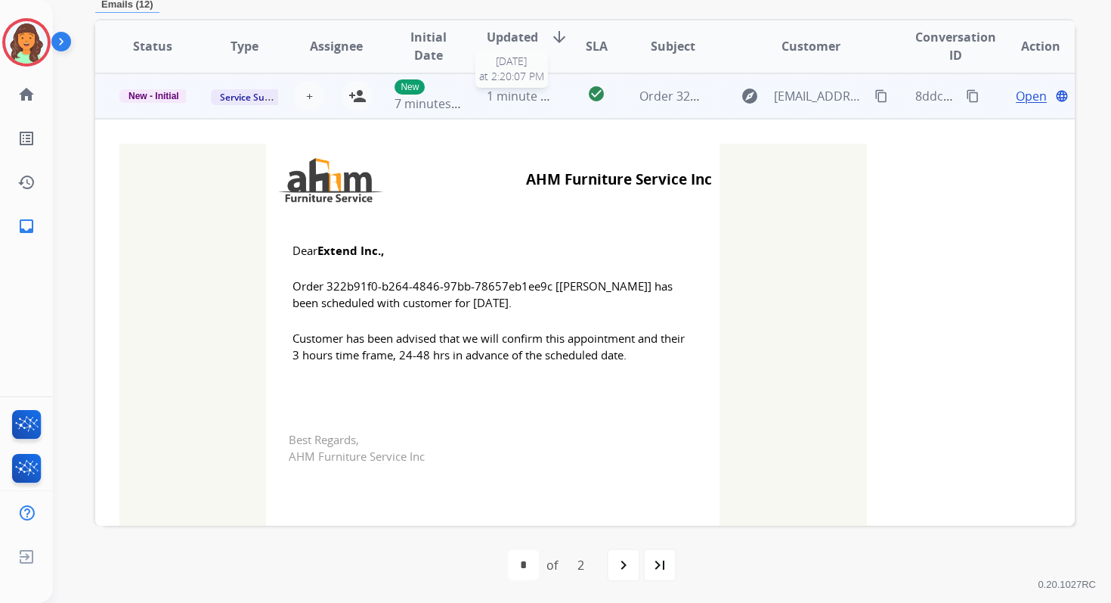
scroll to position [363, 0]
click at [359, 95] on mat-icon "person_add" at bounding box center [358, 95] width 18 height 18
click at [162, 98] on span "New - Initial" at bounding box center [153, 95] width 69 height 14
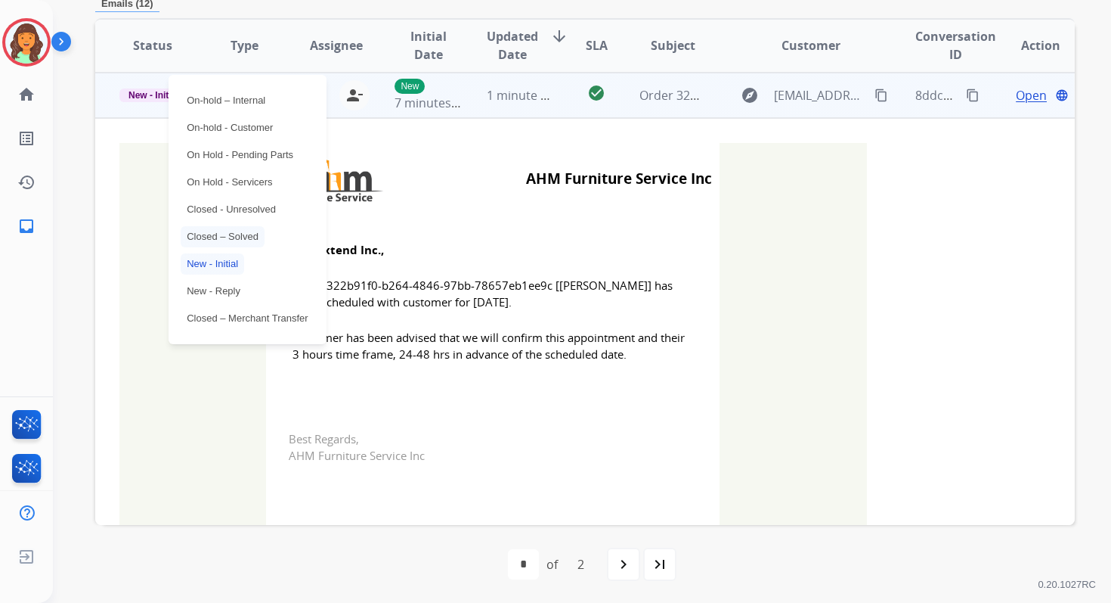
click at [215, 236] on p "Closed – Solved" at bounding box center [223, 236] width 84 height 21
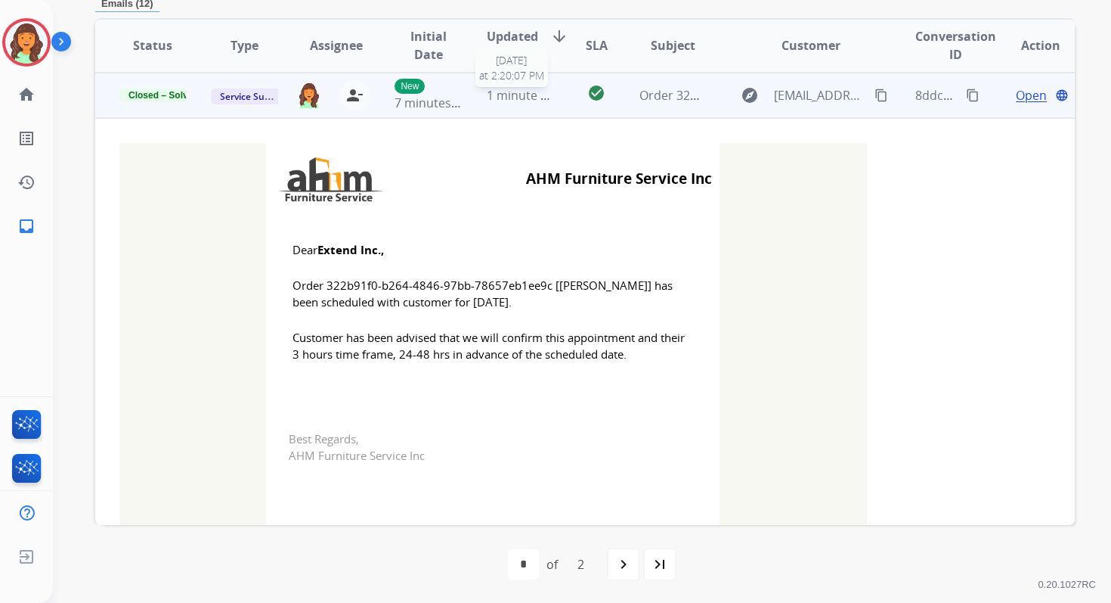
click at [516, 93] on span "1 minute ago" at bounding box center [524, 95] width 75 height 17
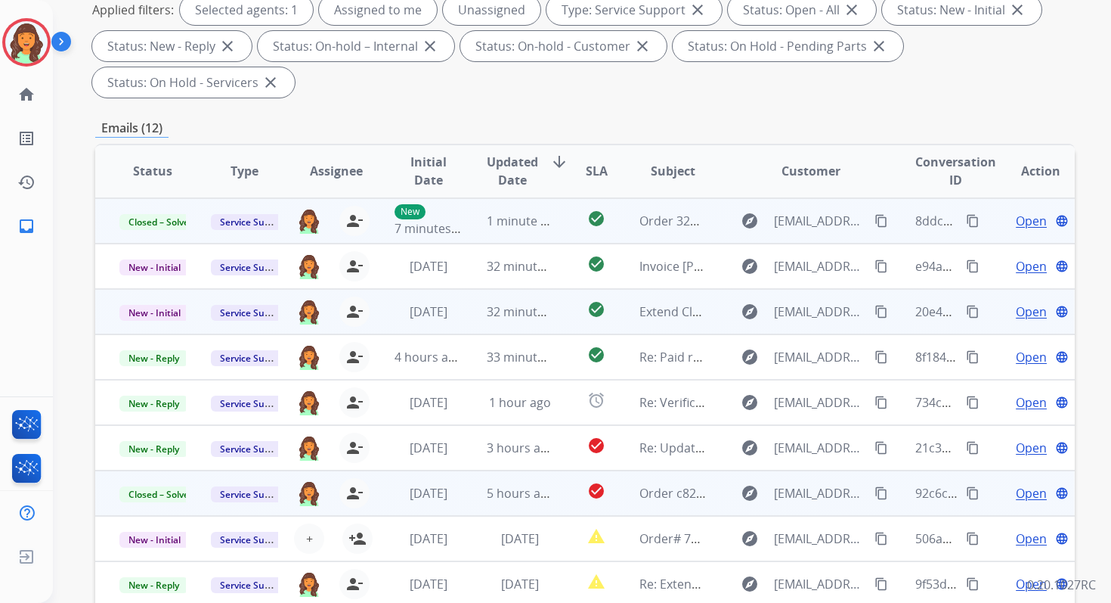
scroll to position [0, 0]
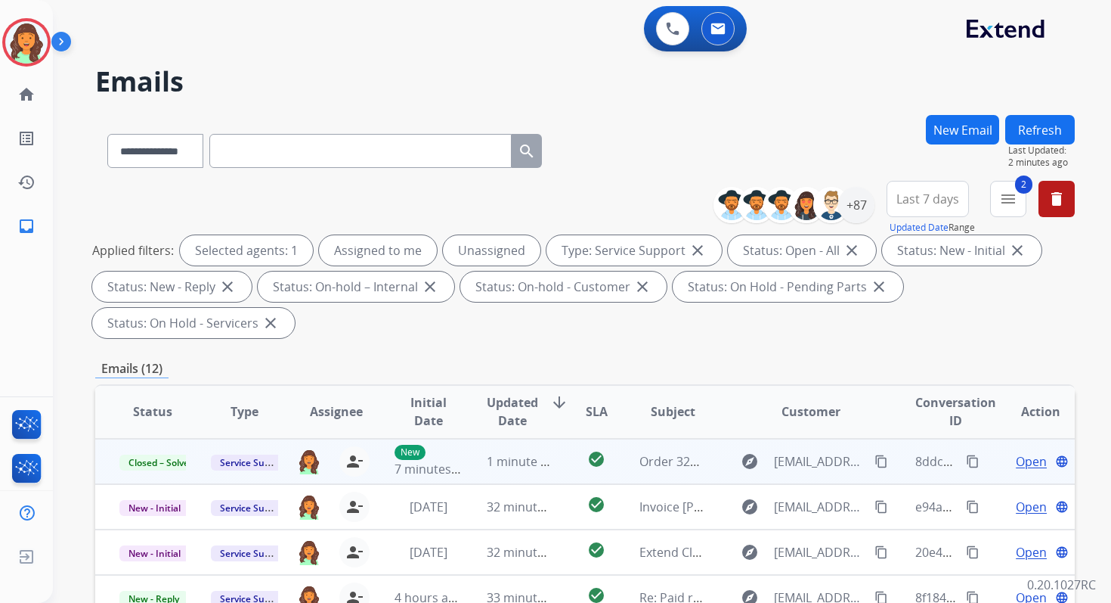
click at [1046, 132] on button "Refresh" at bounding box center [1040, 129] width 70 height 29
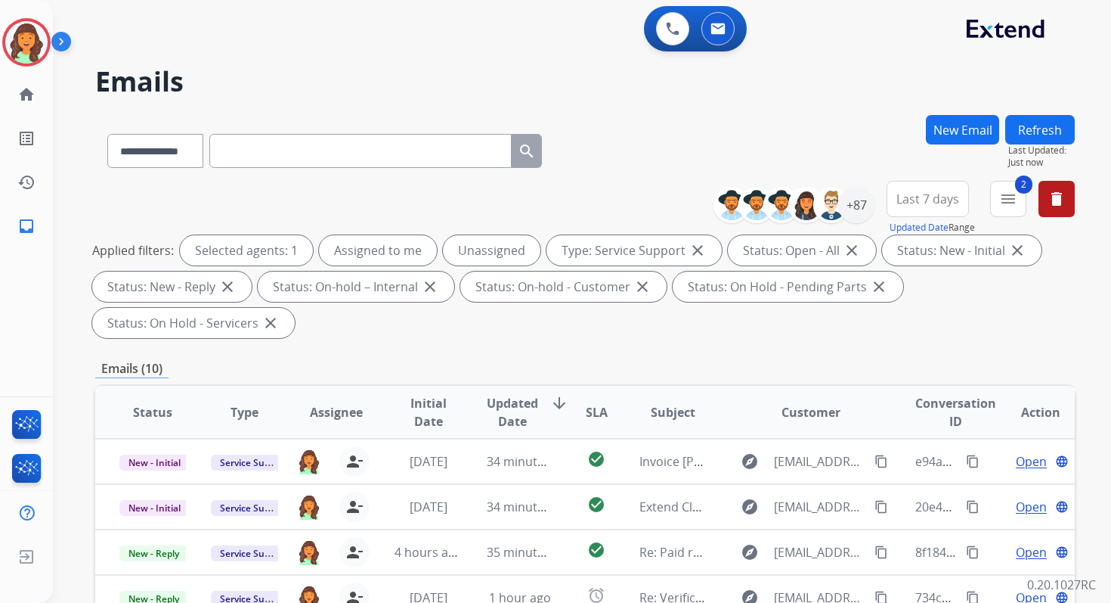
scroll to position [367, 0]
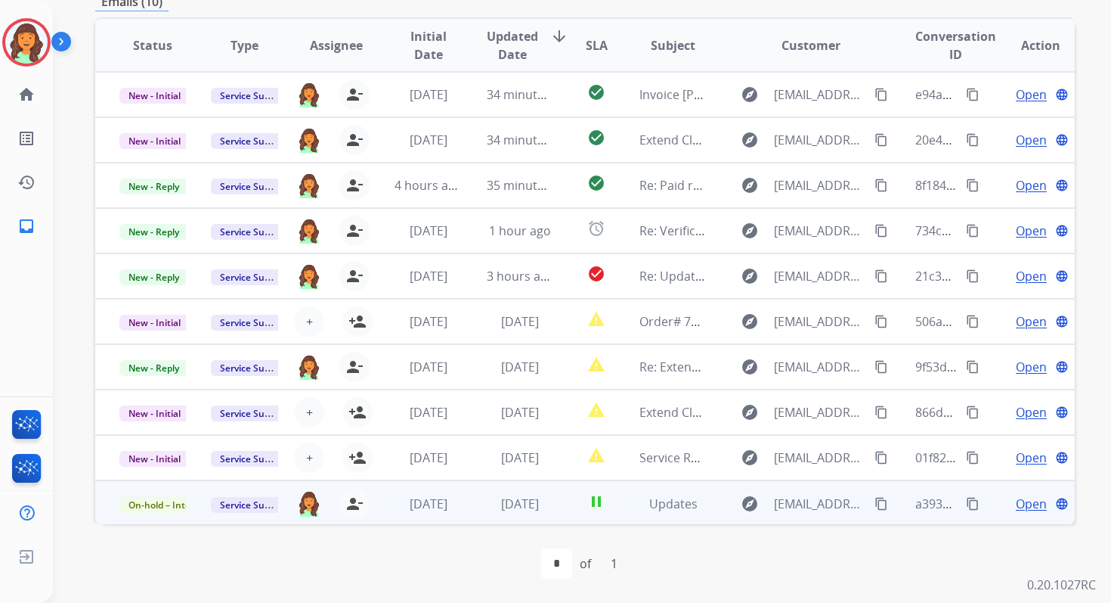
click at [466, 505] on td "6 days ago" at bounding box center [508, 502] width 91 height 45
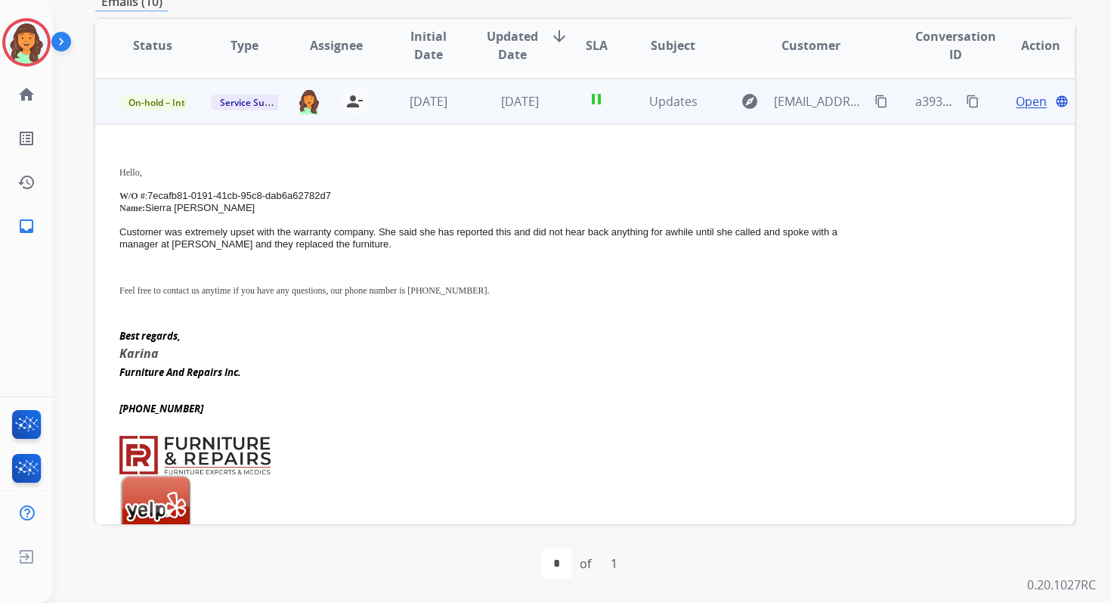
scroll to position [408, 0]
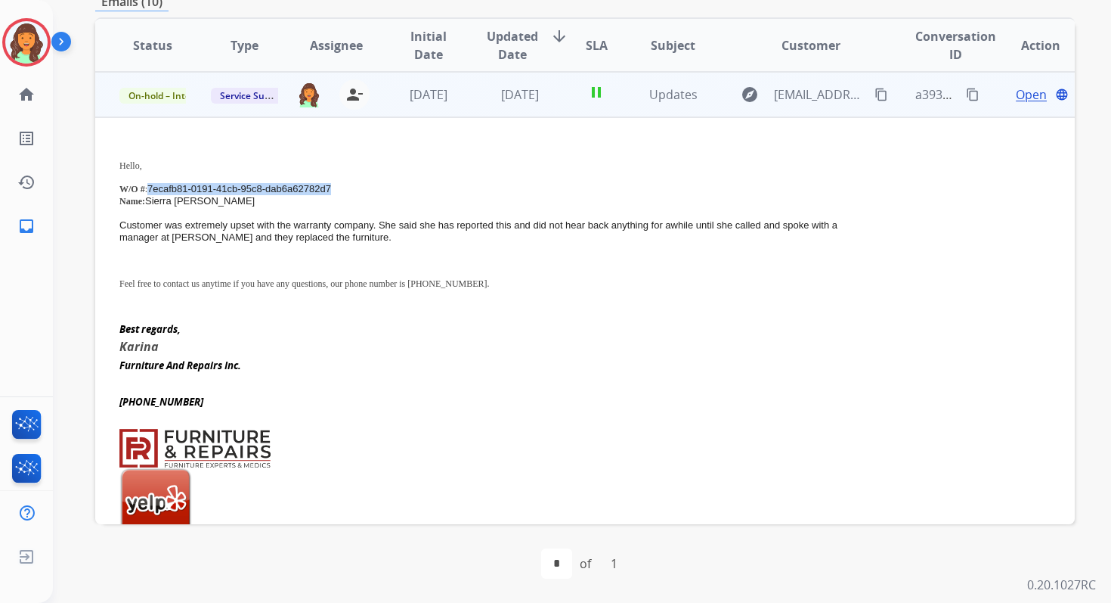
drag, startPoint x: 148, startPoint y: 188, endPoint x: 346, endPoint y: 188, distance: 198.1
click at [346, 188] on p "W/O # : 7ecafb81-0191-41cb-95c8-dab6a62782d7" at bounding box center [493, 189] width 748 height 12
copy span "7ecafb81-0191-41cb-95c8-dab6a62782d7"
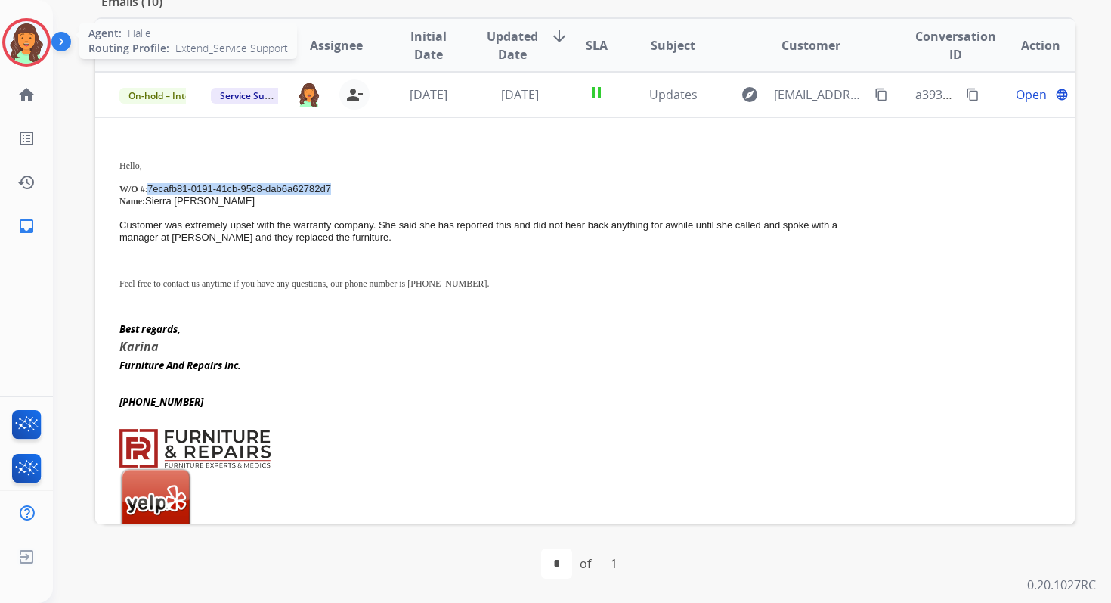
click at [38, 45] on img at bounding box center [26, 42] width 42 height 42
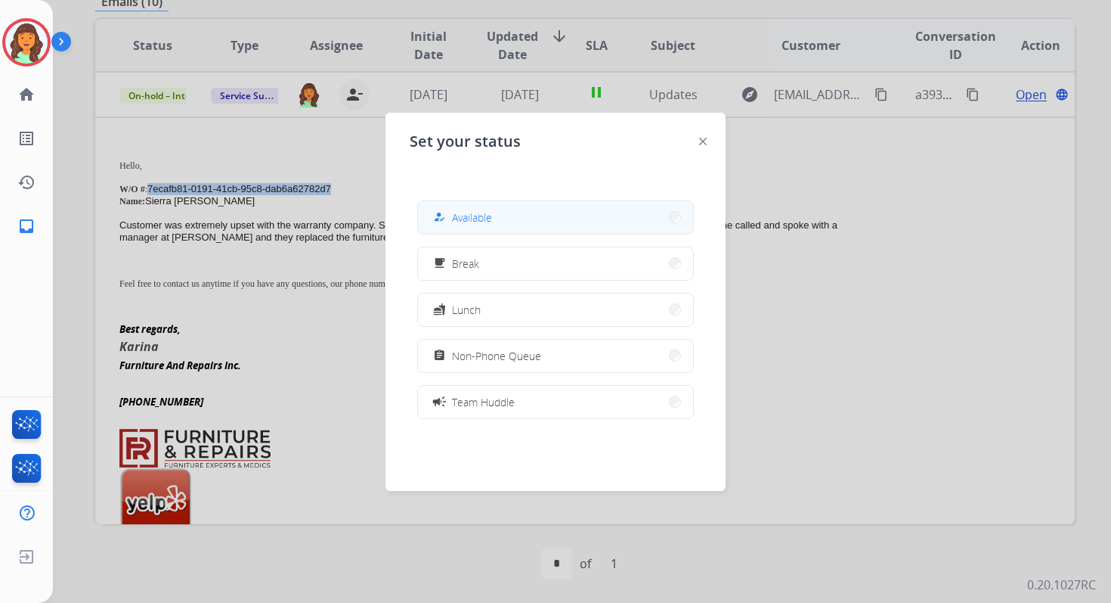
click at [456, 212] on div "how_to_reg Available" at bounding box center [461, 217] width 62 height 18
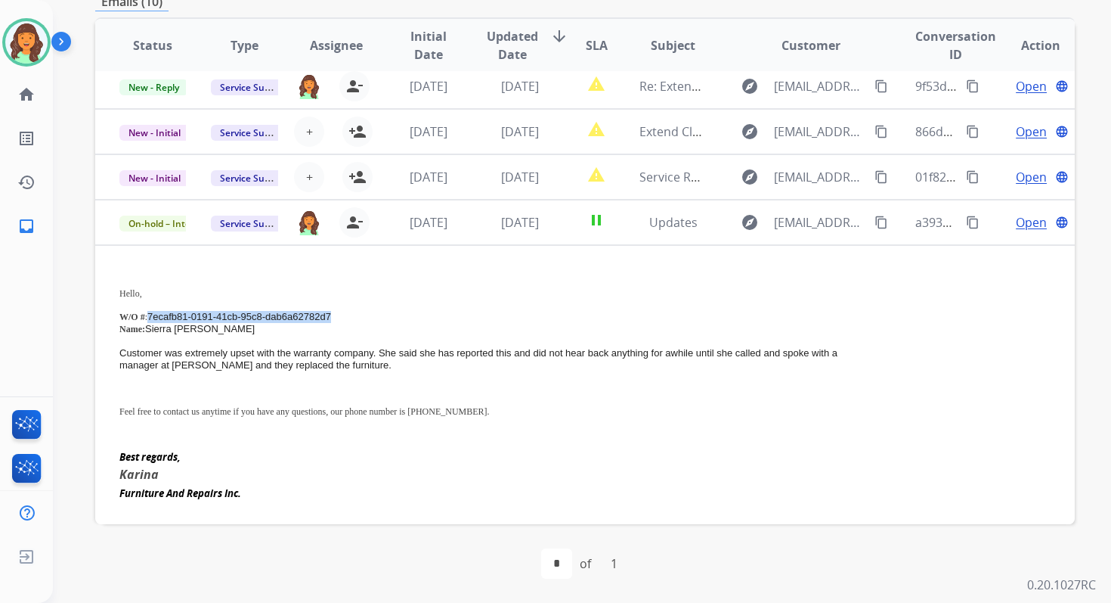
scroll to position [210, 0]
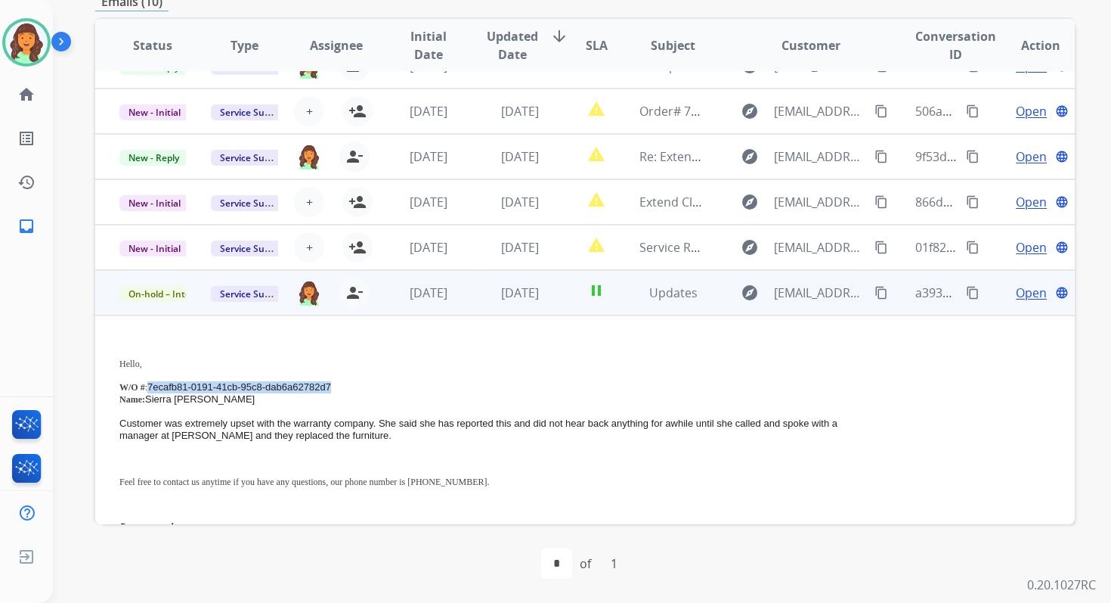
copy span "7ecafb81-0191-41cb-95c8-dab6a62782d7"
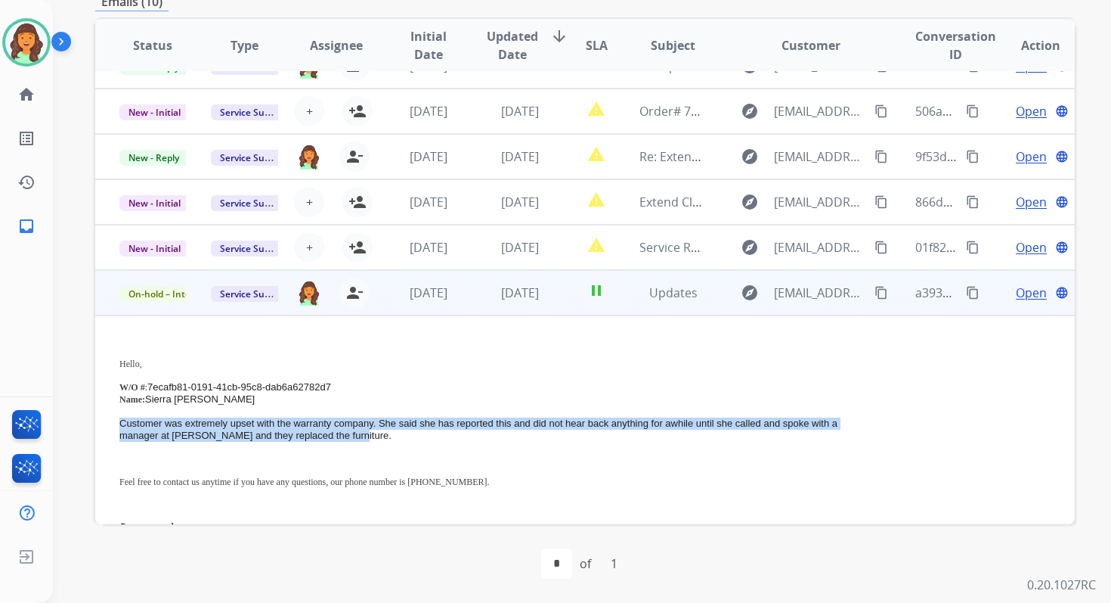
drag, startPoint x: 118, startPoint y: 423, endPoint x: 345, endPoint y: 438, distance: 227.3
copy span "Customer was extremely upset with the warranty company. She said she has report…"
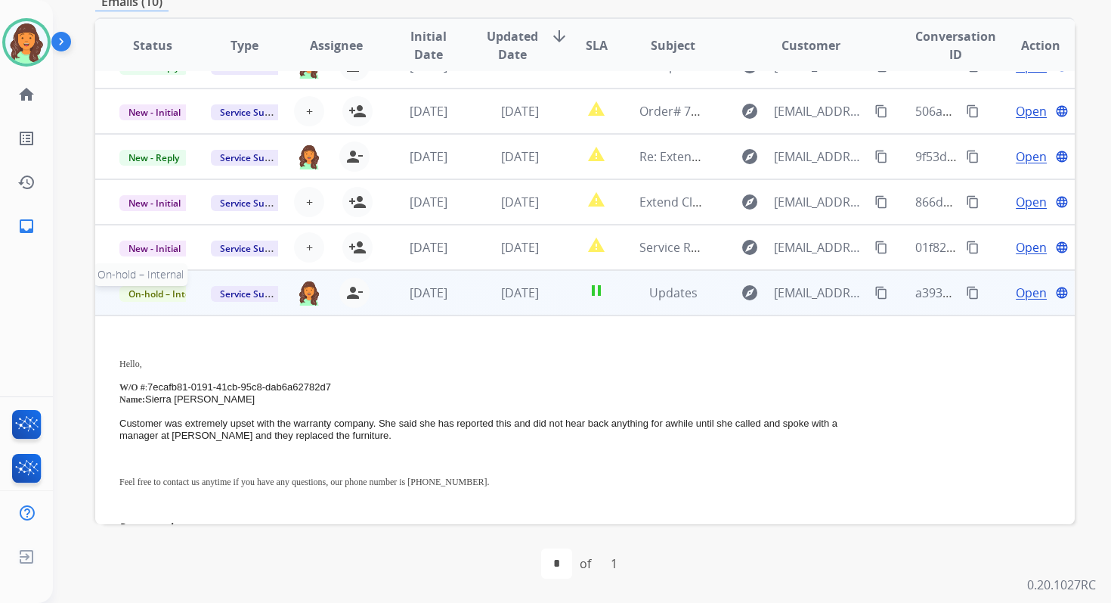
click at [175, 299] on span "On-hold – Internal" at bounding box center [168, 294] width 98 height 16
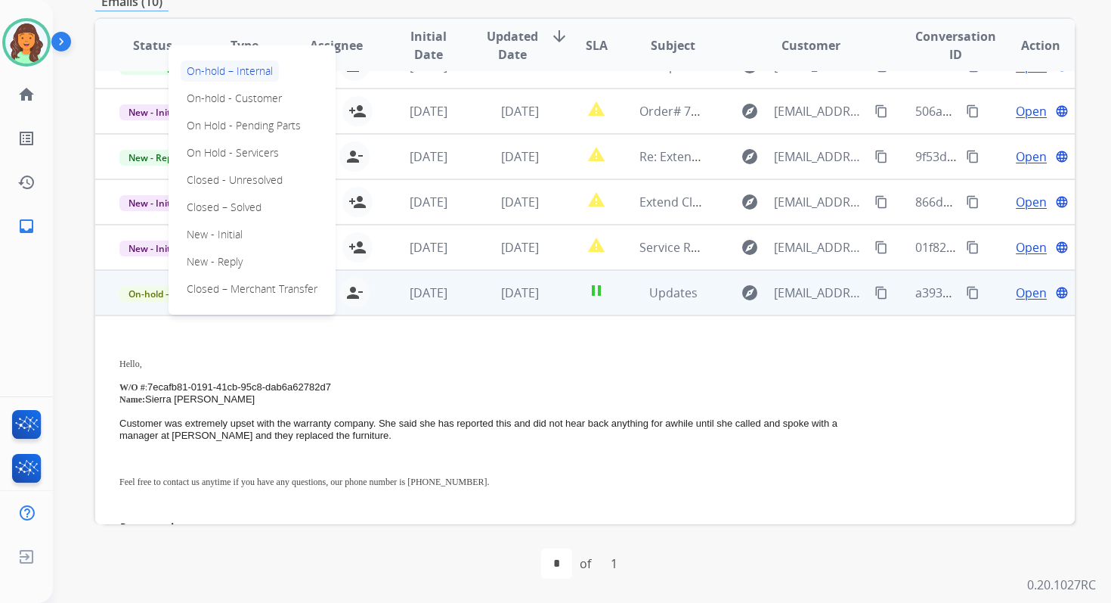
click at [966, 290] on mat-icon "content_copy" at bounding box center [973, 293] width 14 height 14
click at [144, 293] on span "On-hold – Internal" at bounding box center [168, 294] width 98 height 16
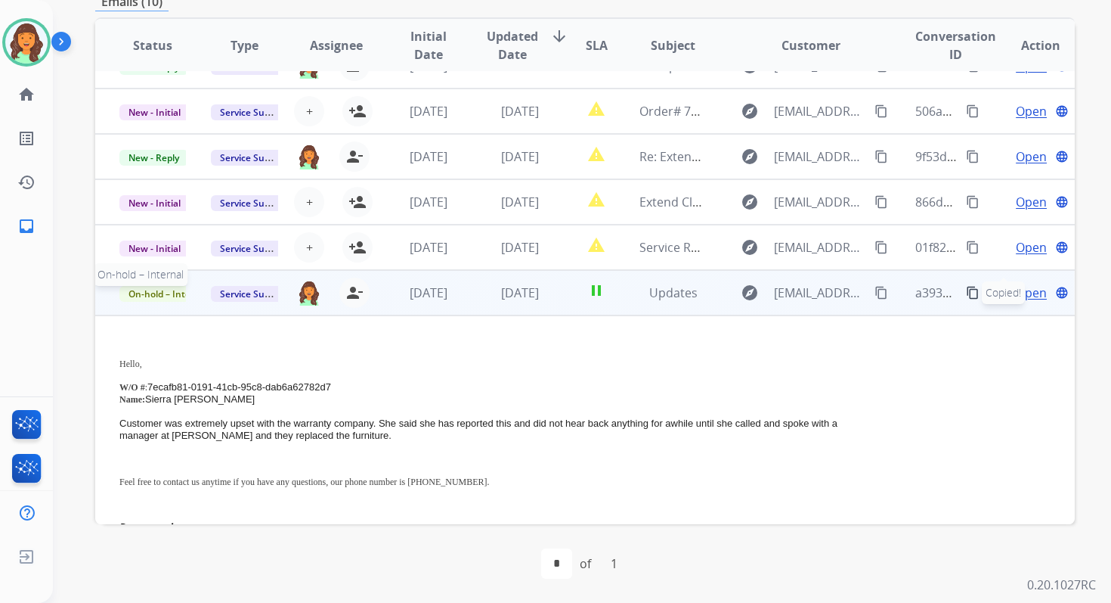
click at [144, 293] on span "On-hold – Internal" at bounding box center [168, 294] width 98 height 16
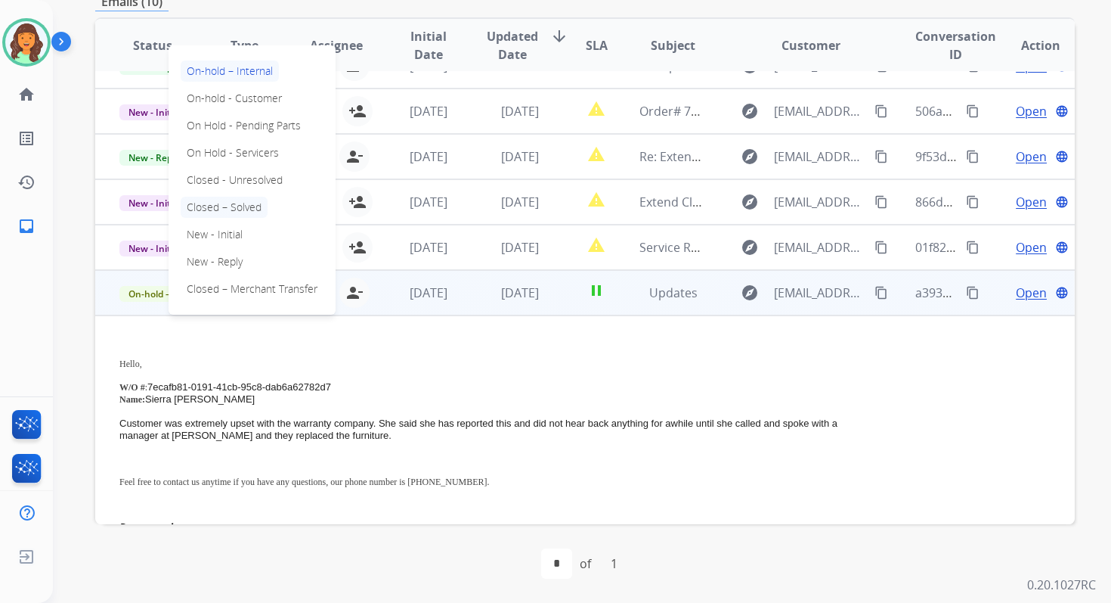
click at [218, 206] on p "Closed – Solved" at bounding box center [224, 207] width 87 height 21
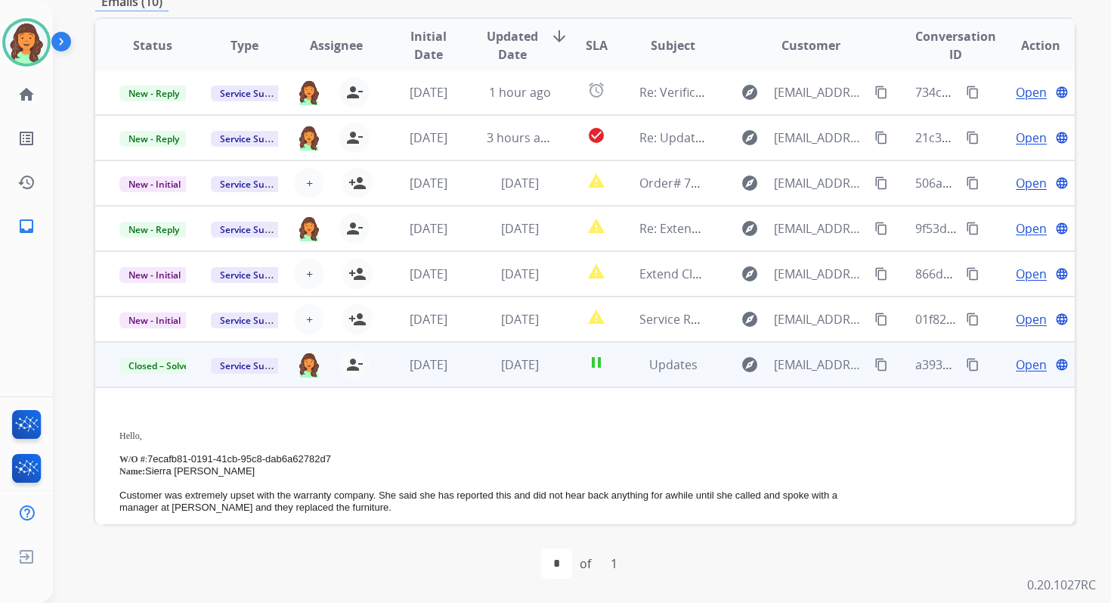
scroll to position [105, 0]
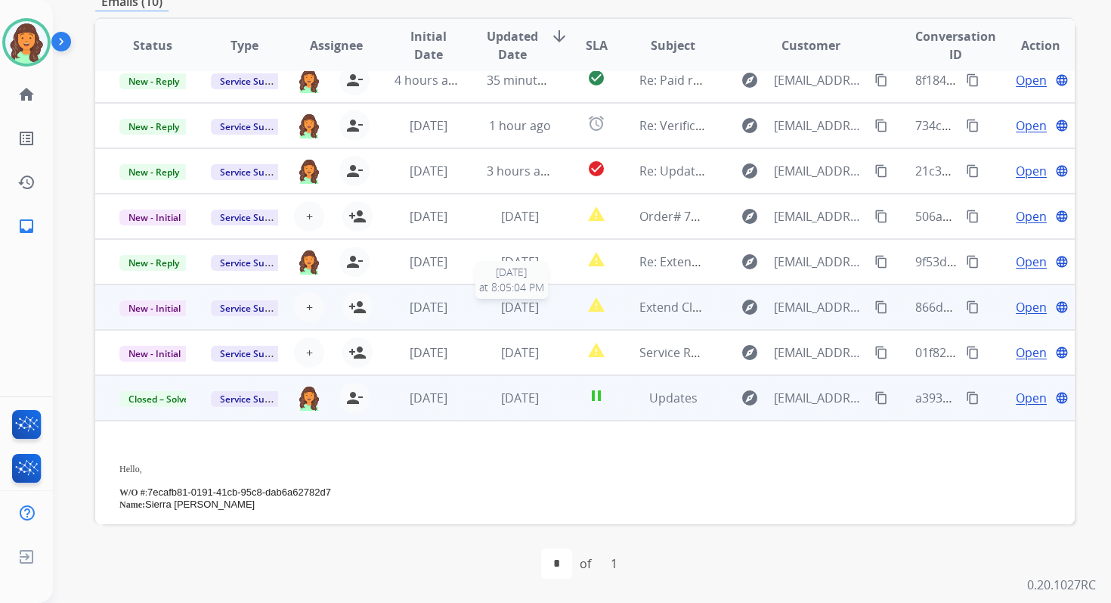
click at [525, 305] on span "2 days ago" at bounding box center [520, 307] width 38 height 17
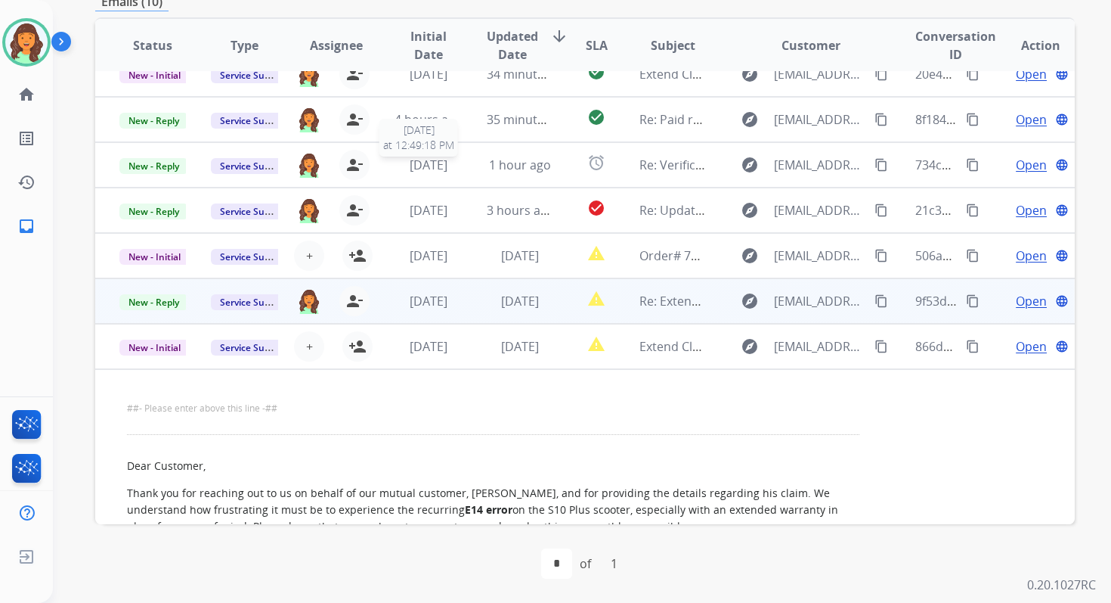
scroll to position [64, 0]
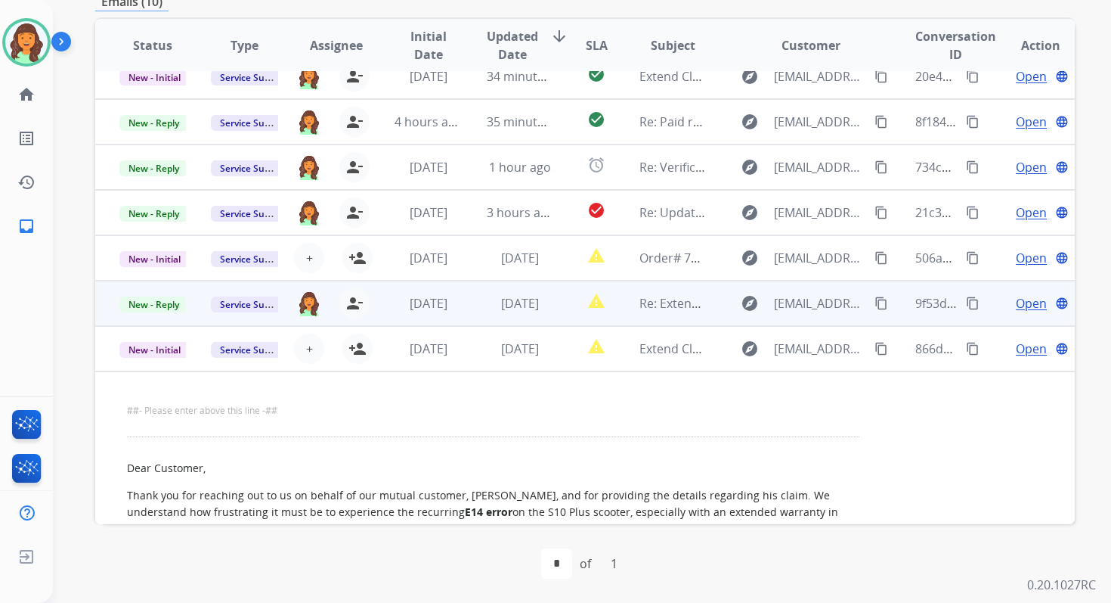
click at [479, 299] on td "2 days ago" at bounding box center [508, 302] width 91 height 45
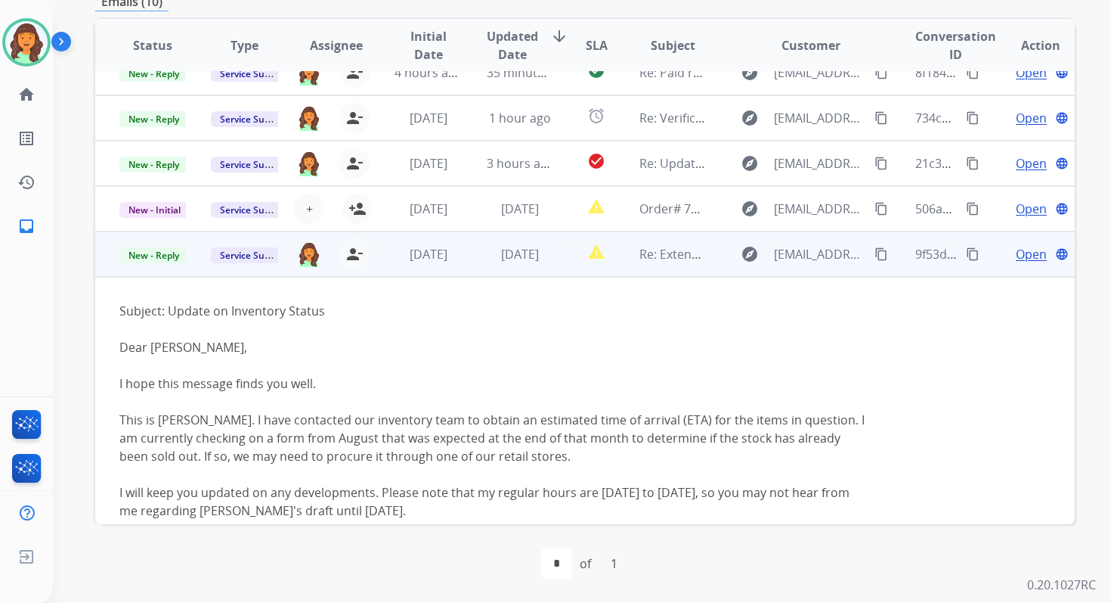
scroll to position [108, 0]
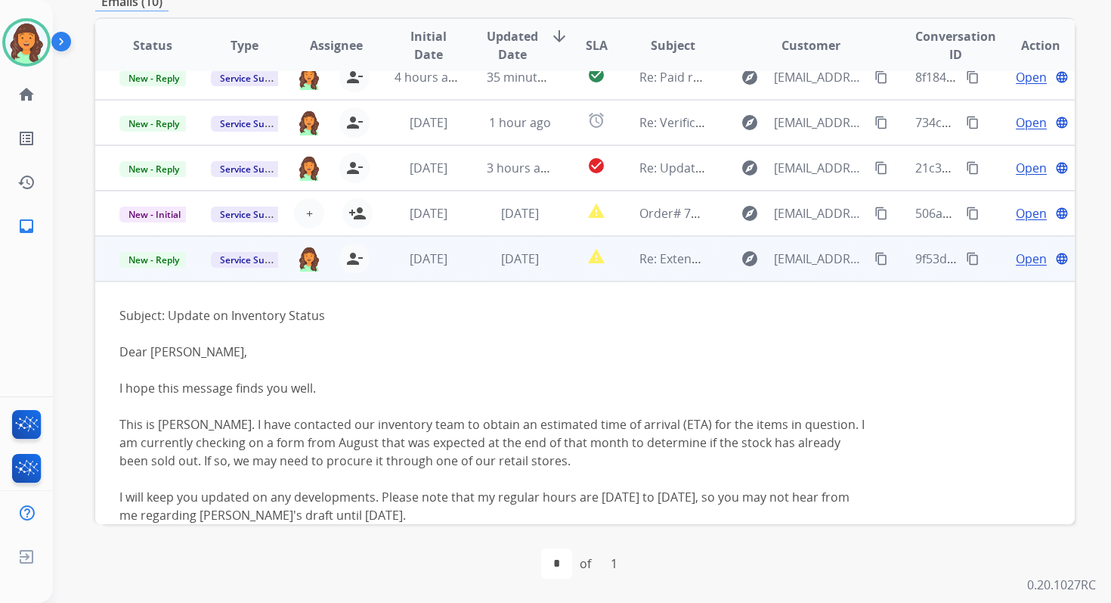
click at [1016, 257] on span "Open" at bounding box center [1031, 258] width 31 height 18
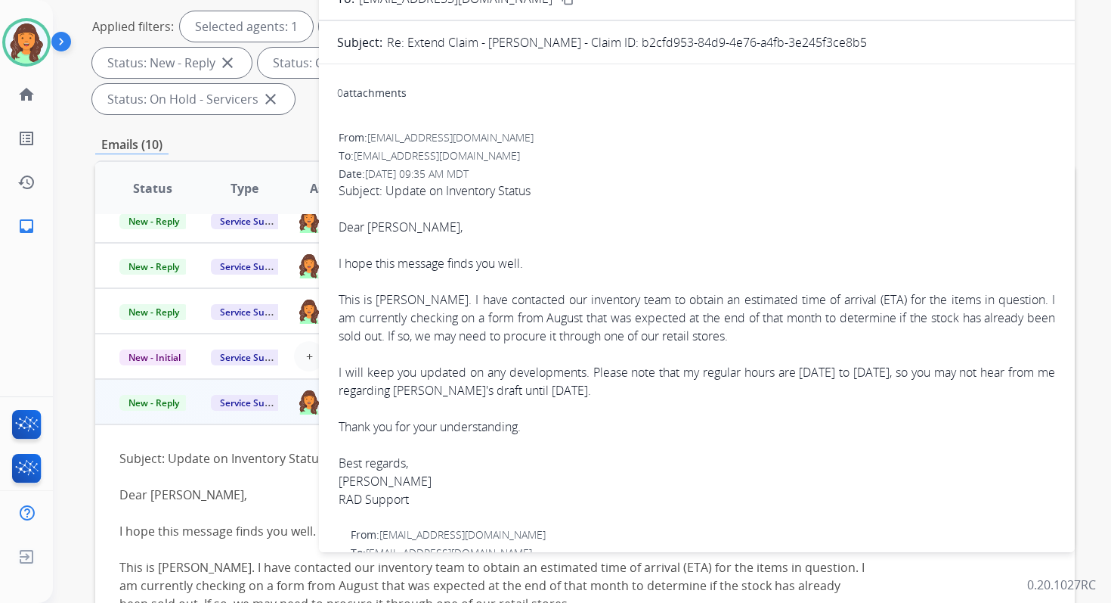
scroll to position [98, 0]
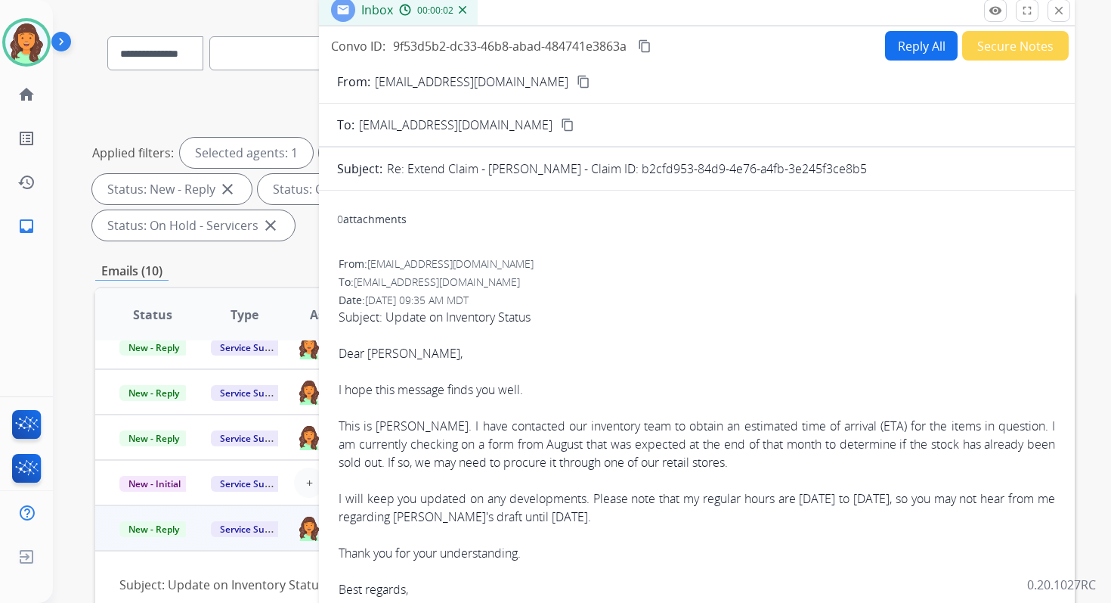
drag, startPoint x: 634, startPoint y: 171, endPoint x: 885, endPoint y: 174, distance: 250.3
click at [885, 174] on div "Re: Extend Claim - Megan Guevara - Claim ID: b2cfd953-84d9-4e76-a4fb-3e245f3ce8…" at bounding box center [722, 169] width 670 height 18
drag, startPoint x: 342, startPoint y: 423, endPoint x: 587, endPoint y: 525, distance: 265.8
click at [587, 525] on div "Subject: Update on Inventory Status Dear Clarissa, I hope this message finds yo…" at bounding box center [697, 462] width 717 height 308
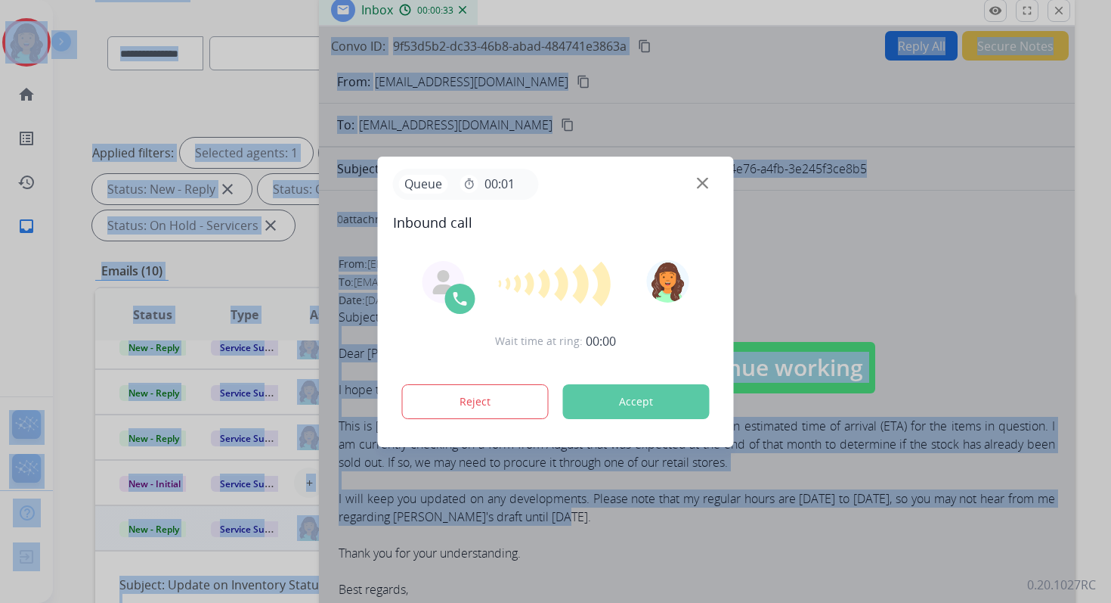
drag, startPoint x: 600, startPoint y: 518, endPoint x: 340, endPoint y: 447, distance: 269.6
click at [340, 447] on div "**********" at bounding box center [555, 301] width 1111 height 603
click at [644, 400] on button "Accept" at bounding box center [636, 401] width 147 height 35
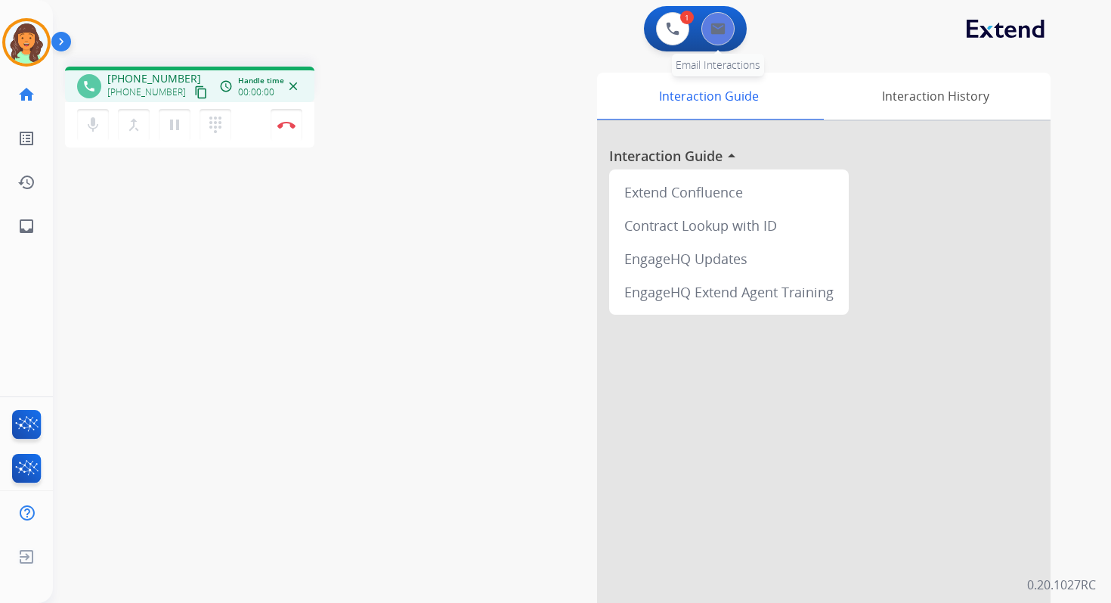
click at [716, 26] on img at bounding box center [718, 29] width 15 height 12
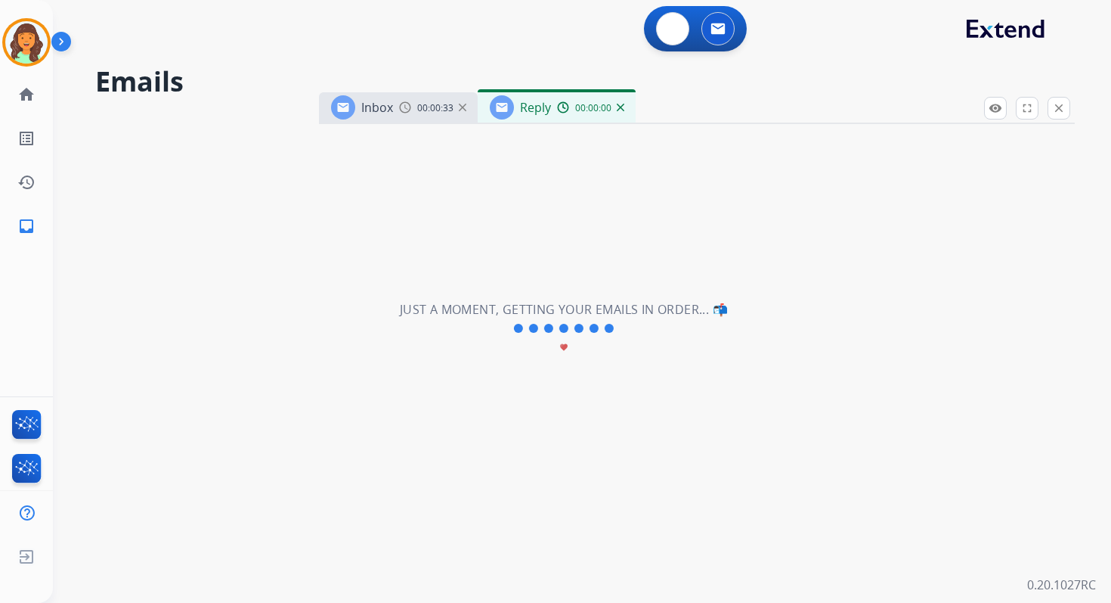
select select "**********"
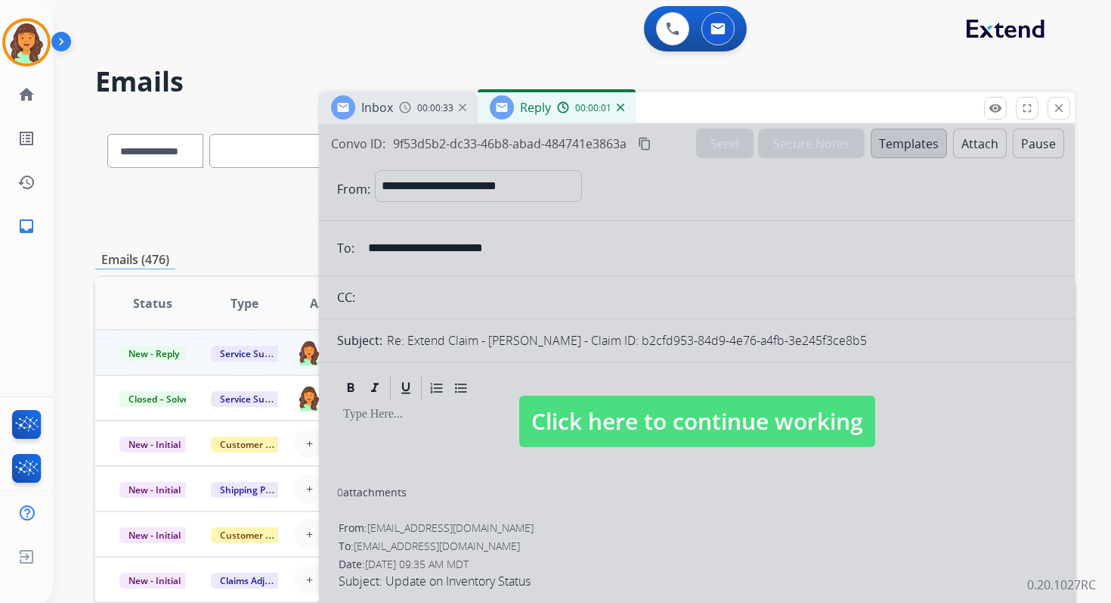
click at [679, 414] on span "Click here to continue working" at bounding box center [697, 420] width 356 height 51
select select
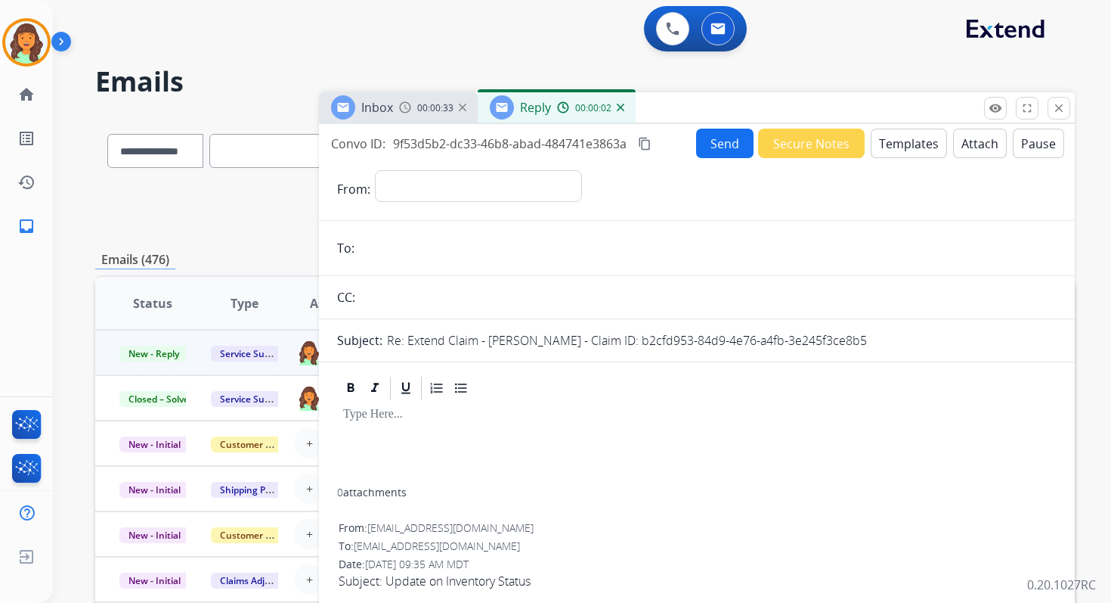
click at [649, 135] on div "Convo ID: 9f53d5b2-dc33-46b8-abad-484741e3863a content_copy" at bounding box center [492, 144] width 323 height 18
click at [648, 141] on mat-icon "content_copy" at bounding box center [645, 144] width 14 height 14
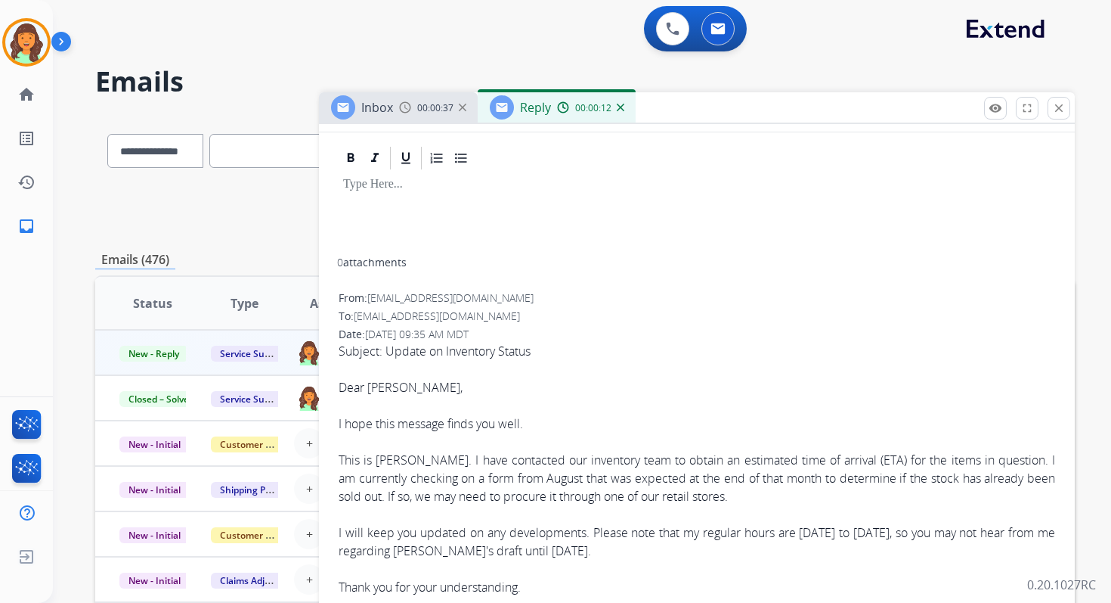
scroll to position [398, 0]
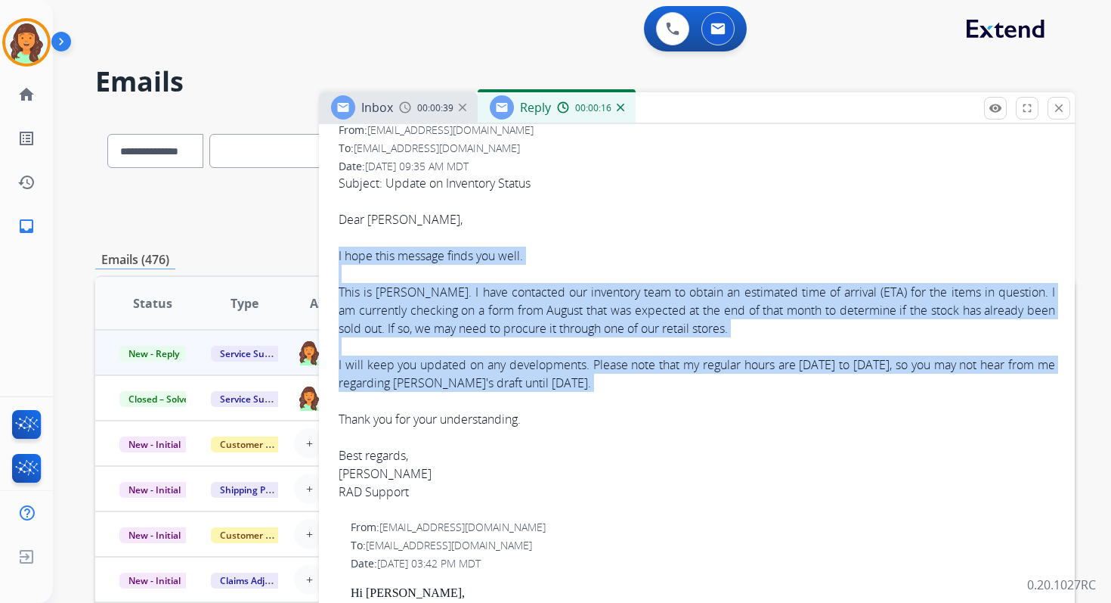
drag, startPoint x: 337, startPoint y: 256, endPoint x: 622, endPoint y: 398, distance: 318.8
click at [622, 398] on div "From: support@radpowerbikes.com To: servicesupport@extend.com Date: 10/04/2025 …" at bounding box center [697, 317] width 720 height 393
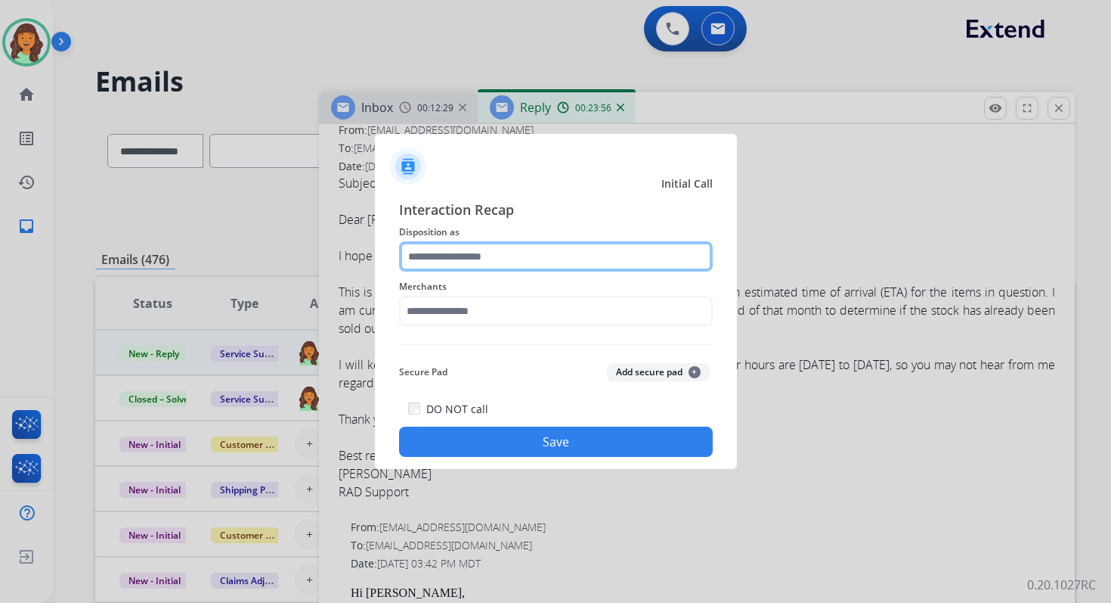
click at [467, 252] on input "text" at bounding box center [556, 256] width 314 height 30
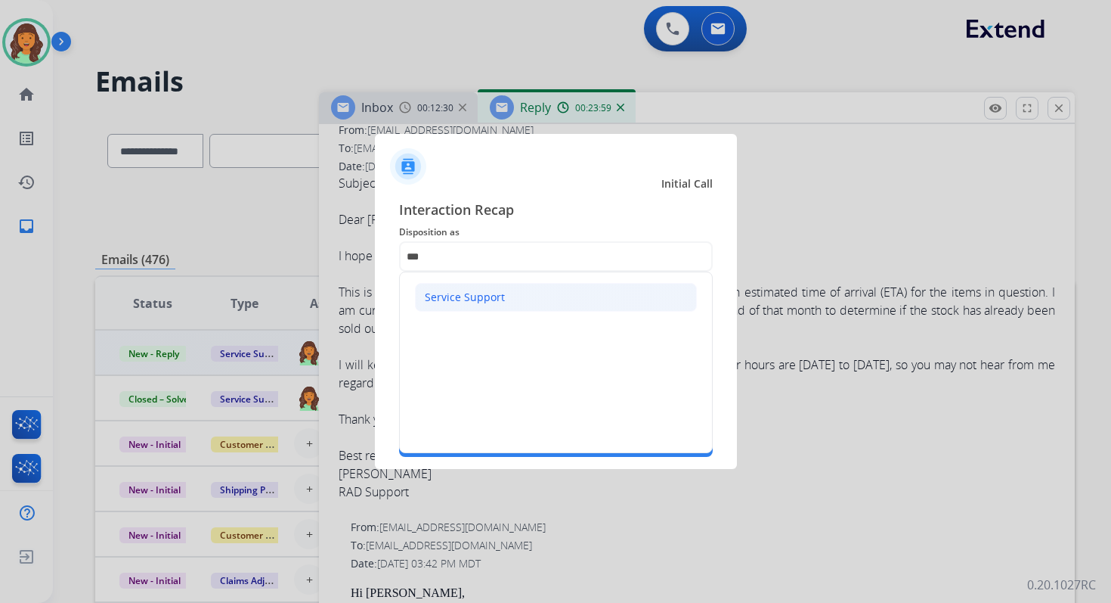
click at [467, 299] on div "Service Support" at bounding box center [465, 297] width 80 height 15
type input "**********"
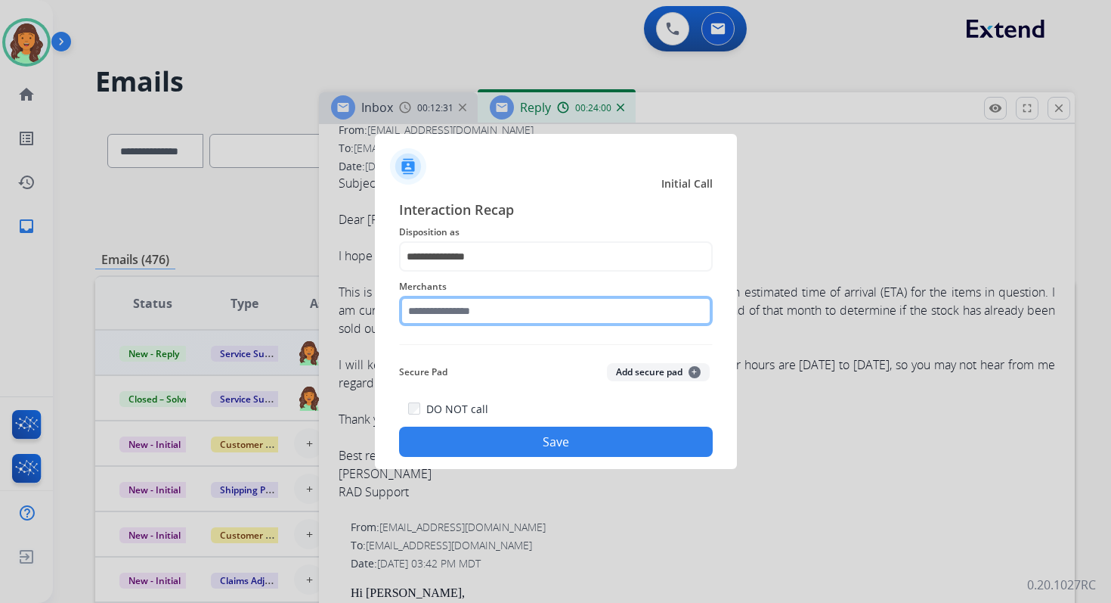
click at [467, 308] on input "text" at bounding box center [556, 311] width 314 height 30
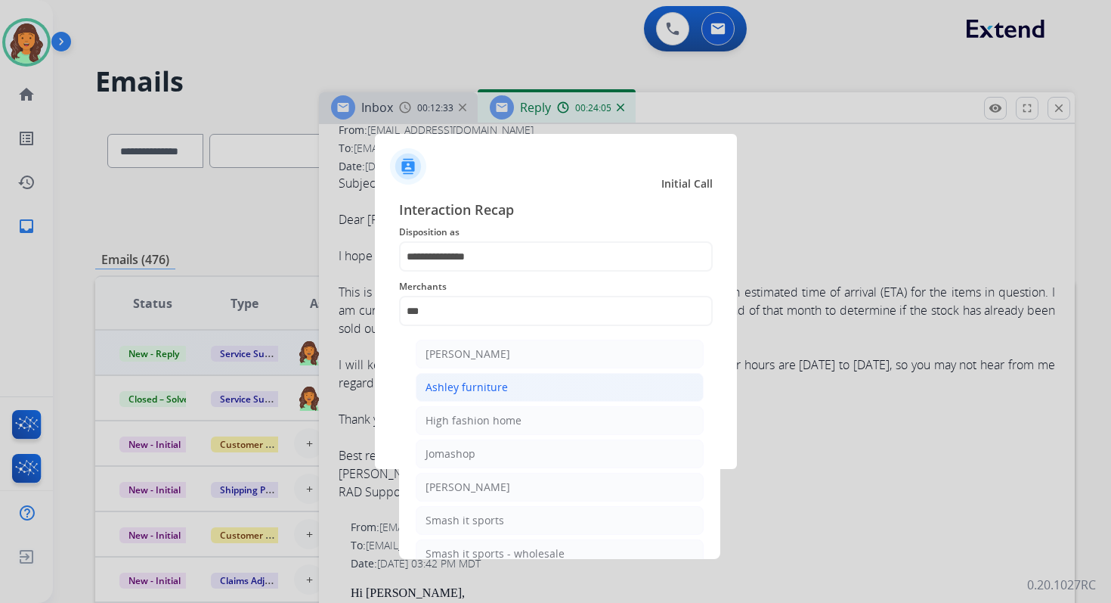
click at [490, 389] on div "Ashley furniture" at bounding box center [467, 387] width 82 height 15
type input "**********"
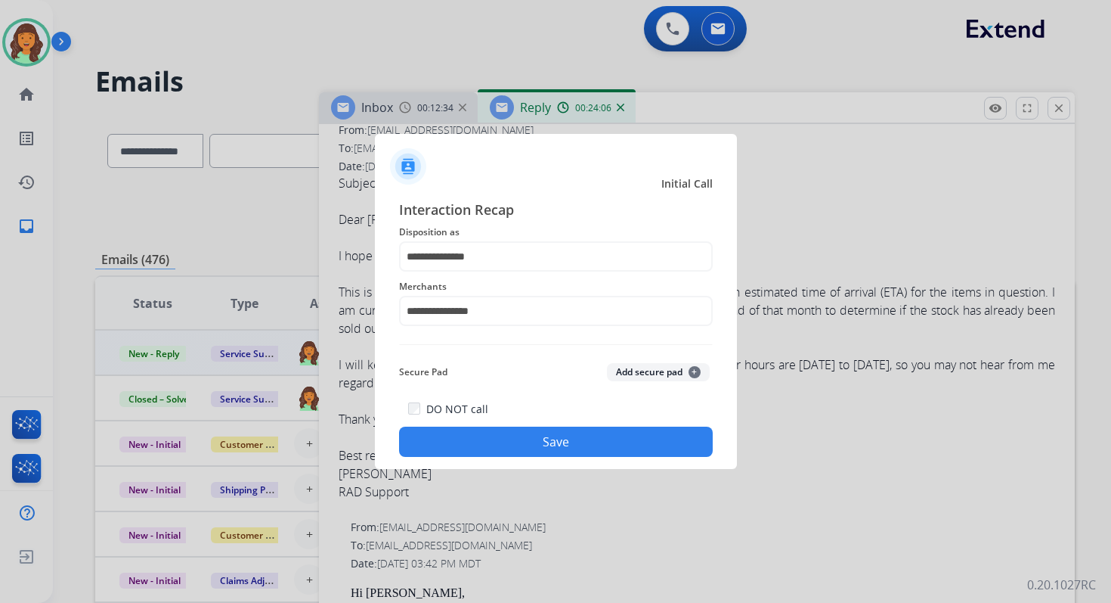
click at [534, 443] on button "Save" at bounding box center [556, 441] width 314 height 30
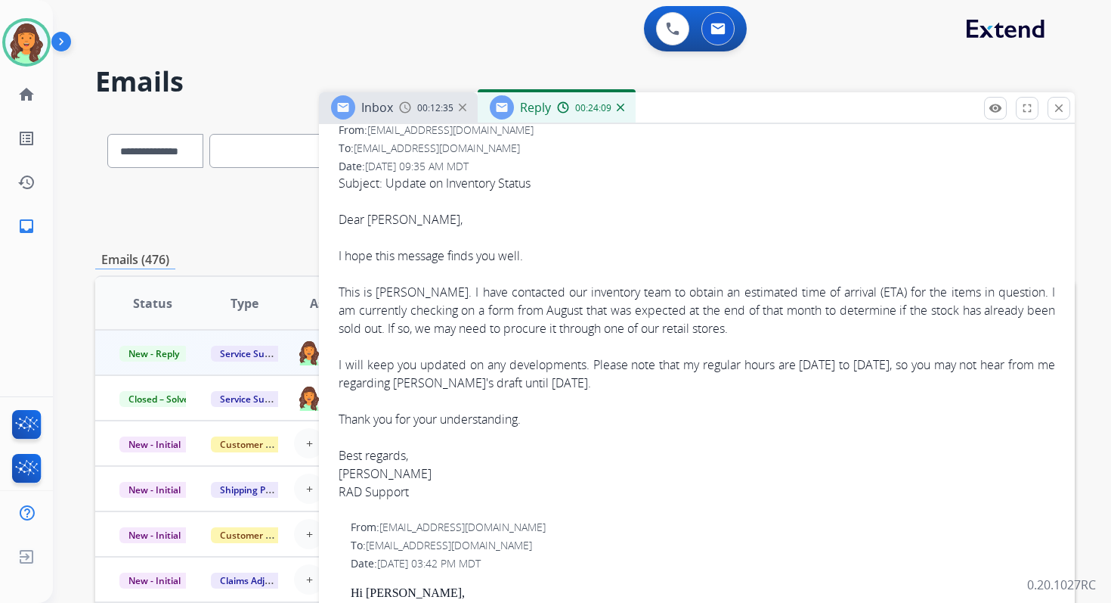
scroll to position [0, 0]
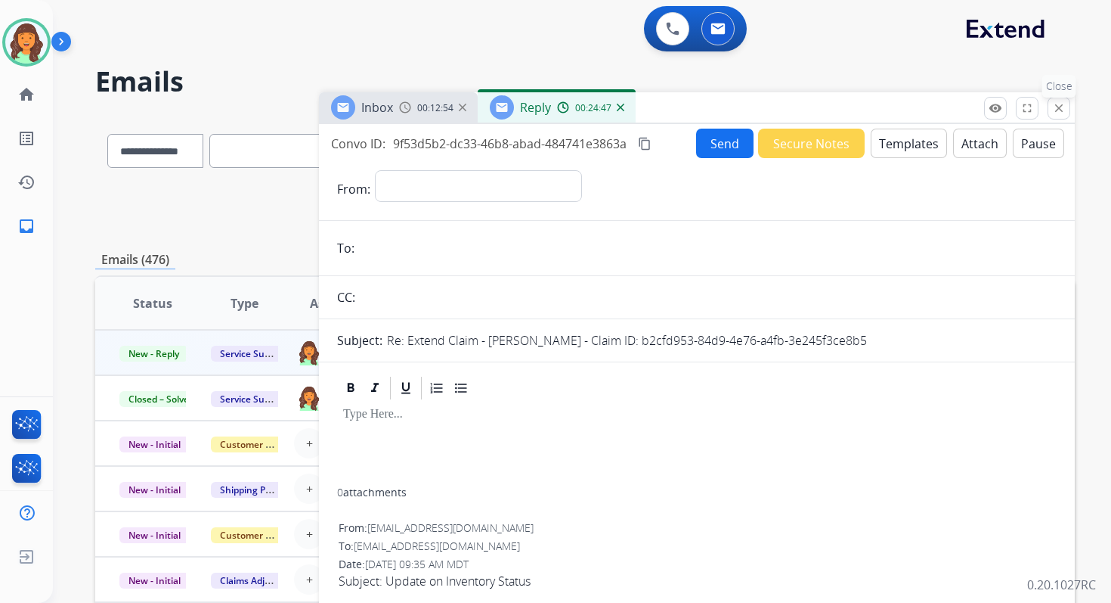
click at [1064, 110] on mat-icon "close" at bounding box center [1059, 108] width 14 height 14
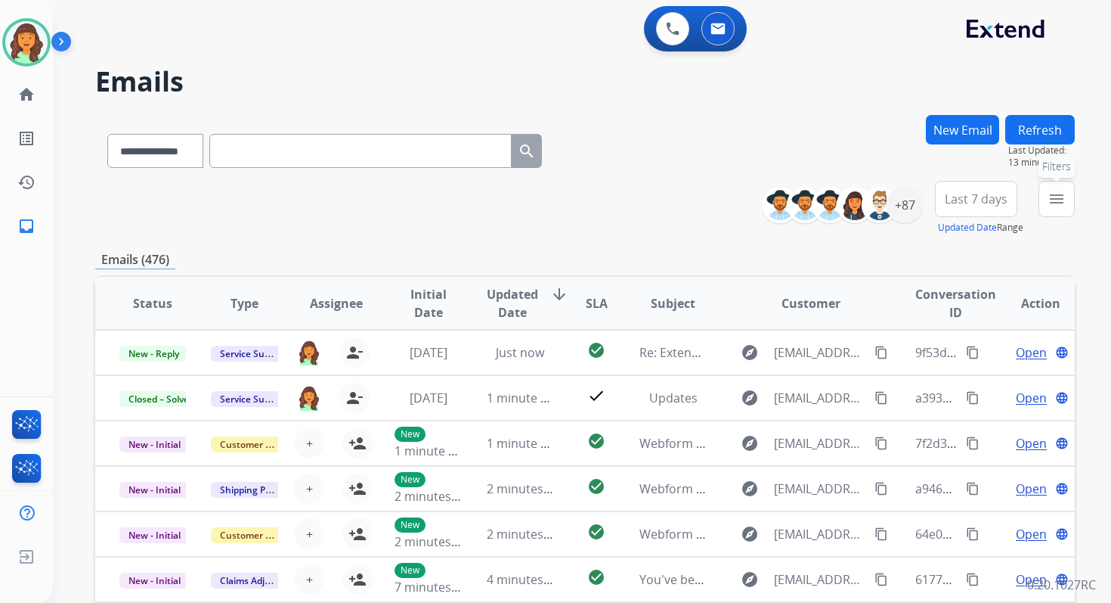
click at [1053, 197] on mat-icon "menu" at bounding box center [1057, 199] width 18 height 18
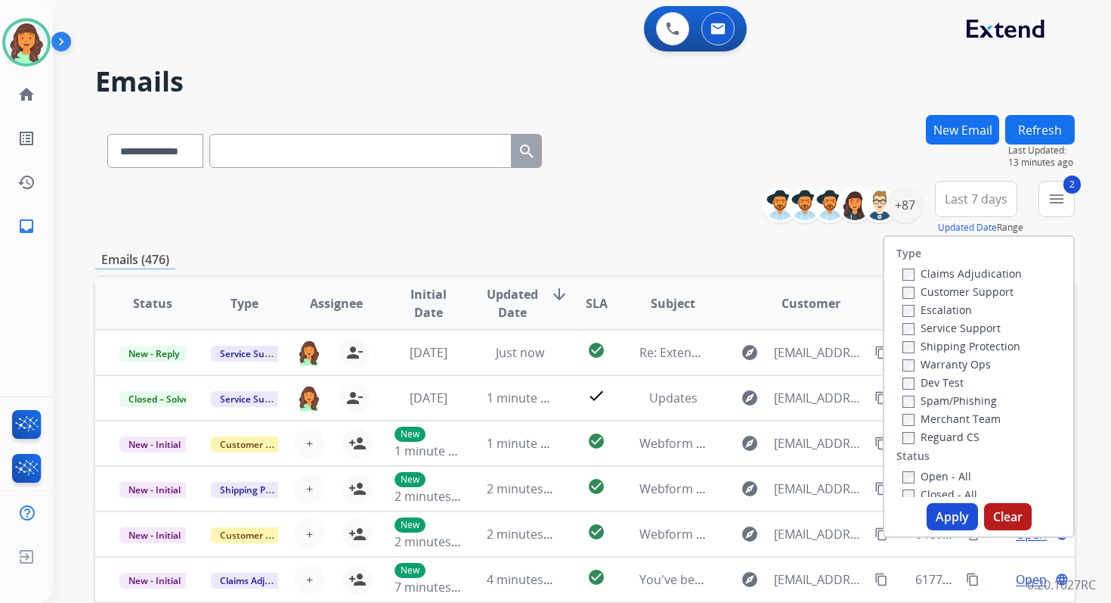
click at [941, 507] on button "Apply" at bounding box center [952, 516] width 51 height 27
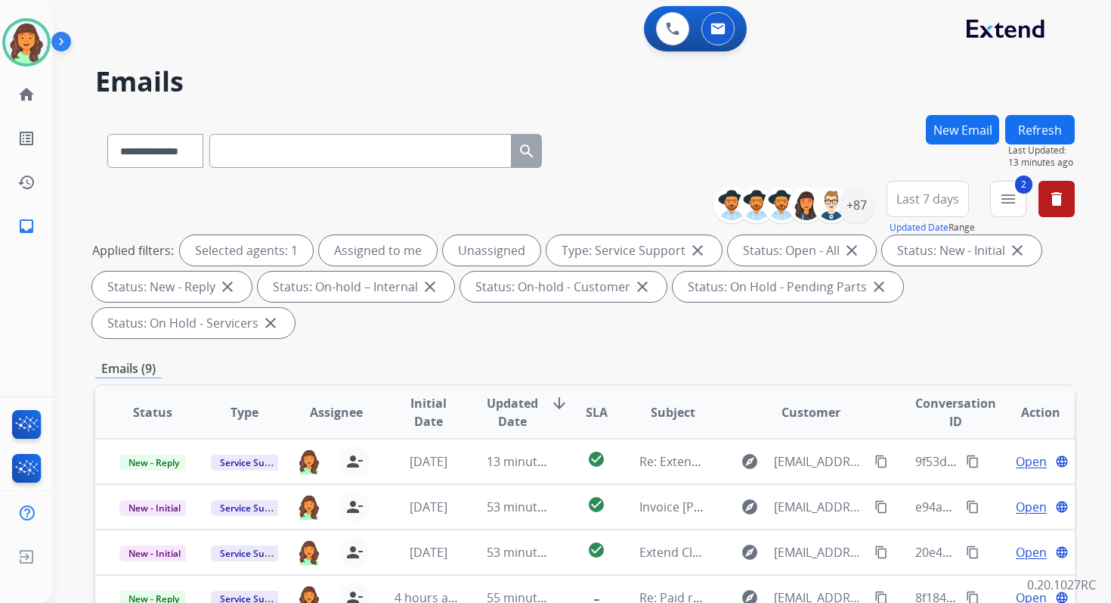
scroll to position [367, 0]
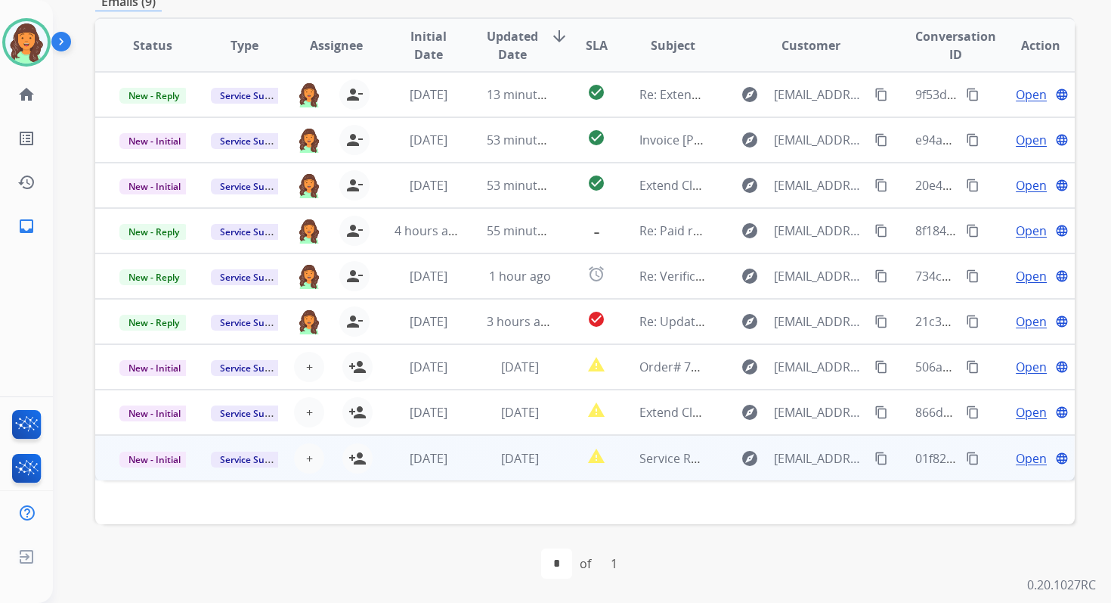
click at [555, 457] on td "report_problem" at bounding box center [584, 457] width 61 height 45
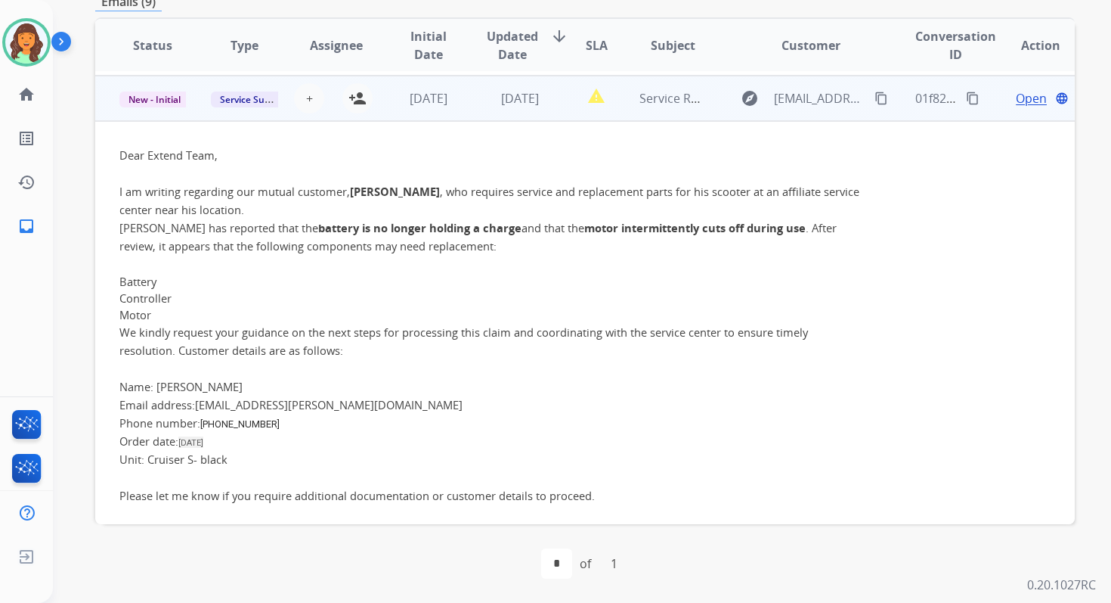
scroll to position [363, 0]
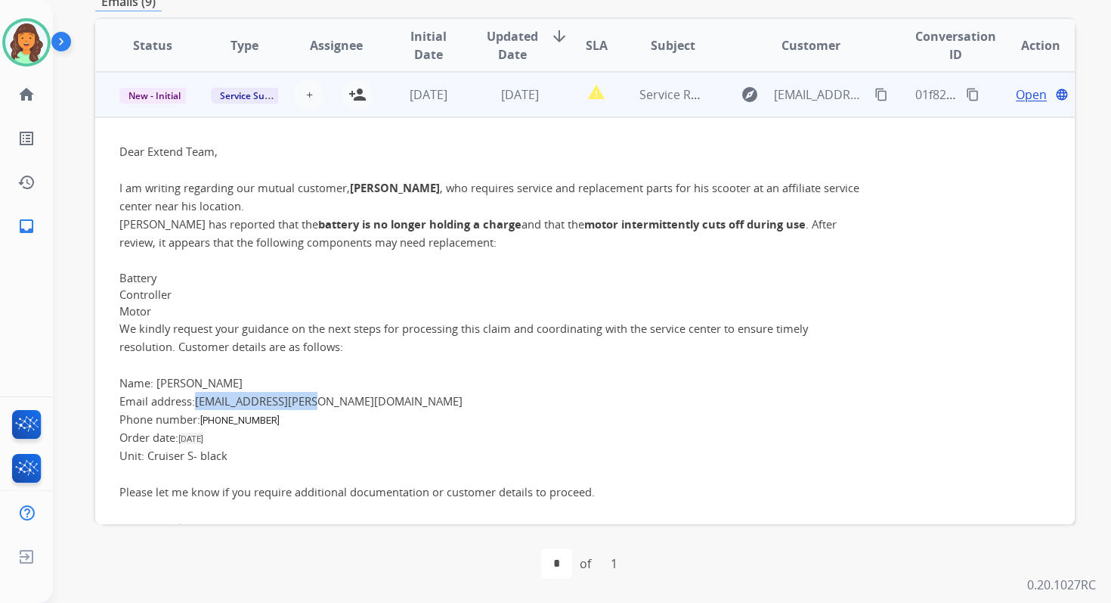
drag, startPoint x: 200, startPoint y: 401, endPoint x: 354, endPoint y: 401, distance: 154.2
click at [354, 401] on p "Email address: ben.duryea@gmail.com" at bounding box center [493, 401] width 748 height 18
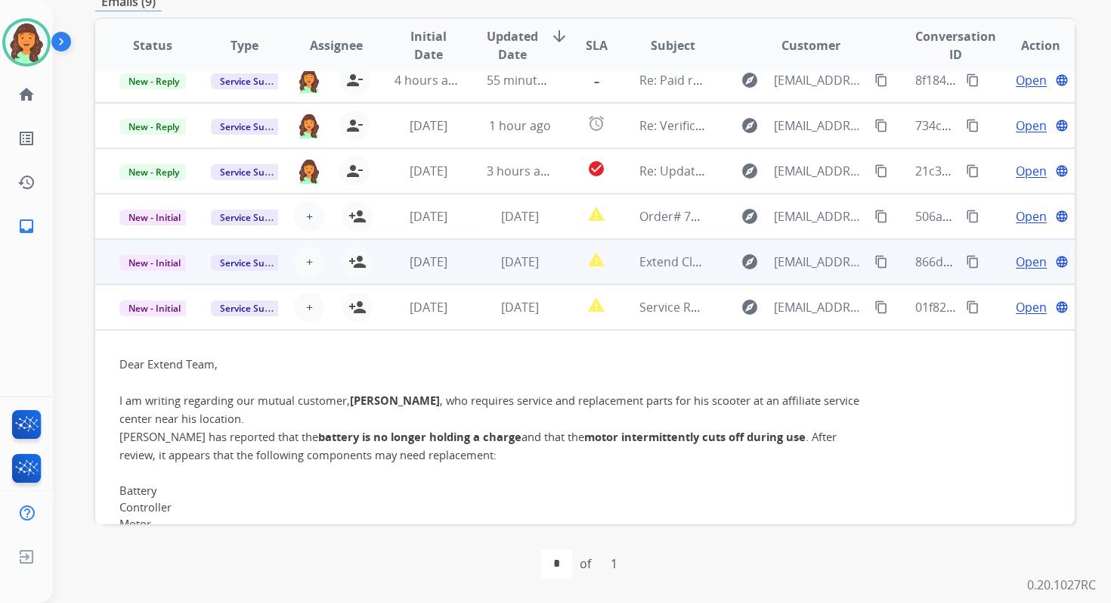
scroll to position [139, 0]
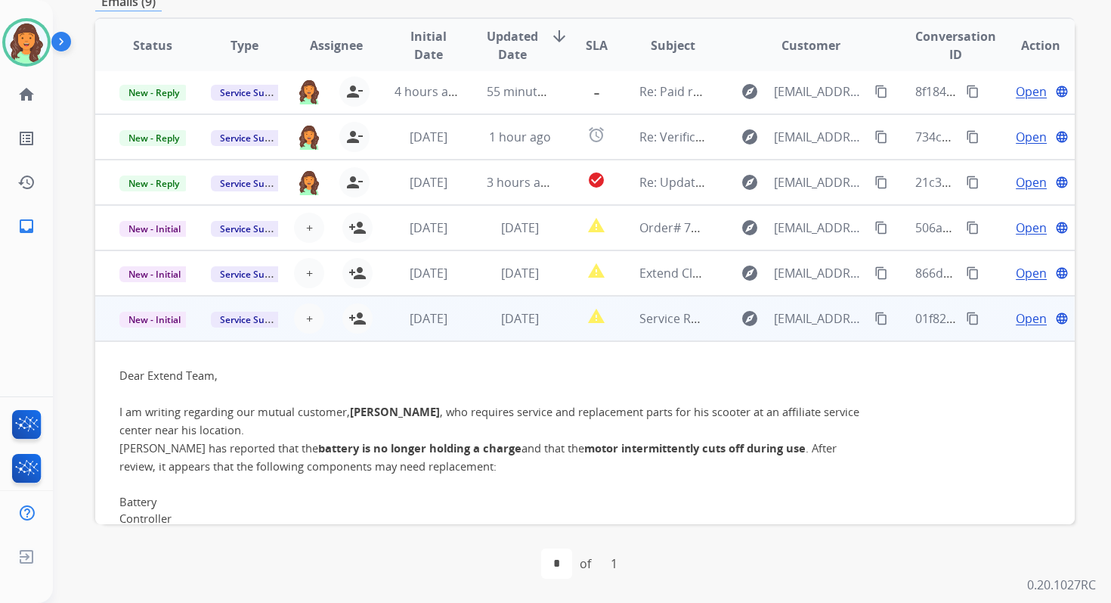
click at [1017, 322] on span "Open" at bounding box center [1031, 318] width 31 height 18
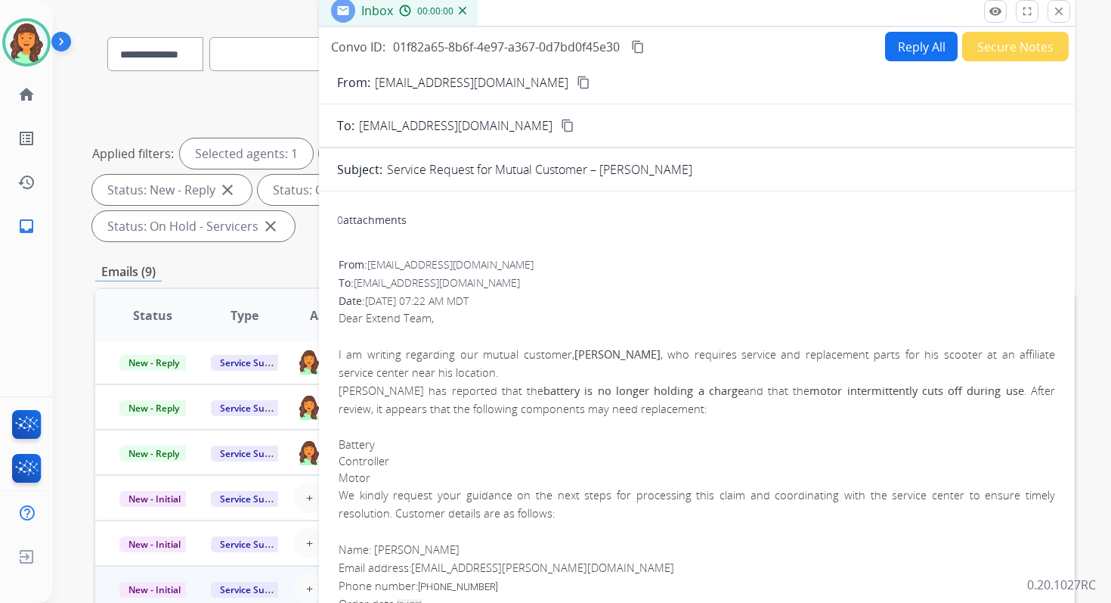
scroll to position [1, 0]
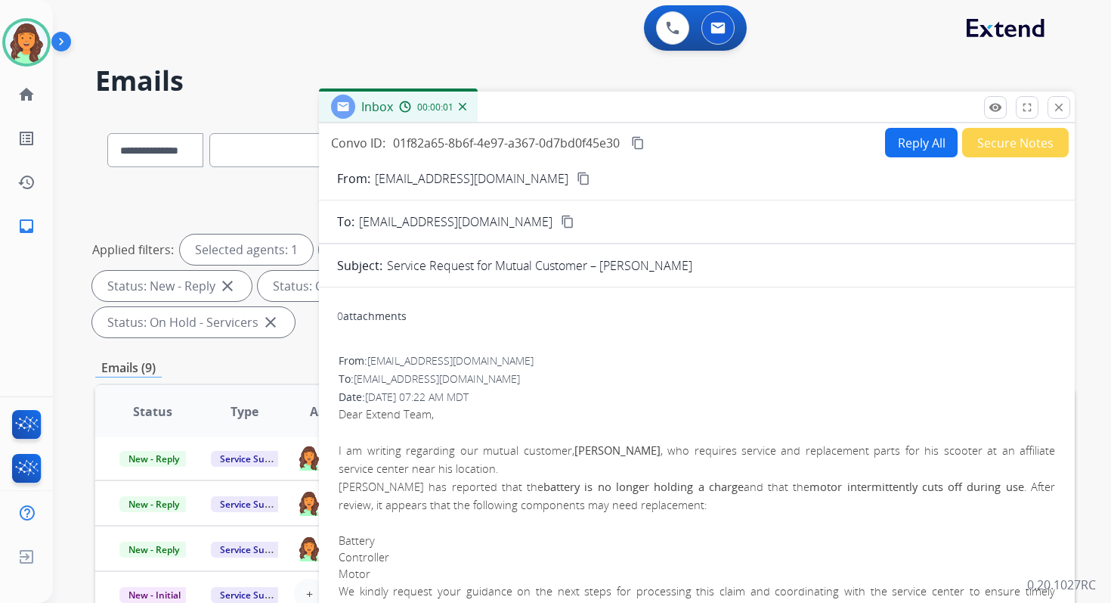
click at [913, 132] on button "Reply All" at bounding box center [921, 142] width 73 height 29
select select "**********"
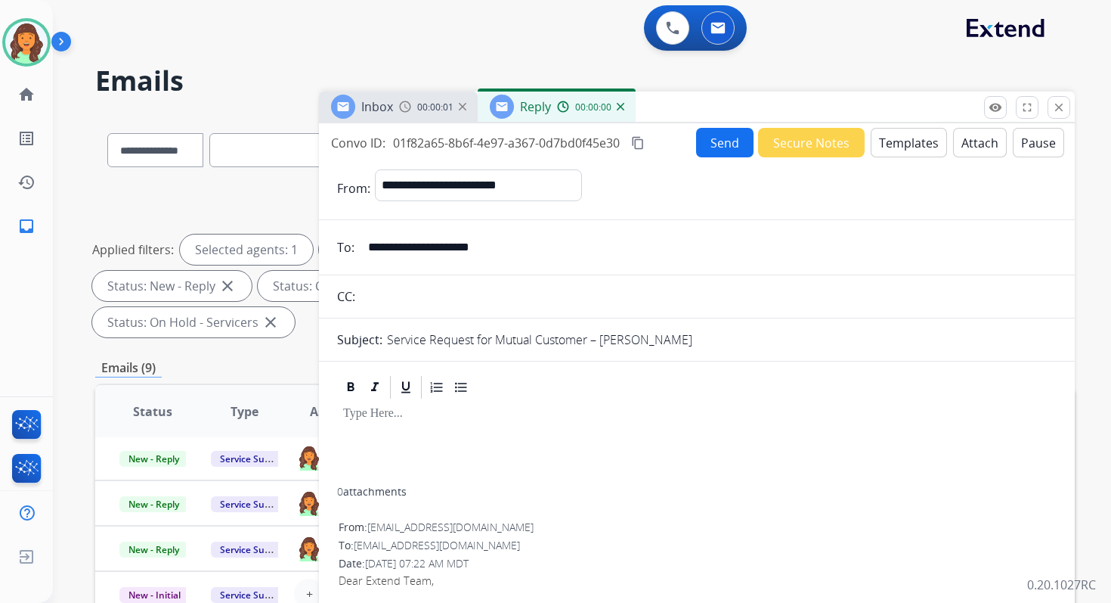
click at [913, 132] on button "Templates" at bounding box center [909, 142] width 76 height 29
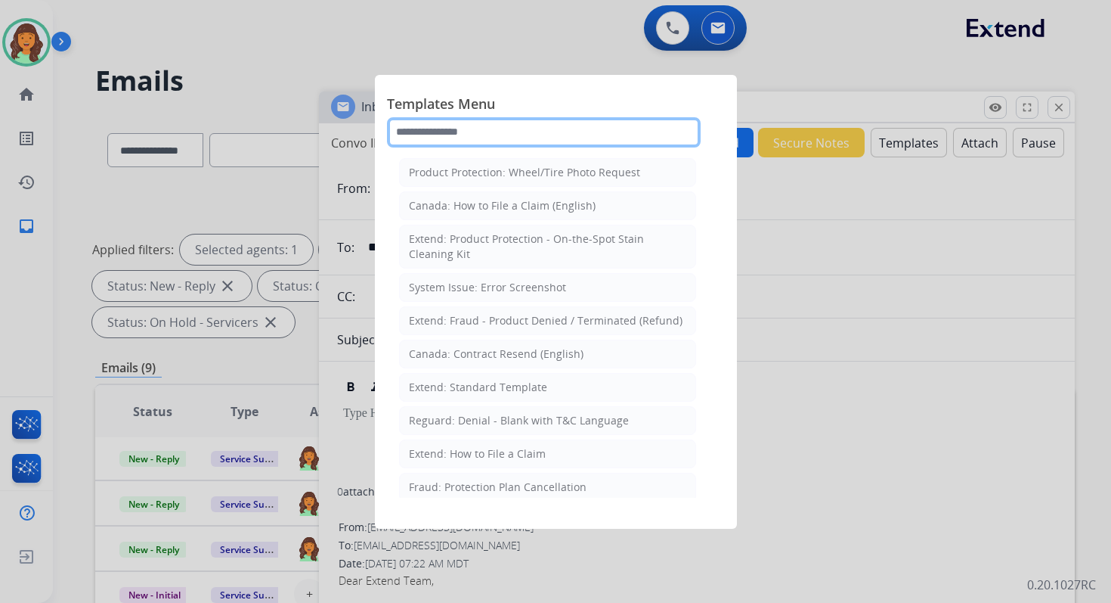
click at [460, 134] on input "text" at bounding box center [544, 132] width 314 height 30
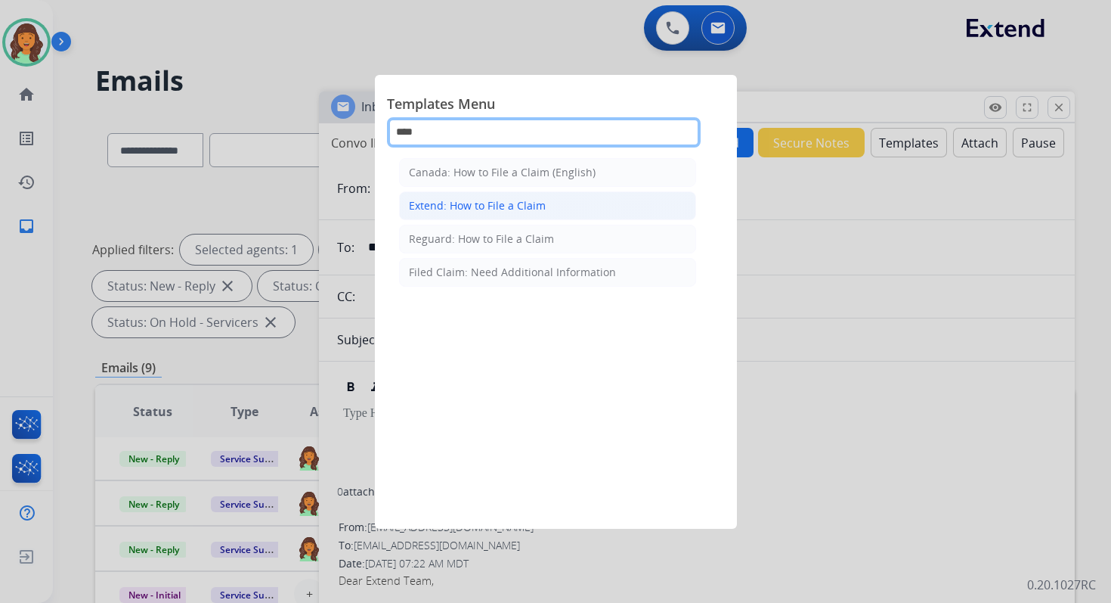
type input "****"
click at [466, 205] on div "Extend: How to File a Claim" at bounding box center [477, 205] width 137 height 15
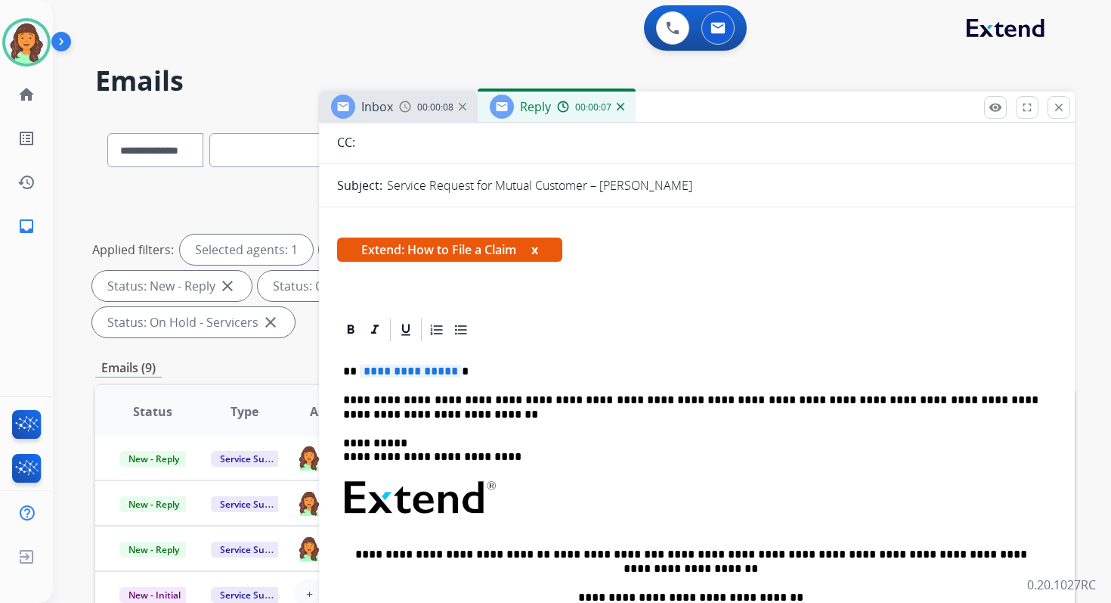
scroll to position [236, 0]
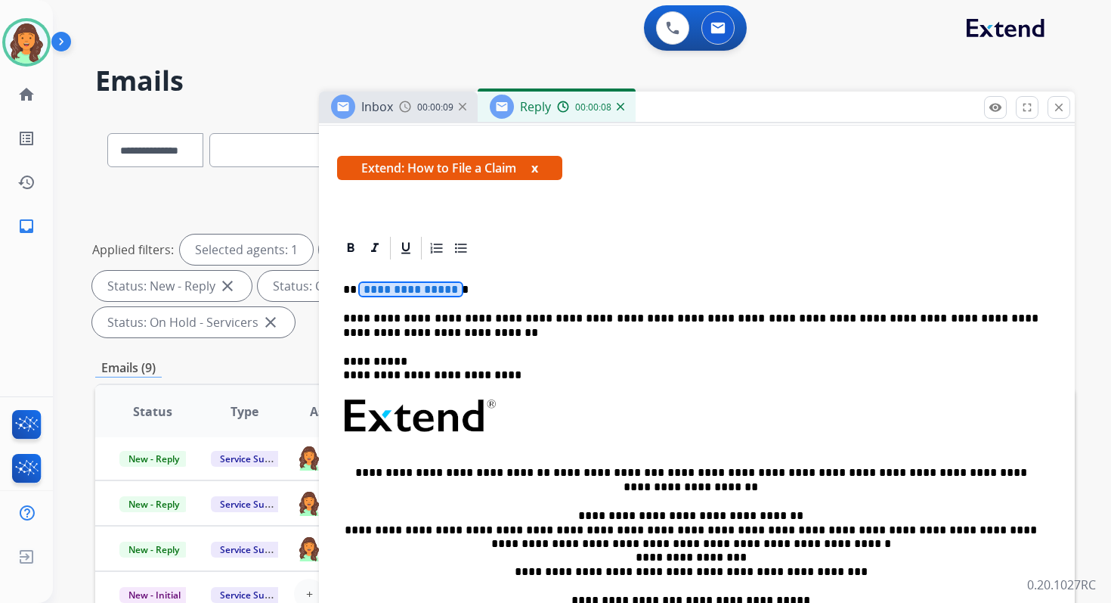
click at [426, 290] on span "**********" at bounding box center [411, 289] width 102 height 13
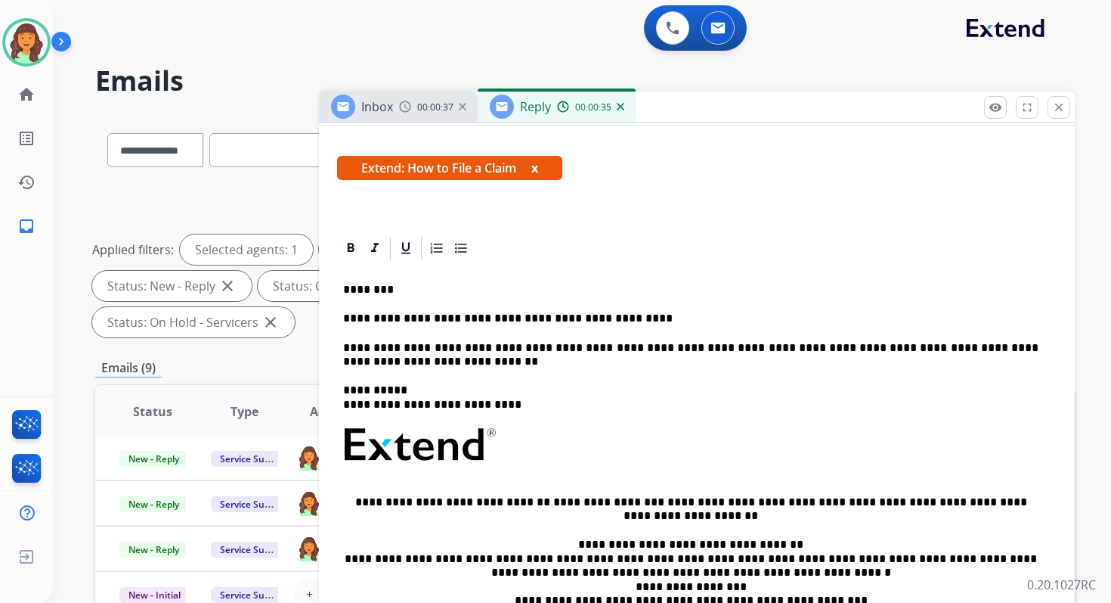
click at [497, 318] on p "**********" at bounding box center [691, 318] width 696 height 14
click at [615, 318] on p "**********" at bounding box center [691, 318] width 696 height 14
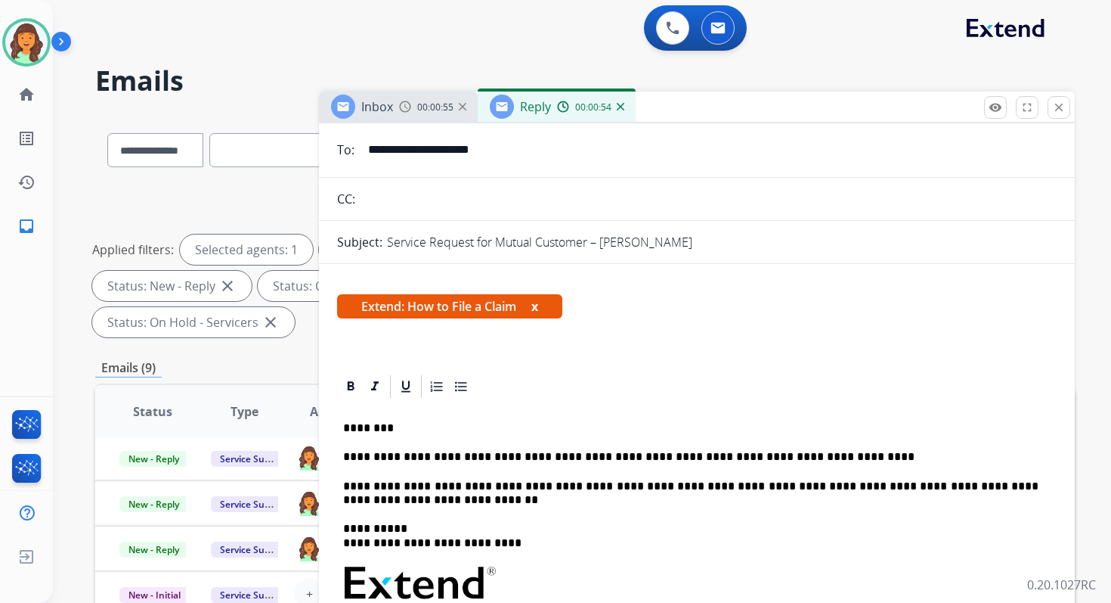
scroll to position [0, 0]
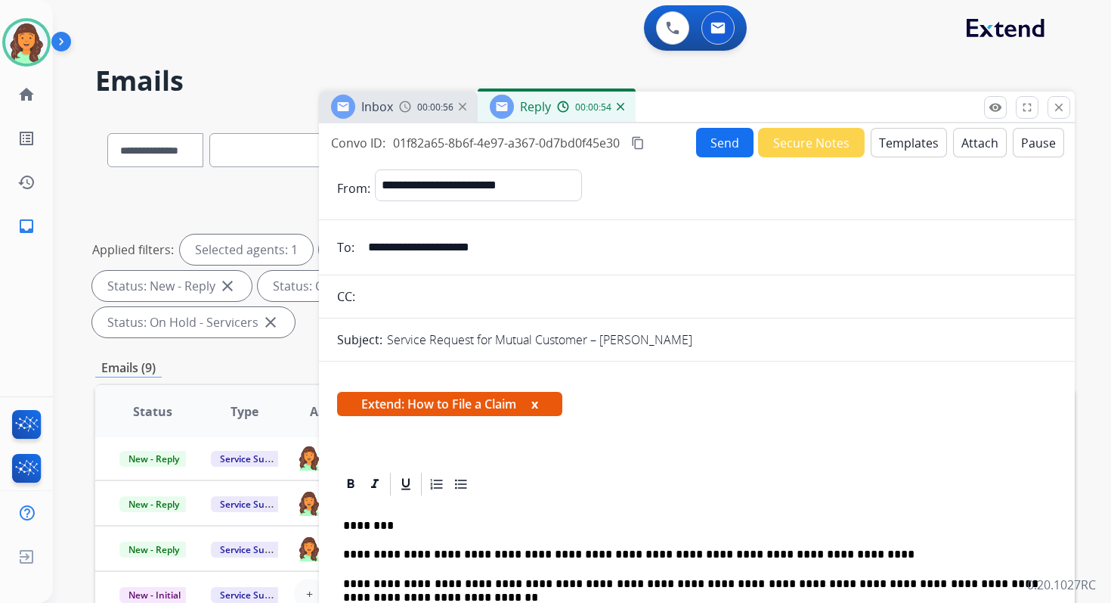
click at [435, 298] on input "text" at bounding box center [708, 296] width 697 height 30
paste input "**********"
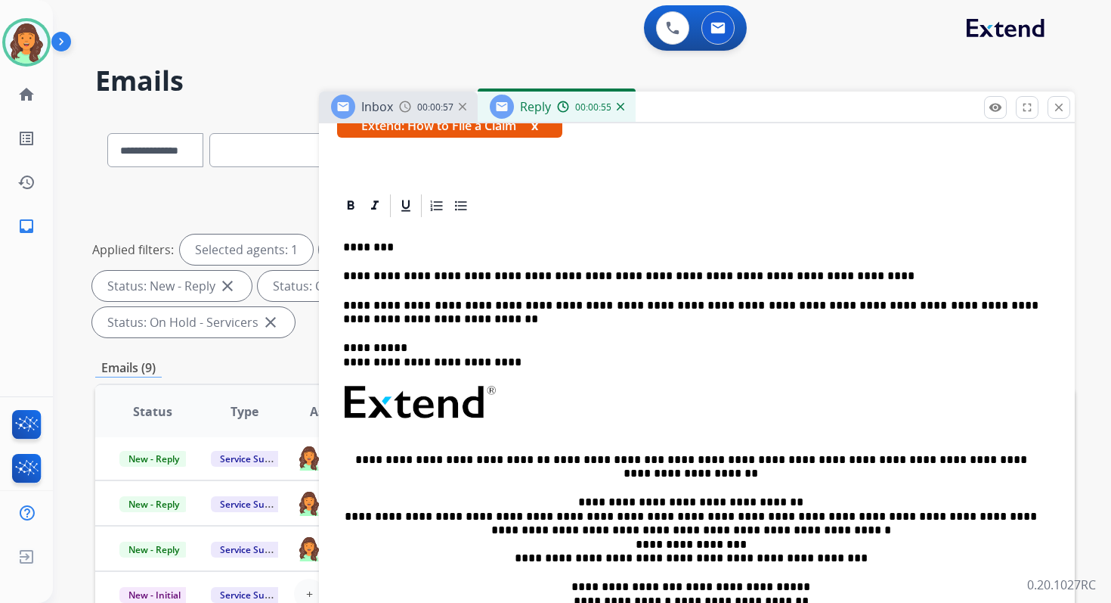
scroll to position [299, 0]
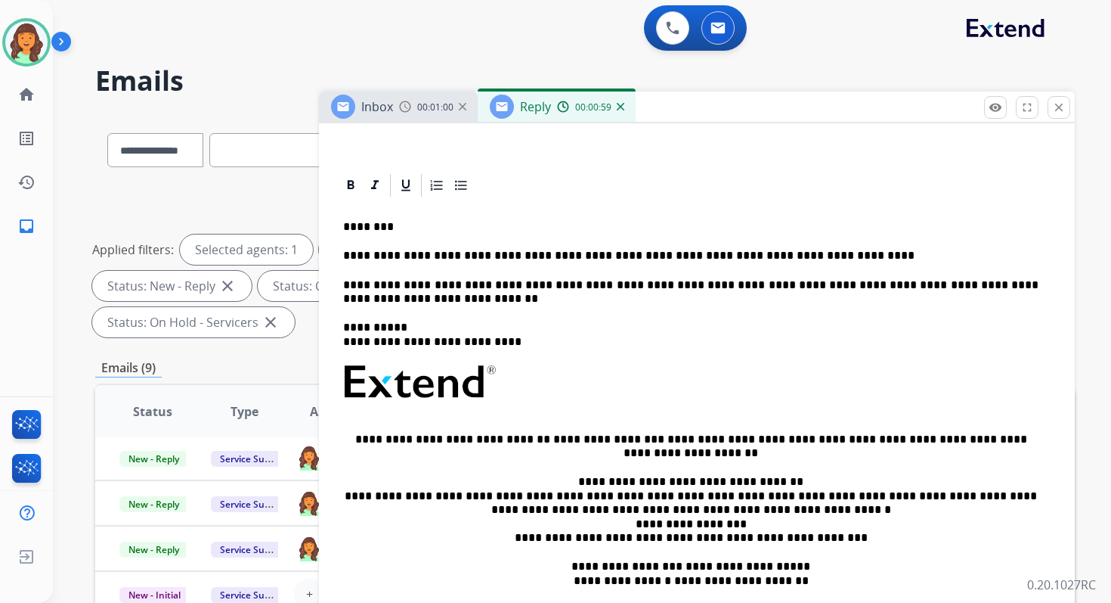
type input "**********"
click at [347, 255] on p "**********" at bounding box center [691, 256] width 696 height 14
click at [343, 255] on p "**********" at bounding box center [691, 256] width 696 height 14
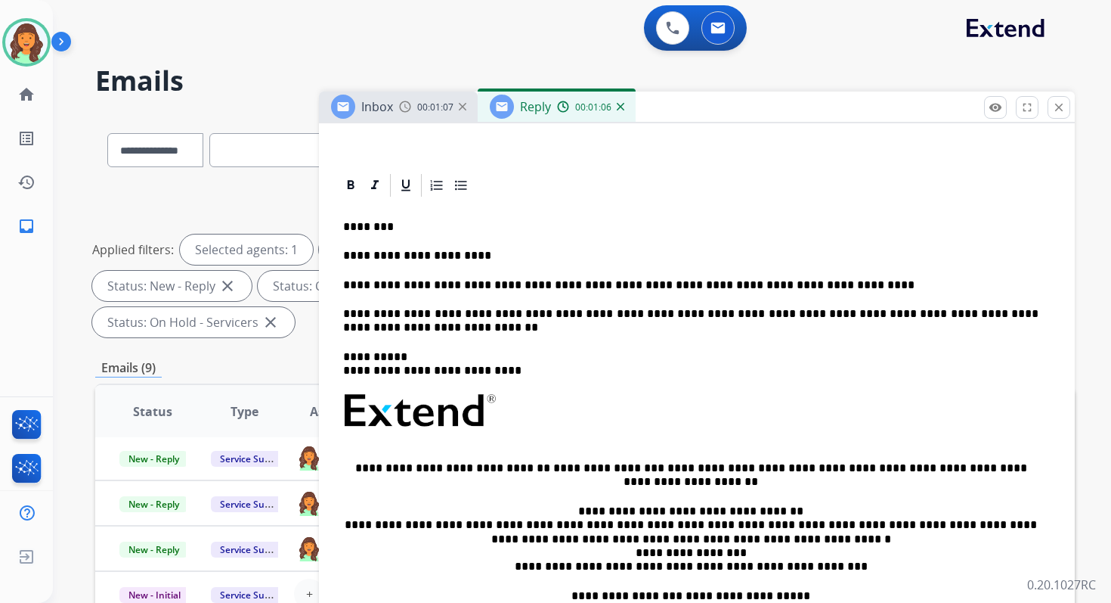
click at [396, 287] on p "**********" at bounding box center [691, 285] width 696 height 14
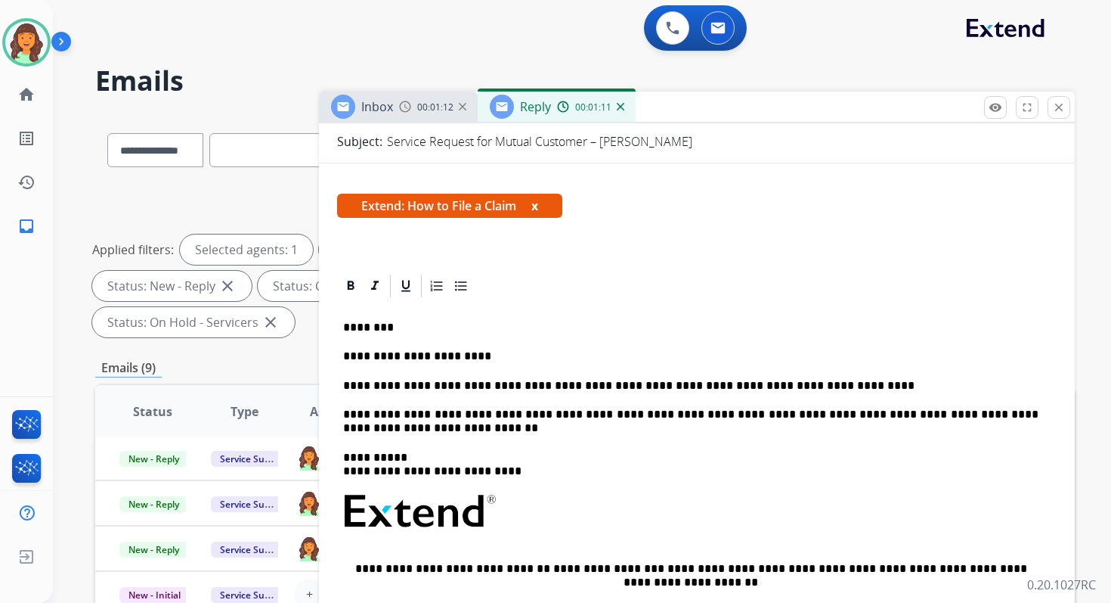
scroll to position [0, 0]
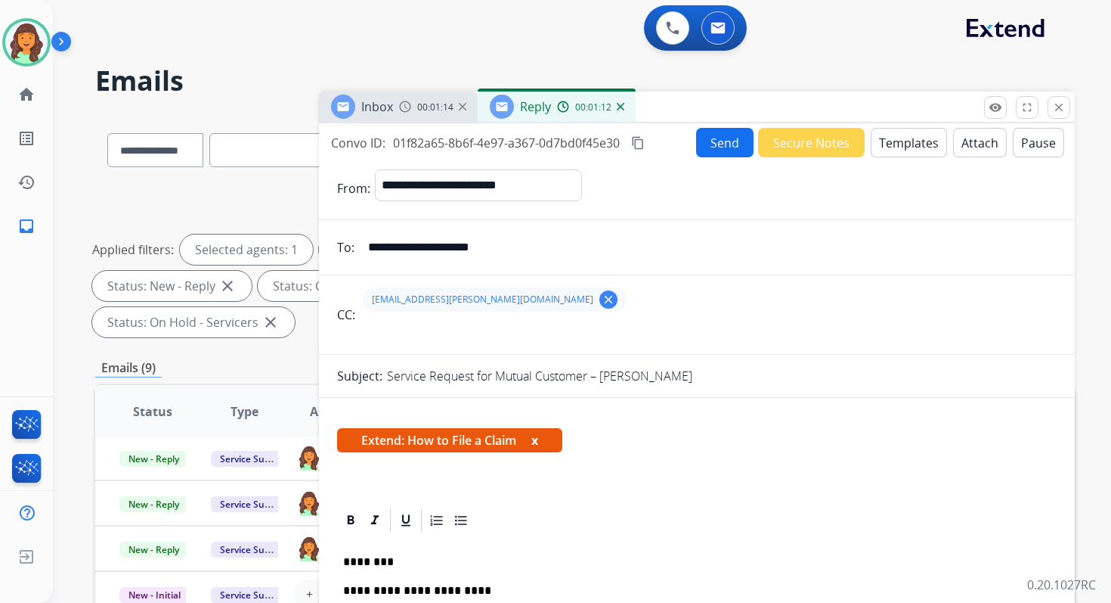
click at [643, 141] on mat-icon "content_copy" at bounding box center [638, 143] width 14 height 14
click at [709, 141] on button "Send" at bounding box center [724, 142] width 57 height 29
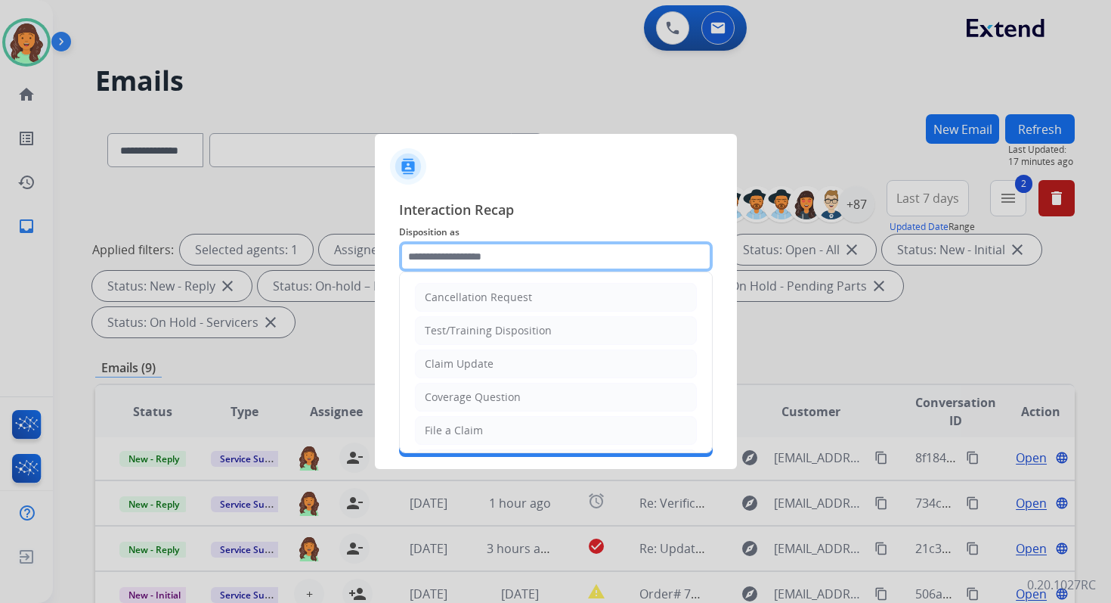
click at [467, 267] on input "text" at bounding box center [556, 256] width 314 height 30
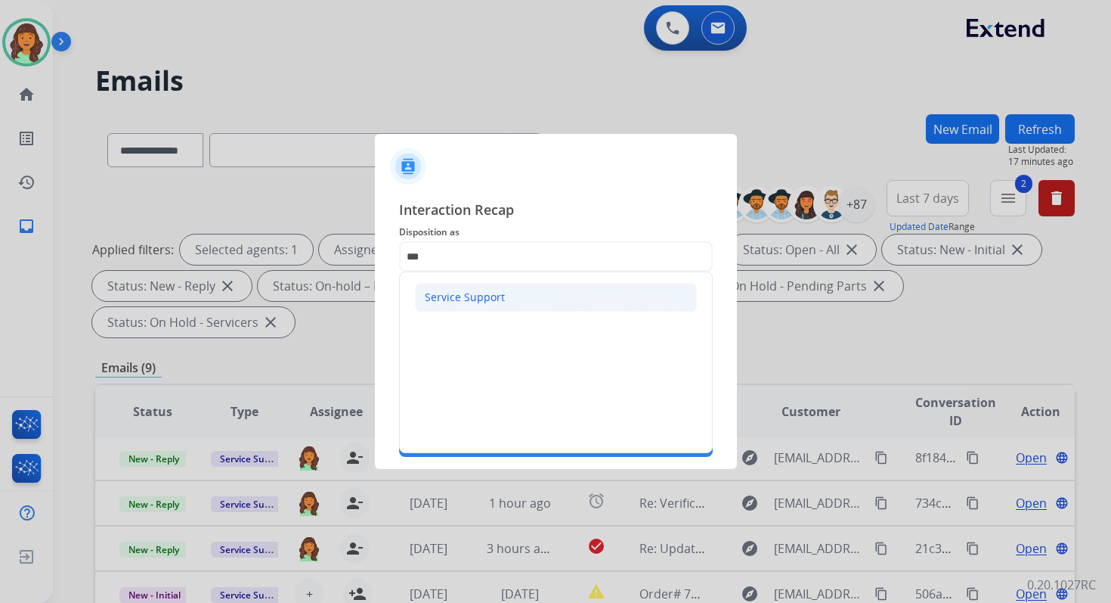
click at [460, 296] on div "Service Support" at bounding box center [465, 297] width 80 height 15
type input "**********"
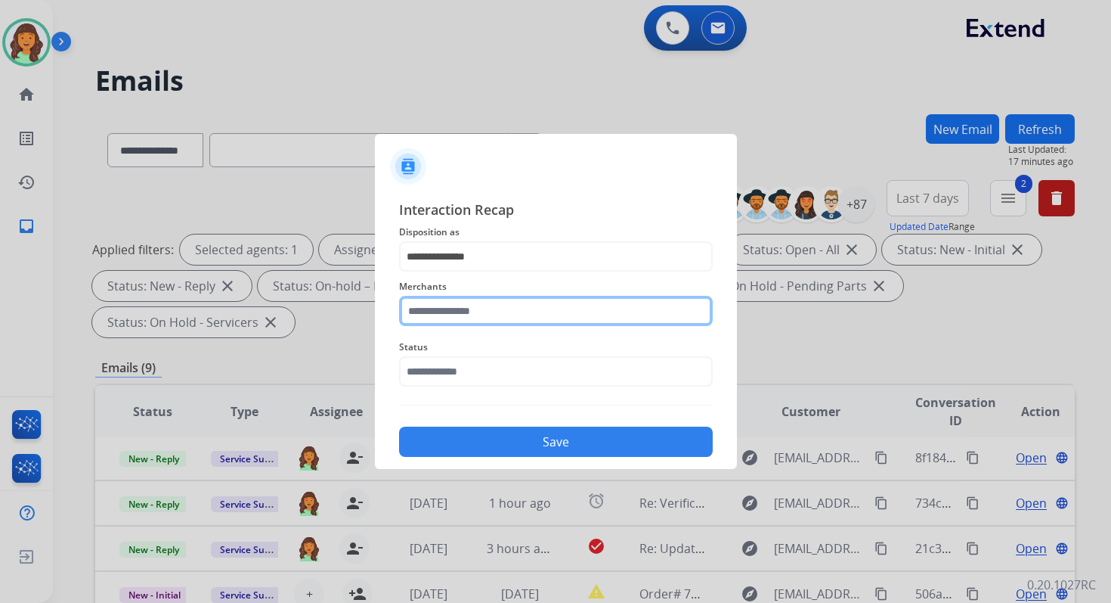
click at [469, 308] on input "text" at bounding box center [556, 311] width 314 height 30
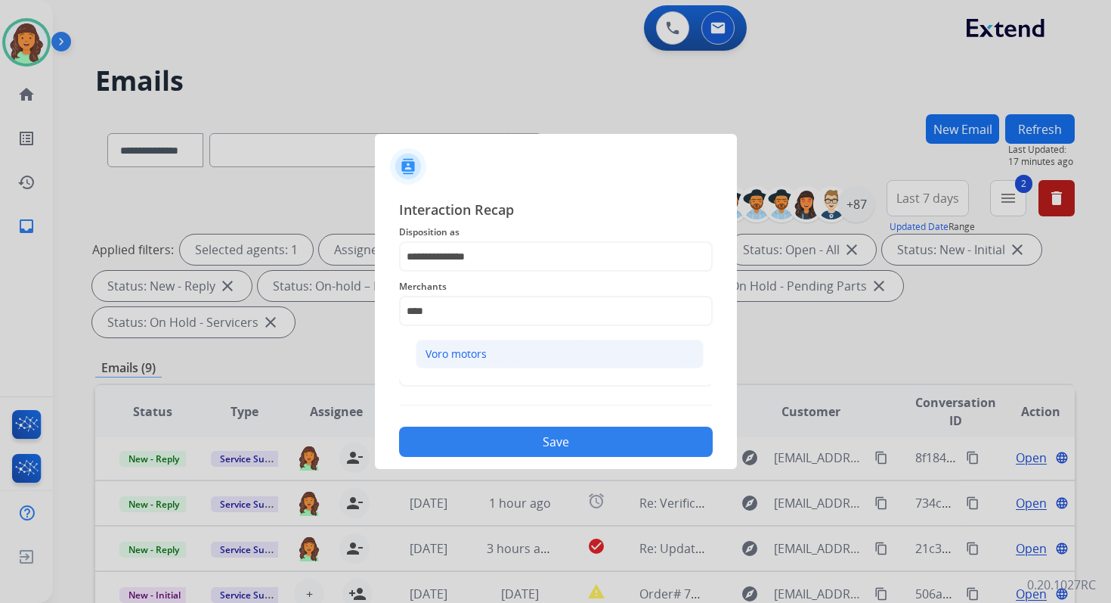
click at [479, 354] on div "Voro motors" at bounding box center [456, 353] width 61 height 15
type input "**********"
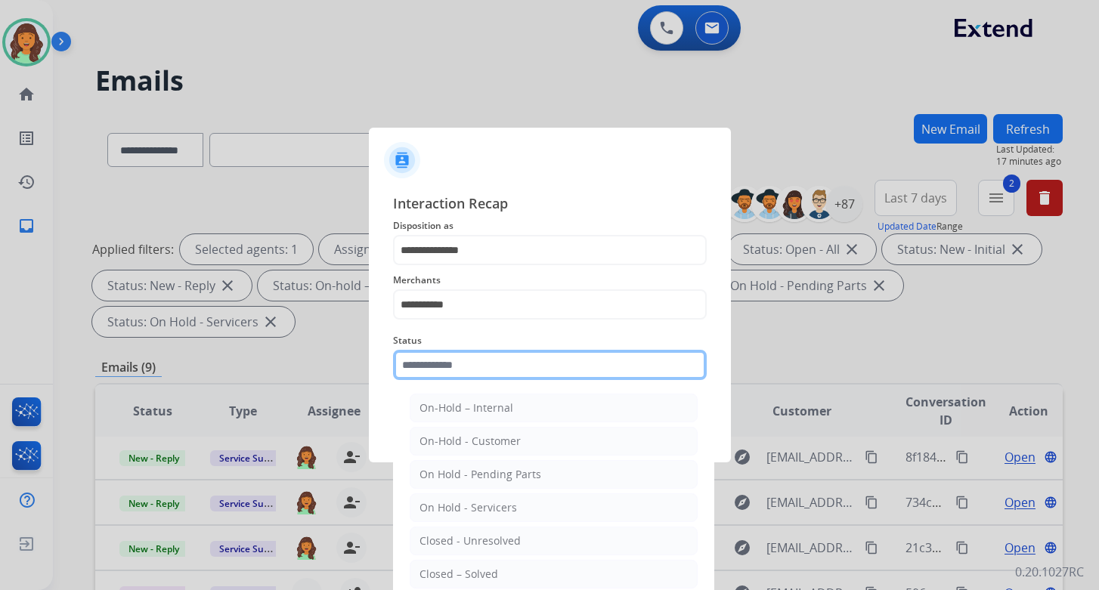
click at [479, 375] on input "text" at bounding box center [550, 365] width 314 height 30
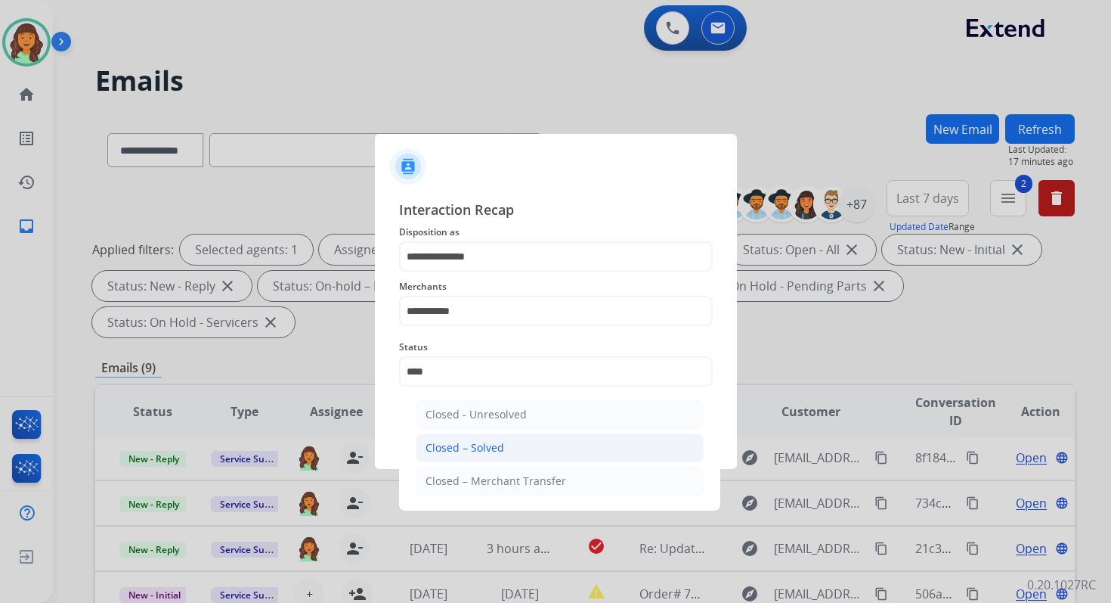
click at [494, 451] on div "Closed – Solved" at bounding box center [465, 447] width 79 height 15
type input "**********"
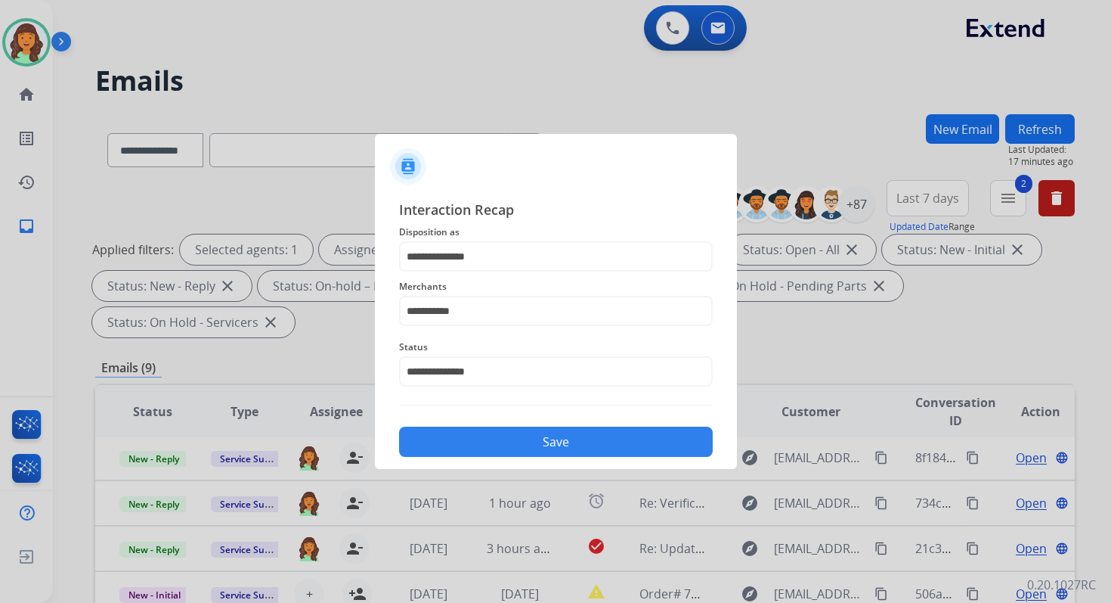
click at [494, 451] on button "Save" at bounding box center [556, 441] width 314 height 30
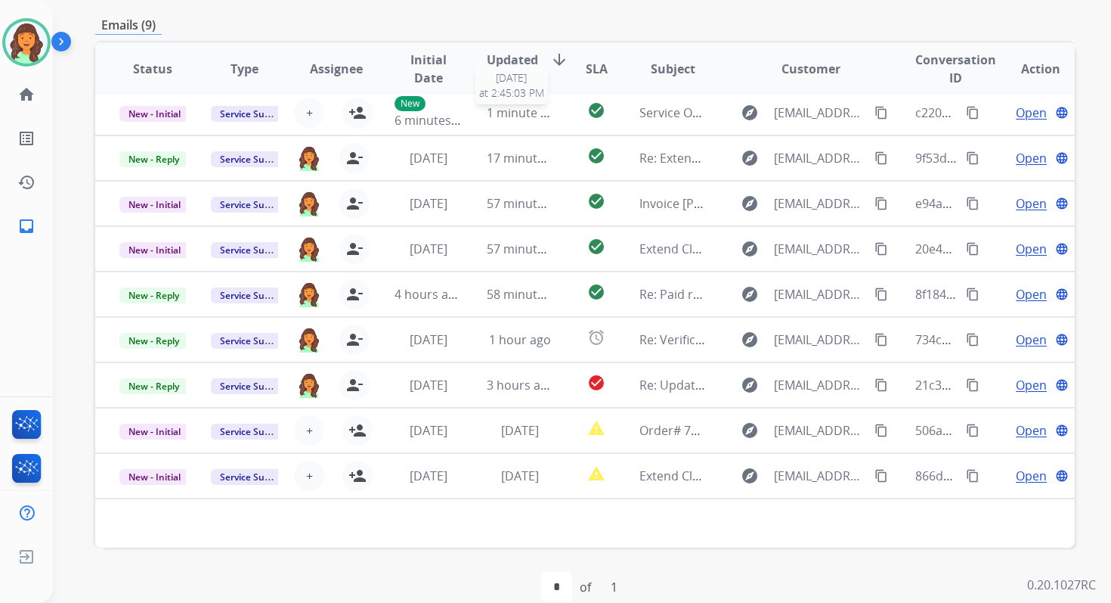
scroll to position [367, 0]
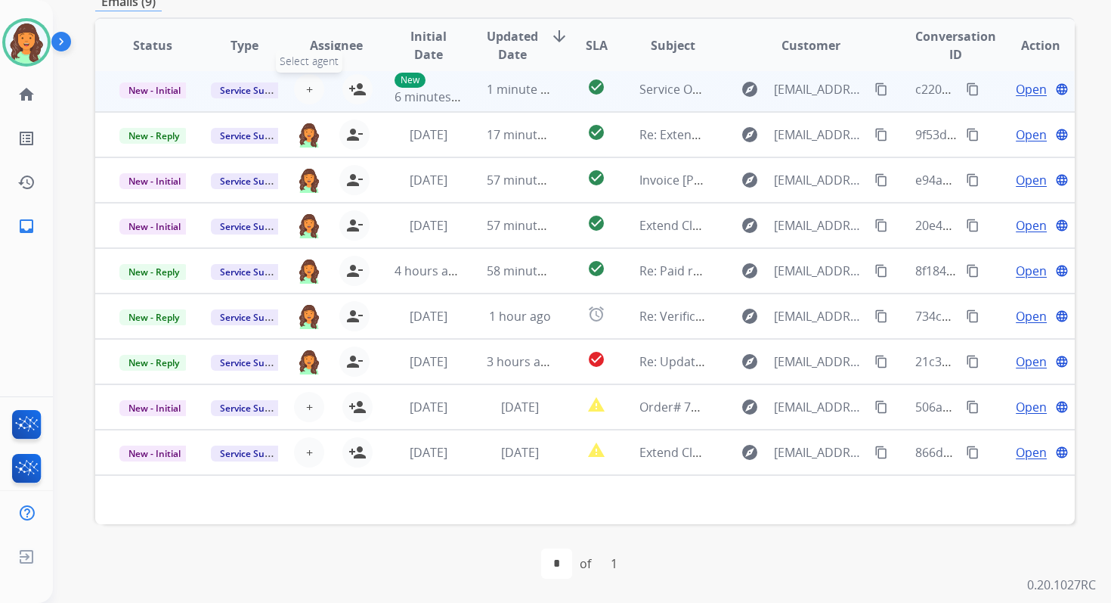
click at [309, 89] on span "+" at bounding box center [309, 89] width 7 height 18
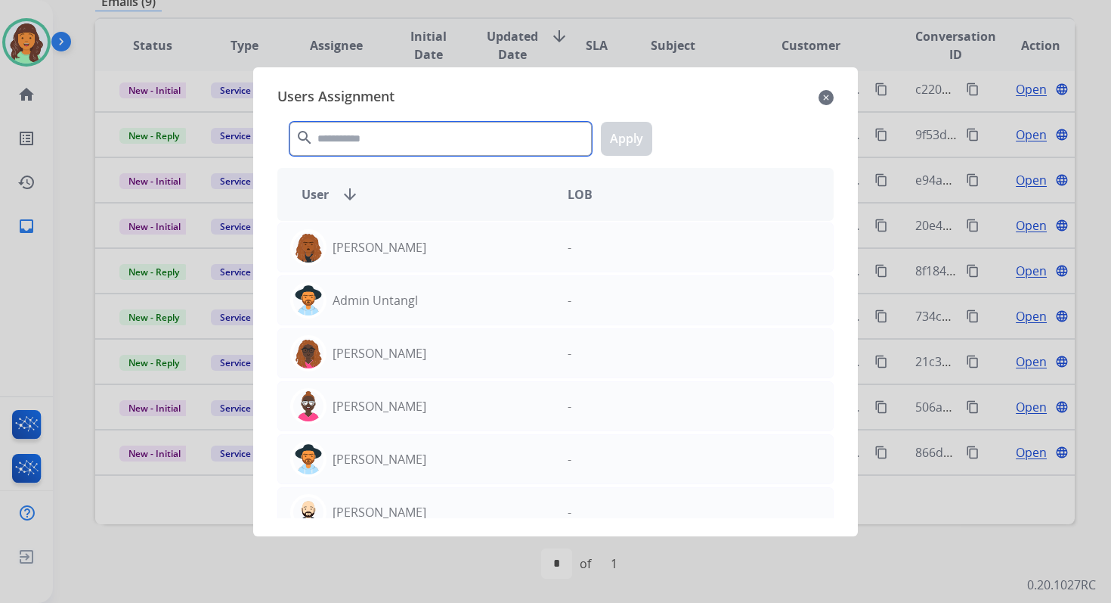
click at [391, 137] on input "text" at bounding box center [441, 139] width 302 height 34
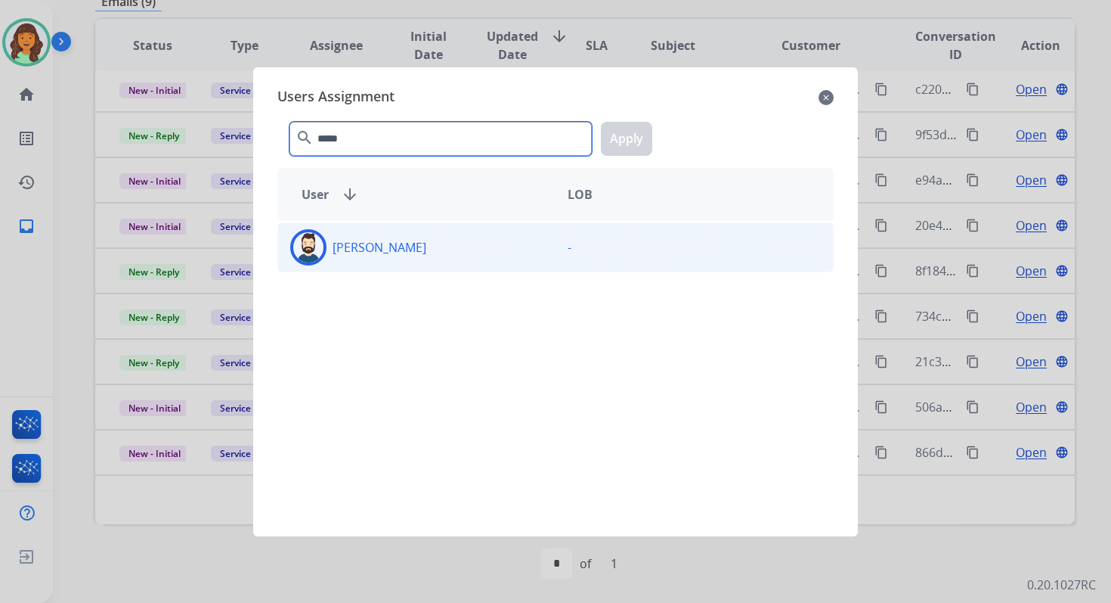
type input "*****"
click at [410, 250] on div "Jared Holt" at bounding box center [416, 247] width 277 height 36
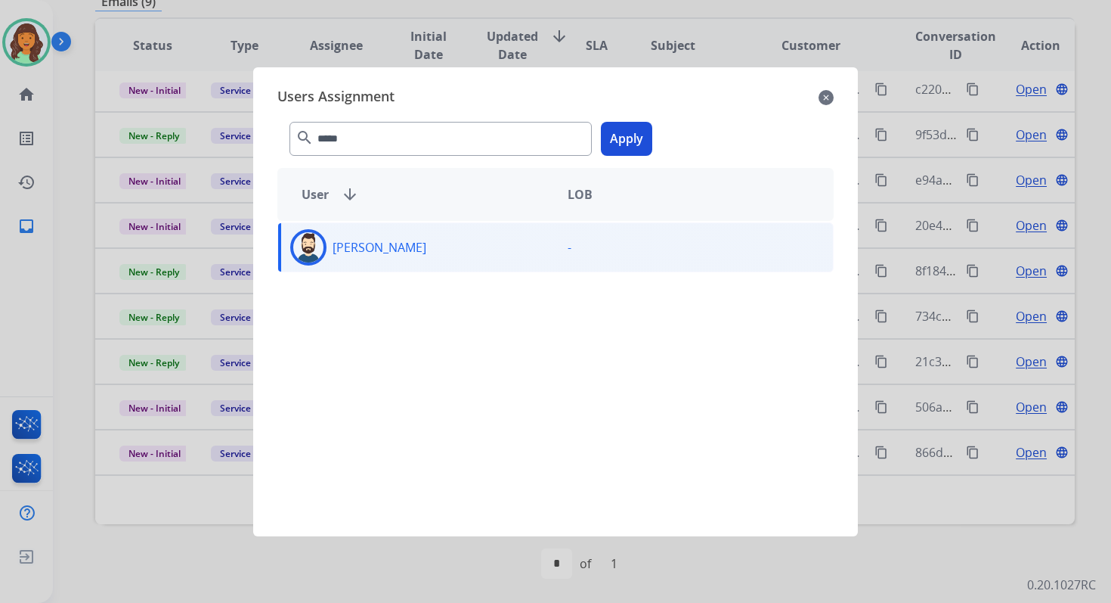
click at [642, 143] on button "Apply" at bounding box center [626, 139] width 51 height 34
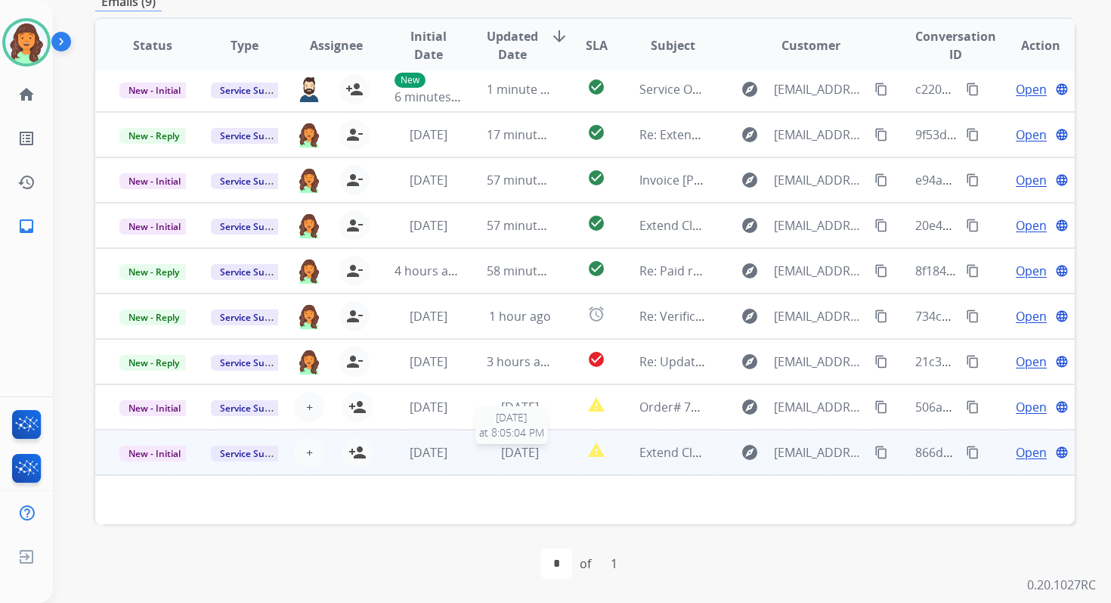
click at [517, 453] on span "2 days ago" at bounding box center [520, 452] width 38 height 17
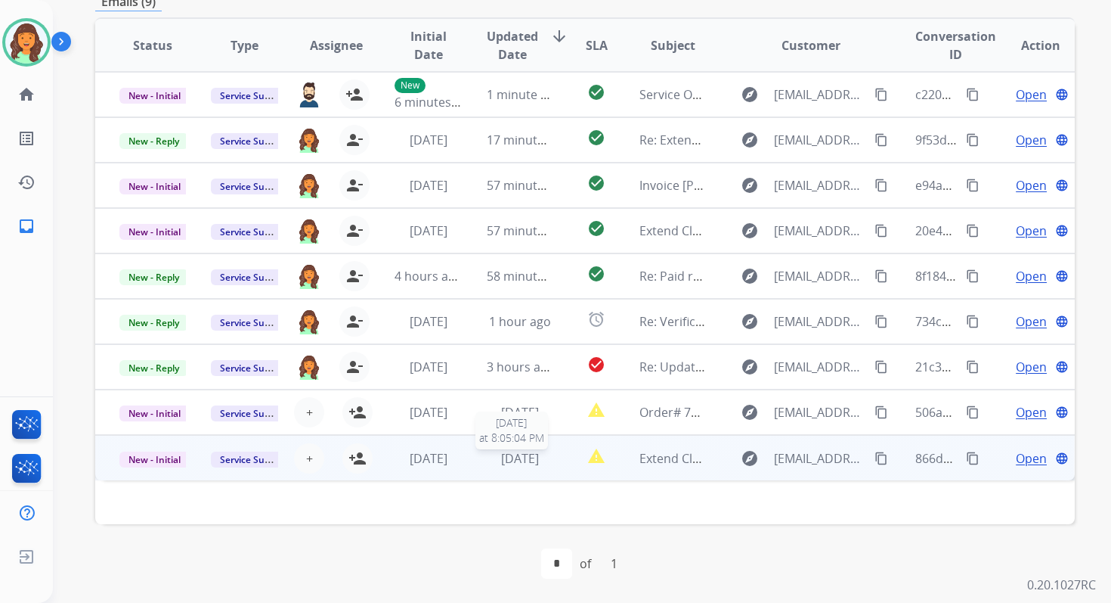
click at [517, 453] on span "2 days ago" at bounding box center [520, 458] width 38 height 17
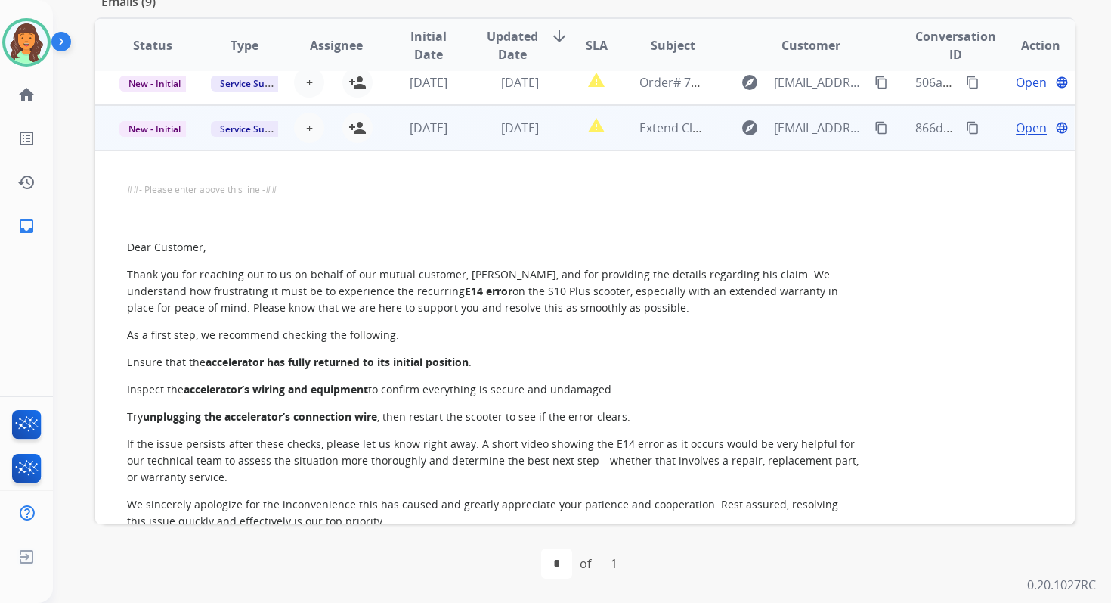
scroll to position [329, 0]
click at [1021, 130] on span "Open" at bounding box center [1031, 128] width 31 height 18
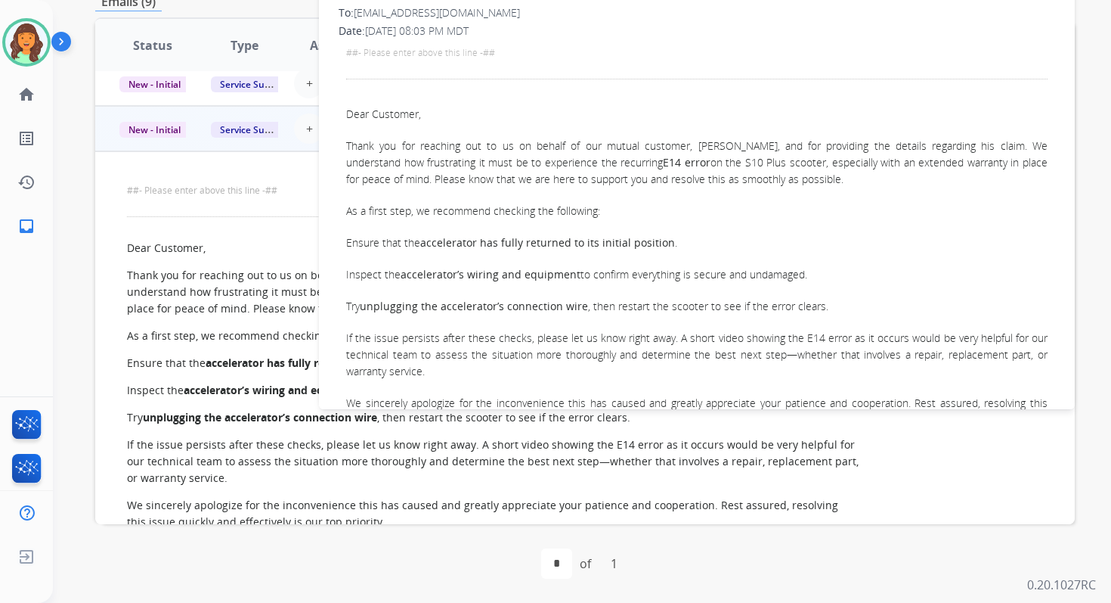
scroll to position [24, 0]
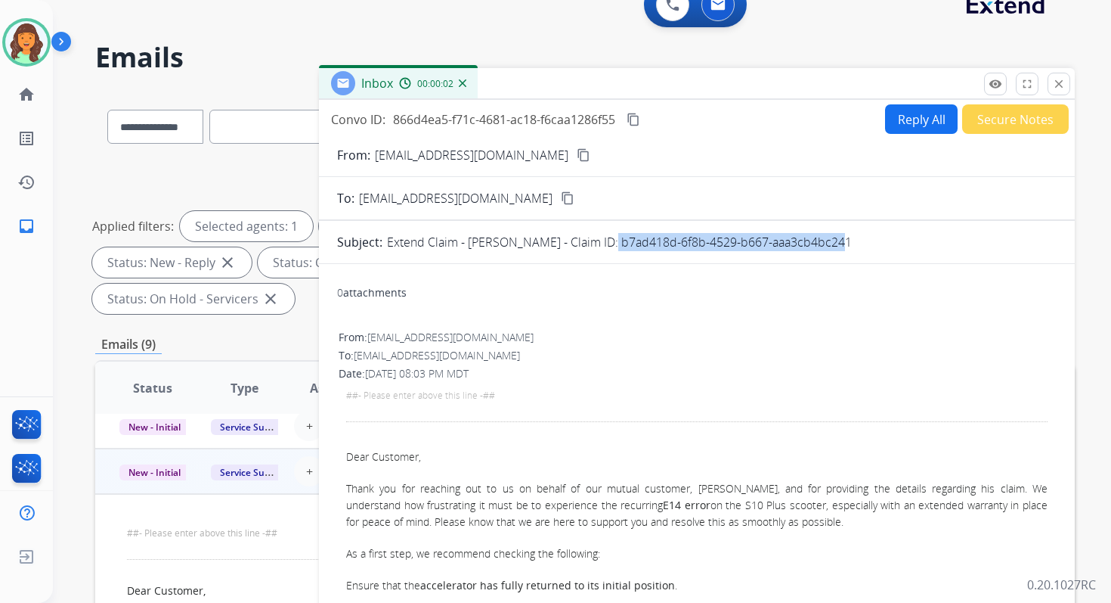
drag, startPoint x: 587, startPoint y: 242, endPoint x: 906, endPoint y: 257, distance: 318.6
click at [904, 256] on form "From: support@isinwheel.com content_copy To: servicesupport@extend.com content_…" at bounding box center [697, 520] width 756 height 773
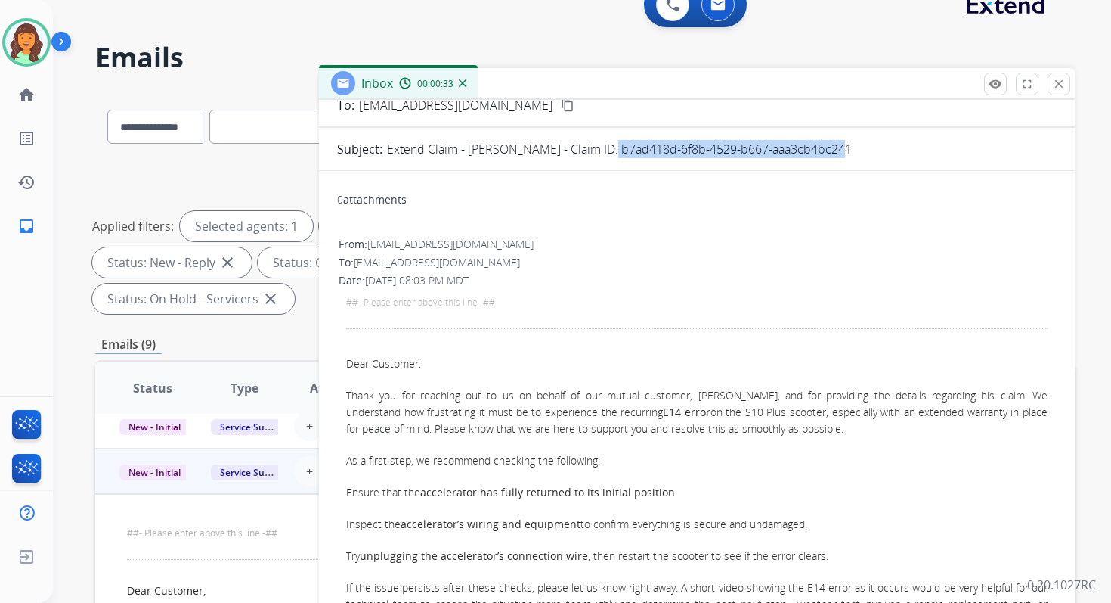
scroll to position [0, 0]
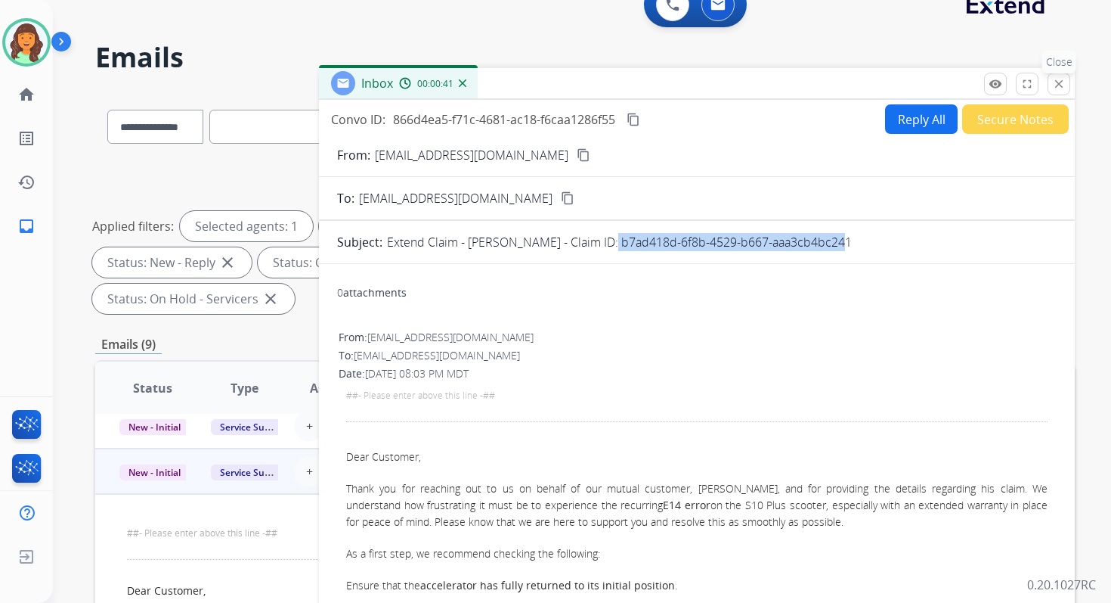
click at [1061, 78] on mat-icon "close" at bounding box center [1059, 84] width 14 height 14
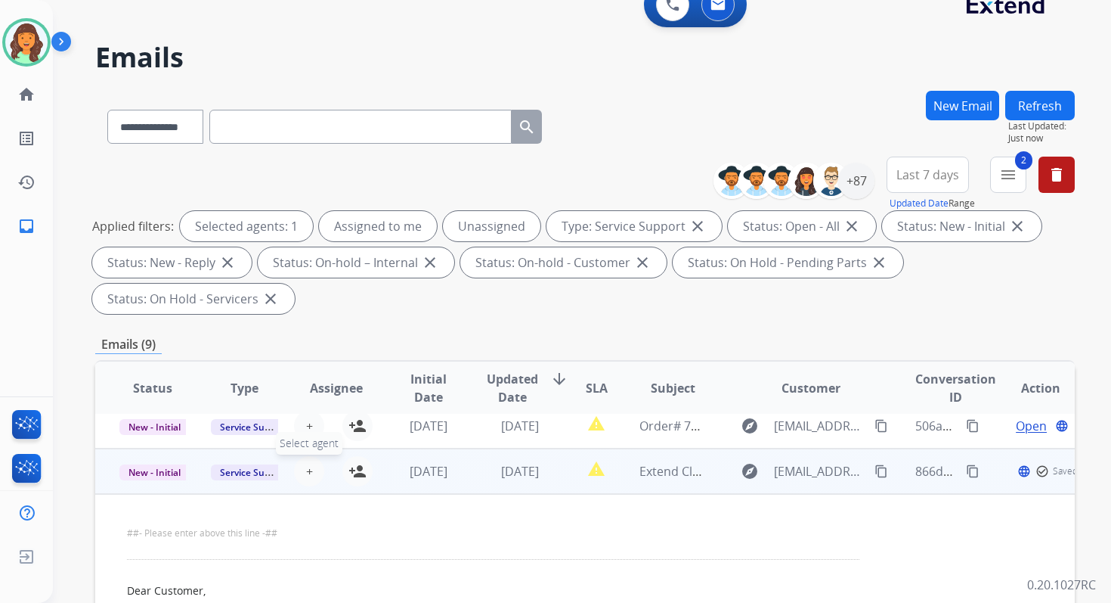
click at [307, 468] on span "+" at bounding box center [309, 471] width 7 height 18
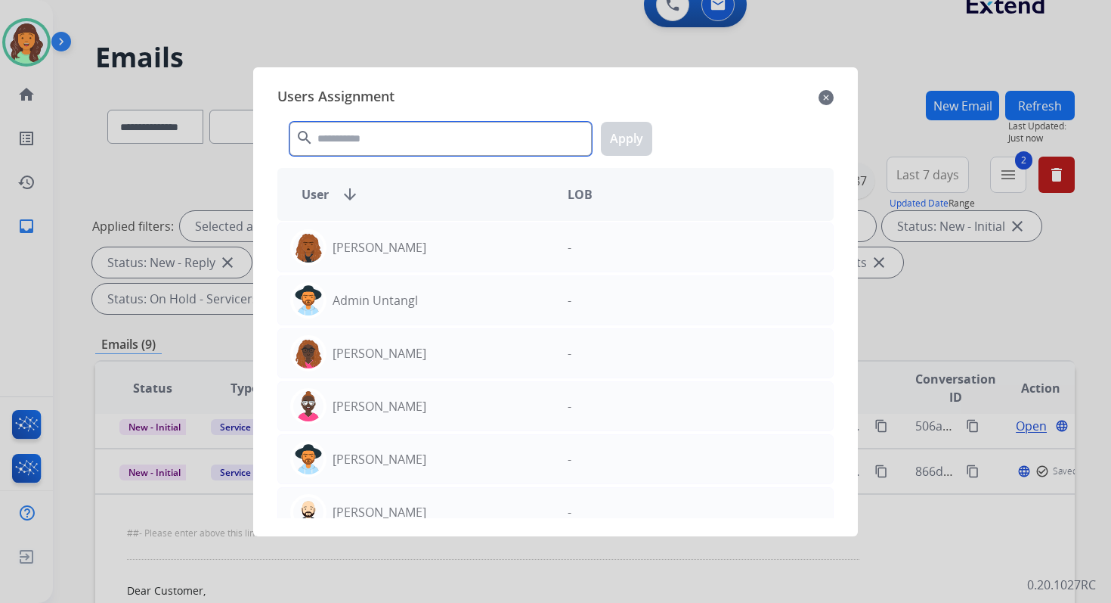
click at [407, 137] on input "text" at bounding box center [441, 139] width 302 height 34
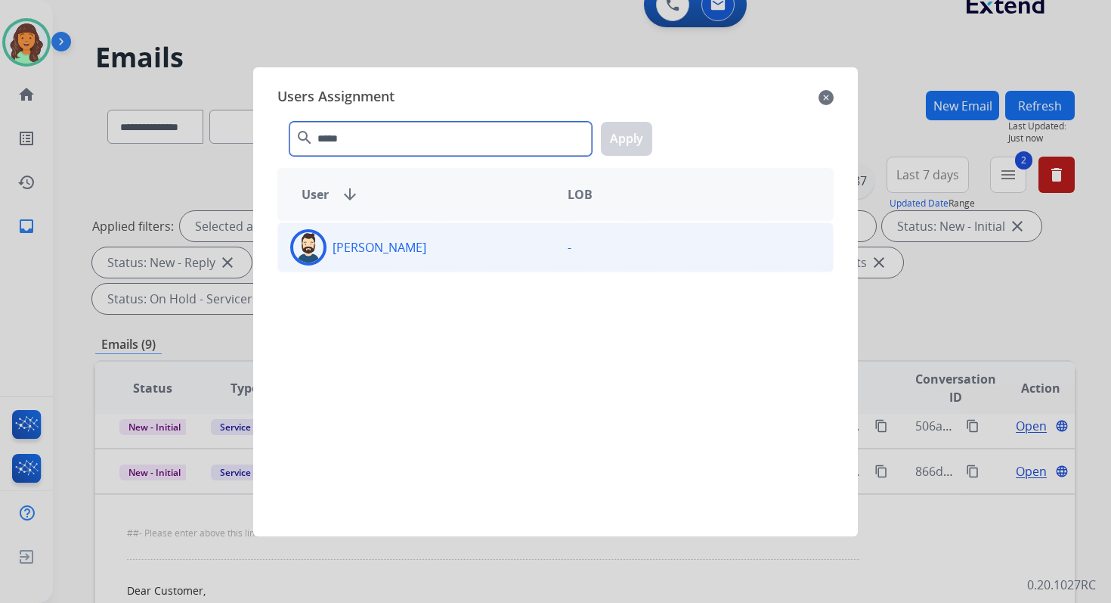
type input "*****"
click at [410, 242] on div "Jared Holt" at bounding box center [416, 247] width 277 height 36
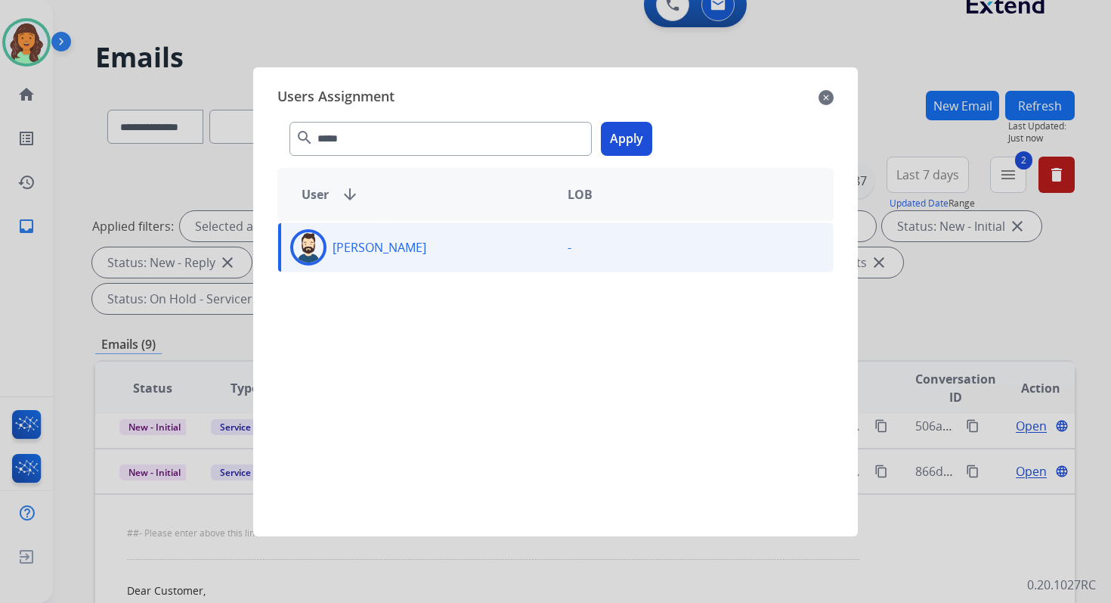
click at [637, 138] on button "Apply" at bounding box center [626, 139] width 51 height 34
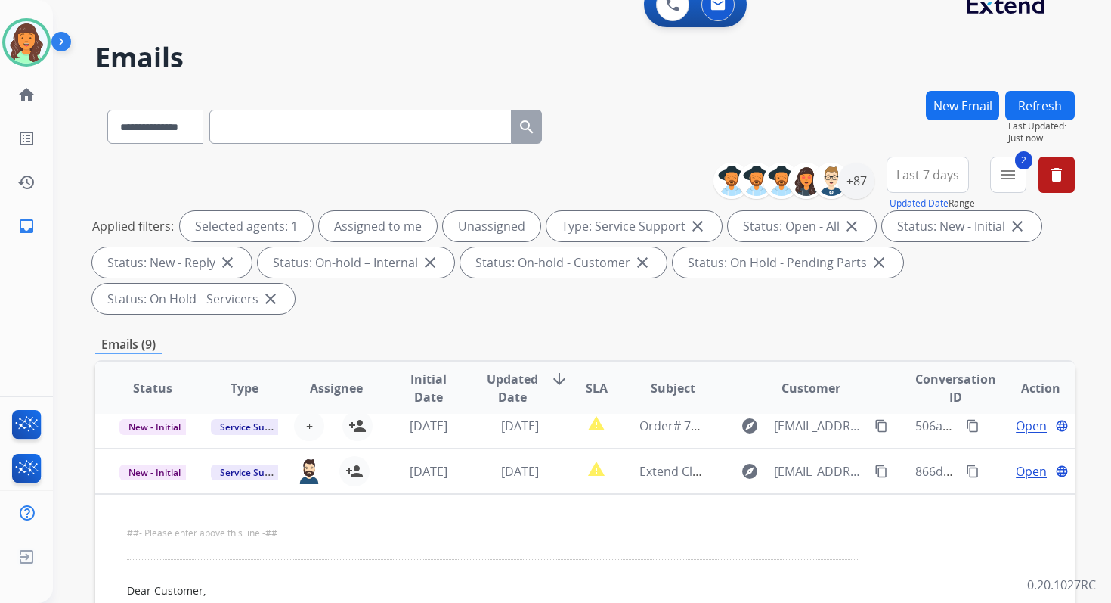
scroll to position [367, 0]
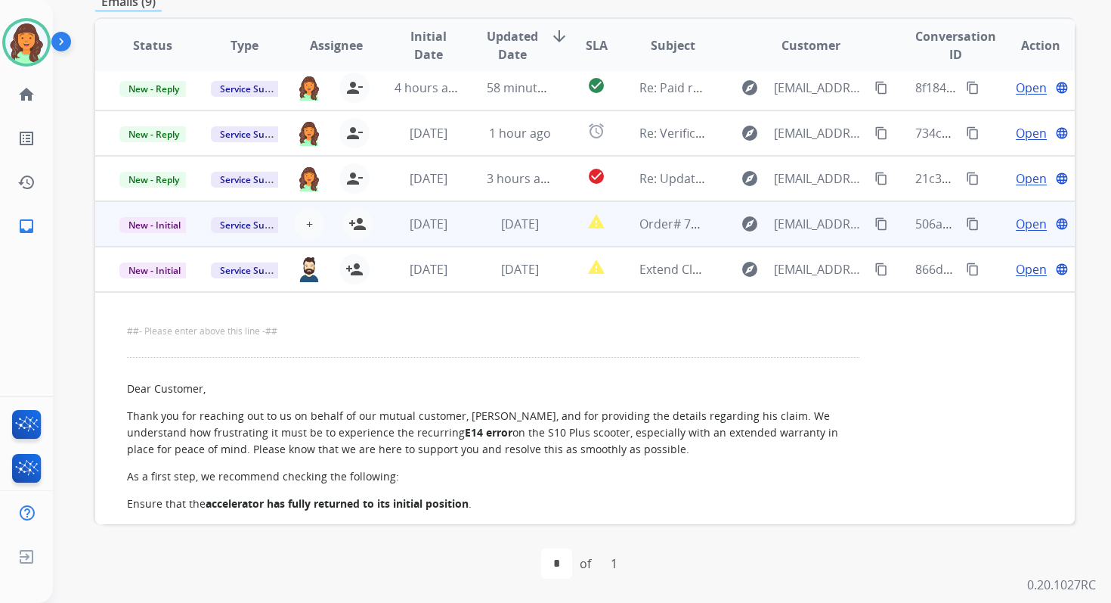
click at [478, 225] on td "2 days ago" at bounding box center [508, 223] width 91 height 45
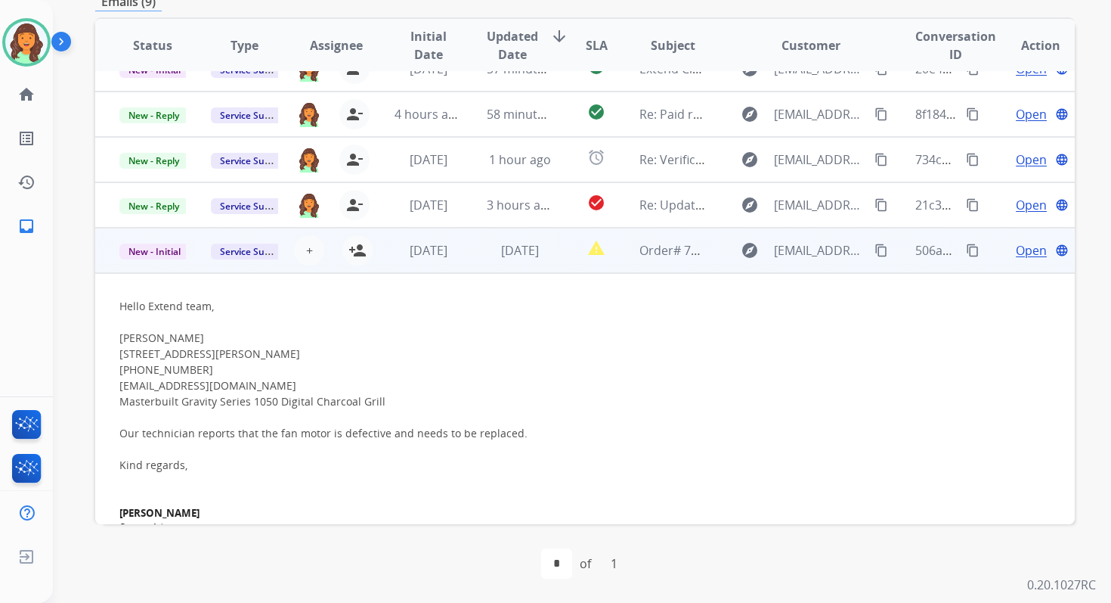
scroll to position [158, 0]
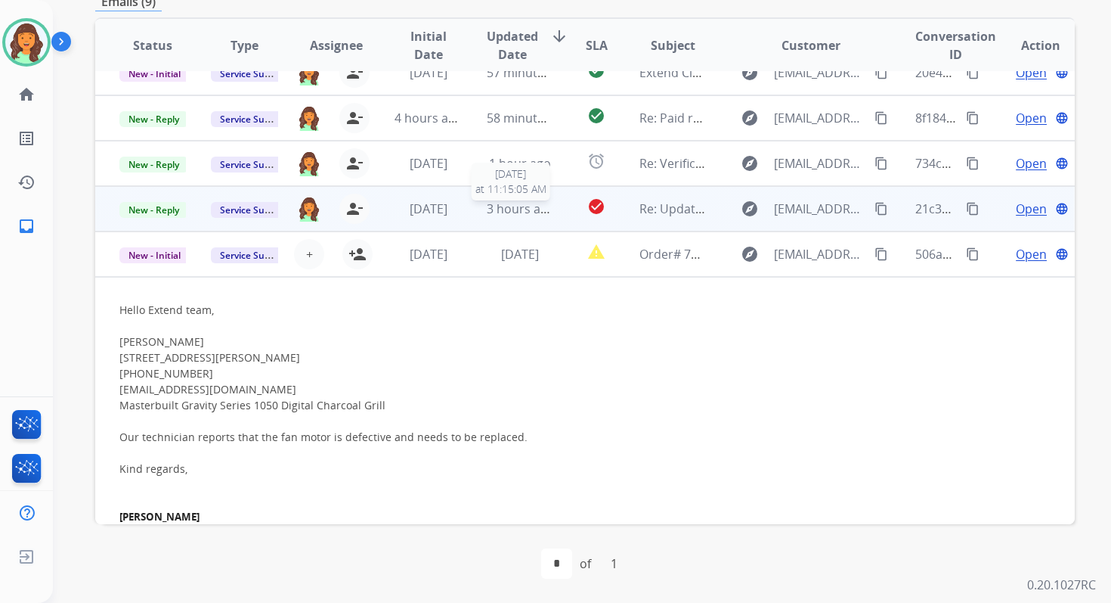
click at [487, 216] on span "3 hours ago" at bounding box center [521, 208] width 68 height 17
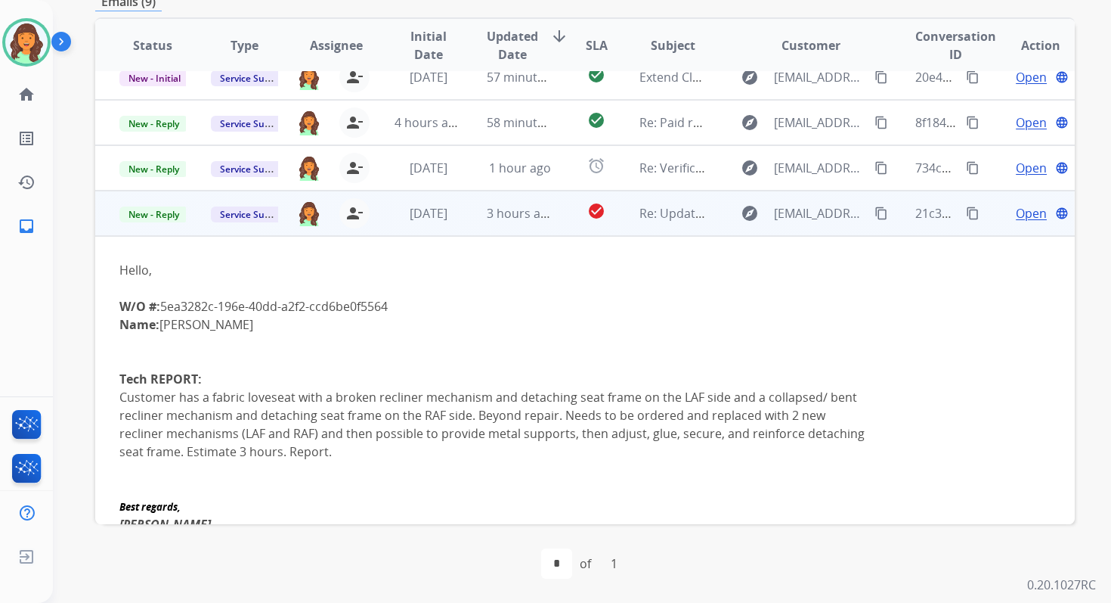
scroll to position [149, 0]
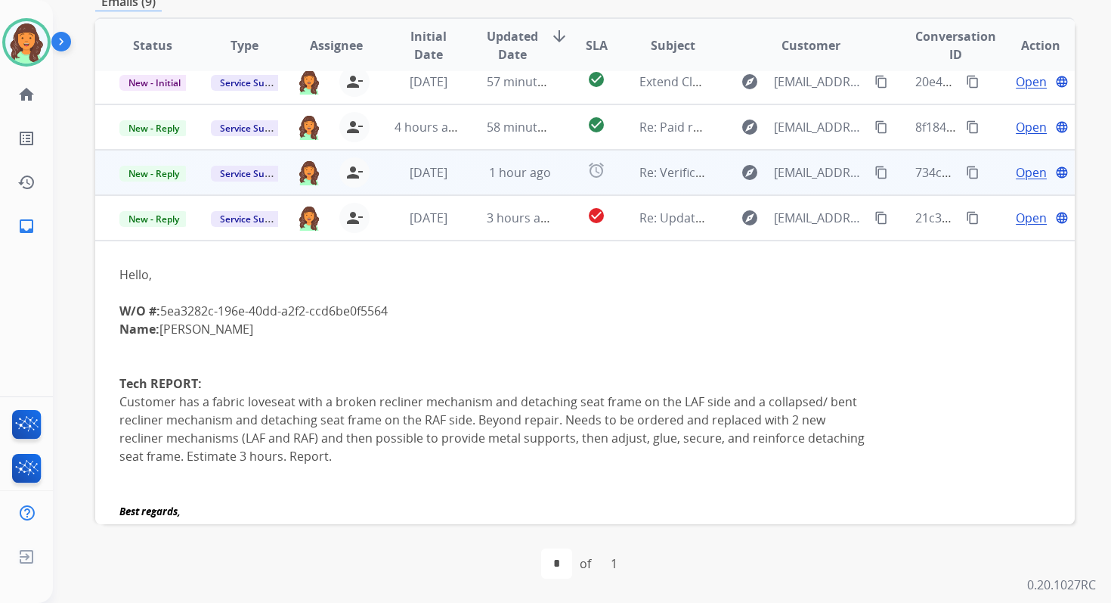
click at [512, 187] on td "1 hour ago" at bounding box center [508, 172] width 91 height 45
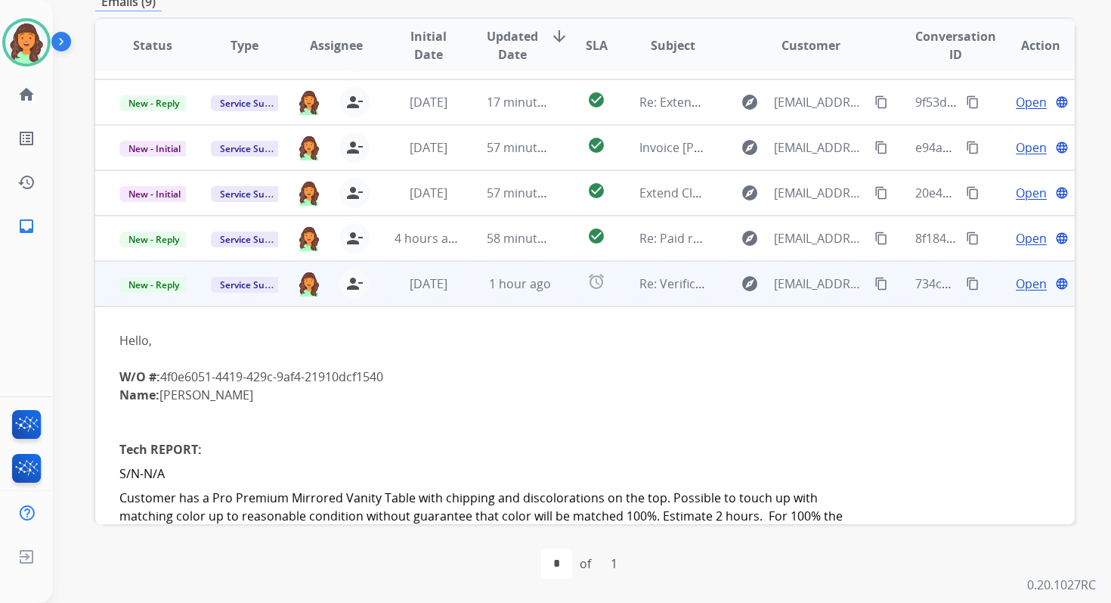
scroll to position [0, 0]
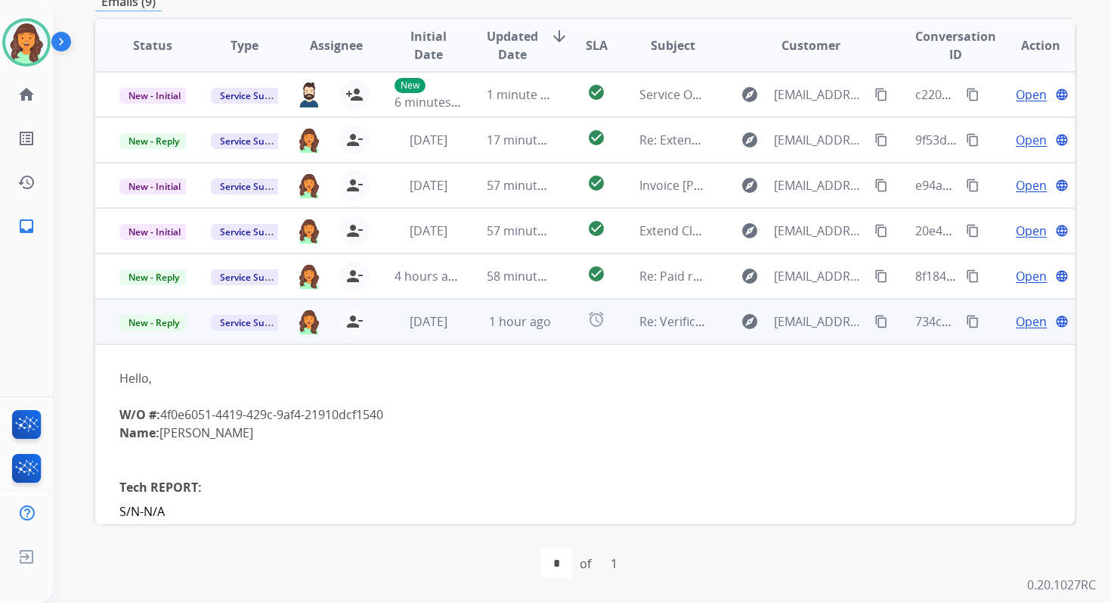
click at [1022, 318] on span "Open" at bounding box center [1031, 321] width 31 height 18
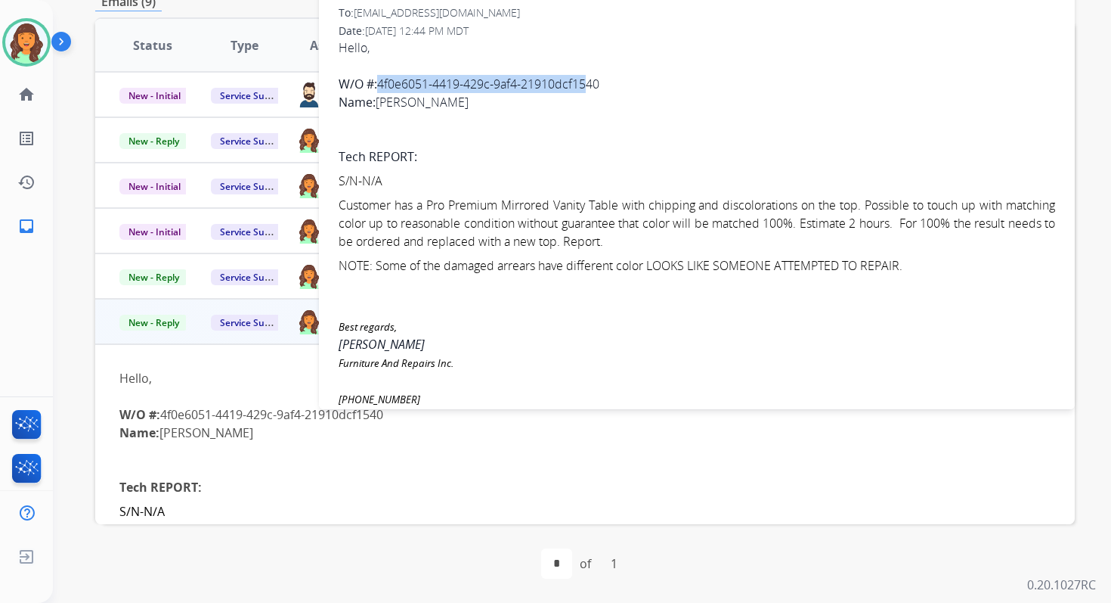
drag, startPoint x: 382, startPoint y: 84, endPoint x: 595, endPoint y: 86, distance: 213.2
click at [595, 86] on div "W/O #: 4f0e6051 - 4419 - 429c - 9af4 - 21910dcf1540" at bounding box center [697, 84] width 717 height 18
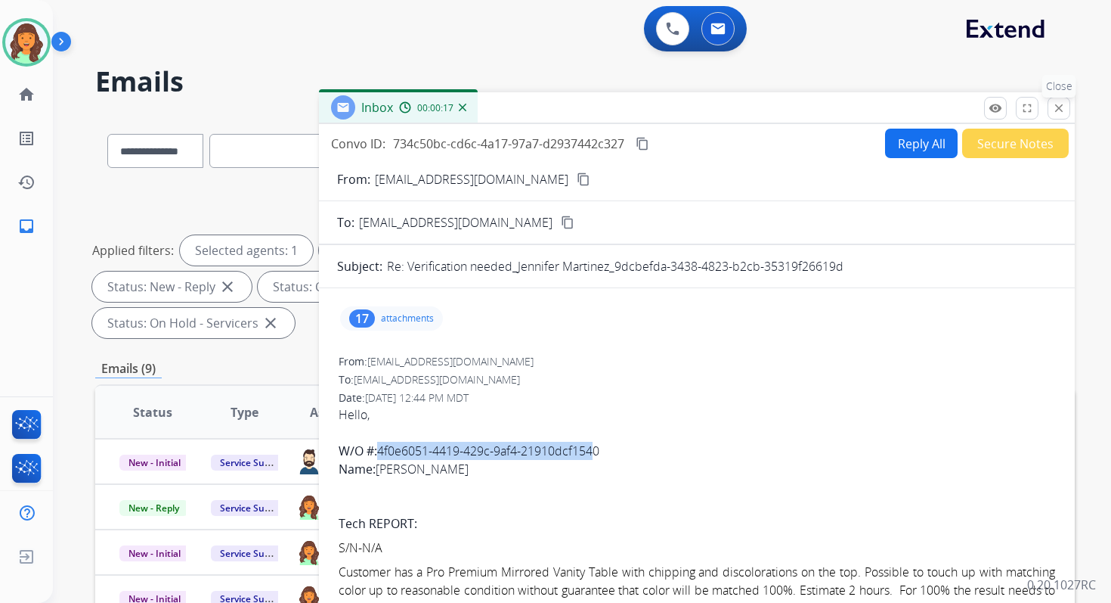
click at [1057, 106] on mat-icon "close" at bounding box center [1059, 108] width 14 height 14
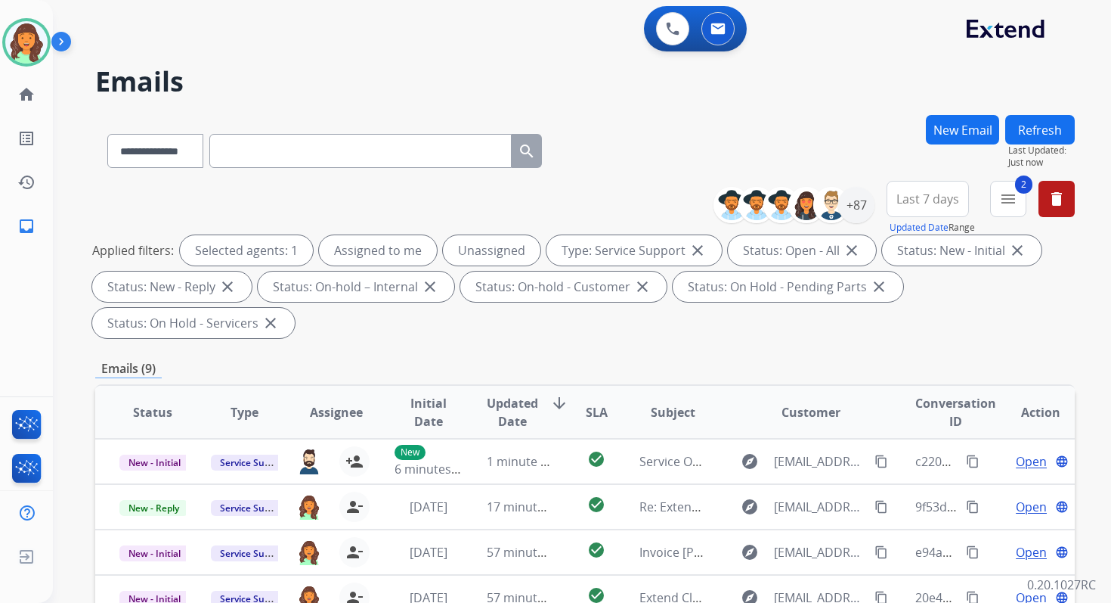
scroll to position [367, 0]
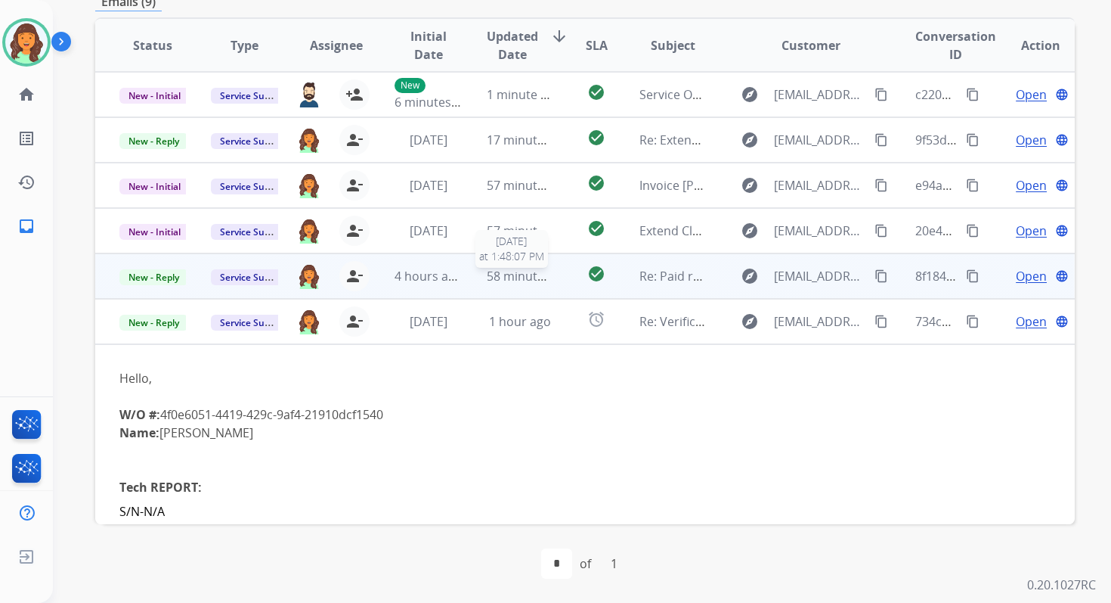
click at [515, 276] on span "58 minutes ago" at bounding box center [531, 276] width 88 height 17
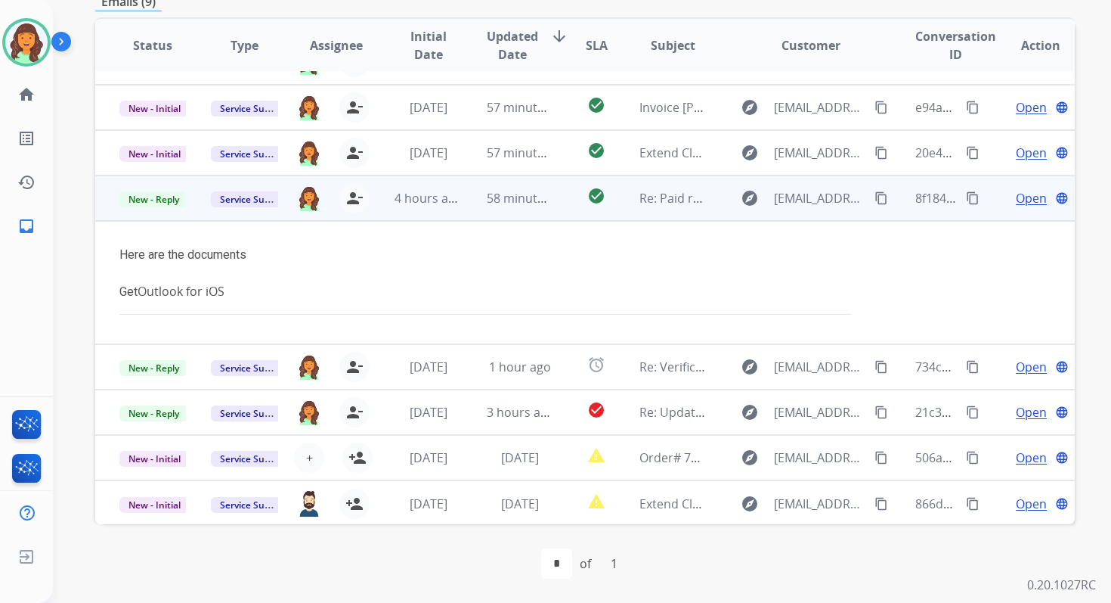
scroll to position [79, 0]
click at [1035, 190] on span "Open" at bounding box center [1031, 197] width 31 height 18
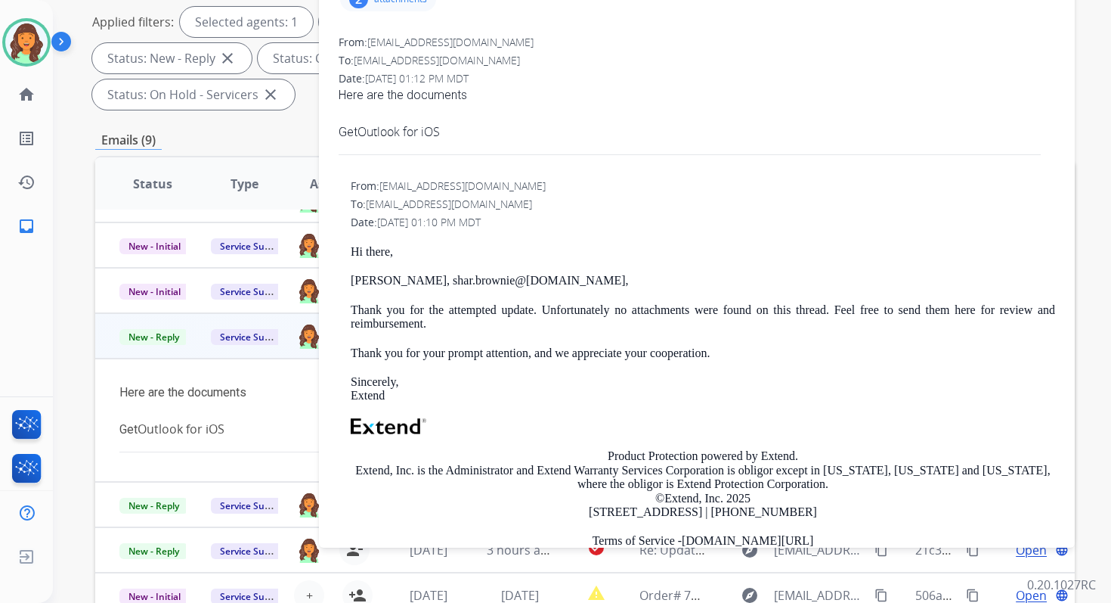
scroll to position [106, 0]
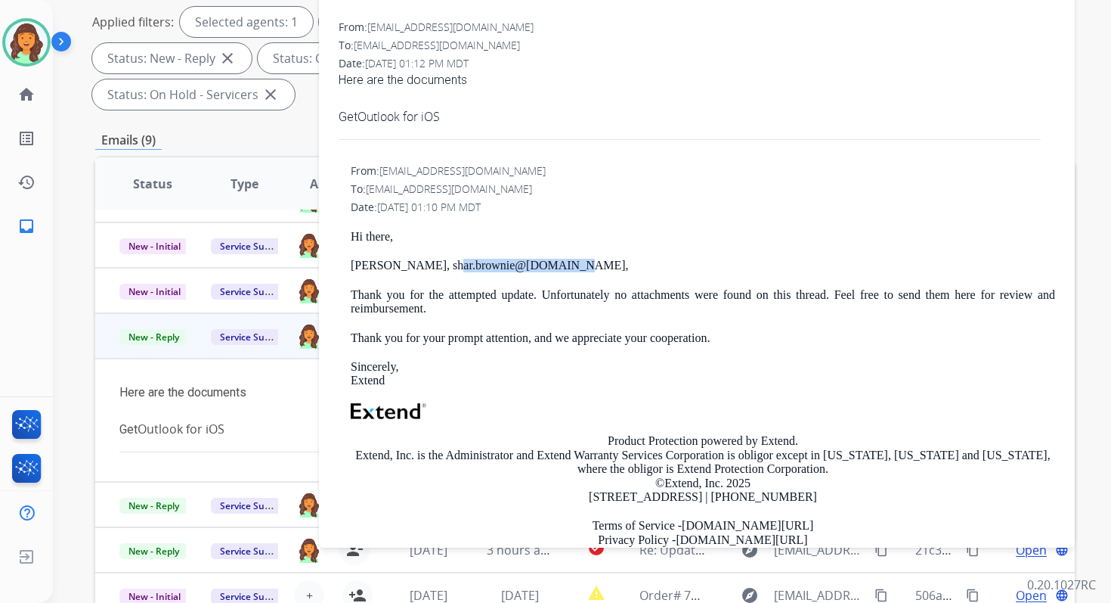
drag, startPoint x: 558, startPoint y: 262, endPoint x: 434, endPoint y: 268, distance: 124.1
click at [434, 268] on p "Sharline Acosta, shar.brownie@ gmail.com ," at bounding box center [703, 266] width 705 height 14
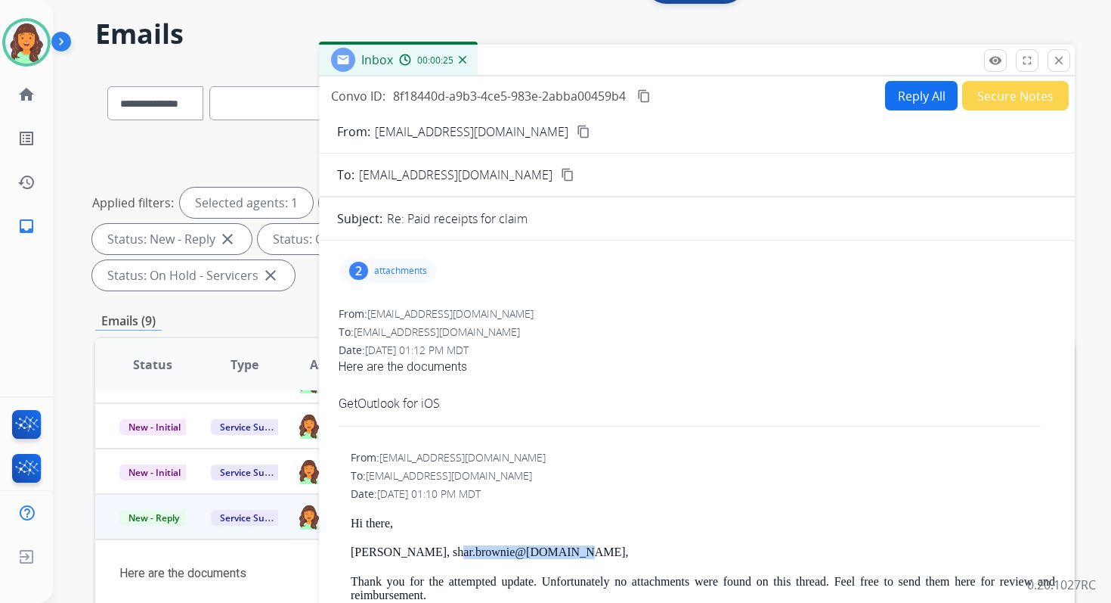
scroll to position [0, 0]
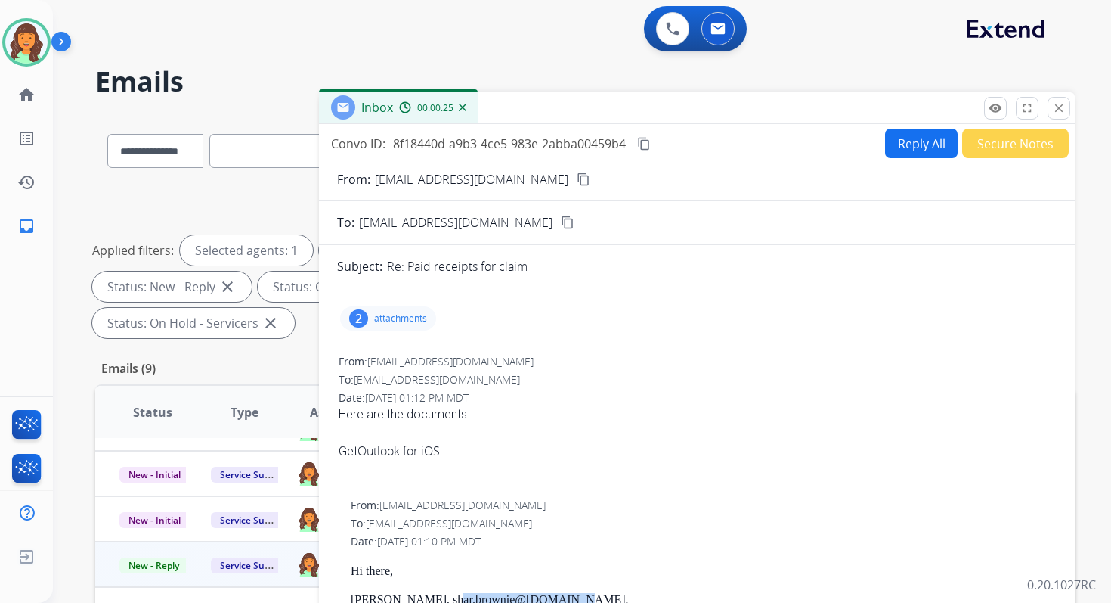
click at [909, 136] on button "Reply All" at bounding box center [921, 143] width 73 height 29
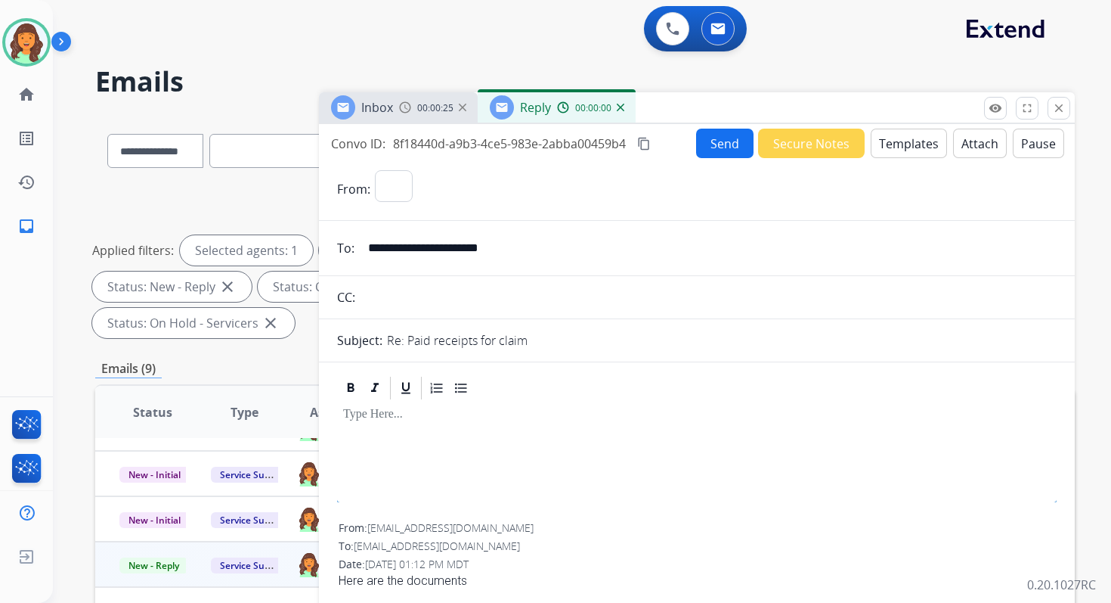
select select "**********"
click at [909, 136] on button "Templates" at bounding box center [909, 143] width 76 height 29
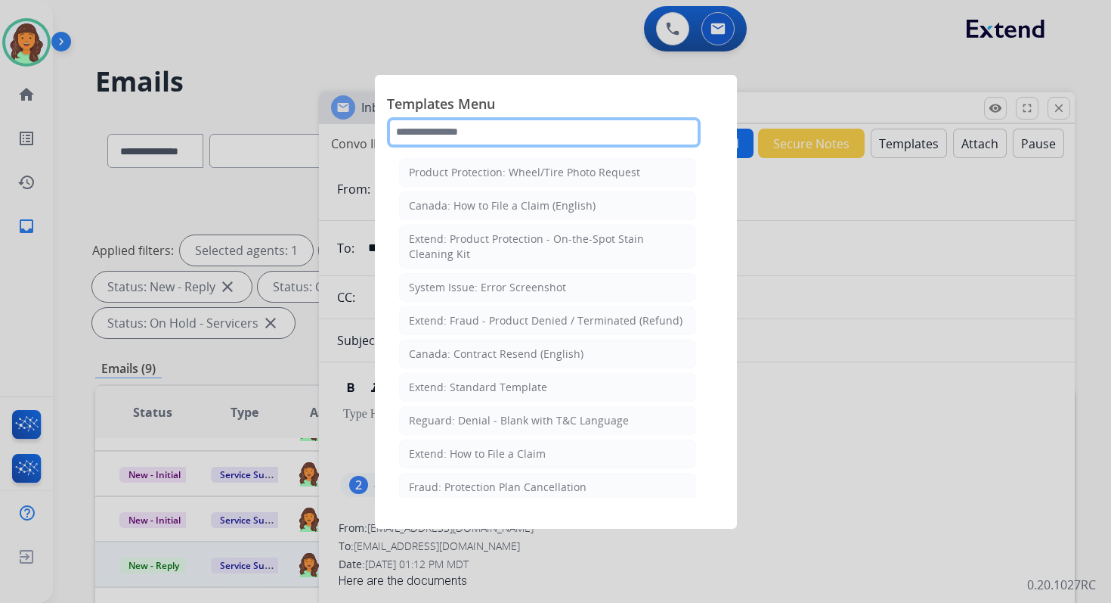
click at [454, 132] on input "text" at bounding box center [544, 132] width 314 height 30
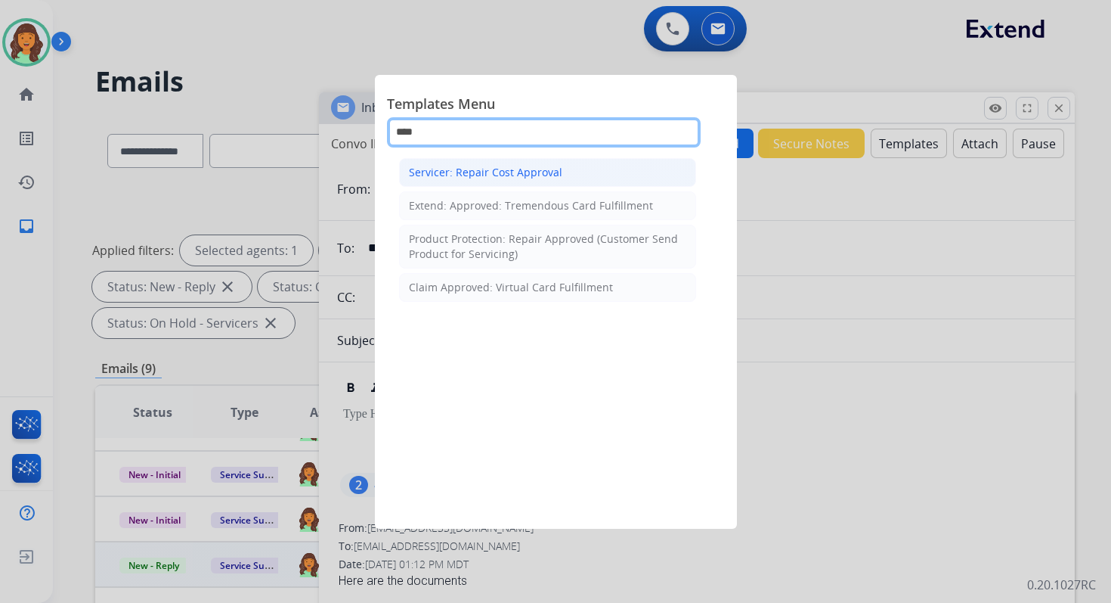
type input "****"
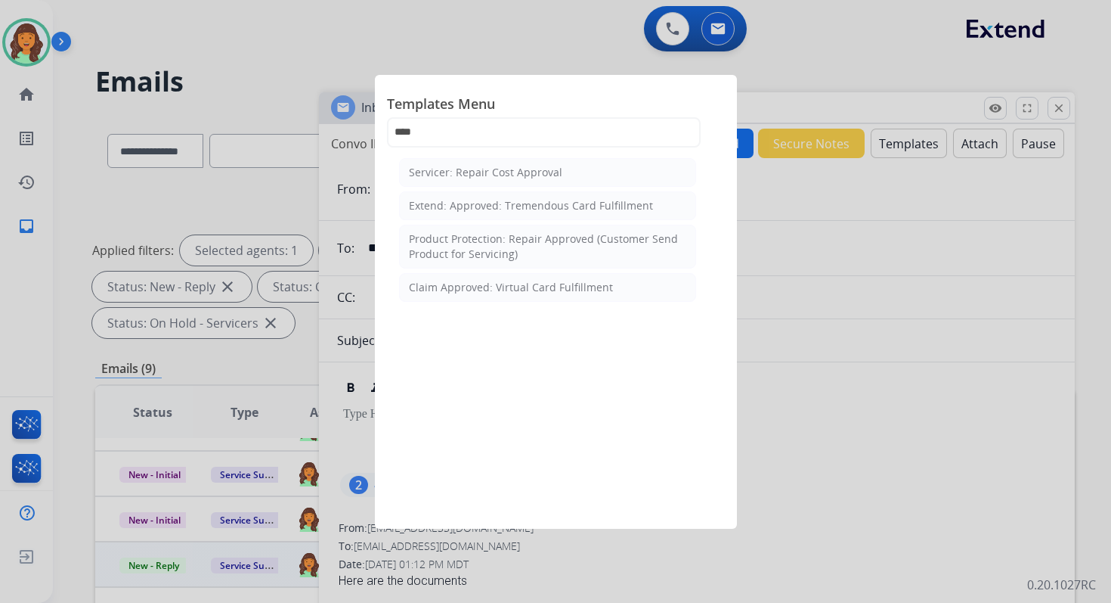
click at [482, 171] on div "Servicer: Repair Cost Approval" at bounding box center [485, 172] width 153 height 15
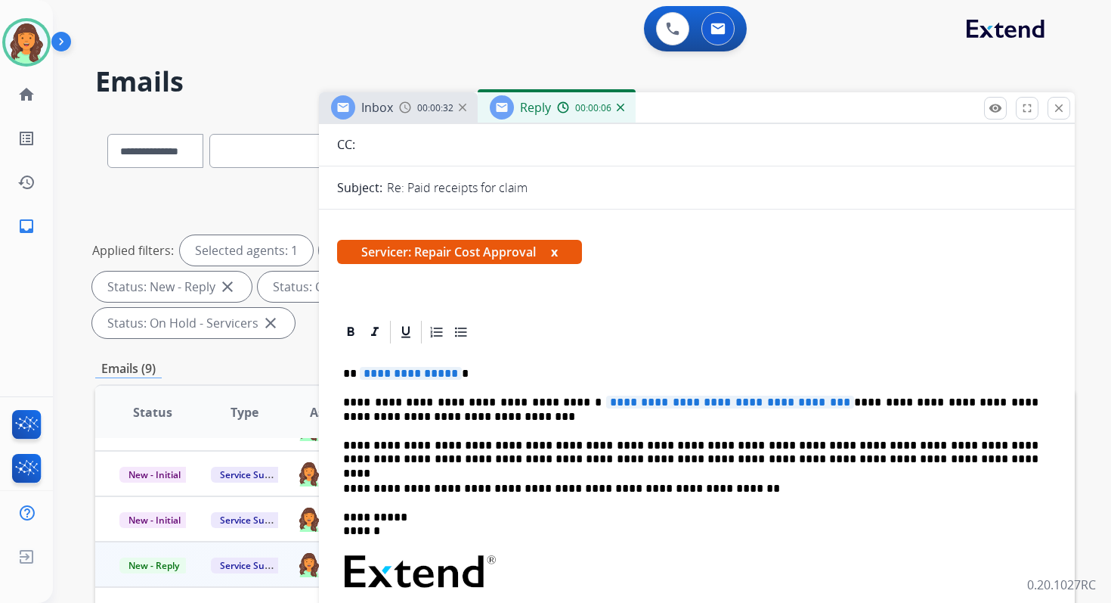
scroll to position [253, 0]
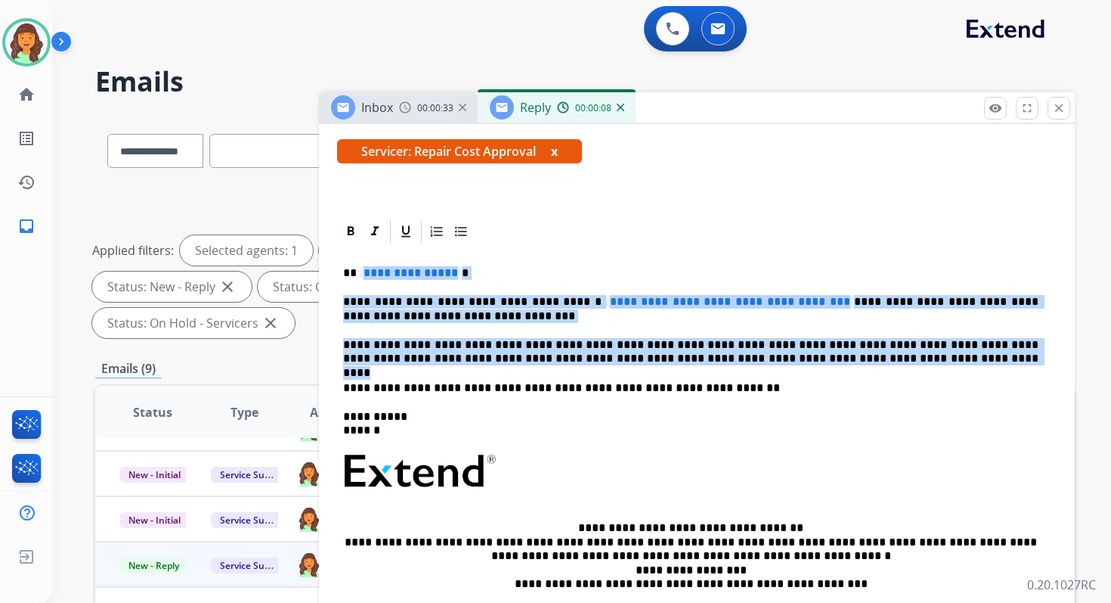
drag, startPoint x: 358, startPoint y: 272, endPoint x: 857, endPoint y: 356, distance: 506.0
click at [857, 358] on div "**********" at bounding box center [697, 463] width 720 height 437
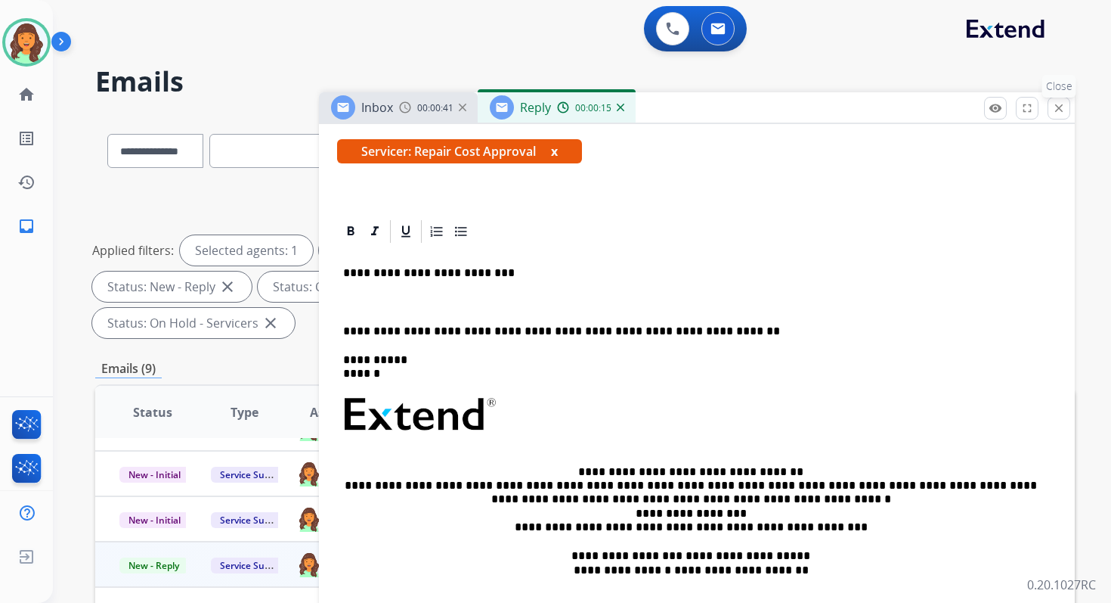
click at [1056, 110] on mat-icon "close" at bounding box center [1059, 108] width 14 height 14
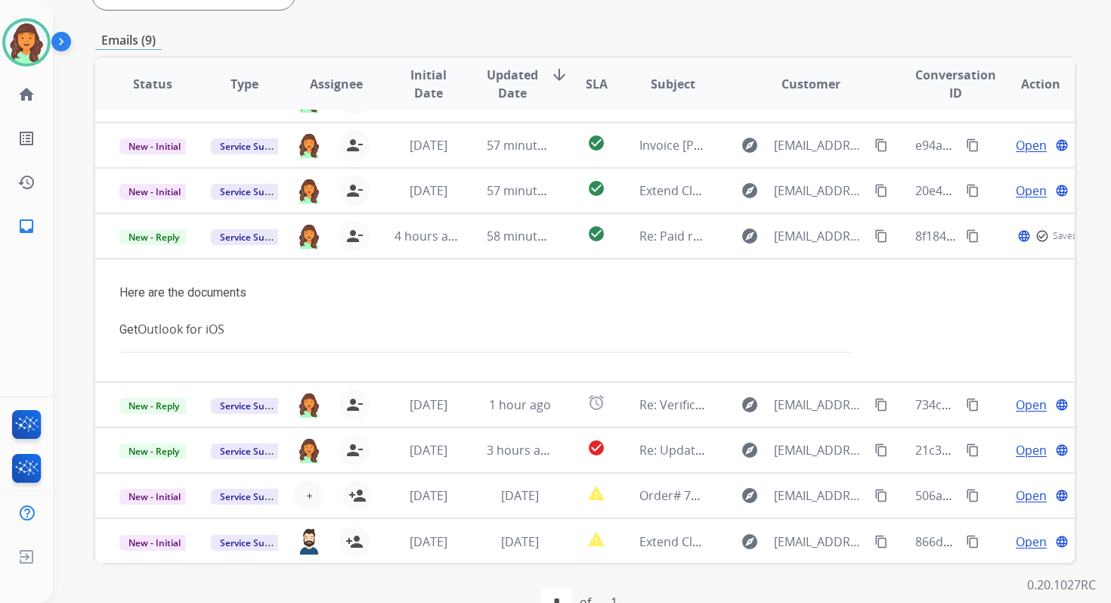
scroll to position [367, 0]
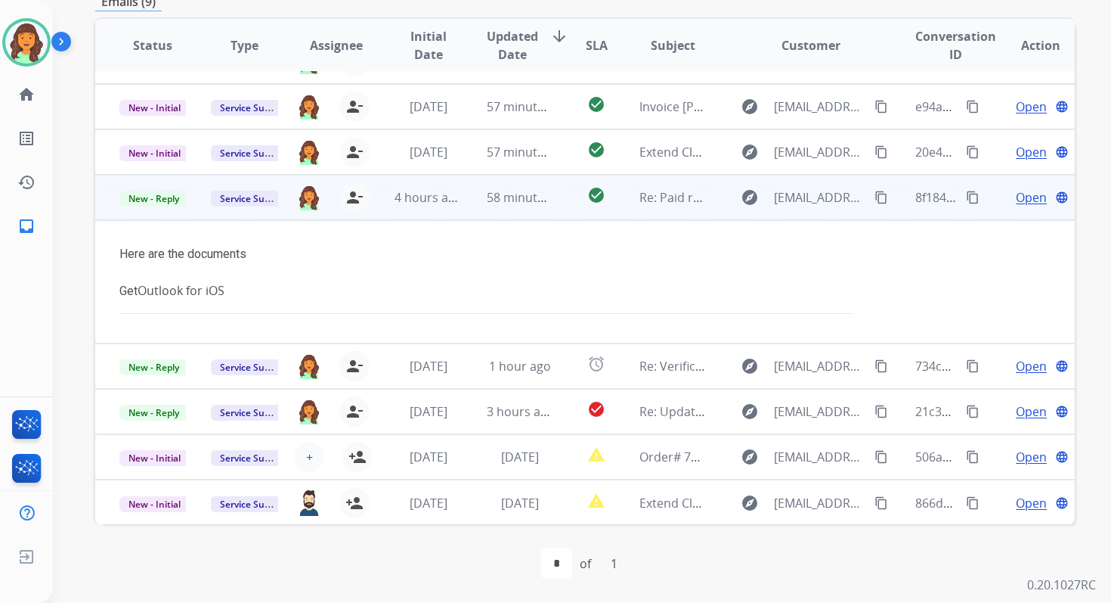
click at [1018, 197] on span "Open" at bounding box center [1031, 197] width 31 height 18
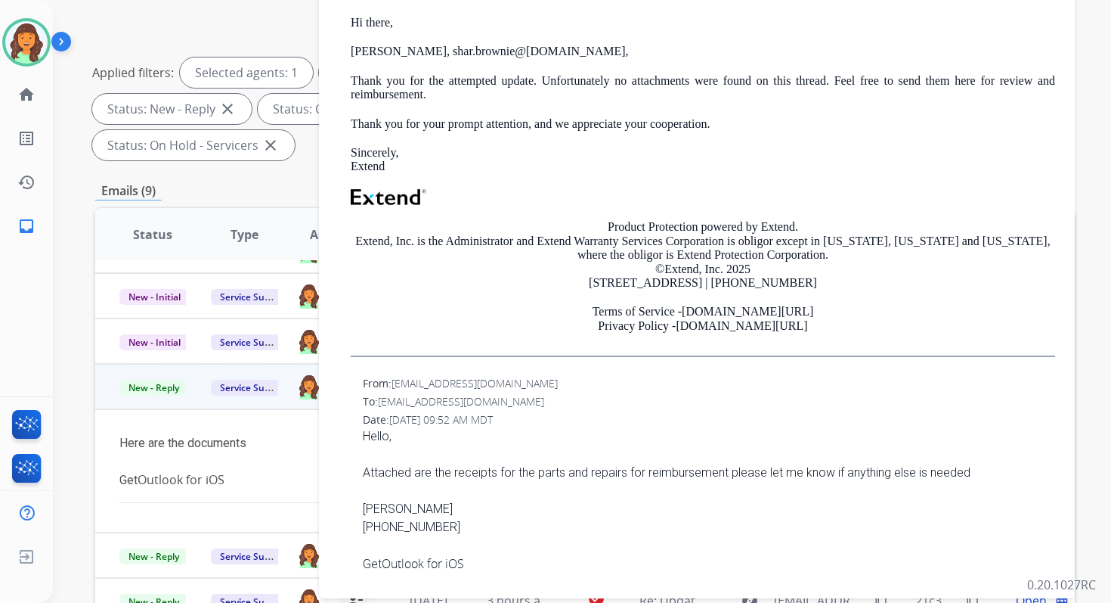
scroll to position [0, 0]
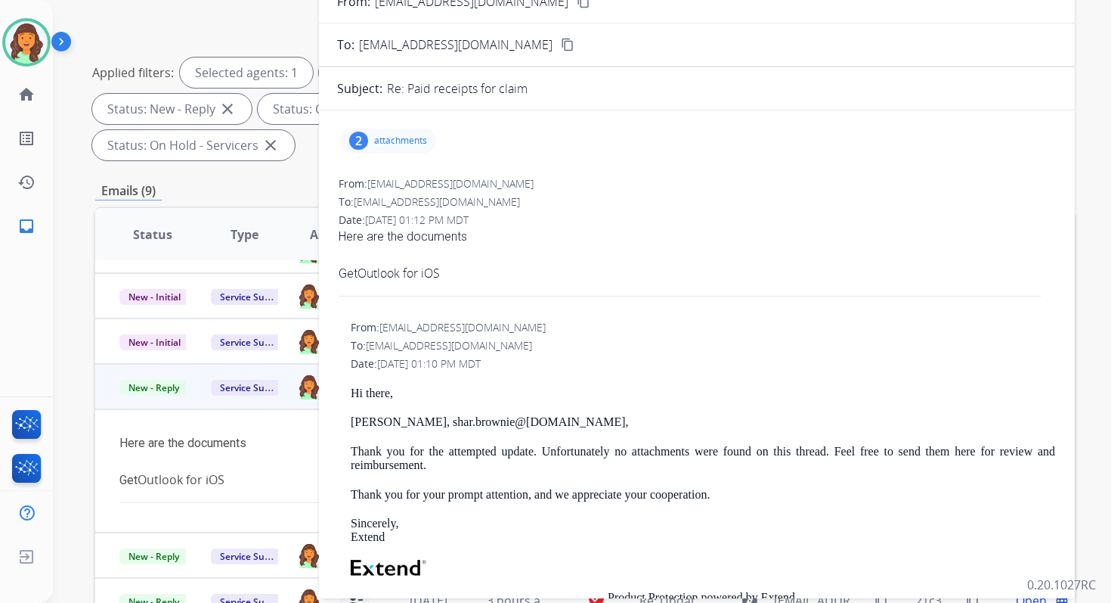
click at [386, 144] on p "attachments" at bounding box center [400, 141] width 53 height 12
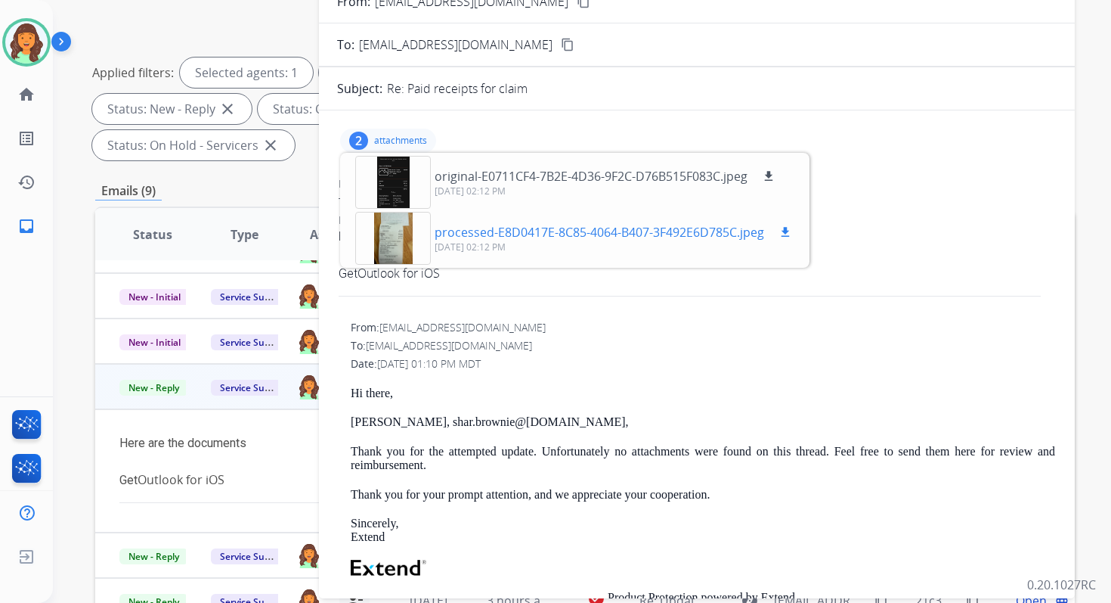
click at [785, 228] on mat-icon "download" at bounding box center [786, 232] width 14 height 14
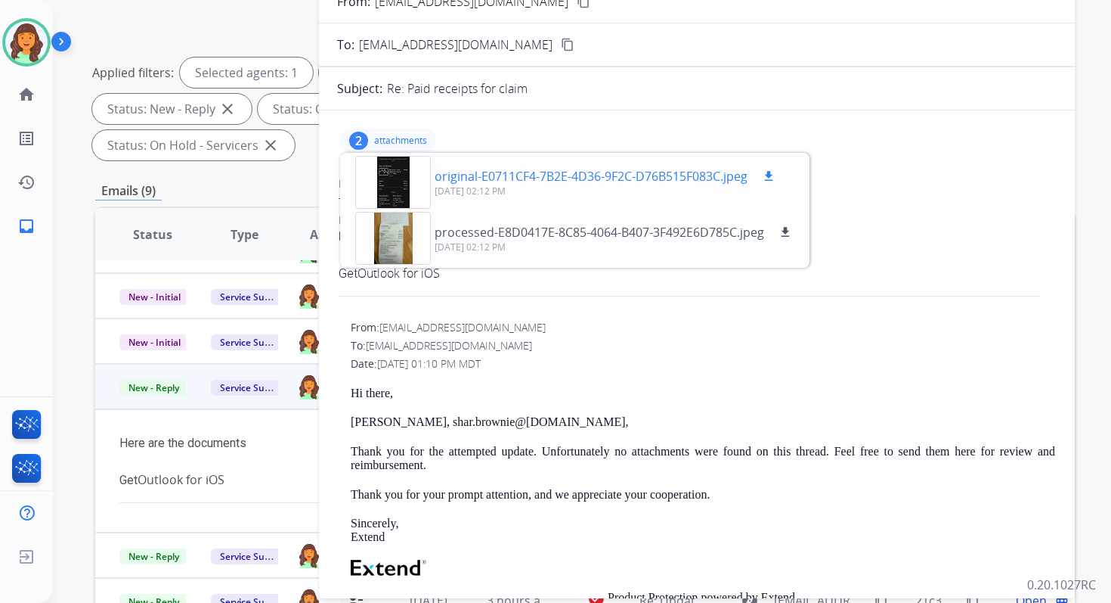
click at [773, 169] on mat-icon "download" at bounding box center [769, 176] width 14 height 14
drag, startPoint x: 433, startPoint y: 422, endPoint x: 557, endPoint y: 424, distance: 124.0
click at [557, 424] on p "Sharline Acosta, shar.brownie@ gmail.com ," at bounding box center [703, 422] width 705 height 14
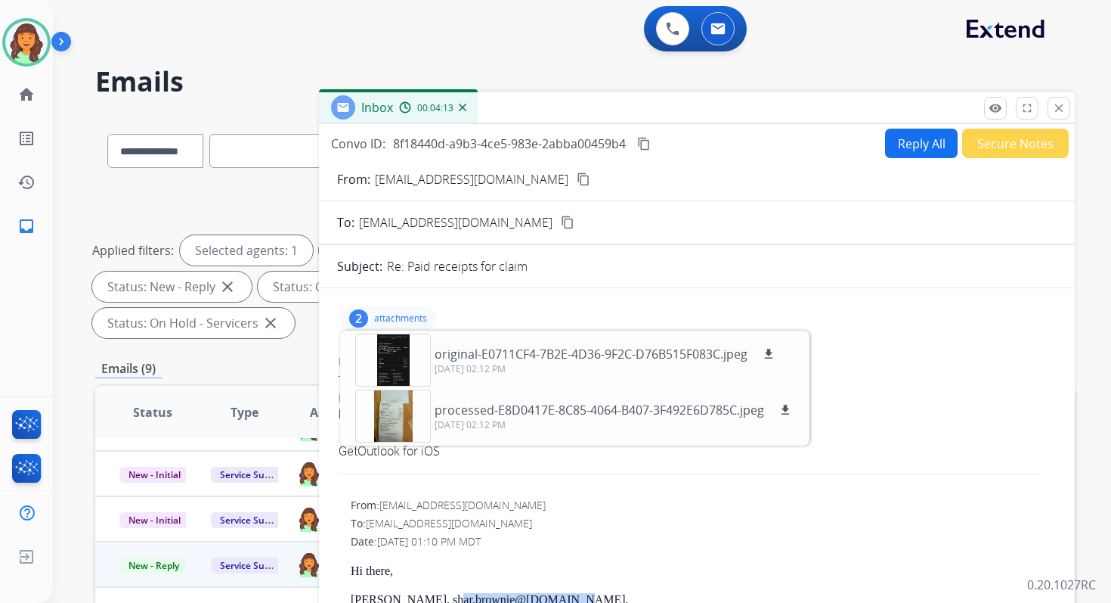
click at [921, 135] on button "Reply All" at bounding box center [921, 143] width 73 height 29
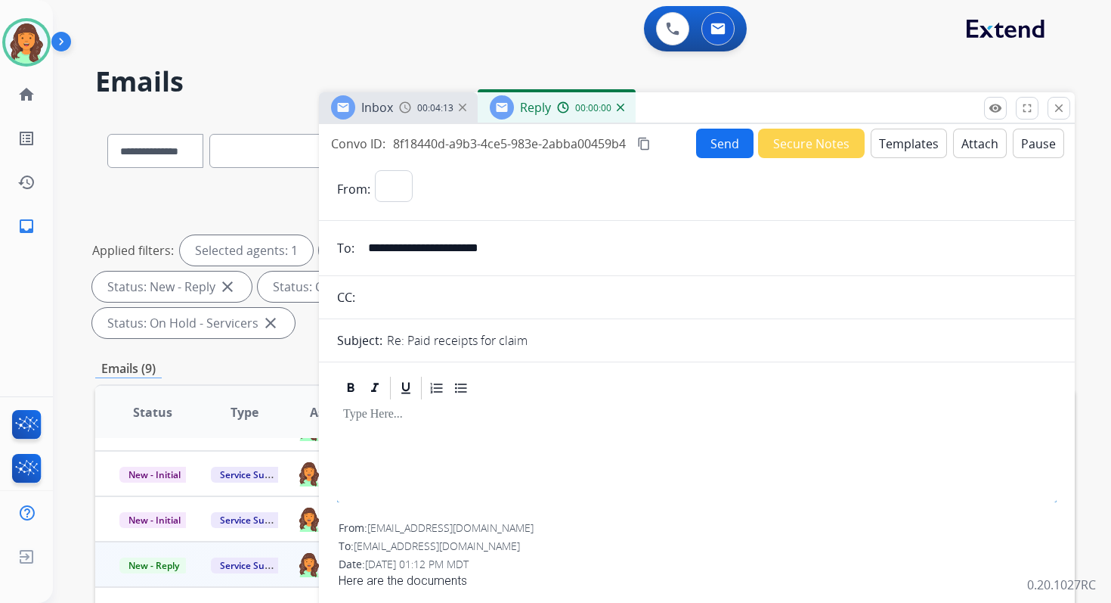
select select "**********"
click at [909, 143] on button "Templates" at bounding box center [909, 143] width 76 height 29
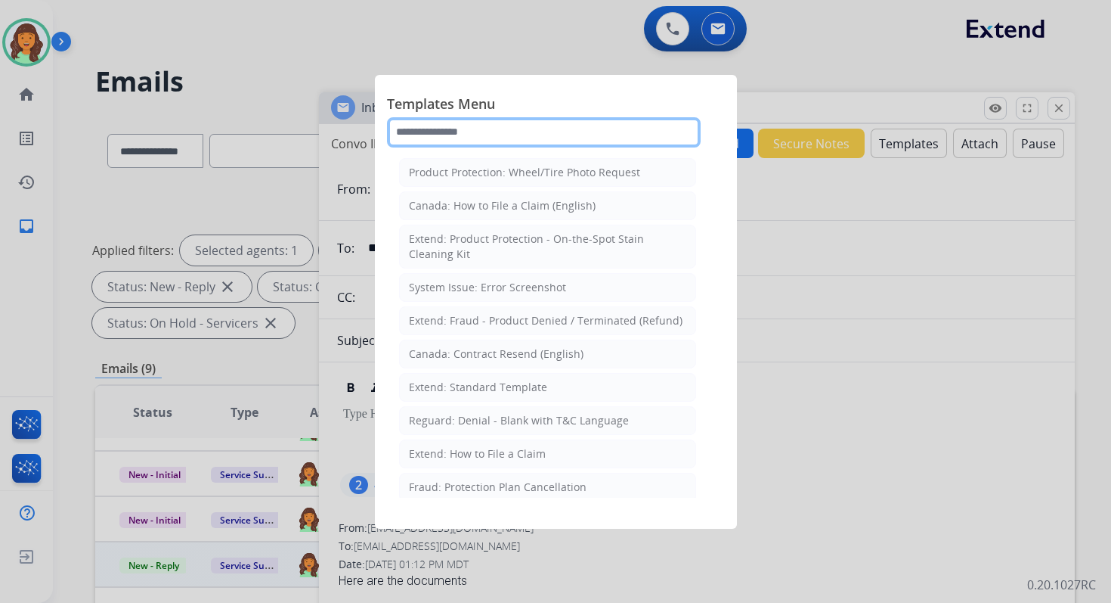
click at [504, 136] on input "text" at bounding box center [544, 132] width 314 height 30
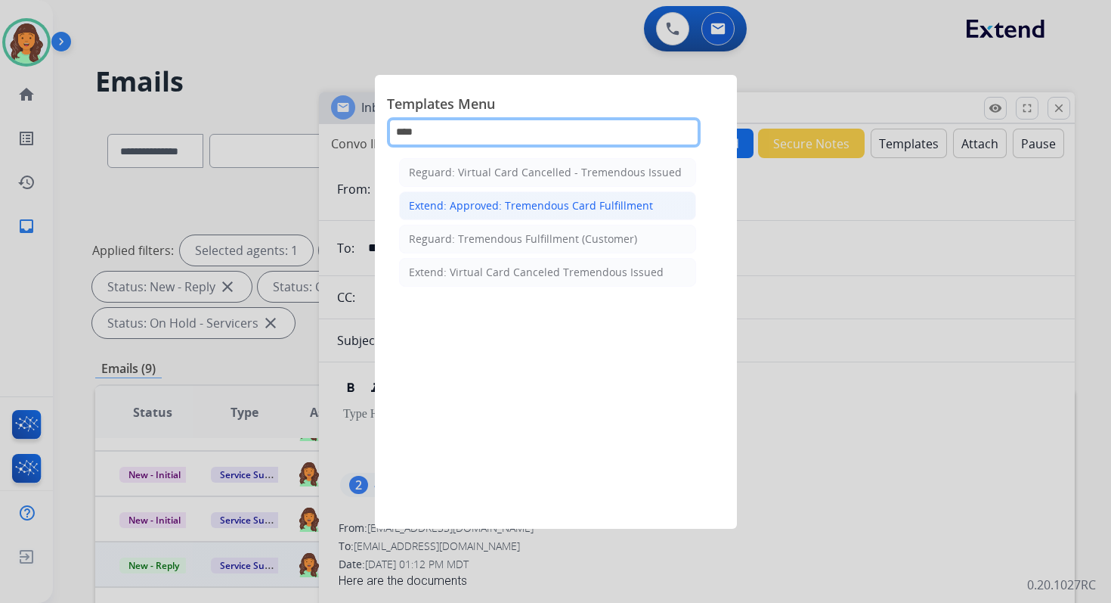
type input "****"
click at [526, 203] on div "Extend: Approved: Tremendous Card Fulfillment" at bounding box center [531, 205] width 244 height 15
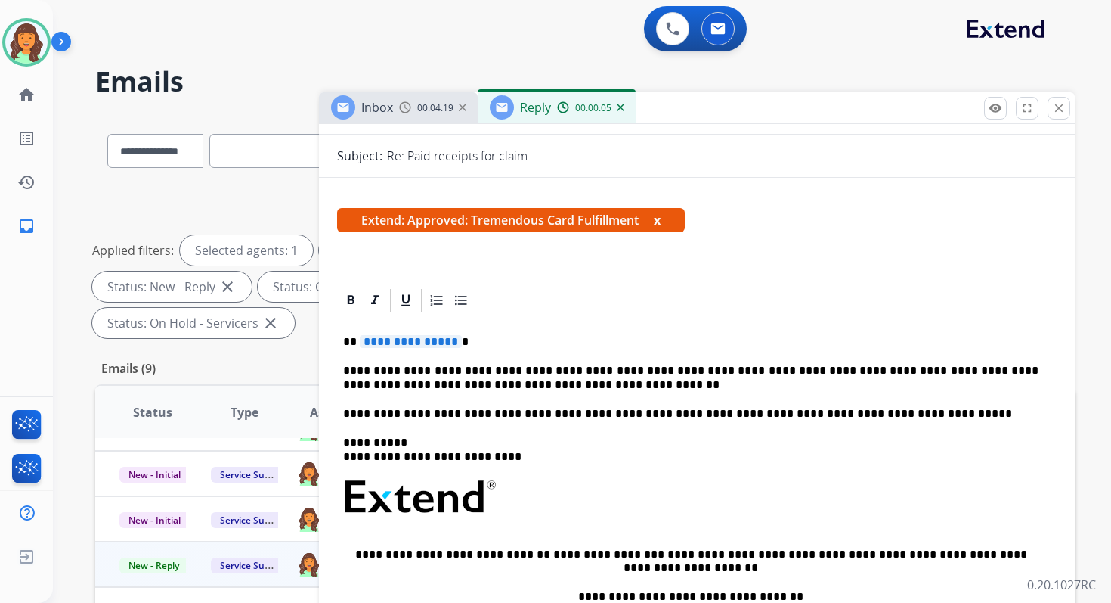
scroll to position [360, 0]
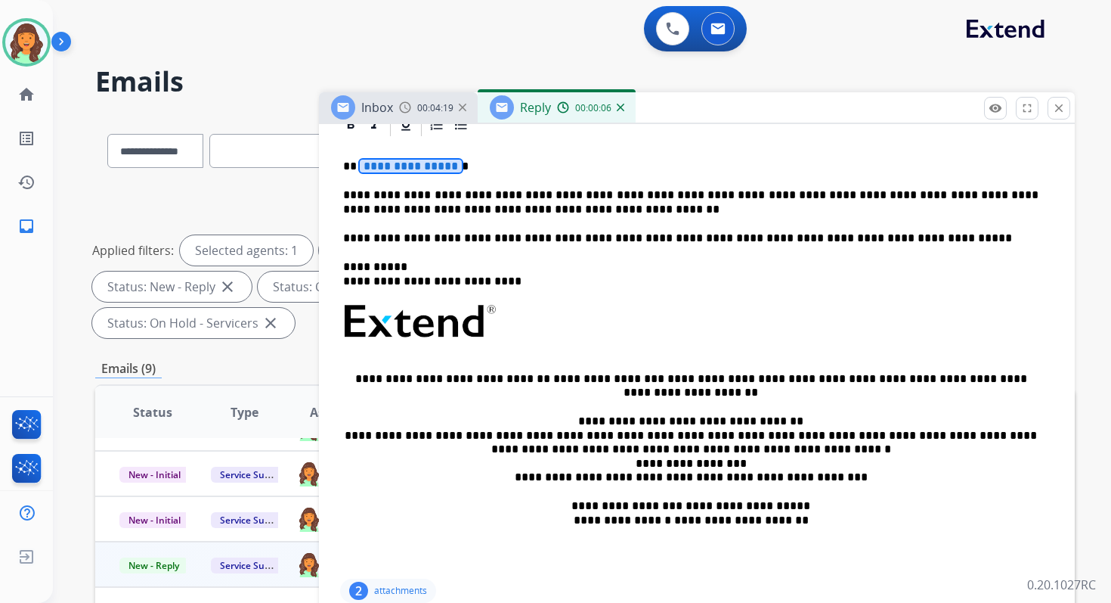
click at [373, 166] on span "**********" at bounding box center [411, 166] width 102 height 13
click at [519, 195] on p "**********" at bounding box center [691, 202] width 696 height 28
click at [743, 196] on p "**********" at bounding box center [691, 202] width 696 height 28
click at [972, 194] on p "**********" at bounding box center [691, 202] width 696 height 28
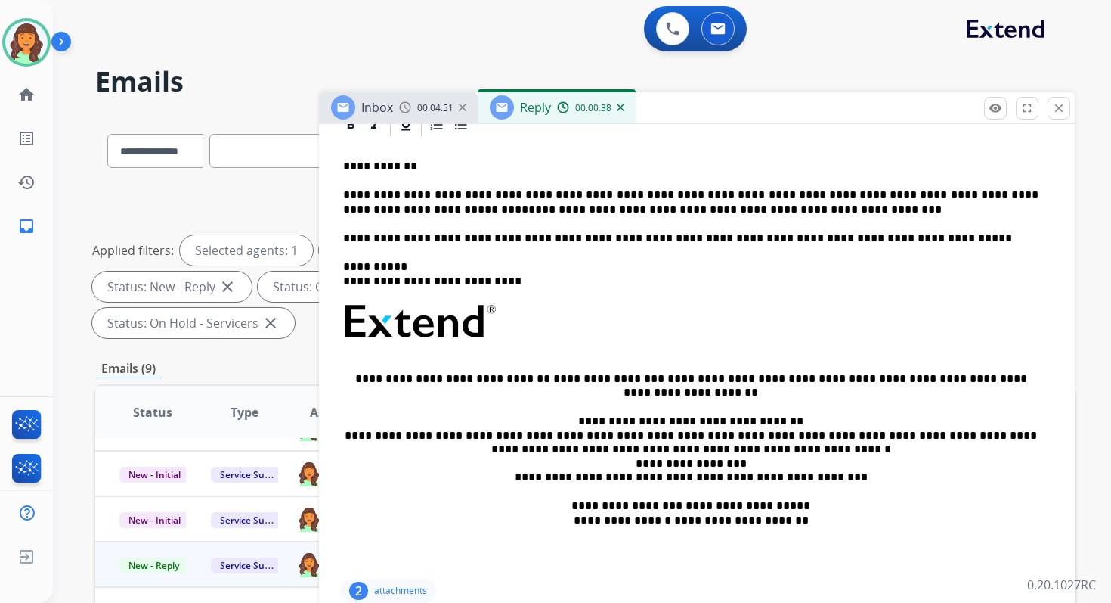
click at [855, 194] on p "**********" at bounding box center [691, 202] width 696 height 28
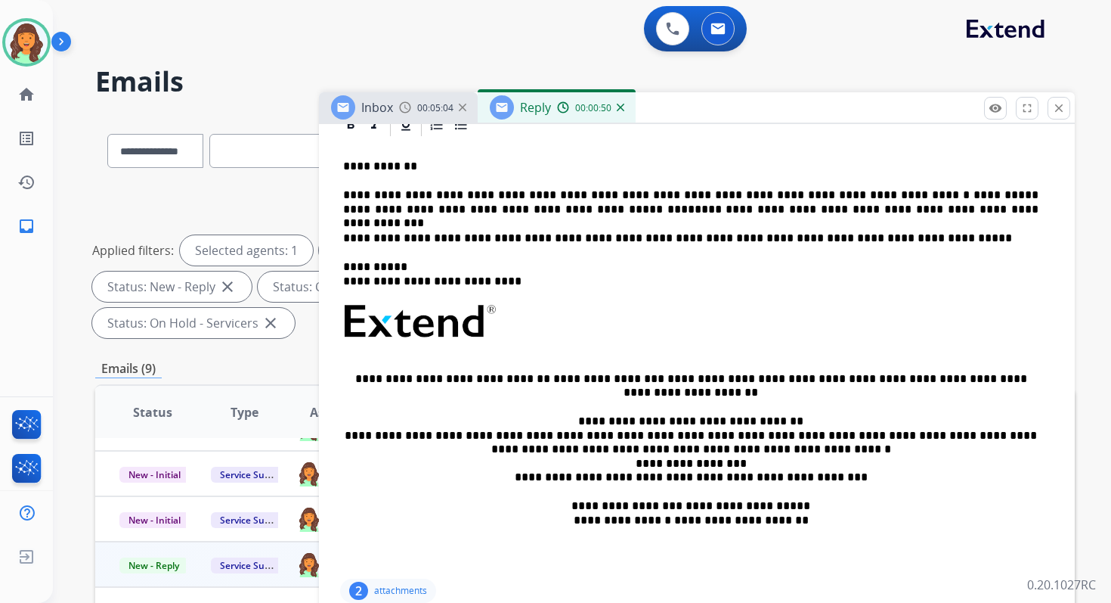
click at [974, 192] on link "******" at bounding box center [993, 194] width 38 height 11
click at [899, 197] on p "**********" at bounding box center [691, 202] width 696 height 28
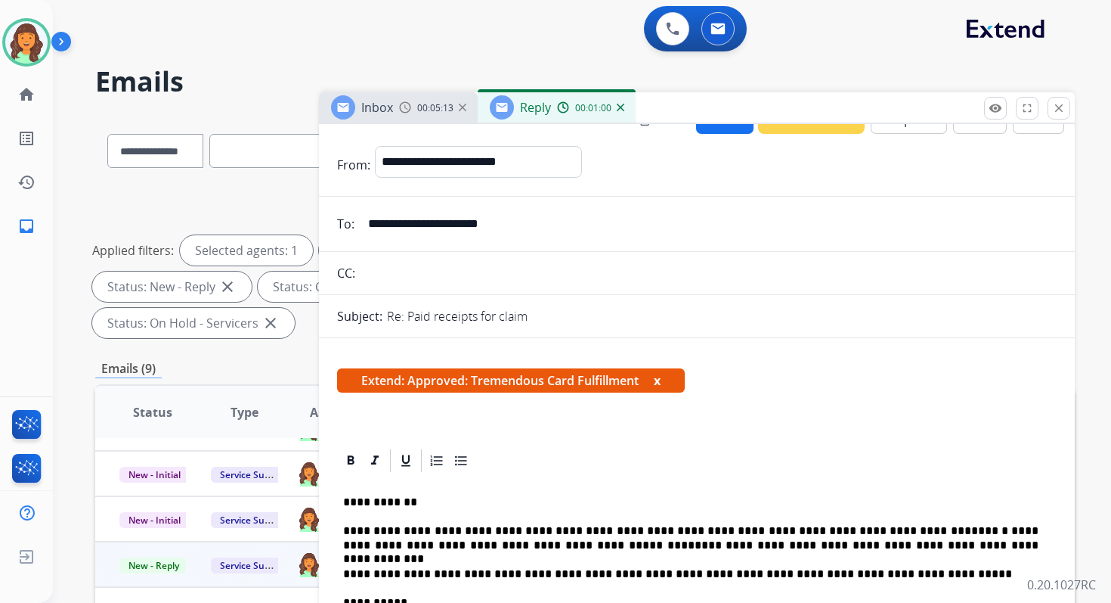
scroll to position [0, 0]
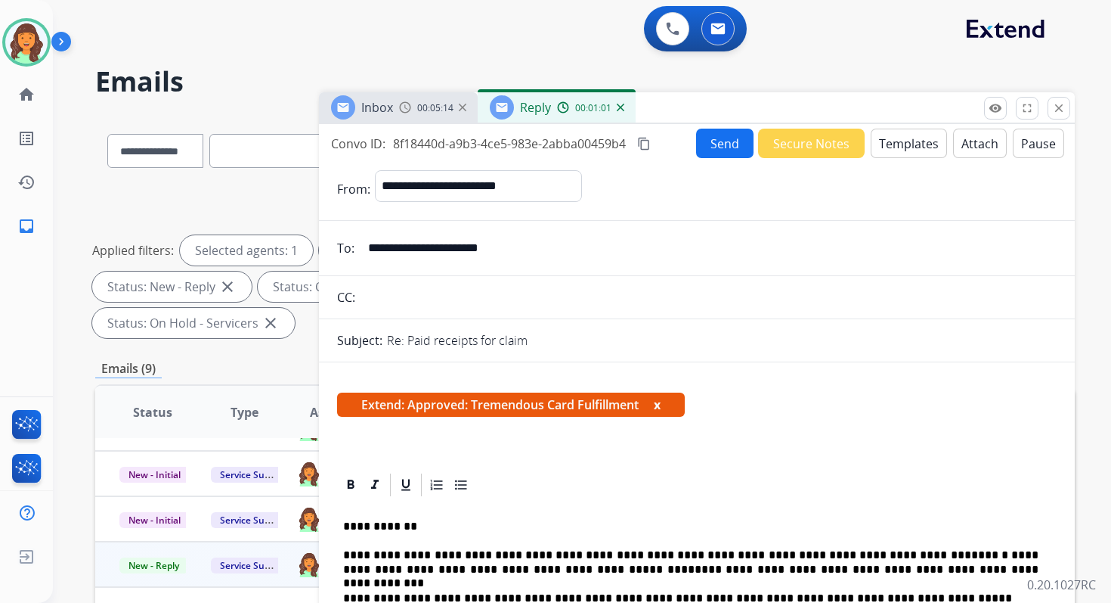
click at [649, 140] on mat-icon "content_copy" at bounding box center [644, 144] width 14 height 14
click at [711, 138] on button "Send" at bounding box center [724, 143] width 57 height 29
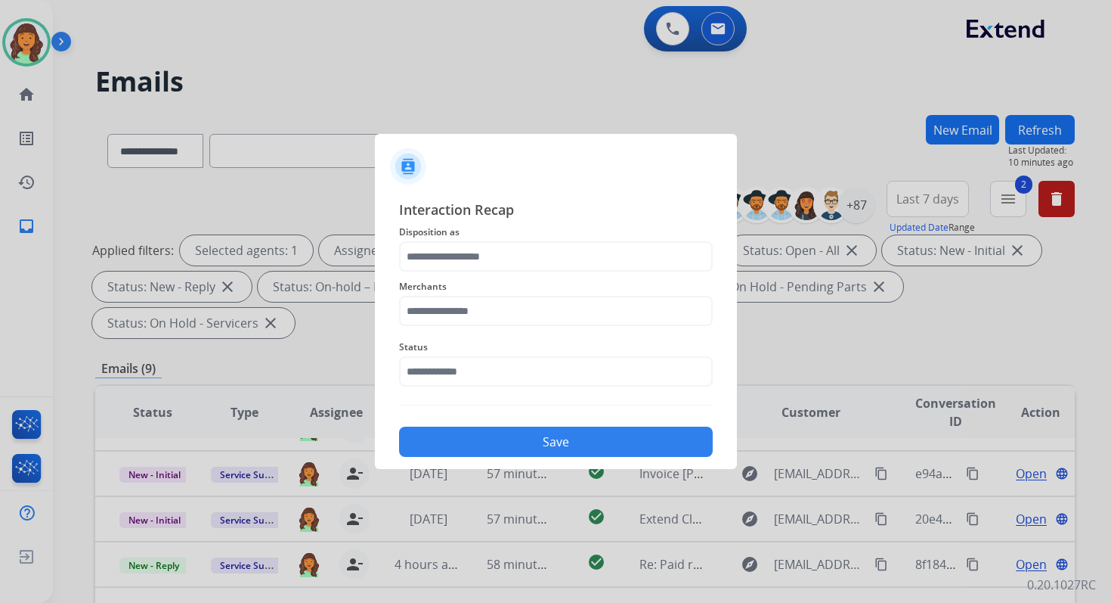
click at [504, 237] on span "Disposition as" at bounding box center [556, 232] width 314 height 18
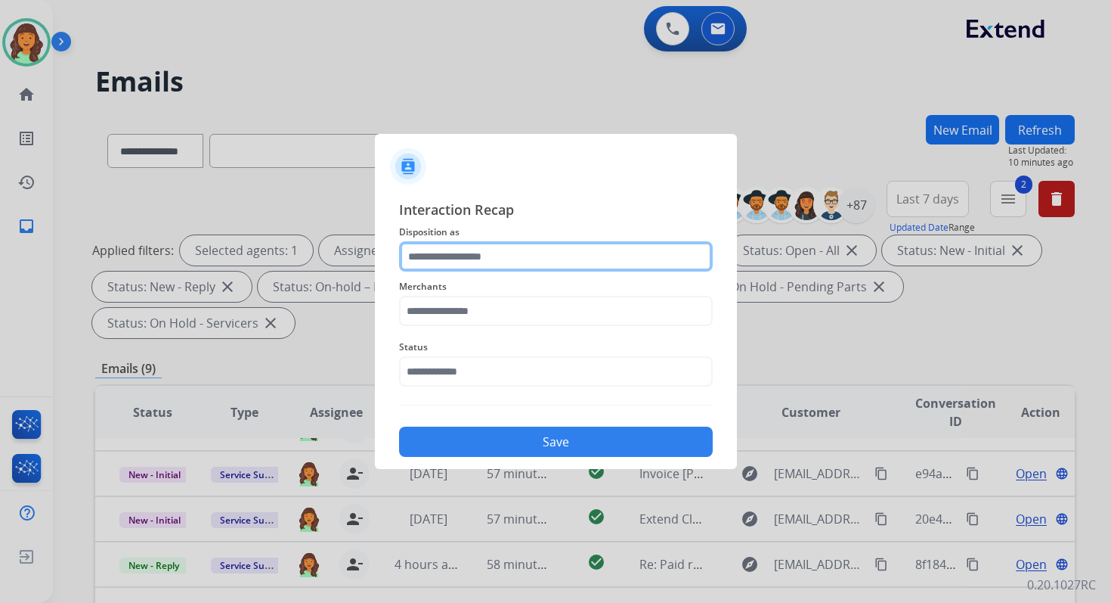
click at [502, 245] on input "text" at bounding box center [556, 256] width 314 height 30
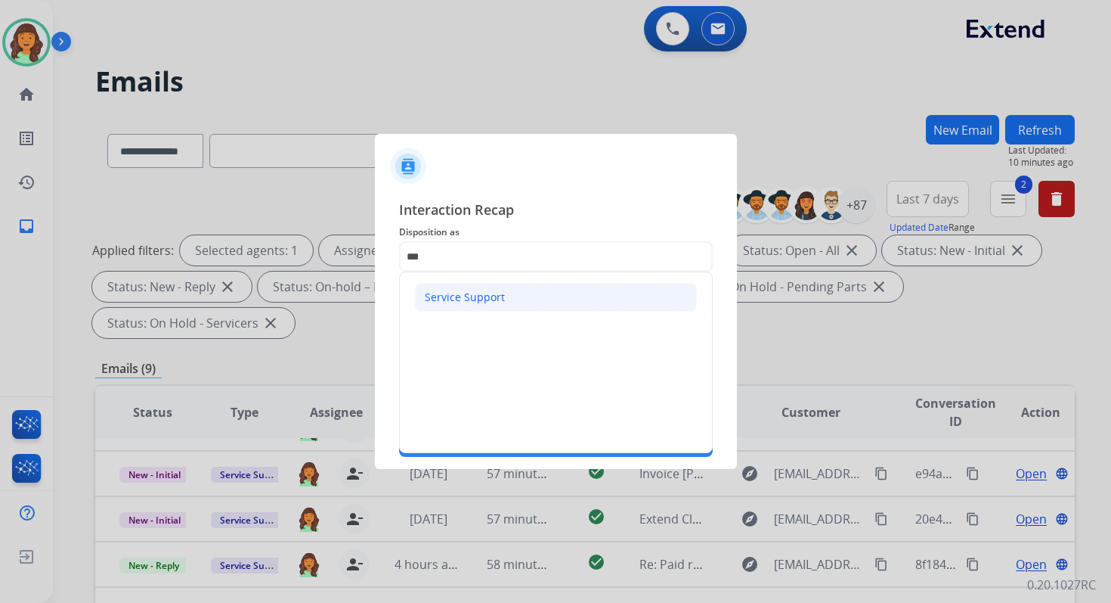
click at [458, 310] on li "Service Support" at bounding box center [556, 297] width 282 height 29
type input "**********"
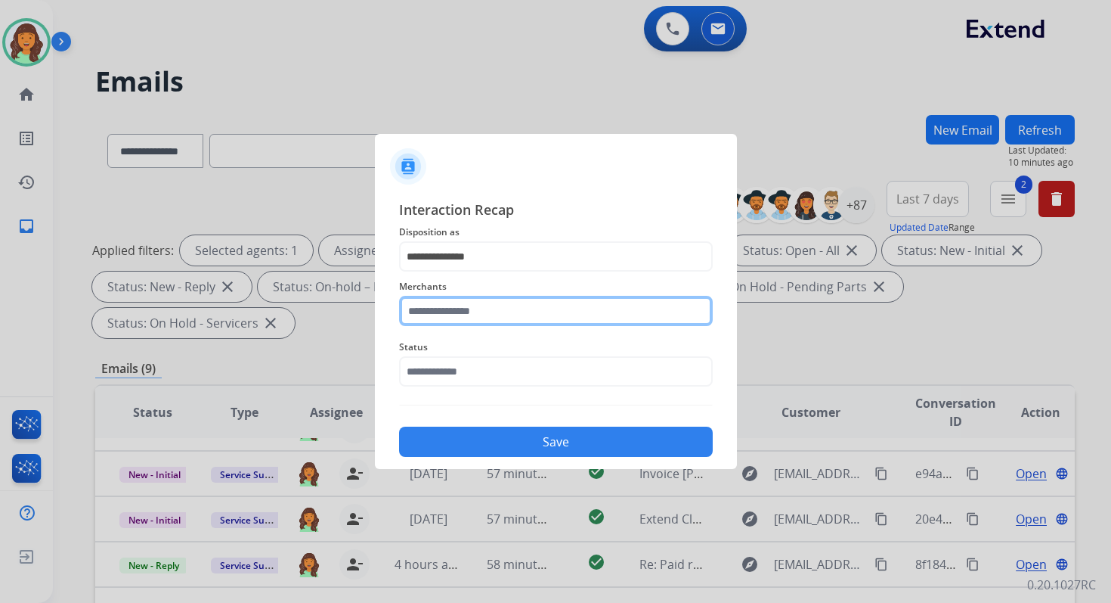
click at [458, 312] on input "text" at bounding box center [556, 311] width 314 height 30
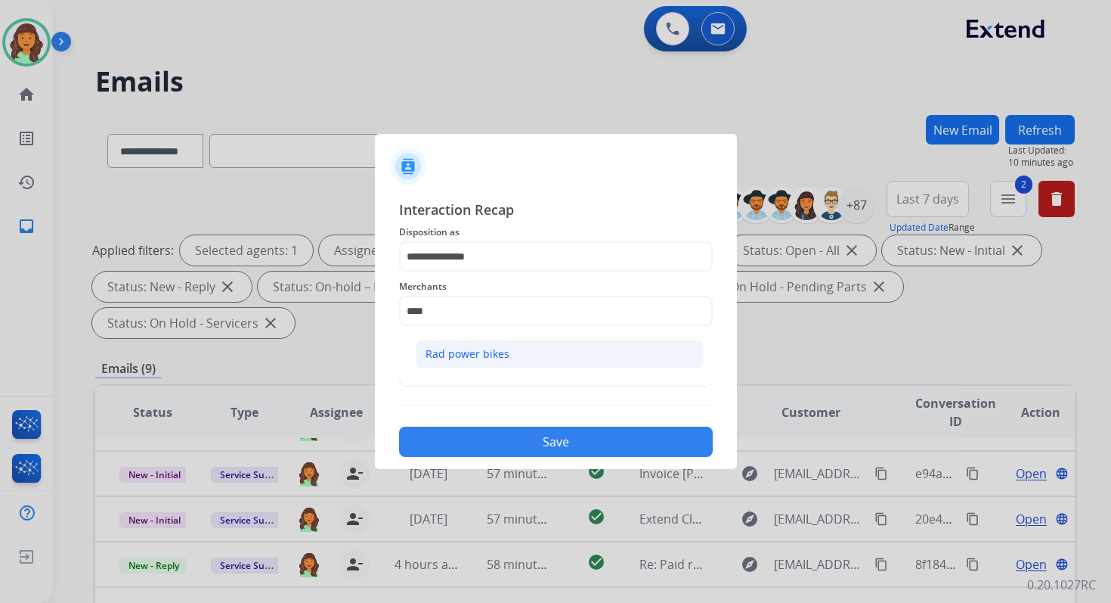
click at [467, 360] on div "Rad power bikes" at bounding box center [468, 353] width 84 height 15
type input "**********"
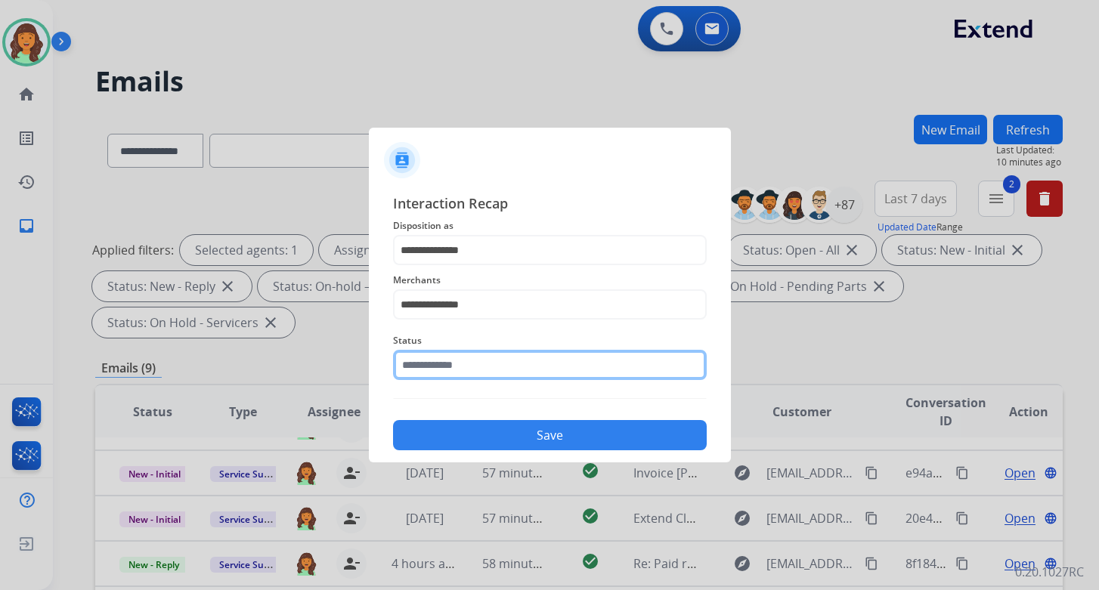
click at [475, 365] on input "text" at bounding box center [550, 365] width 314 height 30
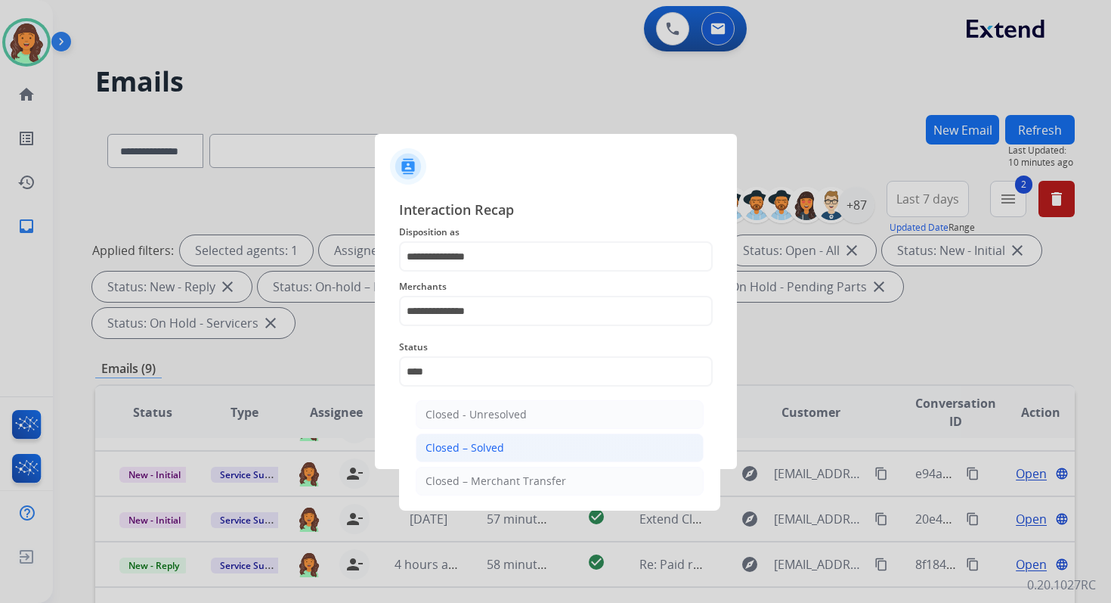
click at [512, 442] on li "Closed – Solved" at bounding box center [560, 447] width 288 height 29
type input "**********"
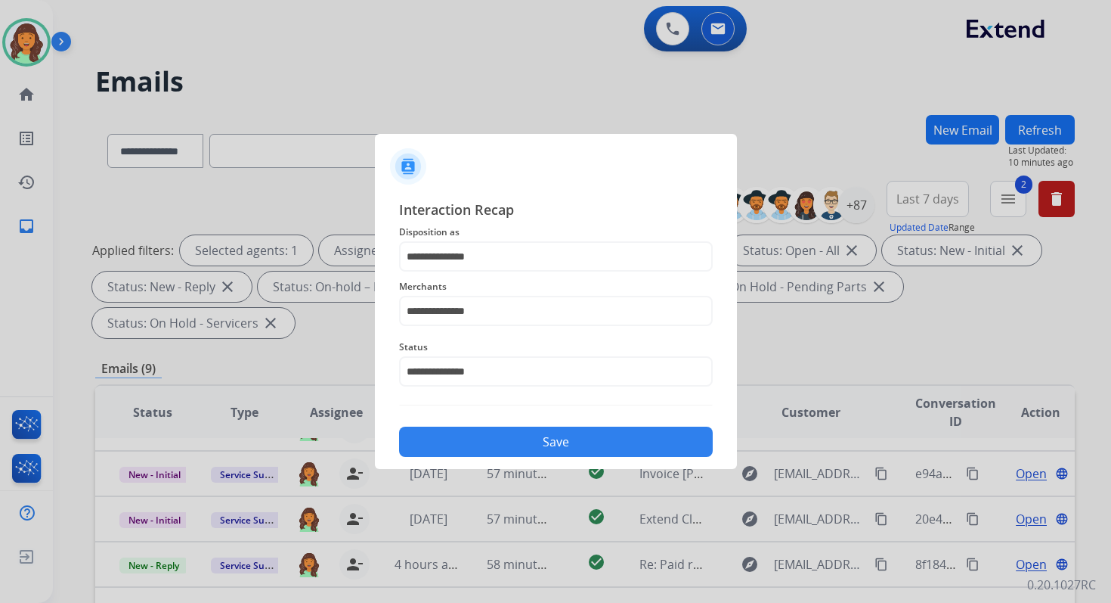
click at [512, 442] on button "Save" at bounding box center [556, 441] width 314 height 30
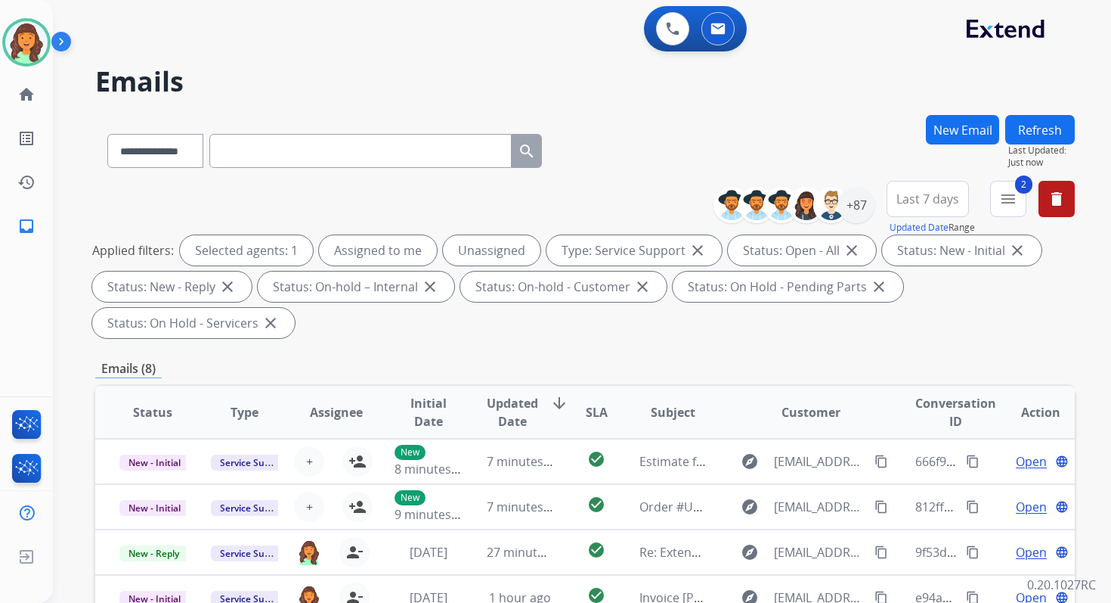
scroll to position [367, 0]
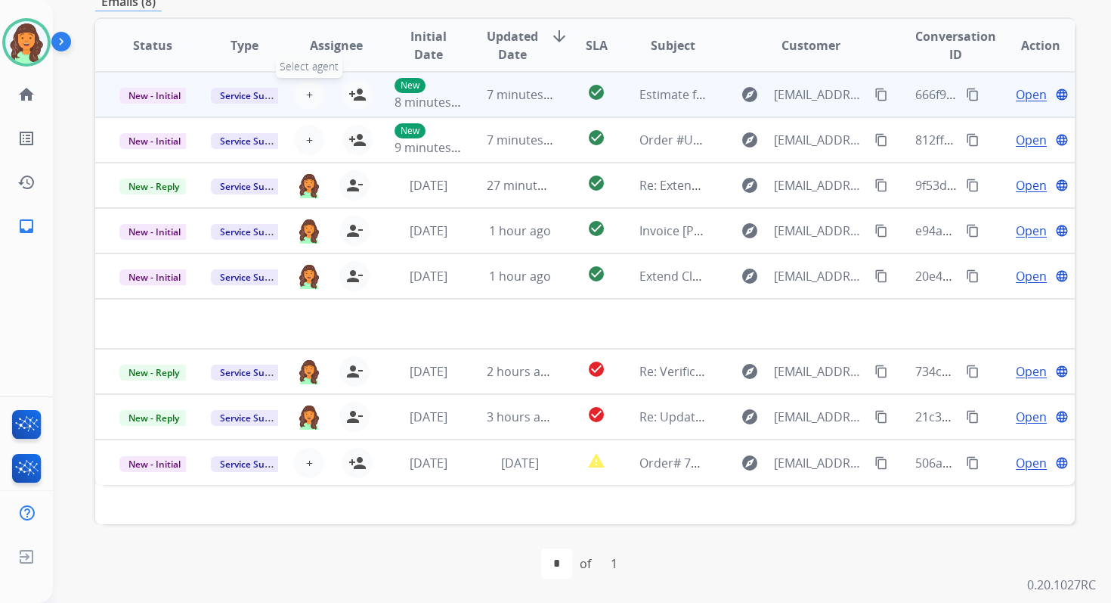
click at [308, 91] on span "+" at bounding box center [309, 94] width 7 height 18
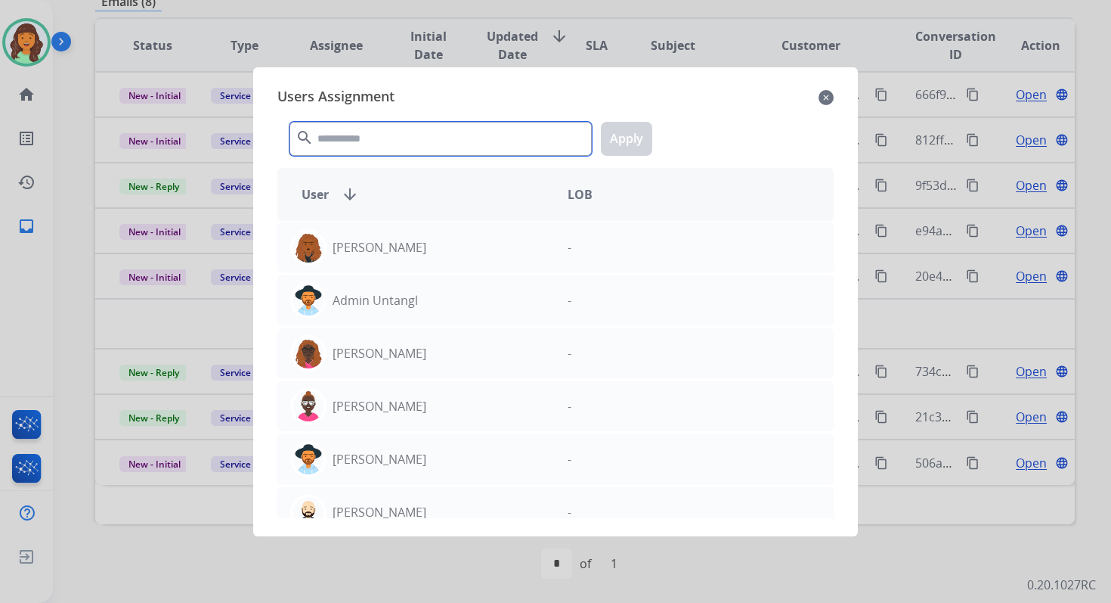
click at [353, 137] on input "text" at bounding box center [441, 139] width 302 height 34
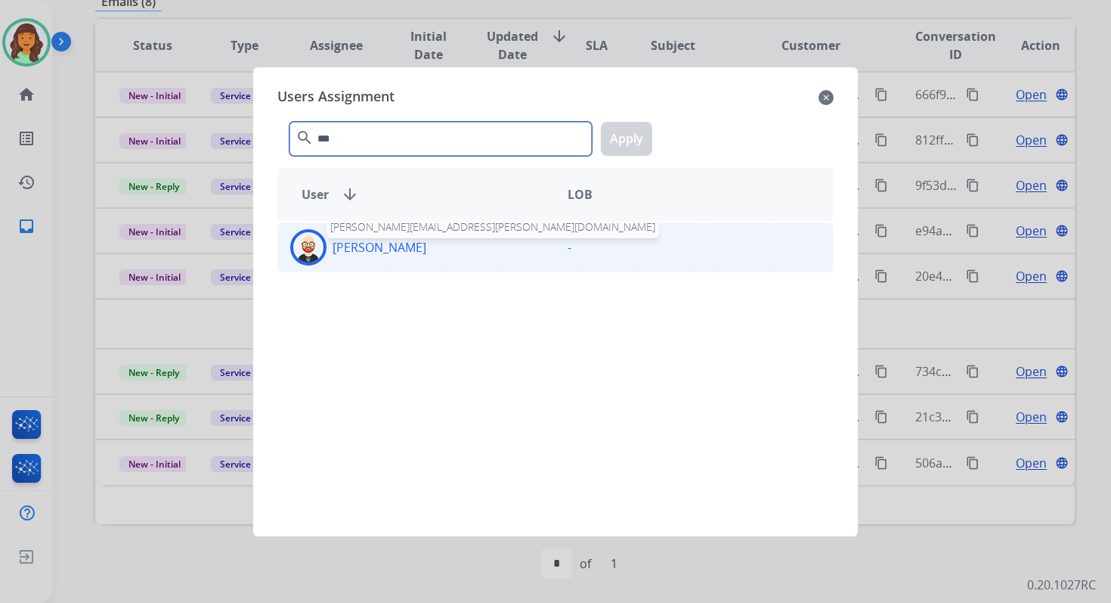
type input "***"
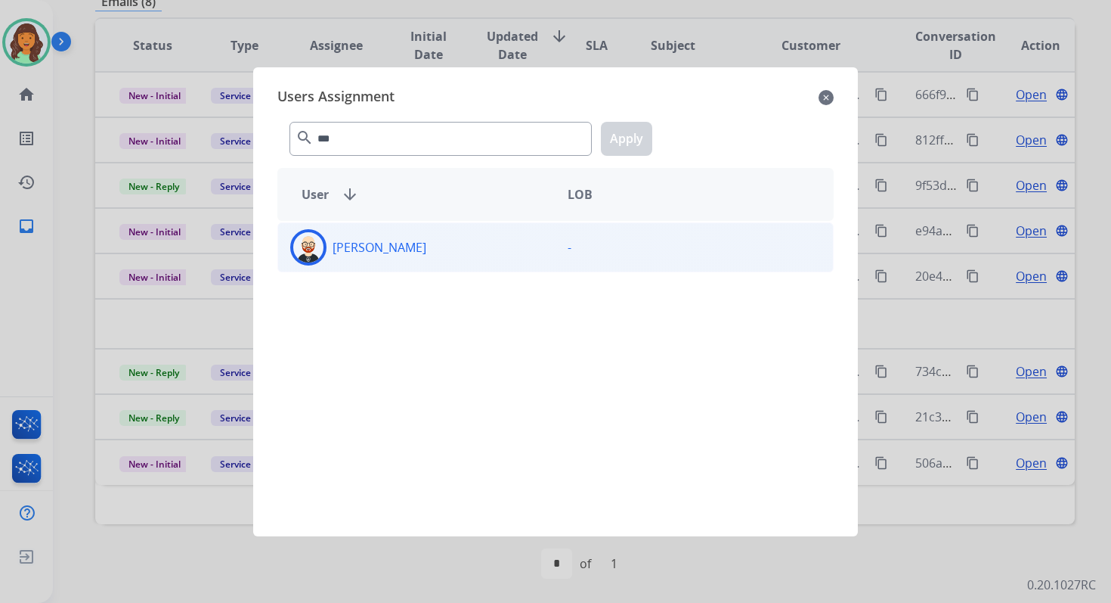
click at [399, 264] on div "Ezra Barnes" at bounding box center [416, 247] width 277 height 36
click at [626, 128] on button "Apply" at bounding box center [626, 139] width 51 height 34
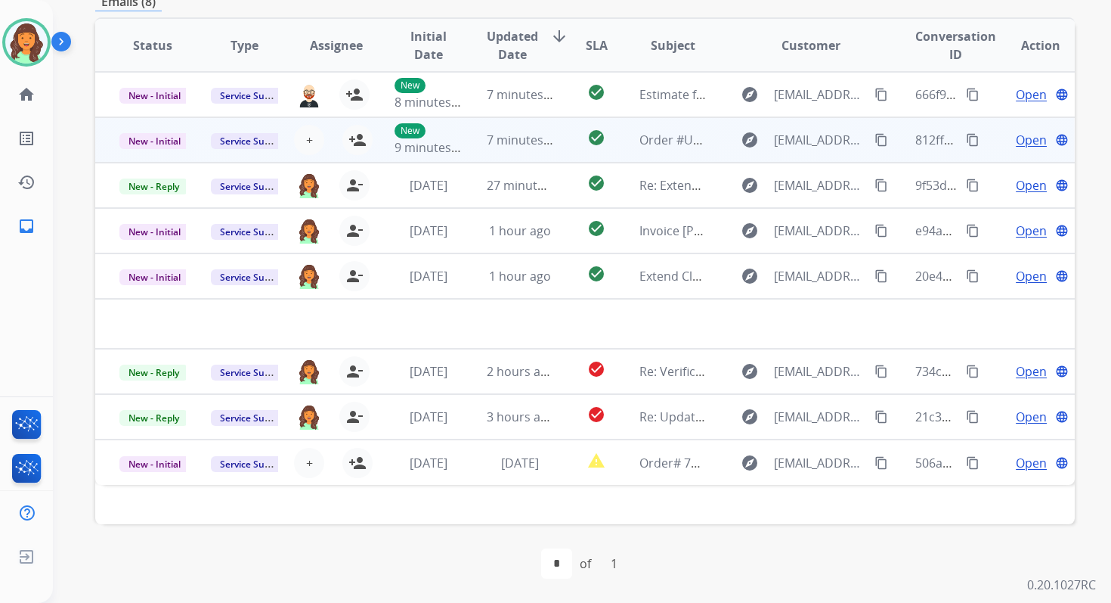
click at [520, 130] on td "7 minutes ago" at bounding box center [508, 139] width 91 height 45
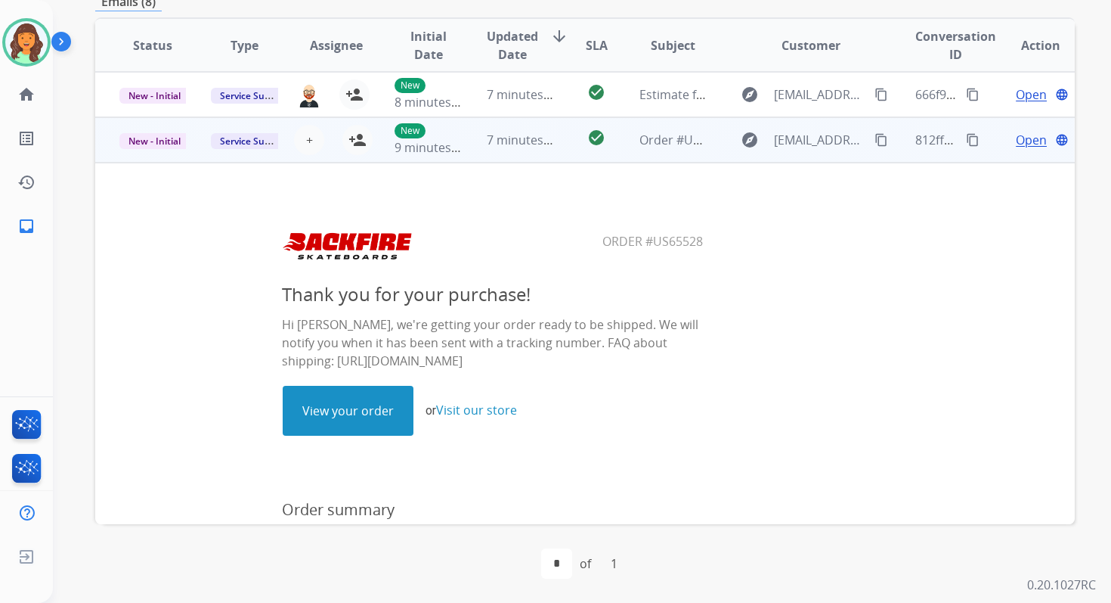
scroll to position [45, 0]
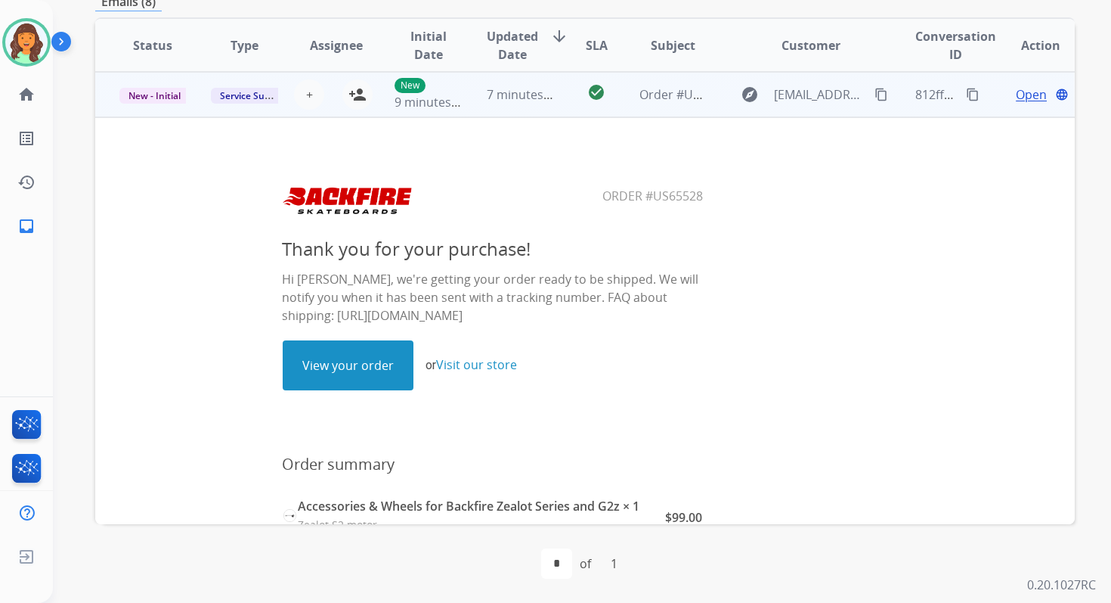
click at [352, 358] on link "View your order" at bounding box center [348, 365] width 129 height 48
drag, startPoint x: 598, startPoint y: 195, endPoint x: 733, endPoint y: 195, distance: 134.6
click at [733, 195] on center "Order #US65528" at bounding box center [493, 196] width 745 height 44
click at [966, 95] on mat-icon "content_copy" at bounding box center [973, 95] width 14 height 14
click at [162, 96] on span "New - Initial" at bounding box center [154, 96] width 70 height 16
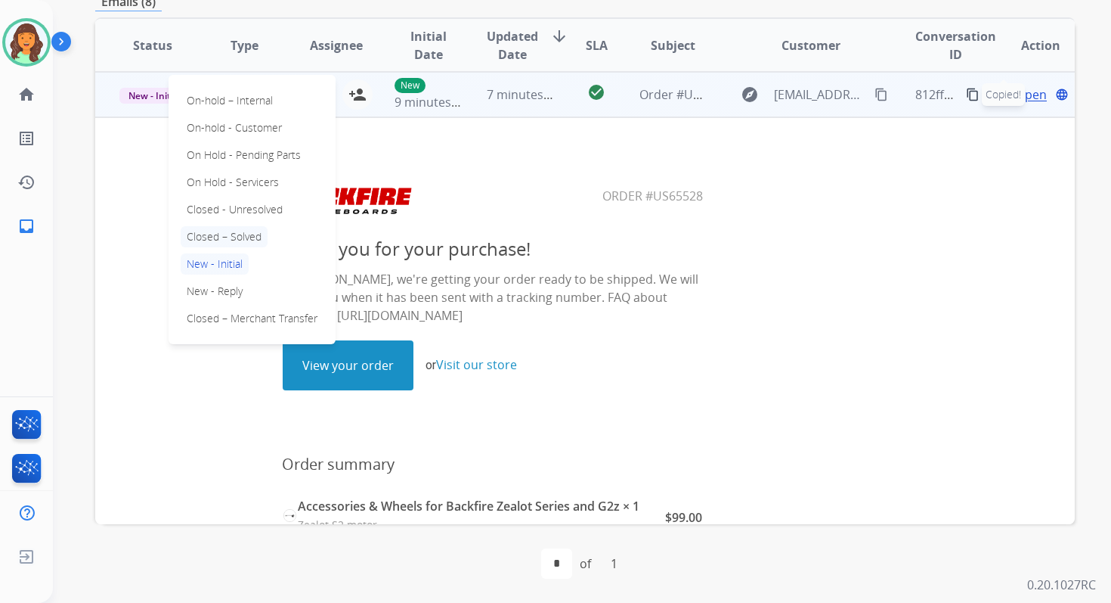
click at [226, 239] on p "Closed – Solved" at bounding box center [224, 236] width 87 height 21
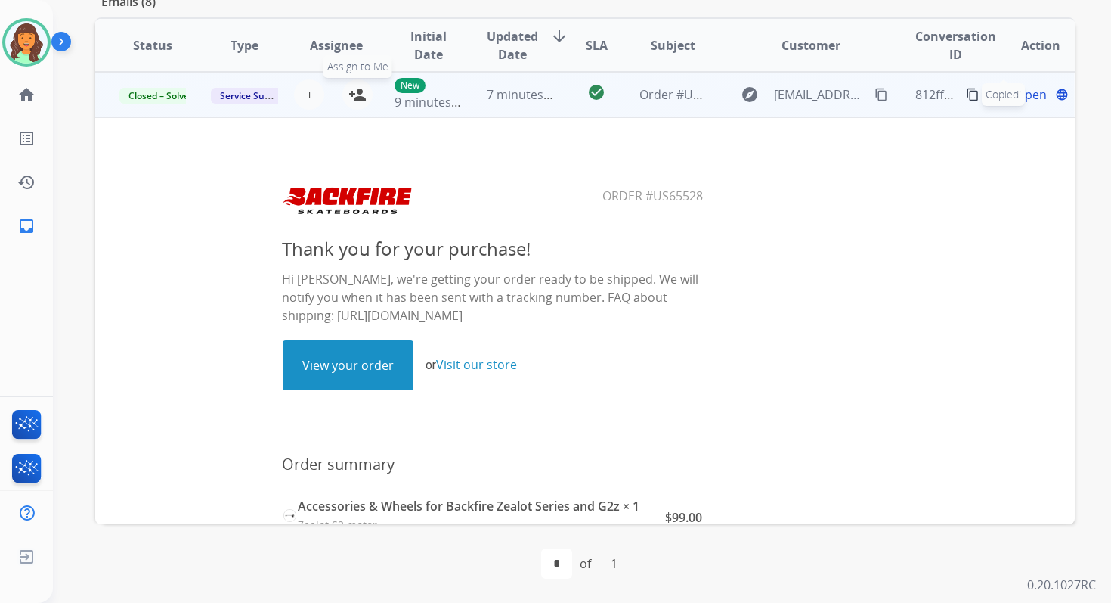
click at [358, 96] on mat-icon "person_add" at bounding box center [358, 94] width 18 height 18
click at [491, 88] on span "7 minutes ago" at bounding box center [527, 94] width 81 height 17
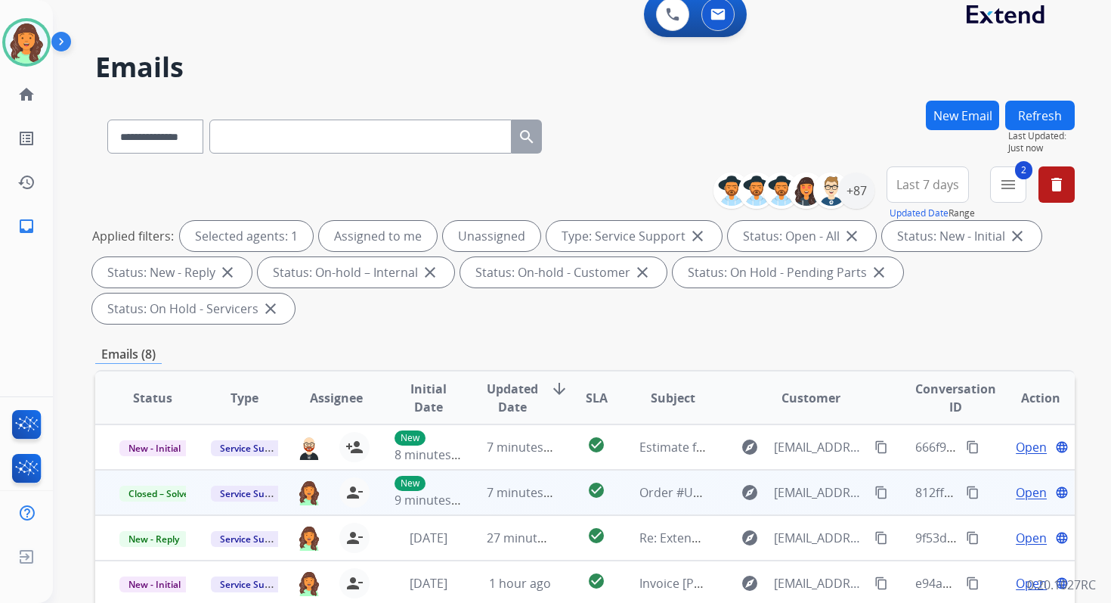
scroll to position [0, 0]
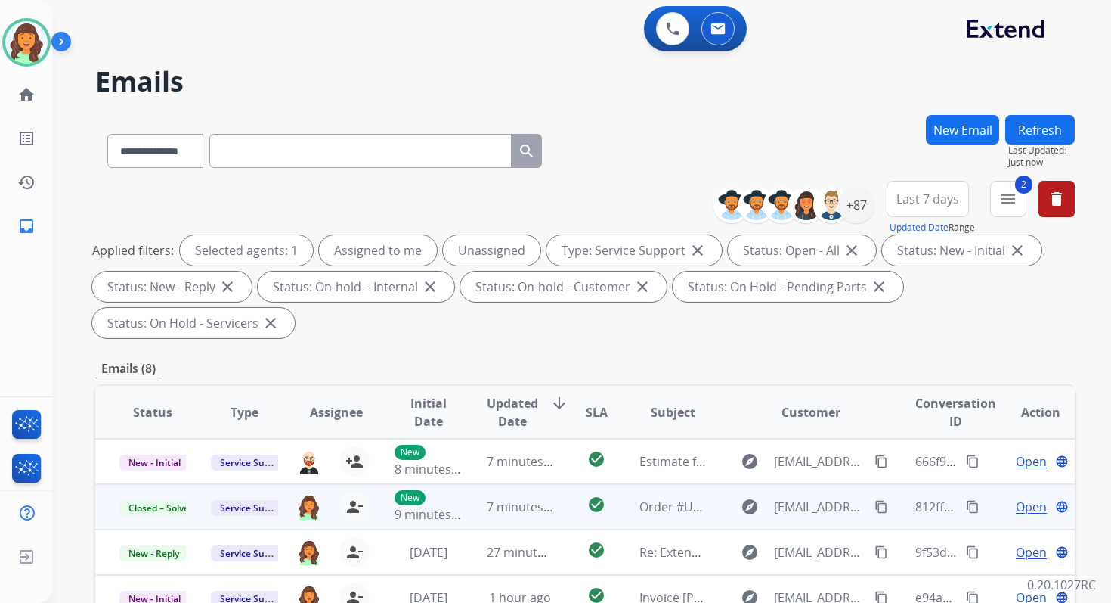
click at [1047, 125] on button "Refresh" at bounding box center [1040, 129] width 70 height 29
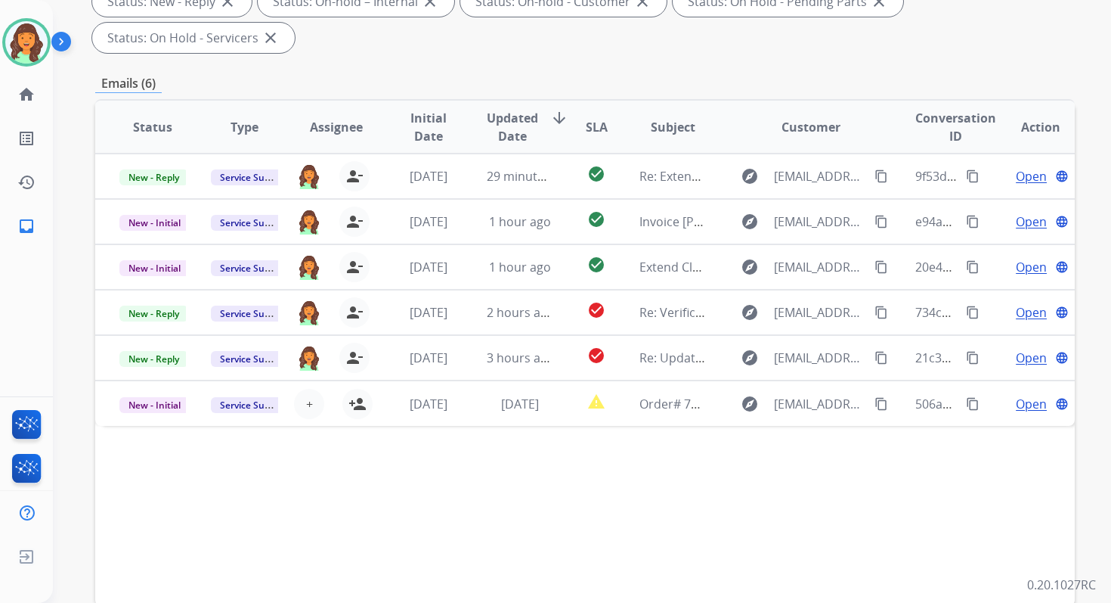
scroll to position [367, 0]
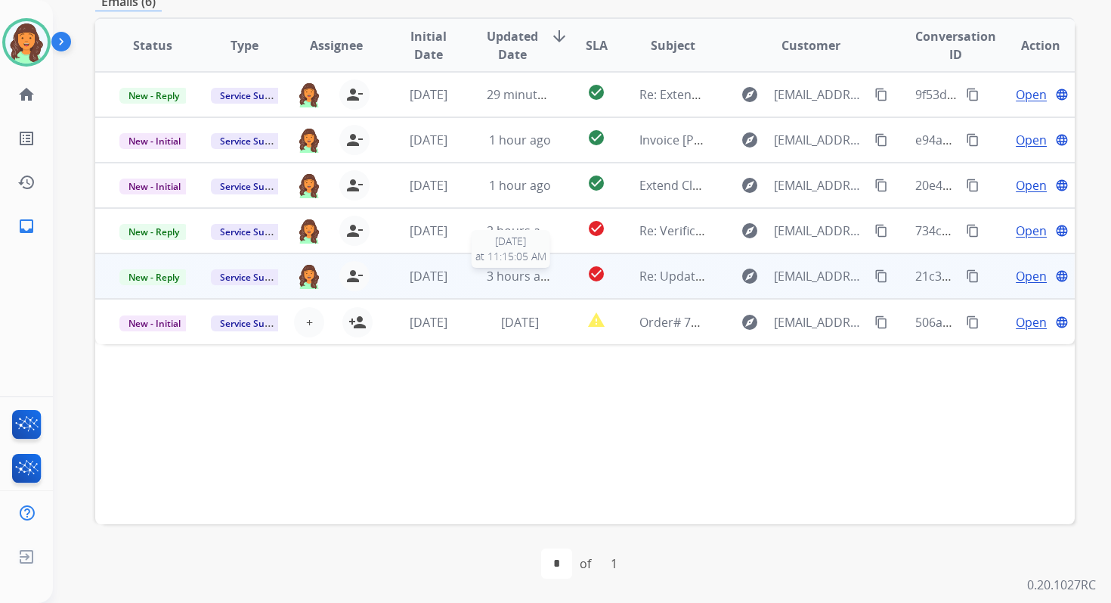
click at [496, 271] on span "3 hours ago" at bounding box center [521, 276] width 68 height 17
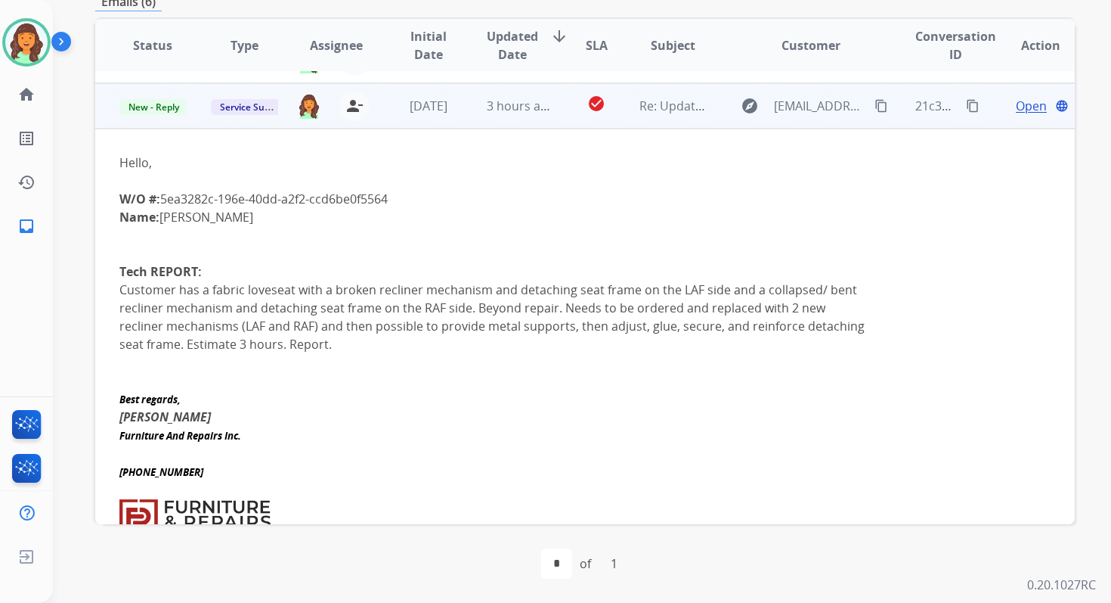
scroll to position [181, 0]
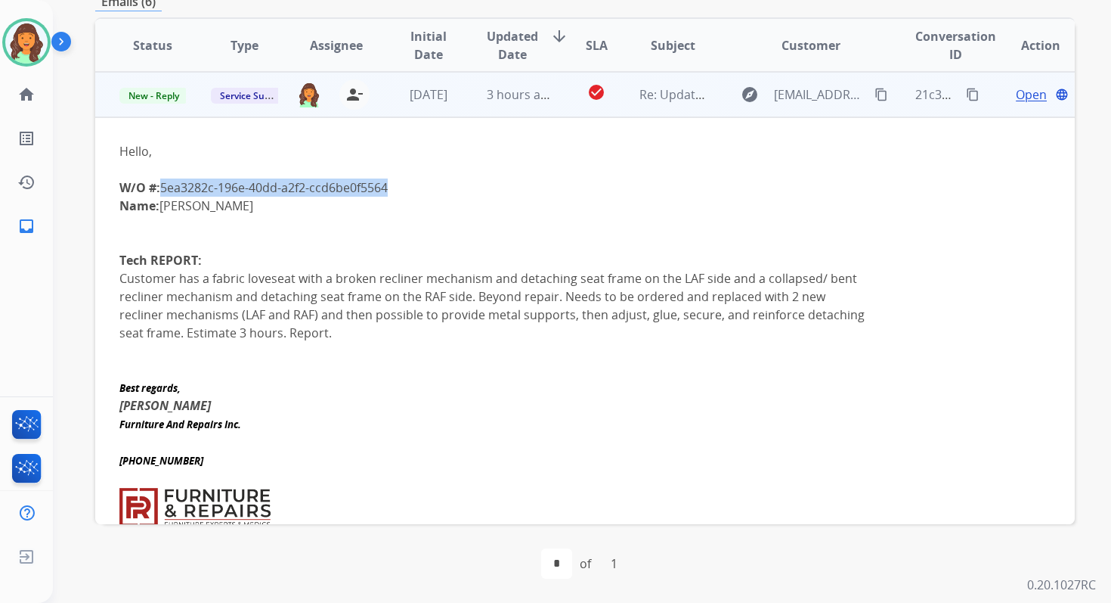
drag, startPoint x: 165, startPoint y: 188, endPoint x: 422, endPoint y: 187, distance: 257.0
click at [422, 187] on div "W/O #: 5ea3282c - 196e - 40dd - a2f2 - ccd6be0f5564" at bounding box center [493, 187] width 748 height 18
click at [313, 96] on img at bounding box center [309, 95] width 24 height 26
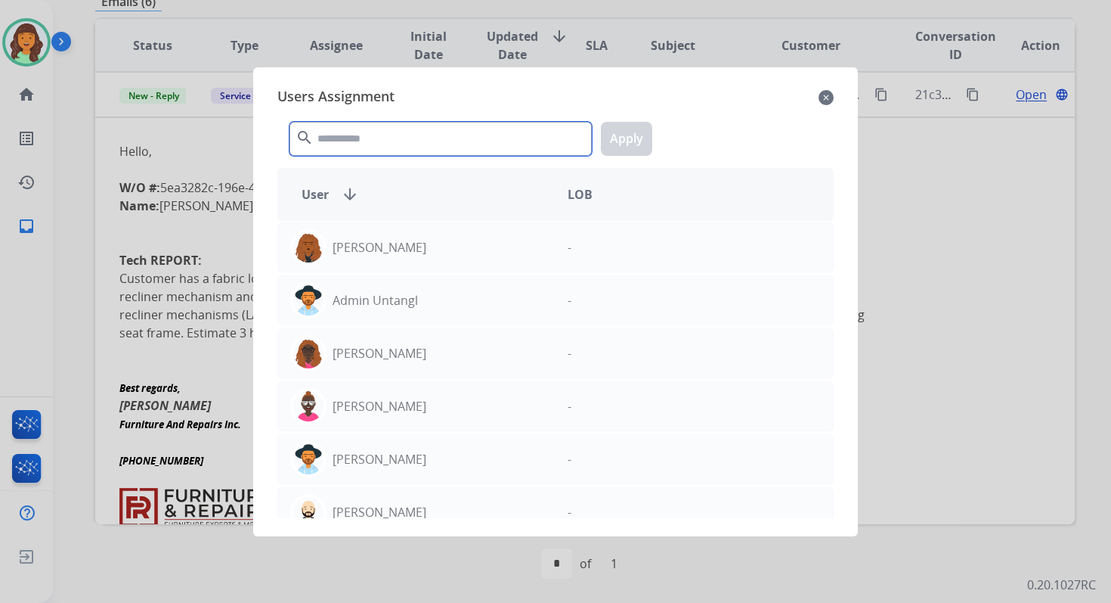
click at [356, 141] on input "text" at bounding box center [441, 139] width 302 height 34
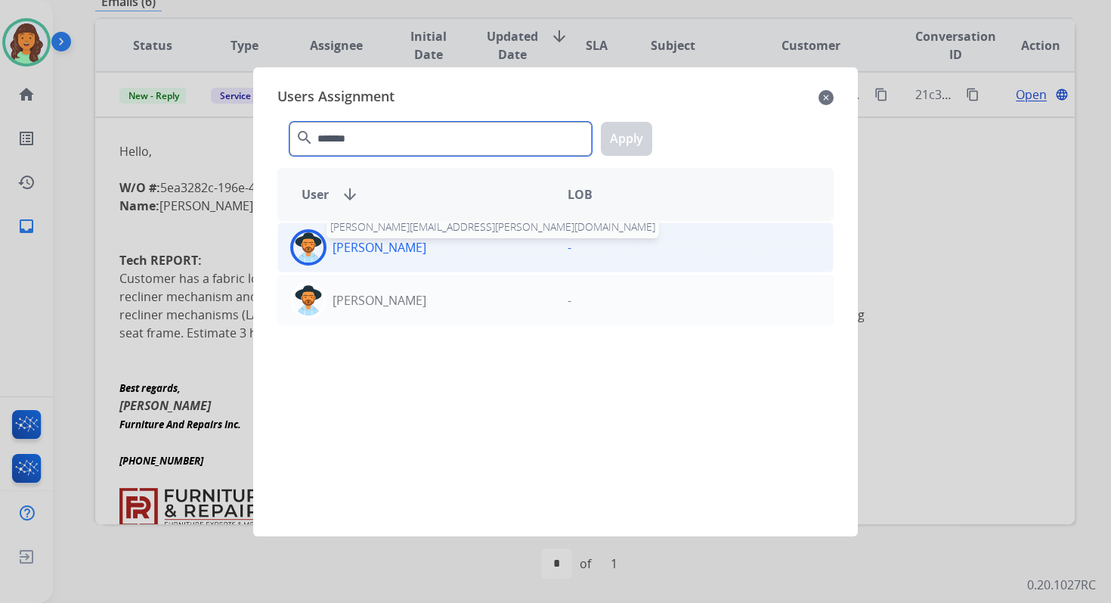
type input "*******"
click at [389, 240] on p "Heather Hocker" at bounding box center [380, 247] width 94 height 18
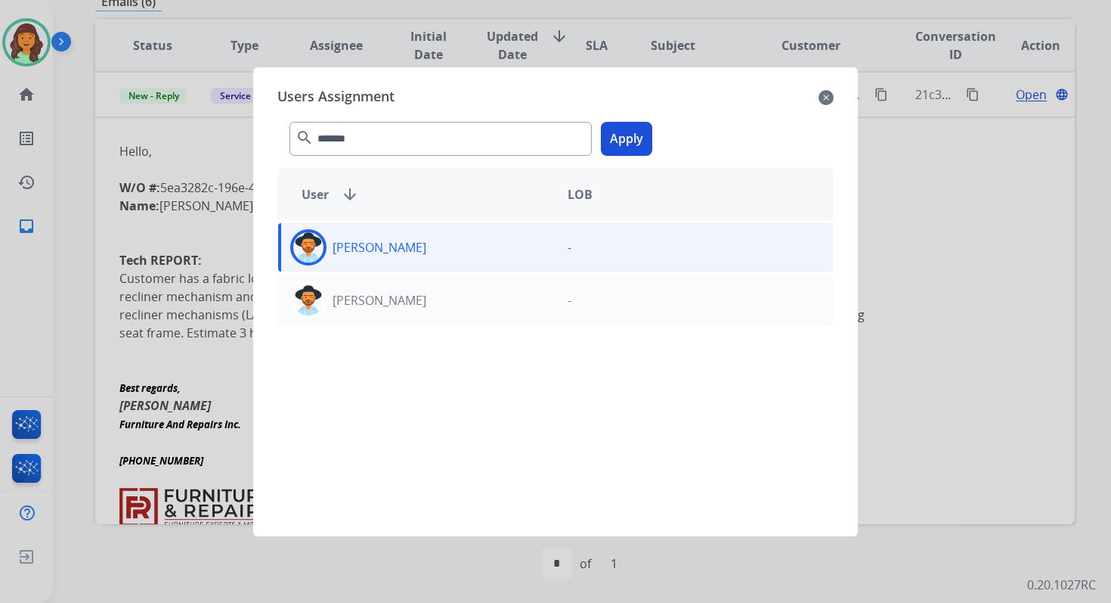
click at [627, 139] on button "Apply" at bounding box center [626, 139] width 51 height 34
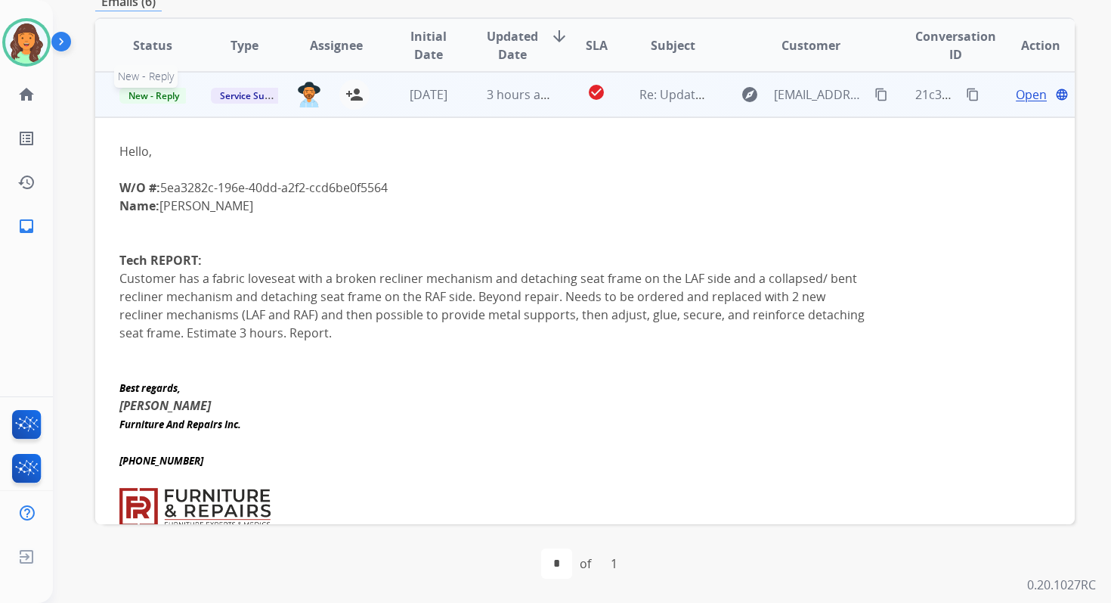
click at [156, 94] on span "New - Reply" at bounding box center [153, 96] width 69 height 16
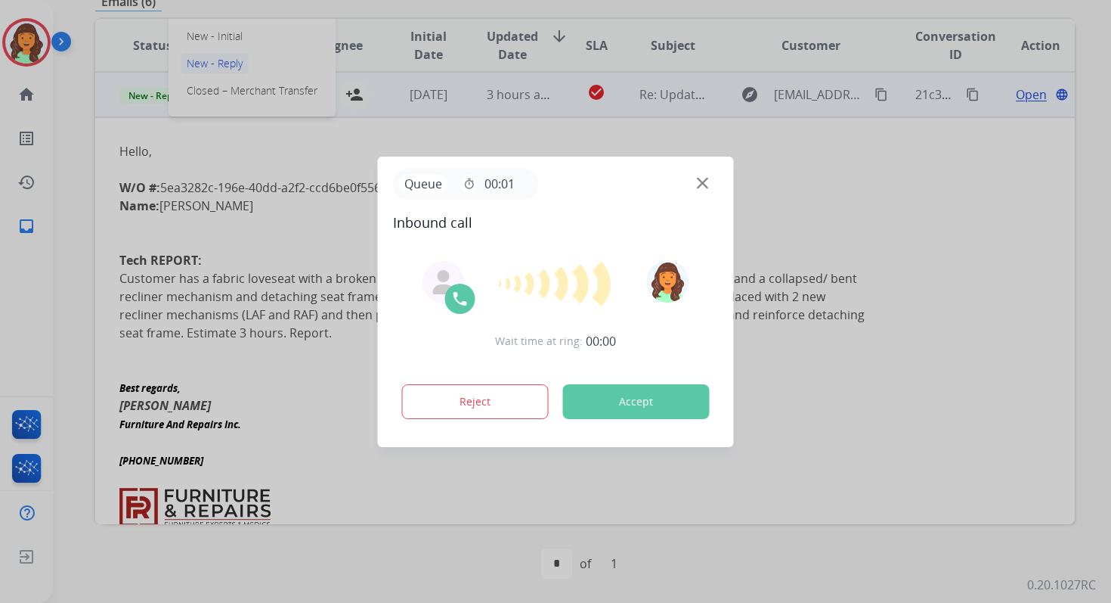
click at [611, 392] on button "Accept" at bounding box center [636, 401] width 147 height 35
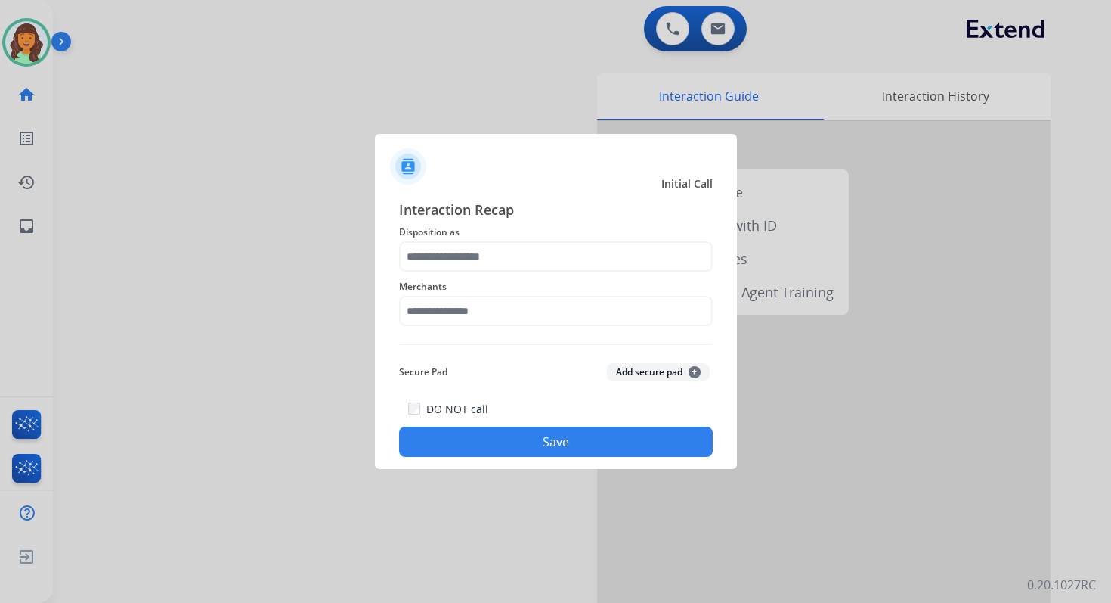
click at [481, 273] on div "Merchants" at bounding box center [556, 301] width 314 height 60
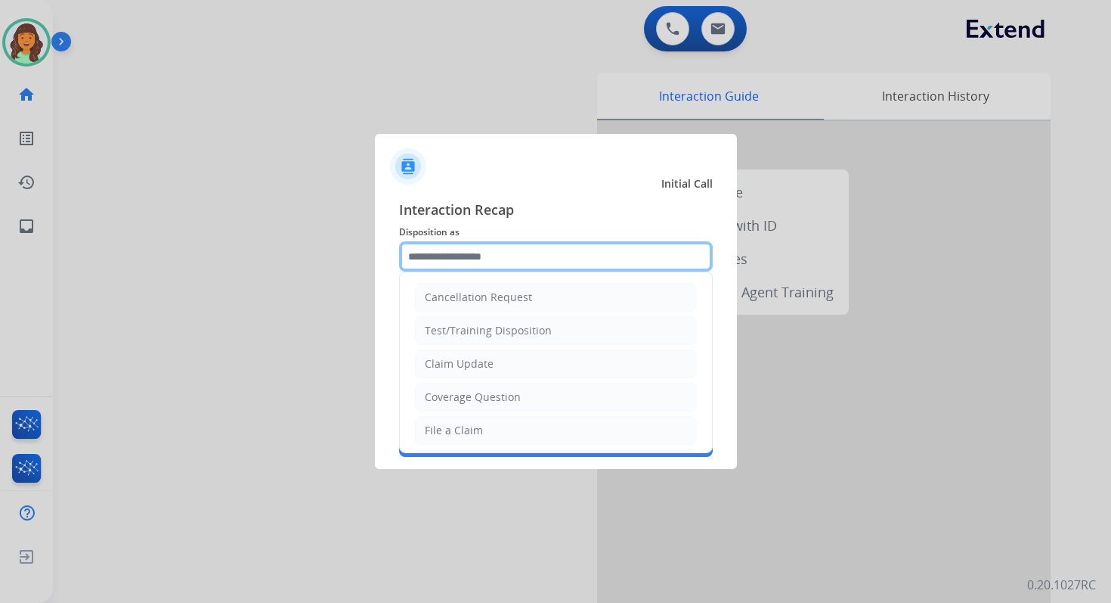
click at [476, 253] on input "text" at bounding box center [556, 256] width 314 height 30
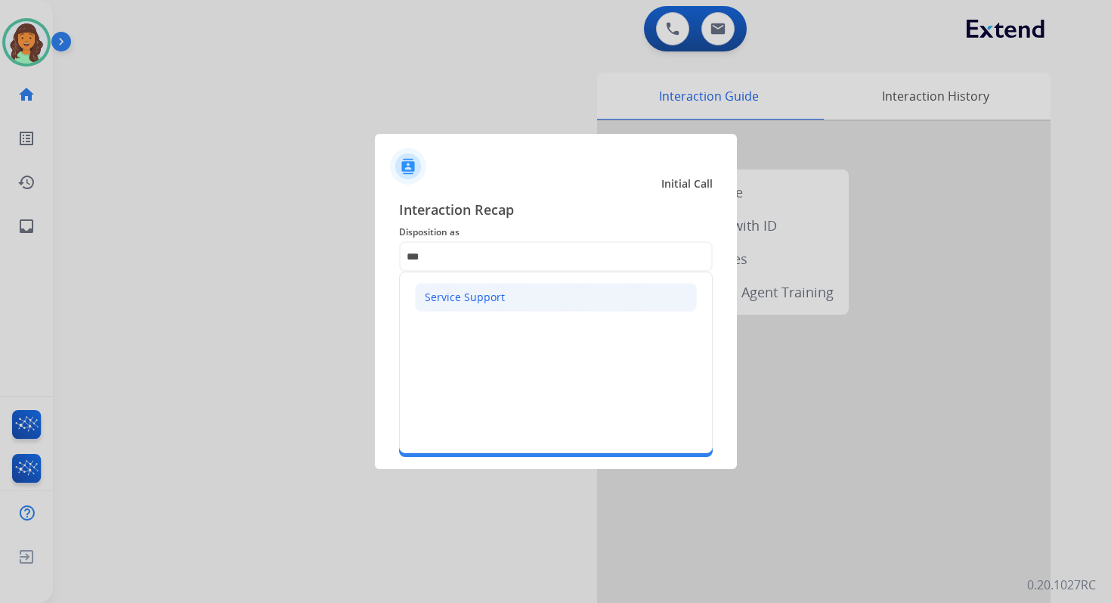
click at [465, 285] on li "Service Support" at bounding box center [556, 297] width 282 height 29
type input "**********"
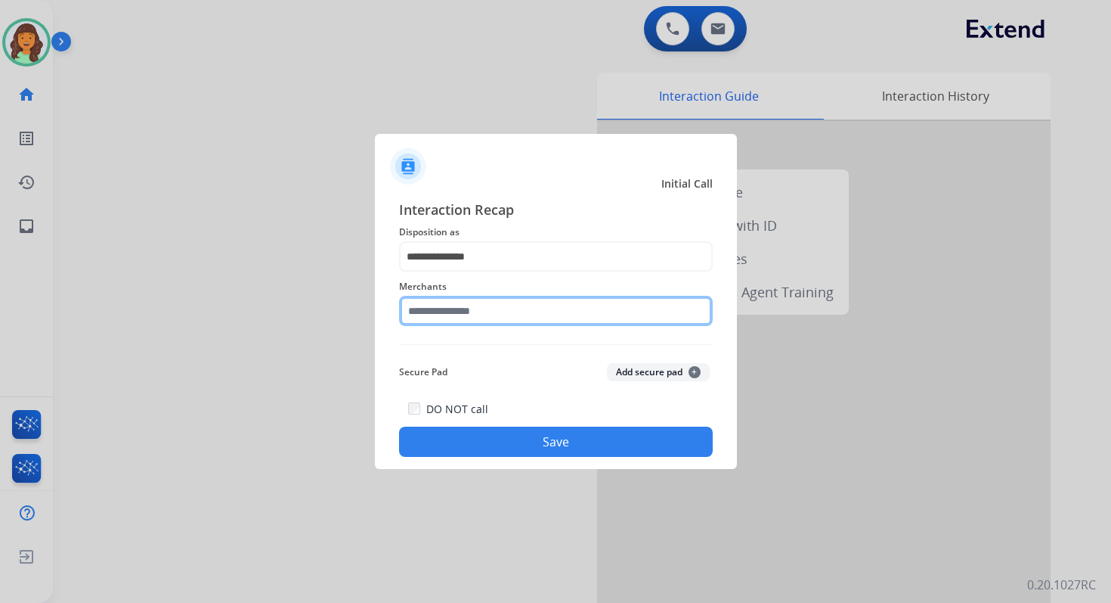
click at [467, 311] on input "text" at bounding box center [556, 311] width 314 height 30
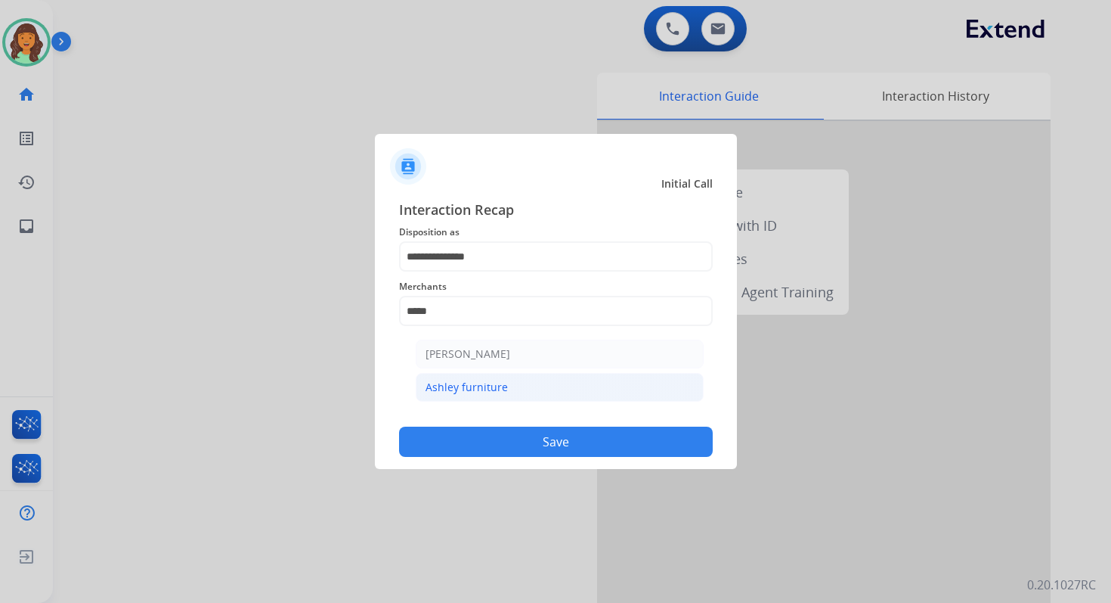
click at [527, 388] on li "Ashley furniture" at bounding box center [560, 387] width 288 height 29
type input "**********"
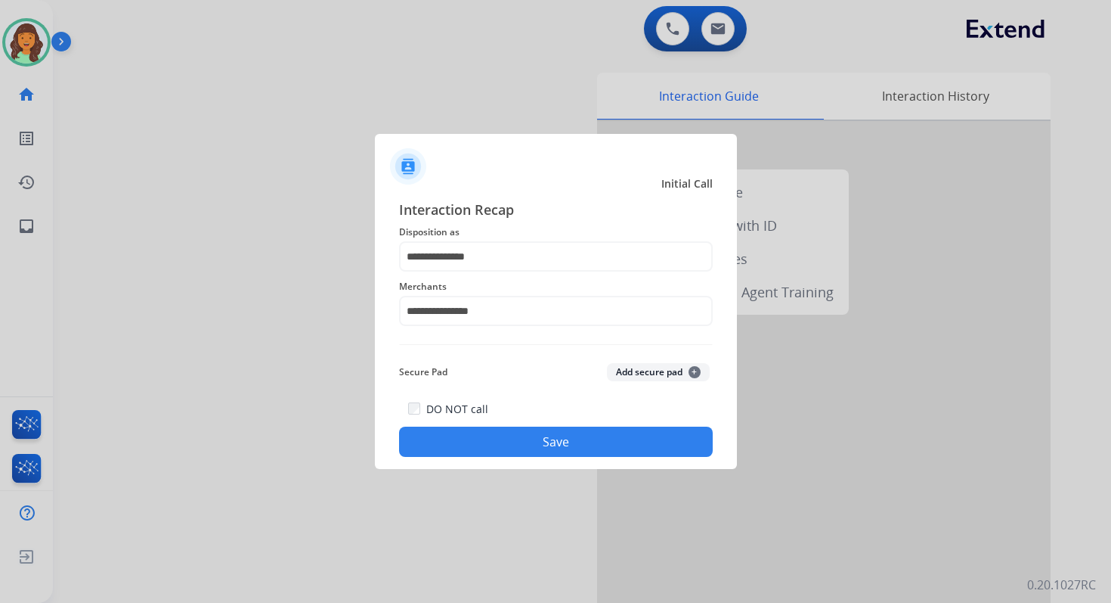
click at [558, 426] on button "Save" at bounding box center [556, 441] width 314 height 30
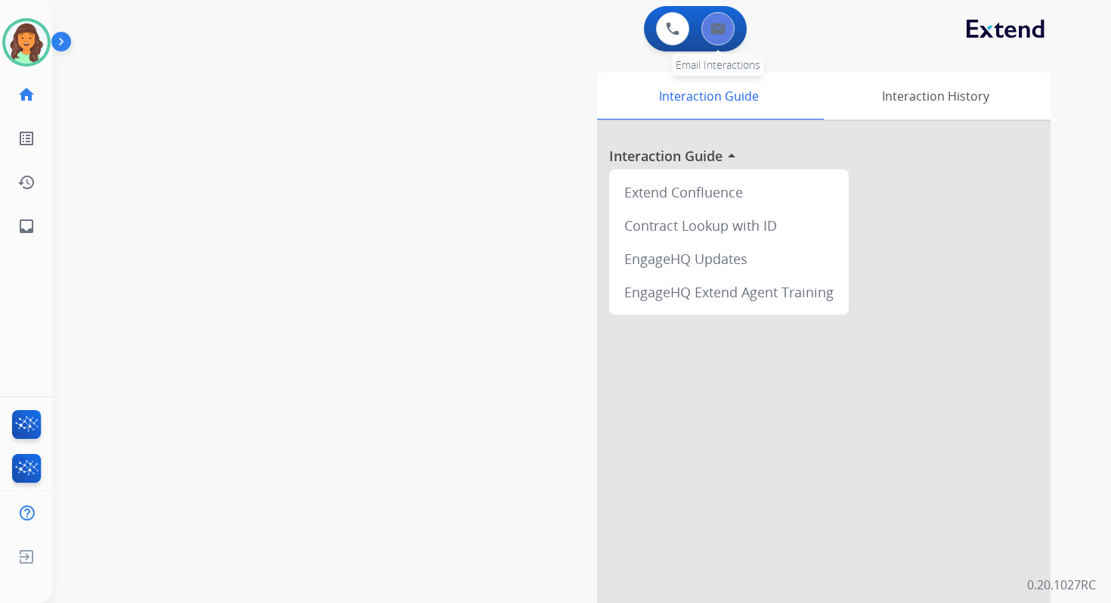
click at [720, 23] on img at bounding box center [718, 29] width 15 height 12
select select "**********"
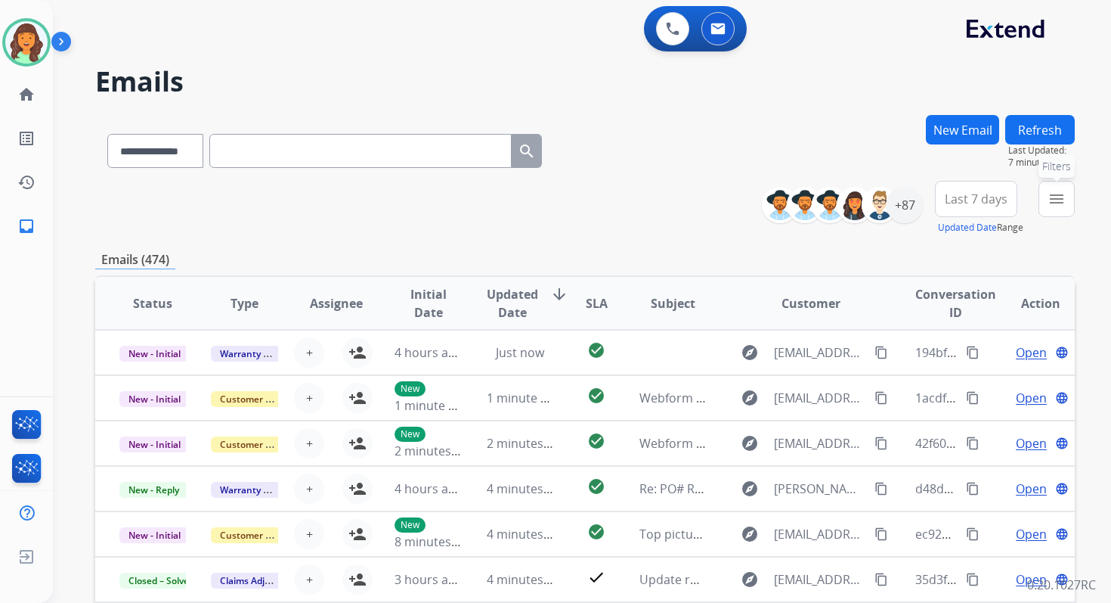
click at [1058, 201] on mat-icon "menu" at bounding box center [1057, 199] width 18 height 18
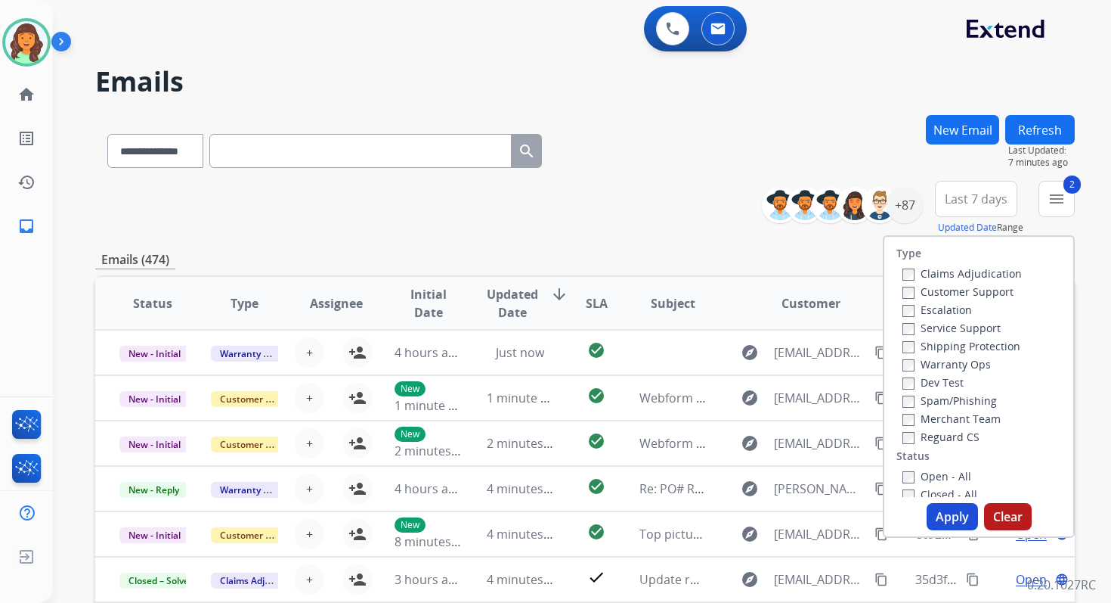
click at [951, 528] on button "Apply" at bounding box center [952, 516] width 51 height 27
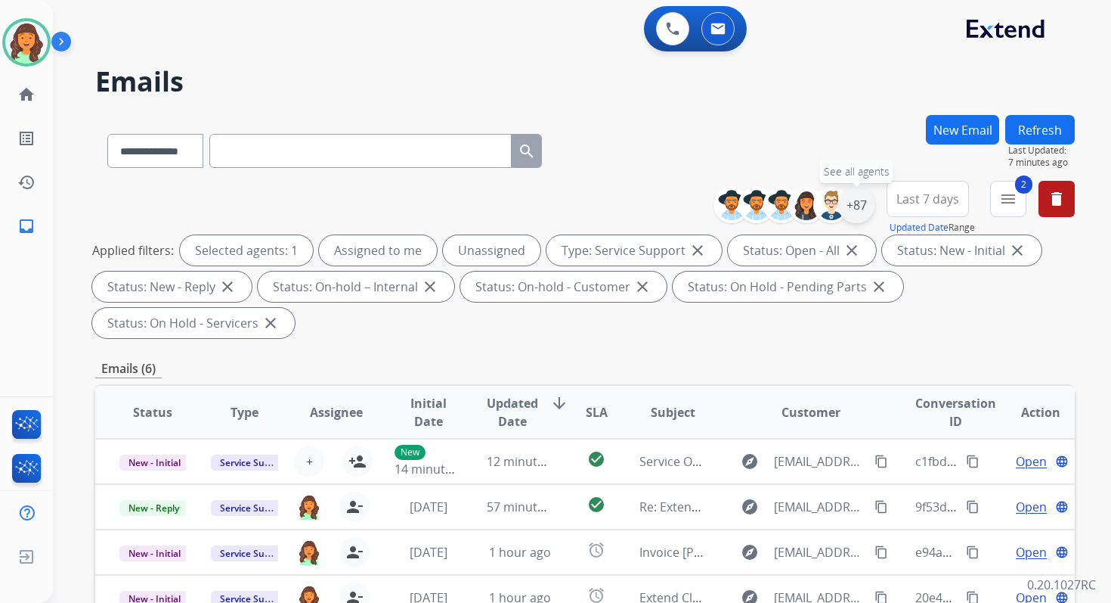
click at [848, 206] on div "+87" at bounding box center [856, 205] width 36 height 36
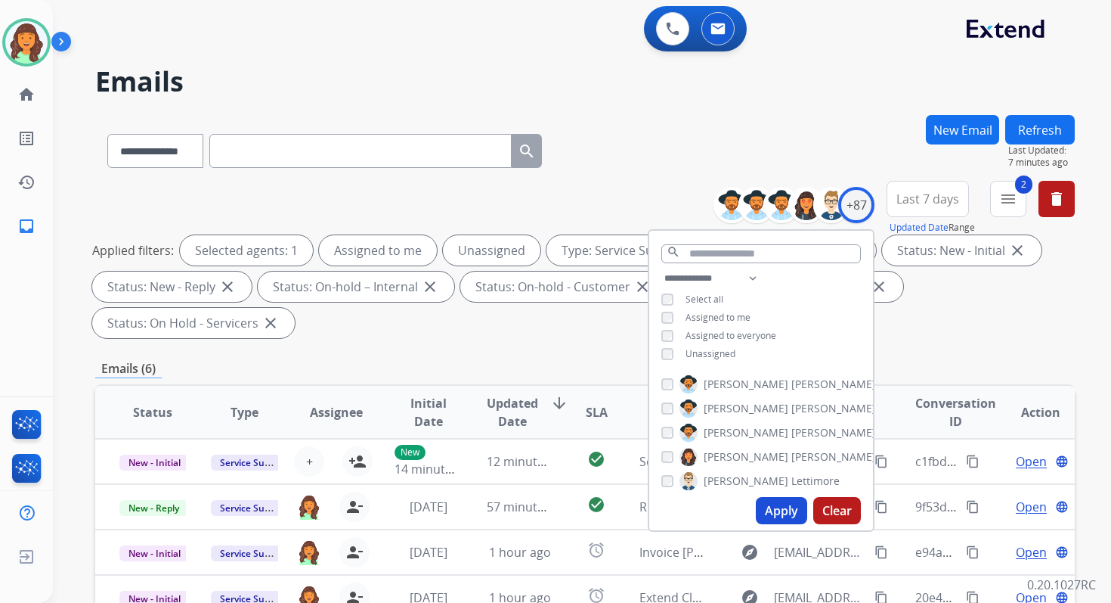
click at [777, 510] on button "Apply" at bounding box center [781, 510] width 51 height 27
click at [552, 375] on div "Emails (6)" at bounding box center [585, 368] width 980 height 19
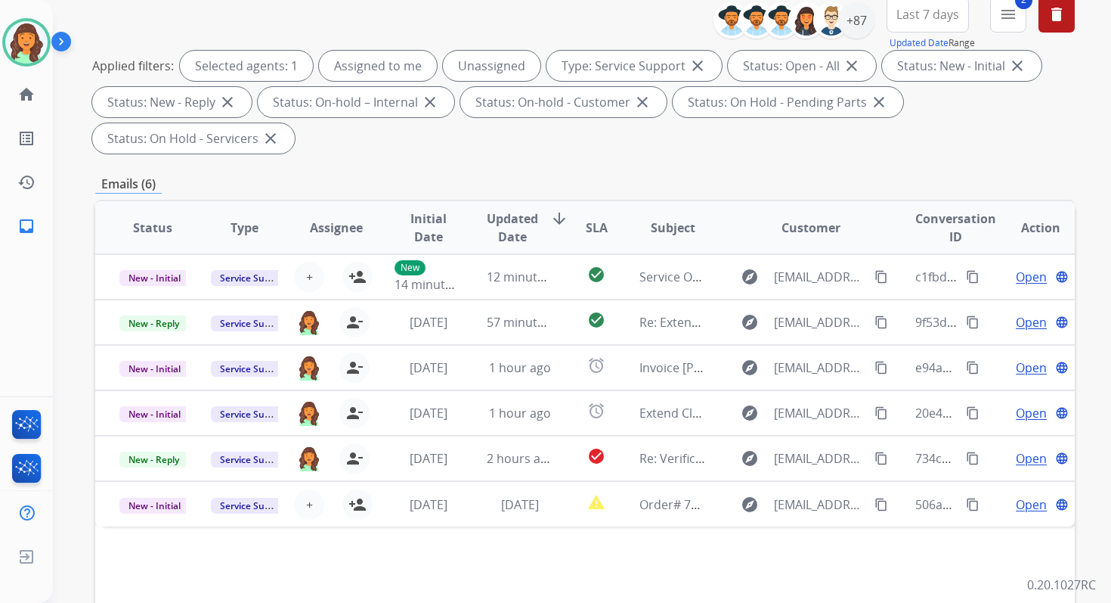
scroll to position [364, 0]
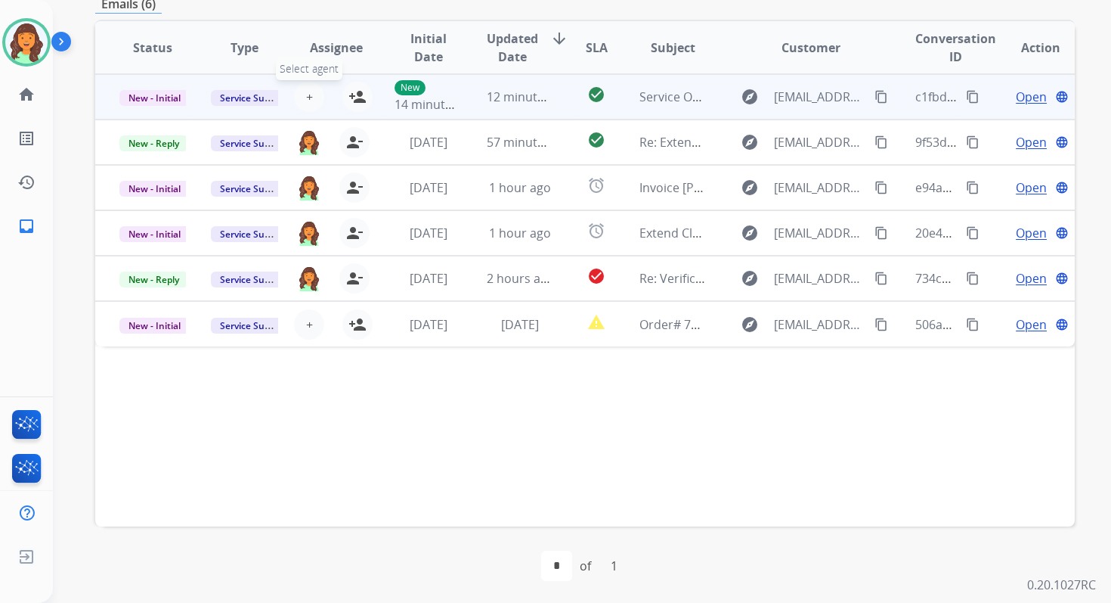
click at [307, 99] on span "+" at bounding box center [309, 97] width 7 height 18
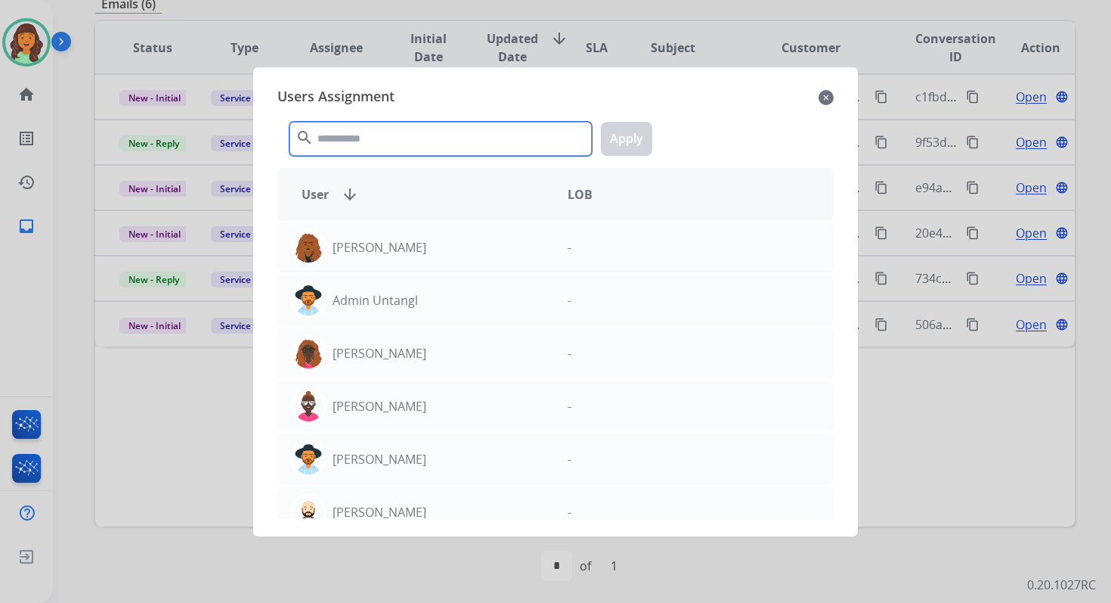
click at [383, 152] on input "text" at bounding box center [441, 139] width 302 height 34
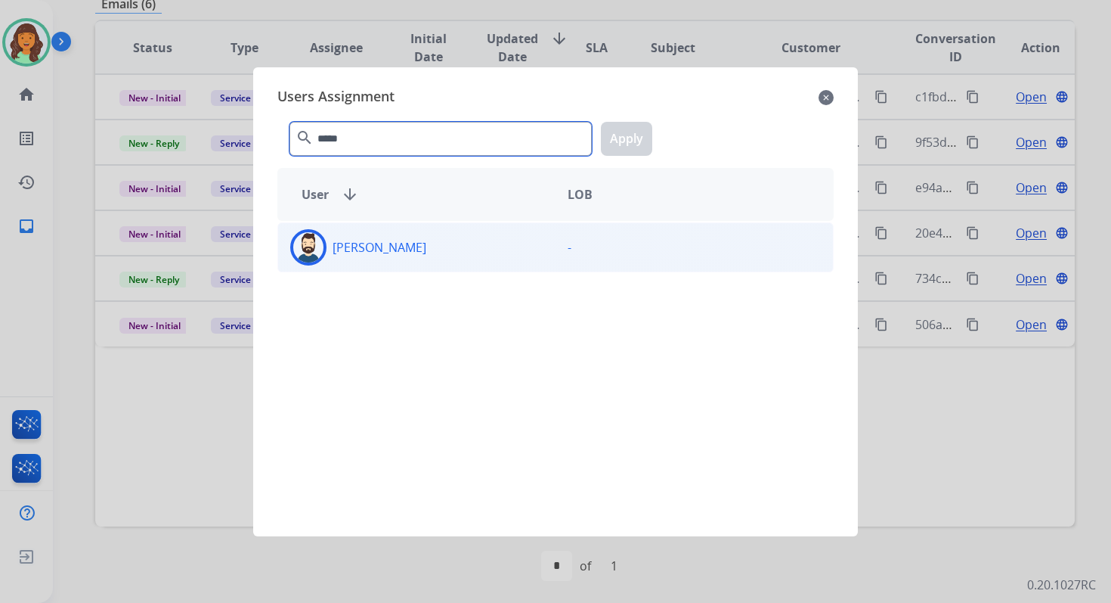
type input "*****"
click at [391, 252] on div "Jared Holt" at bounding box center [416, 247] width 277 height 36
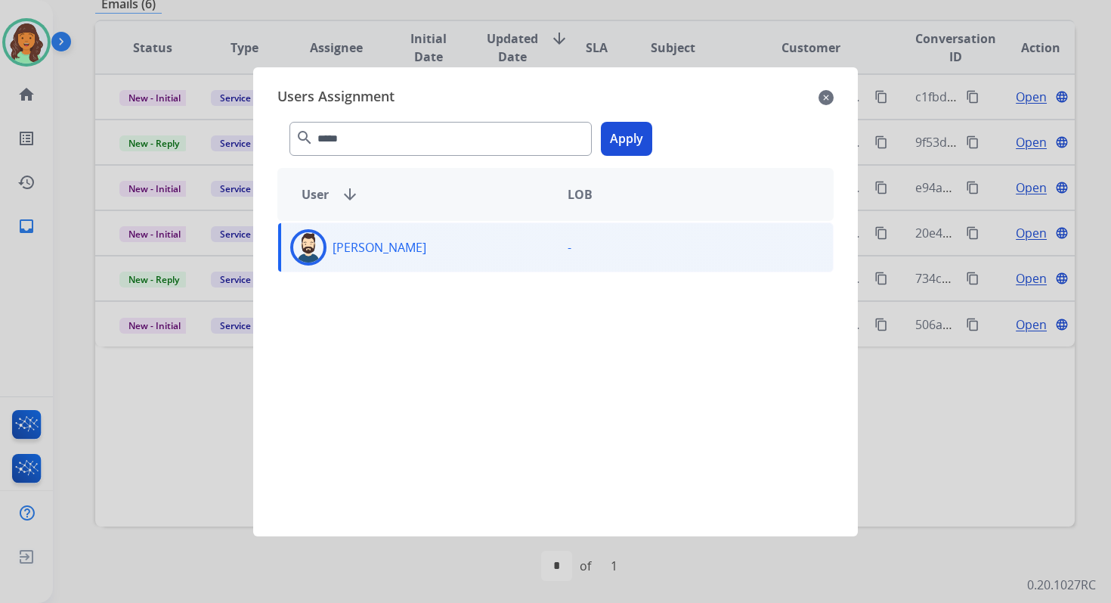
click at [622, 149] on button "Apply" at bounding box center [626, 139] width 51 height 34
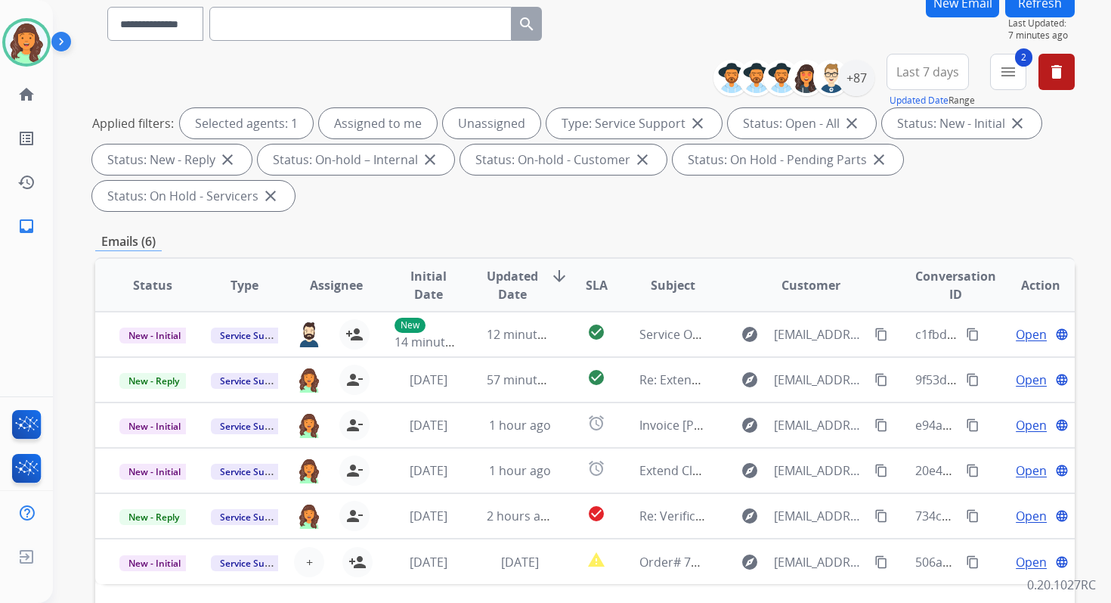
scroll to position [25, 0]
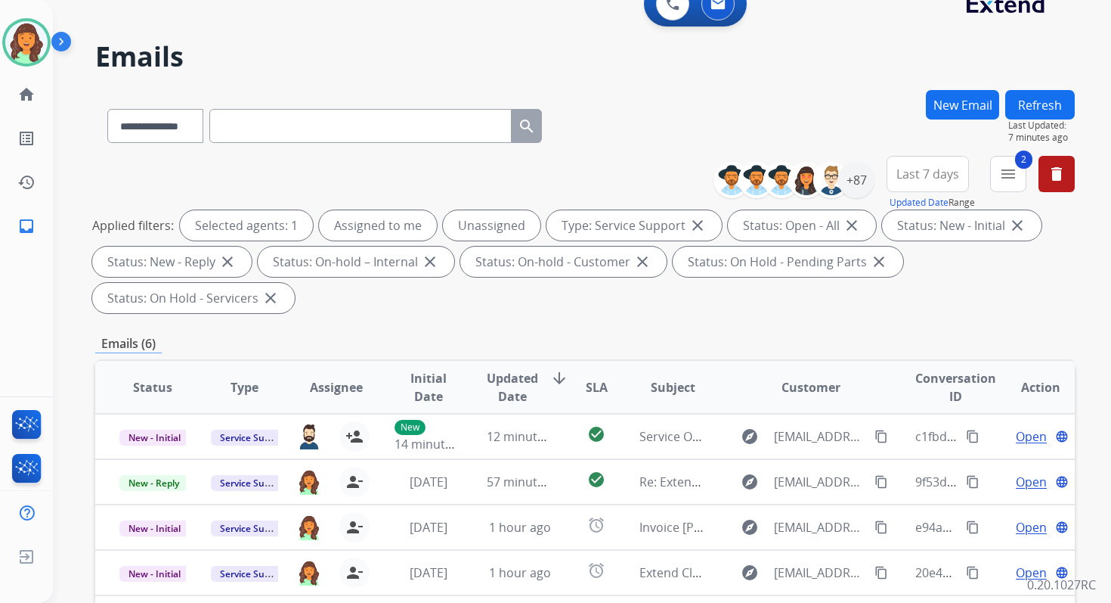
click at [1027, 104] on button "Refresh" at bounding box center [1040, 104] width 70 height 29
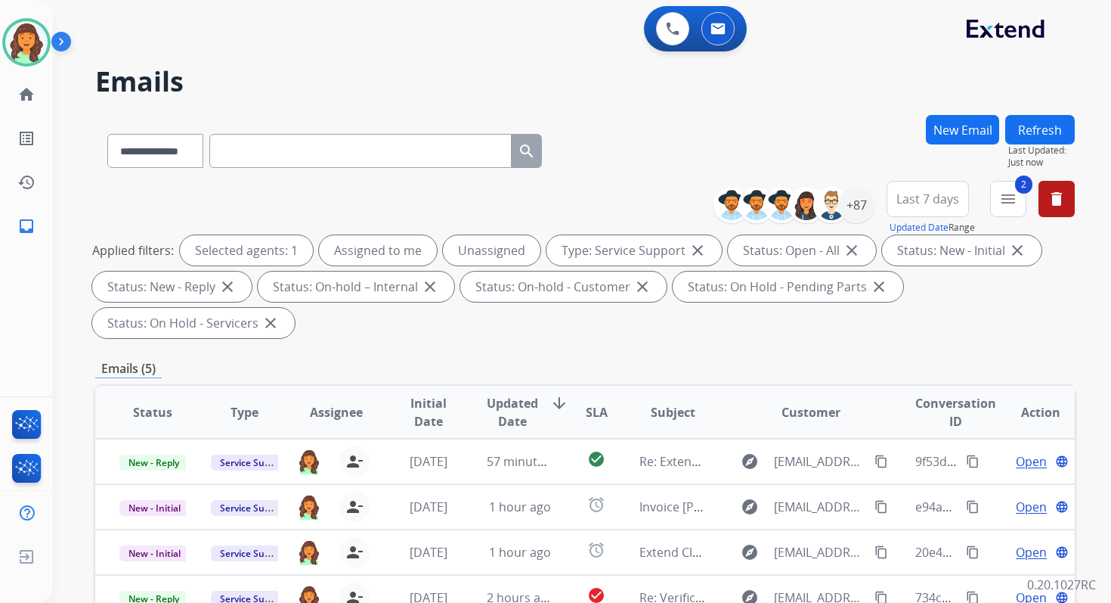
click at [547, 327] on div "Applied filters: Selected agents: 1 Assigned to me Unassigned Type: Service Sup…" at bounding box center [582, 286] width 980 height 103
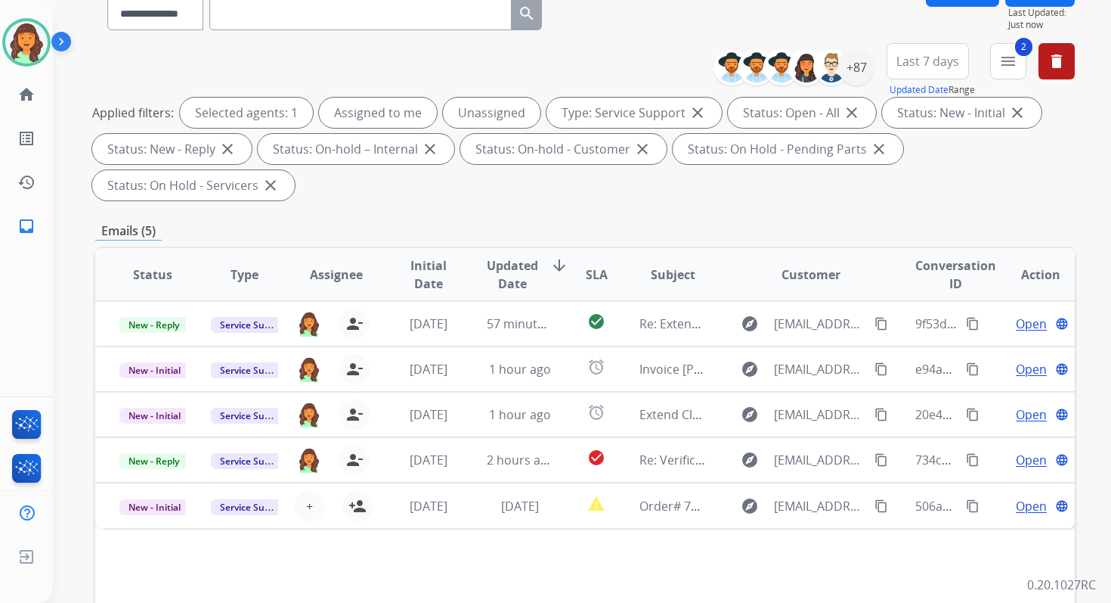
scroll to position [367, 0]
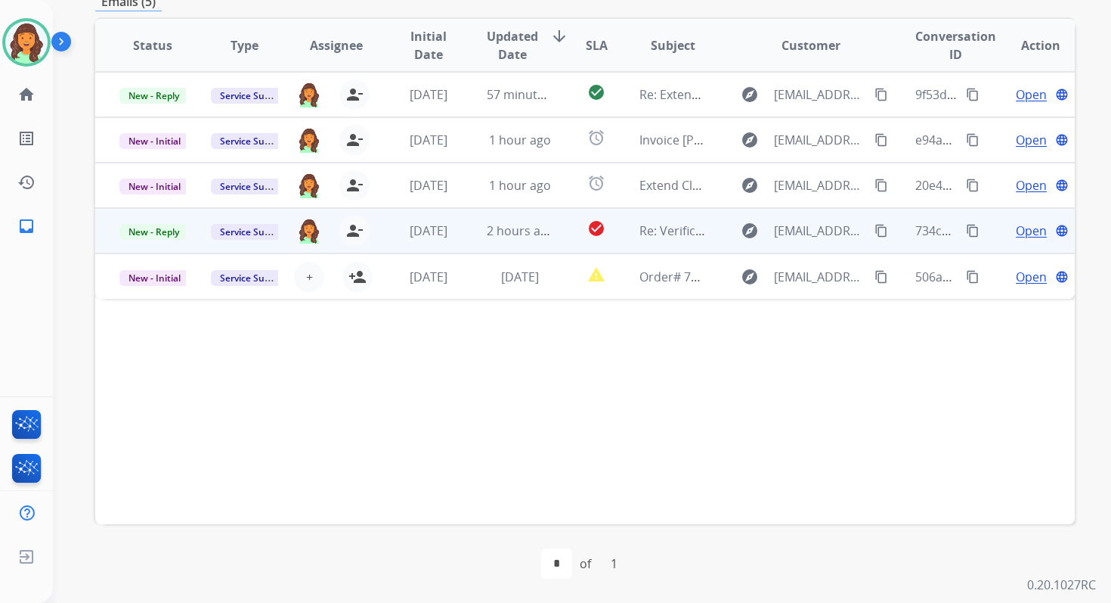
click at [470, 237] on td "2 hours ago" at bounding box center [508, 230] width 91 height 45
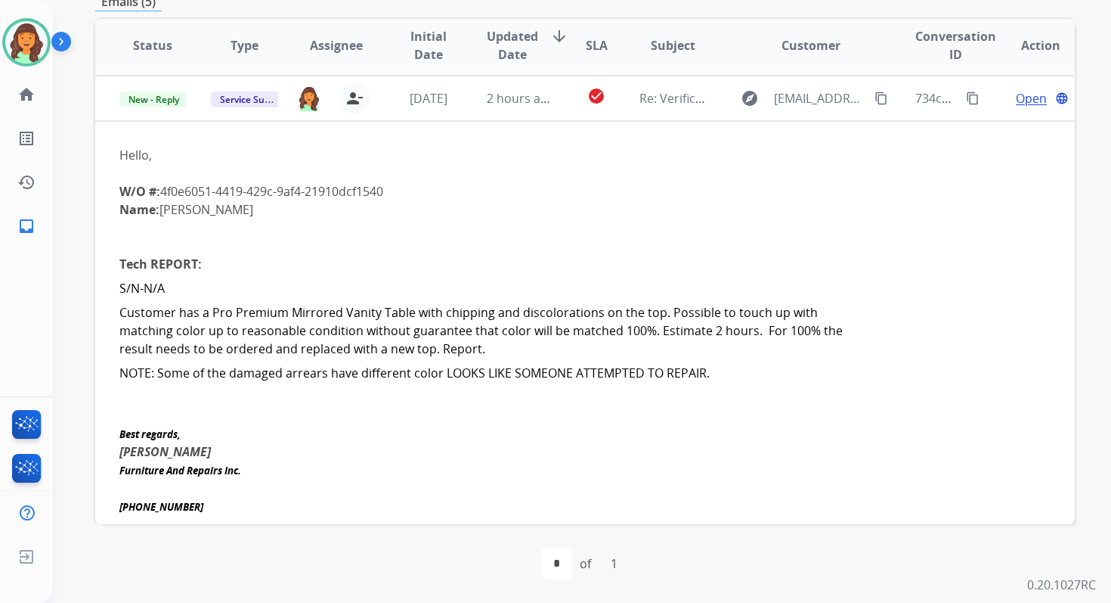
scroll to position [136, 0]
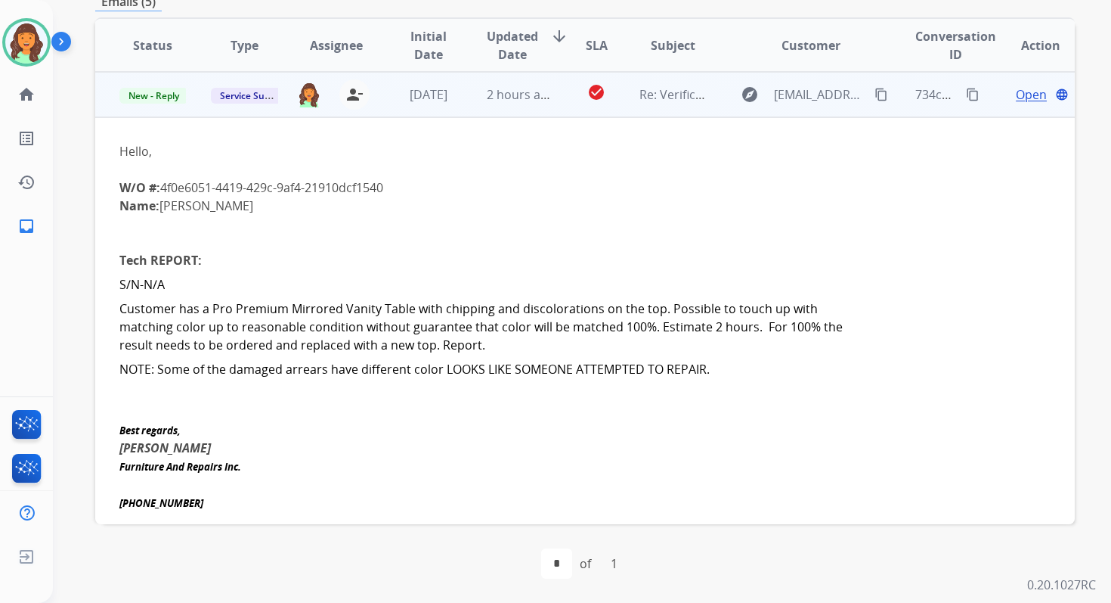
click at [488, 99] on span "2 hours ago" at bounding box center [521, 94] width 68 height 17
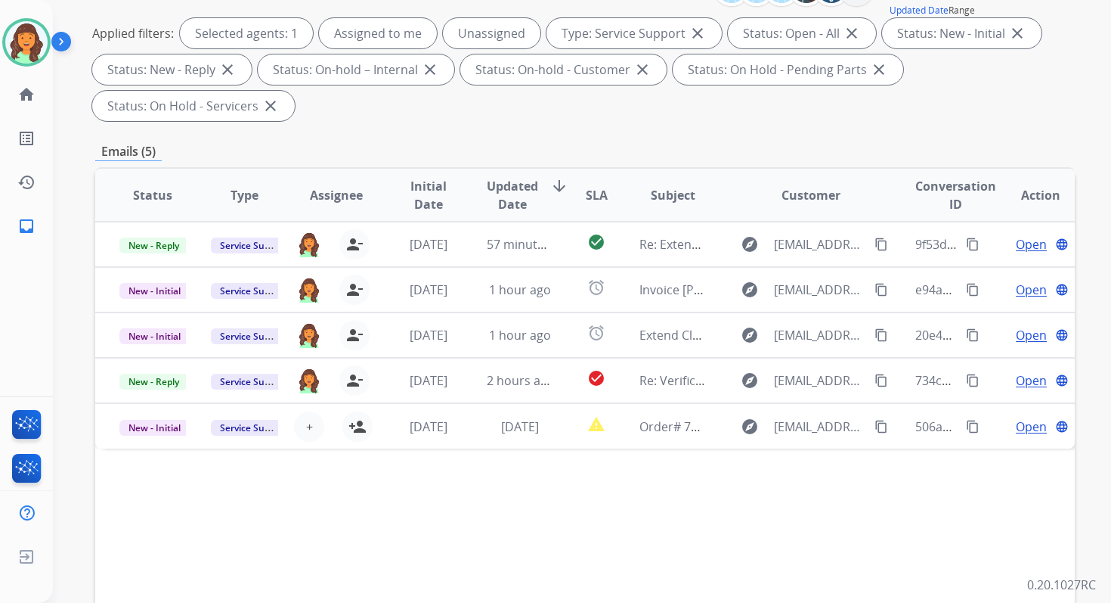
scroll to position [367, 0]
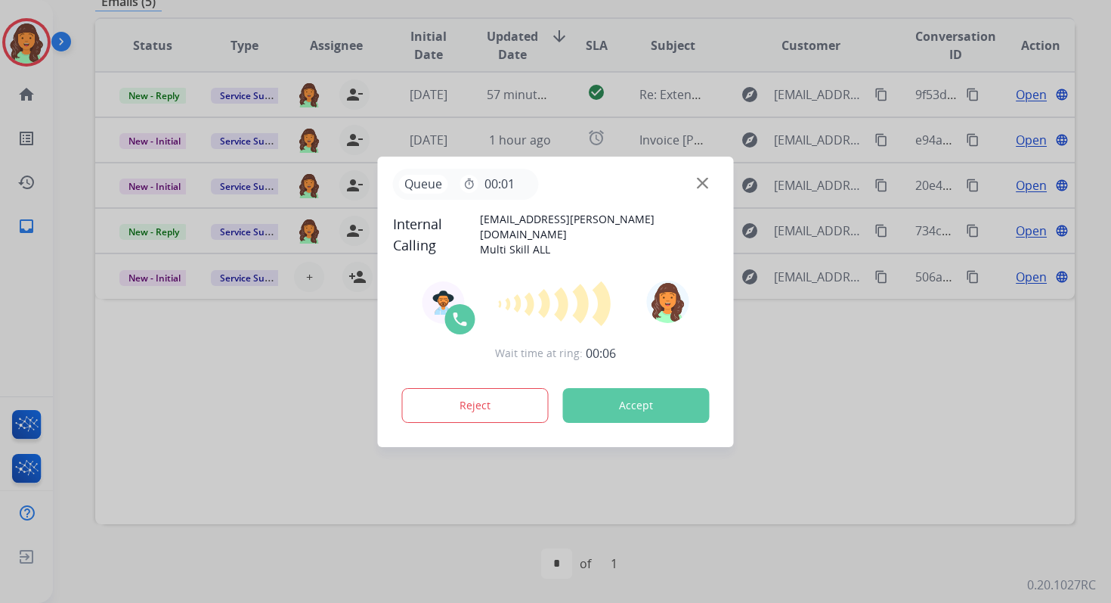
click at [642, 404] on button "Accept" at bounding box center [636, 405] width 147 height 35
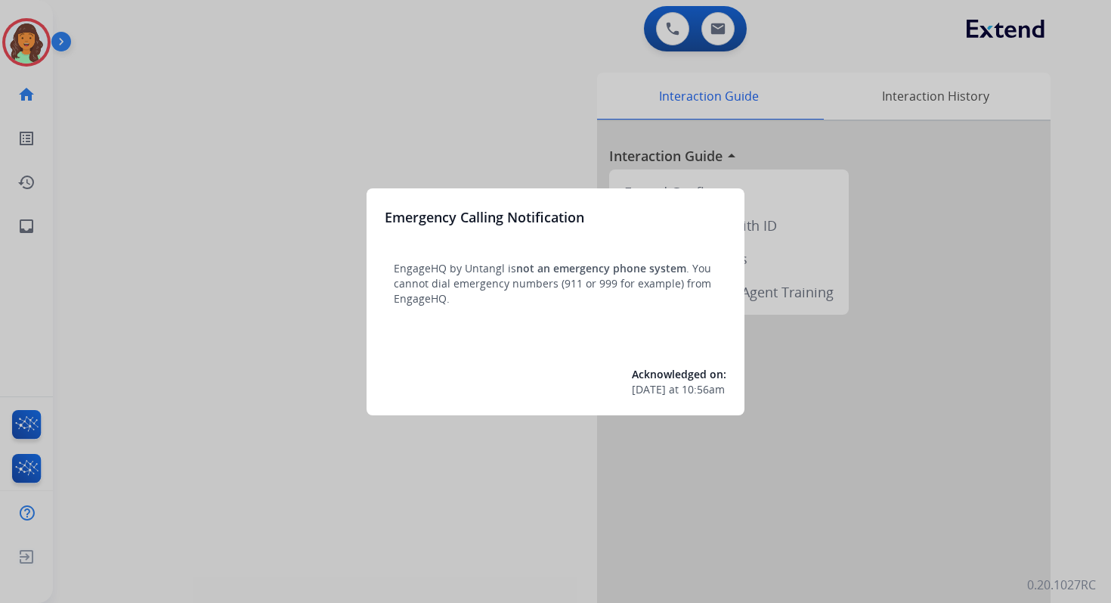
click at [590, 91] on div at bounding box center [555, 301] width 1111 height 603
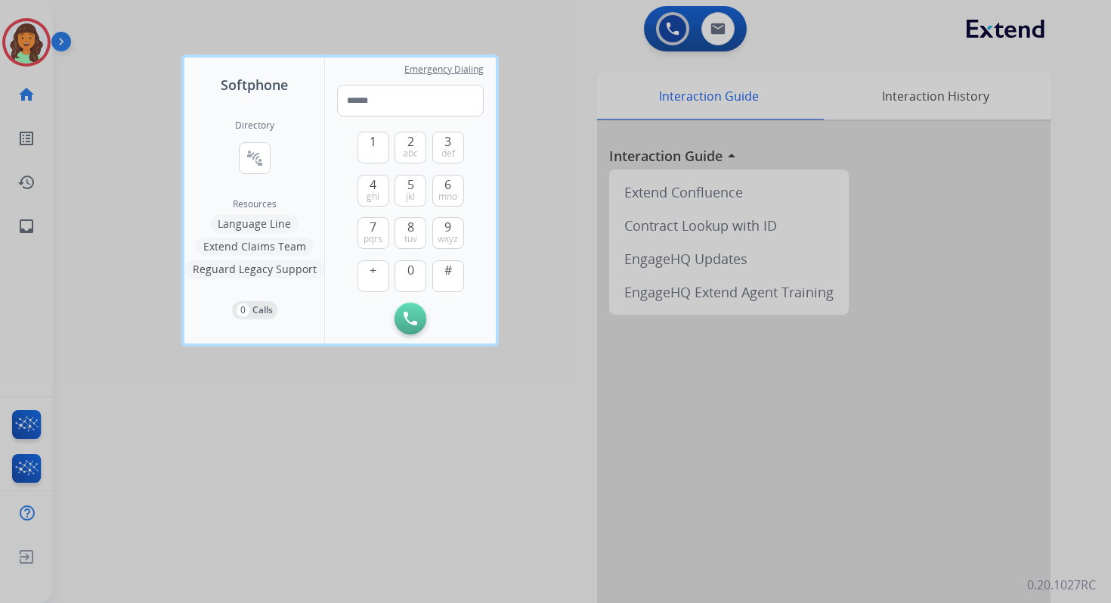
click at [588, 89] on div at bounding box center [555, 301] width 1111 height 603
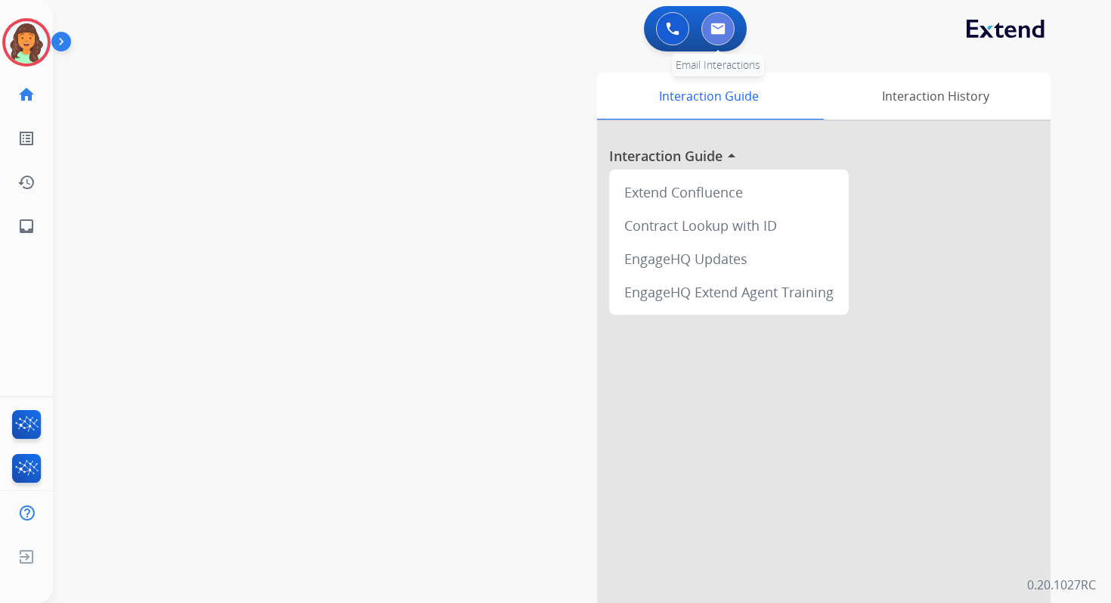
click at [722, 27] on img at bounding box center [718, 29] width 15 height 12
select select "**********"
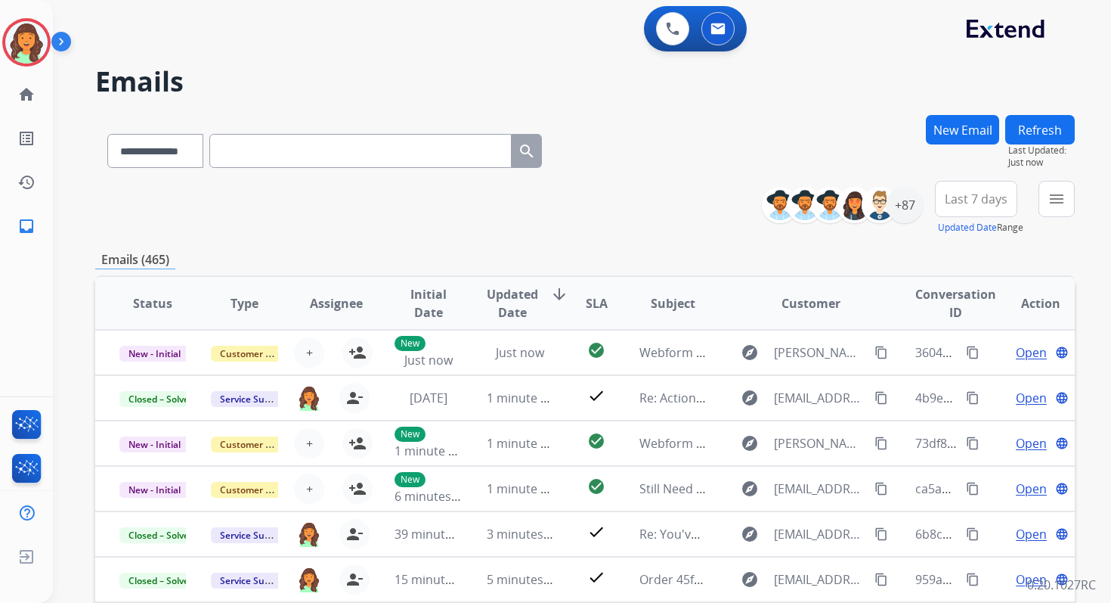
click at [955, 130] on button "New Email" at bounding box center [962, 129] width 73 height 29
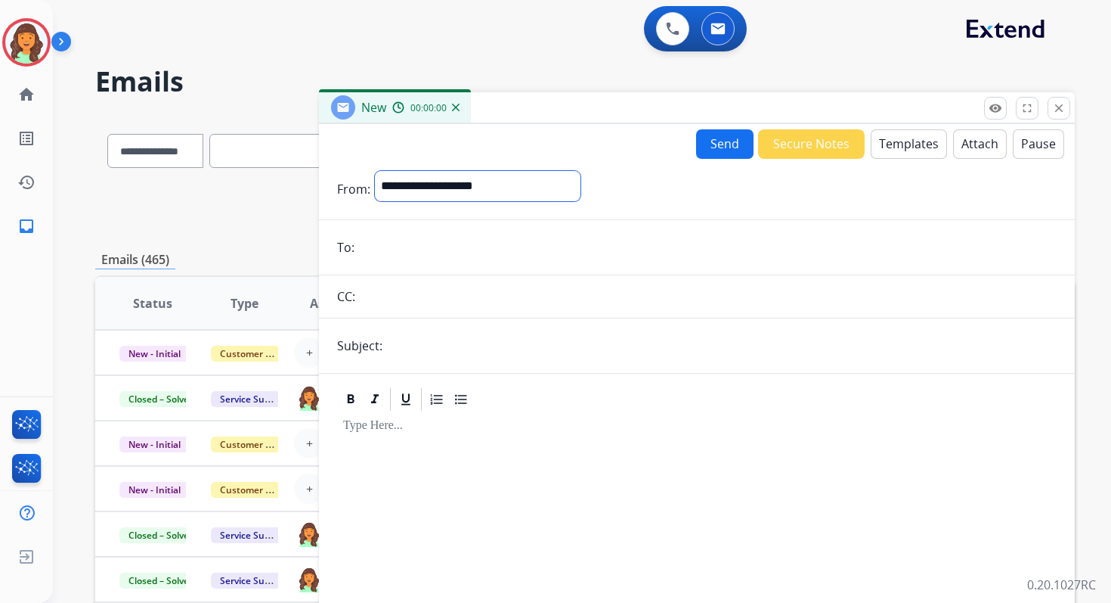
click at [420, 184] on select "**********" at bounding box center [478, 186] width 206 height 30
select select "**********"
click at [375, 171] on select "**********" at bounding box center [478, 186] width 206 height 30
click at [426, 255] on input "email" at bounding box center [708, 249] width 698 height 30
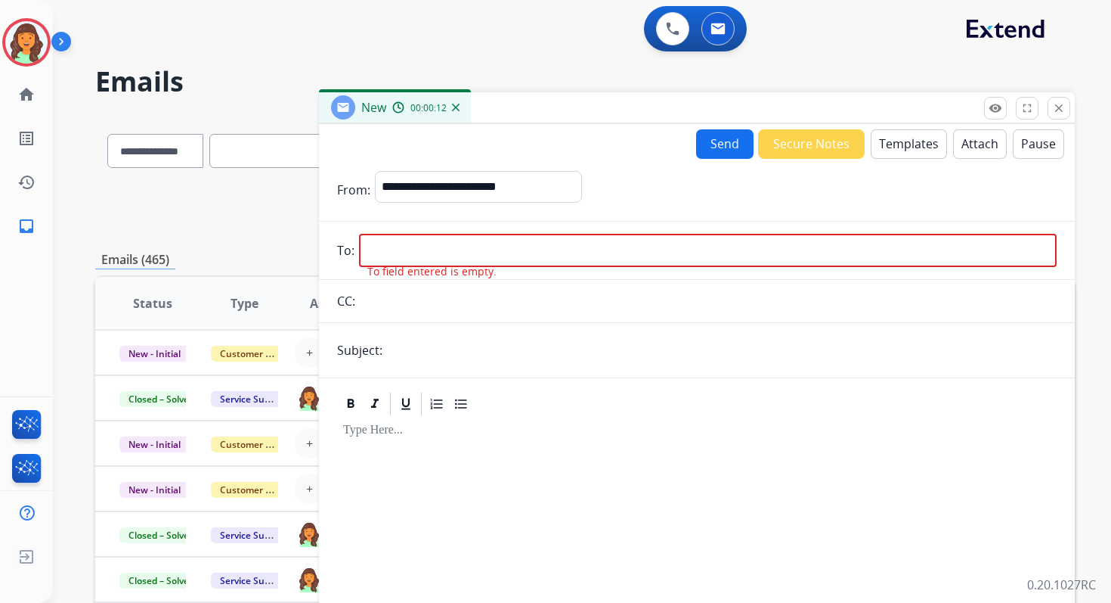
click at [906, 152] on button "Templates" at bounding box center [909, 143] width 76 height 29
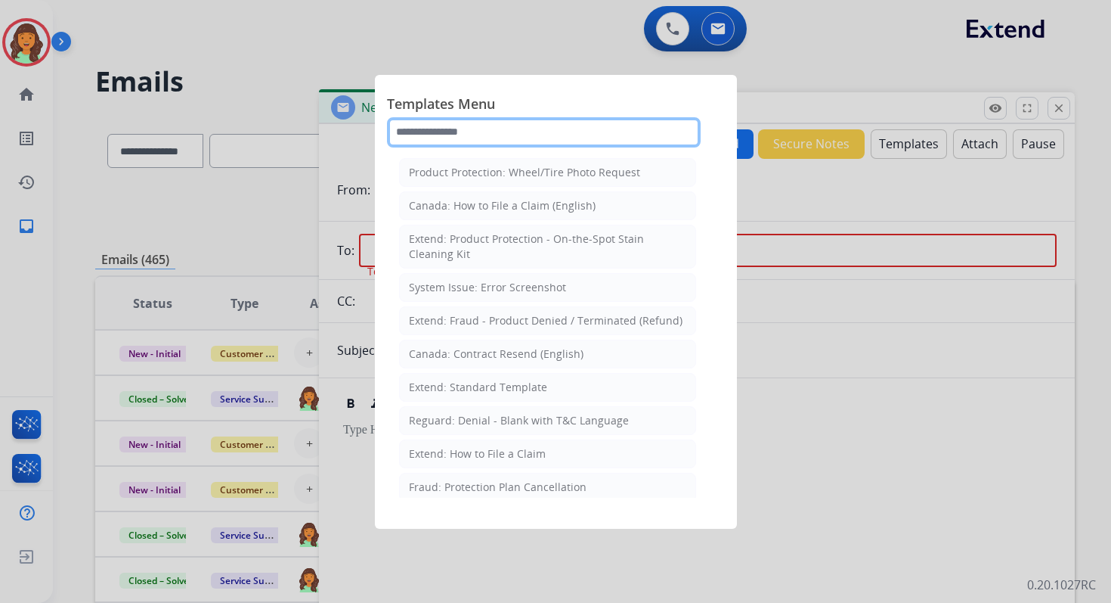
click at [474, 135] on input "text" at bounding box center [544, 132] width 314 height 30
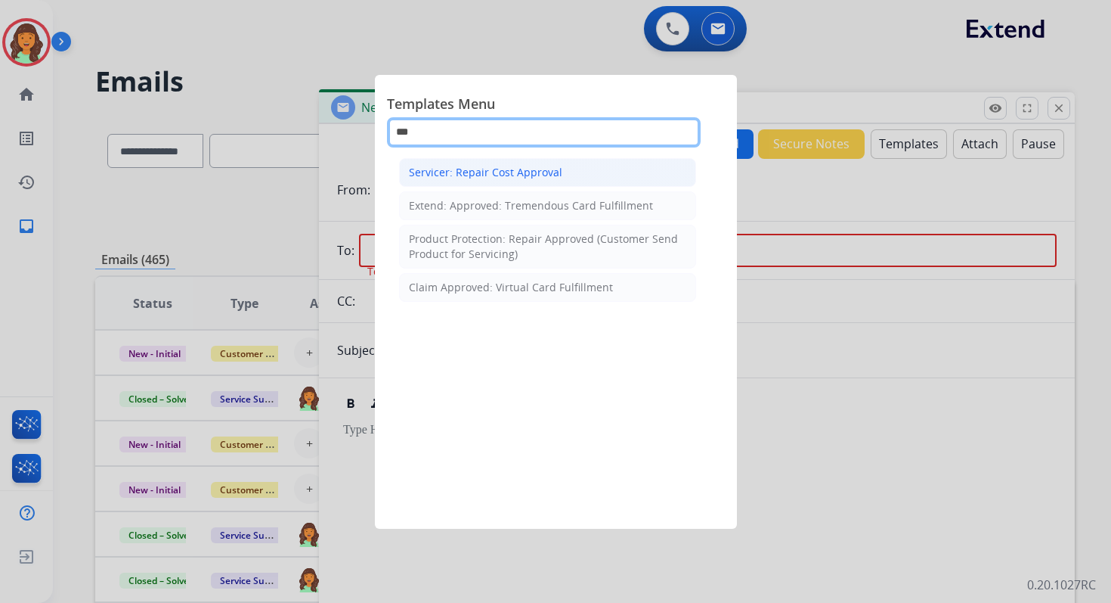
type input "***"
click at [507, 175] on div "Servicer: Repair Cost Approval" at bounding box center [485, 172] width 153 height 15
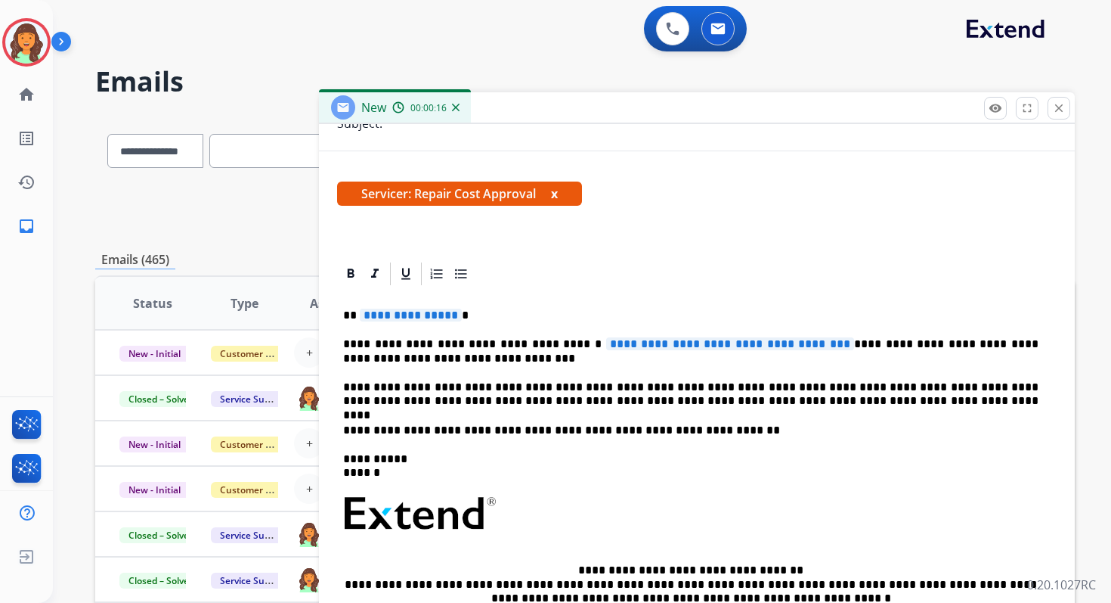
scroll to position [271, 0]
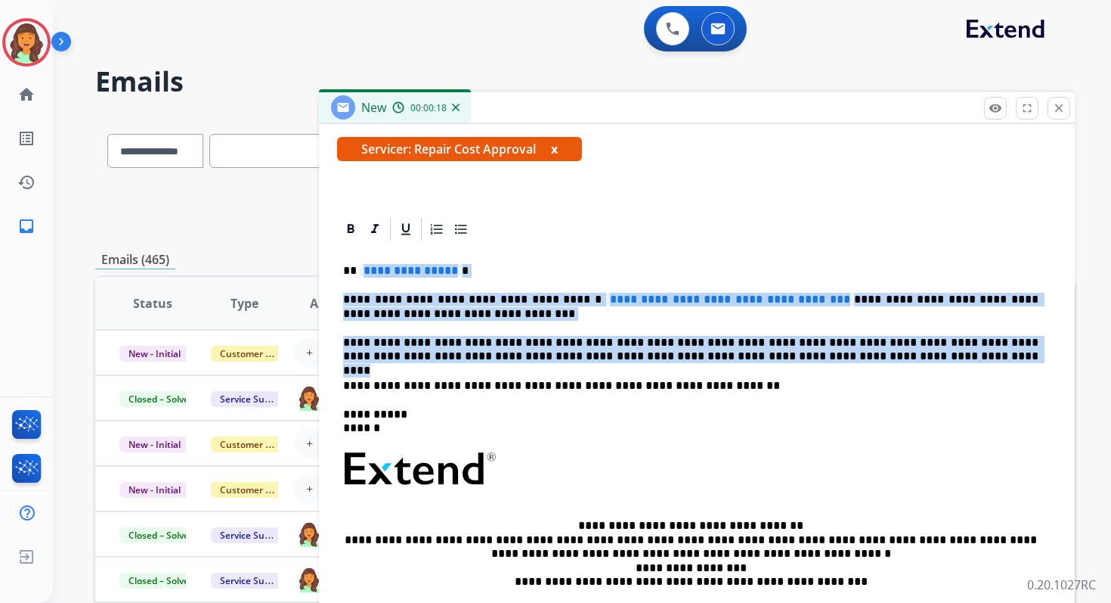
drag, startPoint x: 359, startPoint y: 273, endPoint x: 844, endPoint y: 355, distance: 492.2
click at [844, 355] on div "**********" at bounding box center [697, 461] width 720 height 437
paste div
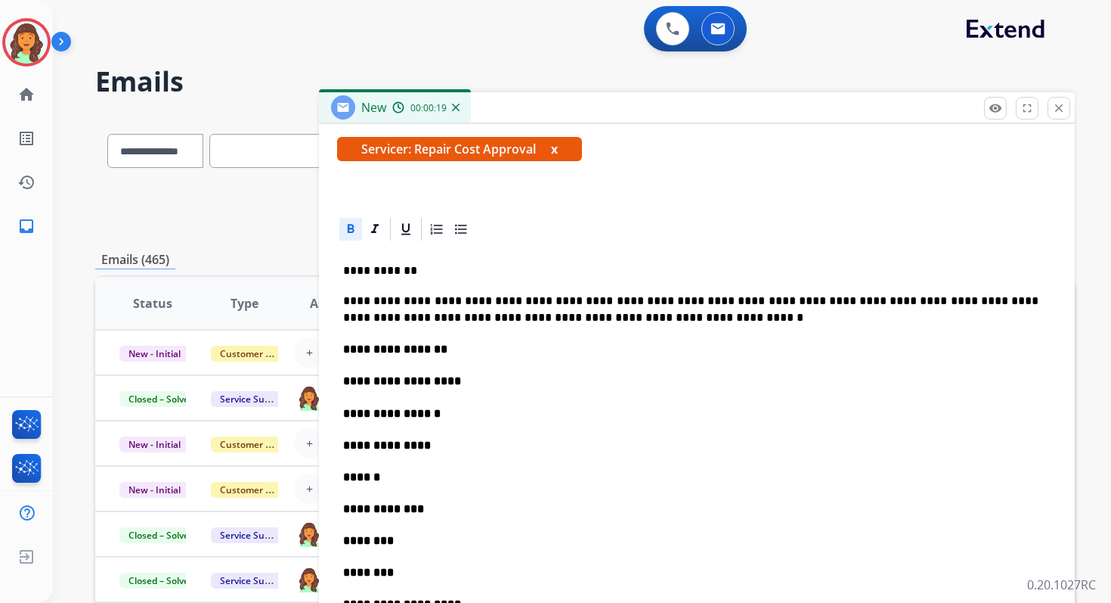
click at [354, 274] on p "**********" at bounding box center [691, 271] width 696 height 14
click at [448, 412] on p "**********" at bounding box center [697, 413] width 708 height 17
click at [457, 382] on p "**********" at bounding box center [697, 381] width 708 height 17
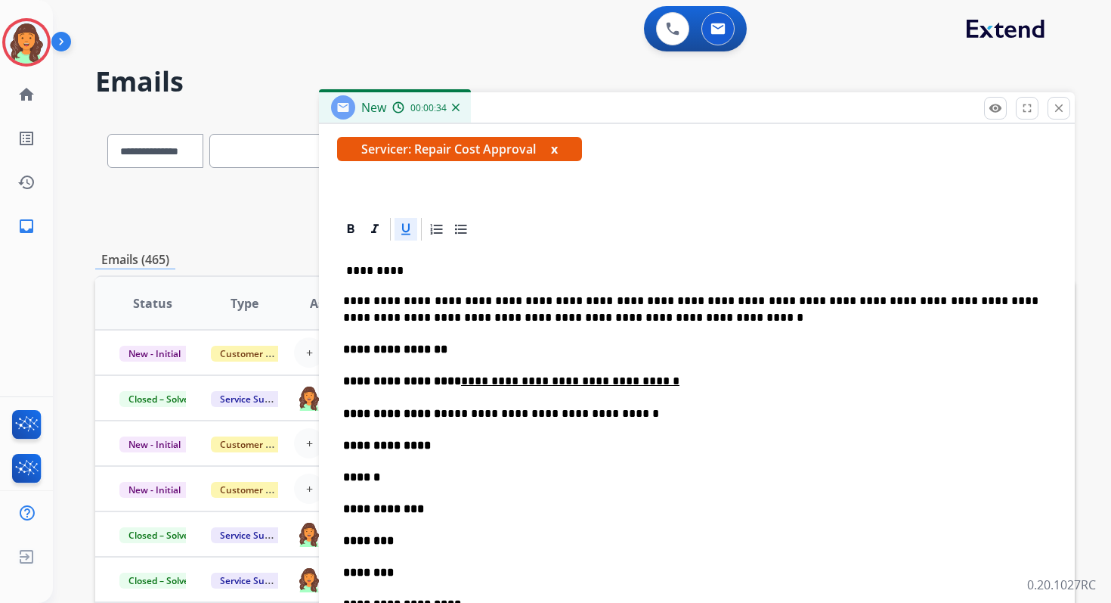
click at [459, 342] on p "**********" at bounding box center [697, 349] width 708 height 17
click at [443, 446] on p "**********" at bounding box center [697, 444] width 708 height 17
click at [405, 479] on p "******" at bounding box center [697, 477] width 708 height 17
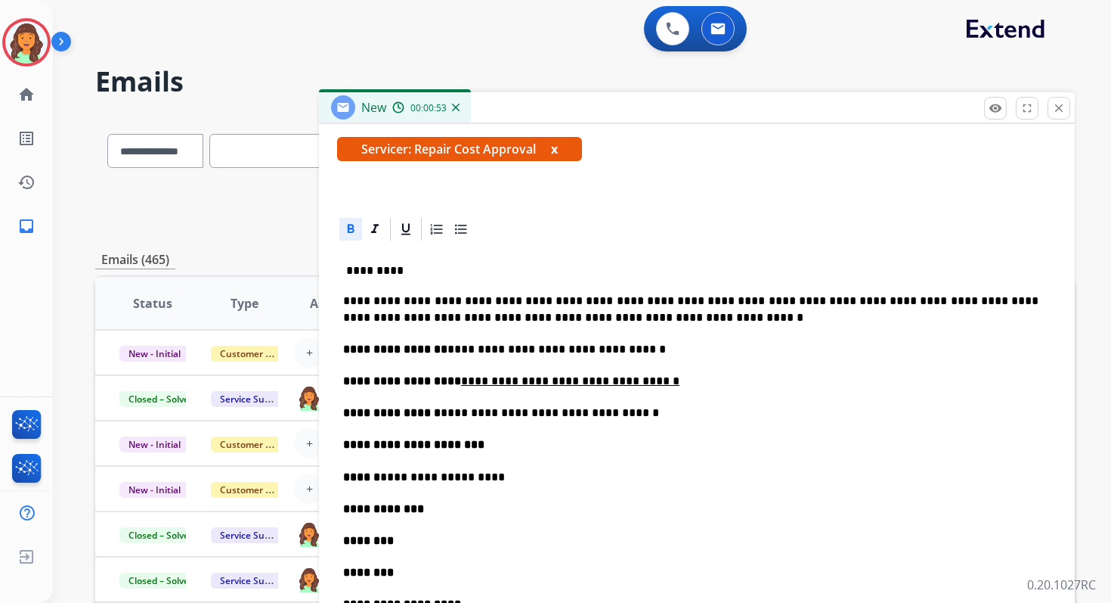
click at [450, 511] on p "**********" at bounding box center [697, 508] width 708 height 17
click at [414, 544] on p "********" at bounding box center [697, 540] width 708 height 17
click at [402, 578] on p "********" at bounding box center [697, 572] width 708 height 17
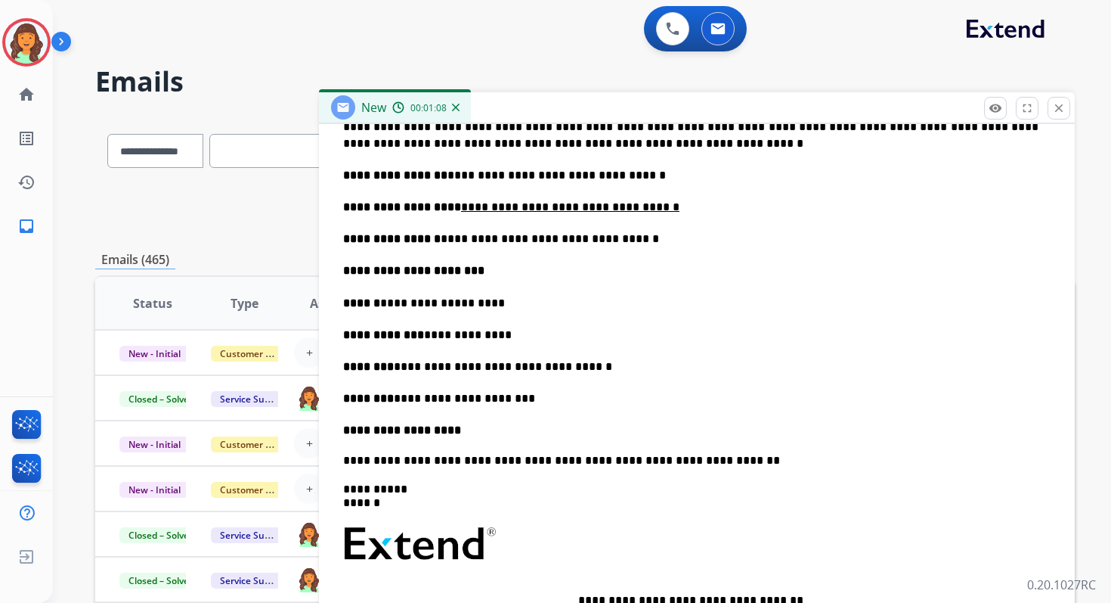
scroll to position [519, 0]
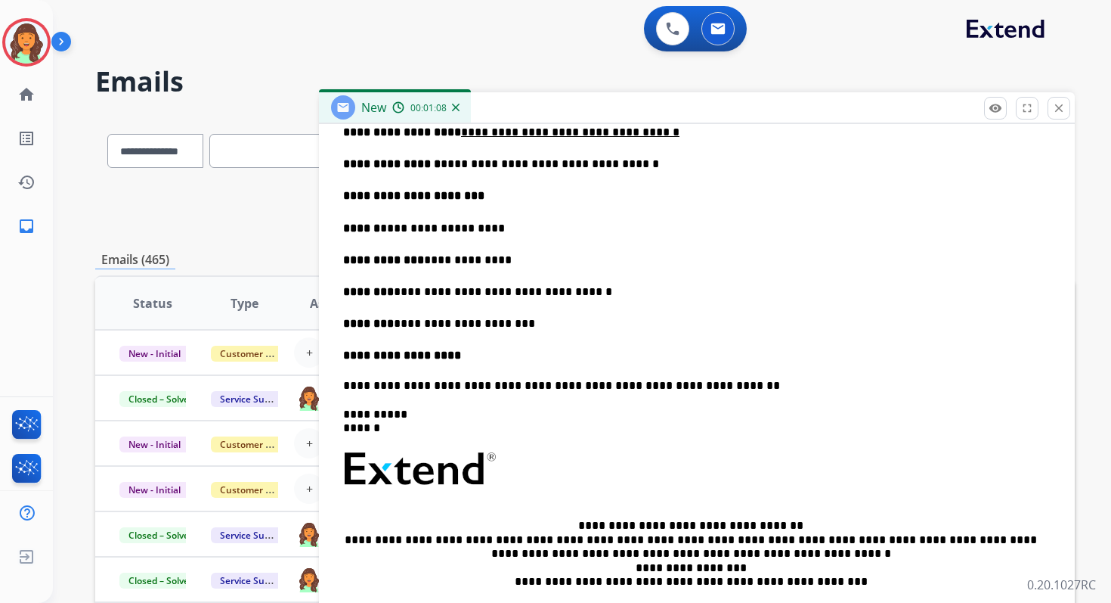
click at [469, 365] on div "**********" at bounding box center [697, 337] width 720 height 686
click at [469, 355] on p "**********" at bounding box center [697, 355] width 708 height 17
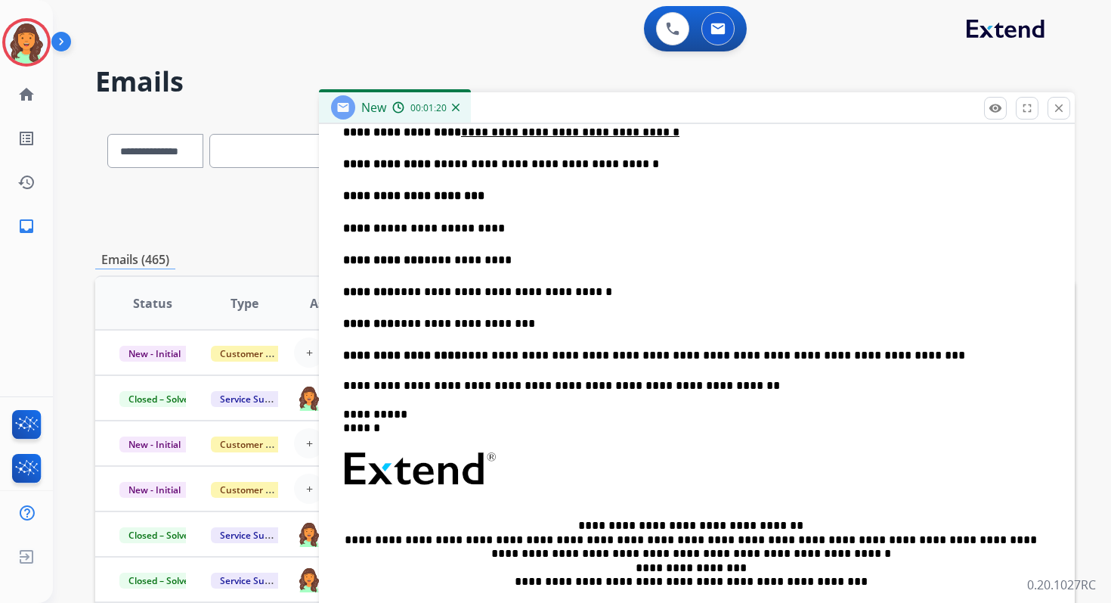
click at [432, 198] on strong "**********" at bounding box center [413, 195] width 141 height 11
click at [435, 161] on p "**********" at bounding box center [691, 164] width 696 height 17
click at [461, 135] on u "**********" at bounding box center [570, 131] width 218 height 11
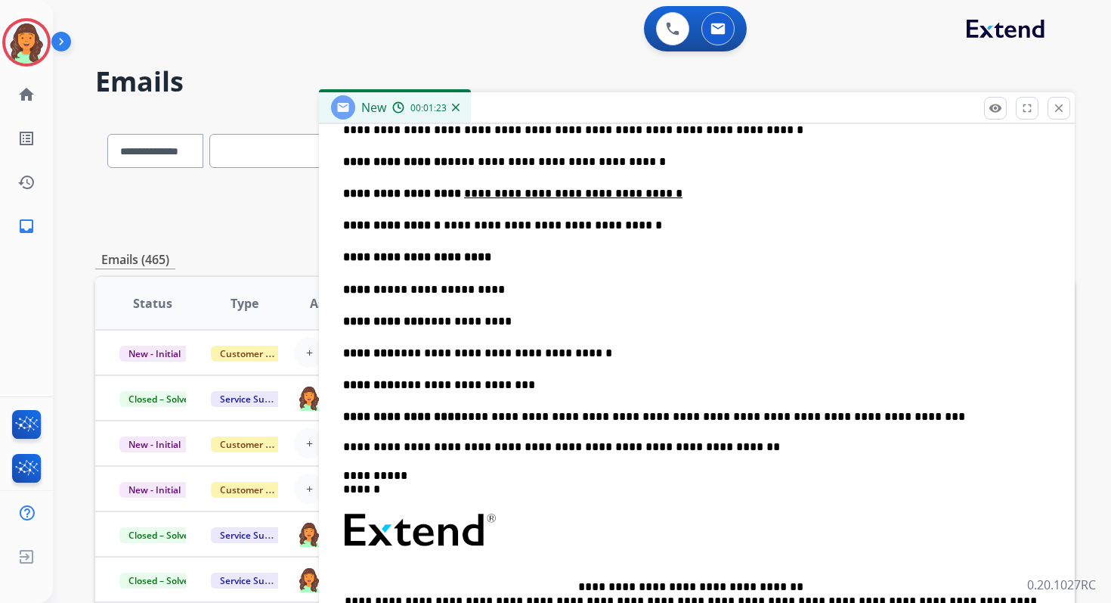
scroll to position [456, 0]
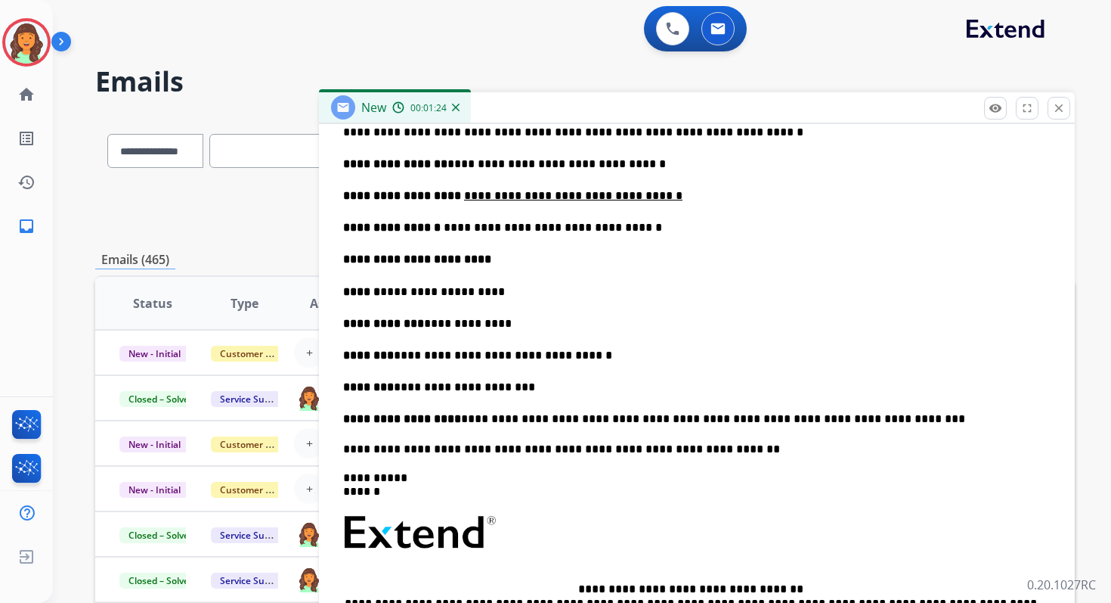
click at [436, 164] on p "**********" at bounding box center [691, 164] width 696 height 17
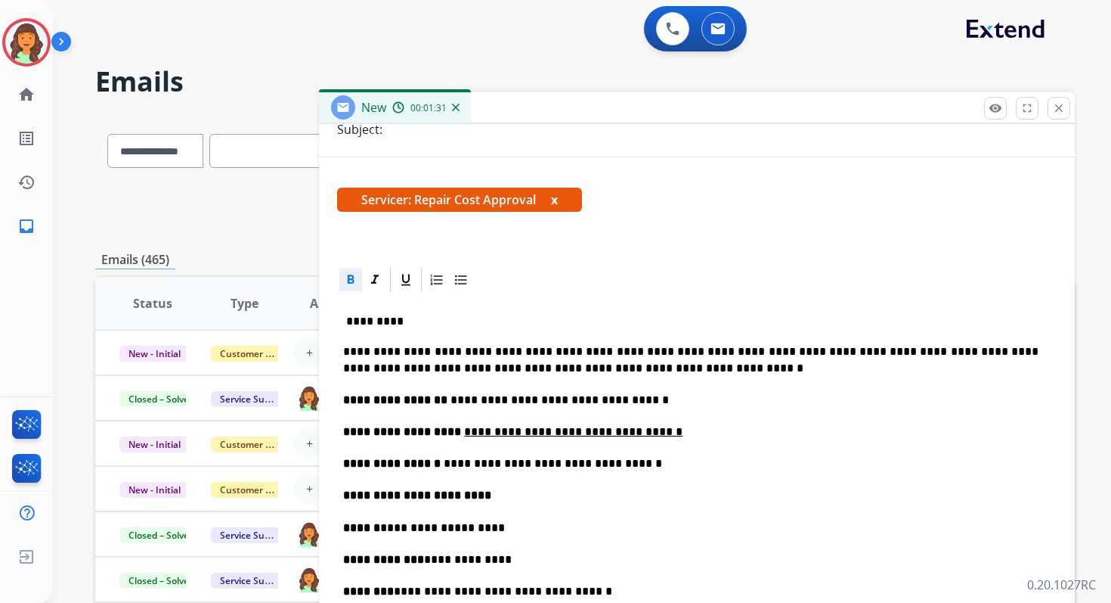
scroll to position [0, 0]
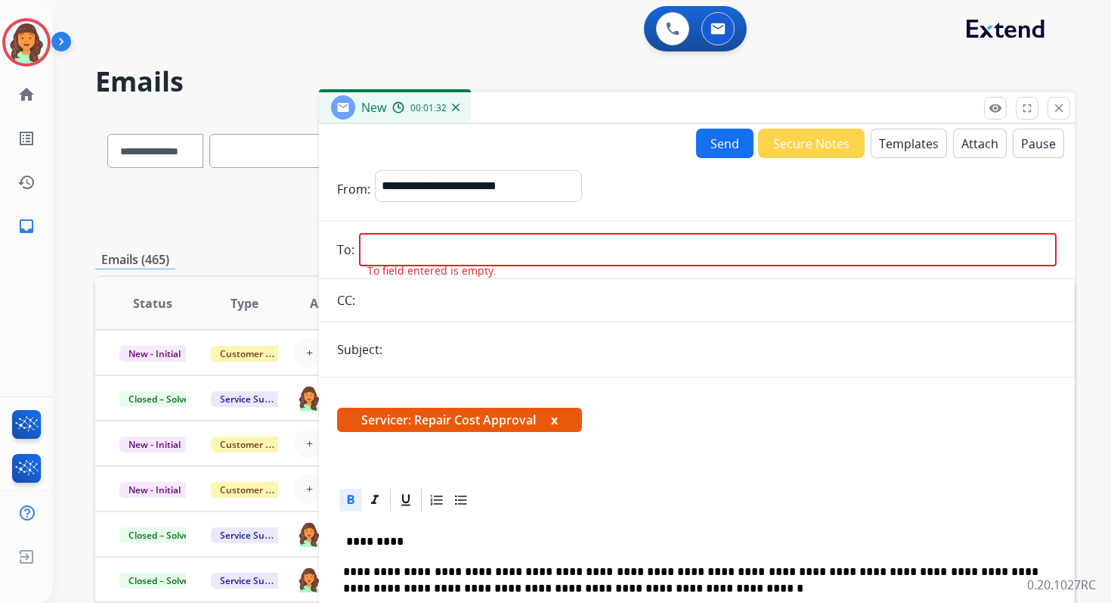
click at [424, 249] on input "email" at bounding box center [708, 249] width 698 height 33
paste input "**********"
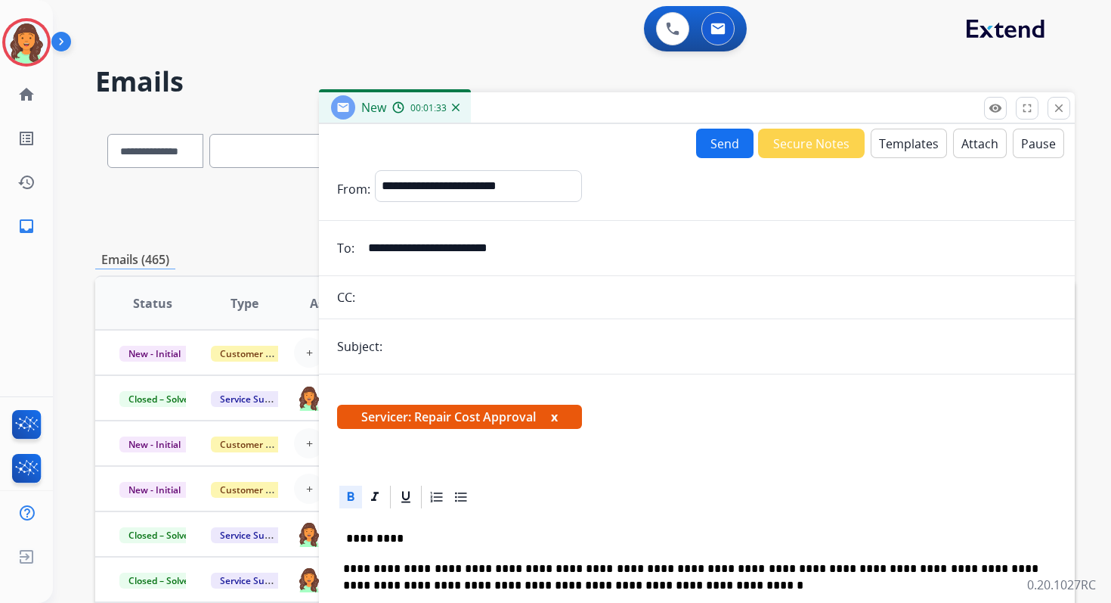
type input "**********"
click at [424, 348] on input "text" at bounding box center [722, 346] width 670 height 30
click at [701, 453] on div "Servicer: Repair Cost Approval x" at bounding box center [697, 422] width 756 height 73
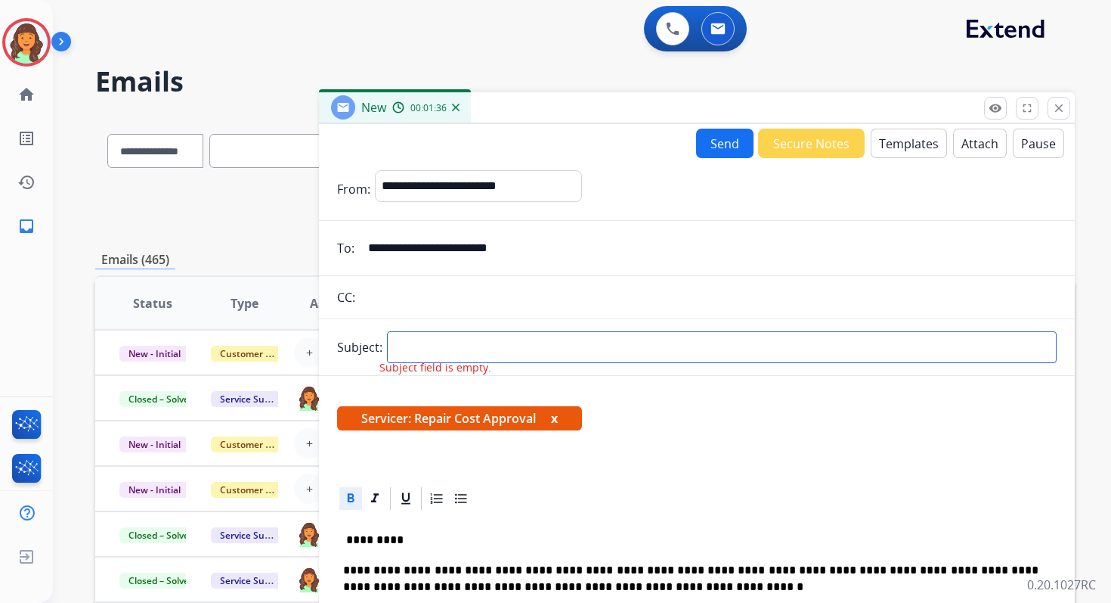
click at [506, 347] on input "text" at bounding box center [722, 347] width 670 height 32
click at [387, 350] on input "**********" at bounding box center [722, 347] width 670 height 32
click at [579, 349] on input "**********" at bounding box center [722, 347] width 670 height 32
click at [513, 349] on input "**********" at bounding box center [722, 347] width 670 height 32
click at [576, 349] on input "**********" at bounding box center [722, 347] width 670 height 32
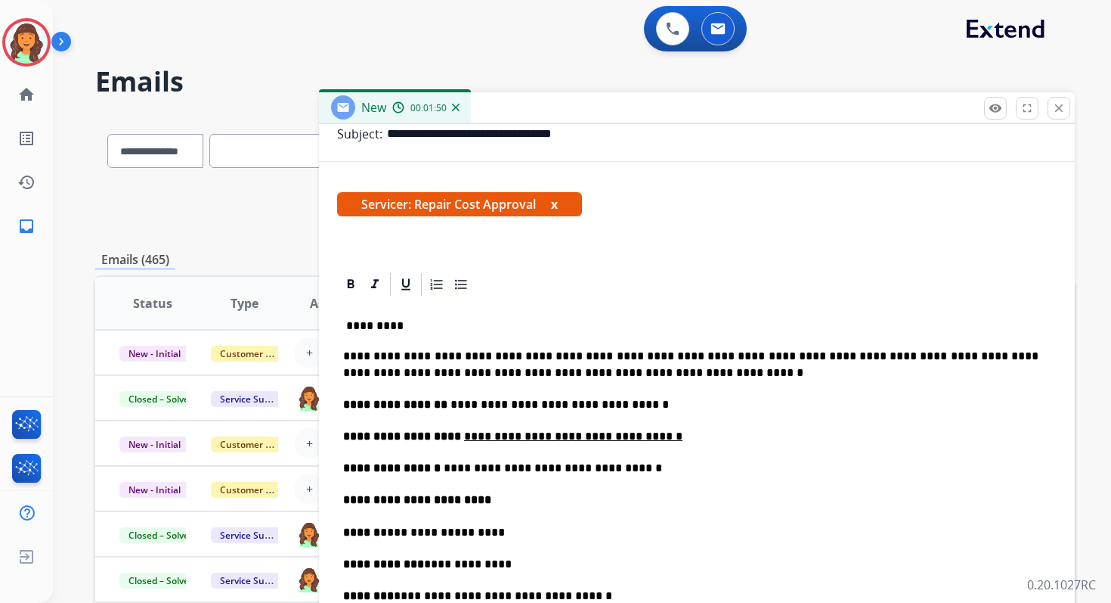
scroll to position [232, 0]
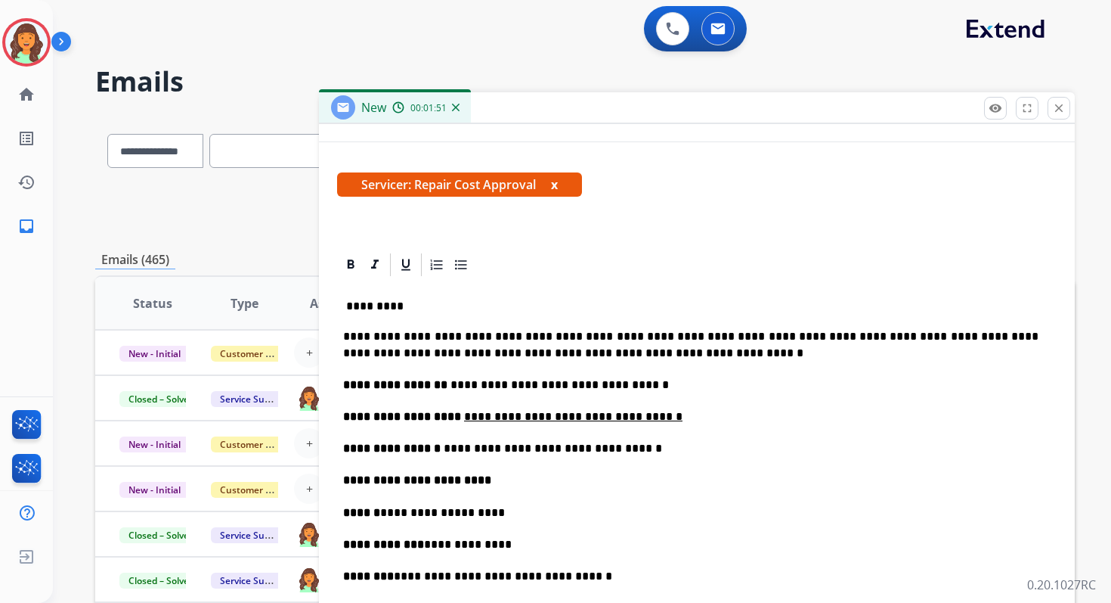
click at [422, 421] on strong "**********" at bounding box center [403, 416] width 121 height 11
copy p "**********"
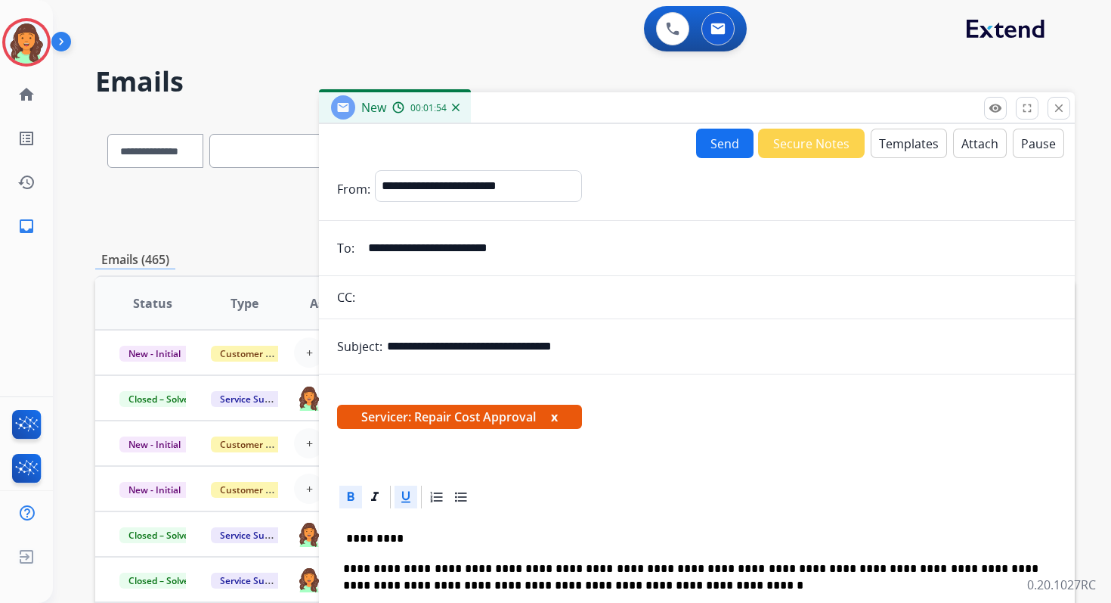
drag, startPoint x: 556, startPoint y: 347, endPoint x: 702, endPoint y: 334, distance: 147.2
click at [700, 334] on input "**********" at bounding box center [722, 346] width 670 height 30
click at [559, 347] on input "**********" at bounding box center [722, 346] width 670 height 30
click at [414, 347] on input "**********" at bounding box center [722, 346] width 670 height 30
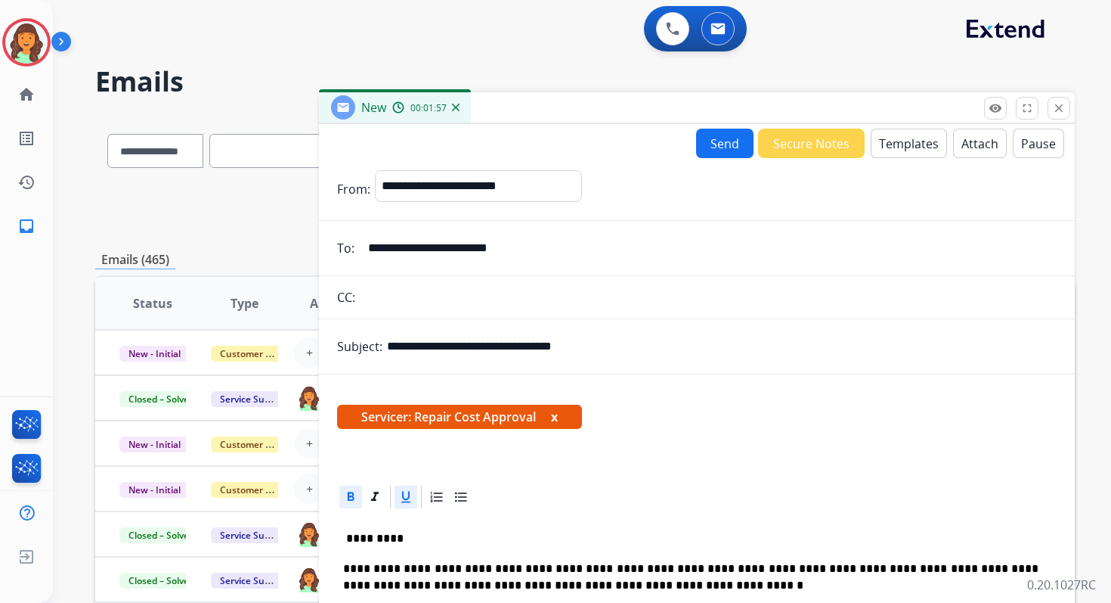
click at [414, 347] on input "**********" at bounding box center [722, 346] width 670 height 30
paste input "**********"
click at [730, 349] on input "**********" at bounding box center [722, 346] width 670 height 30
type input "**********"
click at [715, 146] on button "Send" at bounding box center [724, 143] width 57 height 29
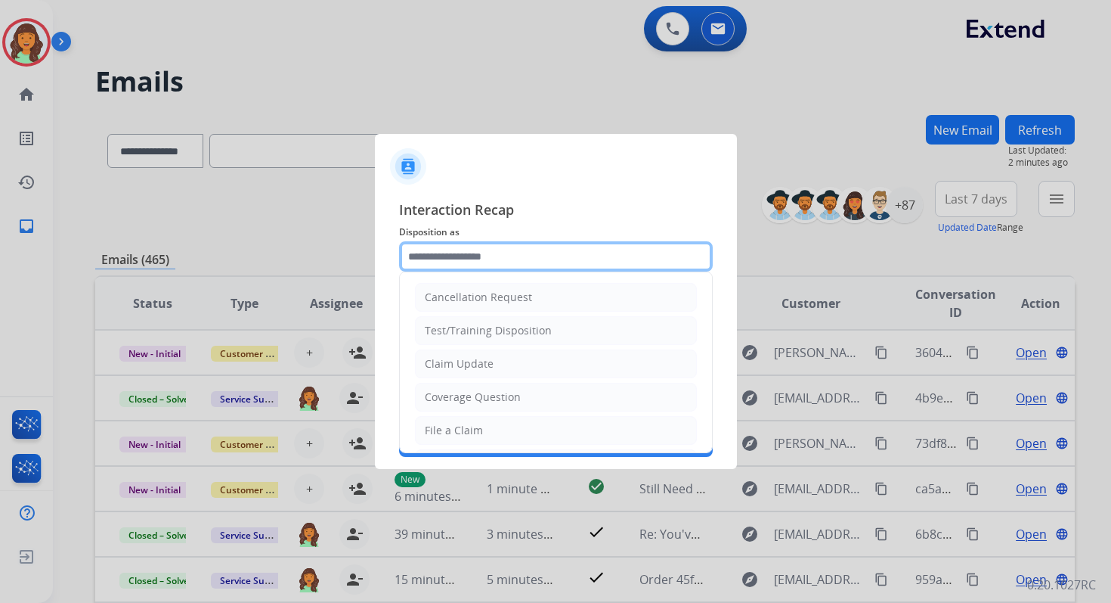
click at [473, 265] on input "text" at bounding box center [556, 256] width 314 height 30
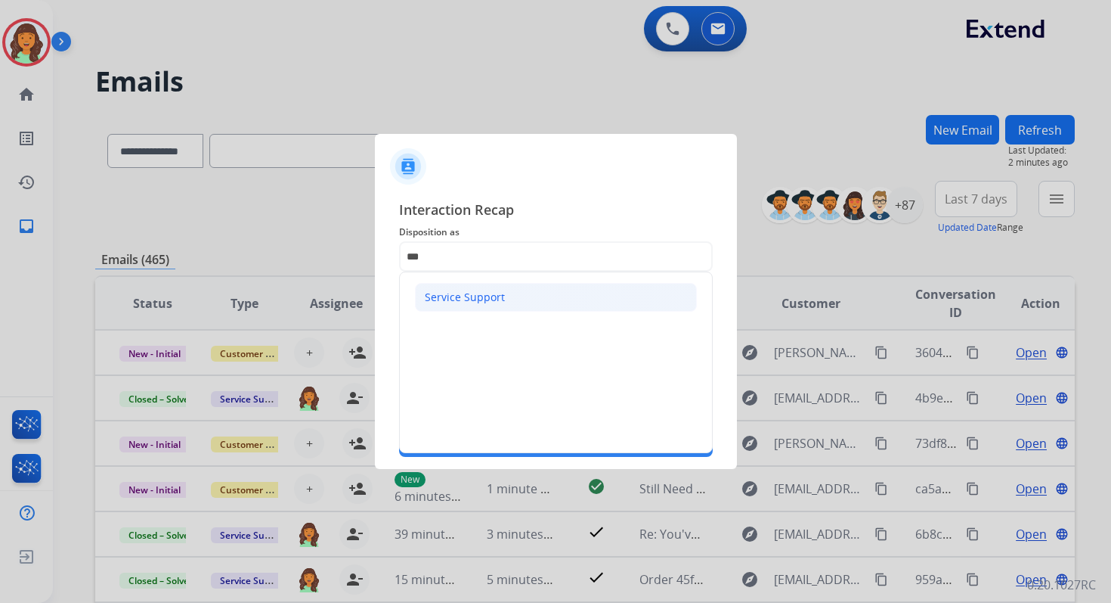
click at [470, 290] on div "Service Support" at bounding box center [465, 297] width 80 height 15
type input "**********"
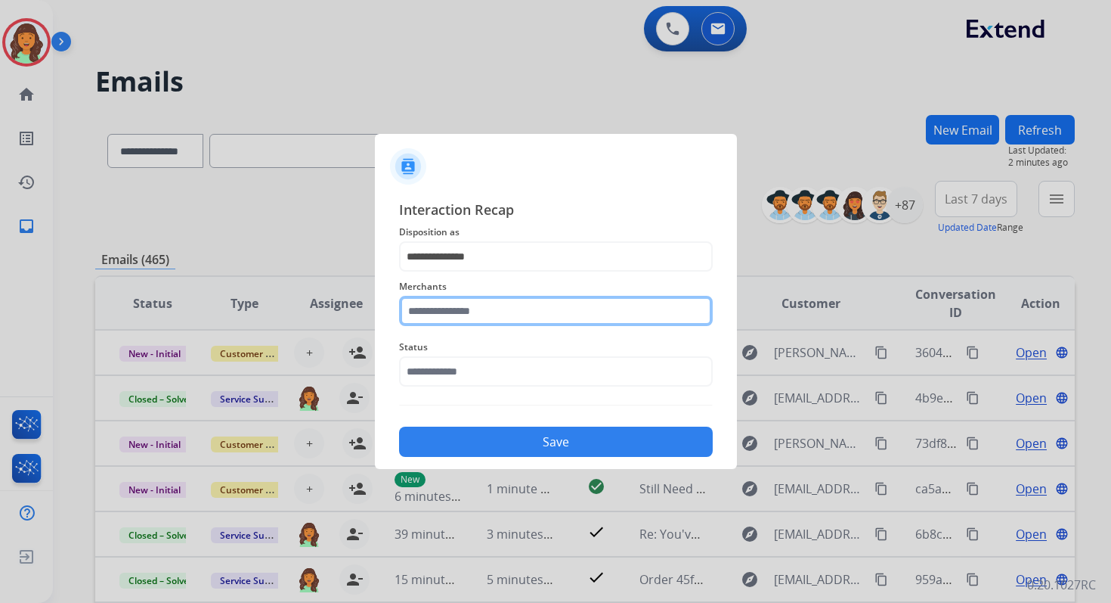
click at [476, 321] on input "text" at bounding box center [556, 311] width 314 height 30
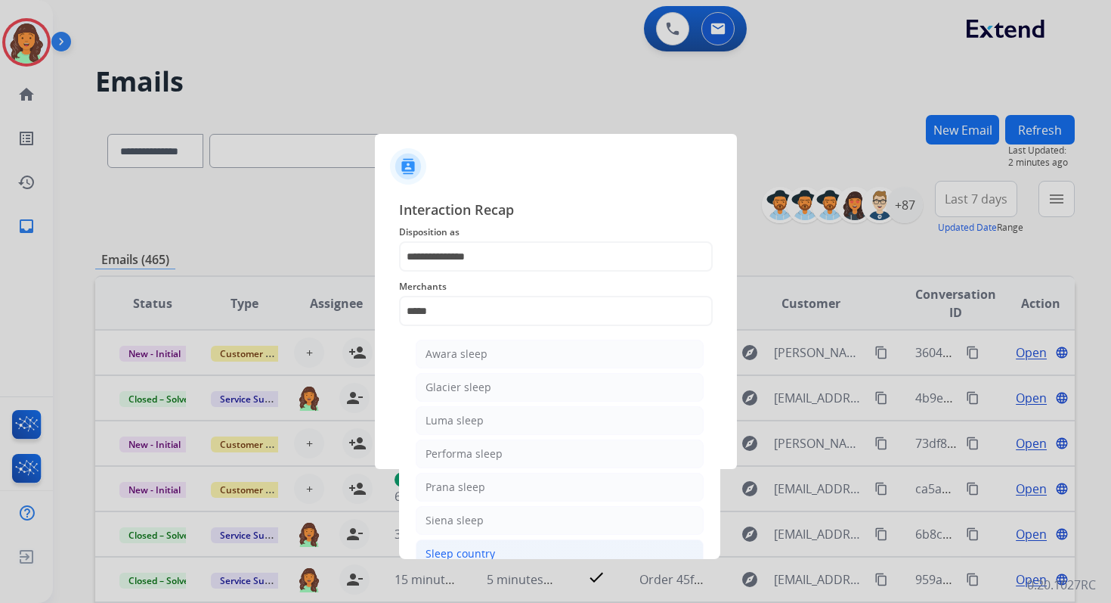
click at [491, 550] on div "Sleep country" at bounding box center [461, 553] width 70 height 15
type input "**********"
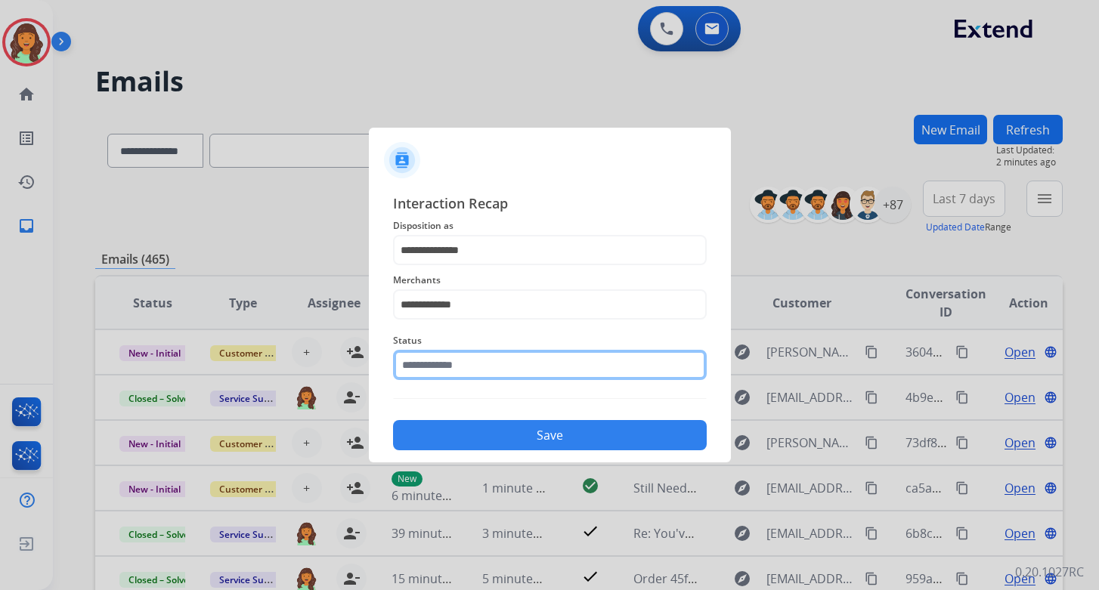
click at [470, 381] on div "Status" at bounding box center [550, 356] width 314 height 60
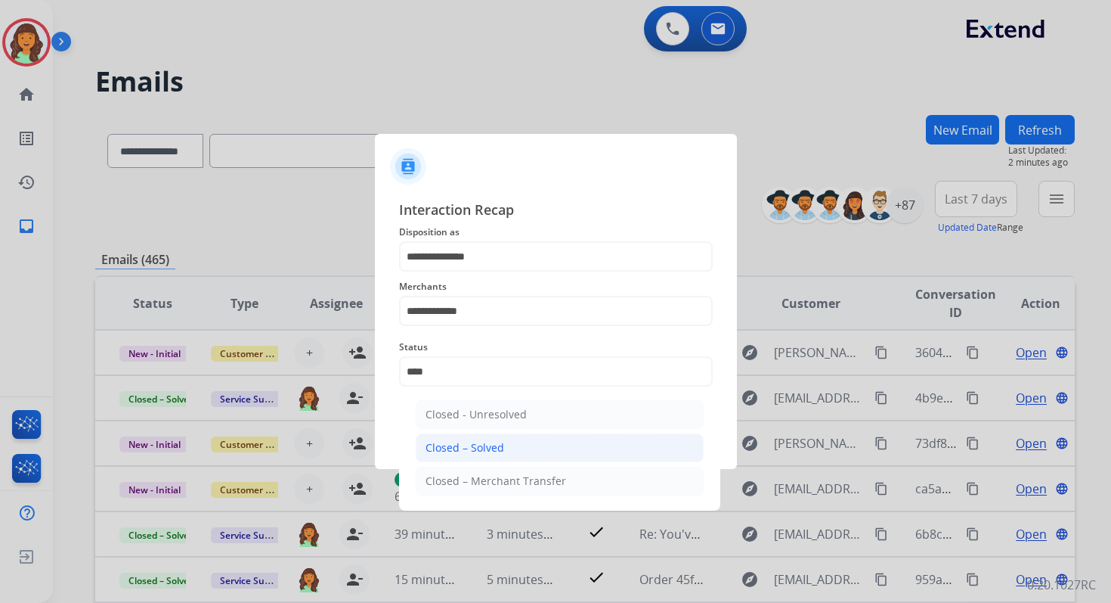
click at [487, 440] on div "Closed – Solved" at bounding box center [465, 447] width 79 height 15
type input "**********"
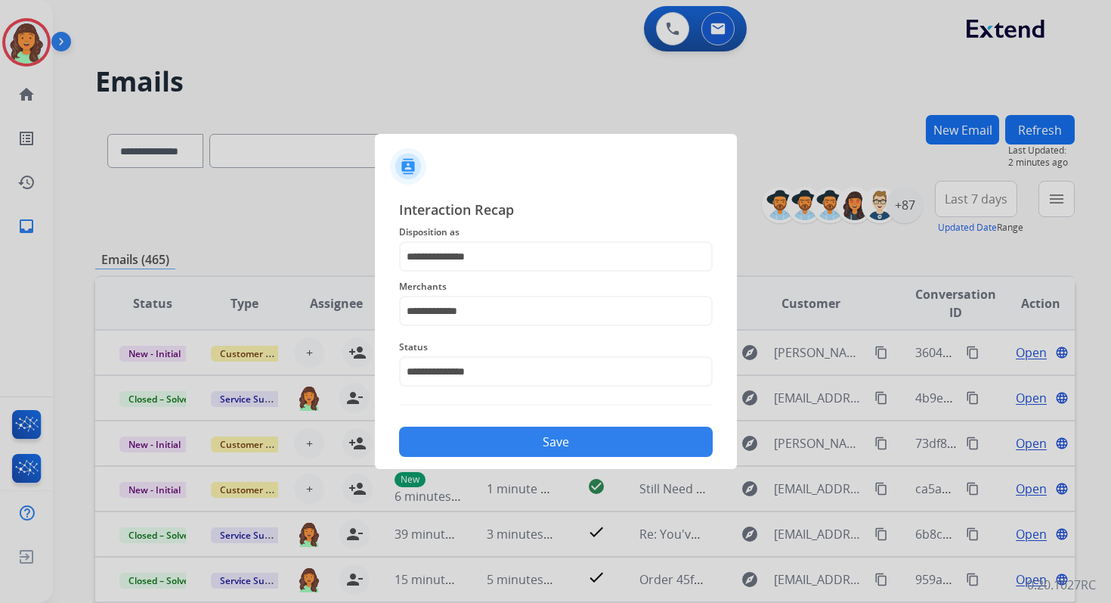
click at [487, 440] on button "Save" at bounding box center [556, 441] width 314 height 30
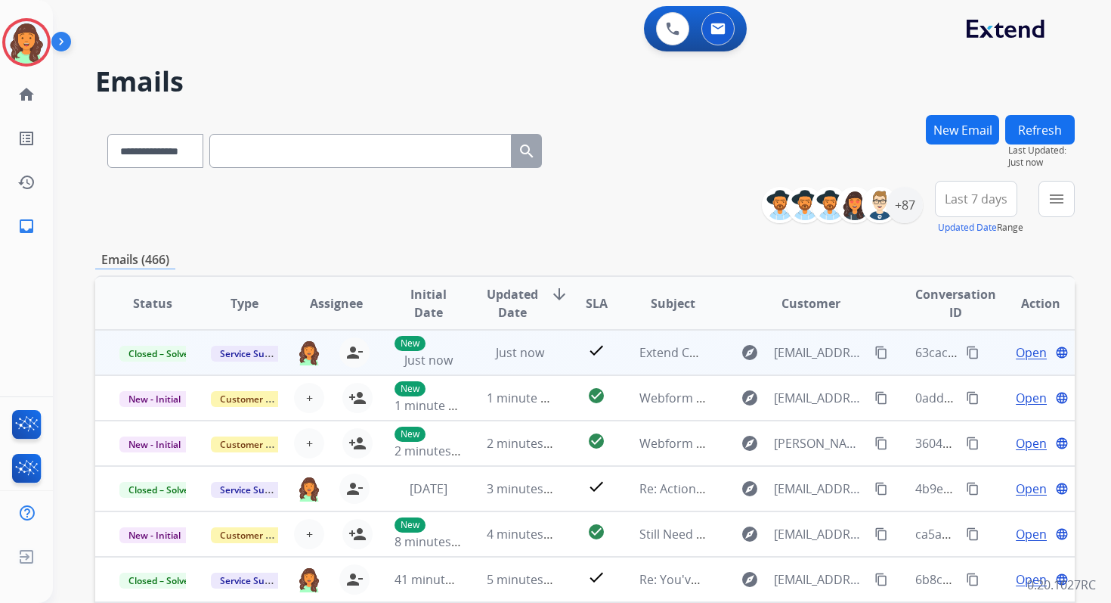
click at [969, 355] on button "content_copy" at bounding box center [973, 352] width 18 height 18
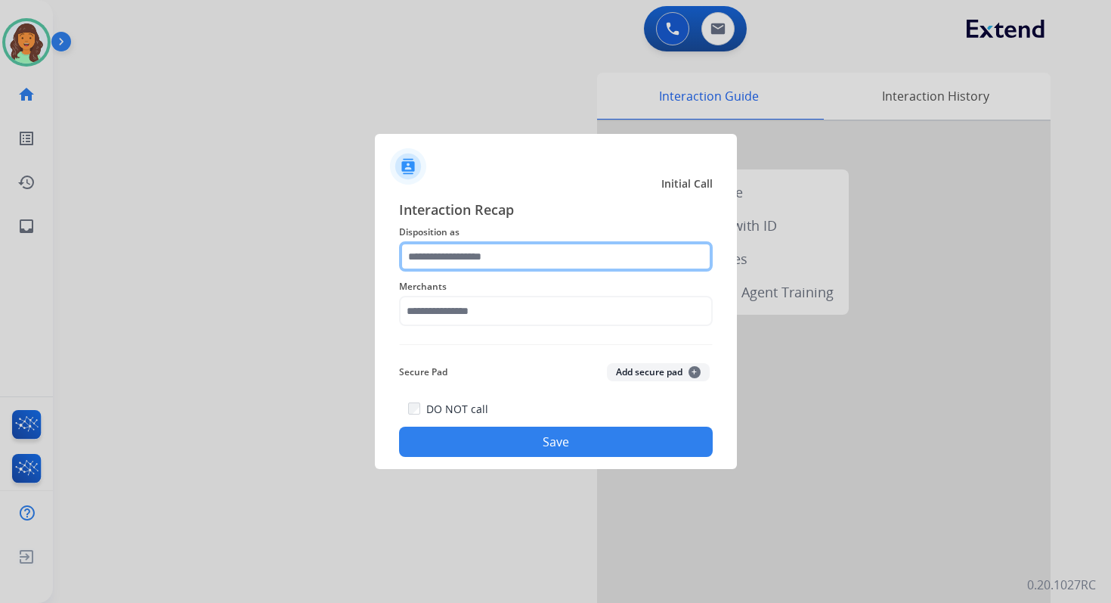
click at [523, 263] on input "text" at bounding box center [556, 256] width 314 height 30
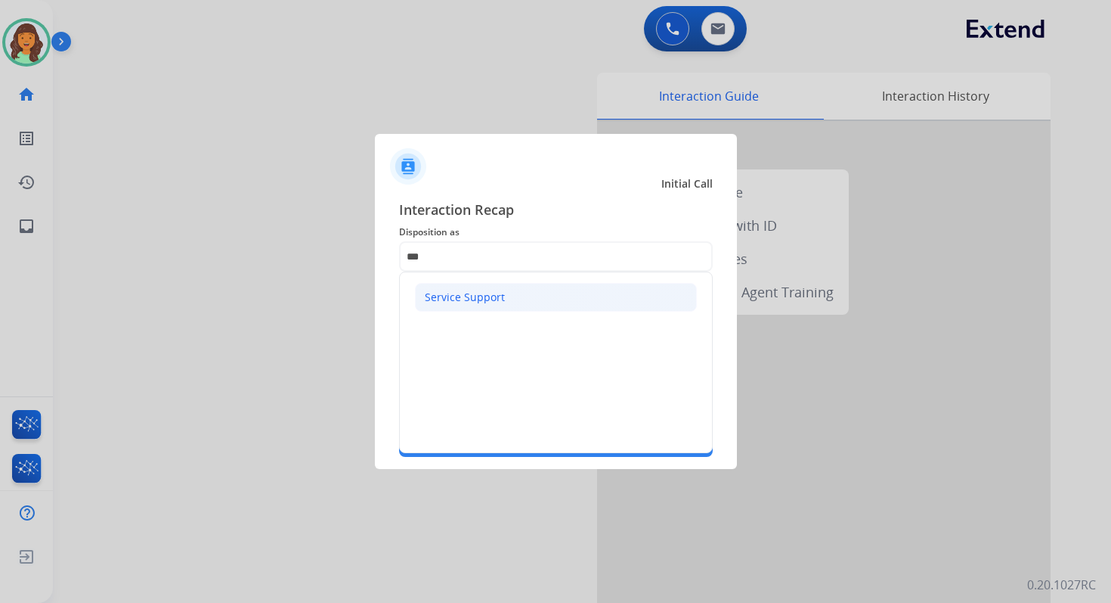
click at [473, 302] on div "Service Support" at bounding box center [465, 297] width 80 height 15
type input "**********"
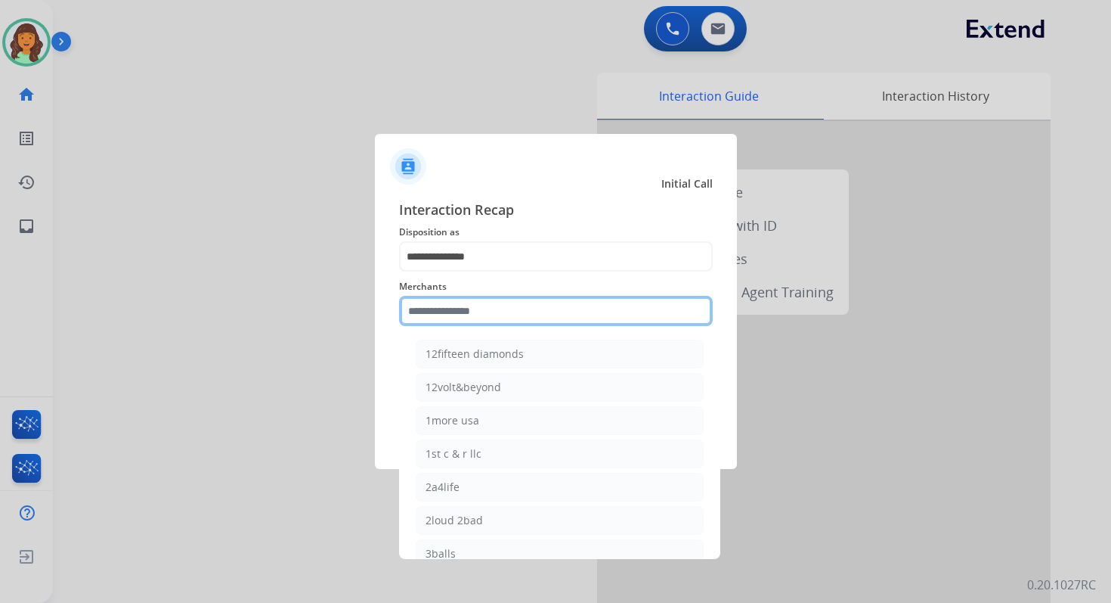
click at [483, 309] on input "text" at bounding box center [556, 311] width 314 height 30
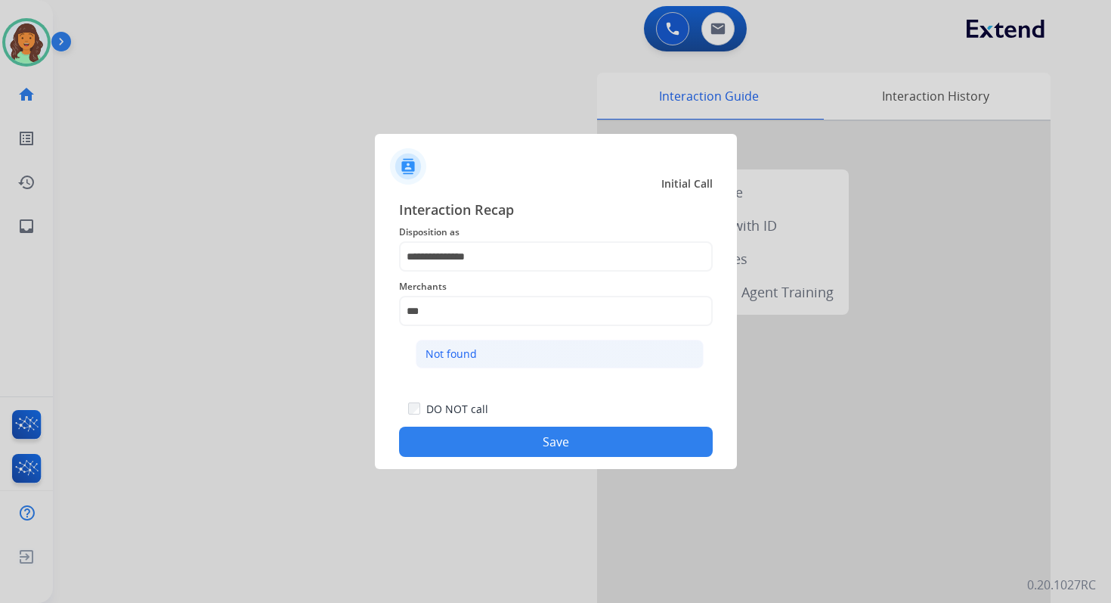
click at [483, 355] on li "Not found" at bounding box center [560, 353] width 288 height 29
type input "*********"
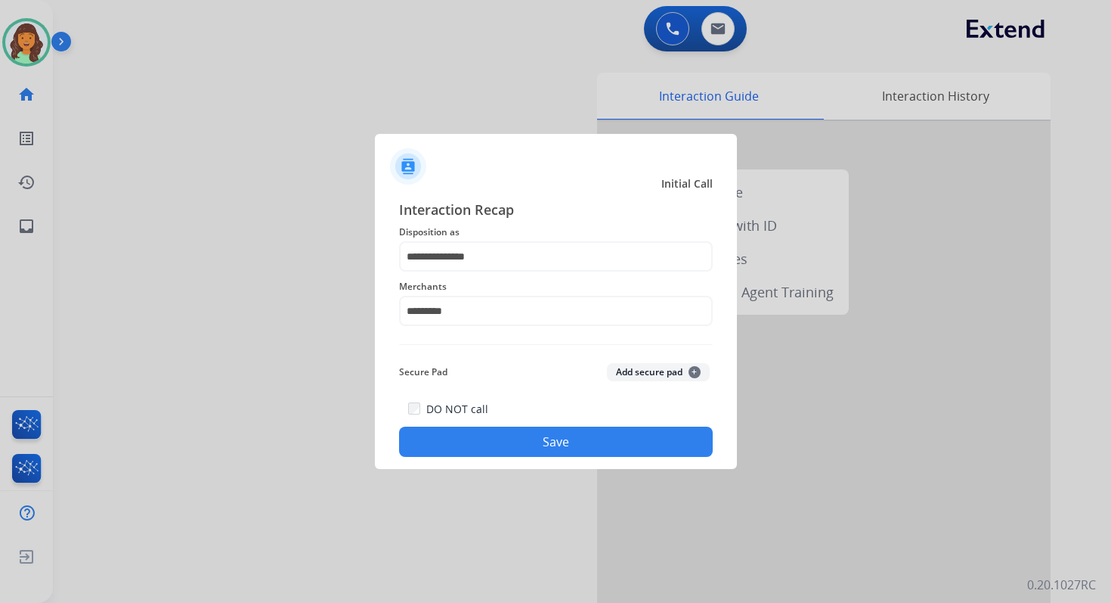
click at [553, 428] on button "Save" at bounding box center [556, 441] width 314 height 30
click at [565, 442] on button "Save" at bounding box center [556, 441] width 314 height 30
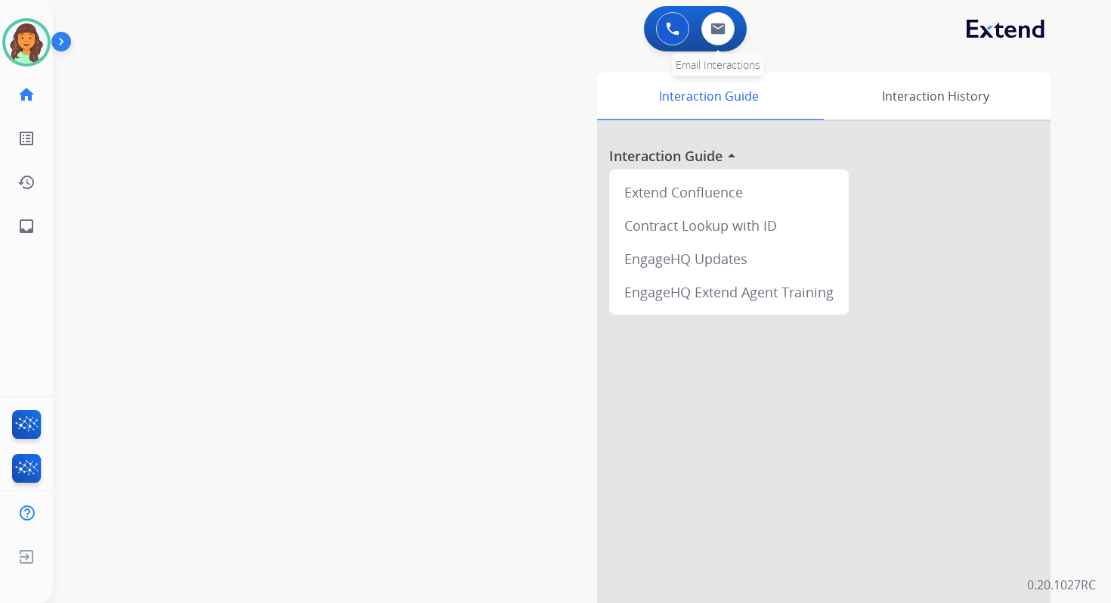
click at [731, 17] on div "0 Email Interactions" at bounding box center [718, 28] width 45 height 33
click at [717, 30] on img at bounding box center [718, 29] width 15 height 12
select select "**********"
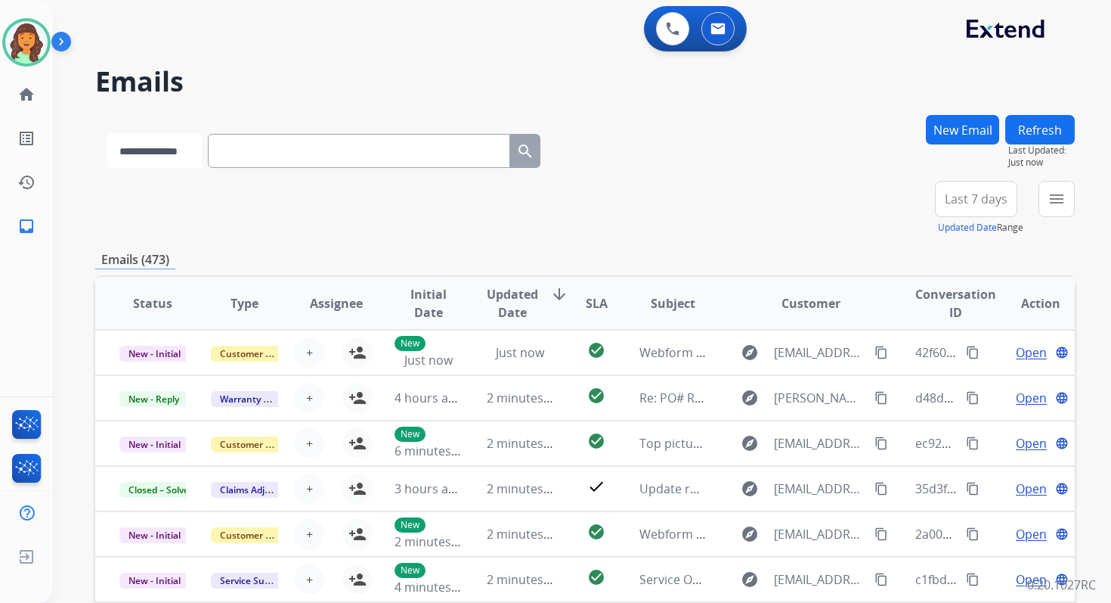
click at [142, 155] on select "**********" at bounding box center [154, 151] width 95 height 34
click at [306, 151] on input "text" at bounding box center [360, 151] width 302 height 34
paste input "**********"
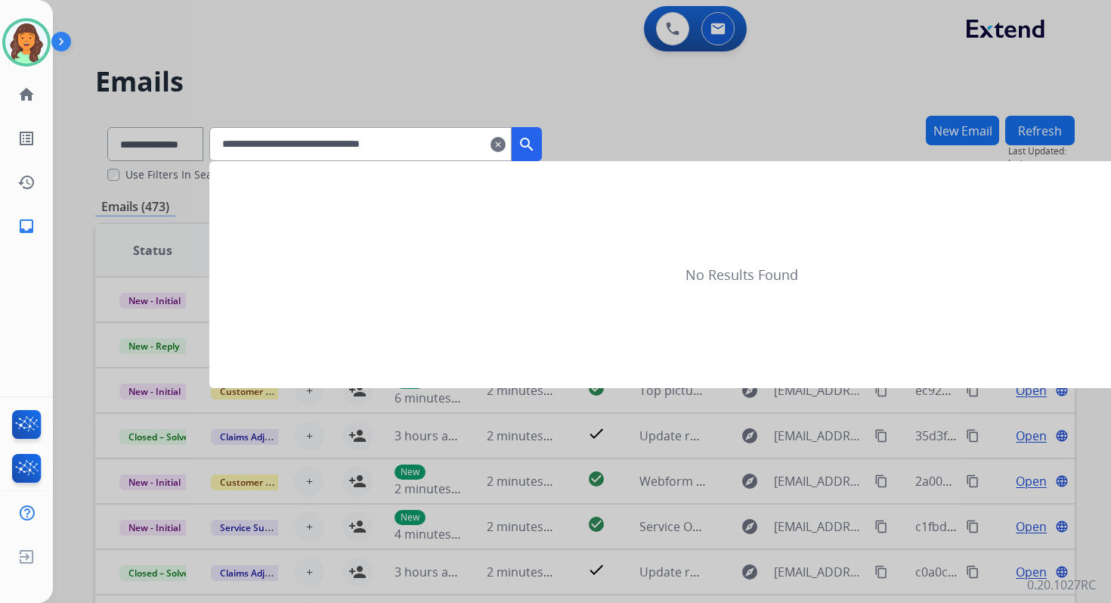
type input "**********"
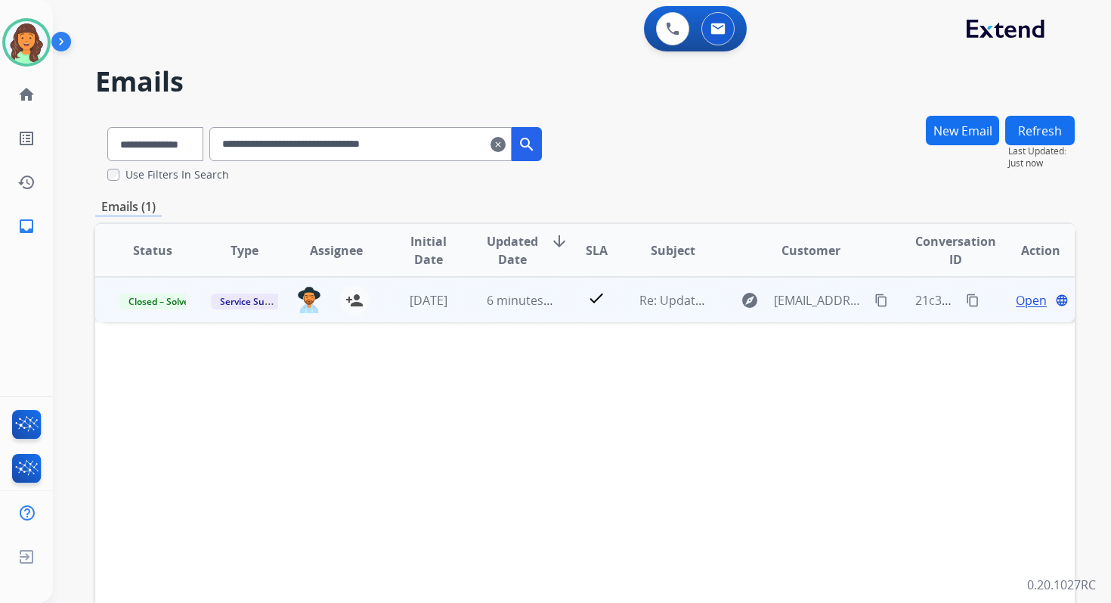
click at [1018, 296] on span "Open" at bounding box center [1031, 300] width 31 height 18
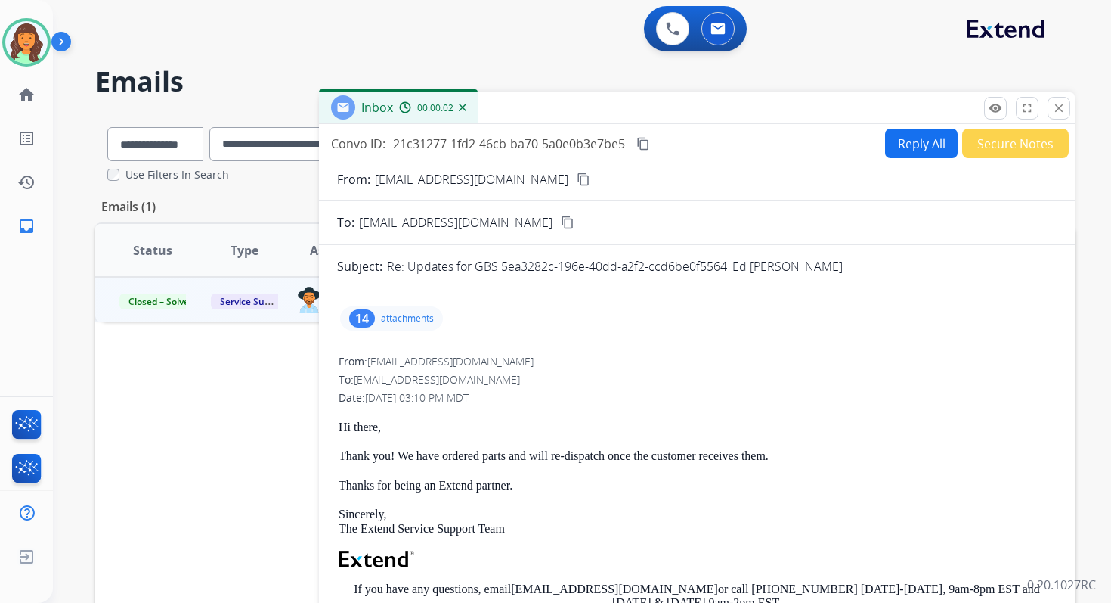
click at [643, 147] on mat-icon "content_copy" at bounding box center [644, 144] width 14 height 14
click at [1067, 101] on button "close Close" at bounding box center [1059, 108] width 23 height 23
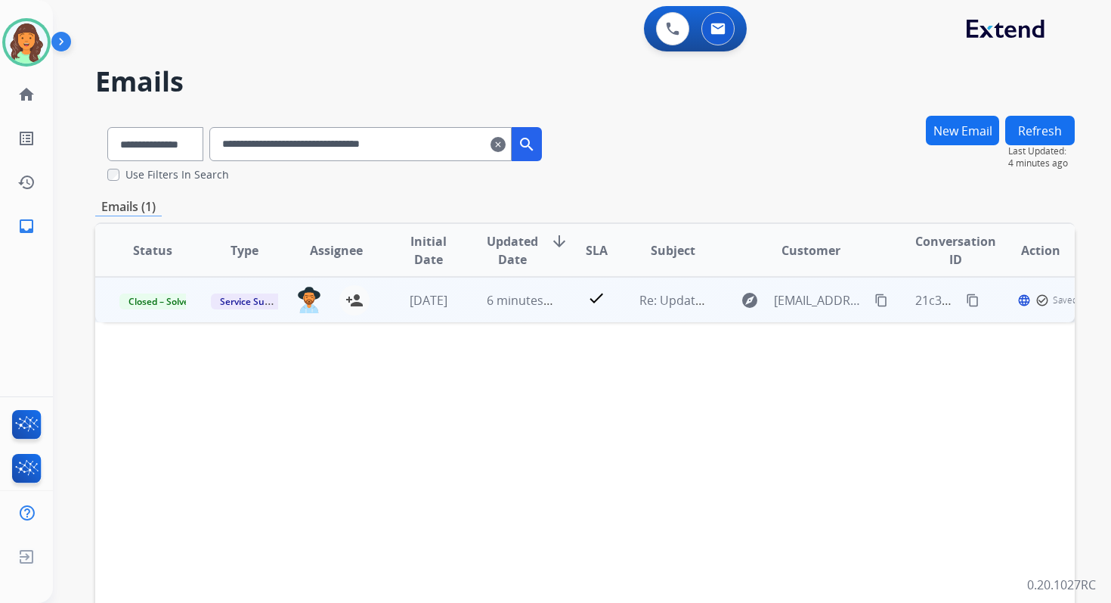
click at [466, 304] on td "6 minutes ago" at bounding box center [508, 299] width 91 height 45
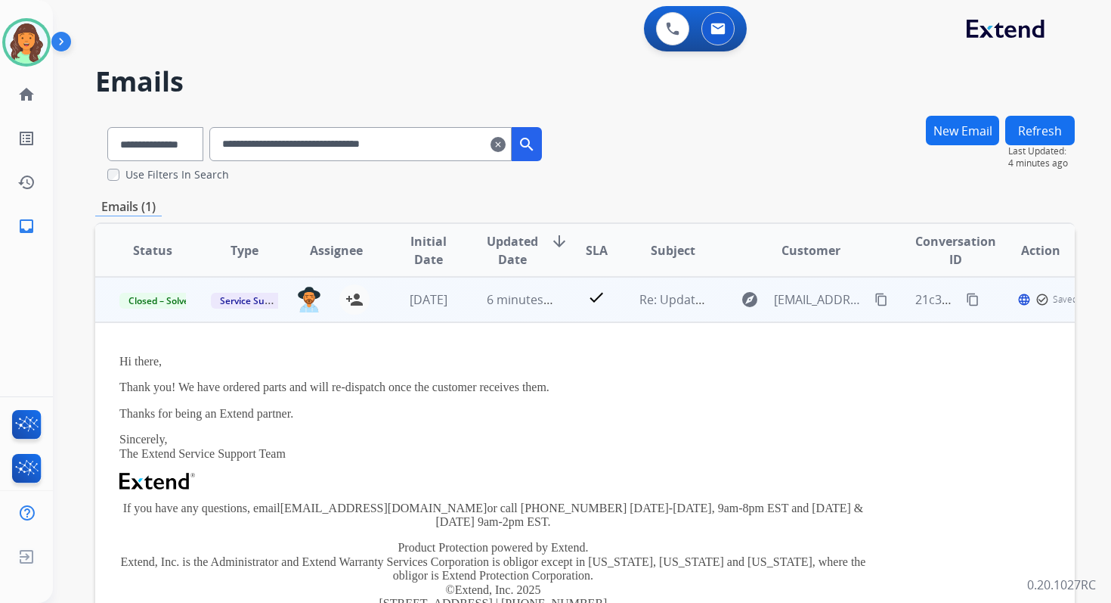
click at [466, 304] on td "6 minutes ago" at bounding box center [508, 299] width 91 height 45
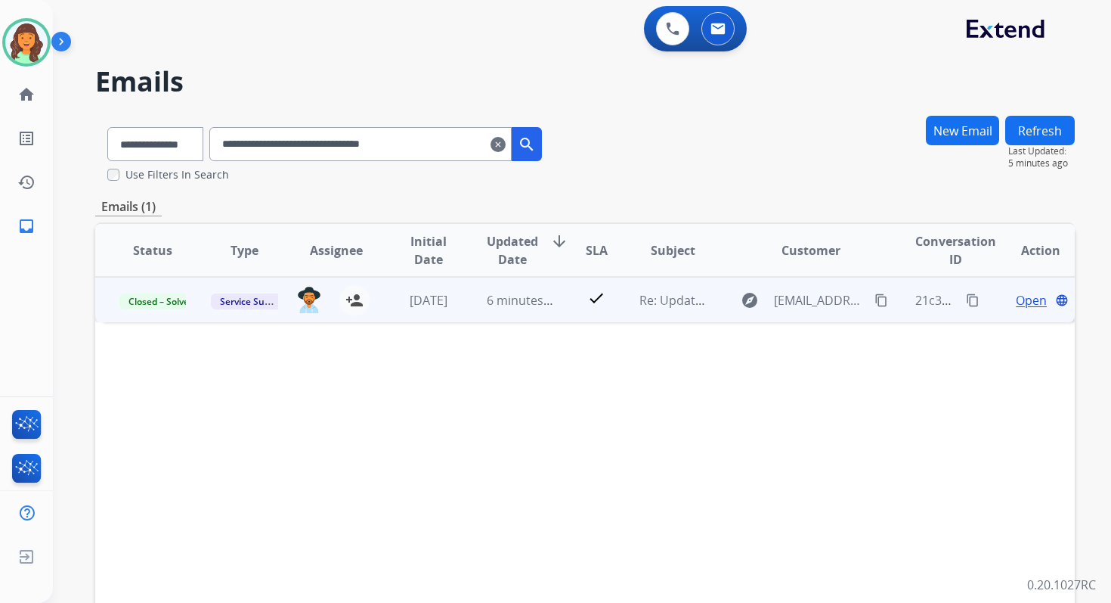
click at [497, 289] on td "6 minutes ago" at bounding box center [508, 299] width 91 height 45
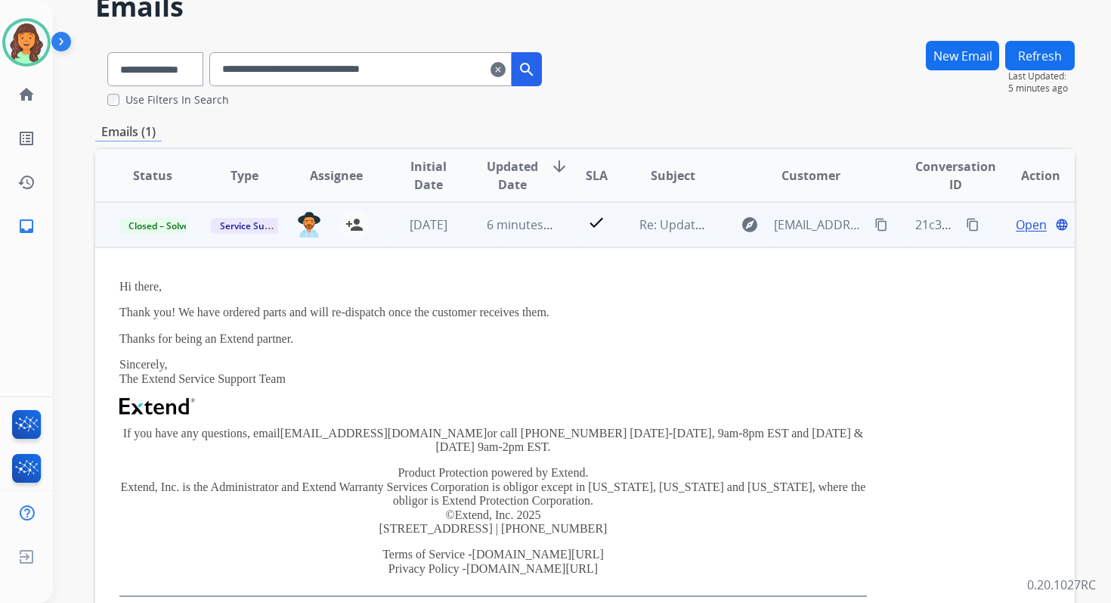
scroll to position [205, 0]
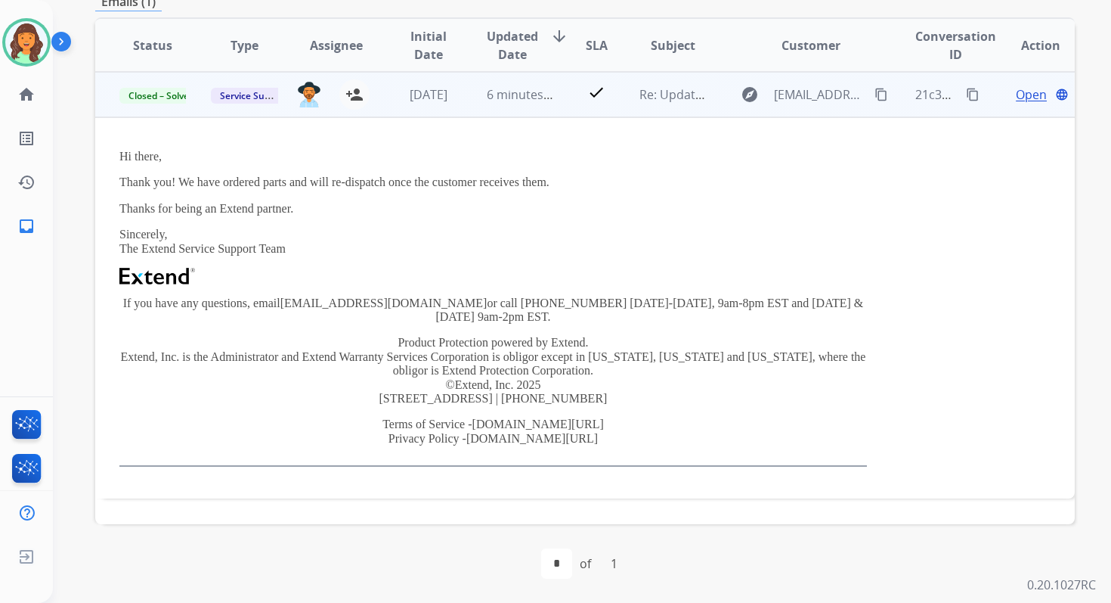
click at [1017, 95] on span "Open" at bounding box center [1031, 94] width 31 height 18
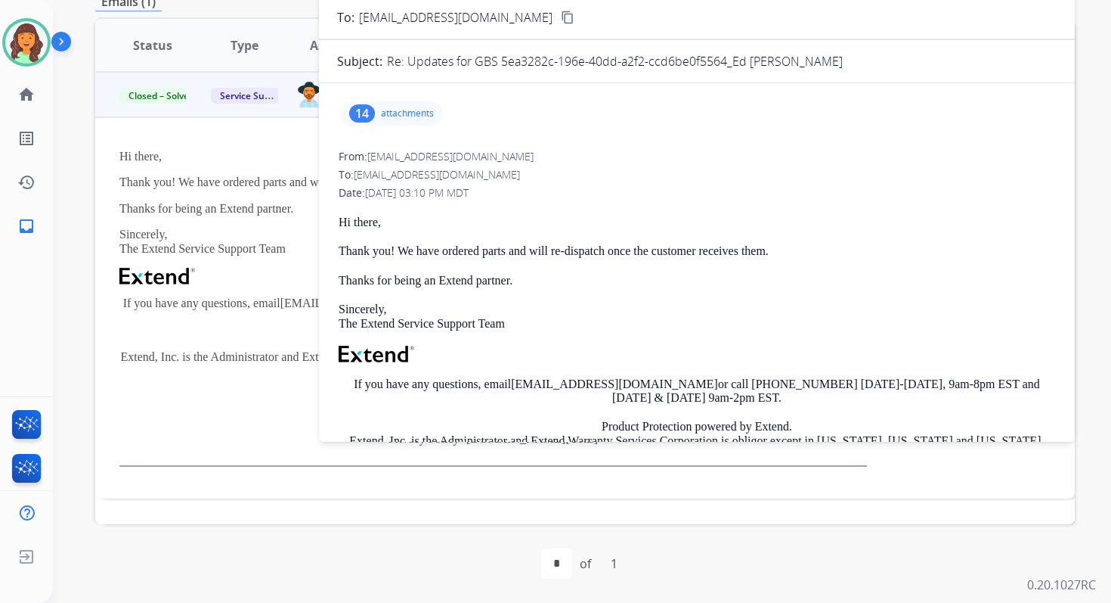
scroll to position [0, 0]
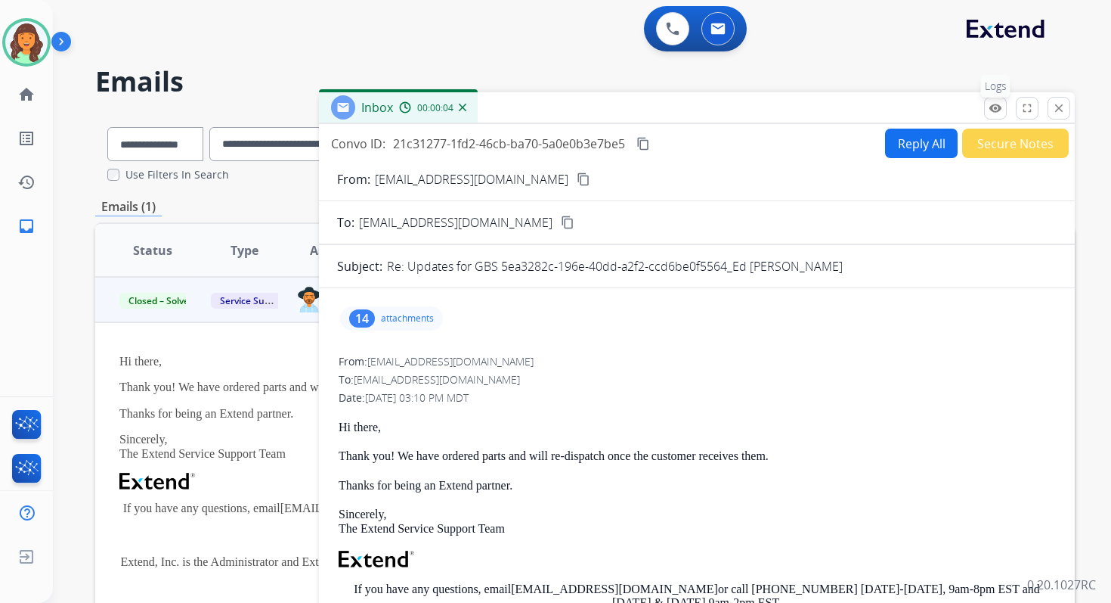
click at [989, 97] on p "Logs" at bounding box center [995, 86] width 29 height 23
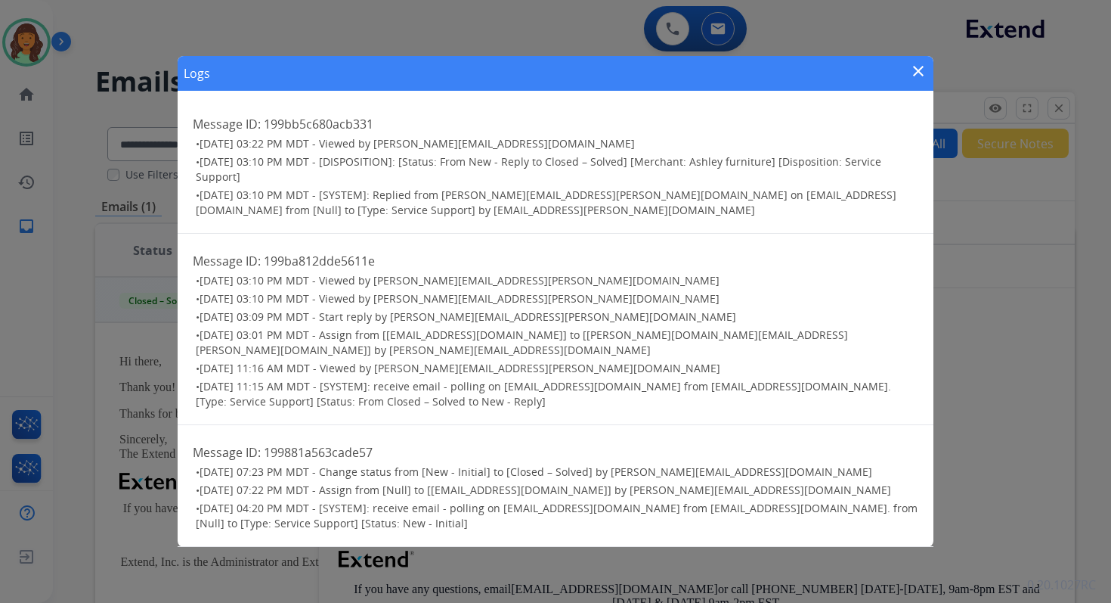
click at [921, 80] on mat-icon "close" at bounding box center [918, 71] width 18 height 18
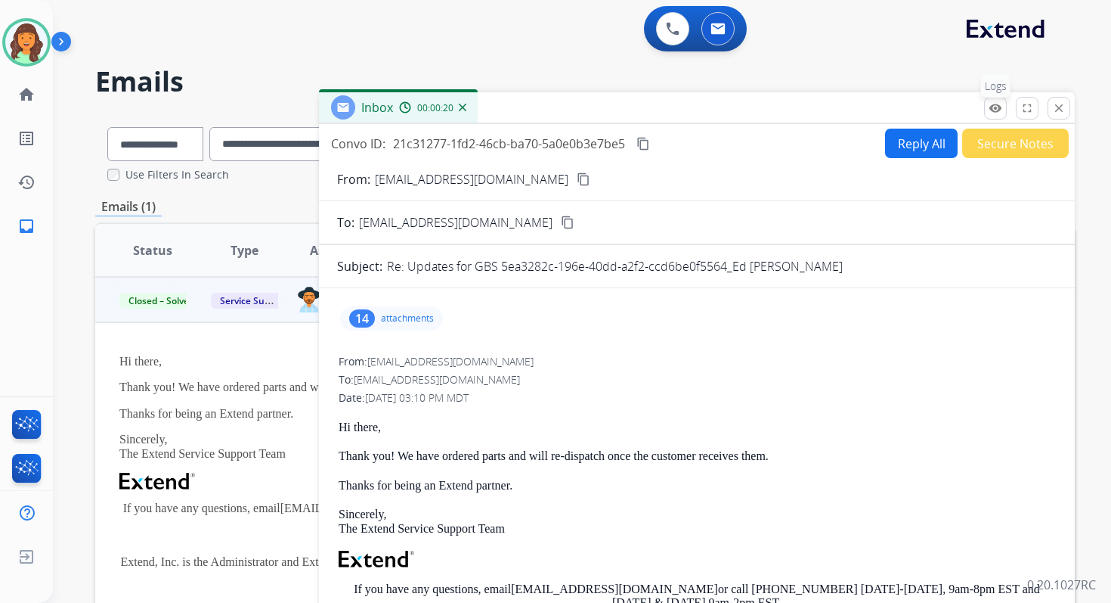
click at [998, 101] on mat-icon "remove_red_eye" at bounding box center [996, 108] width 14 height 14
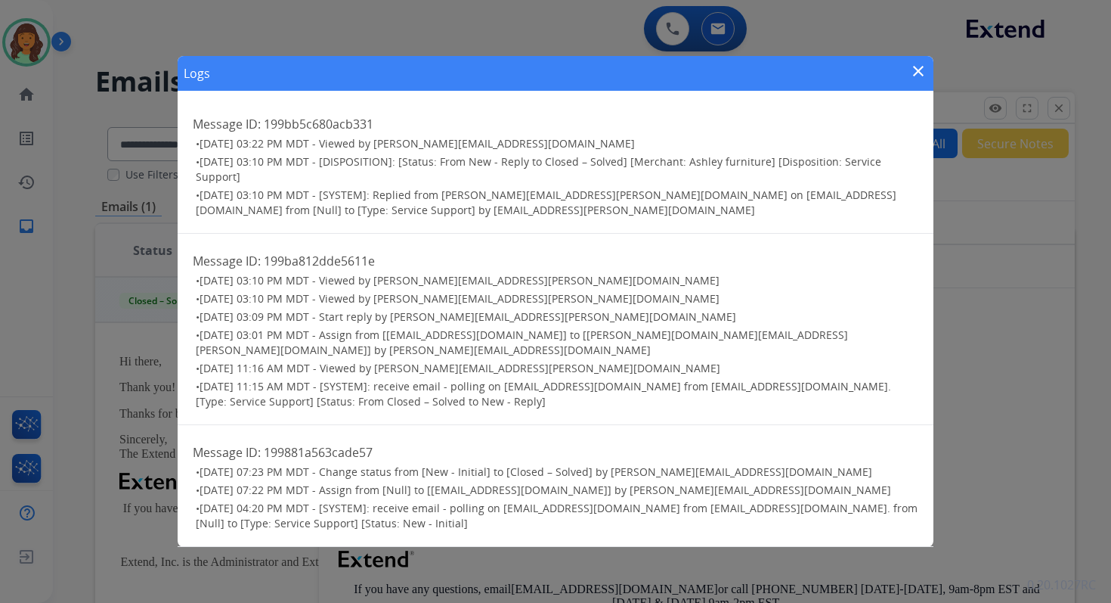
click at [921, 73] on mat-icon "close" at bounding box center [918, 71] width 18 height 18
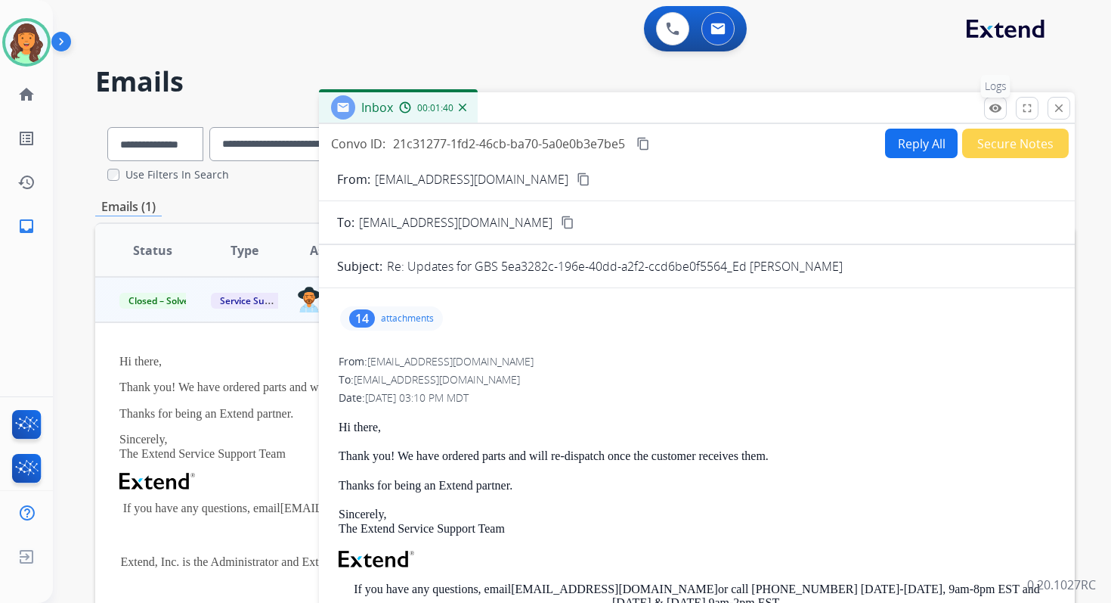
click at [996, 103] on mat-icon "remove_red_eye" at bounding box center [996, 108] width 14 height 14
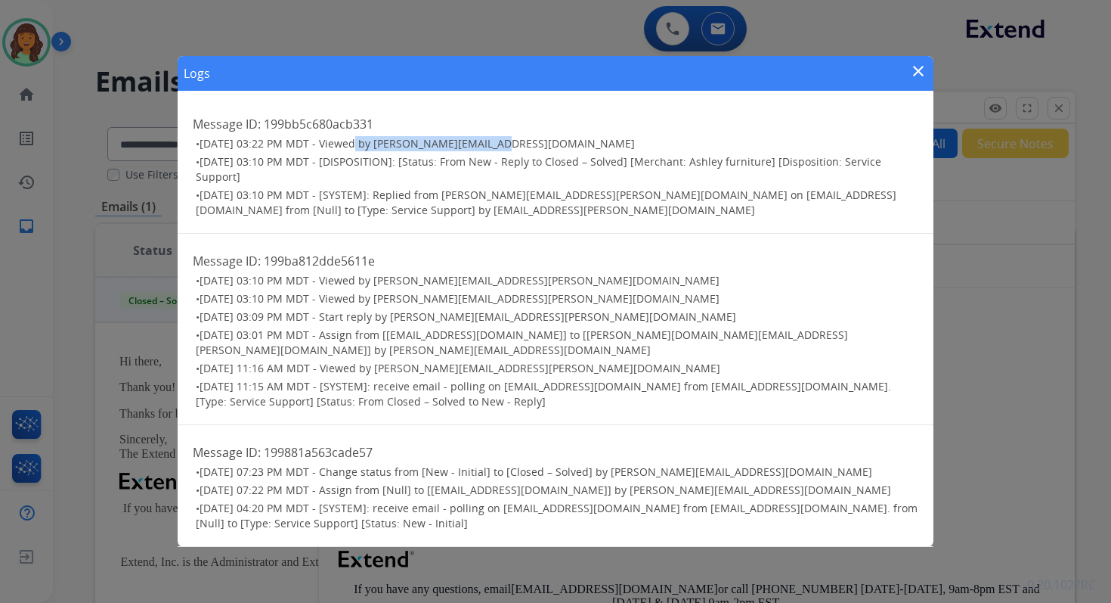
drag, startPoint x: 349, startPoint y: 150, endPoint x: 490, endPoint y: 151, distance: 140.6
click at [490, 150] on span "10/06/2025 - 03:22 PM MDT - Viewed by halie@extend.com" at bounding box center [417, 143] width 435 height 14
click at [924, 70] on mat-icon "close" at bounding box center [918, 71] width 18 height 18
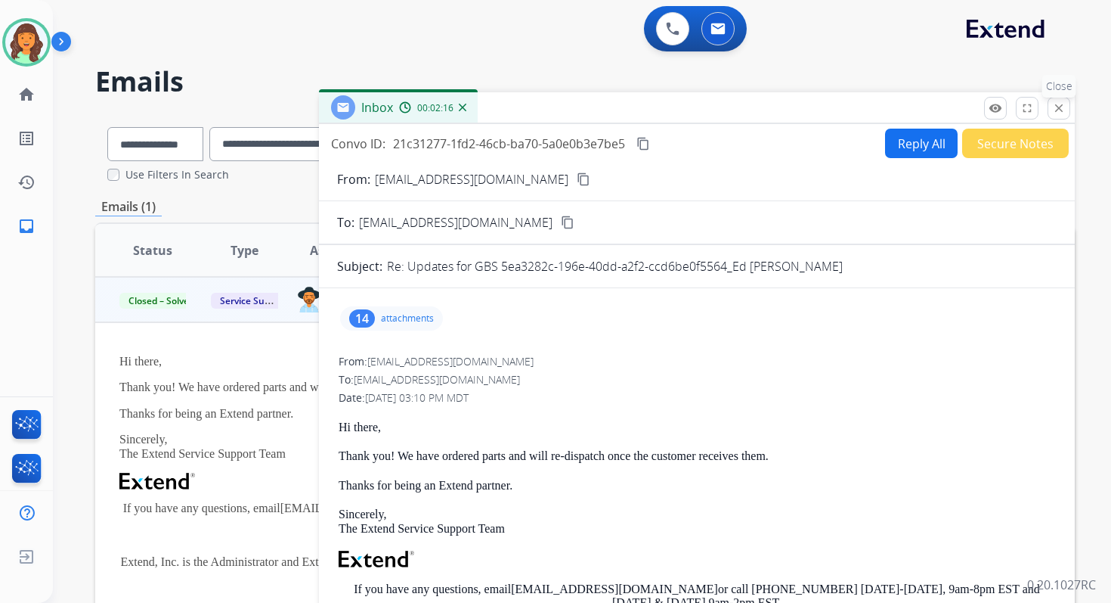
click at [1054, 107] on mat-icon "close" at bounding box center [1059, 108] width 14 height 14
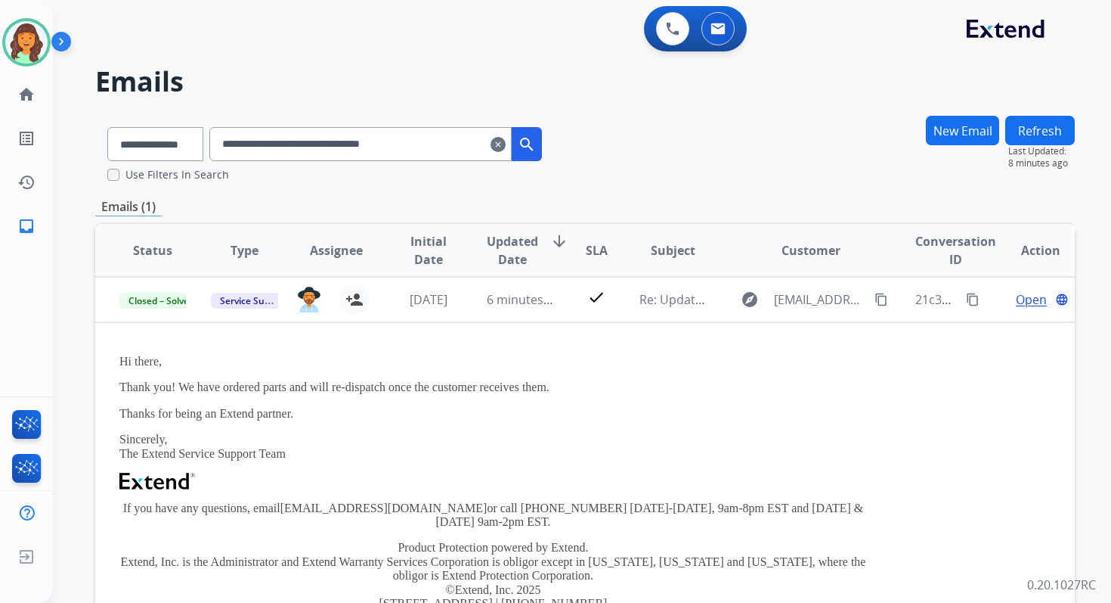
click at [1025, 299] on span "Open" at bounding box center [1031, 299] width 31 height 18
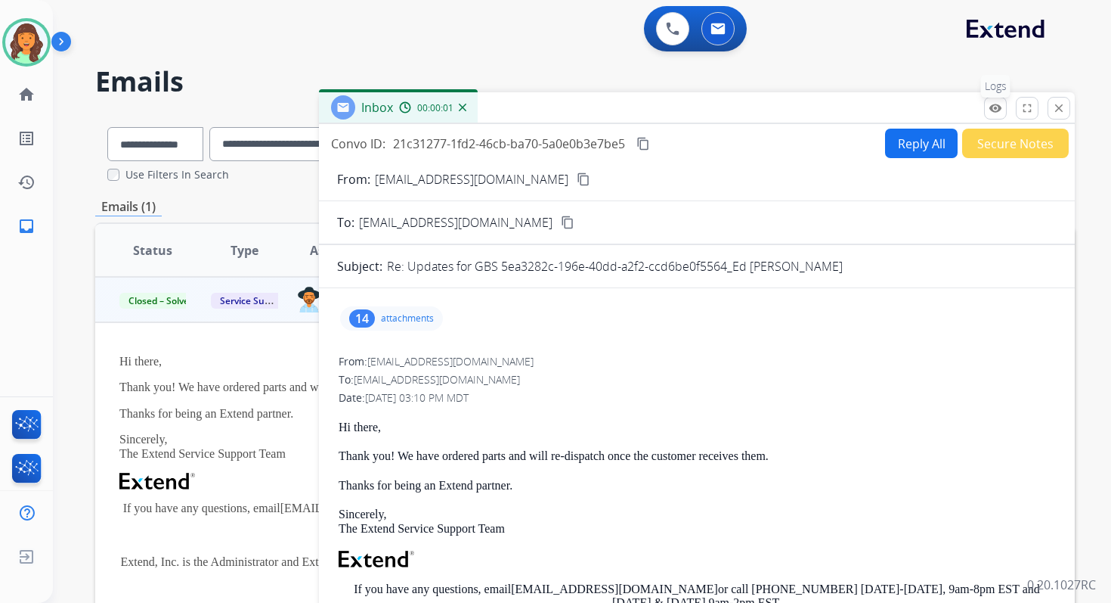
click at [998, 109] on mat-icon "remove_red_eye" at bounding box center [996, 108] width 14 height 14
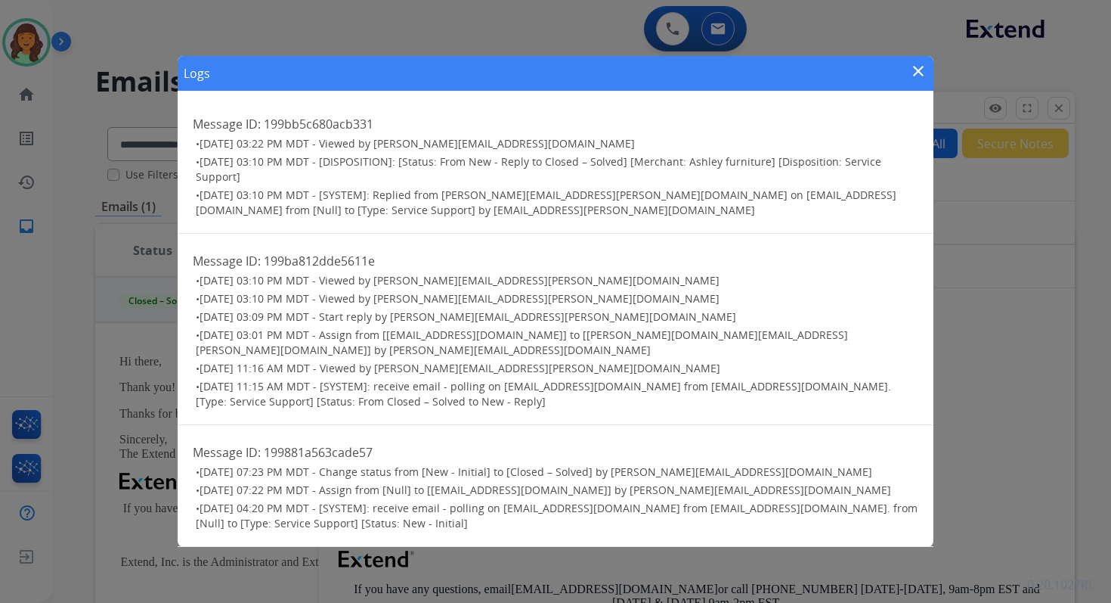
click at [920, 77] on mat-icon "close" at bounding box center [918, 71] width 18 height 18
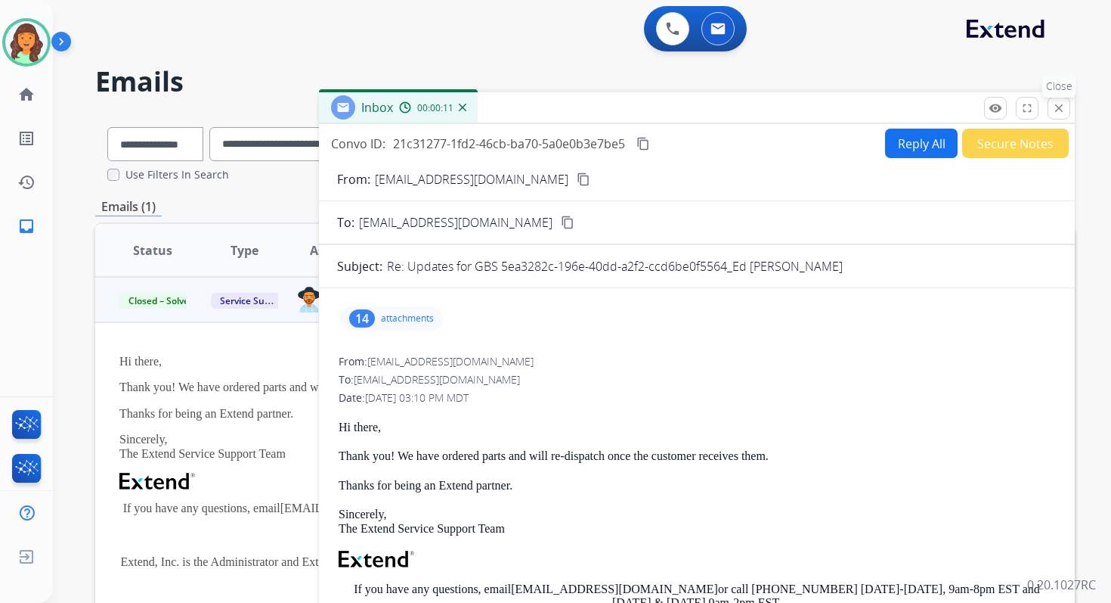
click at [1053, 105] on mat-icon "close" at bounding box center [1059, 108] width 14 height 14
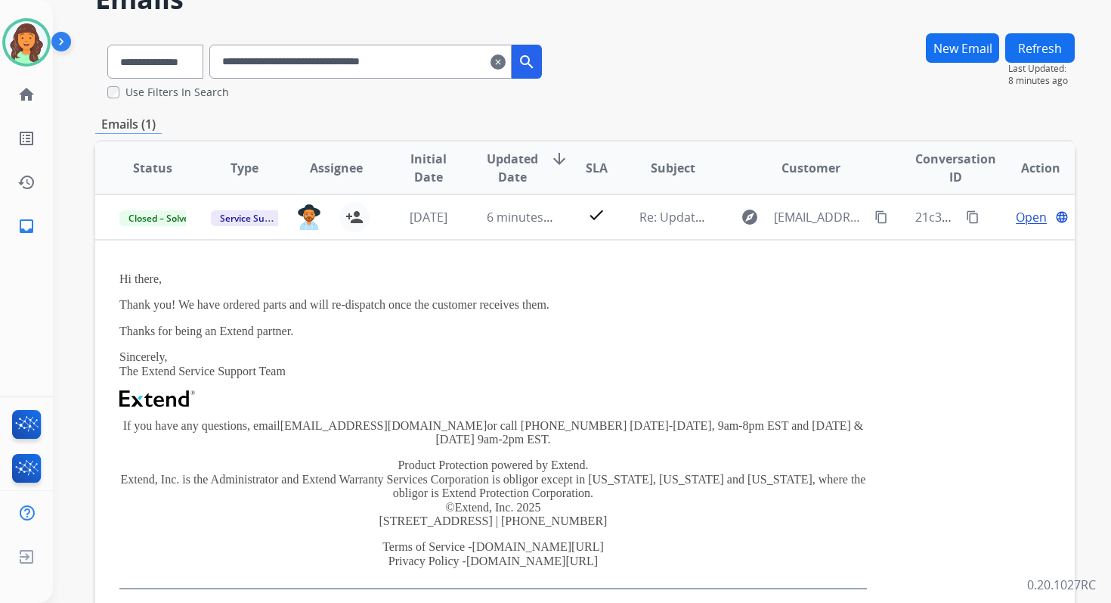
scroll to position [45, 0]
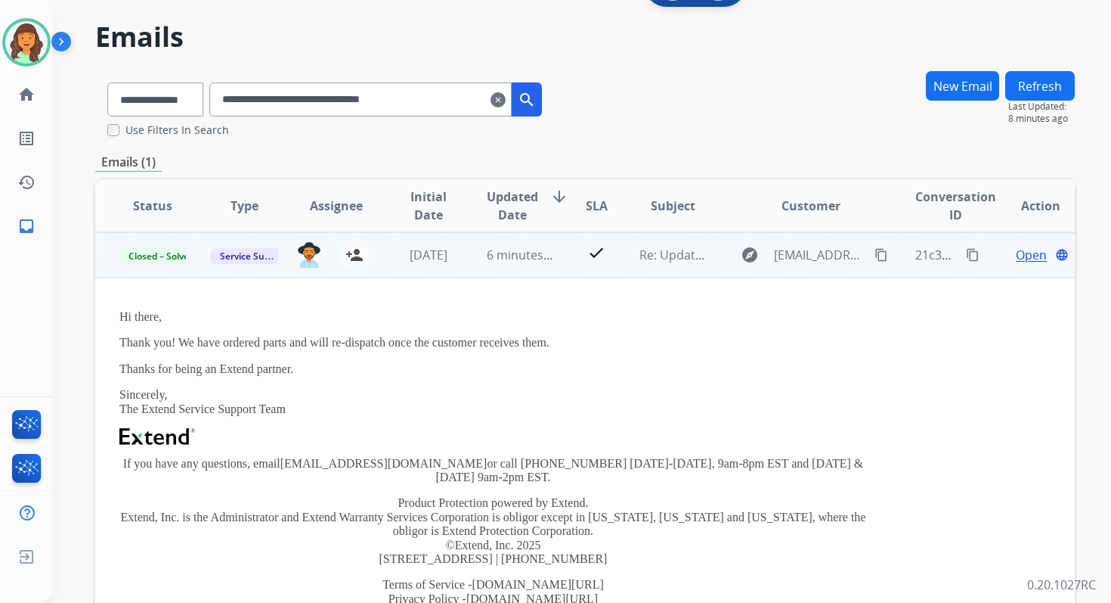
click at [1024, 255] on span "Open" at bounding box center [1031, 255] width 31 height 18
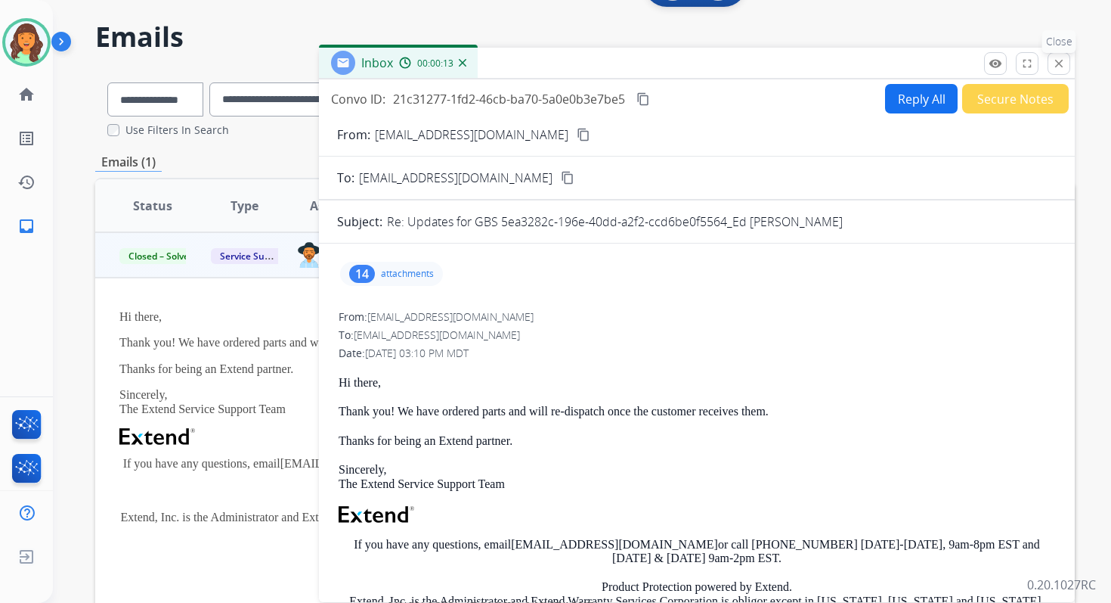
click at [1059, 53] on button "close Close" at bounding box center [1059, 63] width 23 height 23
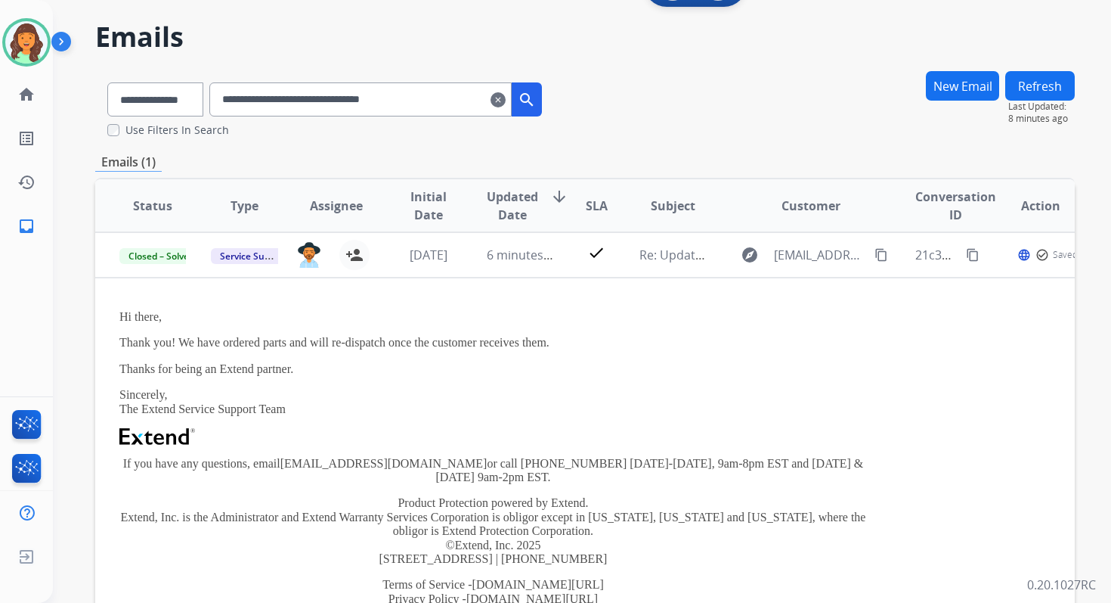
click at [506, 98] on mat-icon "clear" at bounding box center [498, 100] width 15 height 18
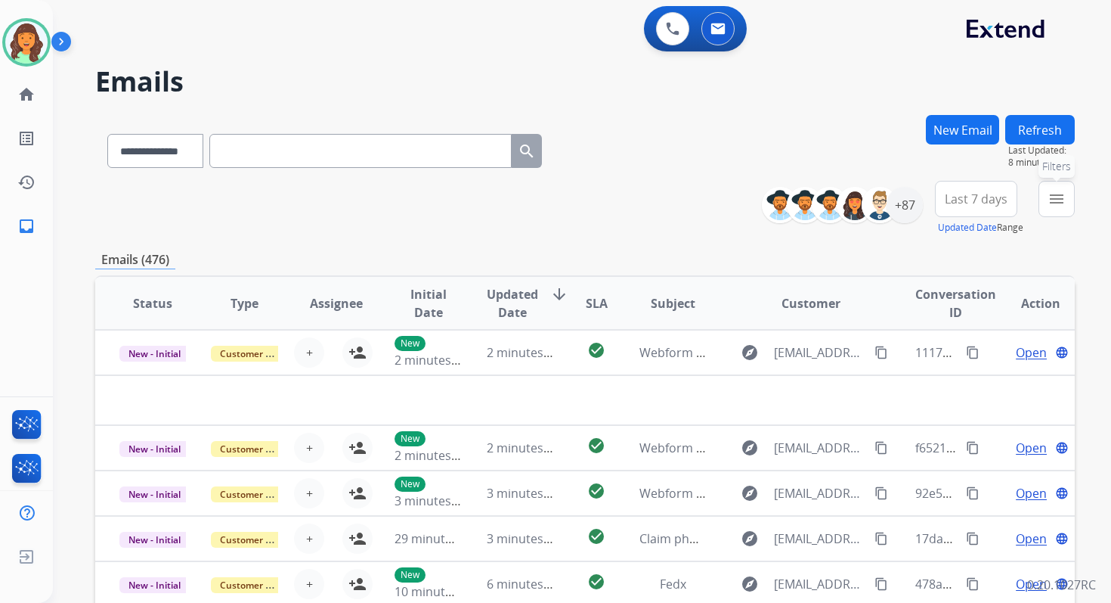
click at [1056, 201] on mat-icon "menu" at bounding box center [1057, 199] width 18 height 18
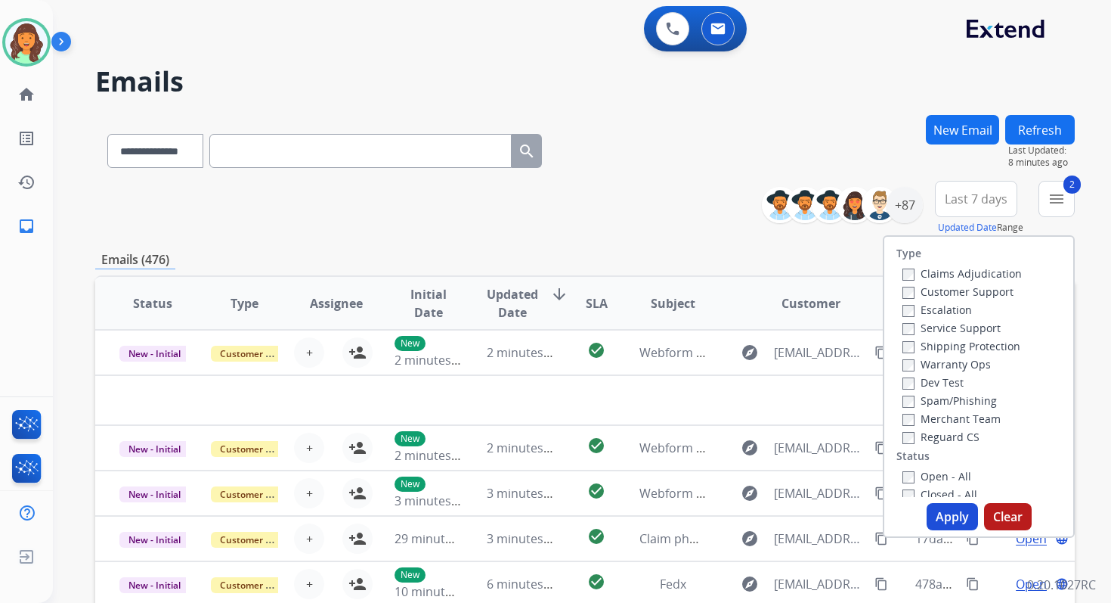
click at [944, 512] on button "Apply" at bounding box center [952, 516] width 51 height 27
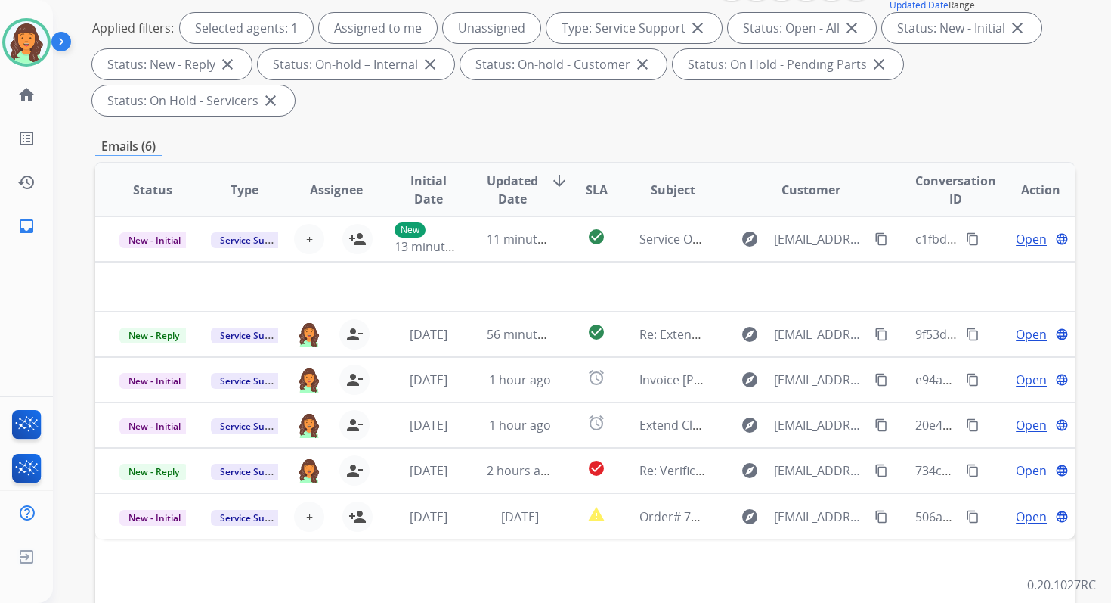
scroll to position [367, 0]
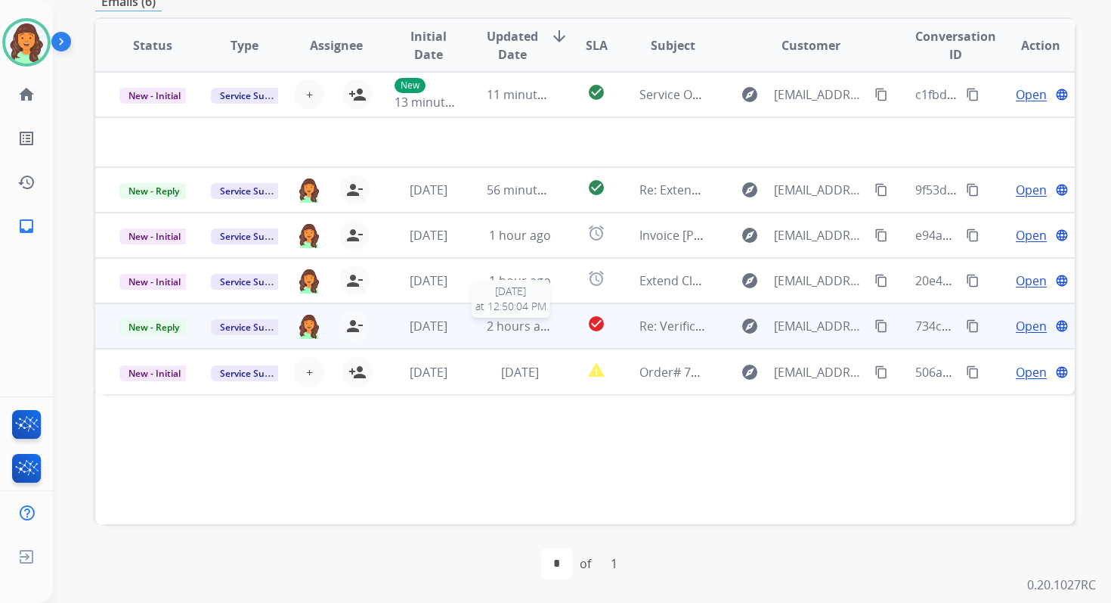
click at [499, 318] on span "2 hours ago" at bounding box center [521, 326] width 68 height 17
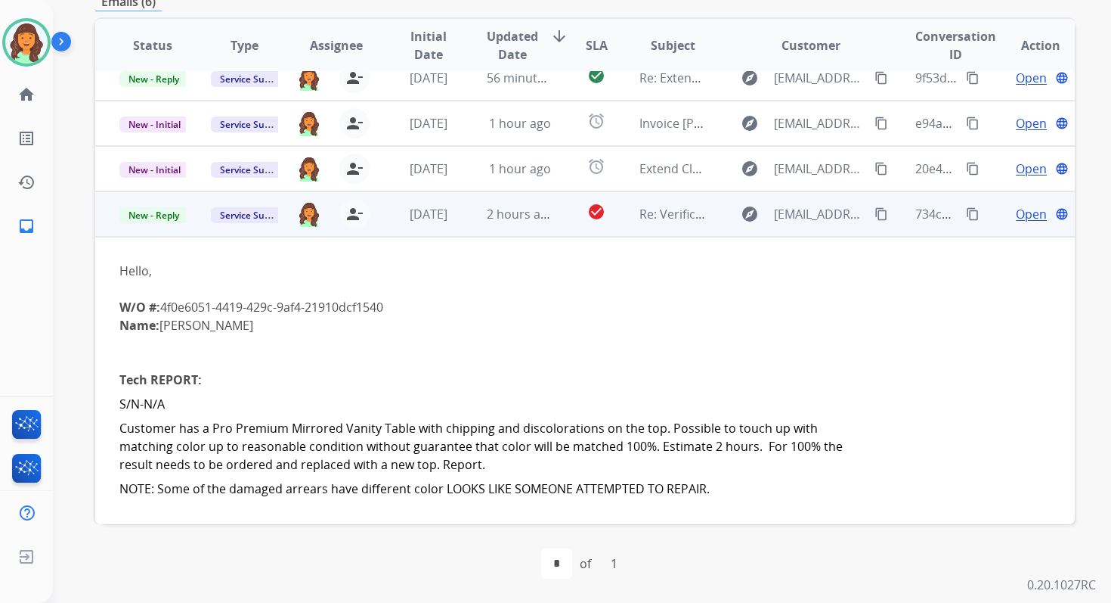
scroll to position [0, 0]
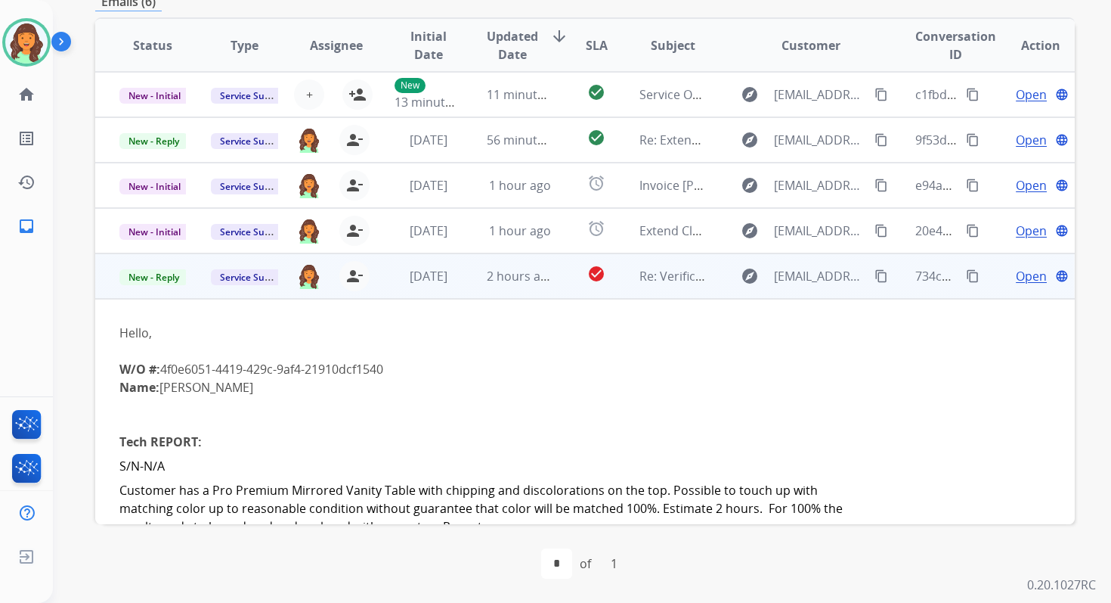
click at [525, 288] on td "2 hours ago" at bounding box center [508, 275] width 91 height 45
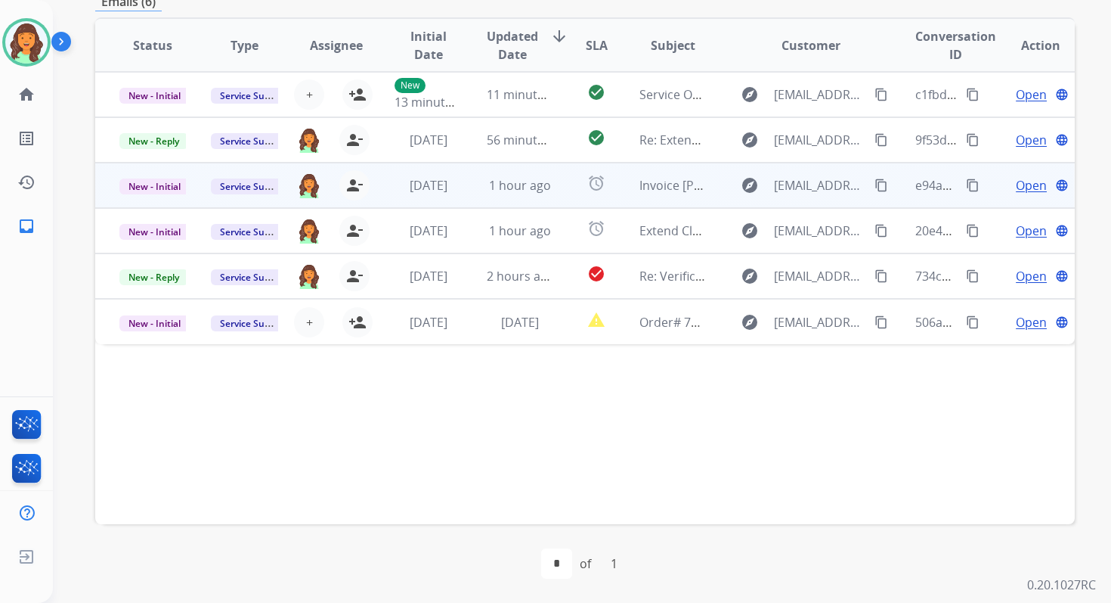
scroll to position [101, 0]
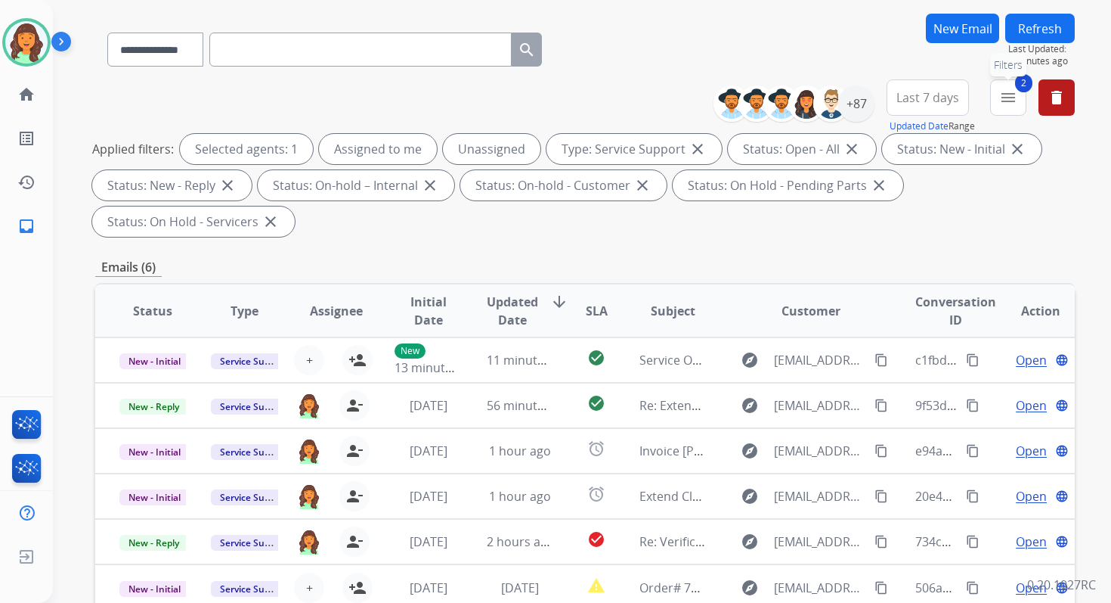
click at [1016, 96] on mat-icon "menu" at bounding box center [1008, 97] width 18 height 18
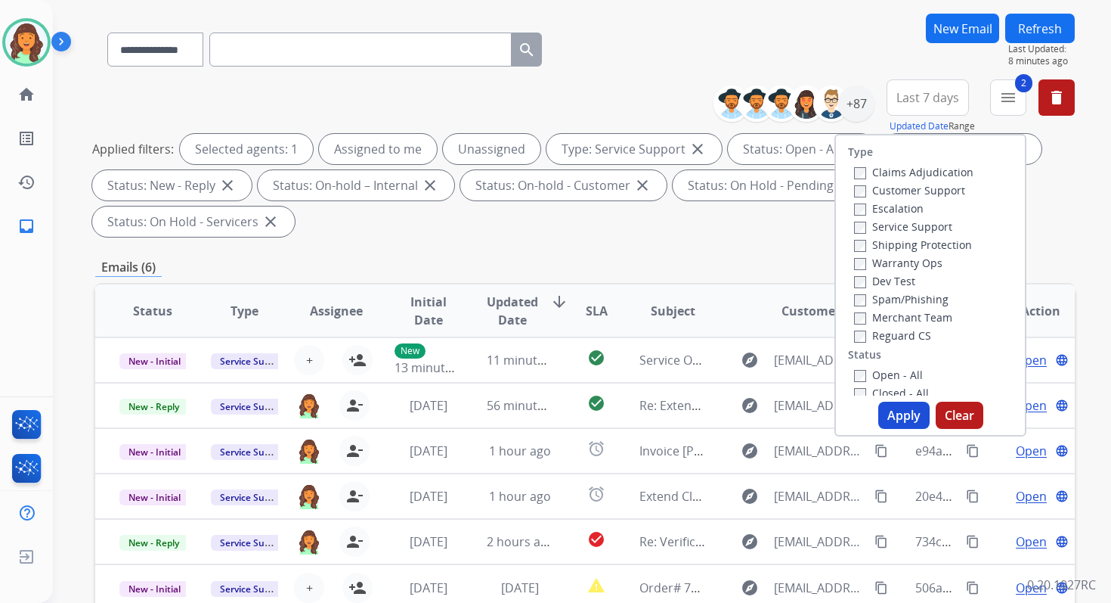
click at [891, 410] on button "Apply" at bounding box center [903, 414] width 51 height 27
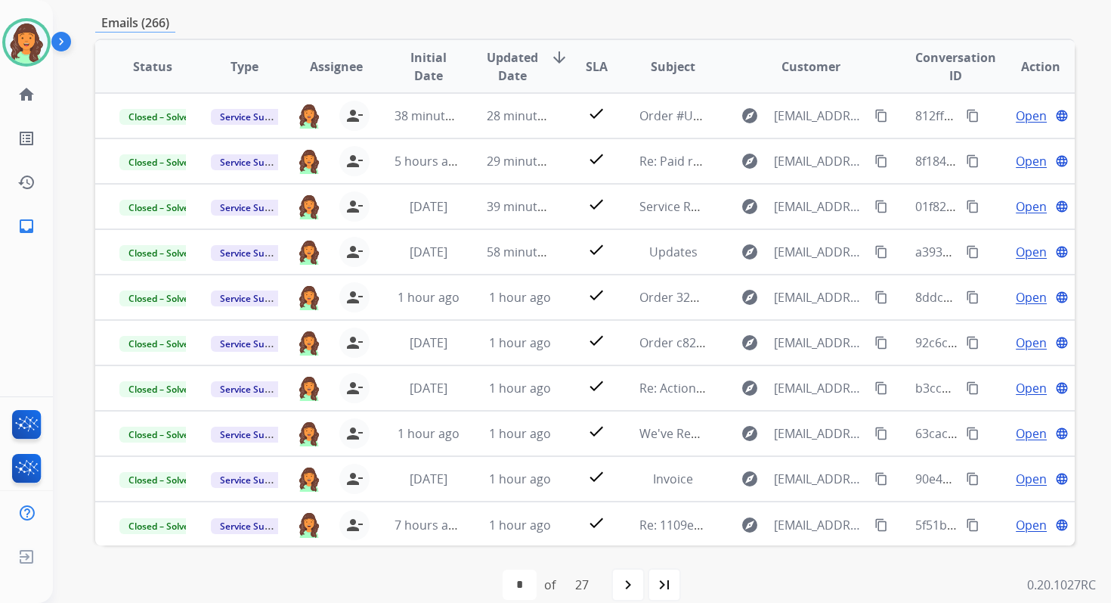
scroll to position [330, 0]
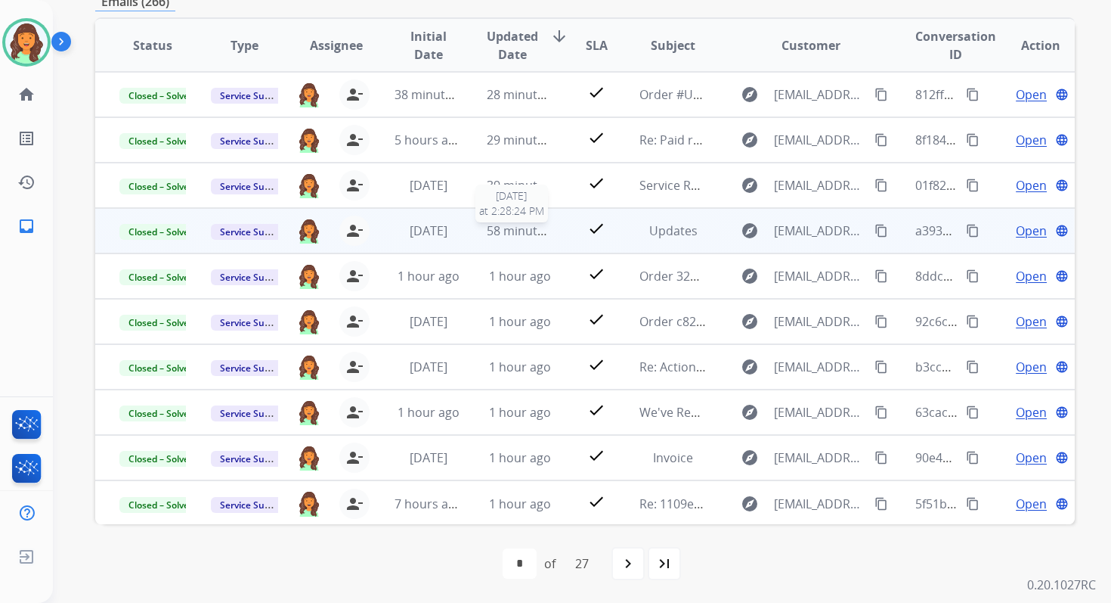
click at [538, 223] on span "58 minutes ago" at bounding box center [531, 230] width 88 height 17
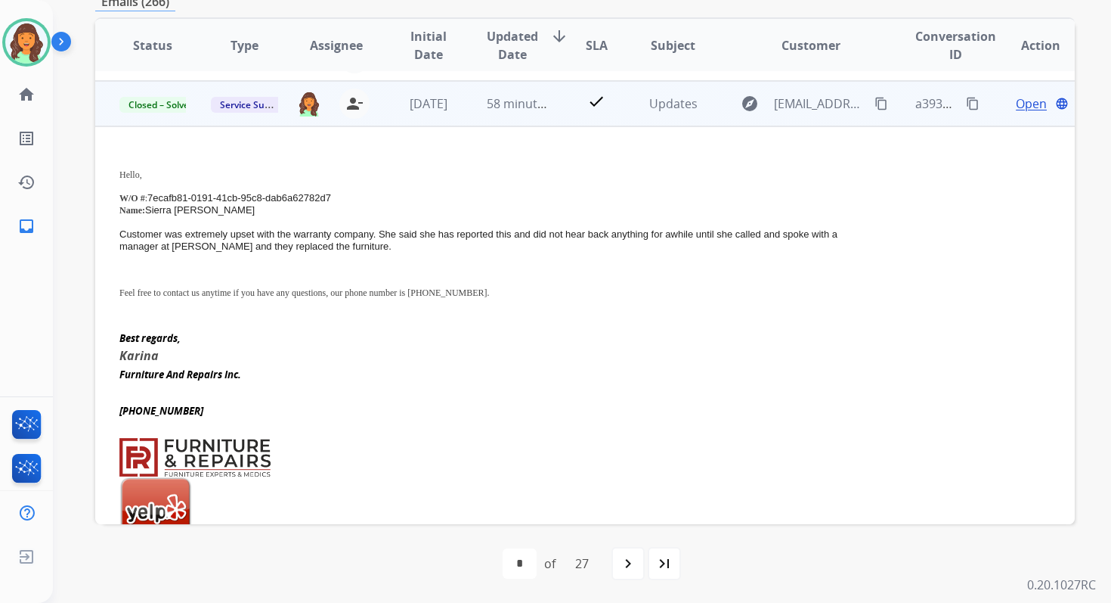
scroll to position [136, 0]
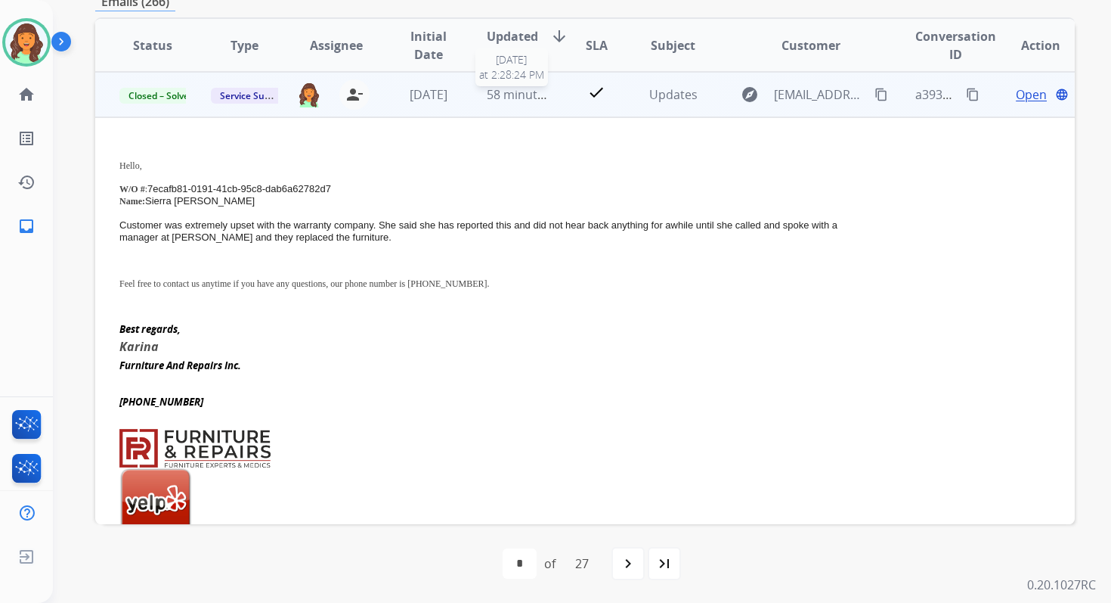
click at [540, 89] on span "58 minutes ago" at bounding box center [531, 94] width 88 height 17
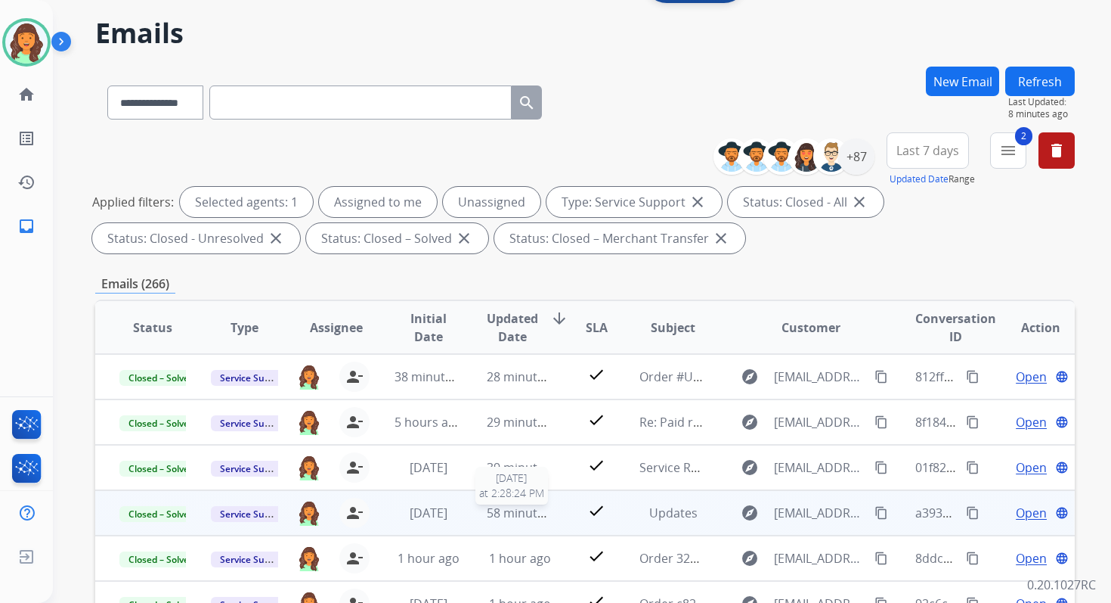
scroll to position [0, 0]
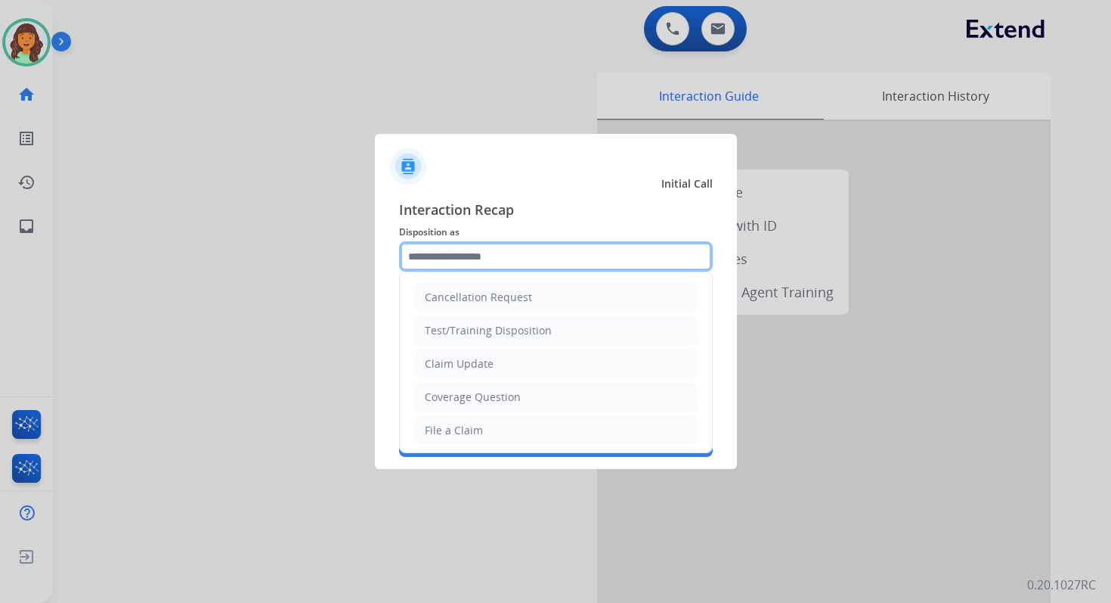
click at [462, 267] on input "text" at bounding box center [556, 256] width 314 height 30
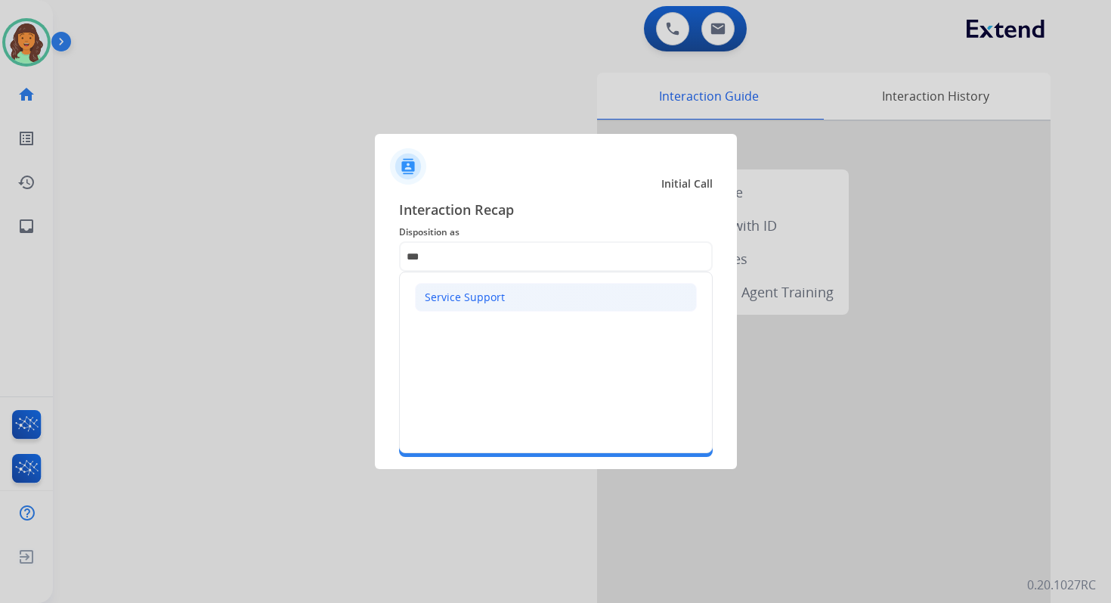
click at [442, 296] on div "Service Support" at bounding box center [465, 297] width 80 height 15
type input "**********"
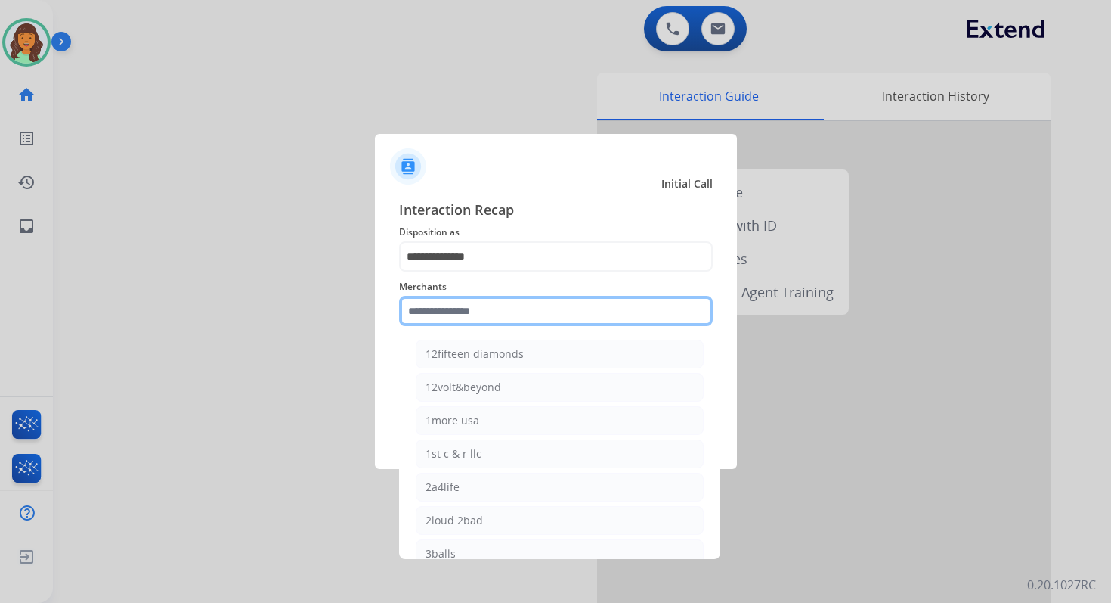
click at [454, 315] on input "text" at bounding box center [556, 311] width 314 height 30
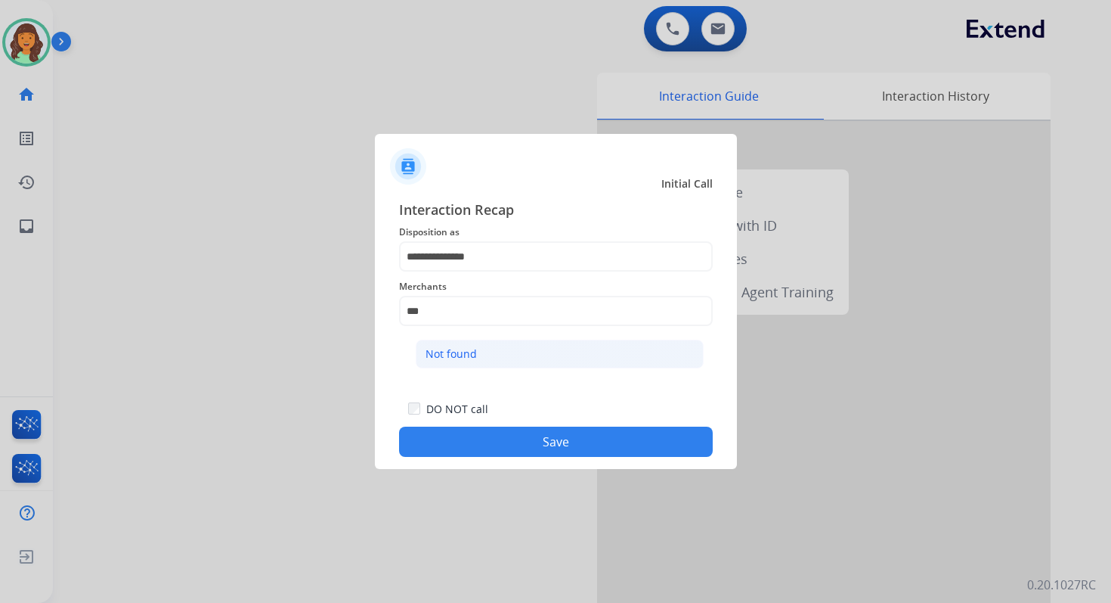
click at [473, 352] on div "Not found" at bounding box center [451, 353] width 51 height 15
type input "*********"
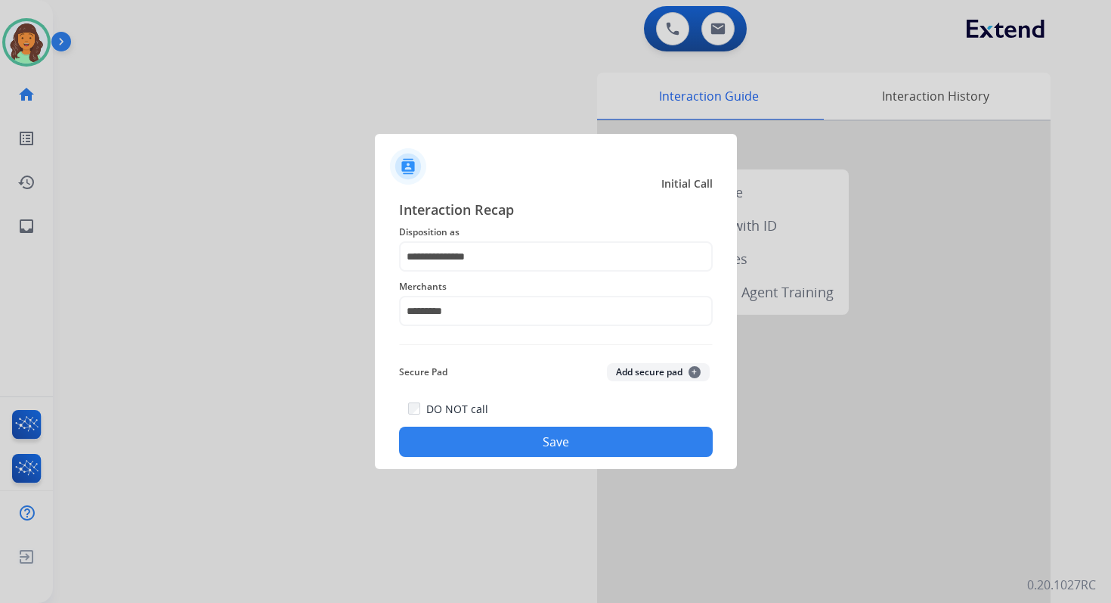
click at [583, 432] on button "Save" at bounding box center [556, 441] width 314 height 30
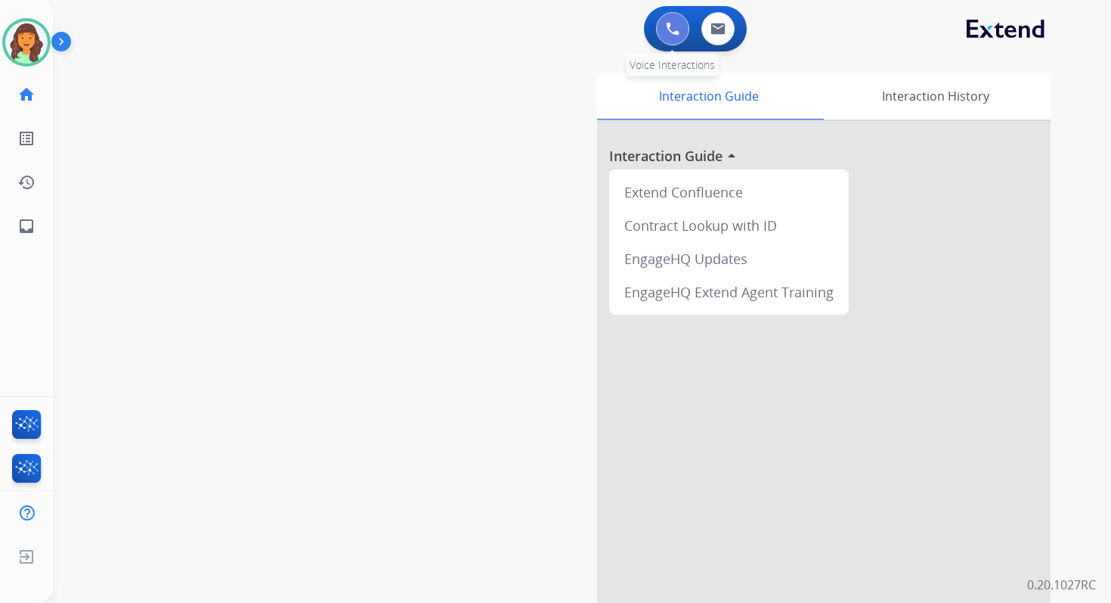
click at [671, 26] on img at bounding box center [673, 29] width 14 height 14
click at [680, 29] on button at bounding box center [672, 28] width 33 height 33
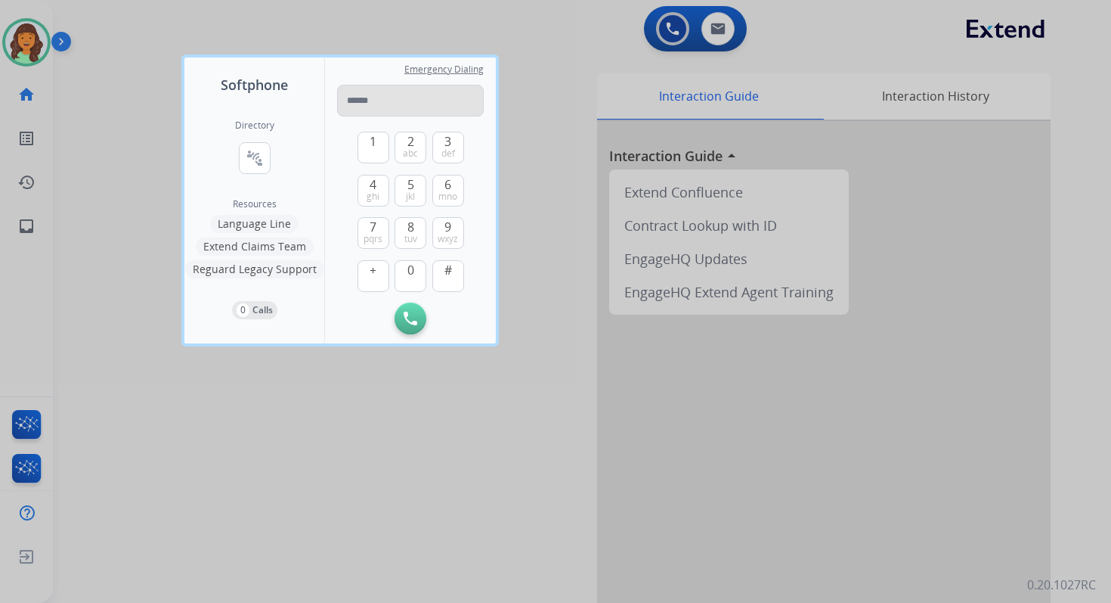
click at [395, 113] on input "tel" at bounding box center [410, 101] width 147 height 32
type input "**********"
click at [407, 319] on img at bounding box center [411, 318] width 14 height 14
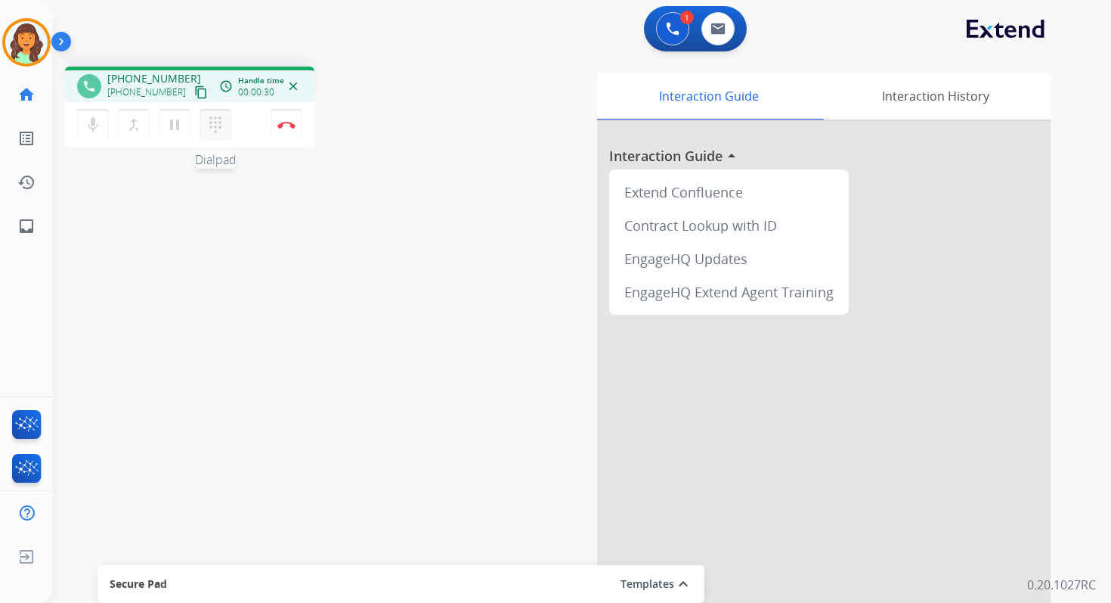
click at [215, 122] on mat-icon "dialpad" at bounding box center [215, 125] width 18 height 18
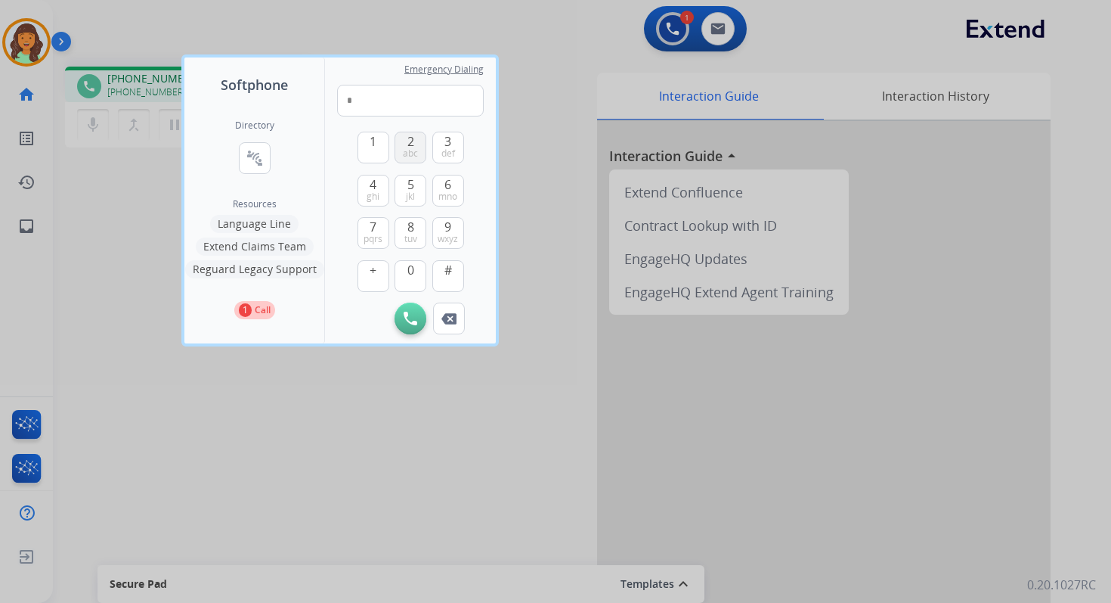
click at [420, 144] on button "2 abc" at bounding box center [411, 148] width 32 height 32
type input "**"
click at [170, 11] on div at bounding box center [555, 301] width 1111 height 603
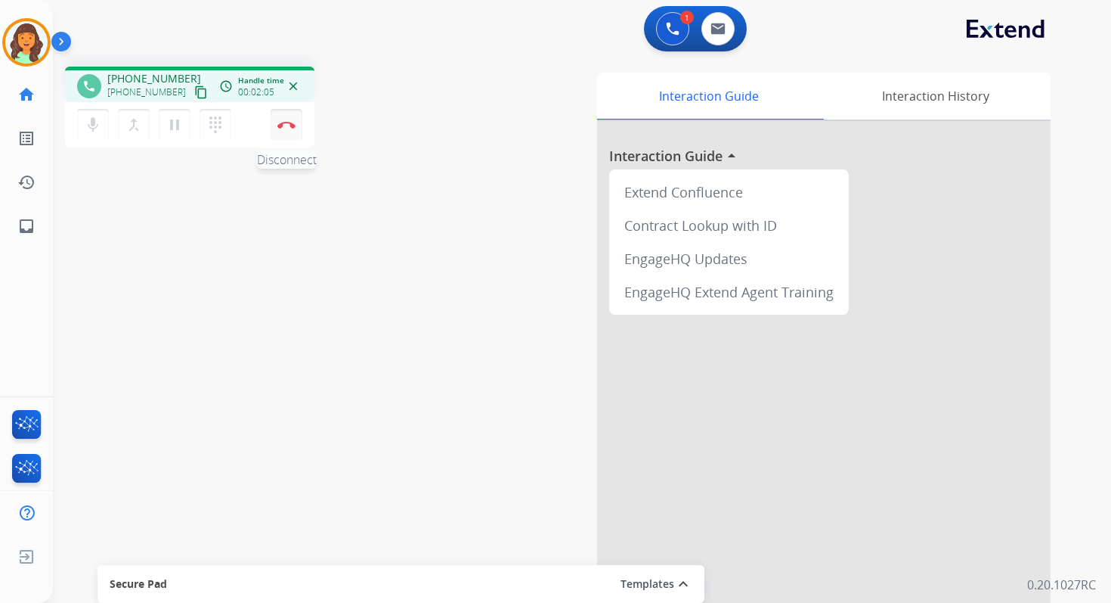
click at [286, 128] on img at bounding box center [286, 125] width 18 height 8
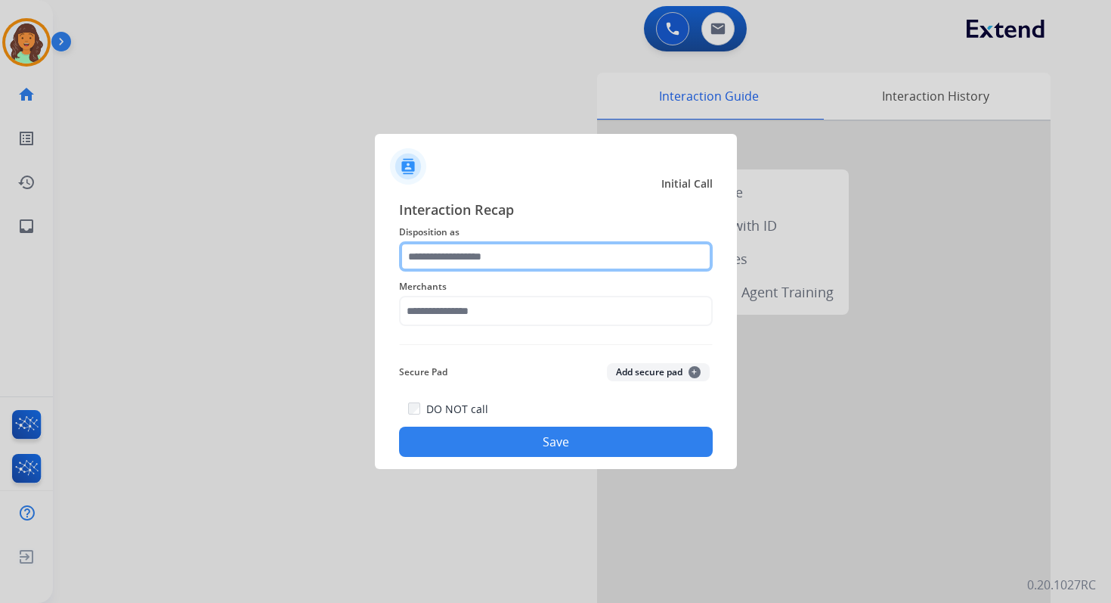
click at [451, 253] on input "text" at bounding box center [556, 256] width 314 height 30
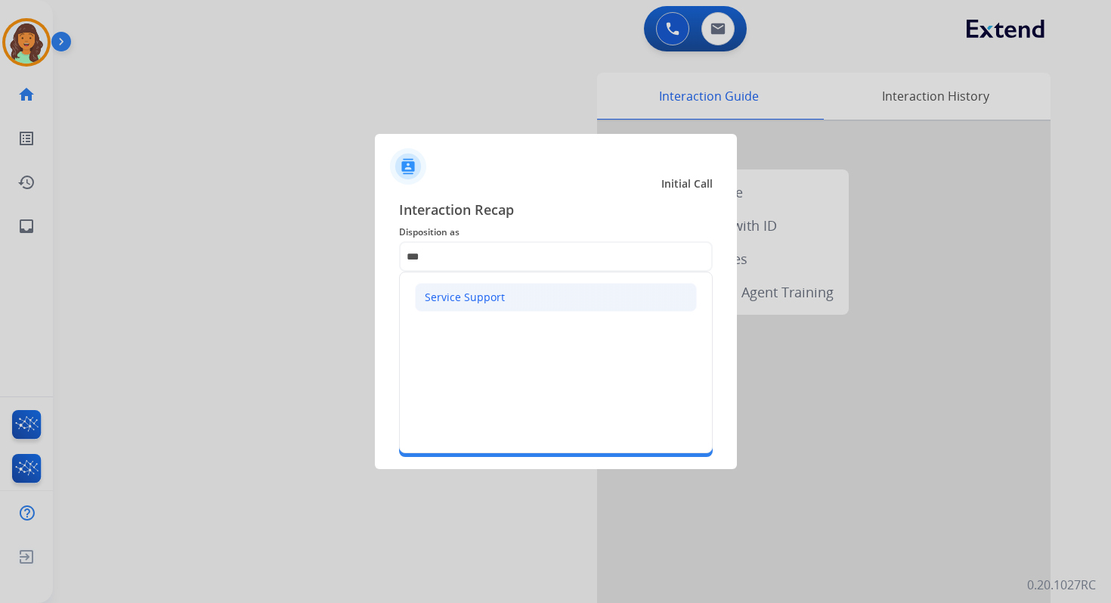
click at [471, 302] on div "Service Support" at bounding box center [465, 297] width 80 height 15
type input "**********"
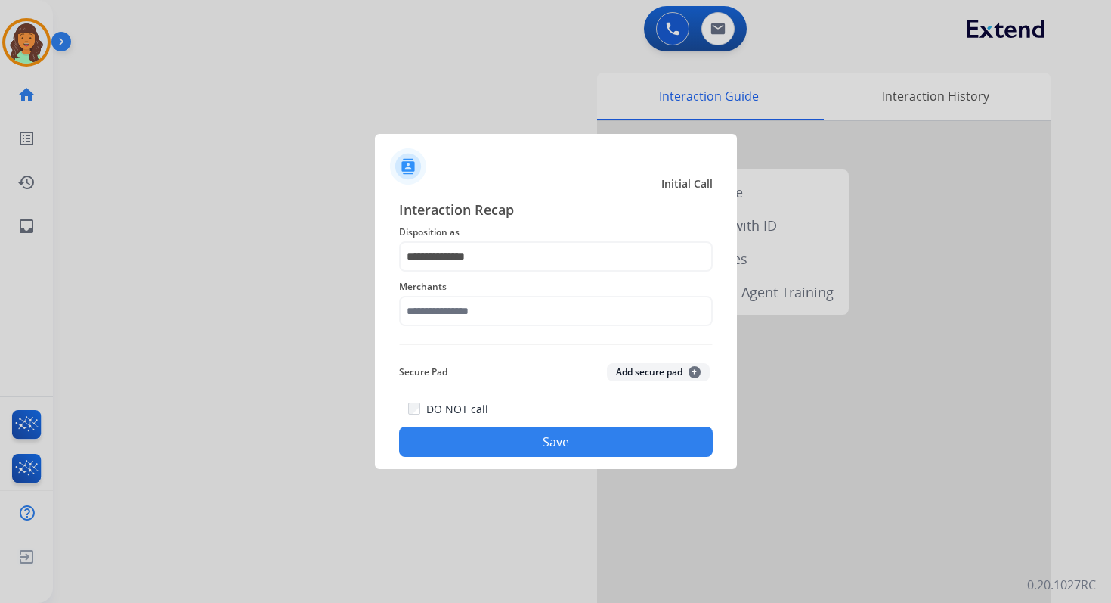
click at [472, 332] on div "**********" at bounding box center [556, 328] width 314 height 258
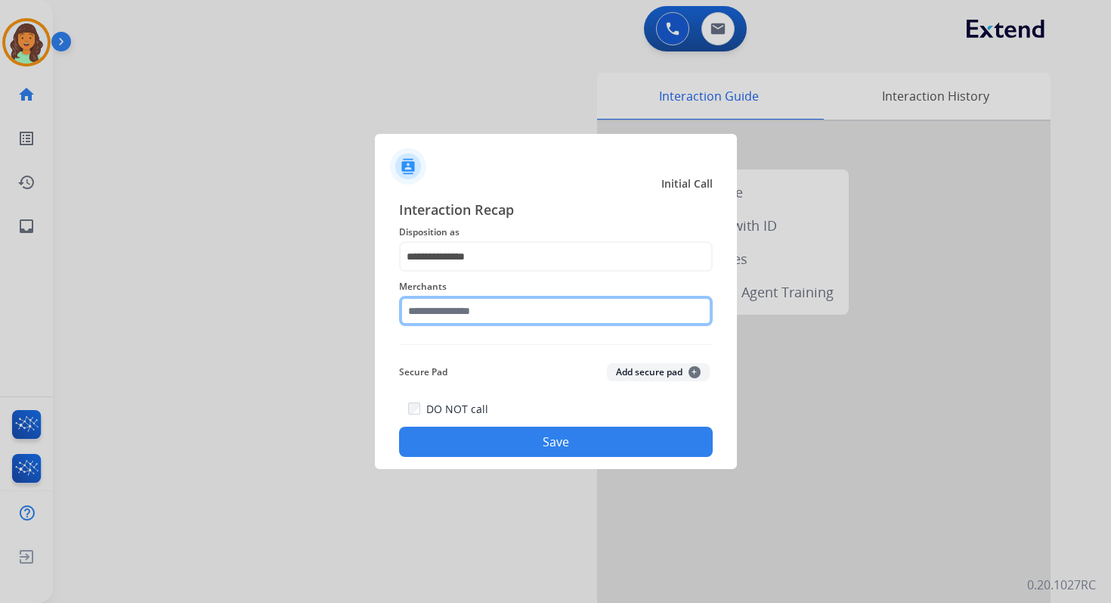
click at [466, 313] on input "text" at bounding box center [556, 311] width 314 height 30
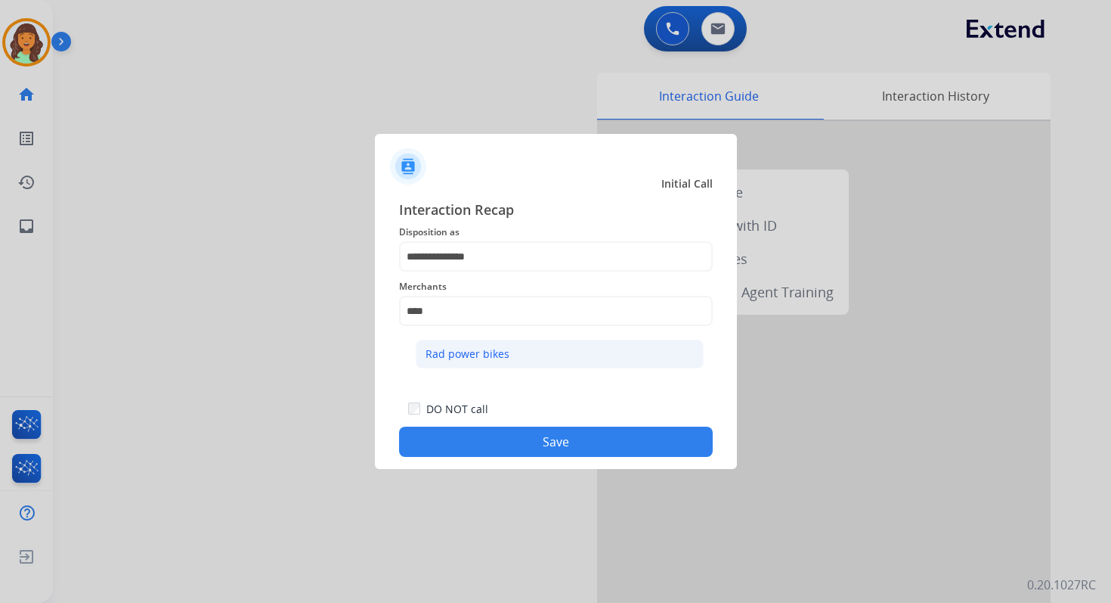
click at [476, 358] on div "Rad power bikes" at bounding box center [468, 353] width 84 height 15
type input "**********"
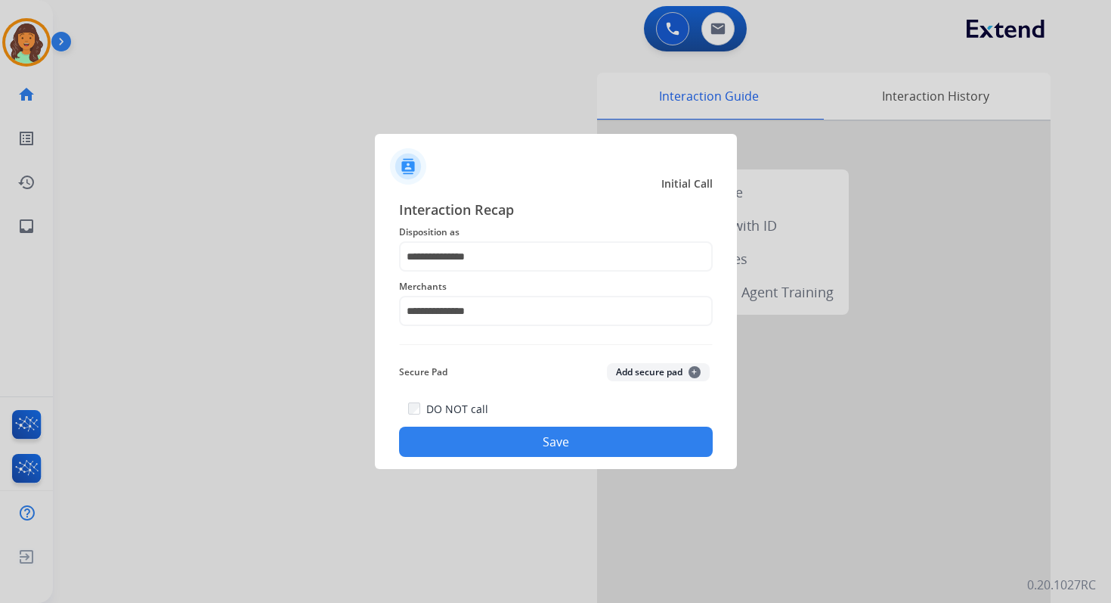
click at [556, 443] on button "Save" at bounding box center [556, 441] width 314 height 30
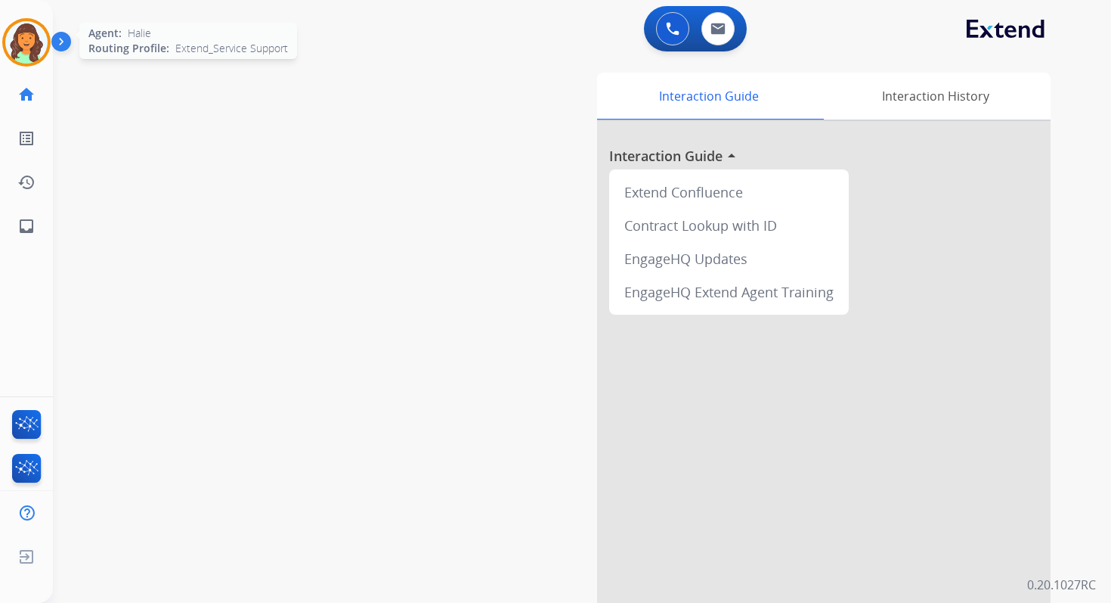
click at [28, 49] on img at bounding box center [26, 42] width 42 height 42
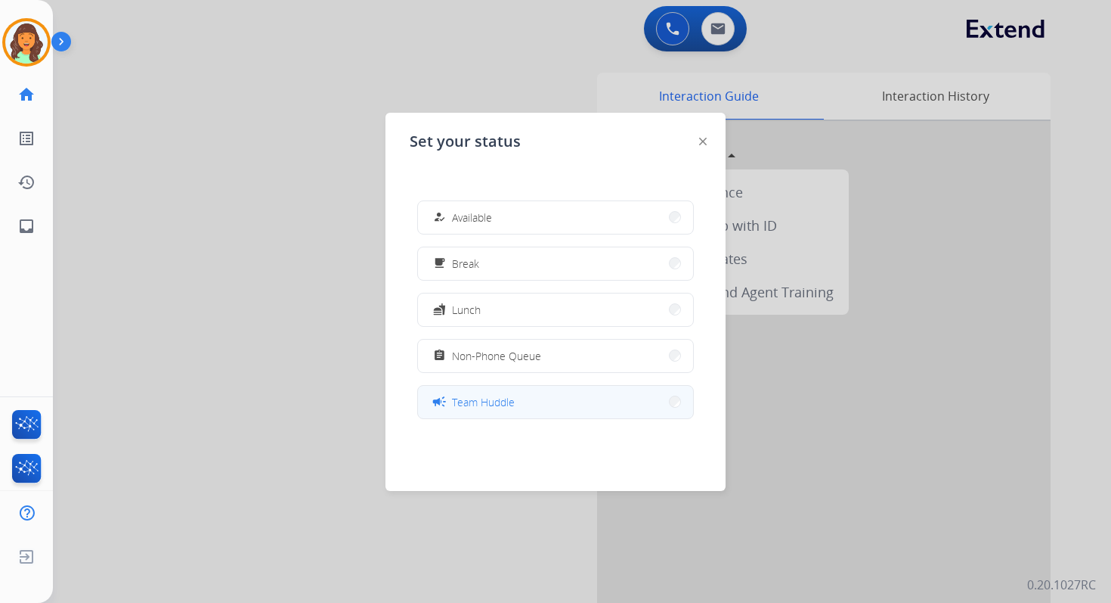
click at [480, 398] on span "Team Huddle" at bounding box center [483, 402] width 63 height 16
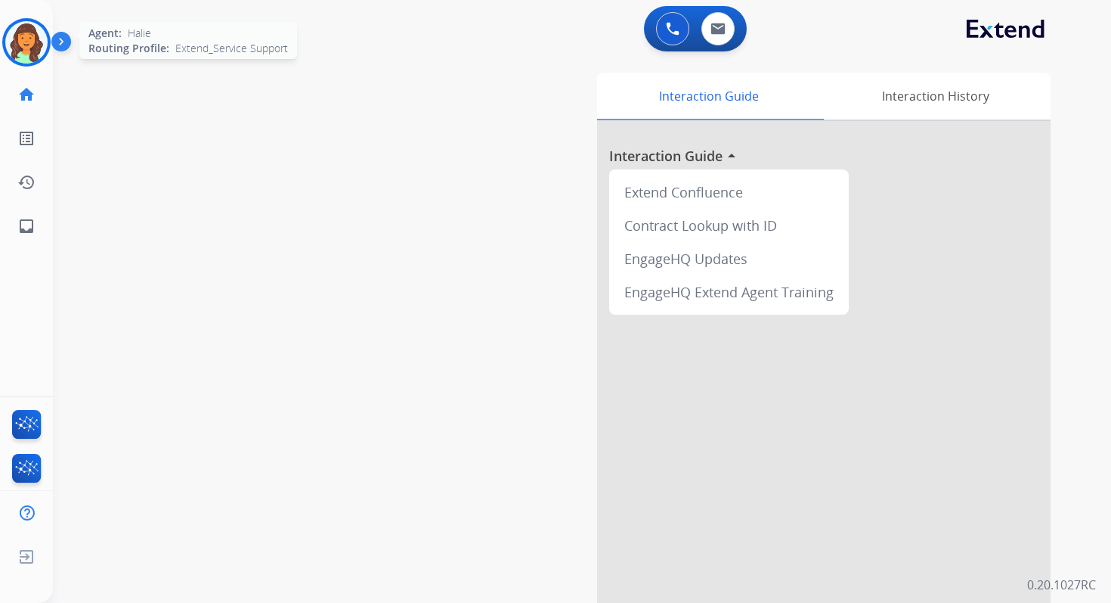
click at [24, 42] on img at bounding box center [26, 42] width 42 height 42
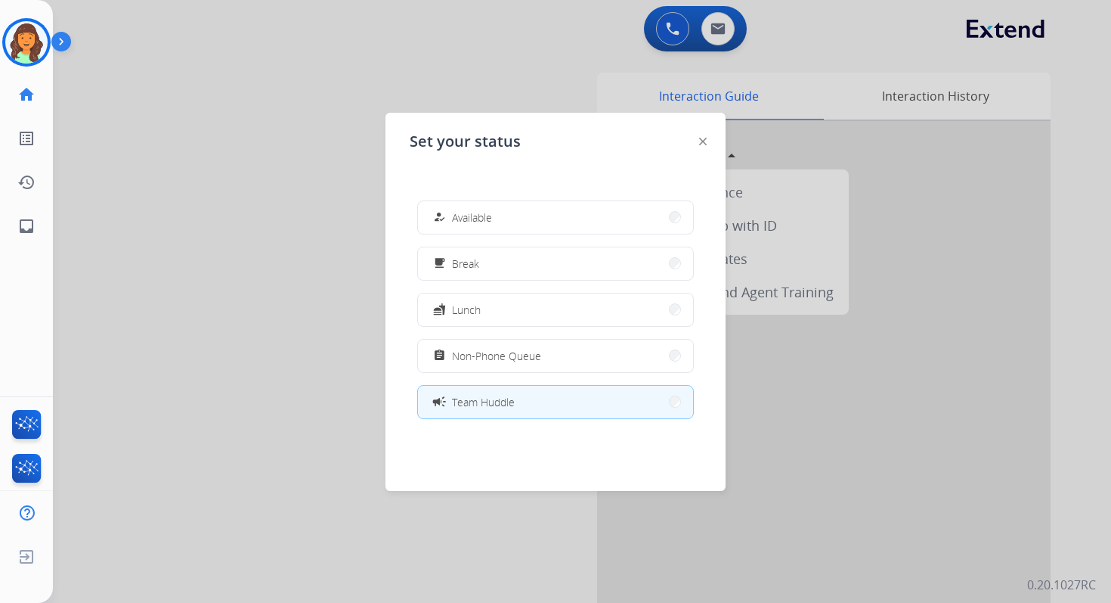
click at [479, 36] on div at bounding box center [555, 301] width 1111 height 603
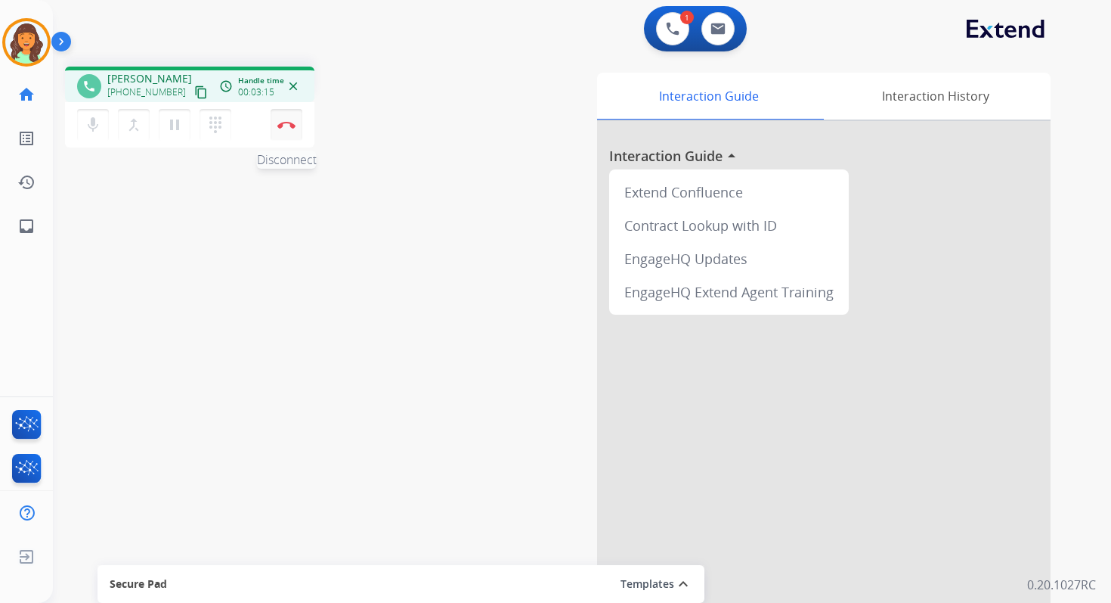
click at [287, 122] on img at bounding box center [286, 125] width 18 height 8
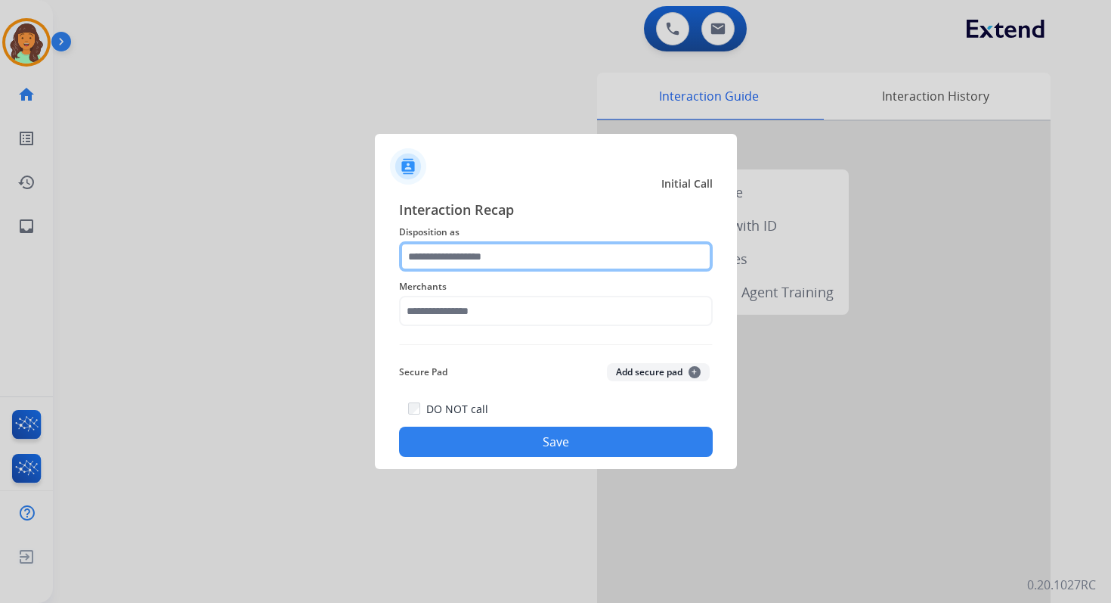
click at [438, 255] on input "text" at bounding box center [556, 256] width 314 height 30
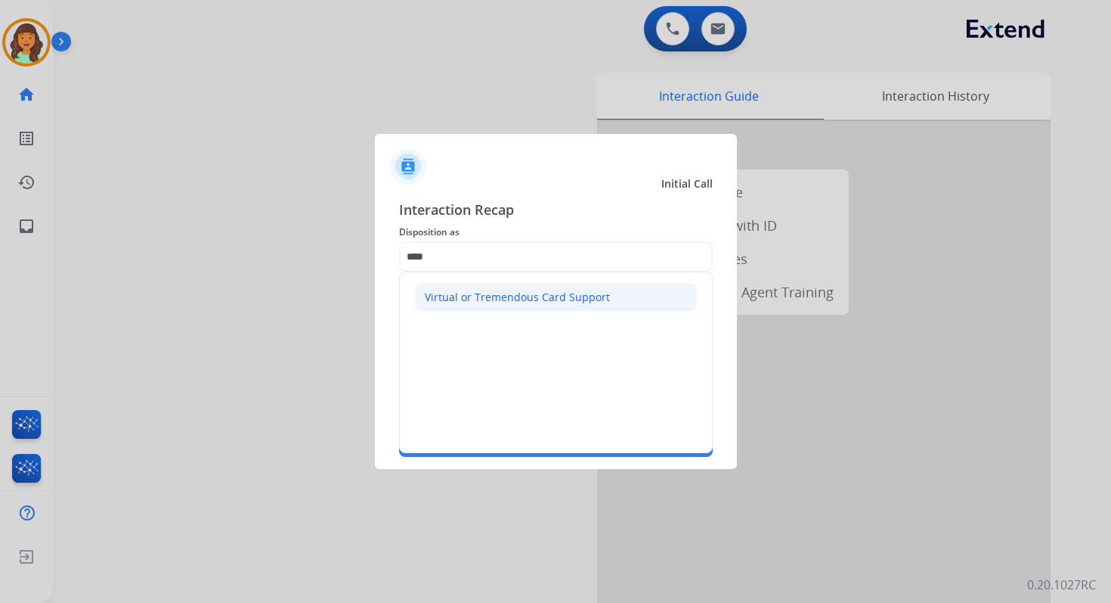
click at [448, 295] on div "Virtual or Tremendous Card Support" at bounding box center [517, 297] width 185 height 15
type input "**********"
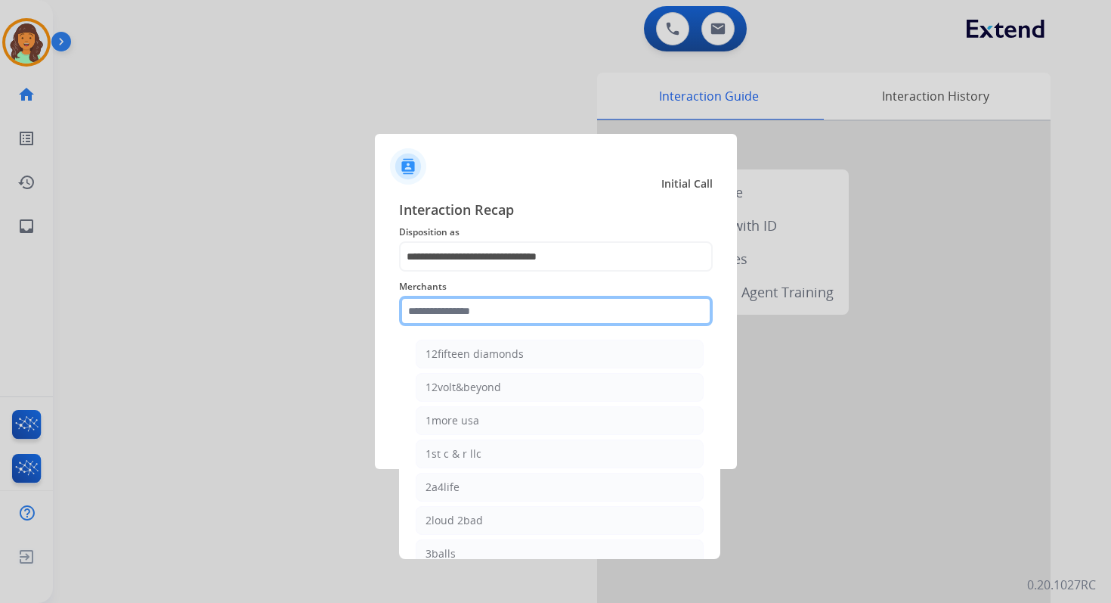
click at [457, 318] on input "text" at bounding box center [556, 311] width 314 height 30
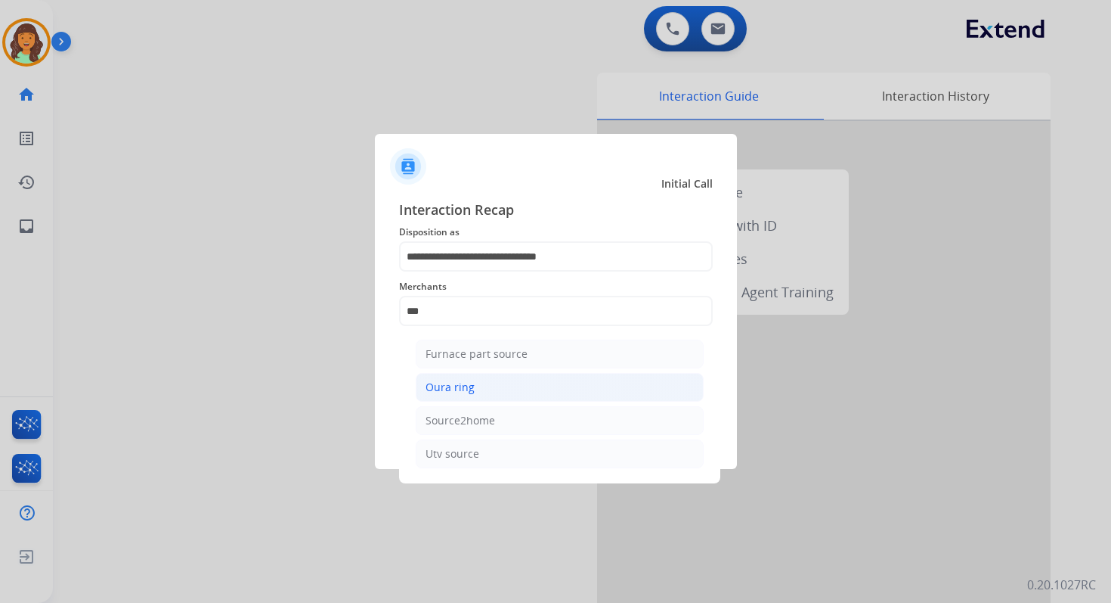
click at [473, 388] on li "Oura ring" at bounding box center [560, 387] width 288 height 29
type input "*********"
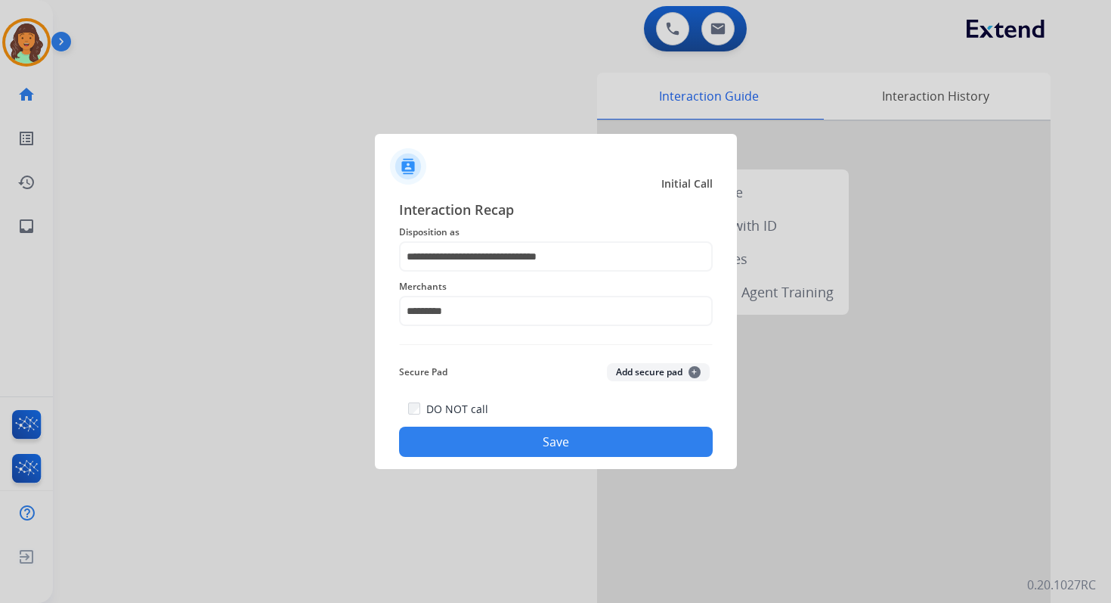
click at [596, 449] on button "Save" at bounding box center [556, 441] width 314 height 30
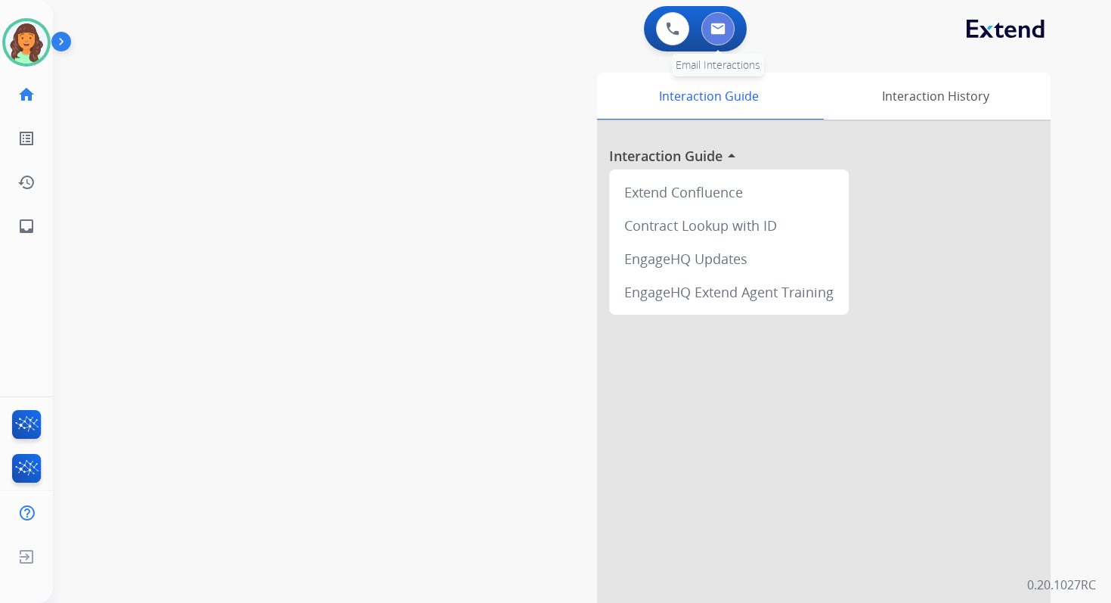
click at [727, 26] on button at bounding box center [718, 28] width 33 height 33
select select "**********"
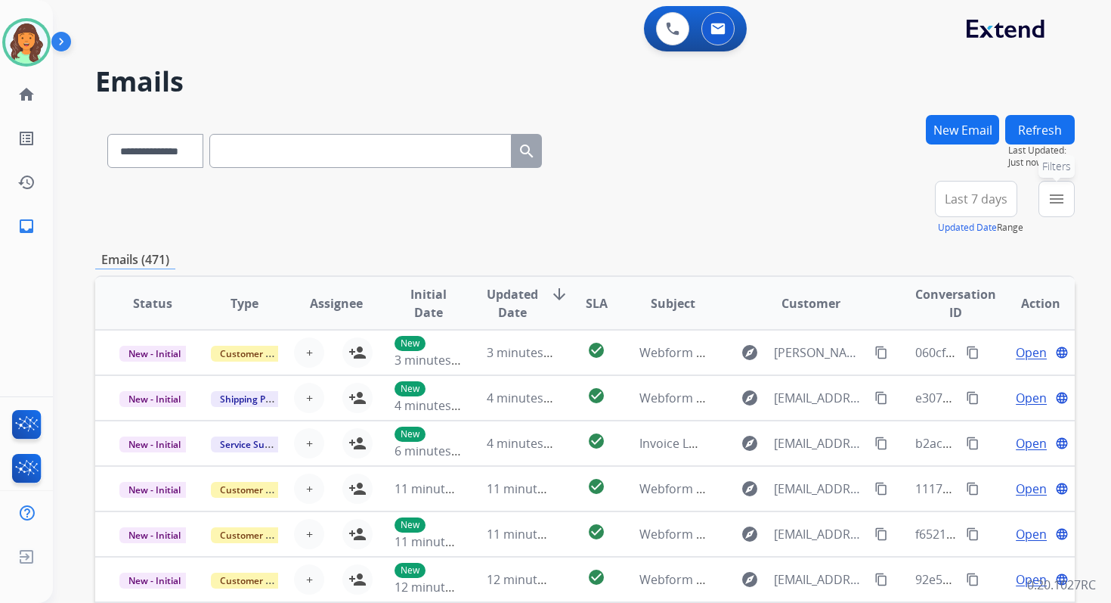
click at [1059, 195] on mat-icon "menu" at bounding box center [1057, 199] width 18 height 18
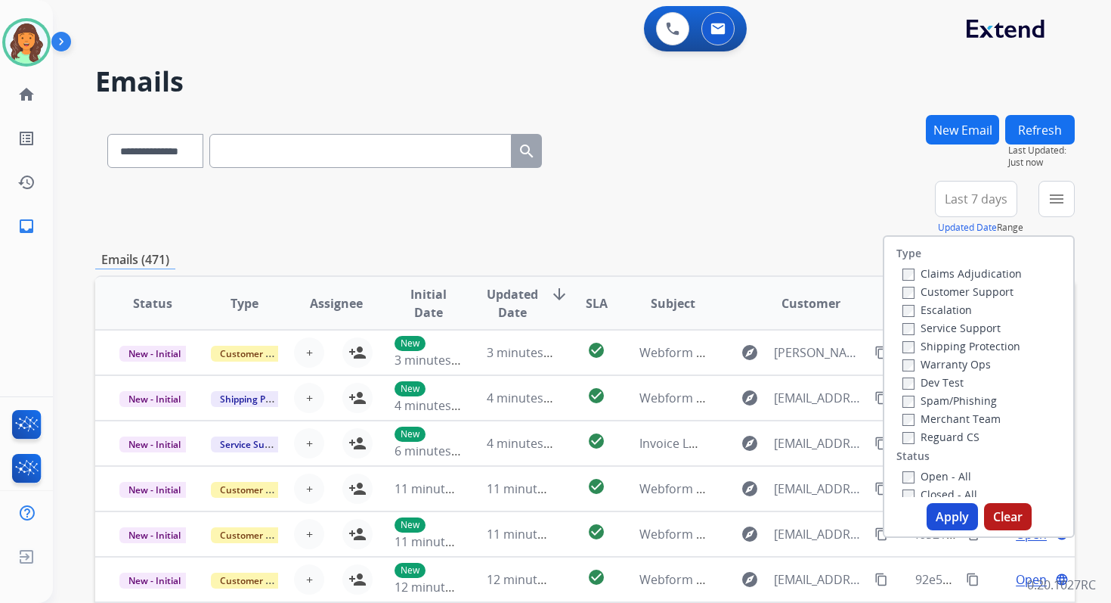
click at [903, 336] on div "Service Support" at bounding box center [962, 327] width 119 height 18
click at [935, 512] on button "Apply" at bounding box center [952, 516] width 51 height 27
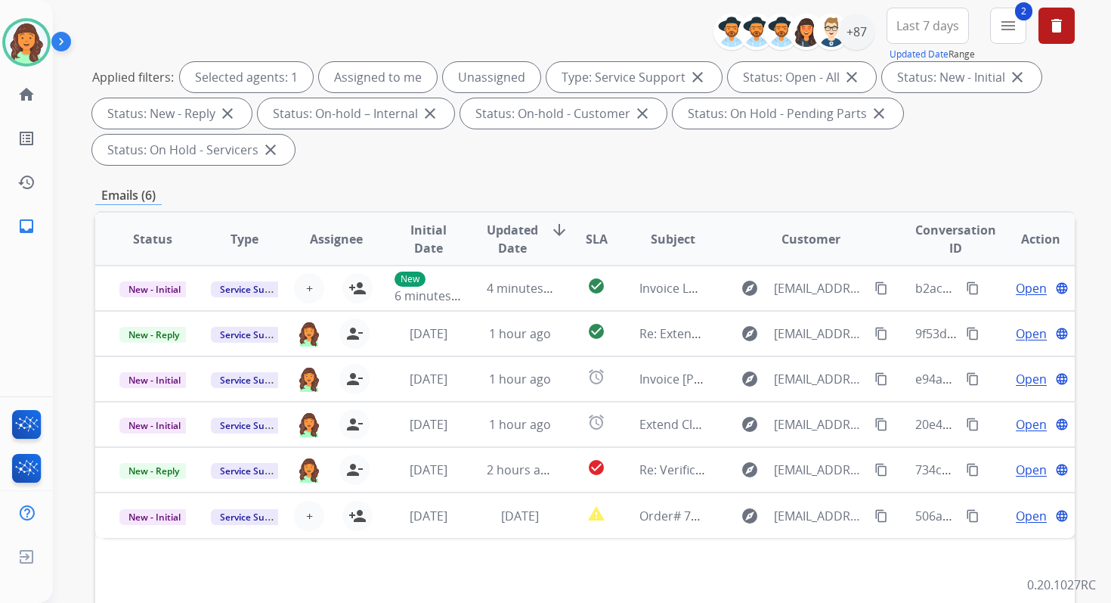
scroll to position [367, 0]
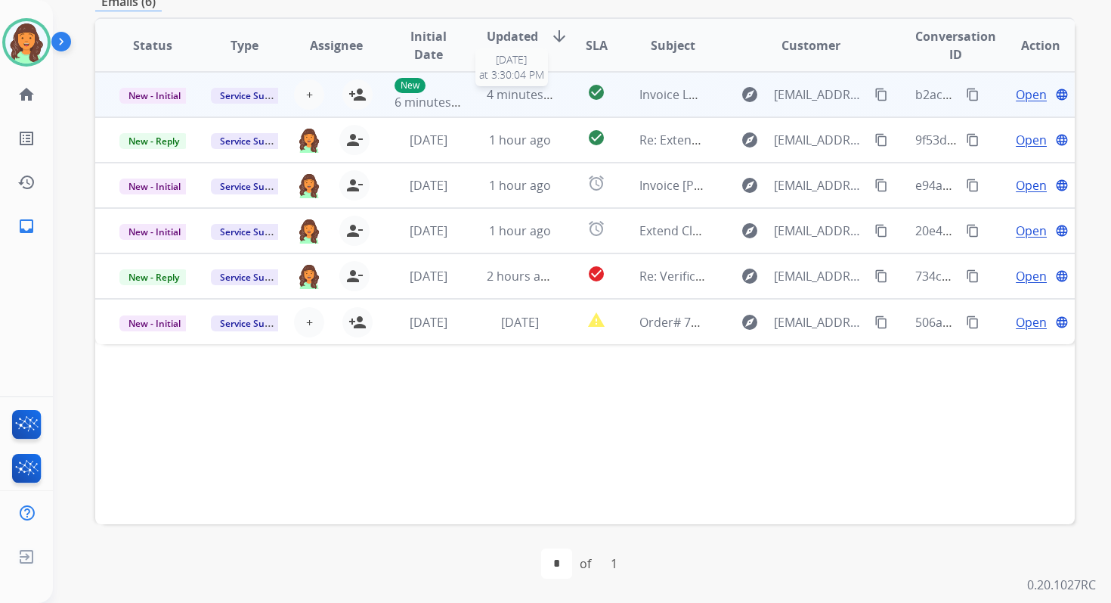
click at [497, 97] on span "4 minutes ago" at bounding box center [527, 94] width 81 height 17
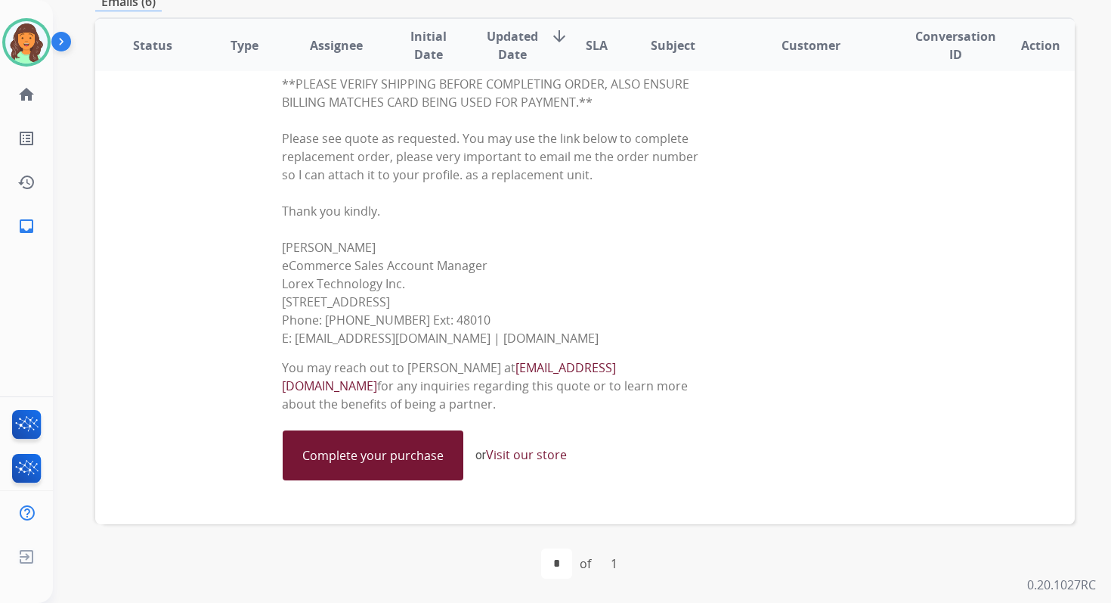
scroll to position [0, 0]
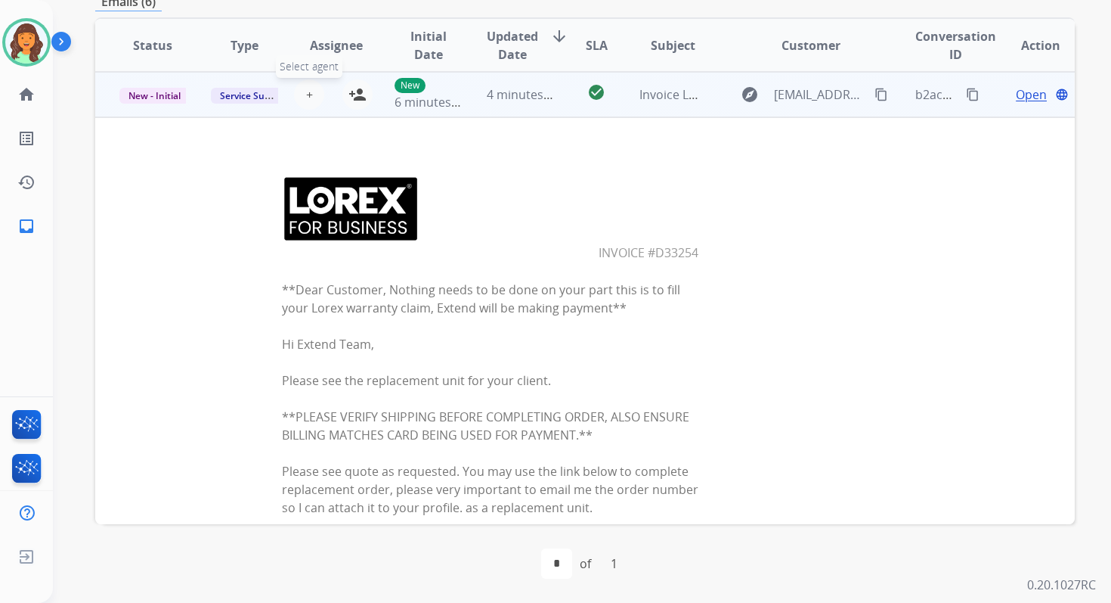
click at [306, 95] on span "+" at bounding box center [309, 94] width 7 height 18
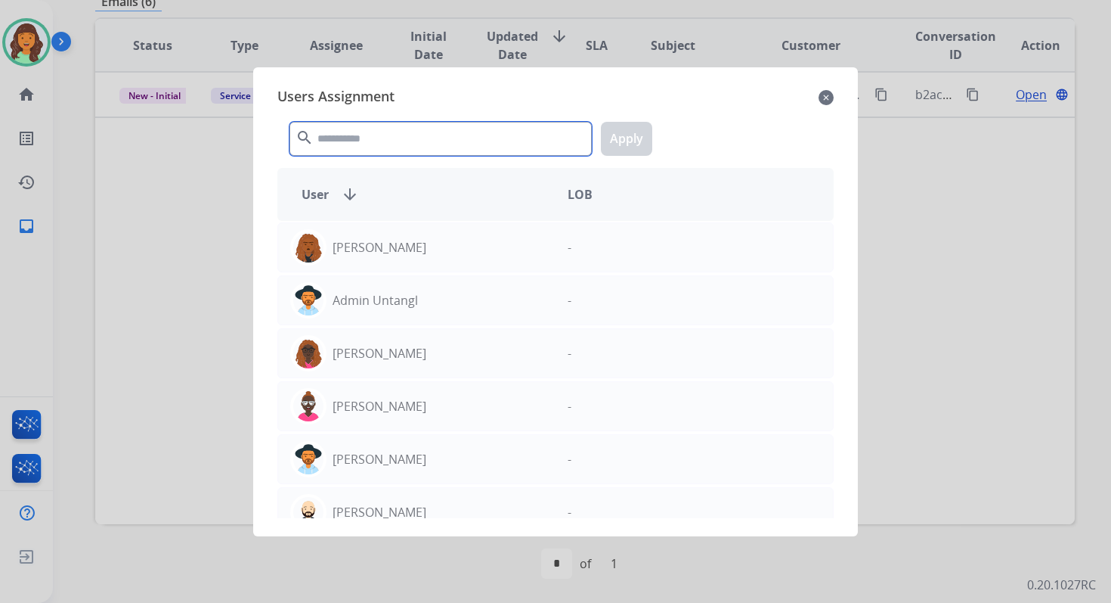
click at [350, 138] on input "text" at bounding box center [441, 139] width 302 height 34
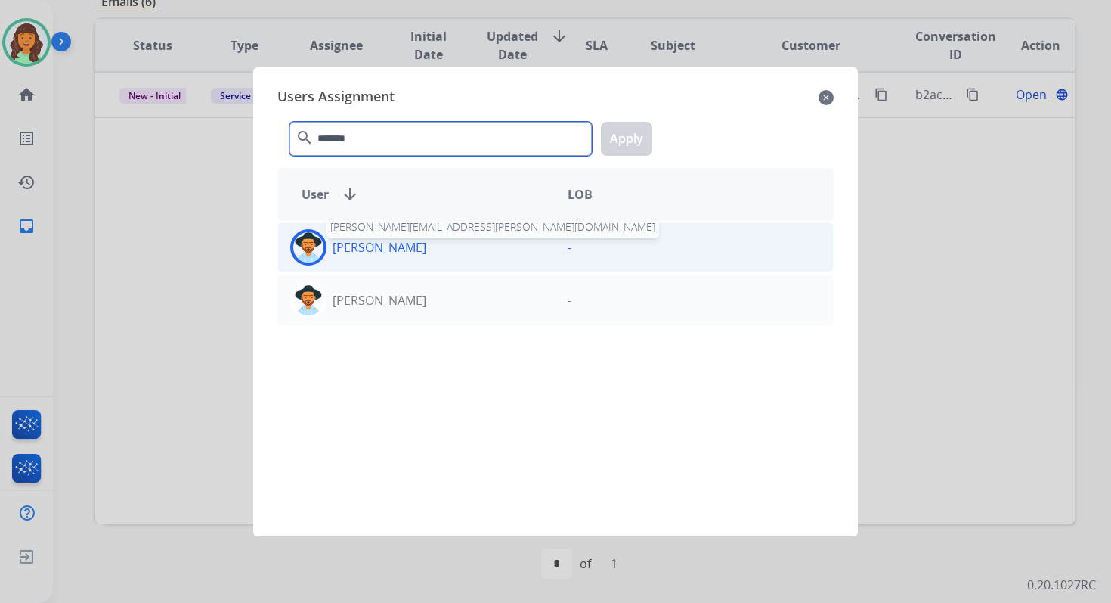
type input "*******"
click at [388, 250] on p "[PERSON_NAME]" at bounding box center [380, 247] width 94 height 18
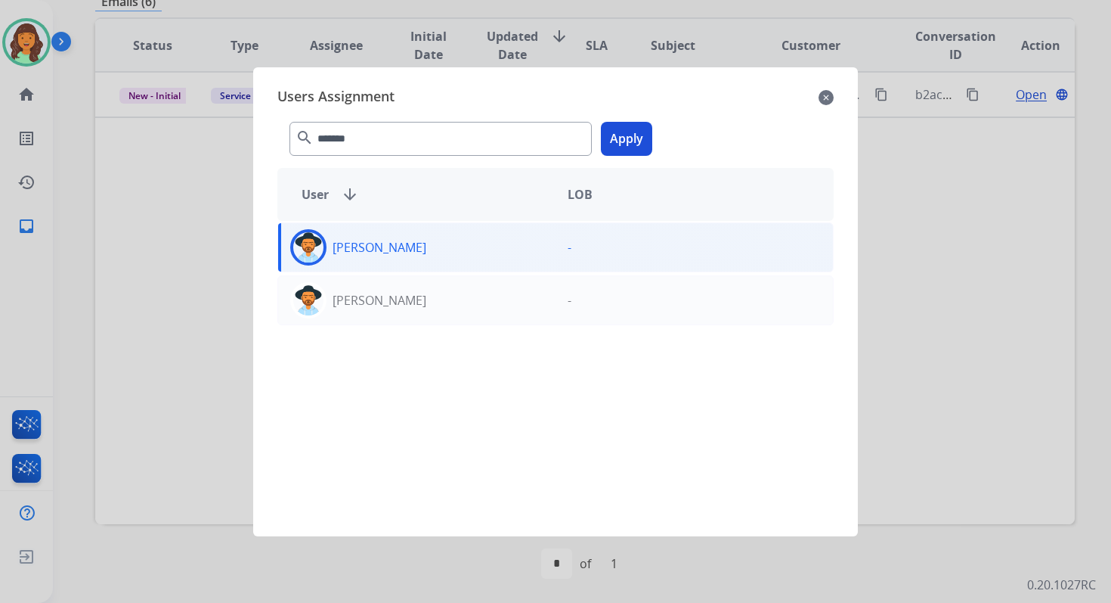
click at [620, 140] on button "Apply" at bounding box center [626, 139] width 51 height 34
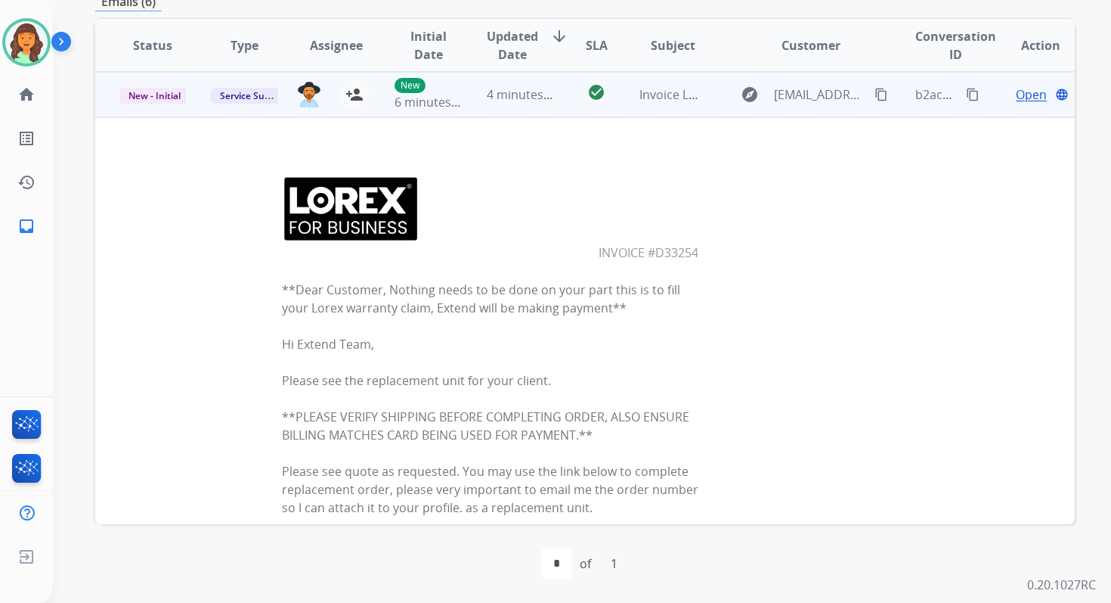
click at [499, 96] on span "4 minutes ago" at bounding box center [527, 94] width 81 height 17
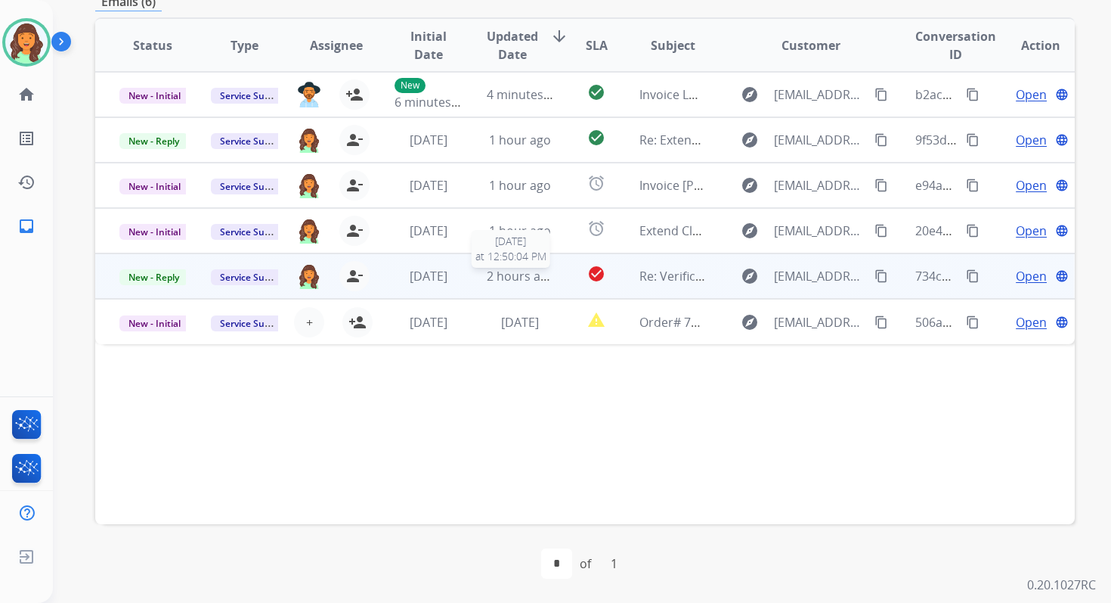
click at [541, 282] on span "2 hours ago" at bounding box center [521, 276] width 68 height 17
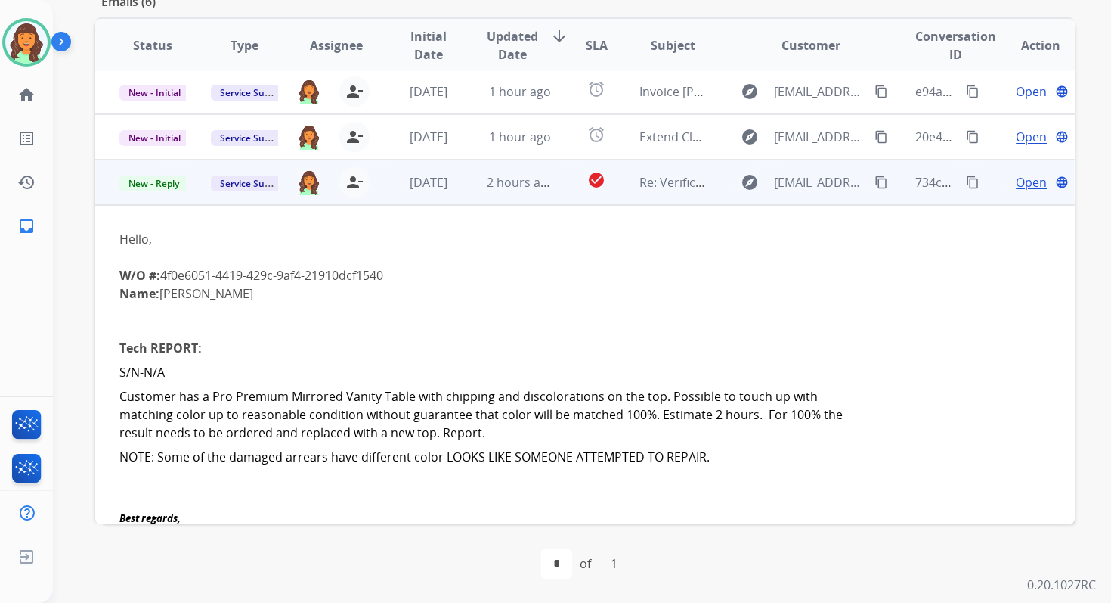
scroll to position [65, 0]
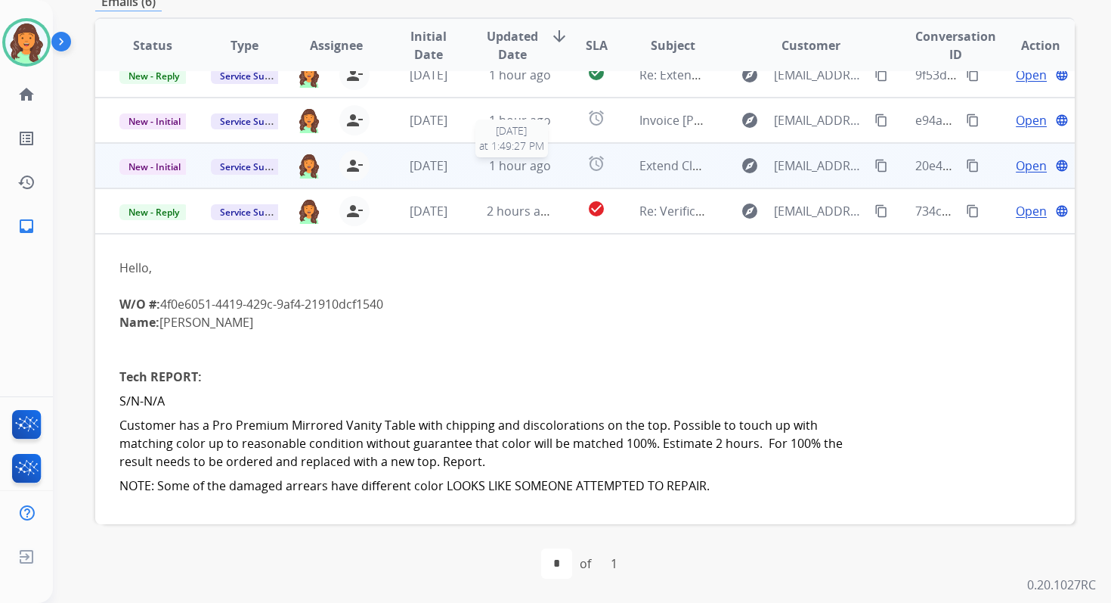
click at [516, 166] on span "1 hour ago" at bounding box center [520, 165] width 62 height 17
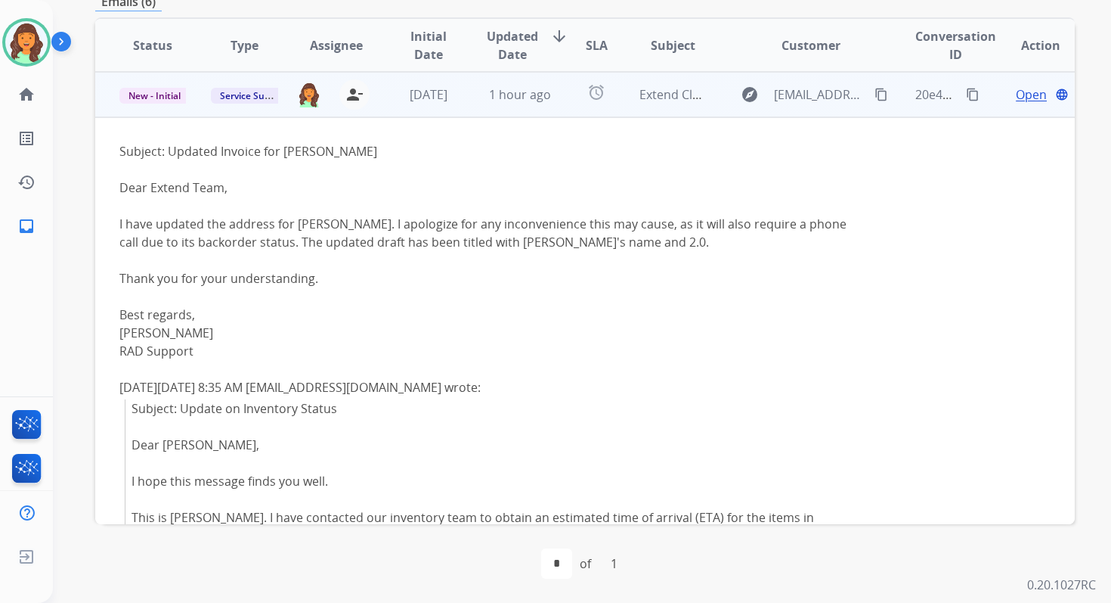
scroll to position [19, 0]
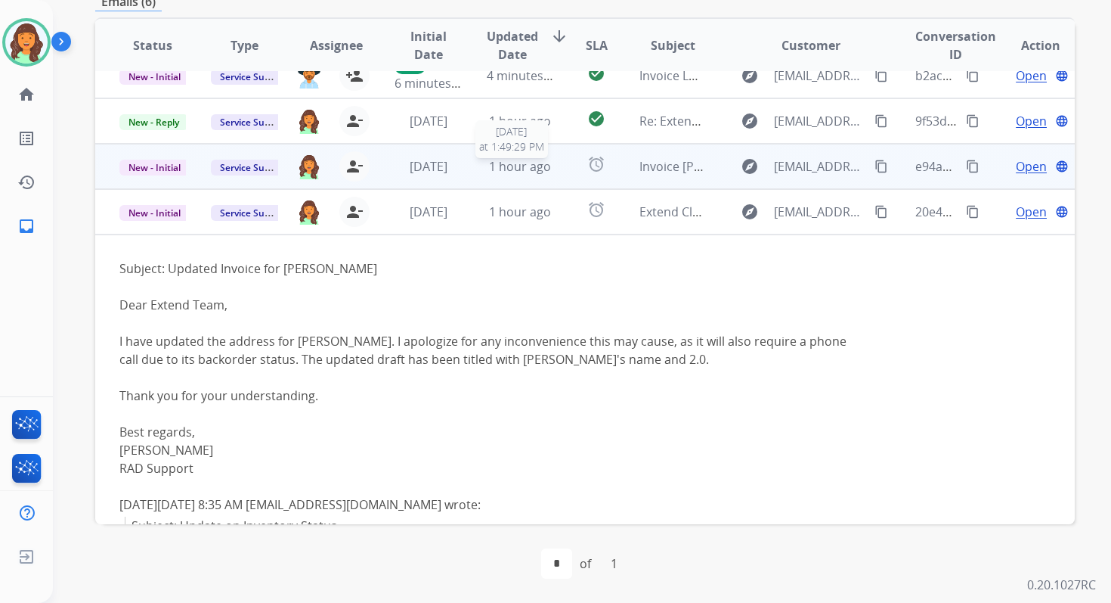
click at [519, 159] on span "1 hour ago" at bounding box center [520, 166] width 62 height 17
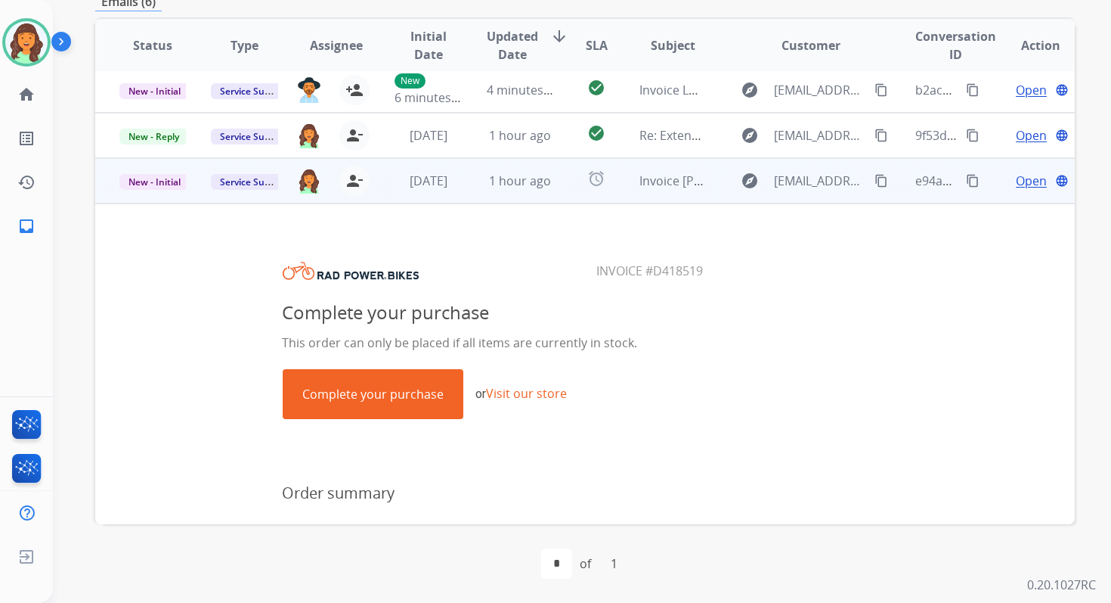
scroll to position [0, 0]
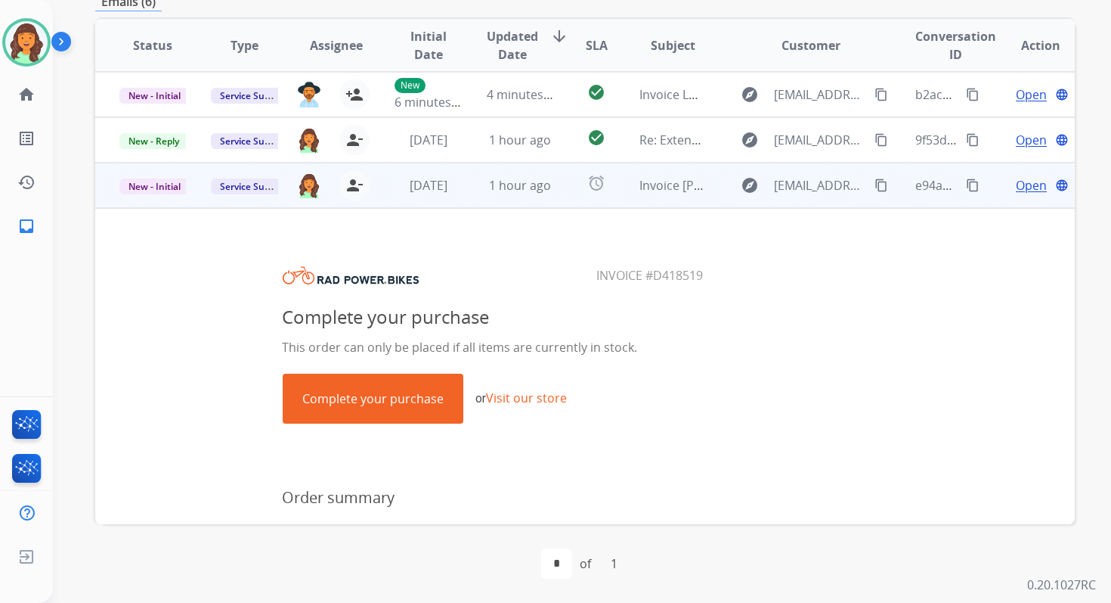
click at [519, 159] on td "1 hour ago" at bounding box center [508, 139] width 91 height 45
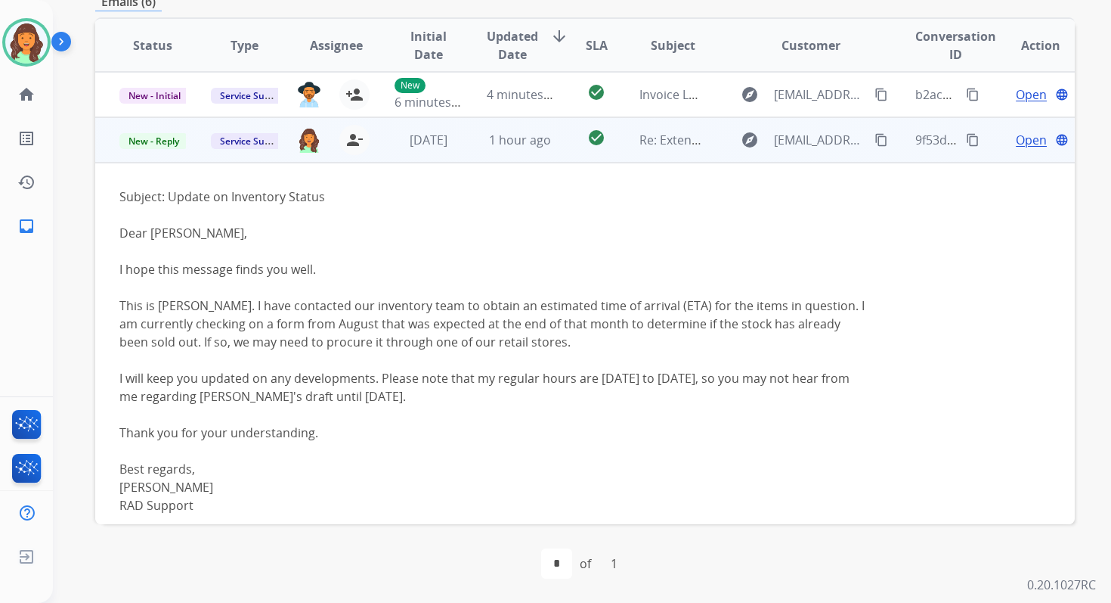
click at [1016, 138] on span "Open" at bounding box center [1031, 140] width 31 height 18
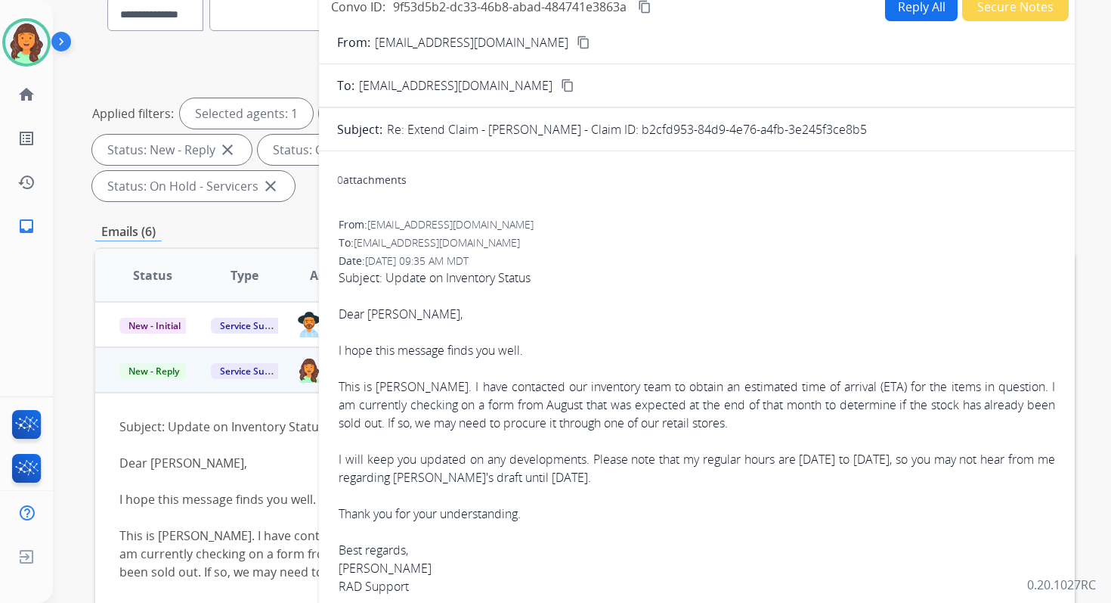
scroll to position [113, 0]
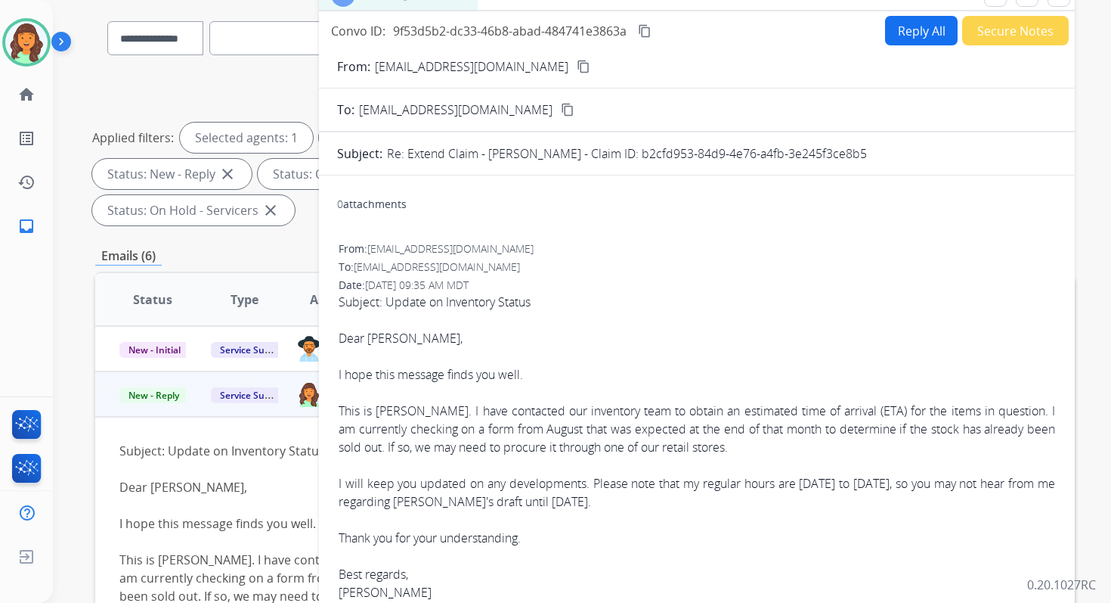
drag, startPoint x: 633, startPoint y: 151, endPoint x: 872, endPoint y: 152, distance: 239.7
click at [872, 153] on div "Re: Extend Claim - [PERSON_NAME] - Claim ID: b2cfd953-84d9-4e76-a4fb-3e245f3ce8…" at bounding box center [722, 153] width 670 height 18
copy p "b2cfd953-84d9-4e76-a4fb-3e245f3ce8b5"
click at [917, 29] on button "Reply All" at bounding box center [921, 30] width 73 height 29
select select "**********"
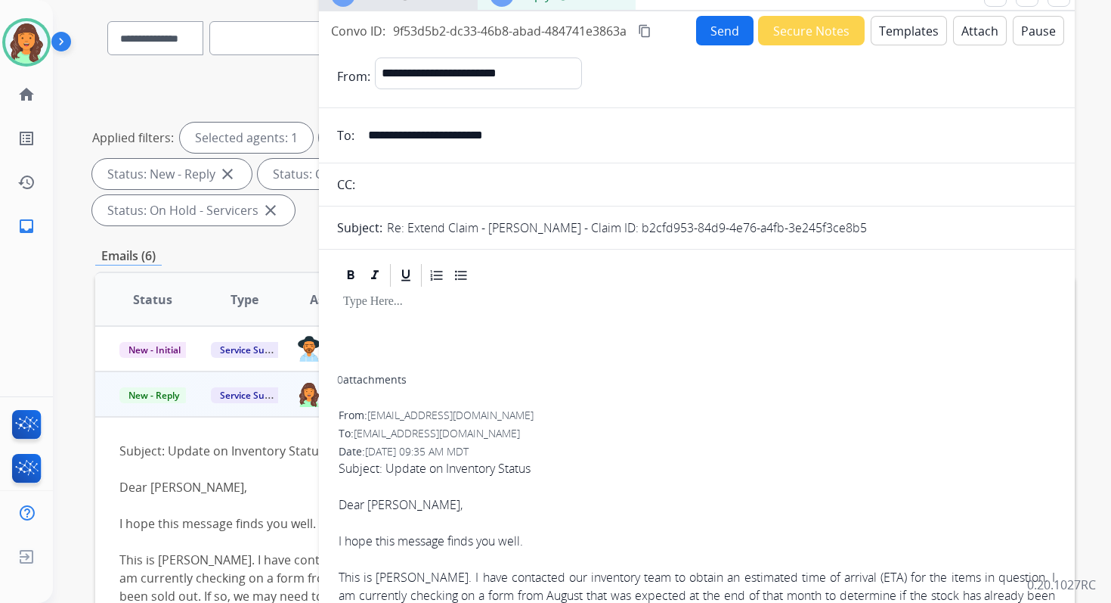
click at [917, 29] on button "Templates" at bounding box center [909, 30] width 76 height 29
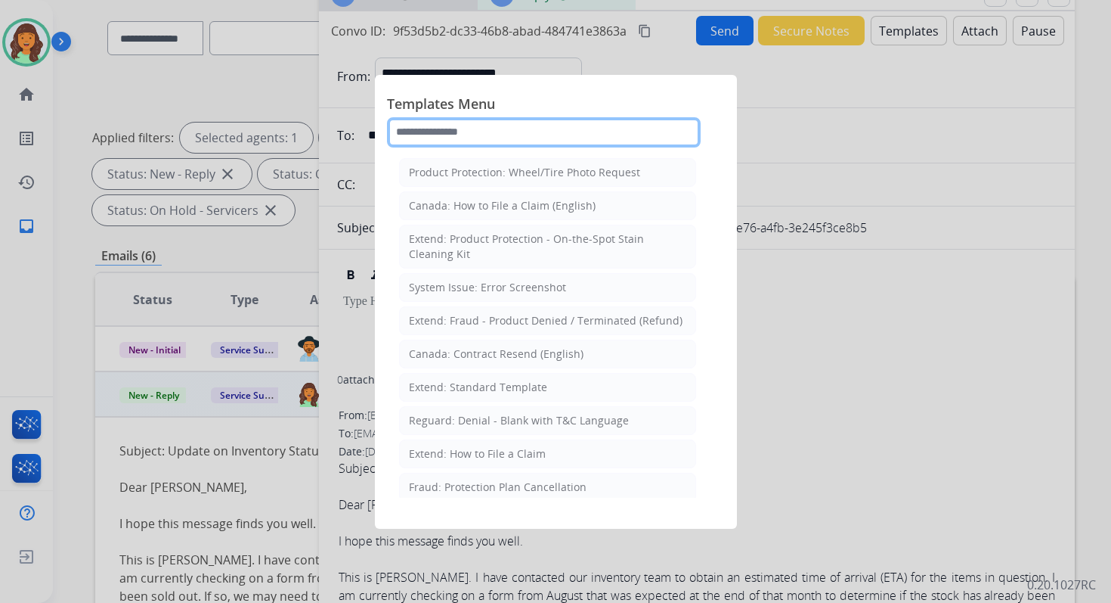
click at [494, 138] on input "text" at bounding box center [544, 132] width 314 height 30
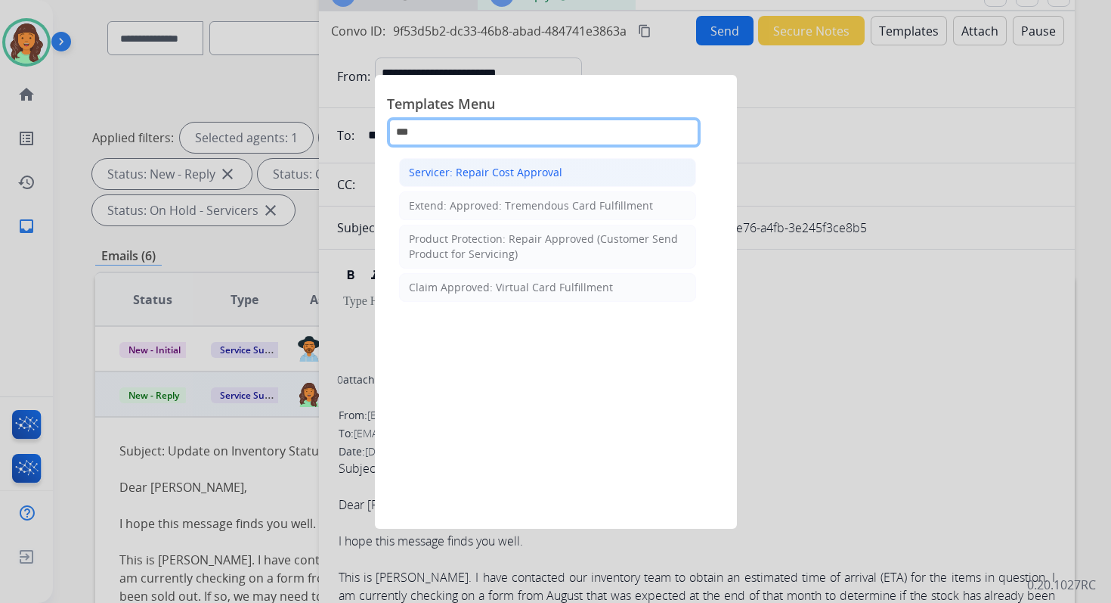
type input "***"
click at [489, 158] on li "Servicer: Repair Cost Approval" at bounding box center [547, 172] width 297 height 29
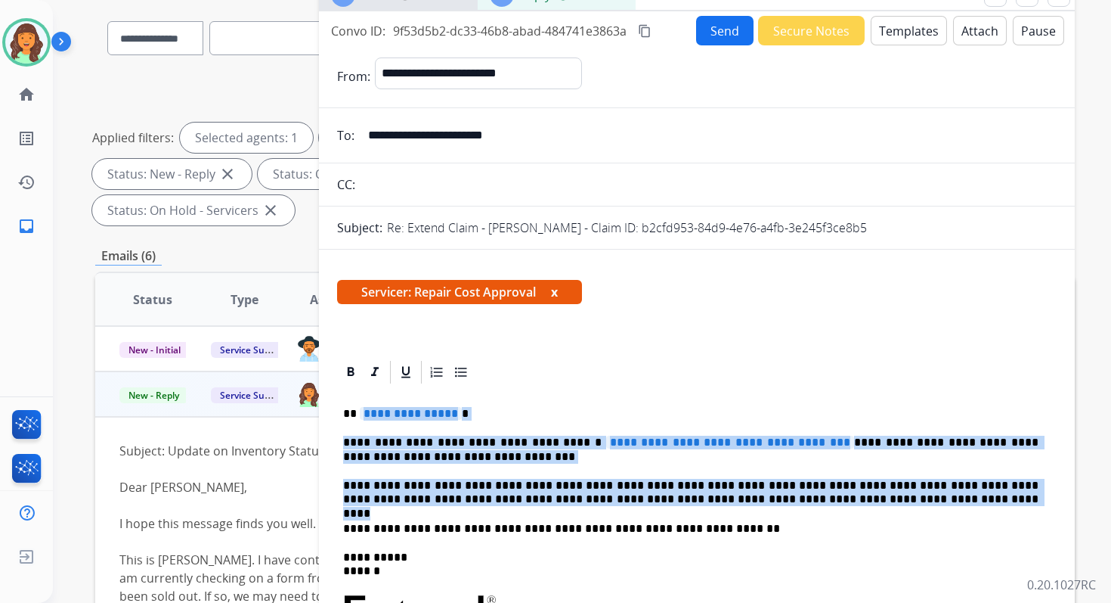
drag, startPoint x: 361, startPoint y: 411, endPoint x: 836, endPoint y: 498, distance: 482.8
click at [836, 498] on div "**********" at bounding box center [697, 613] width 720 height 455
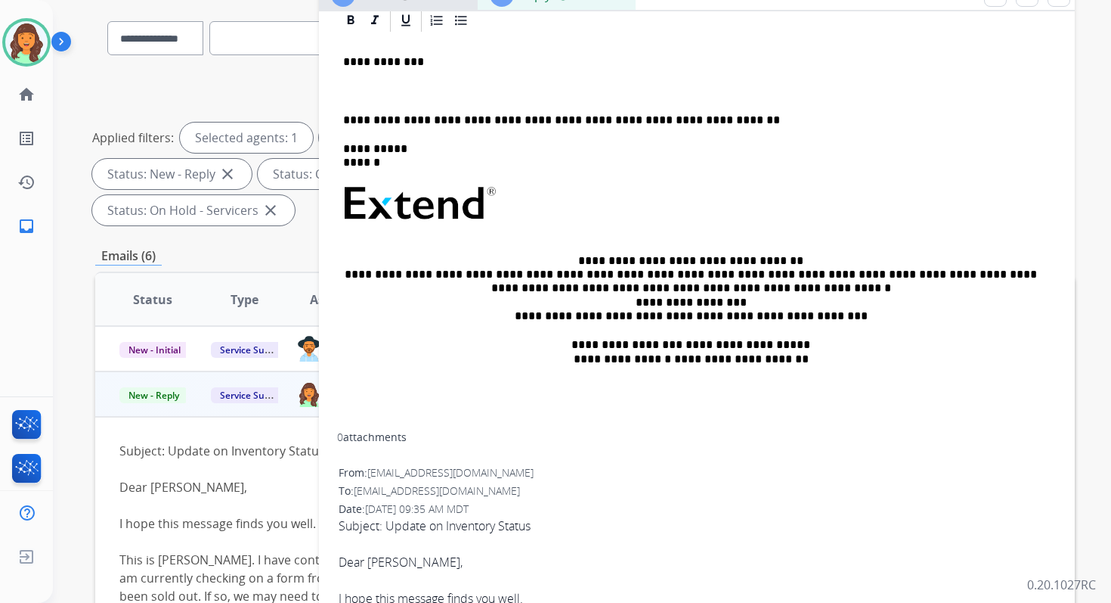
scroll to position [156, 0]
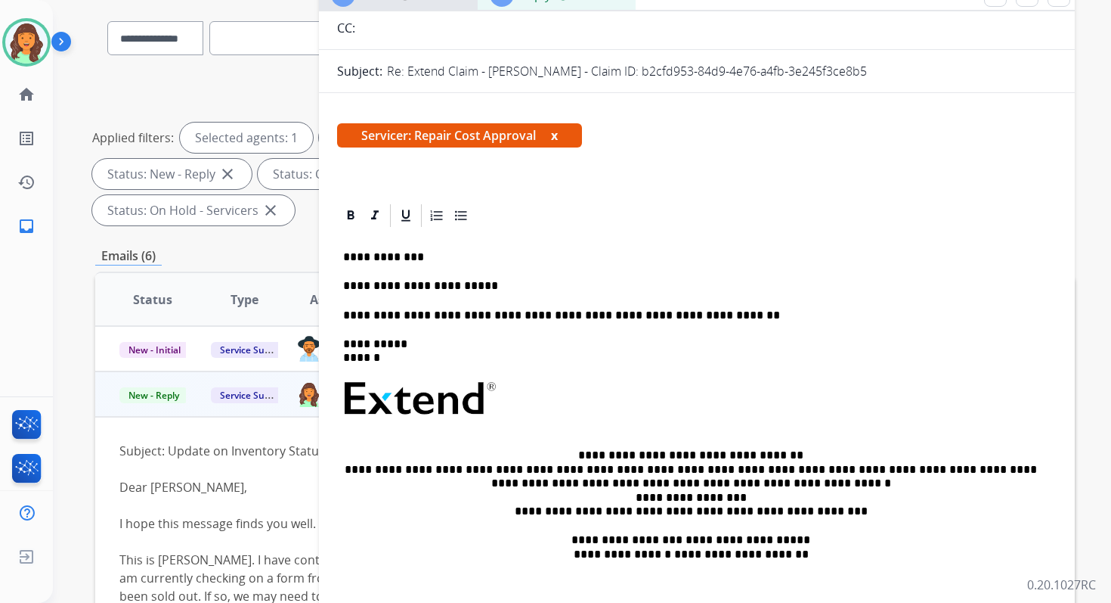
click at [446, 287] on p "**********" at bounding box center [691, 286] width 696 height 14
click at [480, 289] on p "**********" at bounding box center [691, 286] width 696 height 14
click at [649, 289] on p "**********" at bounding box center [691, 286] width 696 height 14
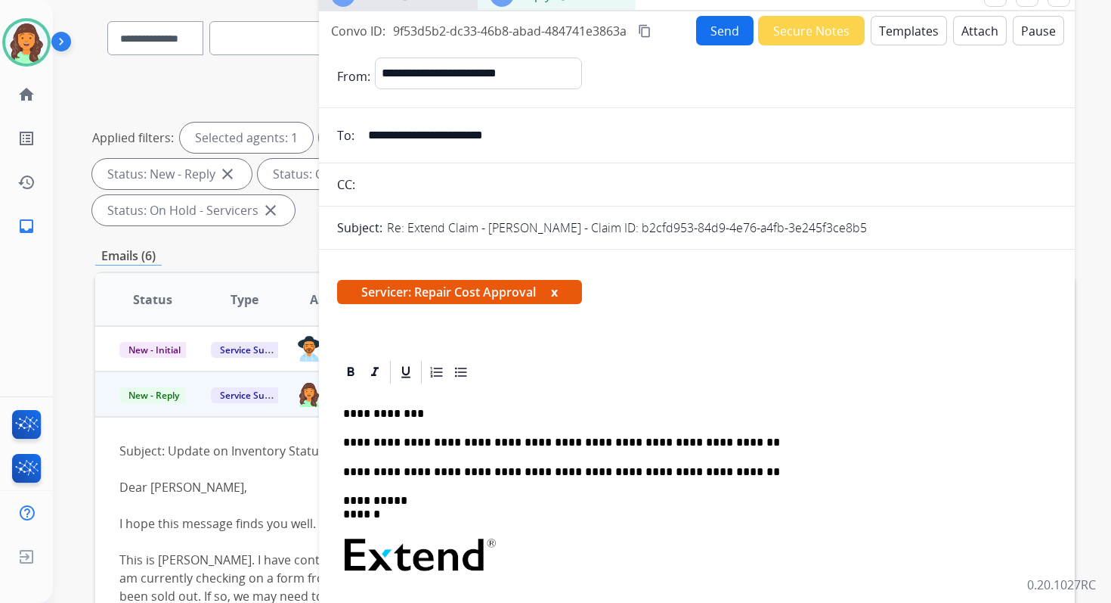
click at [727, 27] on button "Send" at bounding box center [724, 30] width 57 height 29
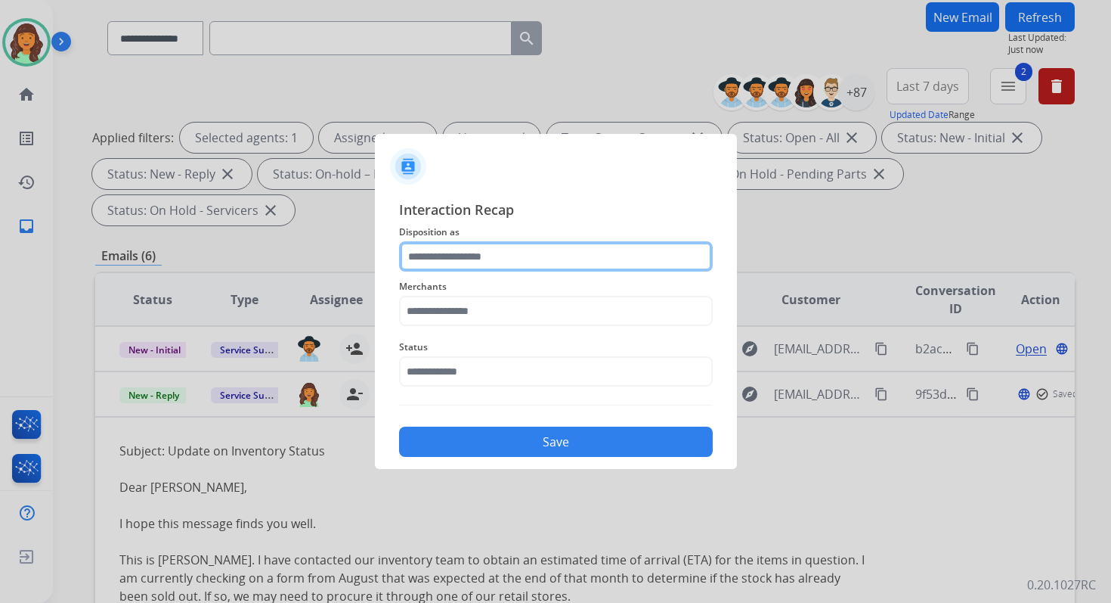
click at [463, 250] on input "text" at bounding box center [556, 256] width 314 height 30
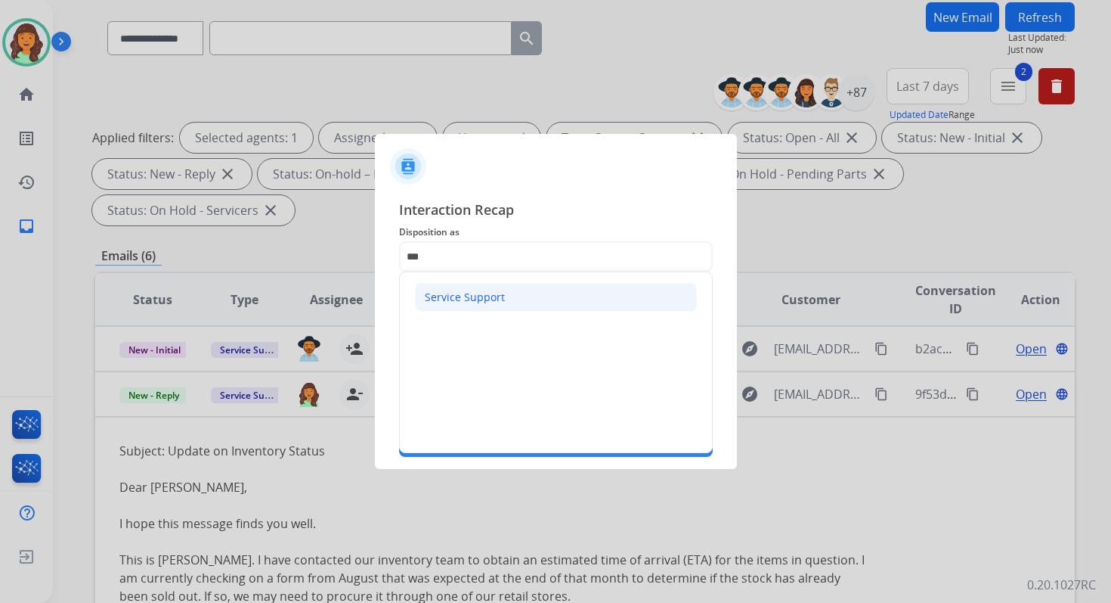
click at [454, 294] on div "Service Support" at bounding box center [465, 297] width 80 height 15
type input "**********"
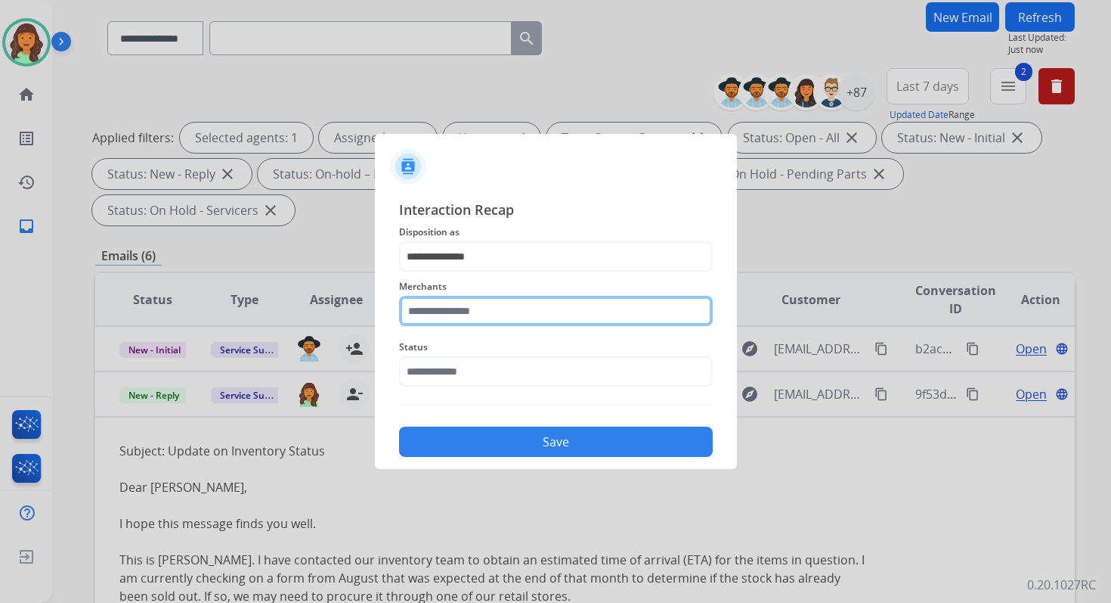
click at [463, 310] on input "text" at bounding box center [556, 311] width 314 height 30
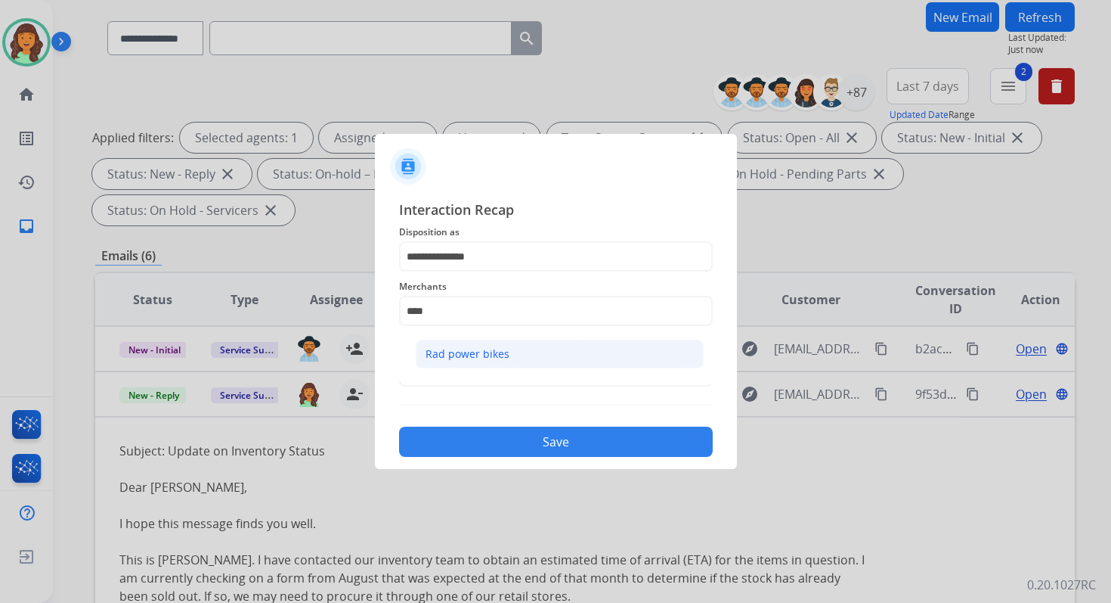
click at [480, 354] on div "Rad power bikes" at bounding box center [468, 353] width 84 height 15
type input "**********"
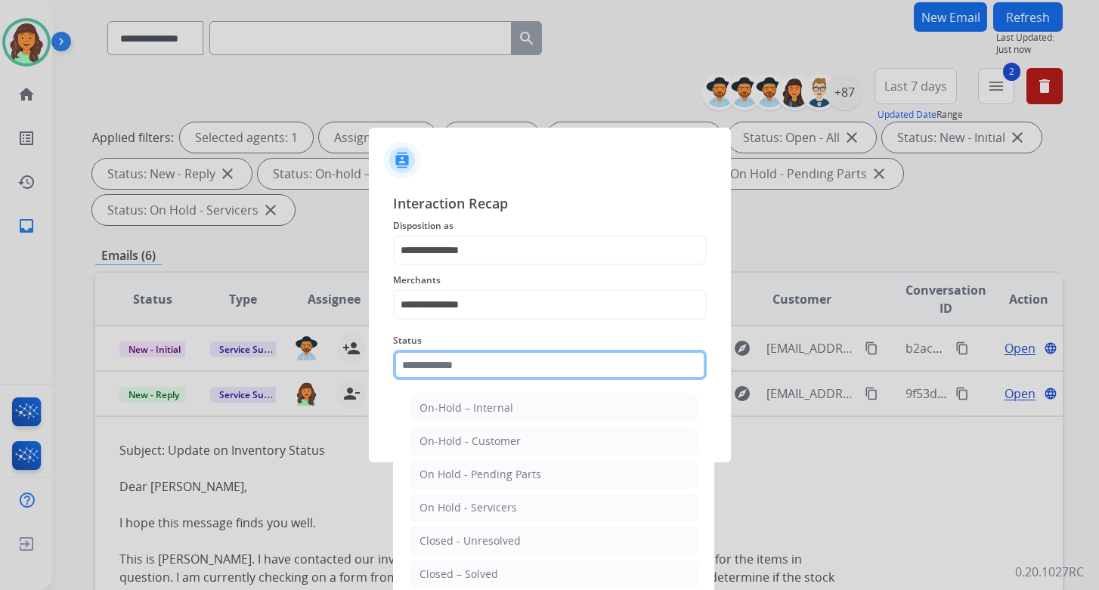
click at [492, 381] on div "Status On-Hold – Internal On-Hold - Customer On Hold - Pending Parts On Hold - …" at bounding box center [550, 356] width 314 height 60
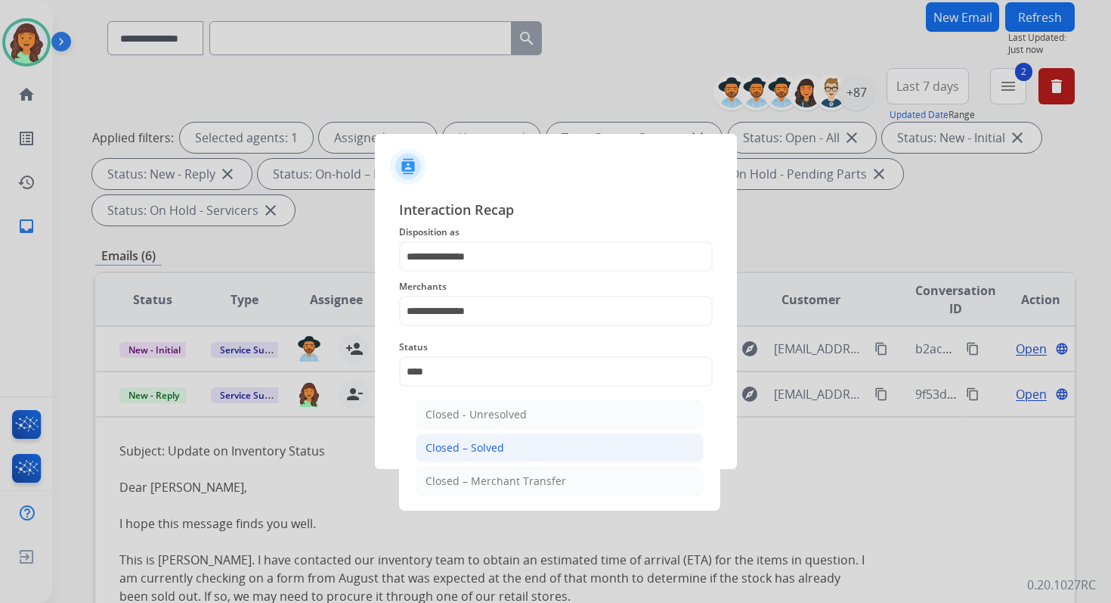
click at [515, 441] on li "Closed – Solved" at bounding box center [560, 447] width 288 height 29
type input "**********"
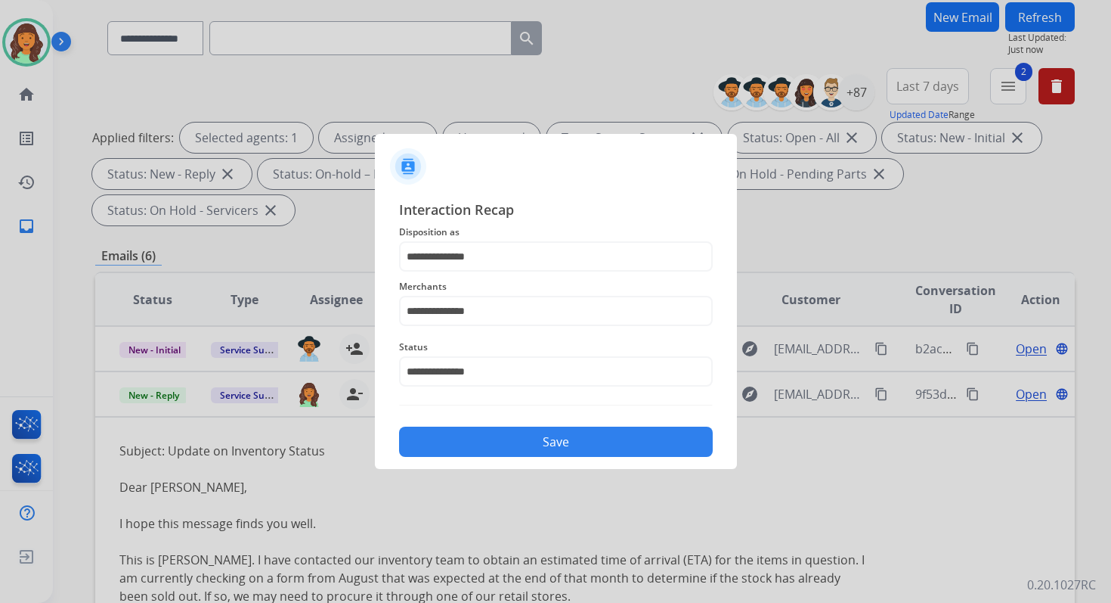
click at [515, 441] on button "Save" at bounding box center [556, 441] width 314 height 30
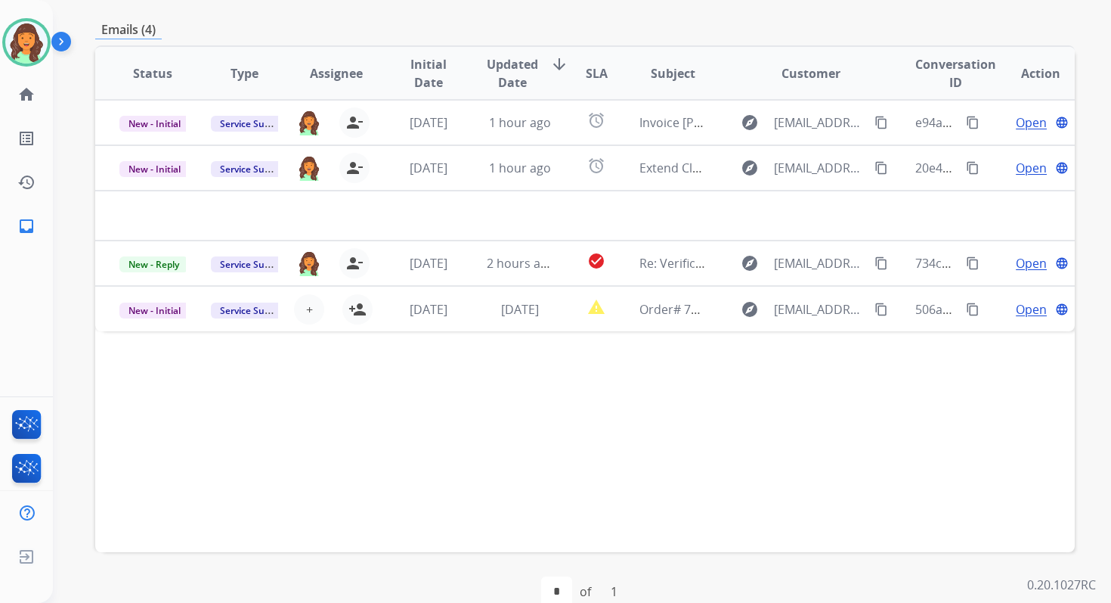
scroll to position [347, 0]
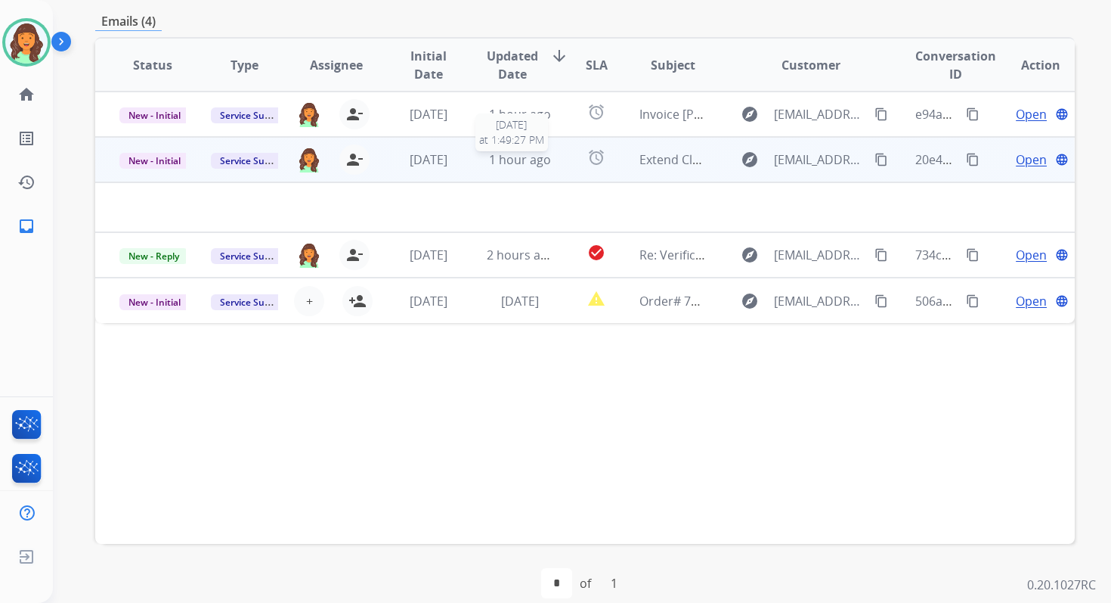
click at [499, 143] on td "1 hour ago [DATE] 1:49:27 PM" at bounding box center [508, 159] width 91 height 45
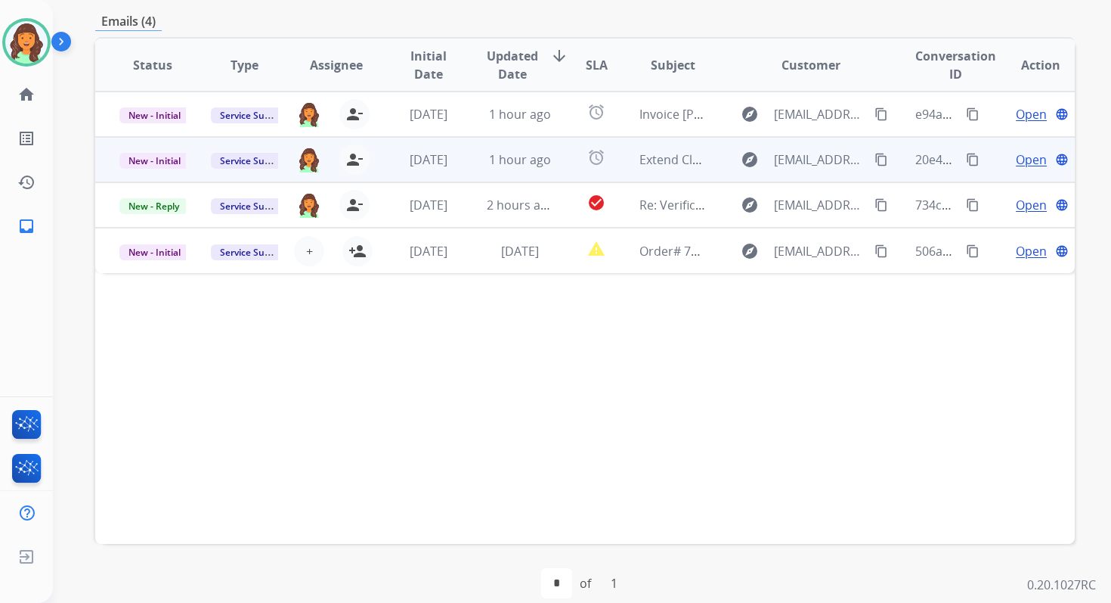
click at [520, 163] on span "1 hour ago" at bounding box center [520, 159] width 62 height 17
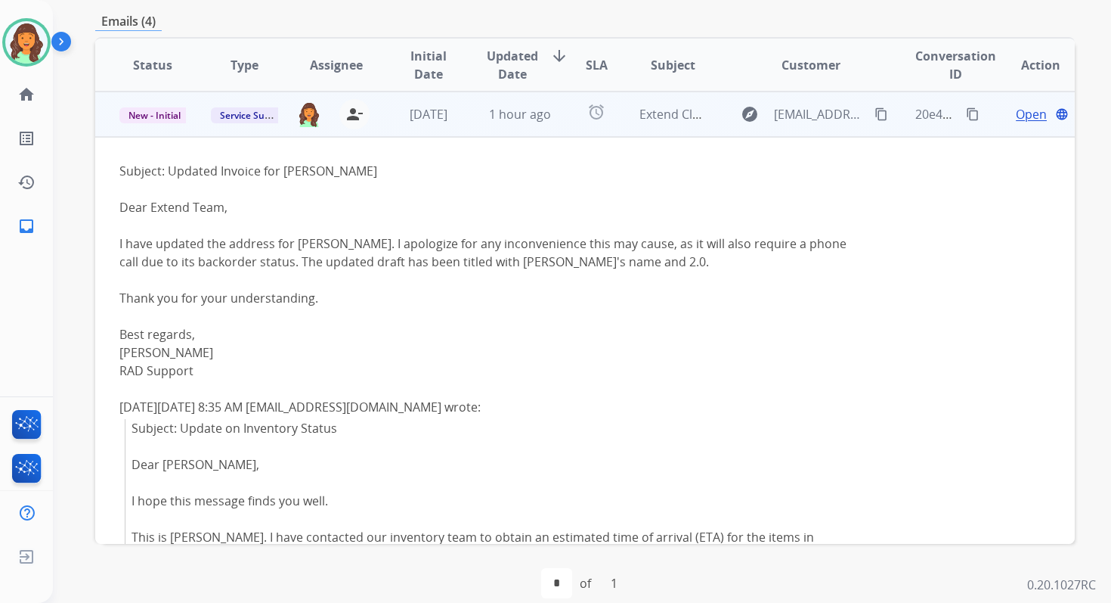
scroll to position [0, 0]
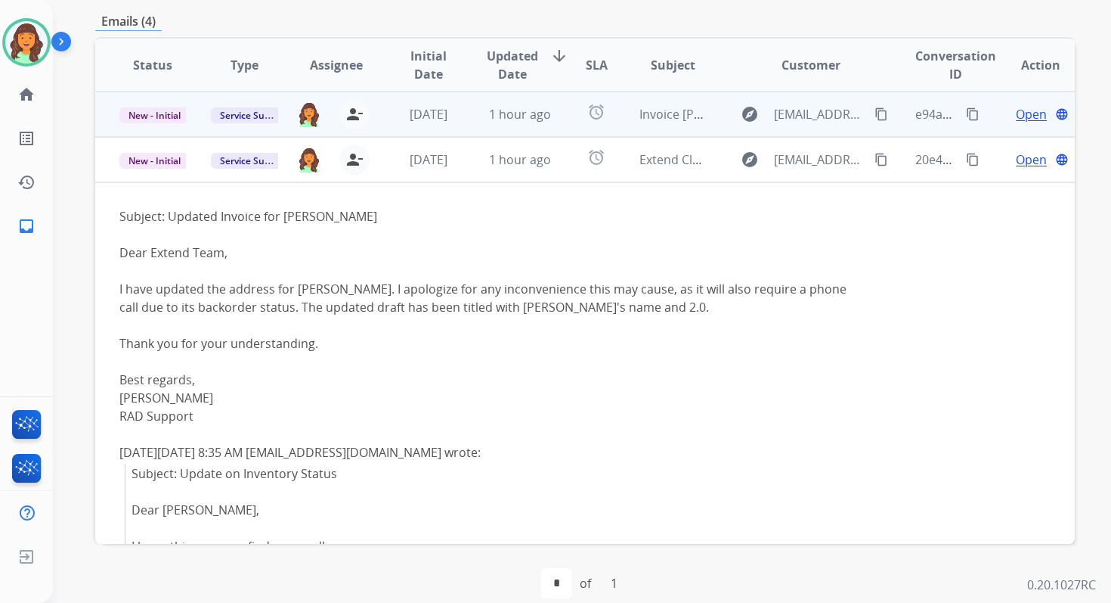
click at [516, 124] on td "1 hour ago" at bounding box center [508, 113] width 91 height 45
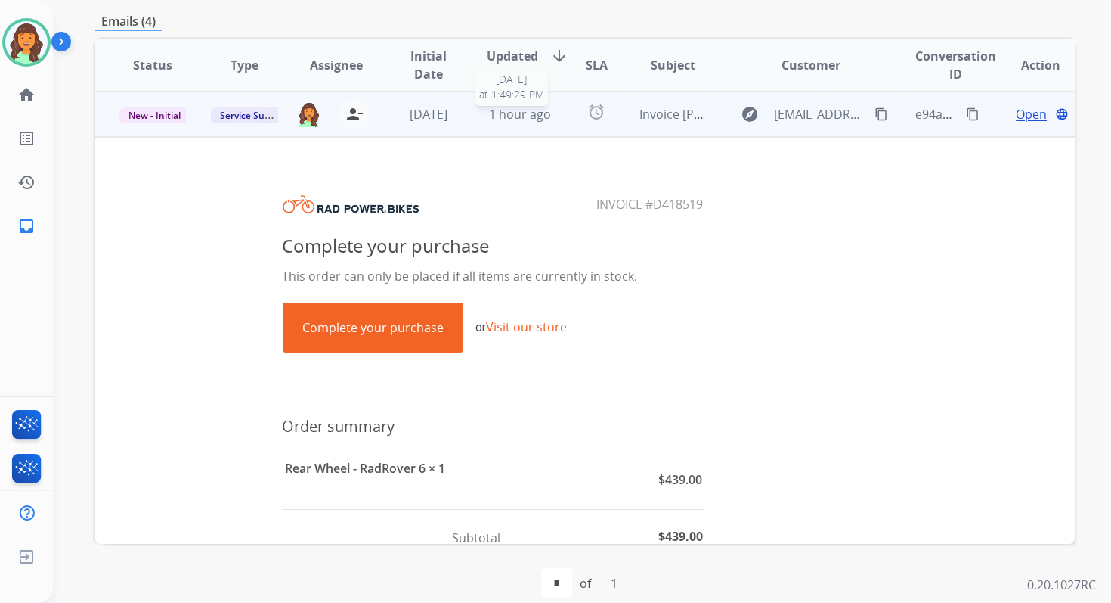
click at [516, 120] on span "1 hour ago" at bounding box center [520, 114] width 62 height 17
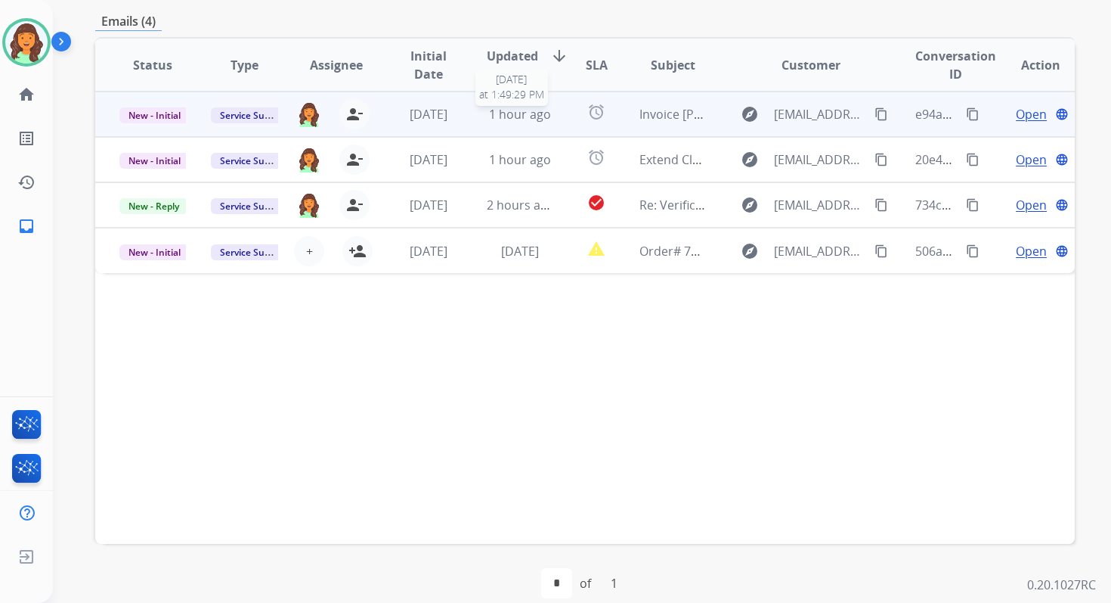
click at [516, 120] on span "1 hour ago" at bounding box center [520, 114] width 62 height 17
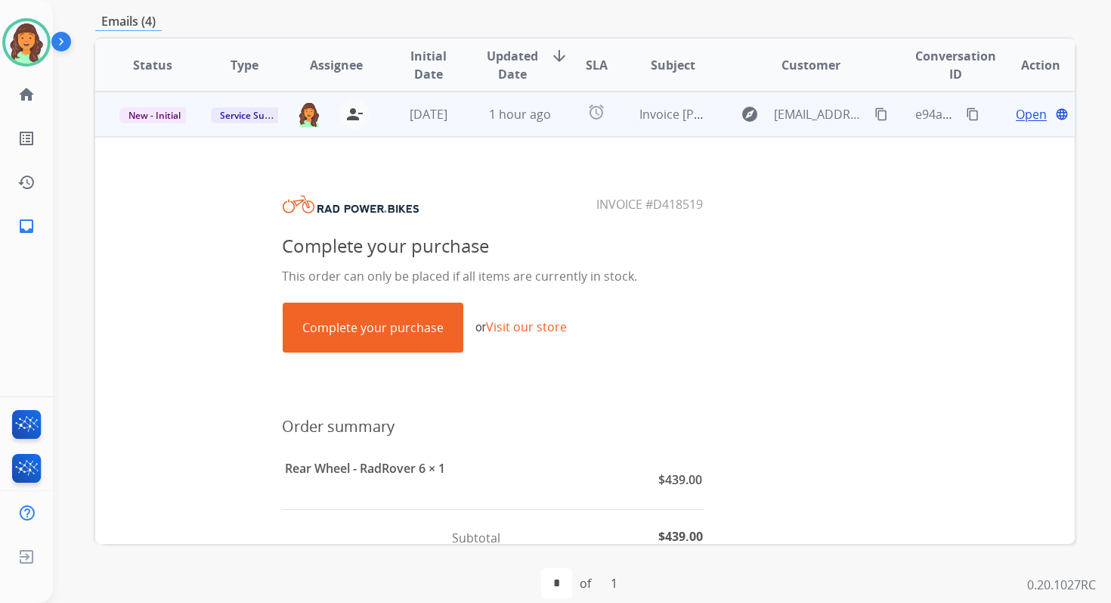
click at [1018, 113] on span "Open" at bounding box center [1031, 114] width 31 height 18
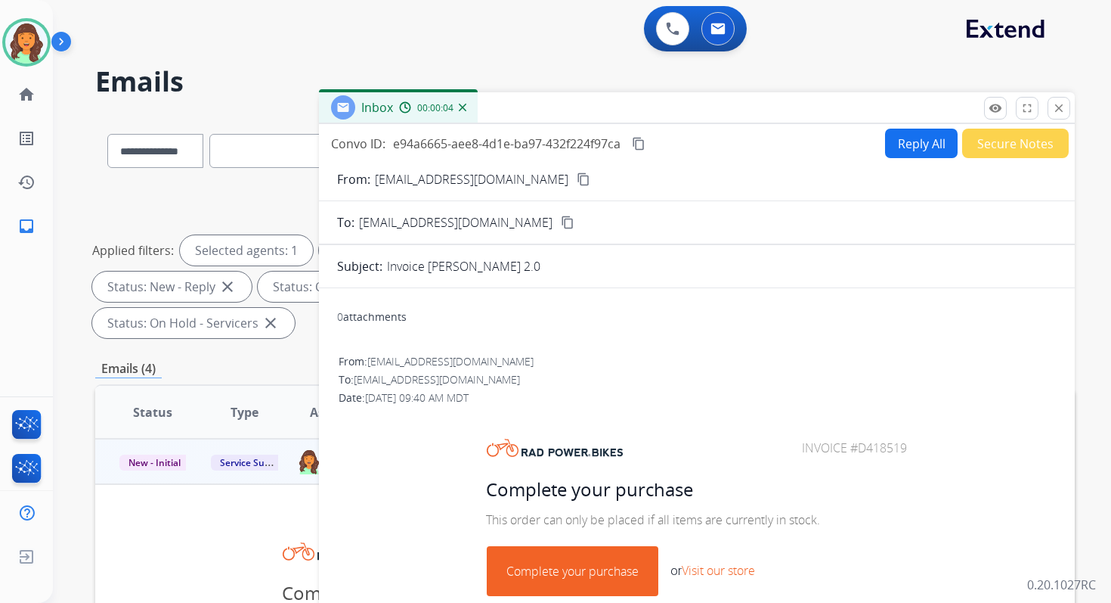
drag, startPoint x: 794, startPoint y: 448, endPoint x: 931, endPoint y: 448, distance: 136.8
click at [930, 448] on center "Invoice #D418519" at bounding box center [697, 447] width 714 height 21
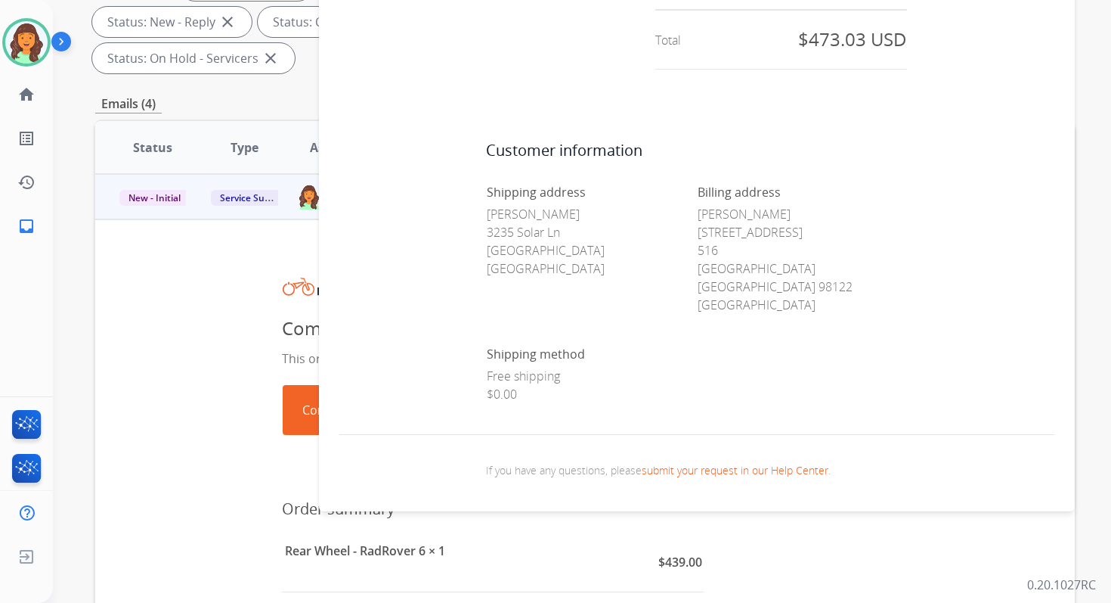
scroll to position [367, 0]
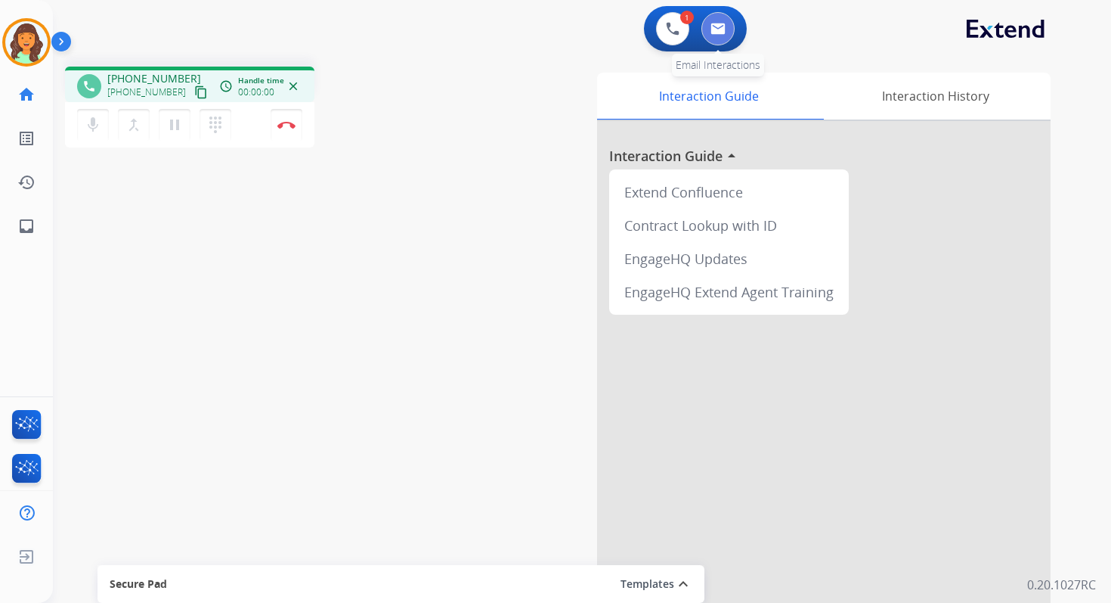
click at [726, 22] on button at bounding box center [718, 28] width 33 height 33
select select "**********"
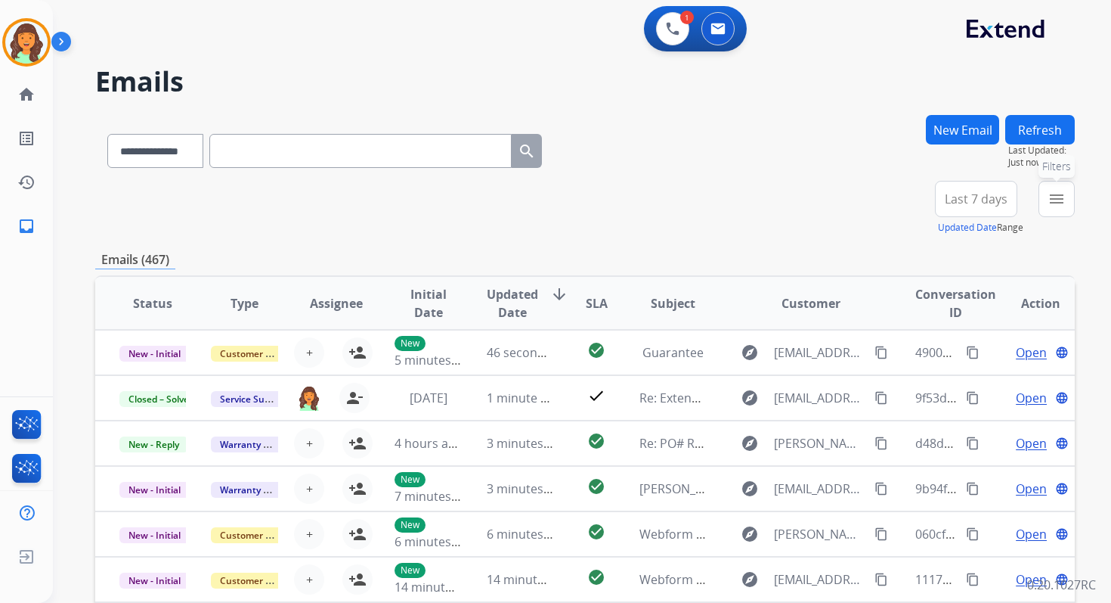
click at [1064, 197] on mat-icon "menu" at bounding box center [1057, 199] width 18 height 18
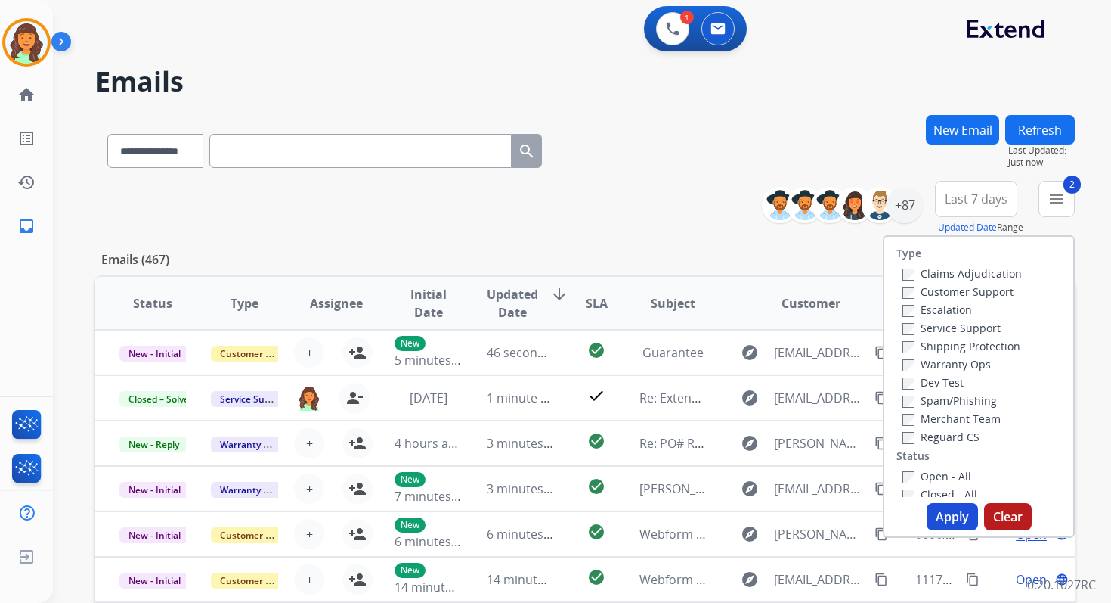
click at [943, 513] on button "Apply" at bounding box center [952, 516] width 51 height 27
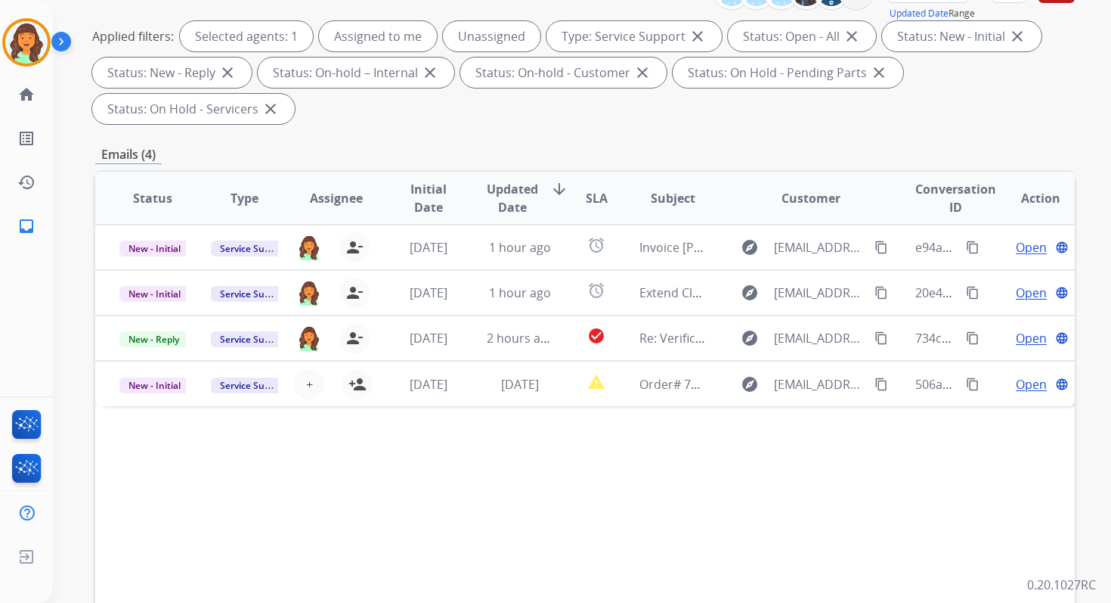
scroll to position [241, 0]
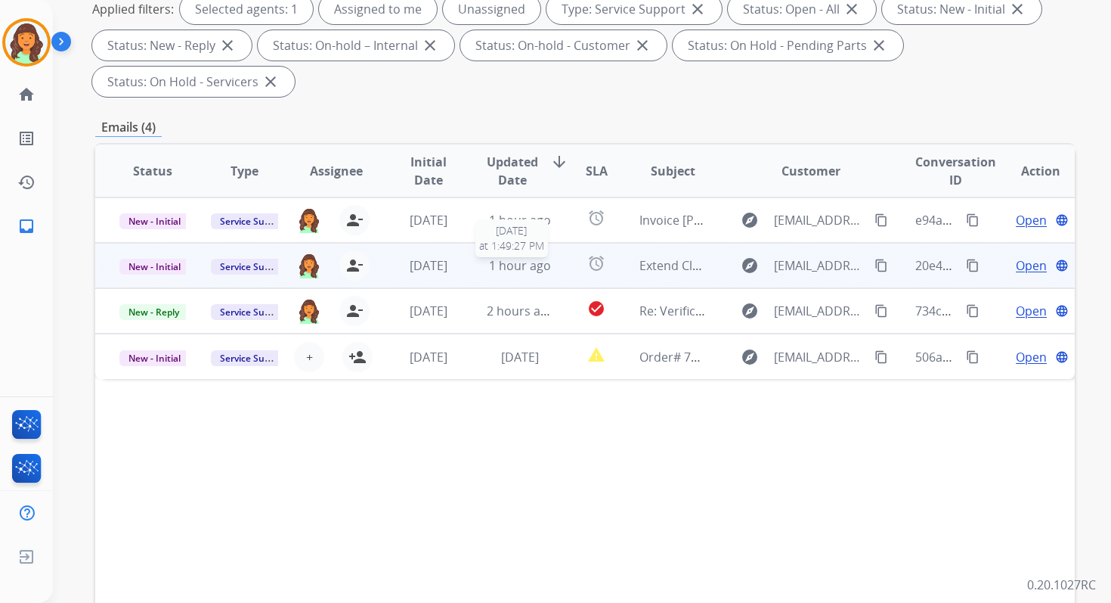
click at [538, 265] on span "1 hour ago" at bounding box center [520, 265] width 62 height 17
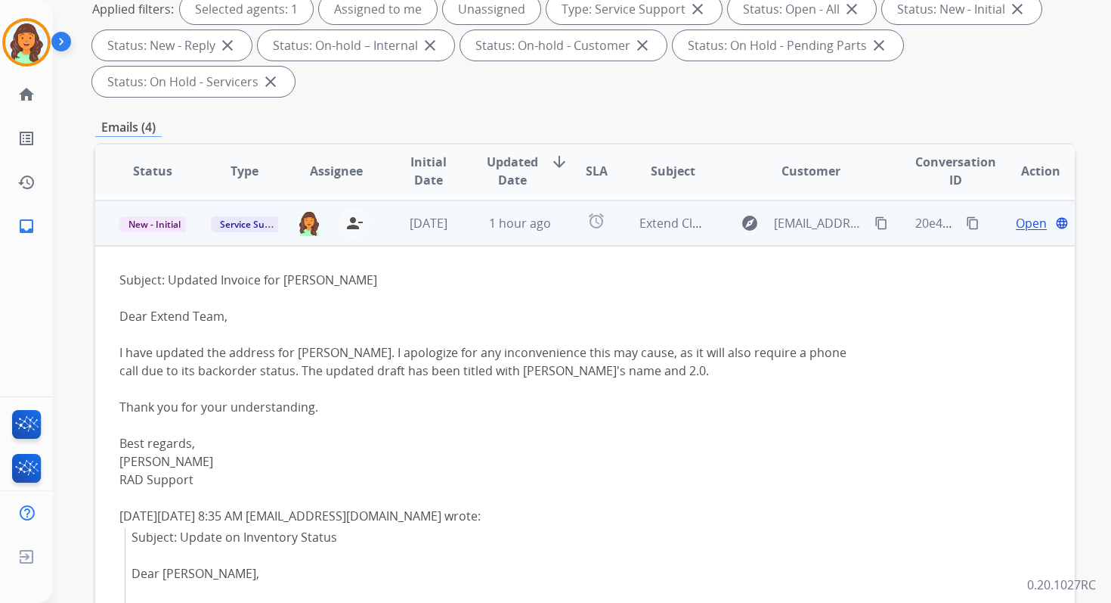
scroll to position [45, 0]
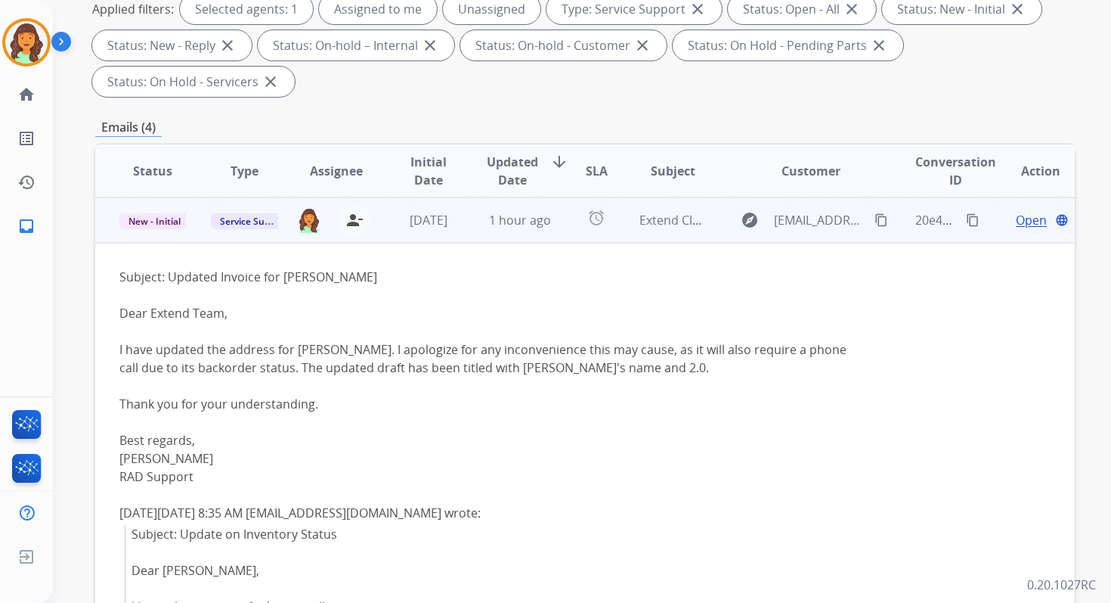
click at [1022, 222] on span "Open" at bounding box center [1031, 220] width 31 height 18
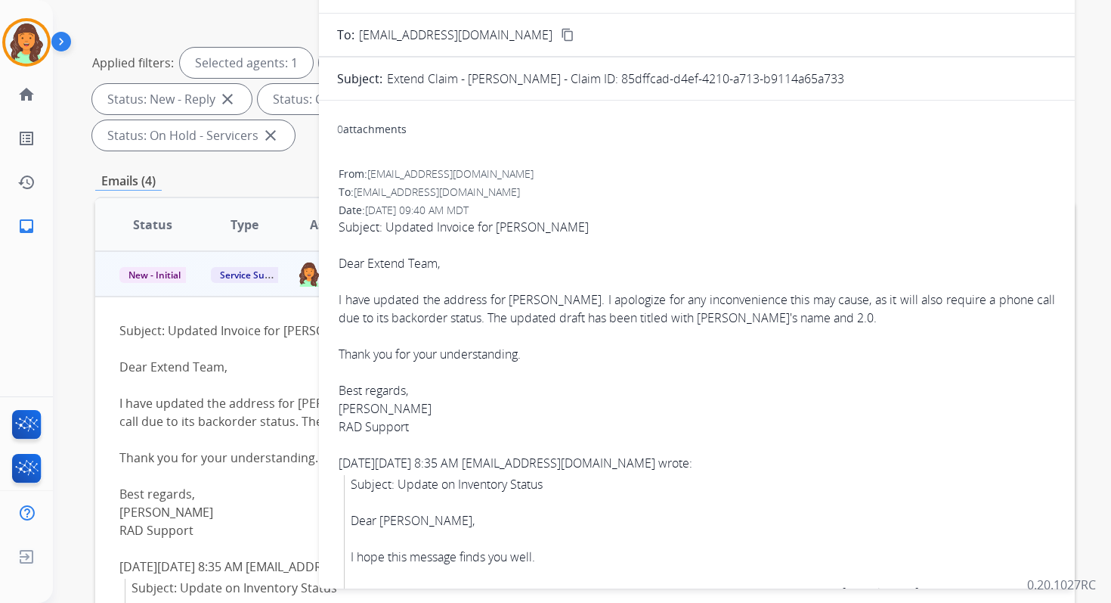
scroll to position [161, 0]
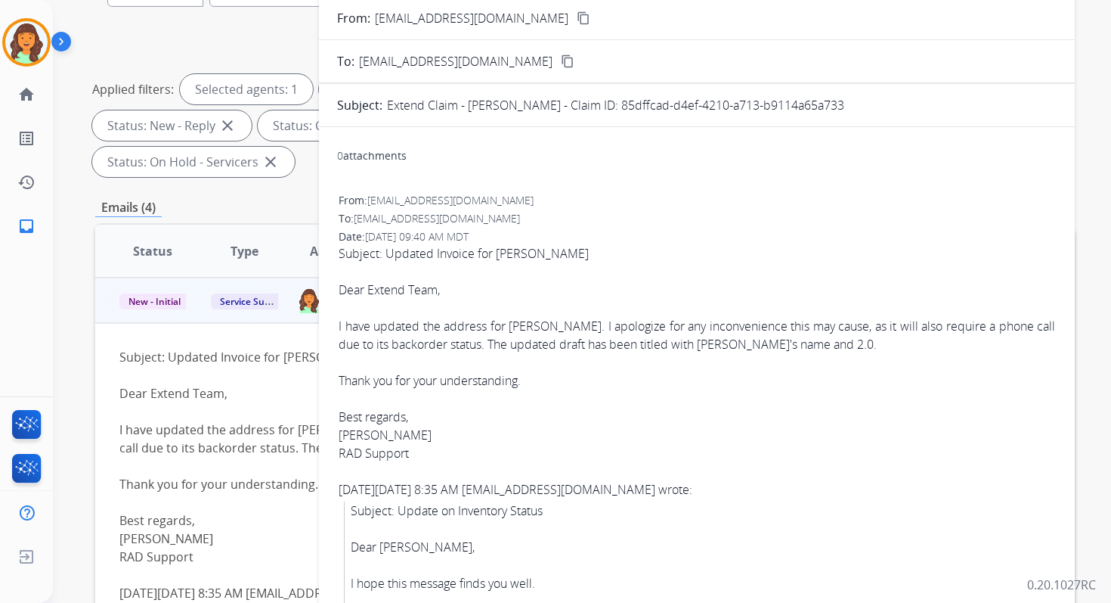
click at [590, 100] on p "Extend Claim - [PERSON_NAME] - Claim ID: 85dffcad-d4ef-4210-a713-b9114a65a733" at bounding box center [615, 105] width 457 height 18
click at [597, 101] on p "Extend Claim - [PERSON_NAME] - Claim ID: 85dffcad-d4ef-4210-a713-b9114a65a733" at bounding box center [615, 105] width 457 height 18
drag, startPoint x: 593, startPoint y: 104, endPoint x: 870, endPoint y: 112, distance: 277.6
click at [870, 112] on div "Extend Claim - [PERSON_NAME] - Claim ID: 85dffcad-d4ef-4210-a713-b9114a65a733" at bounding box center [722, 105] width 670 height 18
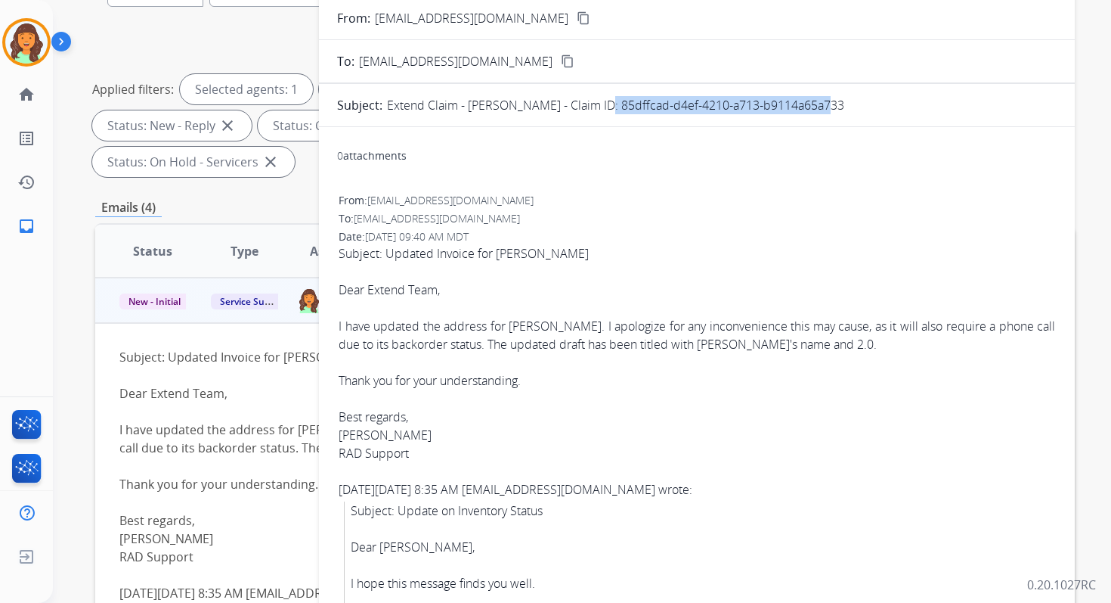
copy p "85dffcad-d4ef-4210-a713-b9114a65a733"
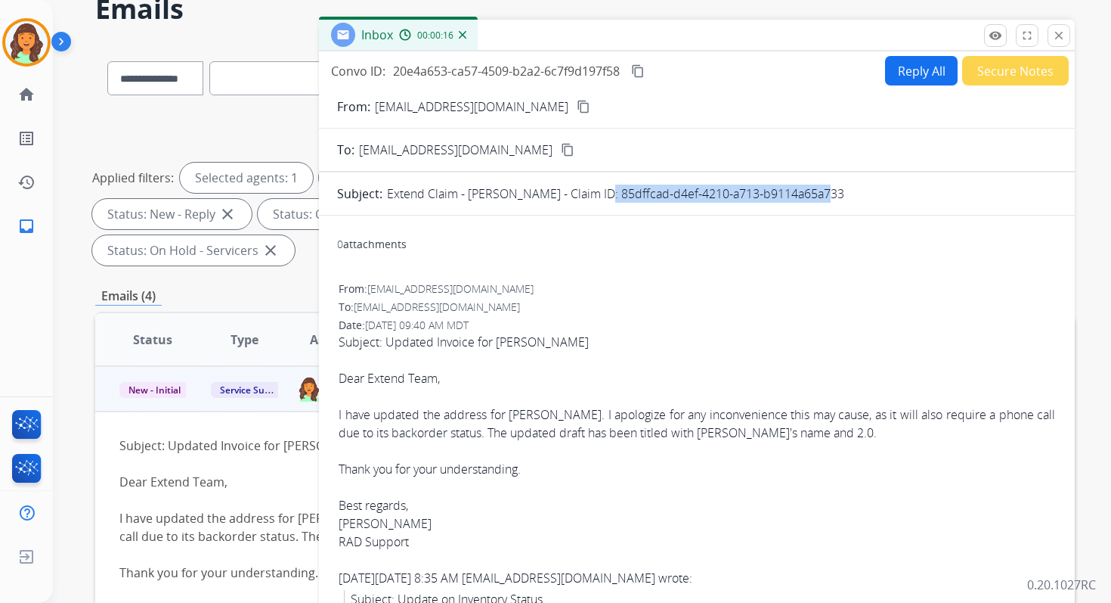
scroll to position [67, 0]
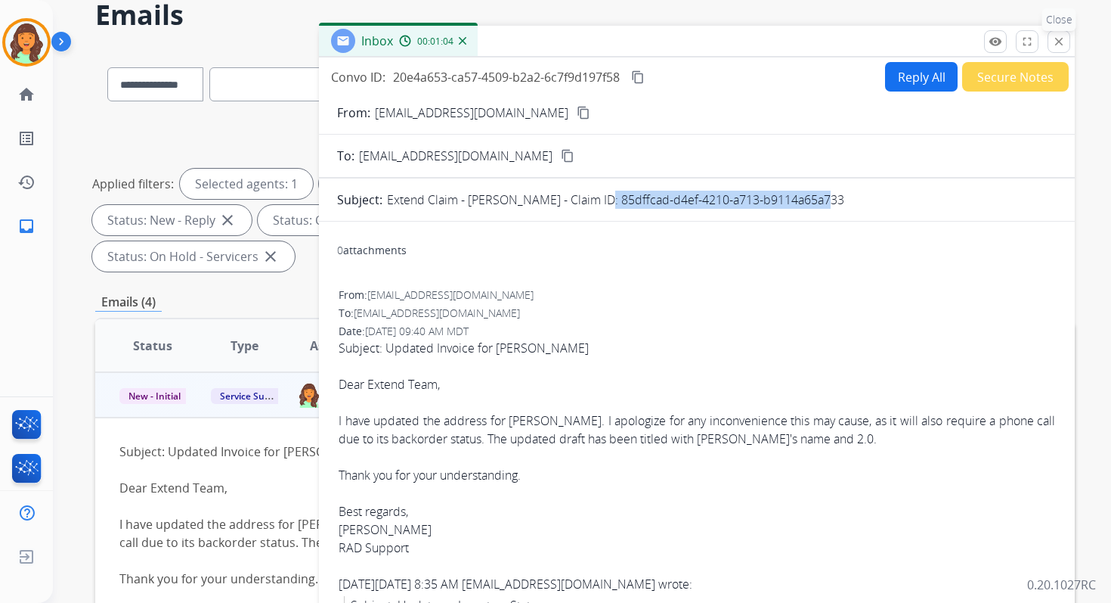
click at [1052, 39] on mat-icon "close" at bounding box center [1059, 42] width 14 height 14
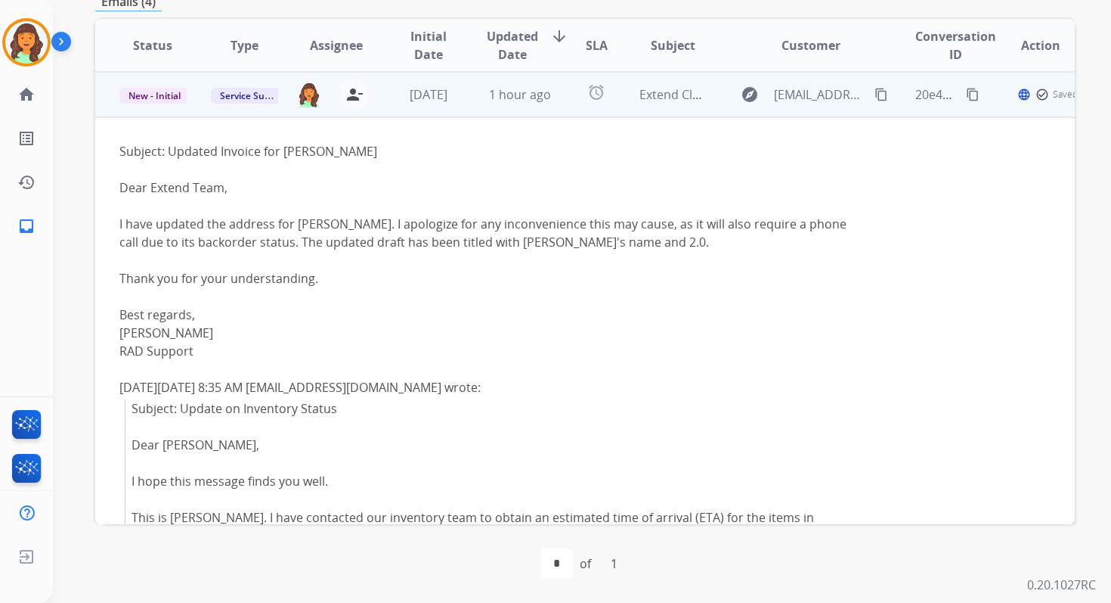
scroll to position [0, 0]
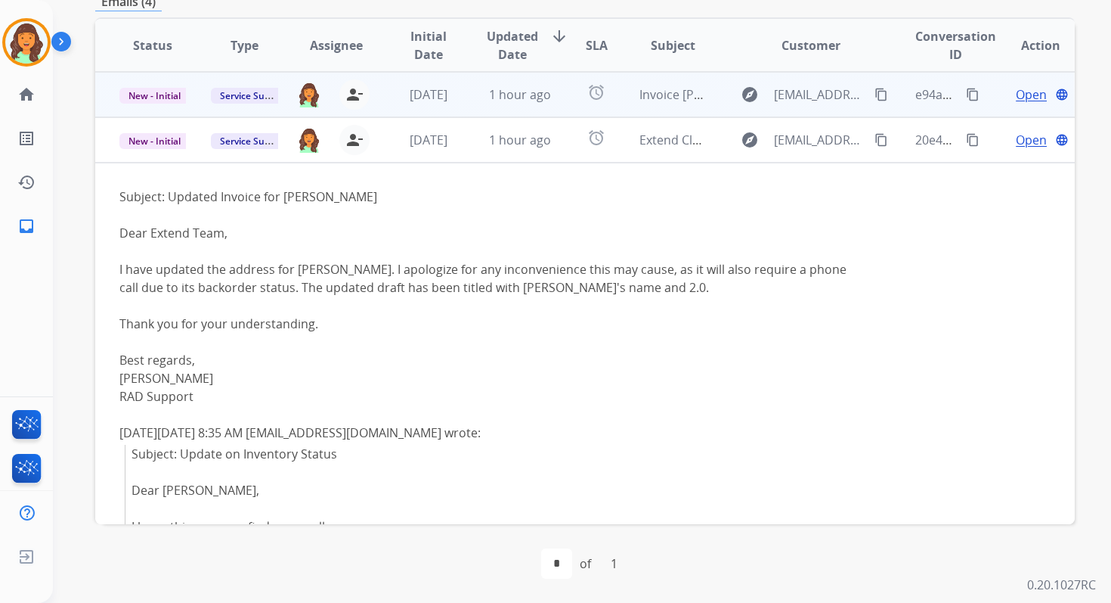
click at [1033, 91] on span "Open" at bounding box center [1031, 94] width 31 height 18
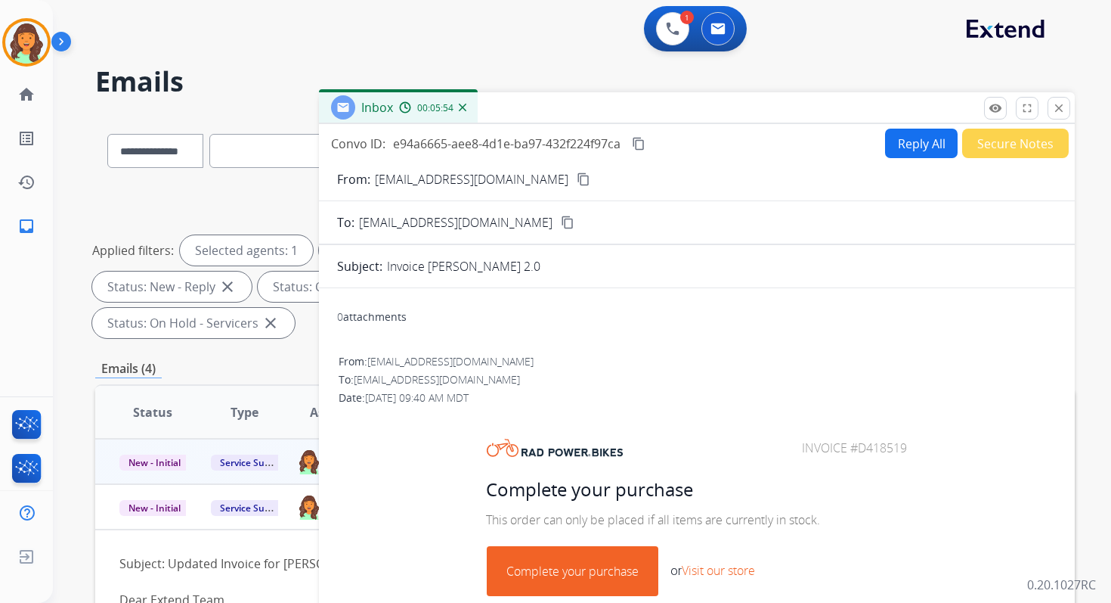
click at [559, 558] on link "Complete your purchase" at bounding box center [573, 571] width 170 height 48
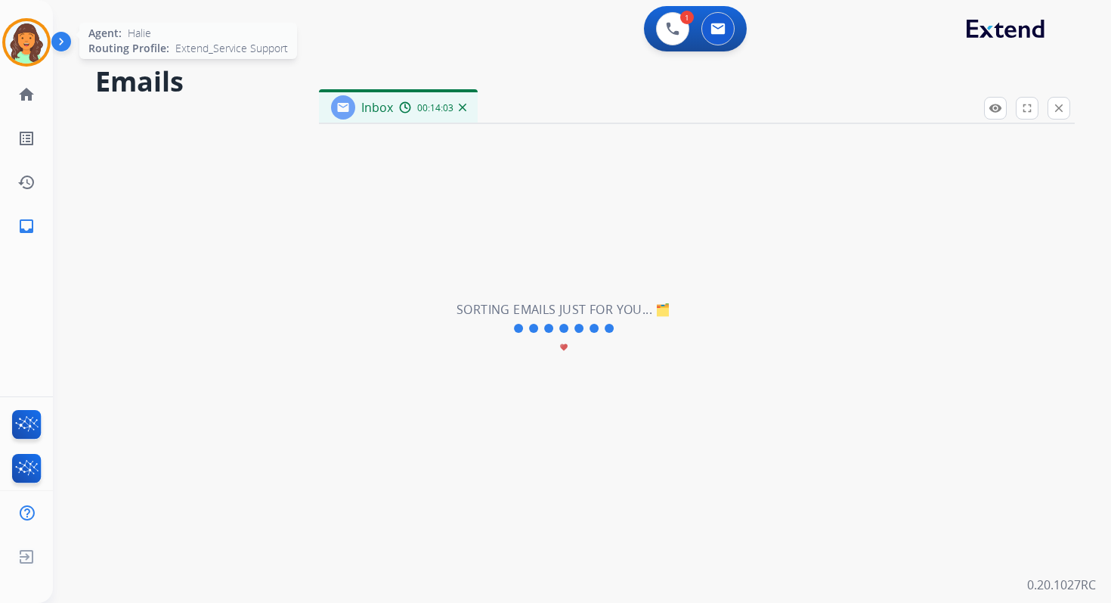
click at [17, 36] on img at bounding box center [26, 42] width 42 height 42
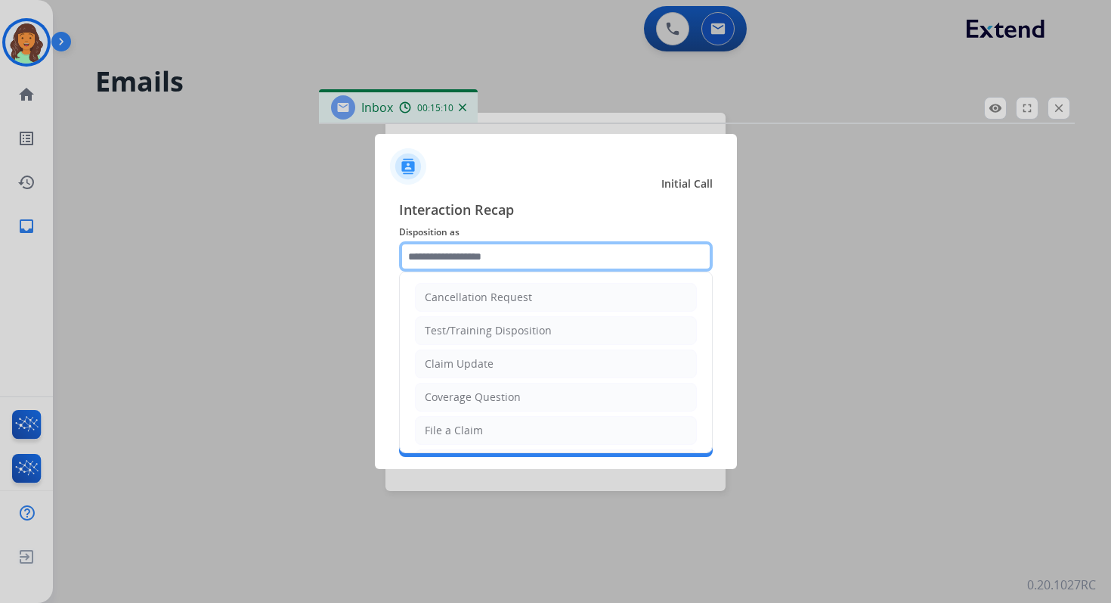
click at [522, 262] on input "text" at bounding box center [556, 256] width 314 height 30
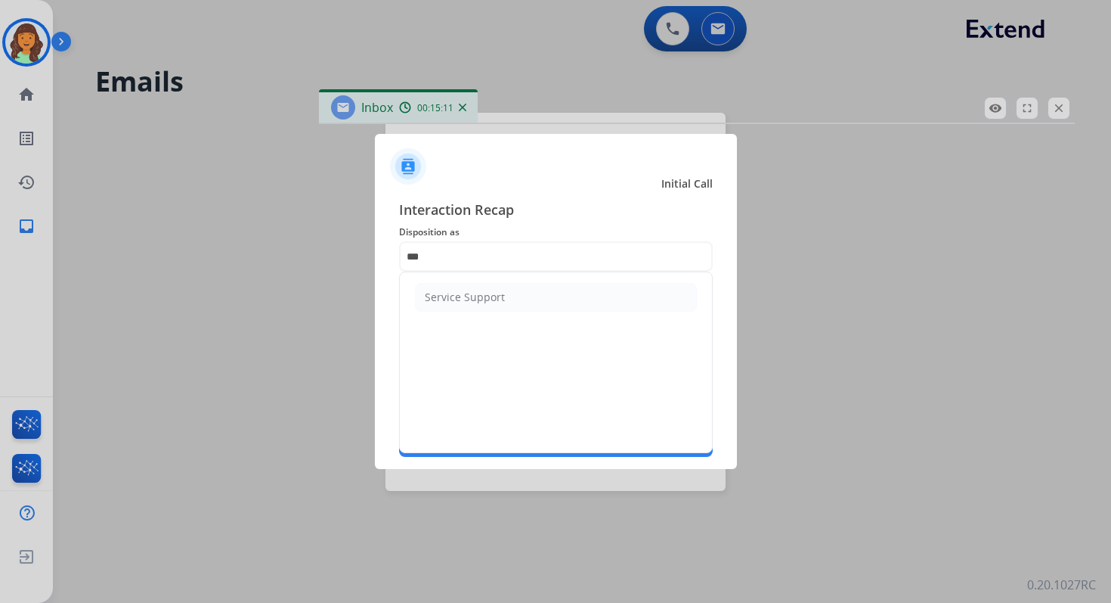
click at [519, 316] on ul "Service Support" at bounding box center [556, 297] width 312 height 50
click at [501, 301] on div "Service Support" at bounding box center [465, 297] width 80 height 15
type input "**********"
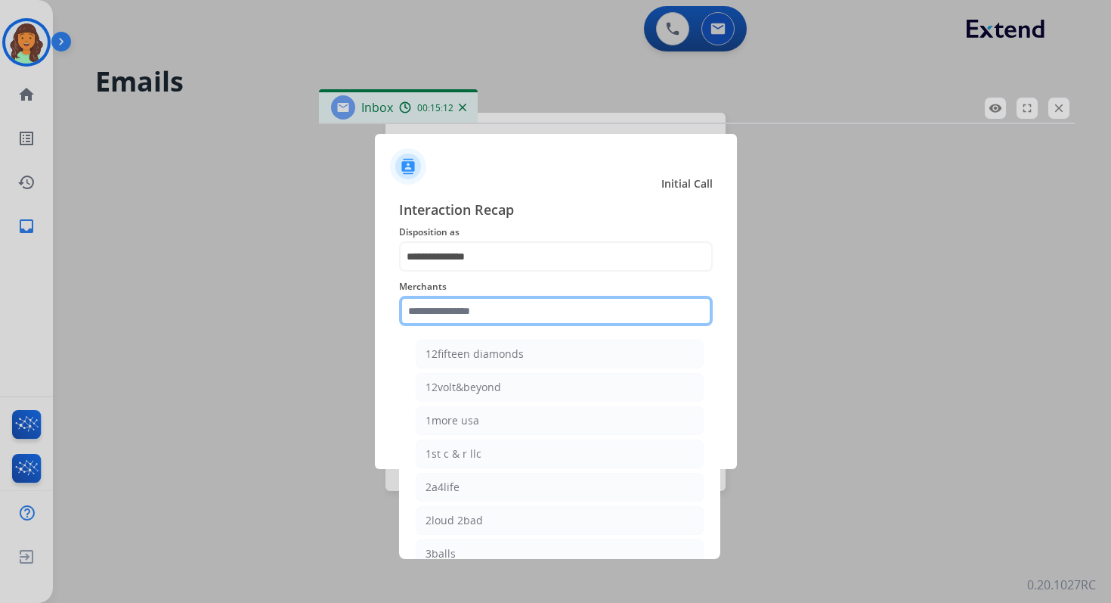
click at [497, 318] on input "text" at bounding box center [556, 311] width 314 height 30
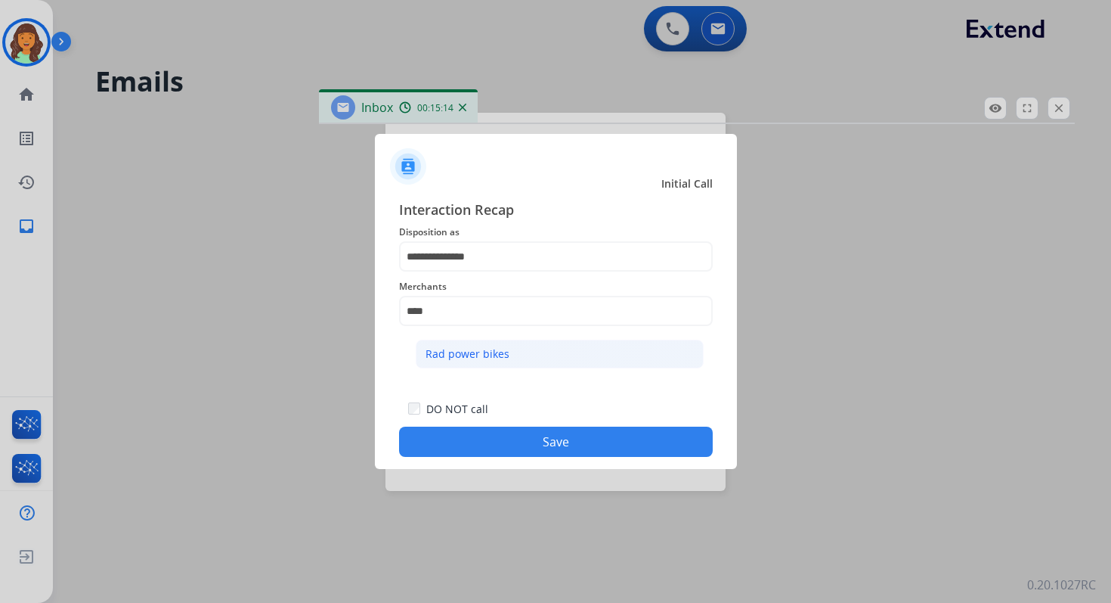
click at [500, 355] on div "Rad power bikes" at bounding box center [468, 353] width 84 height 15
type input "**********"
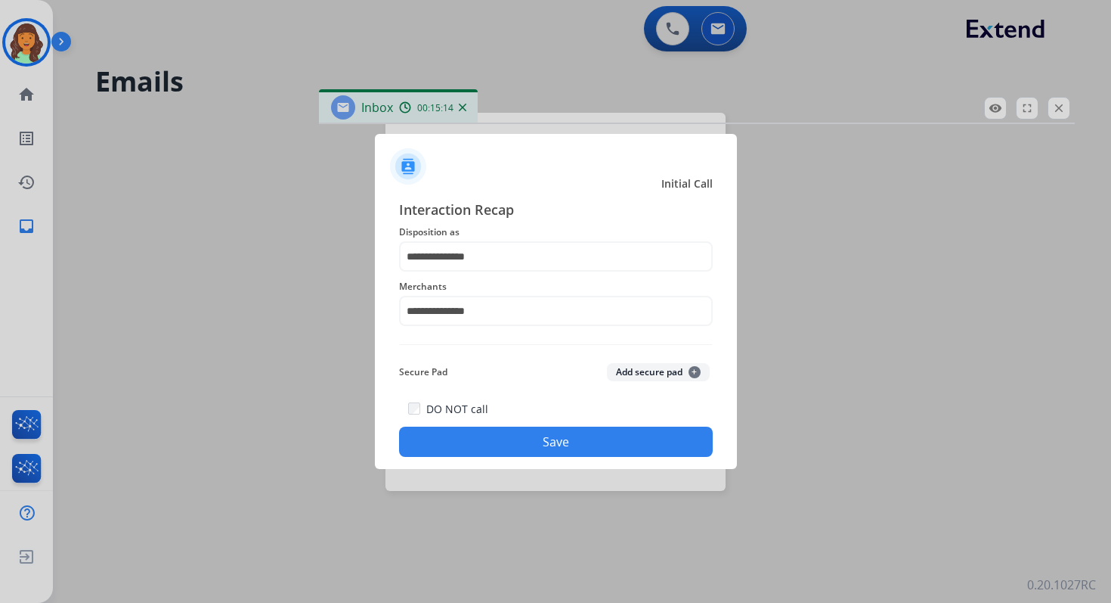
click at [516, 447] on button "Save" at bounding box center [556, 441] width 314 height 30
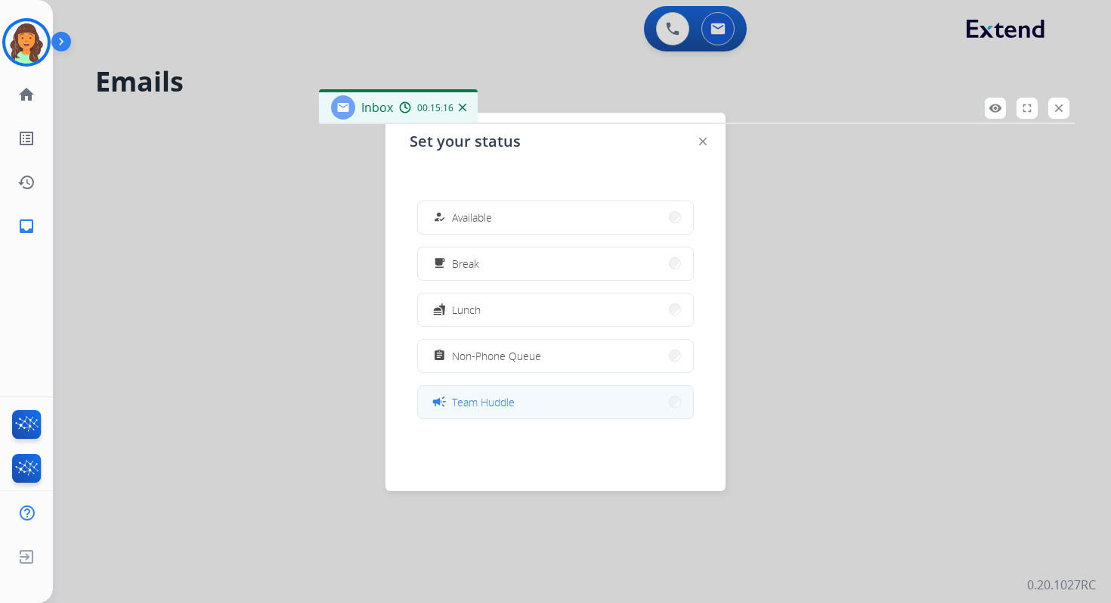
click at [519, 392] on button "campaign Team Huddle" at bounding box center [555, 402] width 275 height 33
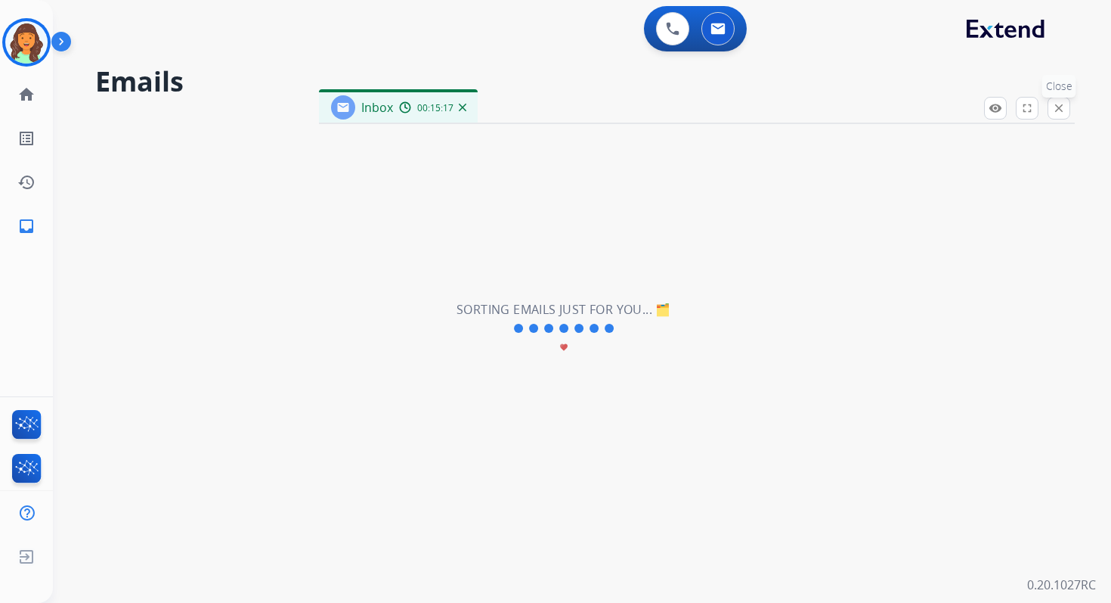
click at [1063, 113] on mat-icon "close" at bounding box center [1059, 108] width 14 height 14
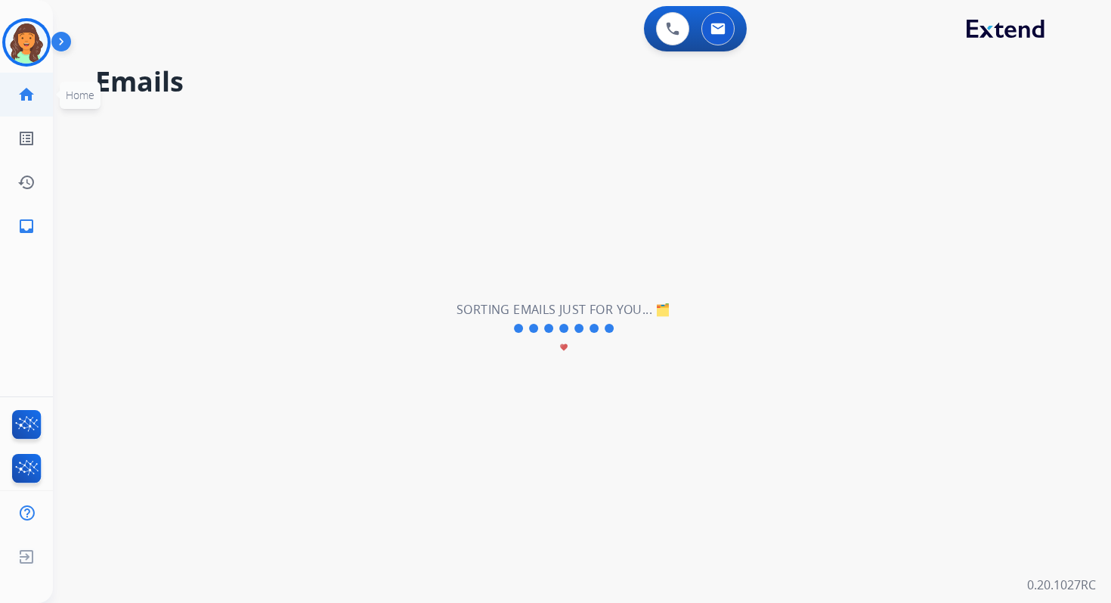
click at [23, 92] on mat-icon "home" at bounding box center [26, 94] width 18 height 18
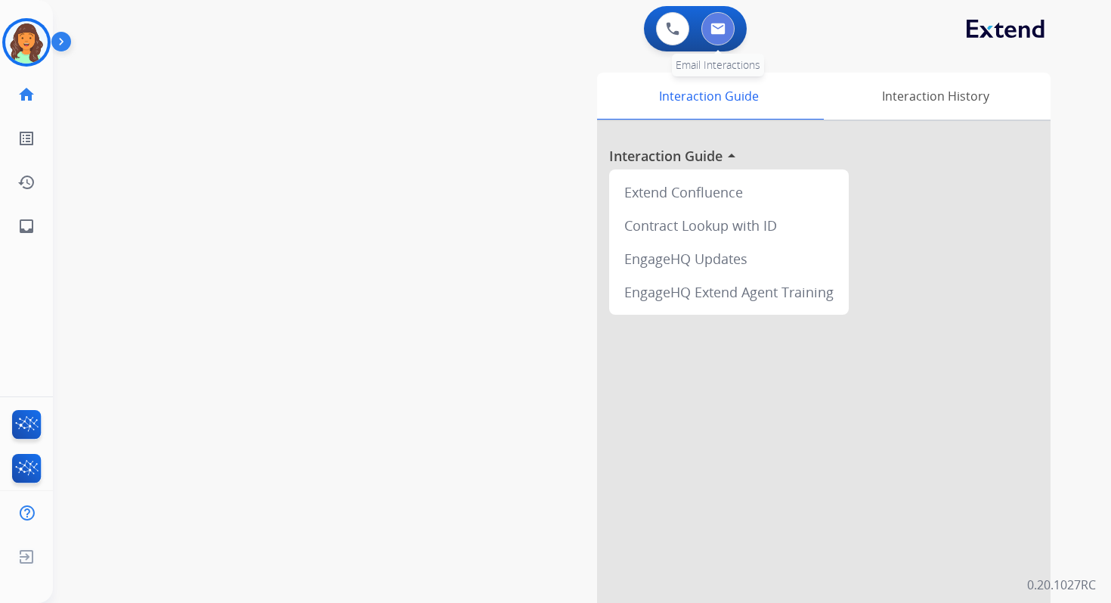
click at [719, 30] on img at bounding box center [718, 29] width 15 height 12
select select "**********"
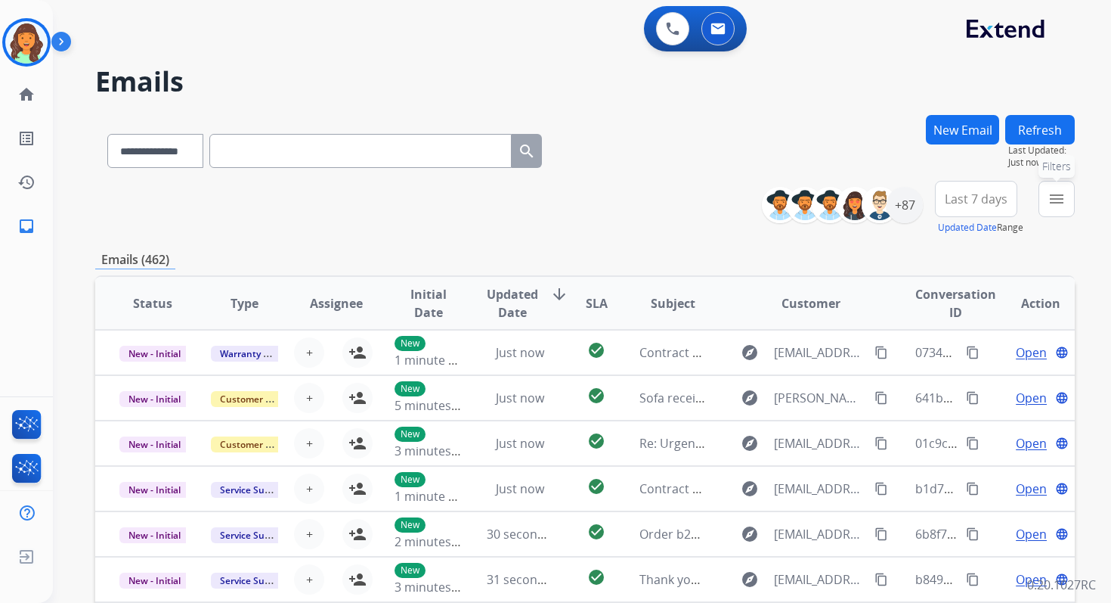
click at [1058, 194] on mat-icon "menu" at bounding box center [1057, 199] width 18 height 18
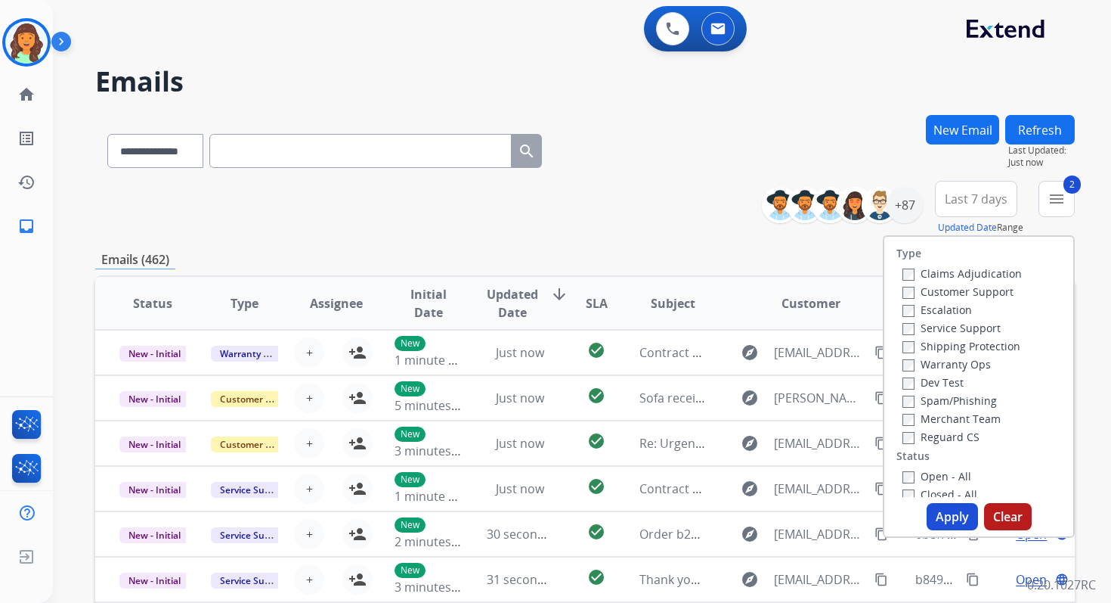
click at [942, 513] on button "Apply" at bounding box center [952, 516] width 51 height 27
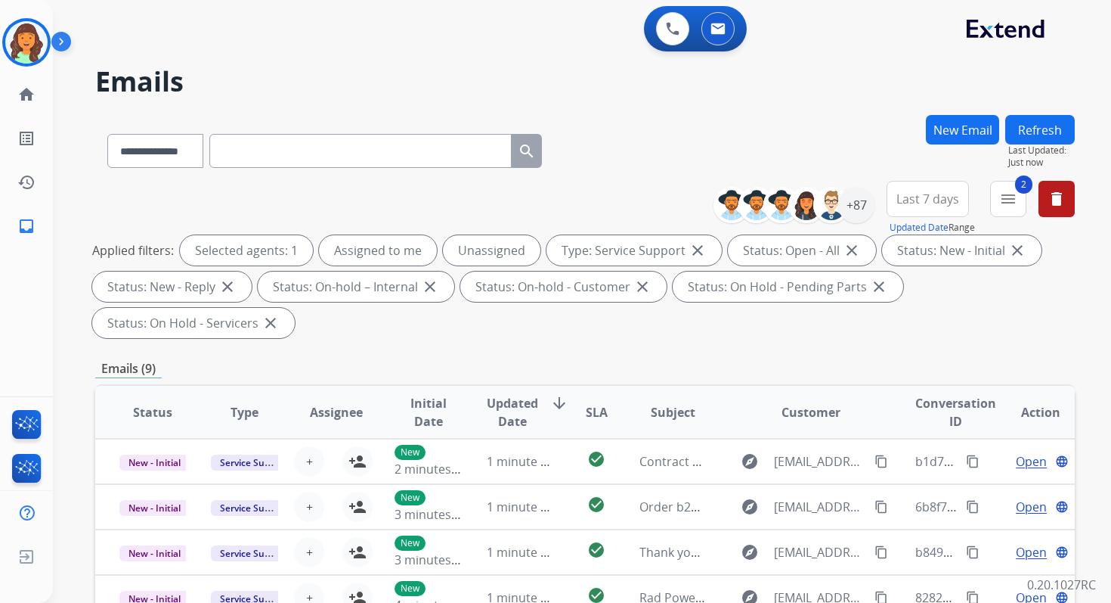
click at [404, 352] on div "**********" at bounding box center [585, 542] width 980 height 854
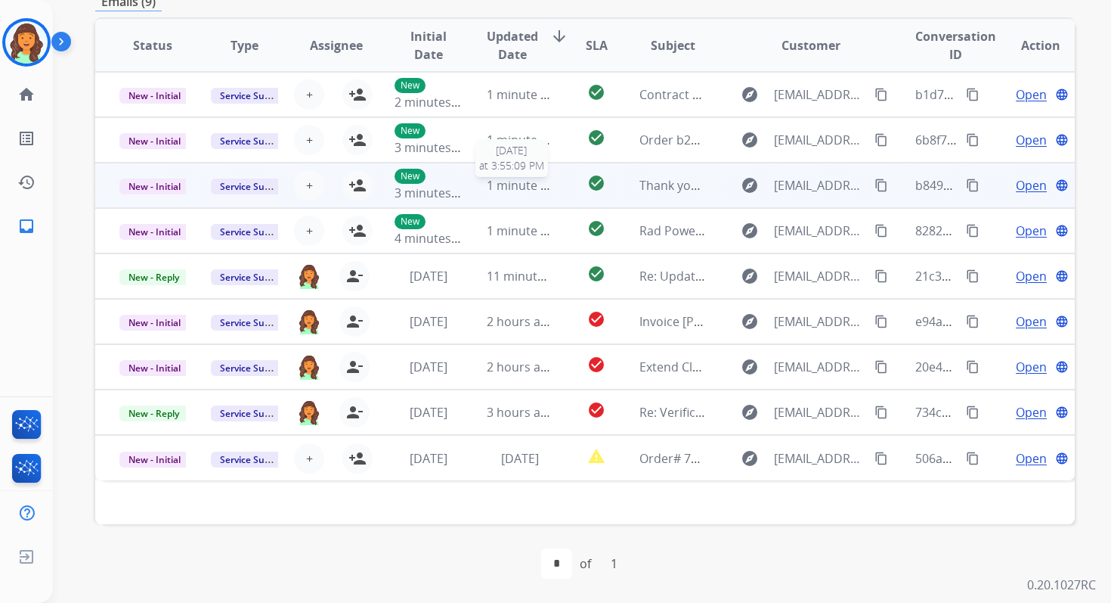
click at [509, 187] on span "1 minute ago" at bounding box center [524, 185] width 75 height 17
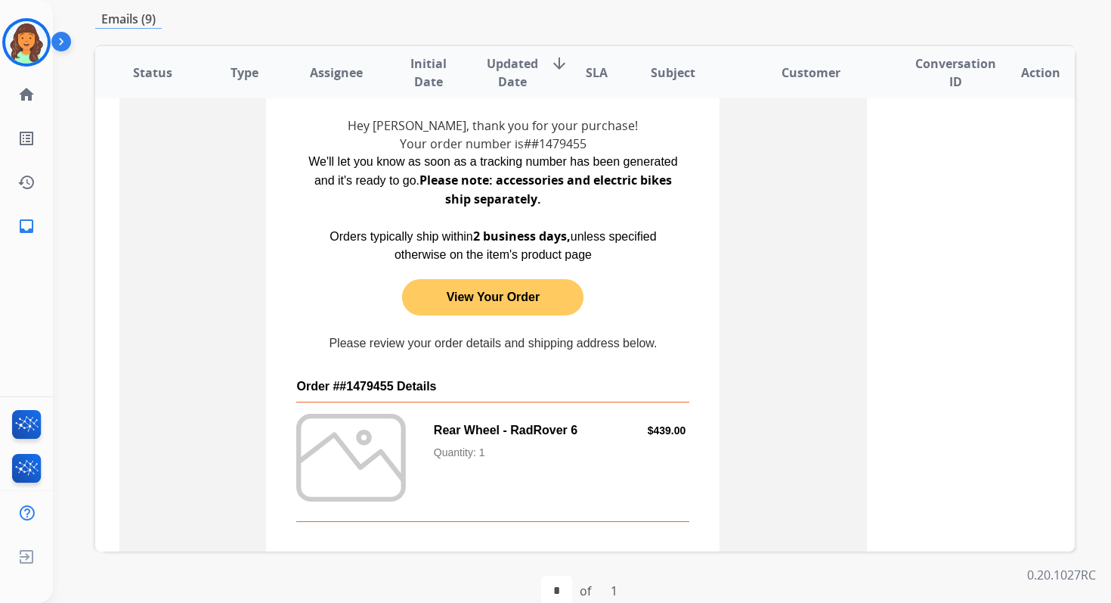
scroll to position [99, 0]
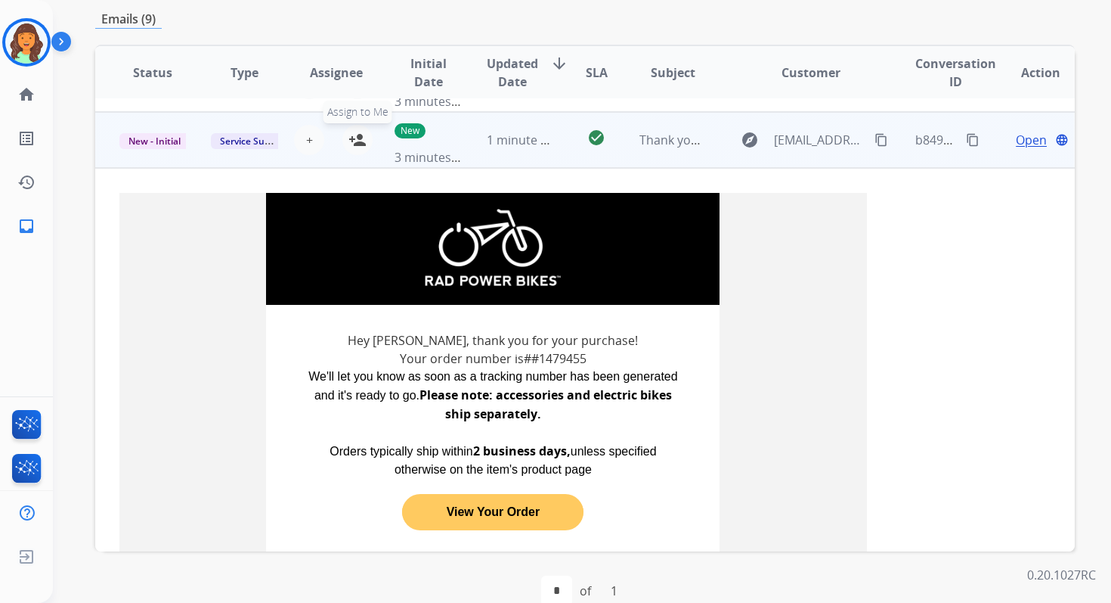
click at [354, 137] on mat-icon "person_add" at bounding box center [358, 140] width 18 height 18
click at [156, 144] on span "New - Initial" at bounding box center [154, 141] width 70 height 16
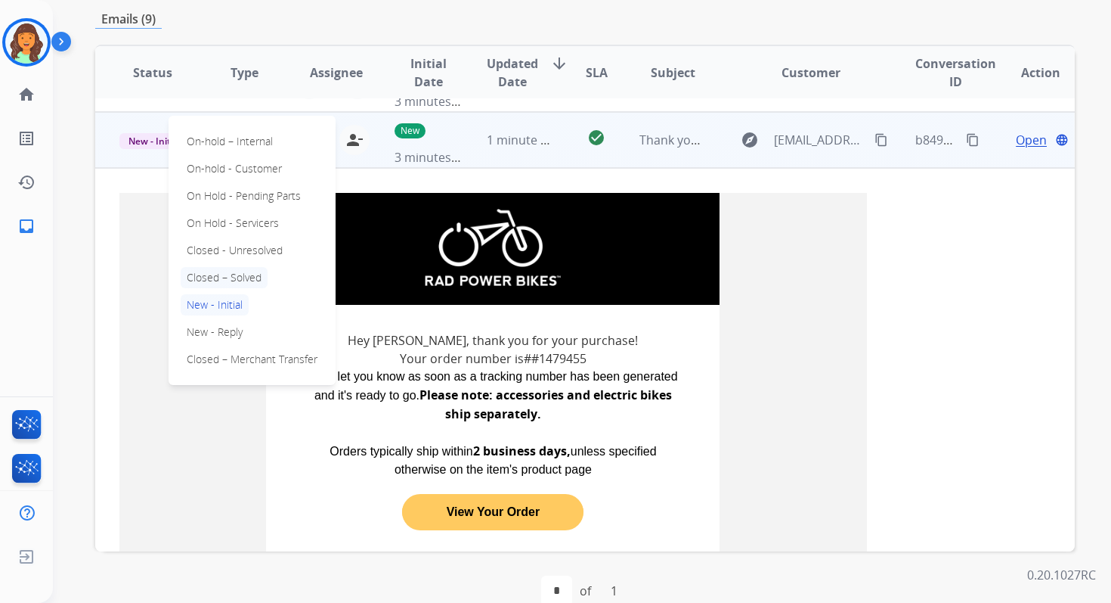
click at [231, 277] on p "Closed – Solved" at bounding box center [224, 277] width 87 height 21
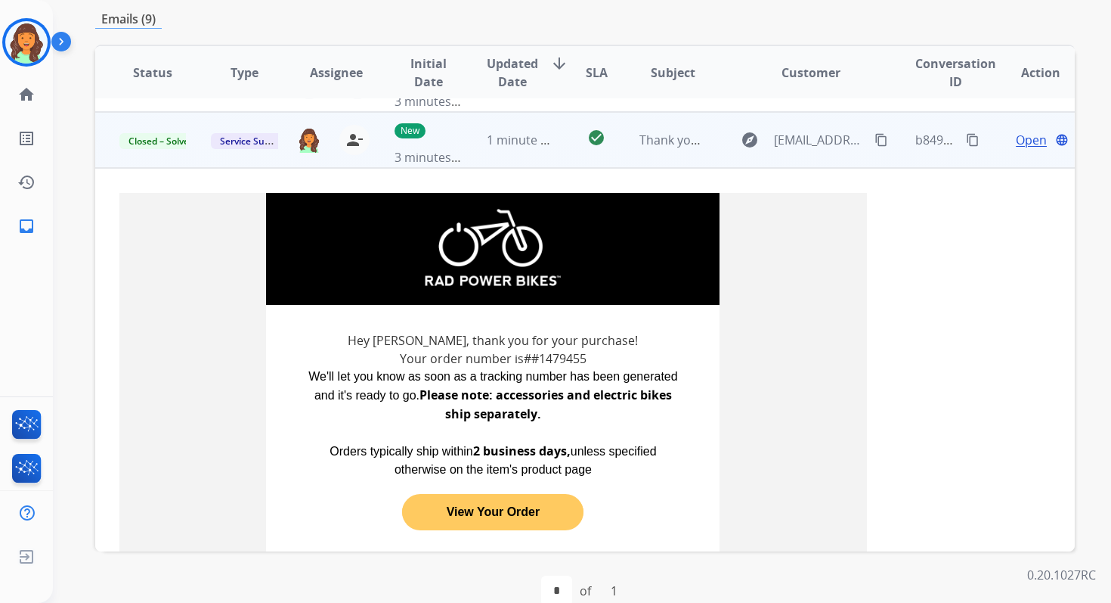
click at [966, 135] on mat-icon "content_copy" at bounding box center [973, 140] width 14 height 14
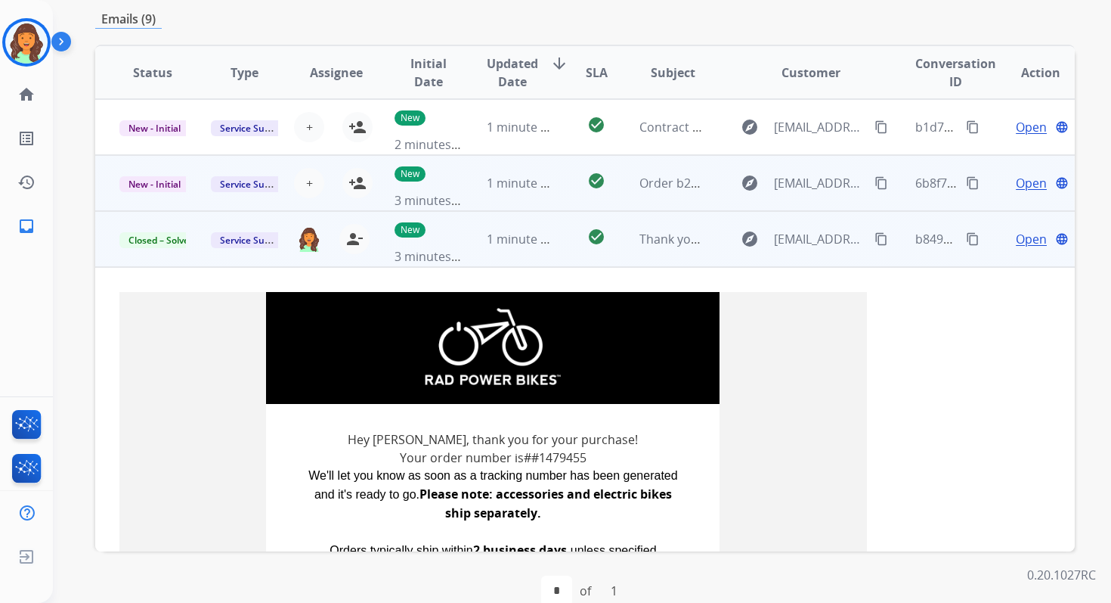
click at [474, 194] on td "1 minute ago" at bounding box center [508, 183] width 91 height 56
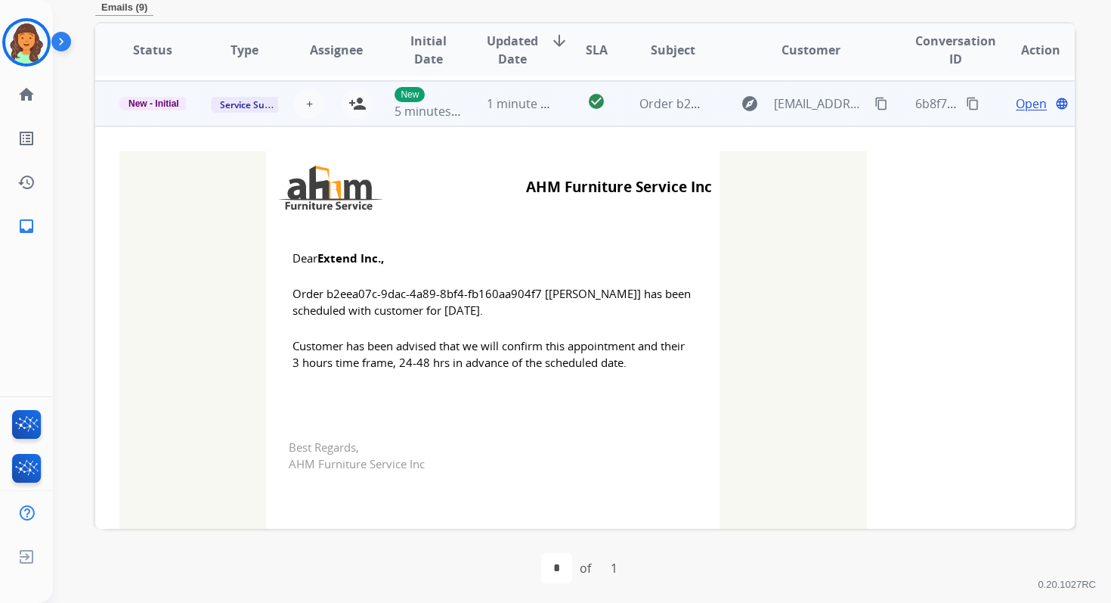
scroll to position [45, 0]
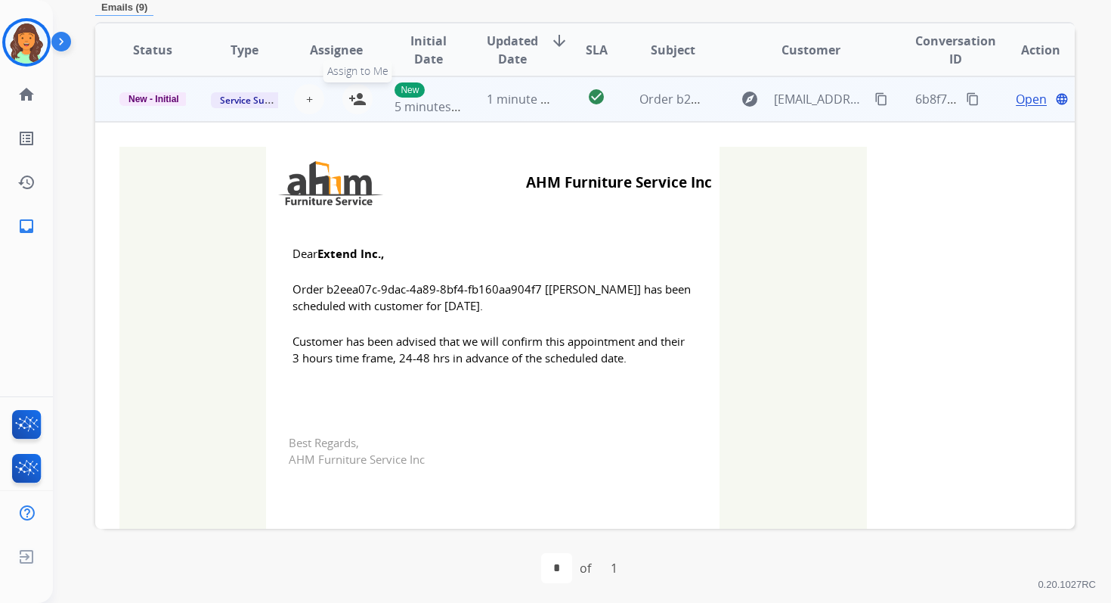
click at [361, 98] on mat-icon "person_add" at bounding box center [358, 99] width 18 height 18
click at [163, 93] on span "New - Initial" at bounding box center [153, 99] width 69 height 14
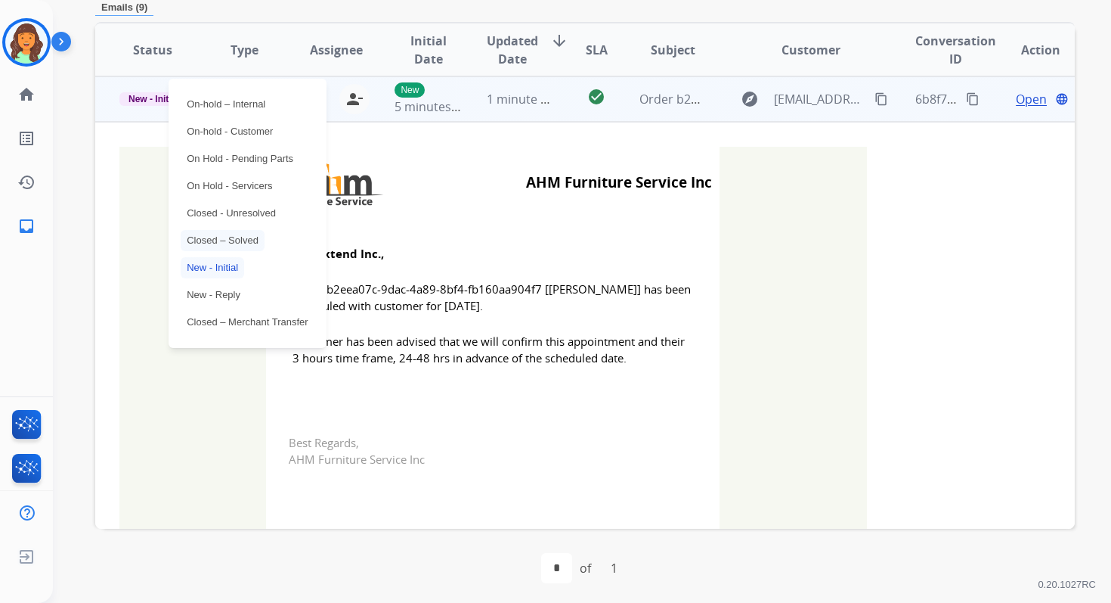
click at [225, 240] on p "Closed – Solved" at bounding box center [223, 240] width 84 height 21
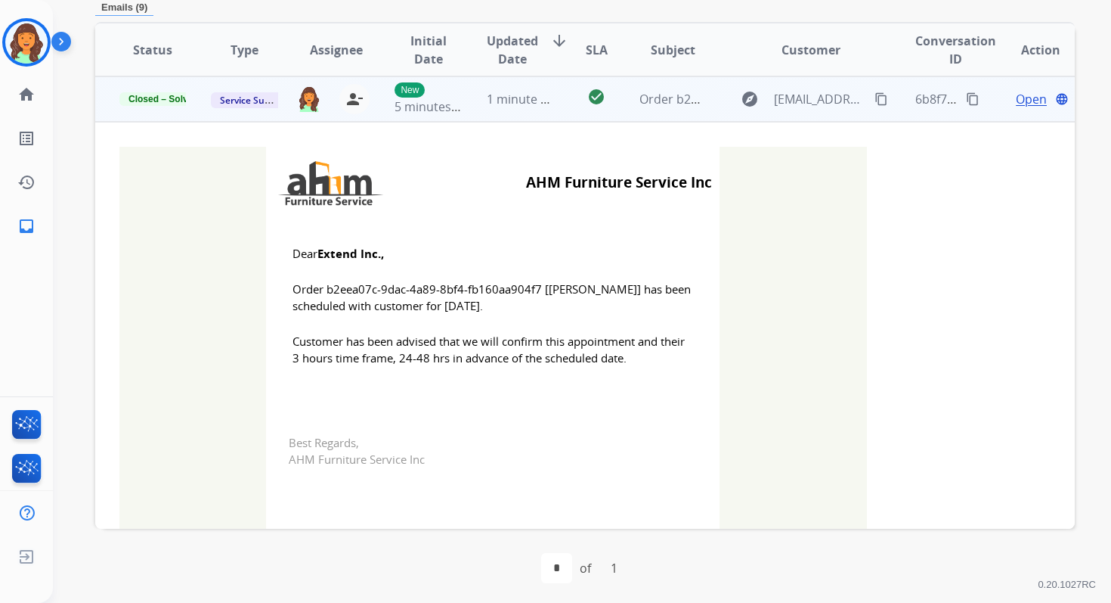
scroll to position [0, 0]
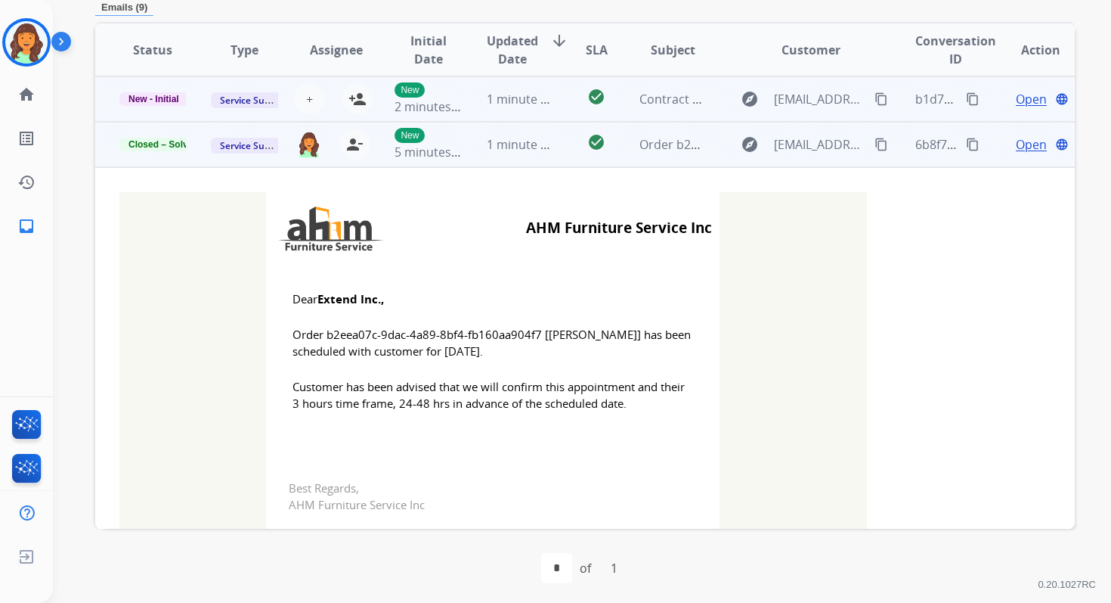
click at [563, 86] on td "check_circle" at bounding box center [584, 98] width 61 height 45
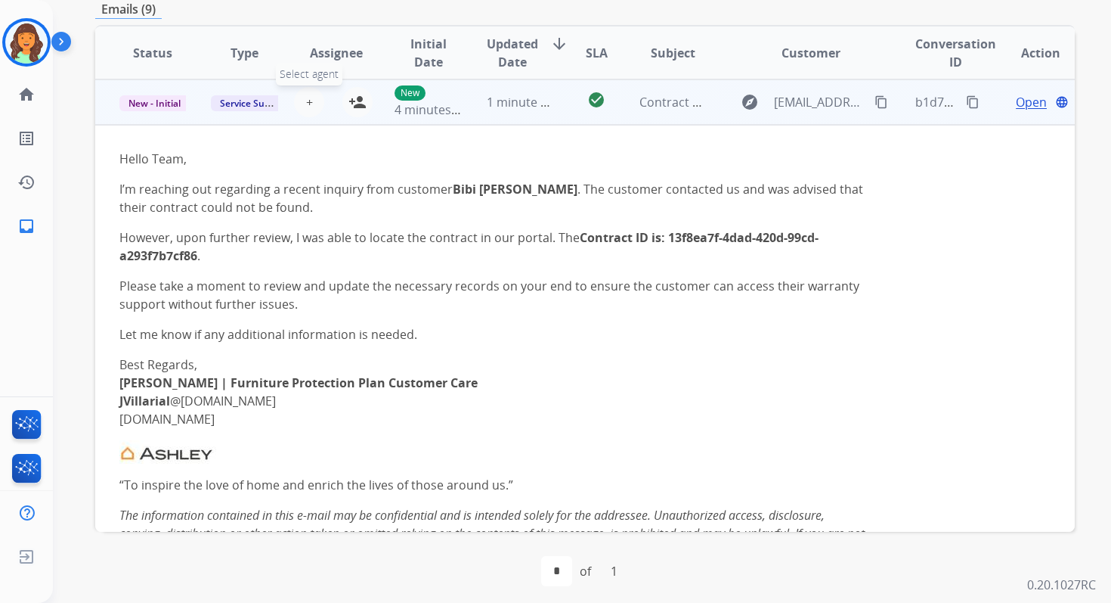
click at [306, 102] on span "+" at bounding box center [309, 102] width 7 height 18
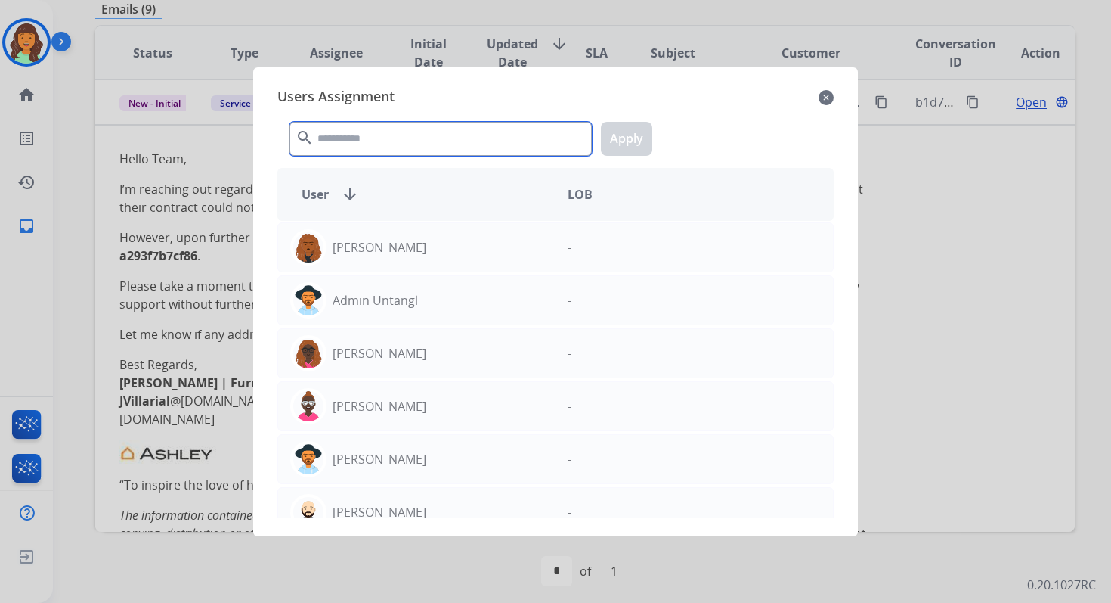
click at [348, 143] on input "text" at bounding box center [441, 139] width 302 height 34
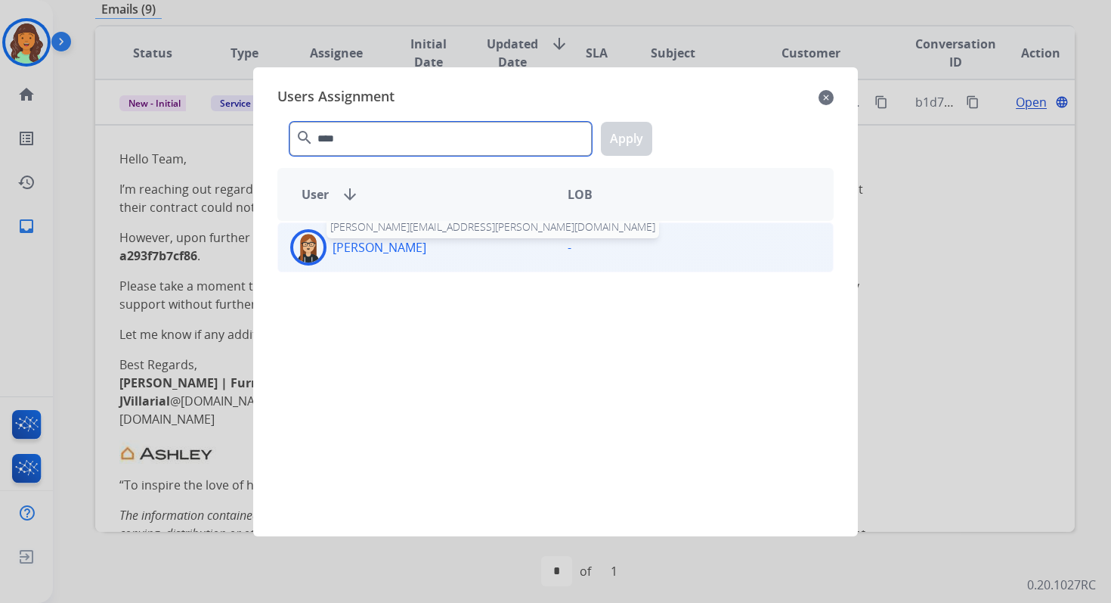
type input "****"
click at [375, 246] on p "[PERSON_NAME]" at bounding box center [380, 247] width 94 height 18
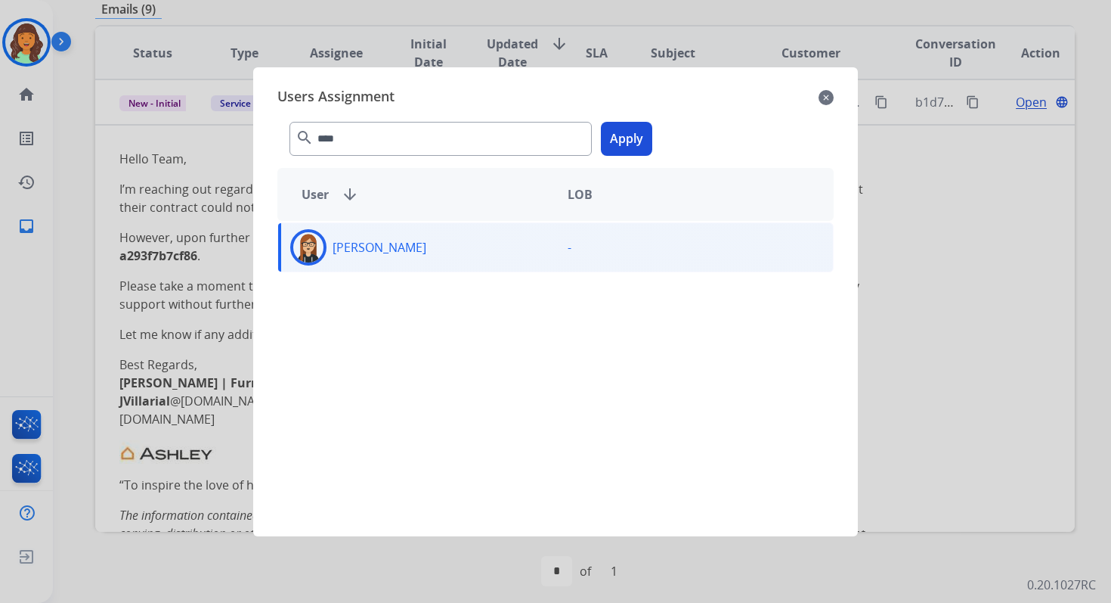
click at [654, 119] on div "**** search Apply" at bounding box center [555, 136] width 556 height 52
click at [634, 132] on button "Apply" at bounding box center [626, 139] width 51 height 34
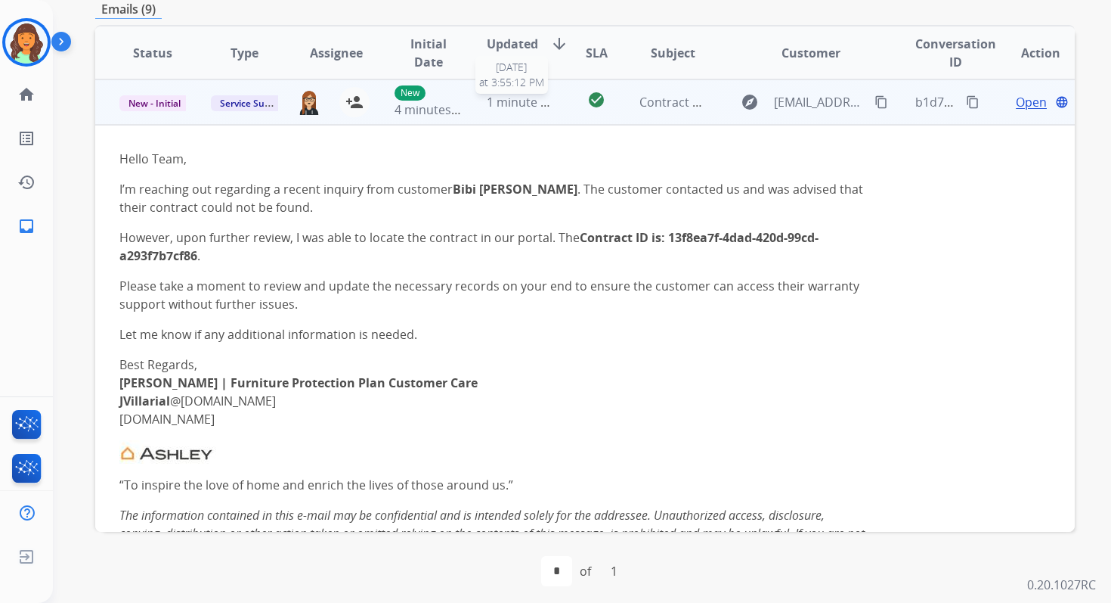
click at [497, 106] on span "1 minute ago" at bounding box center [524, 102] width 75 height 17
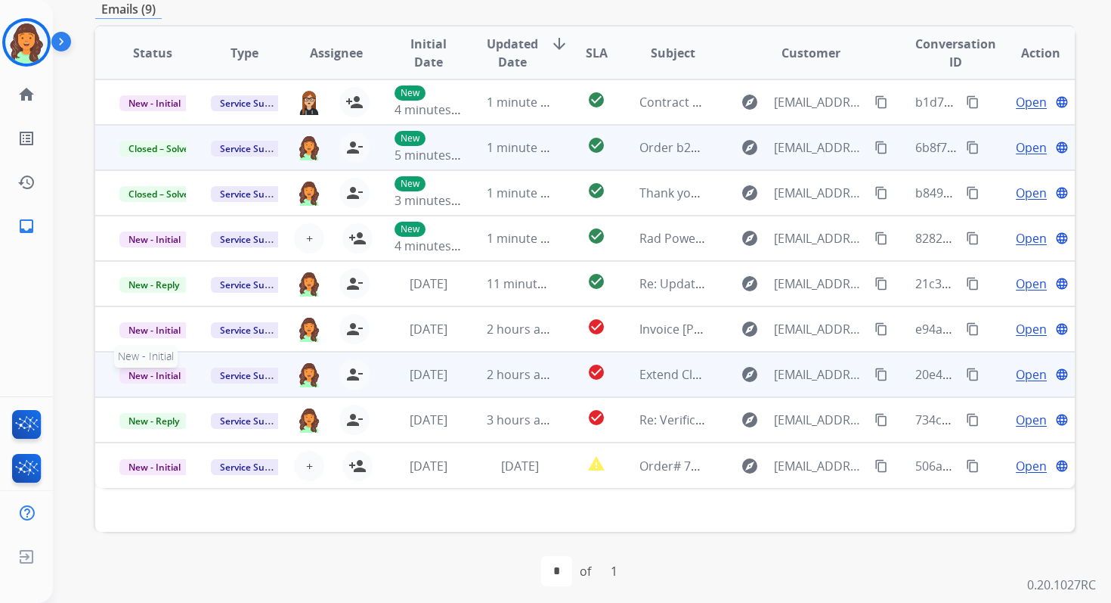
click at [144, 371] on span "New - Initial" at bounding box center [154, 375] width 70 height 16
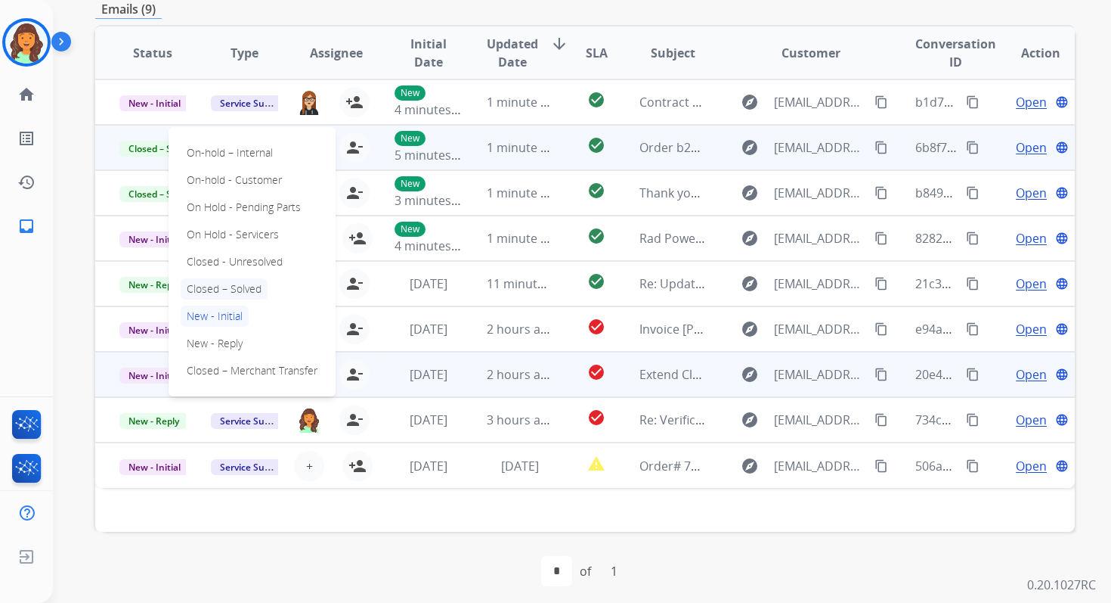
click at [209, 288] on p "Closed – Solved" at bounding box center [224, 288] width 87 height 21
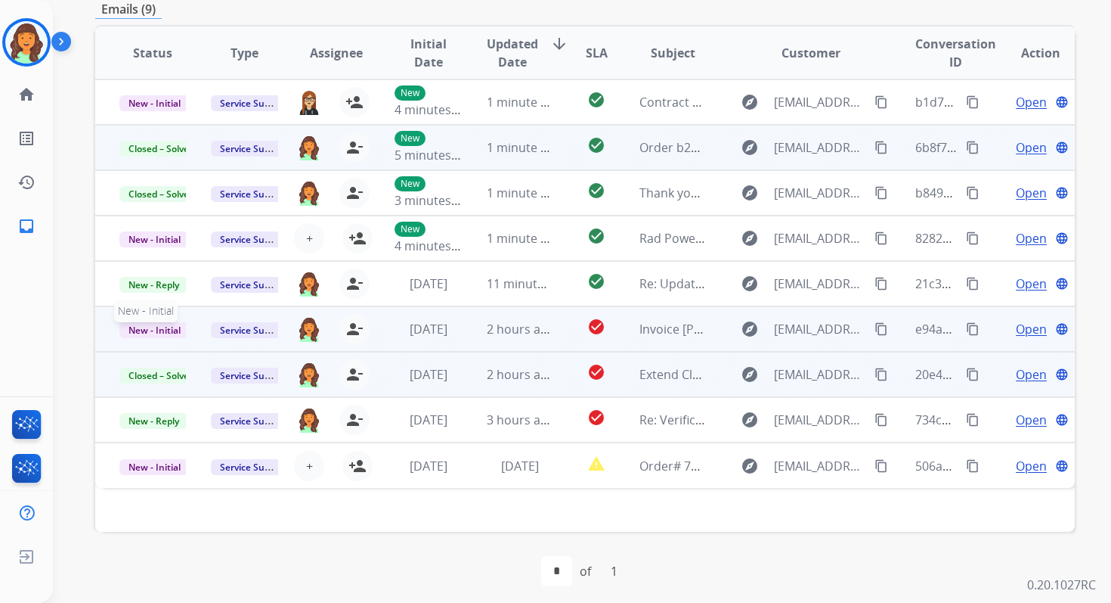
click at [166, 329] on span "New - Initial" at bounding box center [154, 330] width 70 height 16
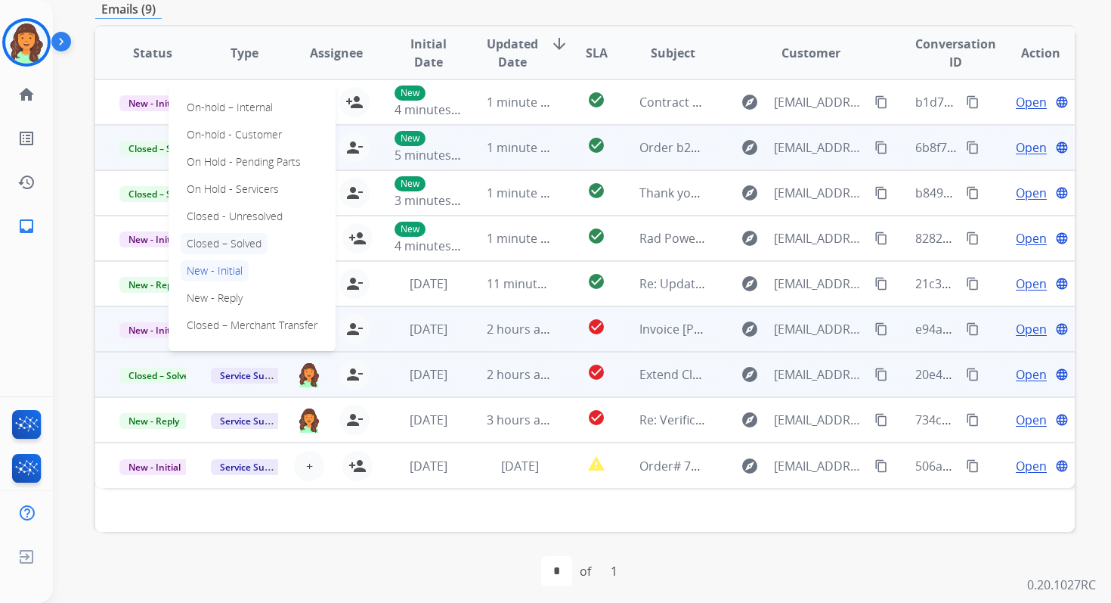
click at [232, 240] on p "Closed – Solved" at bounding box center [224, 243] width 87 height 21
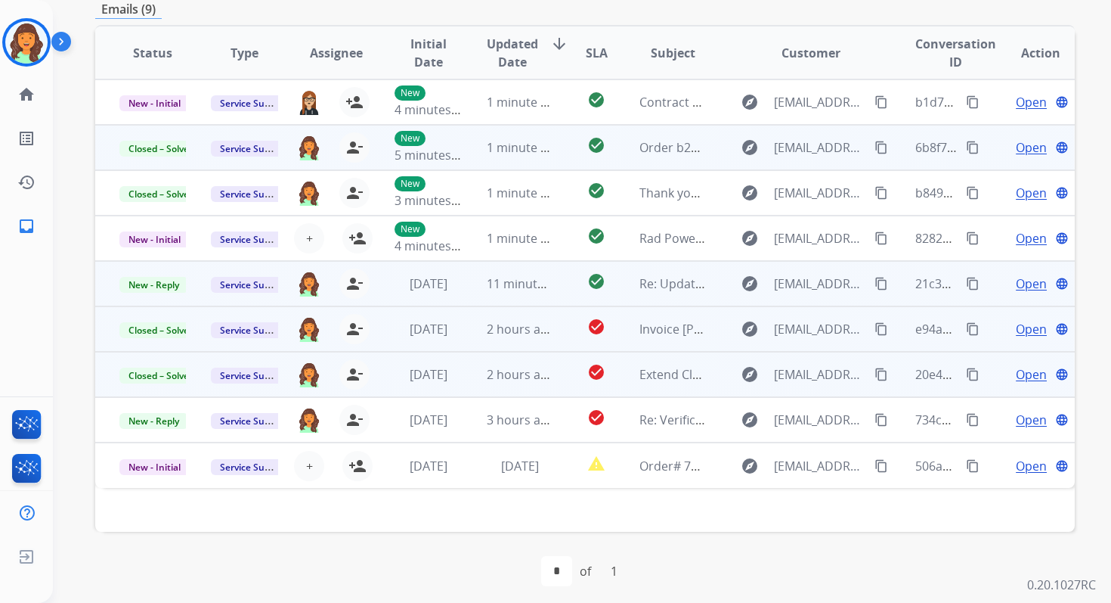
click at [556, 291] on td "check_circle" at bounding box center [584, 283] width 61 height 45
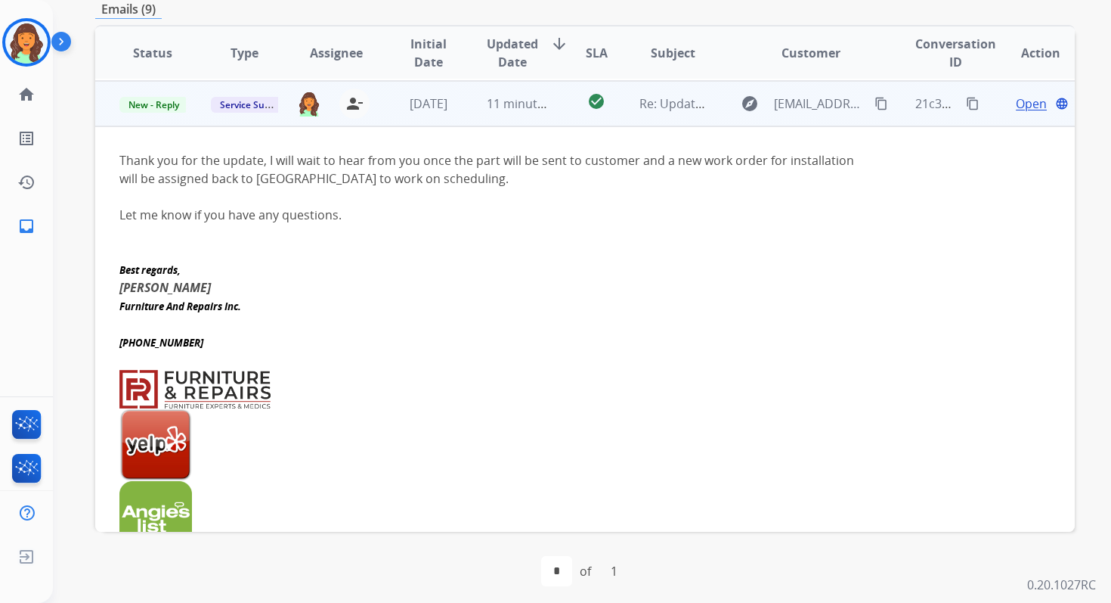
scroll to position [181, 0]
click at [1016, 96] on span "Open" at bounding box center [1031, 102] width 31 height 18
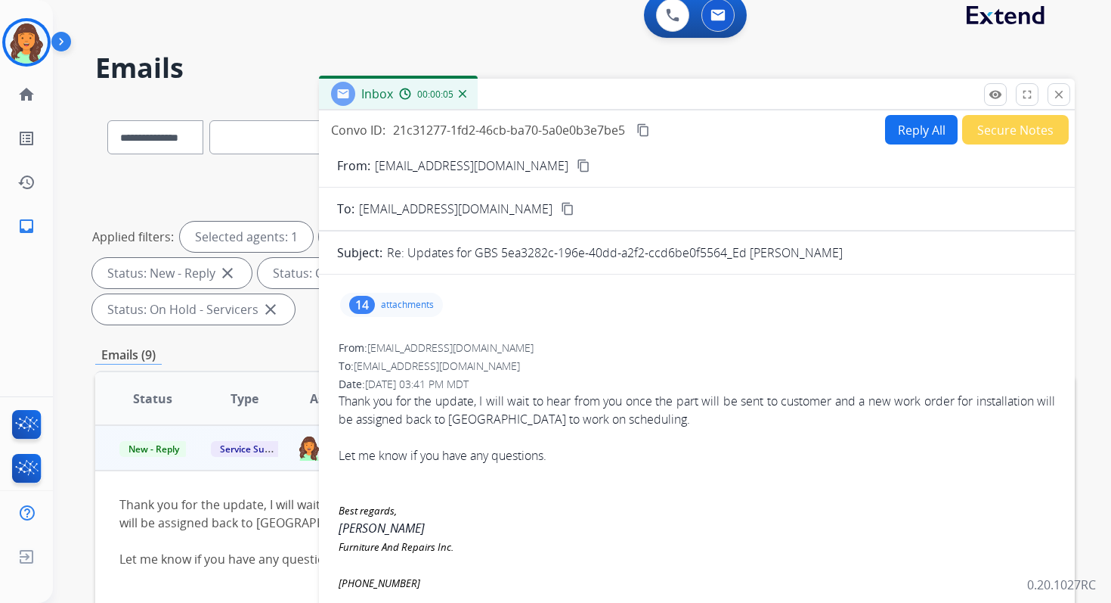
scroll to position [9, 0]
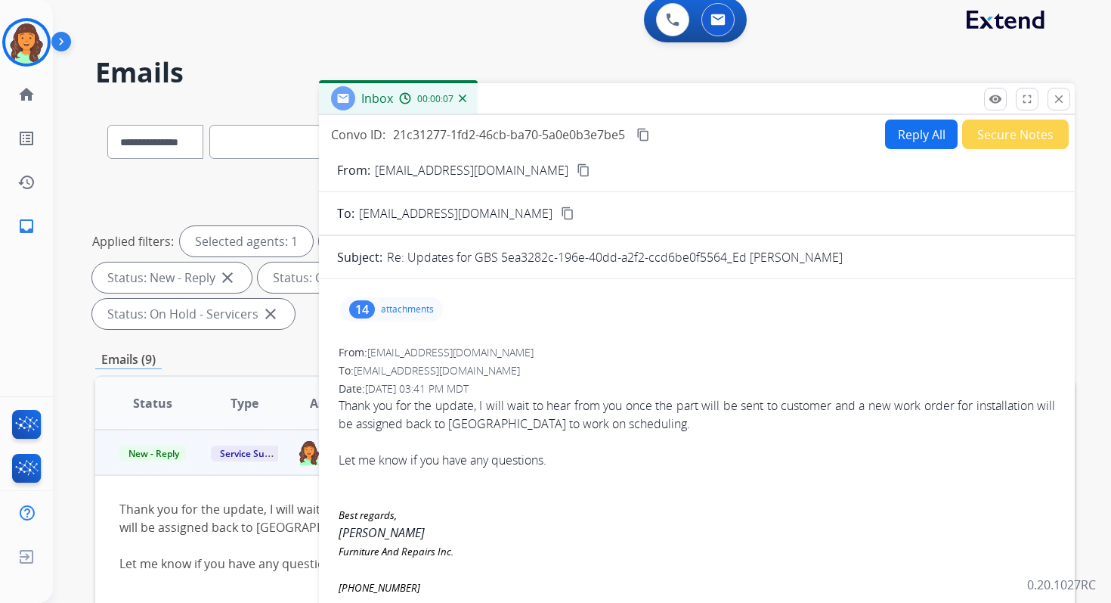
click at [890, 132] on button "Reply All" at bounding box center [921, 133] width 73 height 29
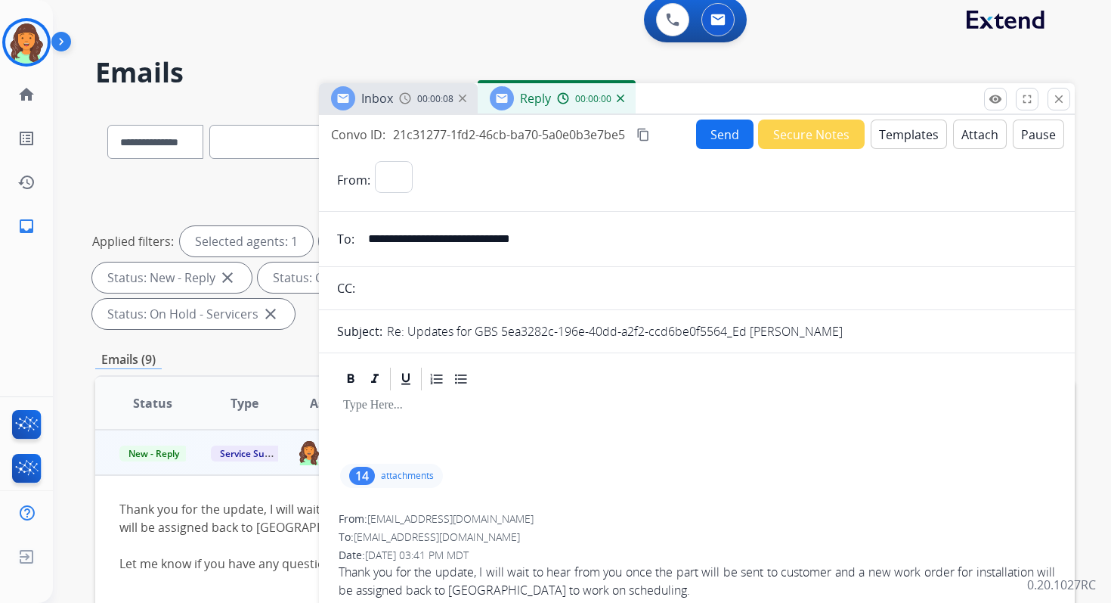
click at [890, 132] on button "Templates" at bounding box center [909, 133] width 76 height 29
select select "**********"
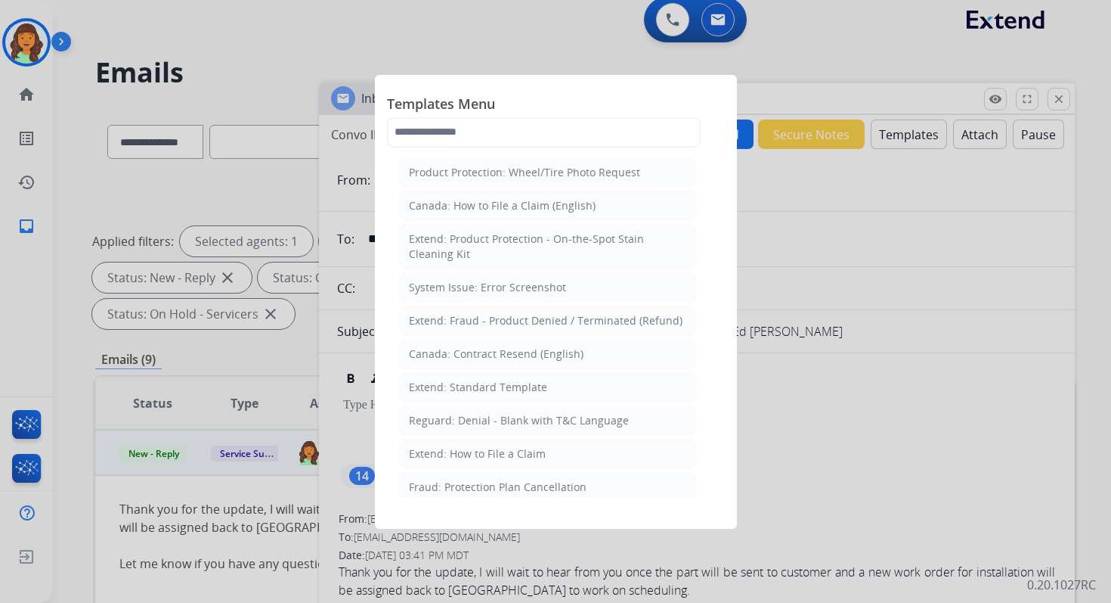
click at [831, 408] on div at bounding box center [555, 301] width 1111 height 603
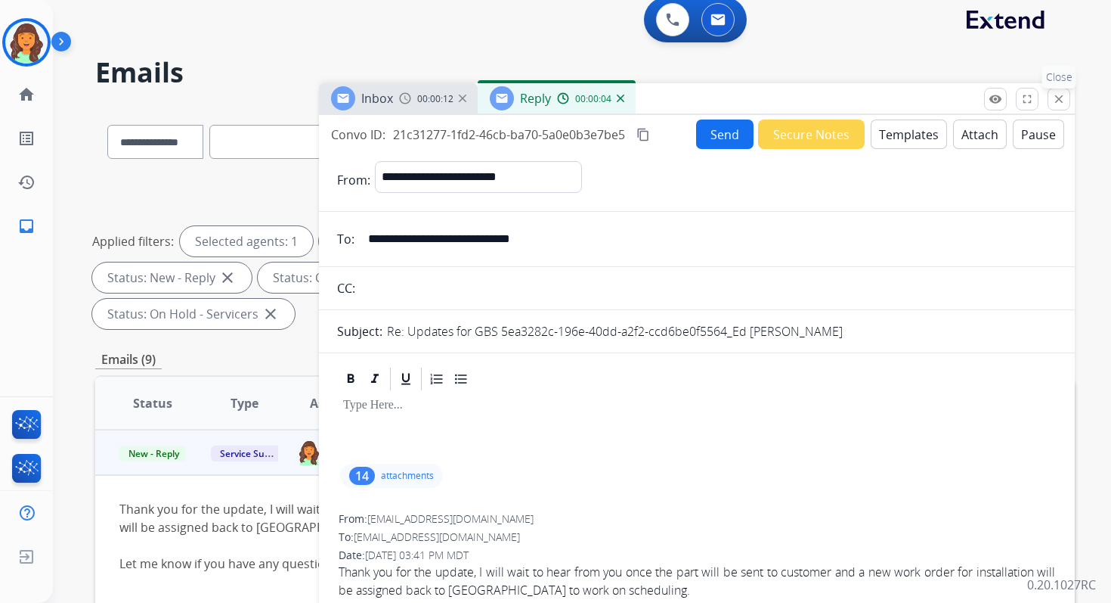
click at [1058, 92] on mat-icon "close" at bounding box center [1059, 99] width 14 height 14
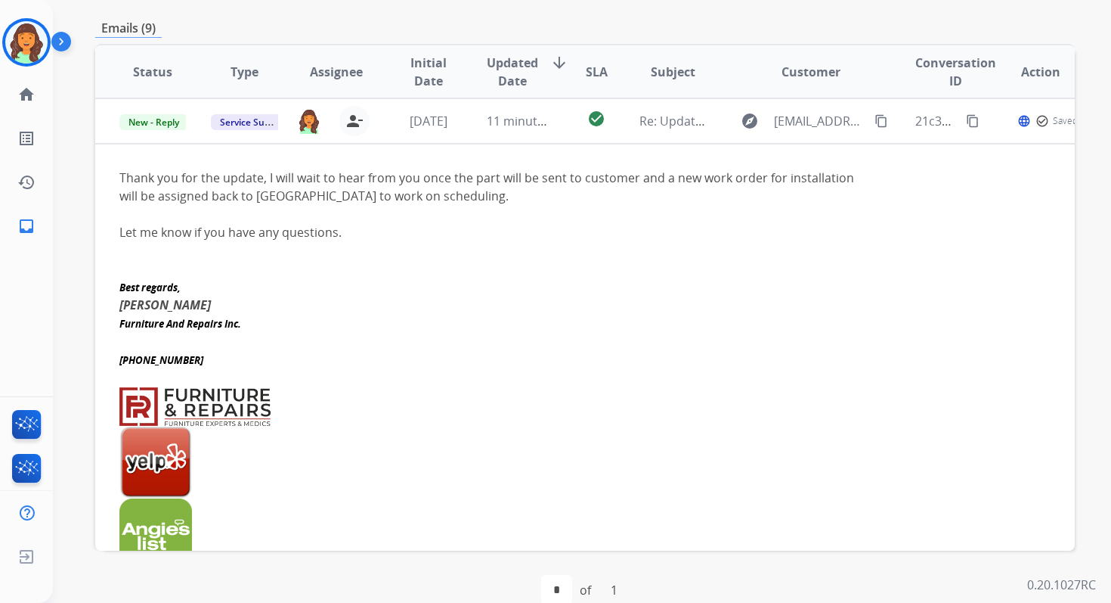
scroll to position [367, 0]
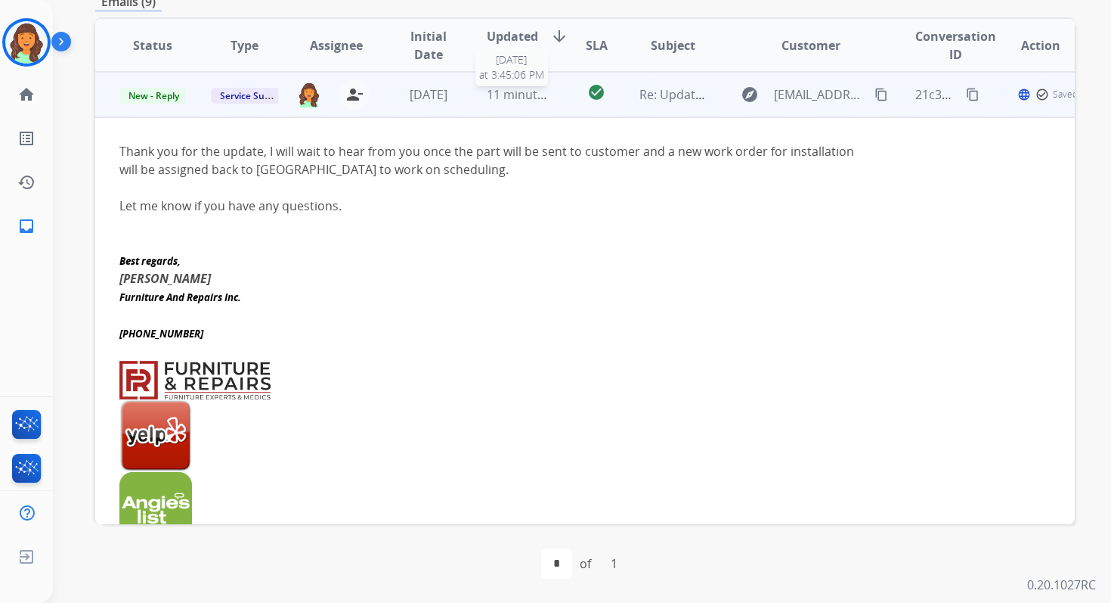
click at [489, 98] on span "11 minutes ago" at bounding box center [531, 94] width 88 height 17
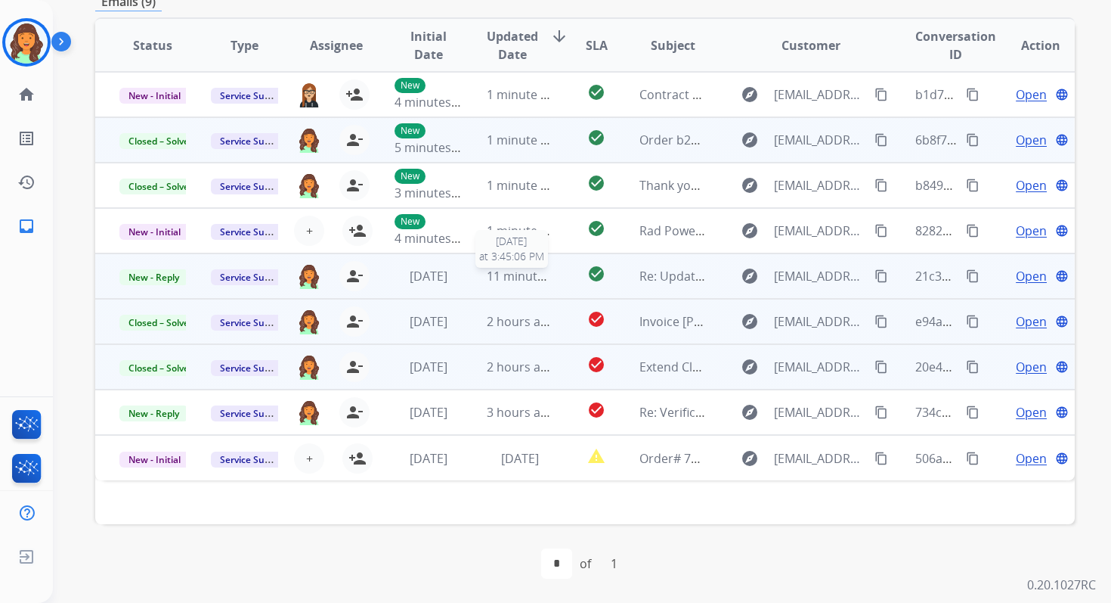
click at [533, 281] on span "11 minutes ago" at bounding box center [531, 276] width 88 height 17
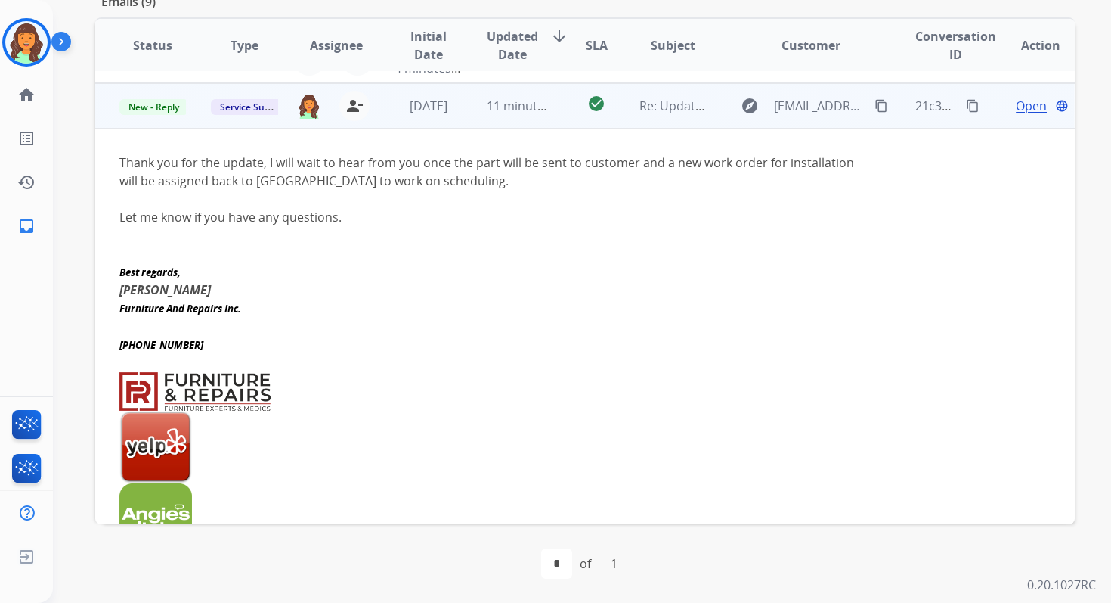
scroll to position [181, 0]
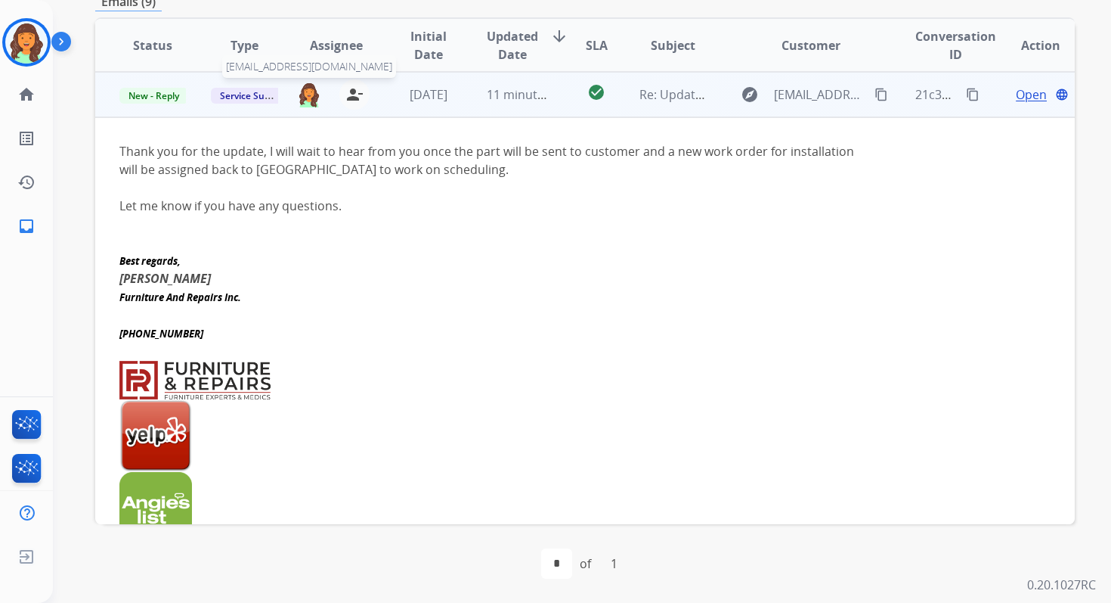
click at [307, 95] on img at bounding box center [309, 95] width 24 height 26
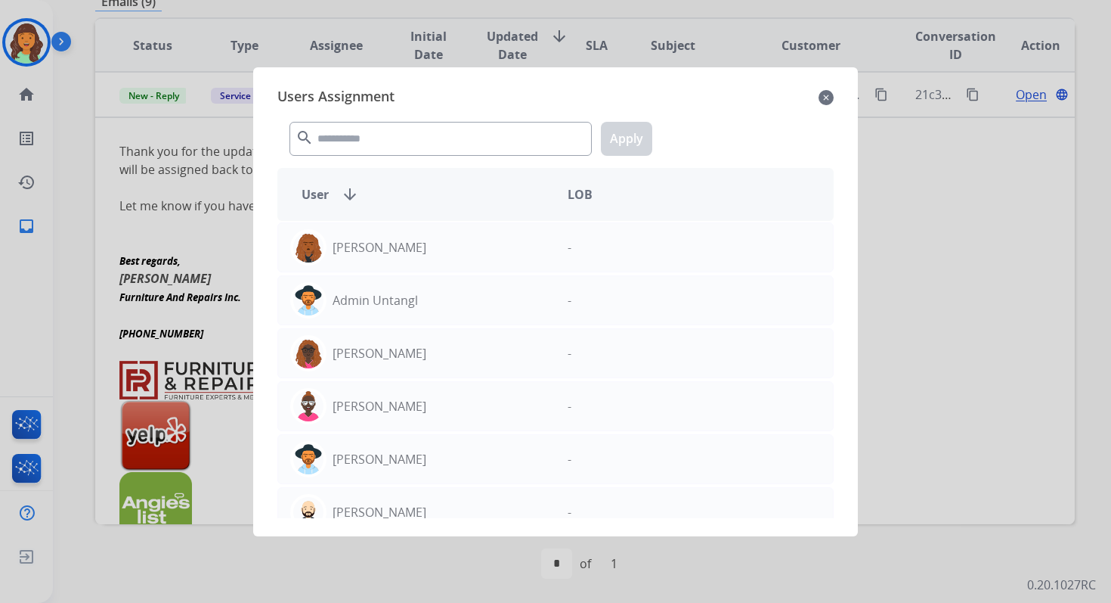
click at [828, 91] on mat-icon "close" at bounding box center [826, 97] width 15 height 18
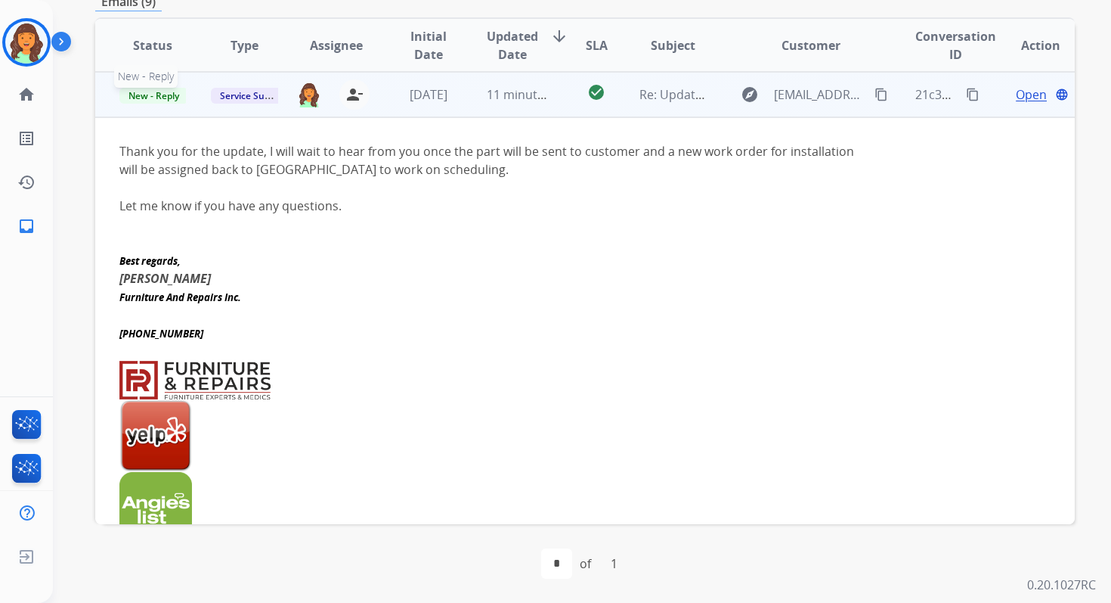
click at [143, 95] on span "New - Reply" at bounding box center [153, 96] width 69 height 16
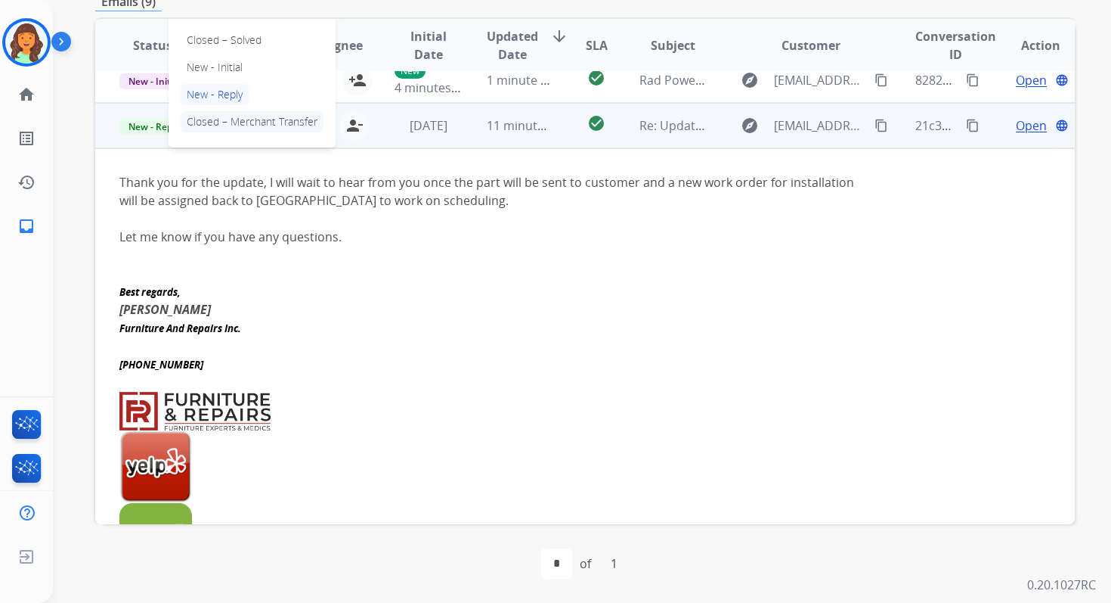
scroll to position [113, 0]
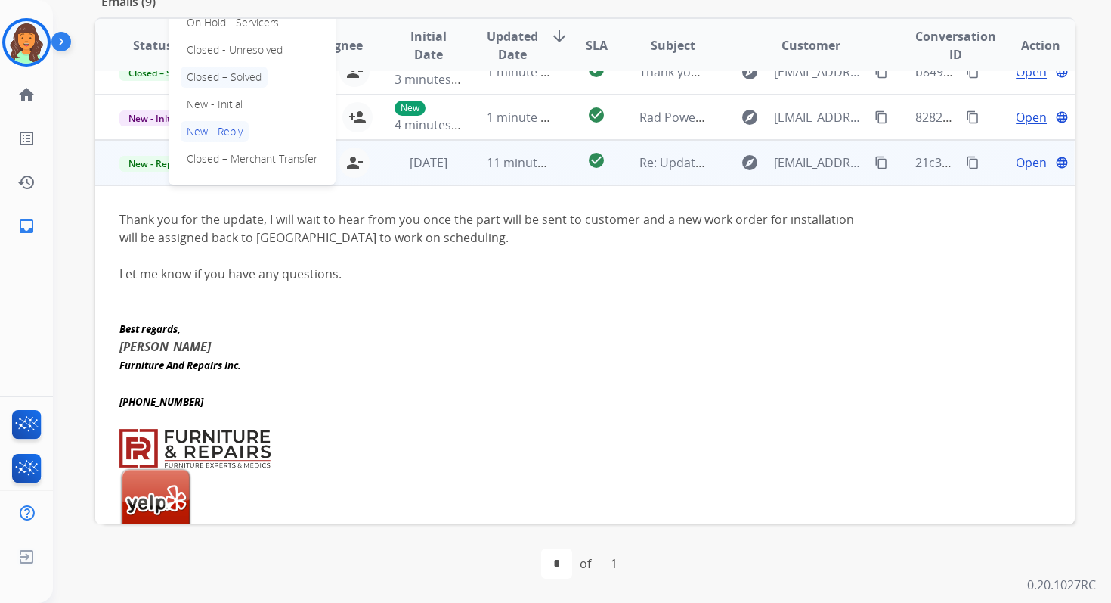
click at [222, 79] on p "Closed – Solved" at bounding box center [224, 77] width 87 height 21
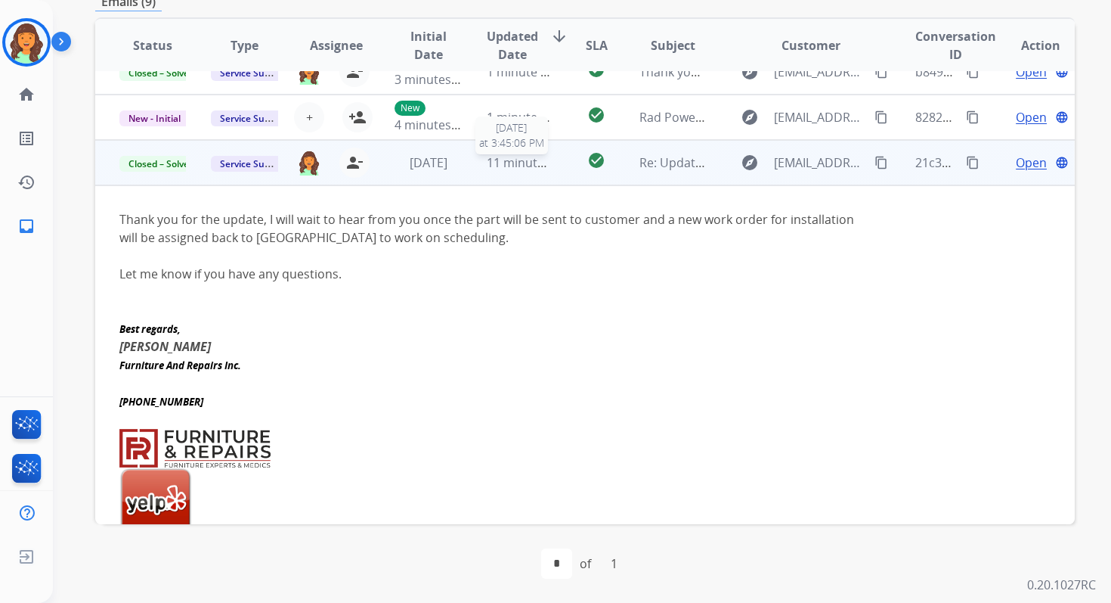
click at [492, 170] on div "11 minutes ago" at bounding box center [520, 162] width 67 height 18
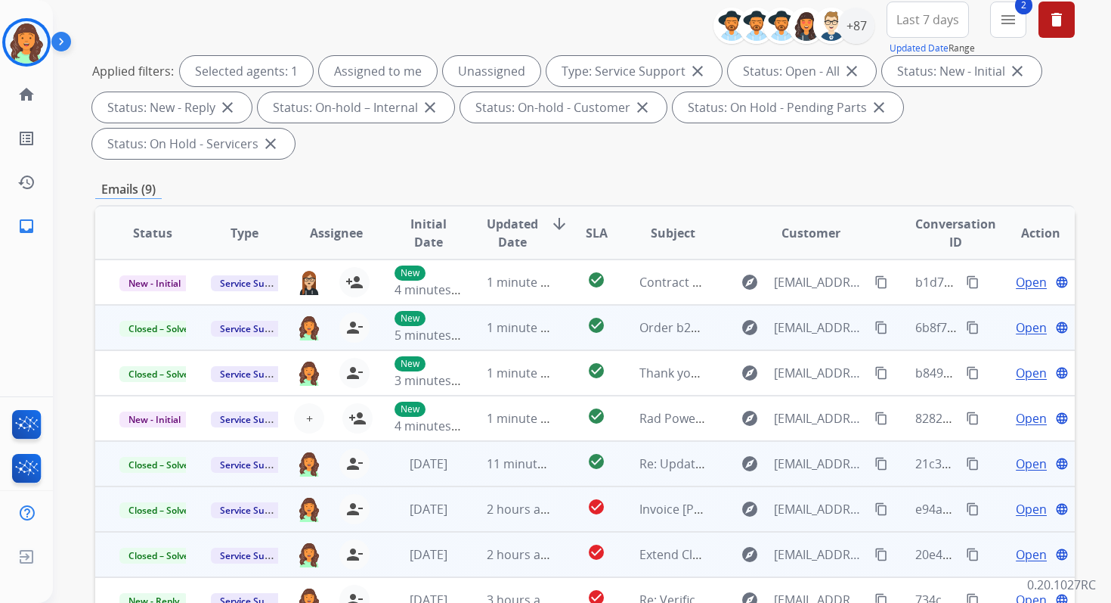
scroll to position [0, 0]
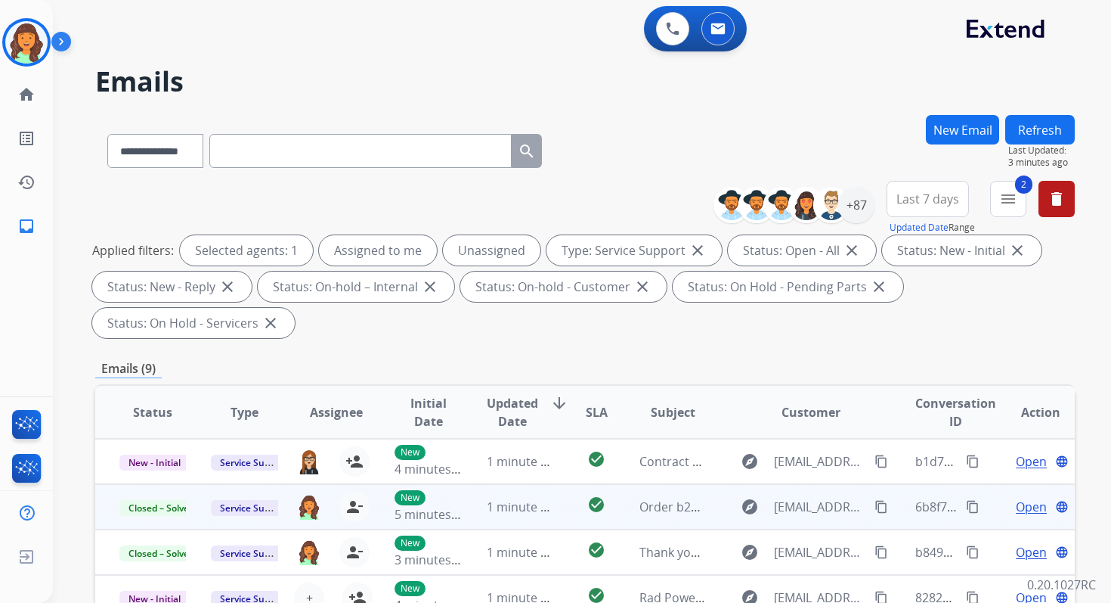
click at [1038, 125] on button "Refresh" at bounding box center [1040, 129] width 70 height 29
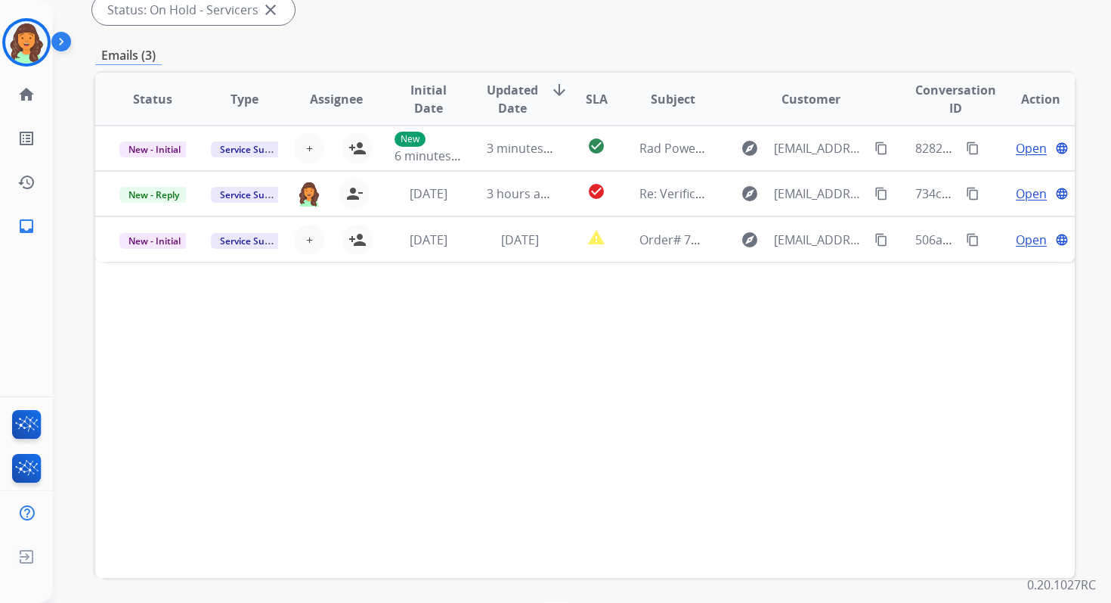
scroll to position [367, 0]
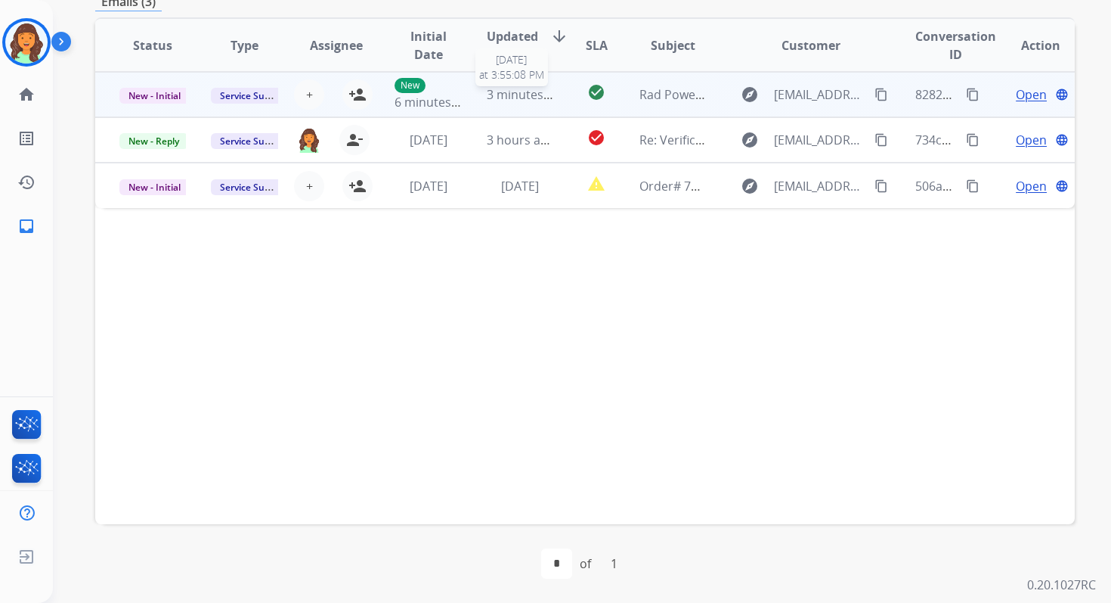
click at [496, 94] on span "3 minutes ago" at bounding box center [527, 94] width 81 height 17
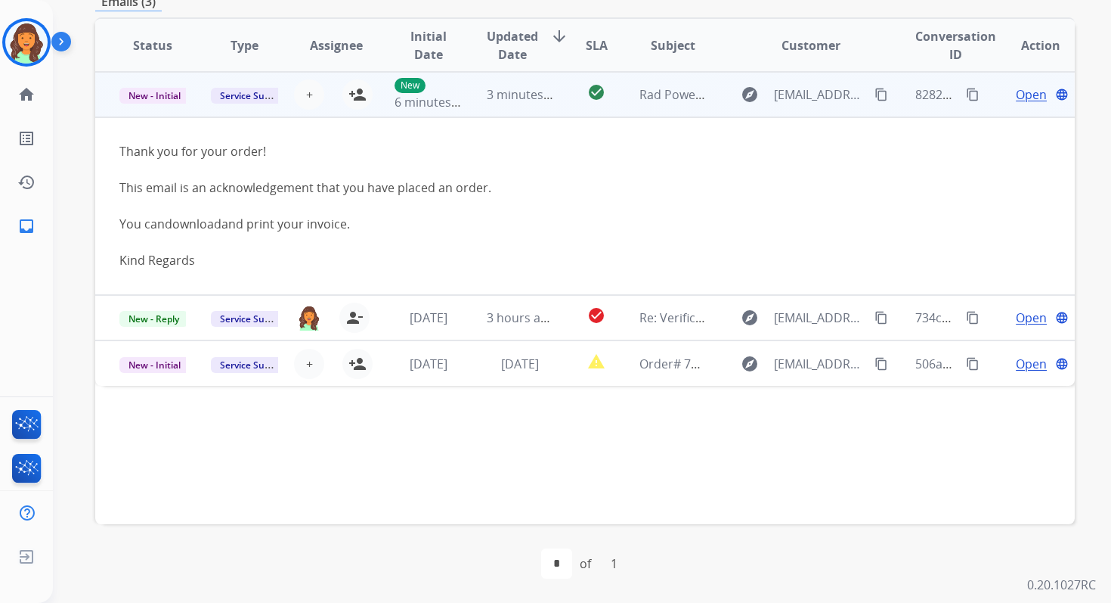
click at [1024, 94] on span "Open" at bounding box center [1031, 94] width 31 height 18
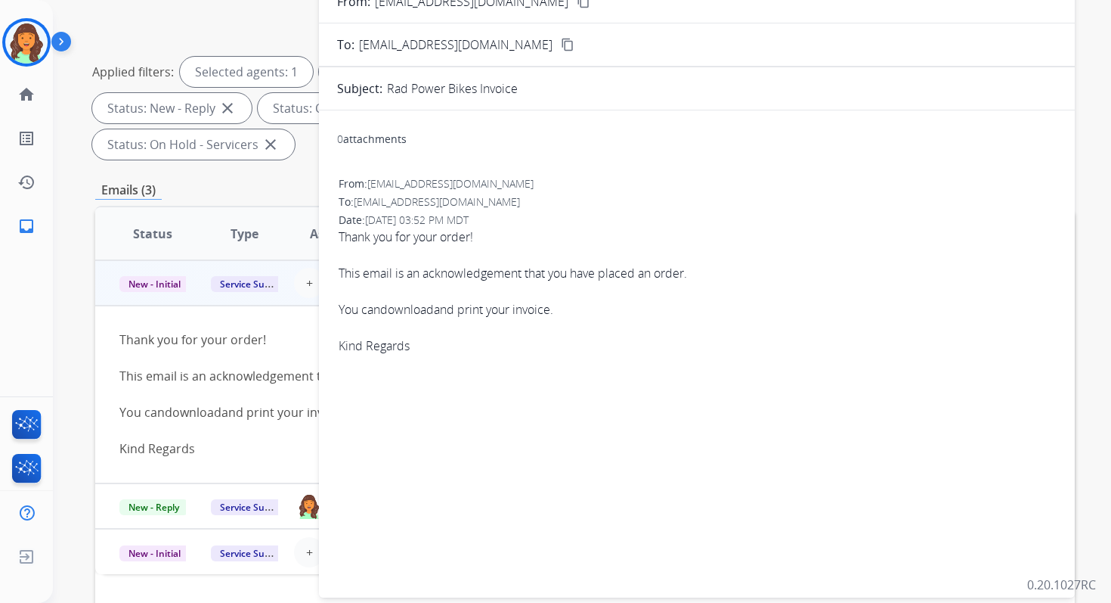
scroll to position [0, 0]
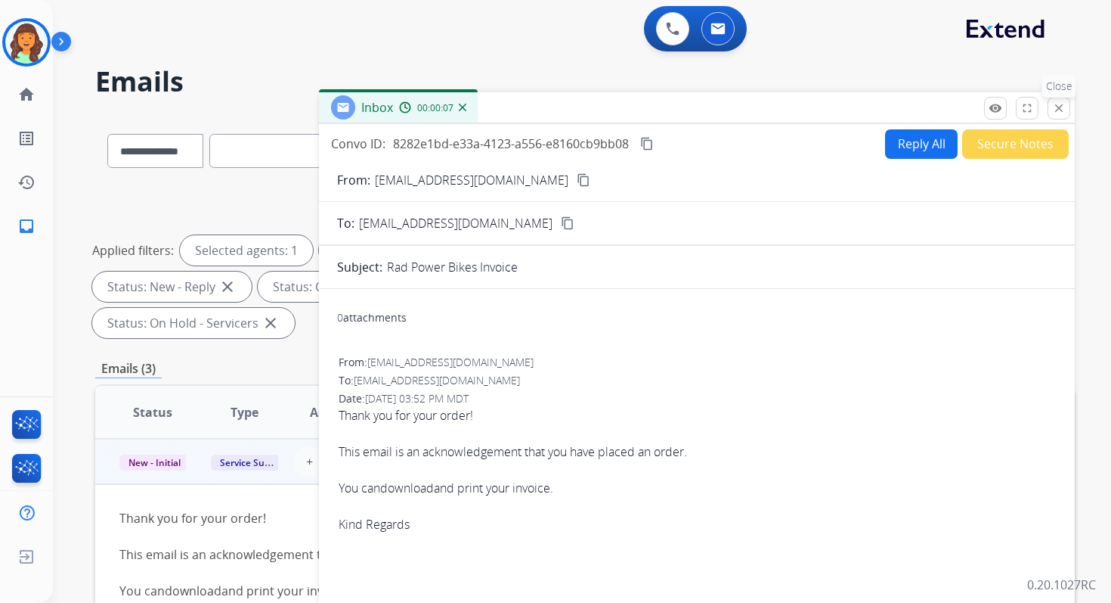
click at [1052, 111] on mat-icon "close" at bounding box center [1059, 108] width 14 height 14
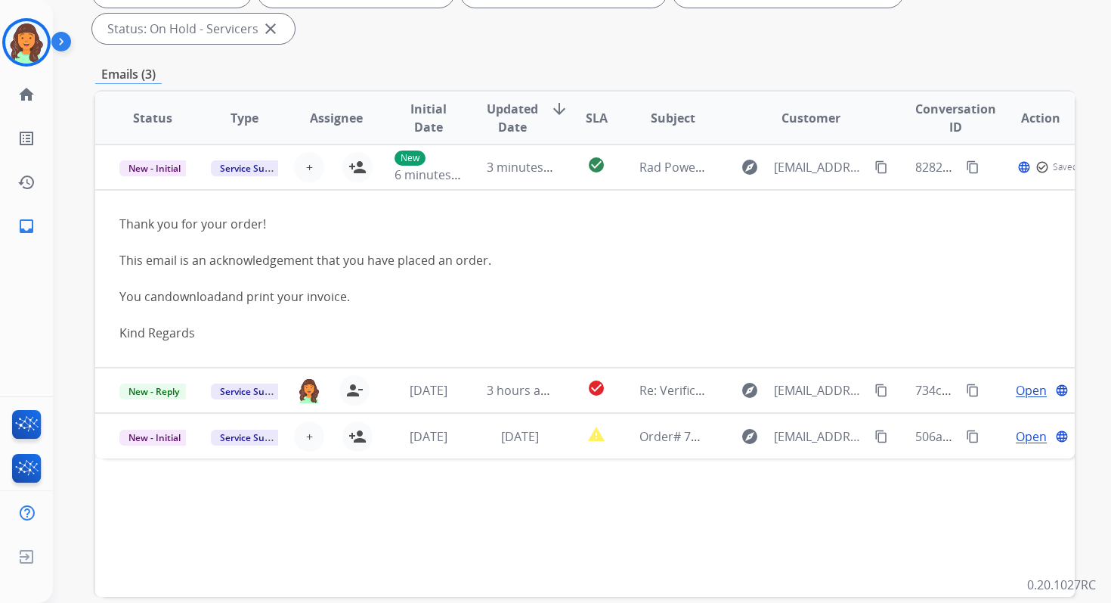
scroll to position [367, 0]
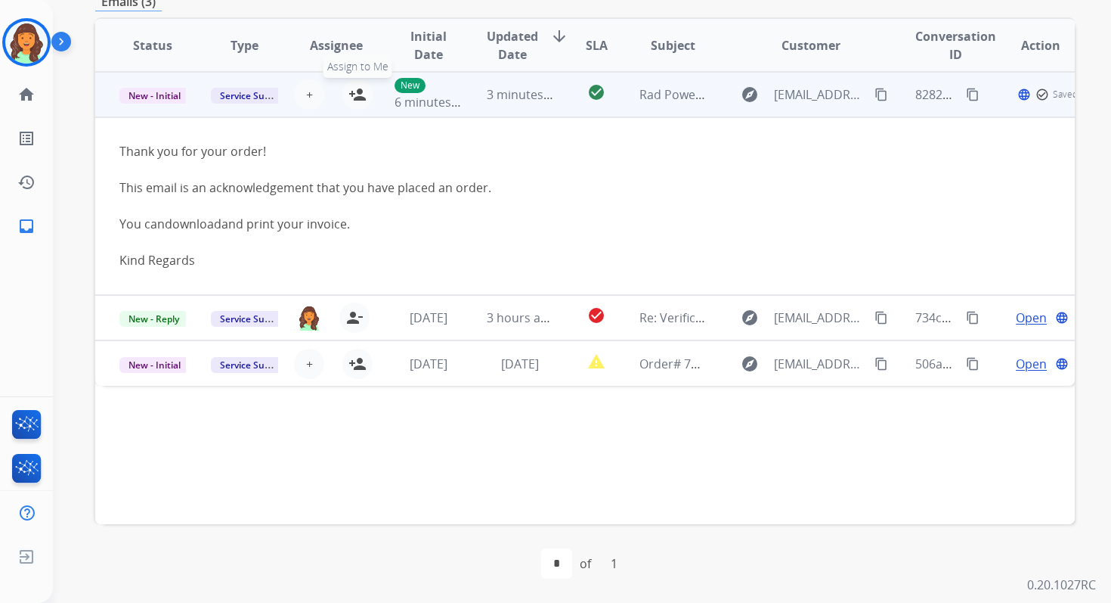
click at [359, 99] on mat-icon "person_add" at bounding box center [358, 94] width 18 height 18
click at [171, 98] on span "New - Initial" at bounding box center [154, 96] width 70 height 16
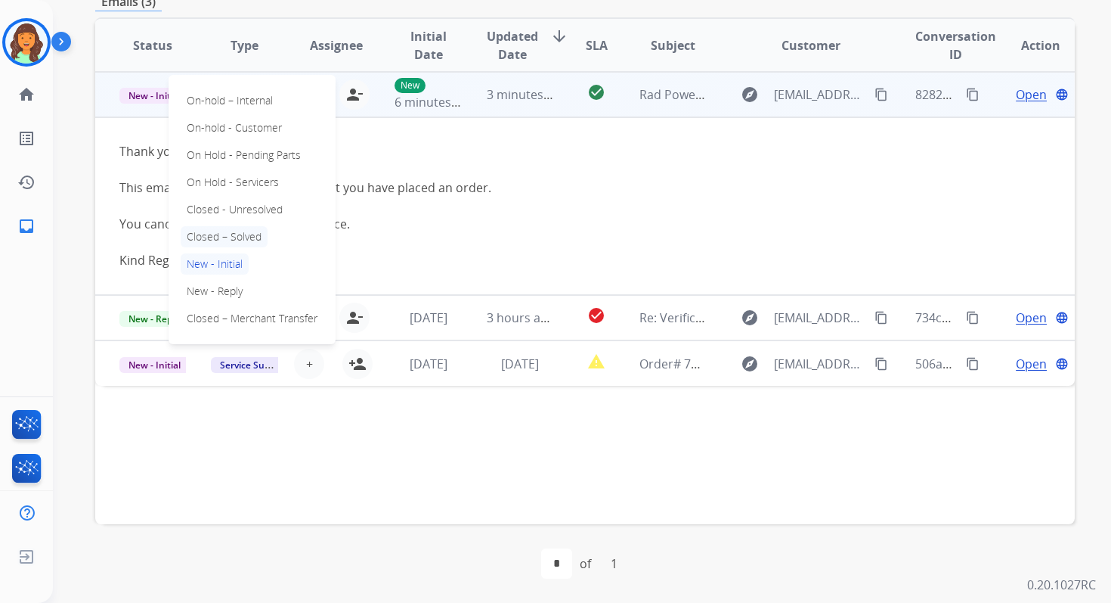
click at [227, 235] on p "Closed – Solved" at bounding box center [224, 236] width 87 height 21
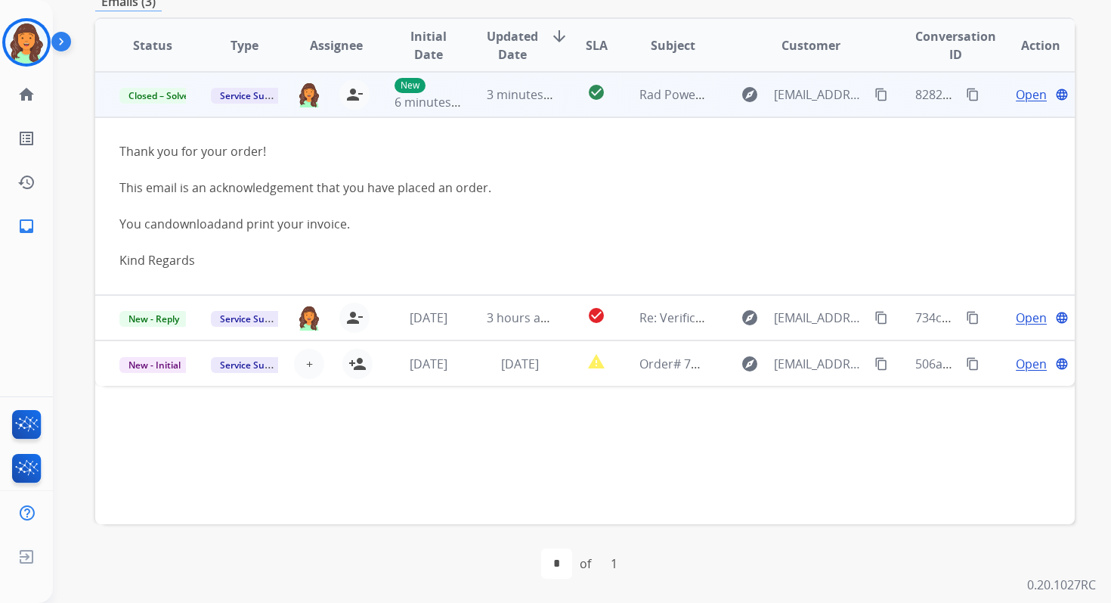
click at [544, 76] on td "3 minutes ago" at bounding box center [508, 94] width 91 height 45
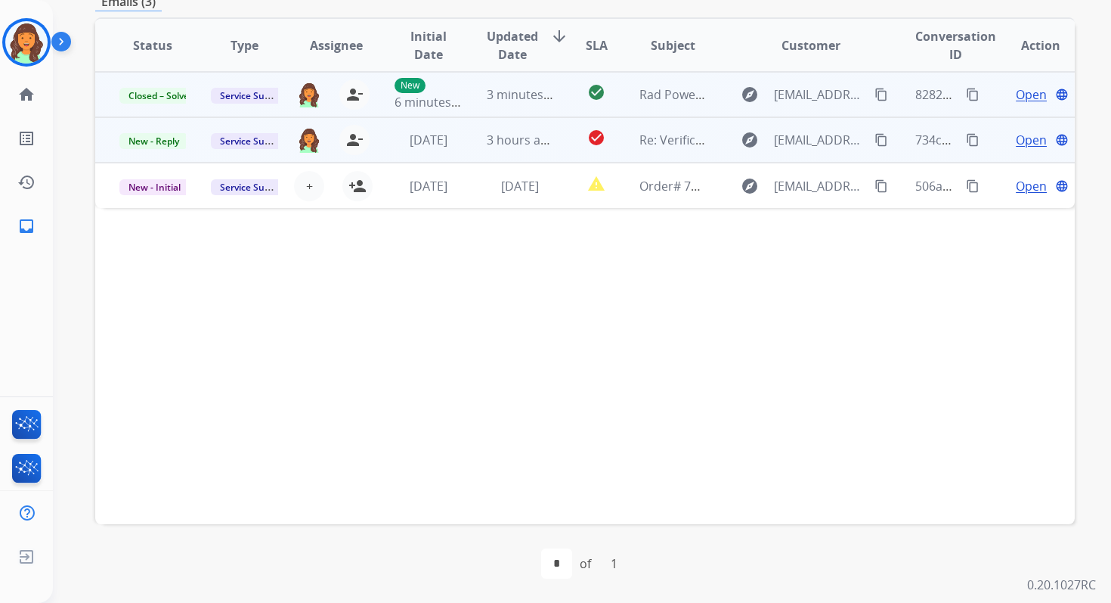
click at [482, 149] on td "3 hours ago" at bounding box center [508, 139] width 91 height 45
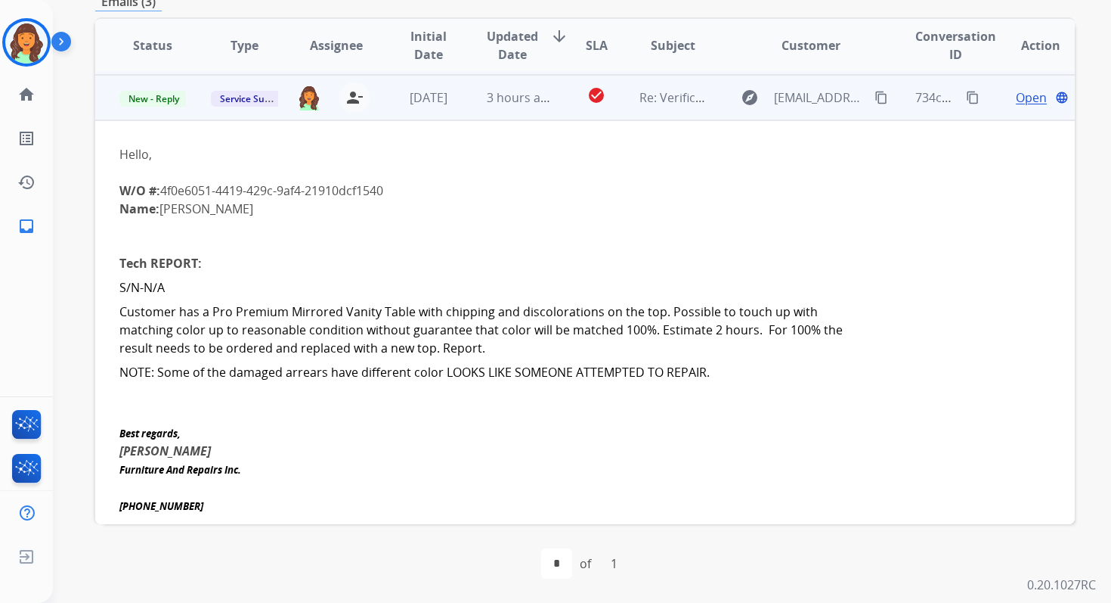
scroll to position [45, 0]
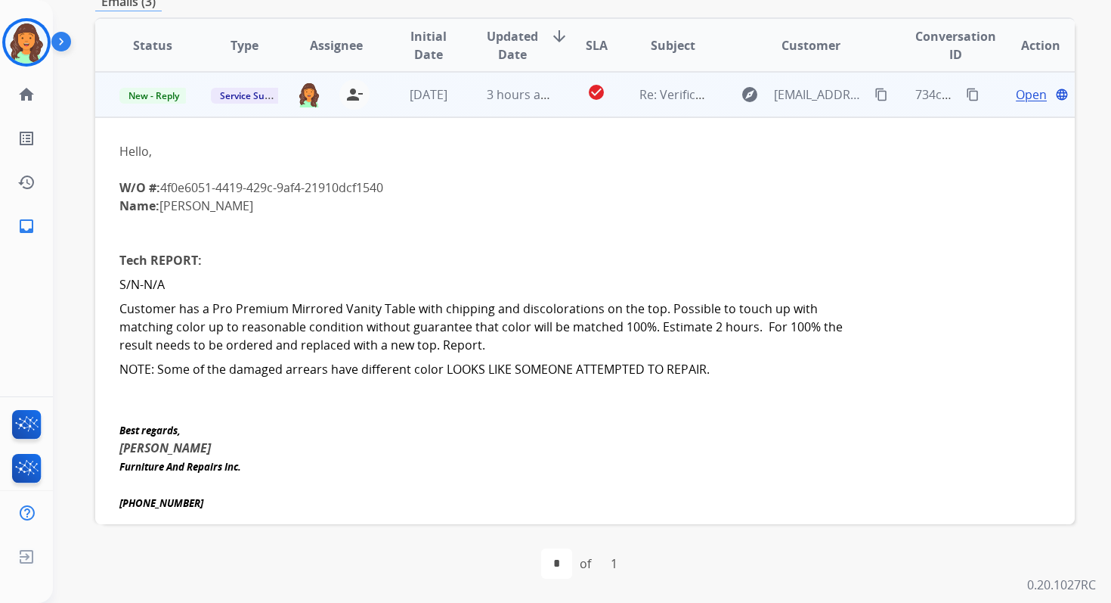
click at [491, 98] on span "3 hours ago" at bounding box center [521, 94] width 68 height 17
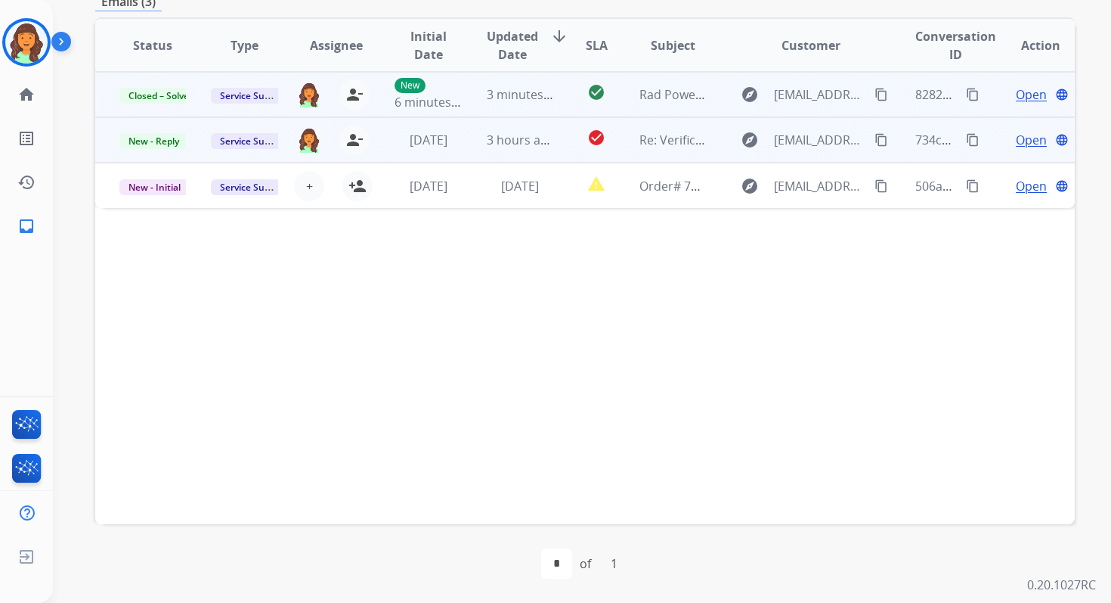
scroll to position [0, 0]
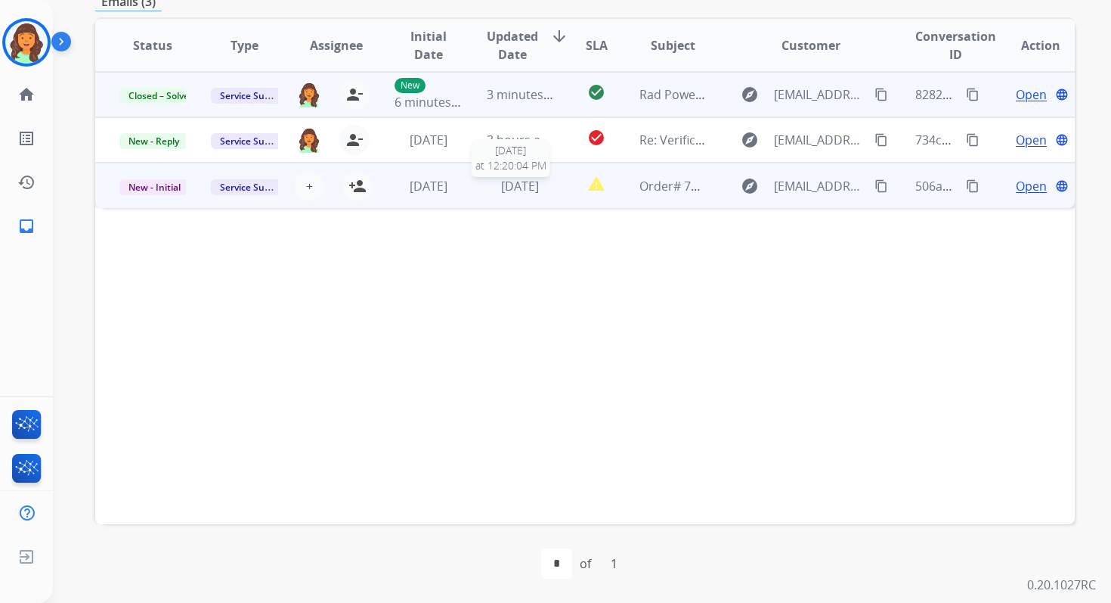
click at [512, 187] on span "[DATE]" at bounding box center [520, 186] width 38 height 17
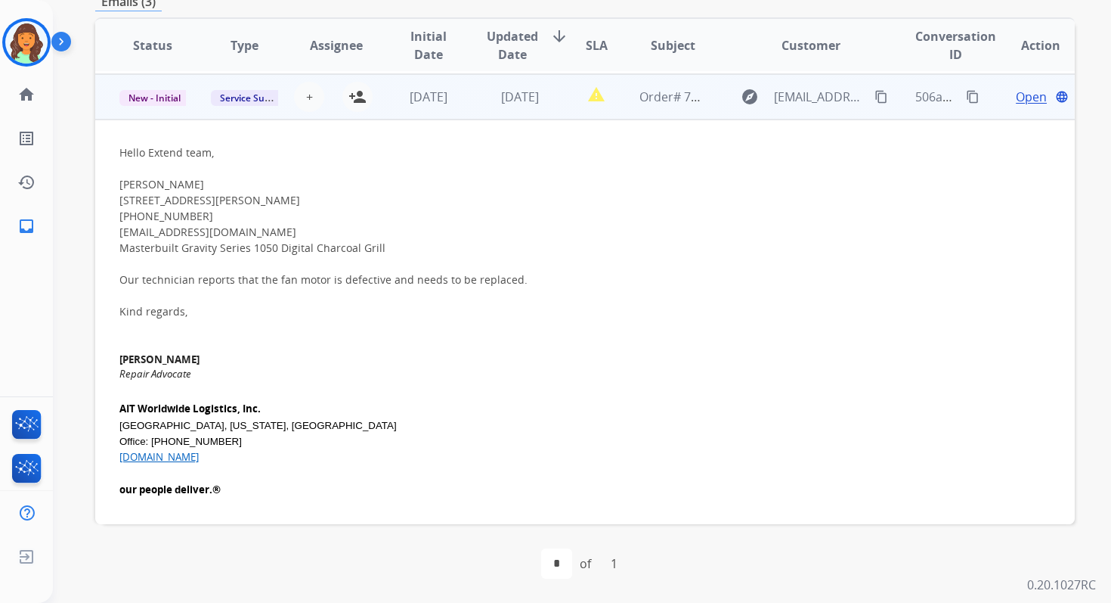
scroll to position [91, 0]
click at [361, 96] on mat-icon "person_add" at bounding box center [358, 94] width 18 height 18
click at [448, 96] on span "[DATE]" at bounding box center [429, 94] width 38 height 17
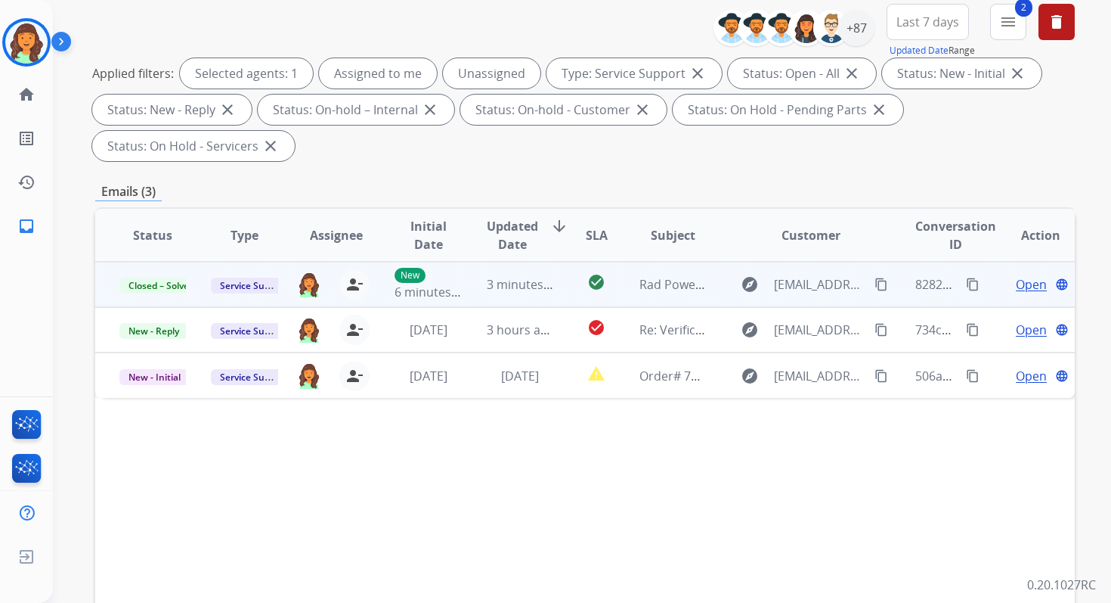
scroll to position [0, 0]
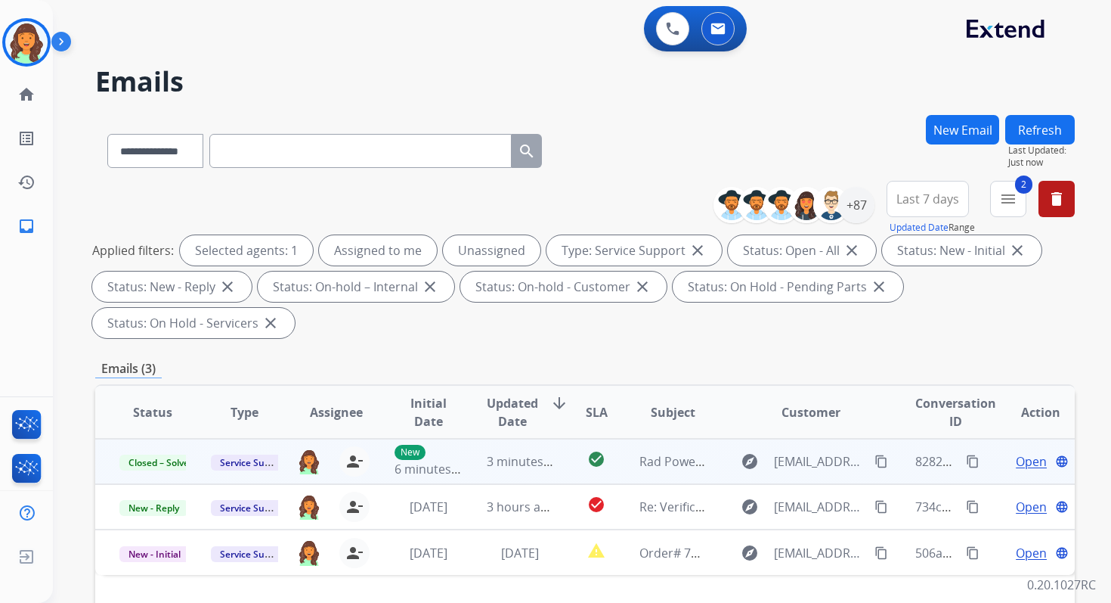
click at [1030, 130] on button "Refresh" at bounding box center [1040, 129] width 70 height 29
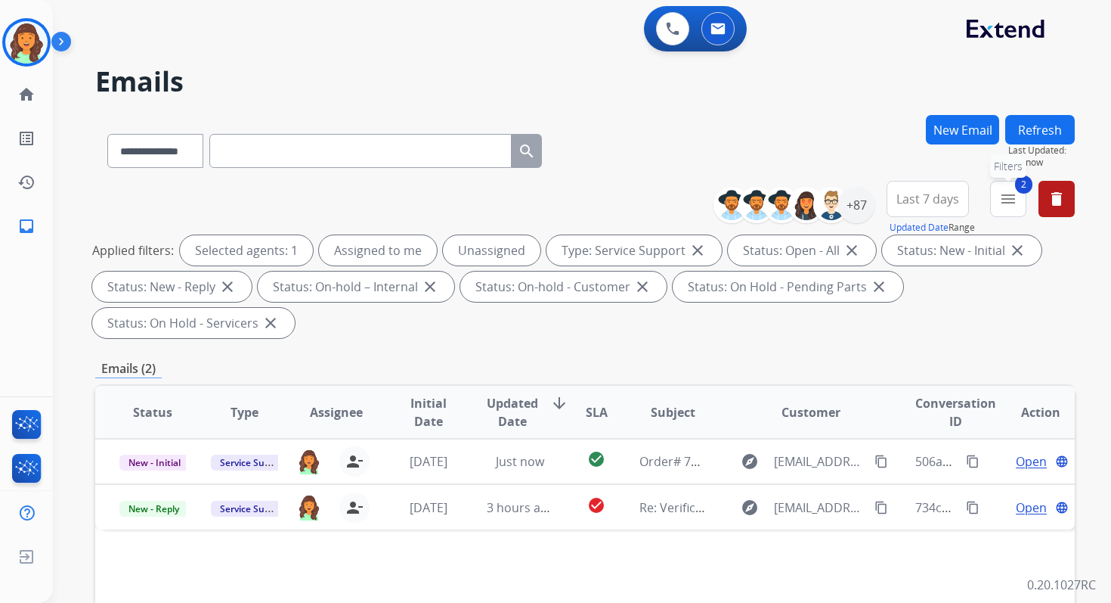
click at [1005, 197] on mat-icon "menu" at bounding box center [1008, 199] width 18 height 18
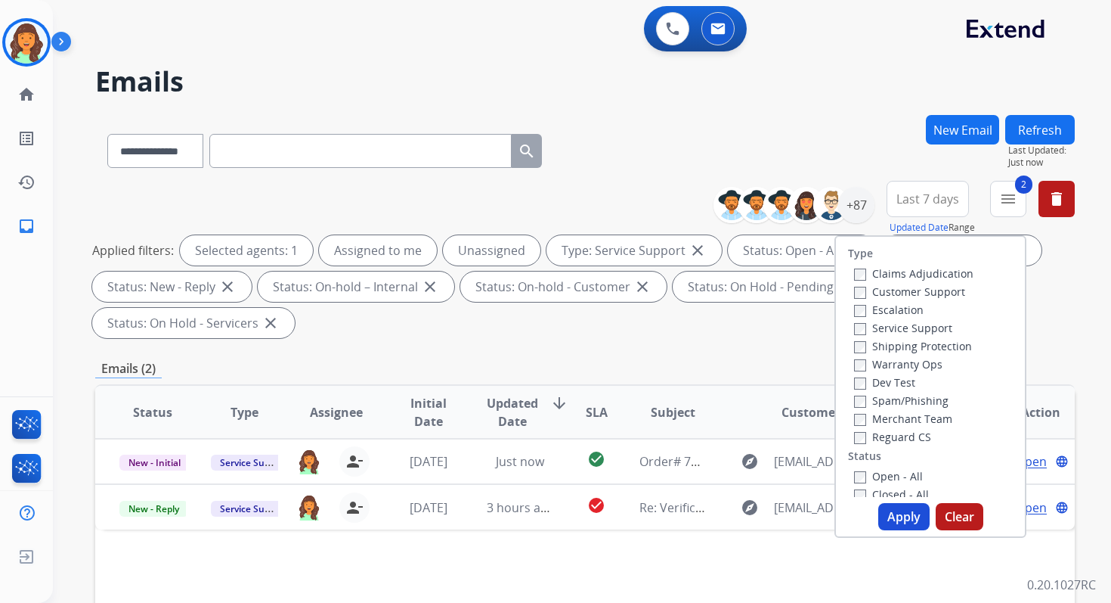
click at [903, 514] on button "Apply" at bounding box center [903, 516] width 51 height 27
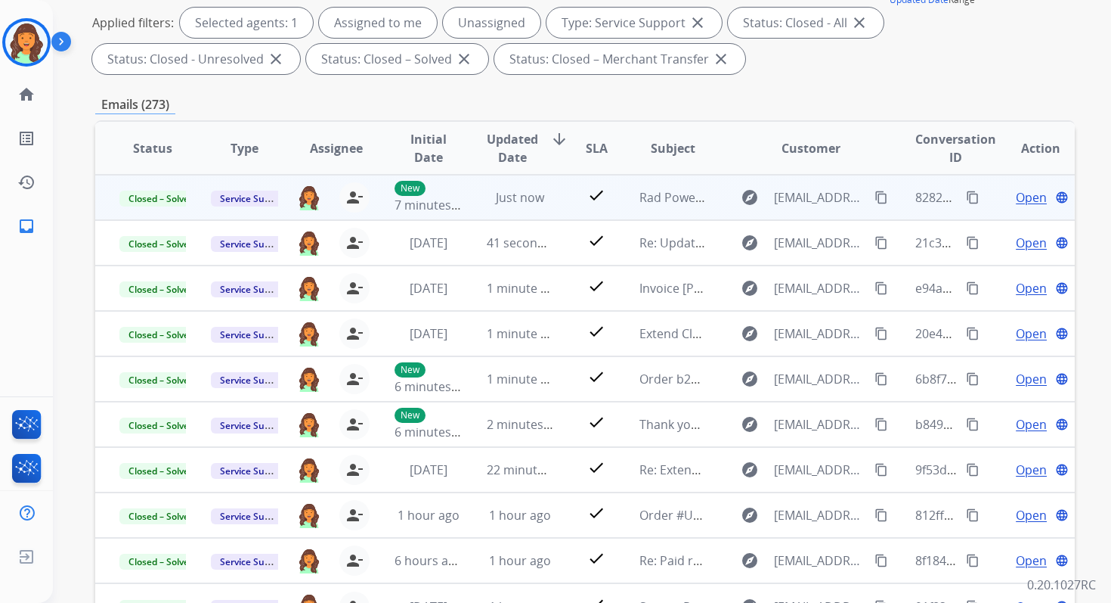
scroll to position [330, 0]
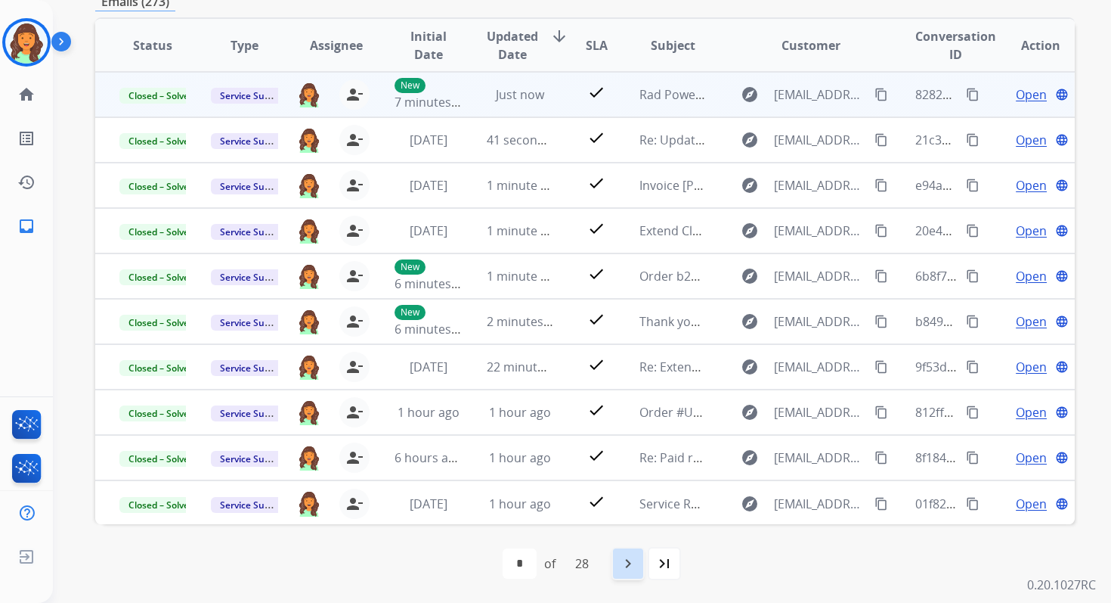
click at [628, 565] on mat-icon "navigate_next" at bounding box center [628, 563] width 18 height 18
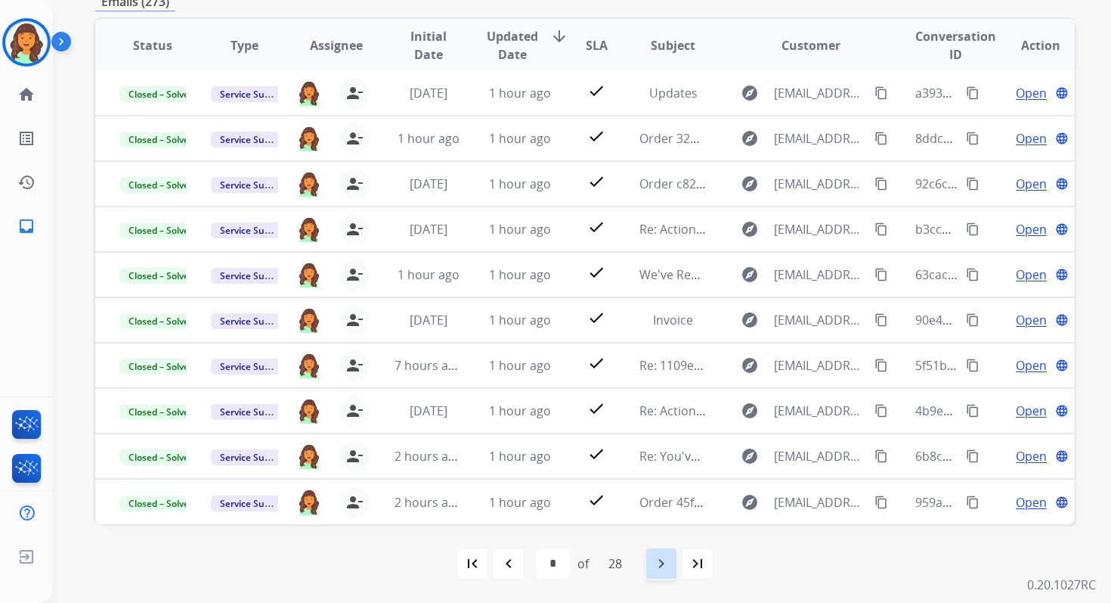
click at [665, 561] on mat-icon "navigate_next" at bounding box center [661, 563] width 18 height 18
click at [671, 562] on mat-icon "navigate_next" at bounding box center [661, 563] width 18 height 18
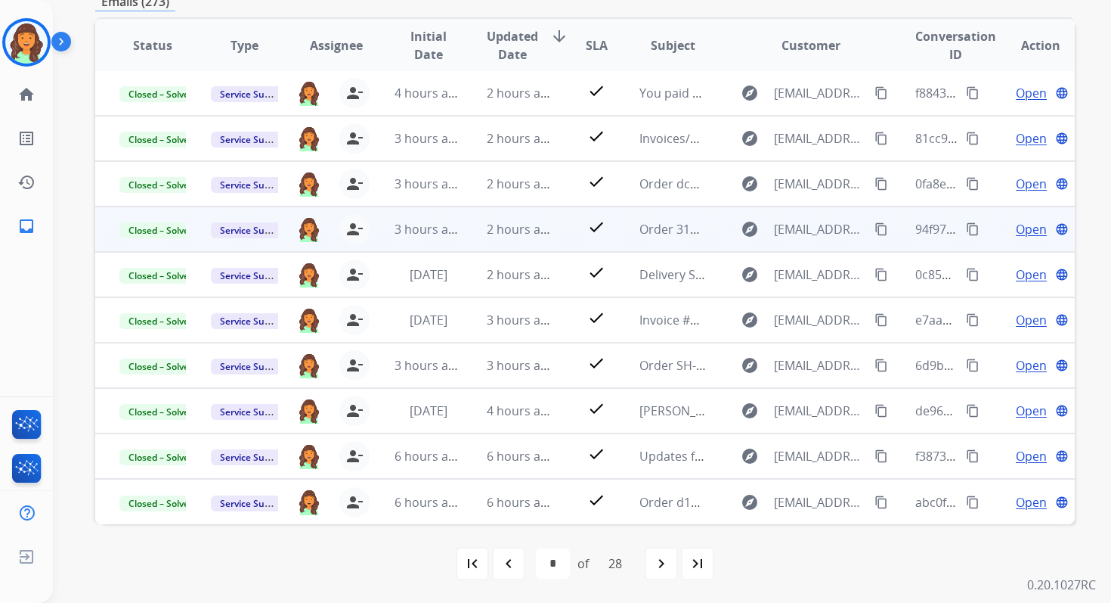
click at [671, 561] on mat-icon "navigate_next" at bounding box center [661, 563] width 18 height 18
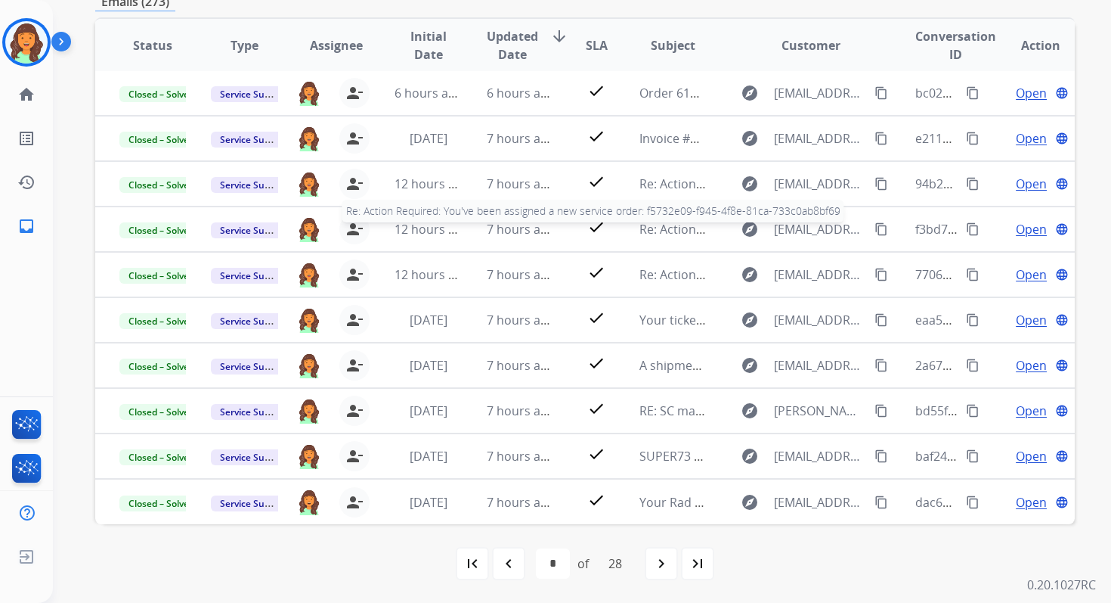
click at [671, 561] on mat-icon "navigate_next" at bounding box center [661, 563] width 18 height 18
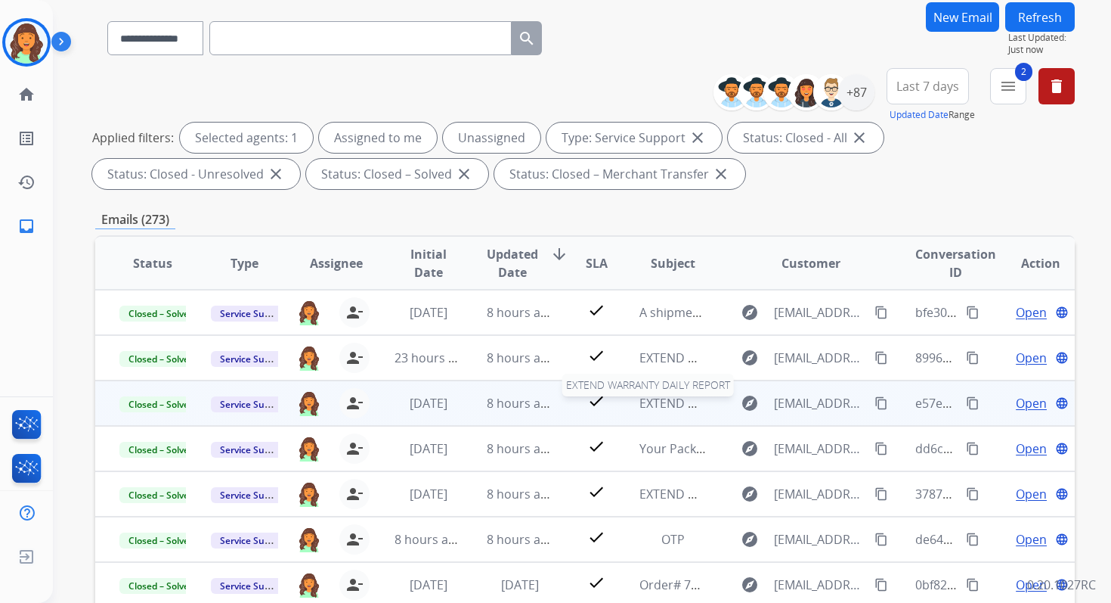
scroll to position [0, 0]
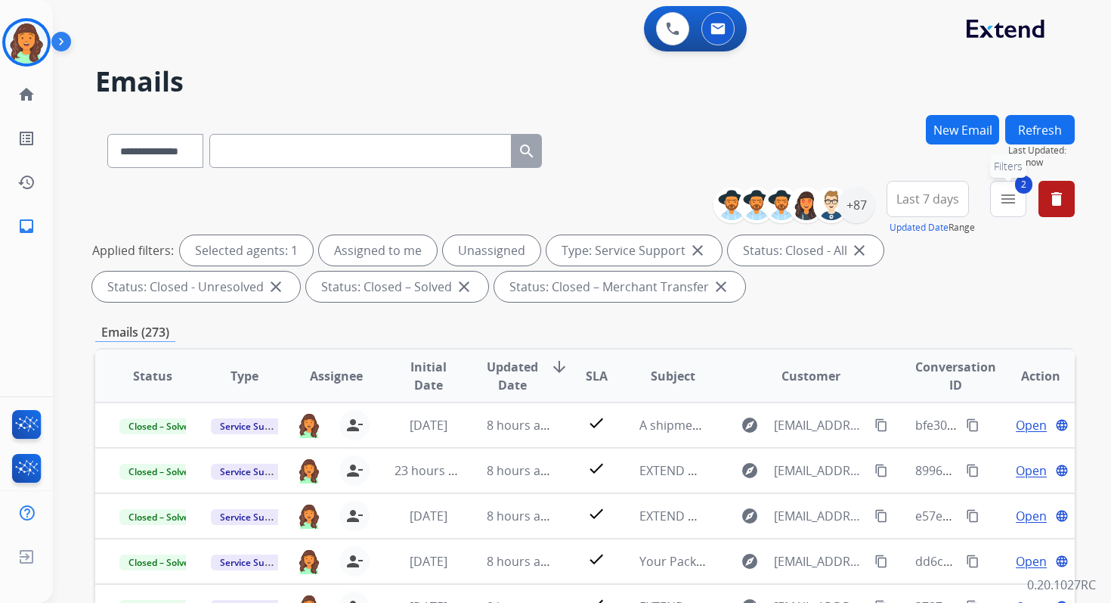
click at [992, 205] on button "2 menu Filters" at bounding box center [1008, 199] width 36 height 36
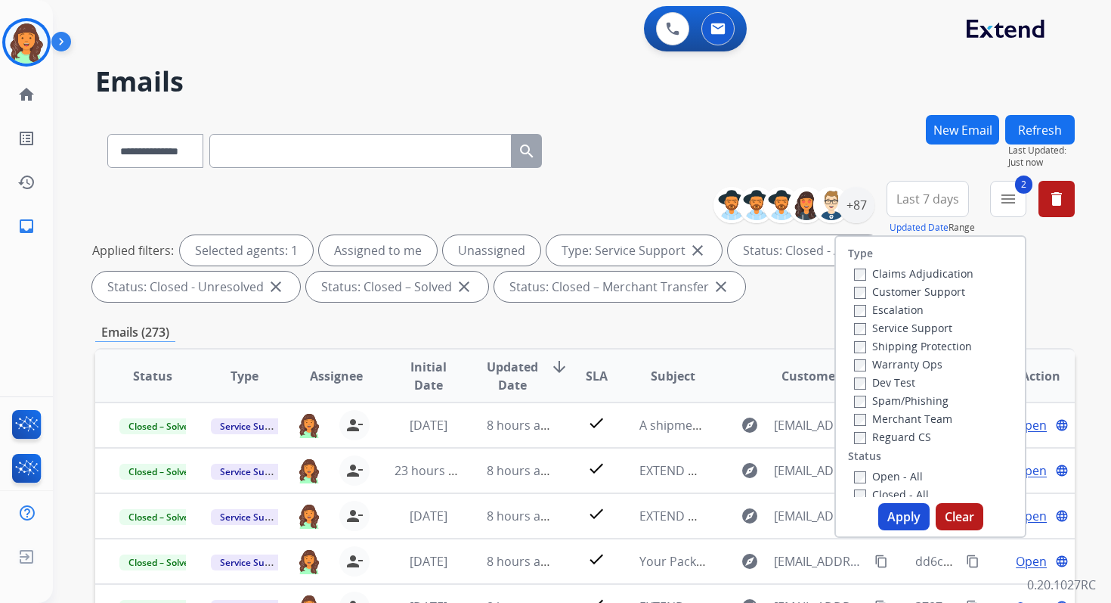
click at [859, 274] on label "Claims Adjudication" at bounding box center [913, 273] width 119 height 14
click at [898, 507] on button "Apply" at bounding box center [903, 516] width 51 height 27
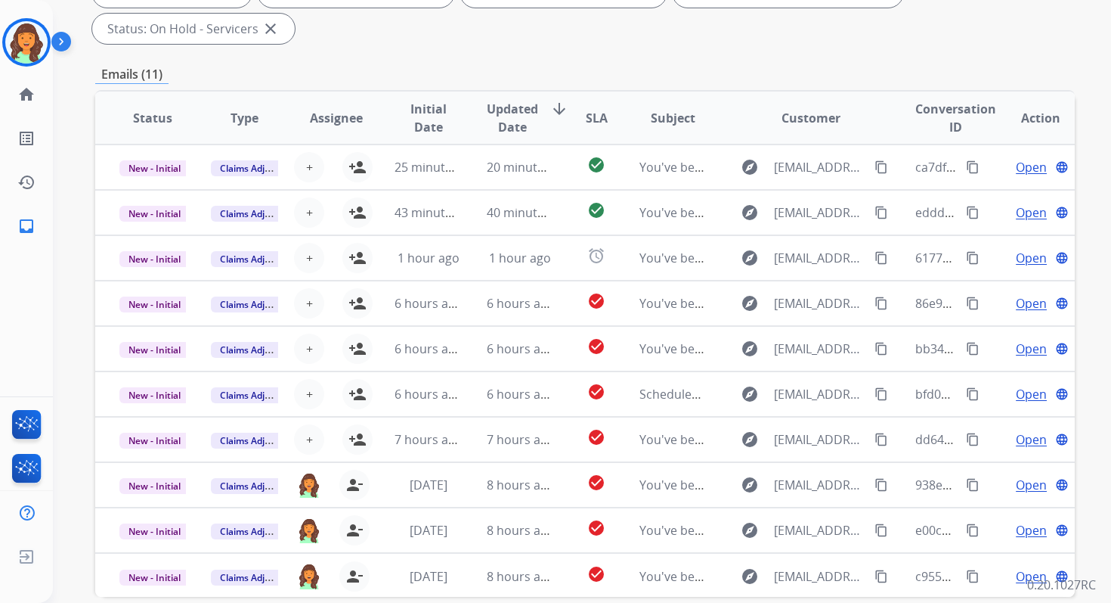
scroll to position [367, 0]
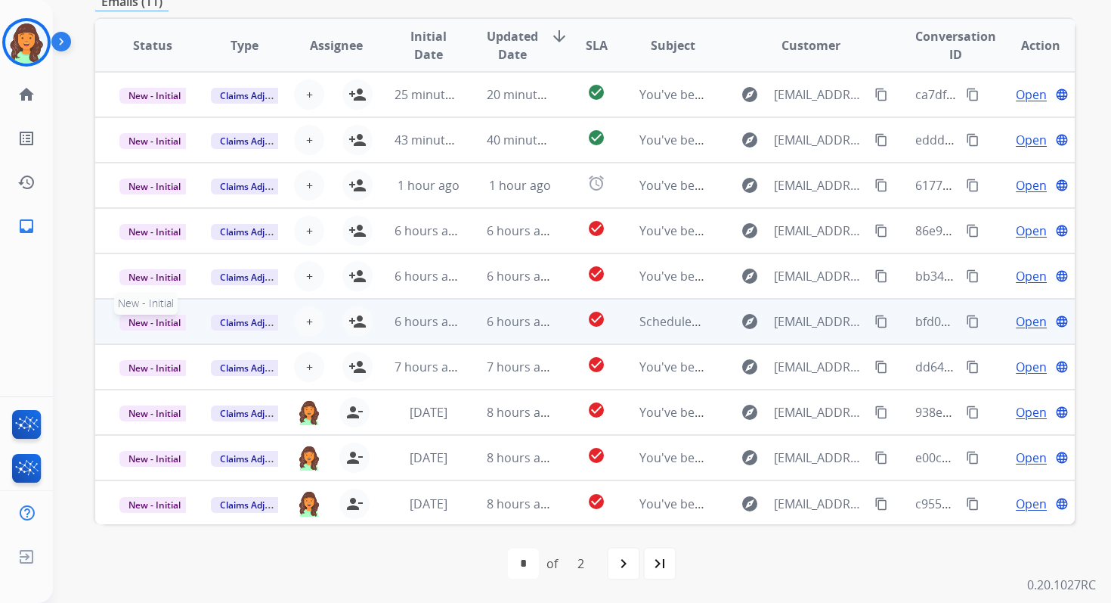
click at [151, 317] on span "New - Initial" at bounding box center [154, 323] width 70 height 16
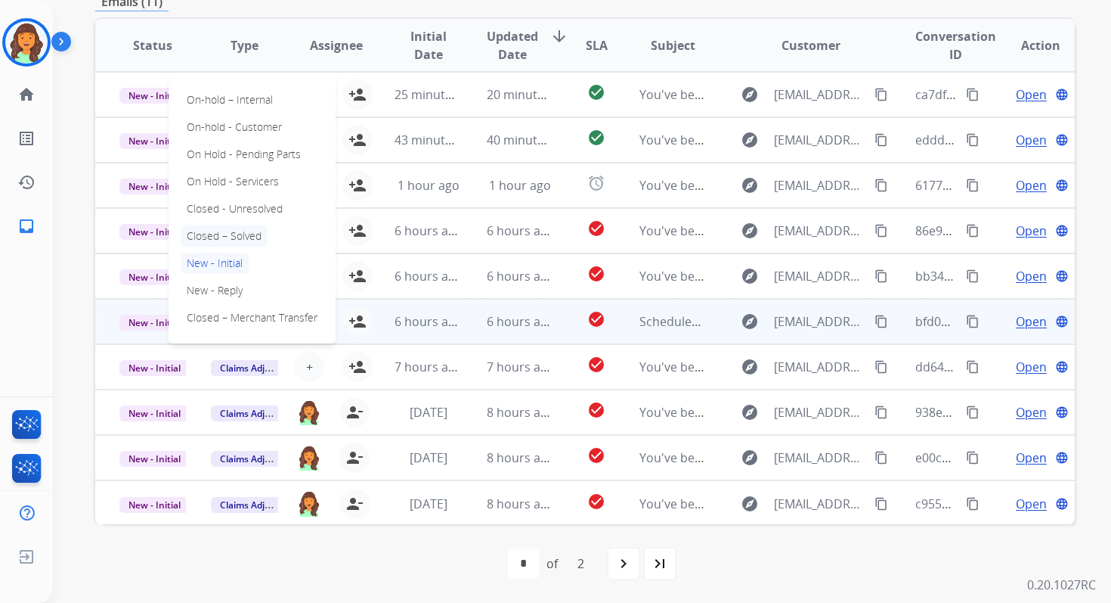
click at [217, 235] on p "Closed – Solved" at bounding box center [224, 235] width 87 height 21
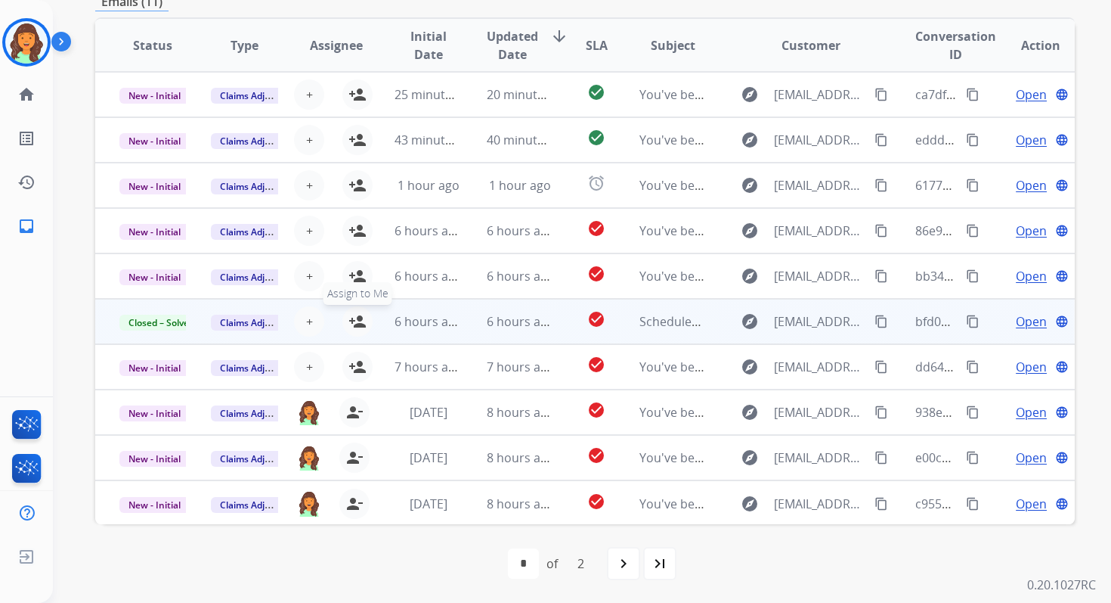
click at [355, 324] on mat-icon "person_add" at bounding box center [358, 321] width 18 height 18
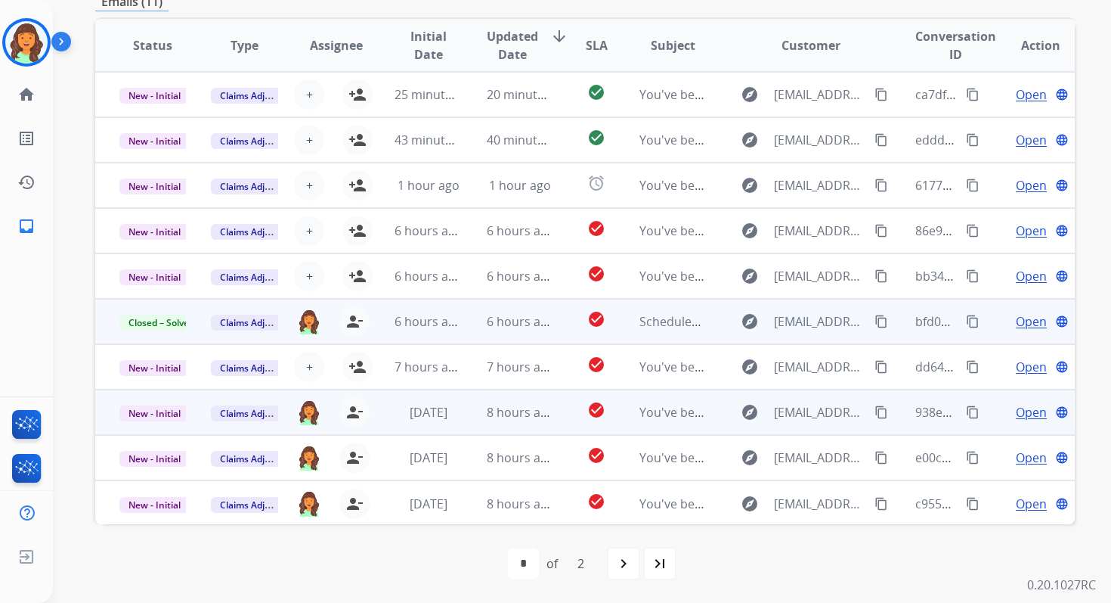
scroll to position [2, 0]
click at [513, 423] on td "8 hours ago" at bounding box center [508, 410] width 91 height 45
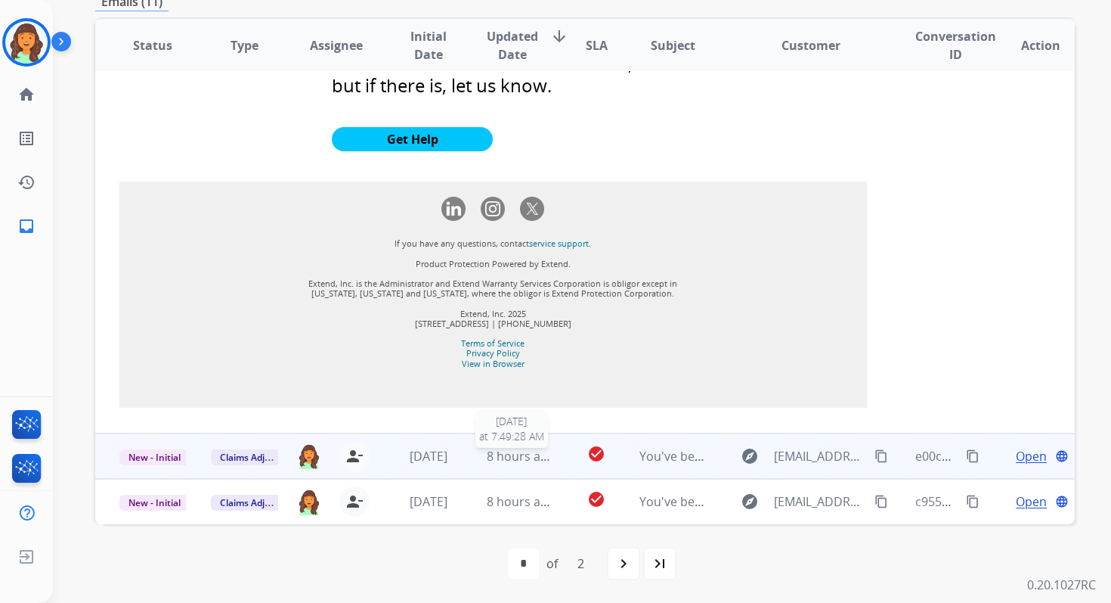
click at [506, 449] on span "8 hours ago" at bounding box center [521, 456] width 68 height 17
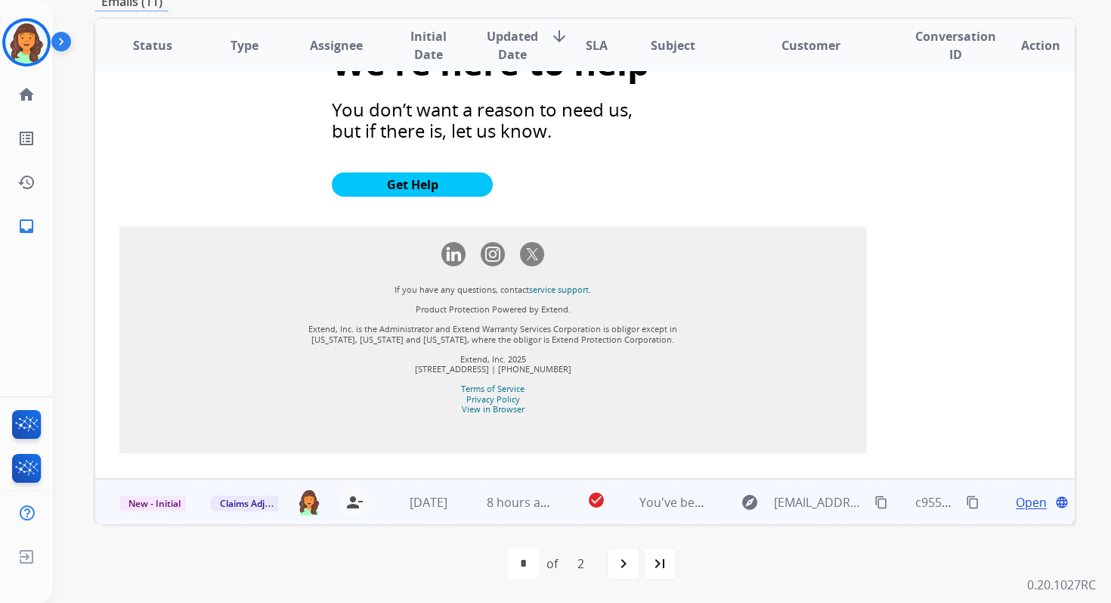
click at [516, 512] on td "8 hours ago" at bounding box center [508, 501] width 91 height 45
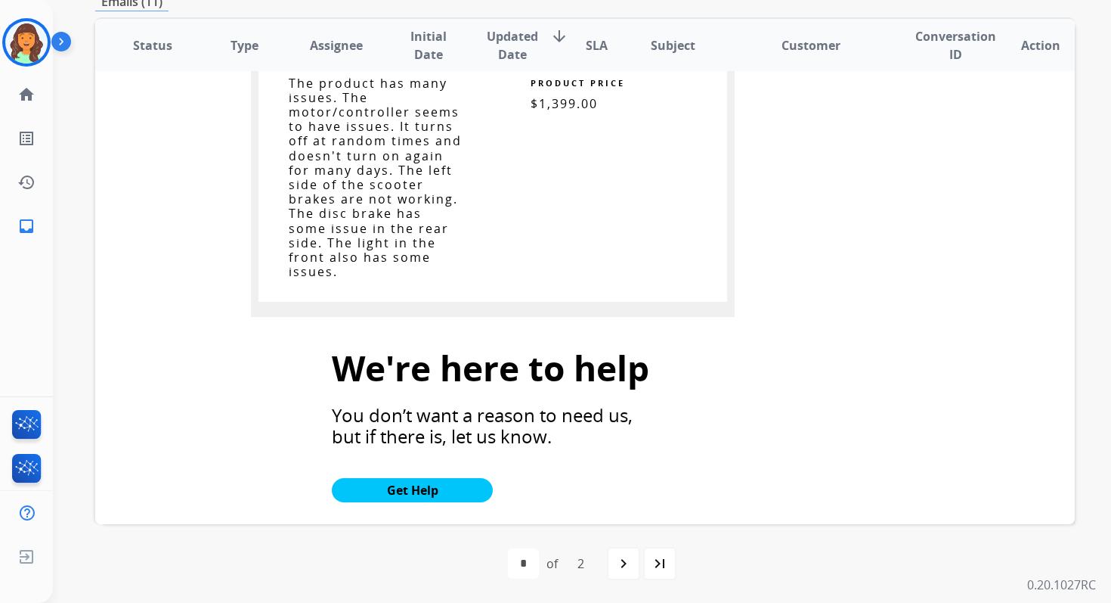
scroll to position [1675, 0]
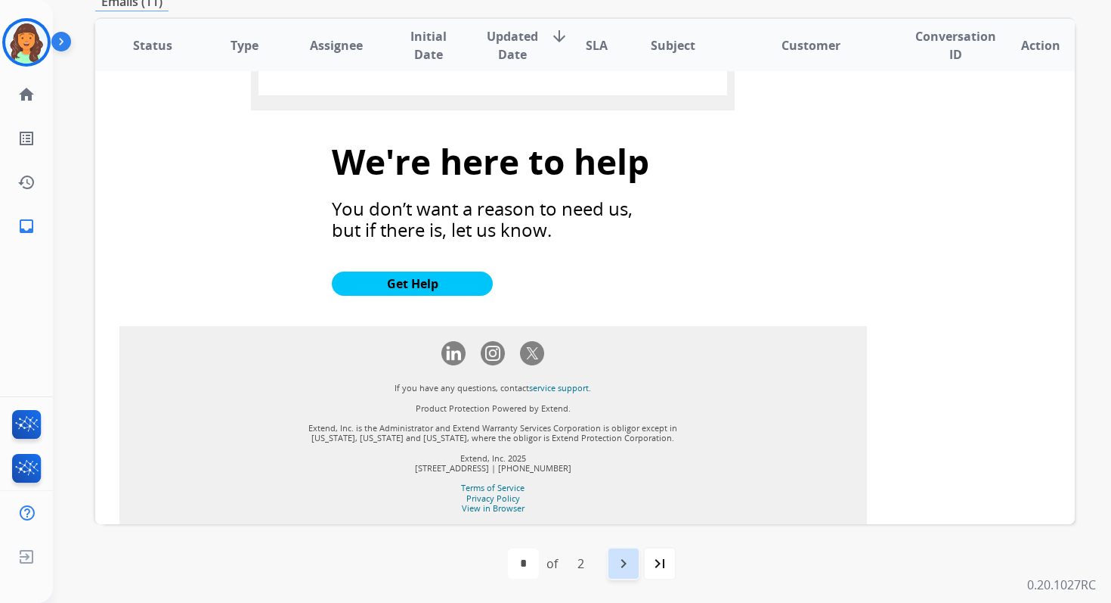
click at [624, 562] on mat-icon "navigate_next" at bounding box center [624, 563] width 18 height 18
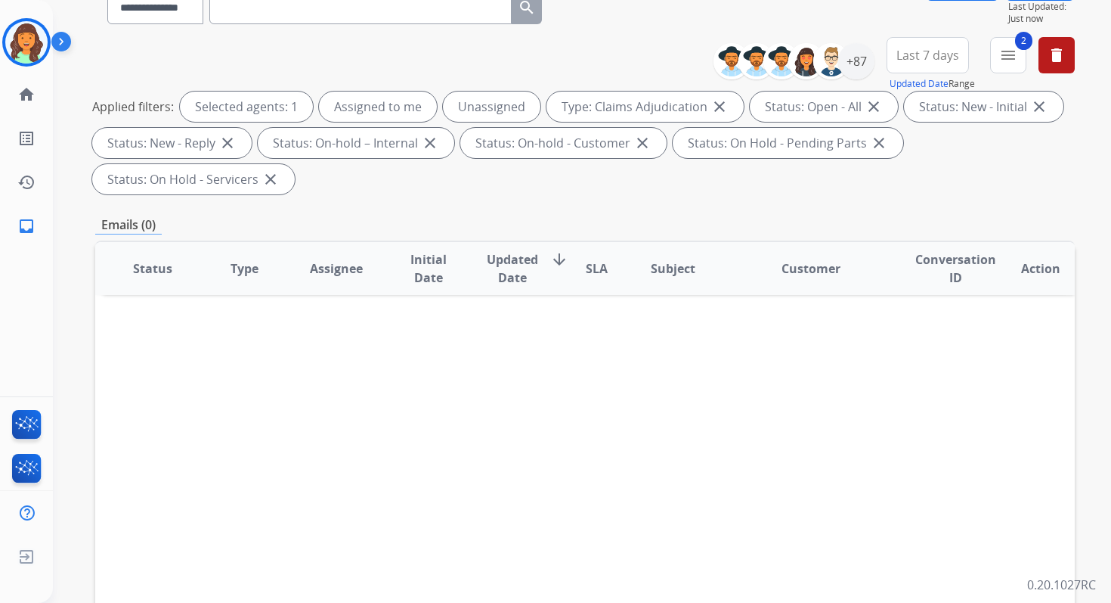
scroll to position [367, 0]
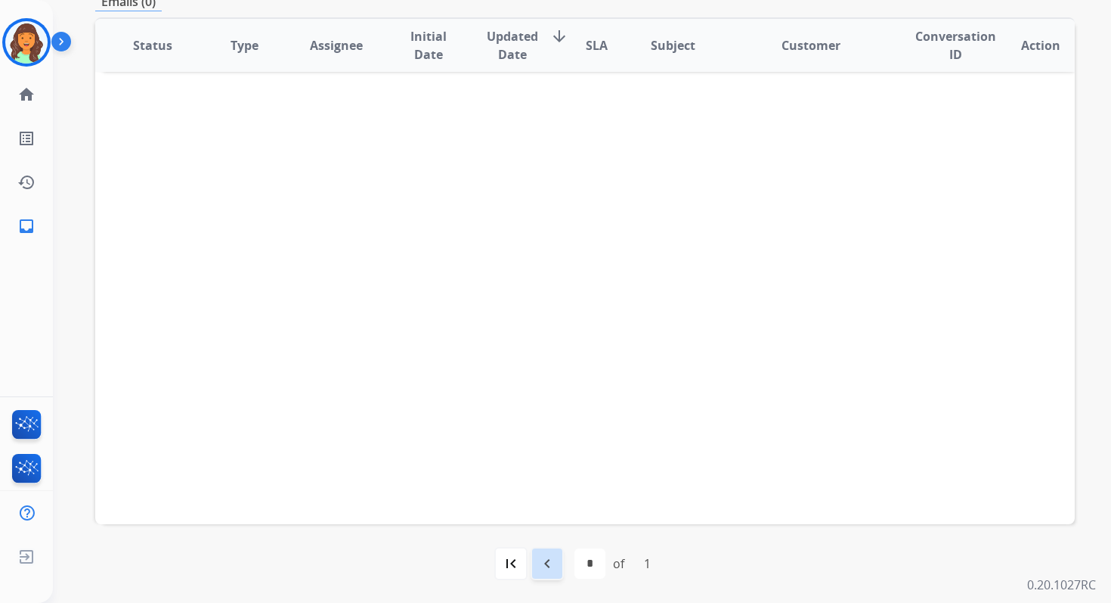
click at [553, 575] on div "navigate_before" at bounding box center [547, 563] width 33 height 33
select select "*"
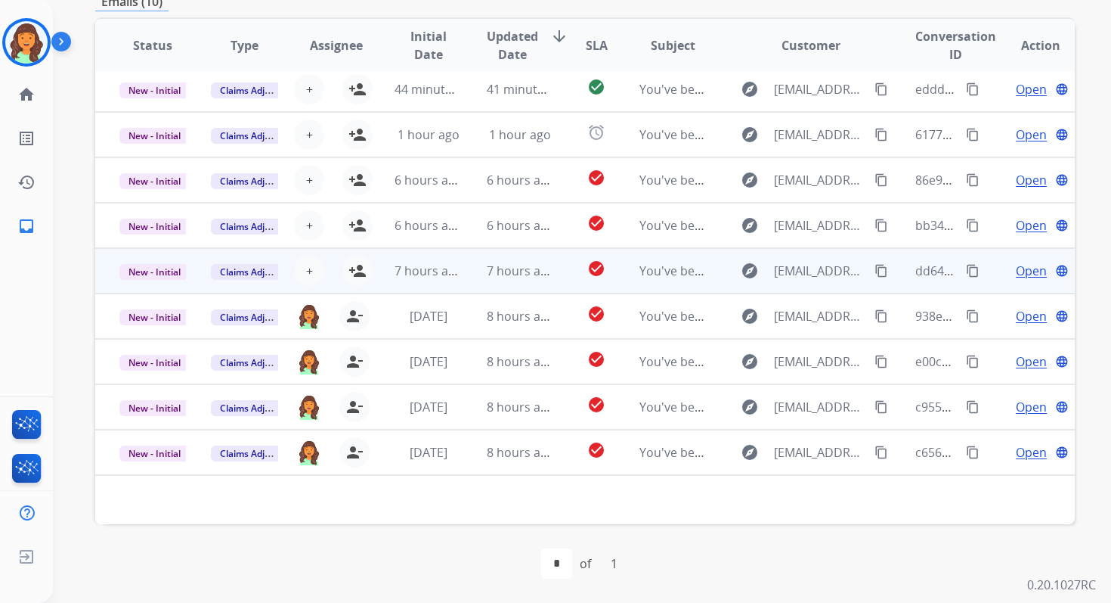
click at [476, 265] on td "7 hours ago" at bounding box center [508, 270] width 91 height 45
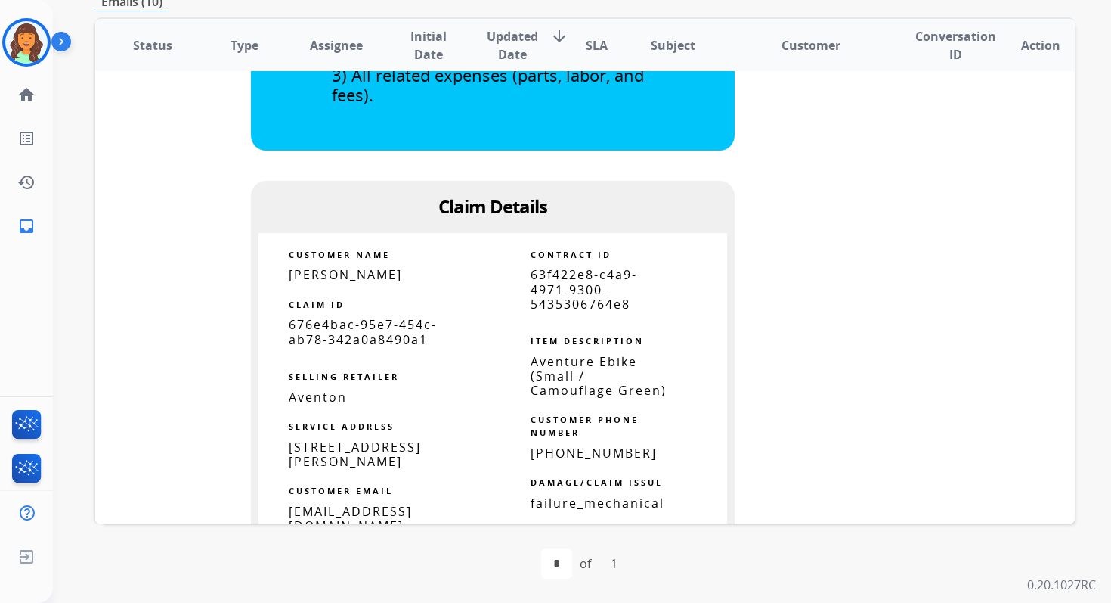
scroll to position [0, 0]
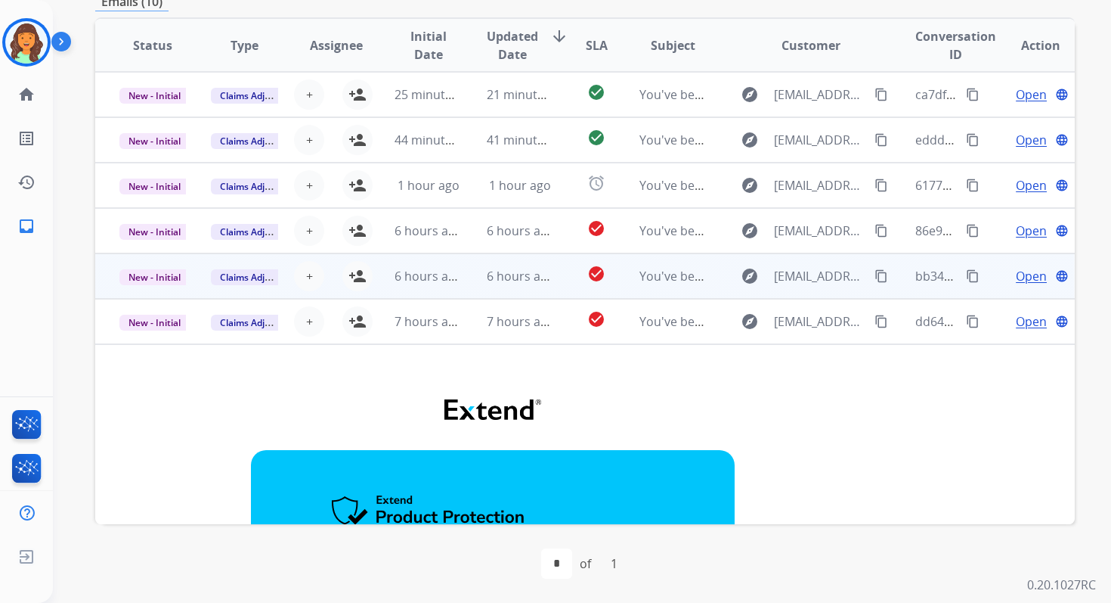
click at [482, 266] on td "6 hours ago" at bounding box center [508, 275] width 91 height 45
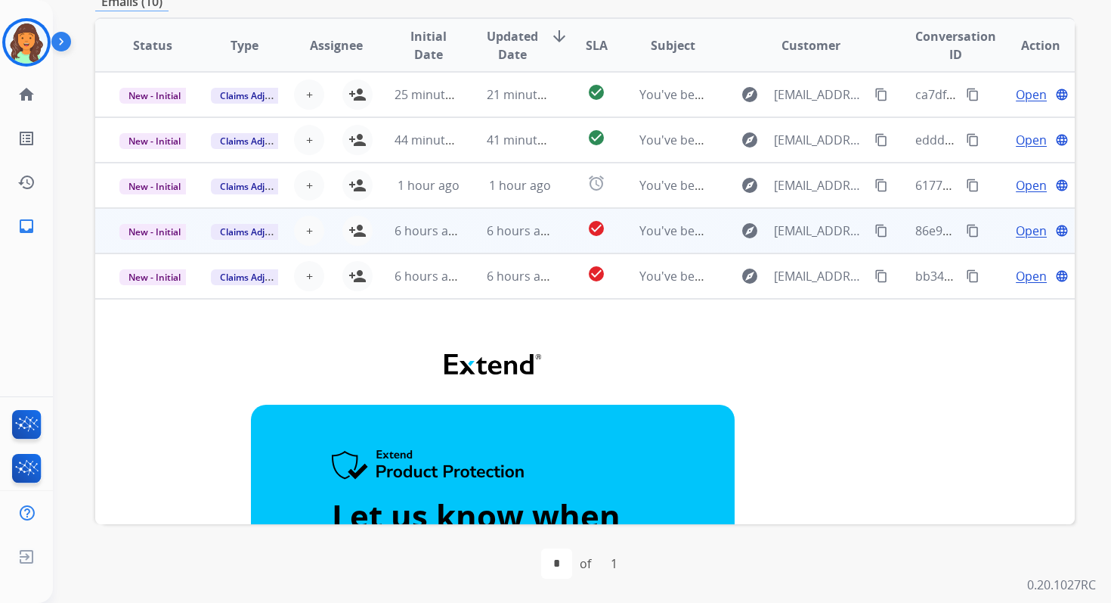
click at [479, 228] on td "6 hours ago" at bounding box center [508, 230] width 91 height 45
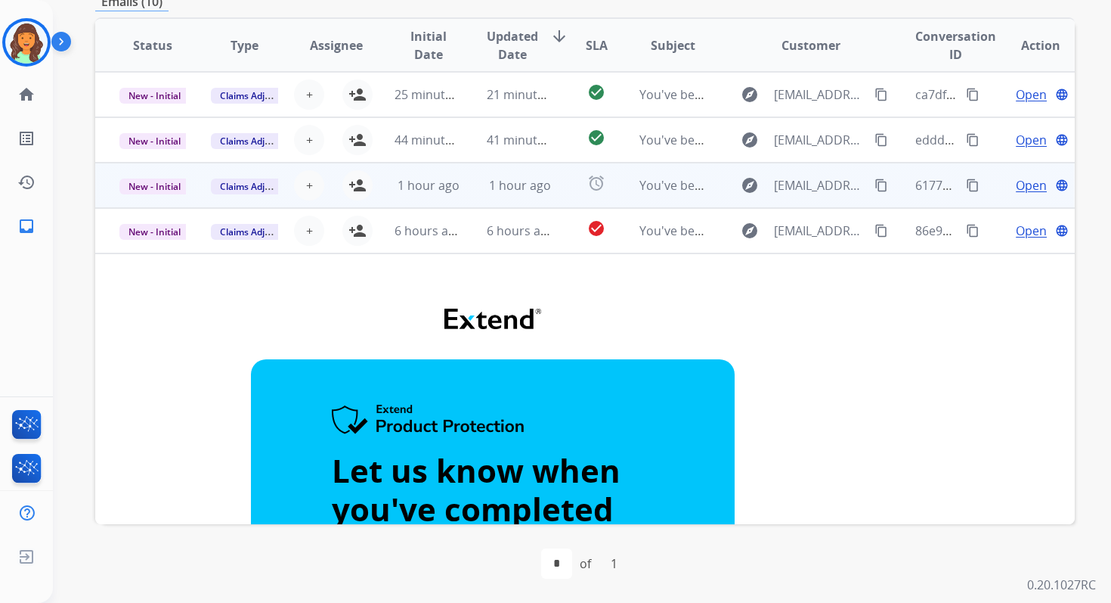
click at [497, 193] on span "1 hour ago" at bounding box center [520, 185] width 62 height 17
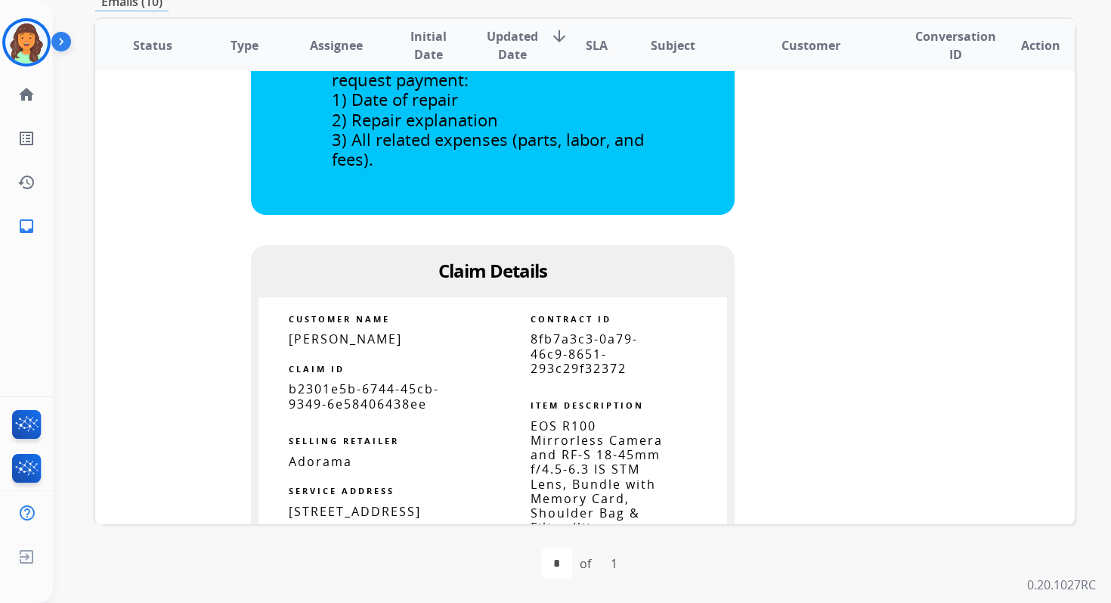
scroll to position [614, 0]
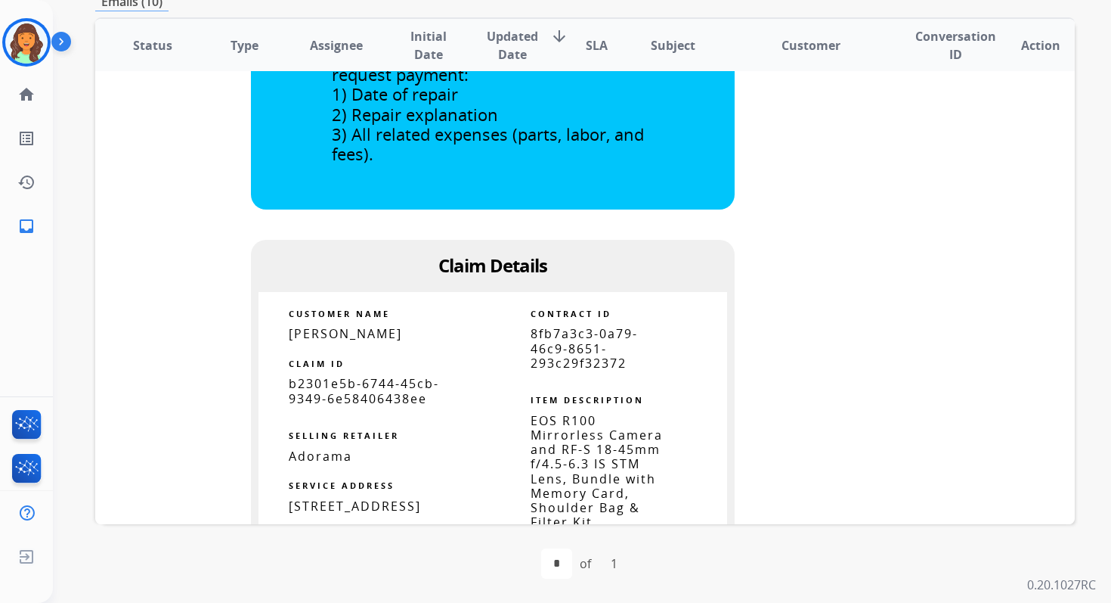
click at [559, 343] on span "8fb7a3c3-0a79-46c9-8651-293c29f32372" at bounding box center [584, 347] width 107 height 45
copy tbody
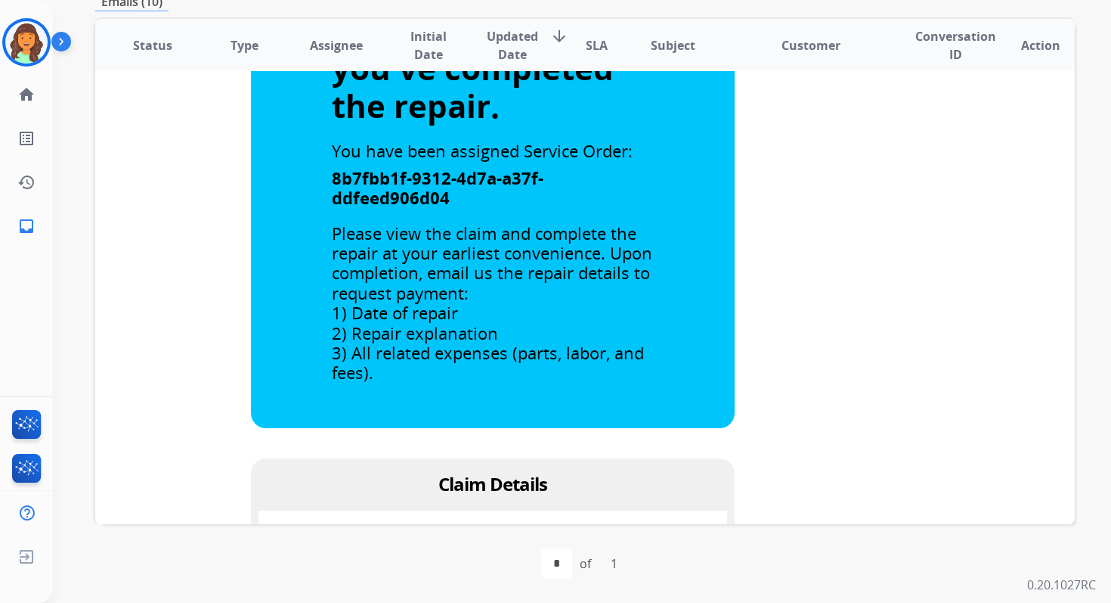
scroll to position [0, 0]
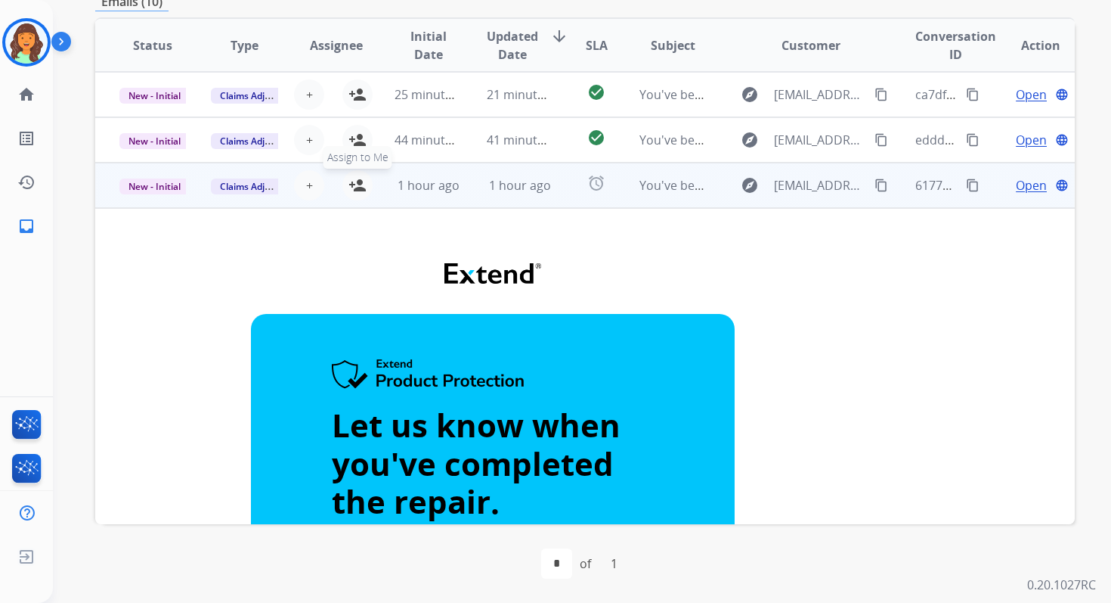
click at [355, 181] on mat-icon "person_add" at bounding box center [358, 185] width 18 height 18
click at [160, 183] on span "New - Initial" at bounding box center [154, 186] width 70 height 16
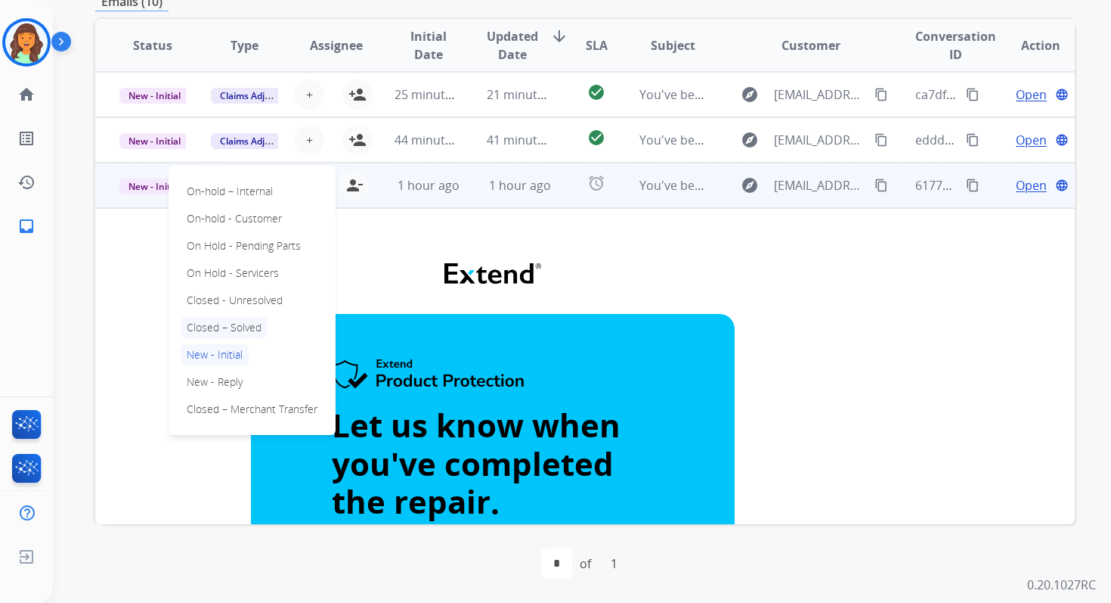
click at [209, 324] on p "Closed – Solved" at bounding box center [224, 327] width 87 height 21
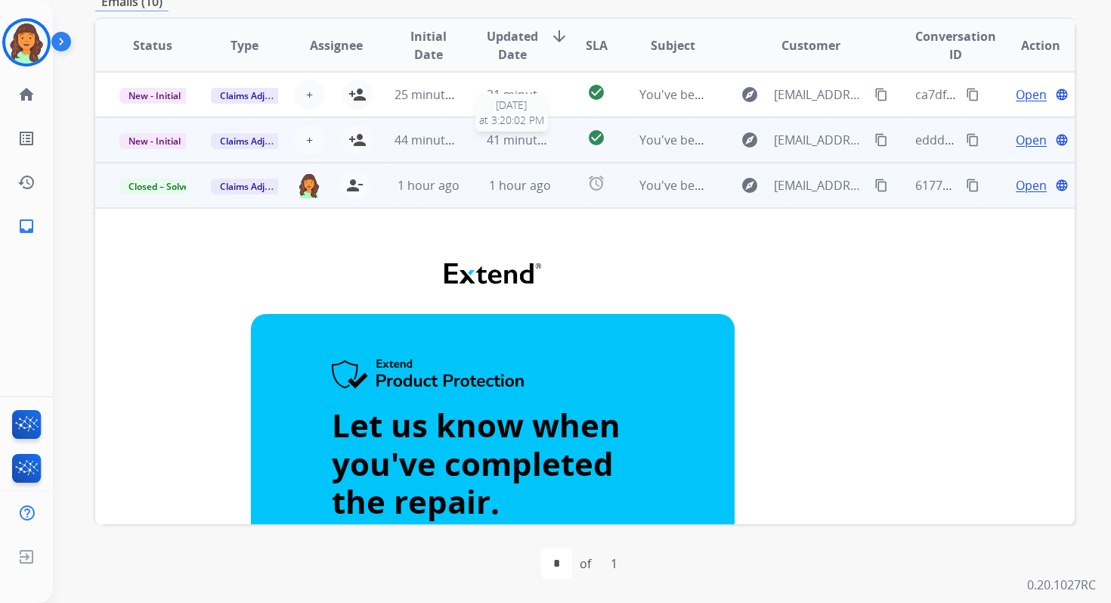
click at [505, 138] on span "41 minutes ago" at bounding box center [531, 140] width 88 height 17
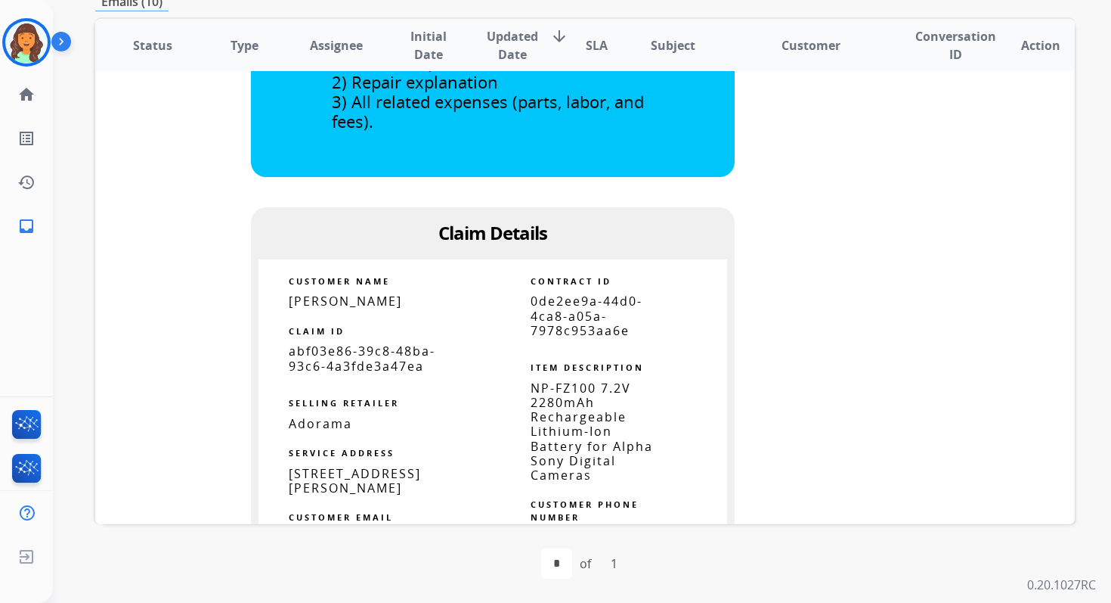
scroll to position [607, 0]
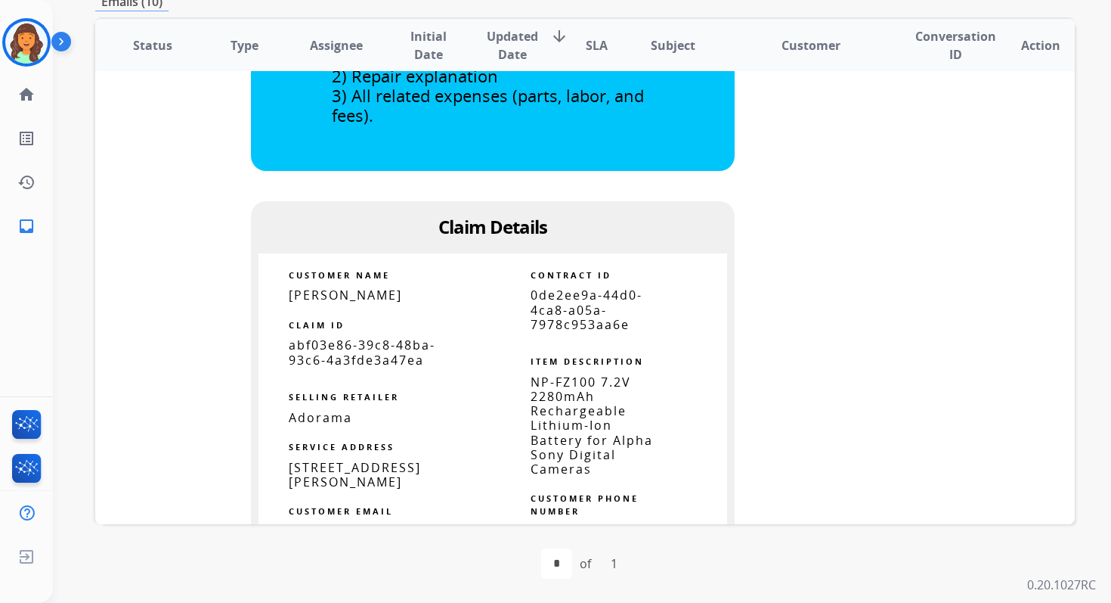
click at [571, 324] on span "0de2ee9a-44d0-4ca8-a05a-7978c953aa6e" at bounding box center [587, 309] width 112 height 45
copy tbody
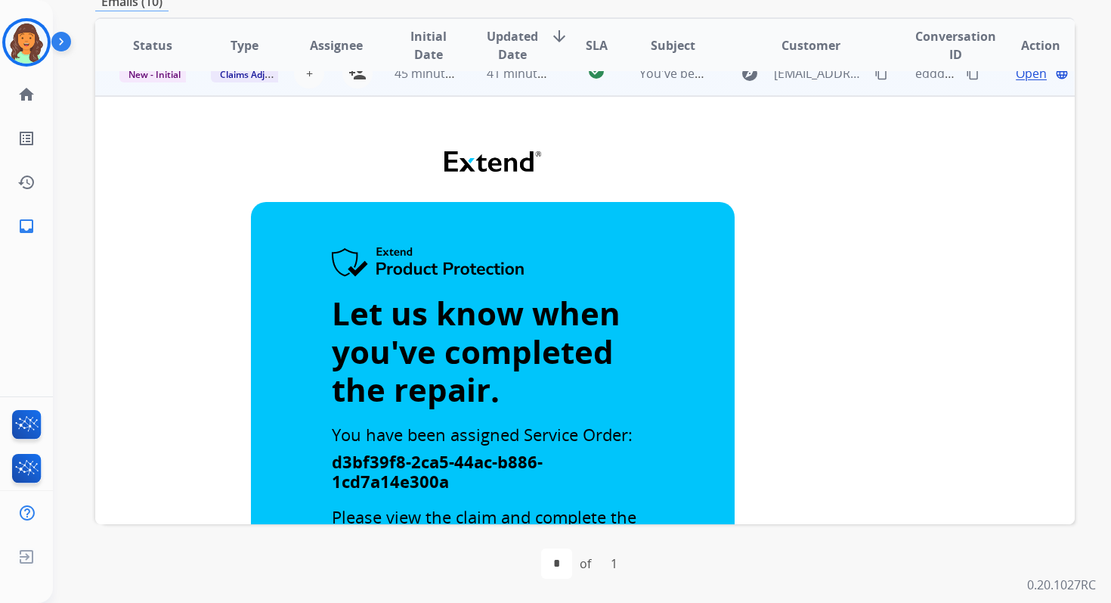
scroll to position [0, 0]
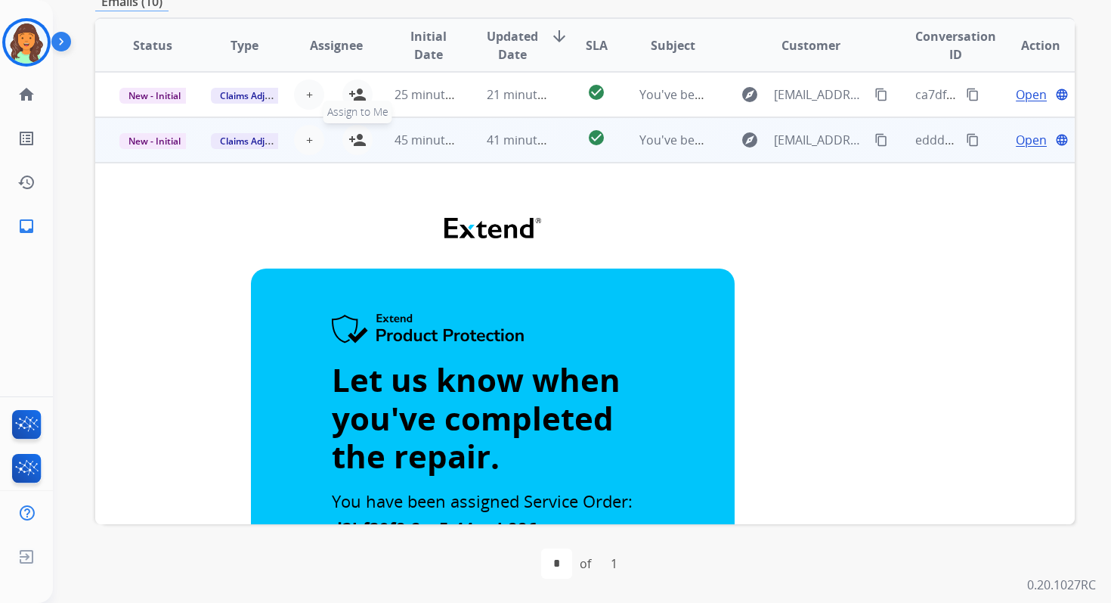
click at [354, 140] on mat-icon "person_add" at bounding box center [358, 140] width 18 height 18
click at [167, 143] on span "New - Initial" at bounding box center [154, 141] width 70 height 16
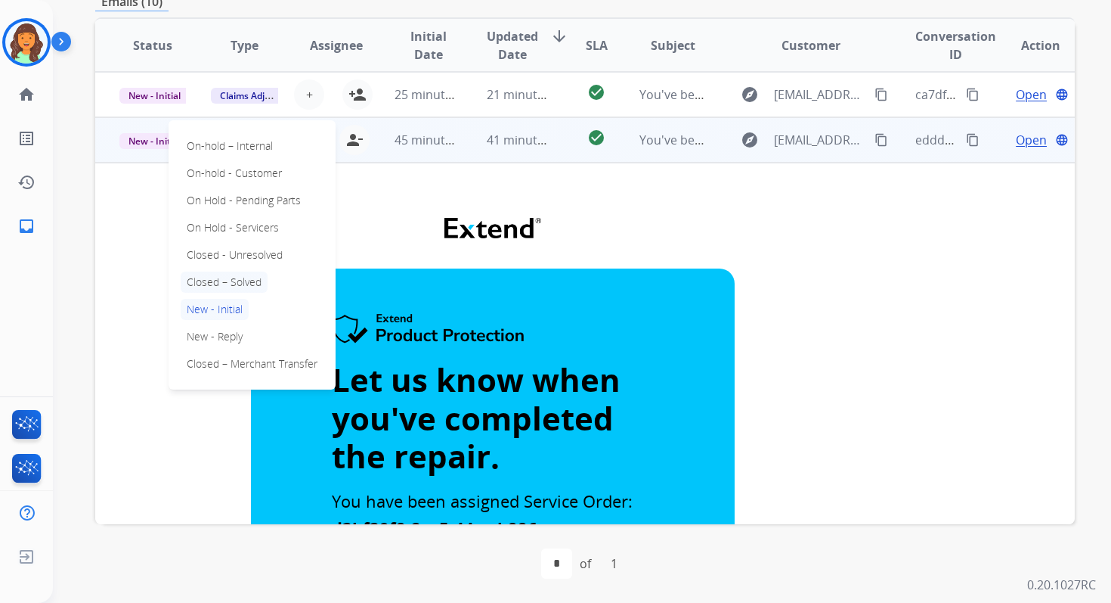
click at [212, 282] on p "Closed – Solved" at bounding box center [224, 281] width 87 height 21
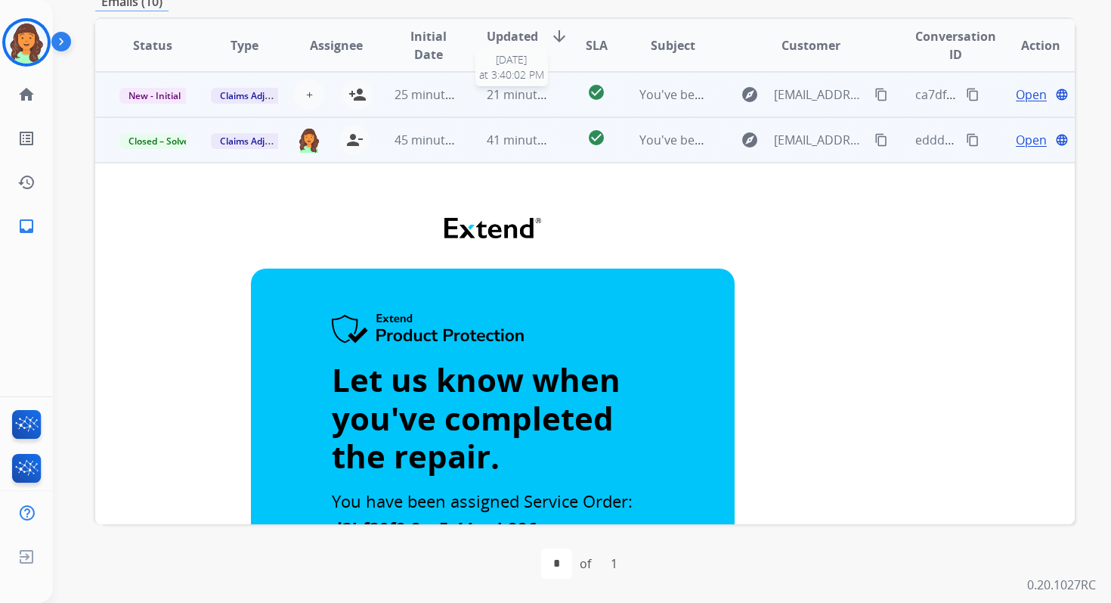
click at [510, 97] on span "21 minutes ago" at bounding box center [531, 94] width 88 height 17
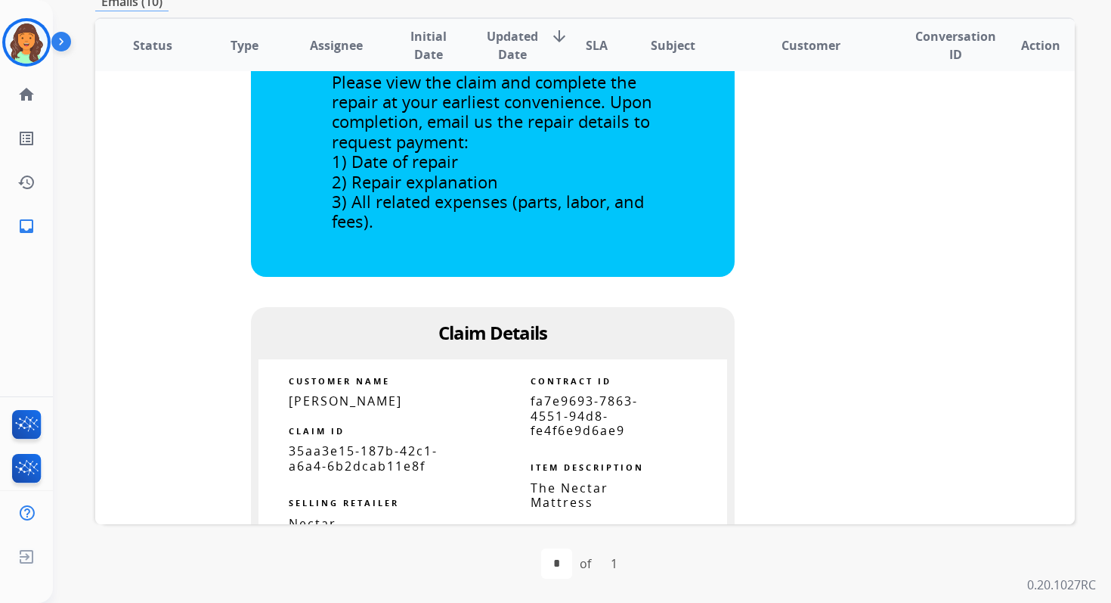
scroll to position [648, 0]
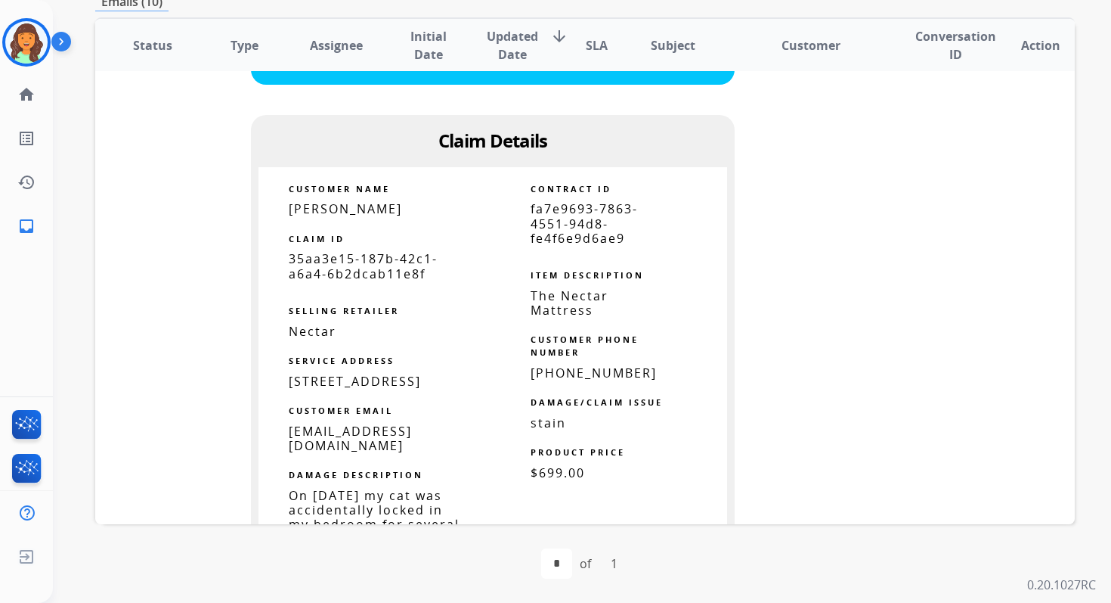
click at [575, 215] on span "fa7e9693-7863-4551-94d8-fe4f6e9d6ae9" at bounding box center [584, 222] width 107 height 45
copy tbody
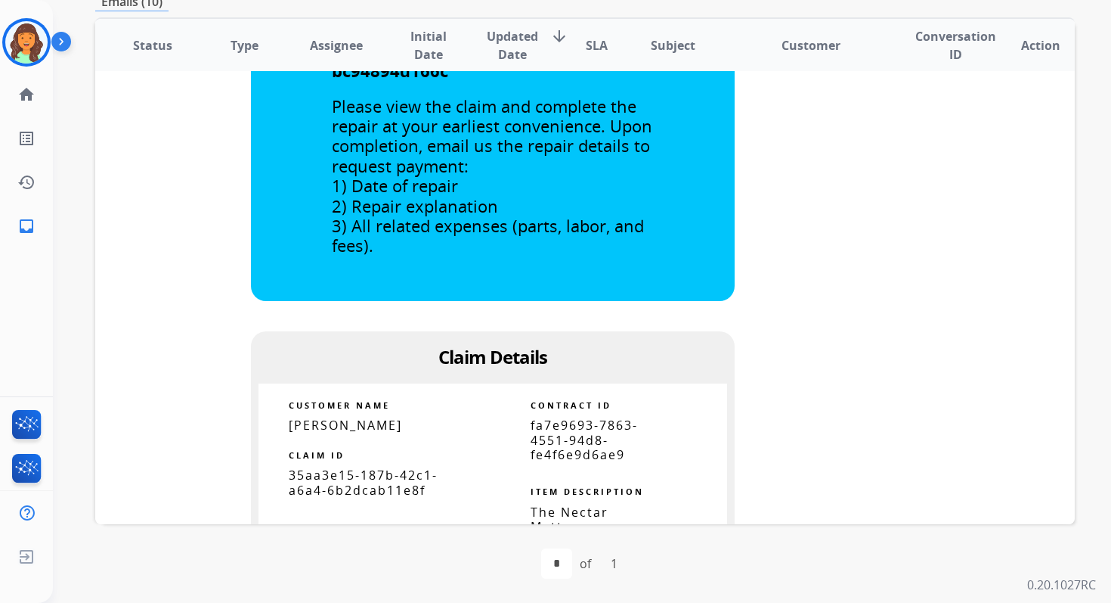
scroll to position [0, 0]
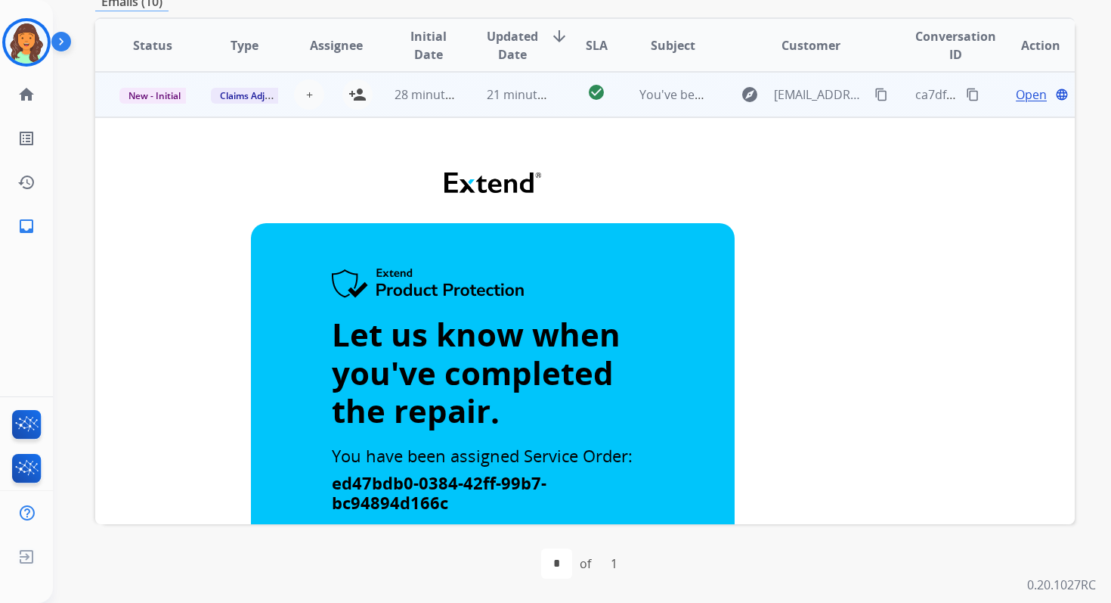
click at [150, 91] on span "New - Initial" at bounding box center [154, 96] width 70 height 16
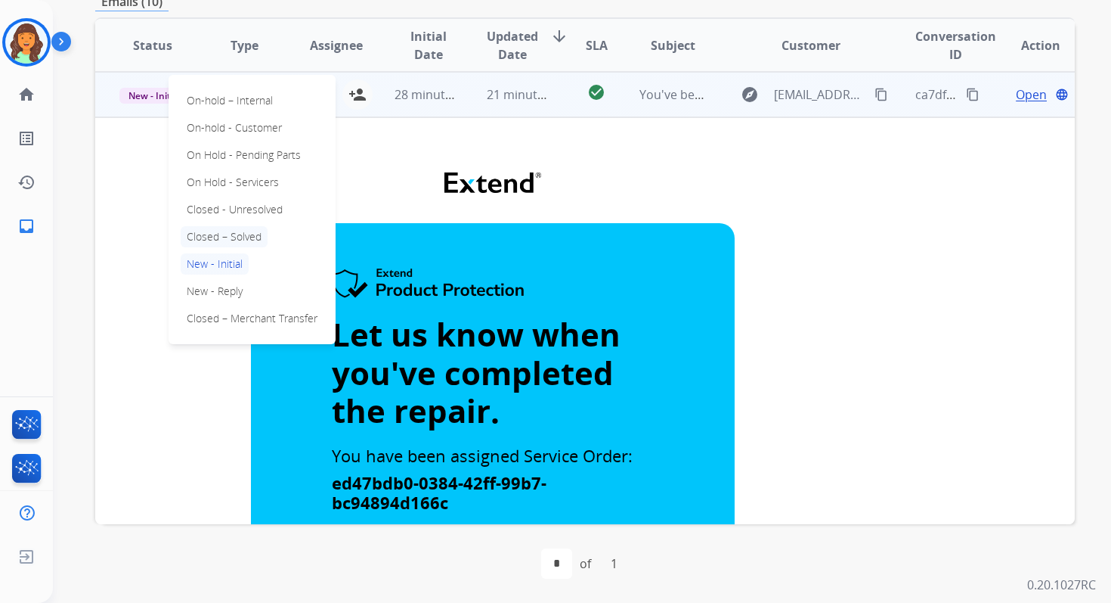
click at [215, 233] on p "Closed – Solved" at bounding box center [224, 236] width 87 height 21
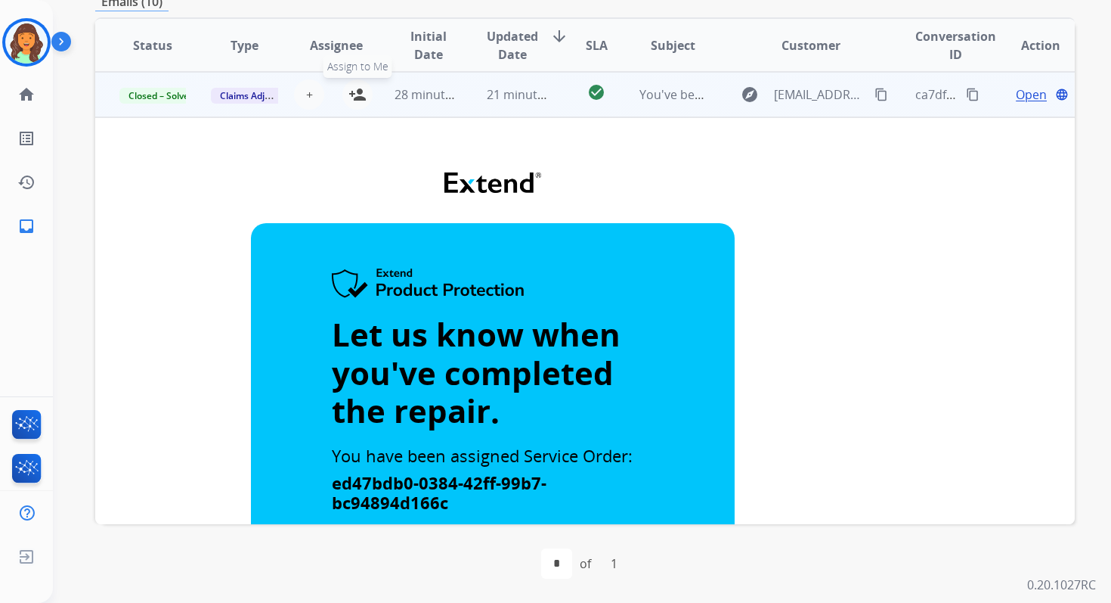
click at [352, 95] on mat-icon "person_add" at bounding box center [358, 94] width 18 height 18
click at [554, 102] on td "check_circle" at bounding box center [584, 94] width 61 height 45
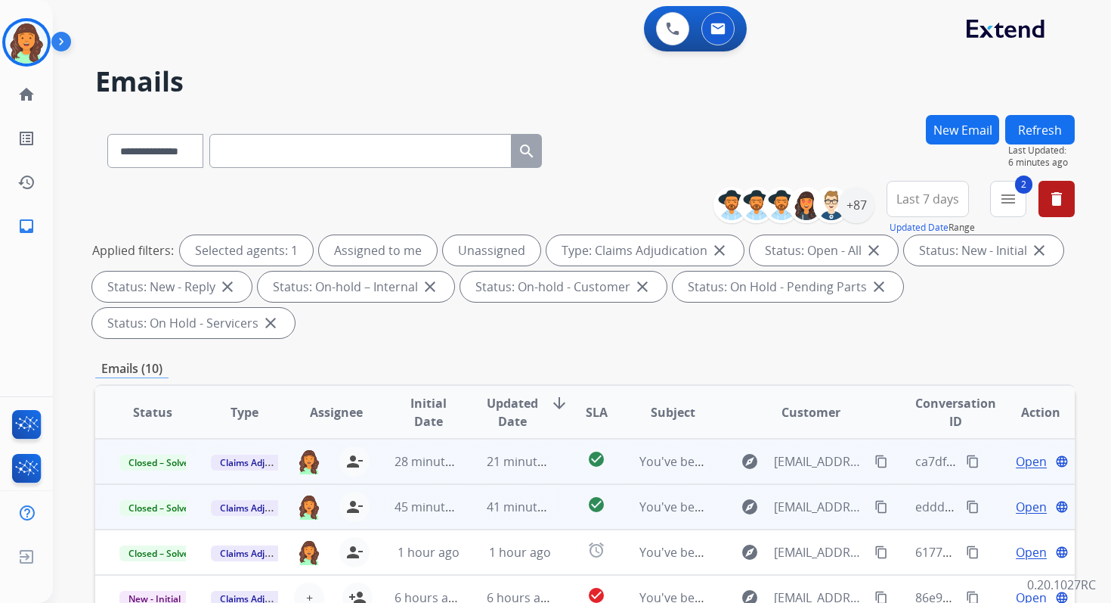
click at [1049, 130] on button "Refresh" at bounding box center [1040, 129] width 70 height 29
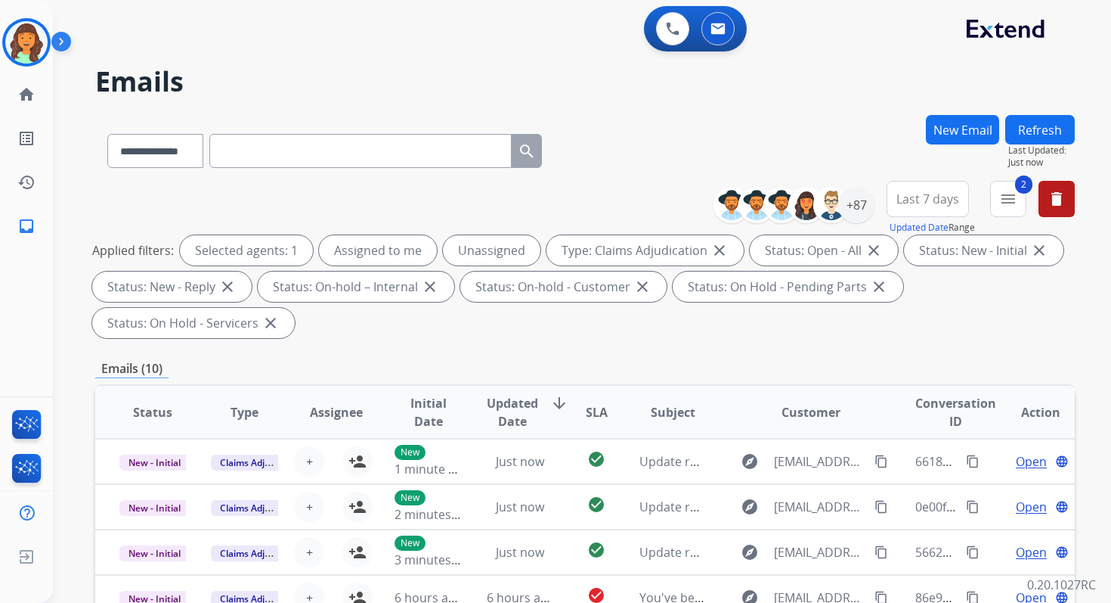
scroll to position [367, 0]
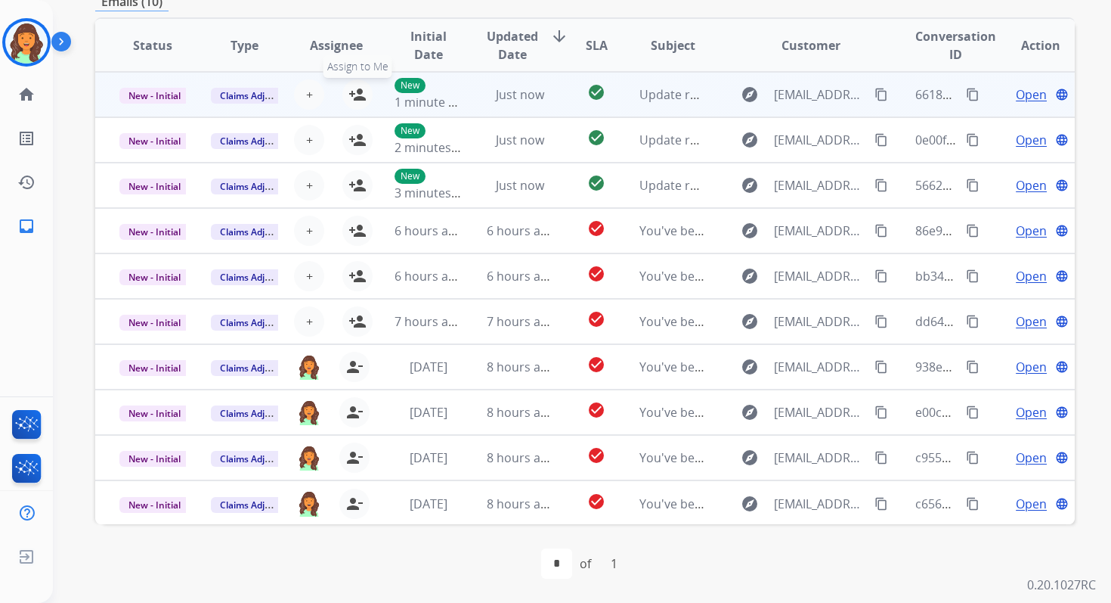
click at [358, 92] on mat-icon "person_add" at bounding box center [358, 94] width 18 height 18
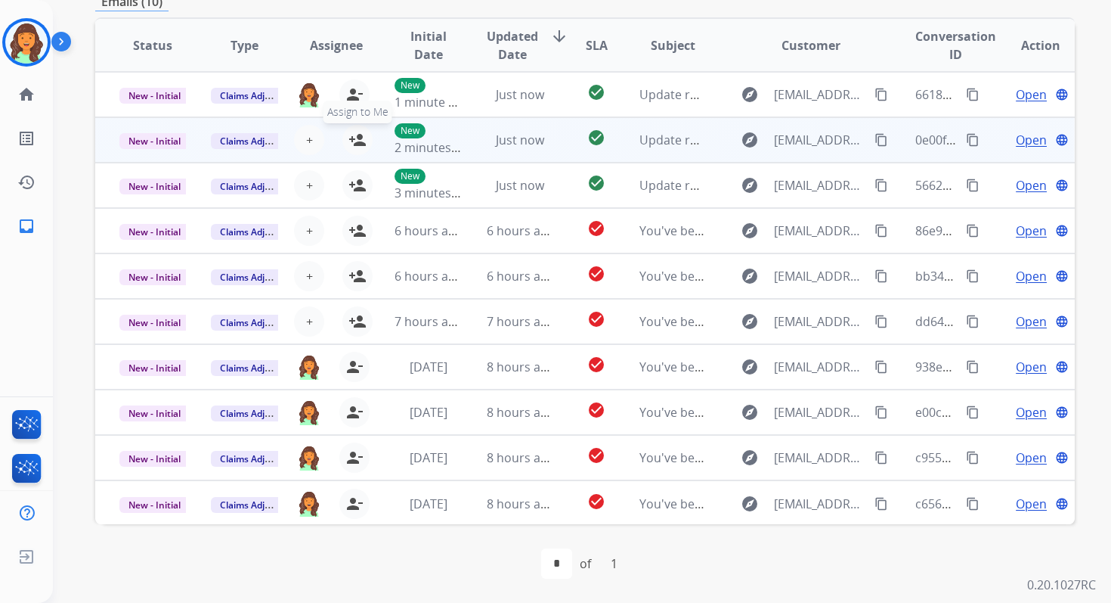
click at [358, 139] on mat-icon "person_add" at bounding box center [358, 140] width 18 height 18
click at [160, 141] on span "New - Initial" at bounding box center [154, 141] width 70 height 16
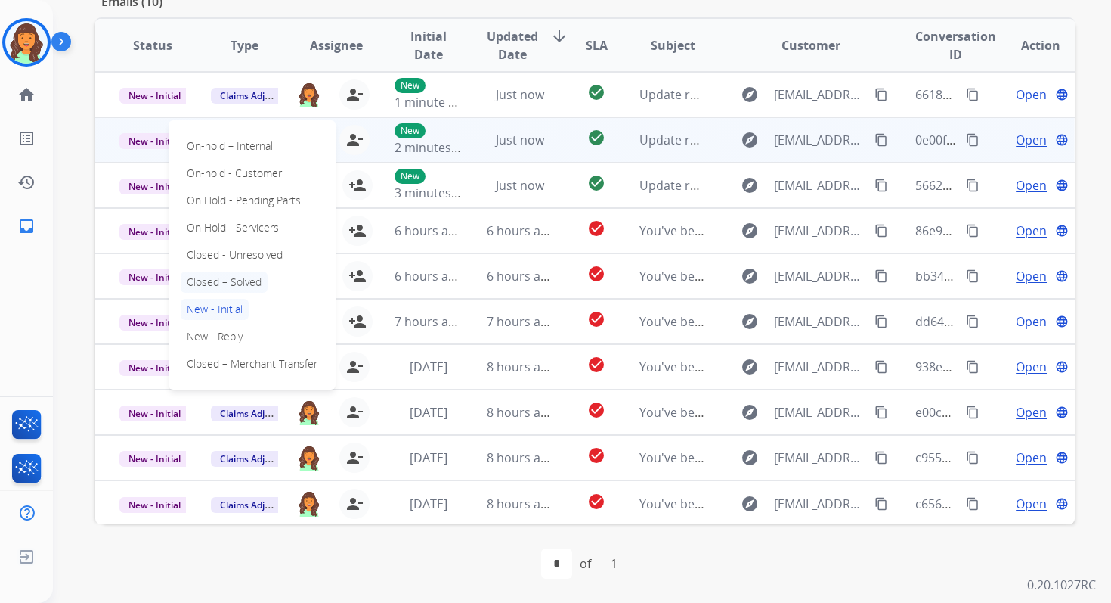
click at [221, 287] on p "Closed – Solved" at bounding box center [224, 281] width 87 height 21
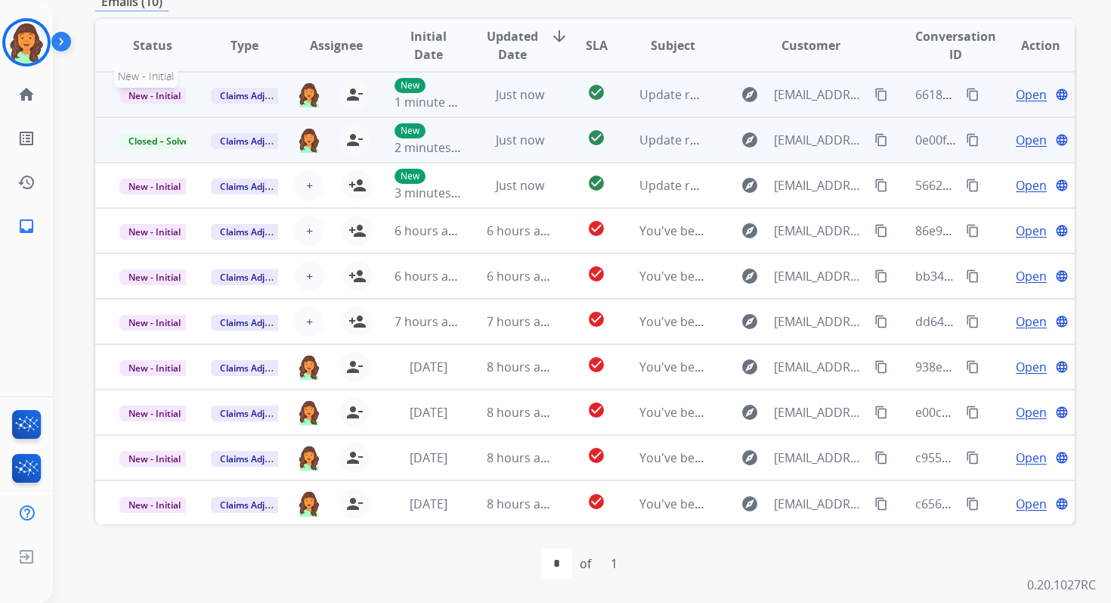
click at [165, 88] on span "New - Initial" at bounding box center [154, 96] width 70 height 16
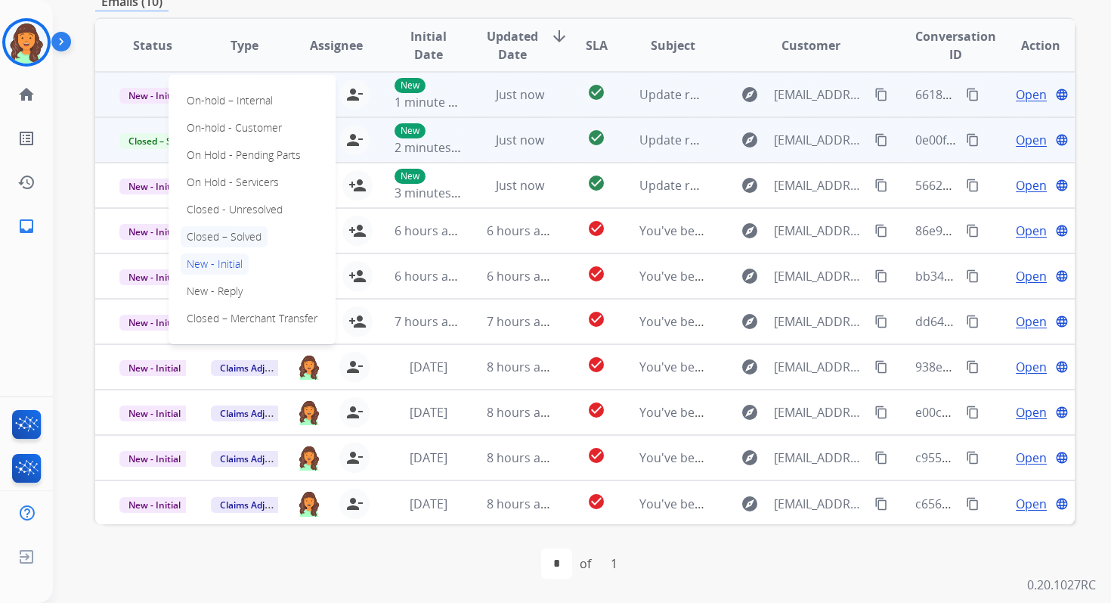
click at [230, 234] on p "Closed – Solved" at bounding box center [224, 236] width 87 height 21
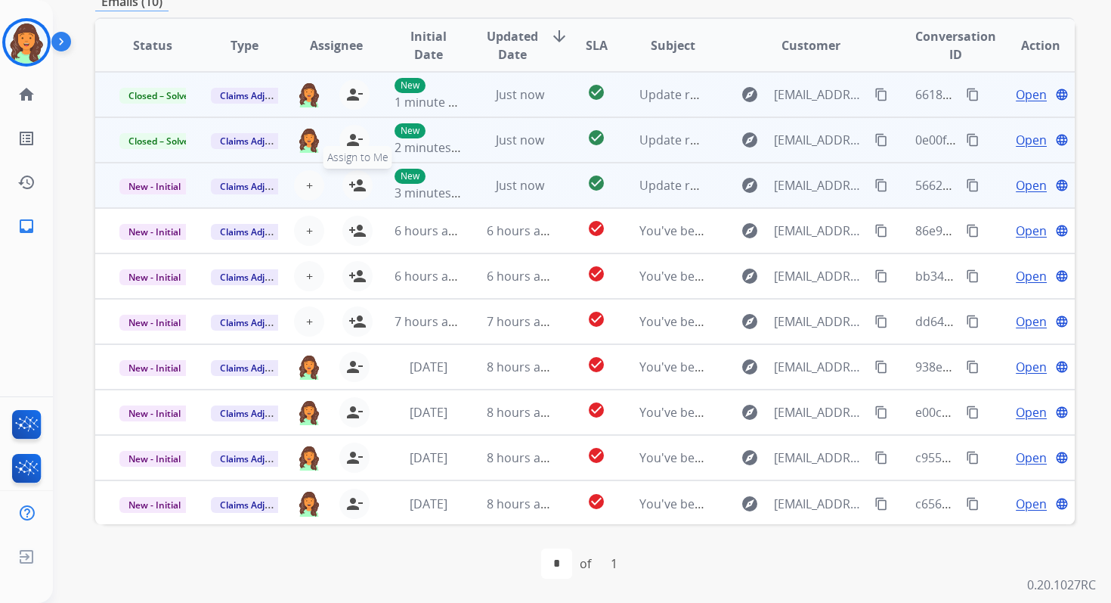
click at [350, 178] on mat-icon "person_add" at bounding box center [358, 185] width 18 height 18
click at [164, 187] on span "New - Initial" at bounding box center [154, 186] width 70 height 16
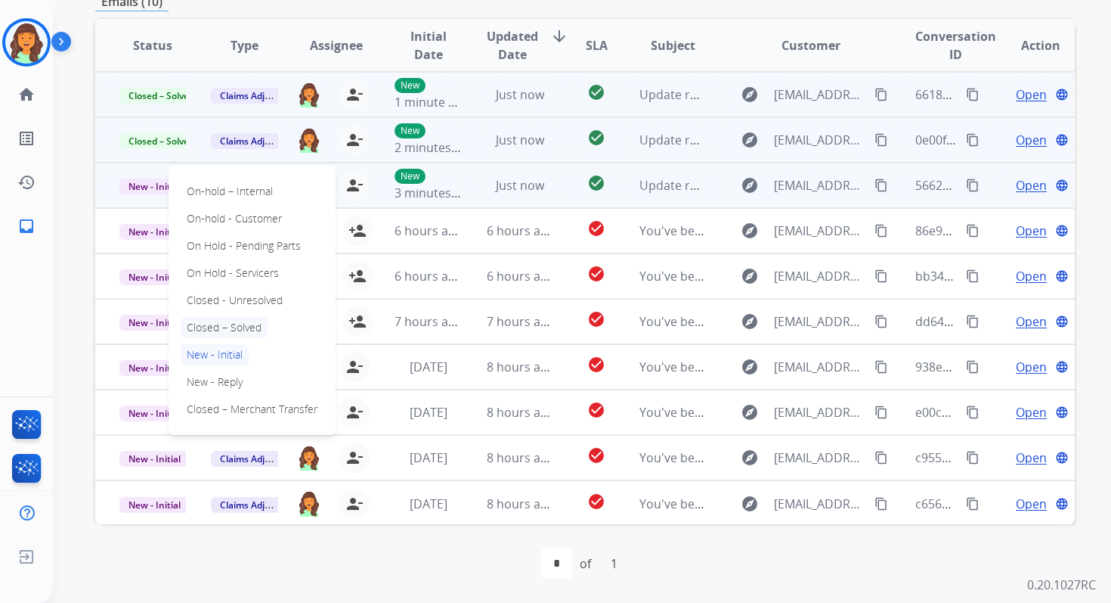
click at [225, 330] on p "Closed – Solved" at bounding box center [224, 327] width 87 height 21
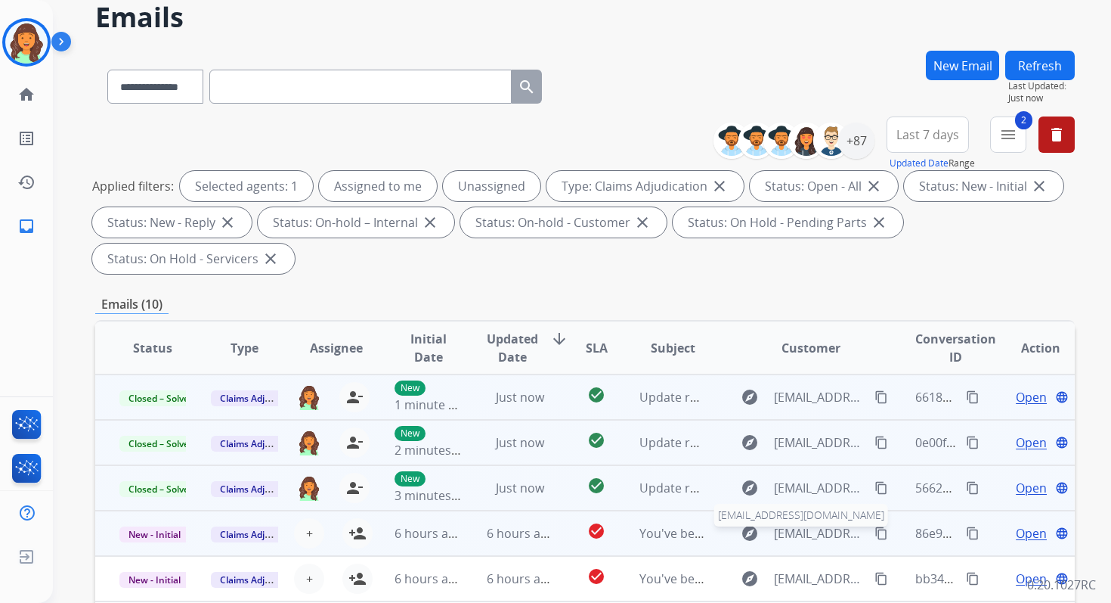
scroll to position [0, 0]
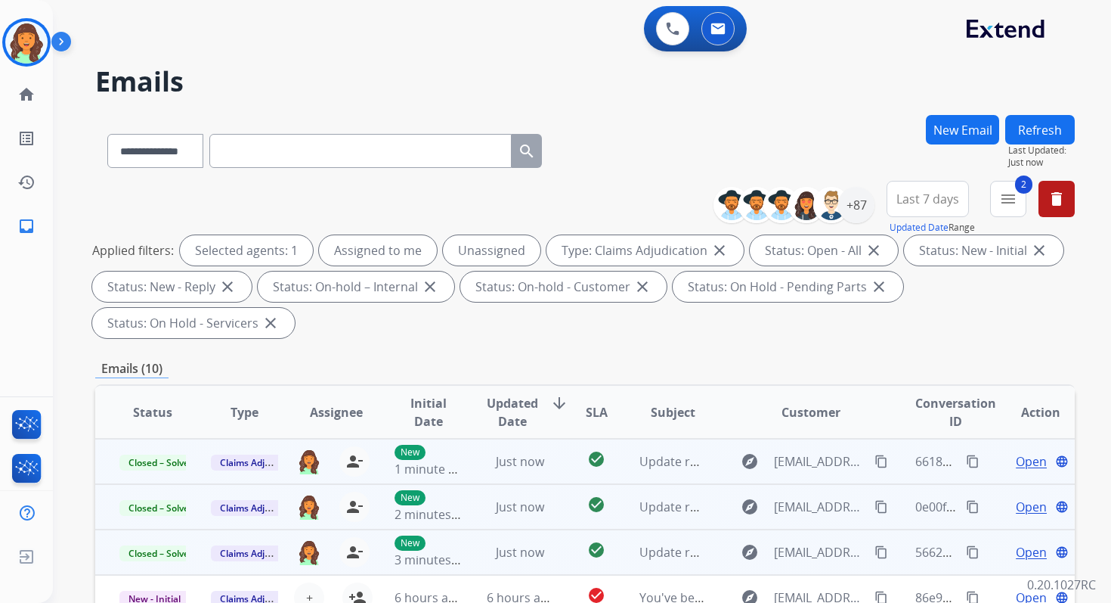
click at [1079, 119] on div "**********" at bounding box center [582, 301] width 1058 height 603
click at [1016, 130] on button "Refresh" at bounding box center [1040, 129] width 70 height 29
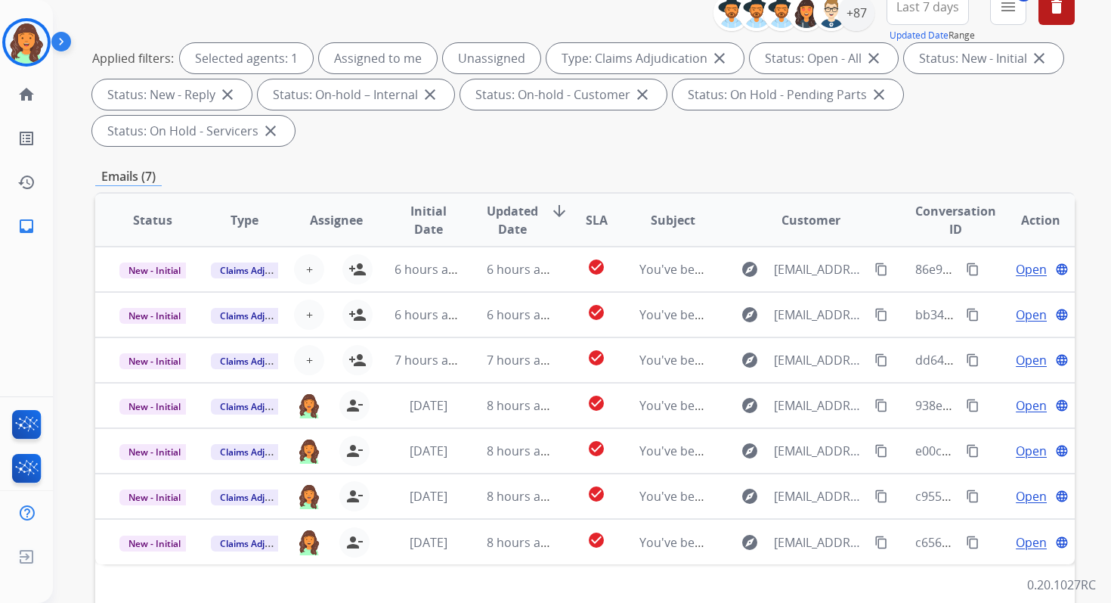
scroll to position [367, 0]
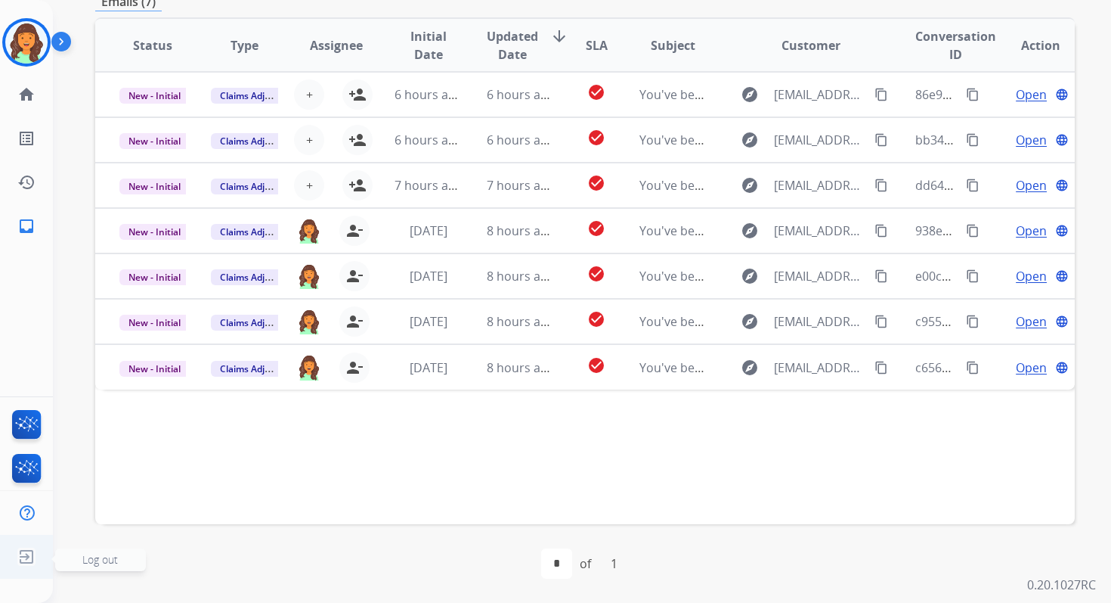
click at [95, 552] on span "Log out" at bounding box center [100, 559] width 36 height 14
